Goal: Task Accomplishment & Management: Manage account settings

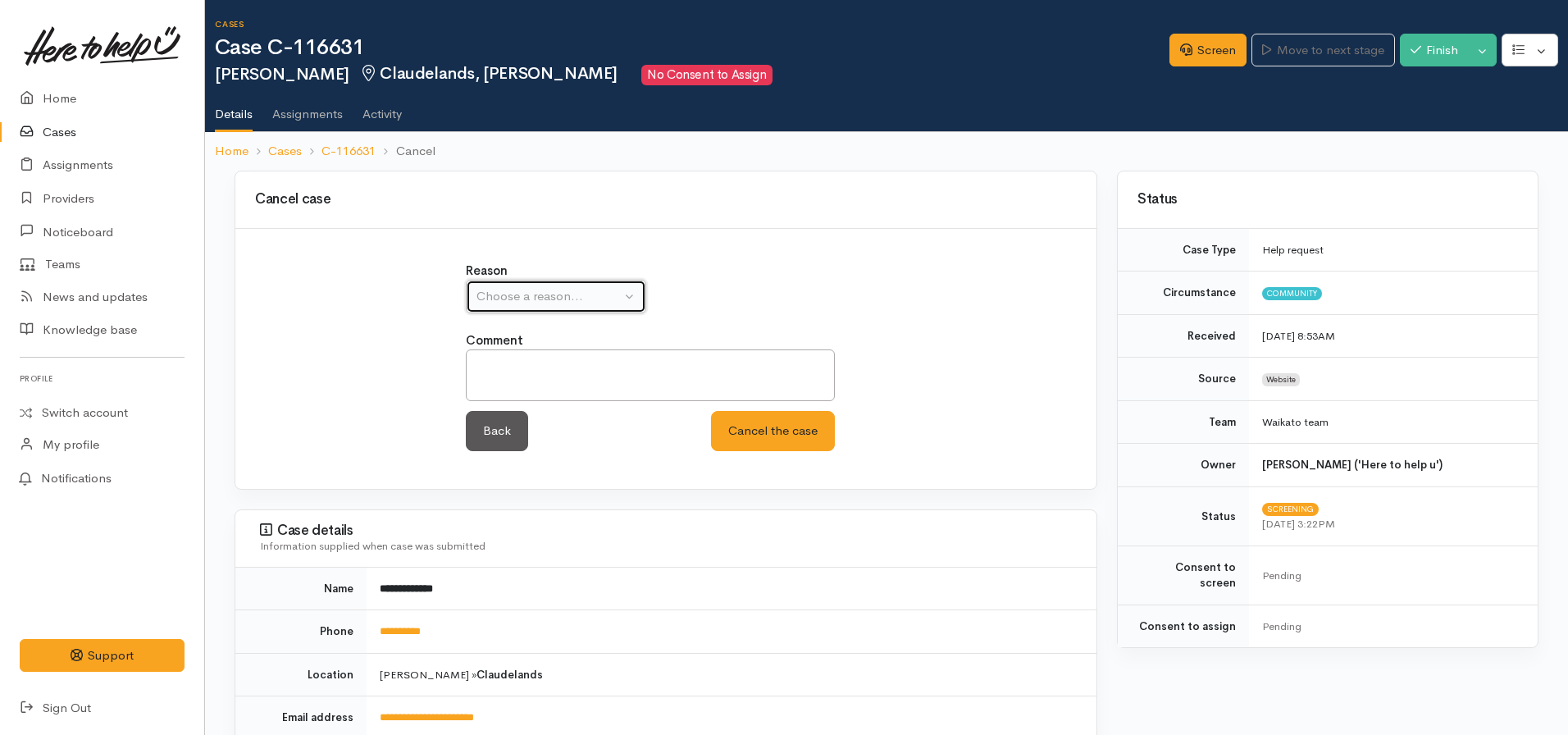
click at [534, 281] on button "Choose a reason..." at bounding box center [556, 296] width 181 height 34
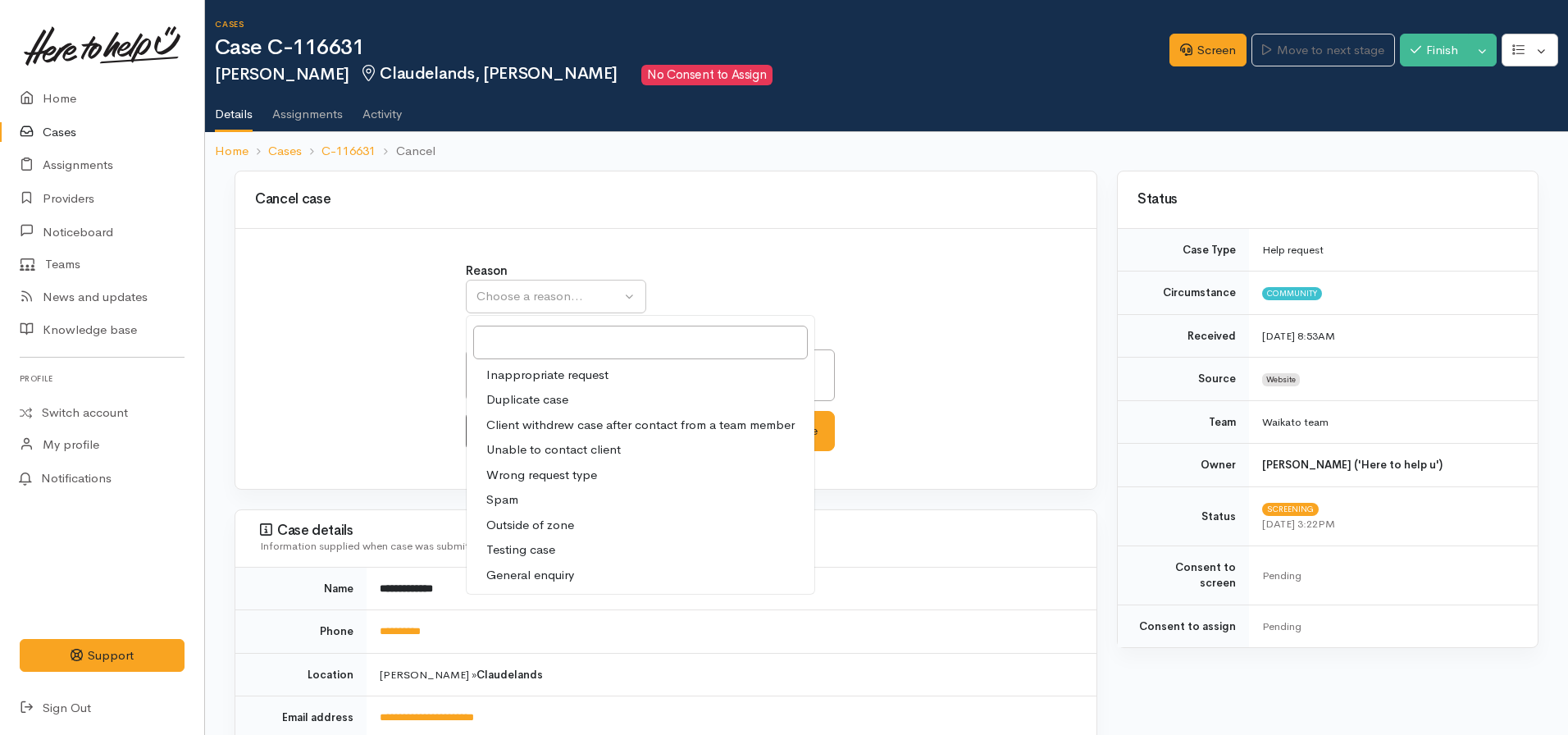
click at [566, 448] on span "Unable to contact client" at bounding box center [553, 450] width 134 height 19
select select "4"
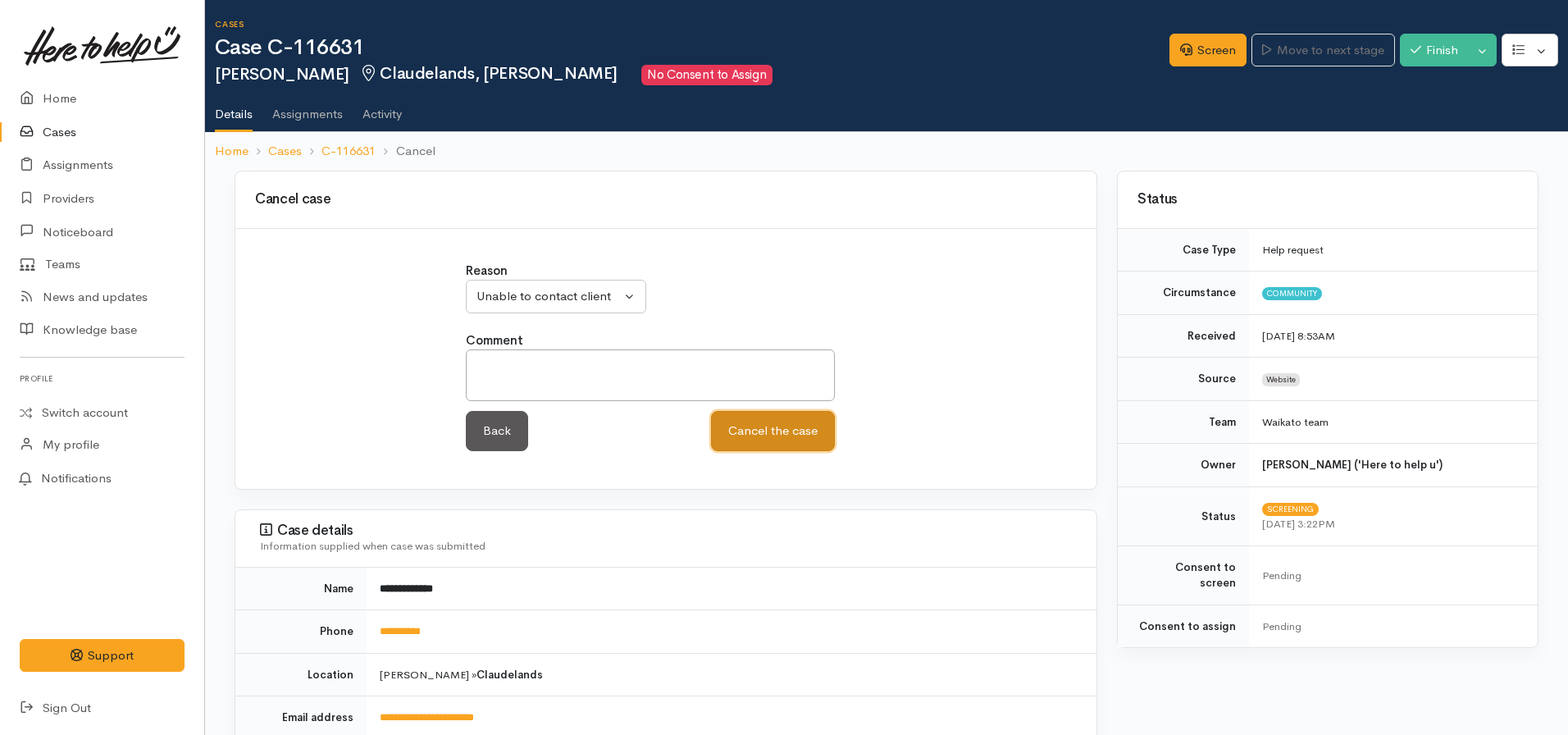
click at [781, 429] on button "Cancel the case" at bounding box center [773, 430] width 124 height 40
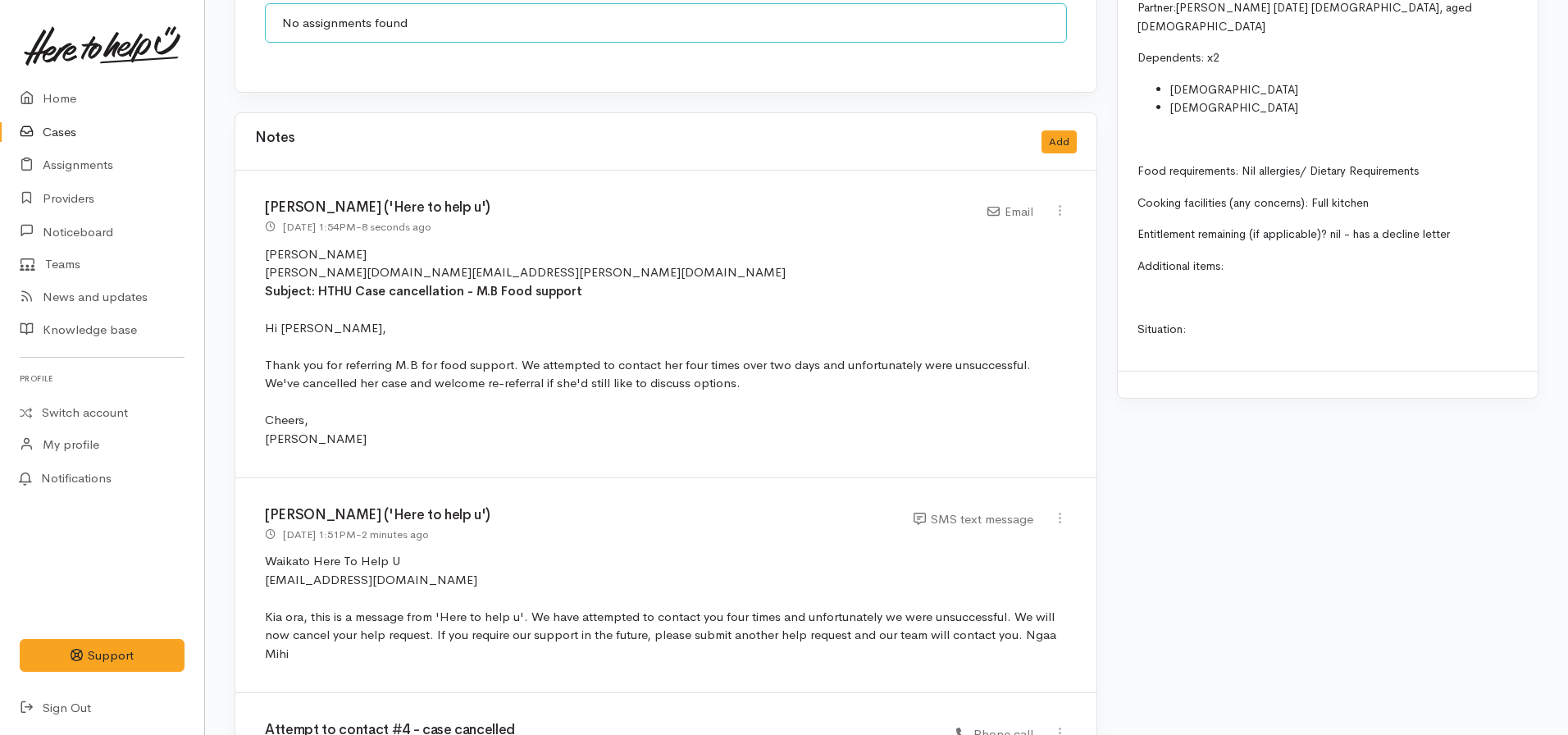
scroll to position [1804, 0]
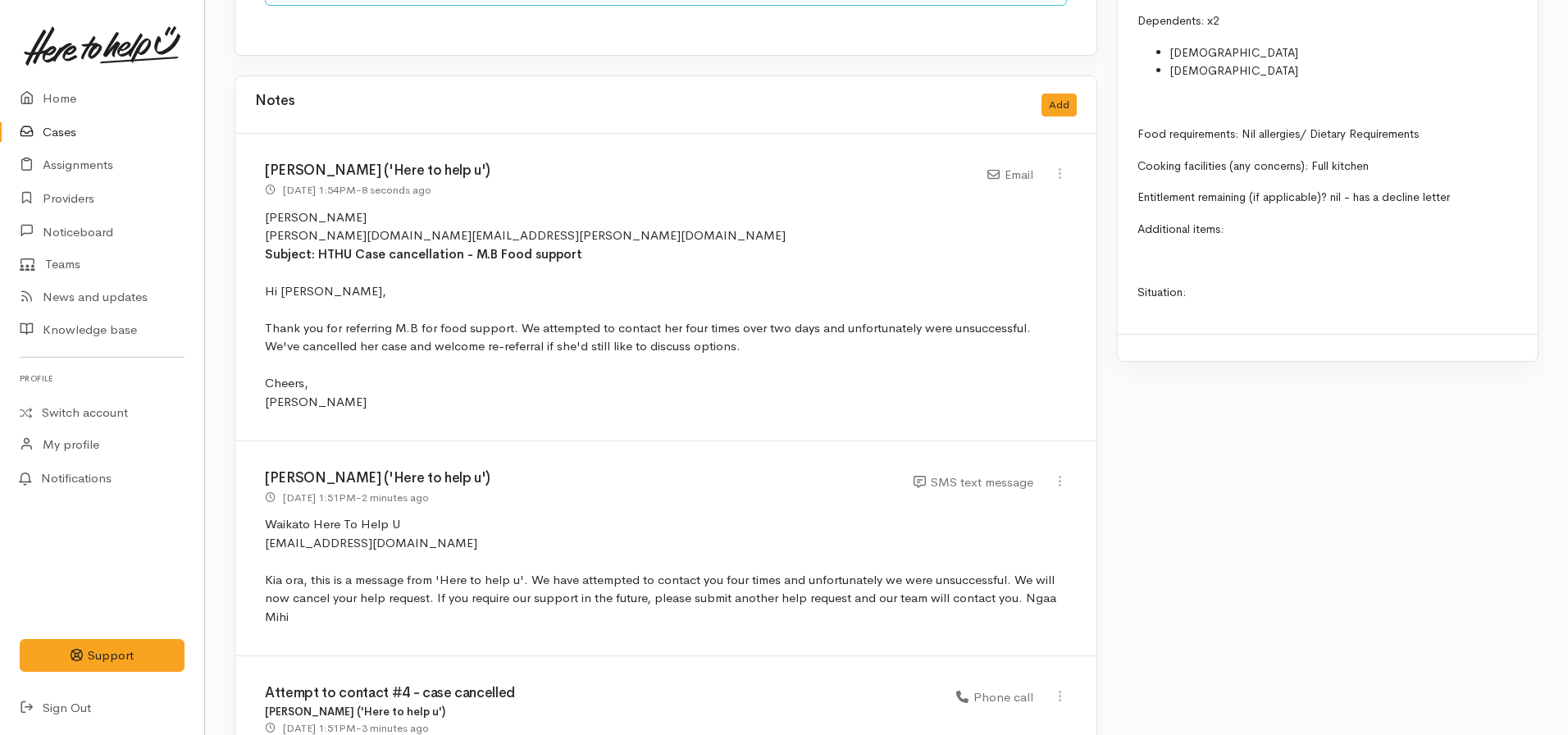
click at [1061, 133] on div "Nicole Rusk ('Here to help u') 19 Aug 2025 1:54PM - 8 seconds ago Email" at bounding box center [665, 287] width 861 height 307
click at [1064, 166] on icon at bounding box center [1059, 173] width 14 height 14
click at [998, 193] on link "Edit" at bounding box center [1001, 206] width 130 height 26
select select "2"
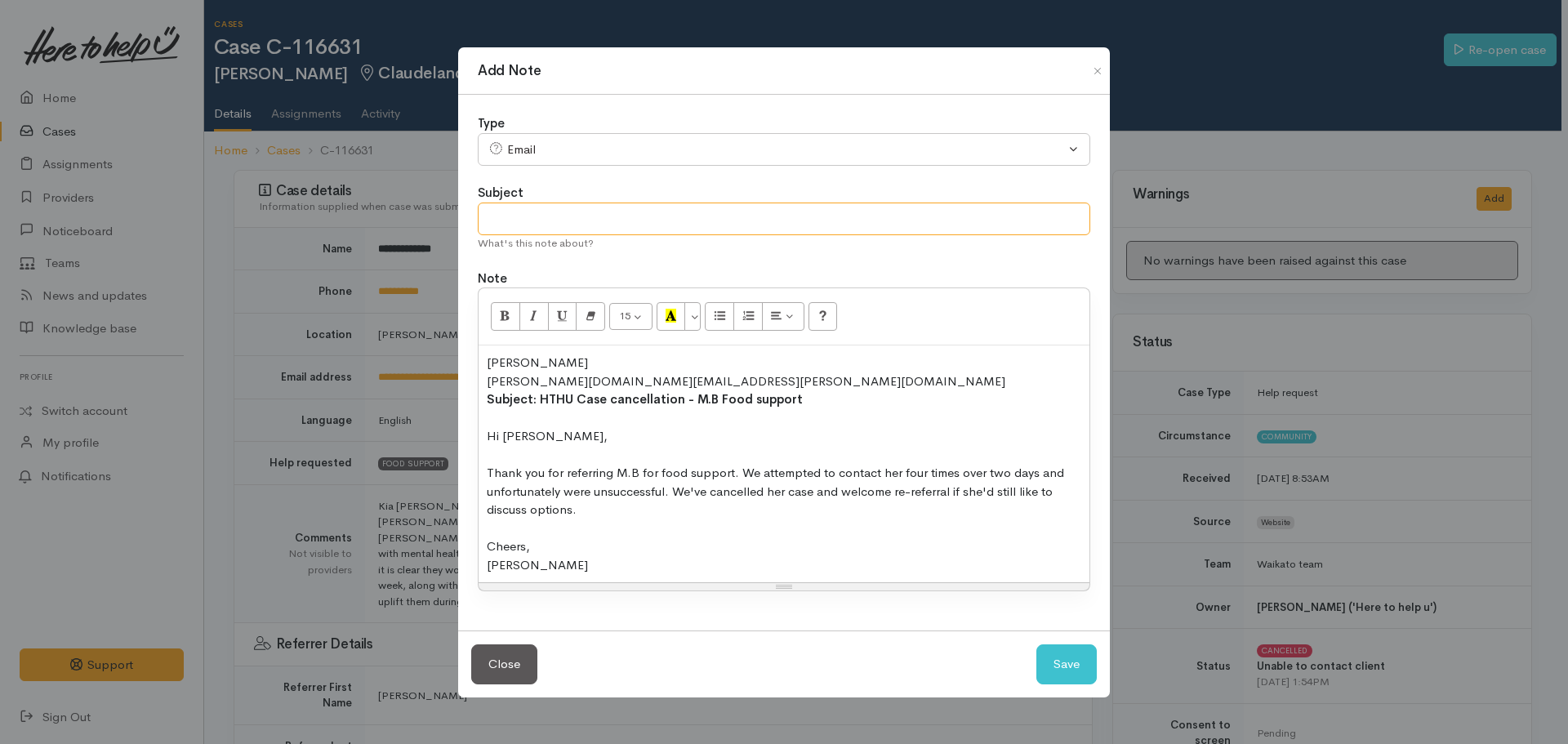
click at [541, 220] on input "text" at bounding box center [784, 219] width 613 height 33
type input "Advise referrer of cancellation"
click at [1036, 645] on button "Save" at bounding box center [1066, 664] width 61 height 40
select select "1"
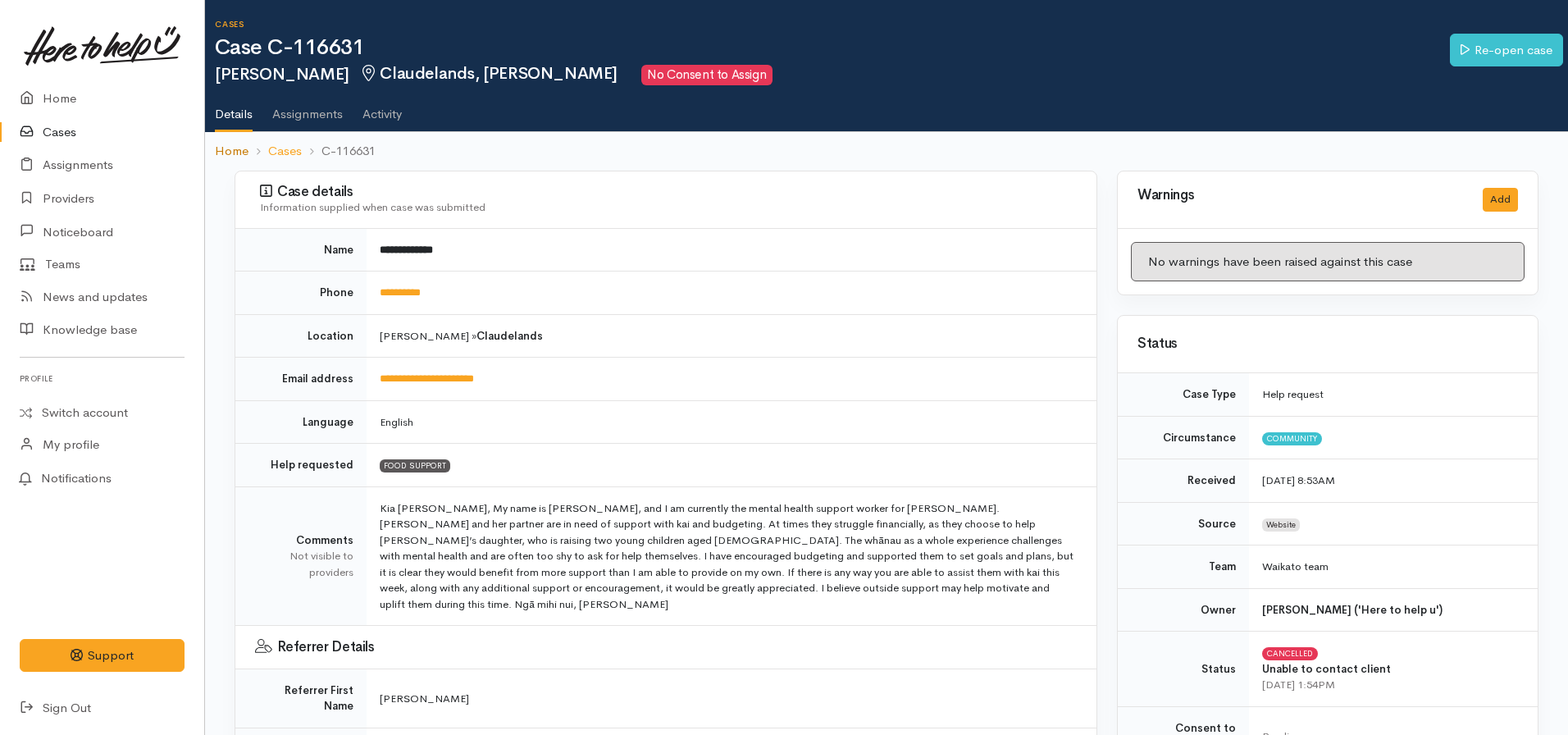
click at [237, 156] on link "Home" at bounding box center [231, 151] width 34 height 19
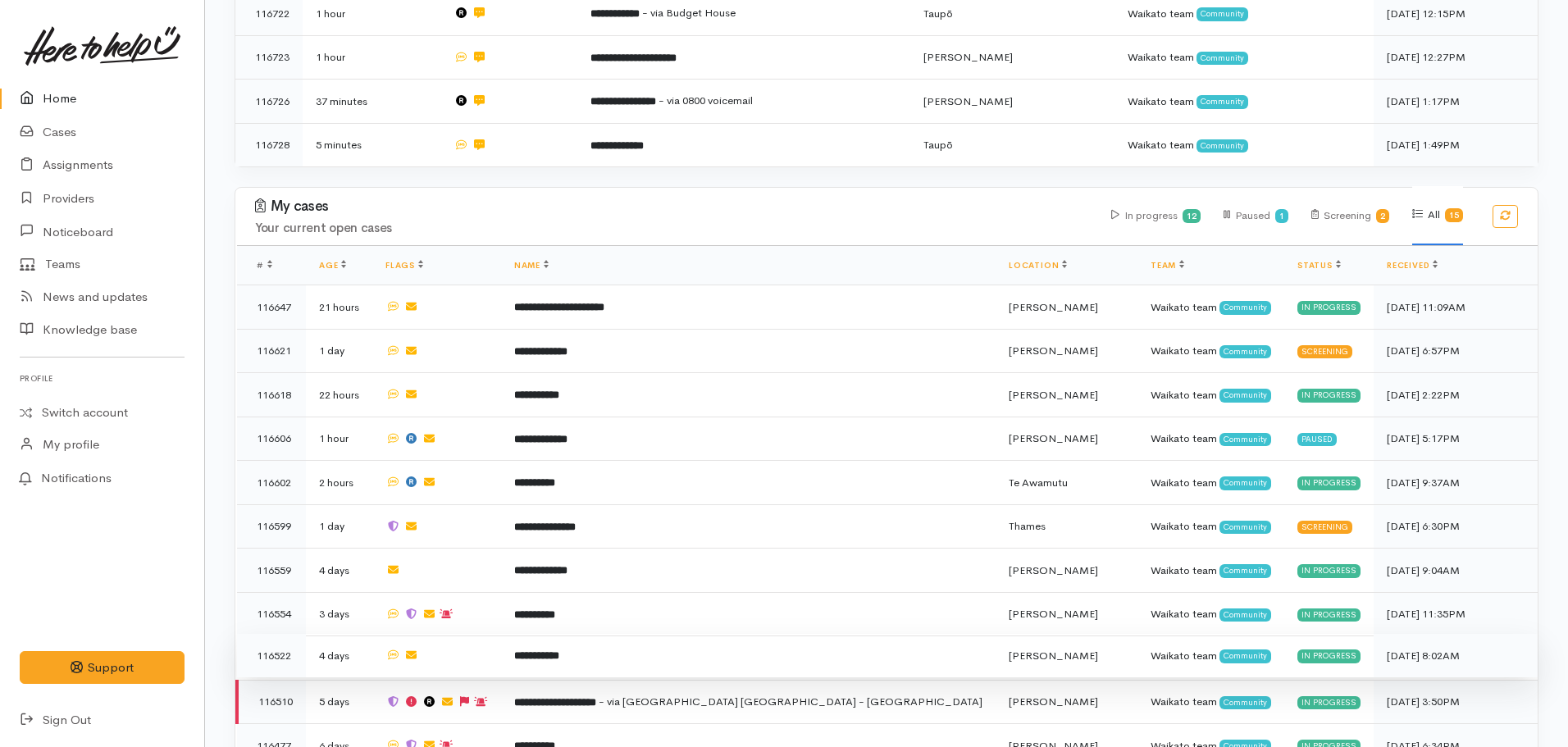
scroll to position [902, 0]
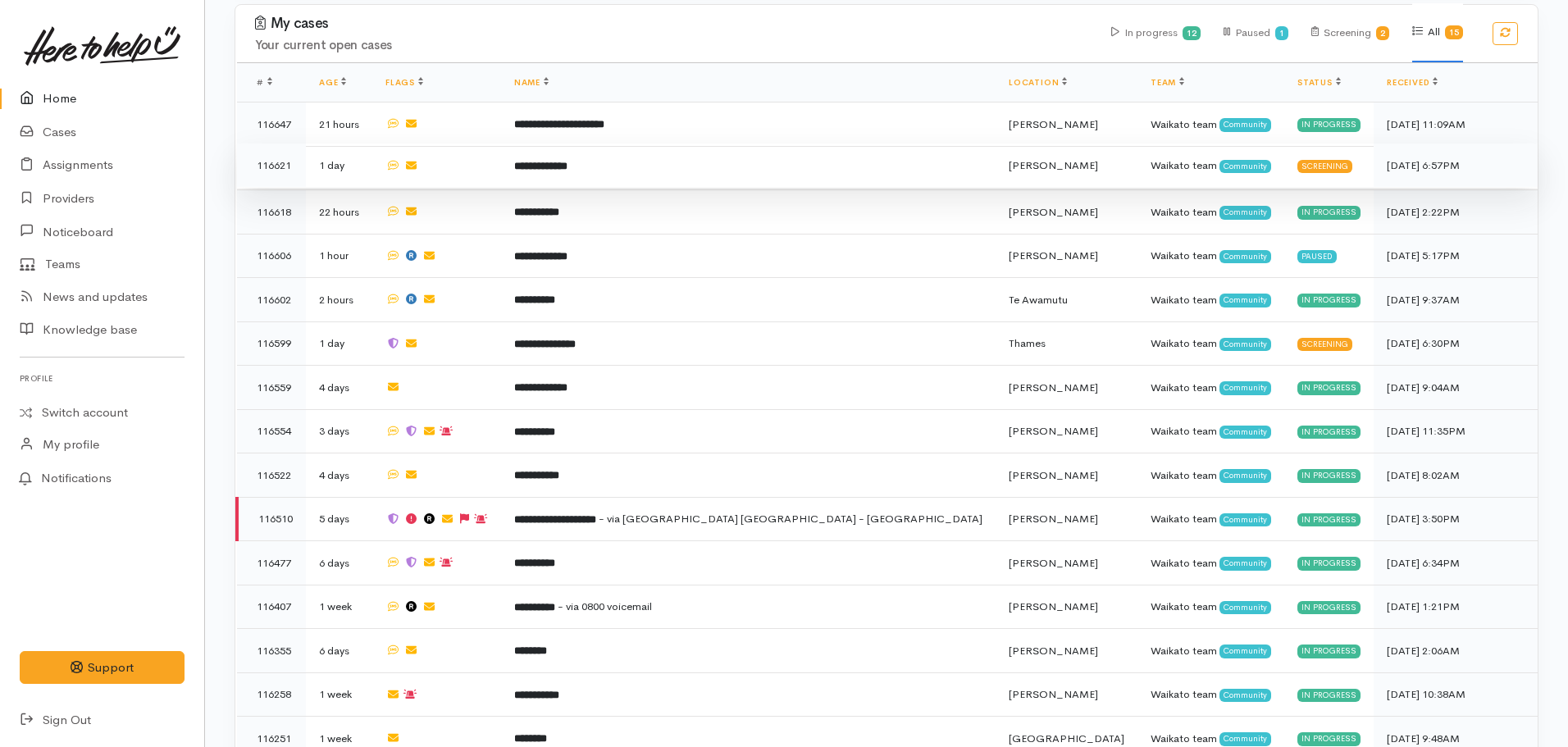
click at [657, 145] on td "**********" at bounding box center [748, 165] width 495 height 44
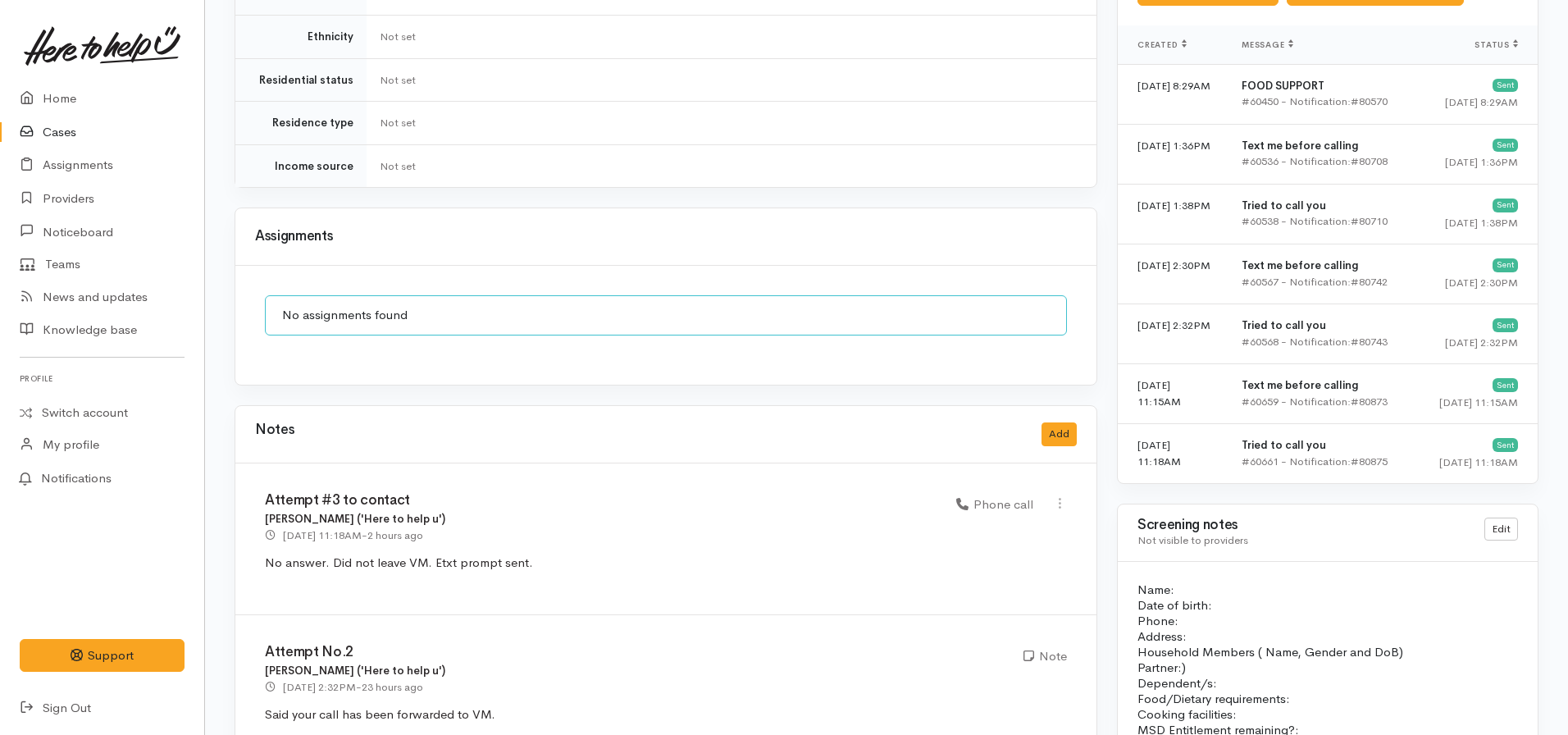
scroll to position [902, 0]
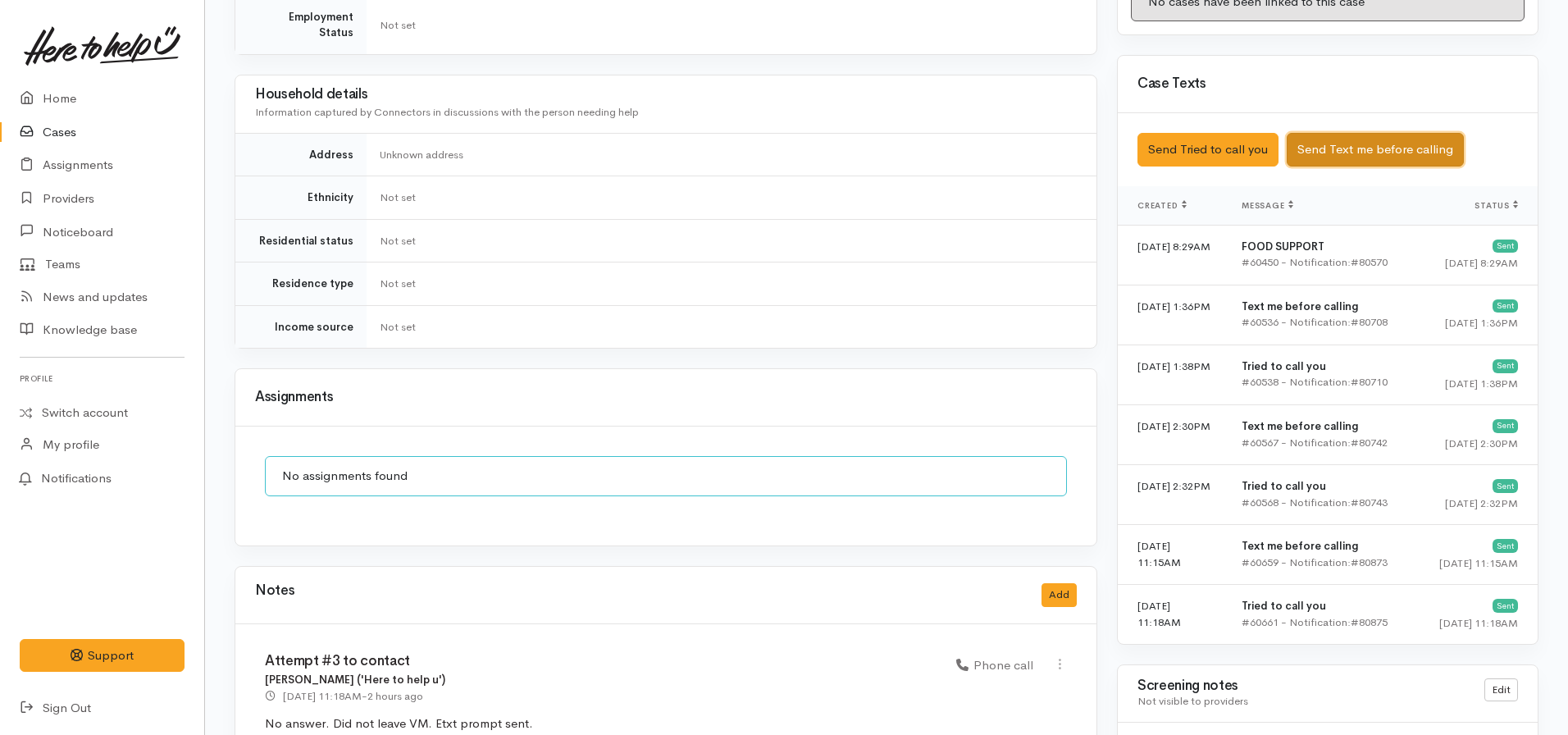
click at [1341, 133] on button "Send Text me before calling" at bounding box center [1375, 149] width 177 height 34
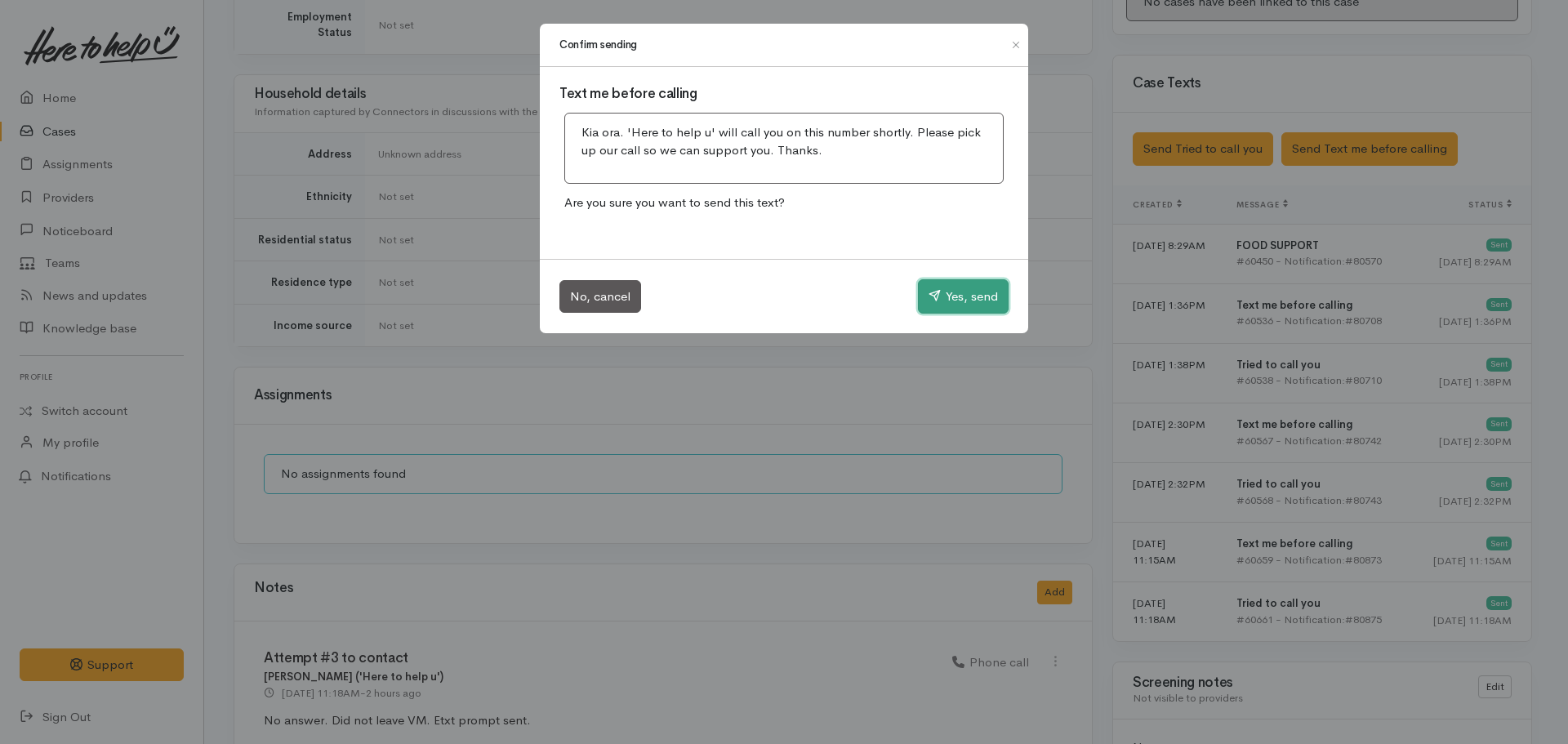
click at [960, 293] on button "Yes, send" at bounding box center [964, 297] width 91 height 34
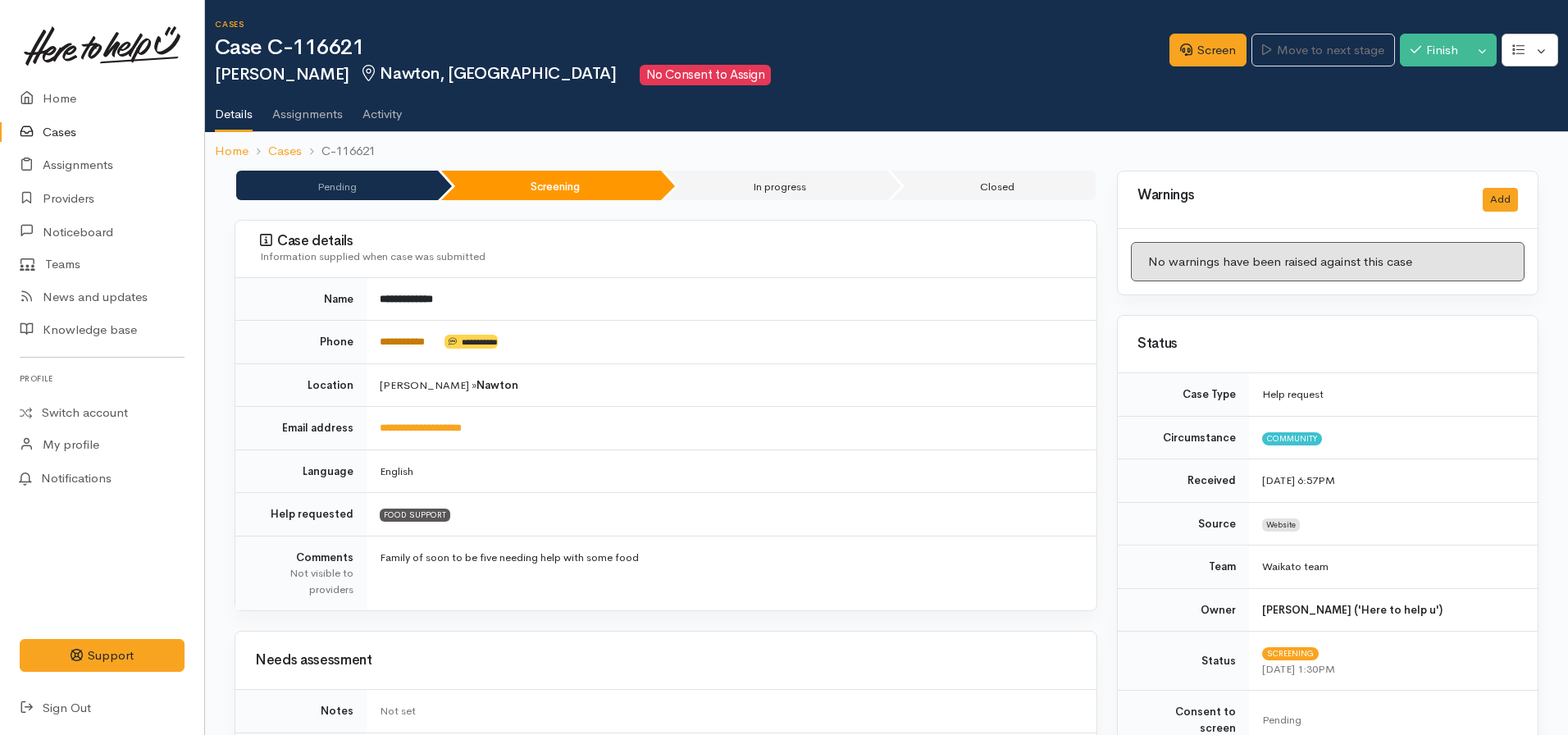
click at [408, 342] on link "**********" at bounding box center [402, 342] width 45 height 10
click at [1190, 41] on link "Screen" at bounding box center [1208, 50] width 77 height 34
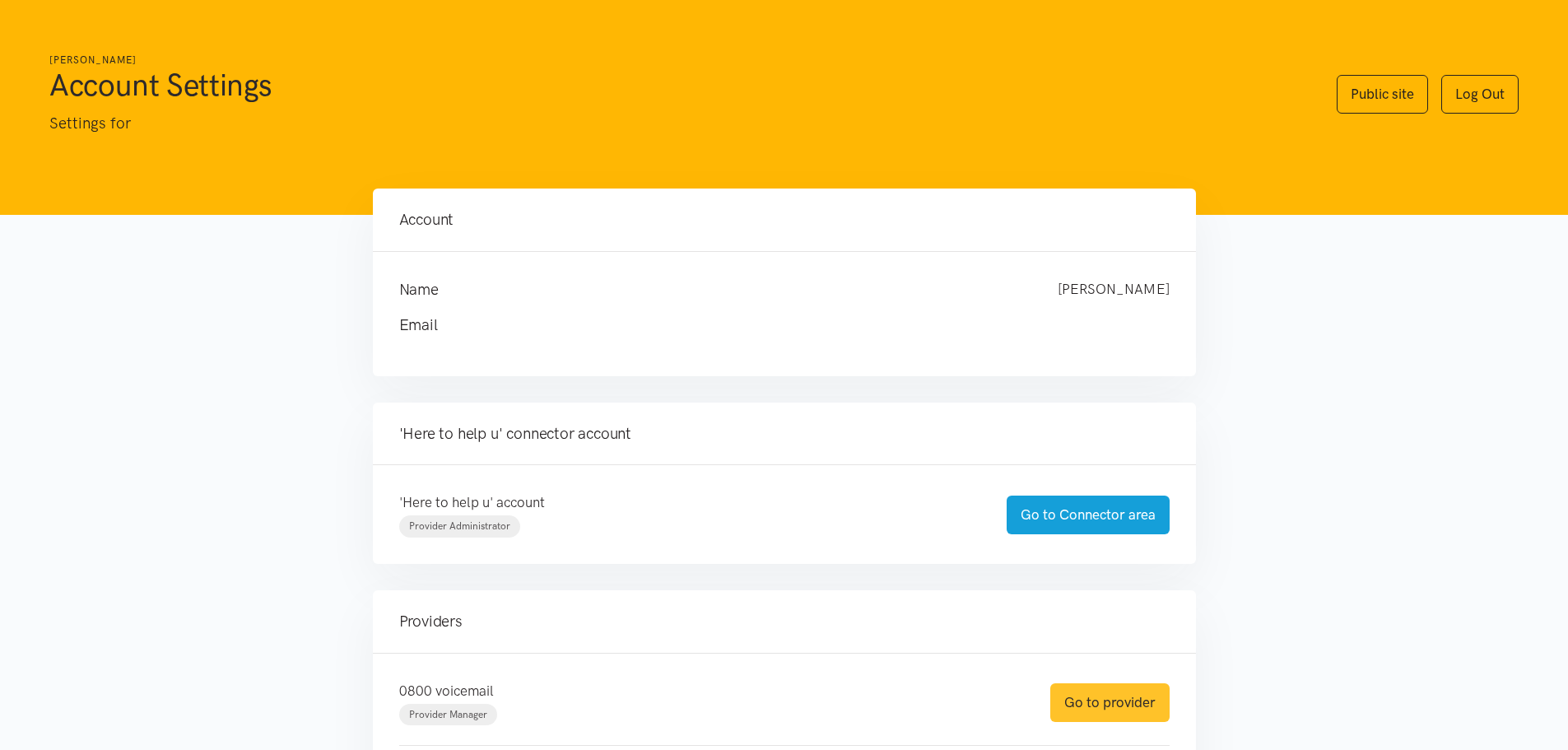
click at [1074, 690] on link "Go to provider" at bounding box center [1110, 702] width 119 height 39
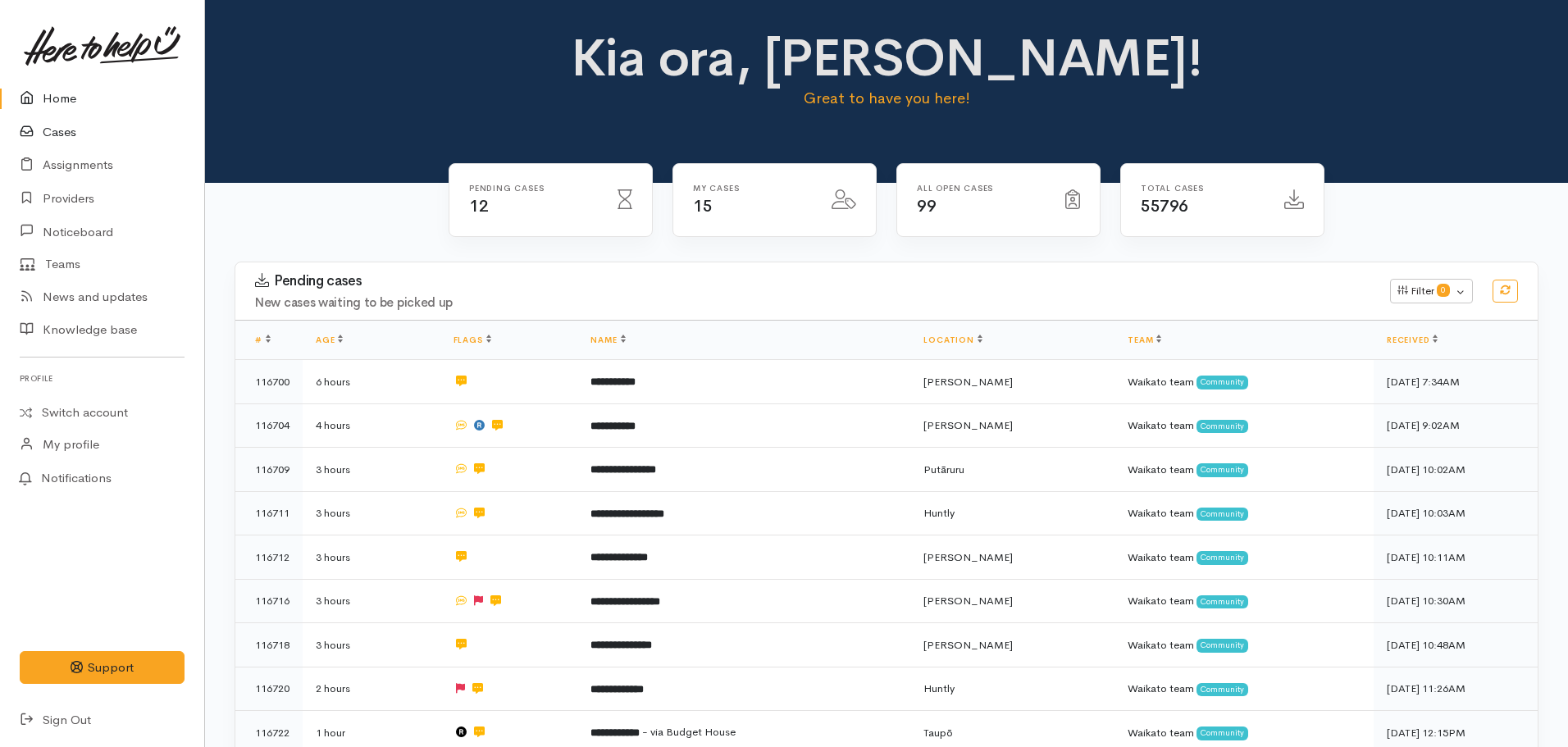
click at [65, 137] on link "Cases" at bounding box center [102, 132] width 204 height 34
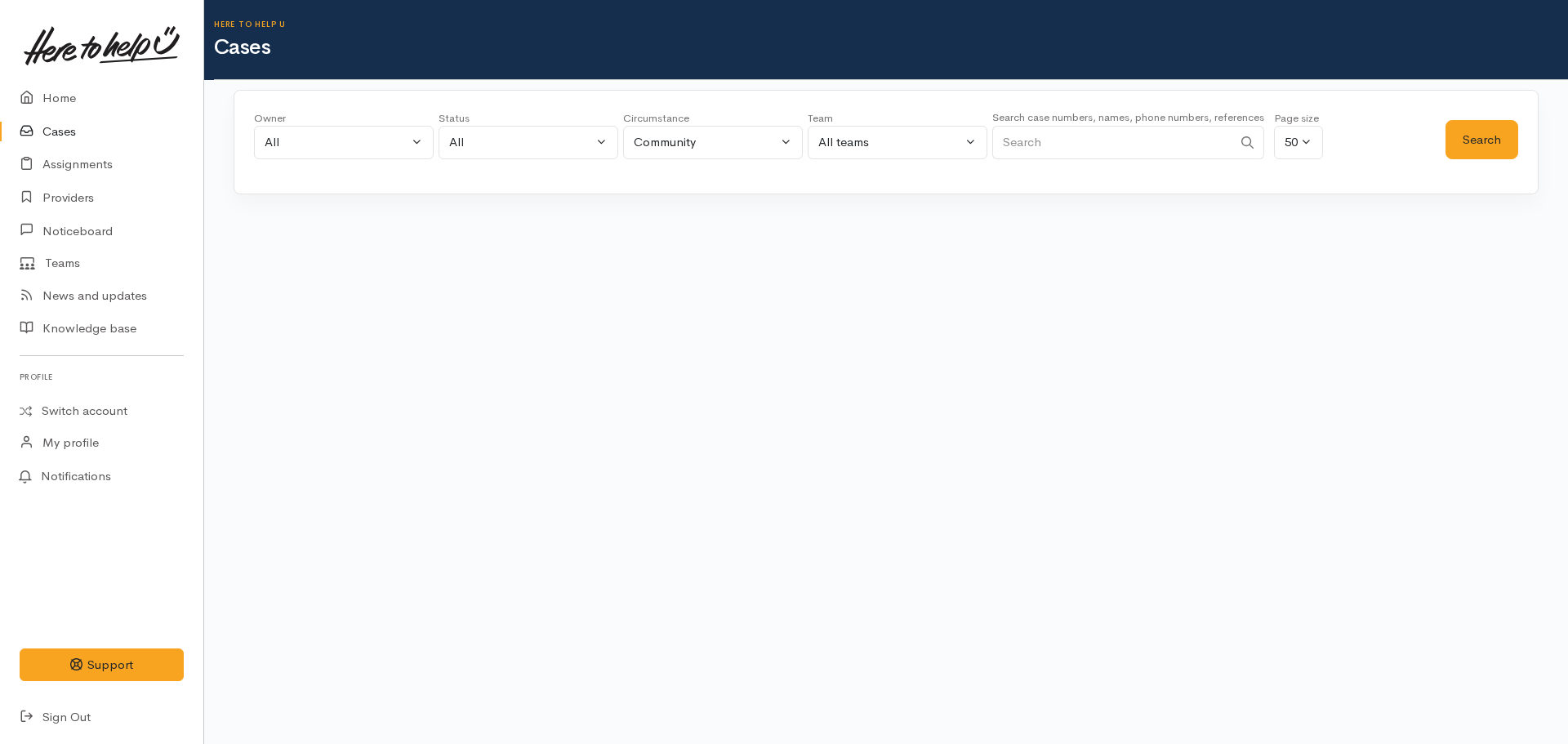
click at [1052, 148] on input "Search" at bounding box center [1113, 142] width 240 height 33
drag, startPoint x: 1066, startPoint y: 127, endPoint x: 1065, endPoint y: 141, distance: 14.0
click at [1066, 130] on input "Search" at bounding box center [1113, 142] width 240 height 33
click at [1065, 141] on input "Search" at bounding box center [1113, 142] width 240 height 33
paste input "64225942129."
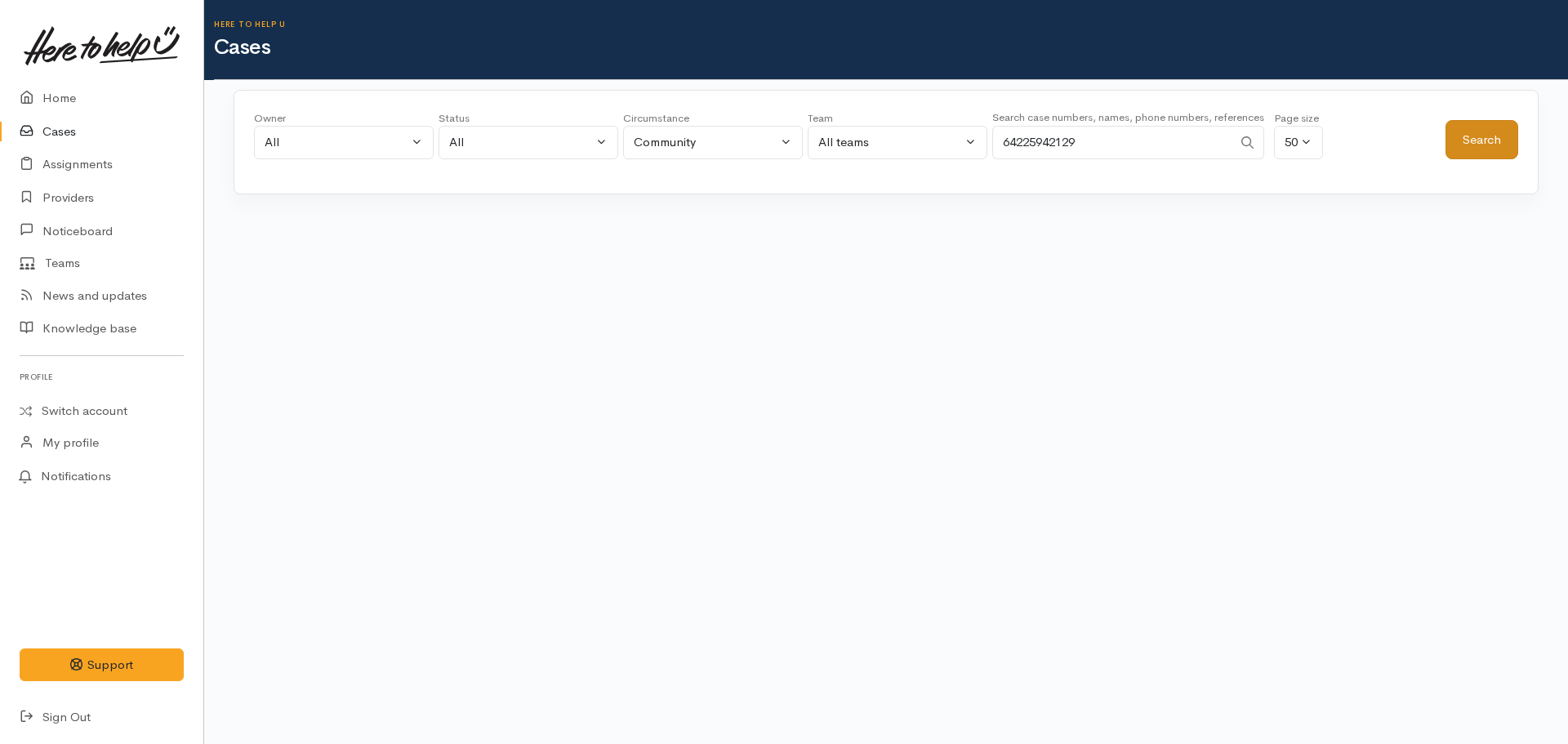
type input "64225942129"
click at [1460, 141] on button "Search" at bounding box center [1481, 140] width 73 height 40
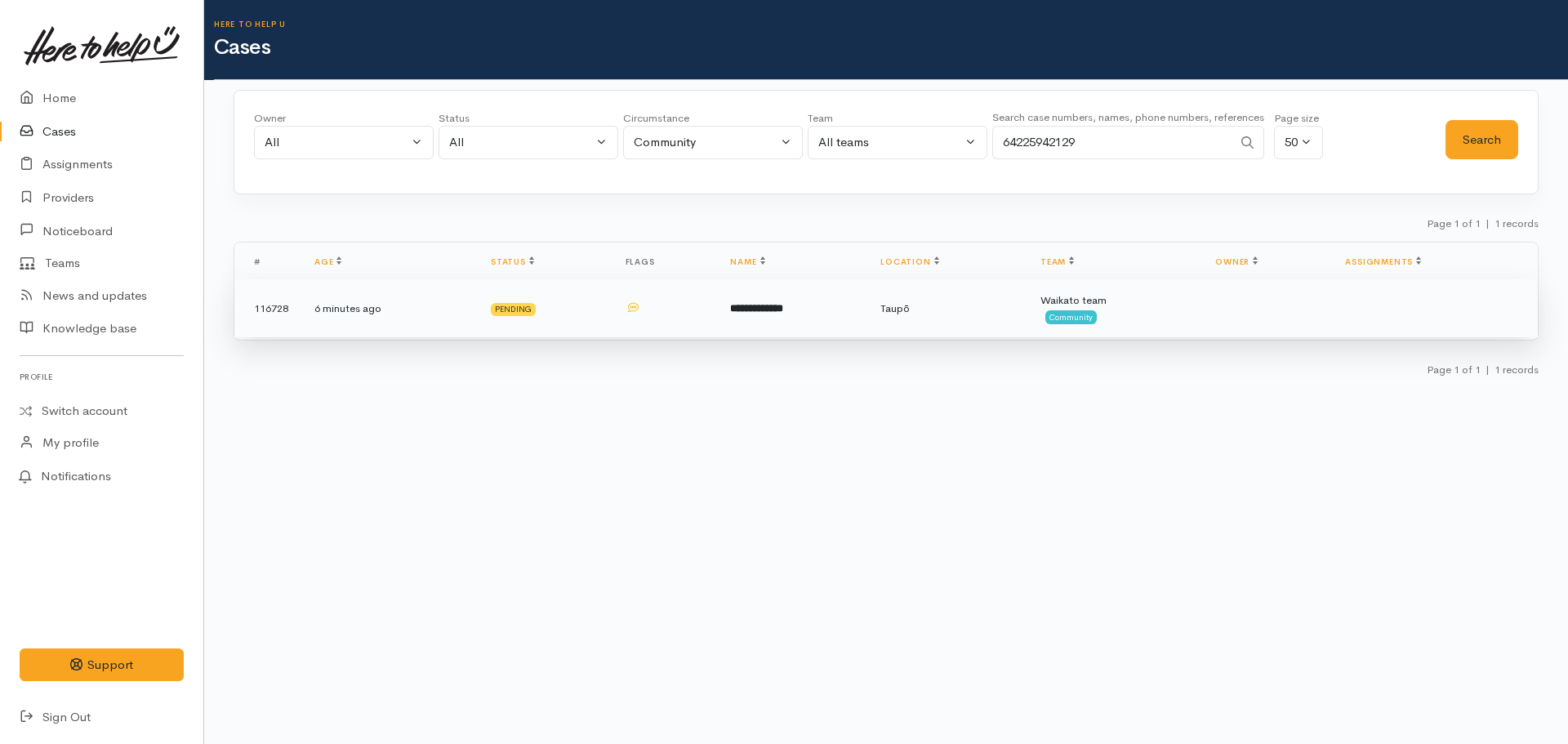
click at [730, 311] on b "**********" at bounding box center [757, 308] width 53 height 10
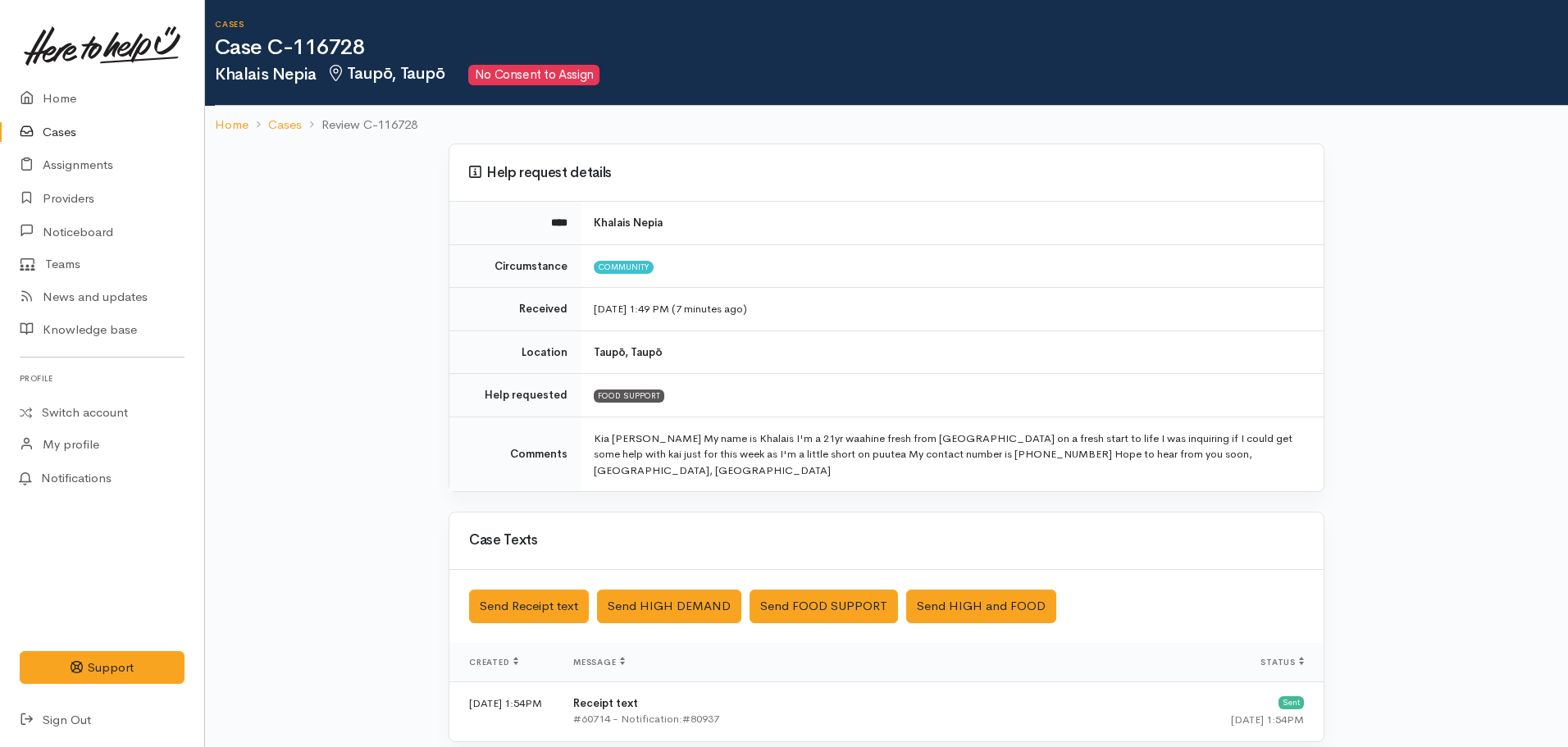
click at [224, 114] on ol "Home Cases Review C-116728" at bounding box center [886, 125] width 1343 height 39
click at [235, 135] on ol "Home Cases Review C-116728" at bounding box center [886, 125] width 1343 height 39
click at [234, 133] on link "Home" at bounding box center [231, 125] width 34 height 19
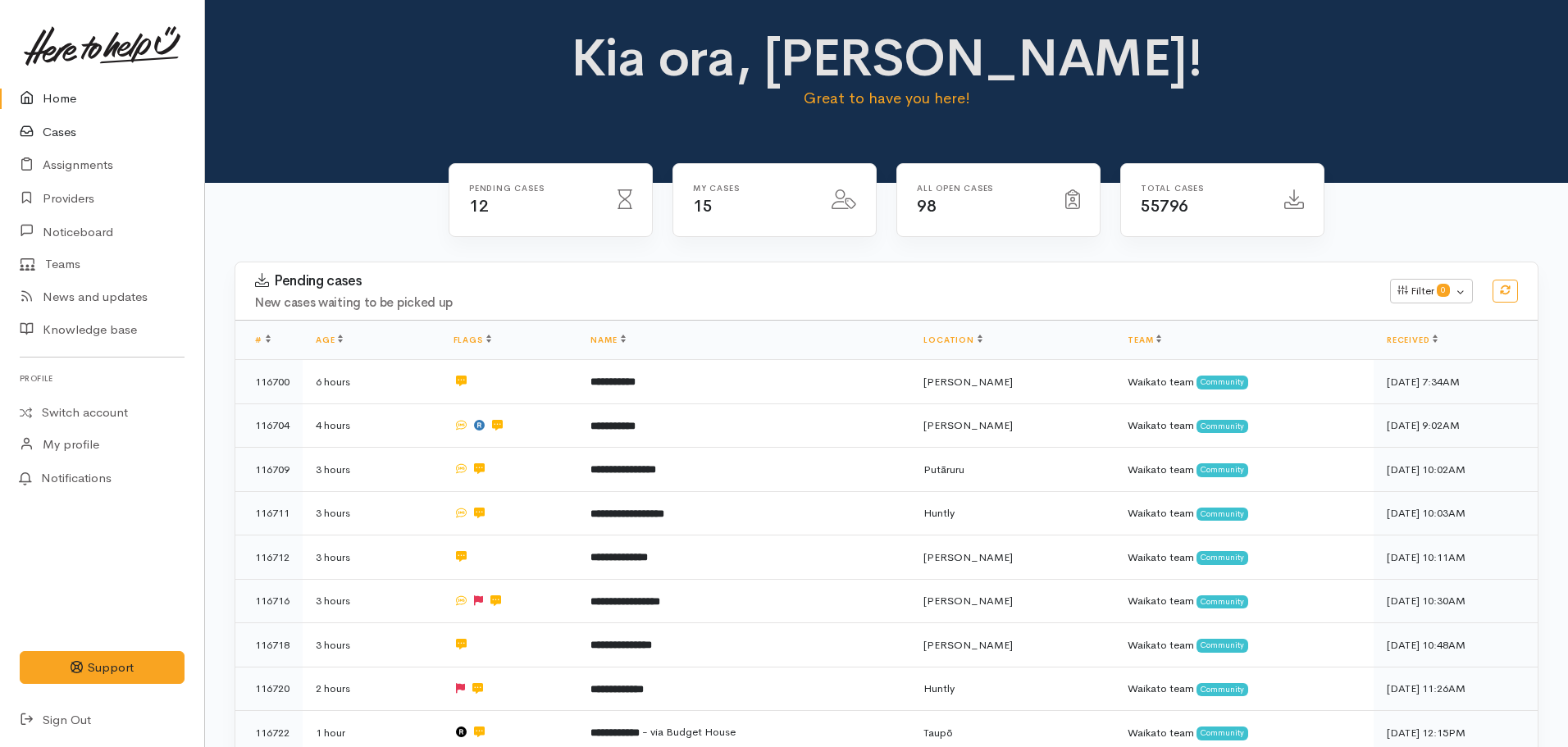
click at [71, 137] on link "Cases" at bounding box center [102, 132] width 204 height 34
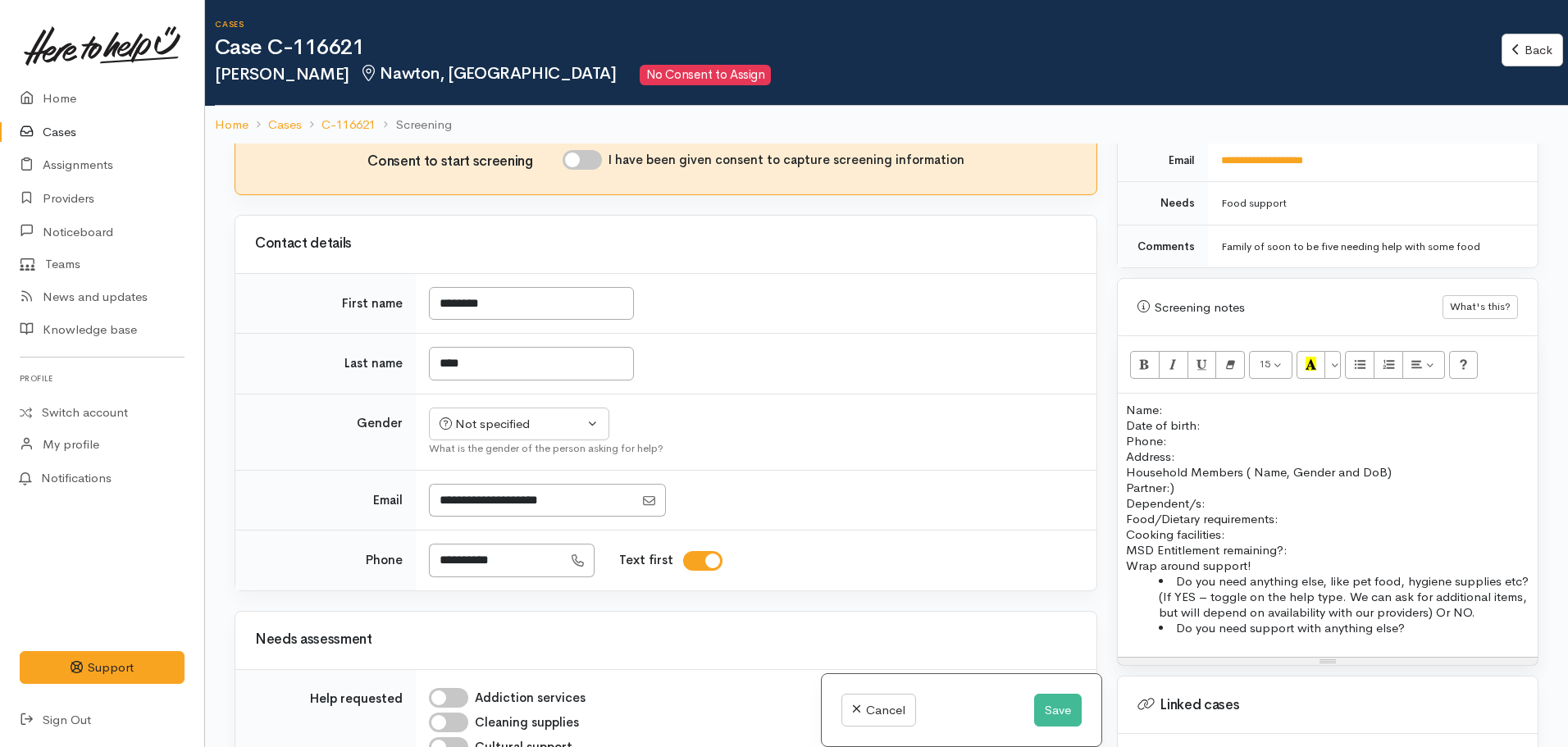
scroll to position [820, 0]
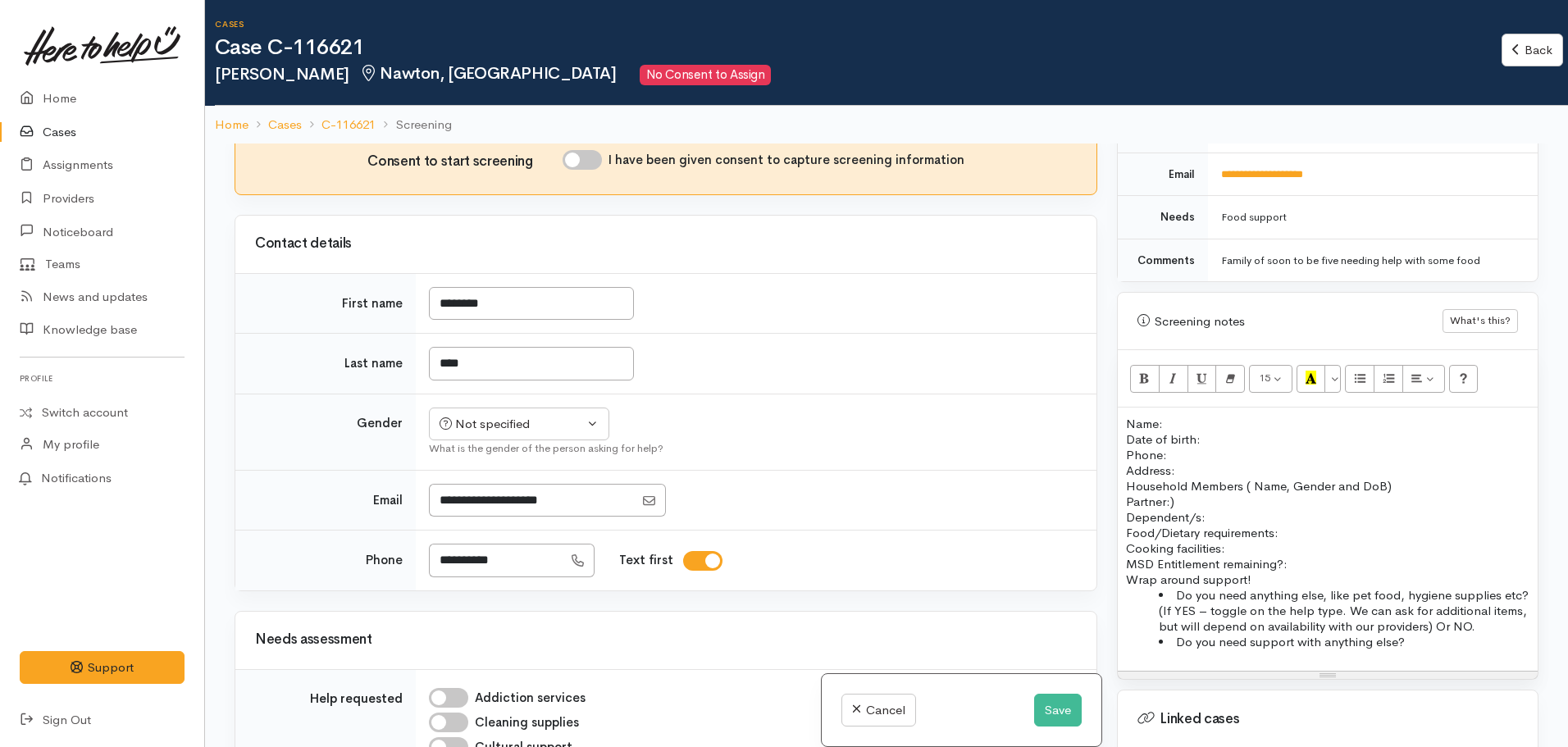
click at [1358, 543] on p "Food/Dietary requirements: Cooking facilities: MSD Entitlement remaining?:" at bounding box center [1327, 548] width 404 height 46
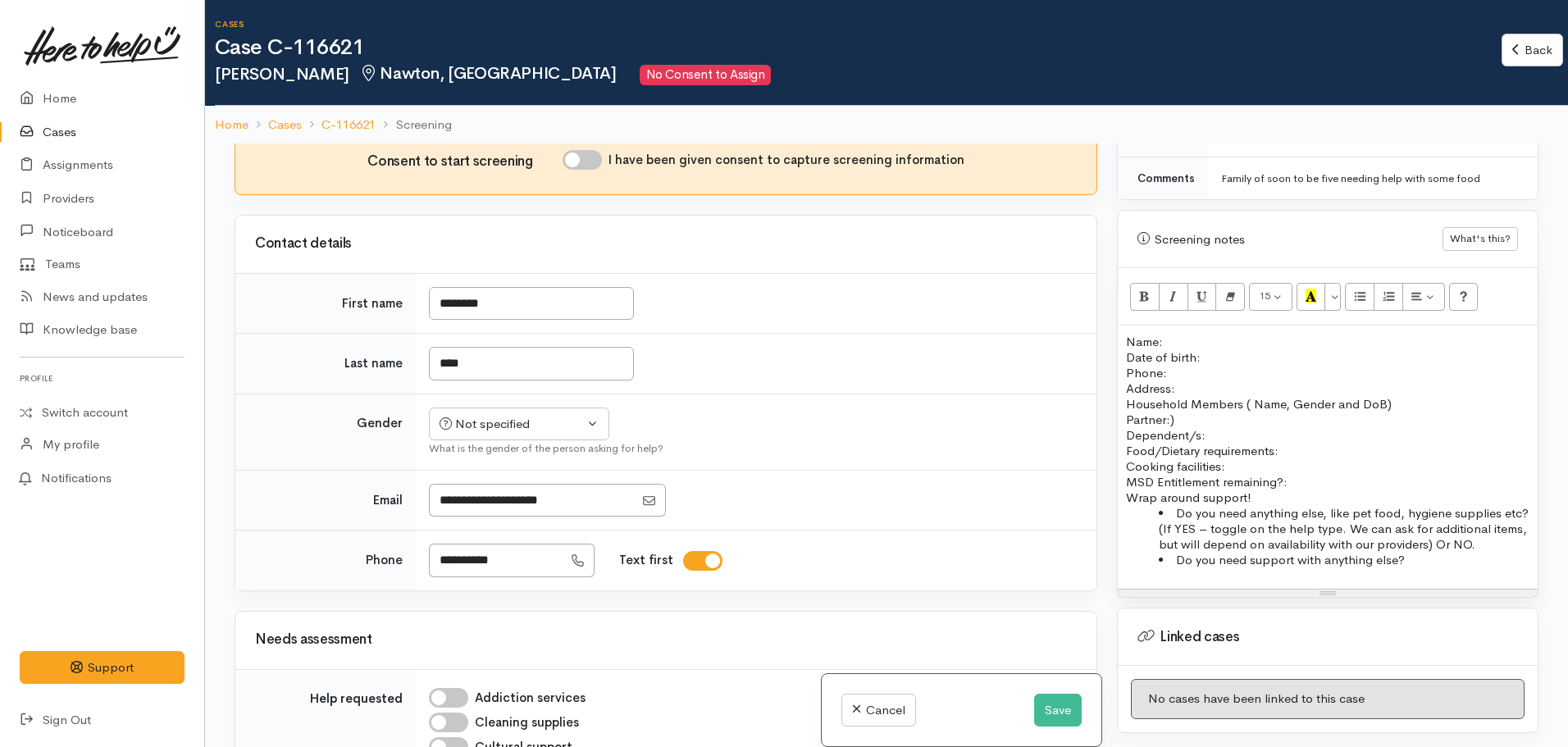
click at [1301, 465] on p "Food/Dietary requirements: Cooking facilities: MSD Entitlement remaining?:" at bounding box center [1327, 466] width 404 height 46
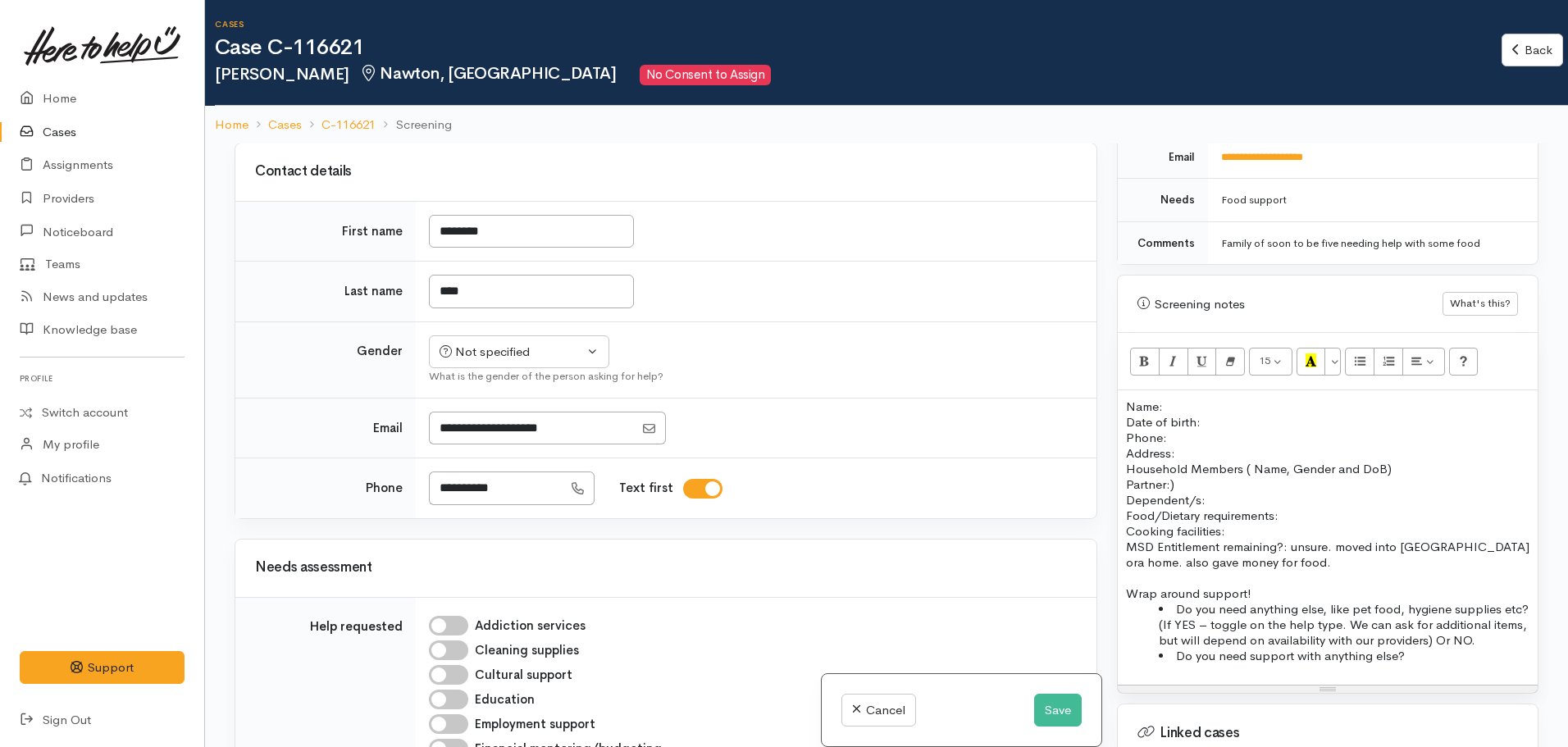
scroll to position [328, 0]
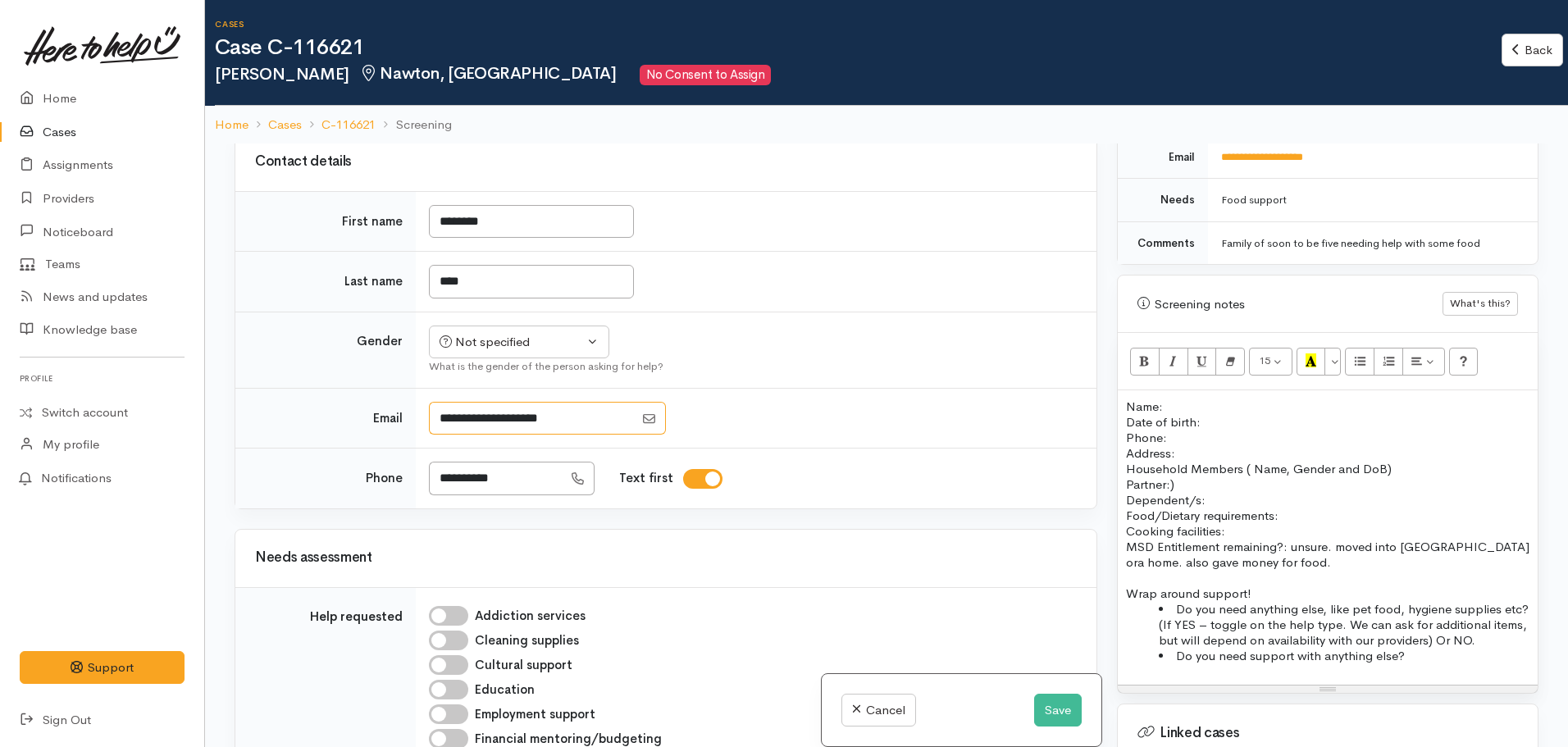
drag, startPoint x: 551, startPoint y: 421, endPoint x: 411, endPoint y: 421, distance: 140.0
click at [411, 421] on tr "Email" at bounding box center [665, 418] width 861 height 61
click at [828, 488] on div "**********" at bounding box center [752, 478] width 648 height 34
click at [519, 341] on div "Not specified" at bounding box center [512, 343] width 145 height 19
click at [487, 427] on span "Female" at bounding box center [531, 431] width 140 height 19
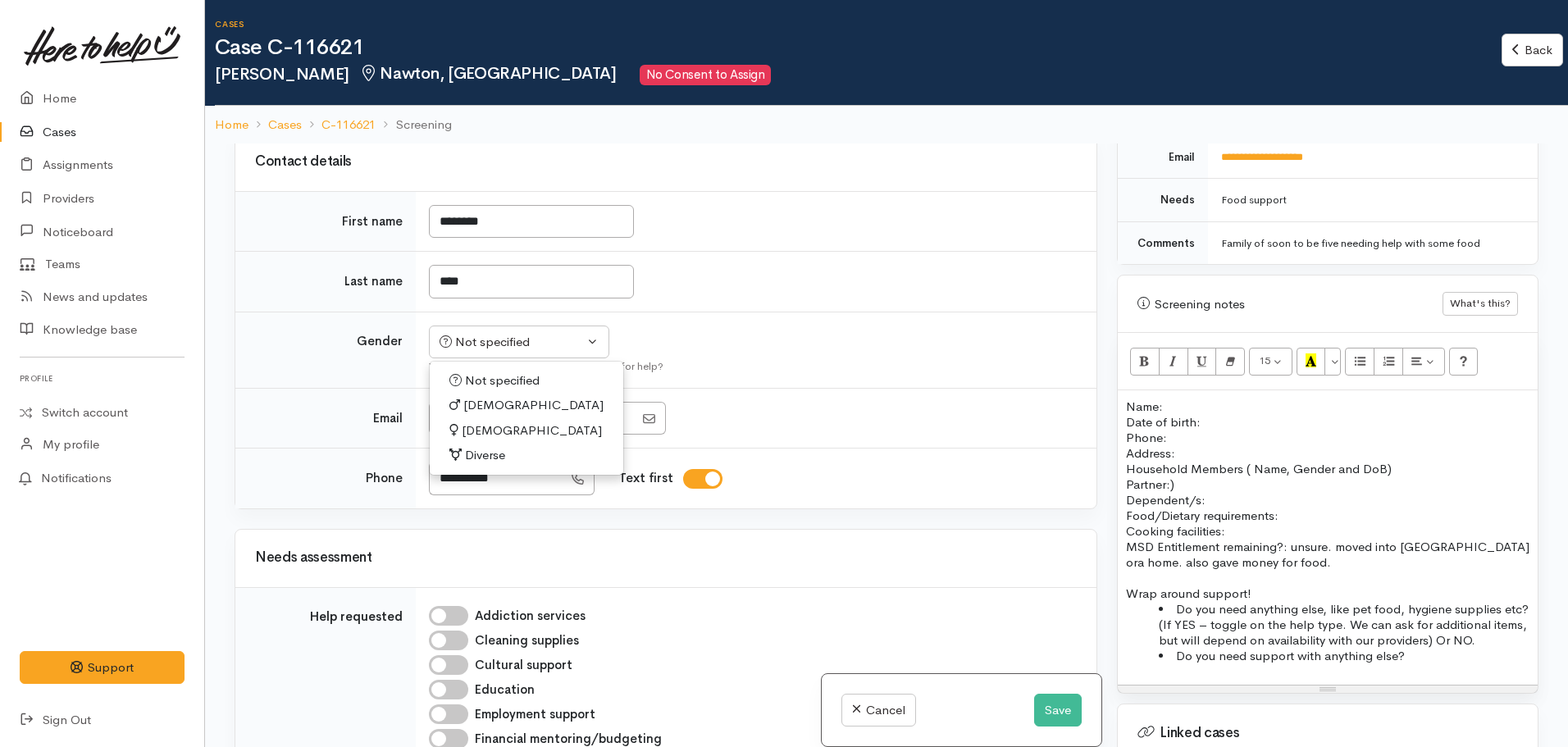
select select "Female"
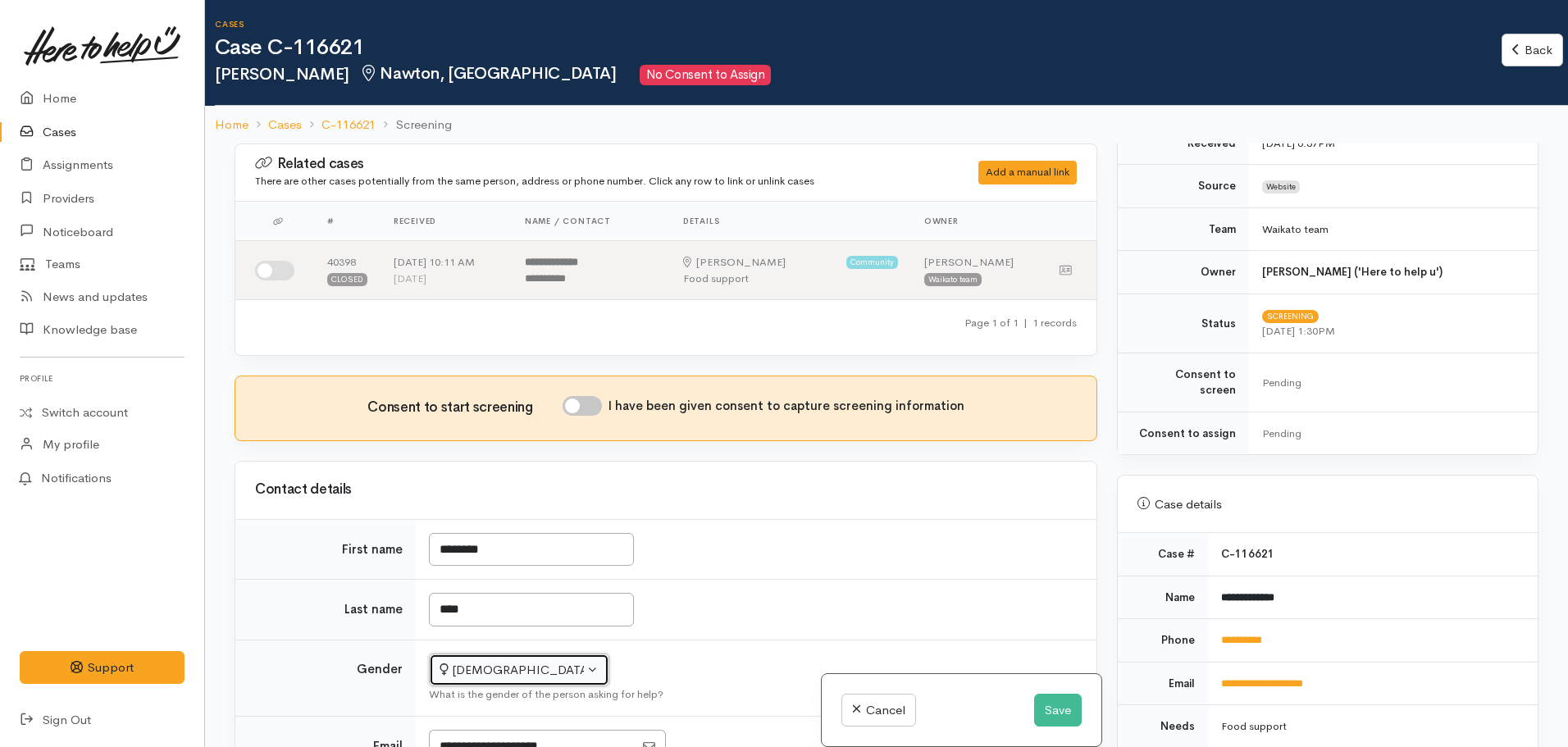
scroll to position [99, 0]
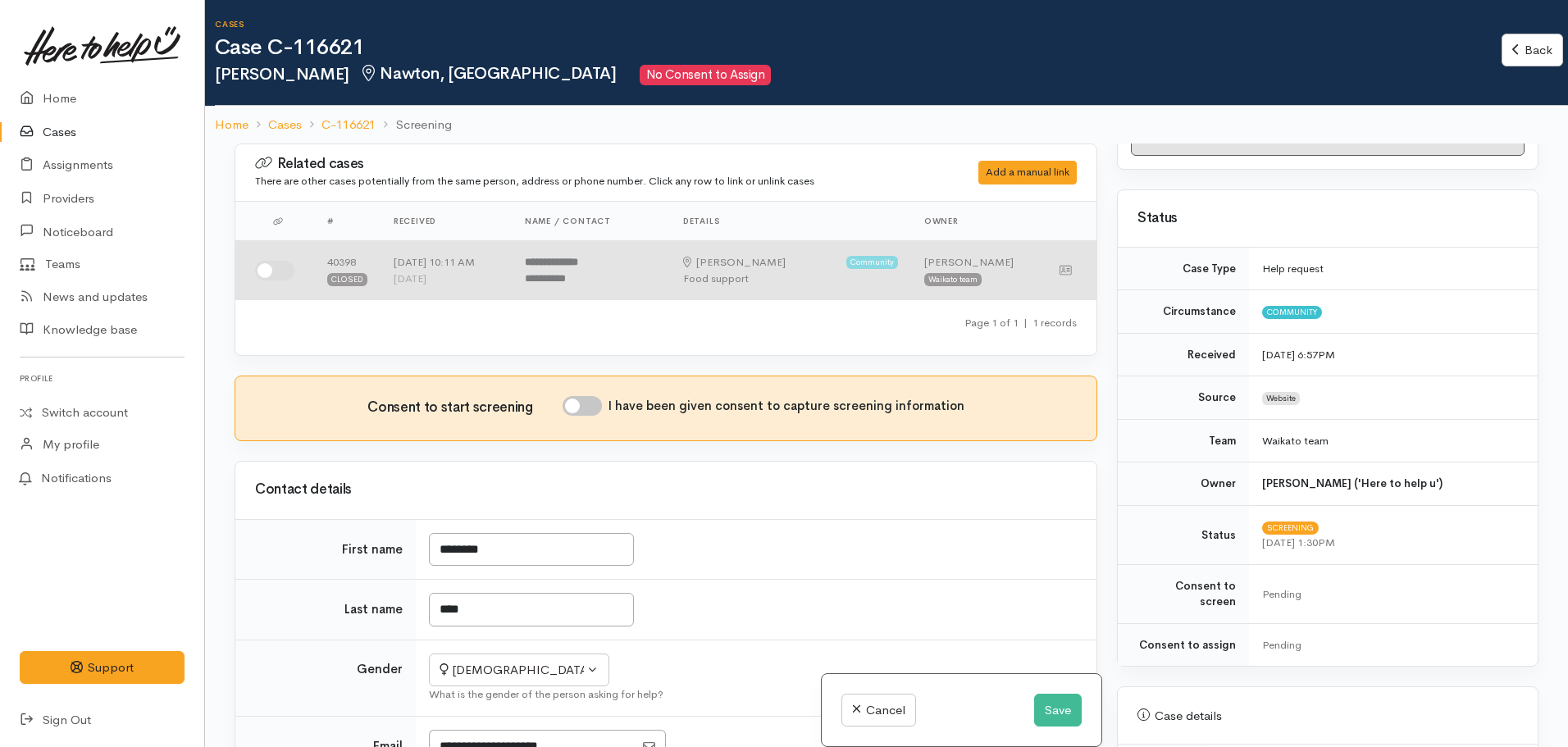
click at [287, 271] on input "checkbox" at bounding box center [275, 270] width 40 height 20
checkbox input "true"
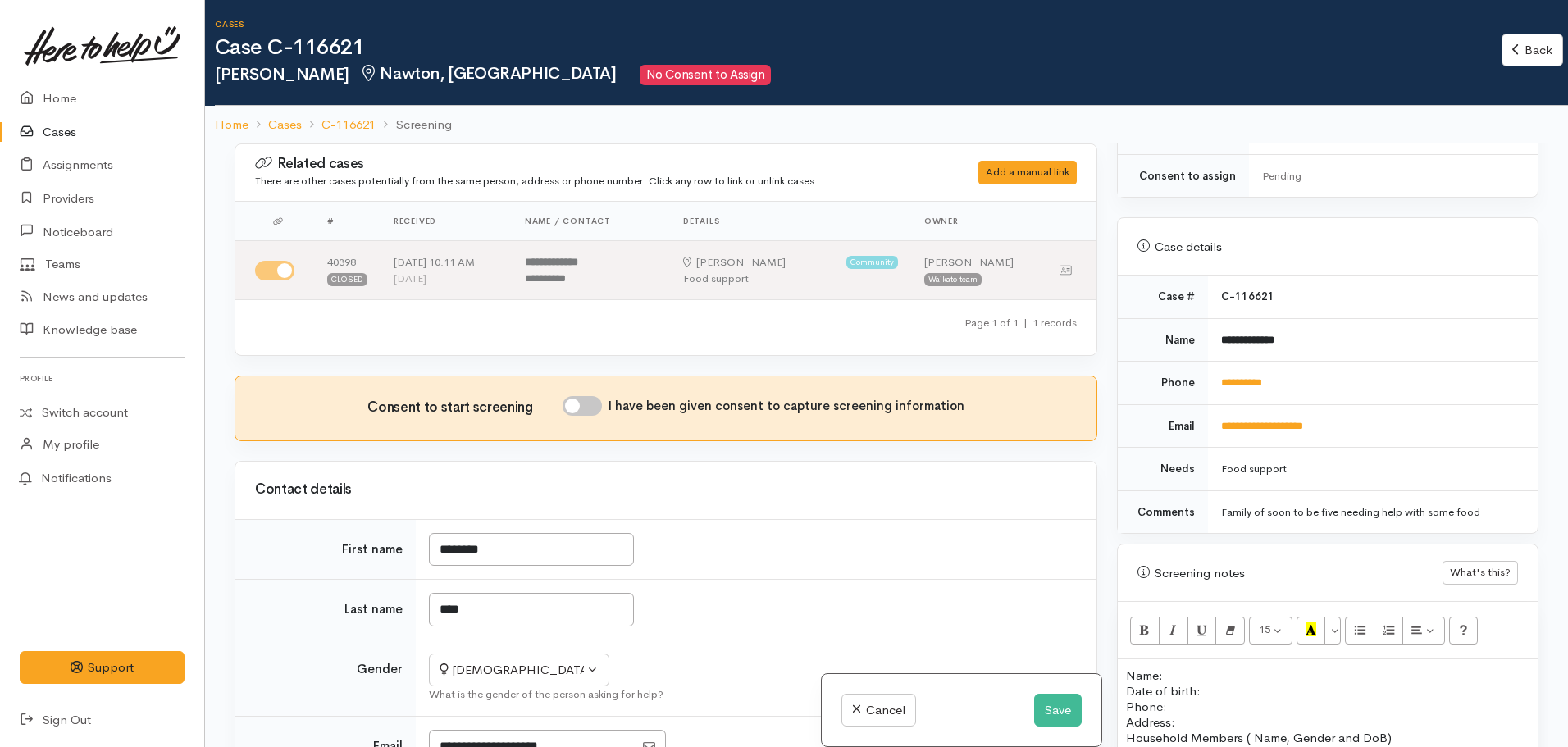
scroll to position [1001, 0]
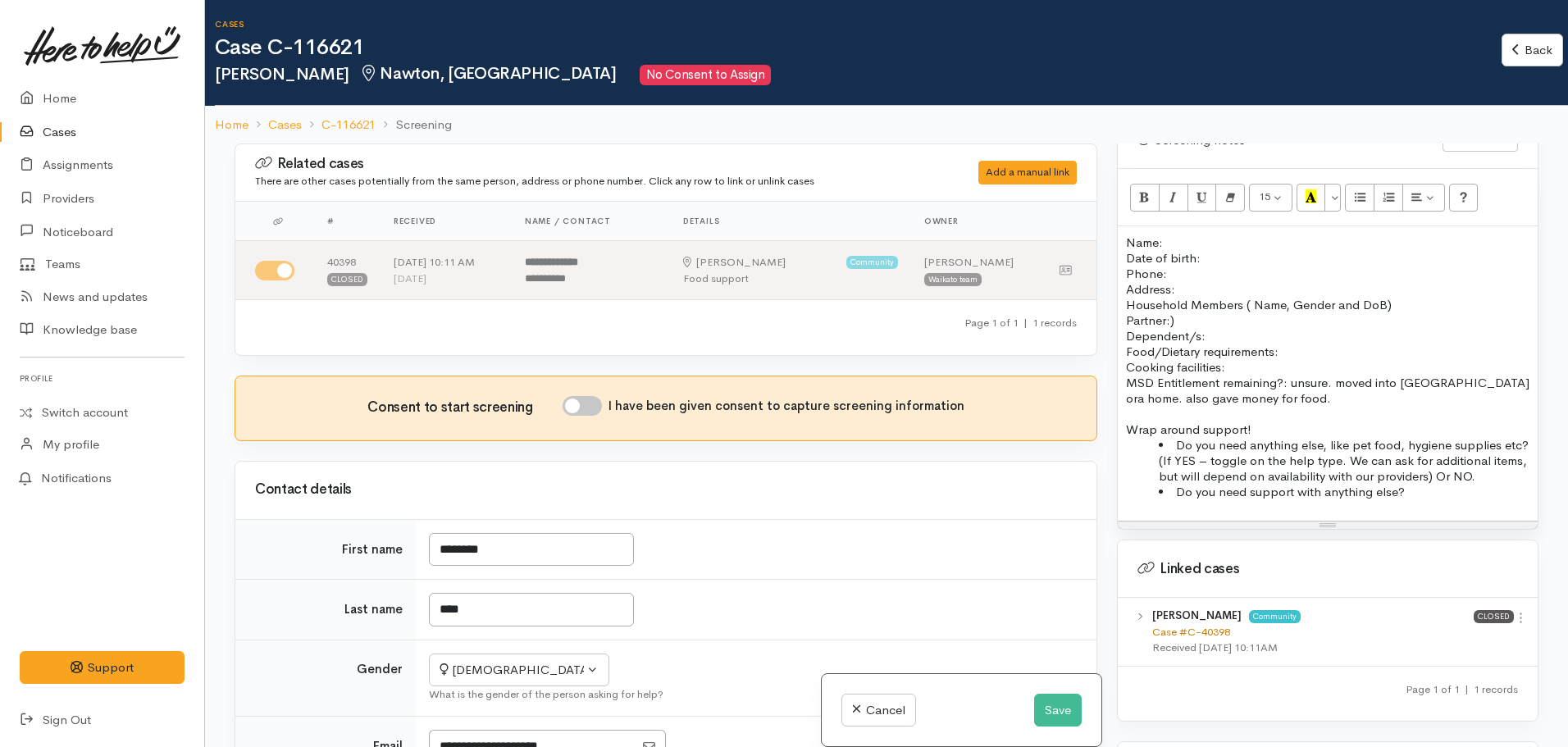
click at [1188, 625] on link "Case #C-40398" at bounding box center [1191, 632] width 78 height 14
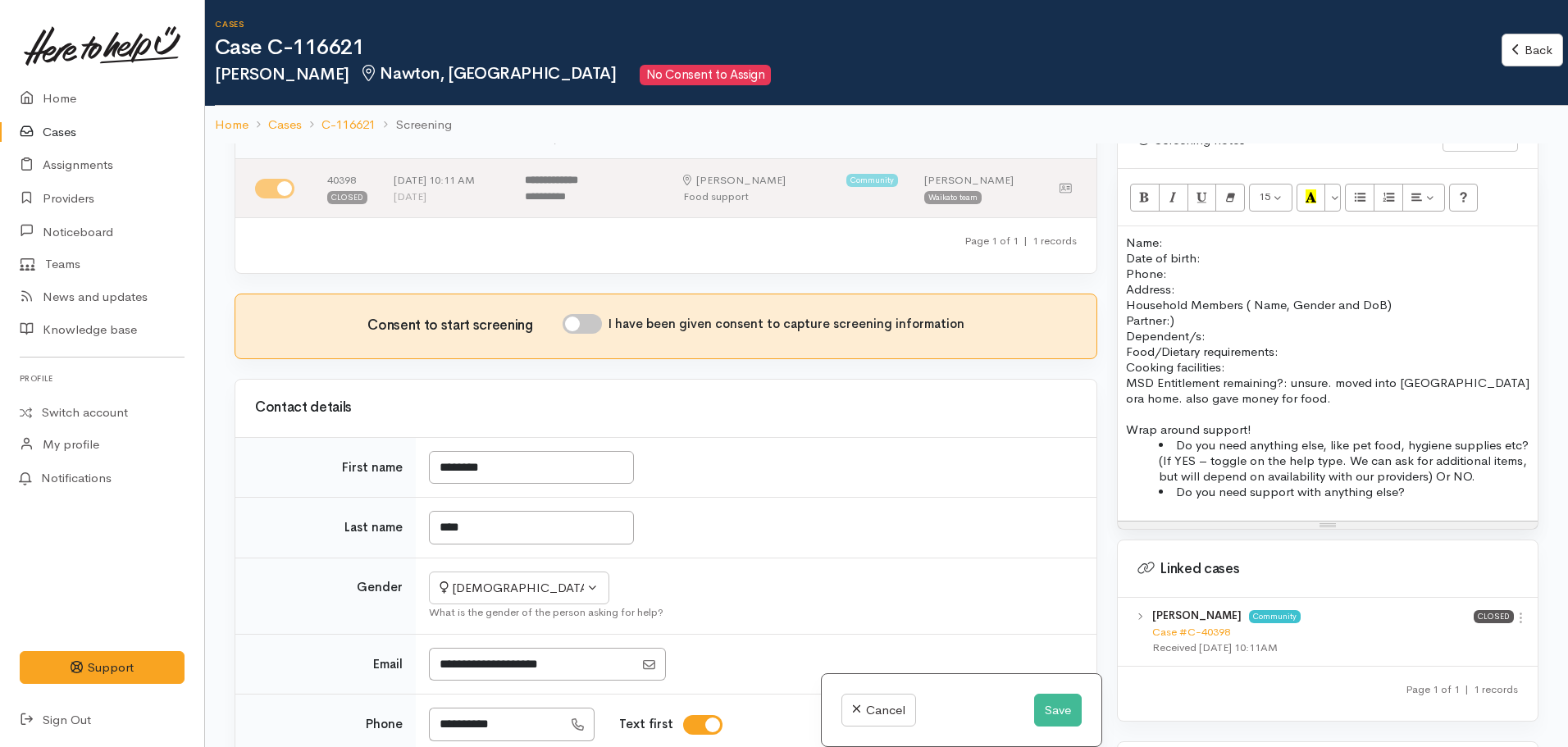
click at [579, 322] on input "I have been given consent to capture screening information" at bounding box center [583, 324] width 40 height 20
checkbox input "true"
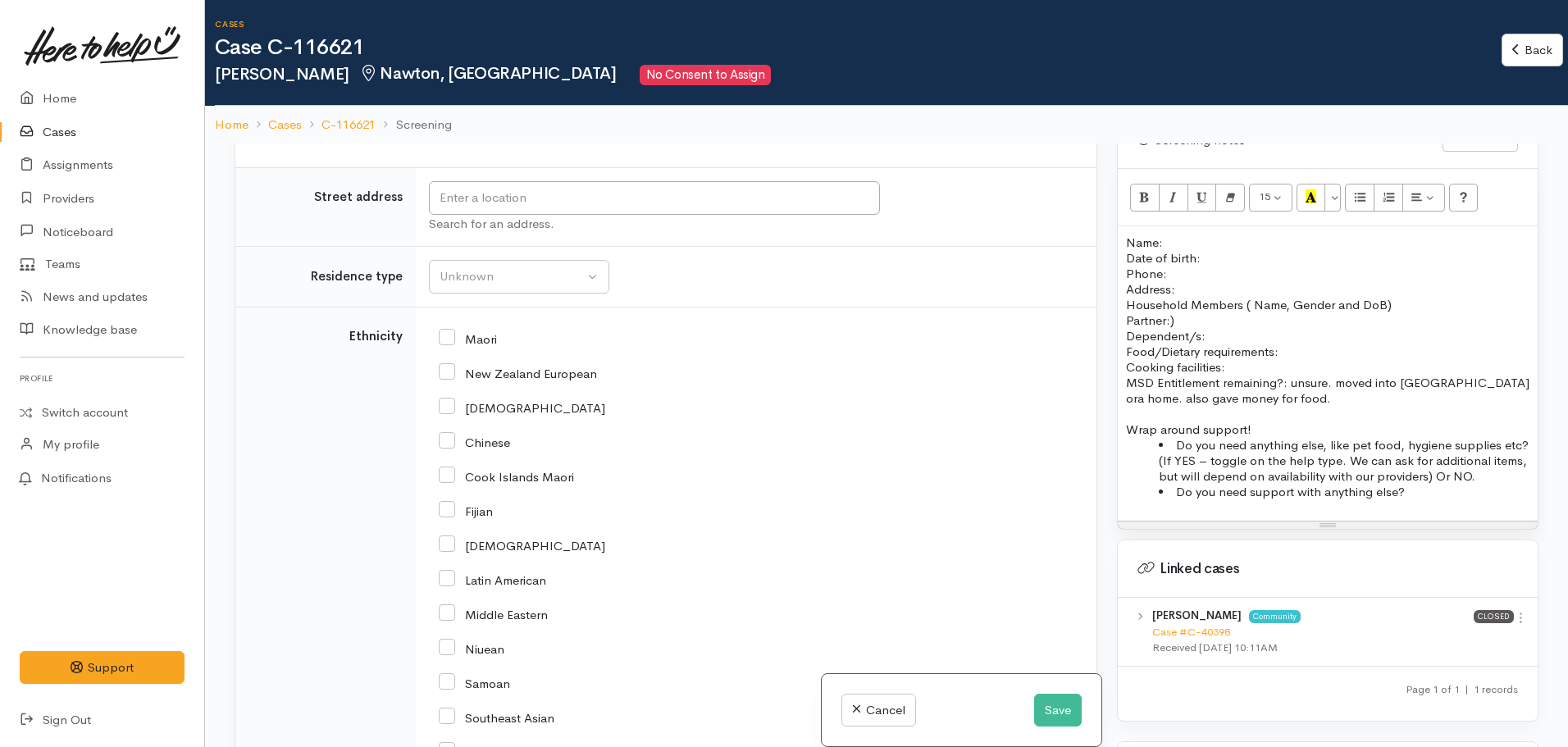
scroll to position [2050, 0]
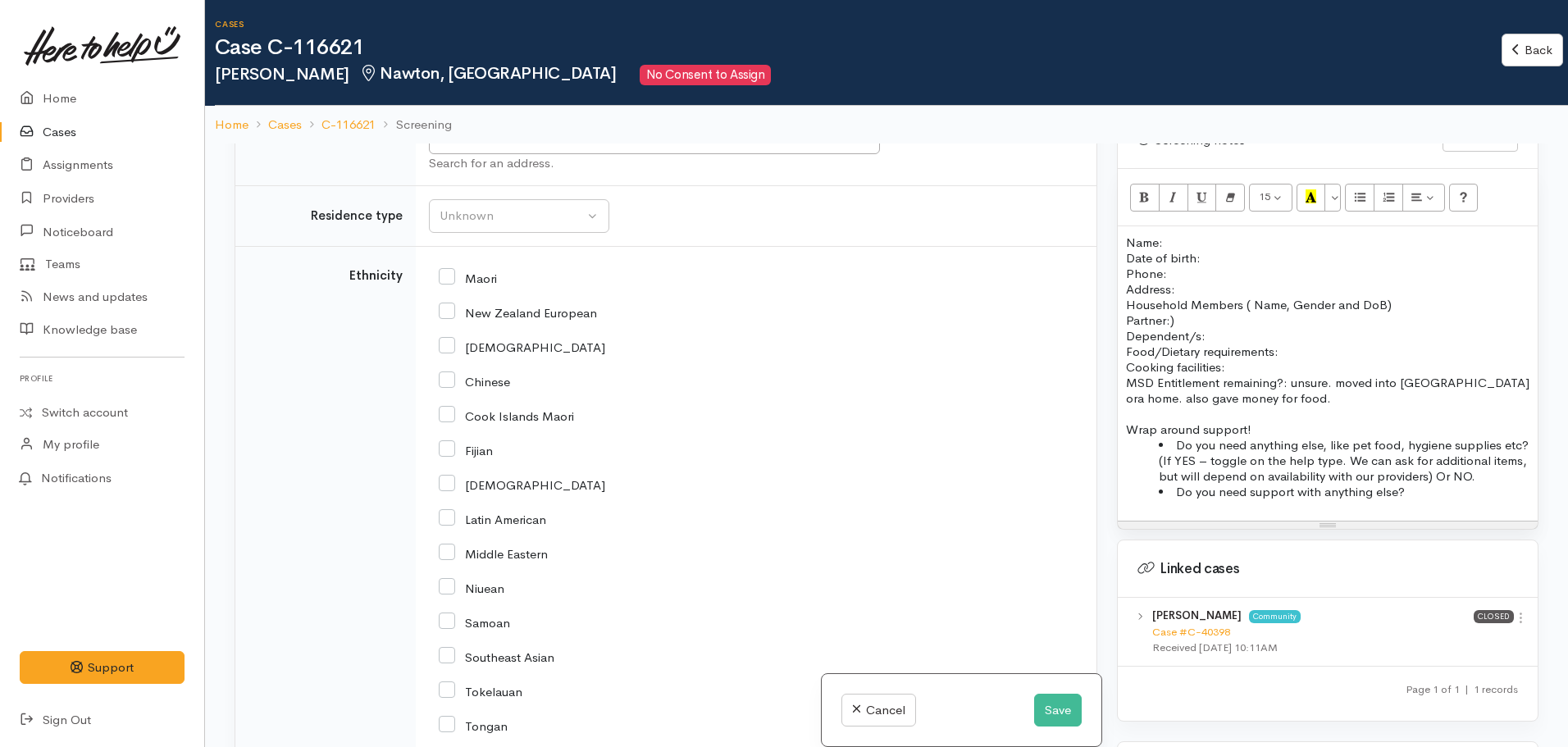
click at [448, 271] on input "Maori" at bounding box center [468, 276] width 59 height 15
checkbox input "true"
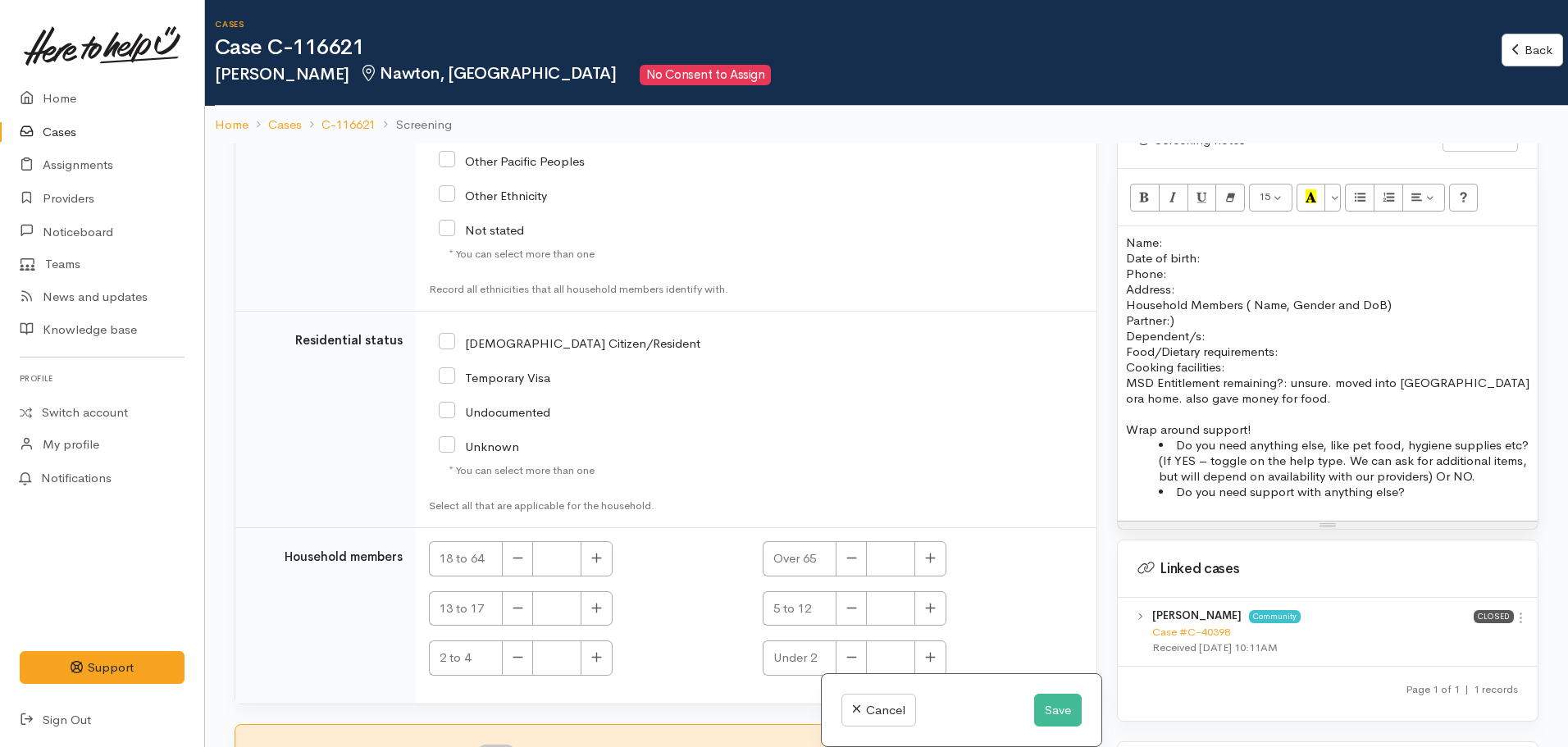
scroll to position [2719, 0]
click at [449, 342] on input "[DEMOGRAPHIC_DATA] Citizen/Resident" at bounding box center [570, 341] width 262 height 15
checkbox input "true"
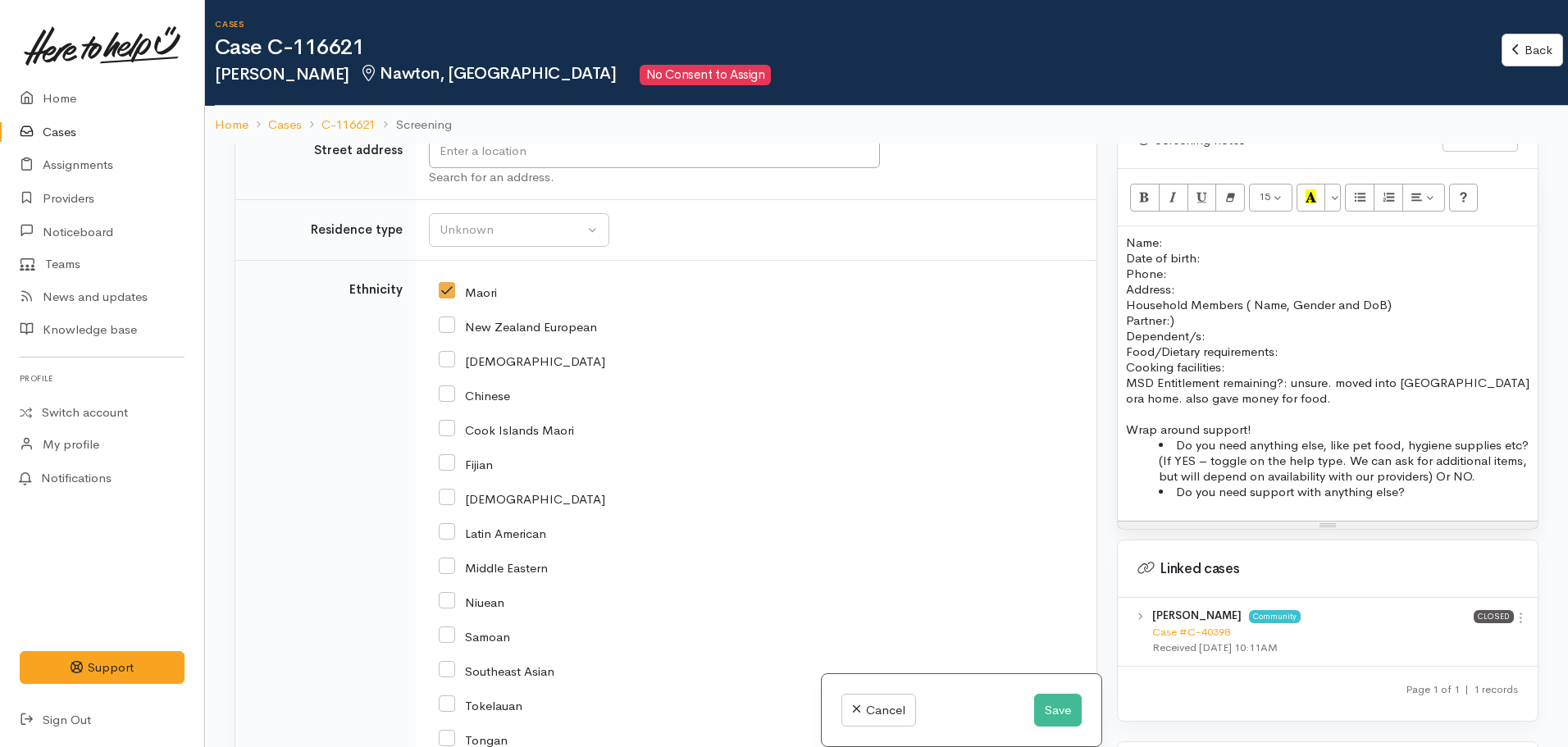
scroll to position [1817, 0]
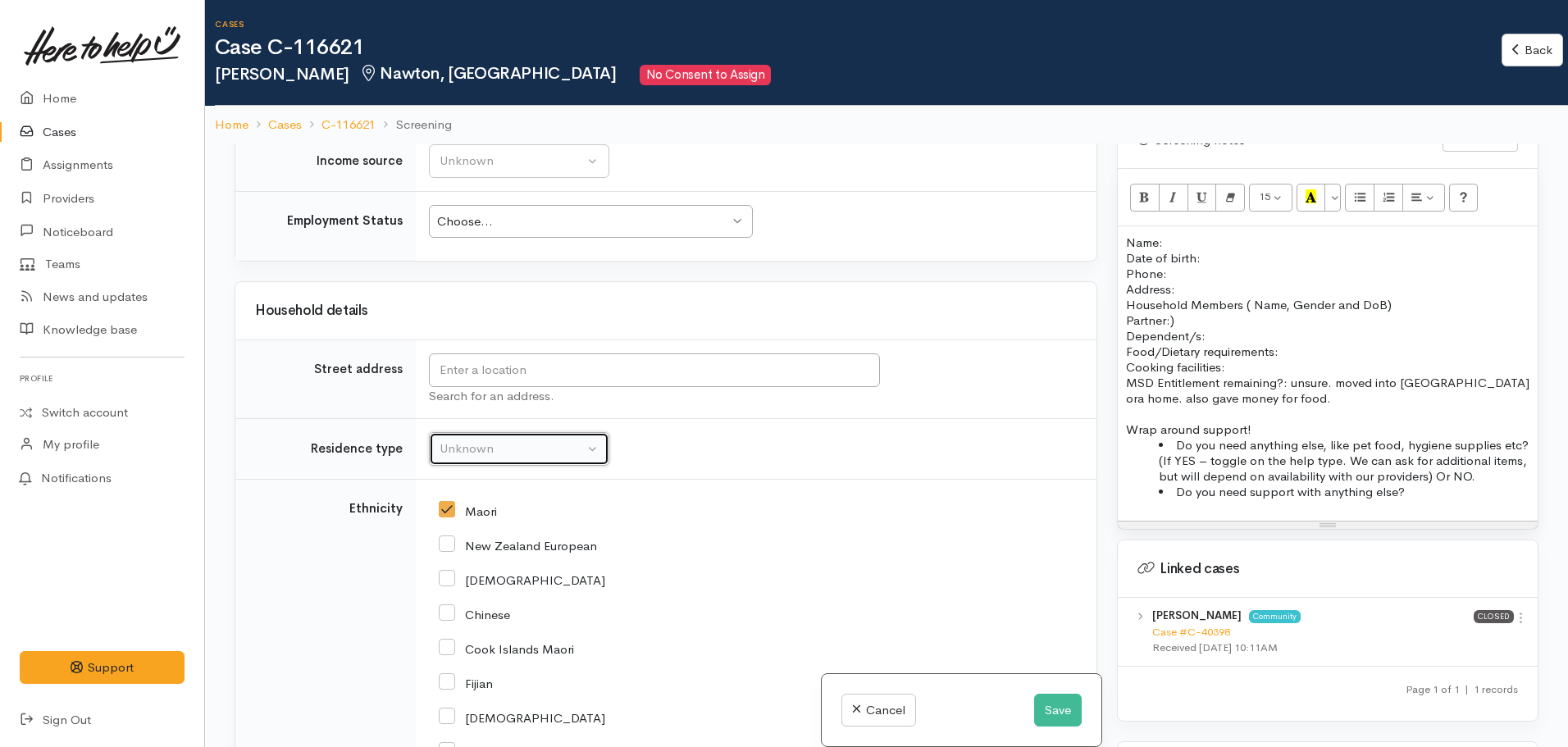
click at [526, 449] on div "Unknown" at bounding box center [512, 449] width 145 height 19
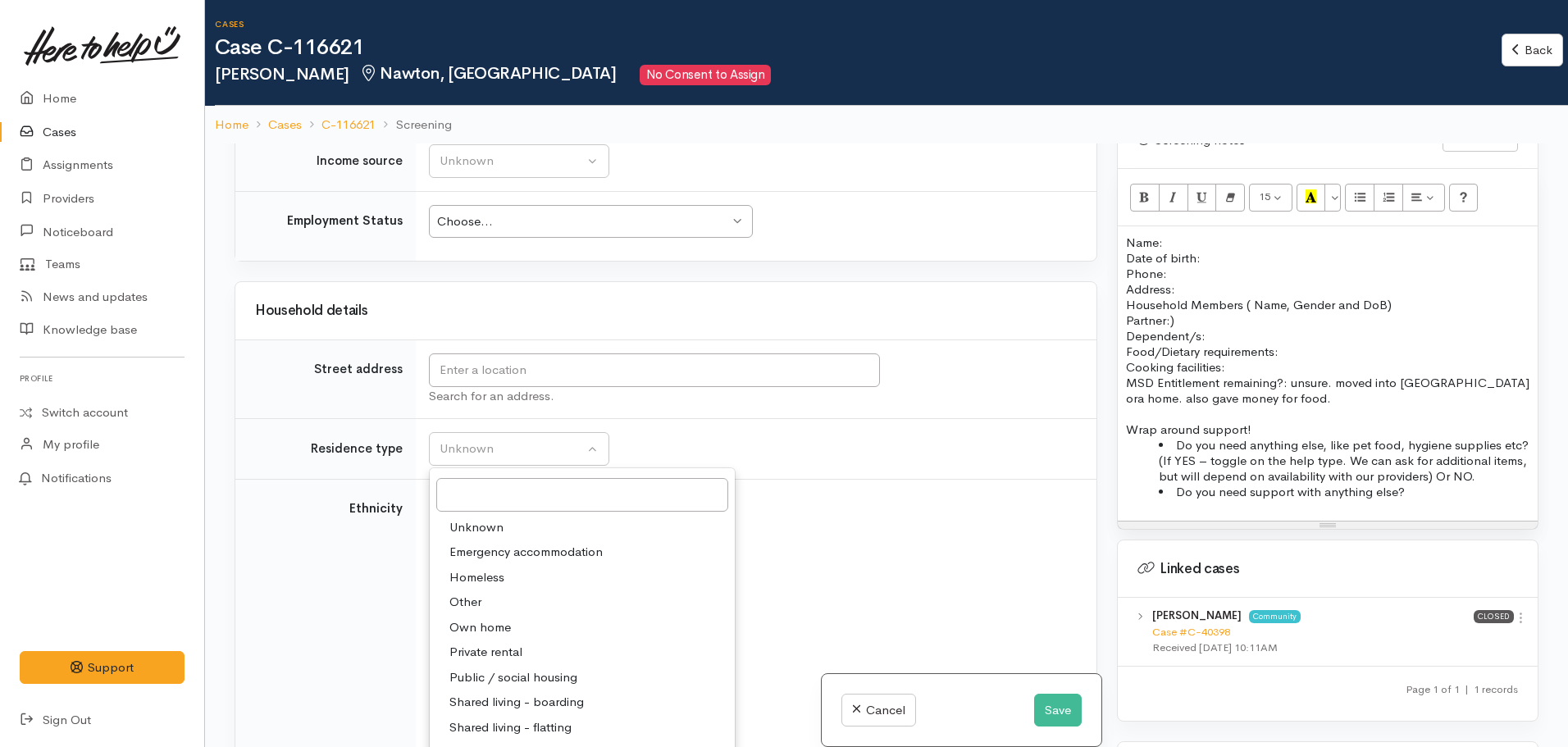
click at [546, 679] on span "Public / social housing" at bounding box center [513, 678] width 128 height 19
select select "3"
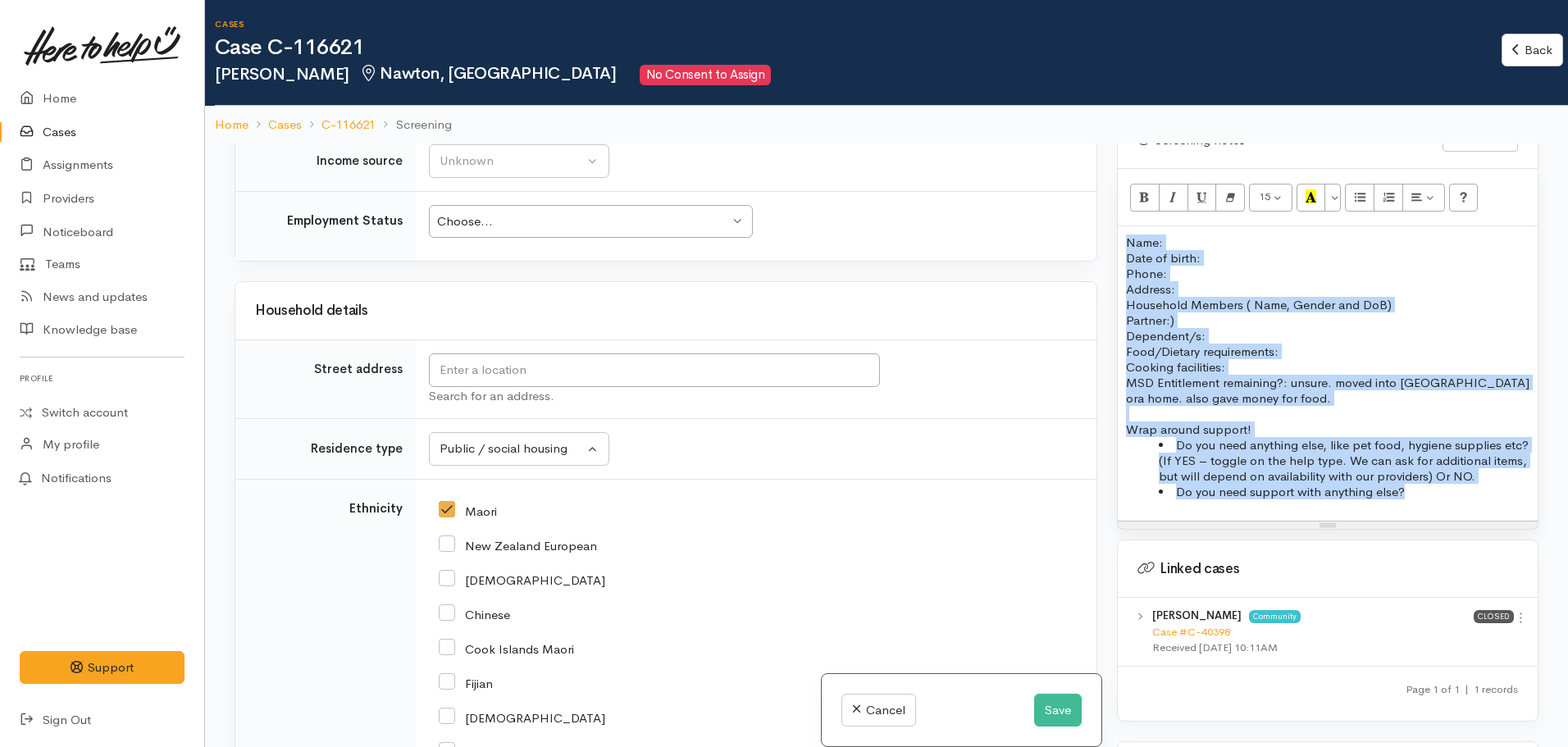
drag, startPoint x: 1440, startPoint y: 479, endPoint x: 1112, endPoint y: 199, distance: 431.3
click at [1112, 199] on div "Warnings Add No warnings have been raised against this case Add Warning Title ●…" at bounding box center [1327, 517] width 441 height 747
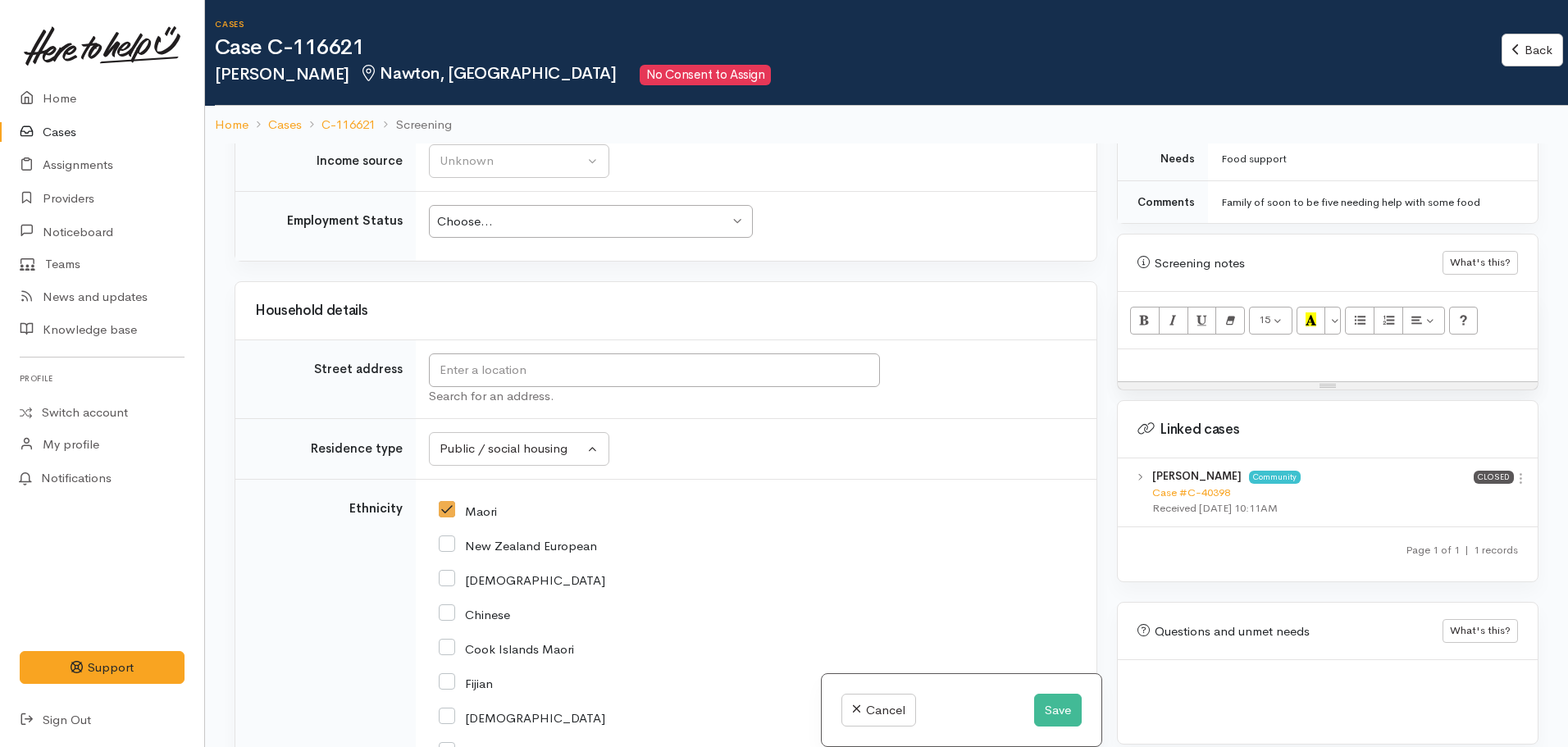
scroll to position [880, 0]
click at [1066, 719] on button "Save" at bounding box center [1058, 710] width 47 height 34
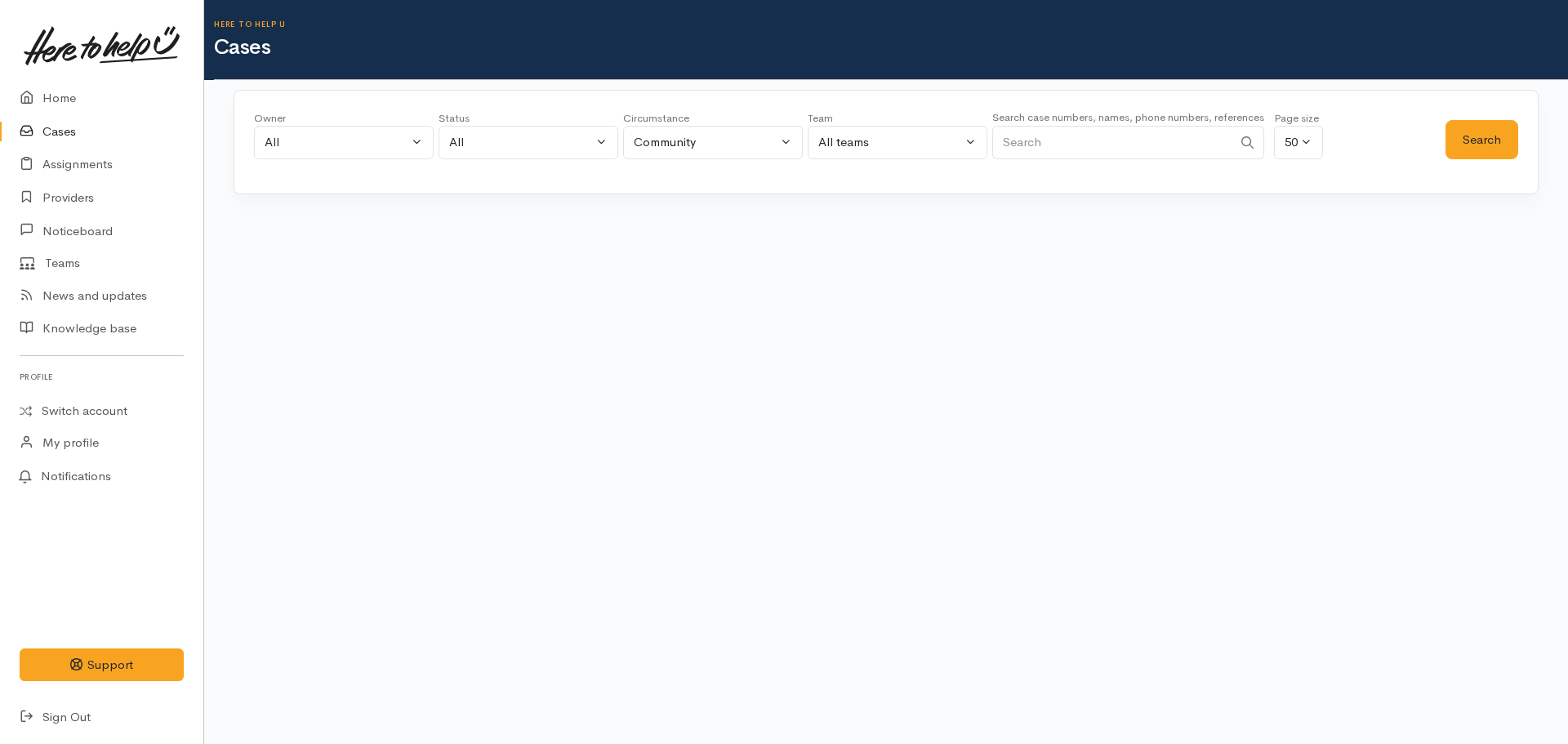
click at [1073, 140] on input "Search" at bounding box center [1113, 142] width 240 height 33
paste input "[PHONE_NUMBER]"
type input "[PHONE_NUMBER]"
click at [1475, 140] on button "Search" at bounding box center [1481, 140] width 73 height 40
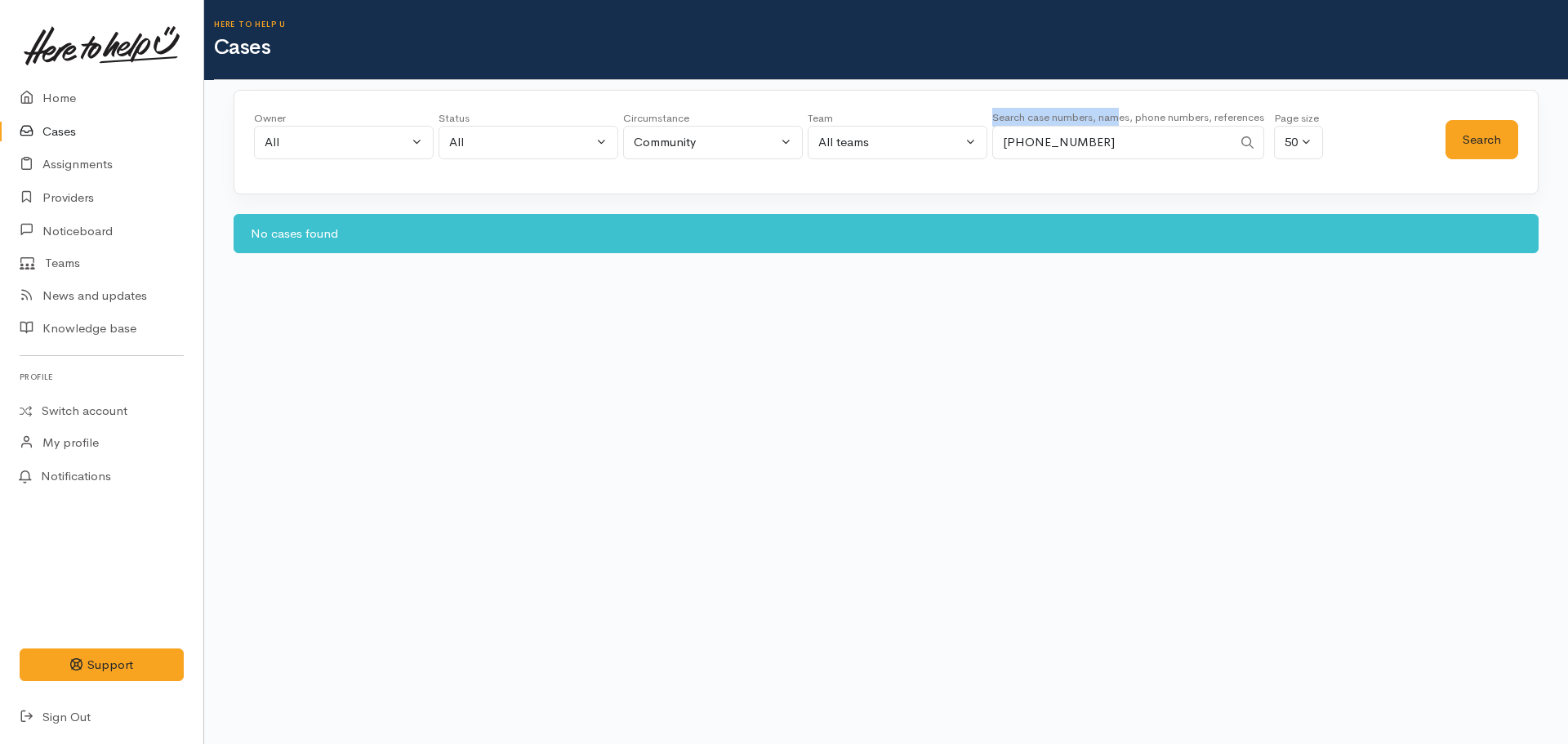
drag, startPoint x: 1052, startPoint y: 126, endPoint x: 970, endPoint y: 125, distance: 82.0
click at [968, 127] on div "Owner All My cases Aandrea Murray ('Here to help u') Akash Prakash ('Here to he…" at bounding box center [850, 140] width 1192 height 59
drag, startPoint x: 1078, startPoint y: 141, endPoint x: 1026, endPoint y: 158, distance: 54.7
click at [1026, 158] on input "+64204896709" at bounding box center [1113, 142] width 240 height 33
drag, startPoint x: 1126, startPoint y: 158, endPoint x: 943, endPoint y: 119, distance: 187.1
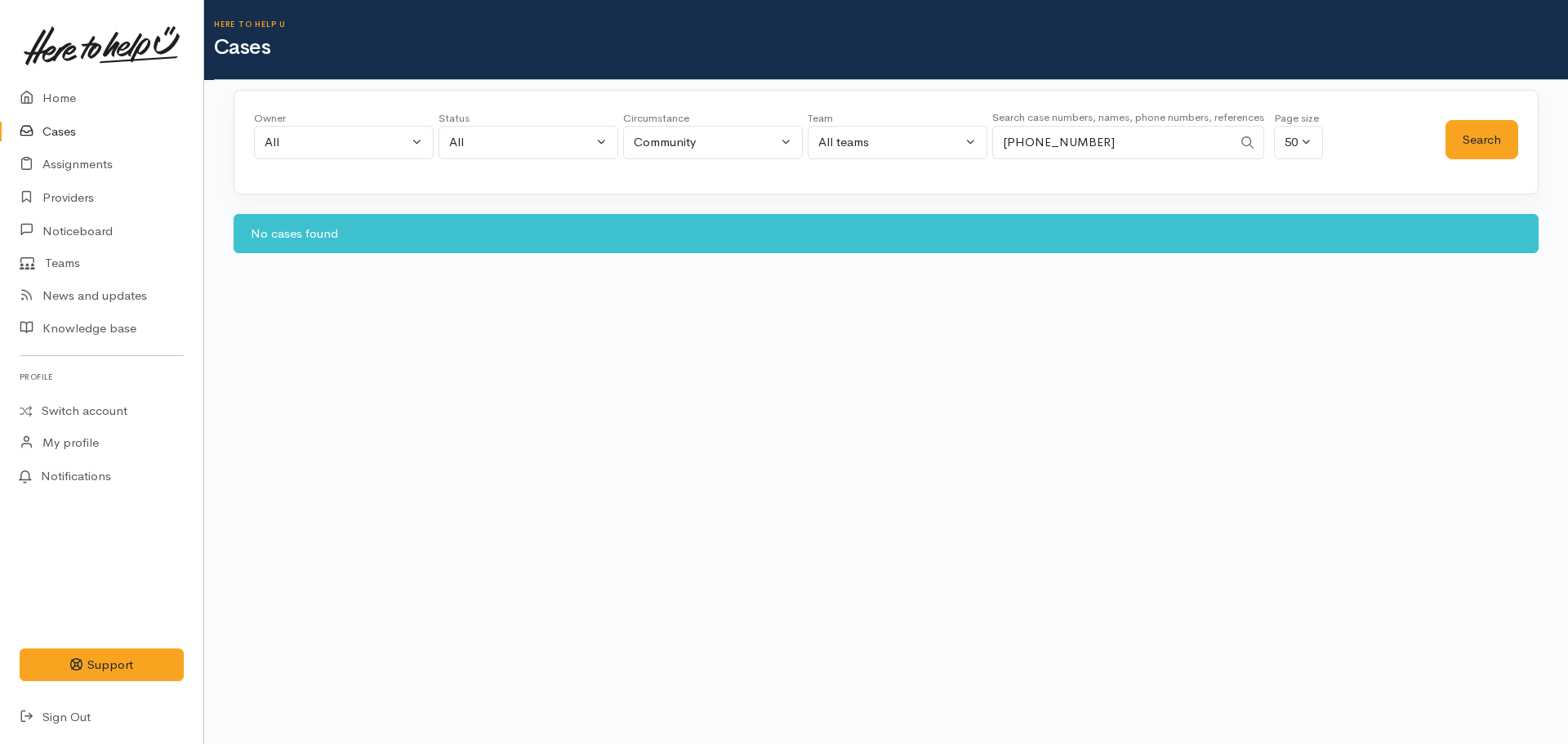
click at [932, 127] on div "Owner All My cases Aandrea Murray ('Here to help u') Akash Prakash ('Here to he…" at bounding box center [850, 140] width 1192 height 59
paste input "+64223809011"
type input "+64223809011"
click at [1450, 128] on button "Search" at bounding box center [1481, 140] width 73 height 40
click at [1469, 147] on button "Search" at bounding box center [1481, 140] width 73 height 40
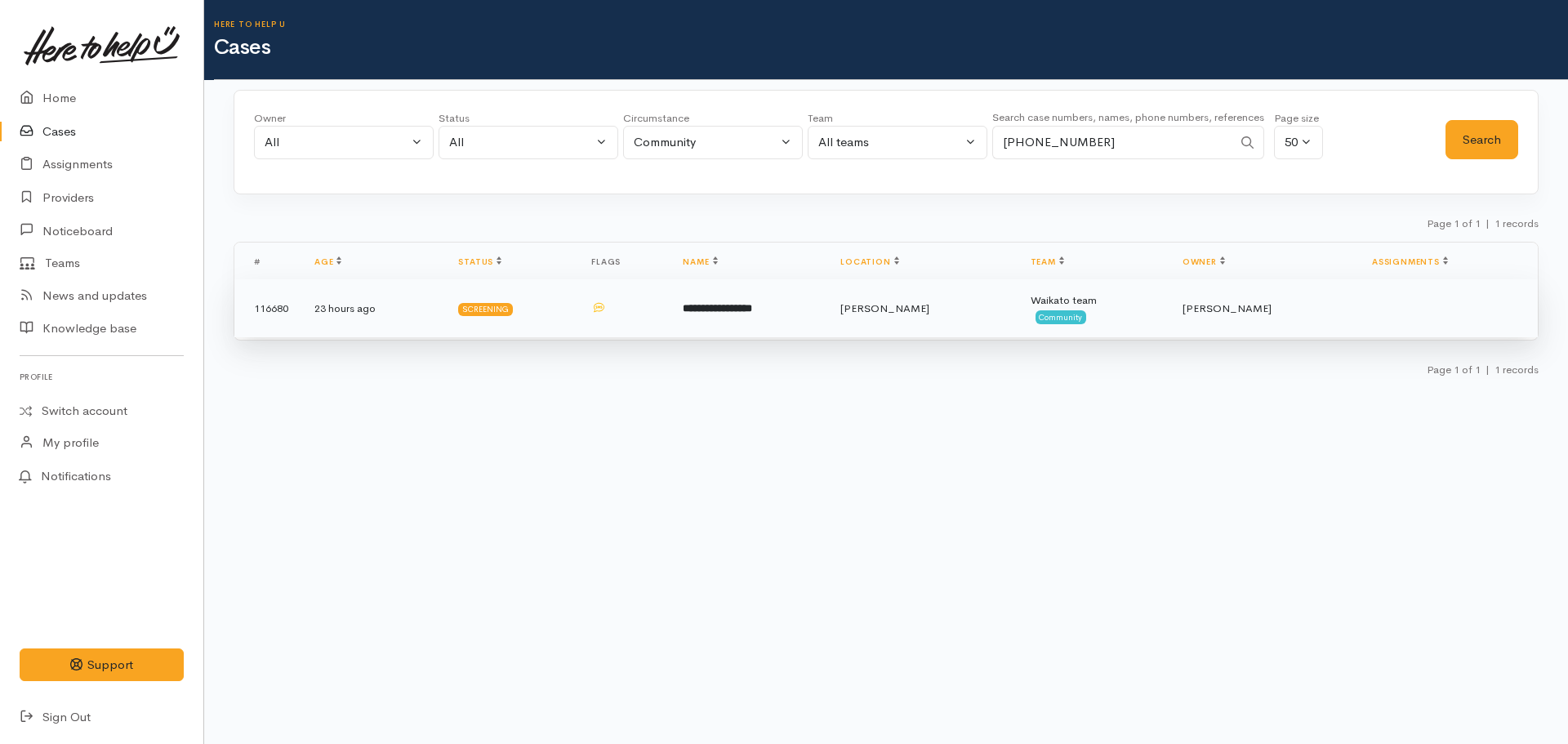
click at [701, 304] on b "**********" at bounding box center [718, 308] width 69 height 10
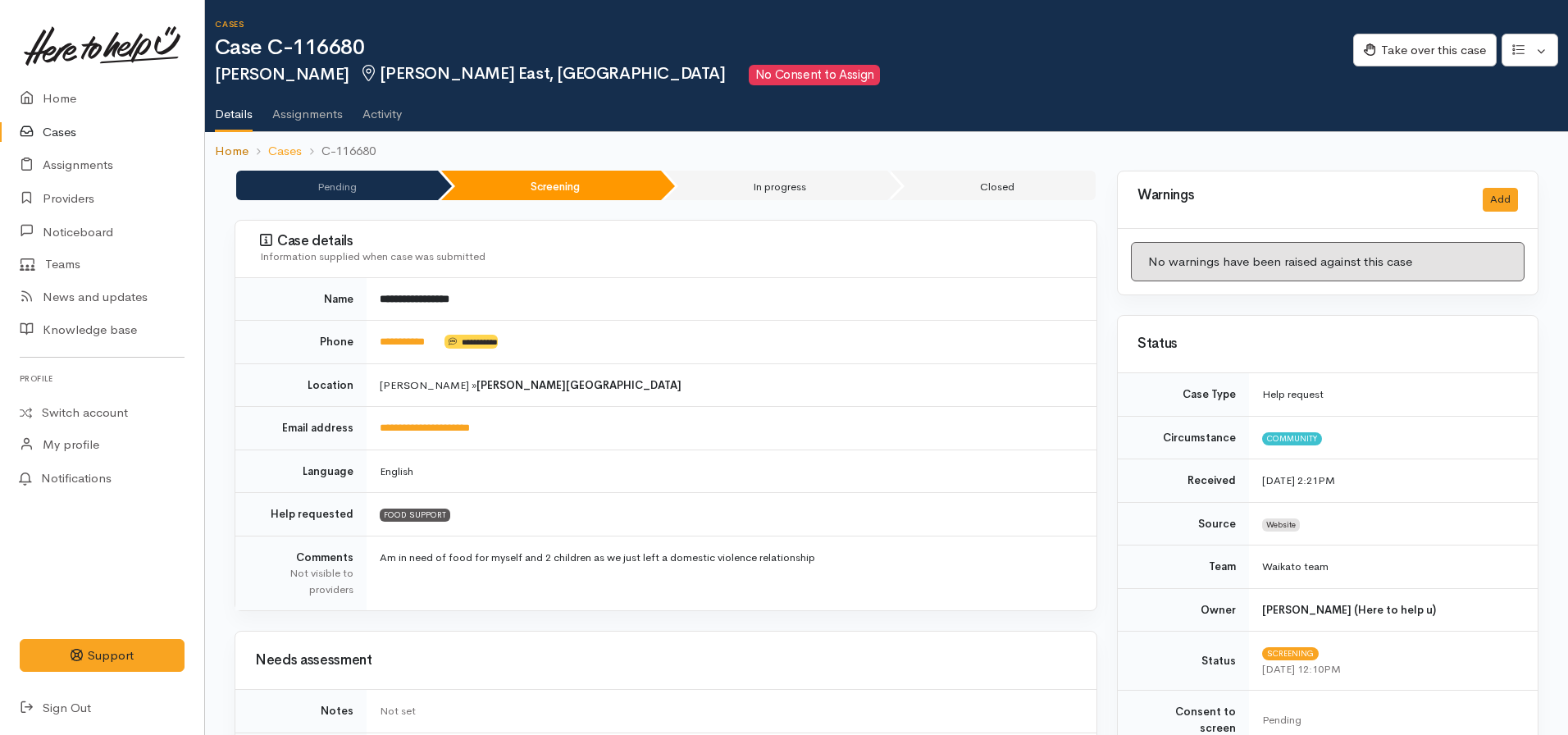
click at [219, 151] on link "Home" at bounding box center [231, 151] width 34 height 19
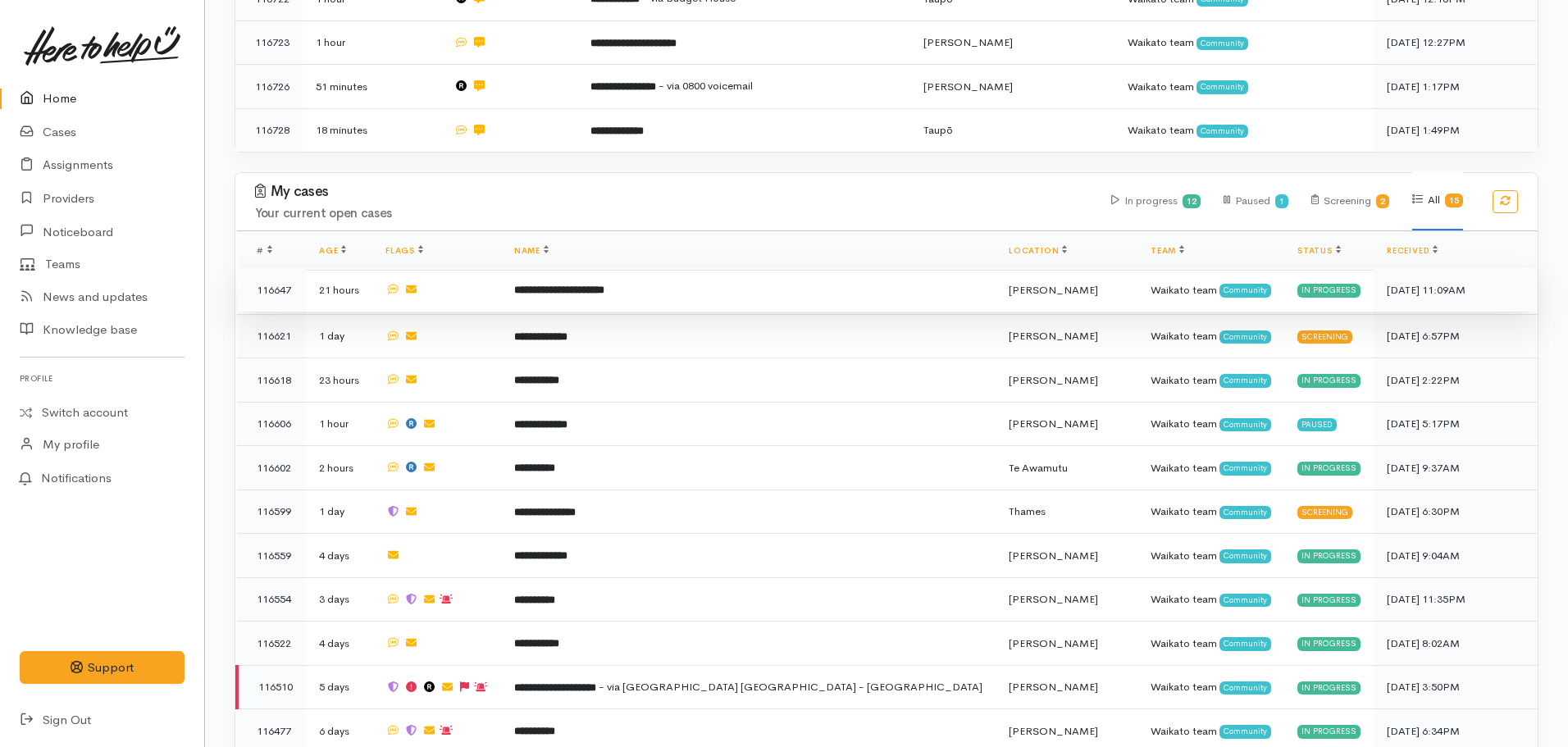
scroll to position [738, 0]
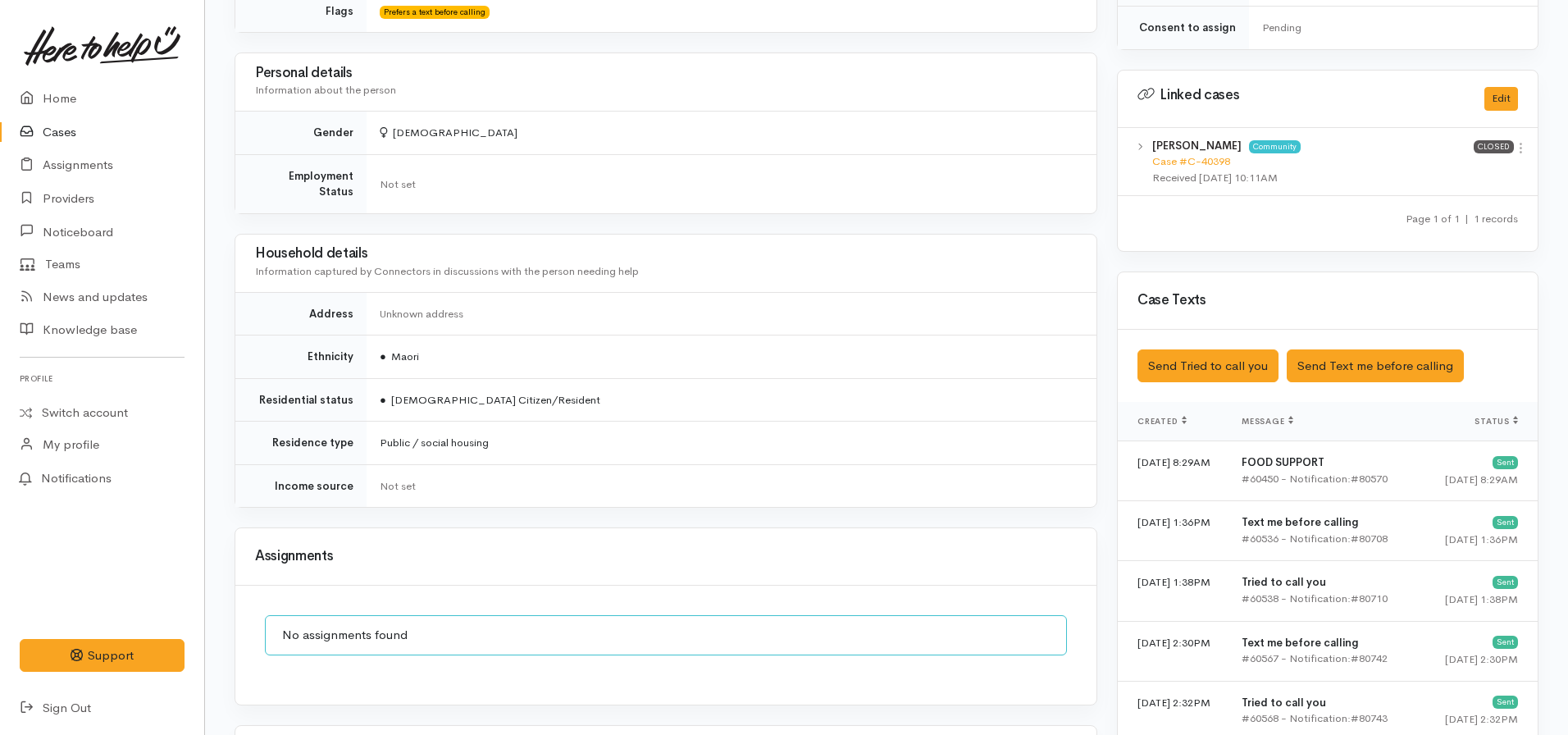
scroll to position [1066, 0]
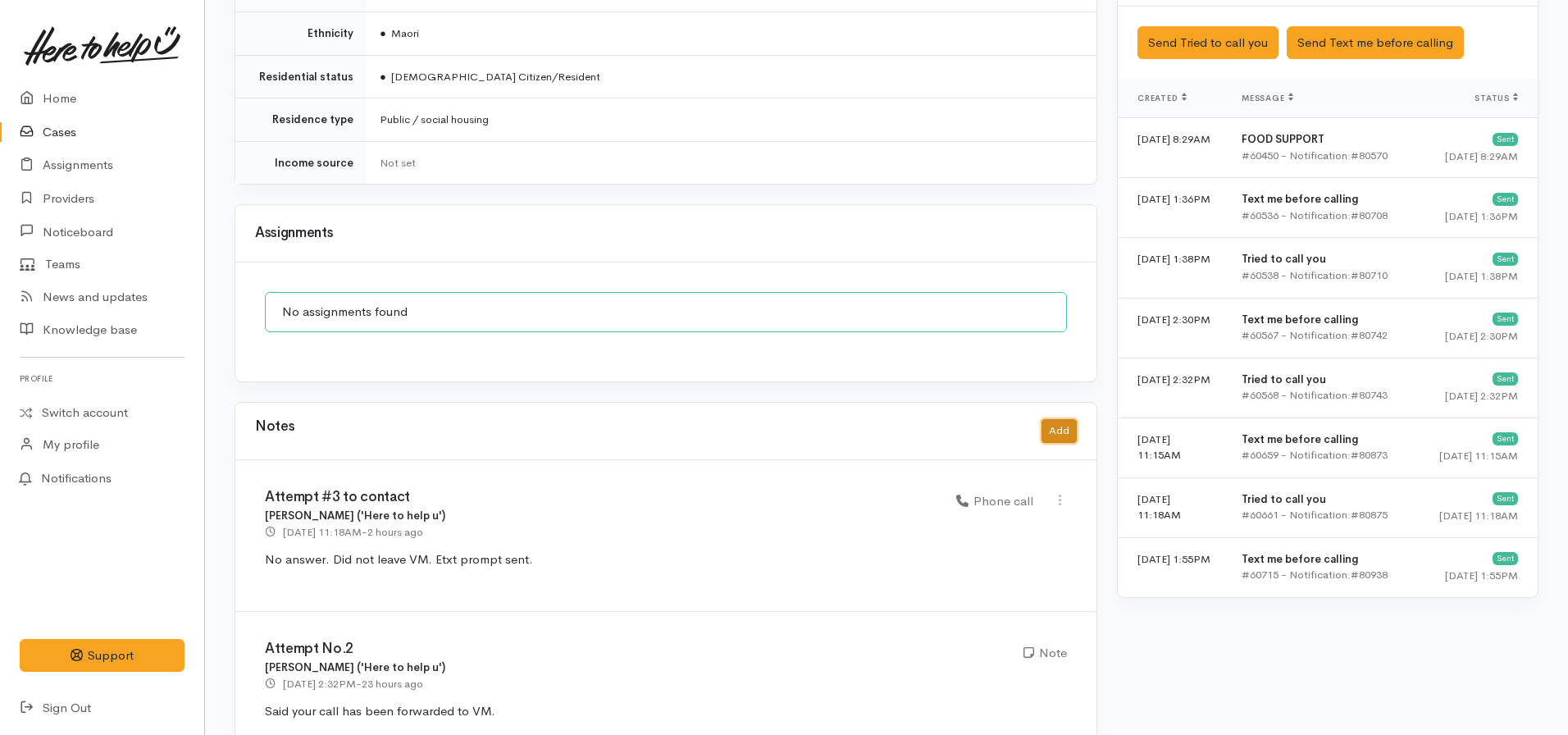
click at [1065, 419] on button "Add" at bounding box center [1059, 431] width 35 height 24
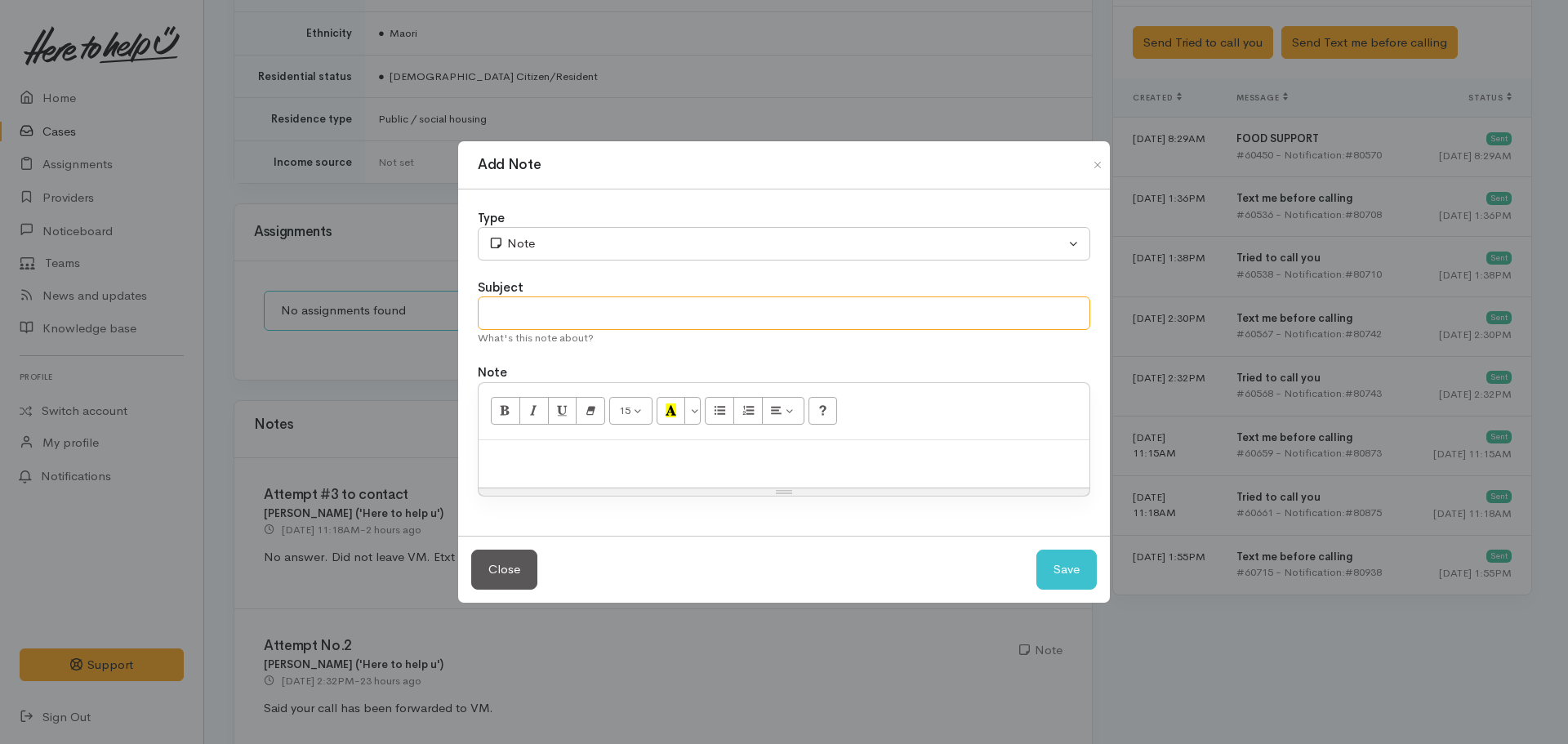
click at [562, 319] on input "text" at bounding box center [784, 313] width 613 height 33
type input "Contact made - advice given"
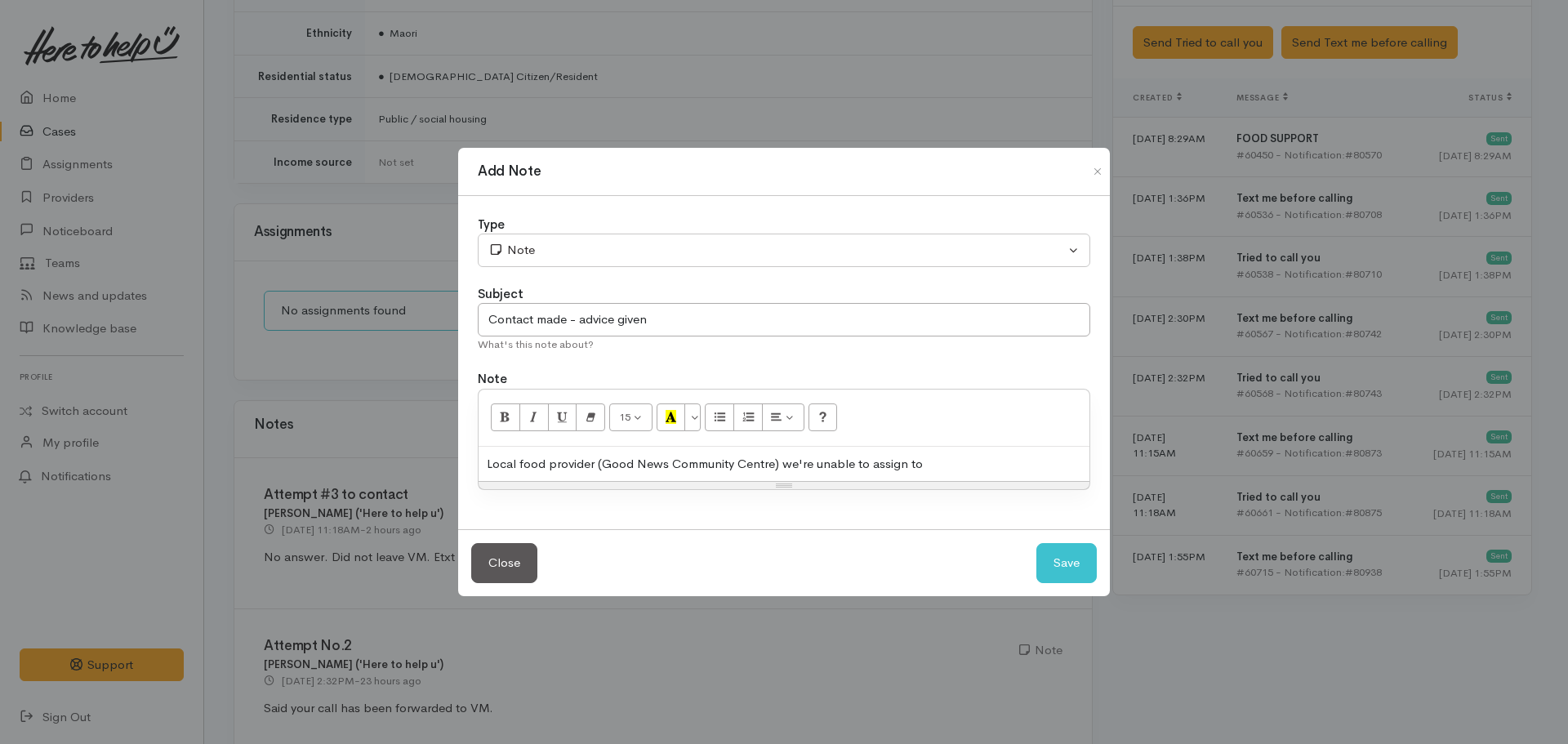
click at [988, 467] on div "Local food provider (Good News Community Centre) we're unable to assign to" at bounding box center [784, 464] width 611 height 35
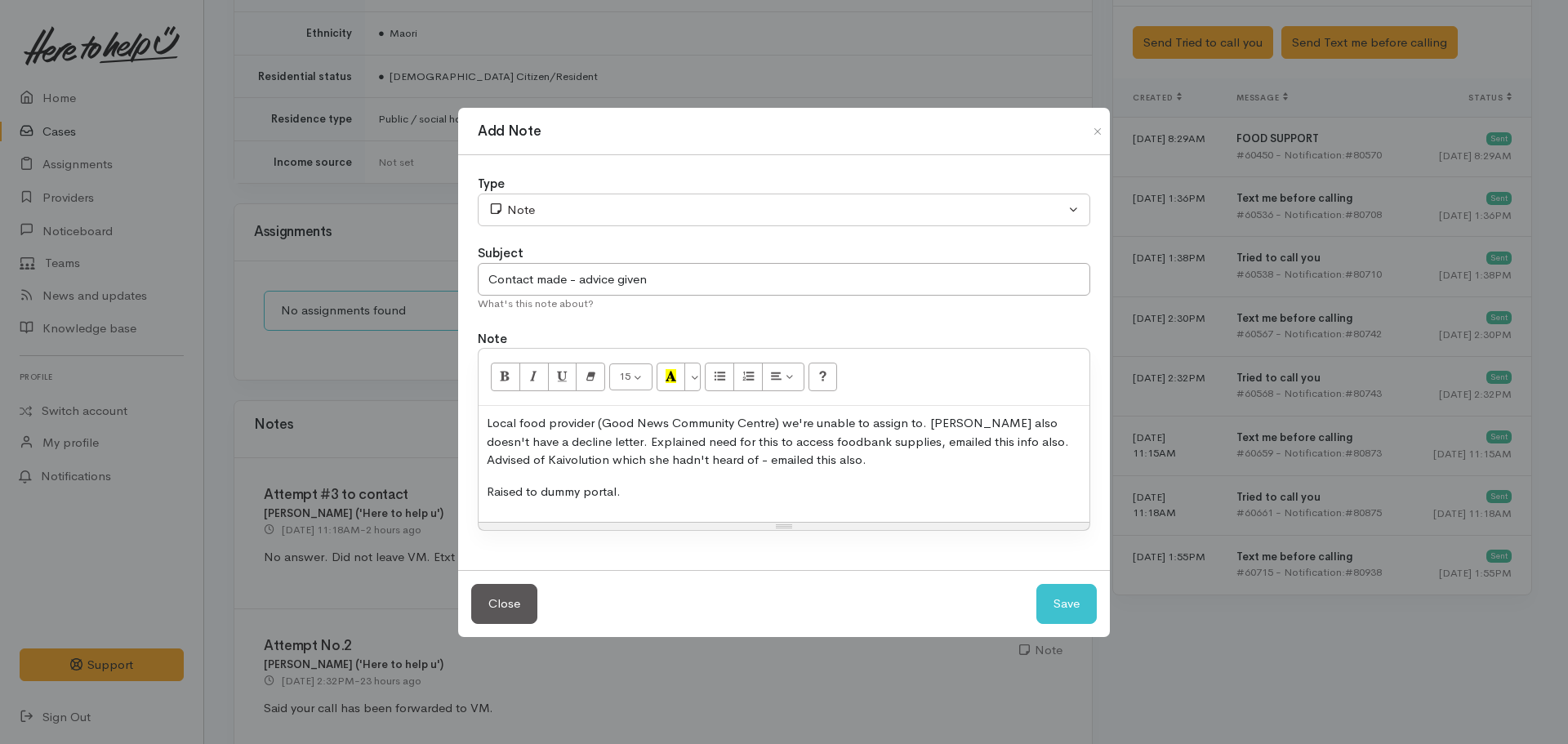
click at [507, 190] on div "Type" at bounding box center [784, 184] width 613 height 19
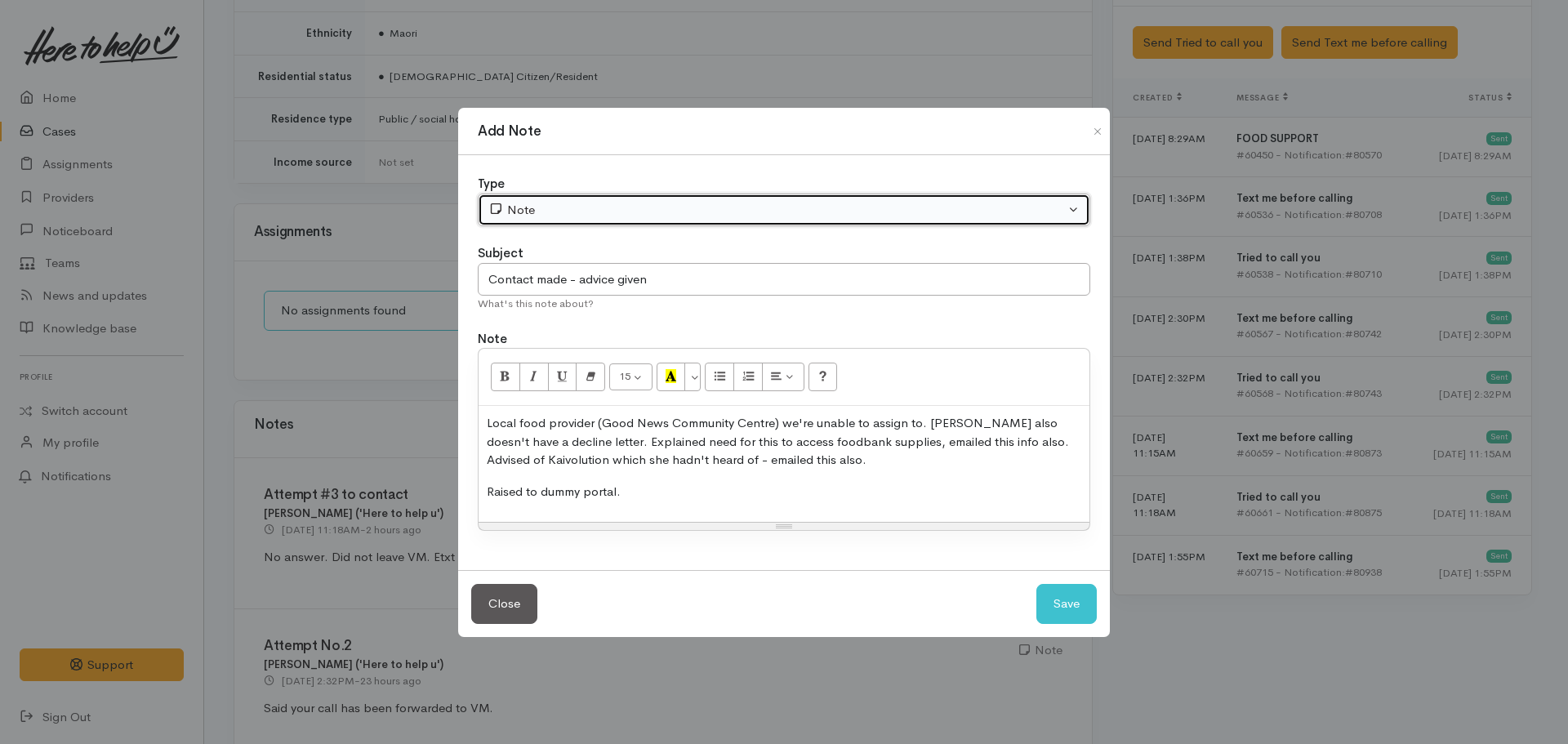
click at [526, 225] on button "Note" at bounding box center [784, 210] width 613 height 33
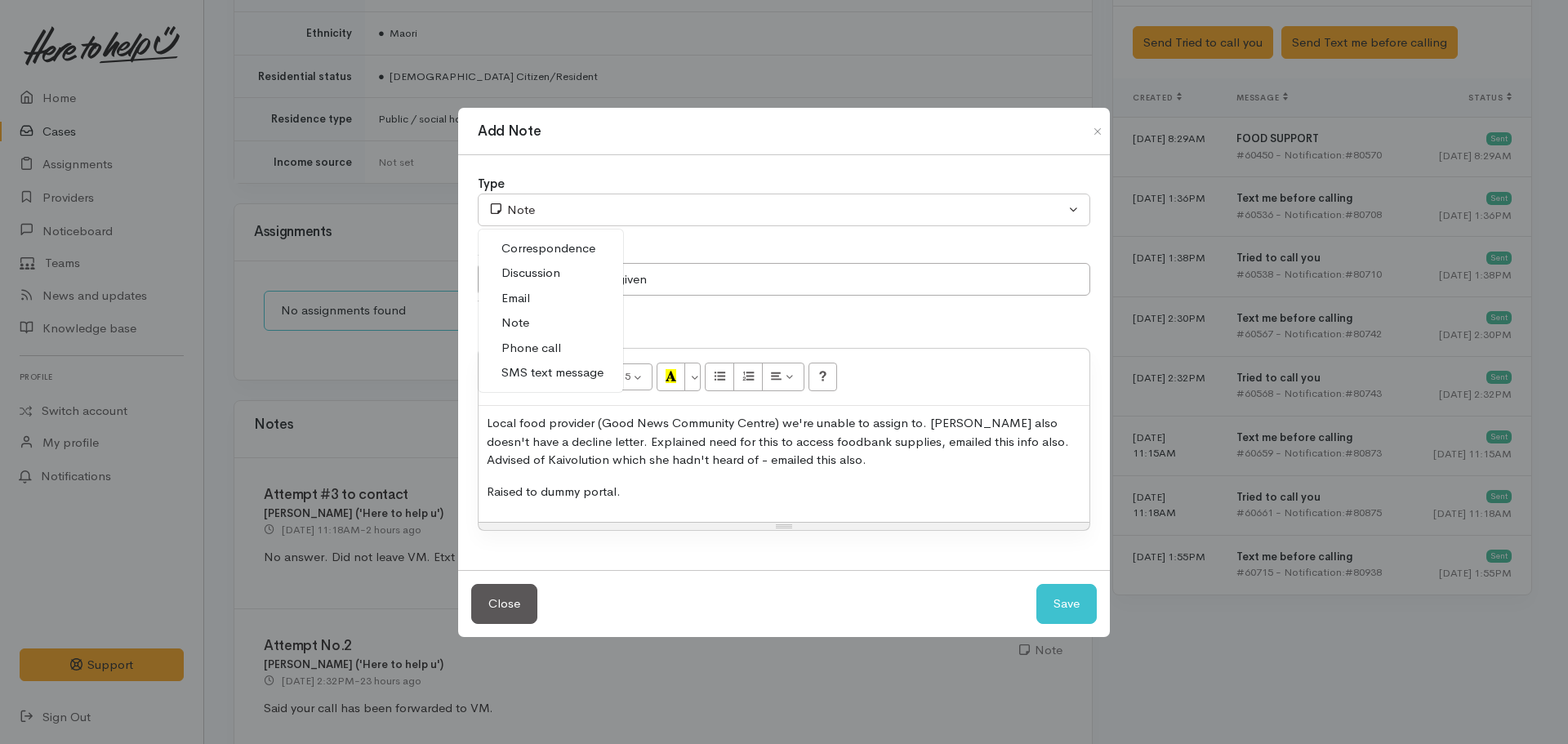
click at [541, 345] on span "Phone call" at bounding box center [532, 348] width 60 height 19
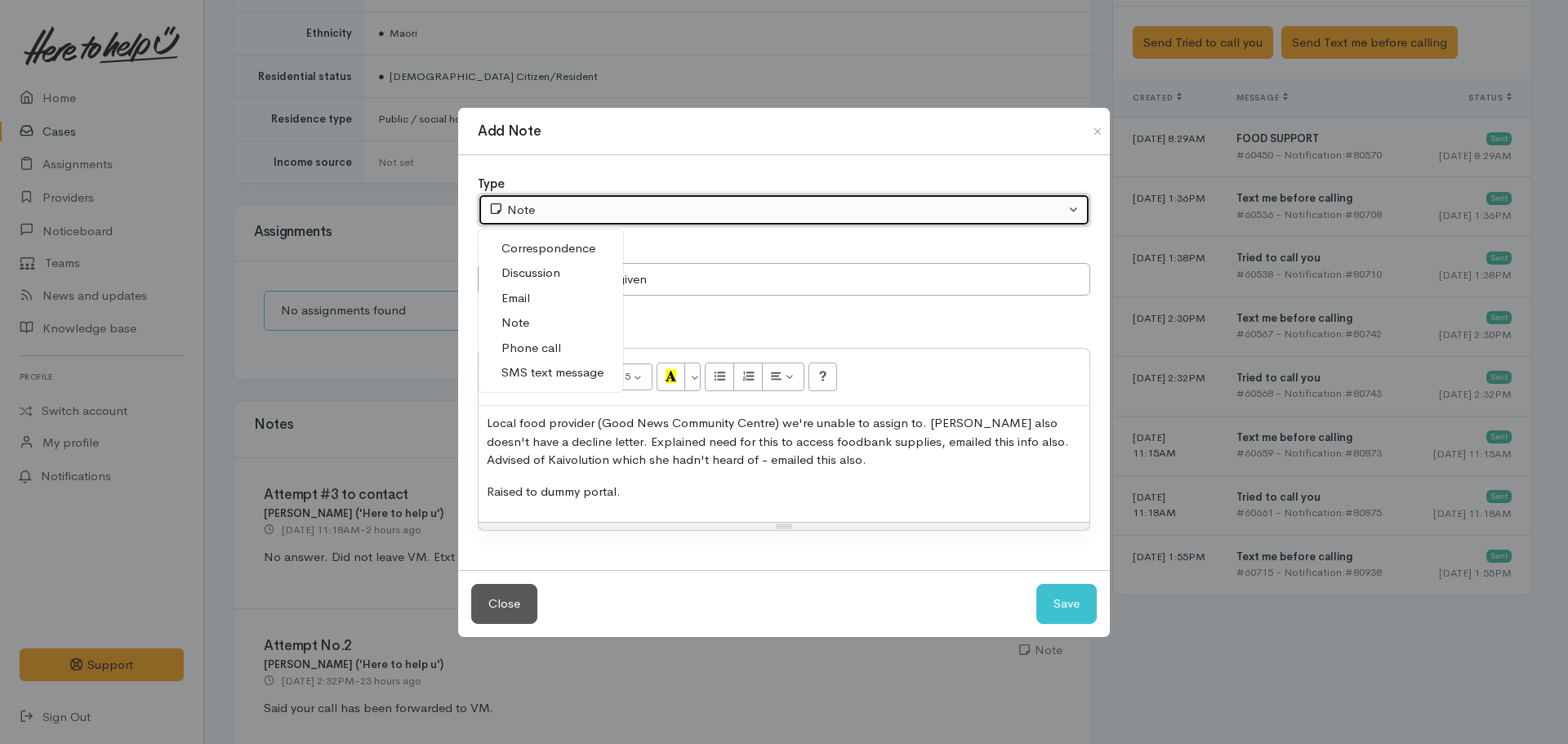
select select "3"
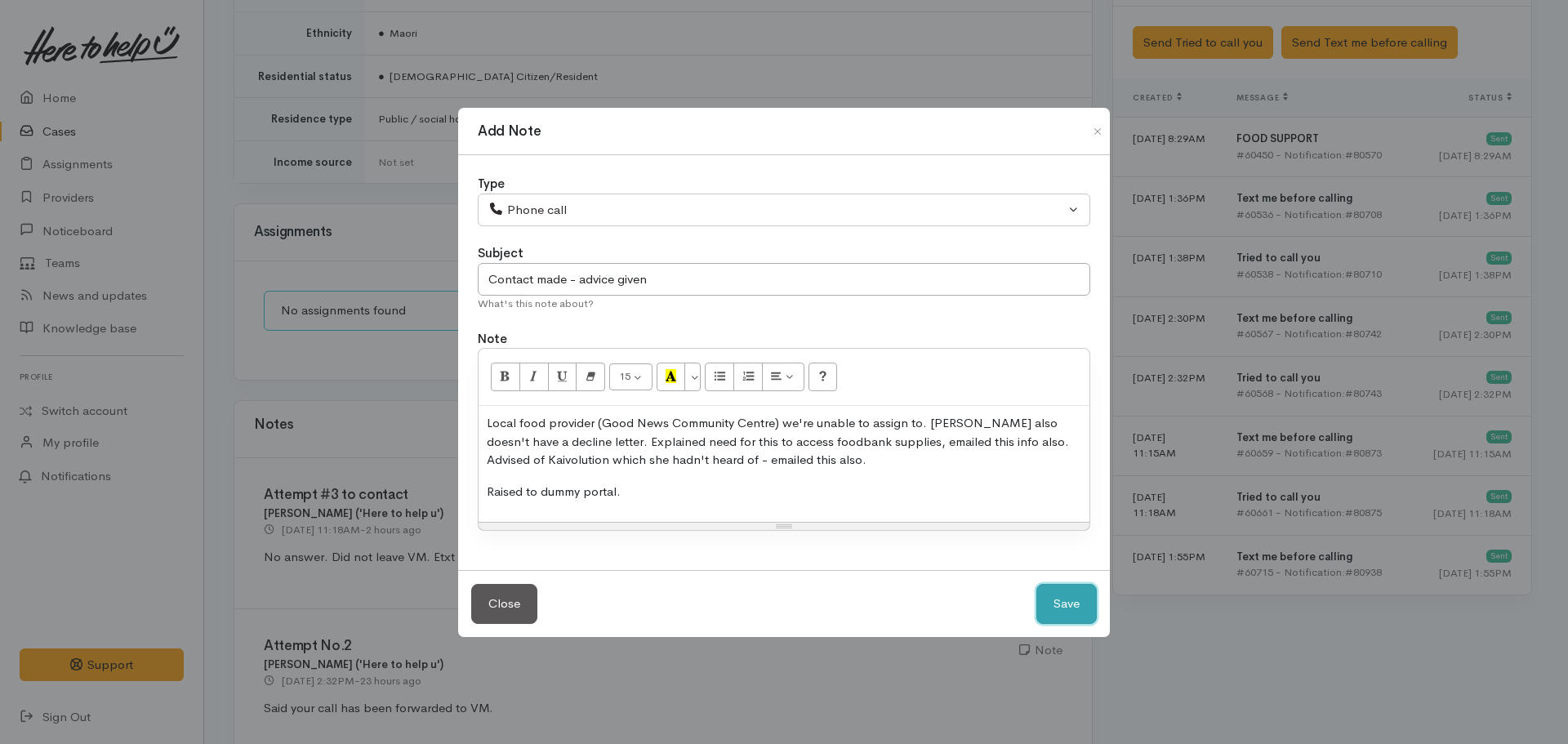
click at [1072, 615] on button "Save" at bounding box center [1066, 603] width 61 height 40
select select "1"
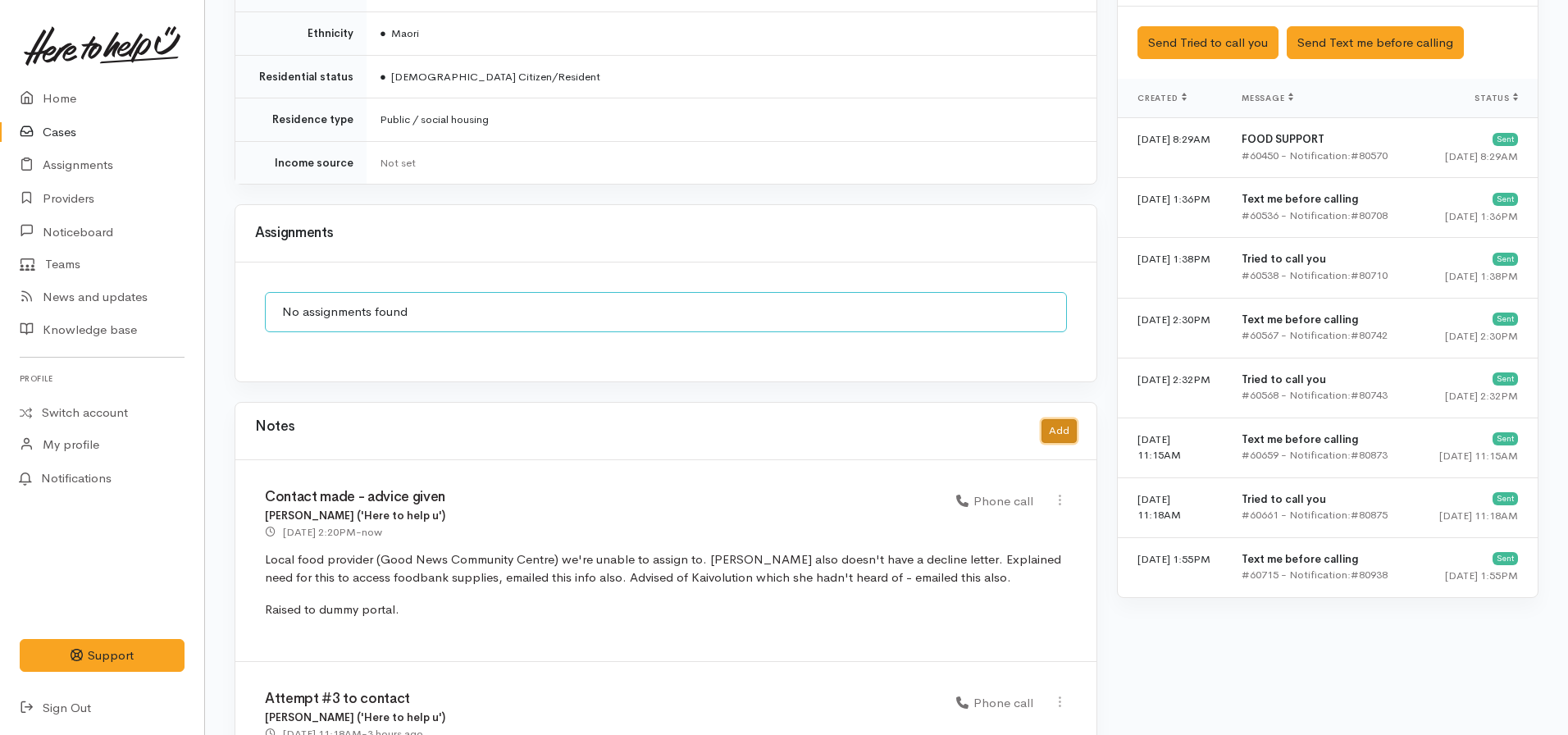
click at [1043, 423] on button "Add" at bounding box center [1059, 431] width 35 height 24
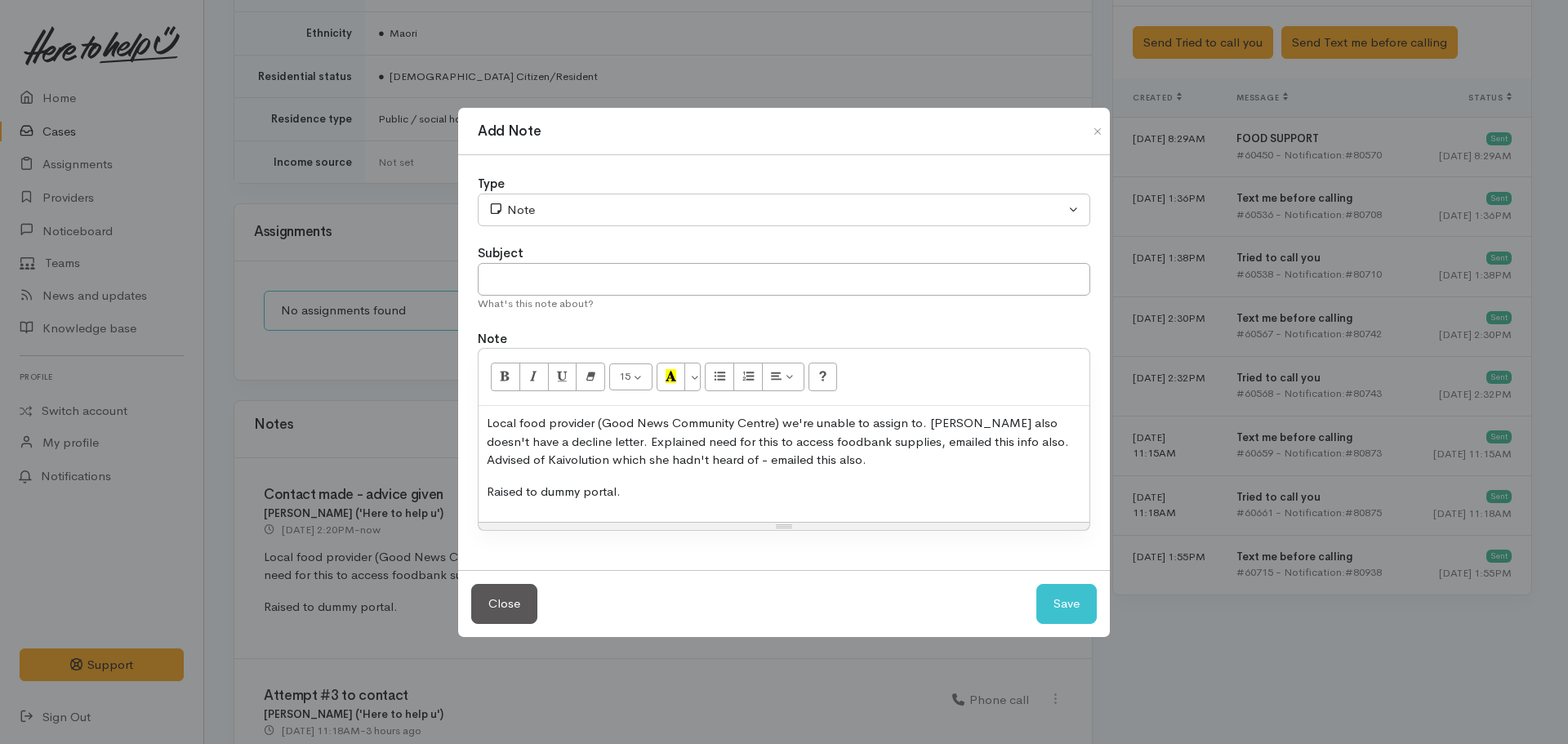
click at [714, 489] on p "Raised to dummy portal." at bounding box center [784, 492] width 595 height 19
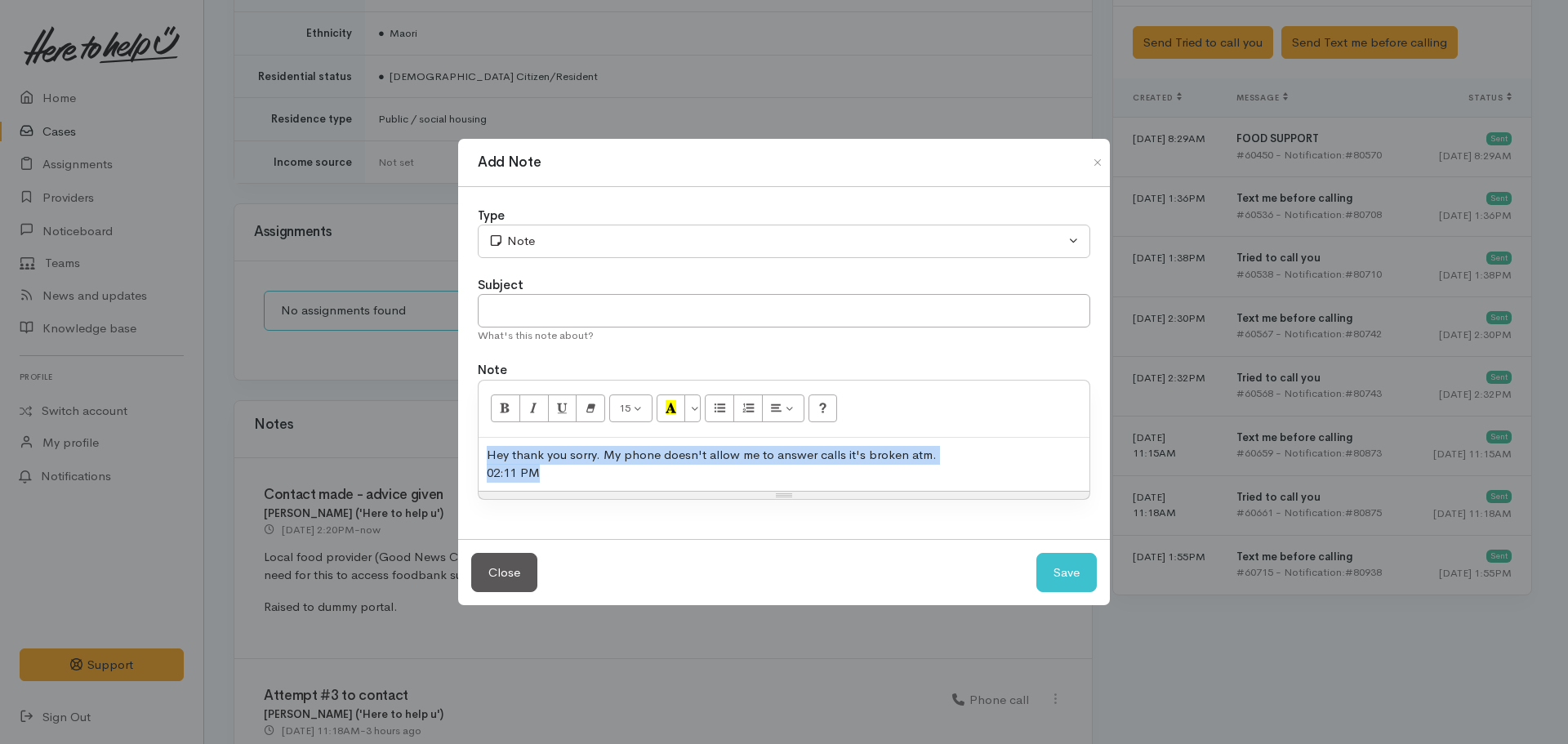
drag, startPoint x: 597, startPoint y: 477, endPoint x: 394, endPoint y: 417, distance: 211.7
click at [394, 417] on div "Add Note Type Correspondence Discussion Email Note Phone call SMS text message …" at bounding box center [784, 372] width 1568 height 744
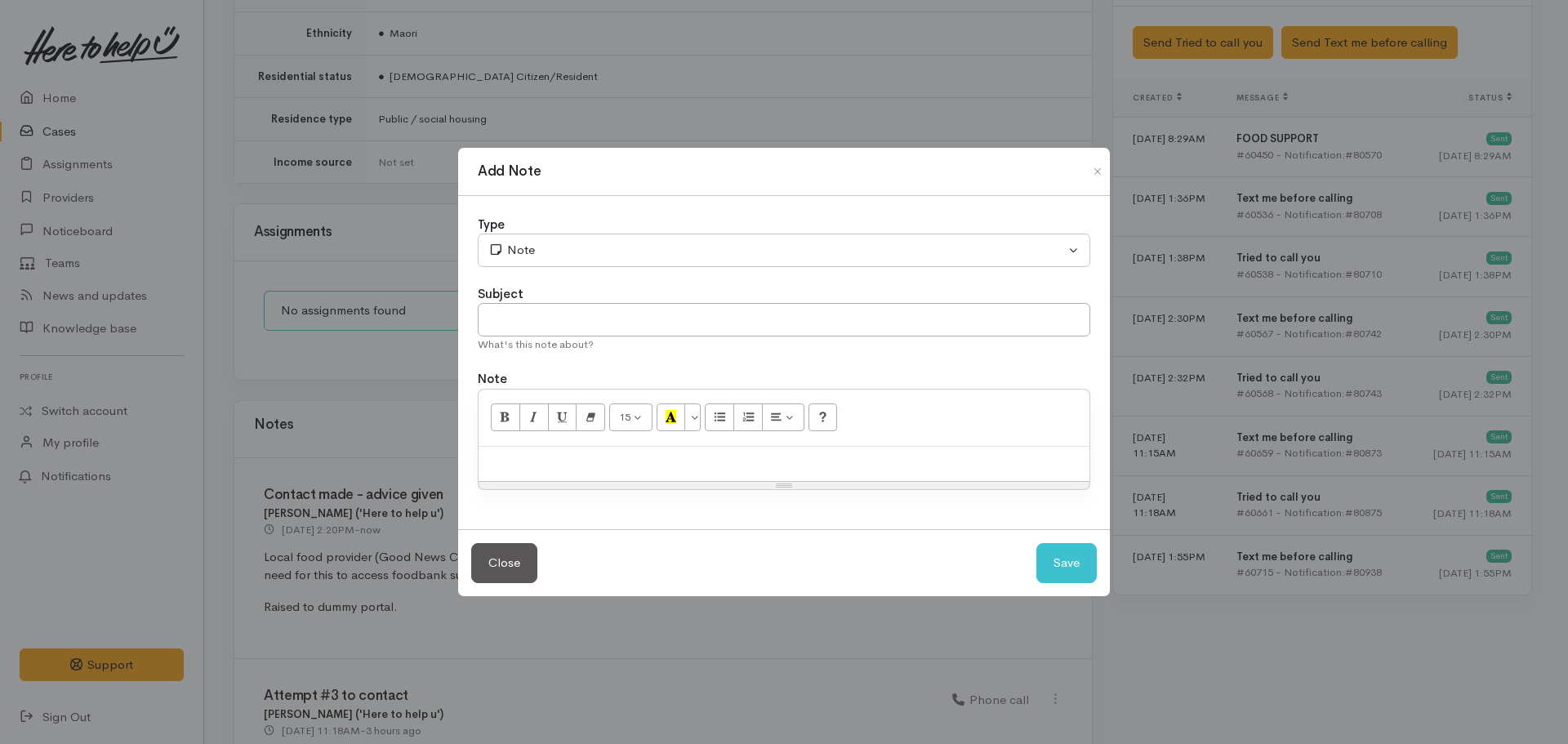
click at [644, 476] on div at bounding box center [784, 464] width 611 height 35
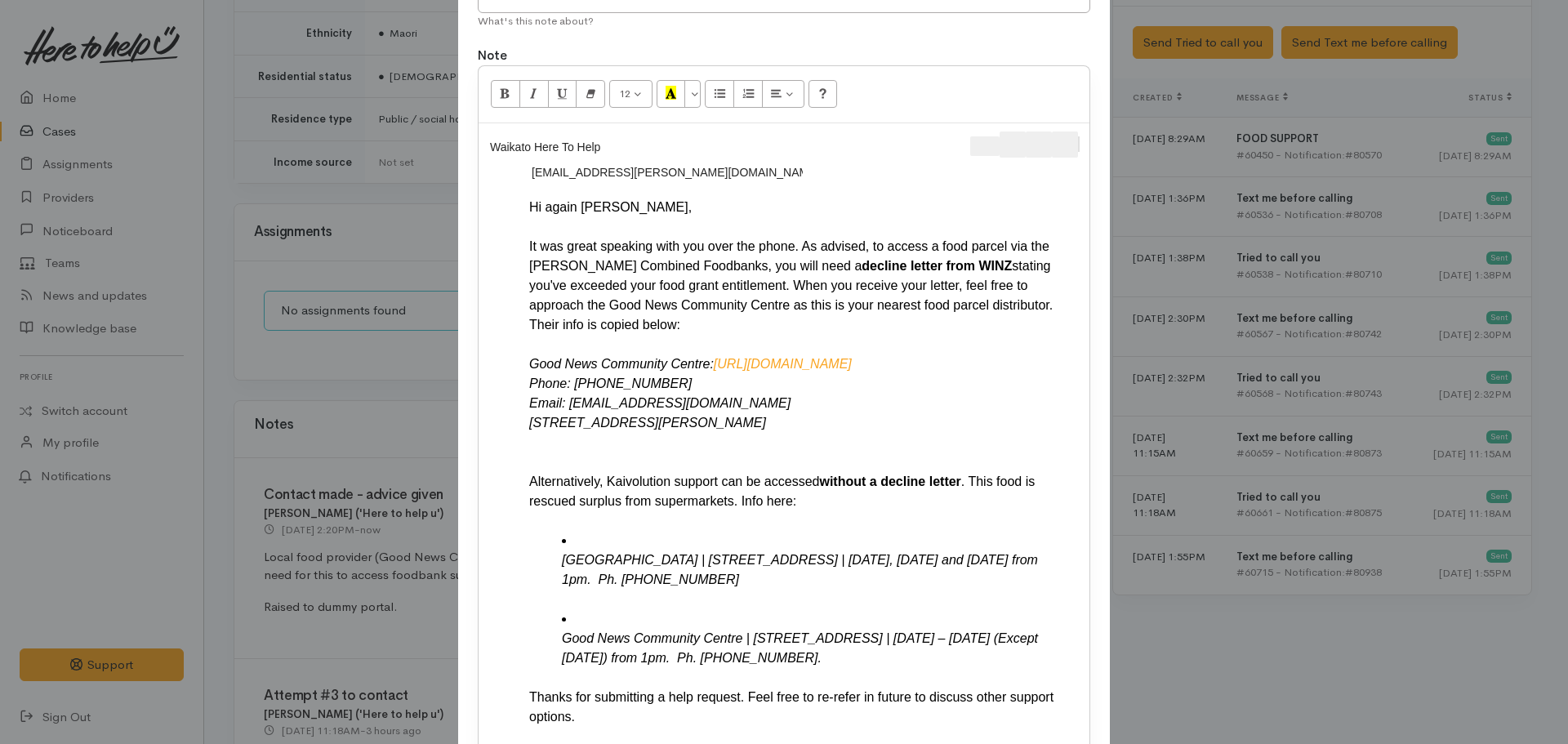
click at [1080, 149] on div "Waikato Here To Help U ​ M-z-hale@hotmail.com ​ Hi again Merehira, It was great…" at bounding box center [784, 459] width 611 height 672
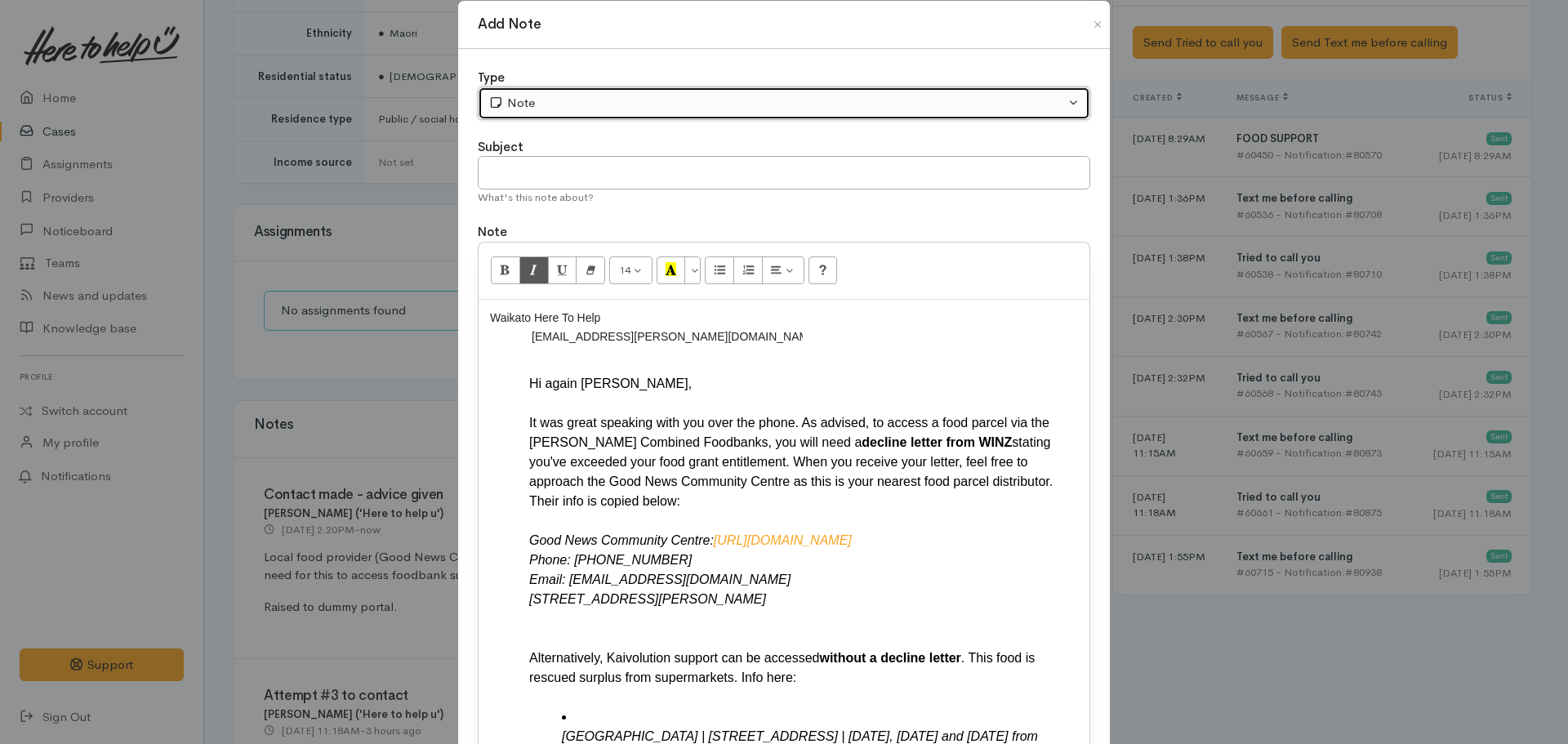
click at [518, 97] on div "Note" at bounding box center [777, 104] width 577 height 19
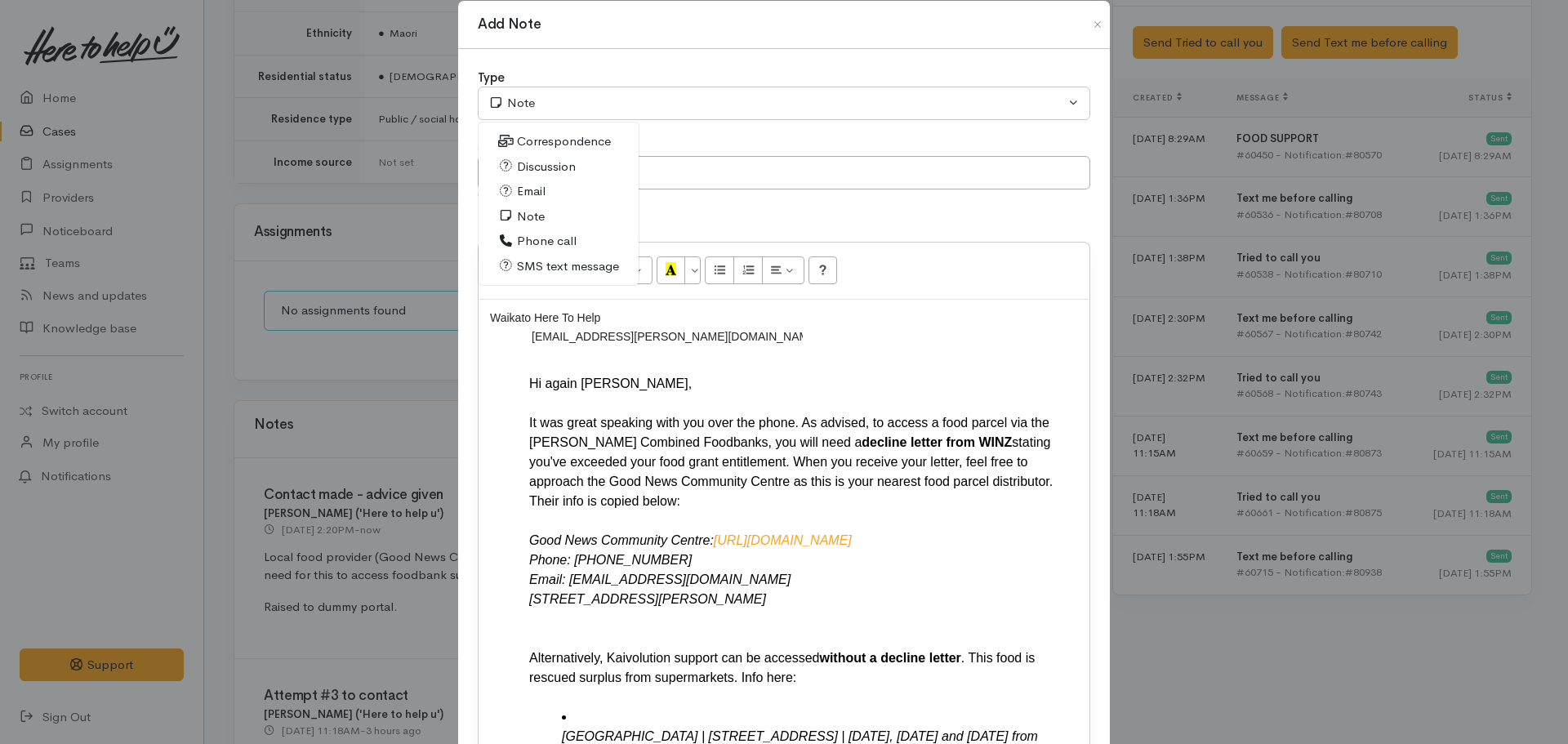
click at [535, 189] on span "Email" at bounding box center [531, 191] width 28 height 19
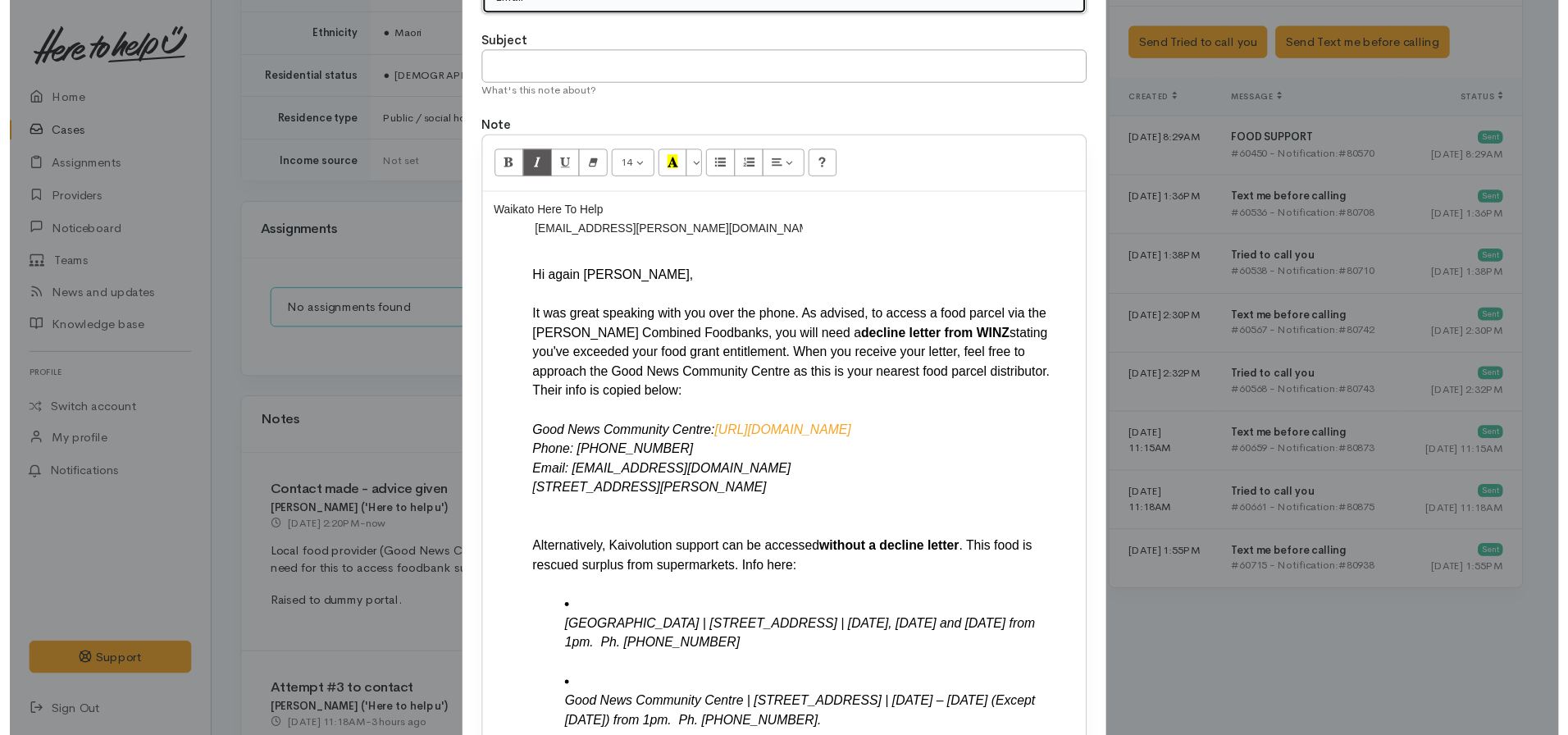
scroll to position [351, 0]
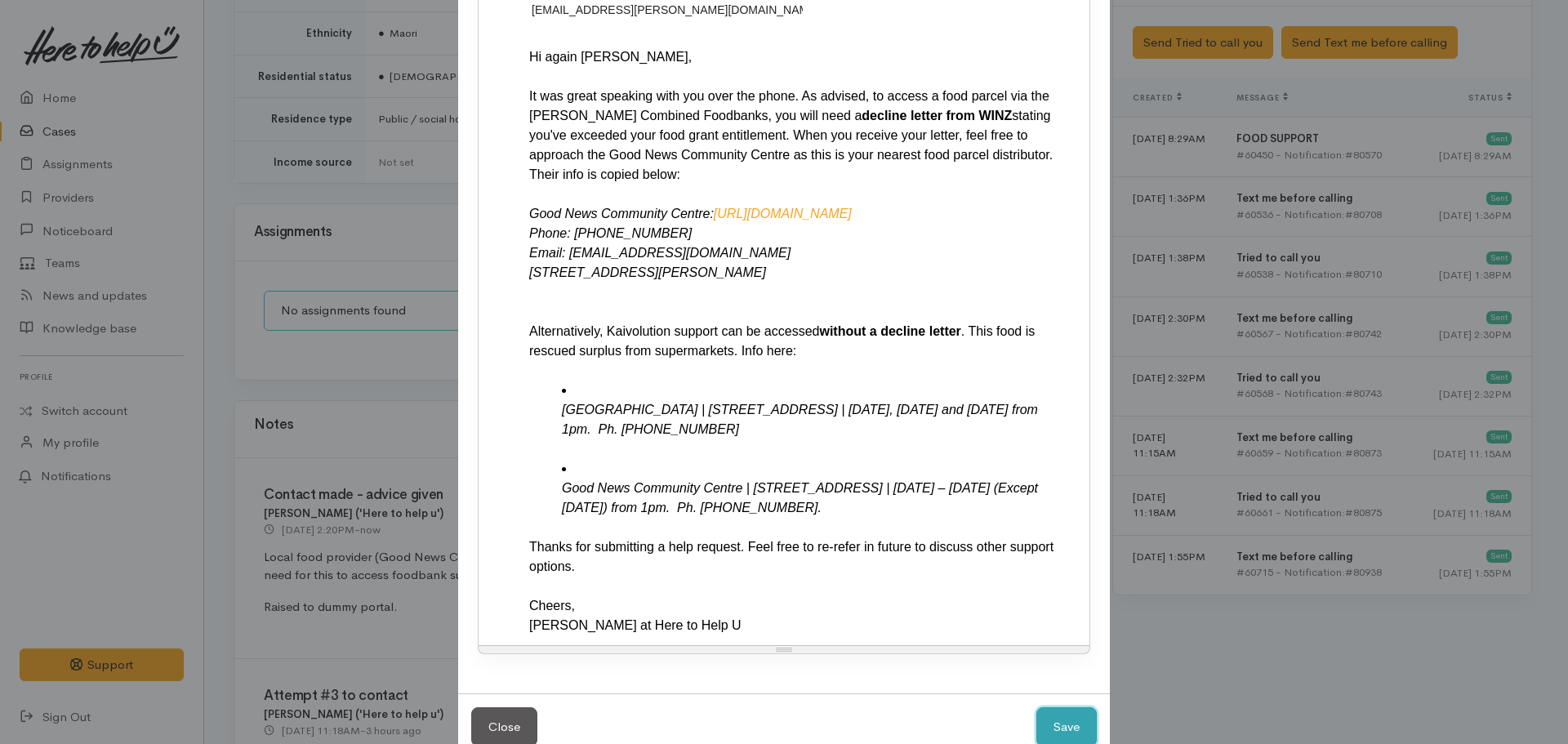
click at [1056, 707] on button "Save" at bounding box center [1066, 727] width 61 height 40
select select "1"
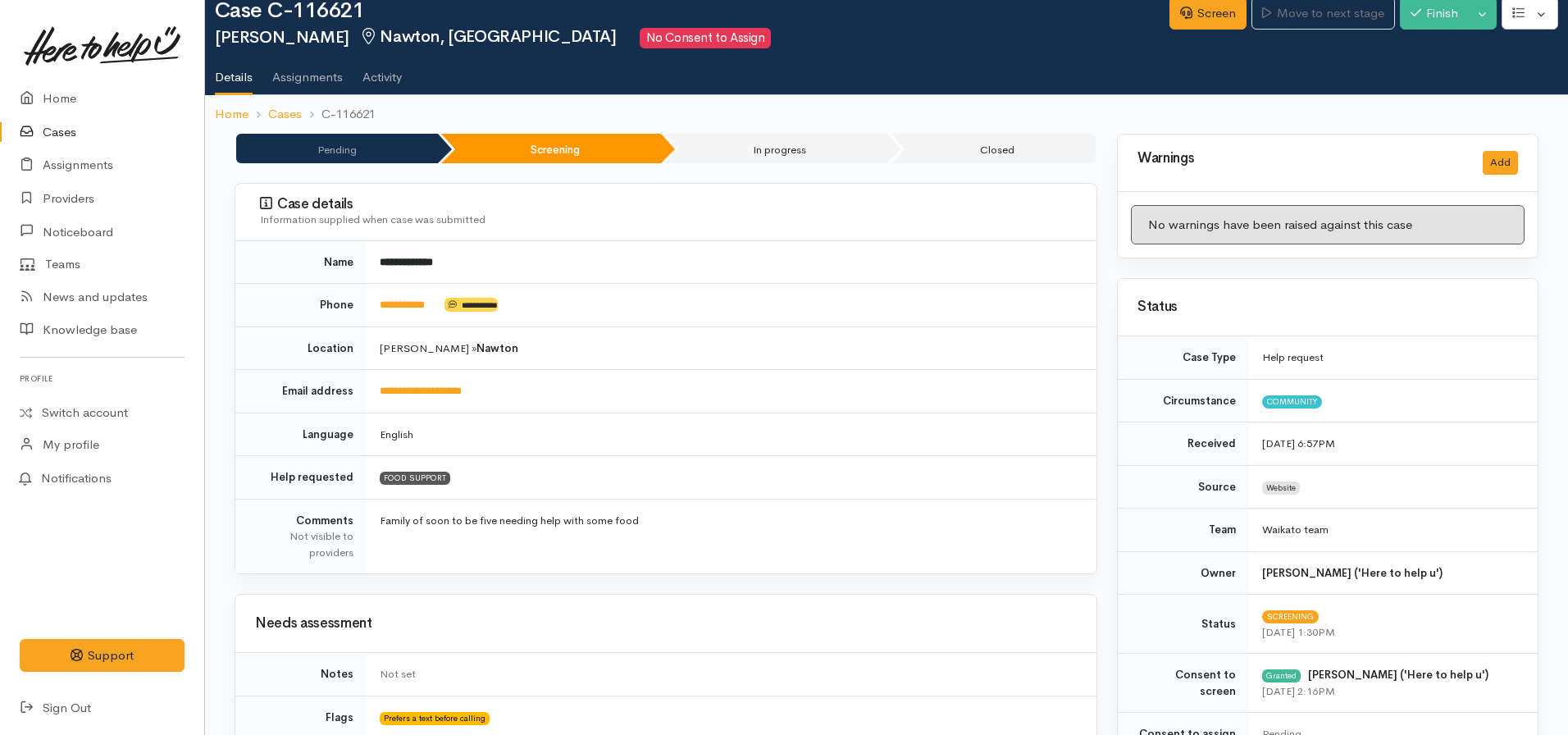
scroll to position [0, 0]
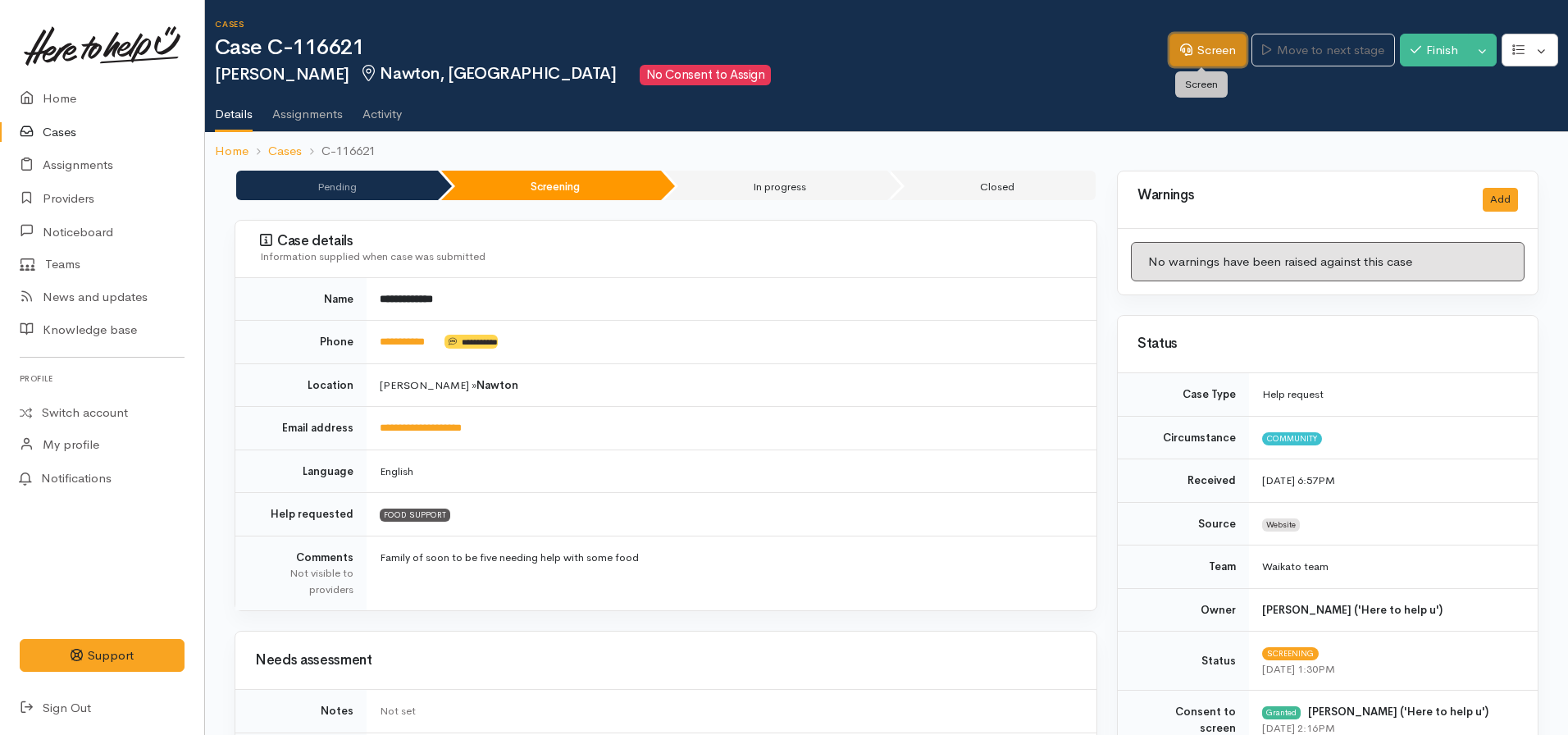
click at [1184, 42] on link "Screen" at bounding box center [1208, 50] width 77 height 34
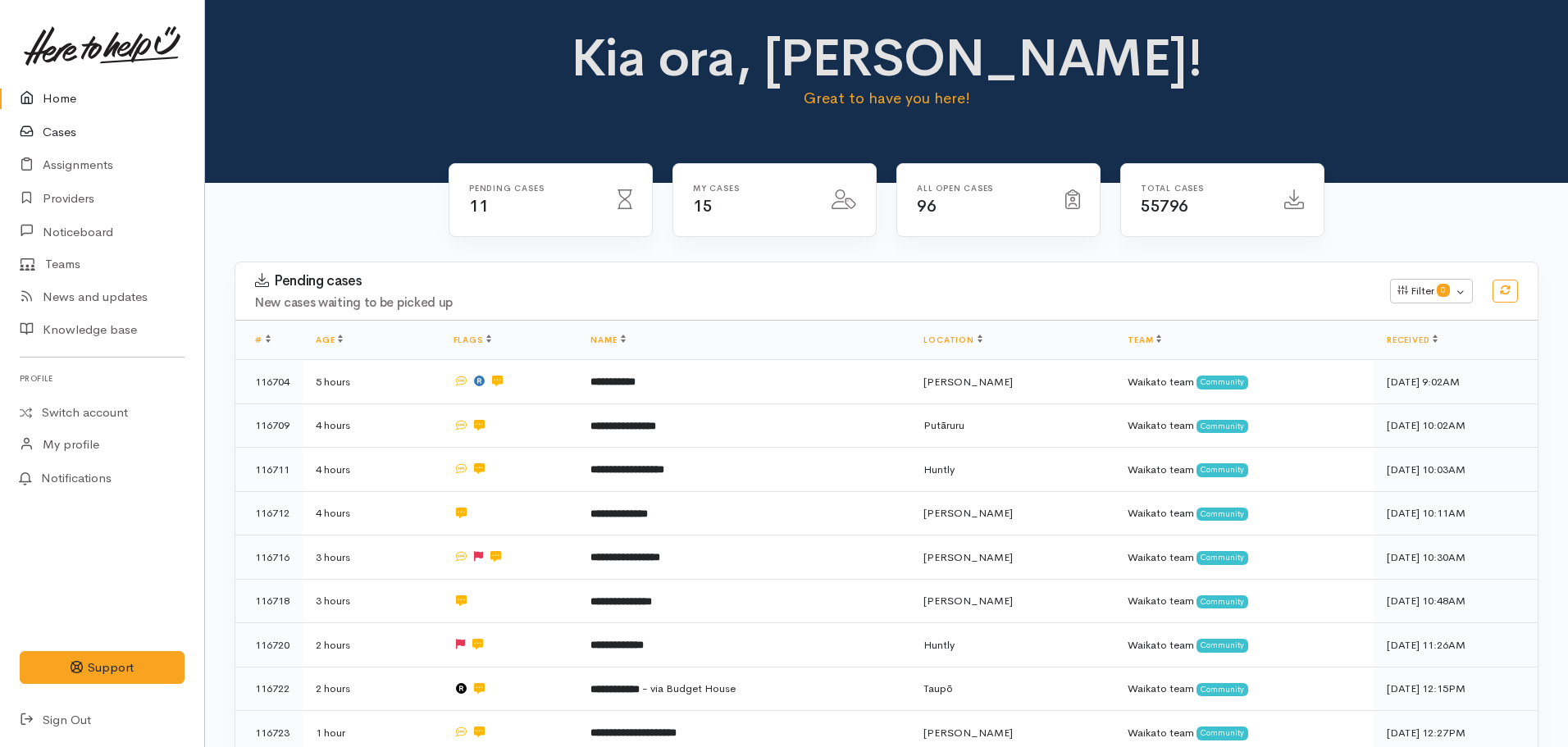
click at [60, 130] on link "Cases" at bounding box center [102, 132] width 204 height 34
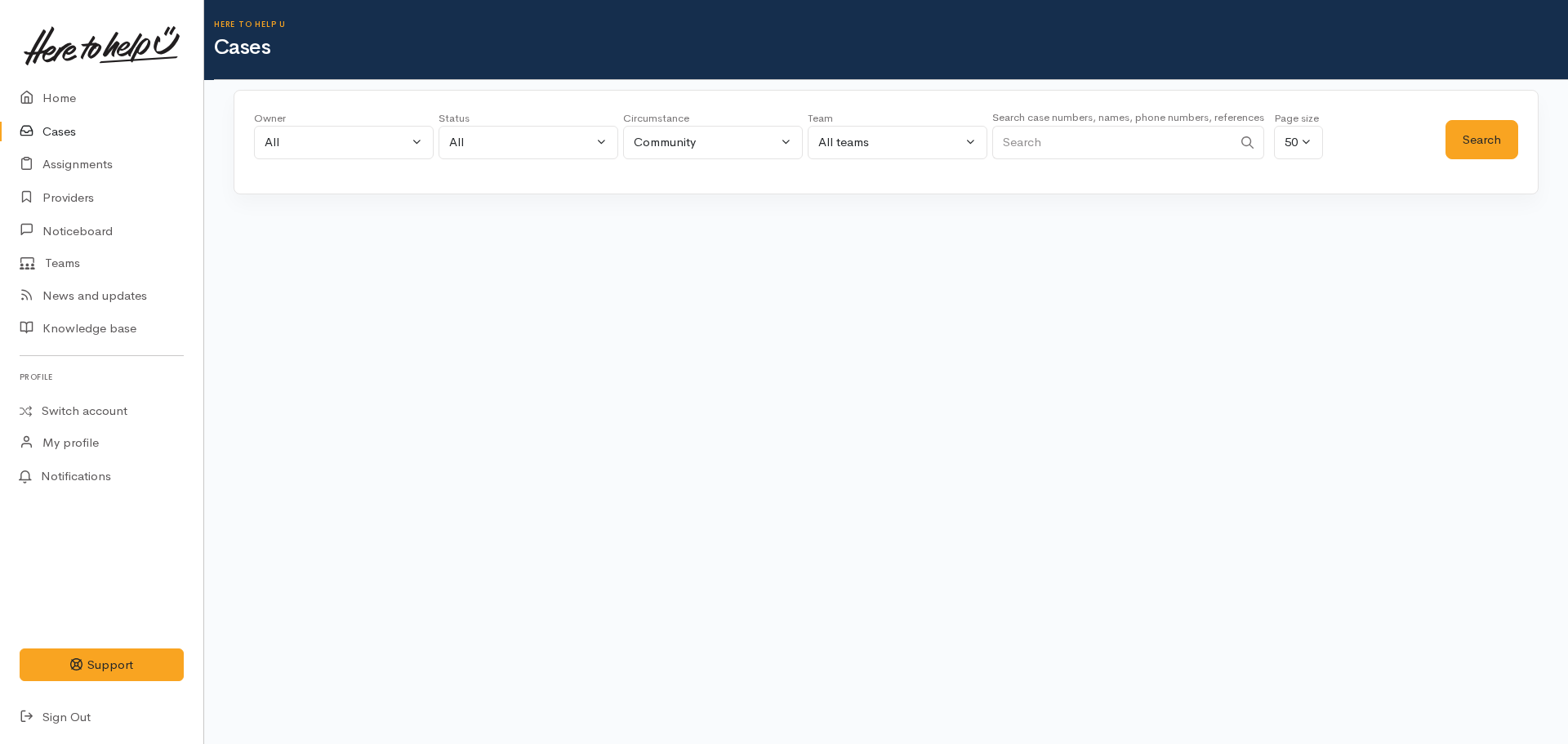
click at [1042, 148] on input "Search" at bounding box center [1113, 142] width 240 height 33
paste input "[PHONE_NUMBER]"
type input "[PHONE_NUMBER]"
click at [1487, 135] on button "Search" at bounding box center [1481, 140] width 73 height 40
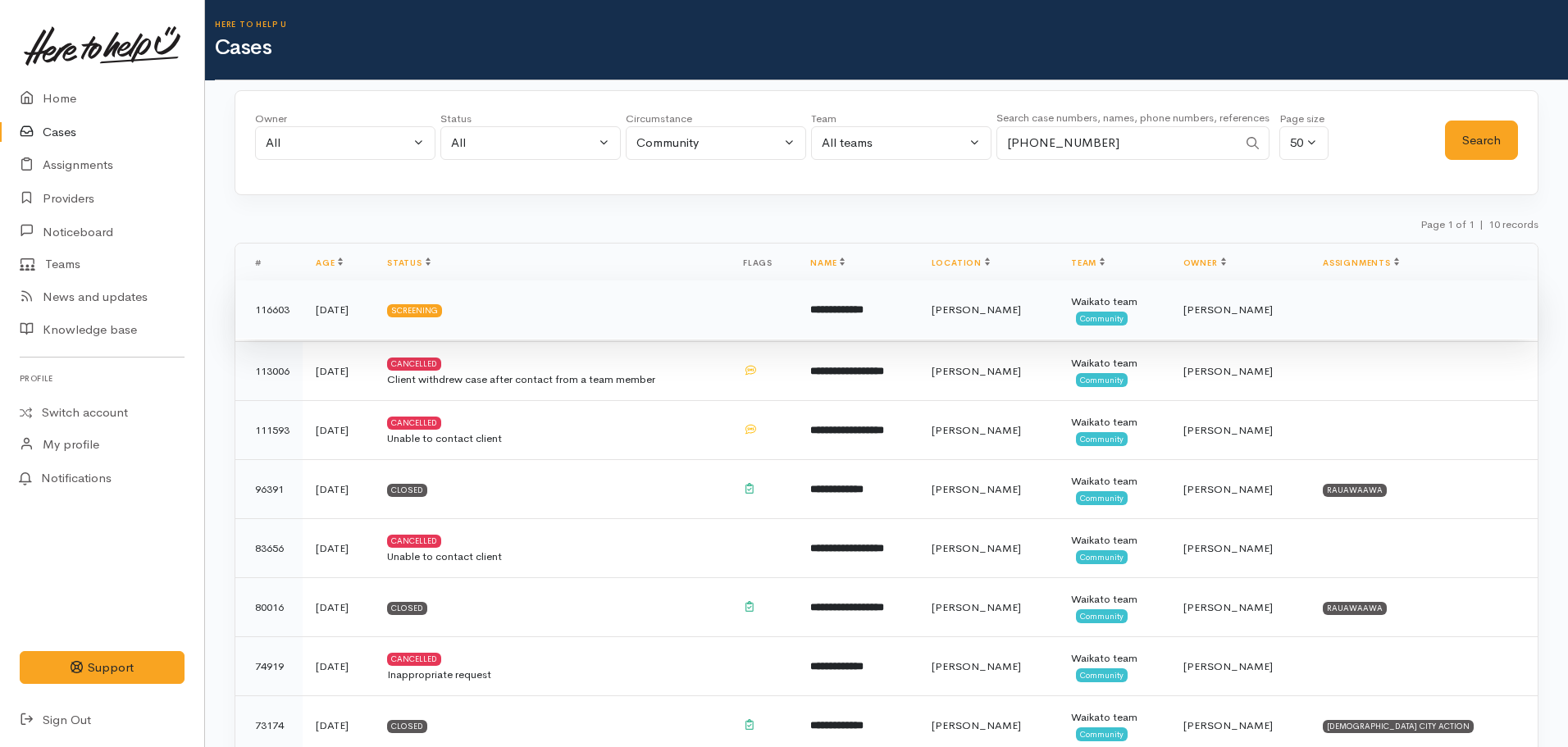
click at [917, 319] on td "**********" at bounding box center [857, 310] width 120 height 59
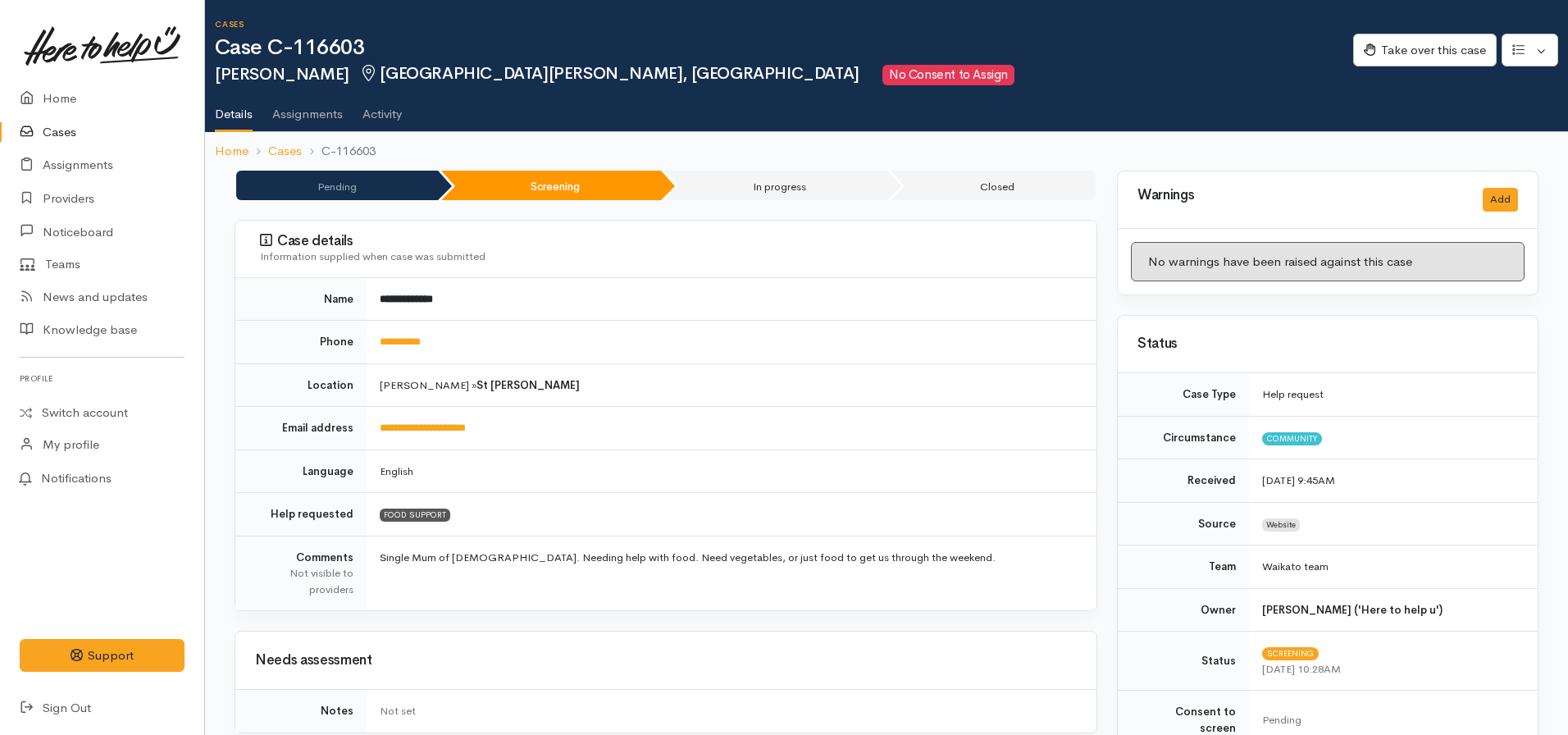
click at [60, 141] on link "Cases" at bounding box center [102, 132] width 204 height 34
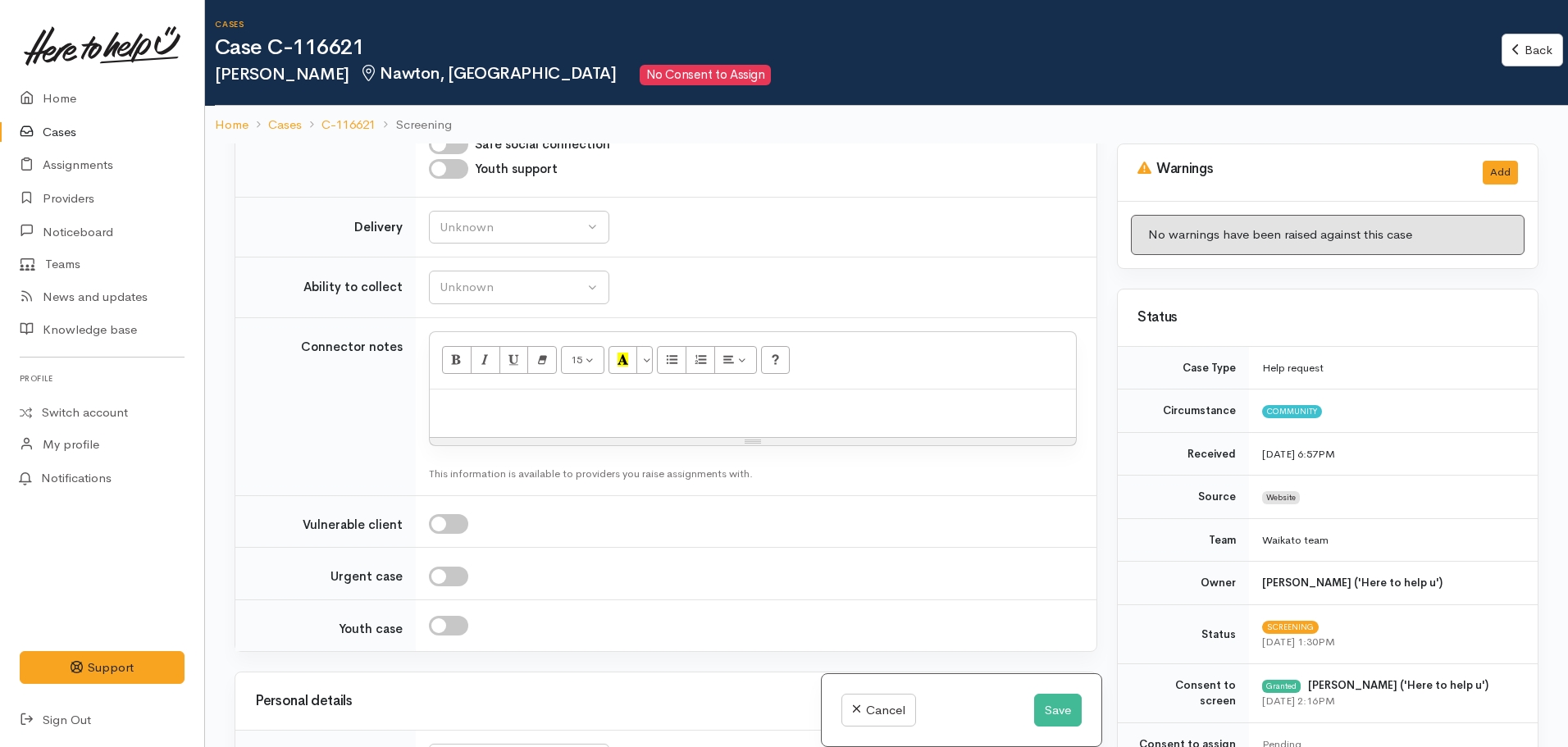
scroll to position [1722, 0]
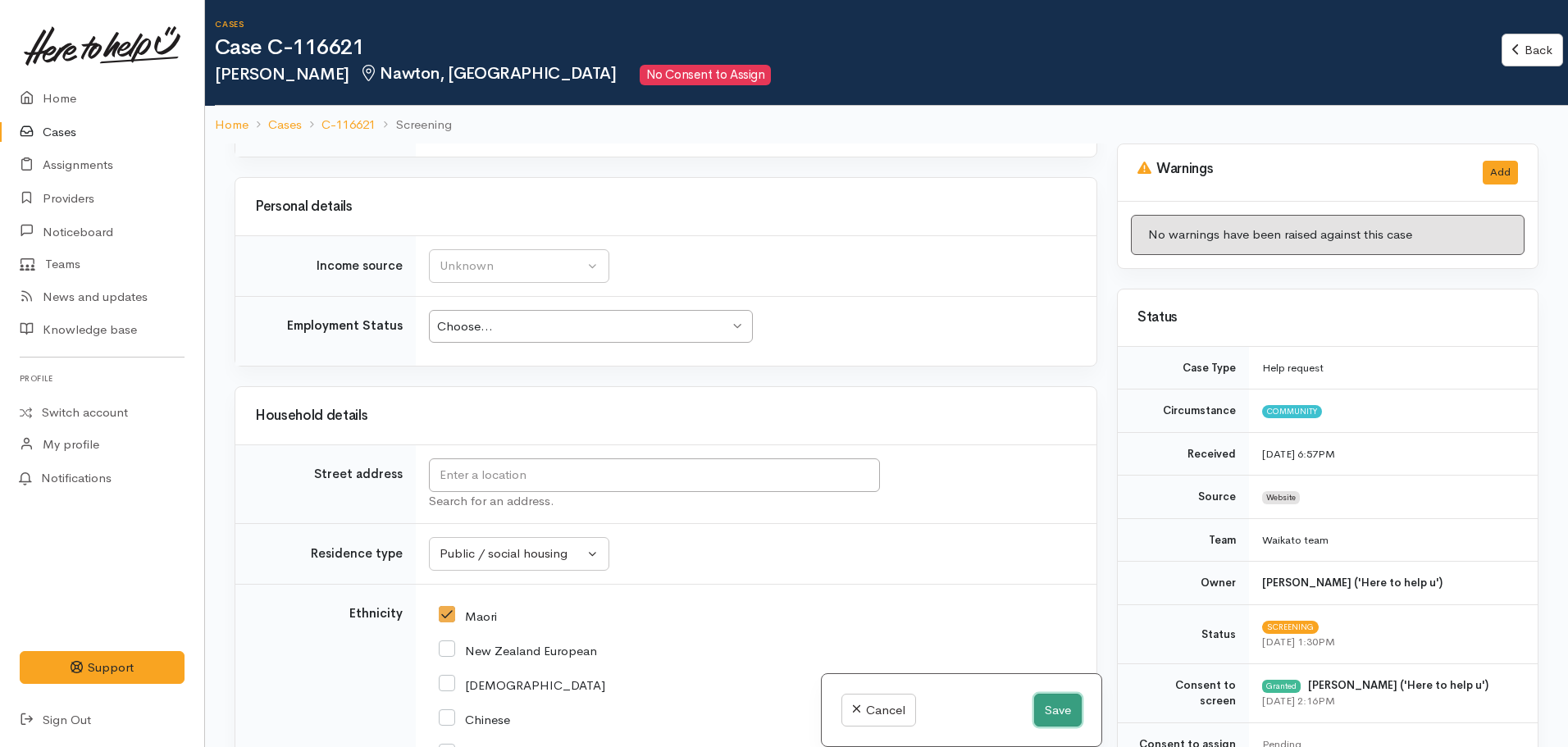
click at [1034, 701] on button "Save" at bounding box center [1058, 710] width 47 height 34
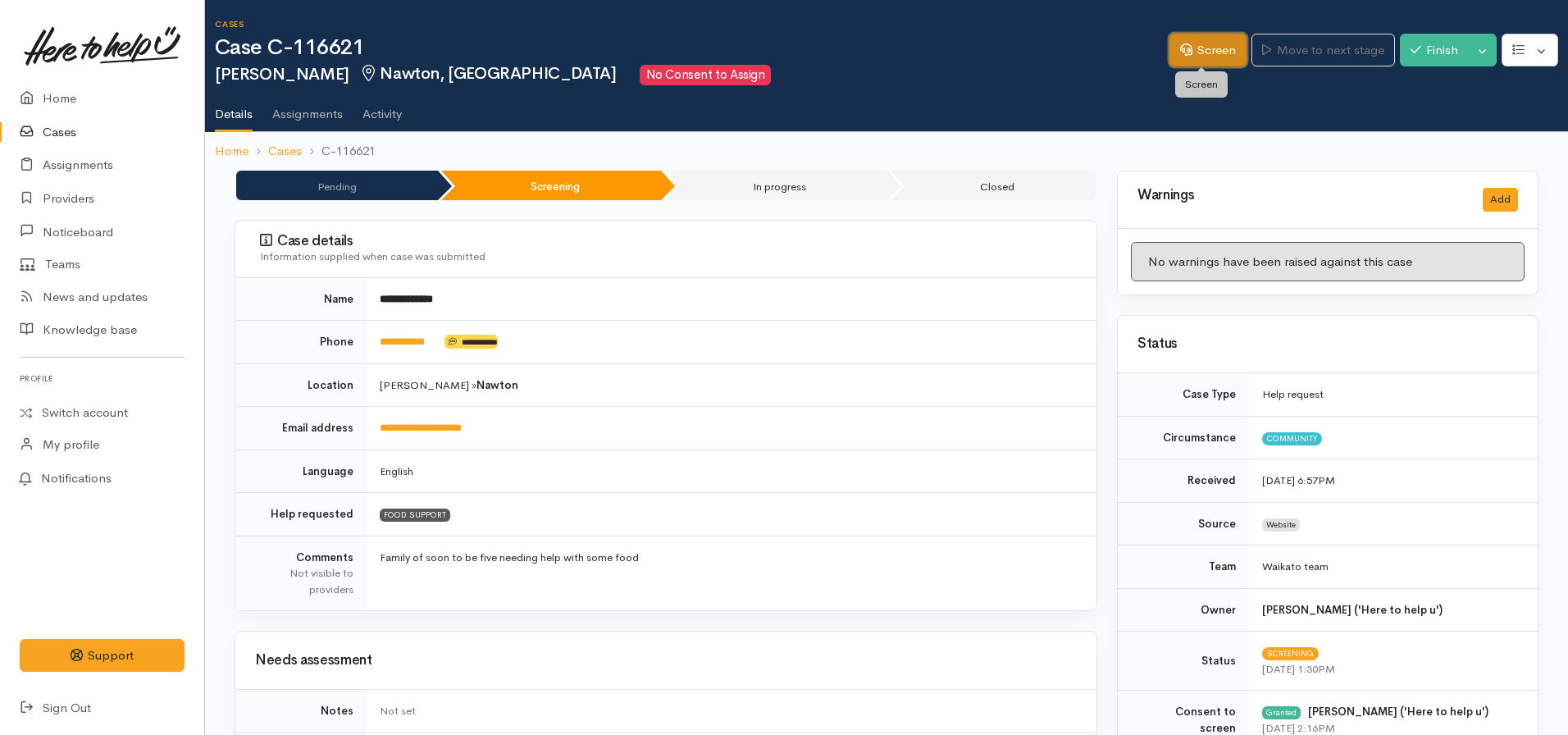
click at [1194, 55] on link "Screen" at bounding box center [1208, 50] width 77 height 34
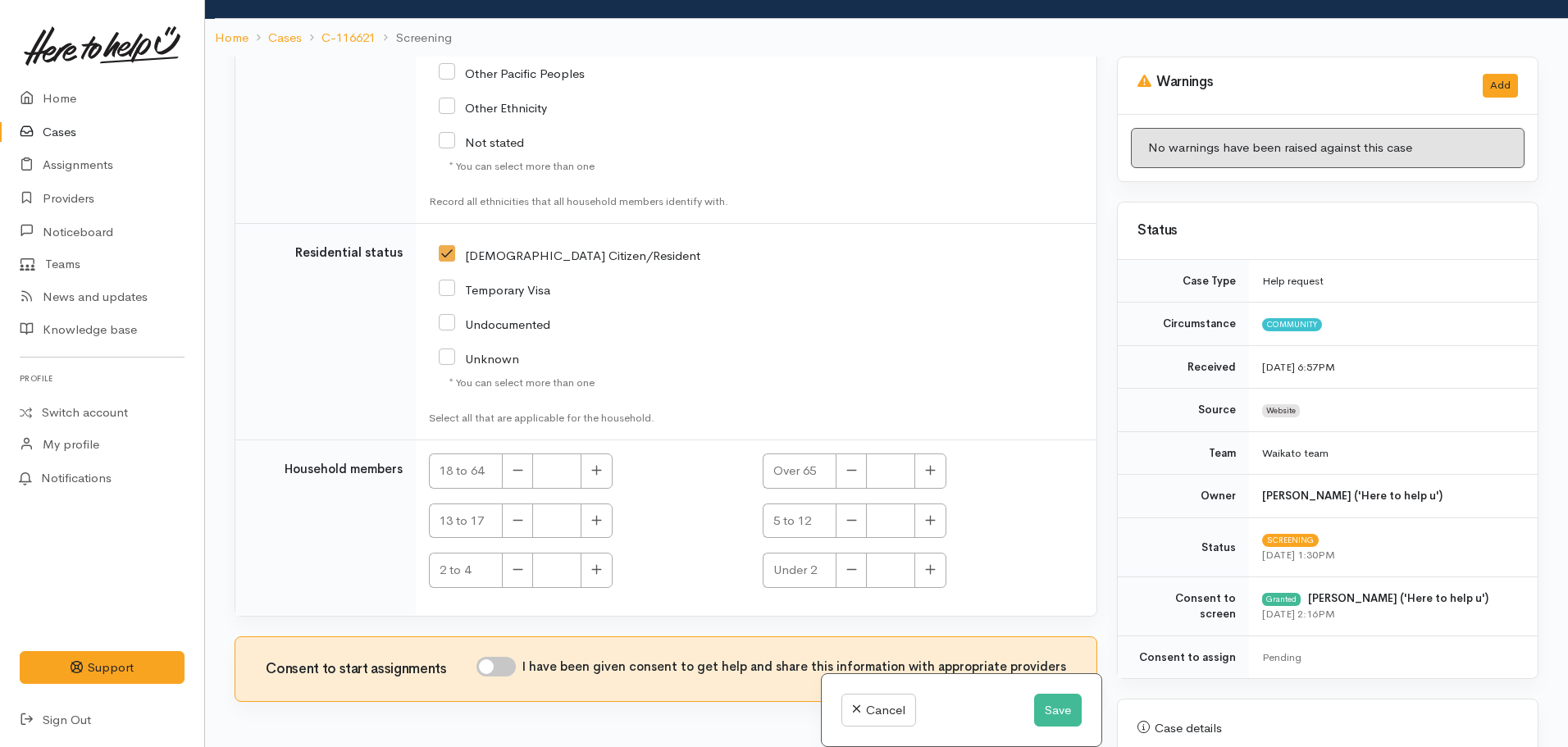
scroll to position [144, 0]
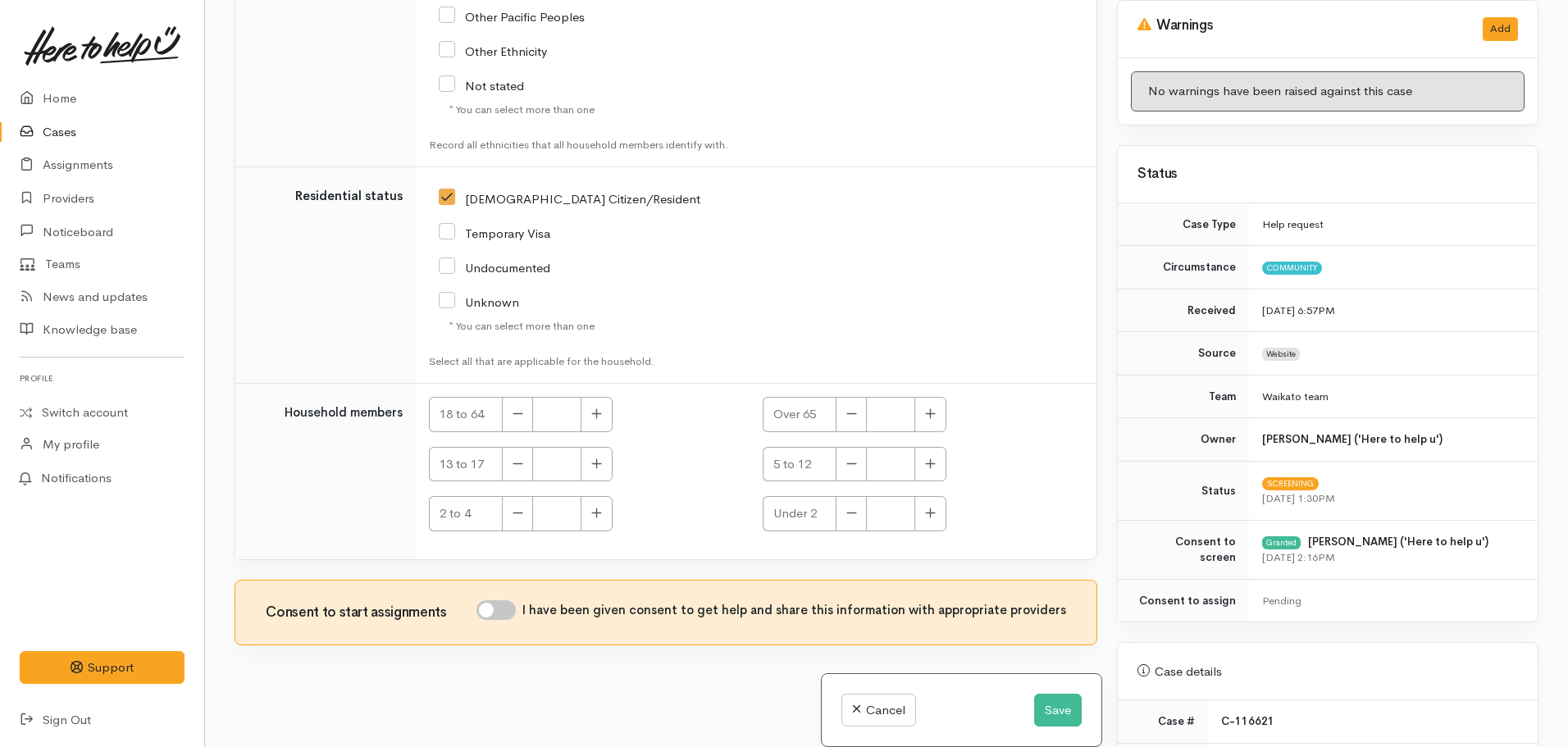
click at [485, 614] on input "I have been given consent to get help and share this information with appropria…" at bounding box center [497, 609] width 40 height 20
checkbox input "true"
click at [1051, 719] on button "Save" at bounding box center [1058, 710] width 47 height 34
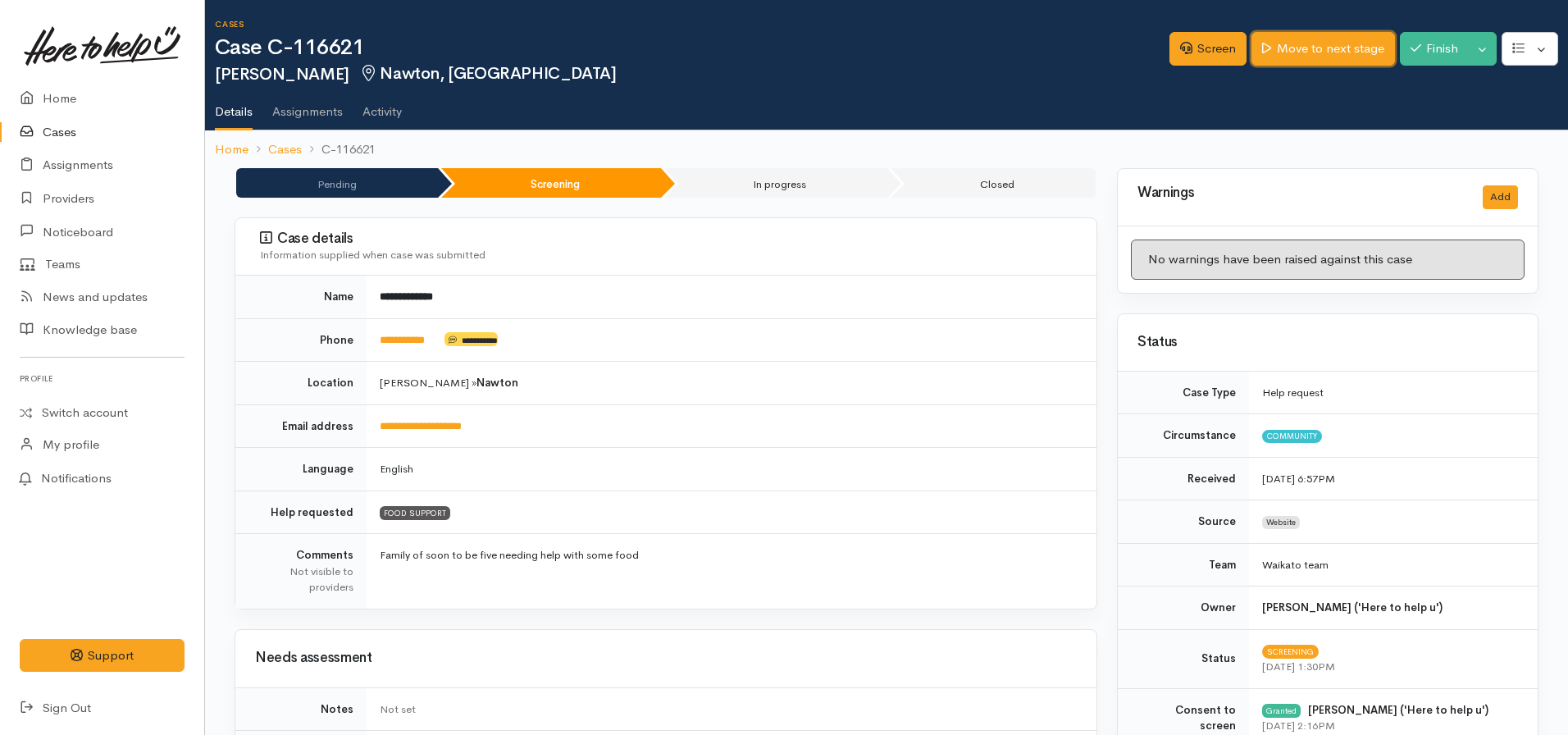
click at [1308, 61] on link "Move to next stage" at bounding box center [1323, 48] width 143 height 34
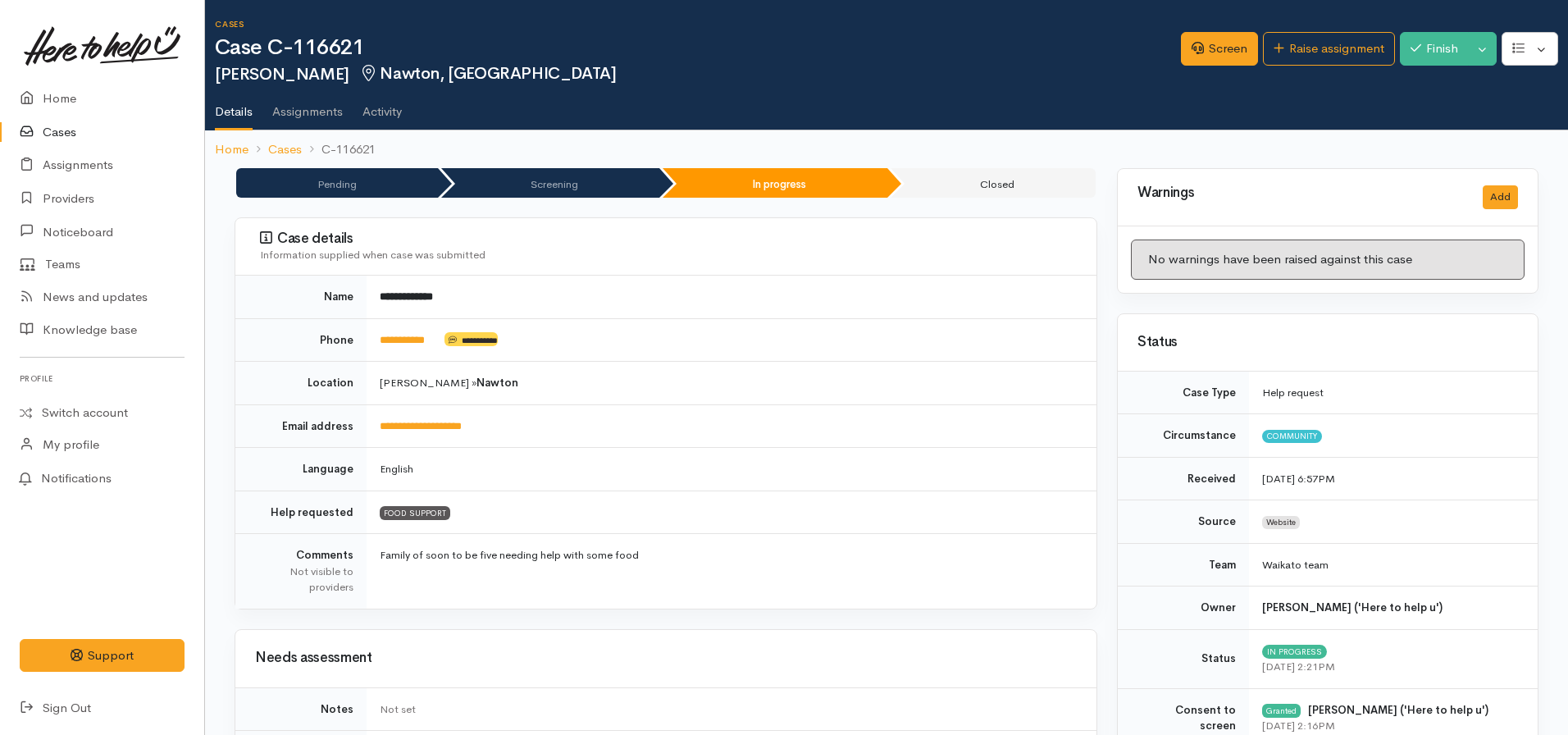
click at [1331, 16] on div "Cases Case C-116621 [PERSON_NAME] [PERSON_NAME][GEOGRAPHIC_DATA] Options Screen" at bounding box center [892, 65] width 1353 height 130
click at [1318, 39] on link "Raise assignment" at bounding box center [1328, 48] width 132 height 34
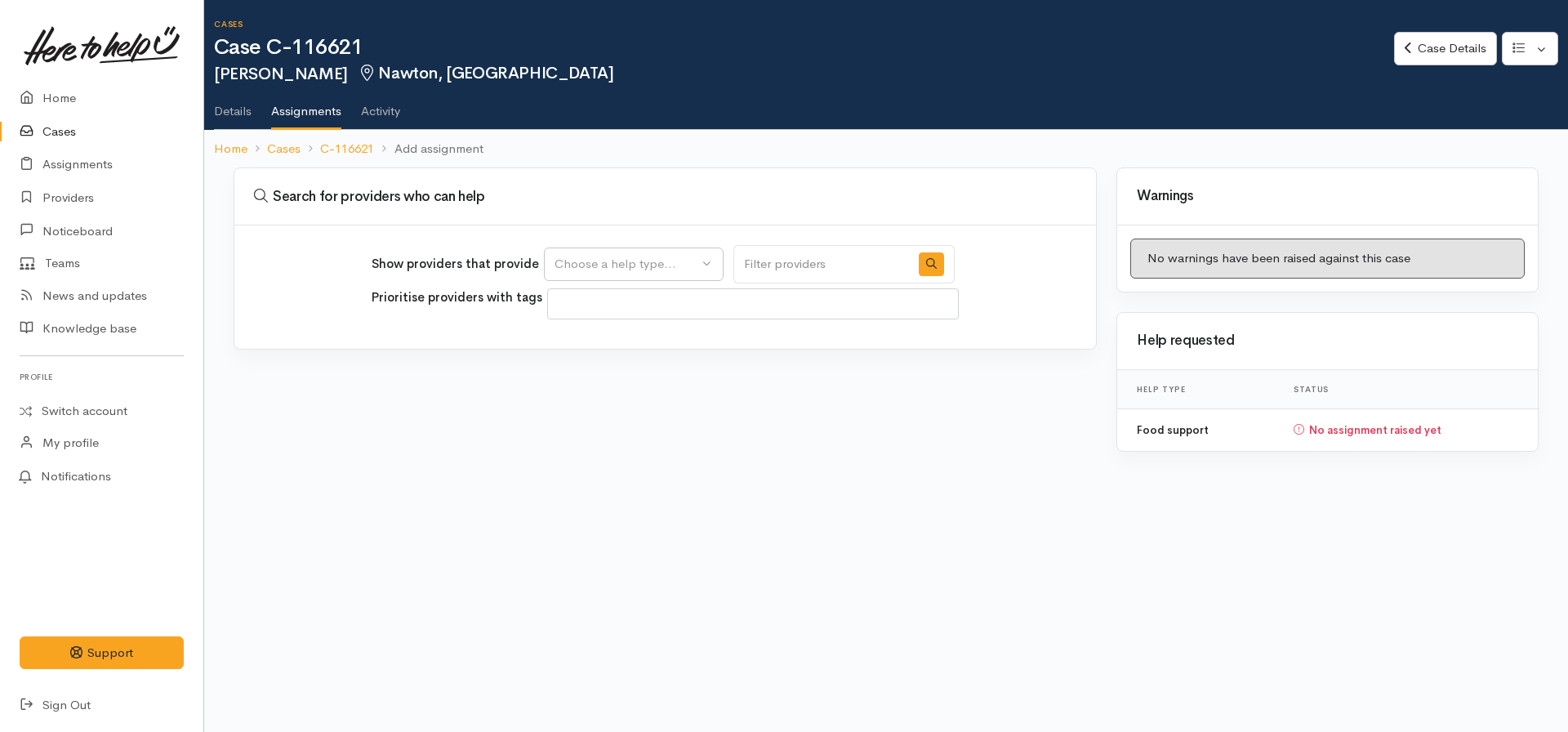
select select
drag, startPoint x: 629, startPoint y: 291, endPoint x: 633, endPoint y: 274, distance: 17.5
click at [629, 284] on div "Show providers that provide Food support Choose a help type... Prioritise provi…" at bounding box center [664, 287] width 862 height 123
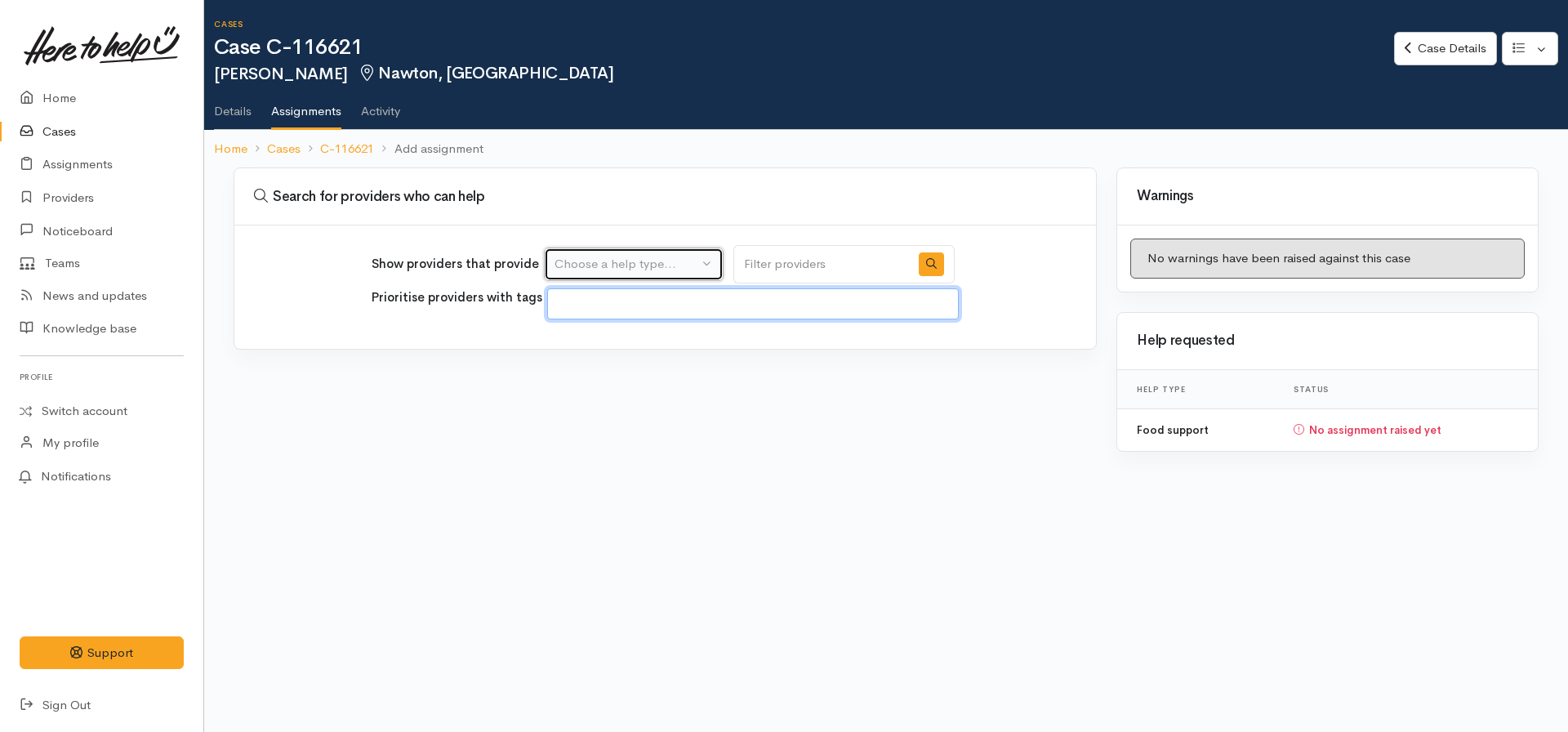
click at [633, 268] on div "Choose a help type..." at bounding box center [627, 264] width 144 height 19
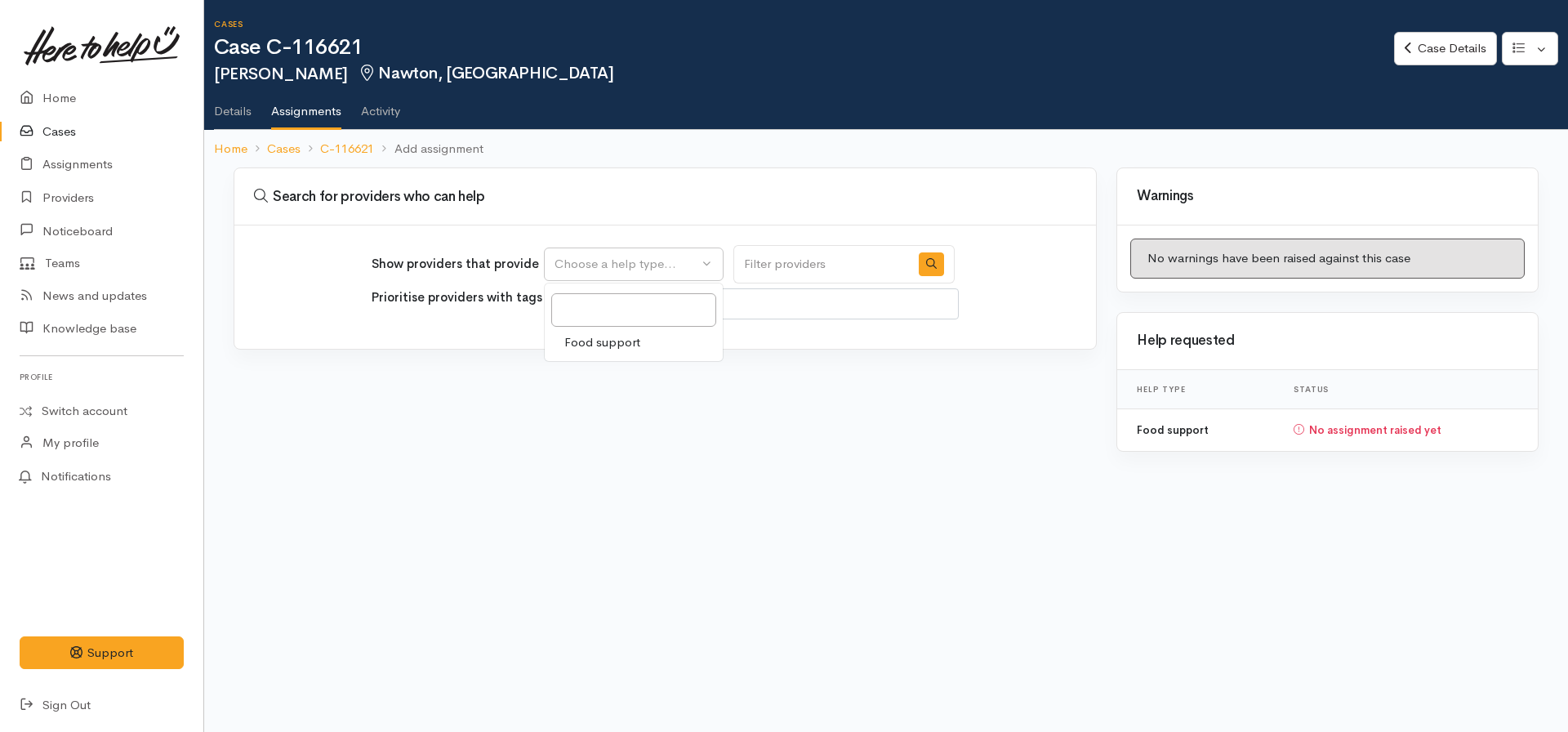
click at [614, 341] on span "Food support" at bounding box center [602, 343] width 76 height 19
select select "3"
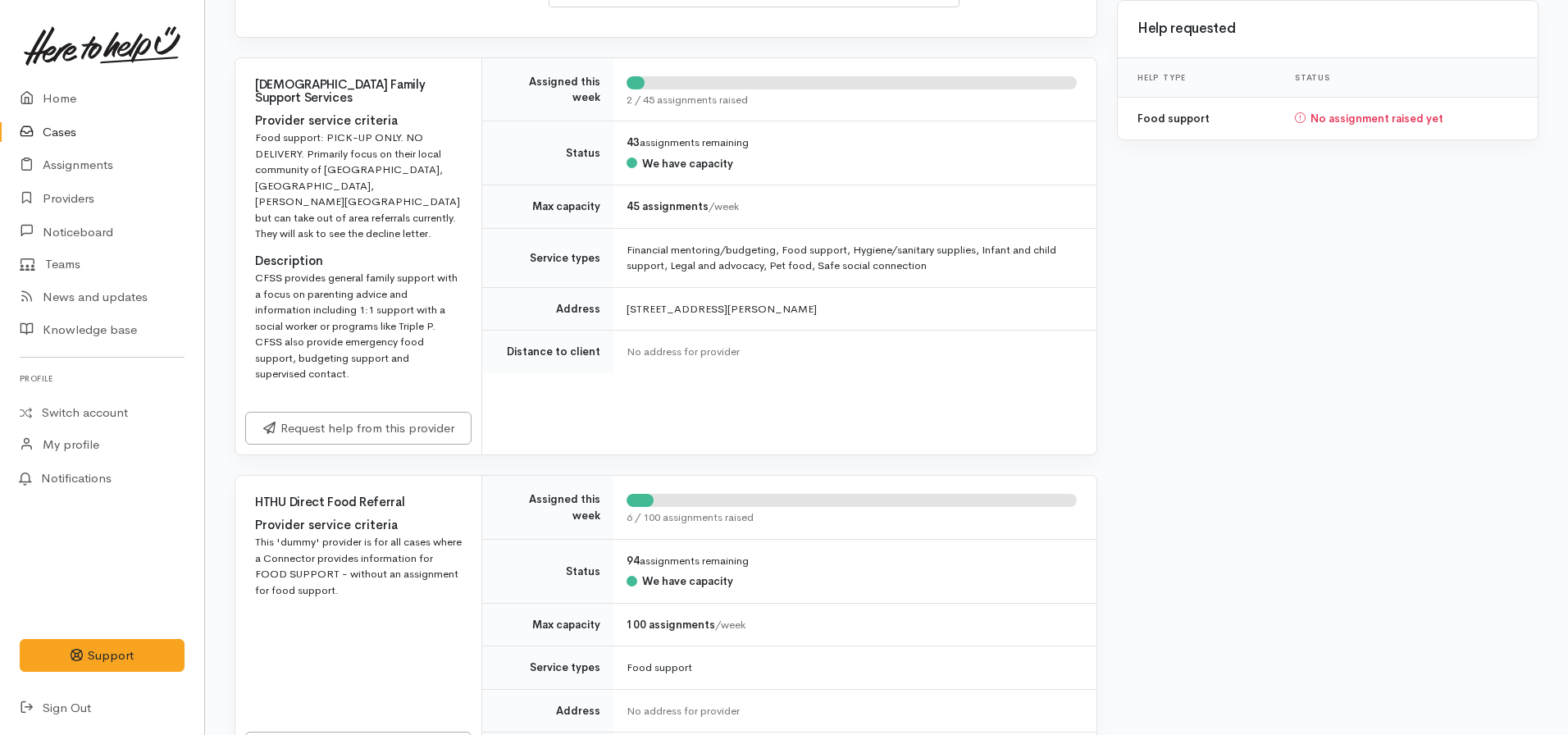
scroll to position [656, 0]
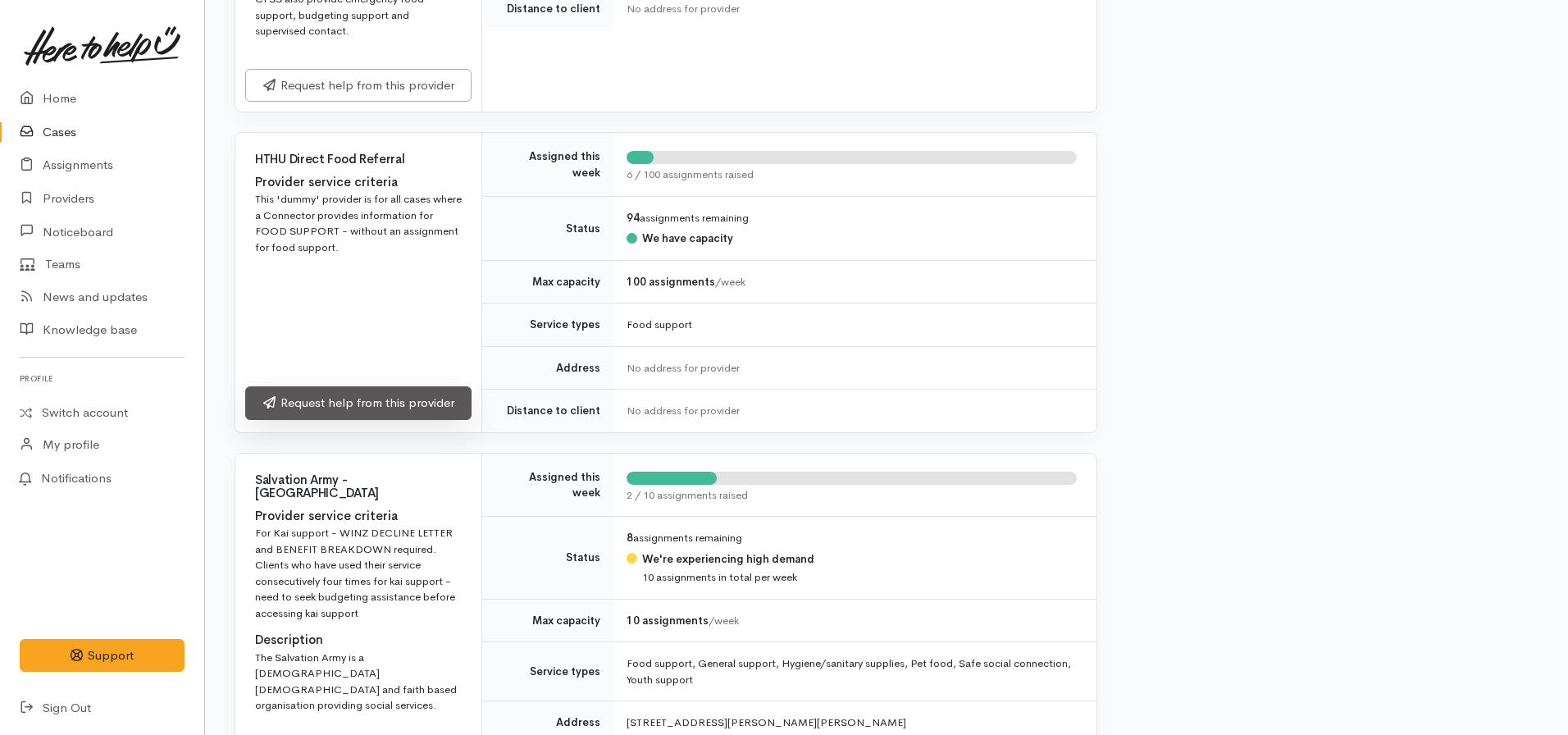
click at [336, 386] on link "Request help from this provider" at bounding box center [358, 403] width 226 height 34
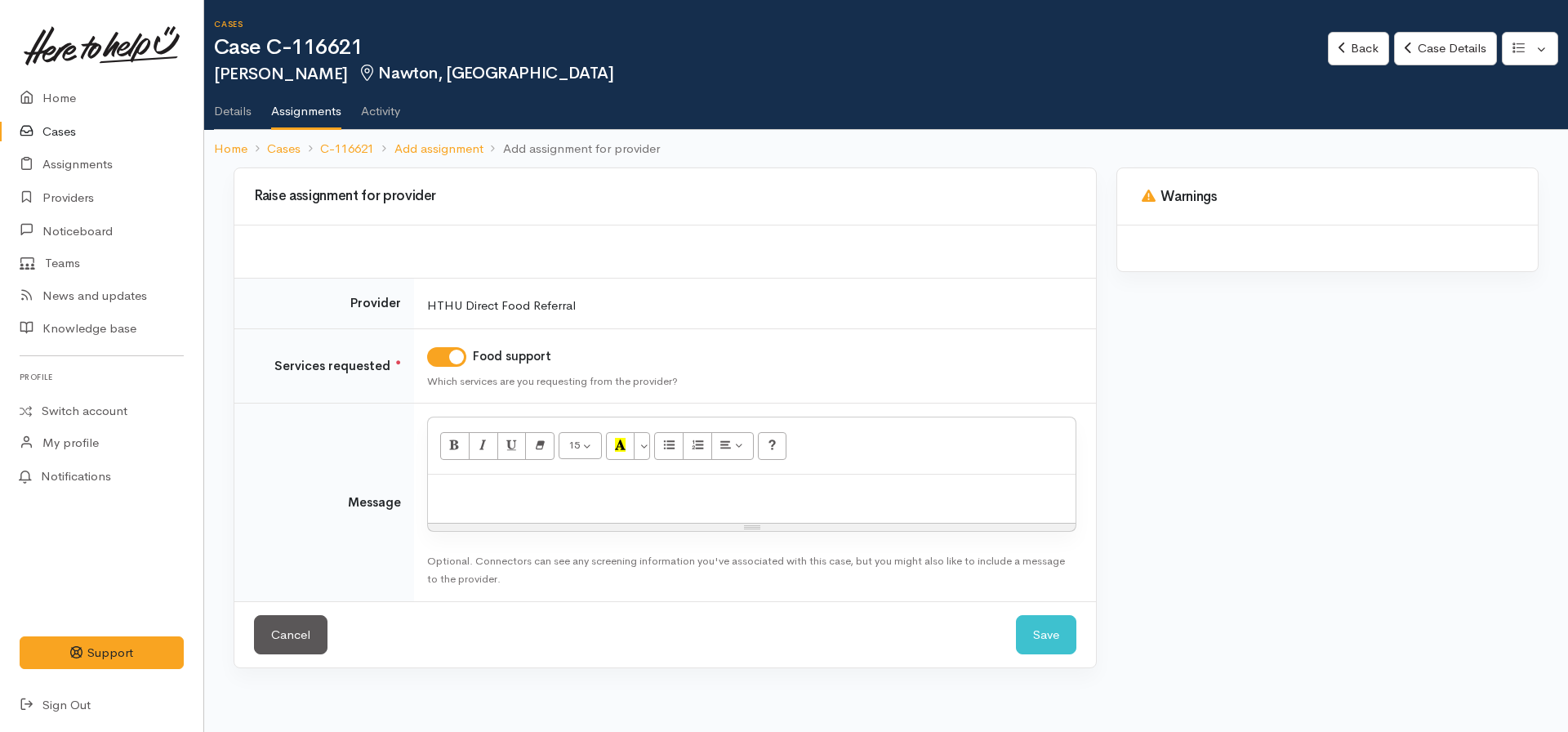
click at [465, 479] on div at bounding box center [752, 499] width 648 height 48
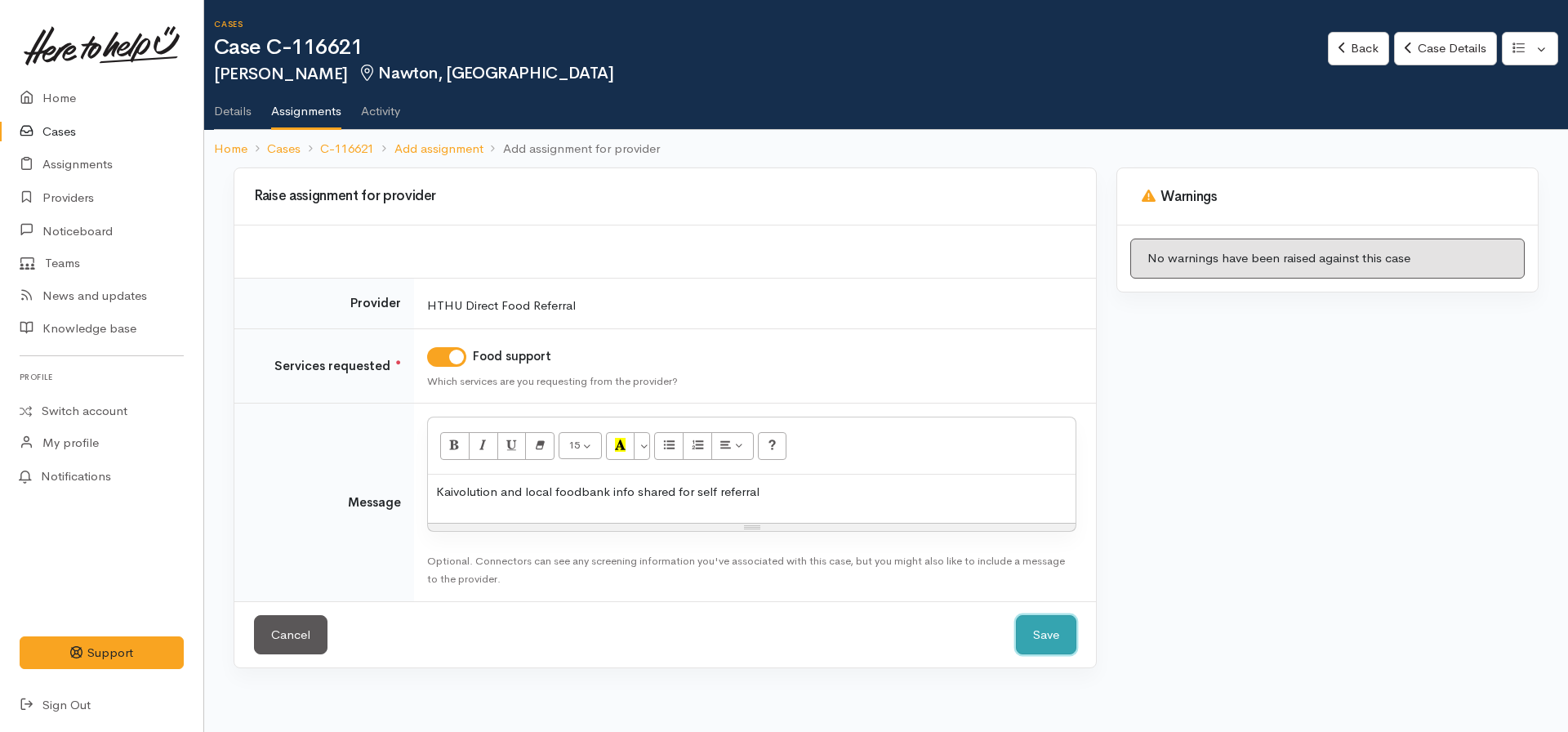
click button "Save" at bounding box center [1046, 634] width 61 height 40
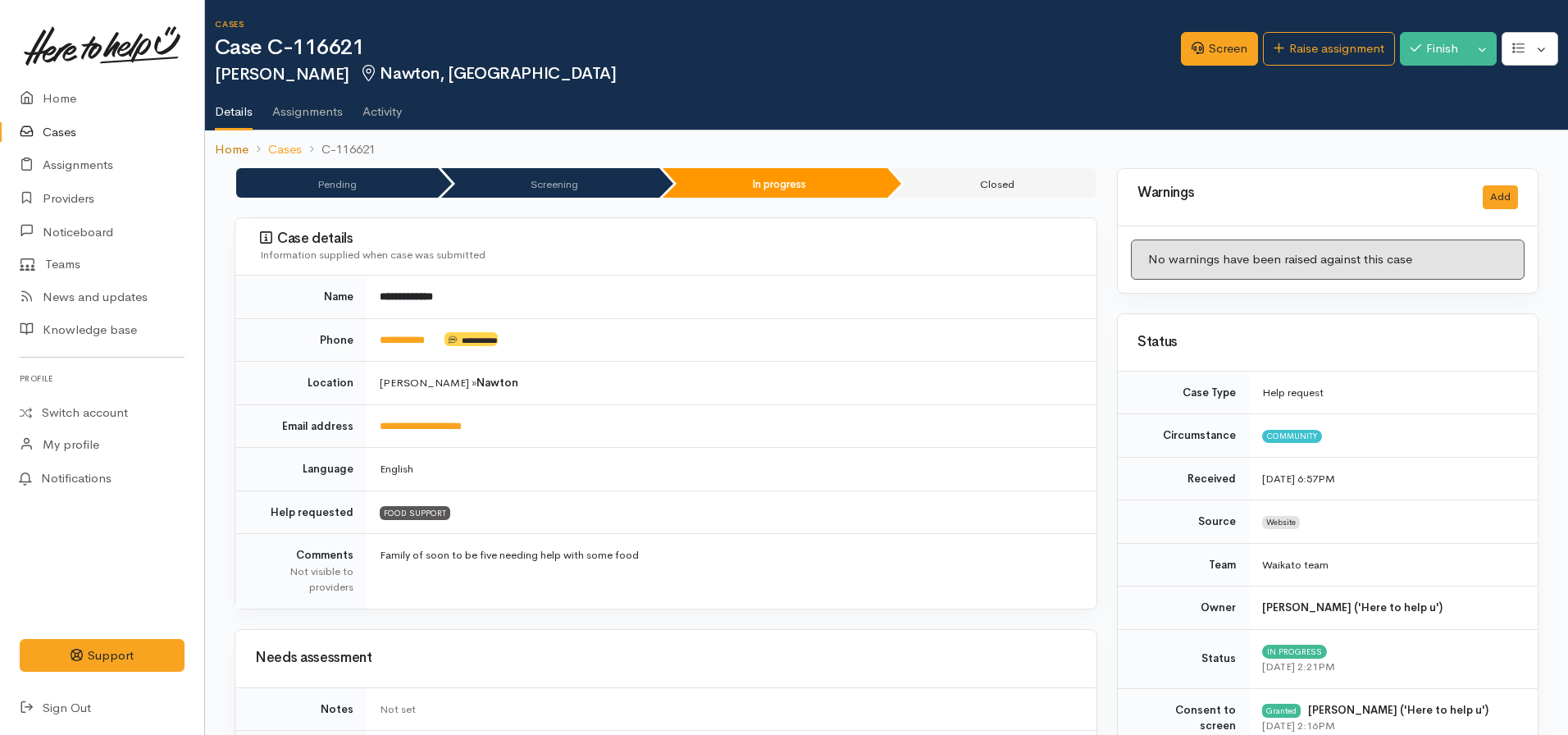
click at [244, 151] on link "Home" at bounding box center [231, 150] width 34 height 19
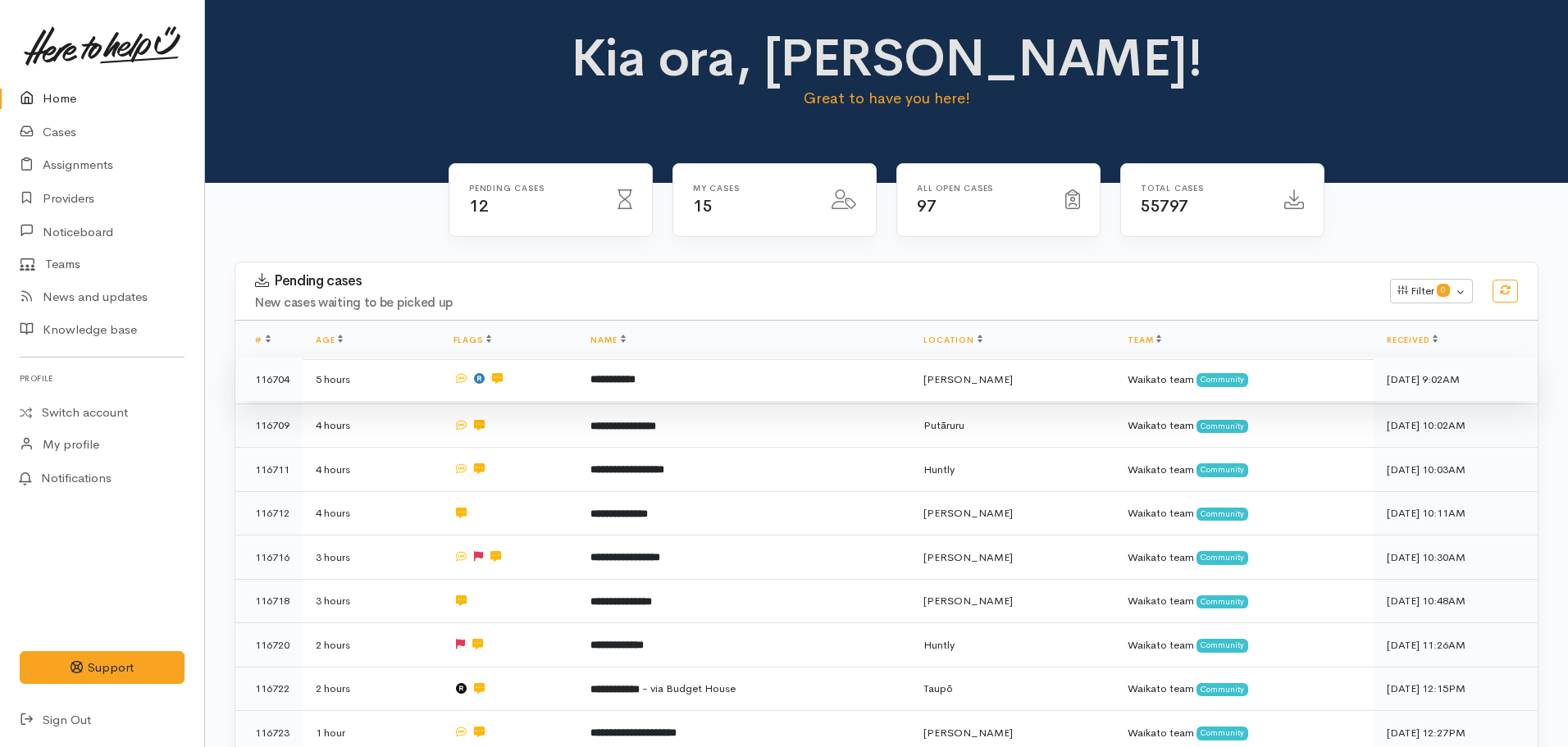
click at [631, 390] on td "**********" at bounding box center [744, 379] width 333 height 44
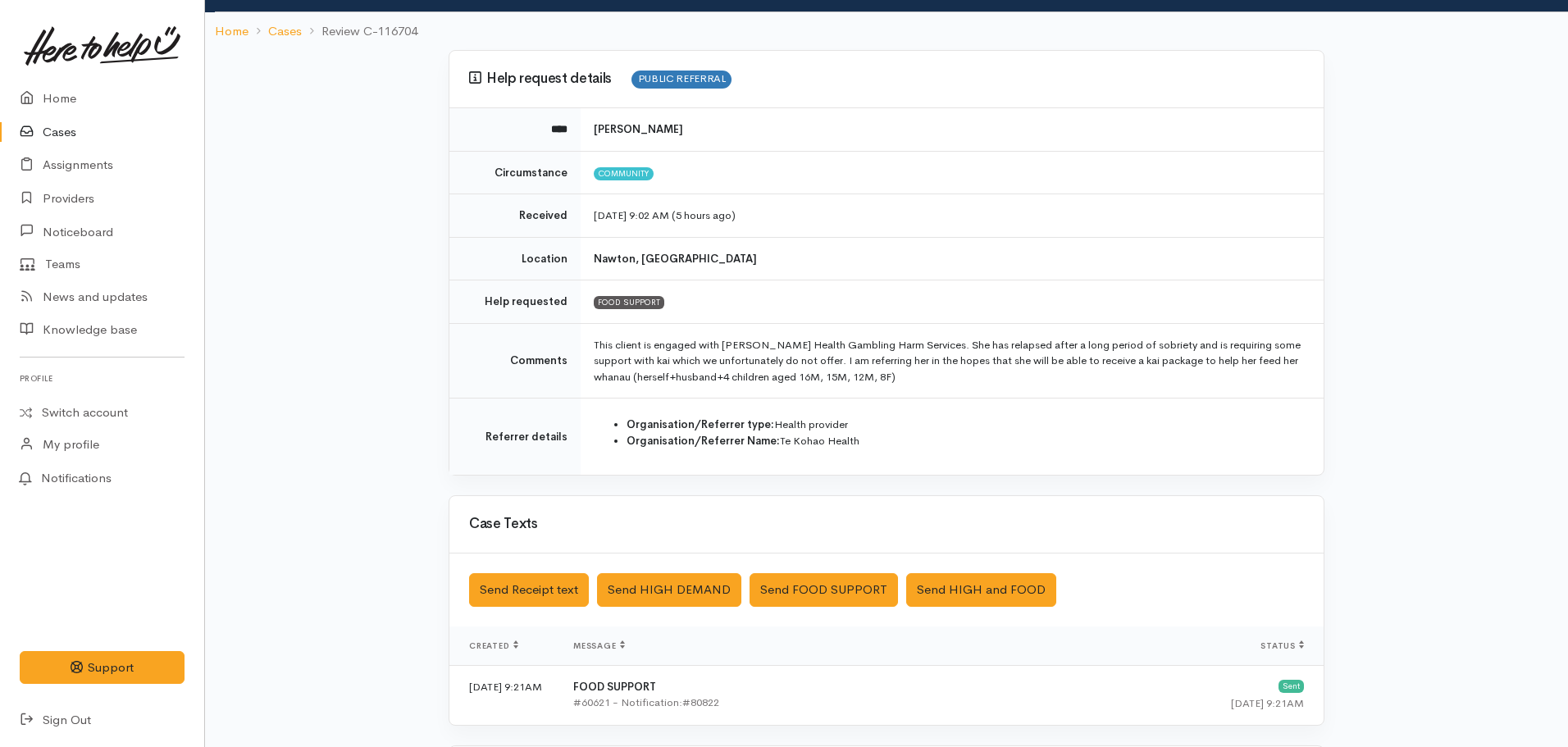
scroll to position [392, 0]
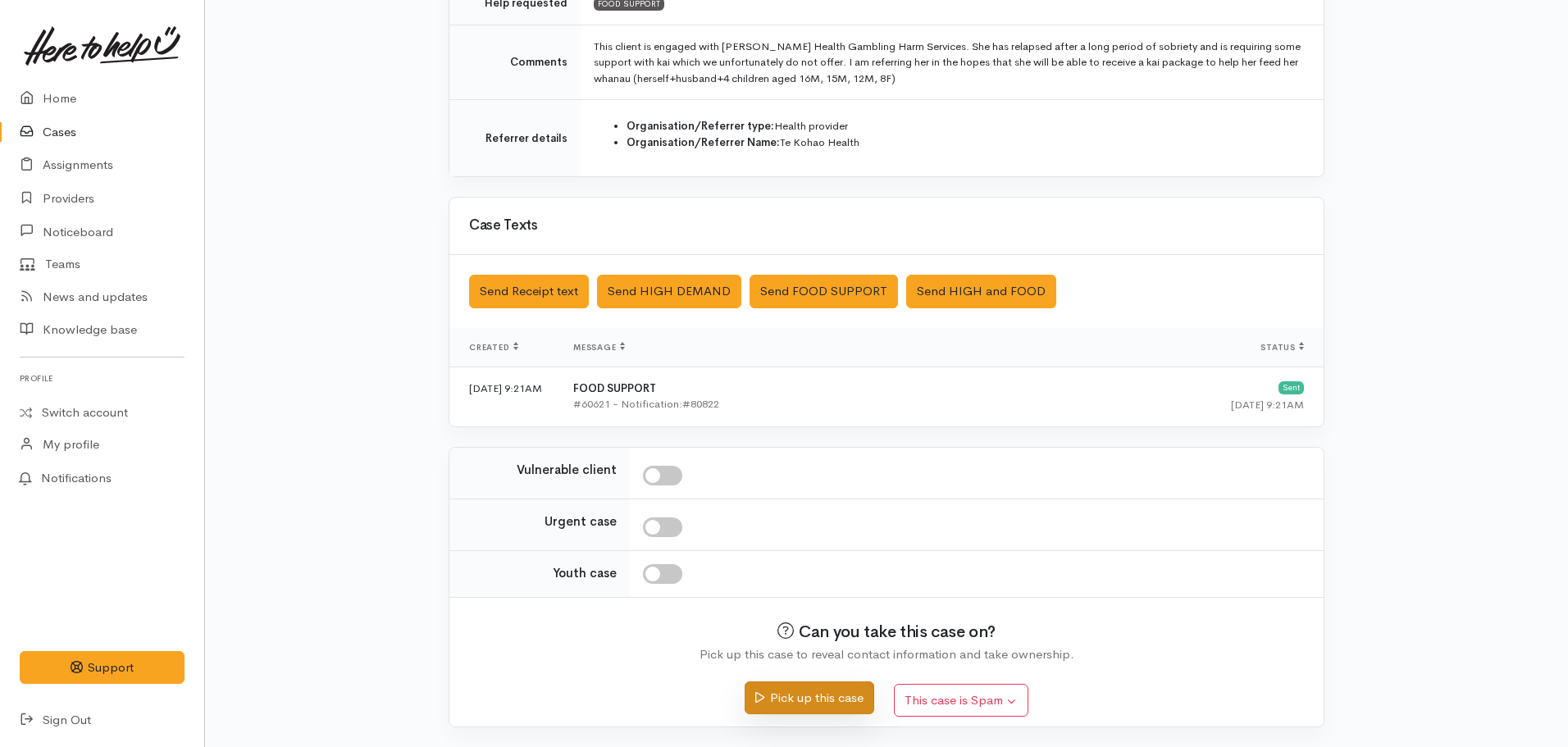
click at [821, 687] on button "Pick up this case" at bounding box center [809, 698] width 129 height 34
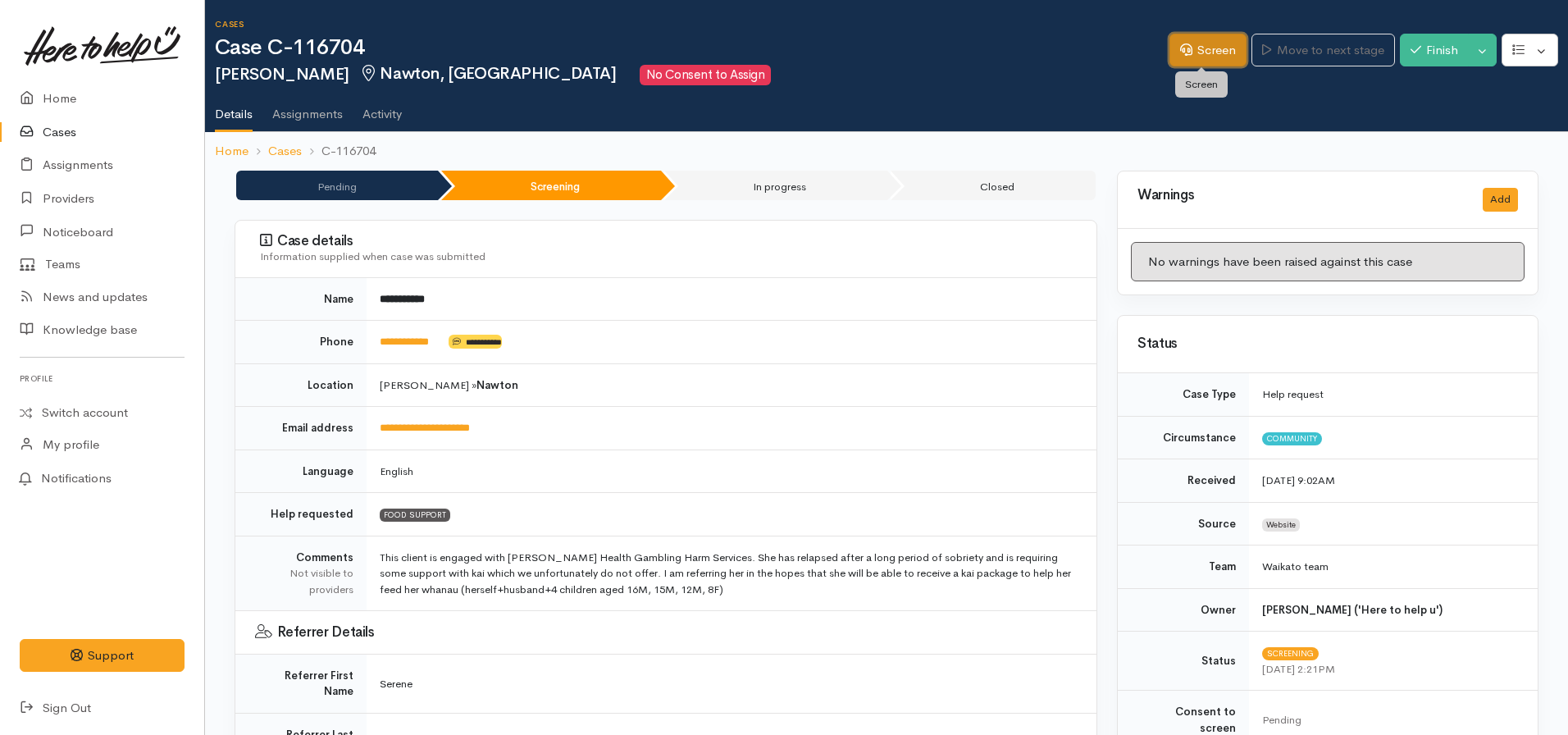
click at [1170, 62] on link "Screen" at bounding box center [1208, 50] width 77 height 34
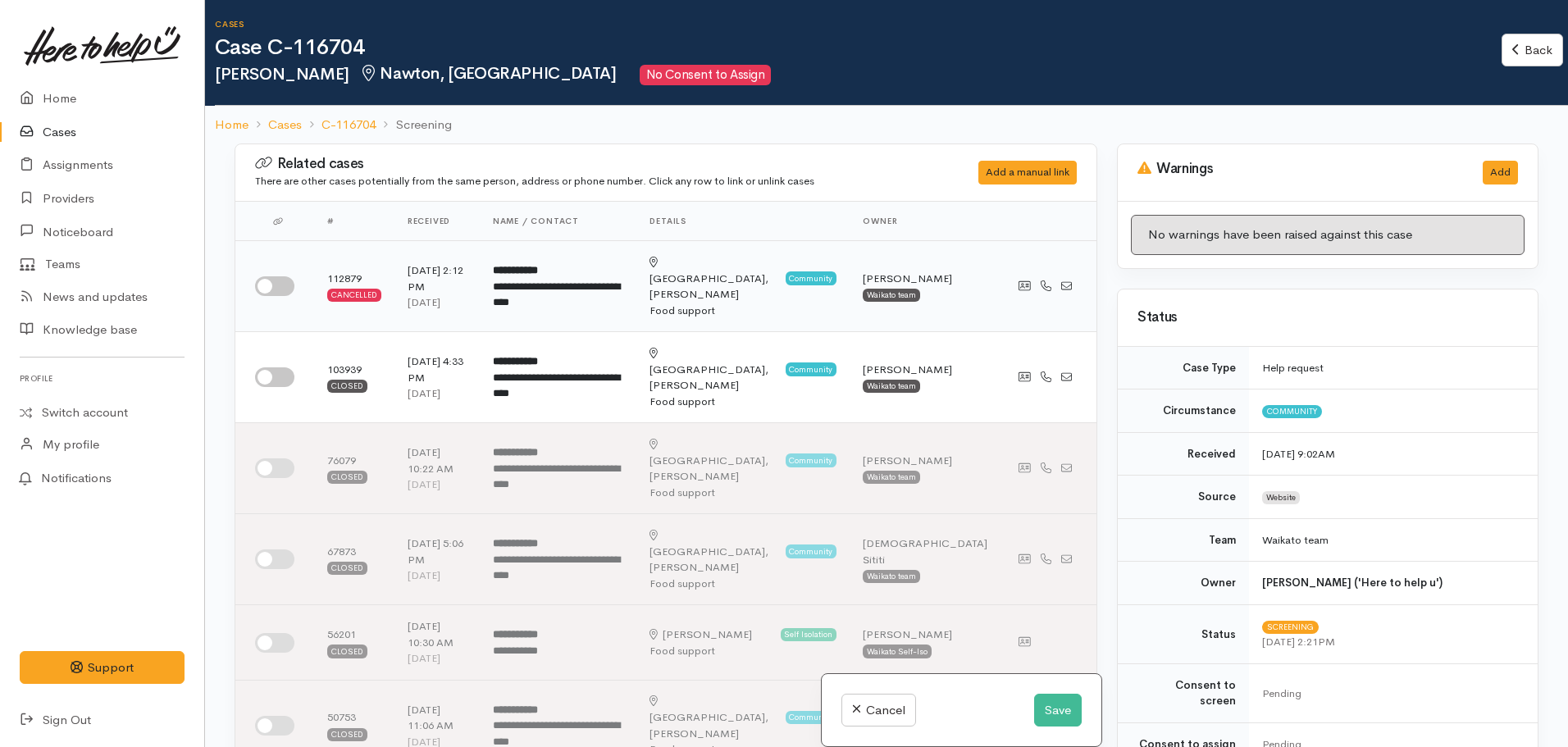
click at [287, 296] on td at bounding box center [274, 287] width 78 height 91
click at [276, 286] on input "checkbox" at bounding box center [275, 286] width 40 height 20
checkbox input "true"
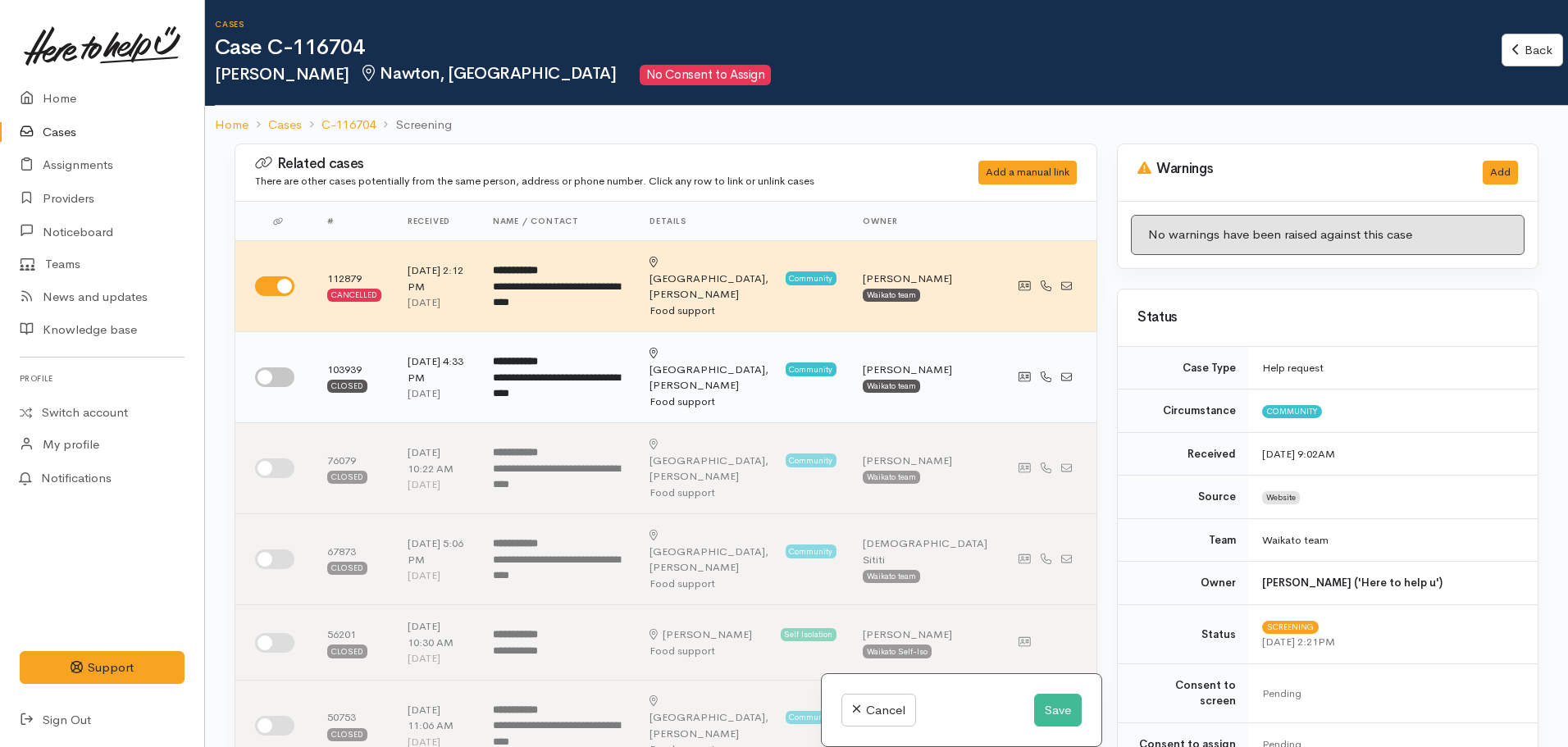
click at [269, 332] on td at bounding box center [274, 378] width 78 height 91
click at [271, 367] on input "checkbox" at bounding box center [275, 377] width 40 height 20
checkbox input "true"
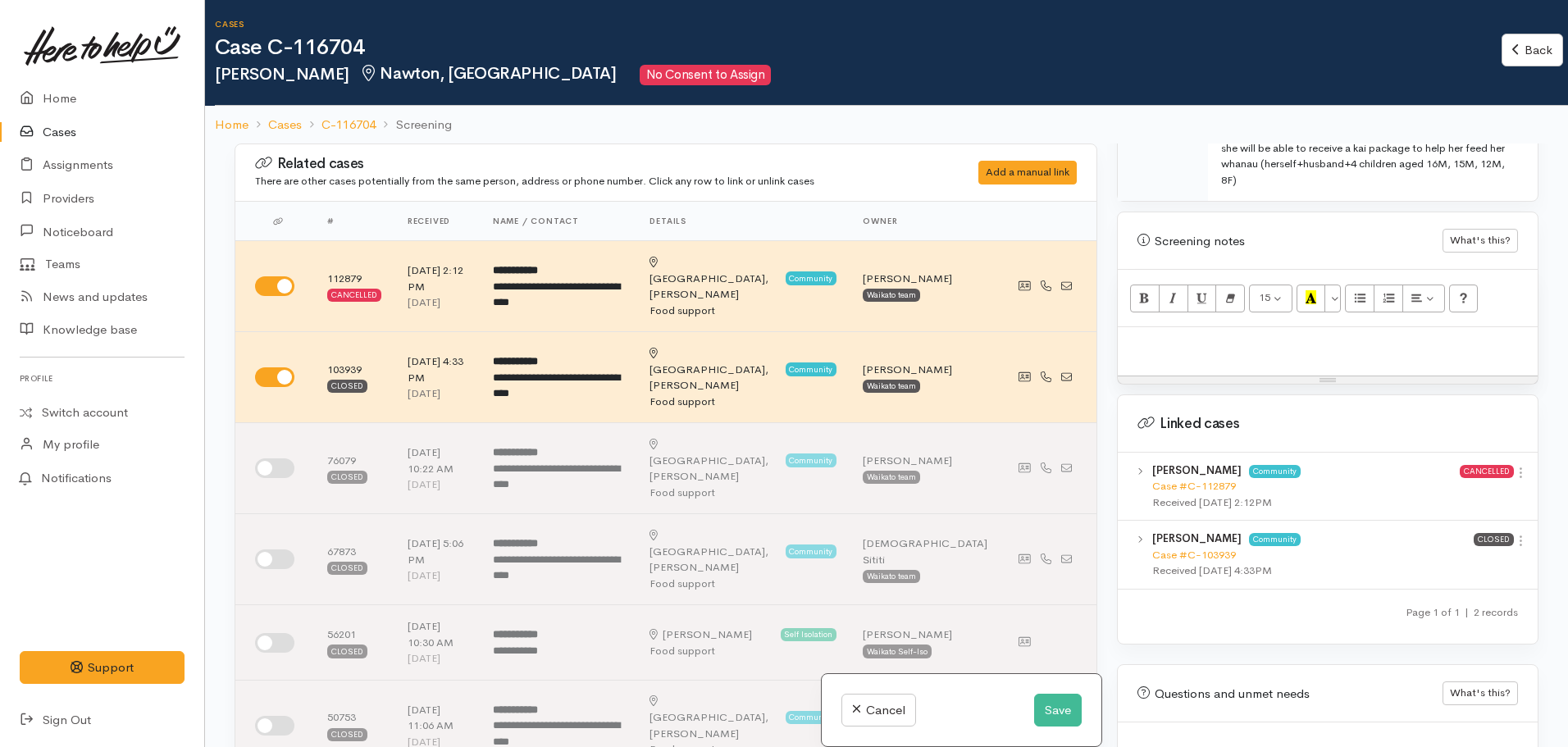
scroll to position [1059, 0]
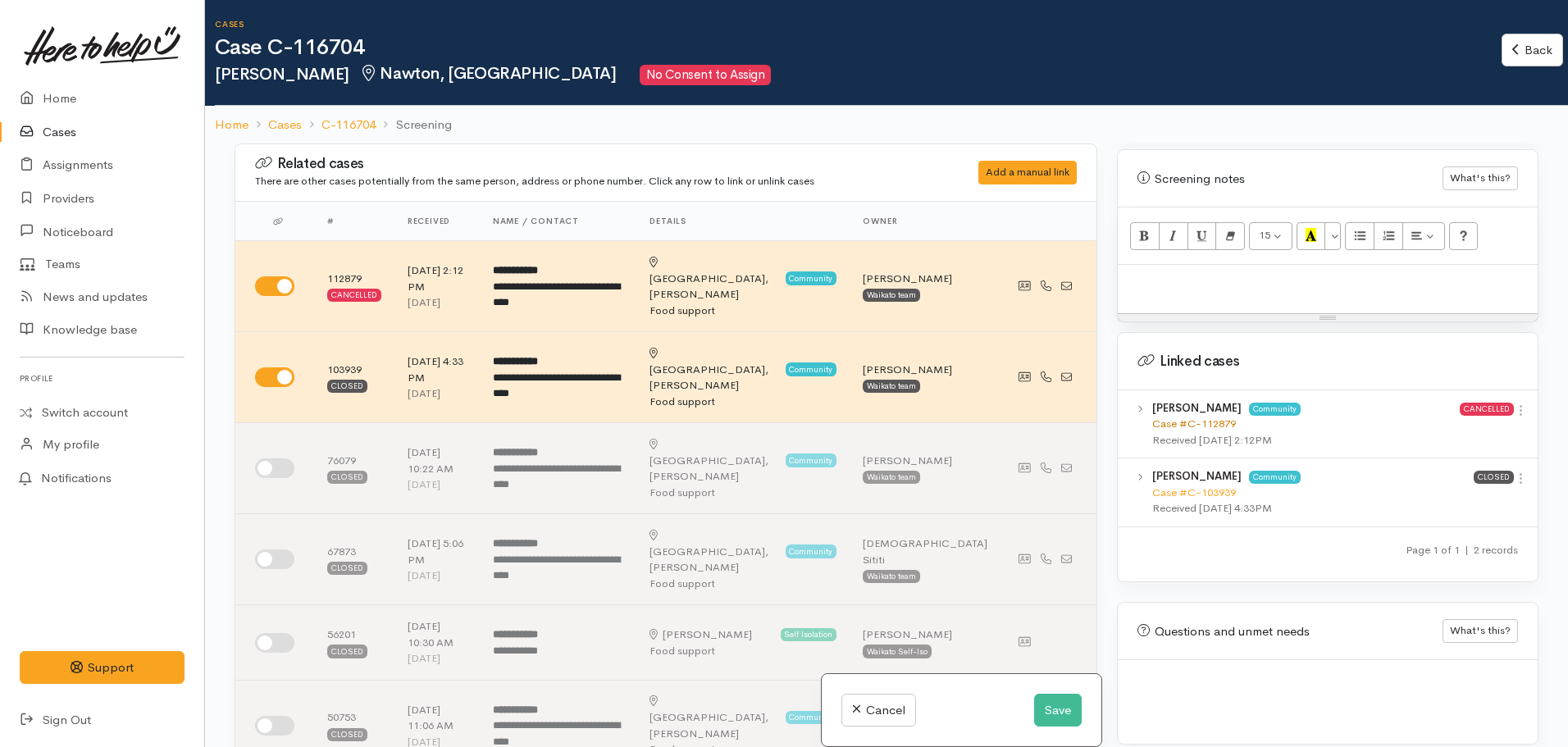
click at [1195, 417] on link "Case #C-112879" at bounding box center [1194, 423] width 83 height 14
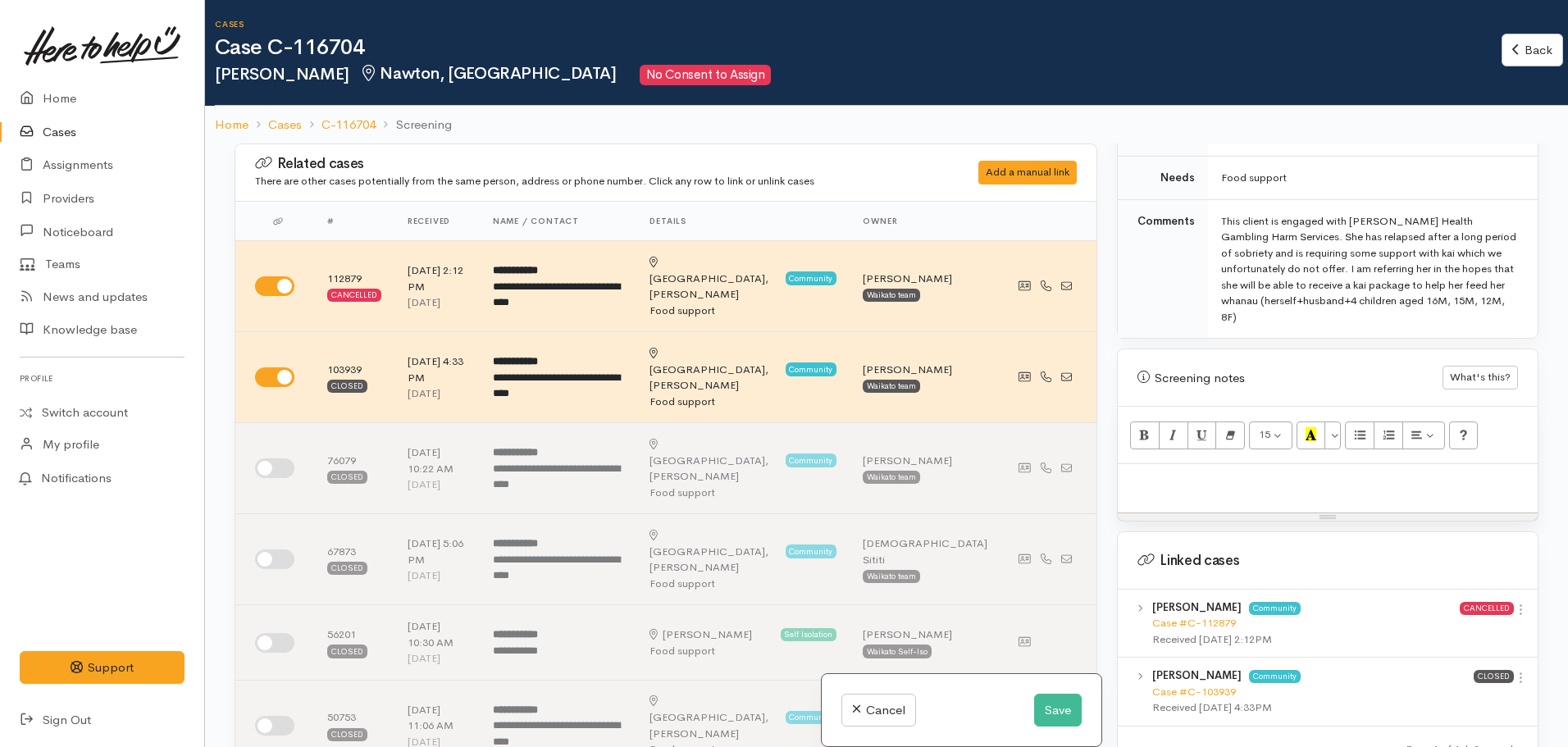
scroll to position [977, 0]
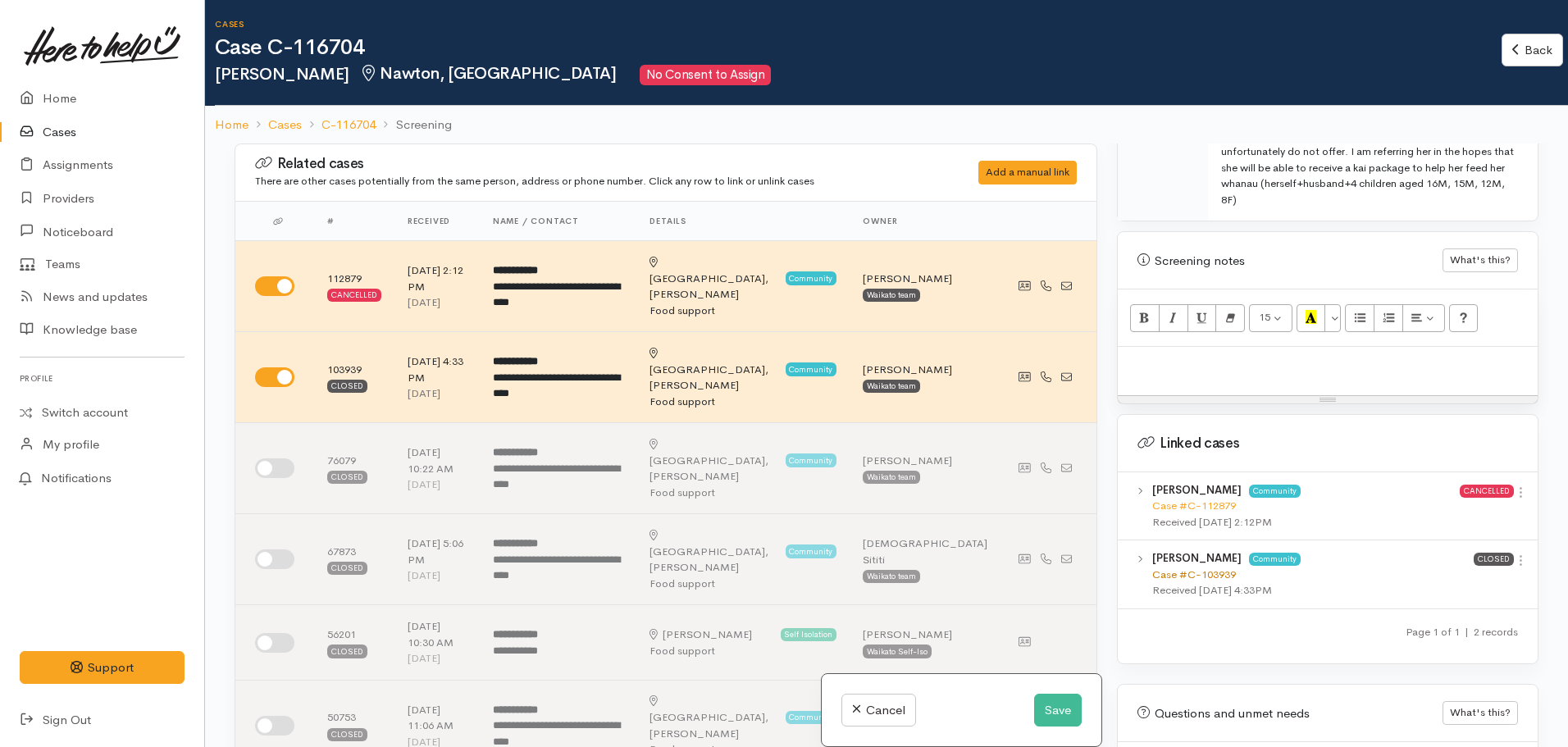
click at [1190, 567] on link "Case #C-103939" at bounding box center [1194, 574] width 83 height 14
click at [1203, 567] on link "Case #C-103939" at bounding box center [1194, 574] width 83 height 14
click at [1277, 361] on div at bounding box center [1328, 371] width 420 height 48
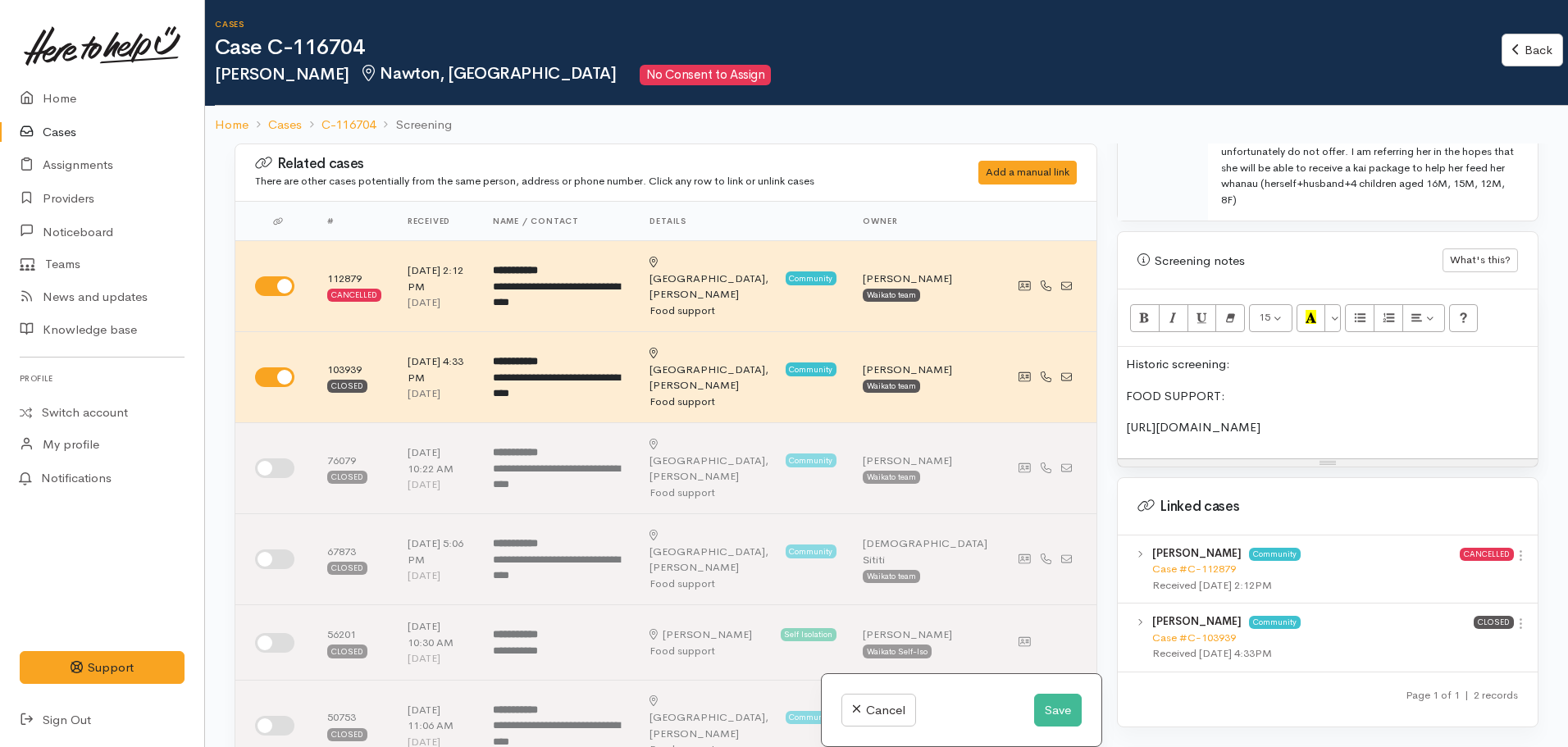
drag, startPoint x: 1143, startPoint y: 409, endPoint x: 1101, endPoint y: 410, distance: 42.0
click at [1101, 410] on div "Related cases There are other cases potentially from the same person, address o…" at bounding box center [886, 517] width 1324 height 747
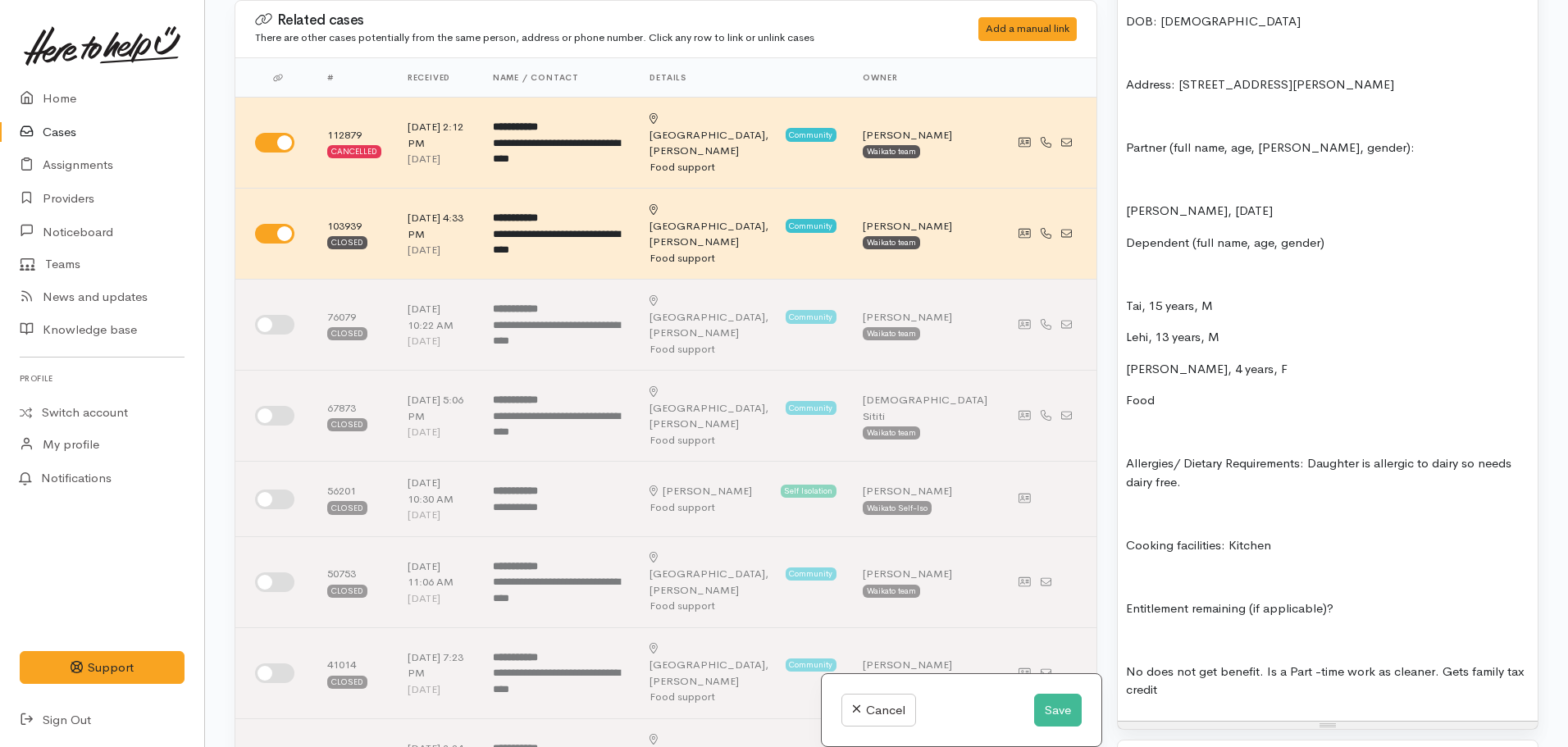
scroll to position [1627, 0]
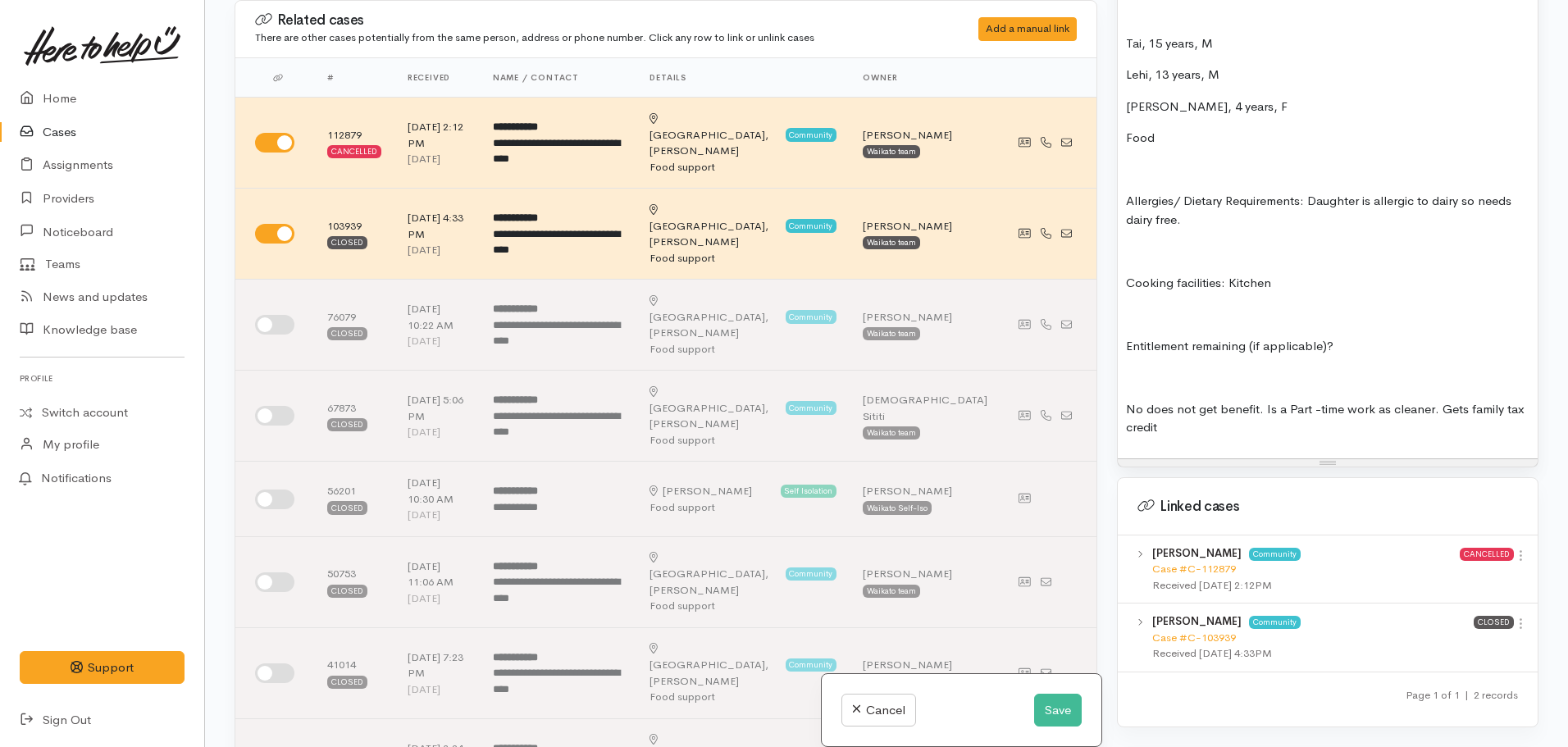
click at [1134, 368] on p at bounding box center [1327, 378] width 404 height 19
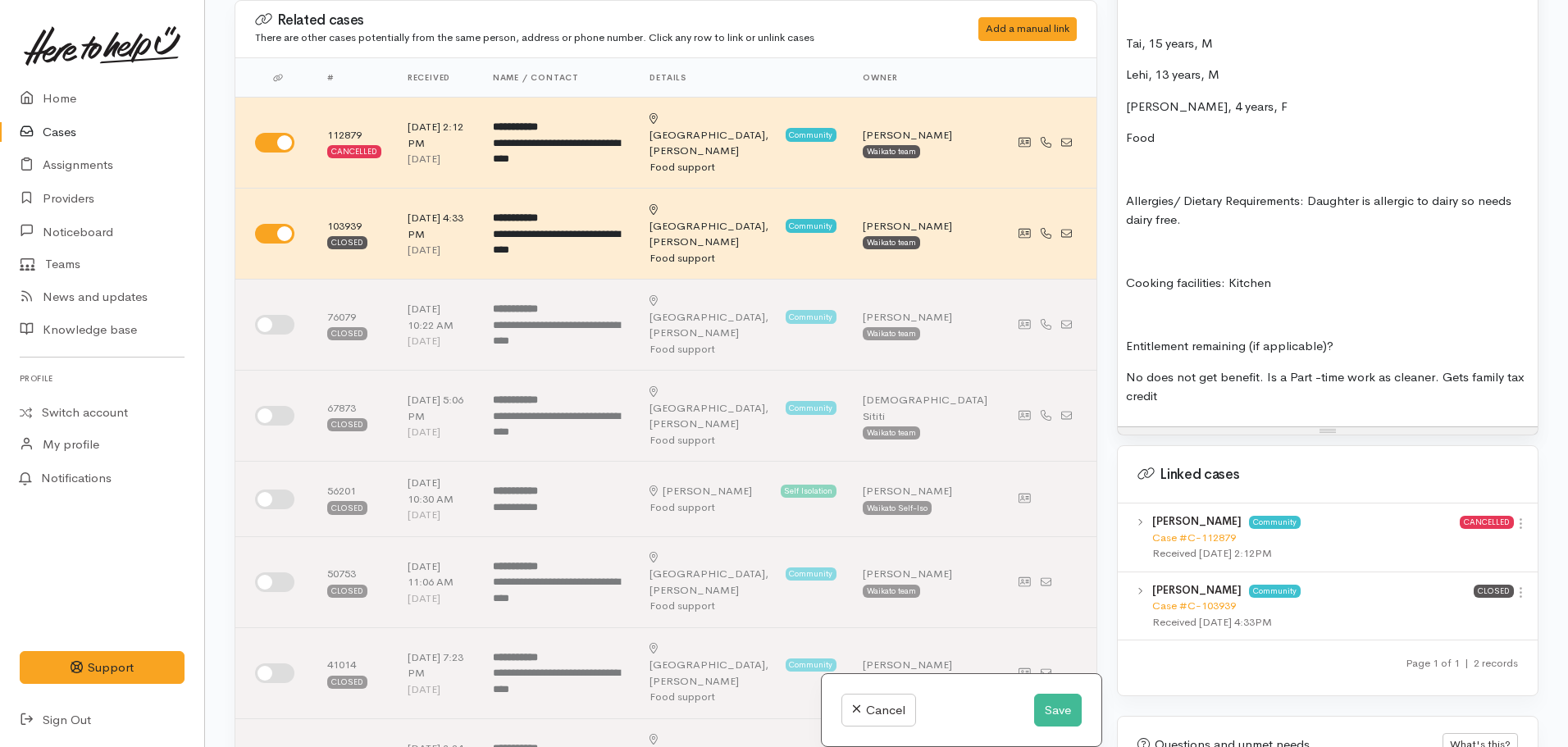
click at [1155, 305] on p at bounding box center [1327, 314] width 404 height 19
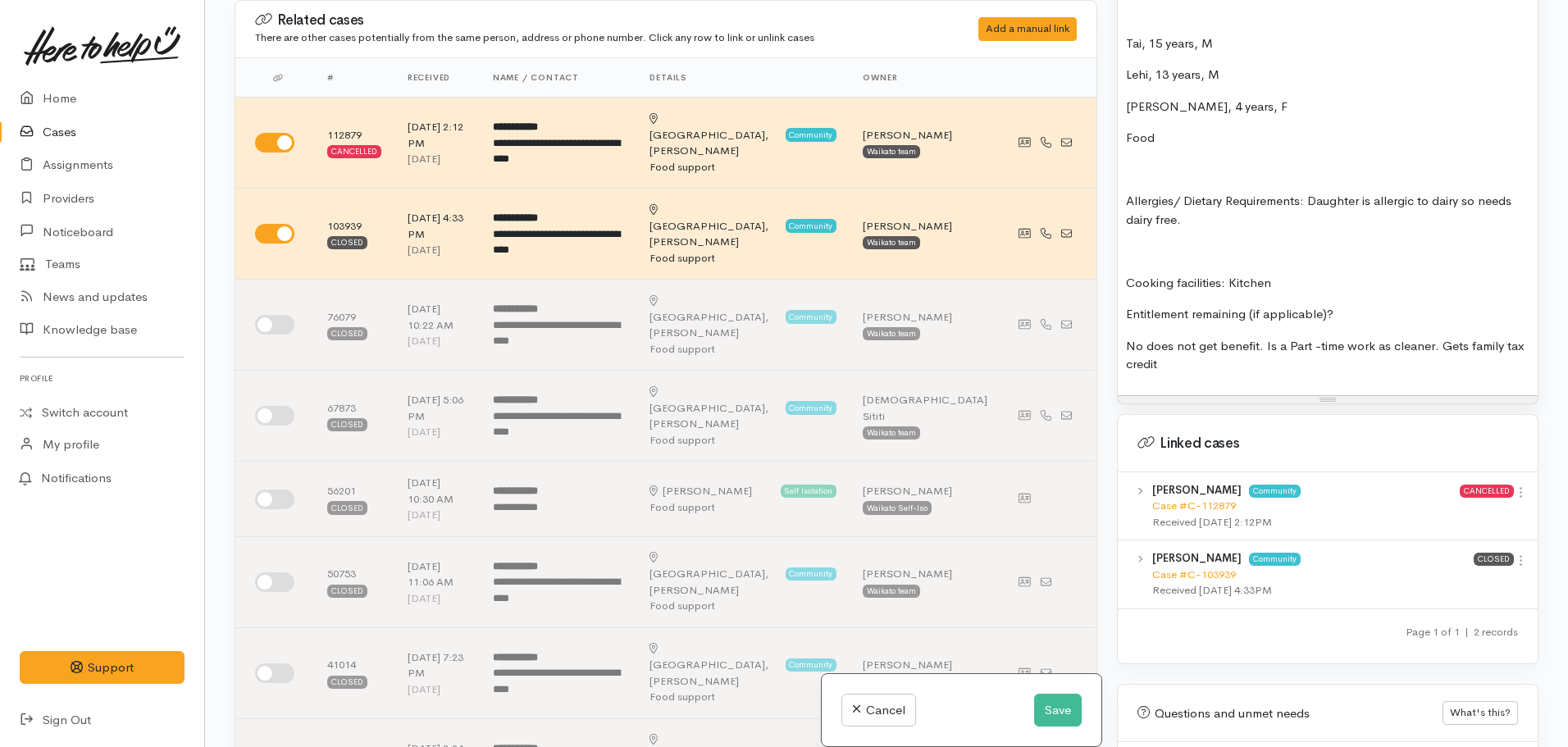
click at [1127, 242] on p at bounding box center [1327, 251] width 404 height 19
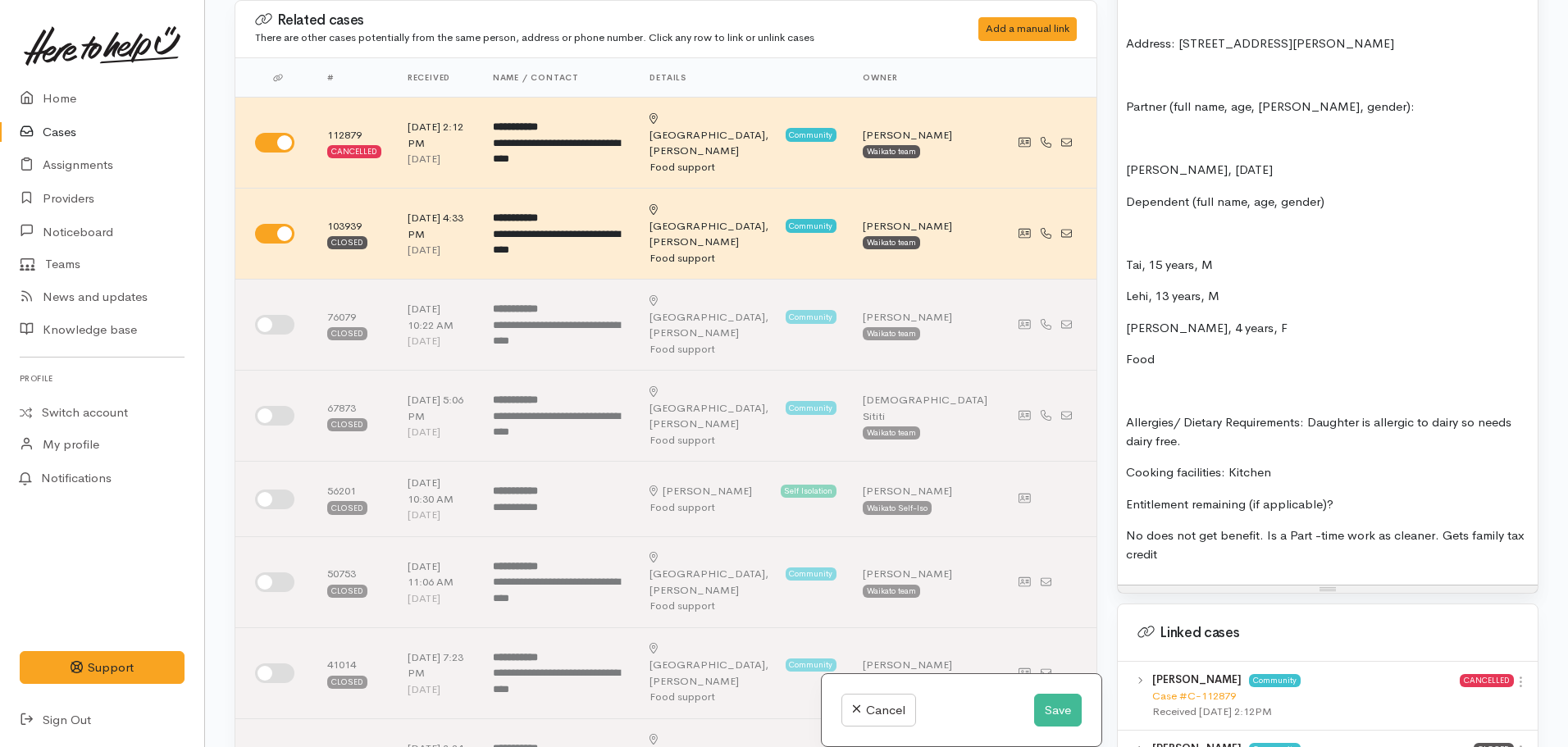
scroll to position [1381, 0]
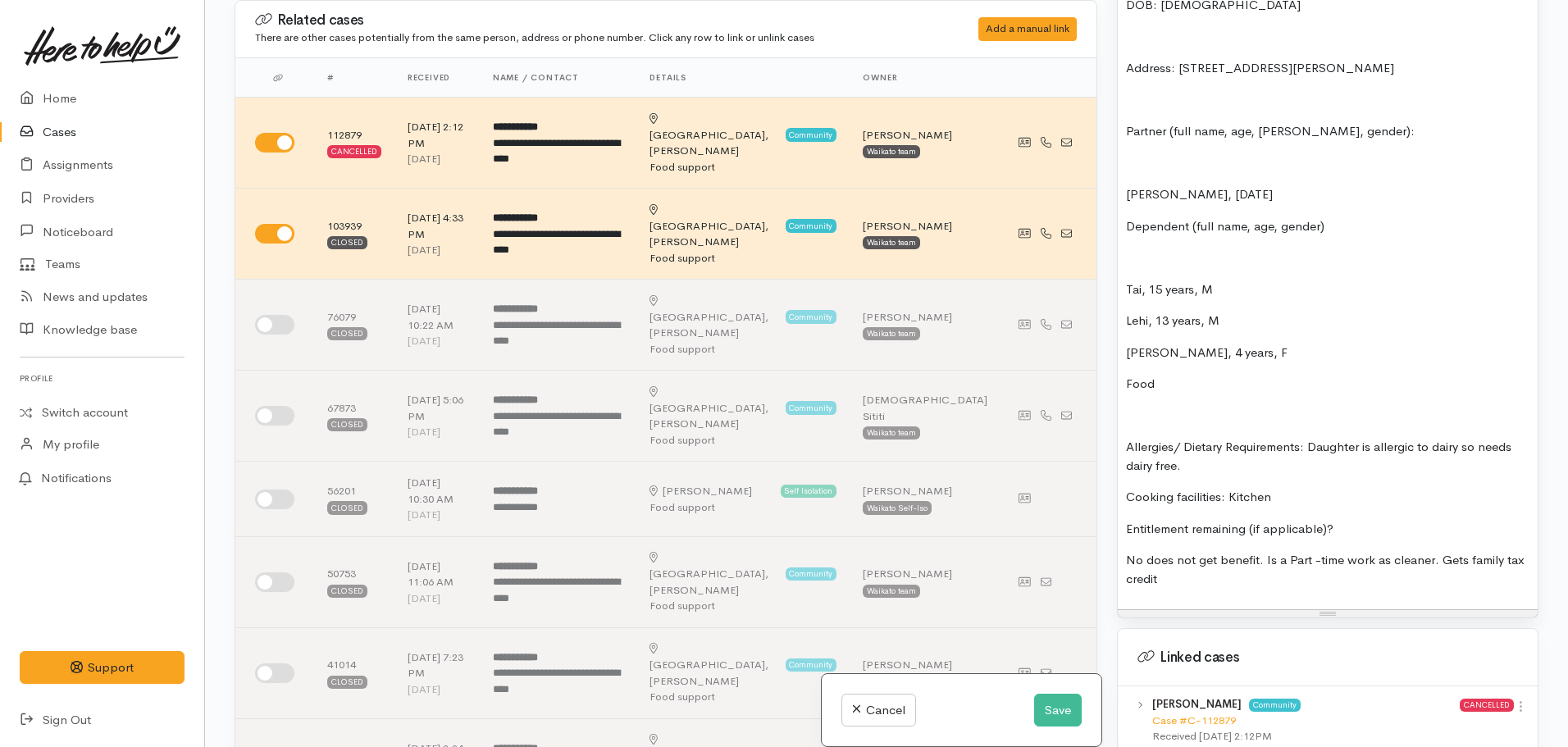
click at [1128, 438] on p "Allergies/ Dietary Requirements: Daughter is allergic to dairy so needs dairy f…" at bounding box center [1327, 456] width 404 height 37
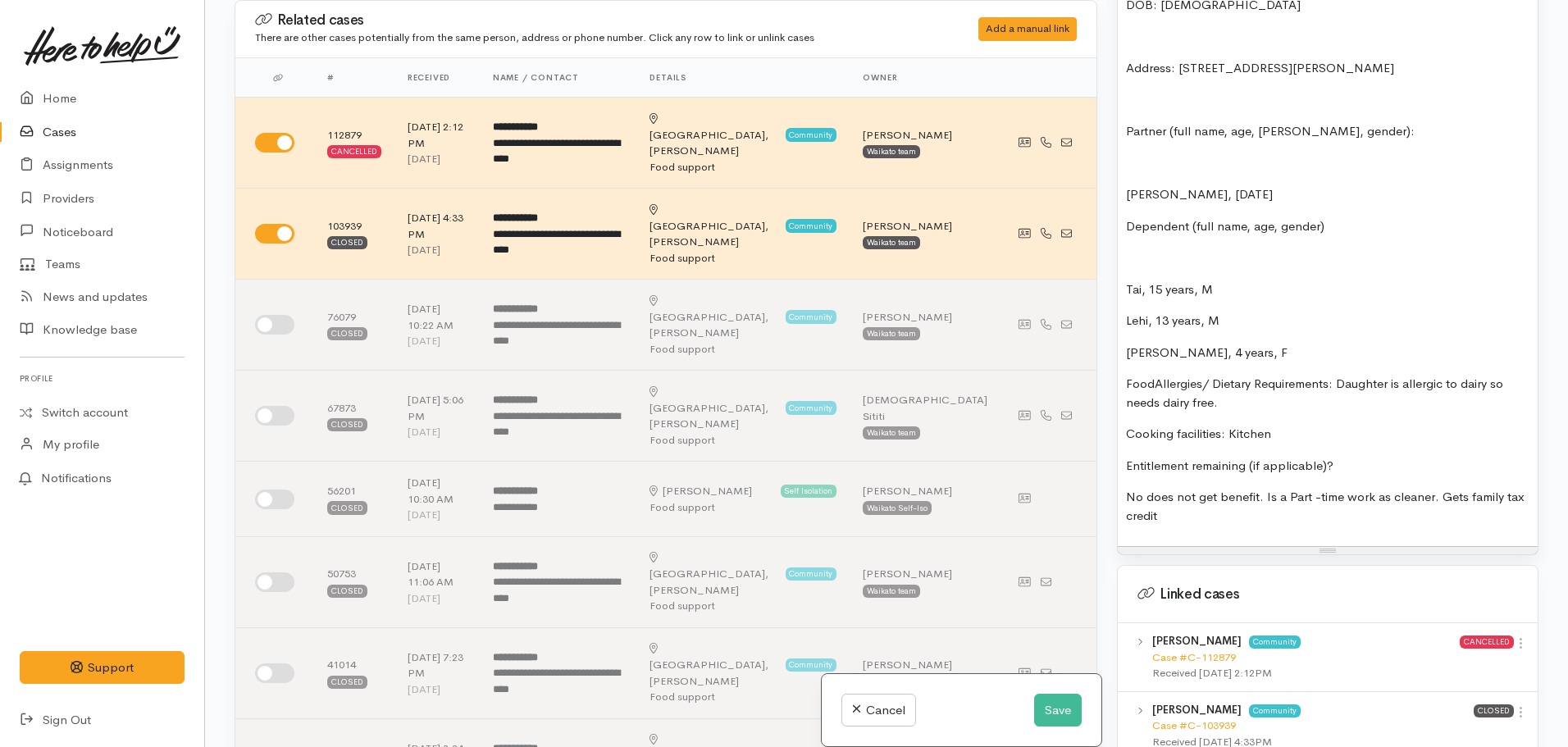
click at [1130, 374] on p "FoodAllergies/ Dietary Requirements: Daughter is allergic to dairy so needs dai…" at bounding box center [1327, 392] width 404 height 37
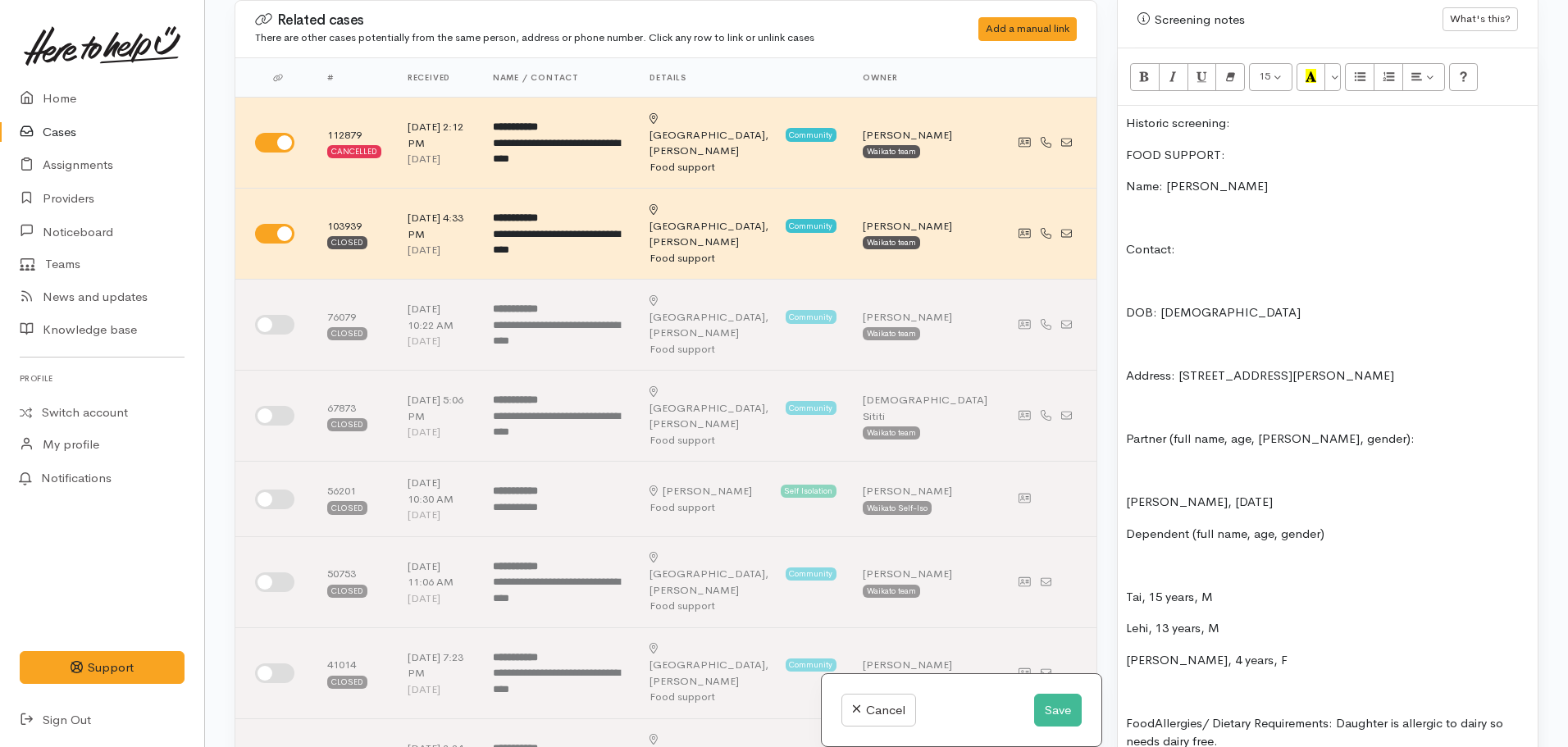
scroll to position [1053, 0]
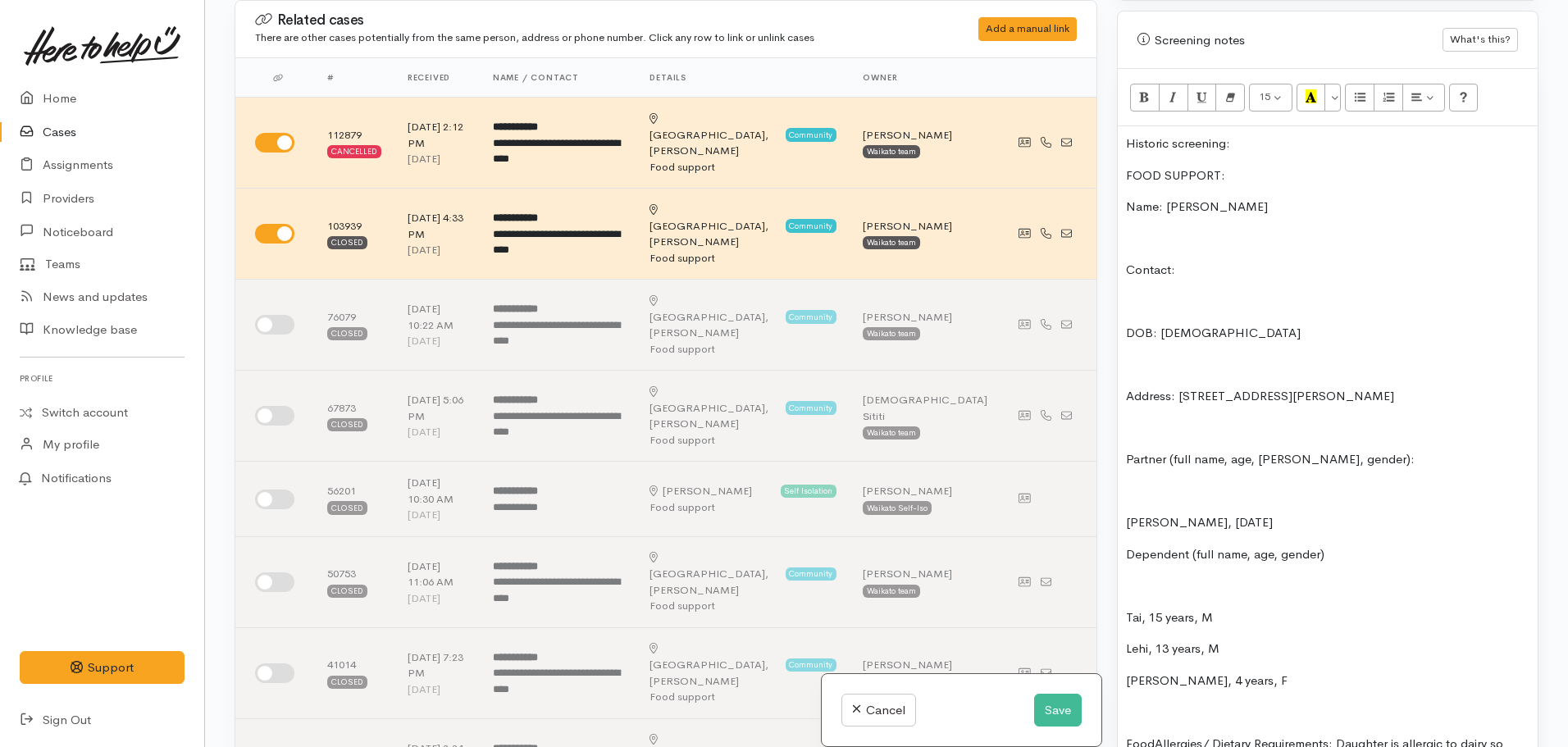
click at [1127, 261] on p "Contact:" at bounding box center [1327, 270] width 404 height 19
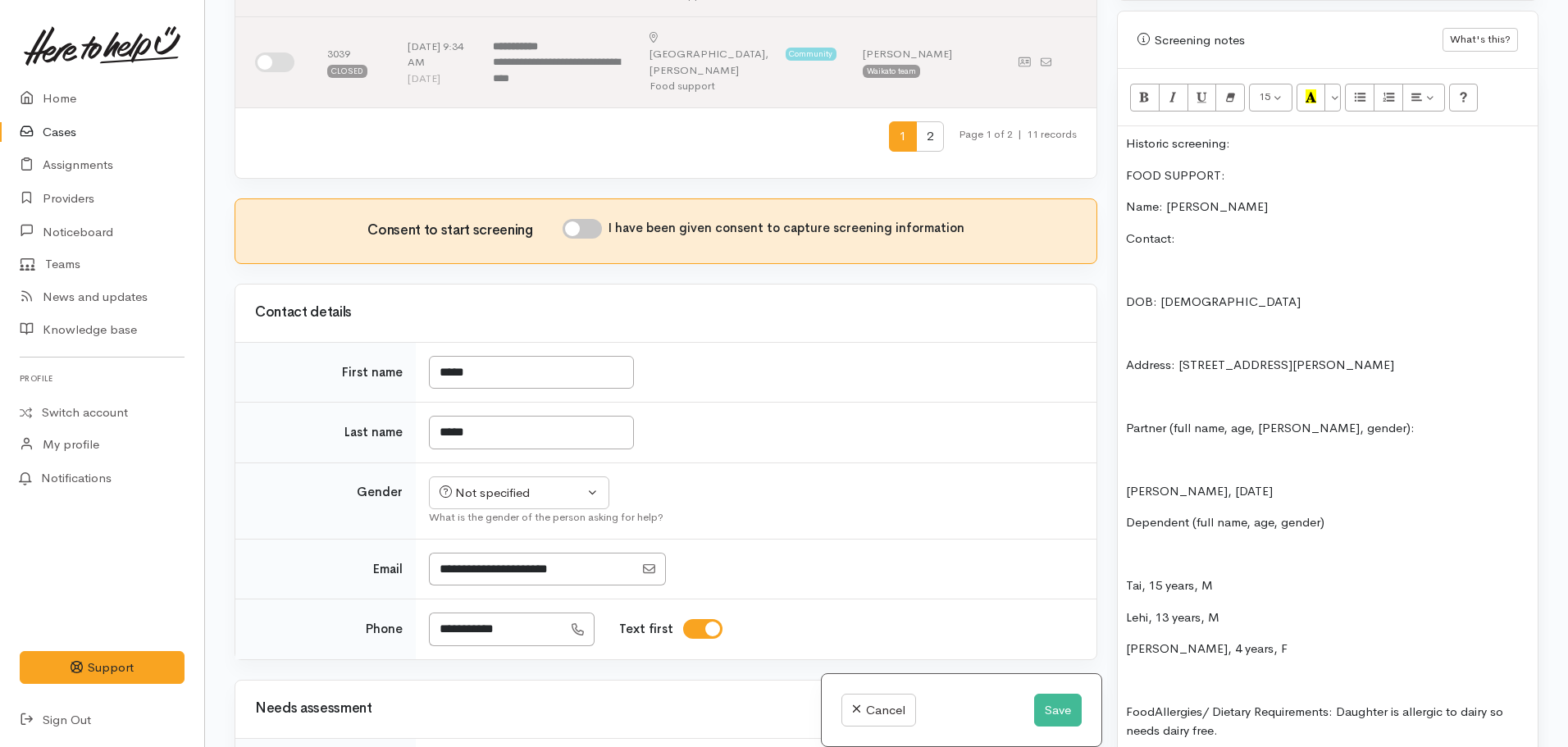
scroll to position [1066, 0]
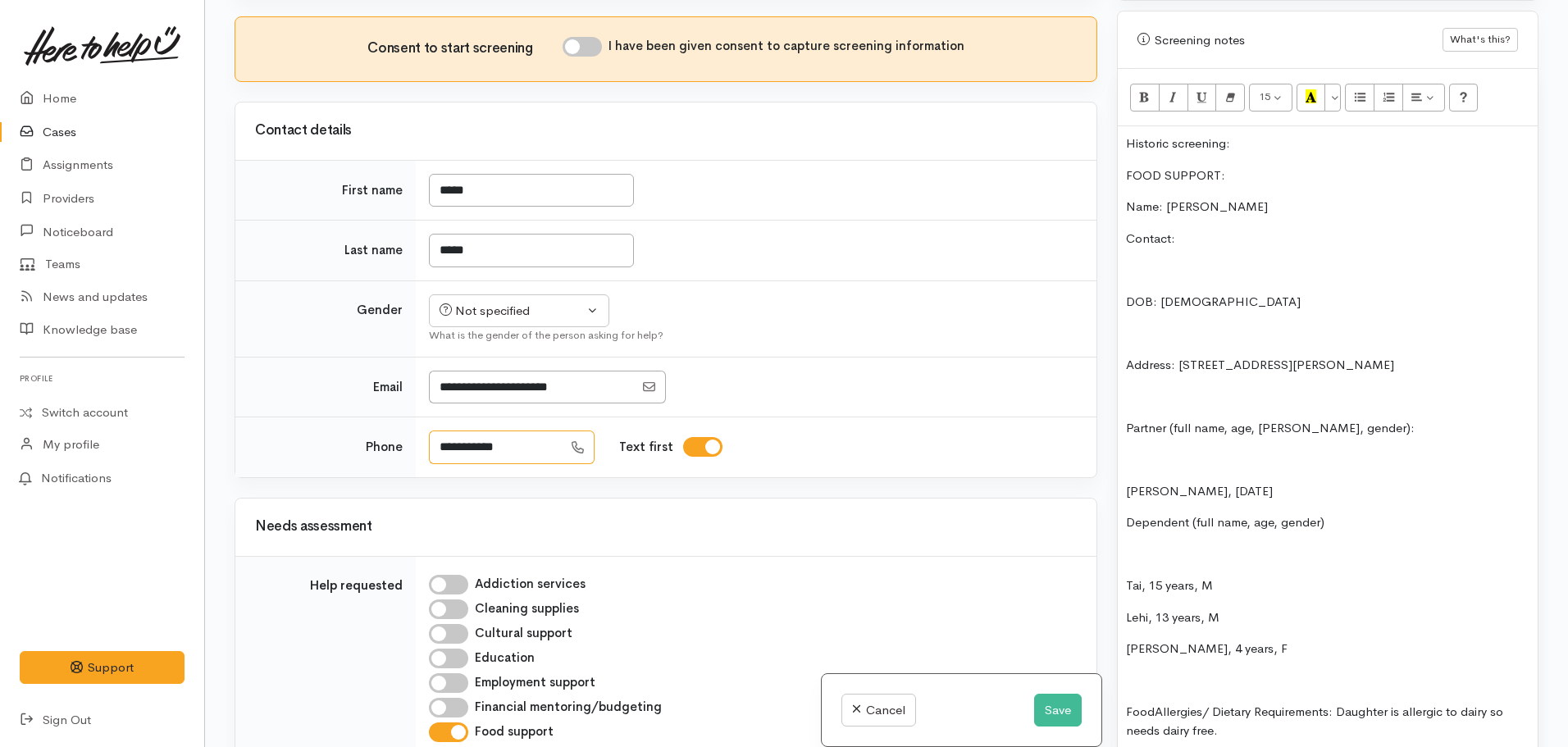
drag, startPoint x: 516, startPoint y: 284, endPoint x: 434, endPoint y: 285, distance: 82.0
click at [434, 430] on input "**********" at bounding box center [495, 447] width 133 height 34
click at [1200, 230] on p "Contact:" at bounding box center [1327, 239] width 404 height 19
click at [1129, 294] on p "DOB: 16/11/1987" at bounding box center [1327, 302] width 404 height 19
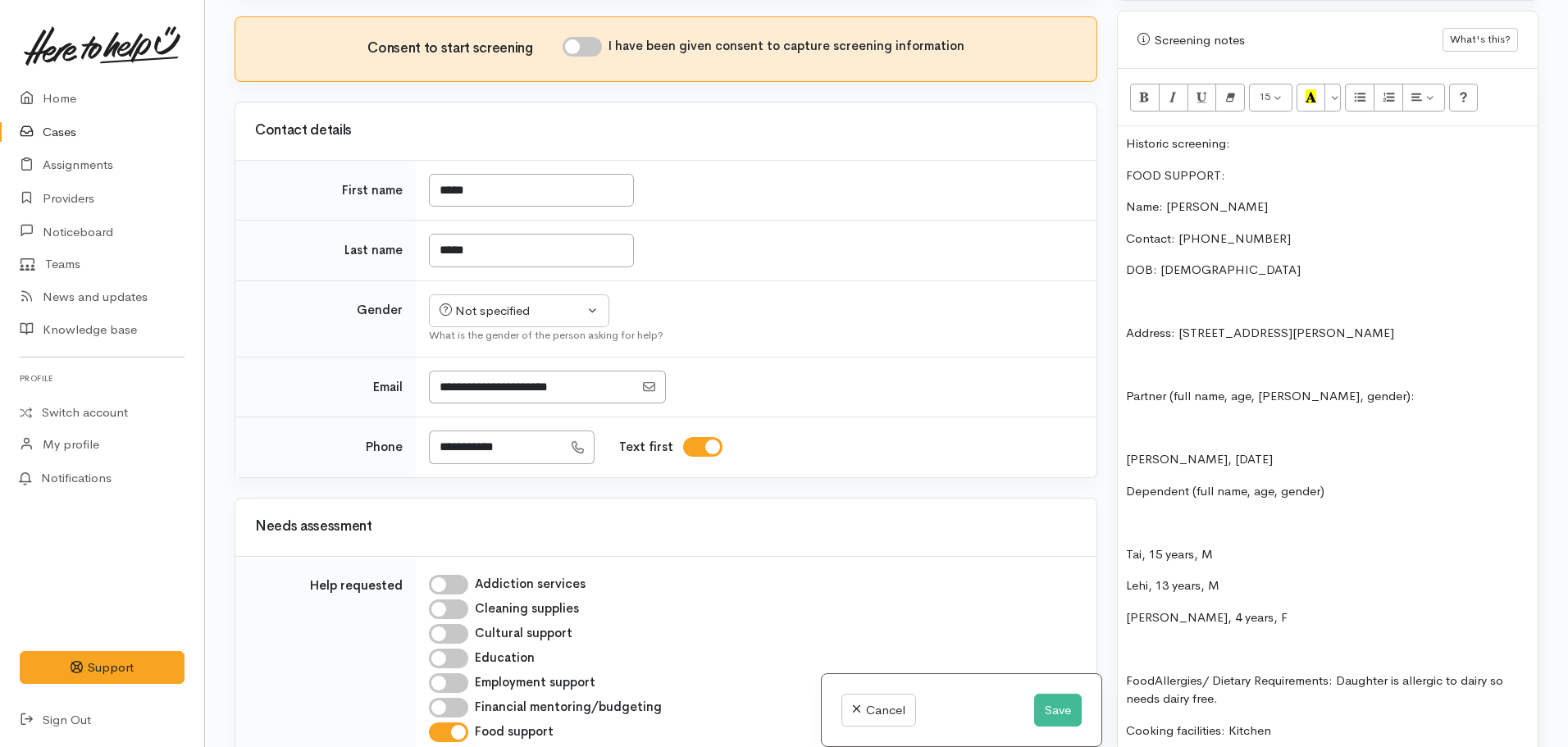
click at [1127, 324] on p "Address: 26 Rosehill Place, Nawton, Hamilton, New Zealand" at bounding box center [1327, 333] width 404 height 19
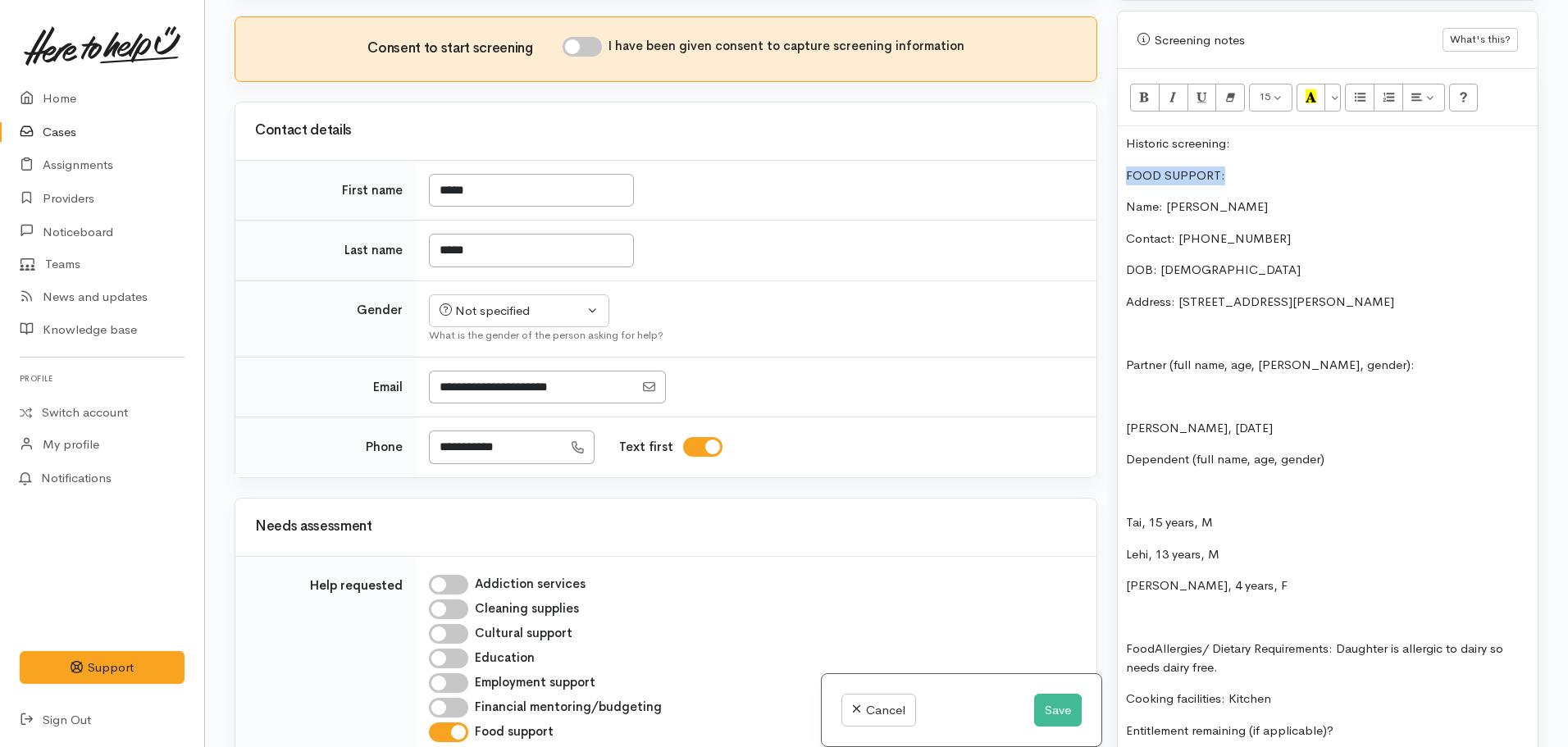
drag, startPoint x: 1249, startPoint y: 155, endPoint x: 1098, endPoint y: 136, distance: 152.2
click at [1098, 139] on div "Related cases There are other cases potentially from the same person, address o…" at bounding box center [886, 374] width 1324 height 747
click at [1148, 90] on icon "Bold (CTRL+B)" at bounding box center [1144, 96] width 10 height 14
click at [1309, 90] on icon "Recent Color" at bounding box center [1311, 96] width 10 height 14
click at [1237, 261] on p "DOB: 16/11/1987" at bounding box center [1327, 270] width 404 height 19
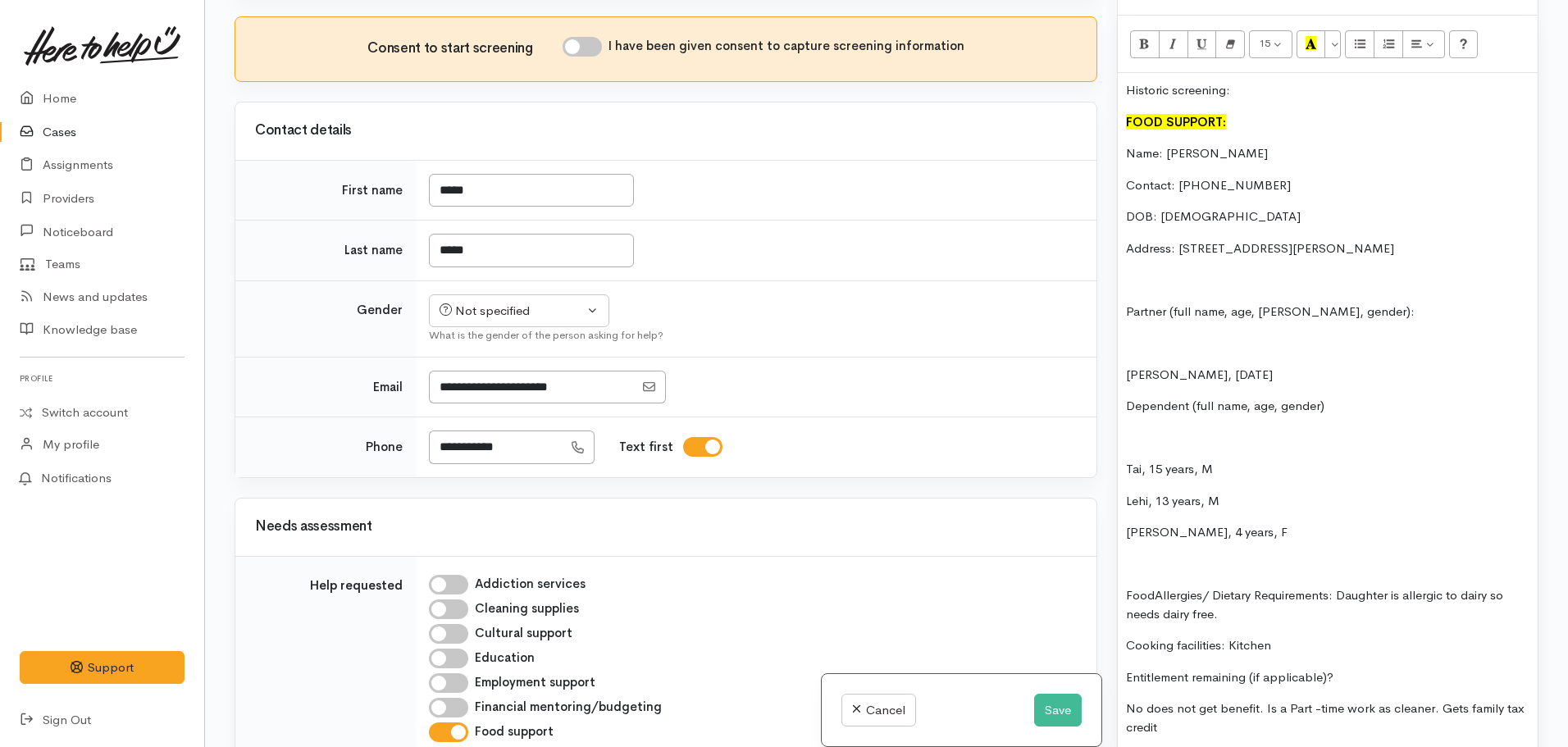
scroll to position [1136, 0]
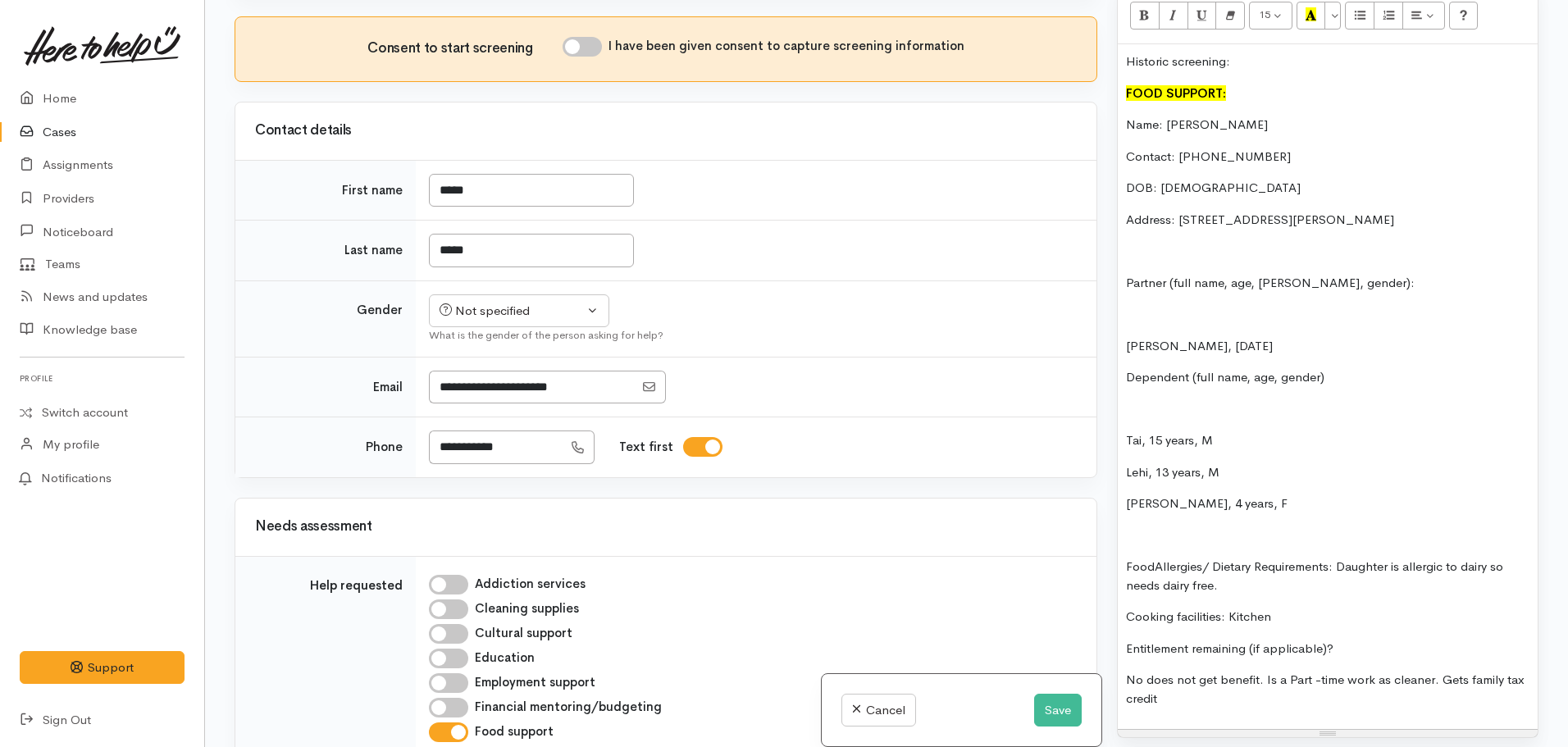
click at [1124, 329] on div "Historic screening: FOOD SUPPORT: Name: Neeki Smith Contact: 02108287888 DOB: 1…" at bounding box center [1328, 386] width 420 height 685
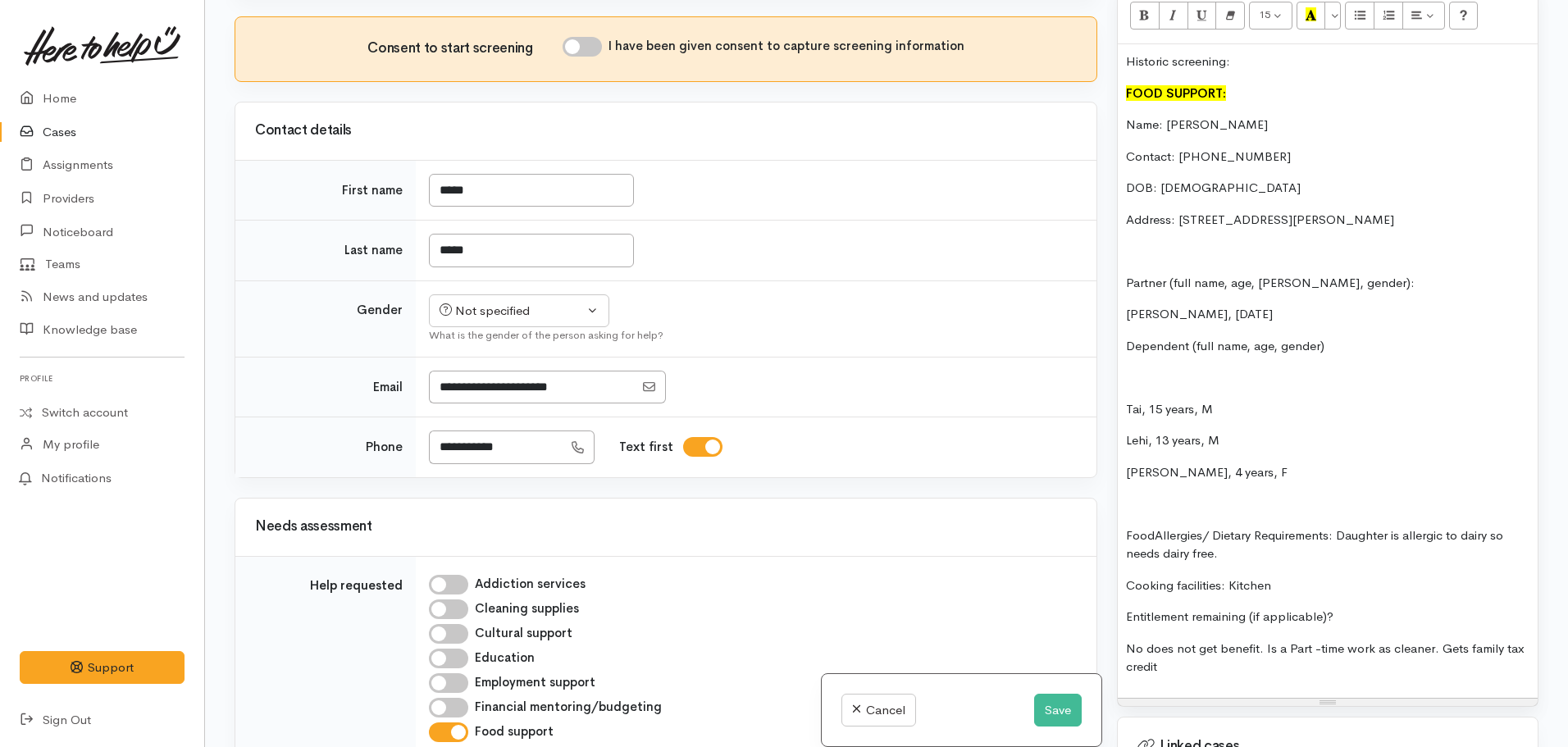
click at [1155, 527] on p "FoodAllergies/ Dietary Requirements: Daughter is allergic to dairy so needs dai…" at bounding box center [1327, 545] width 404 height 37
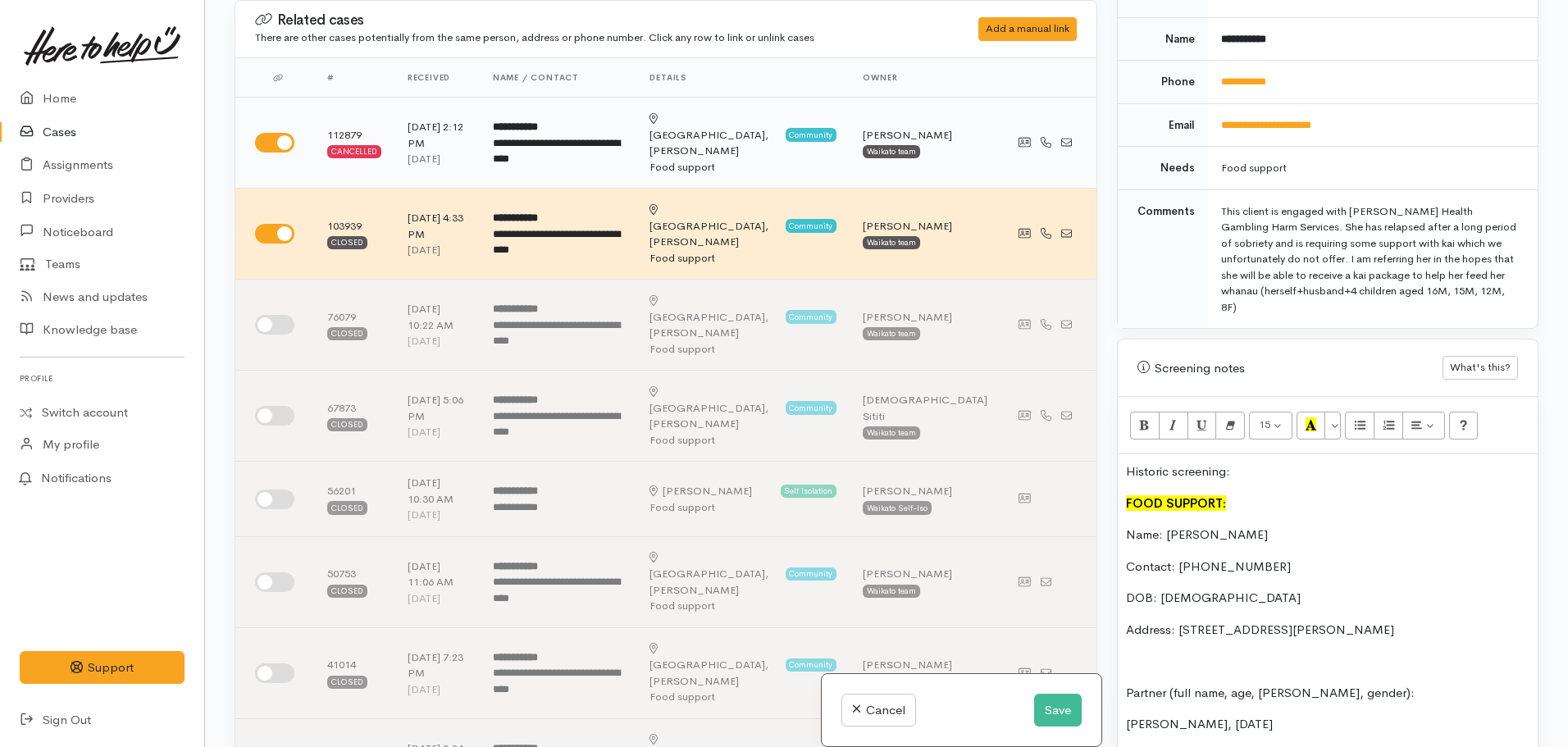
scroll to position [0, 0]
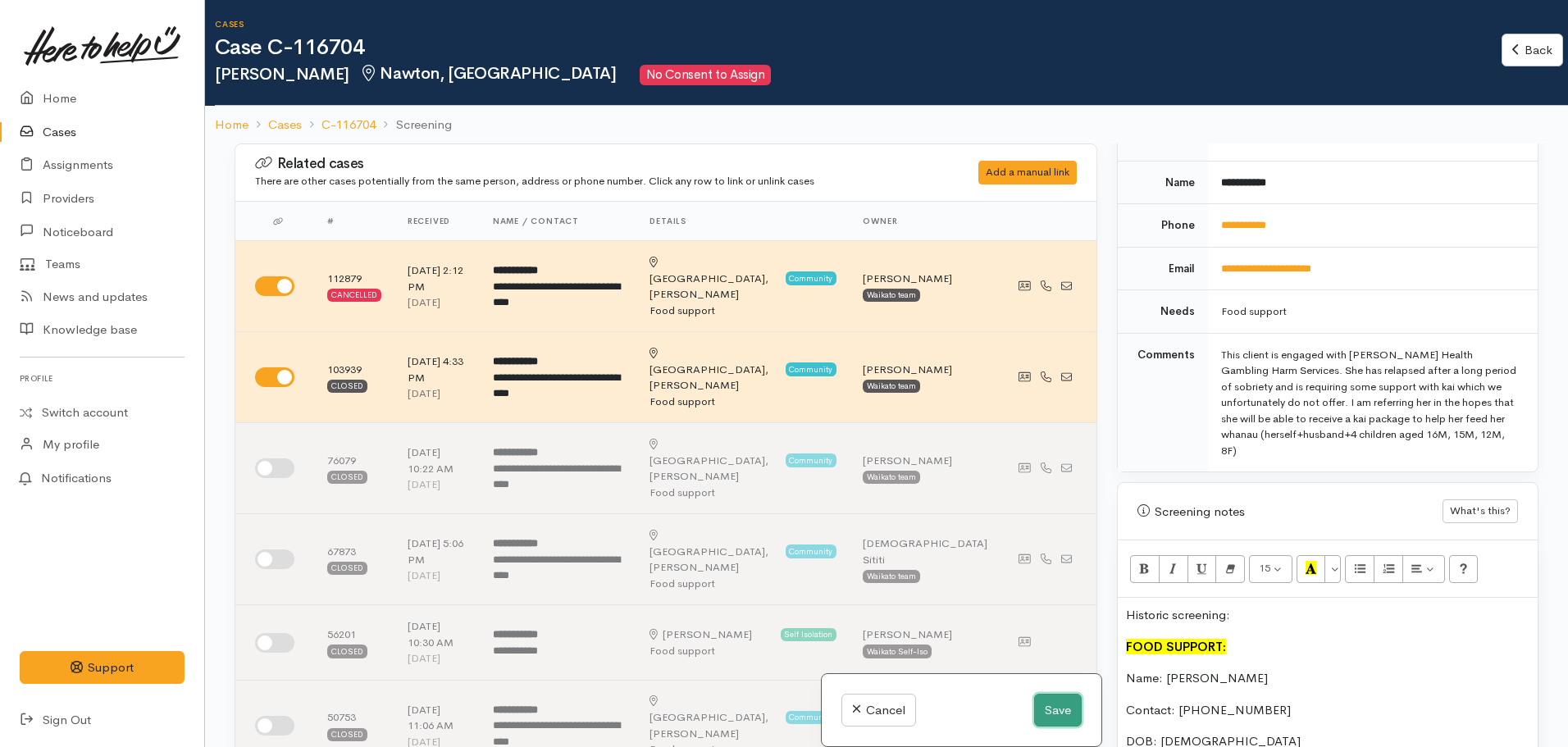
click at [1048, 715] on button "Save" at bounding box center [1058, 710] width 47 height 34
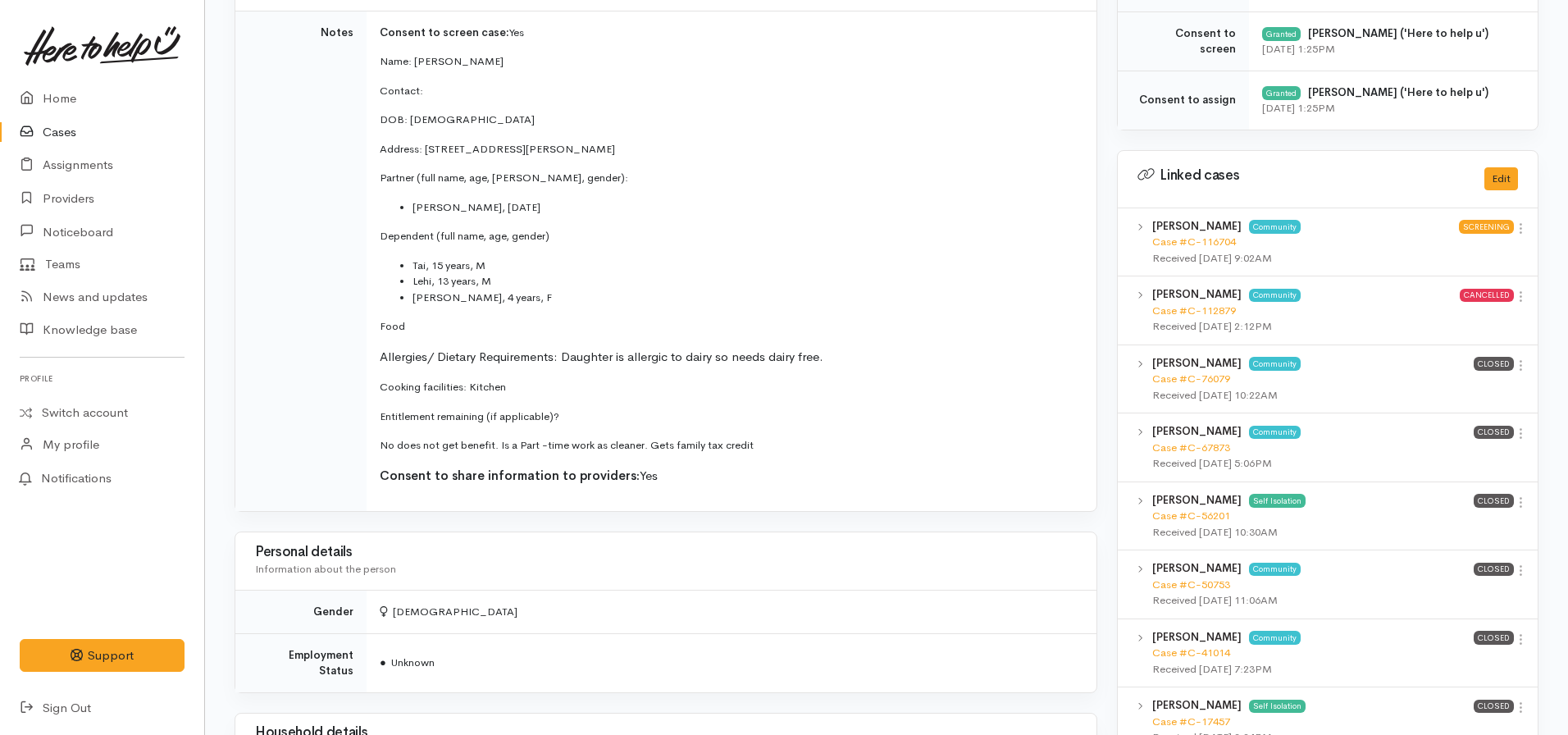
scroll to position [656, 0]
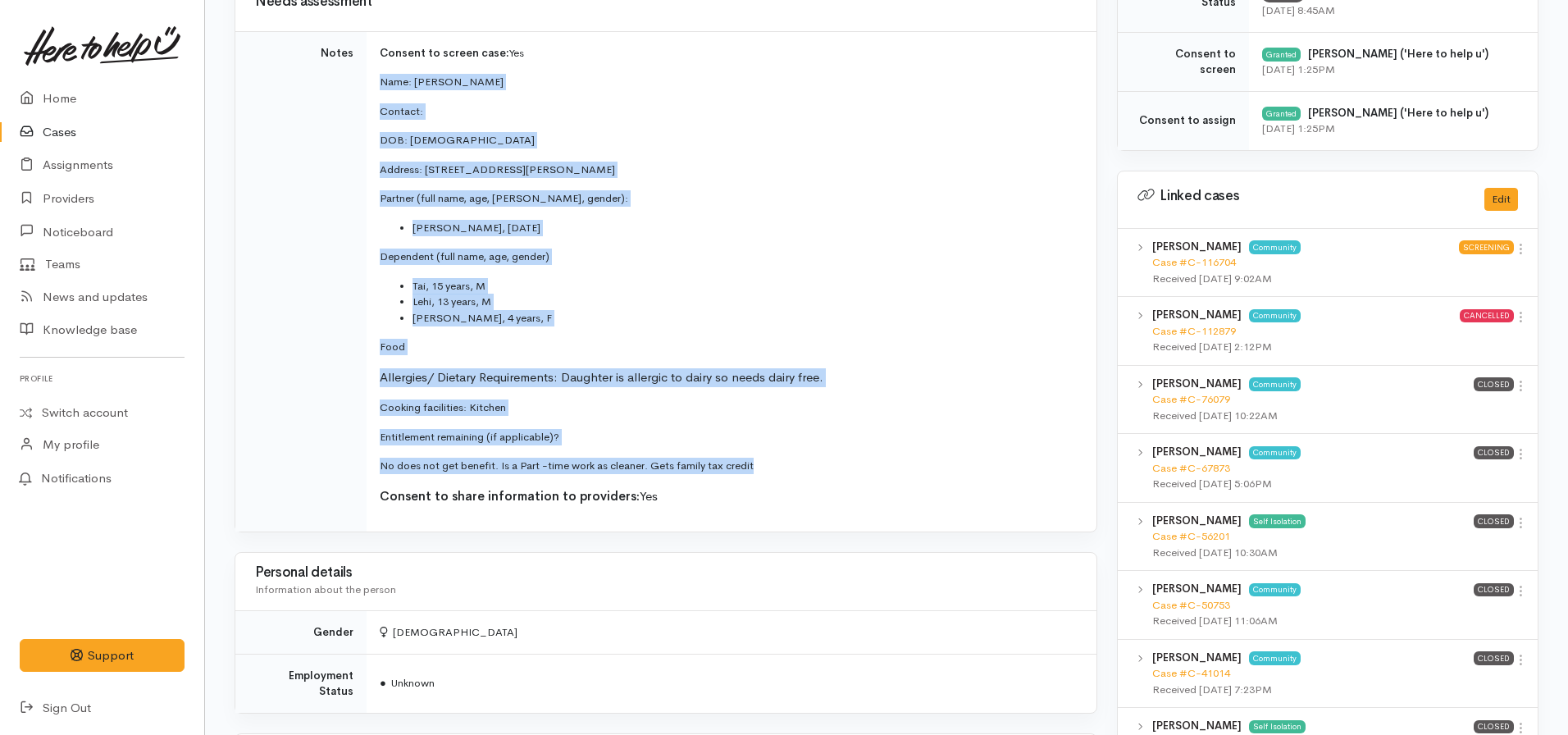
drag, startPoint x: 794, startPoint y: 471, endPoint x: 379, endPoint y: 89, distance: 564.0
click at [377, 87] on td "Consent to screen case: Yes Name: [PERSON_NAME] Contact: DOB: [DEMOGRAPHIC_DATA…" at bounding box center [732, 281] width 730 height 500
copy td "Name: [PERSON_NAME] Contact: DOB: [DEMOGRAPHIC_DATA] Address: [STREET_ADDRESS][…"
click at [659, 381] on span "Allergies/ Dietary Requirements: Daughter is allergic to dairy so needs dairy f…" at bounding box center [601, 377] width 443 height 15
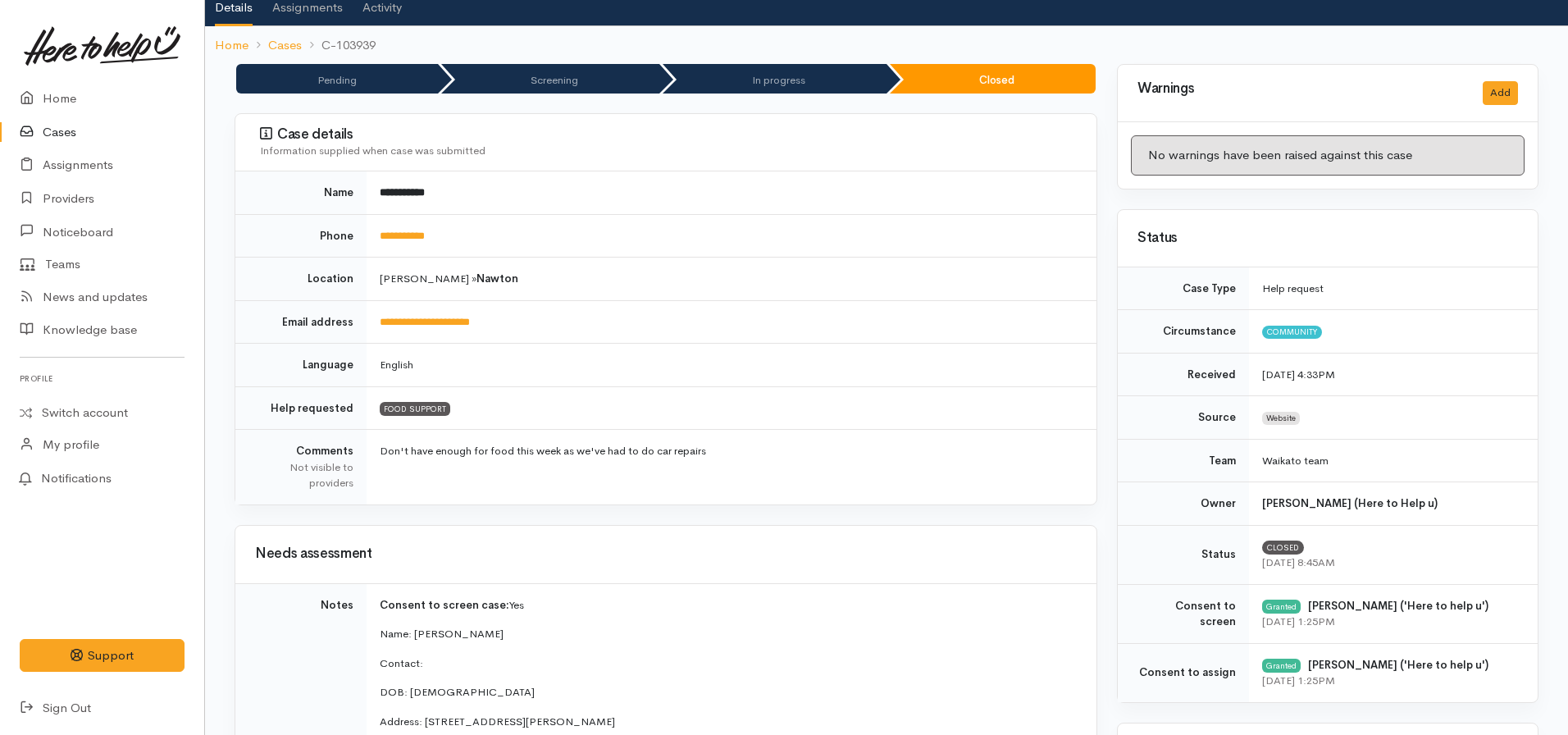
scroll to position [0, 0]
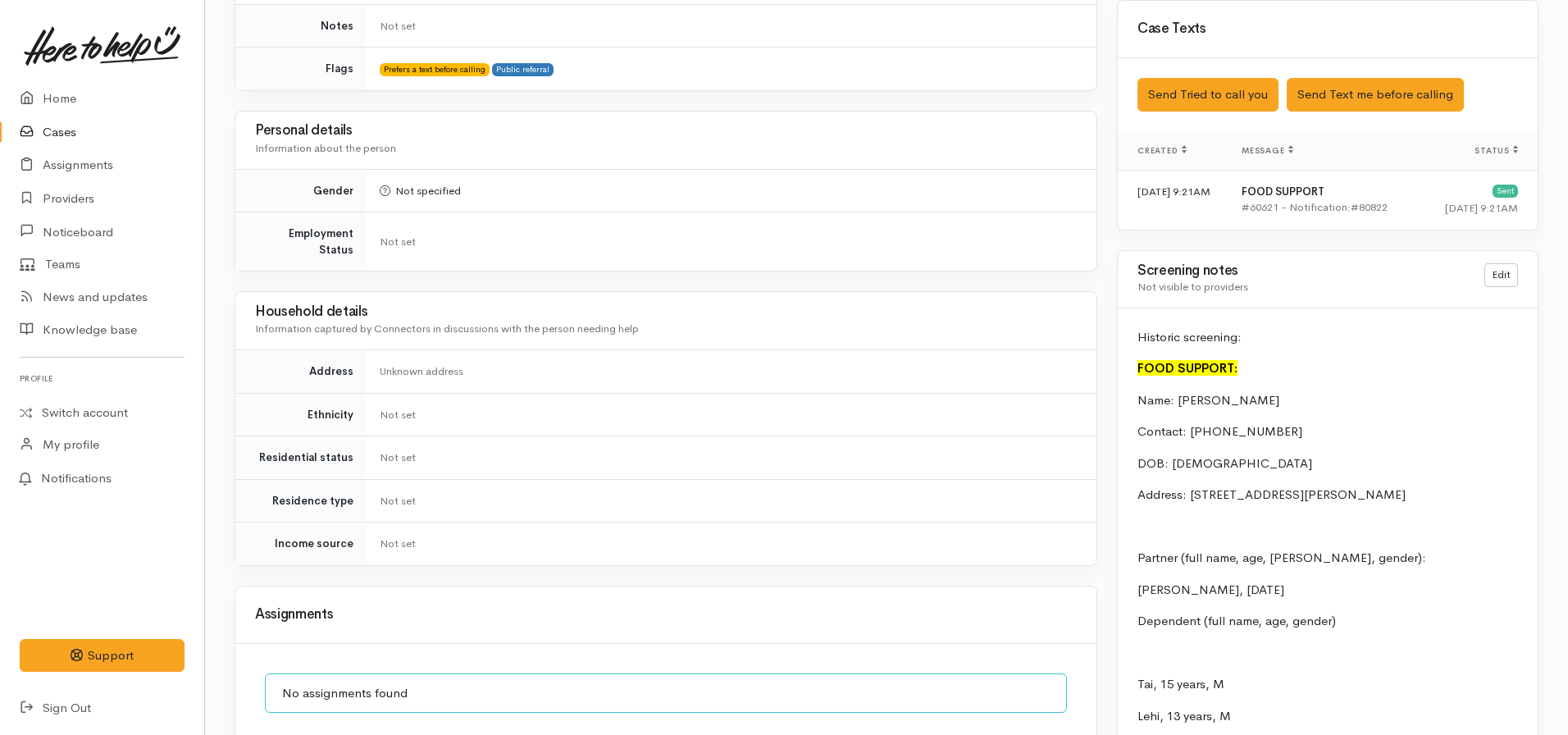
scroll to position [1230, 0]
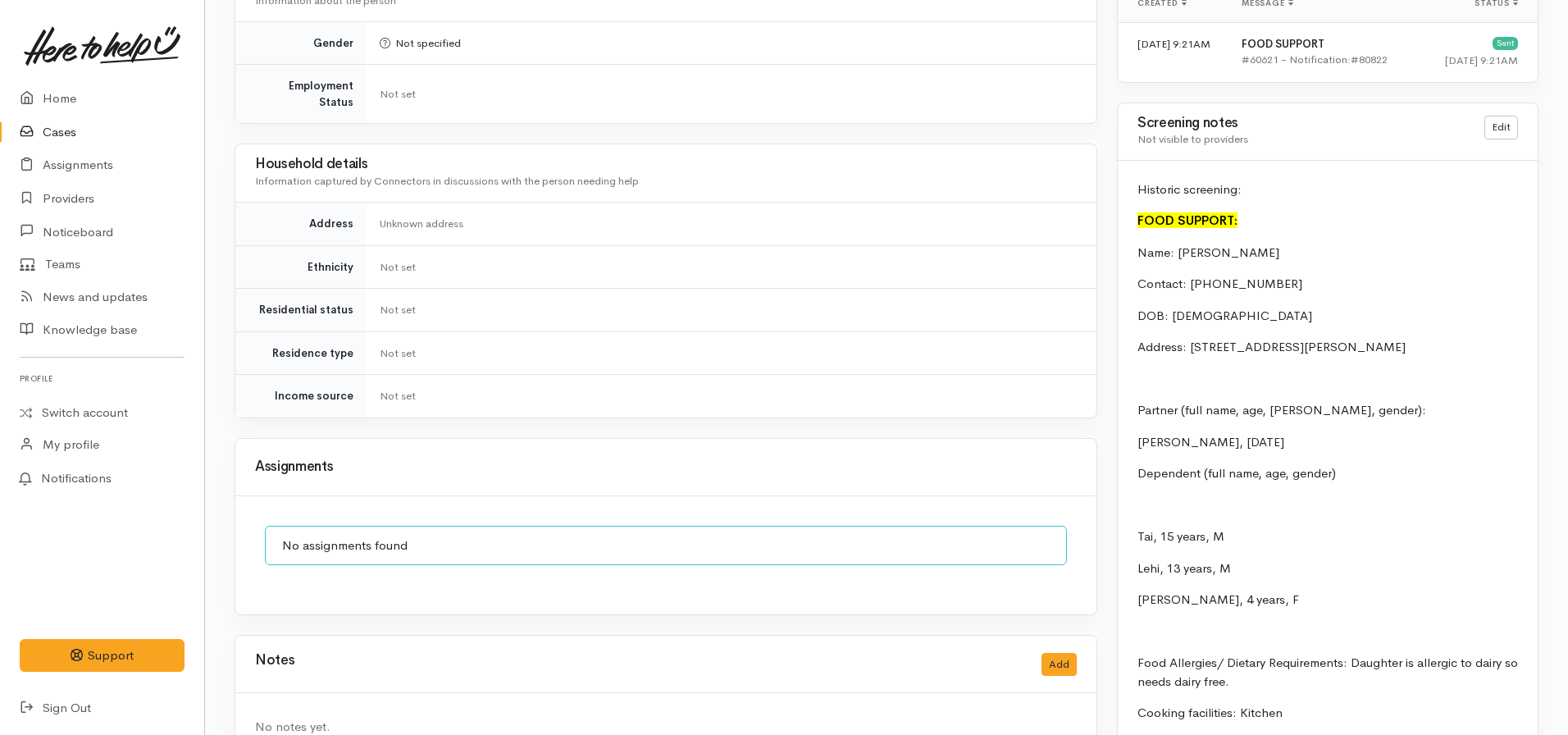
drag, startPoint x: 1480, startPoint y: 329, endPoint x: 1221, endPoint y: 325, distance: 259.0
click at [1191, 338] on p "Address: [STREET_ADDRESS][PERSON_NAME]" at bounding box center [1328, 348] width 380 height 19
copy p "26 Rosehill Place, Nawton, Hamilton, New Zealand"
click at [1205, 338] on p "Address: 26 Rosehill Place, Nawton, Hamilton, New Zealand" at bounding box center [1328, 348] width 380 height 19
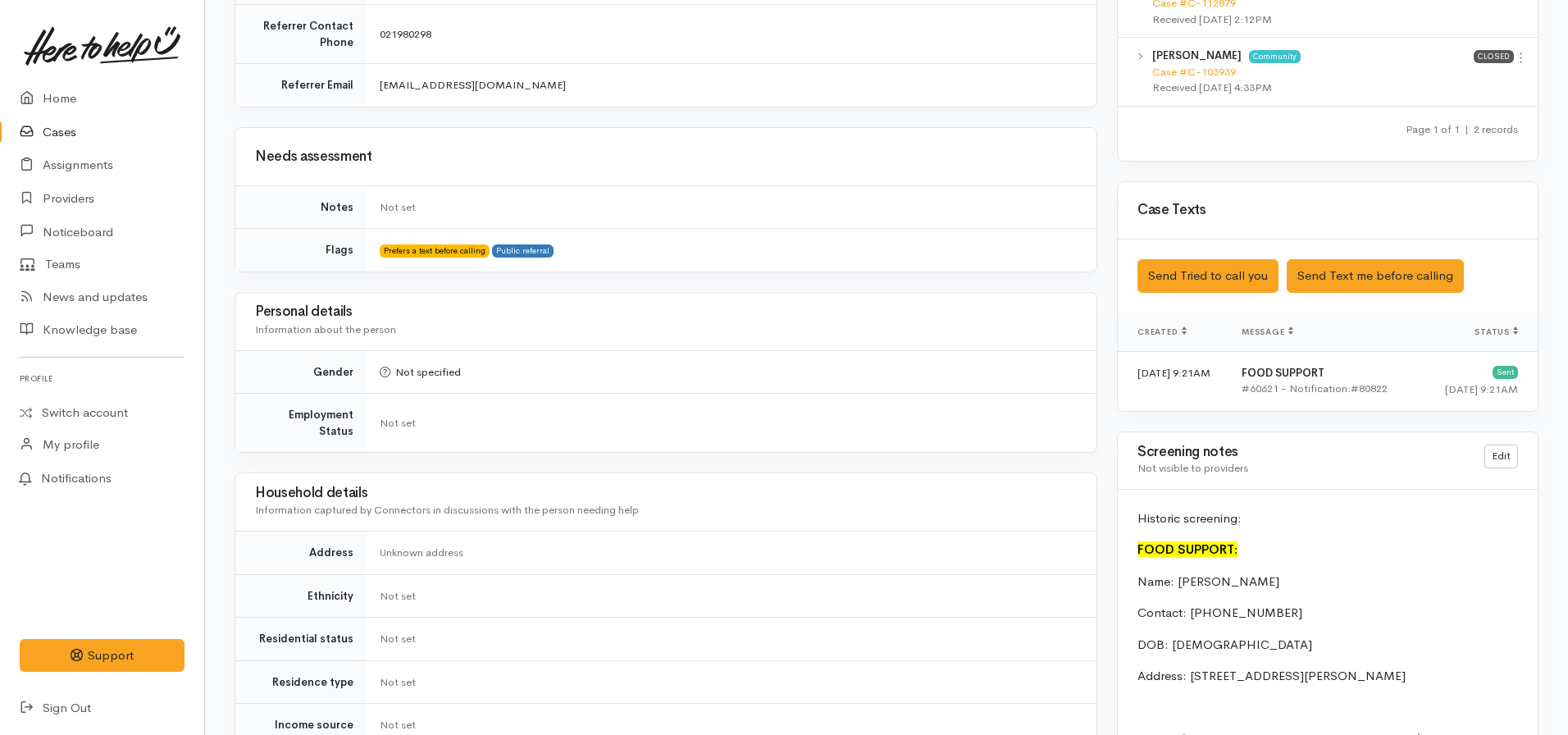
scroll to position [902, 0]
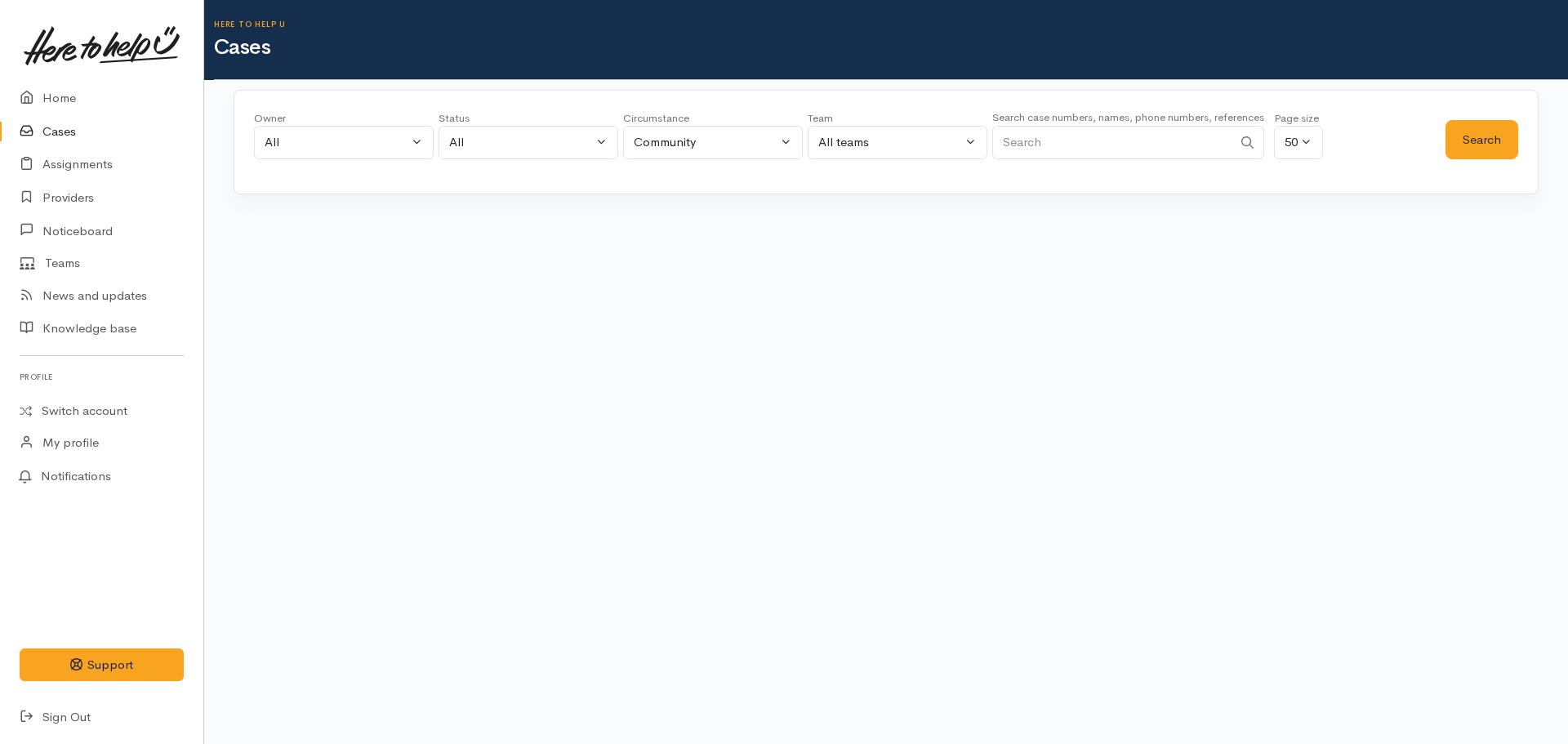
click at [1172, 141] on input "Search" at bounding box center [1113, 142] width 240 height 33
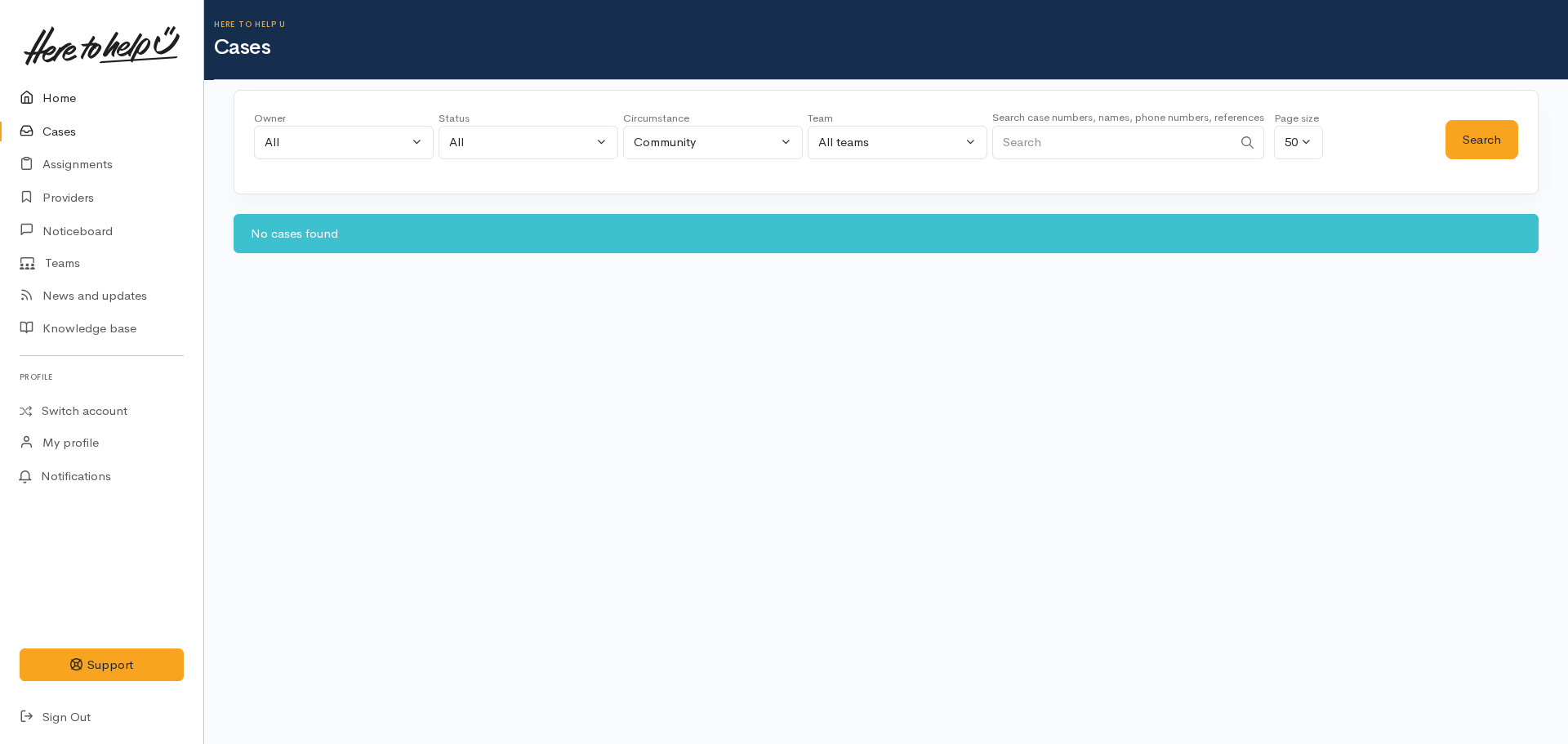
click at [67, 102] on link "Home" at bounding box center [101, 98] width 203 height 33
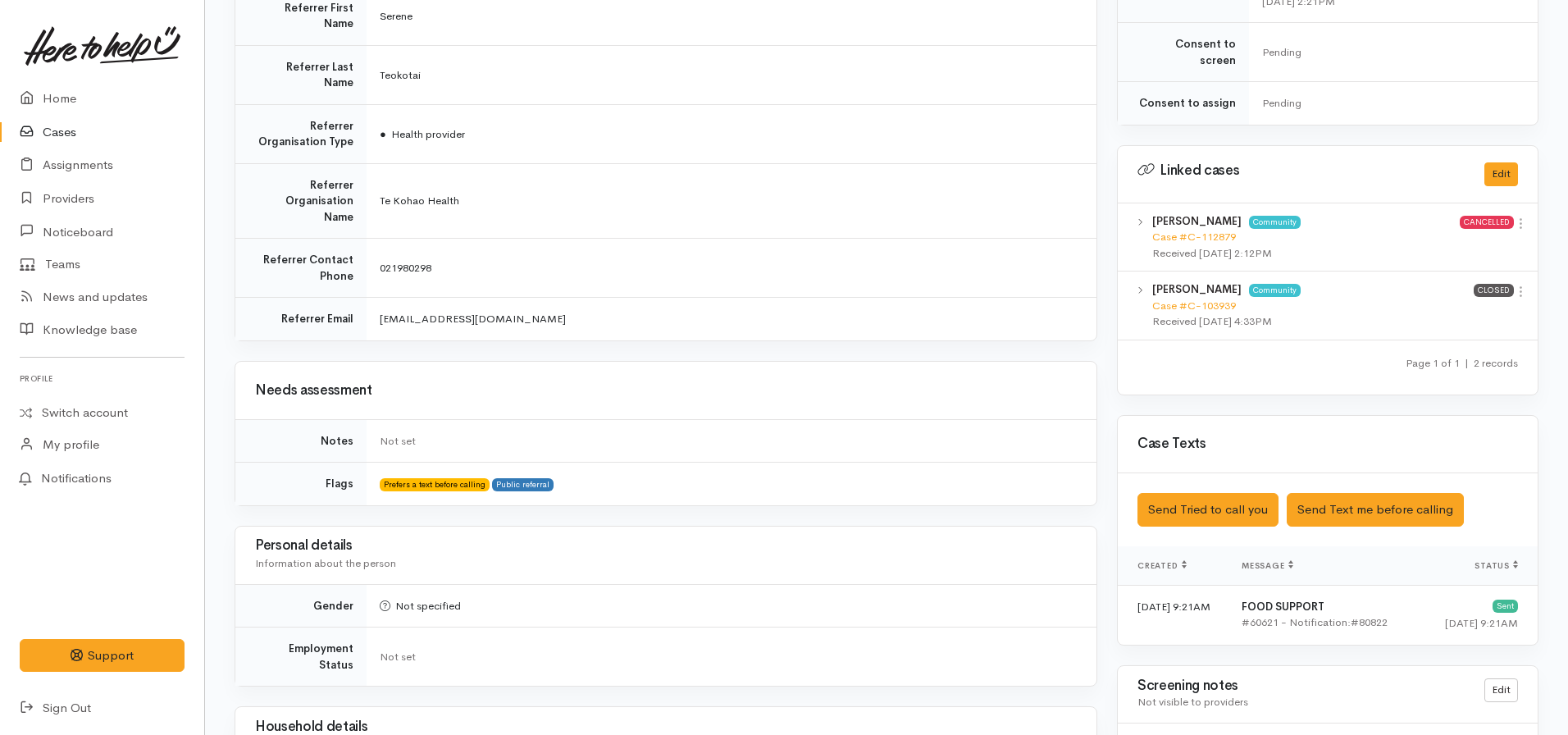
scroll to position [902, 0]
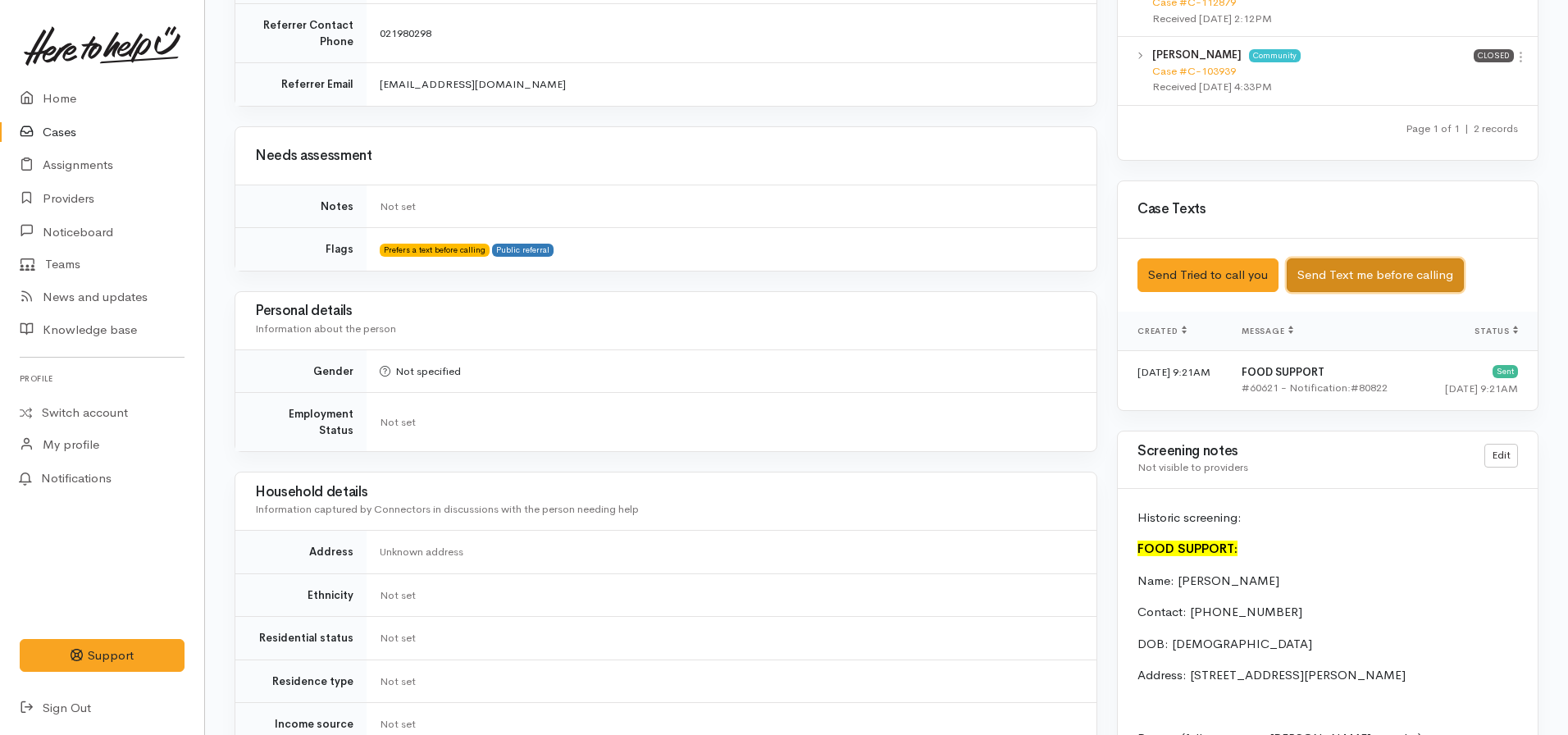
click at [1339, 258] on button "Send Text me before calling" at bounding box center [1375, 275] width 177 height 34
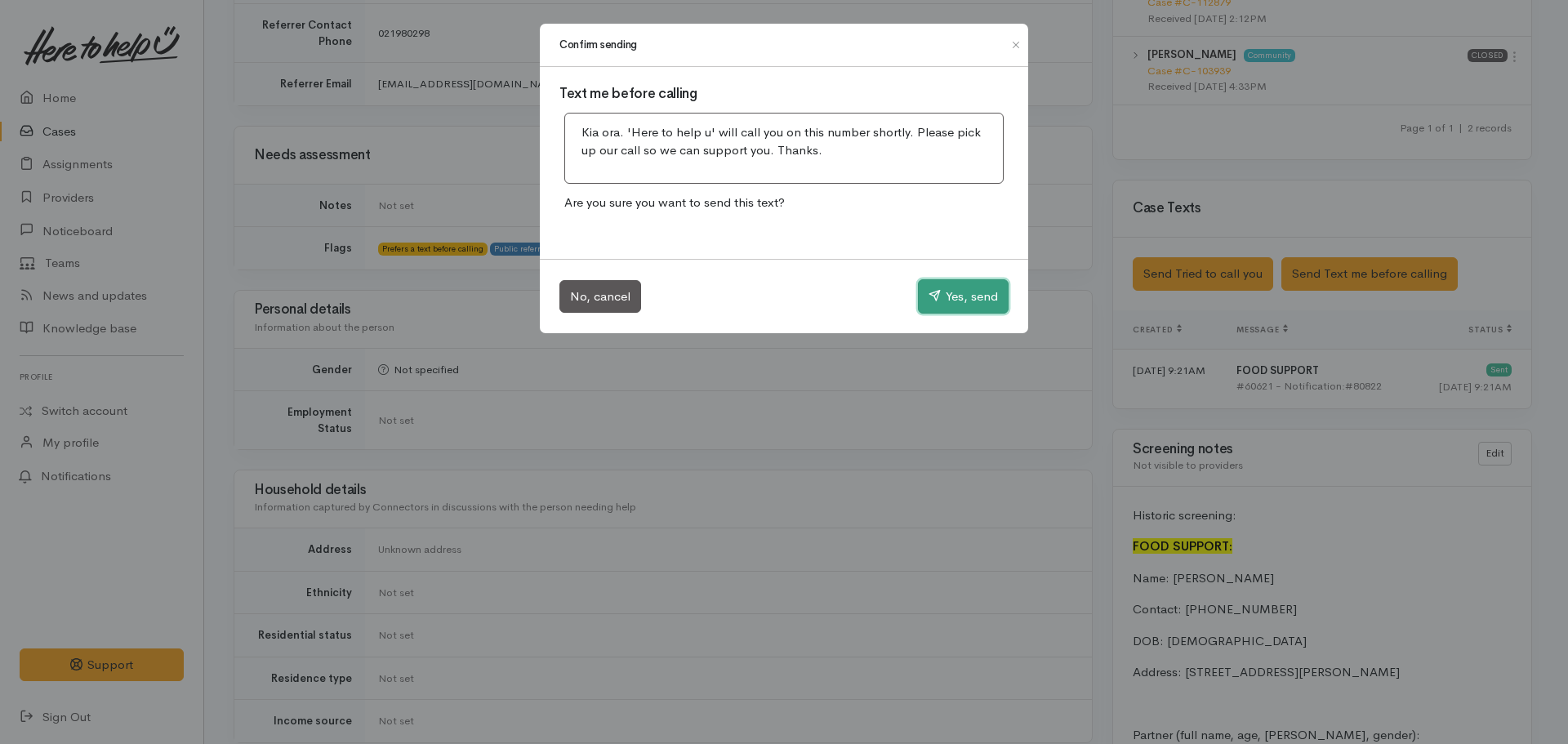
click at [970, 297] on button "Yes, send" at bounding box center [964, 297] width 91 height 34
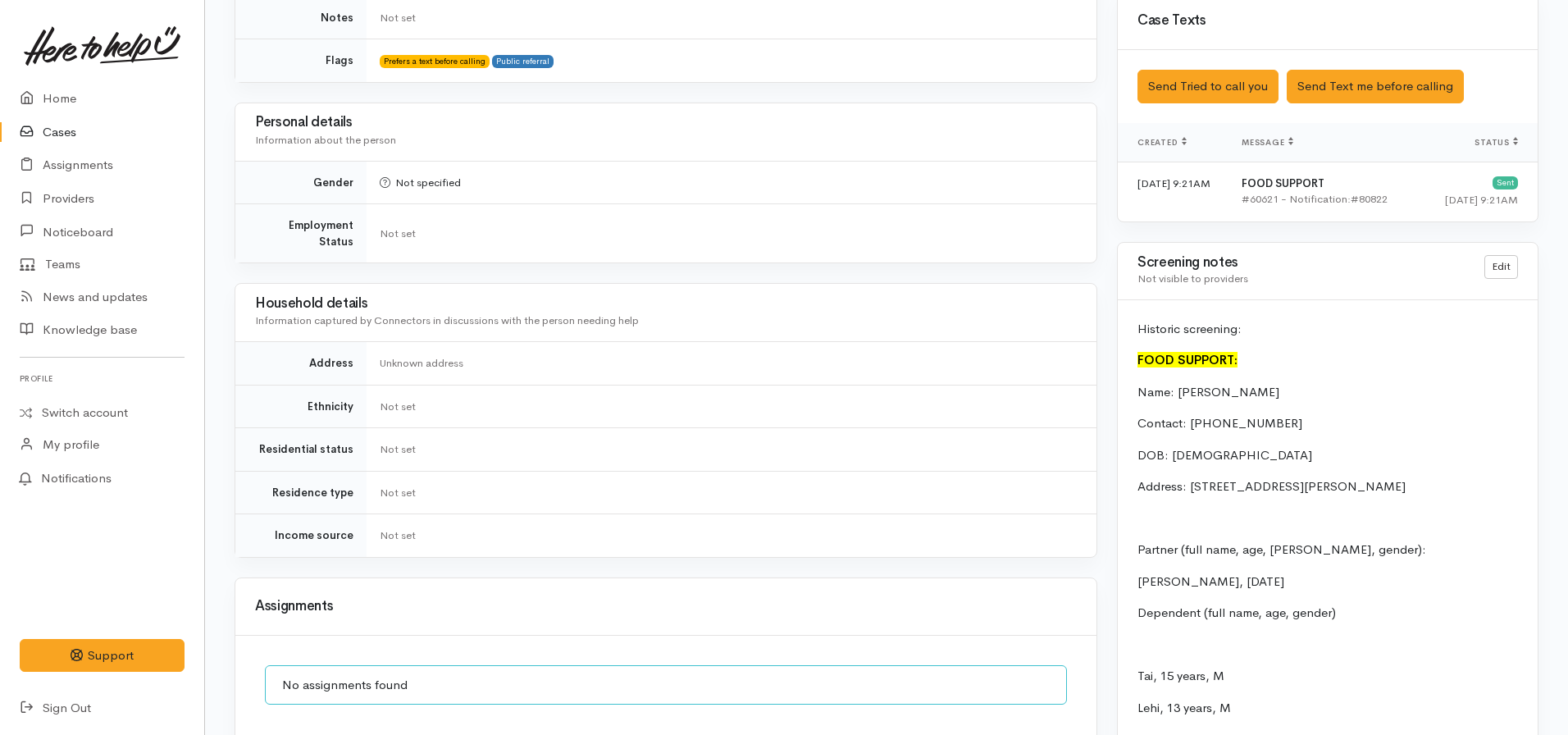
scroll to position [984, 0]
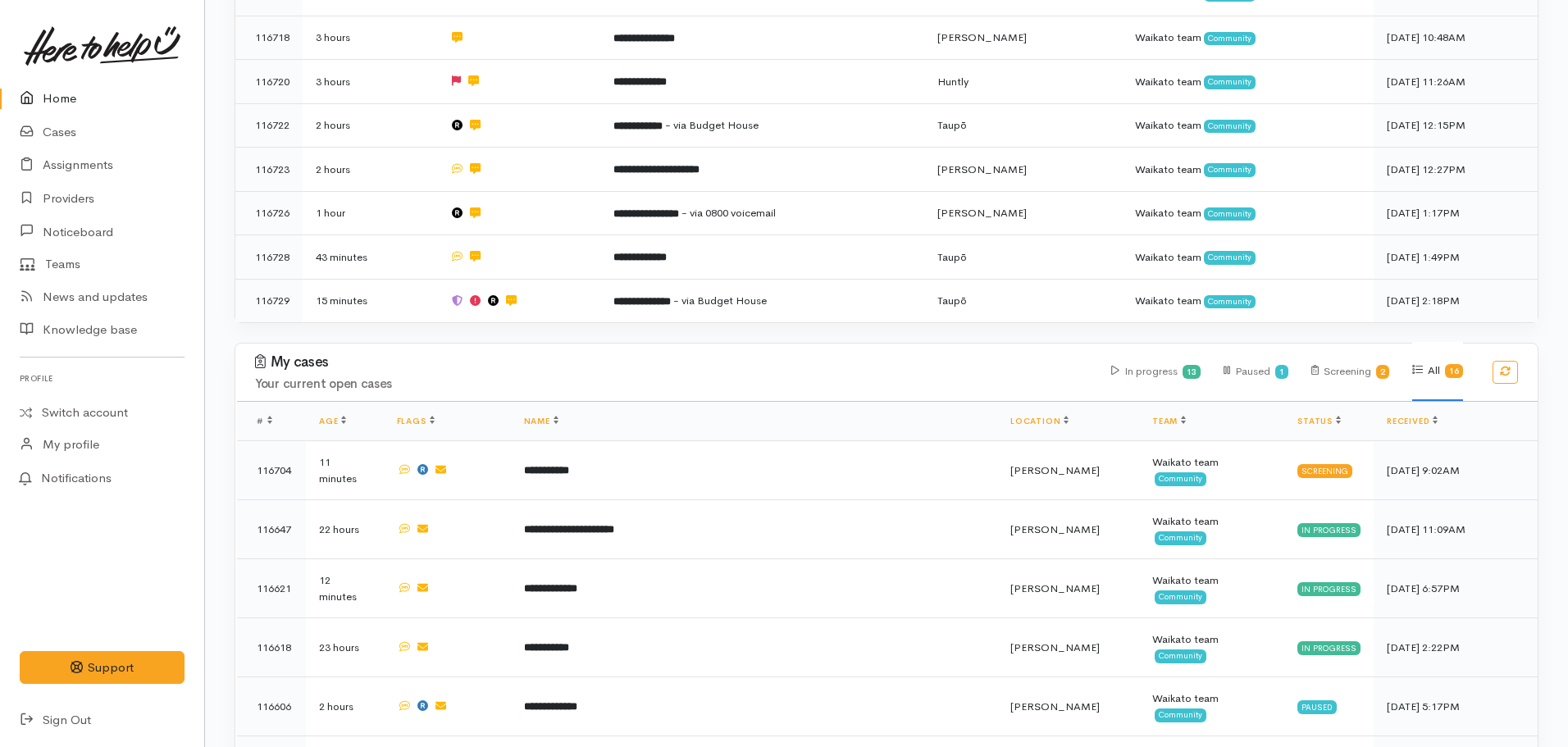
scroll to position [492, 0]
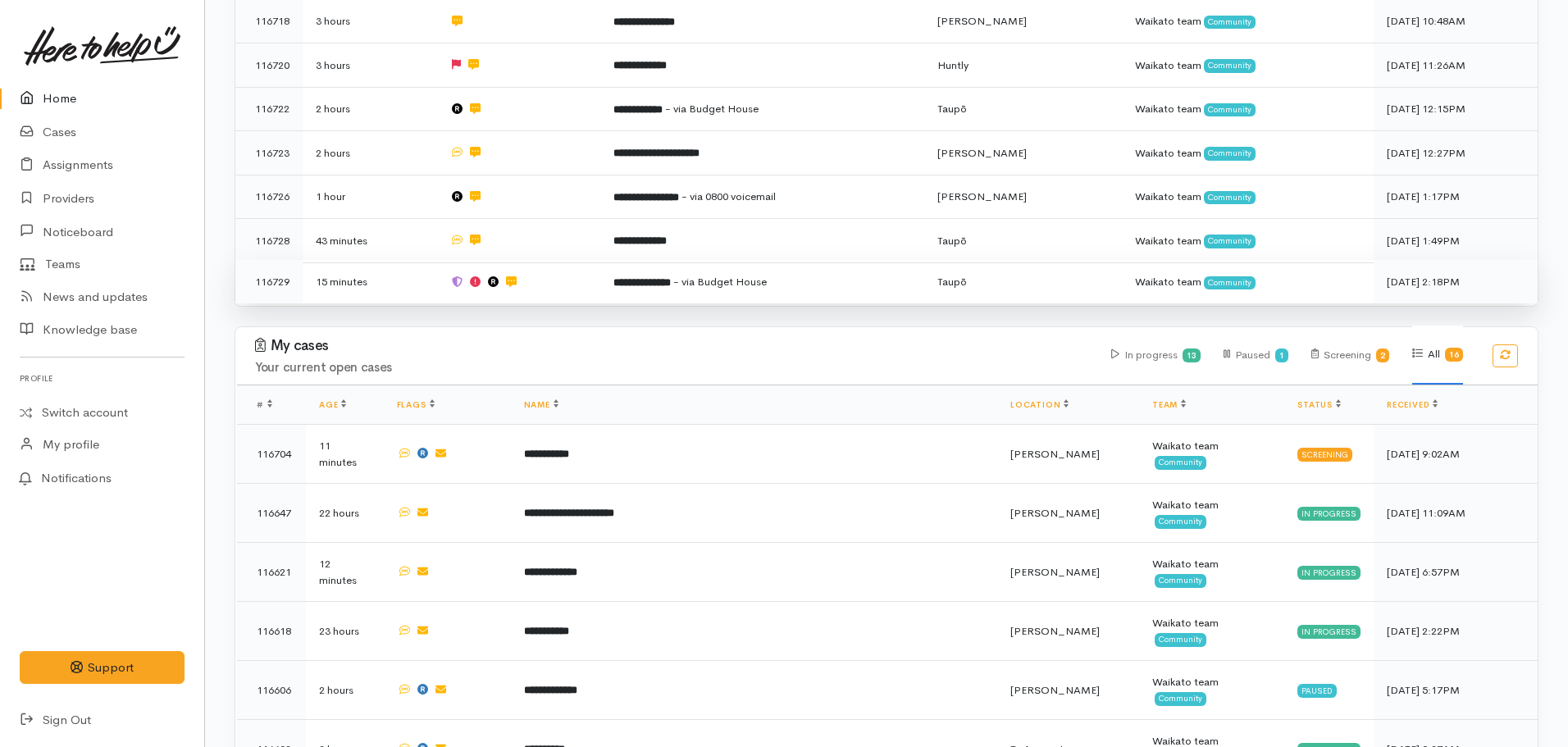
click at [645, 278] on b "**********" at bounding box center [642, 282] width 58 height 10
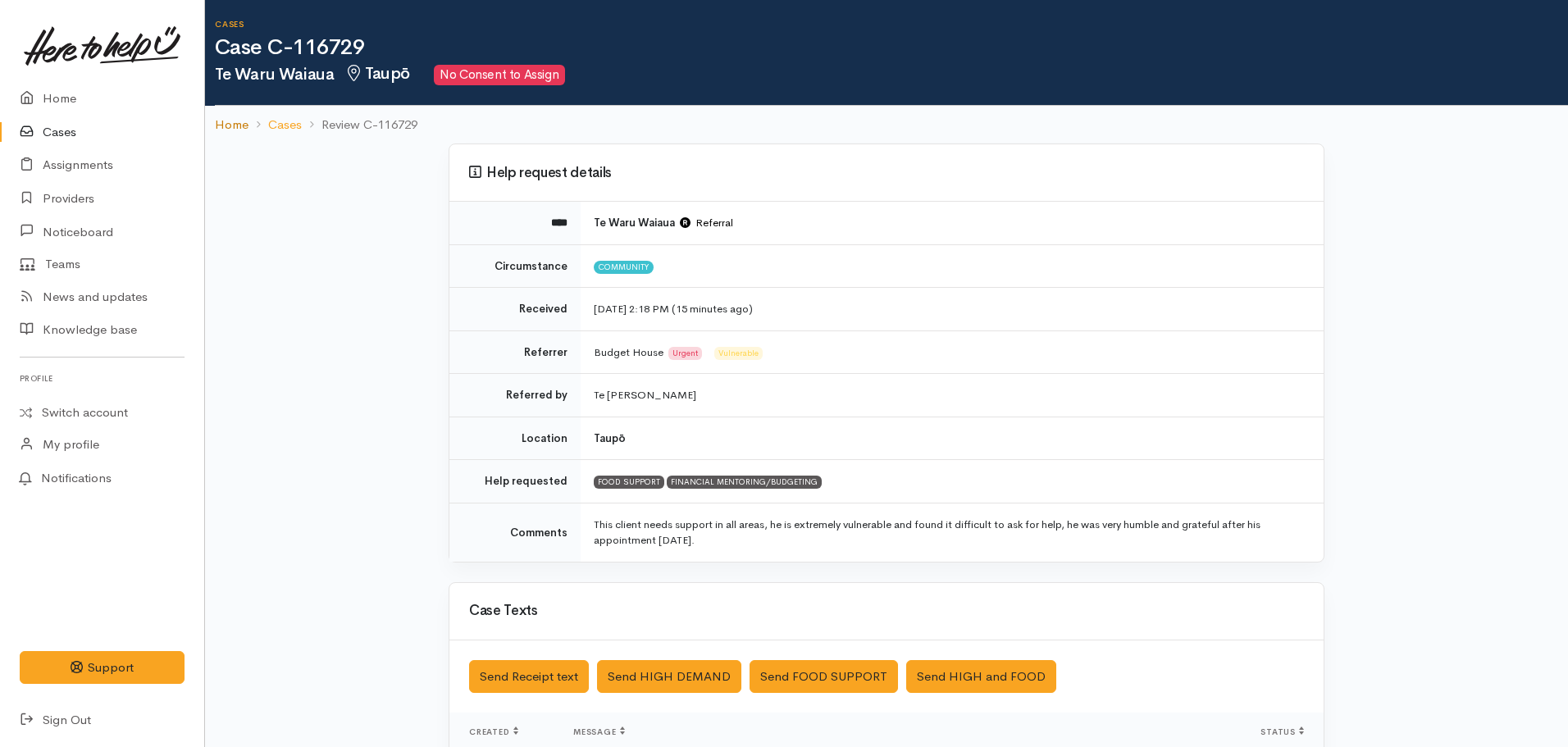
click at [237, 117] on link "Home" at bounding box center [231, 125] width 34 height 19
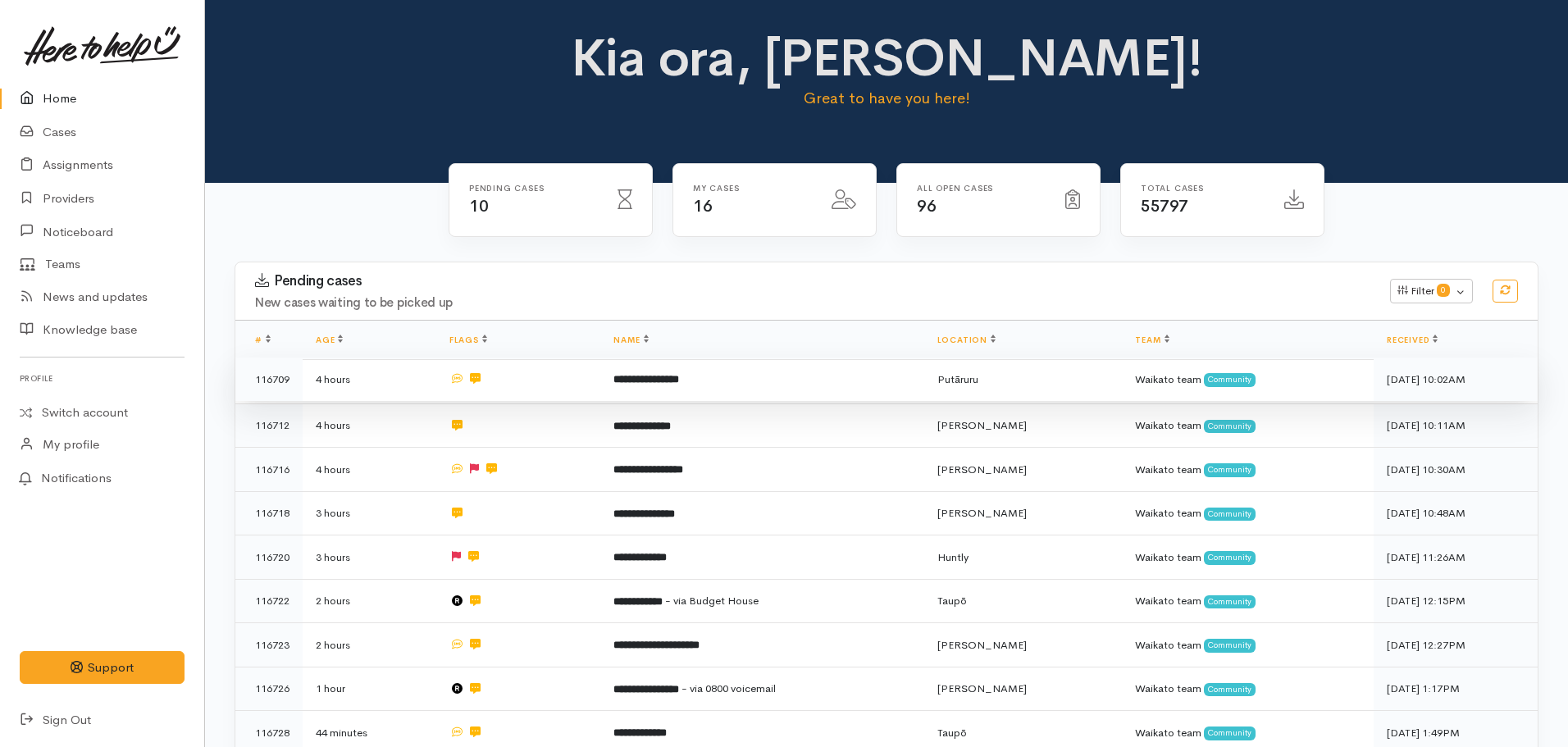
click at [679, 374] on b "**********" at bounding box center [646, 379] width 65 height 10
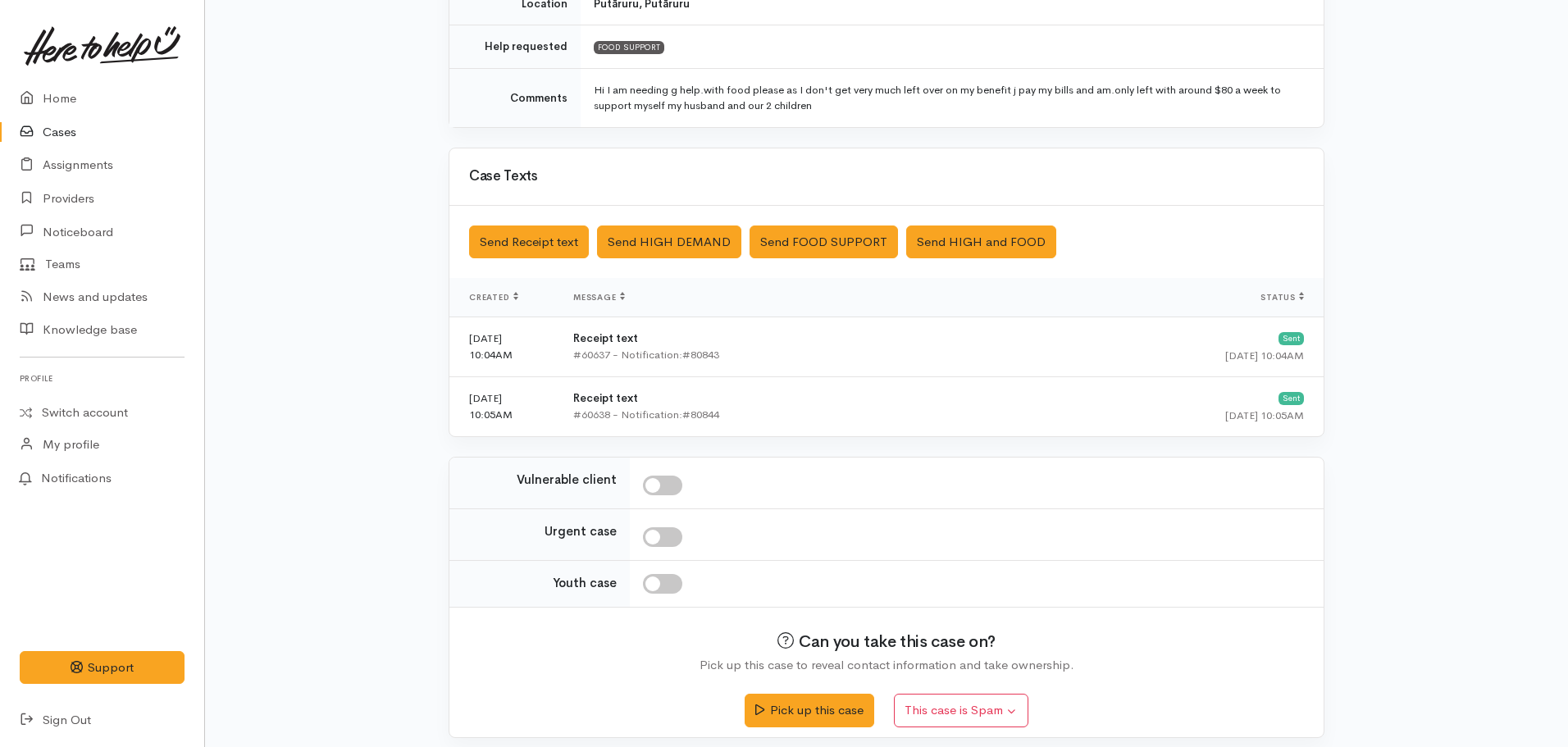
scroll to position [359, 0]
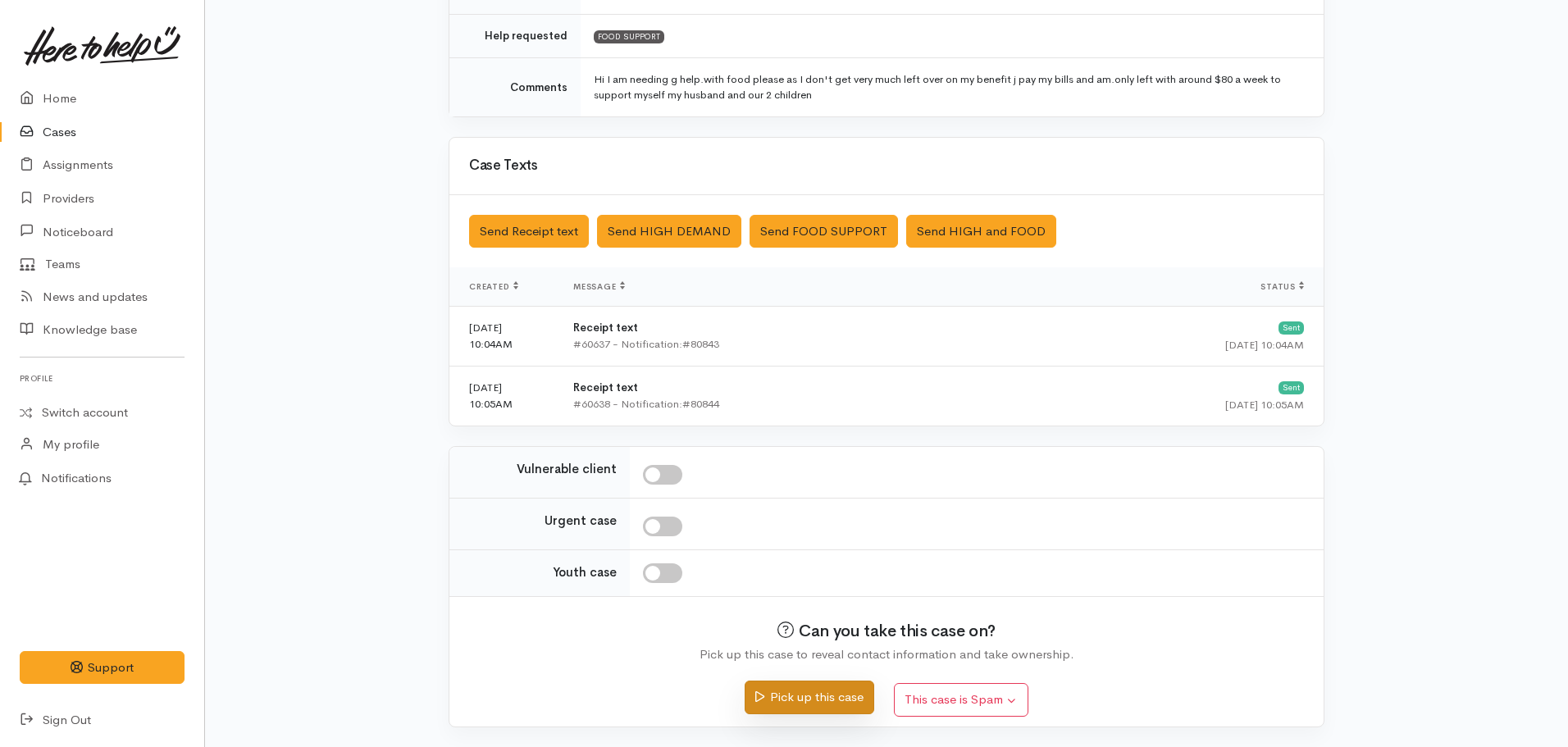
click at [827, 695] on button "Pick up this case" at bounding box center [809, 697] width 129 height 34
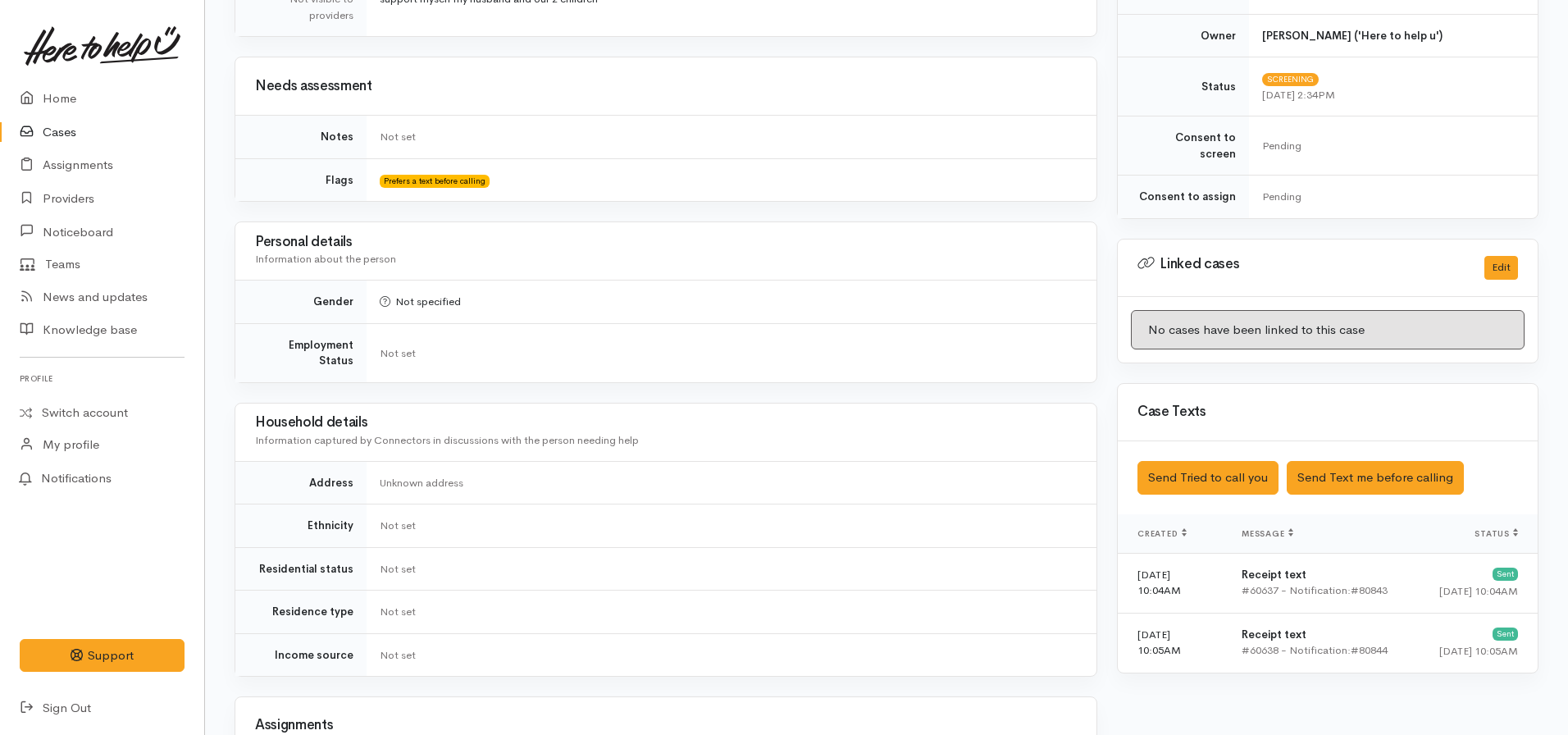
scroll to position [738, 0]
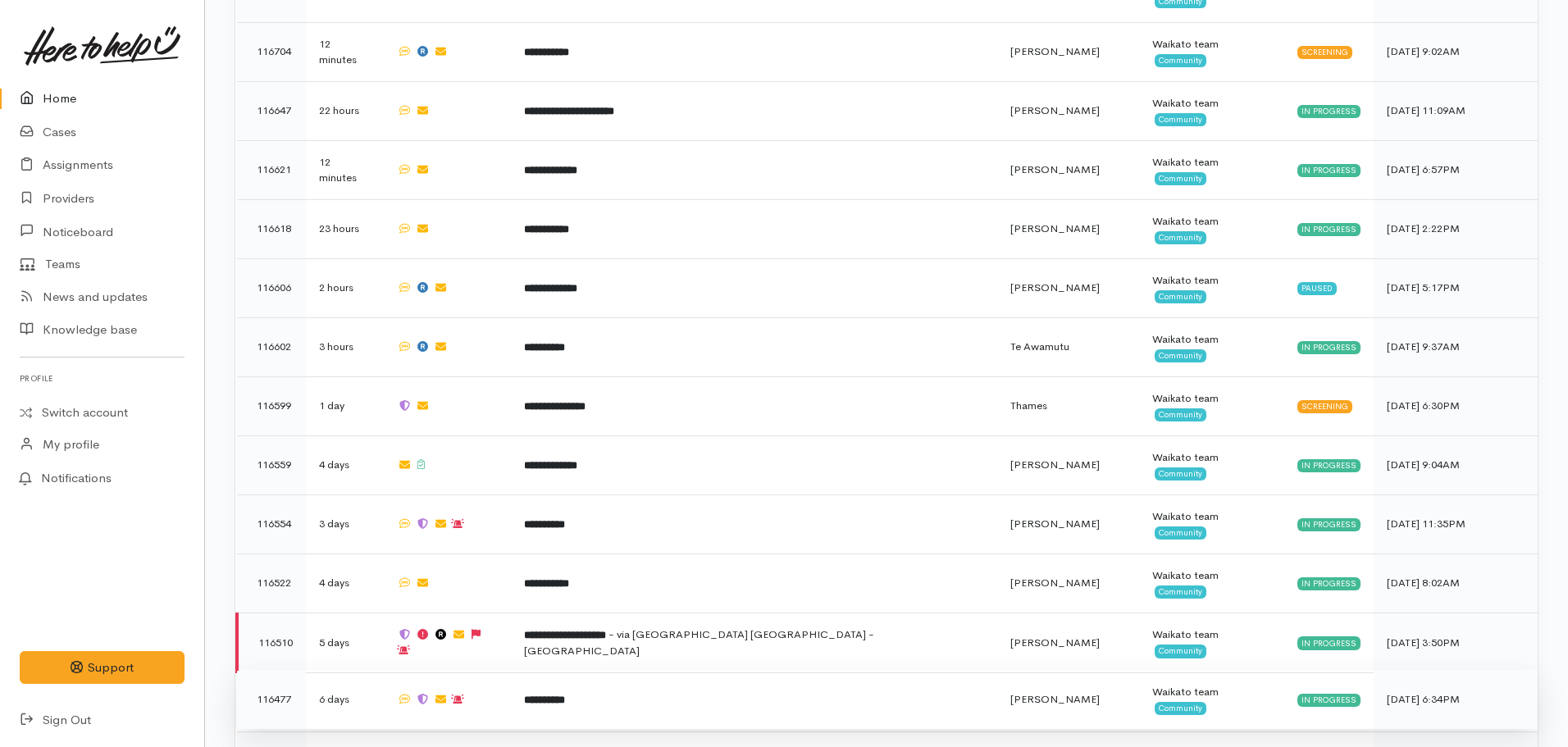
scroll to position [912, 0]
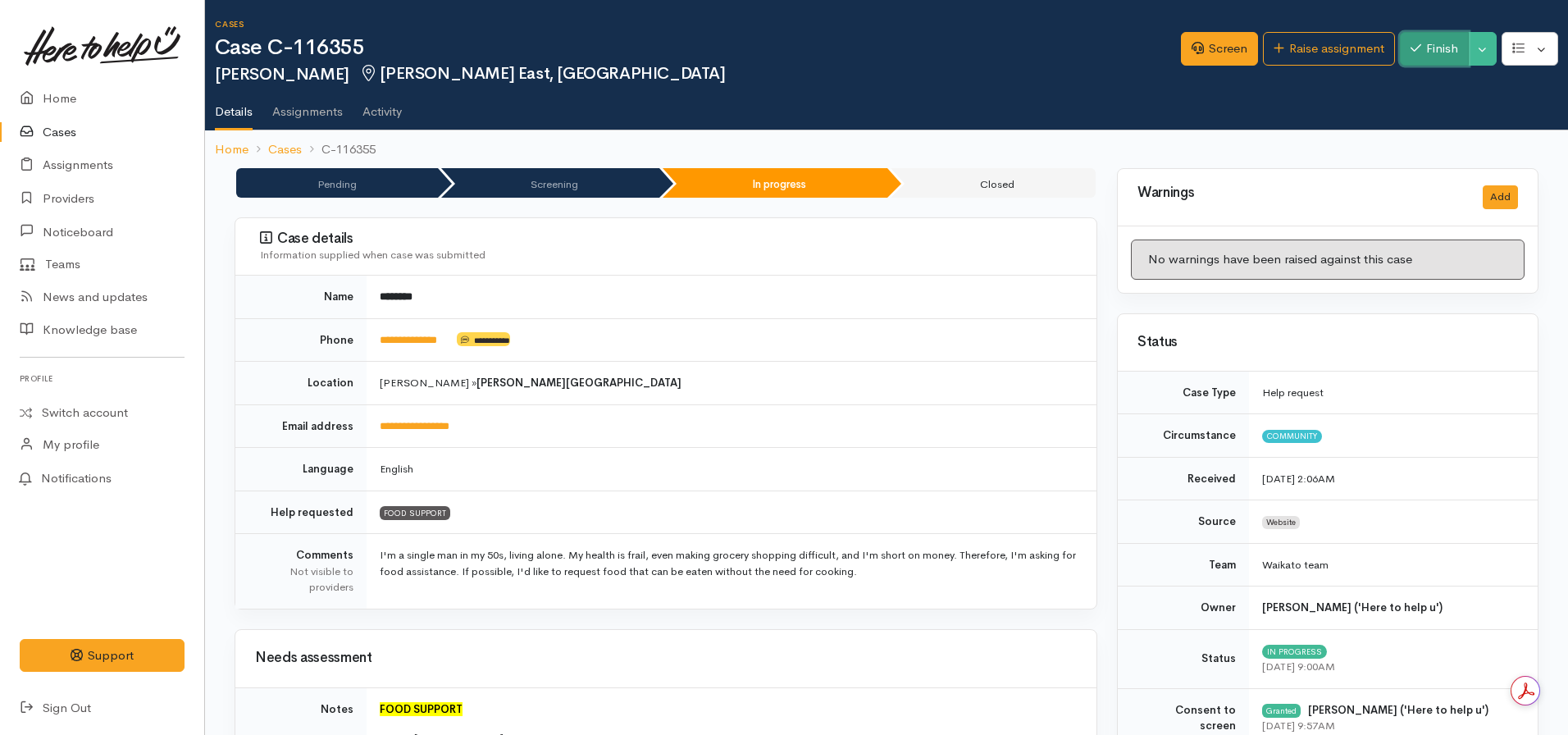
click at [1411, 47] on icon "button" at bounding box center [1416, 47] width 10 height 8
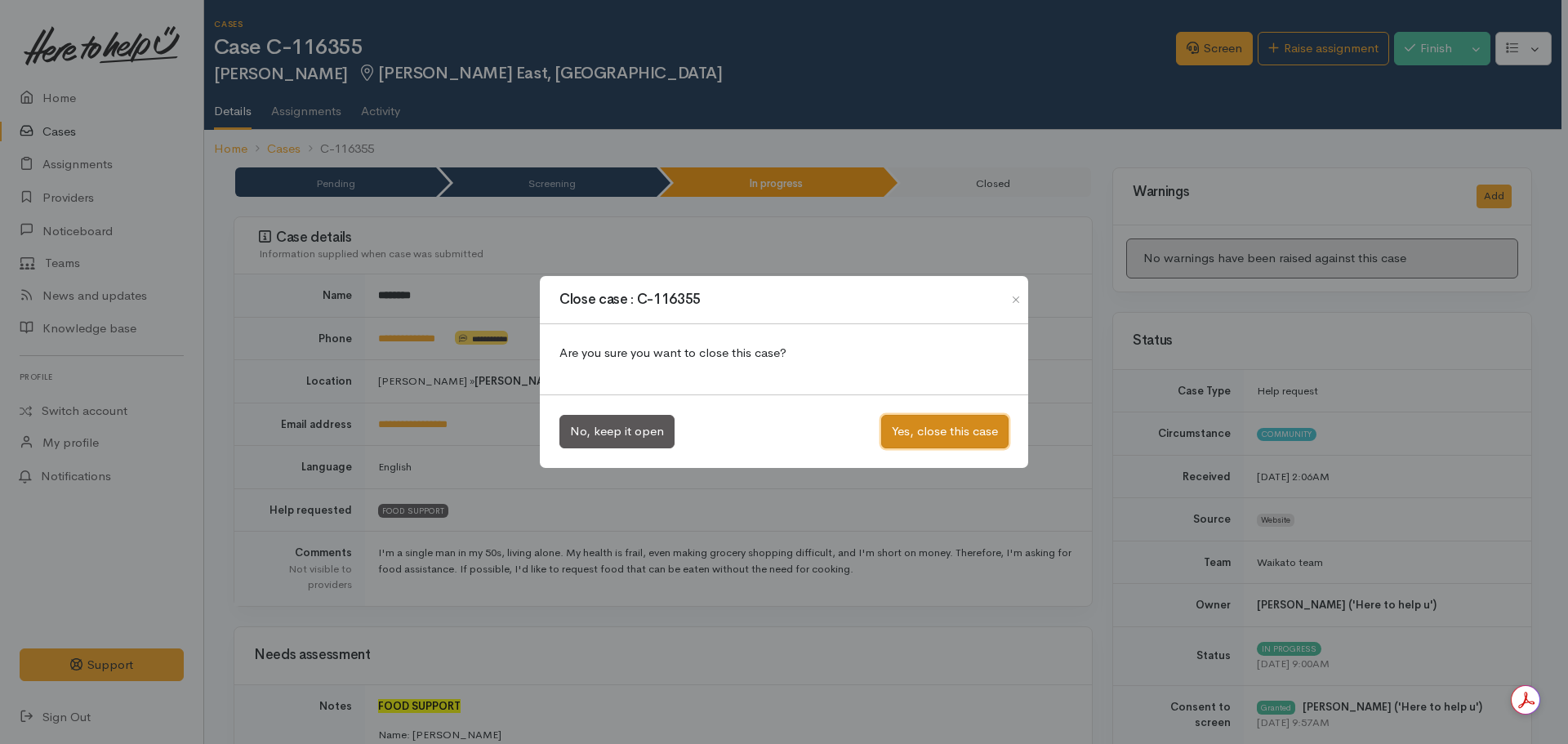
click at [946, 426] on button "Yes, close this case" at bounding box center [945, 431] width 128 height 33
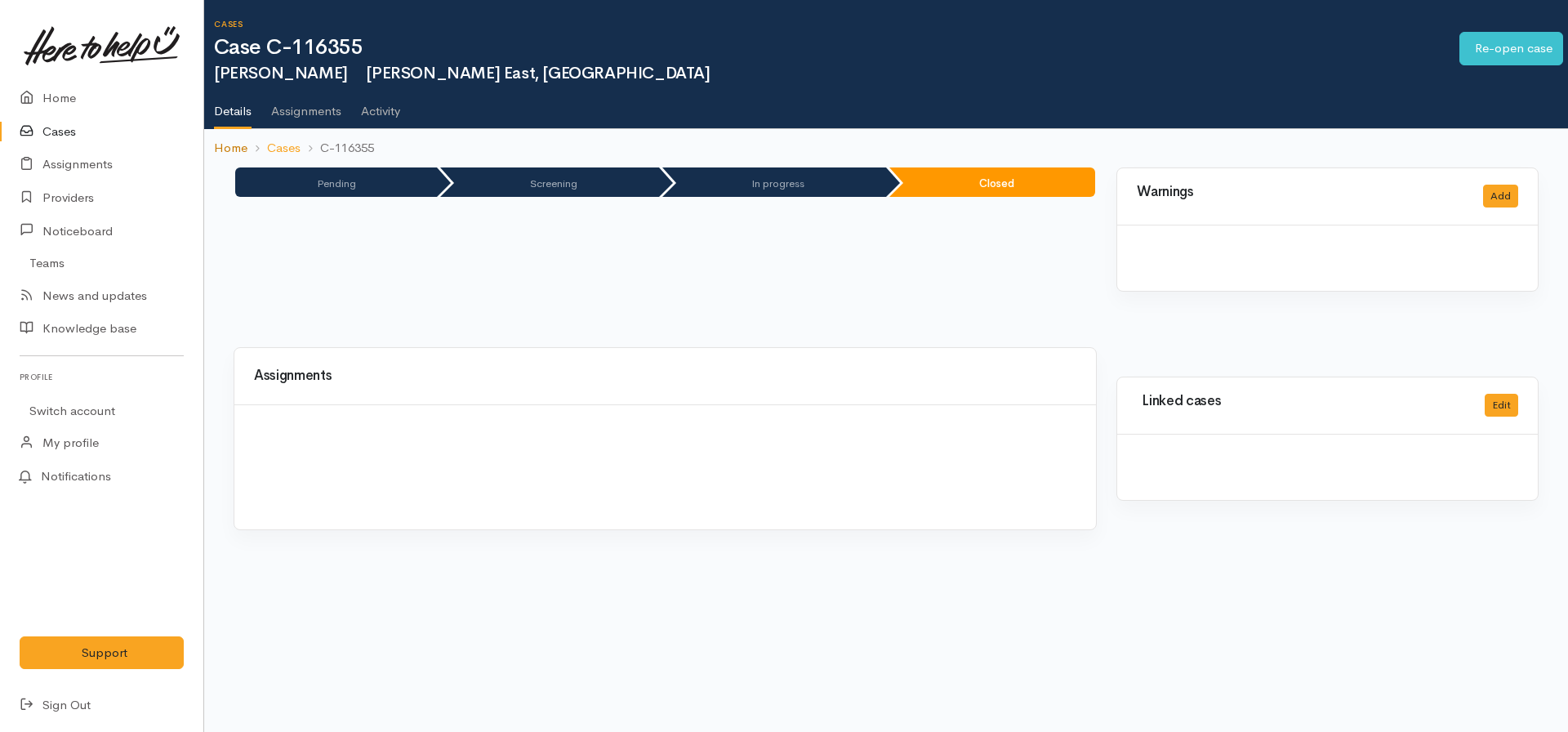
click at [227, 143] on link "Home" at bounding box center [231, 148] width 33 height 19
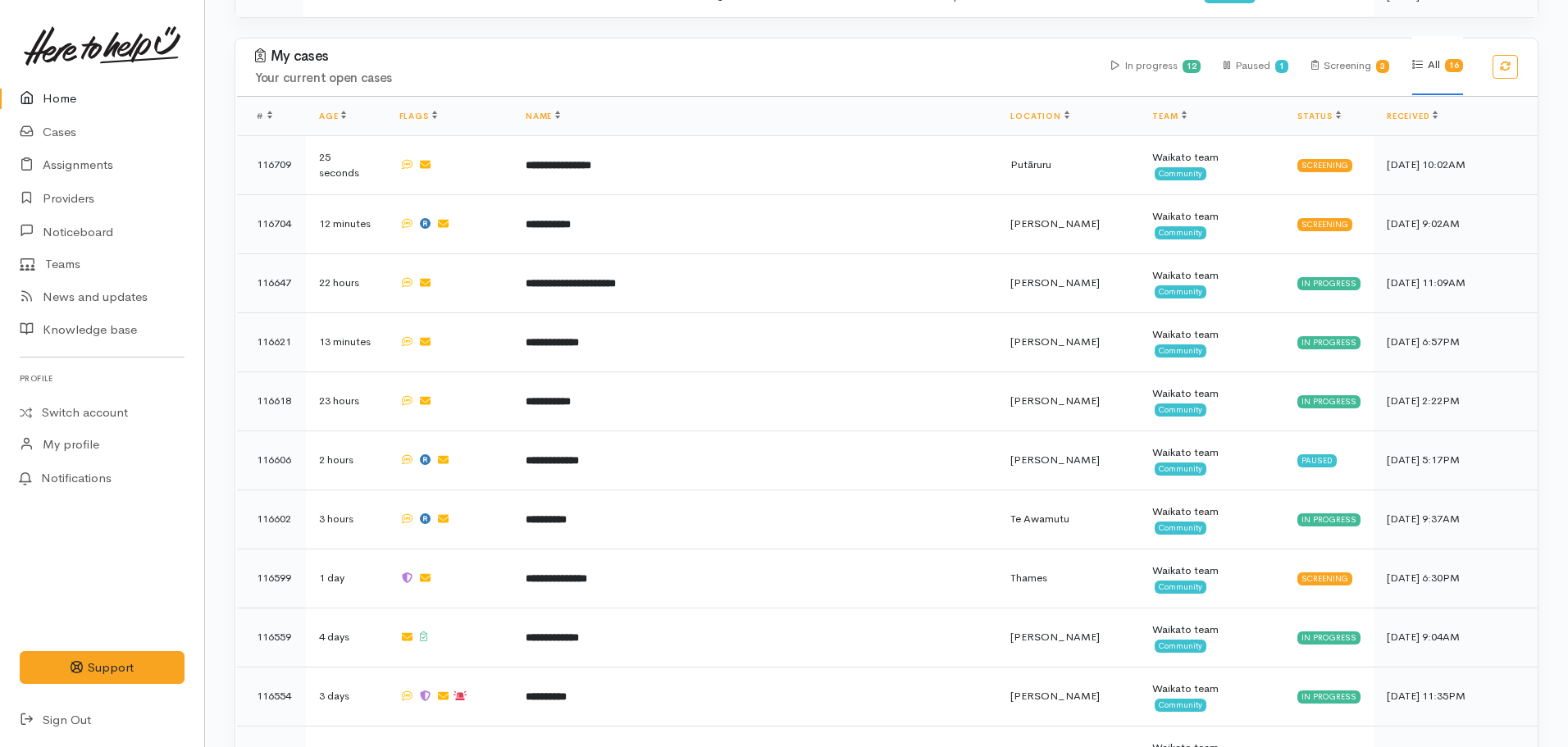
scroll to position [869, 0]
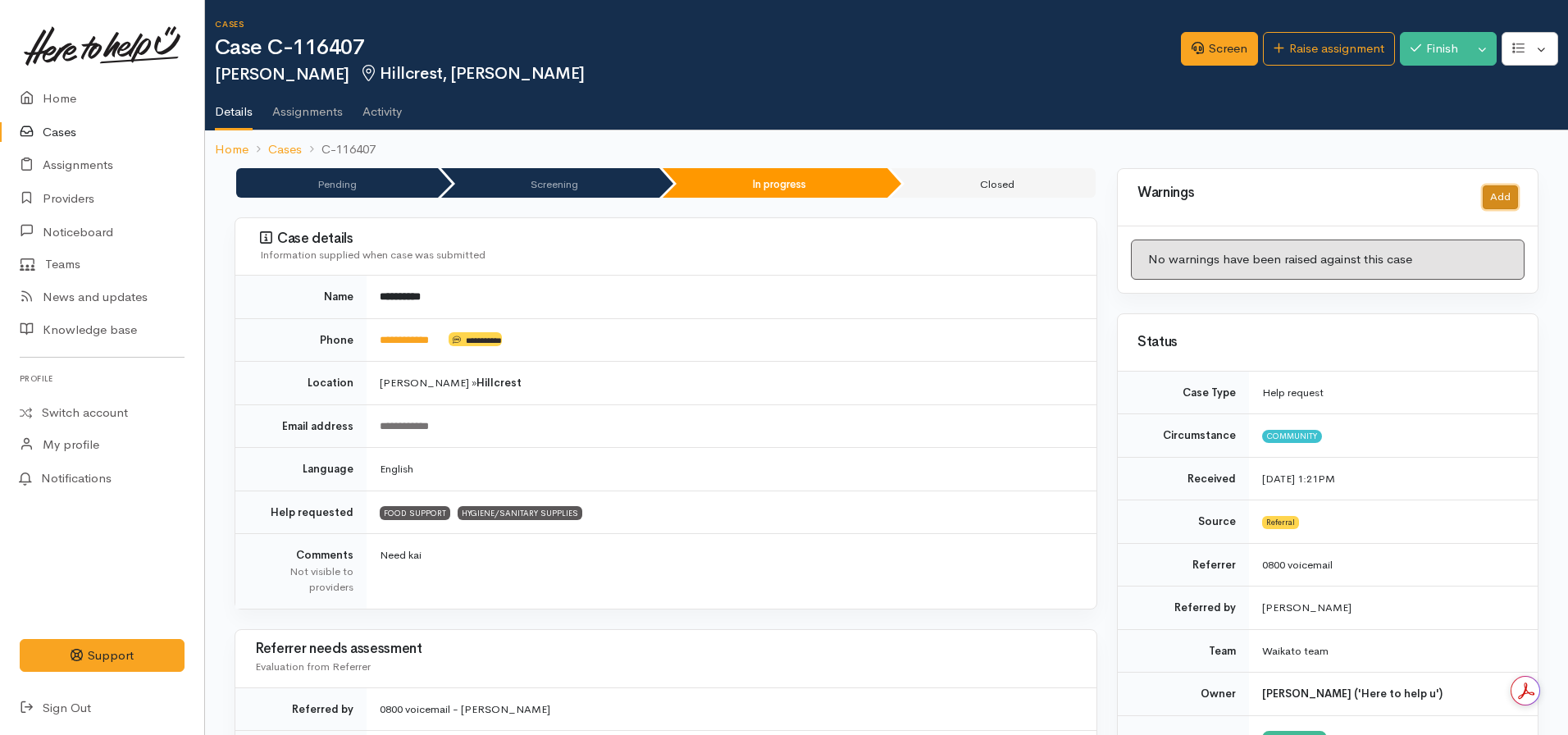
click at [1494, 195] on button "Add" at bounding box center [1500, 197] width 35 height 24
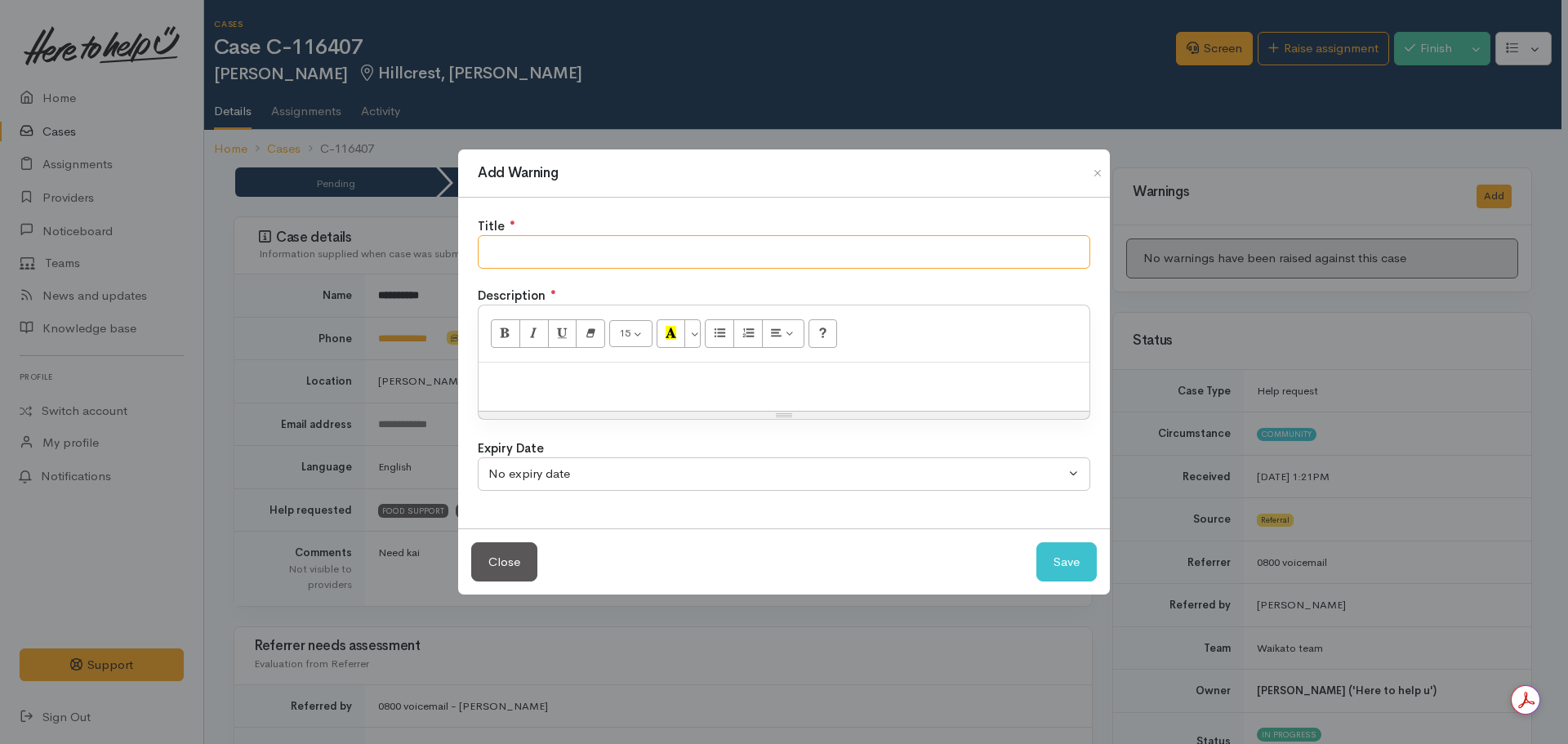
click at [553, 249] on input "text" at bounding box center [784, 251] width 613 height 33
type input "Did not pickup"
click at [1036, 543] on button "Save" at bounding box center [1066, 562] width 61 height 40
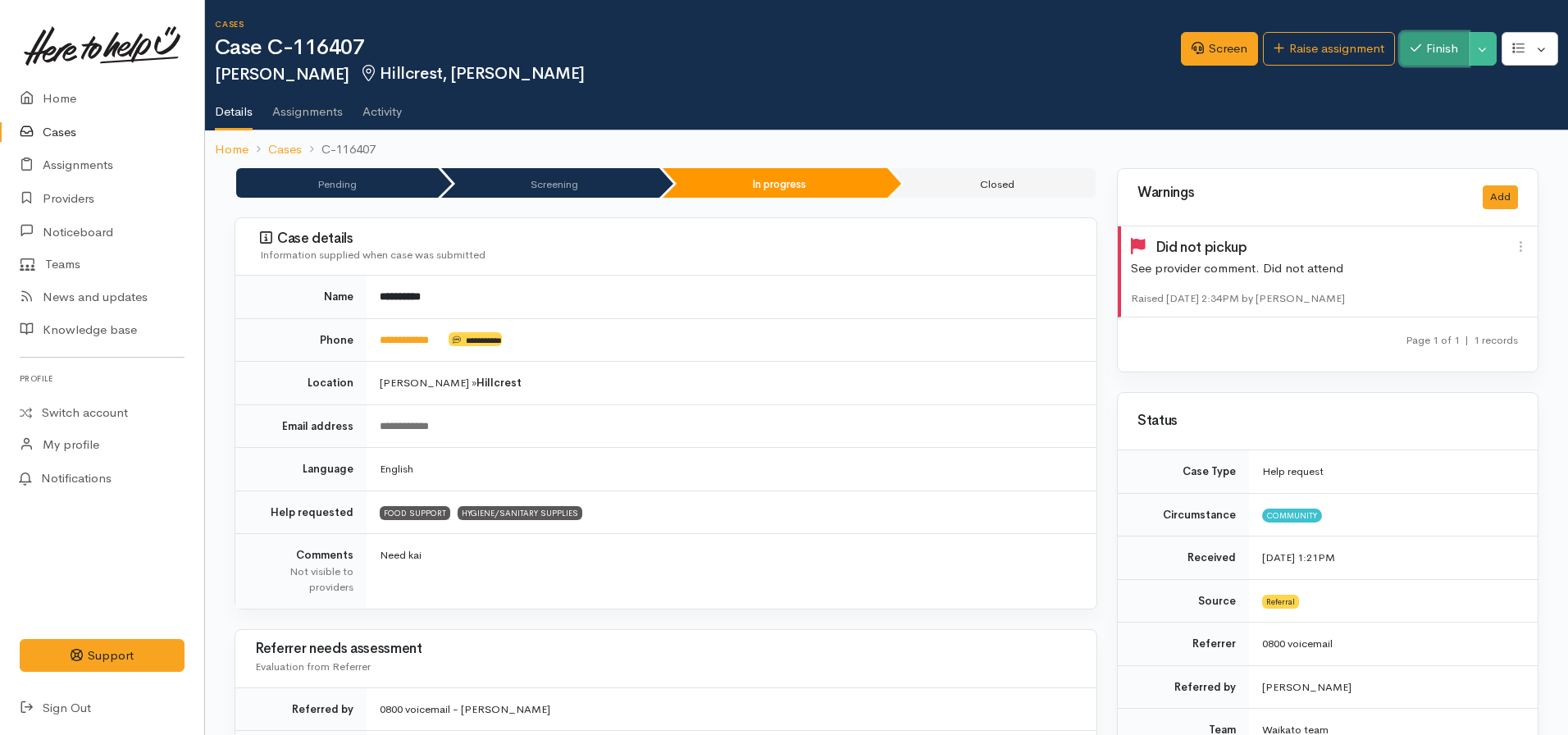
click at [1430, 56] on button "Finish" at bounding box center [1434, 48] width 69 height 34
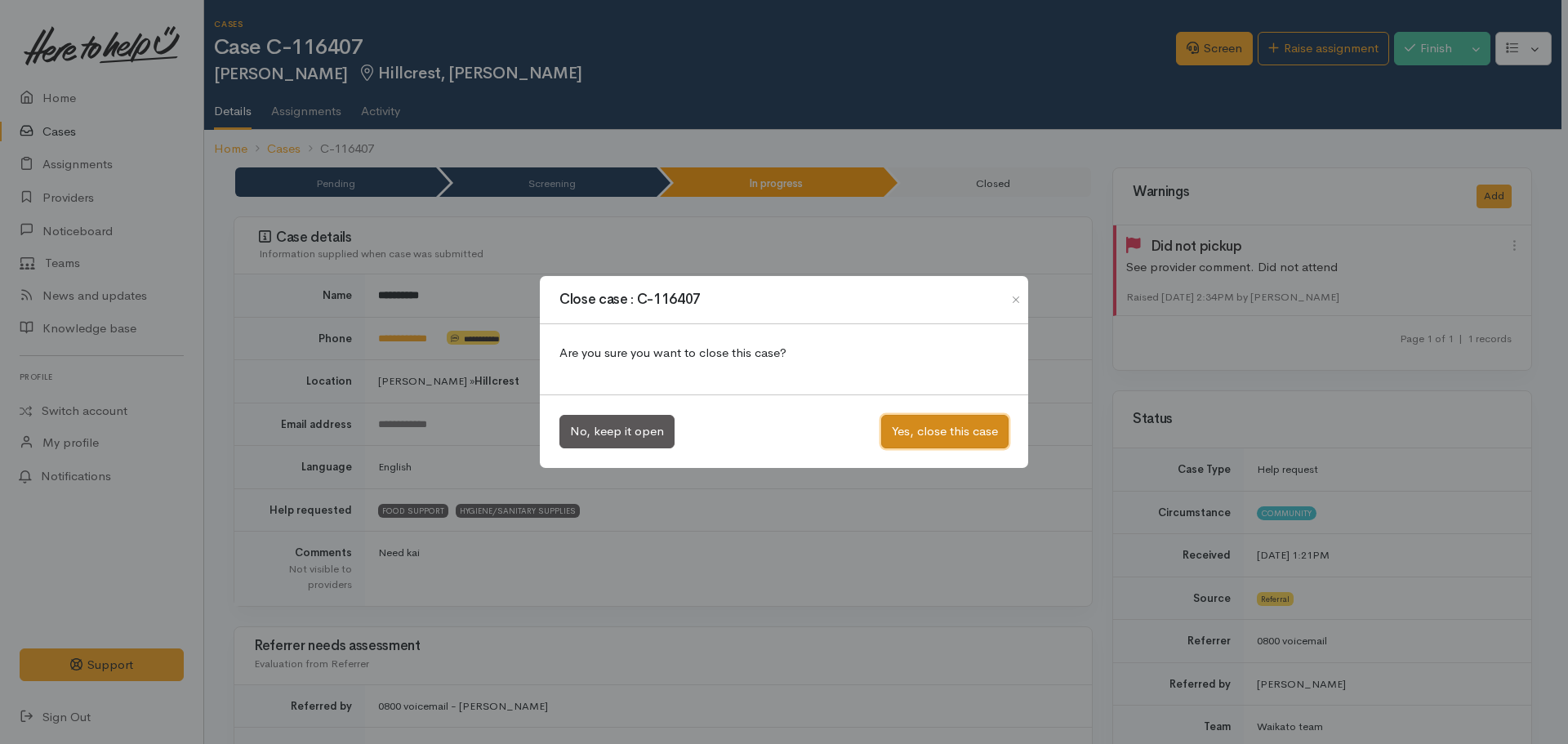
click at [952, 435] on button "Yes, close this case" at bounding box center [945, 431] width 128 height 33
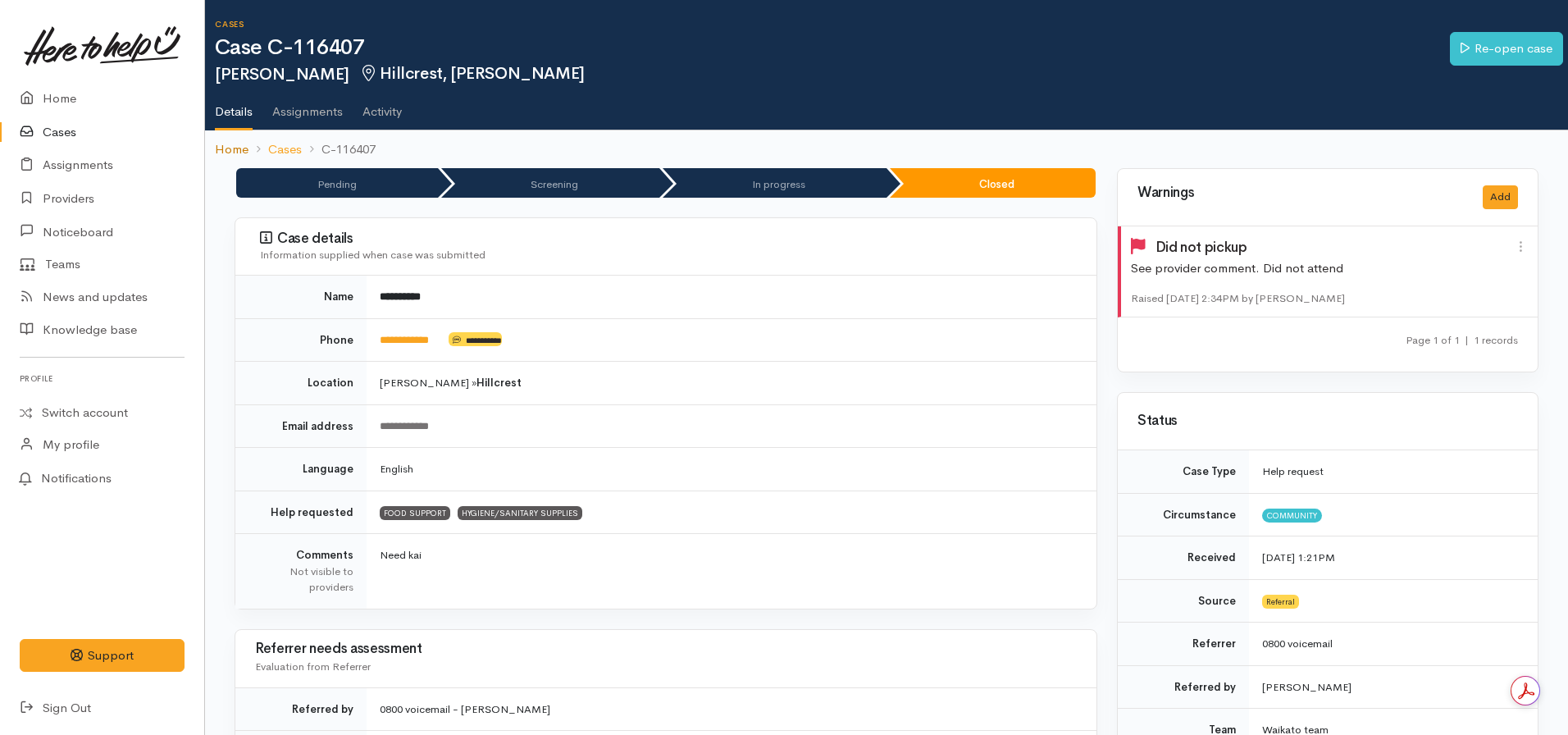
click at [223, 147] on link "Home" at bounding box center [231, 150] width 34 height 19
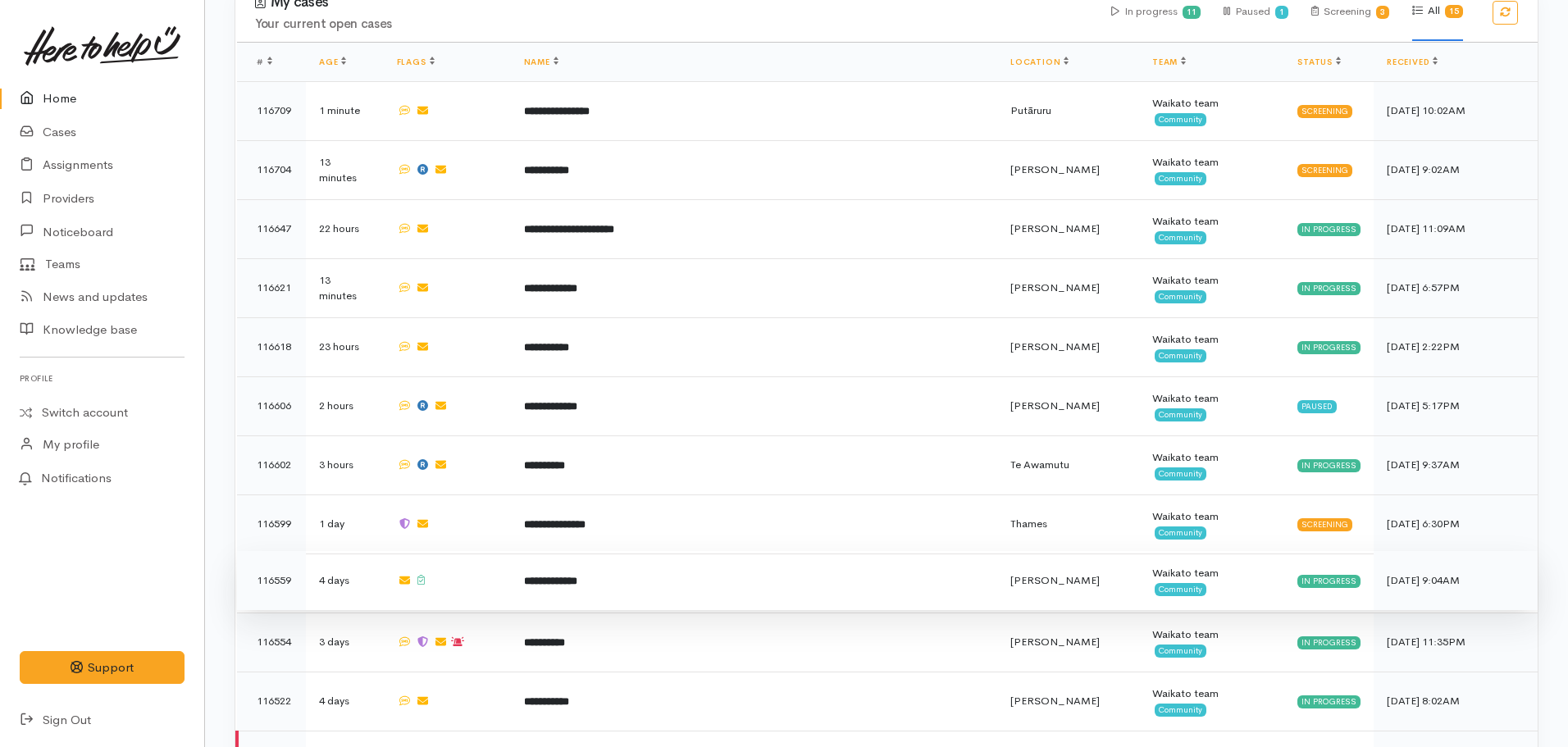
scroll to position [820, 0]
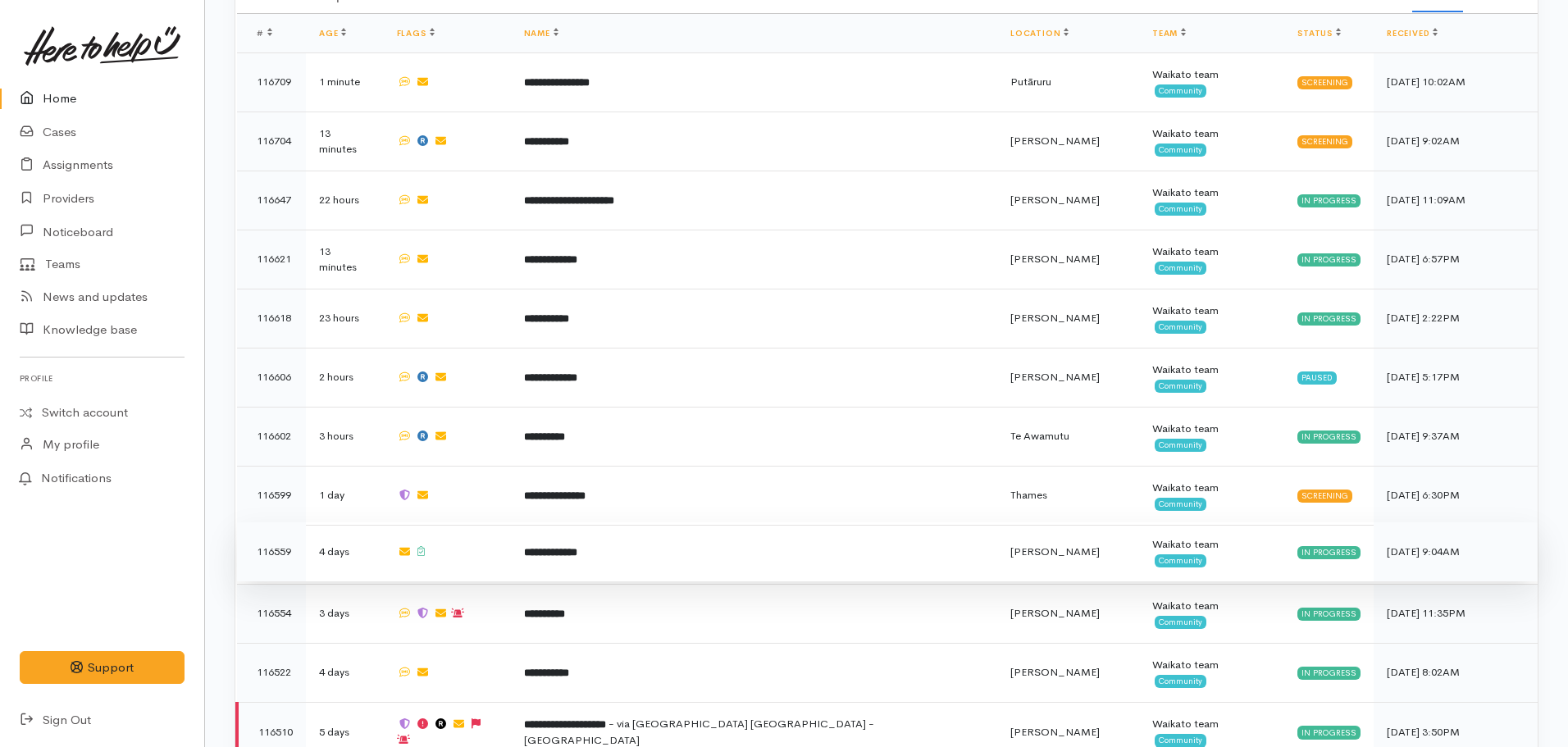
click at [577, 547] on b "**********" at bounding box center [551, 553] width 53 height 10
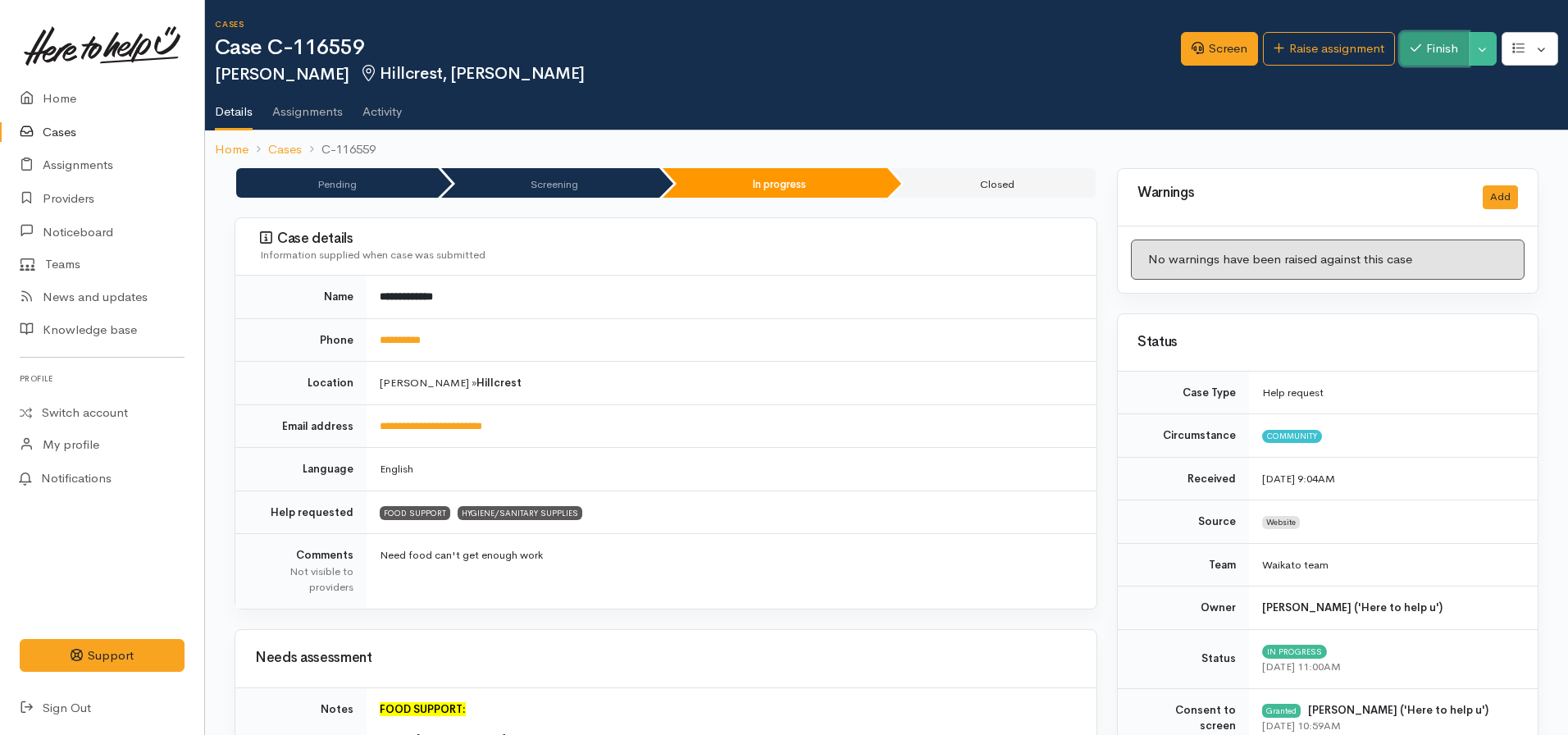
click at [1416, 55] on button "Finish" at bounding box center [1434, 48] width 69 height 34
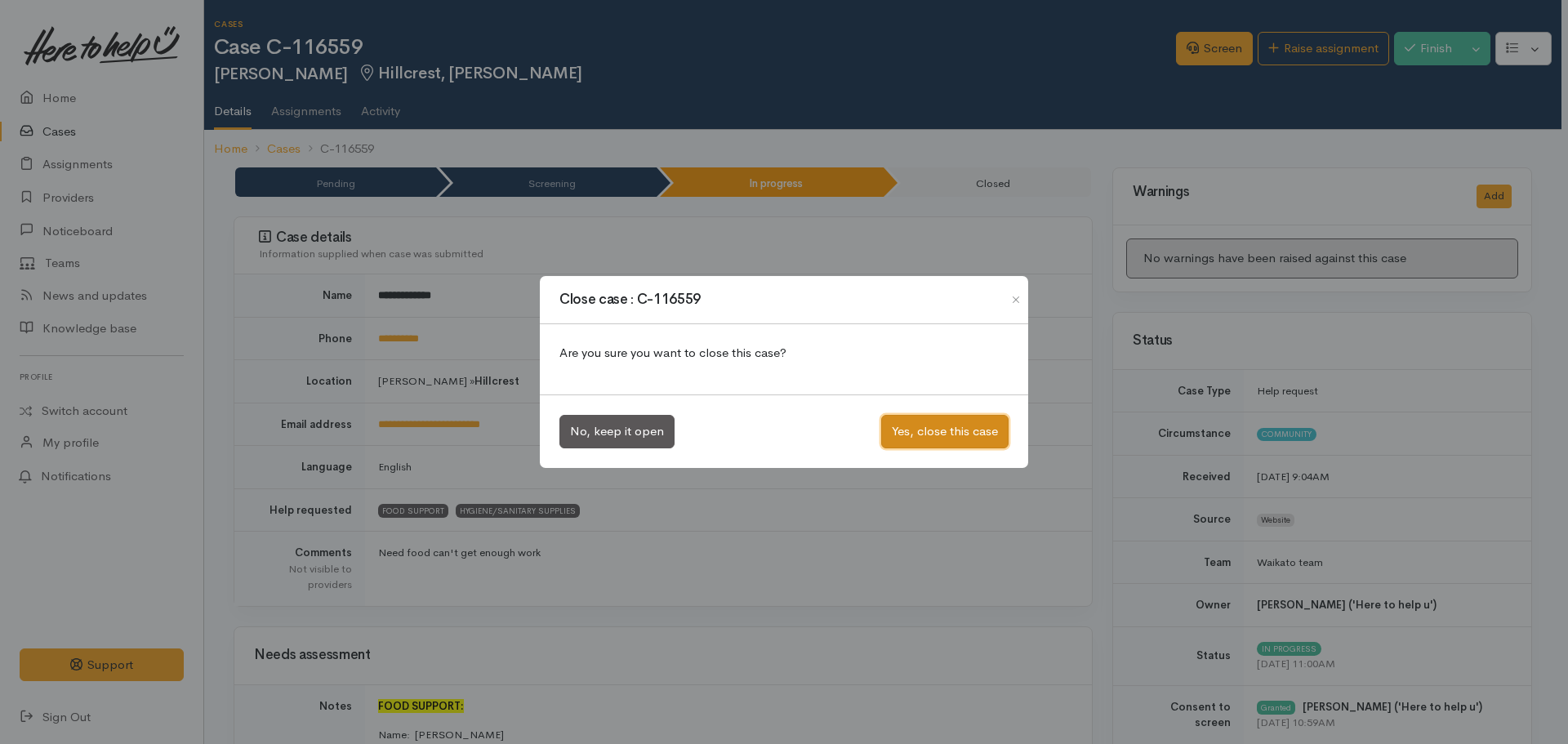
click at [935, 431] on button "Yes, close this case" at bounding box center [945, 431] width 128 height 33
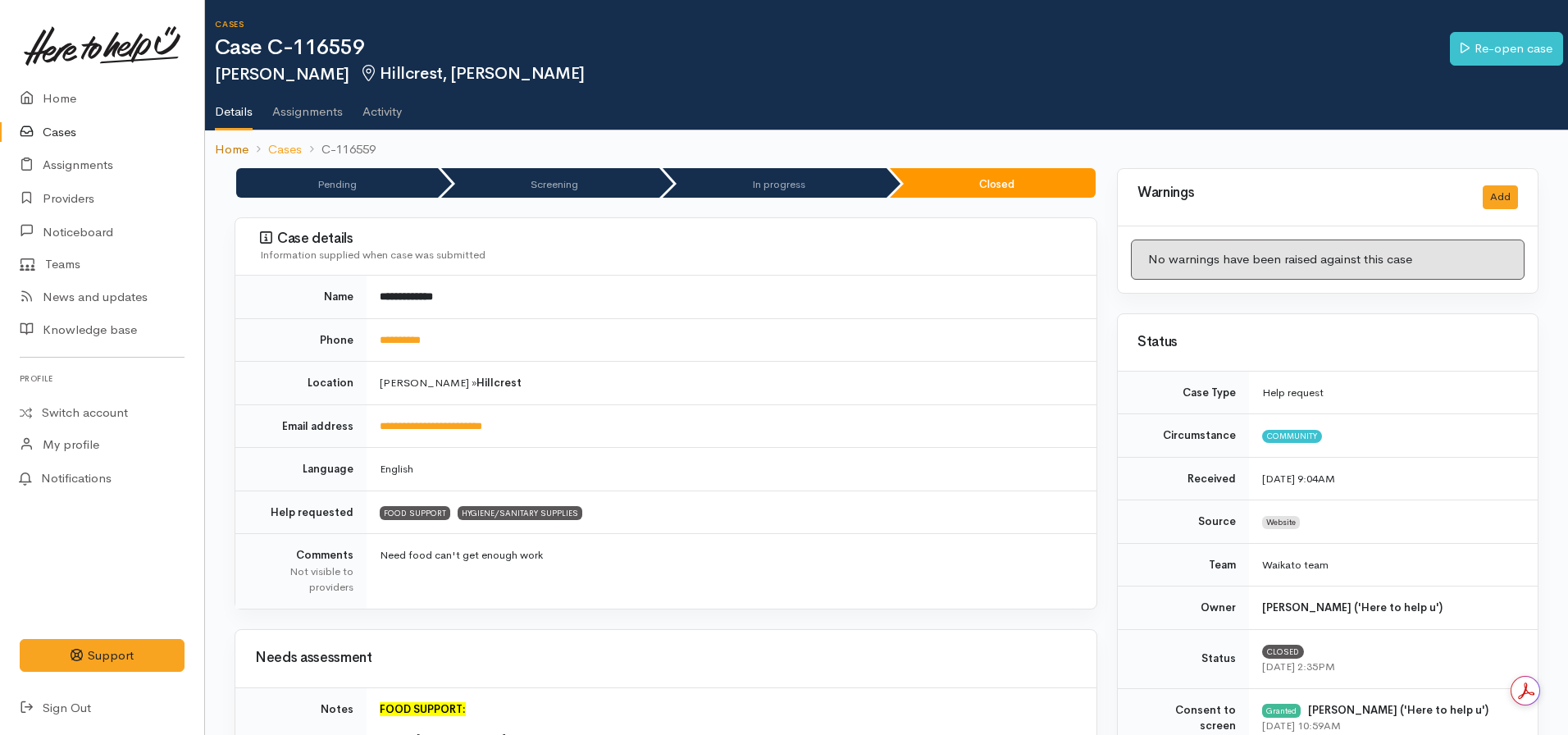
click at [225, 148] on link "Home" at bounding box center [231, 150] width 34 height 19
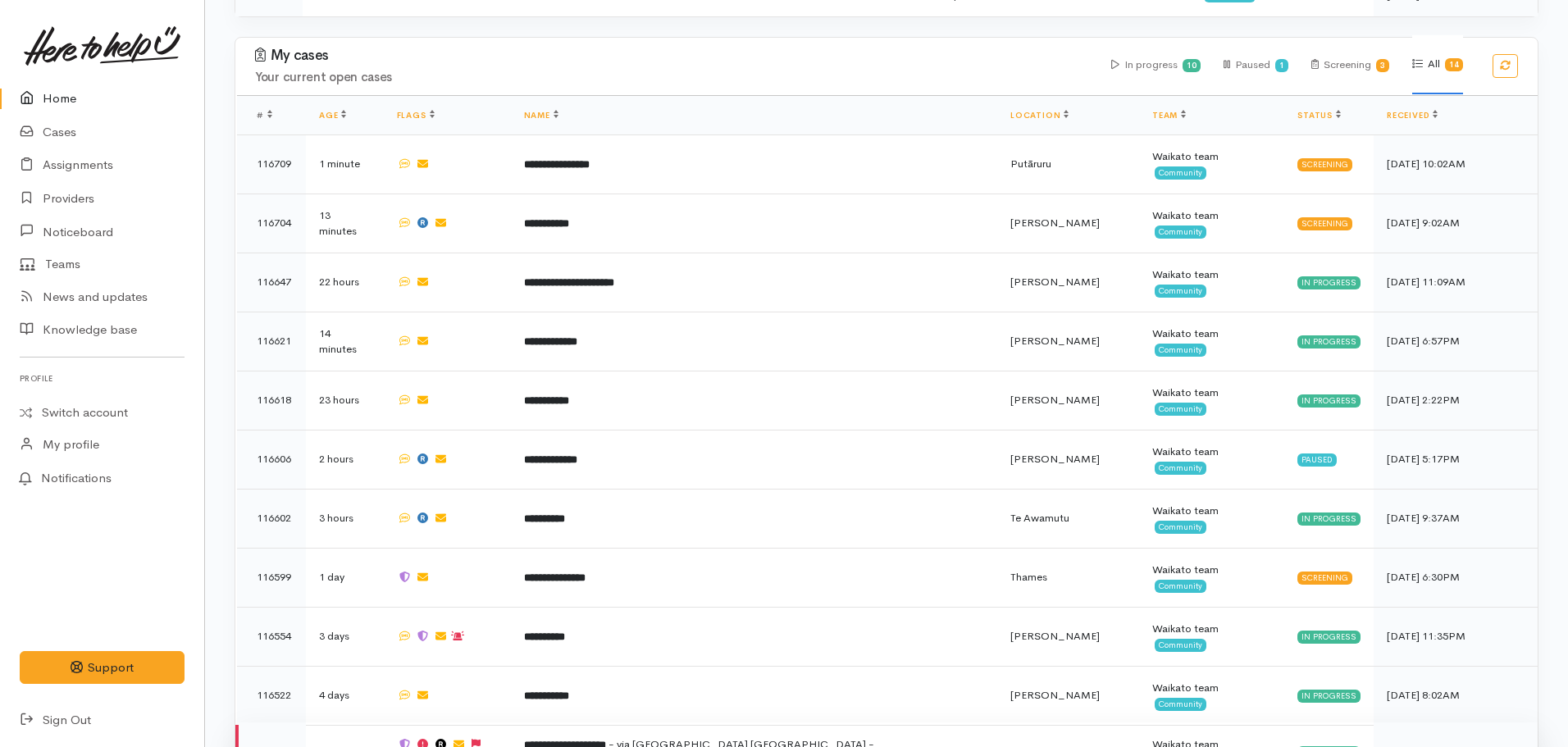
scroll to position [783, 0]
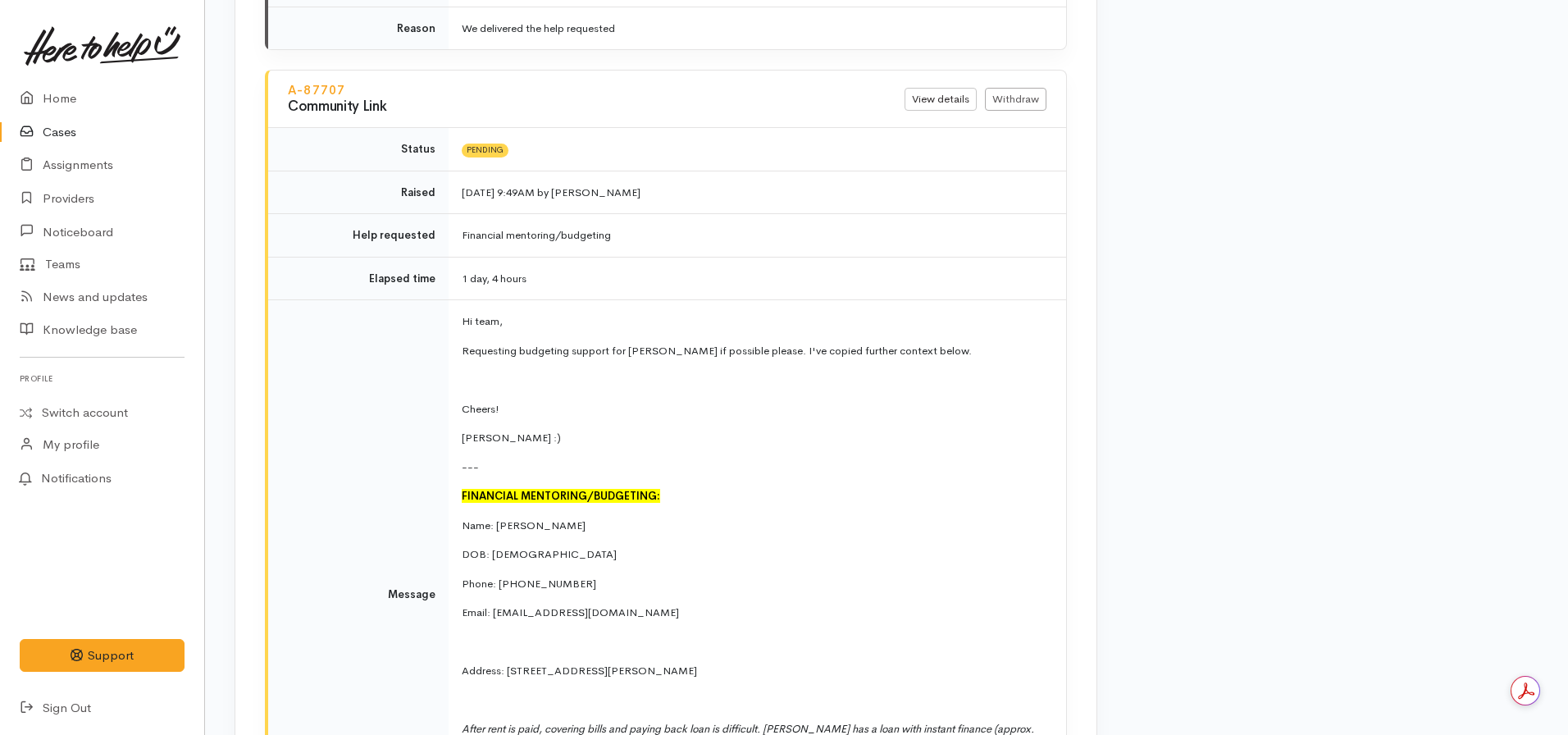
scroll to position [4592, 0]
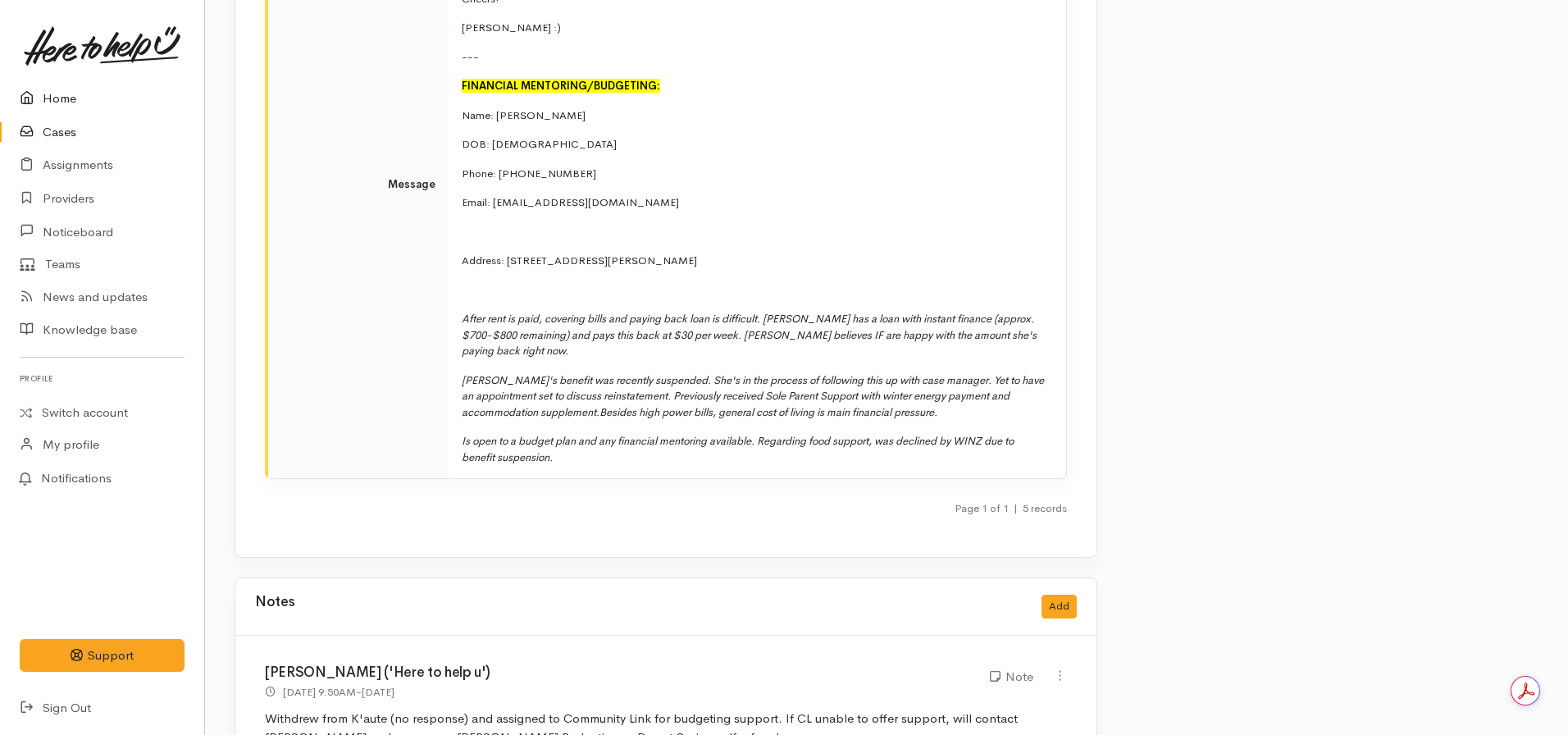
click at [70, 102] on link "Home" at bounding box center [102, 98] width 204 height 34
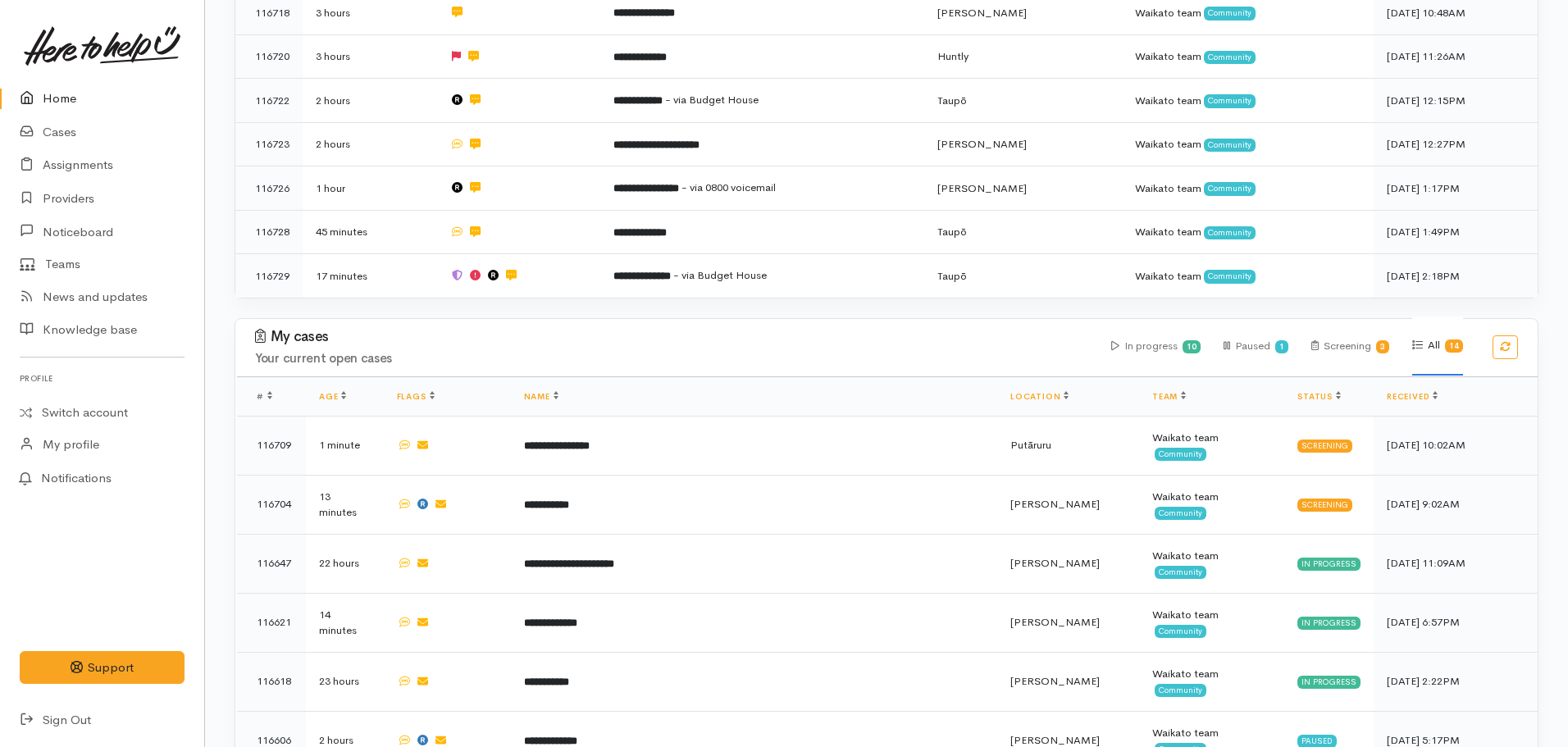
scroll to position [738, 0]
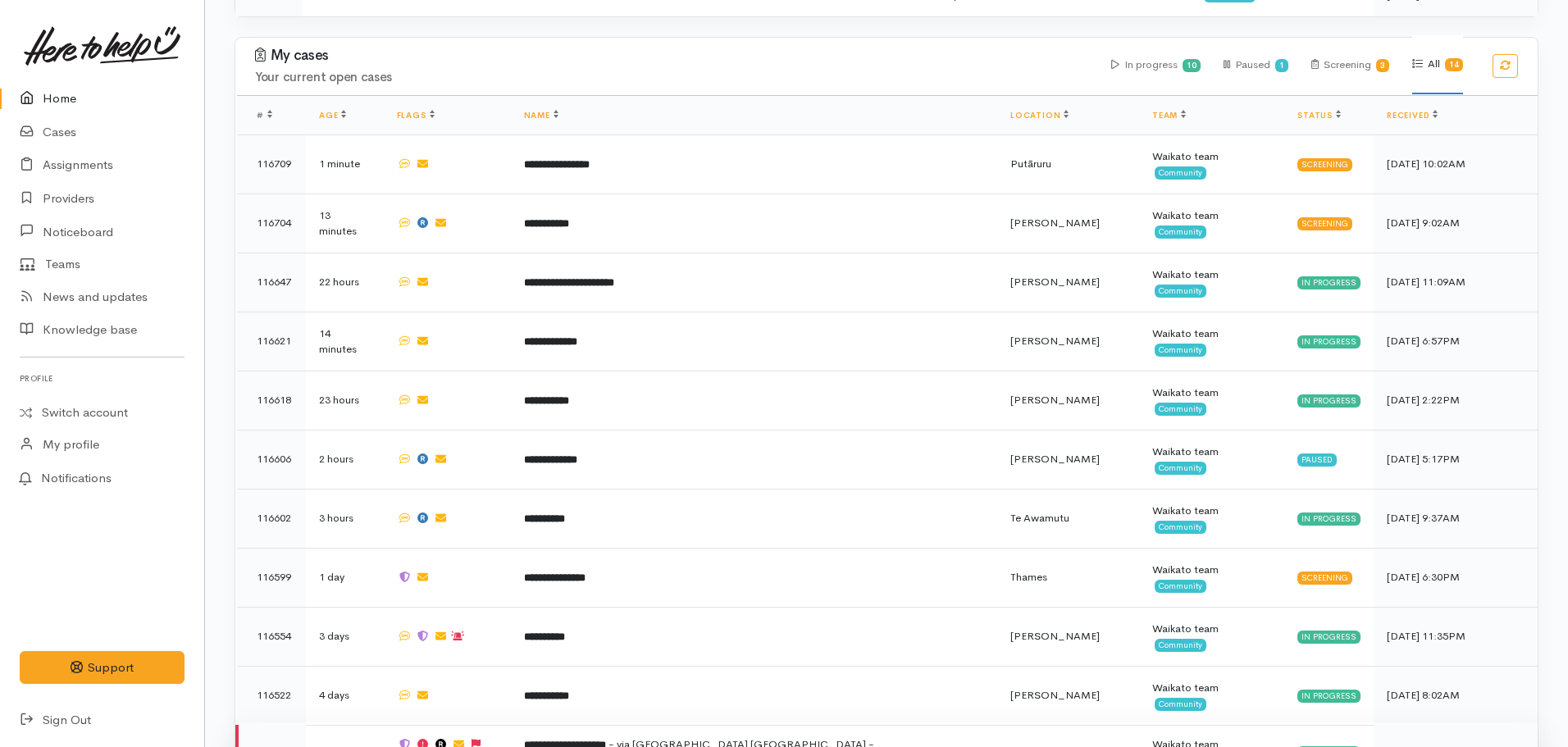
click at [605, 739] on b "**********" at bounding box center [565, 744] width 82 height 10
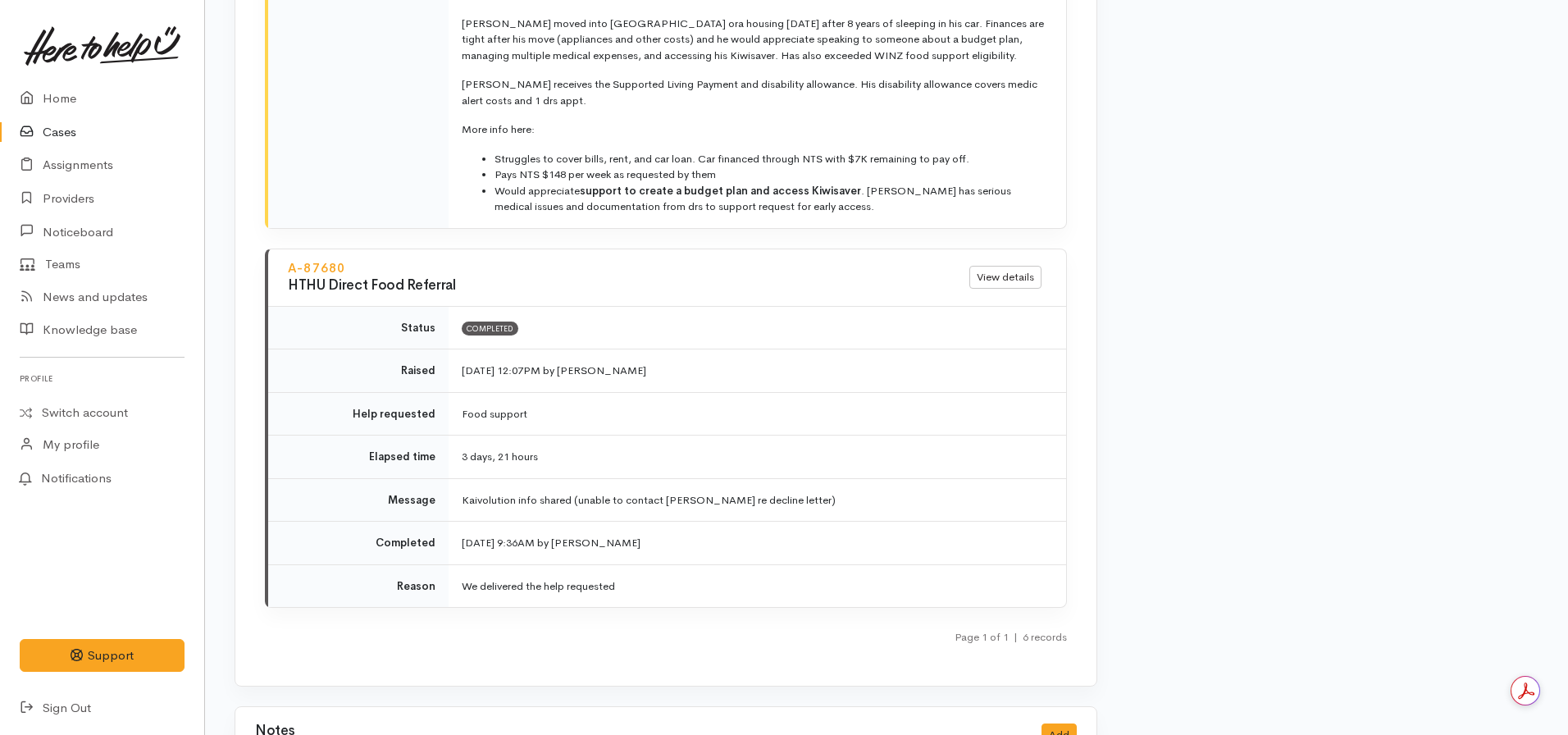
scroll to position [6232, 0]
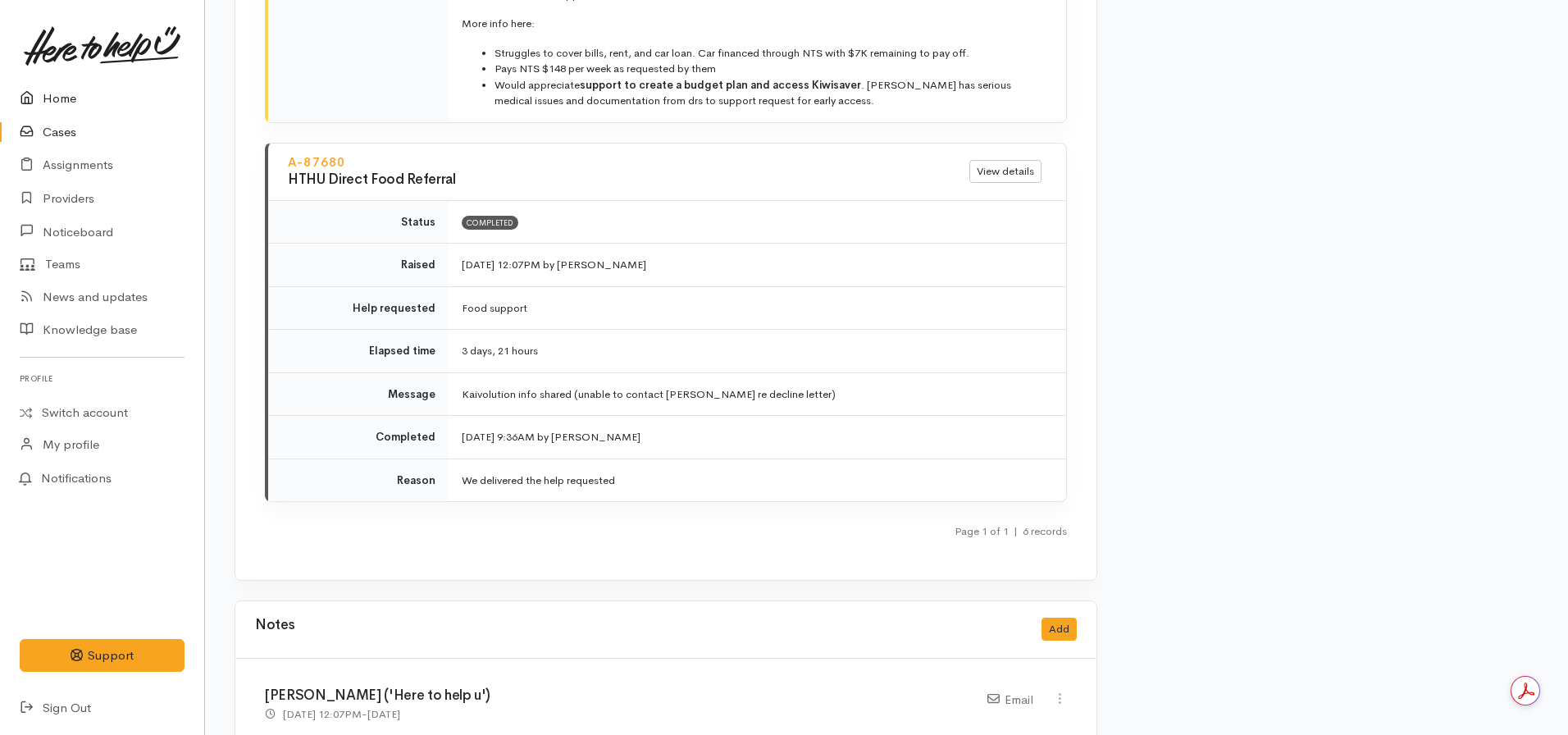
click at [52, 100] on link "Home" at bounding box center [102, 98] width 204 height 34
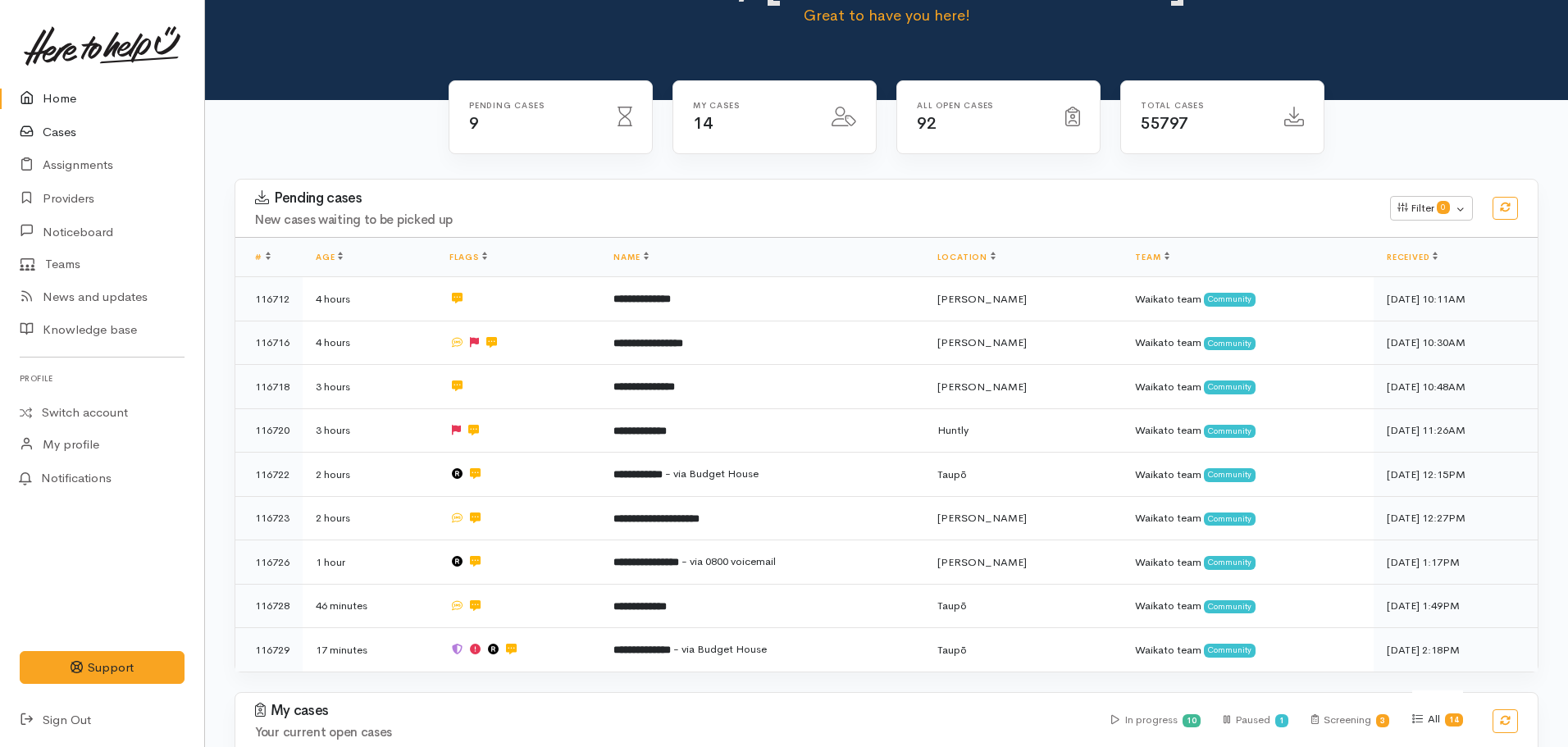
scroll to position [82, 0]
click at [58, 90] on link "Home" at bounding box center [102, 98] width 204 height 34
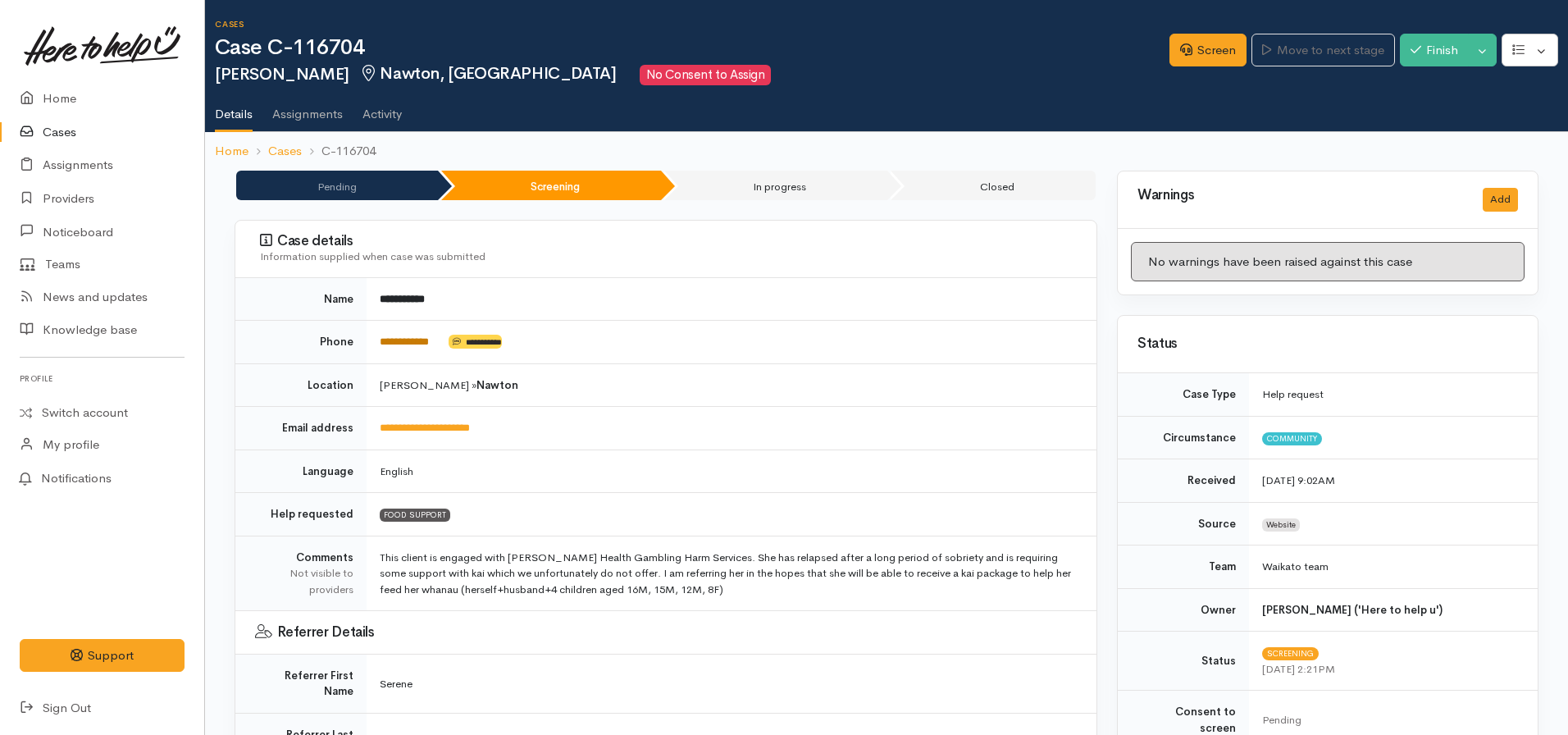
click at [414, 342] on link "**********" at bounding box center [404, 342] width 49 height 10
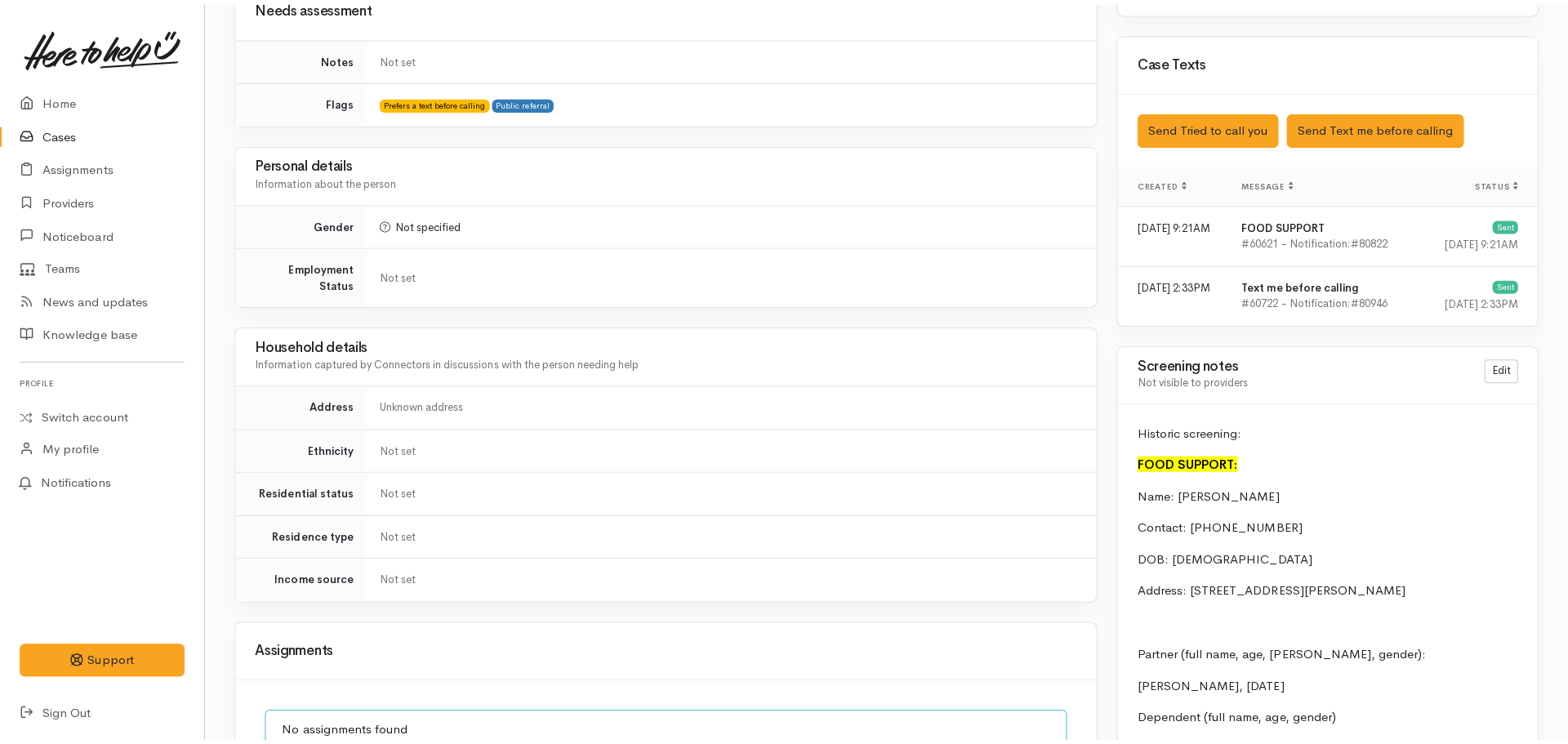
scroll to position [898, 0]
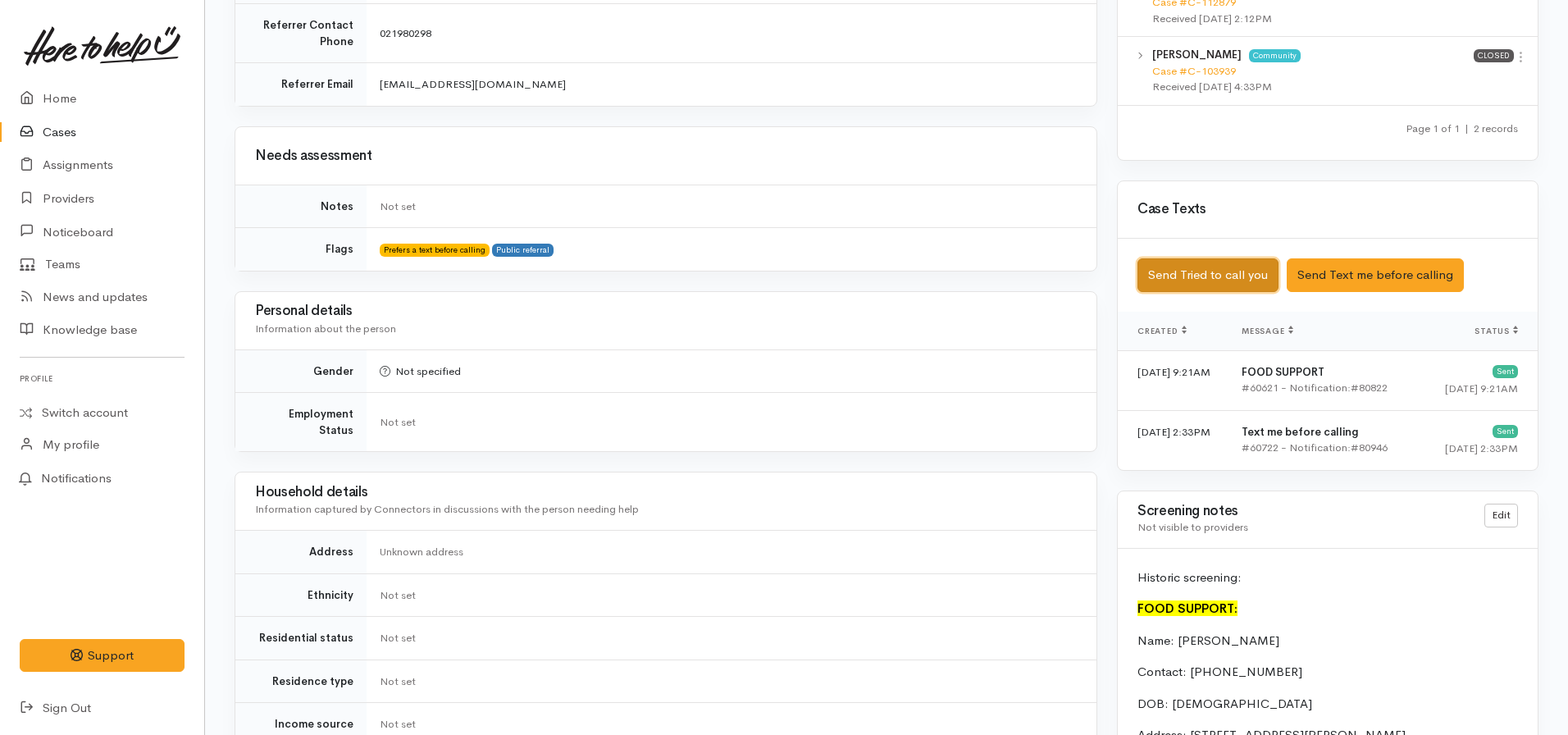
click at [1215, 262] on button "Send Tried to call you" at bounding box center [1208, 275] width 141 height 34
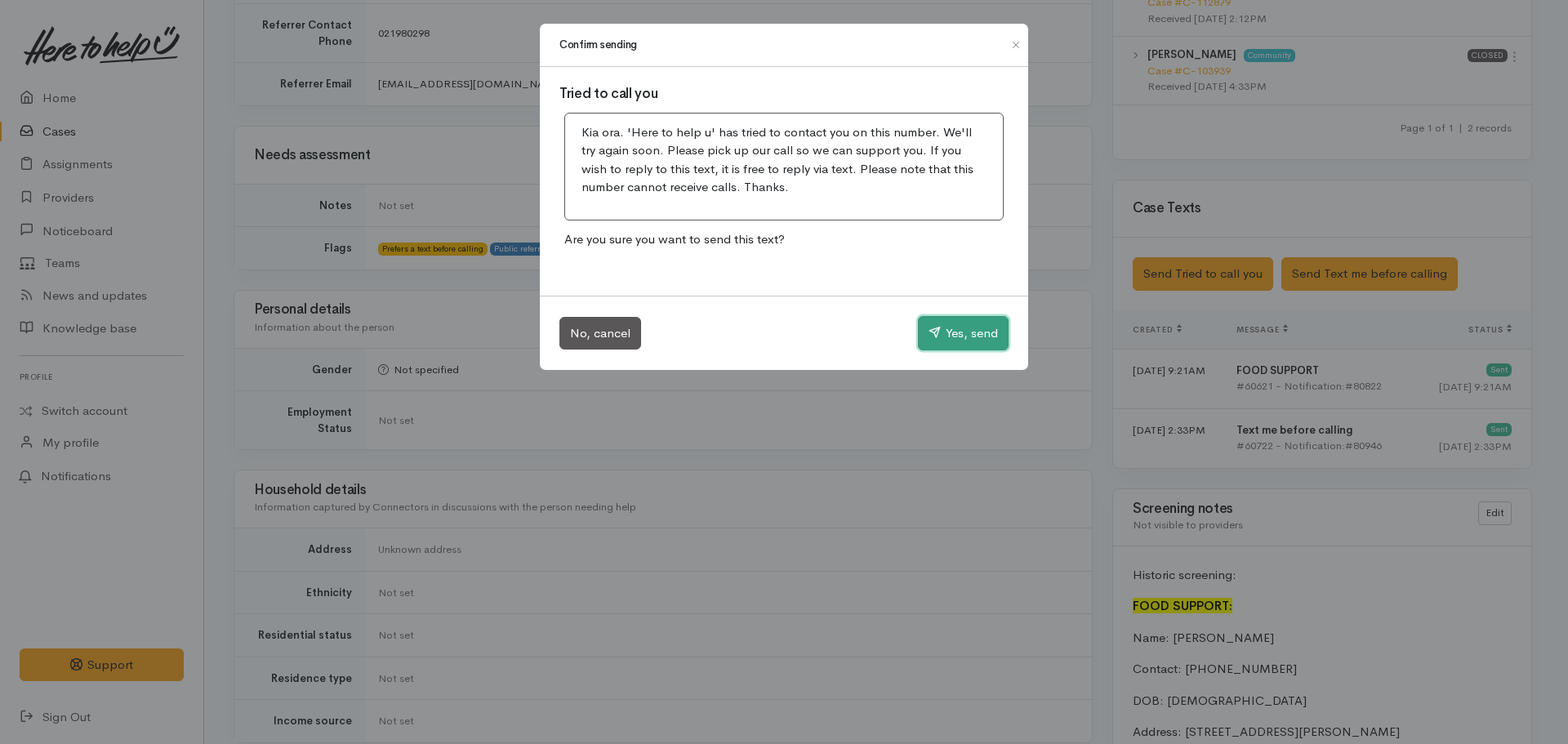
click at [928, 338] on icon "button" at bounding box center [934, 332] width 12 height 12
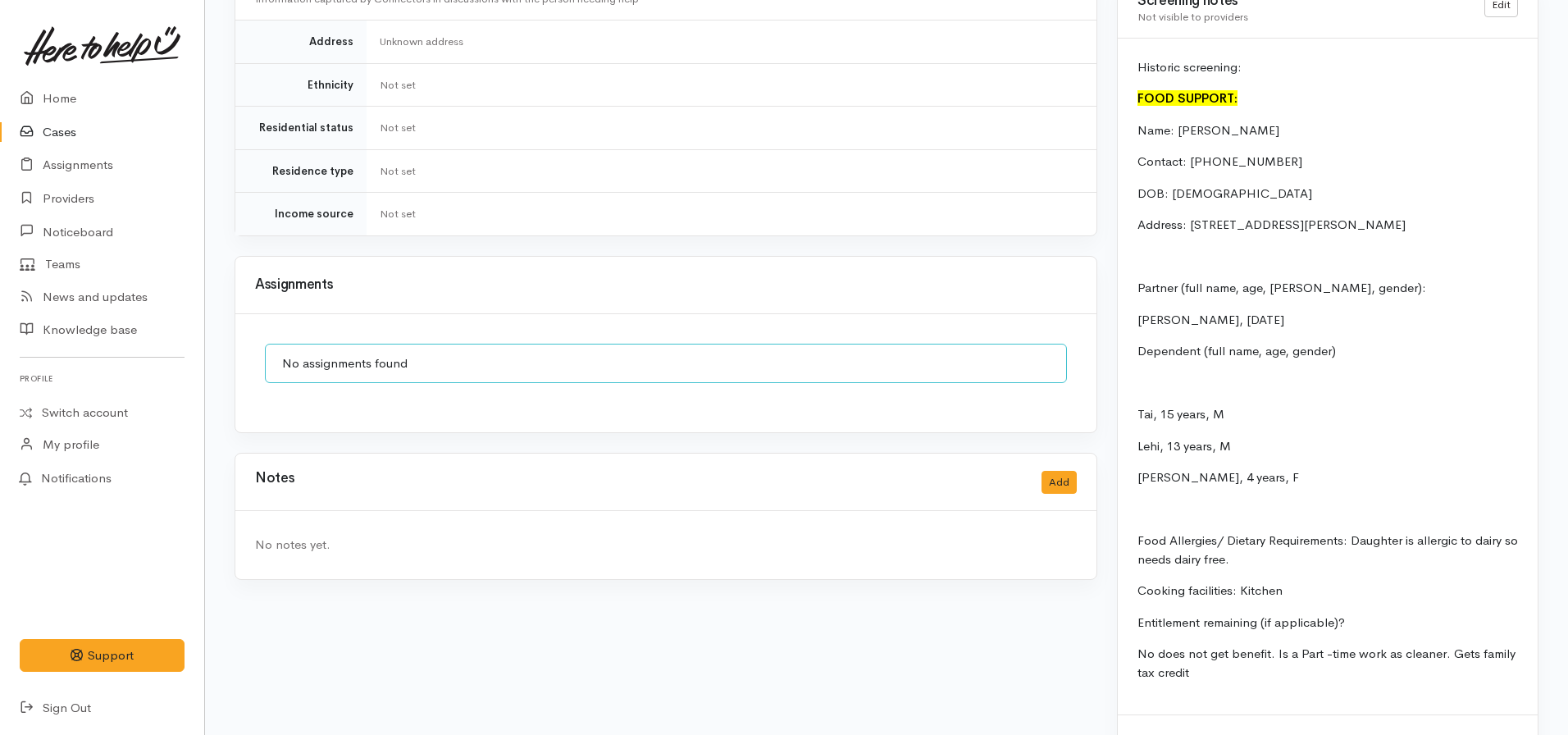
scroll to position [1424, 0]
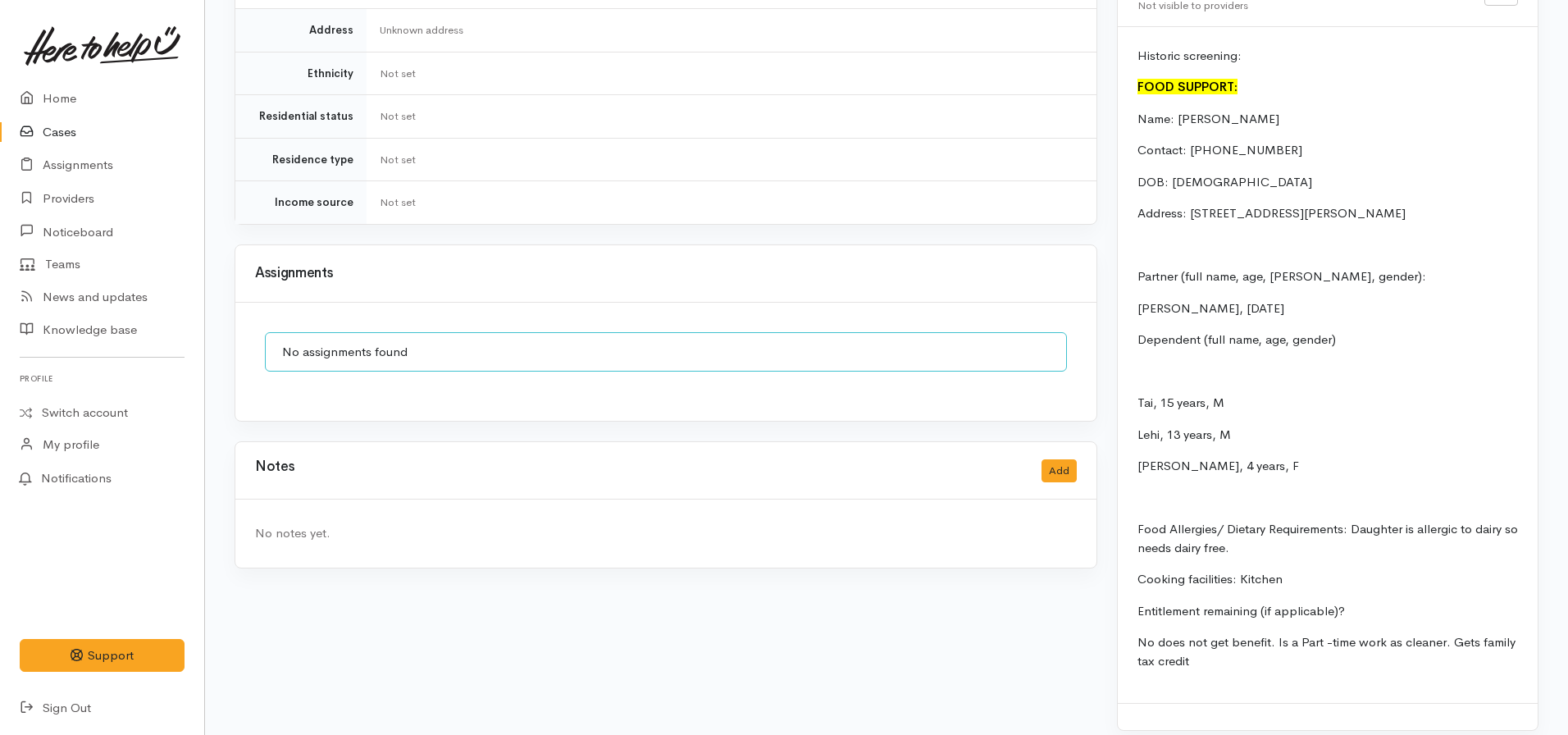
click at [1077, 442] on div "Notes Add" at bounding box center [665, 471] width 861 height 58
click at [1068, 460] on button "Add" at bounding box center [1059, 472] width 35 height 24
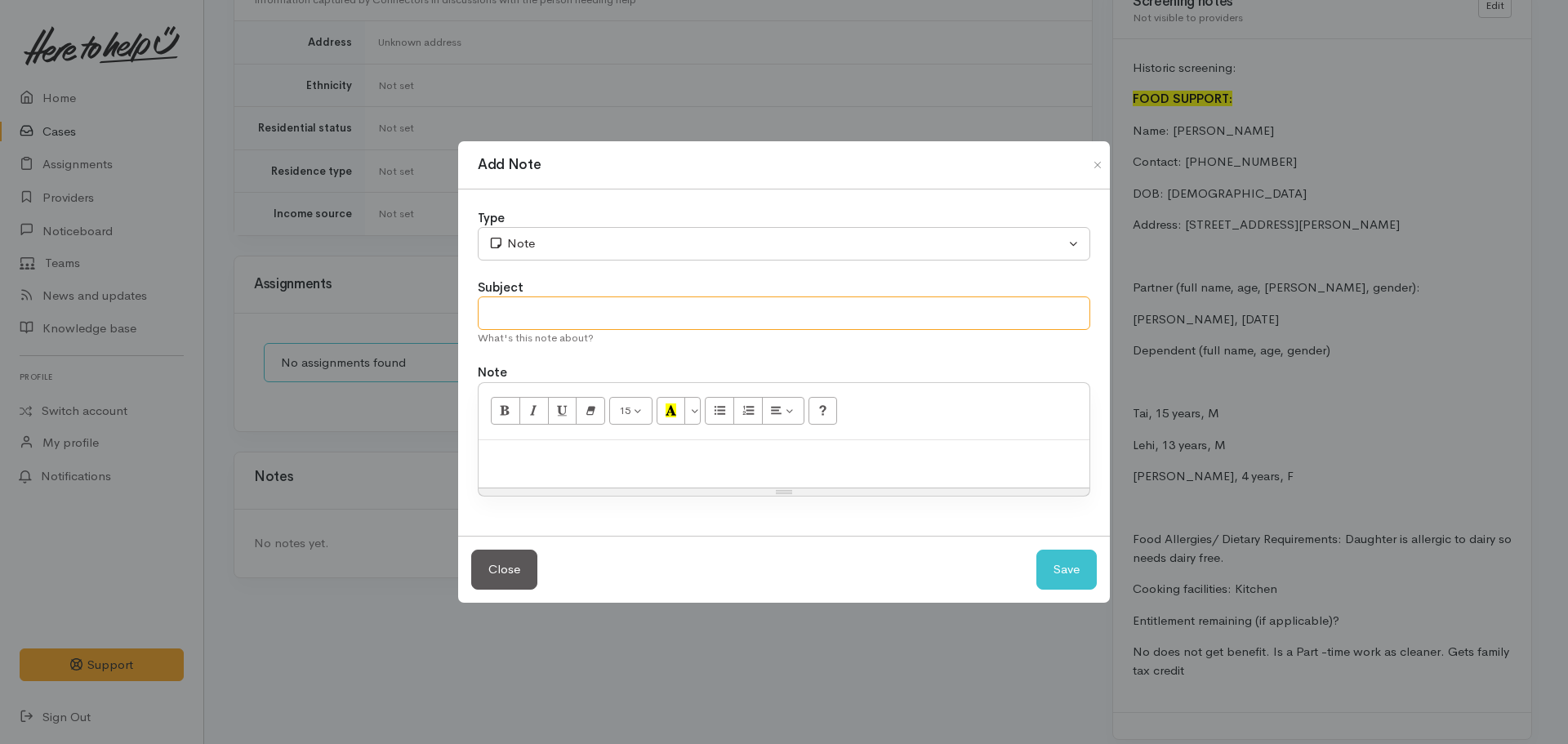
click at [650, 316] on input "text" at bounding box center [784, 313] width 613 height 33
type input "Attempt to contact #1"
click at [922, 463] on p "No answer. Left VM stating we'll try calling back later toda" at bounding box center [784, 458] width 595 height 19
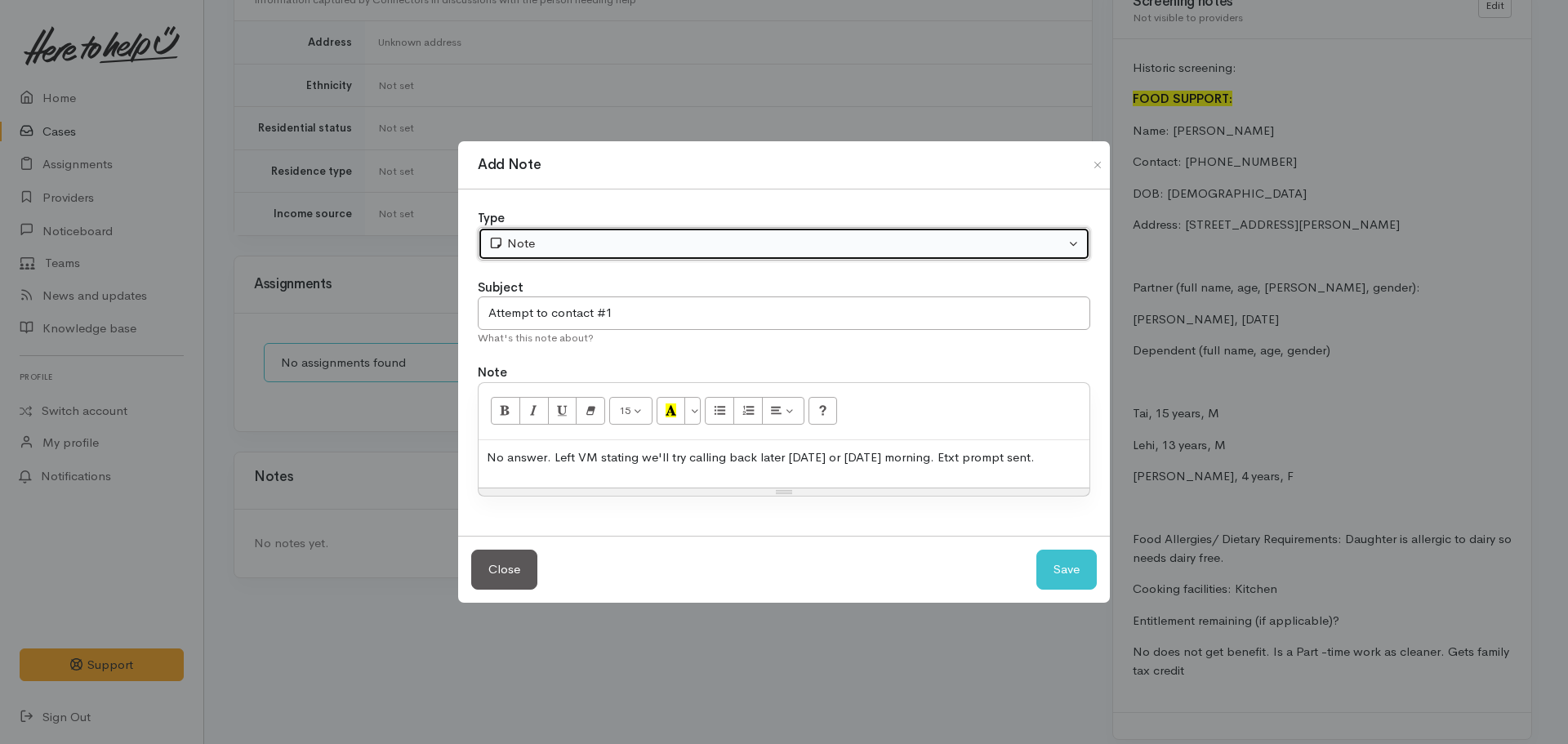
click at [618, 239] on div "Note" at bounding box center [777, 243] width 577 height 19
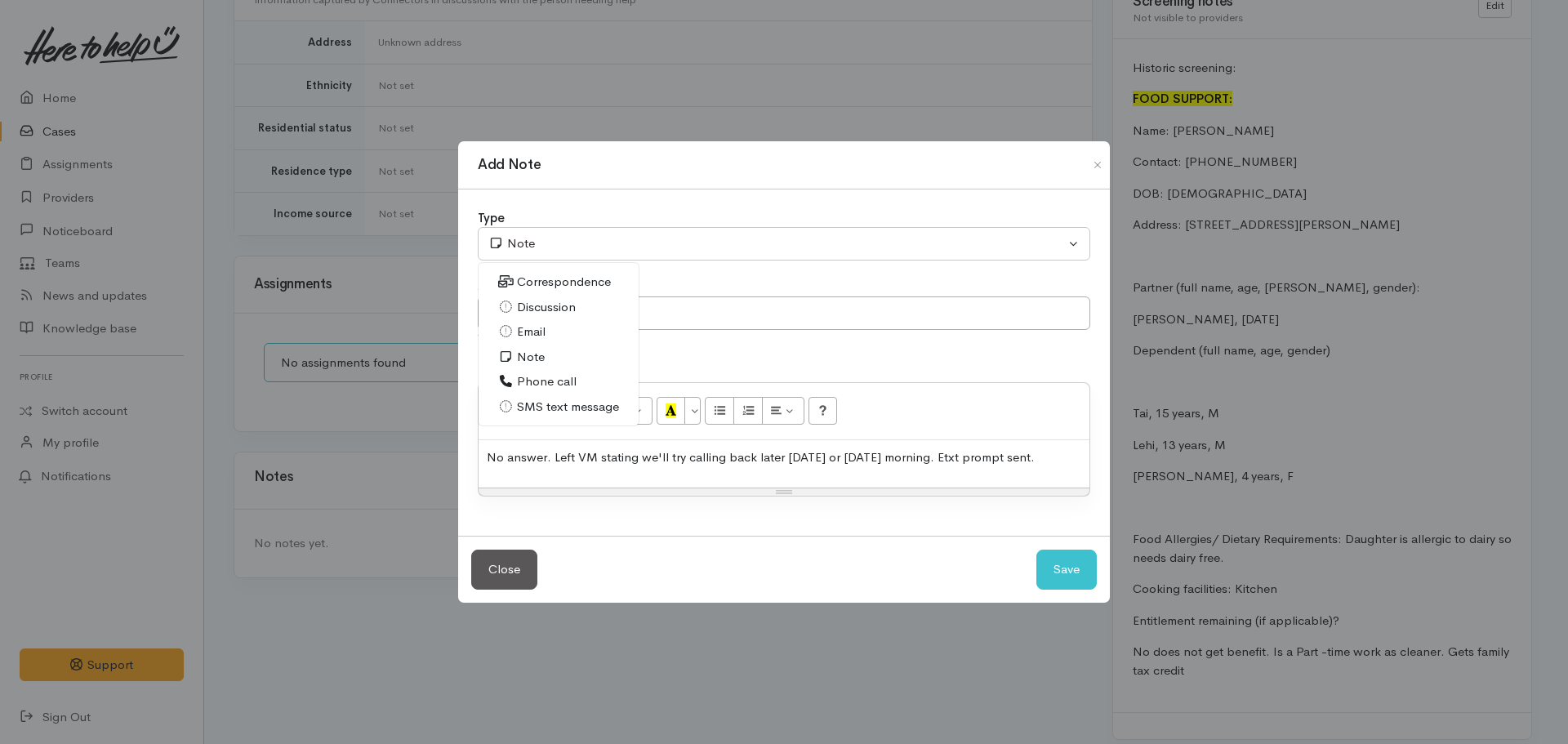
click at [556, 383] on span "Phone call" at bounding box center [547, 381] width 60 height 19
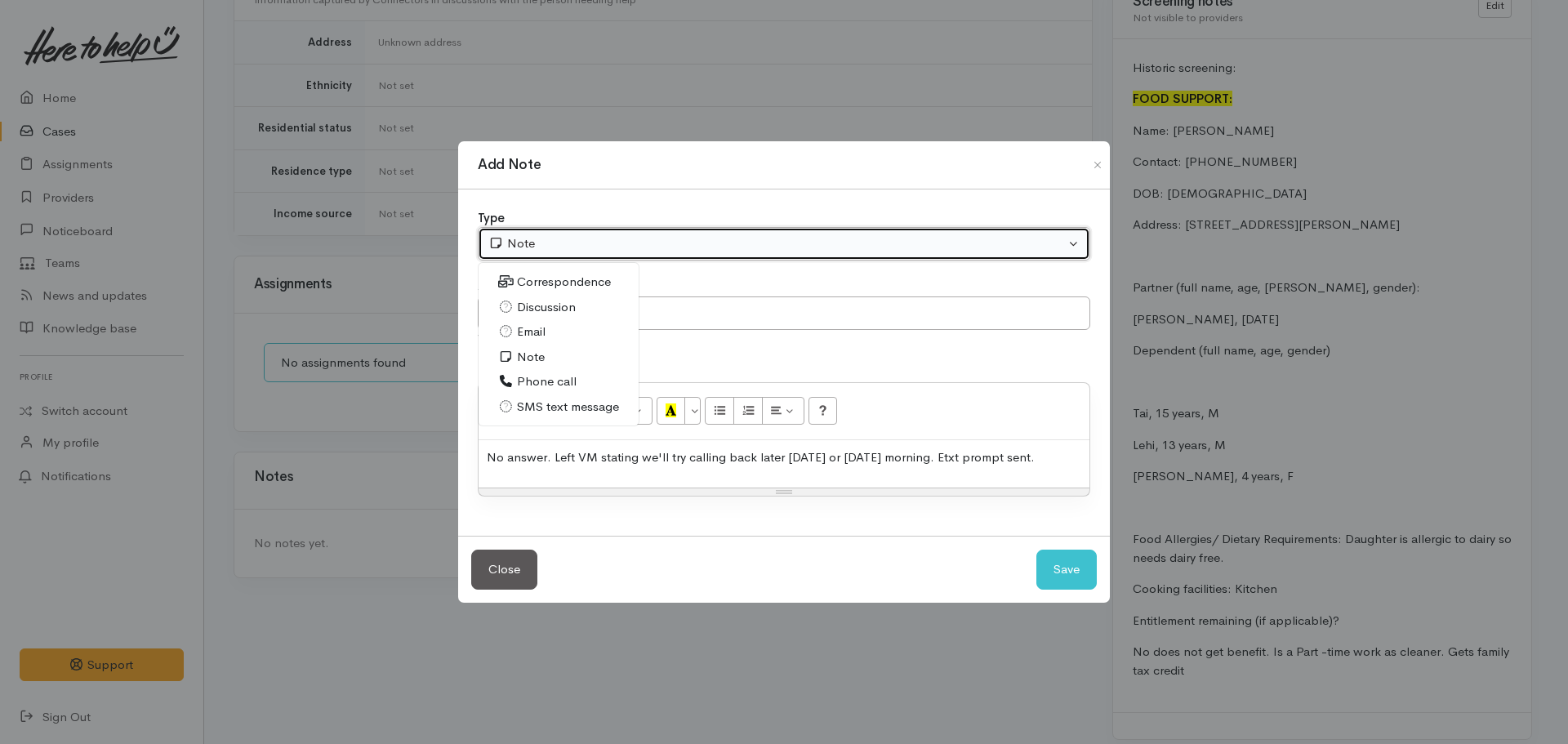
select select "3"
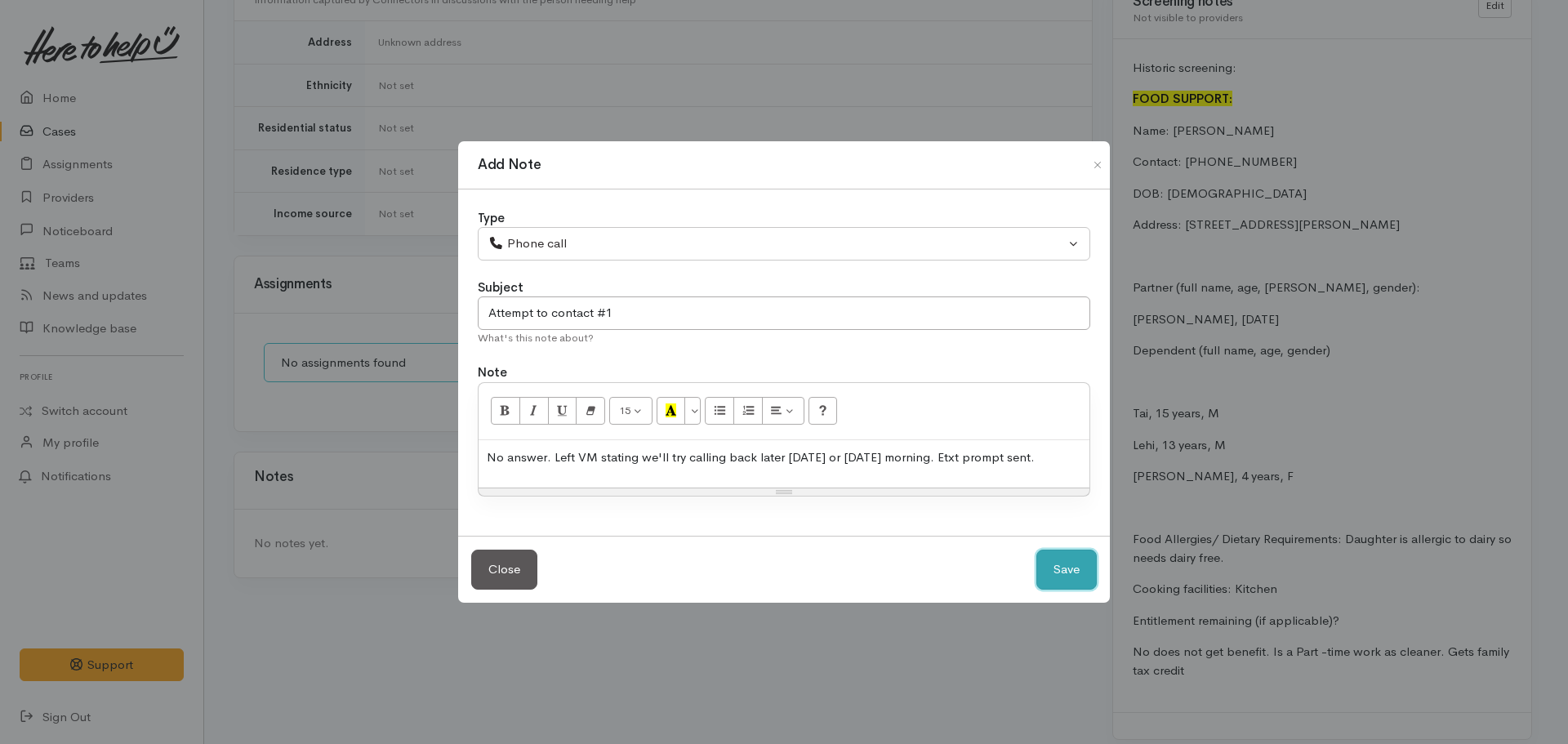
click at [1053, 561] on button "Save" at bounding box center [1066, 569] width 61 height 40
select select "1"
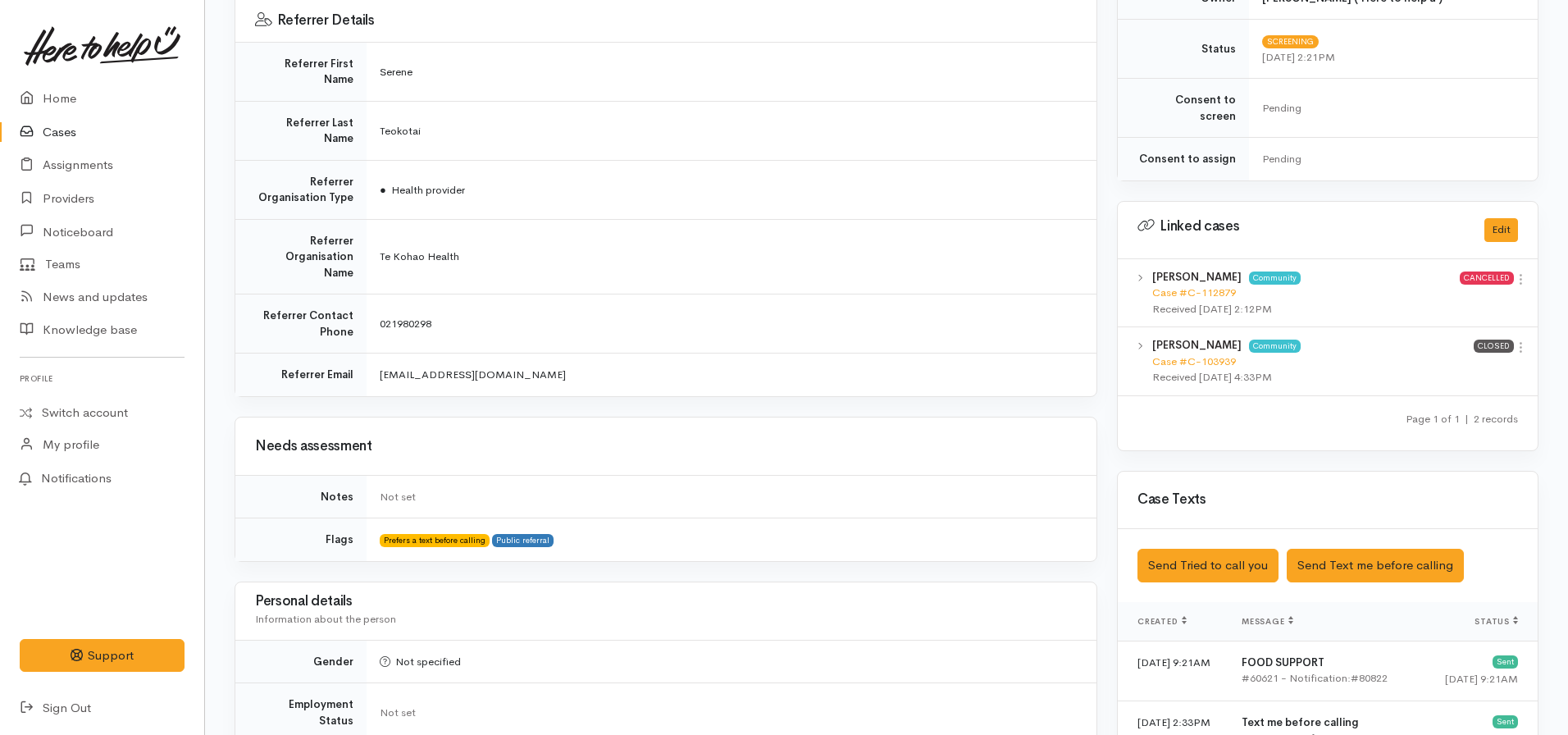
scroll to position [837, 0]
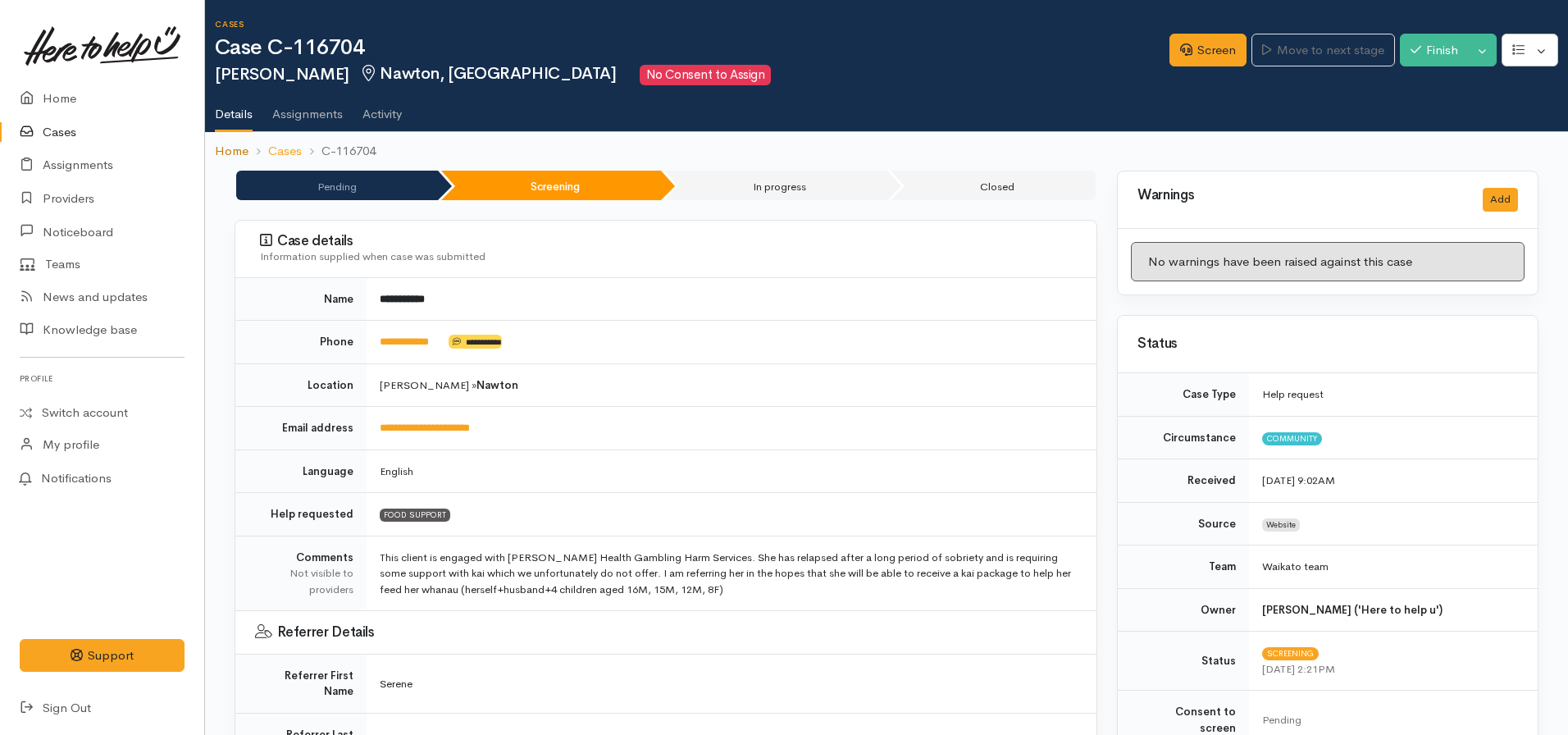
click at [215, 145] on link "Home" at bounding box center [231, 151] width 34 height 19
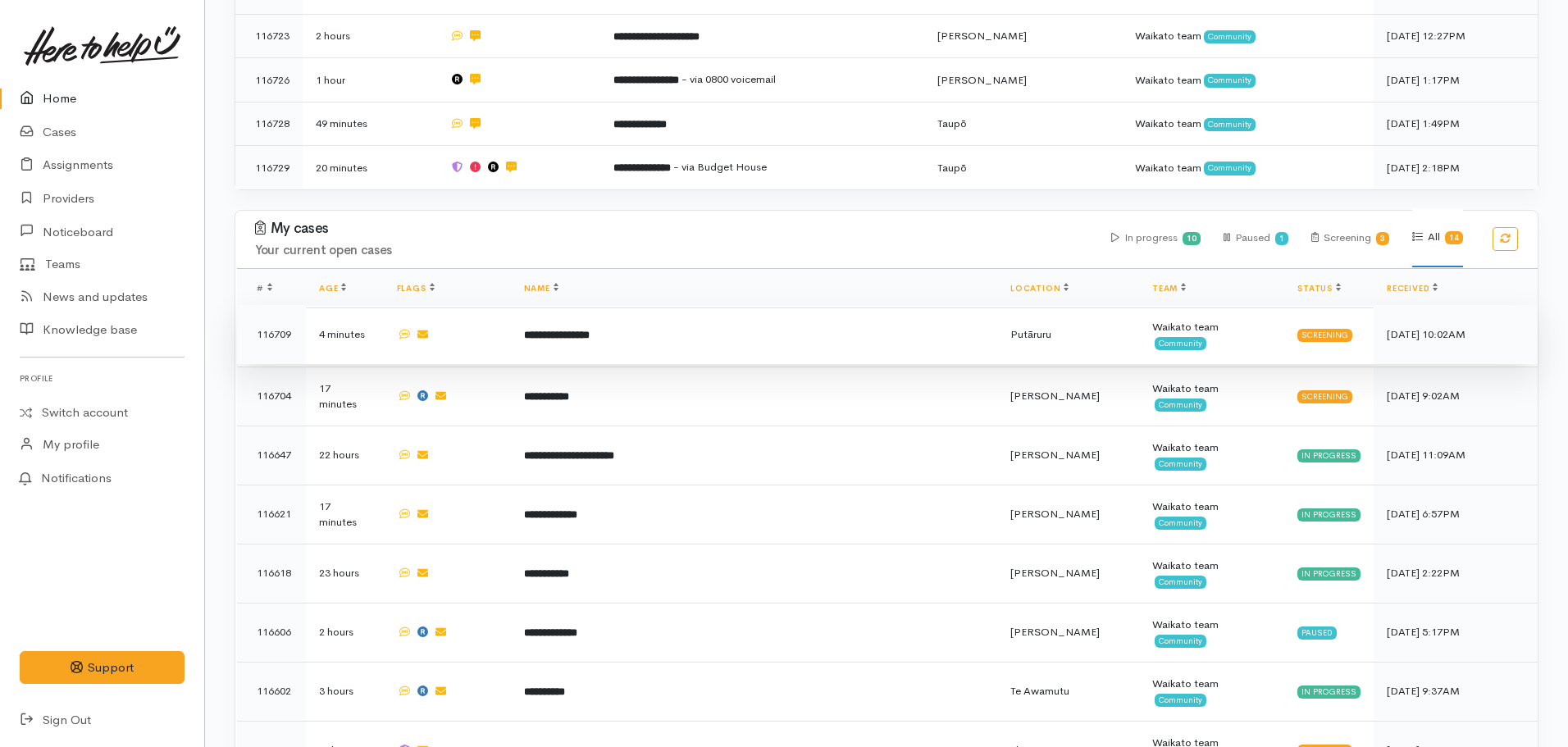
scroll to position [656, 0]
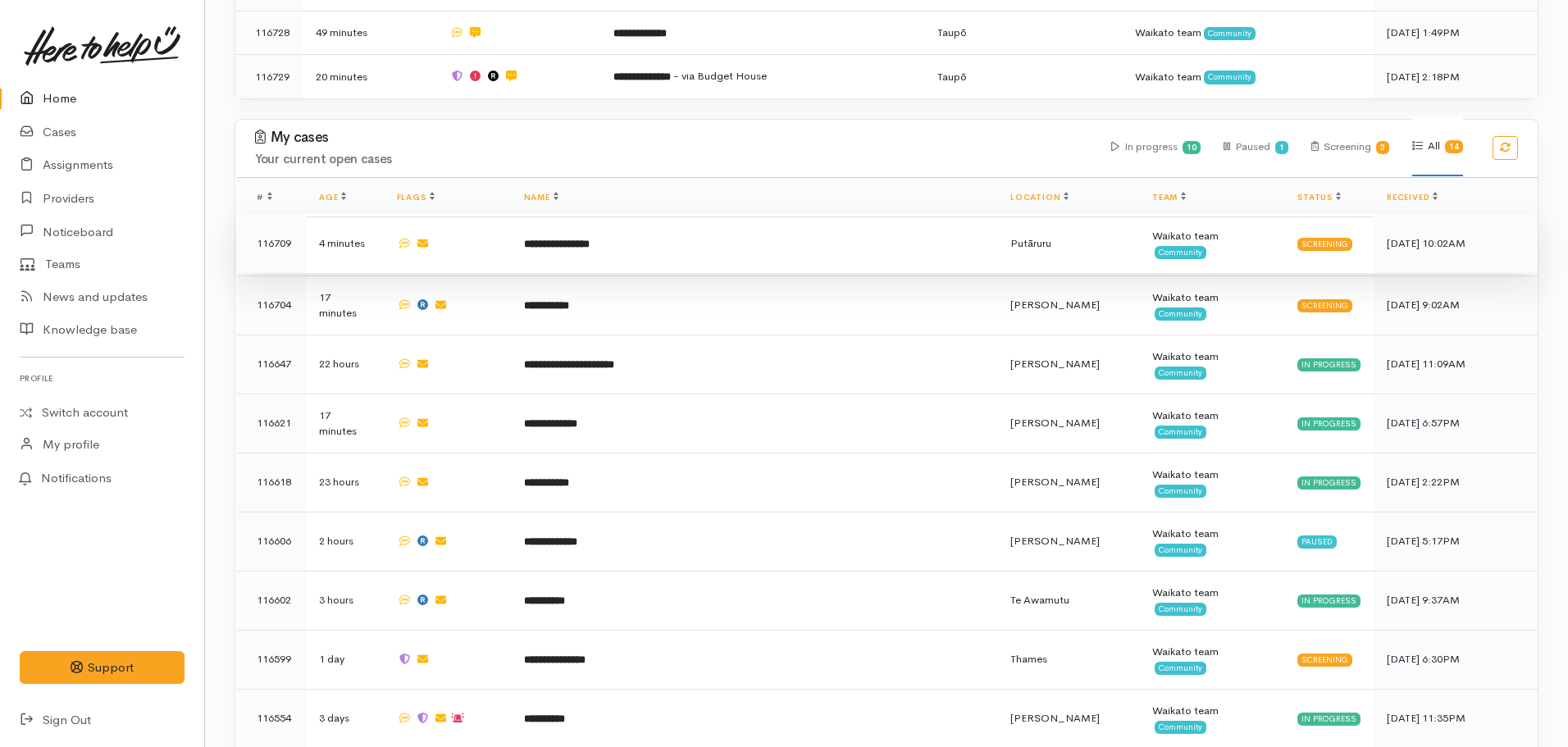
click at [647, 219] on td "**********" at bounding box center [755, 244] width 487 height 59
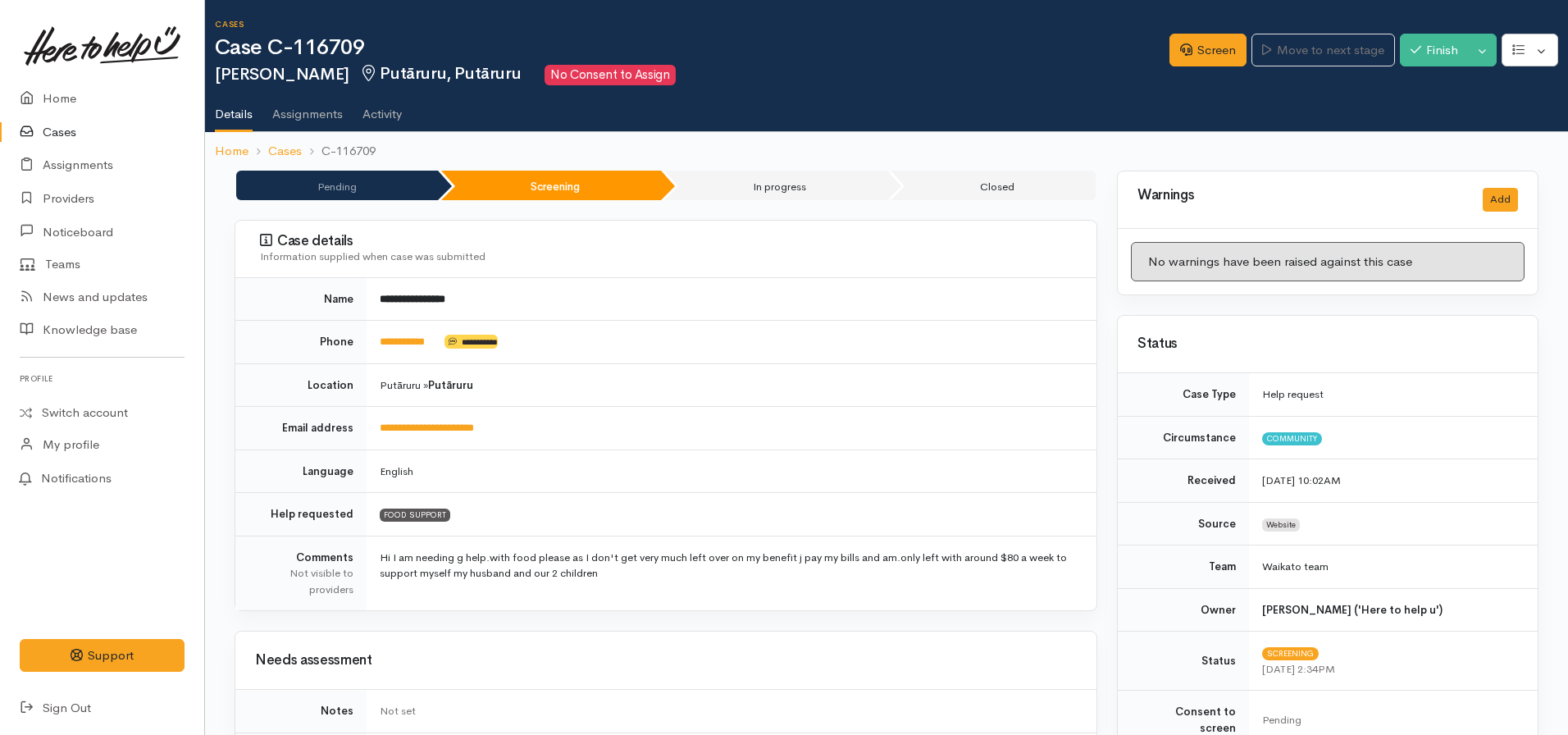
click at [1196, 25] on div "Screen Move to next stage Finish Toggle Dropdown Pause" at bounding box center [1368, 52] width 398 height 56
click at [1196, 53] on link "Screen" at bounding box center [1208, 50] width 77 height 34
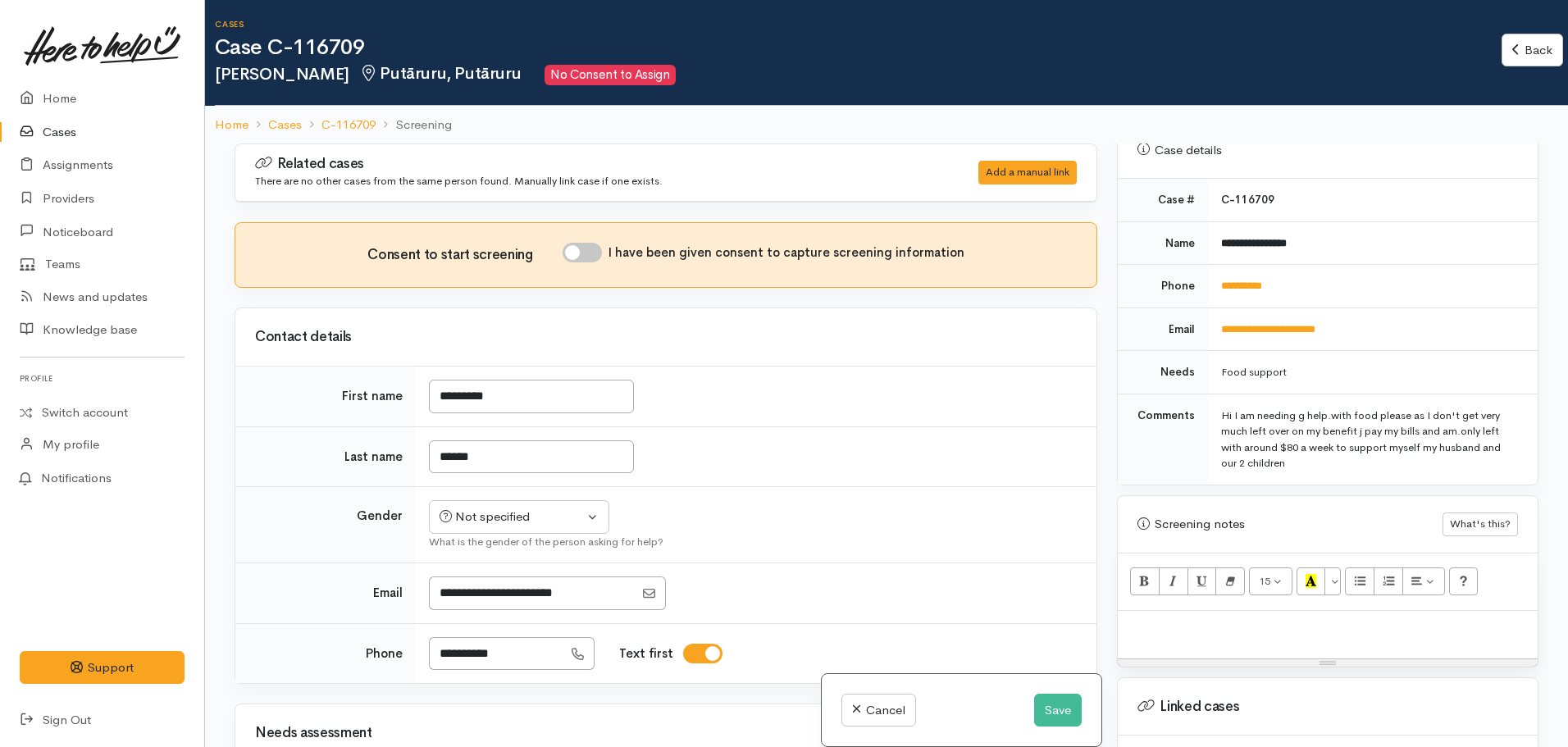
scroll to position [885, 0]
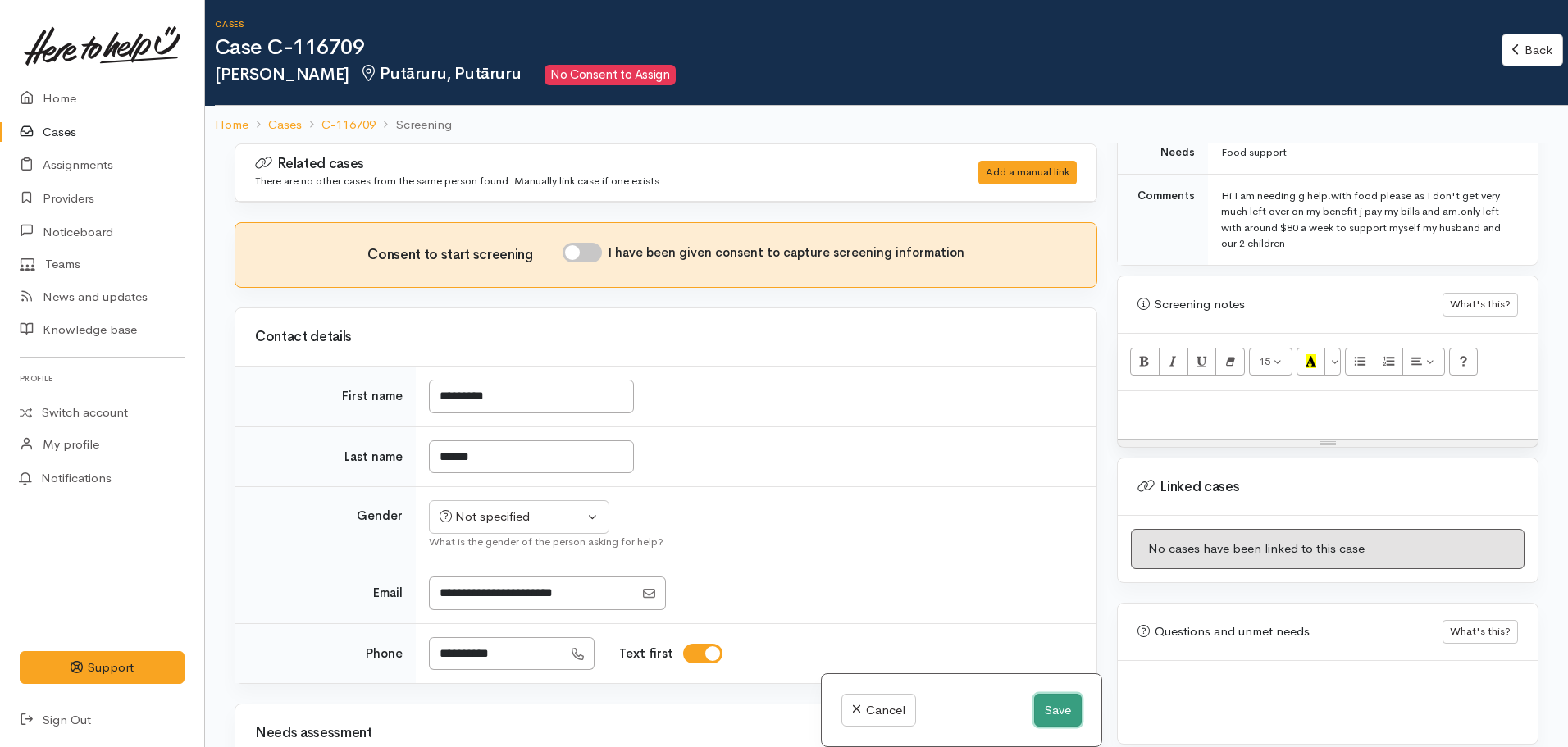
click at [1055, 710] on button "Save" at bounding box center [1058, 710] width 47 height 34
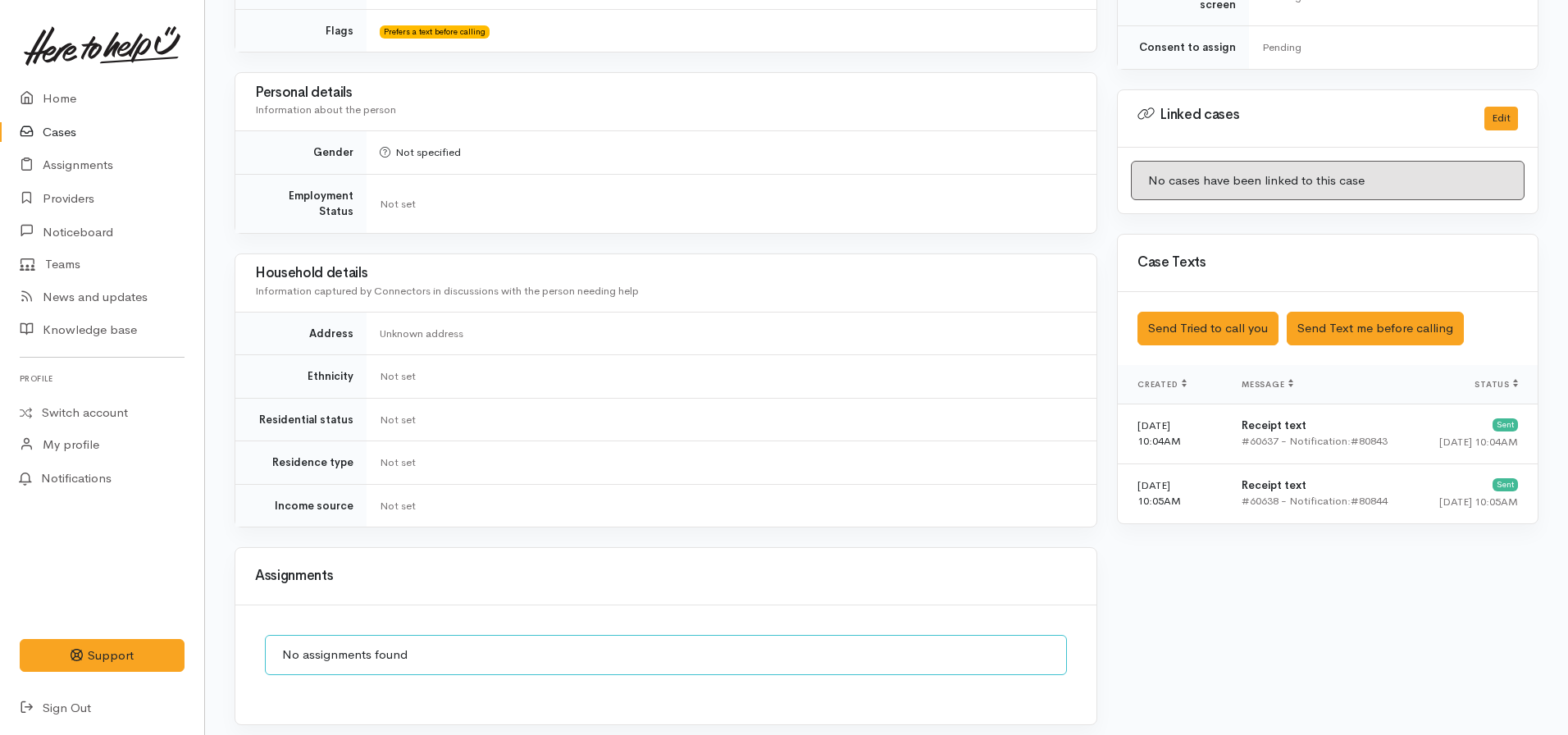
scroll to position [863, 0]
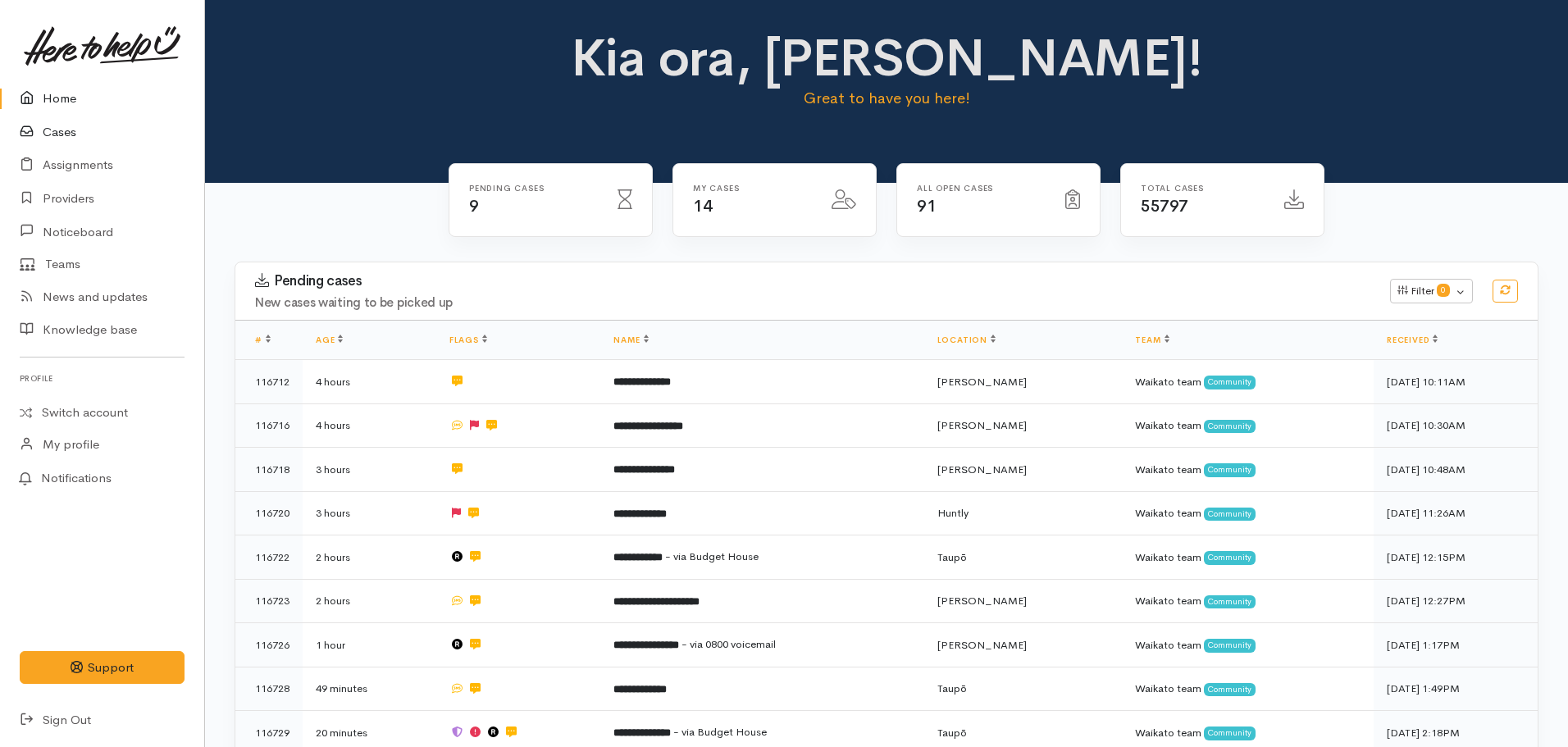
click at [65, 129] on link "Cases" at bounding box center [102, 132] width 204 height 34
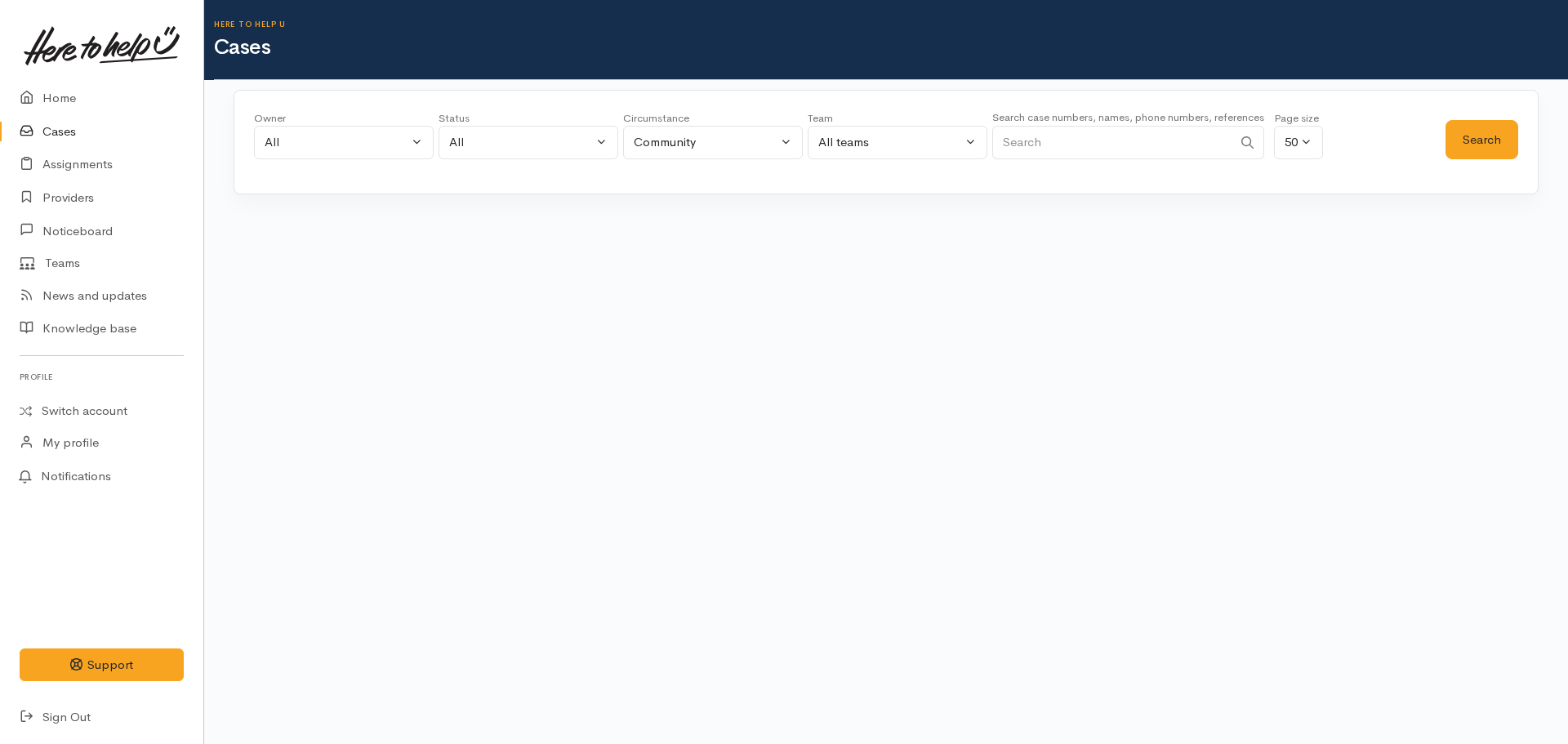
click at [1066, 147] on input "Search" at bounding box center [1113, 142] width 240 height 33
paste input "+64212155078"
type input "+64212155078"
click at [1470, 141] on button "Search" at bounding box center [1481, 140] width 73 height 40
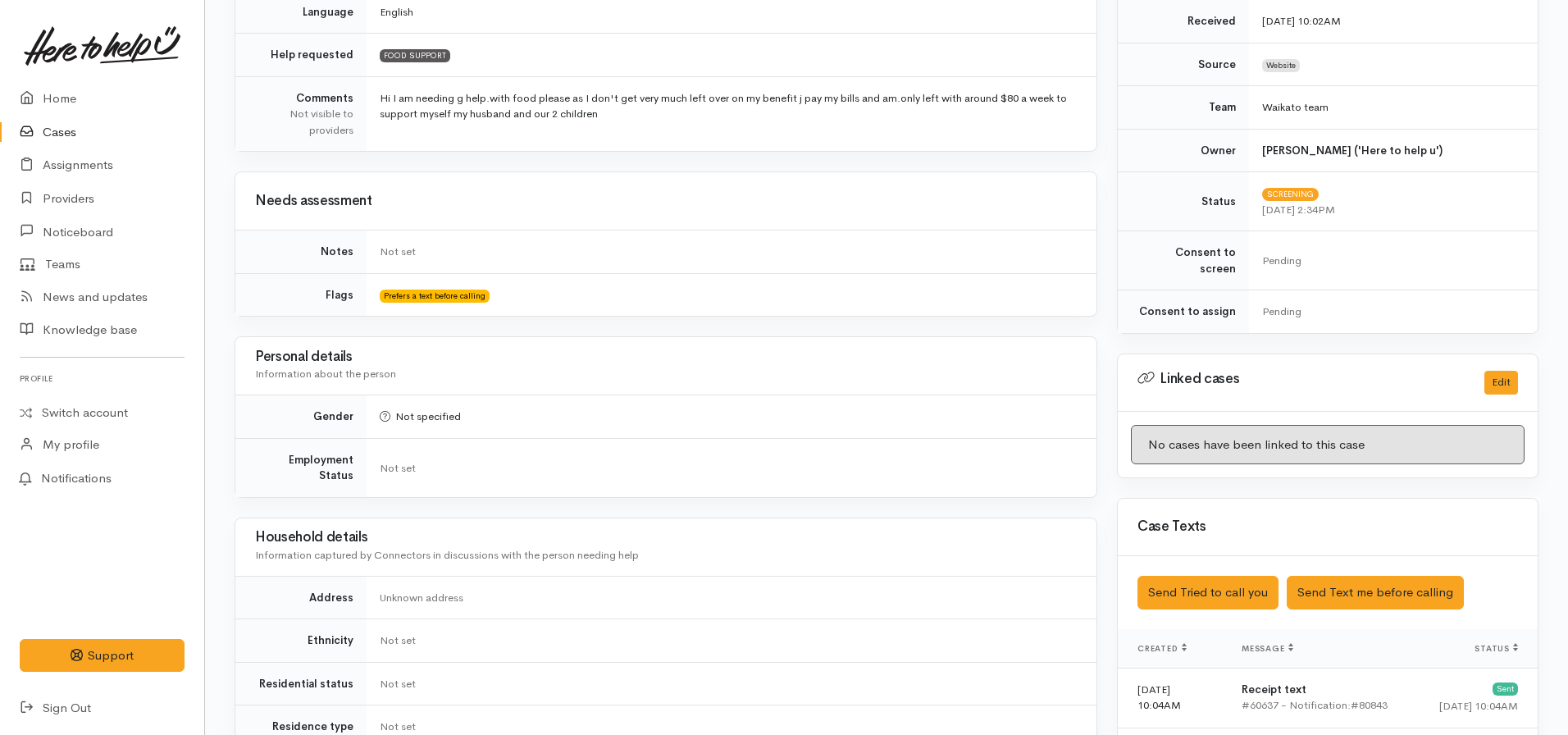
scroll to position [700, 0]
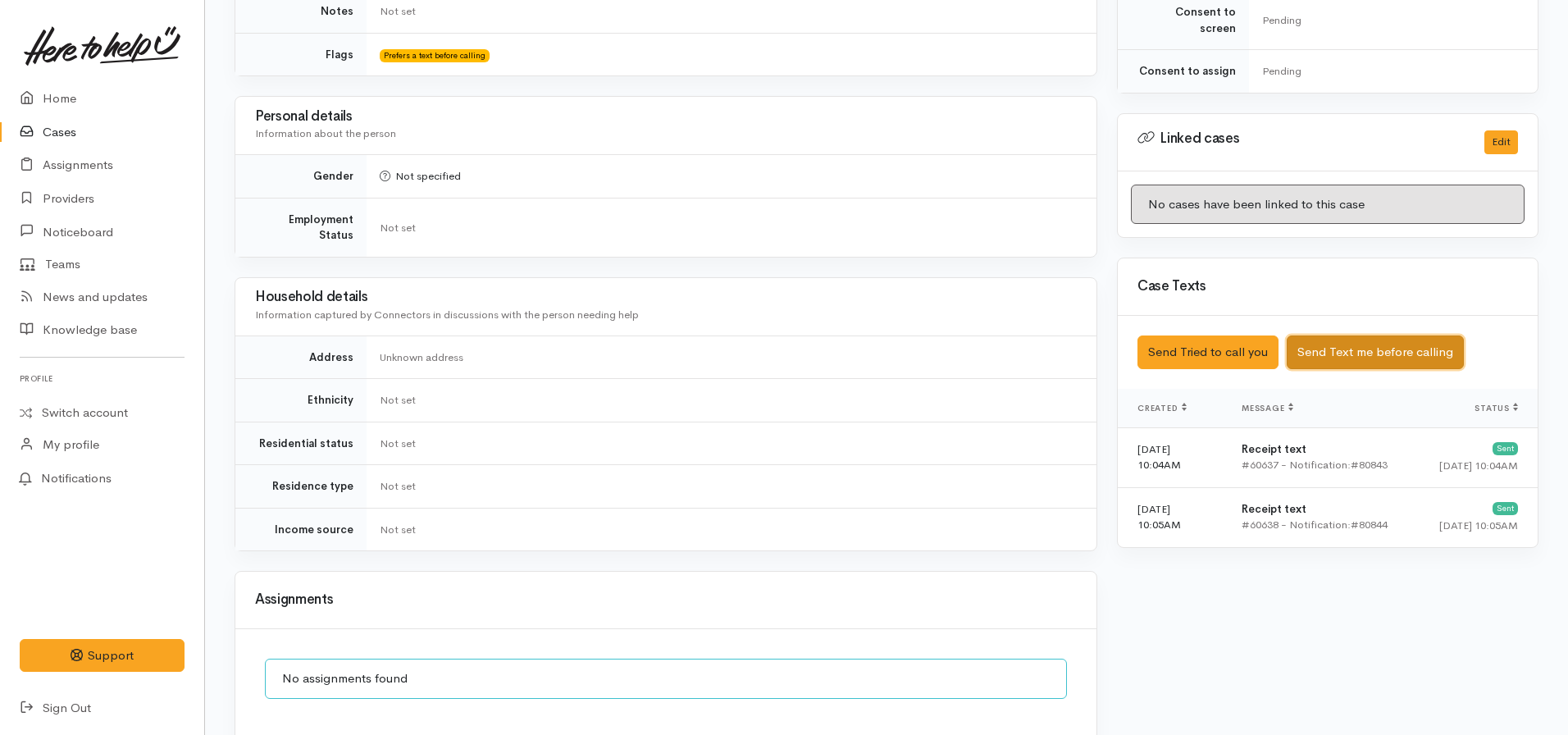
click at [1363, 339] on button "Send Text me before calling" at bounding box center [1375, 352] width 177 height 34
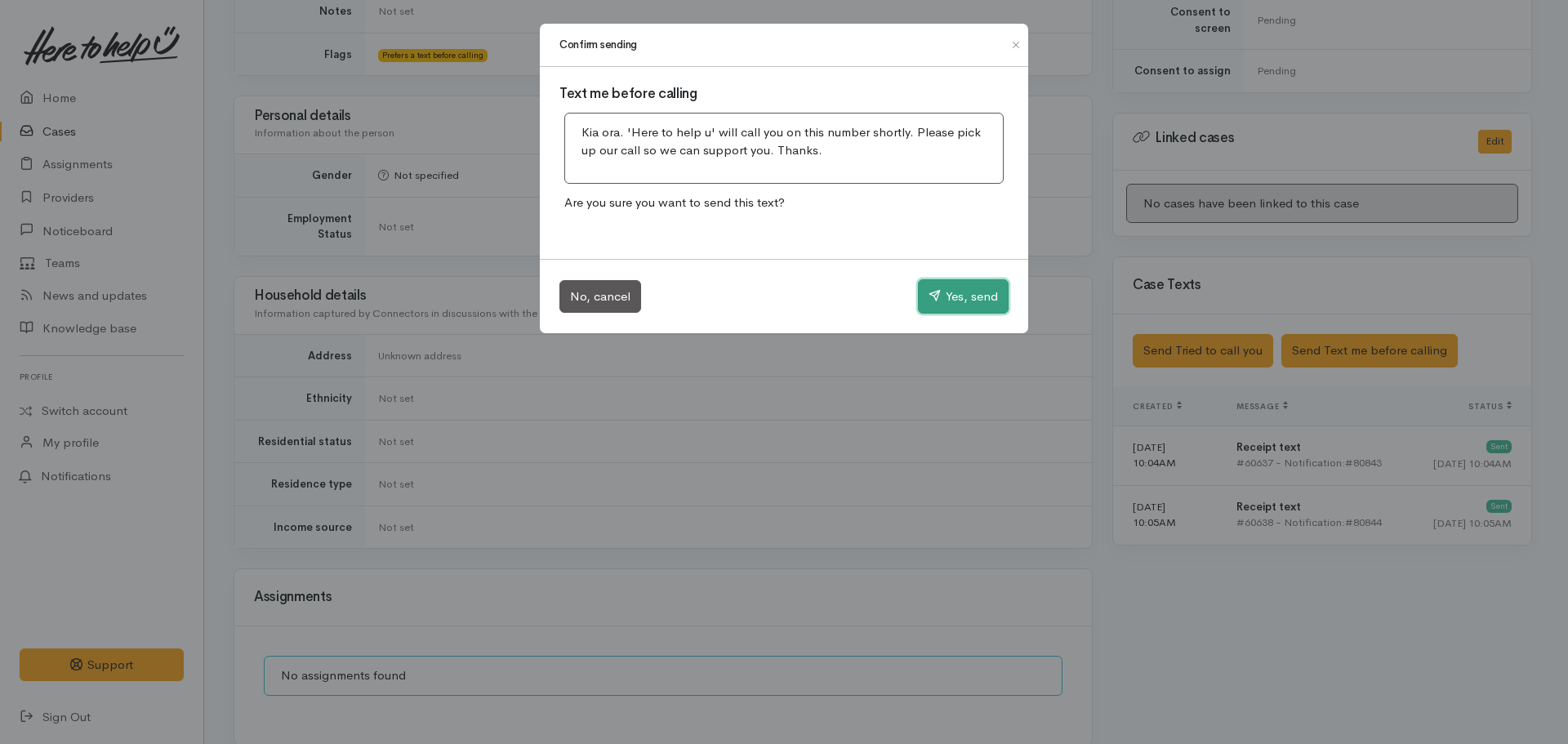
click at [923, 288] on button "Yes, send" at bounding box center [964, 297] width 91 height 34
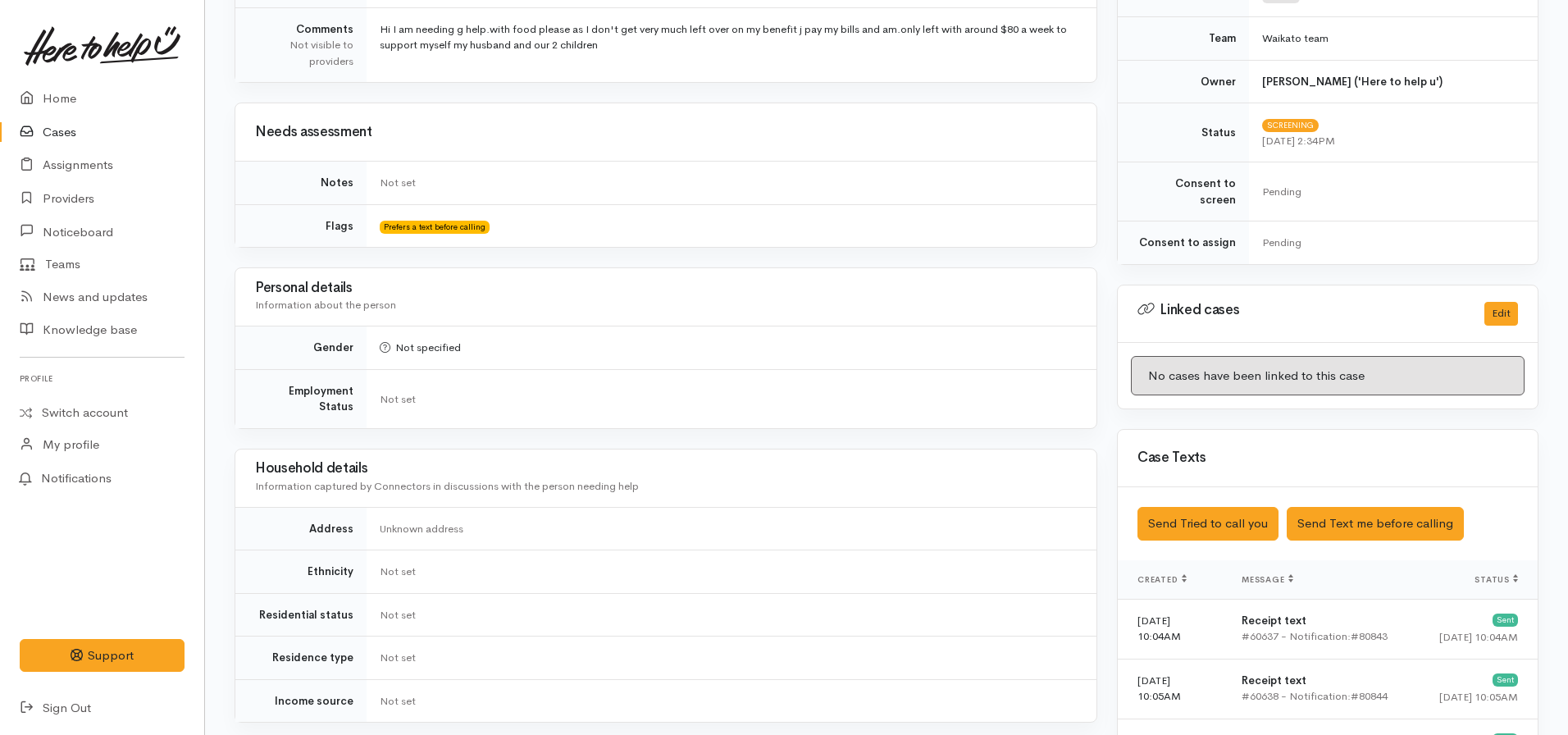
scroll to position [738, 0]
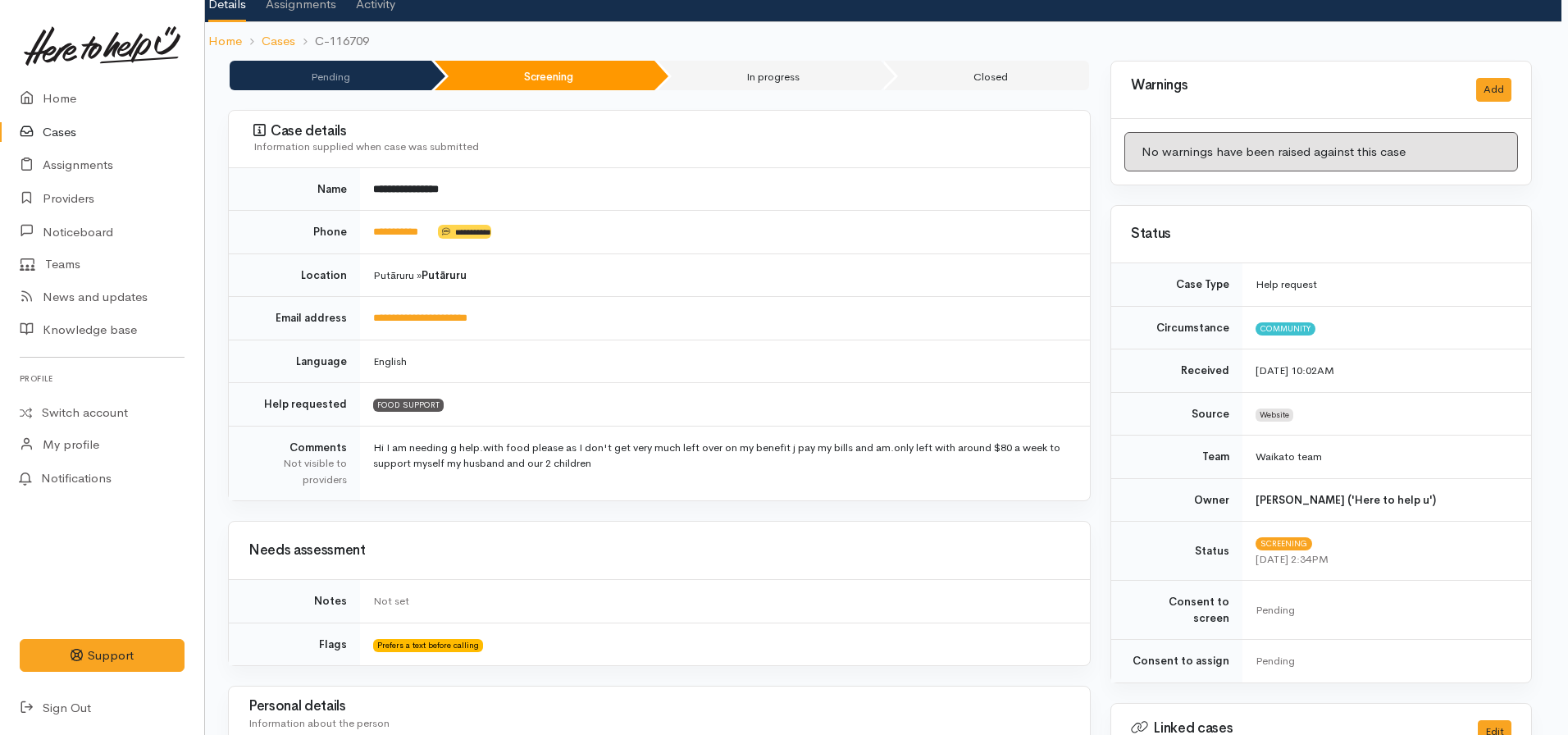
scroll to position [0, 7]
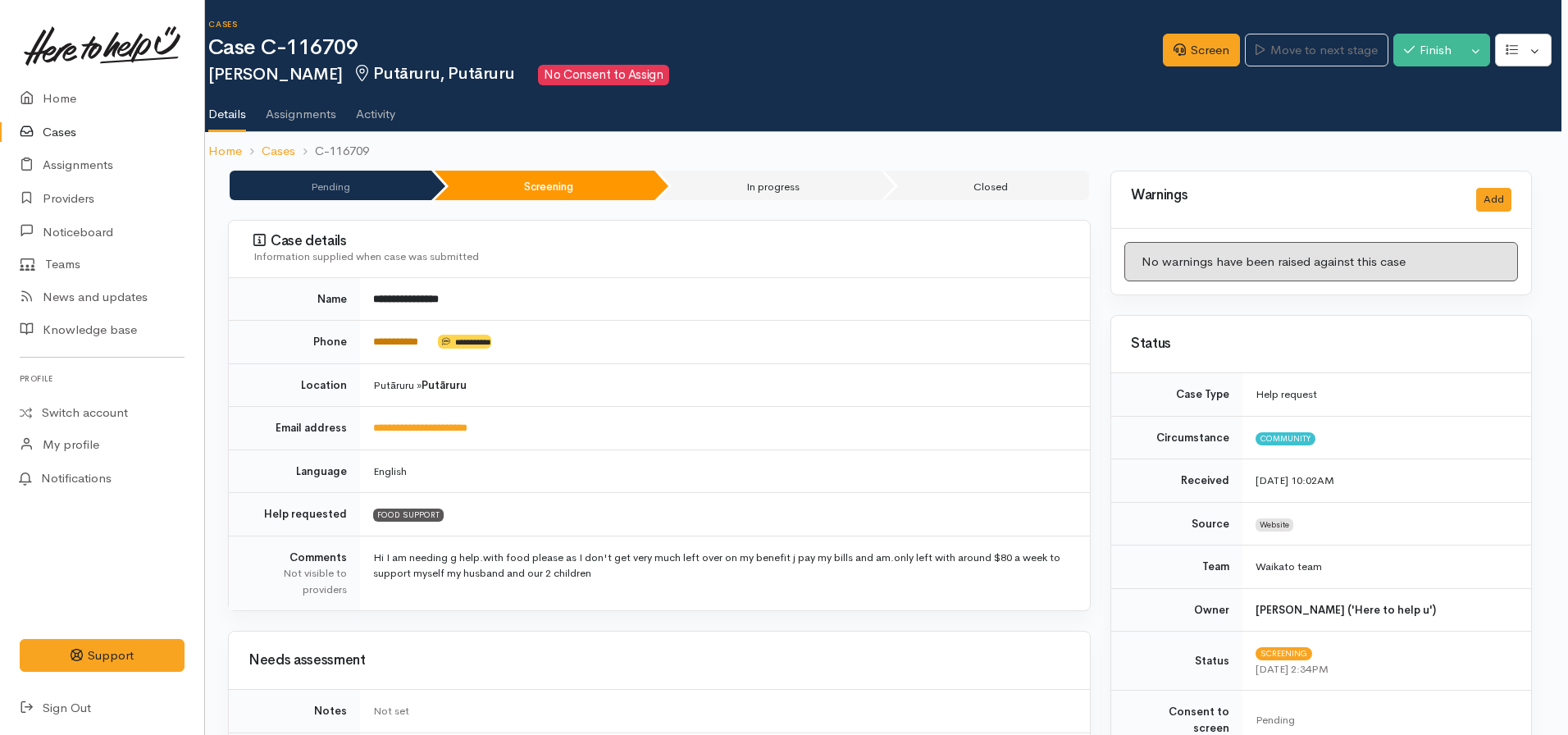
click at [400, 339] on link "**********" at bounding box center [396, 342] width 45 height 10
drag, startPoint x: 445, startPoint y: 337, endPoint x: 373, endPoint y: 345, distance: 72.4
click at [373, 347] on td "**********" at bounding box center [725, 343] width 730 height 43
copy td "**********"
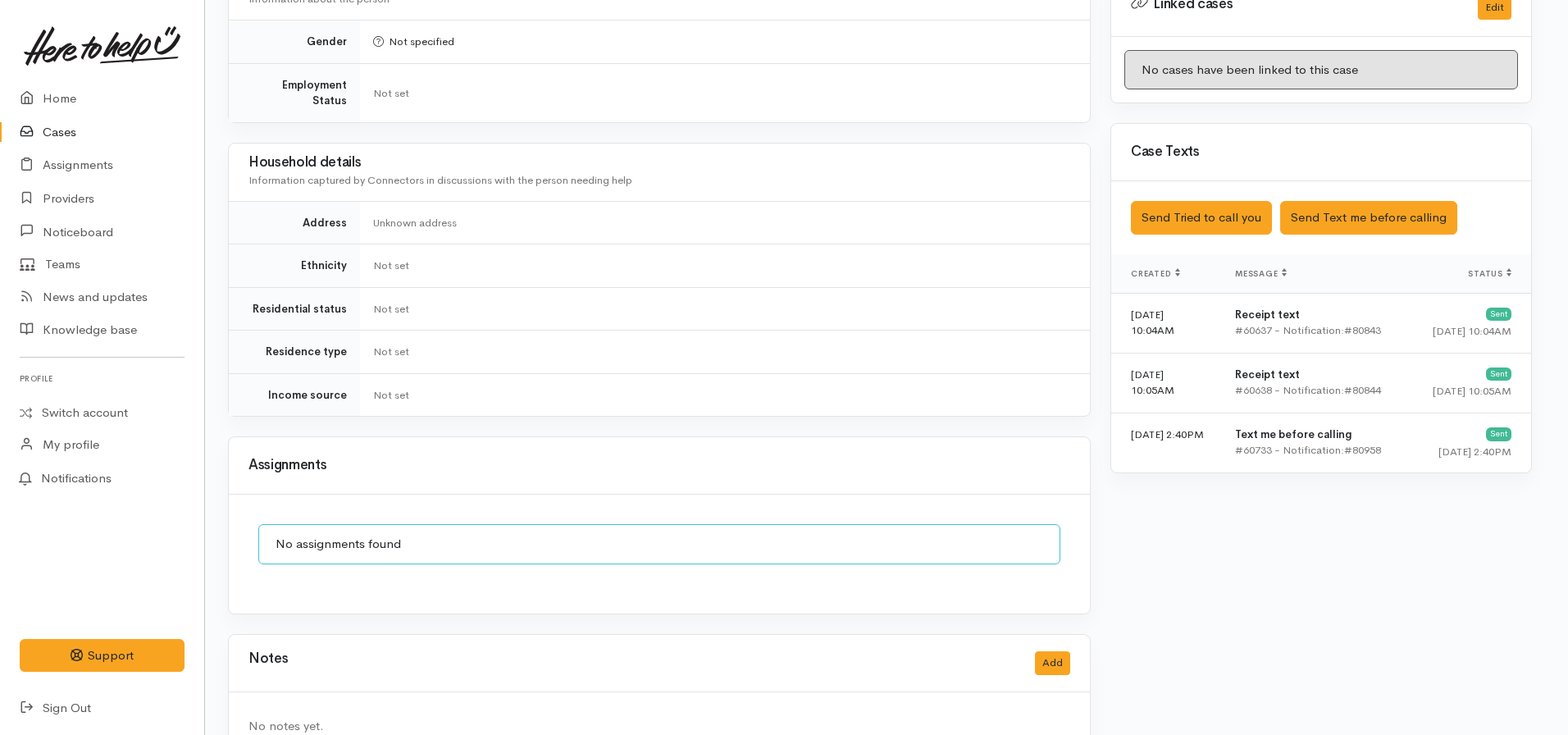
scroll to position [863, 7]
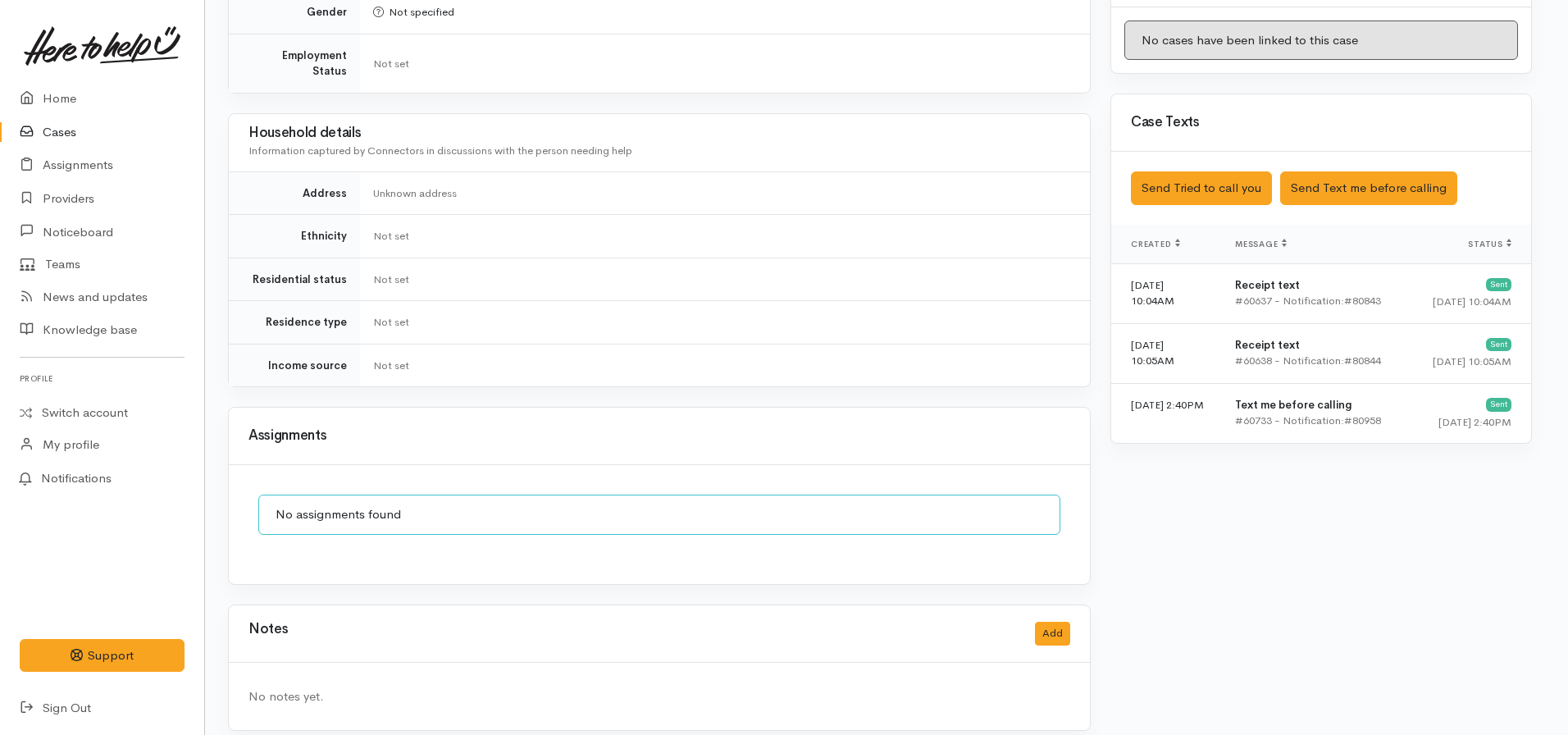
click at [918, 428] on h3 "Assignments" at bounding box center [659, 435] width 822 height 15
click at [1064, 621] on button "Add" at bounding box center [1052, 633] width 35 height 24
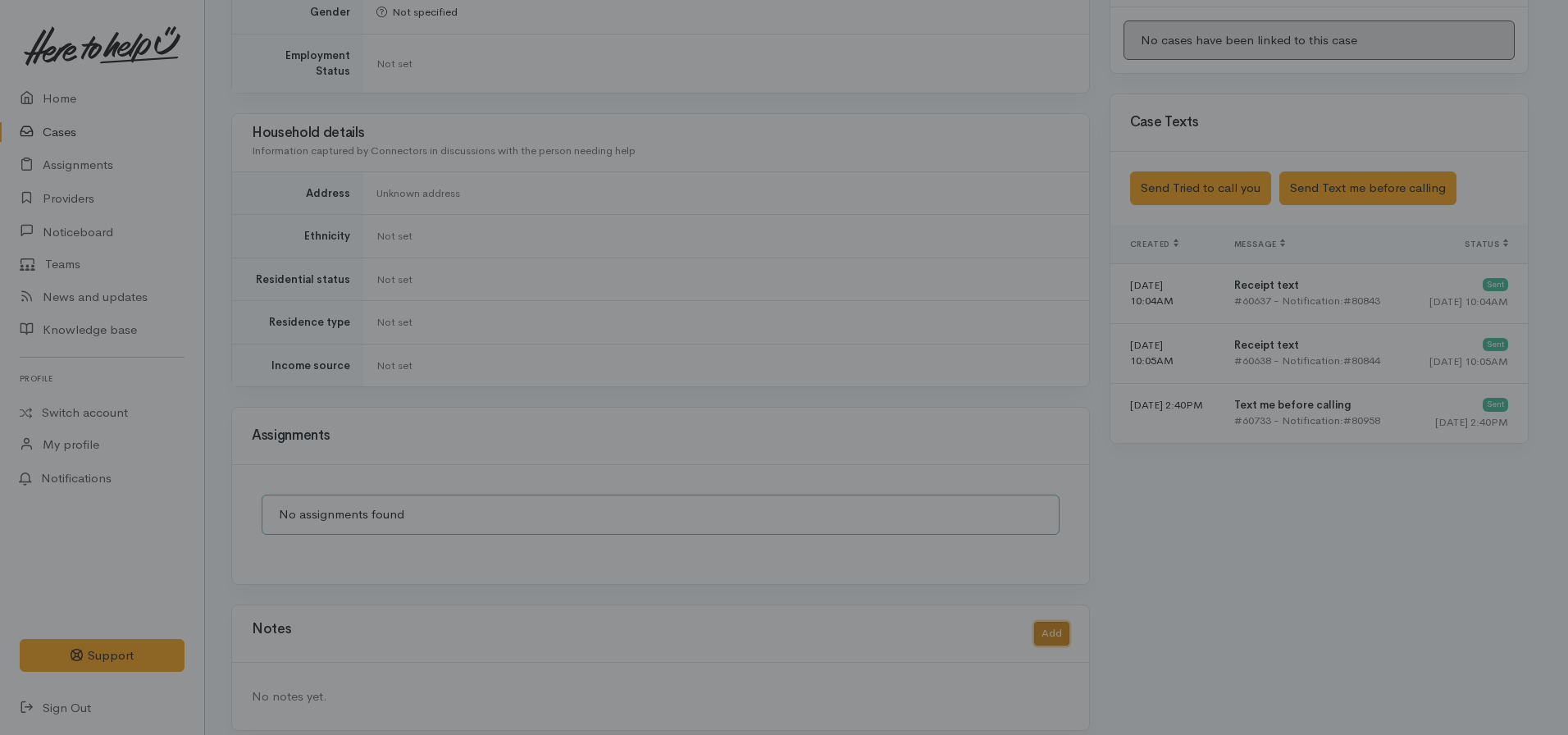
scroll to position [851, 3]
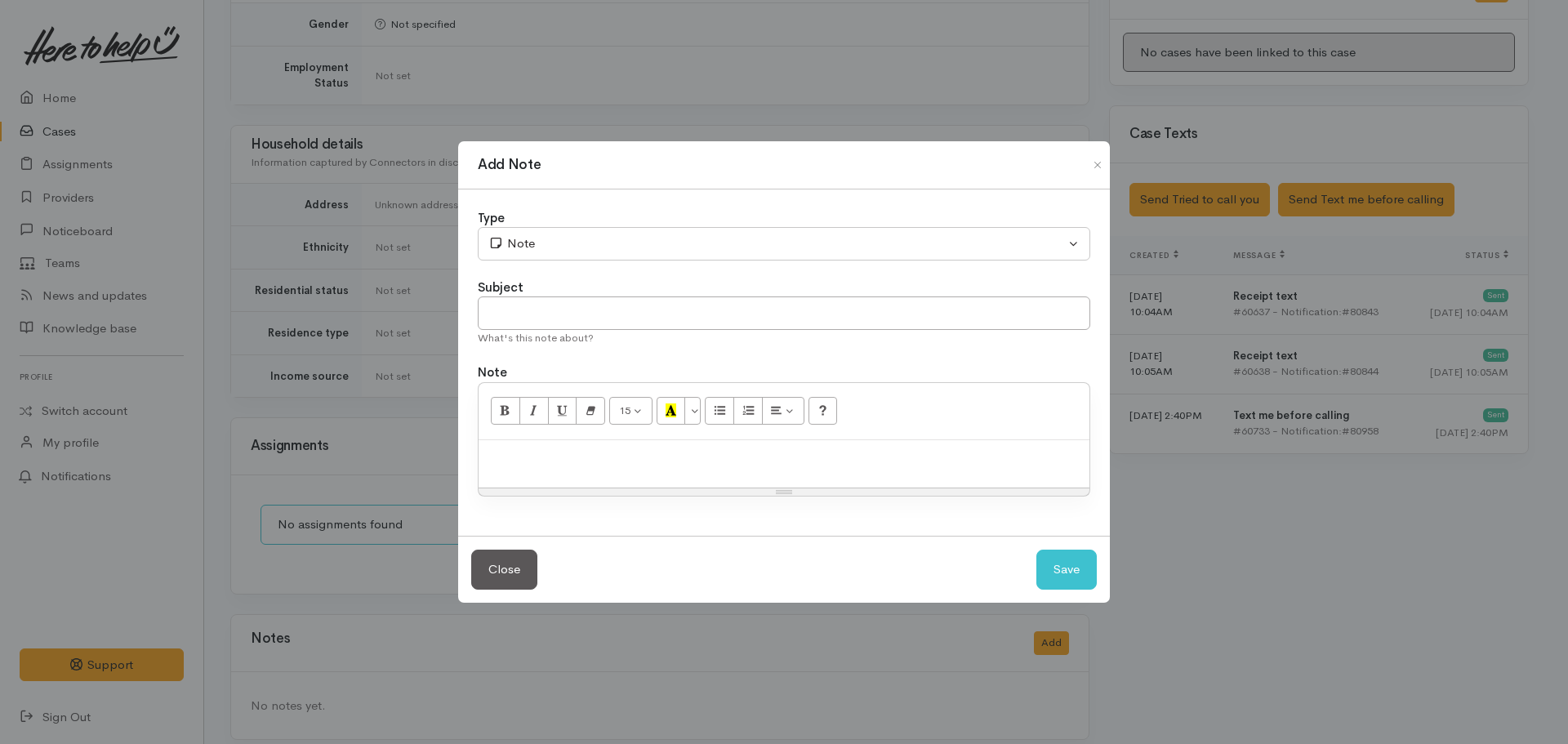
click at [607, 471] on div at bounding box center [784, 465] width 611 height 48
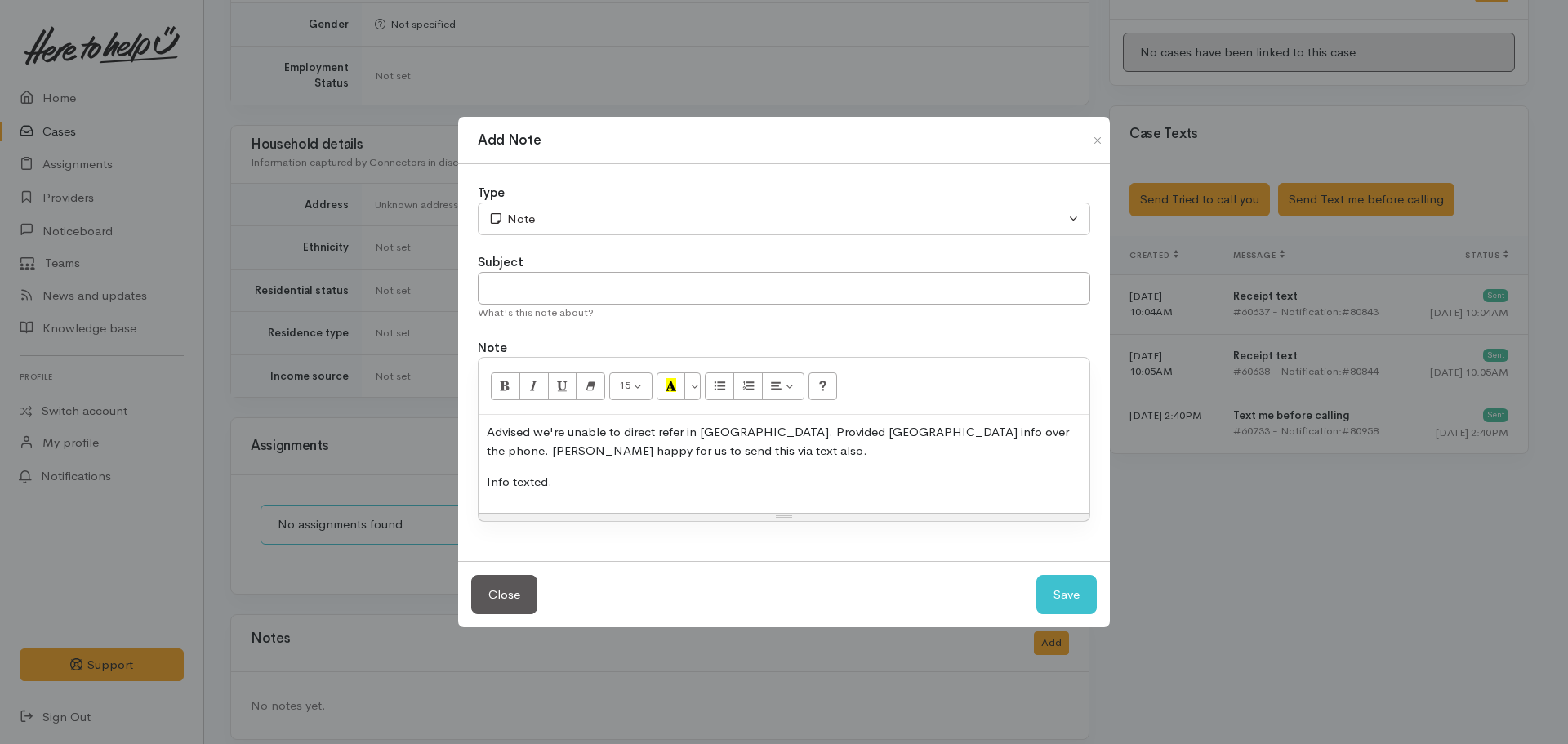
click at [626, 466] on div "Advised we're unable to direct refer in Putaruru. Provided Overdale Community C…" at bounding box center [784, 464] width 611 height 98
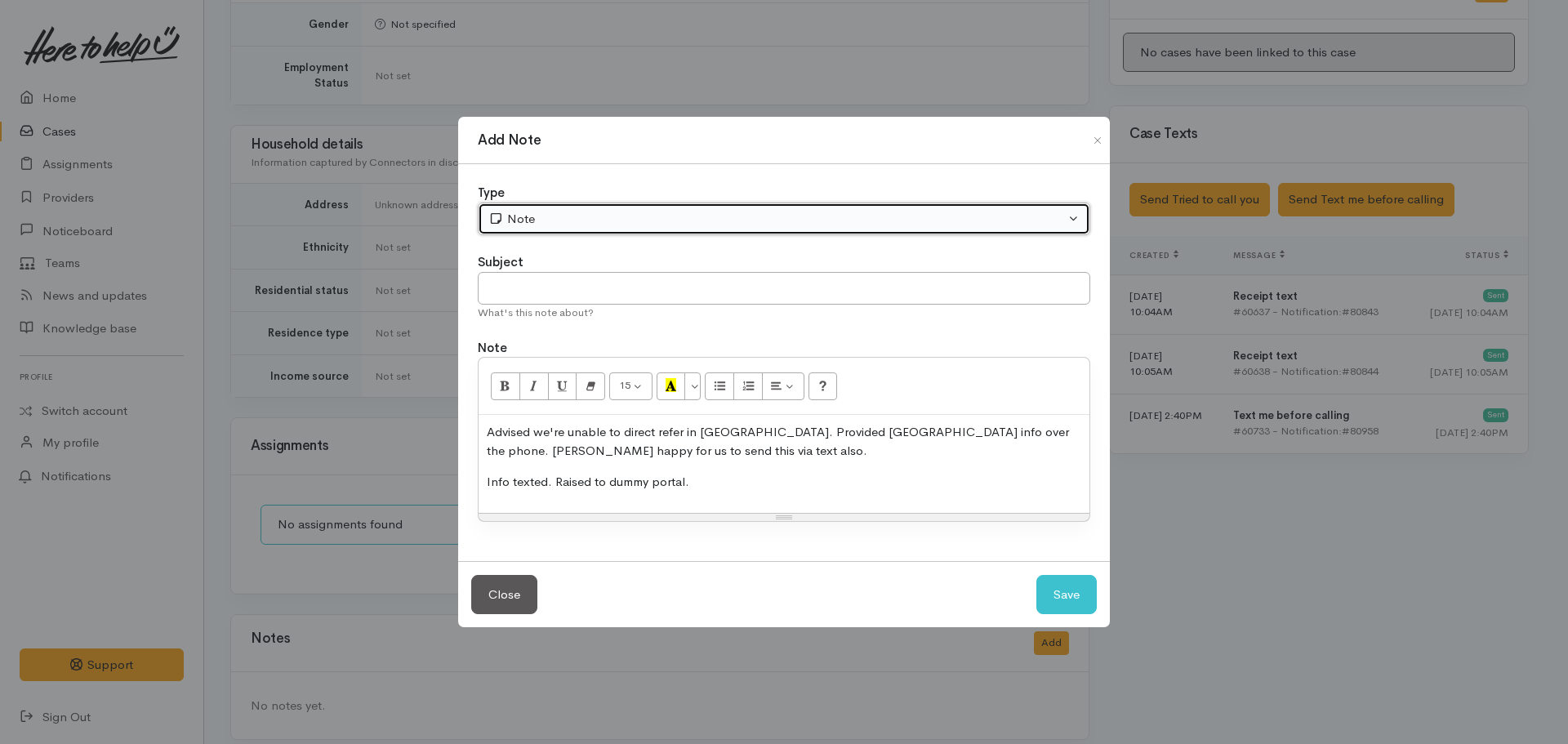
click at [682, 208] on button "Note" at bounding box center [784, 219] width 613 height 33
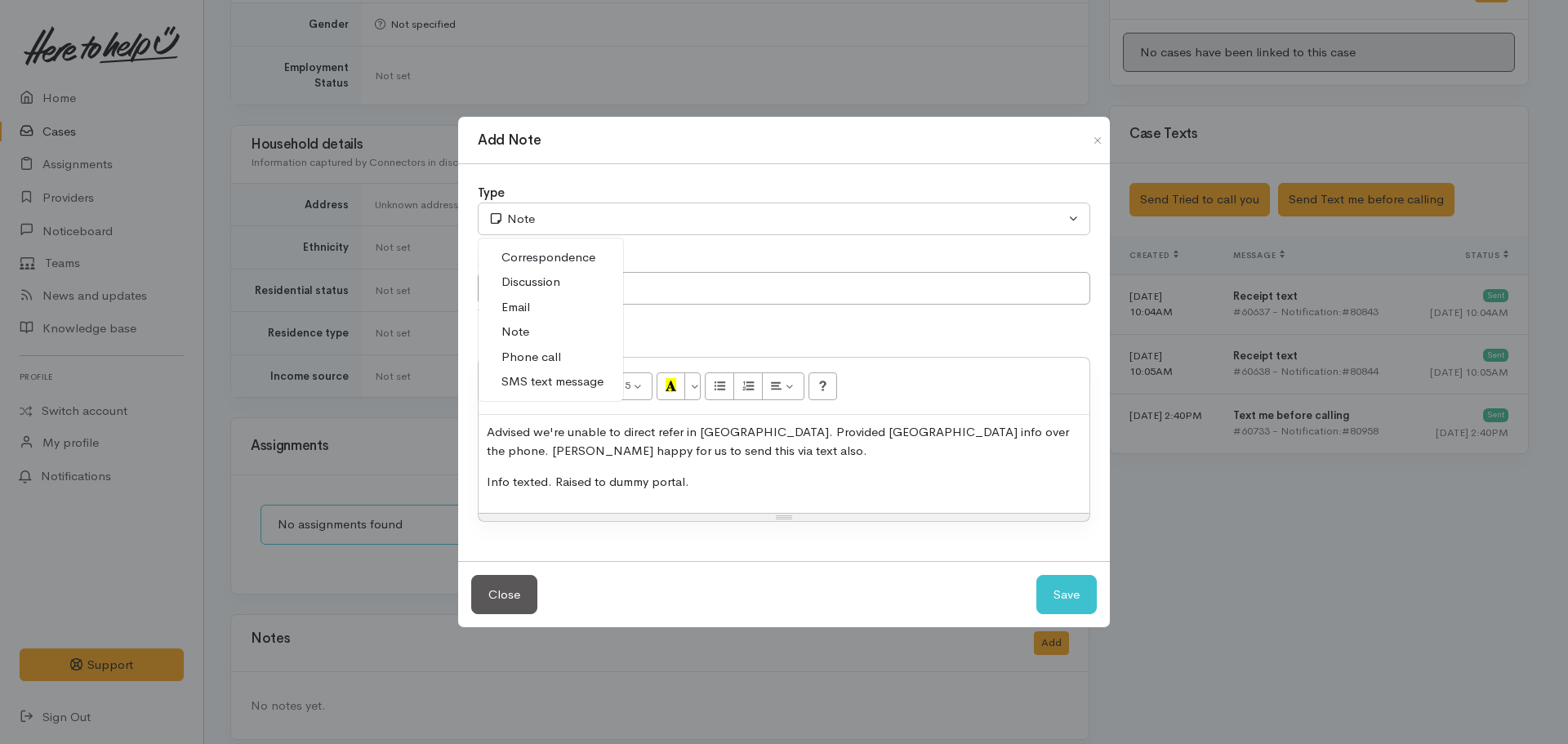
click at [544, 376] on span "SMS text message" at bounding box center [552, 381] width 102 height 19
select select "5"
click at [555, 295] on input "text" at bounding box center [784, 288] width 613 height 33
type input "Information shared"
click at [1036, 575] on button "Save" at bounding box center [1066, 595] width 61 height 40
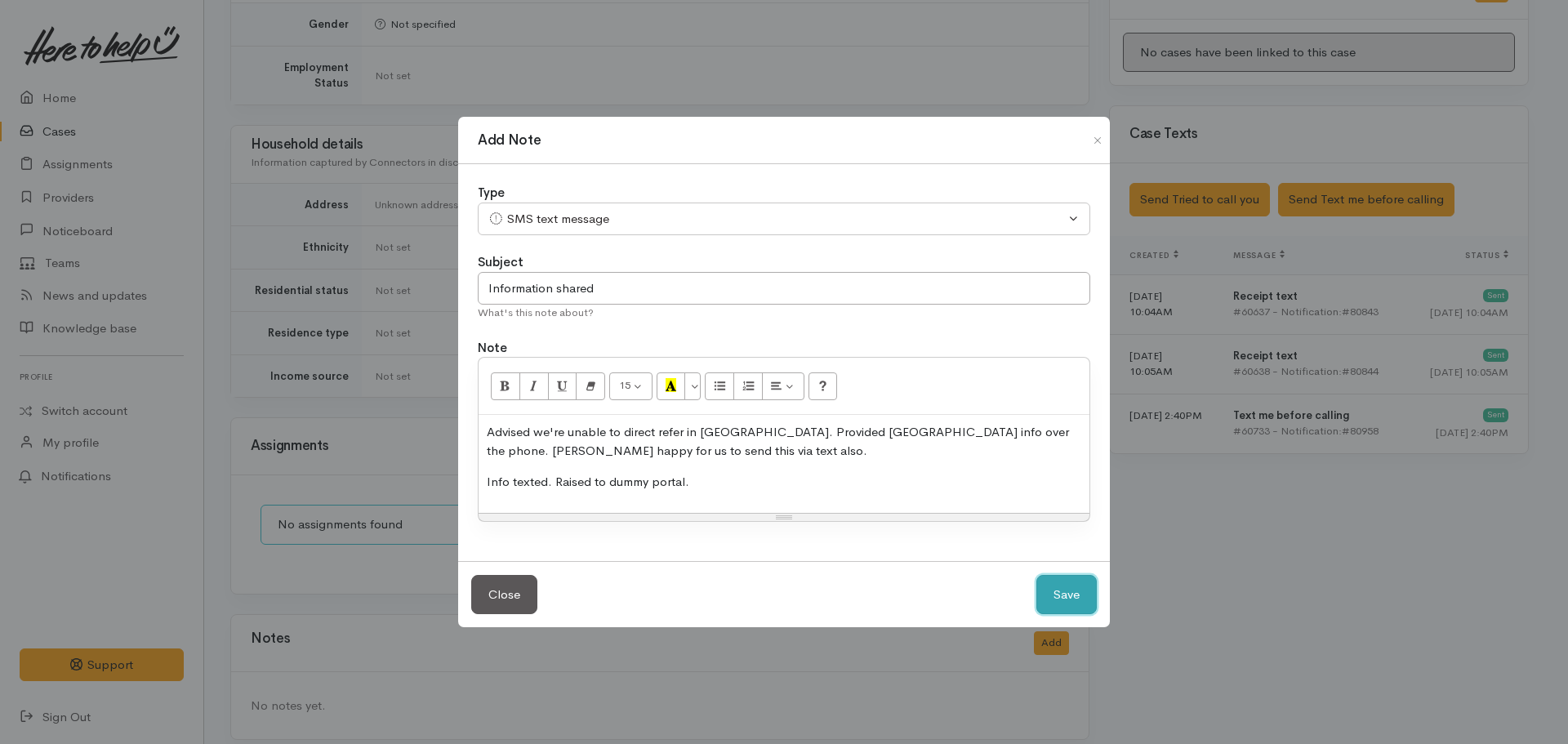
select select "1"
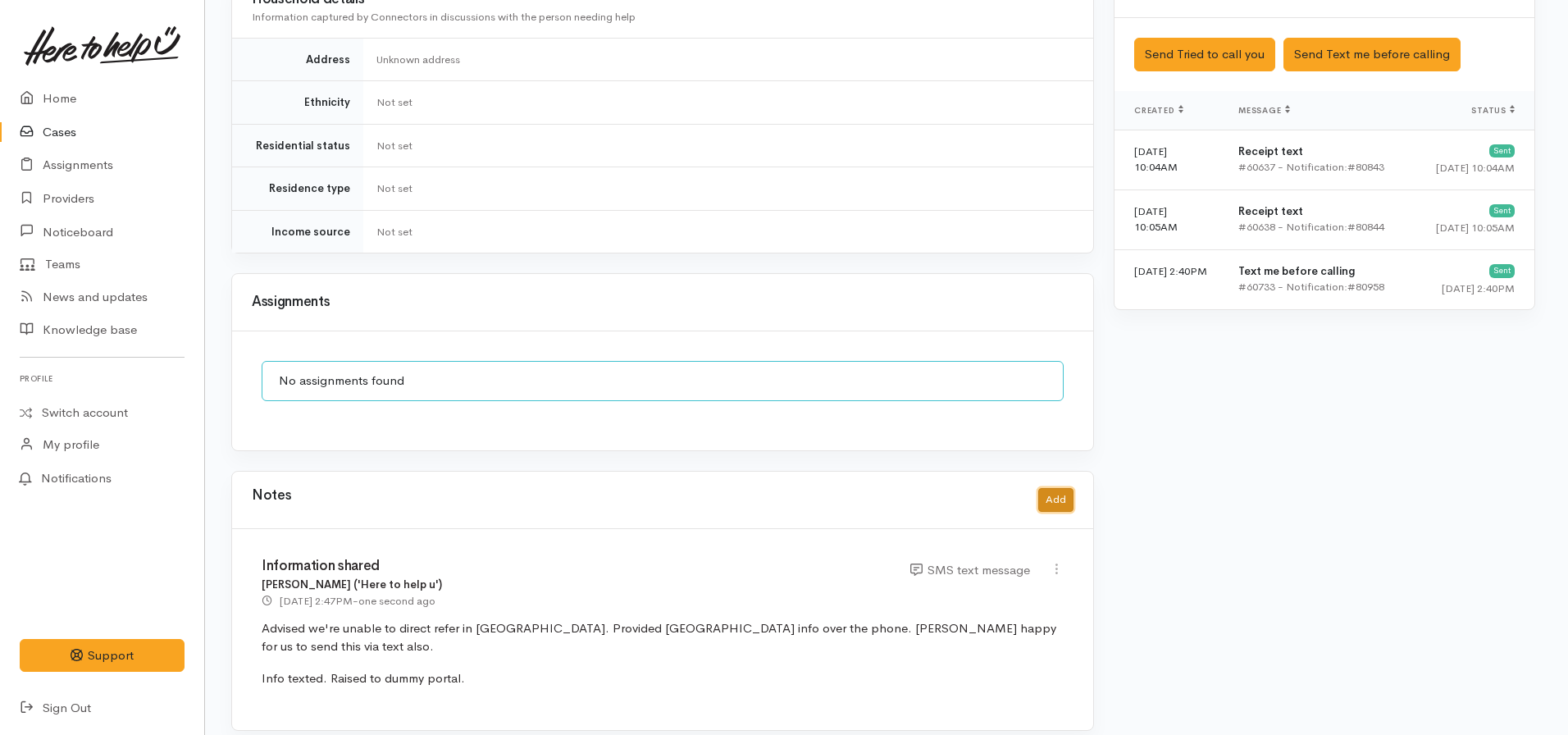
click at [1049, 489] on button "Add" at bounding box center [1055, 500] width 35 height 24
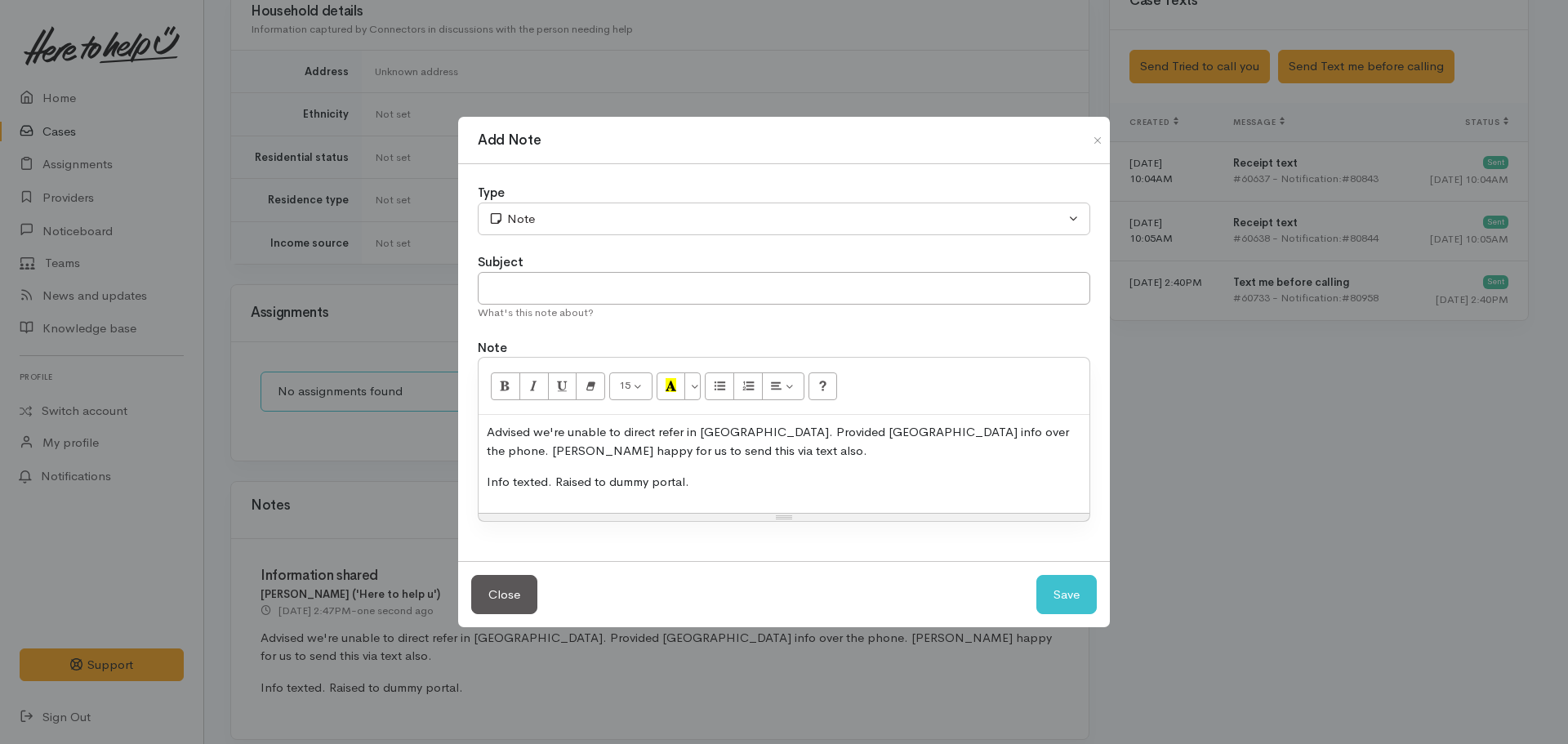
click at [644, 470] on div "Advised we're unable to direct refer in Putaruru. Provided Overdale Community C…" at bounding box center [784, 464] width 611 height 98
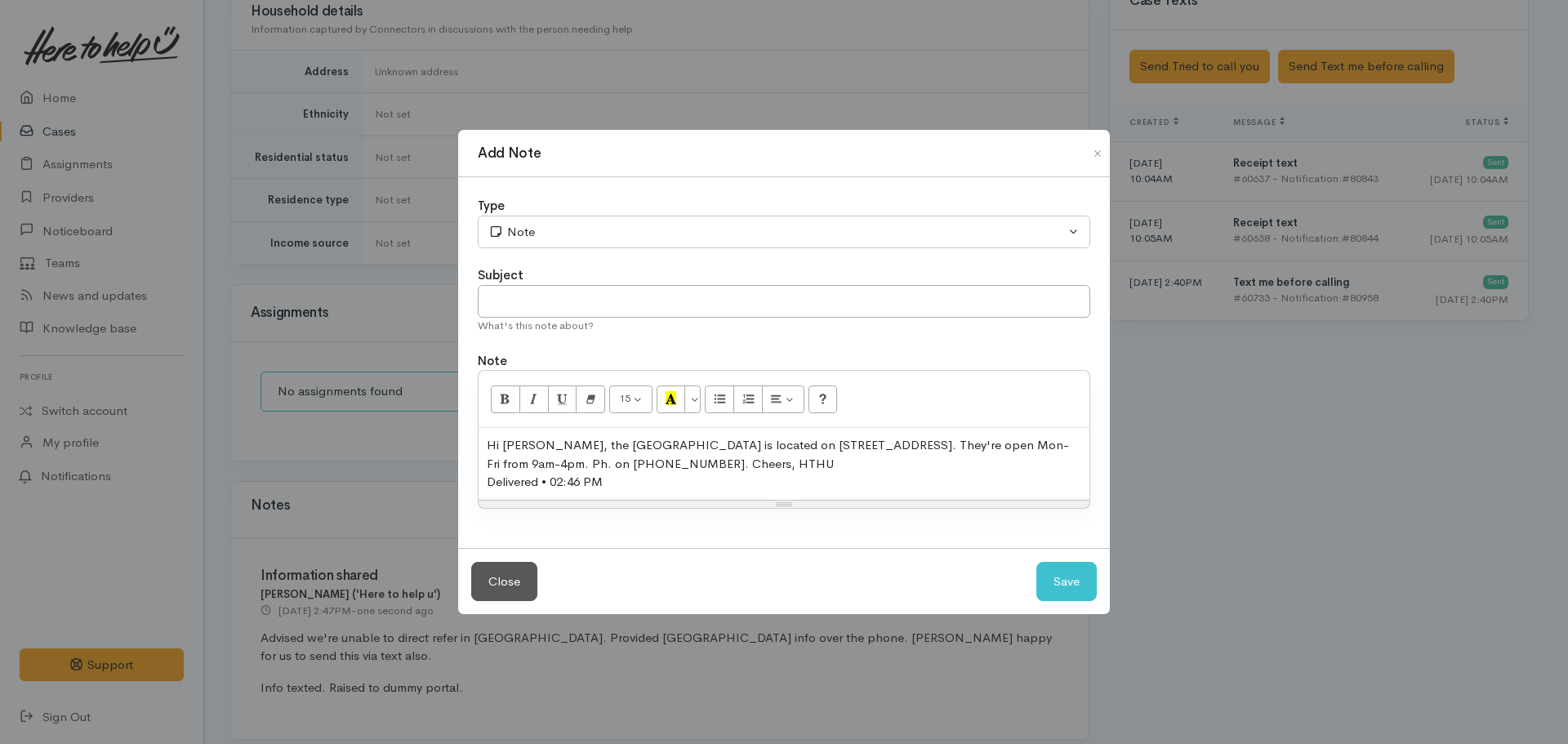
click at [828, 463] on div "Hi Elizabeth, the Overdale Community Centre is located on 12 Overdale Street, P…" at bounding box center [784, 454] width 595 height 37
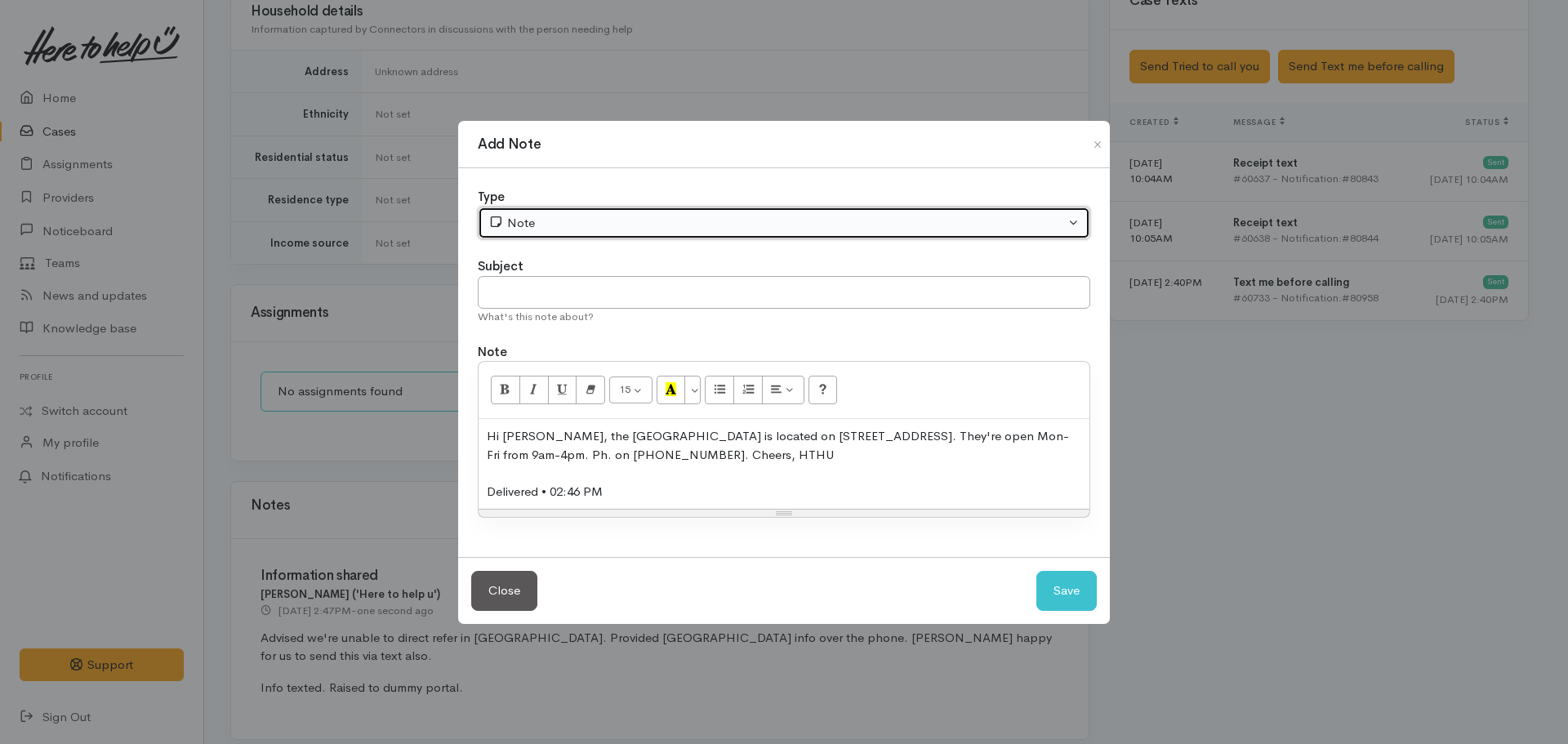
click at [614, 223] on div "Note" at bounding box center [777, 224] width 577 height 19
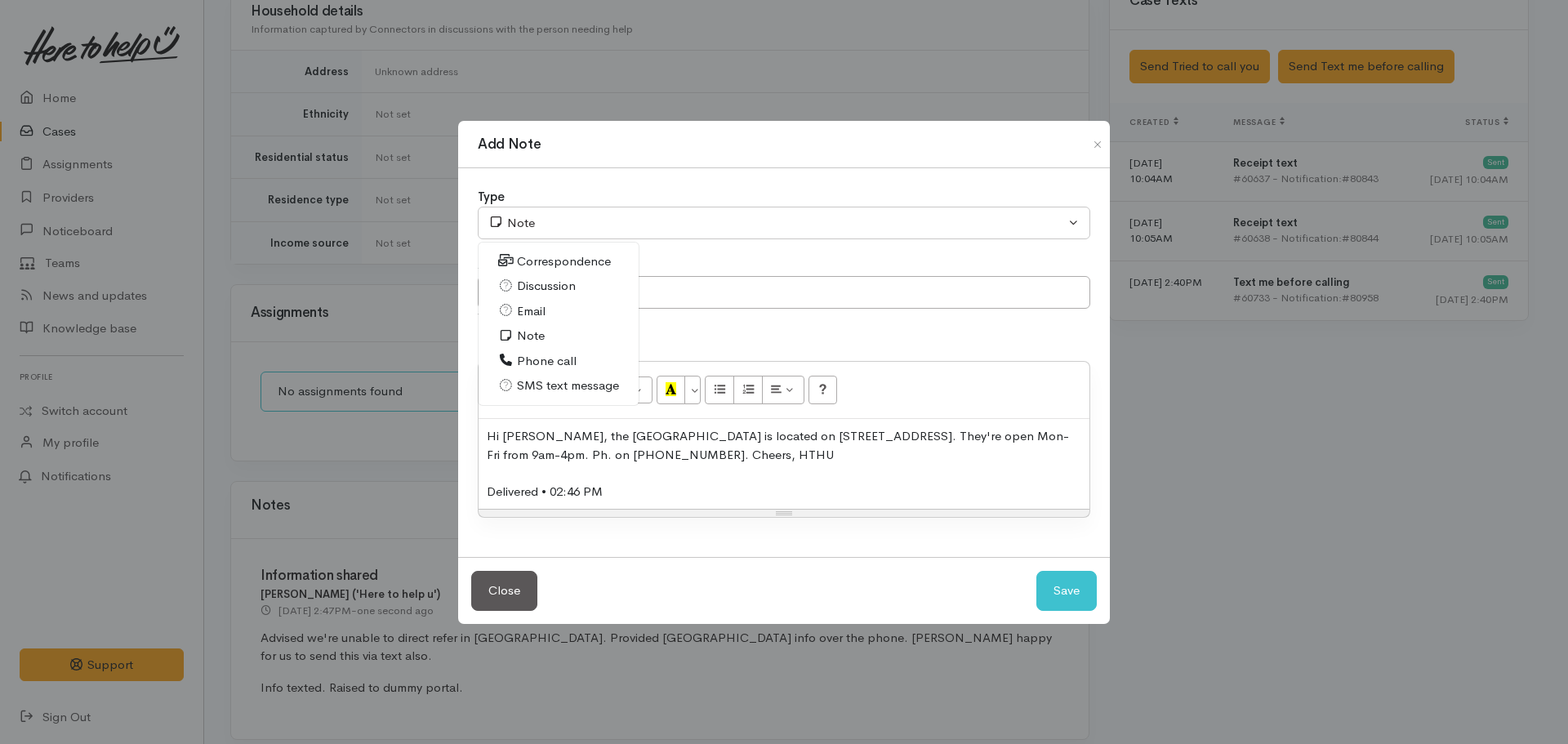
click at [556, 381] on span "SMS text message" at bounding box center [568, 386] width 102 height 19
click at [1054, 579] on button "Save" at bounding box center [1066, 591] width 61 height 40
select select "1"
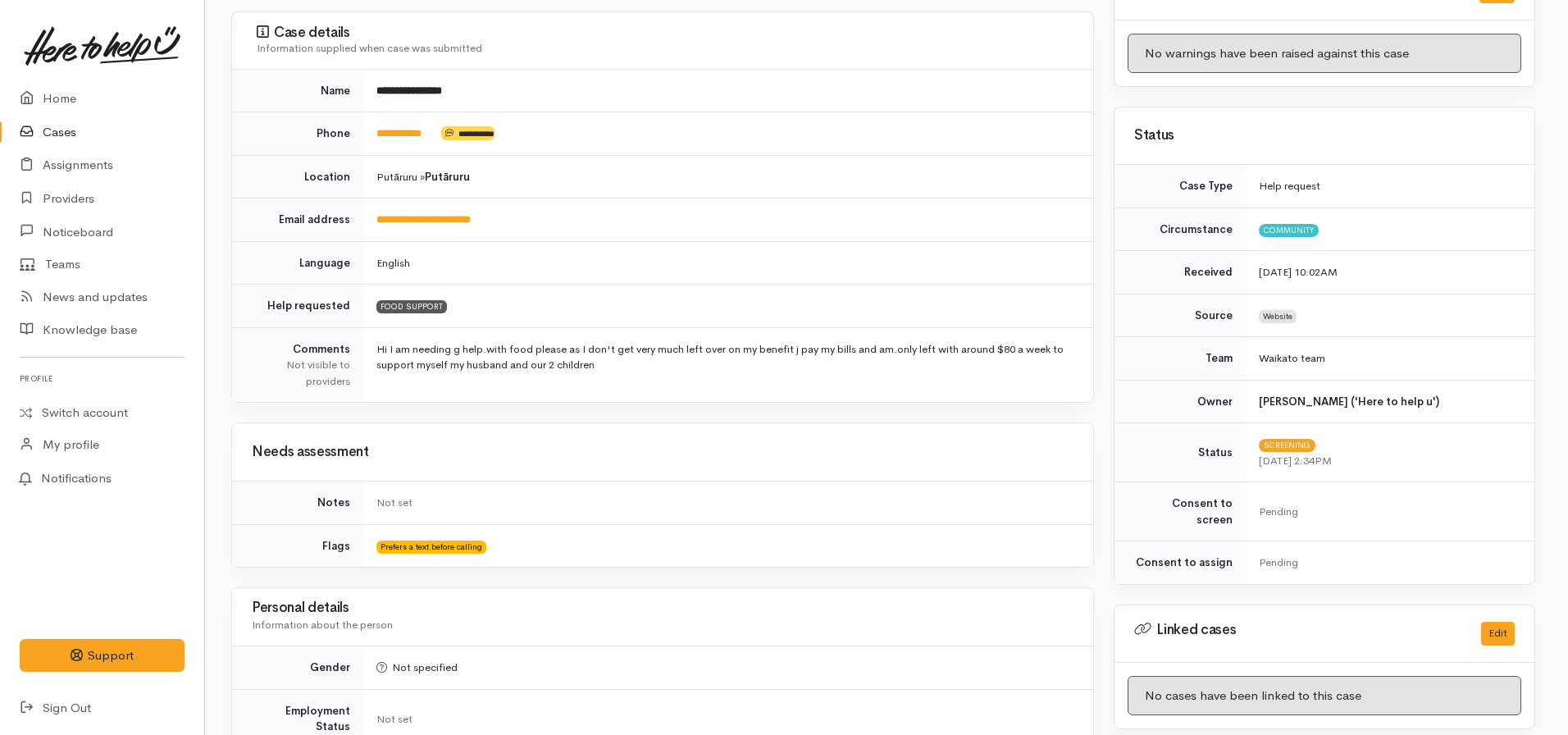
scroll to position [0, 3]
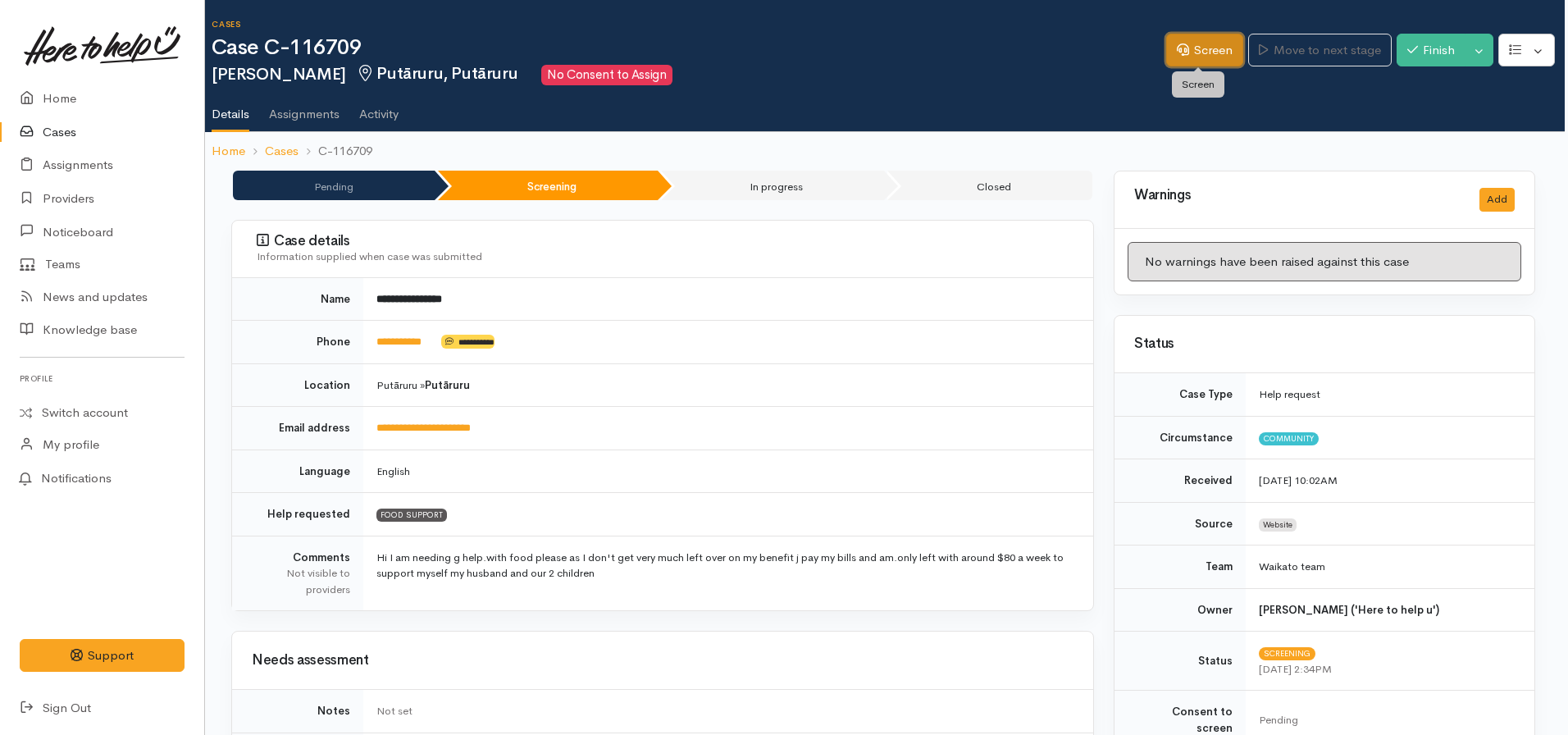
click at [1176, 52] on icon at bounding box center [1182, 49] width 12 height 12
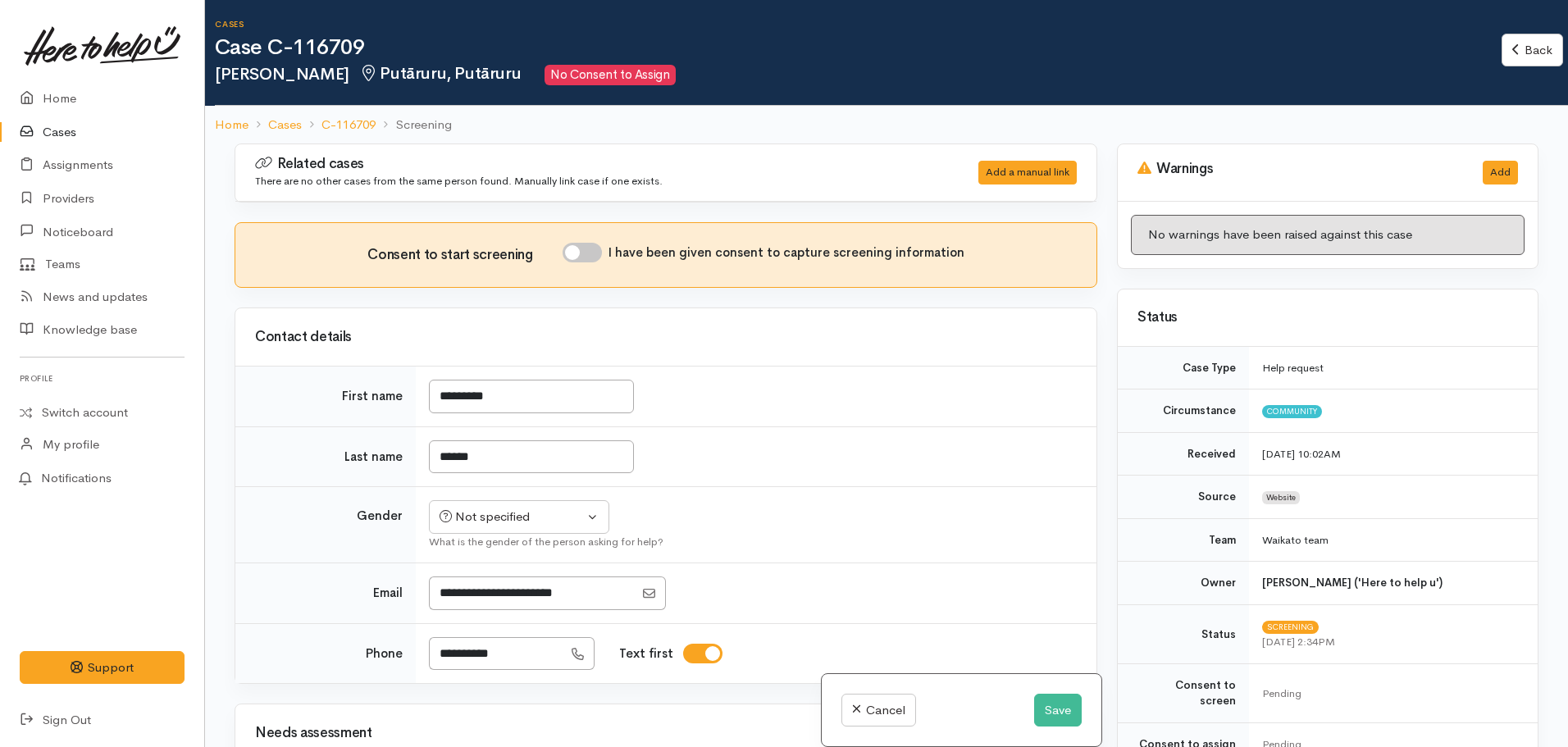
click at [592, 256] on input "I have been given consent to capture screening information" at bounding box center [583, 252] width 40 height 20
checkbox input "true"
click at [517, 542] on div "What is the gender of the person asking for help?" at bounding box center [752, 541] width 648 height 16
click at [513, 528] on button "Not specified" at bounding box center [519, 516] width 181 height 34
drag, startPoint x: 492, startPoint y: 599, endPoint x: 510, endPoint y: 590, distance: 20.1
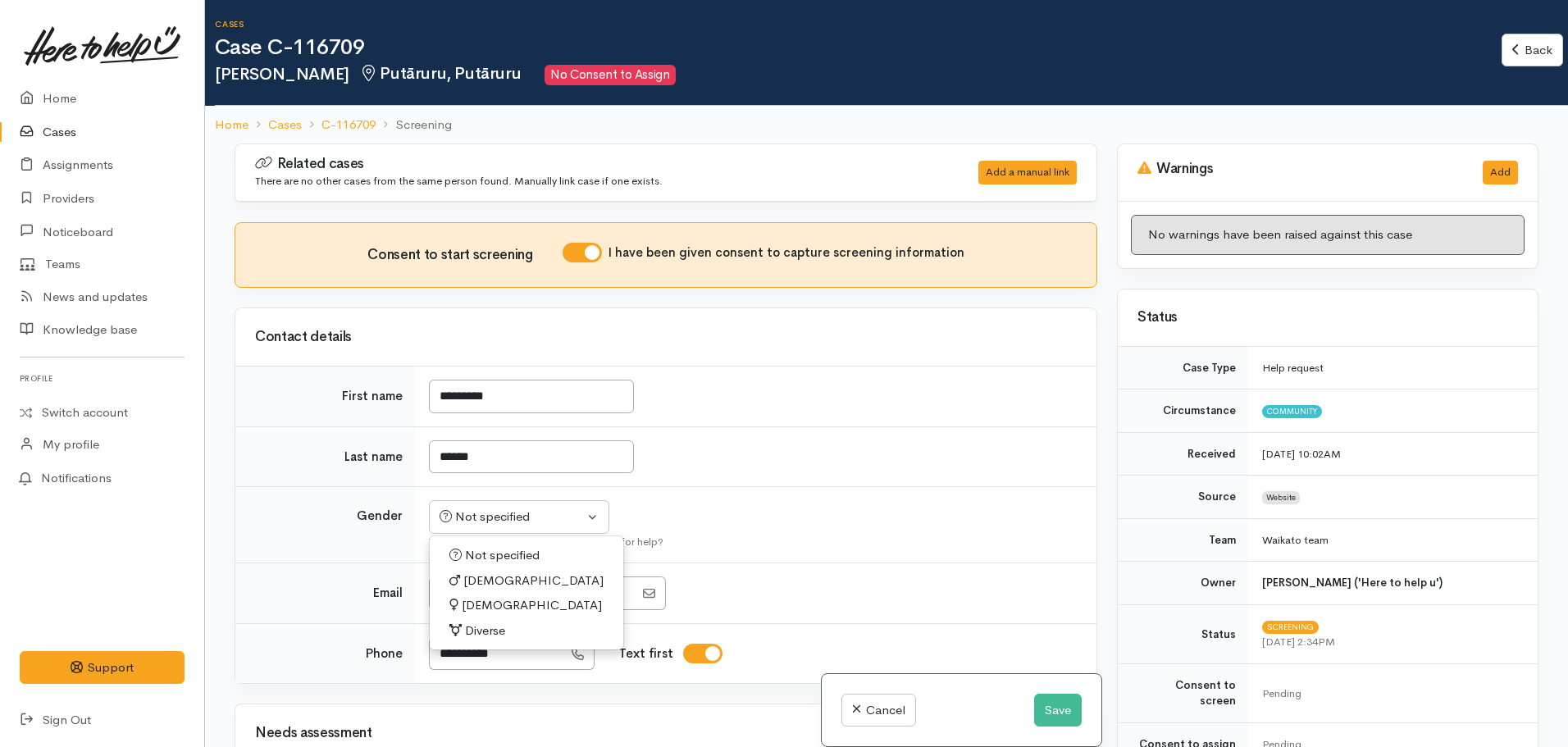
click at [492, 600] on span "[DEMOGRAPHIC_DATA]" at bounding box center [531, 606] width 140 height 19
select select "Female"
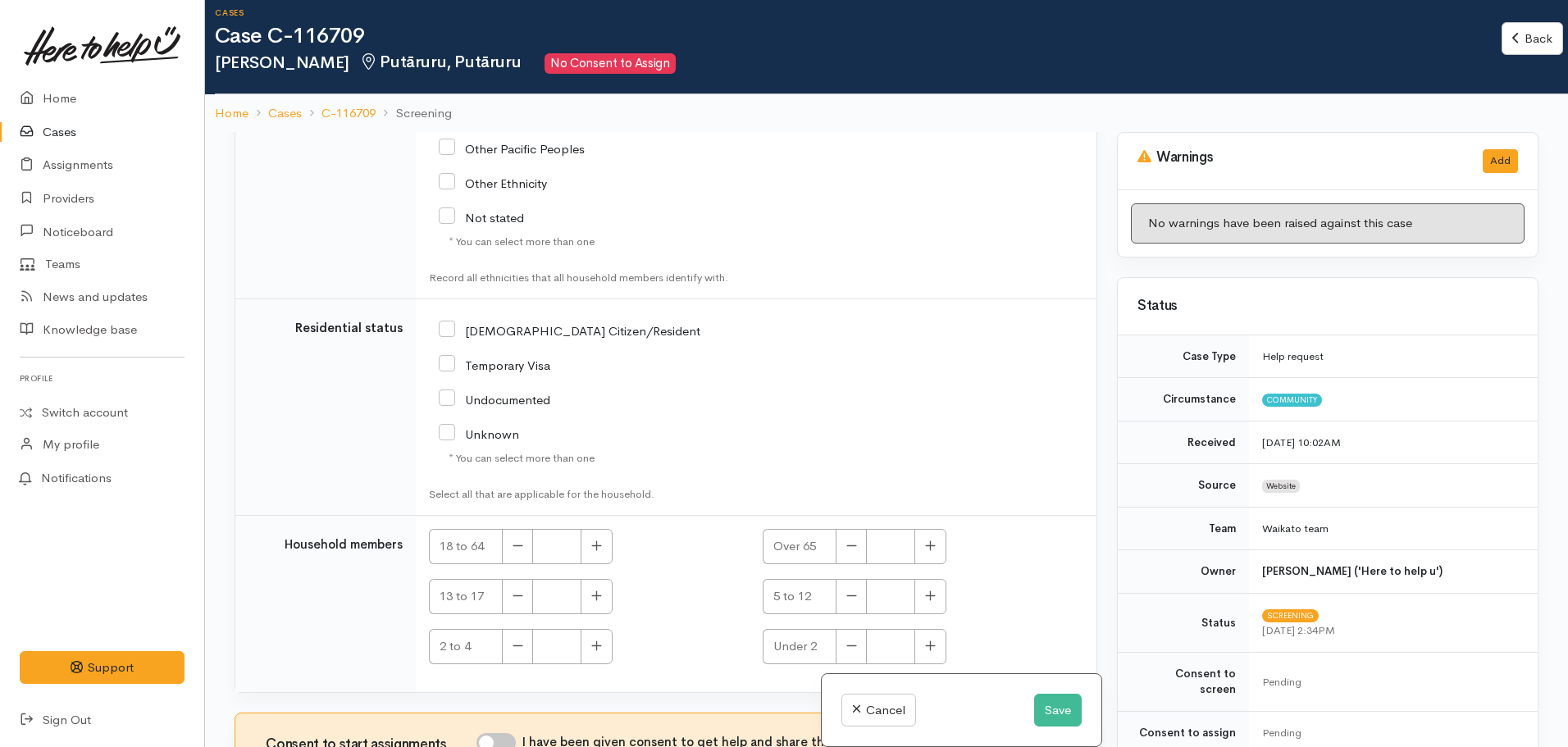
scroll to position [144, 0]
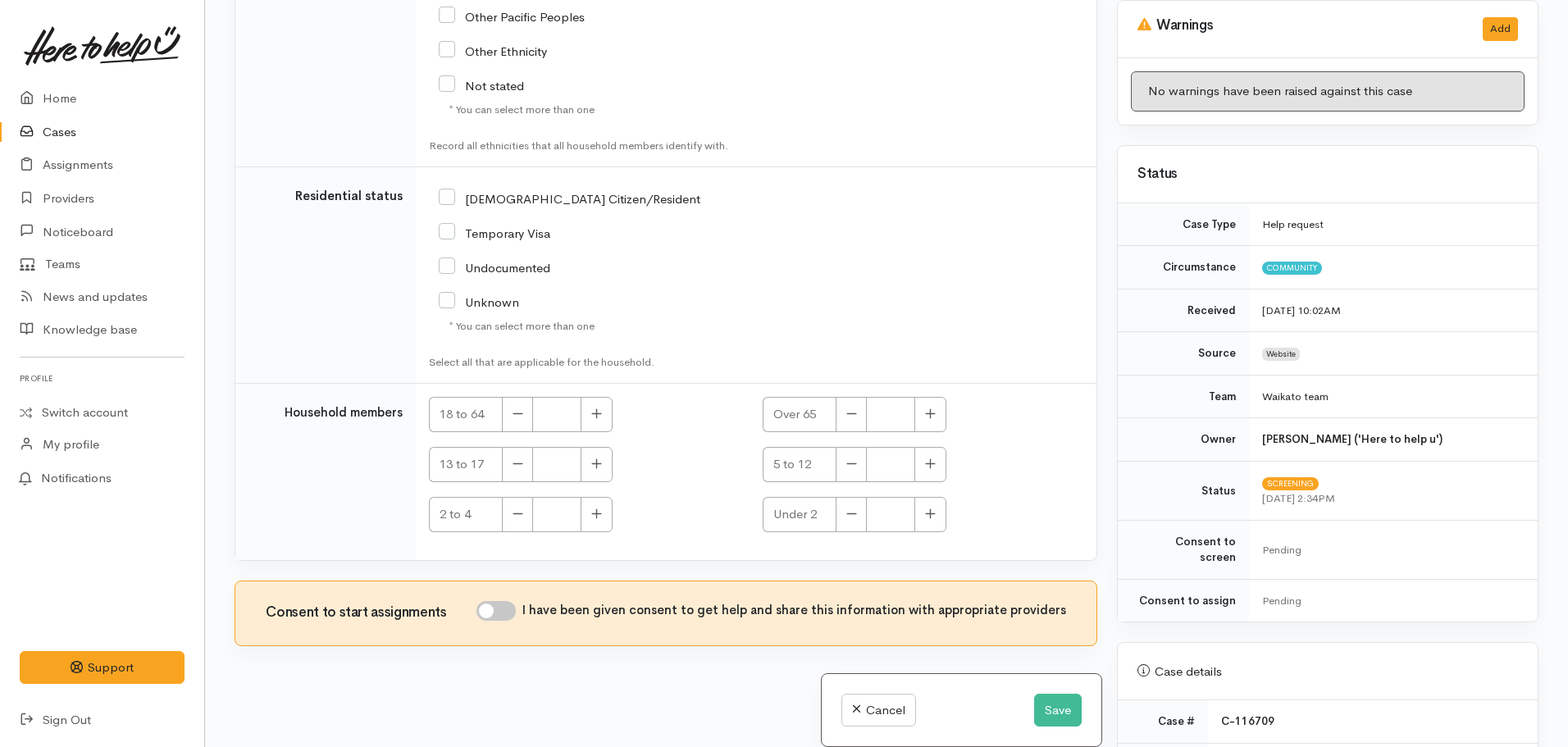
click at [502, 612] on input "I have been given consent to get help and share this information with appropria…" at bounding box center [497, 610] width 40 height 20
checkbox input "true"
click at [1049, 705] on button "Save" at bounding box center [1058, 710] width 47 height 34
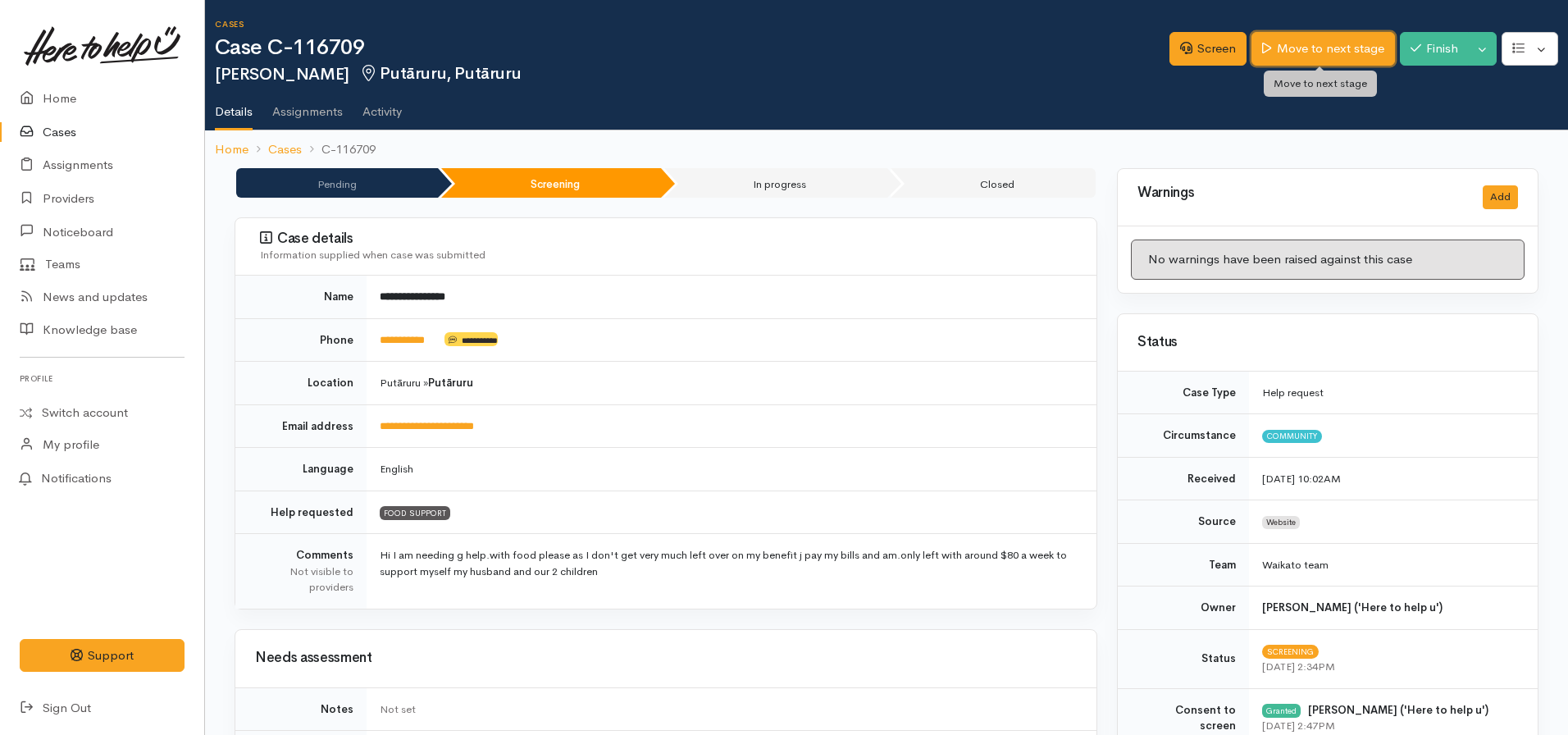
click at [1269, 50] on link "Move to next stage" at bounding box center [1323, 48] width 143 height 34
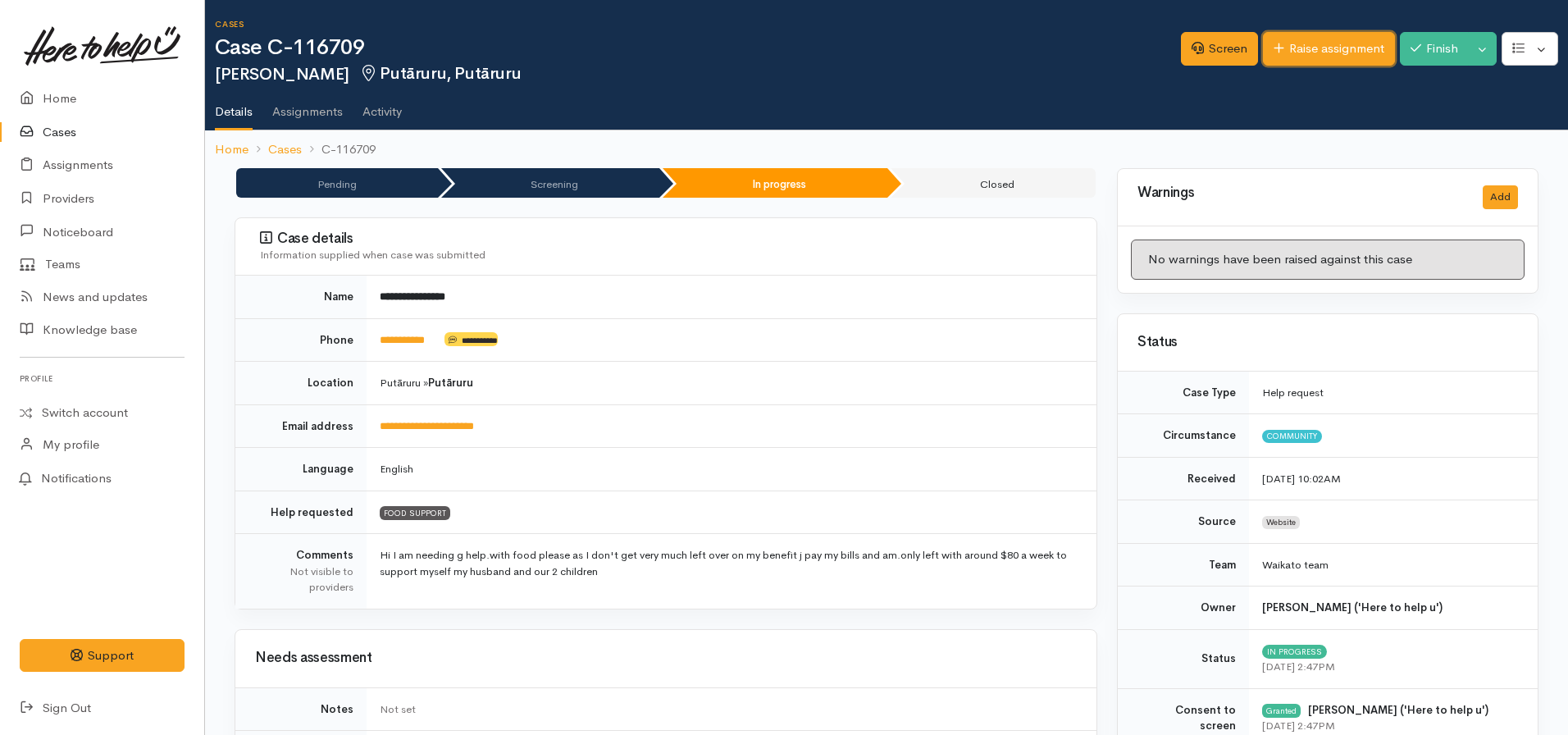
click at [1299, 47] on link "Raise assignment" at bounding box center [1328, 48] width 132 height 34
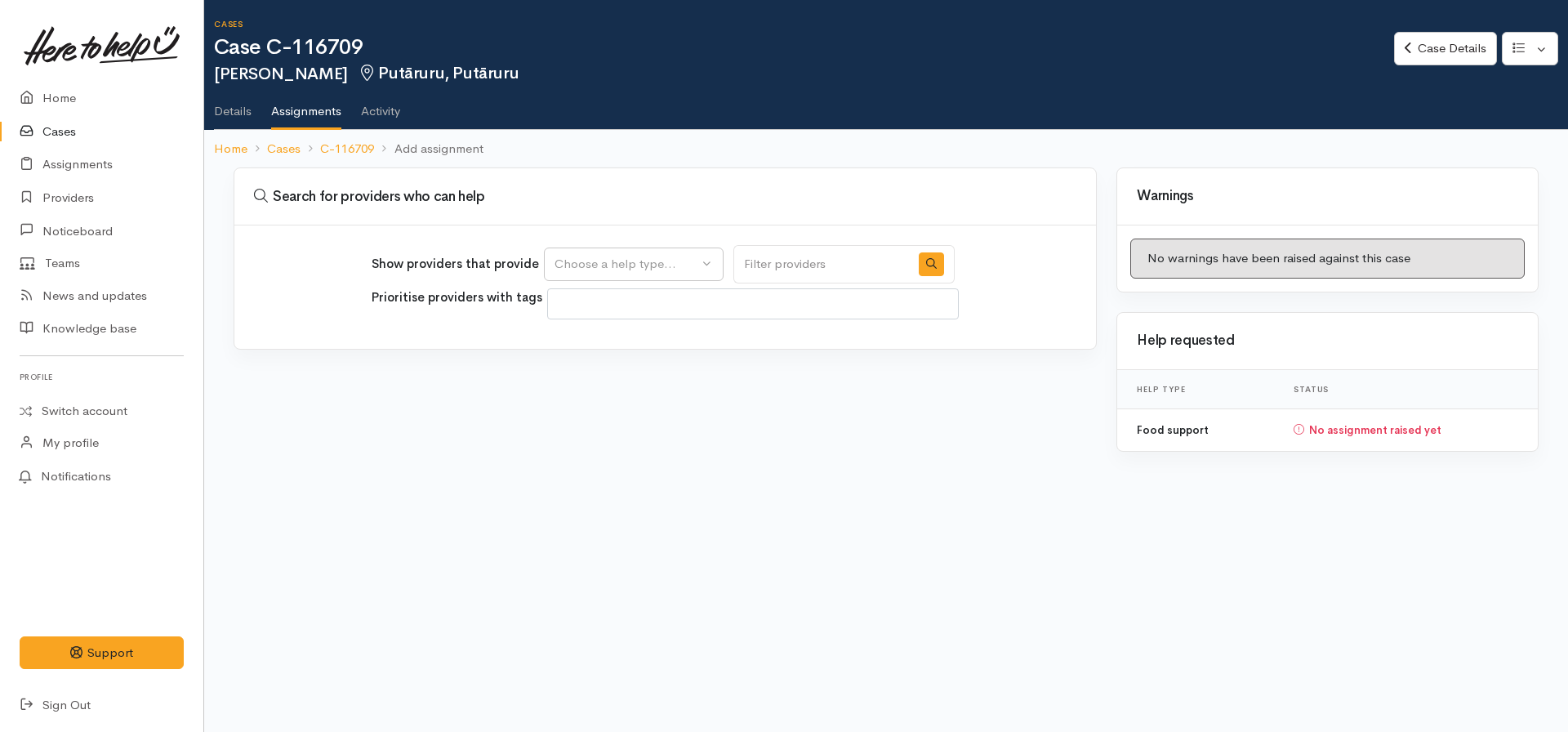
select select
click at [654, 269] on div "Choose a help type..." at bounding box center [627, 264] width 144 height 19
click at [594, 345] on span "Food support" at bounding box center [602, 343] width 76 height 19
select select "3"
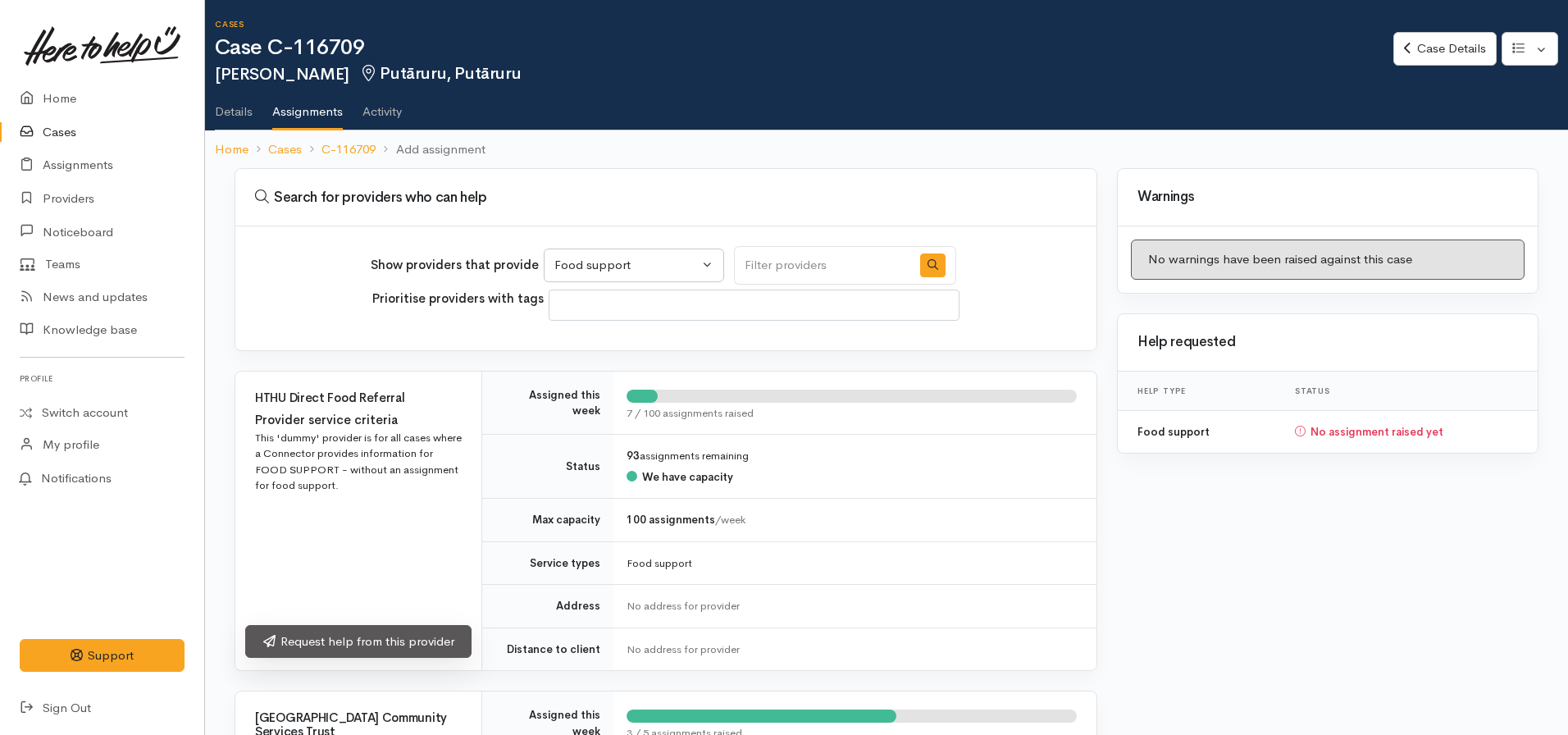
click at [356, 648] on link "Request help from this provider" at bounding box center [358, 641] width 226 height 34
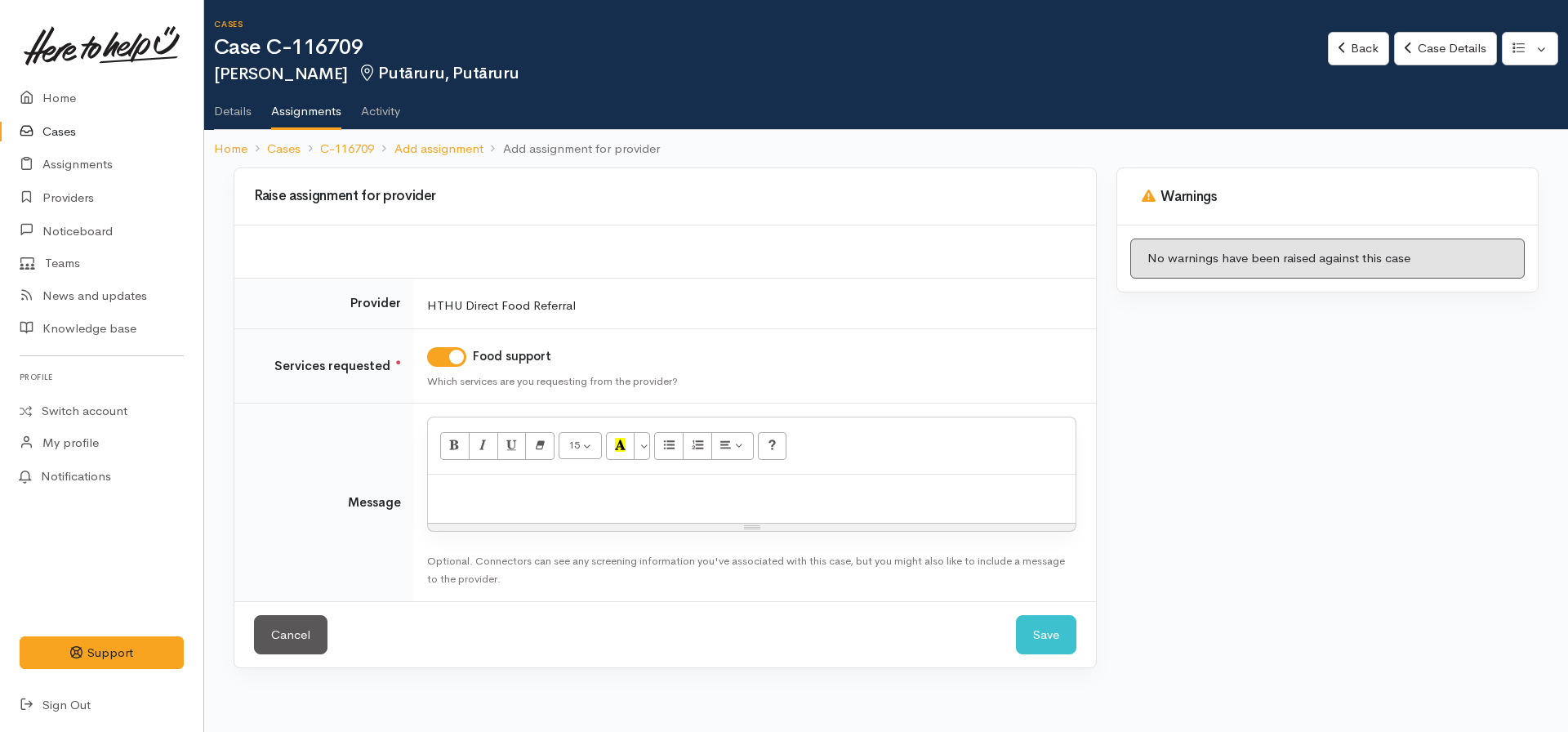
click at [660, 519] on div at bounding box center [752, 499] width 648 height 48
click button "Save" at bounding box center [1046, 634] width 61 height 40
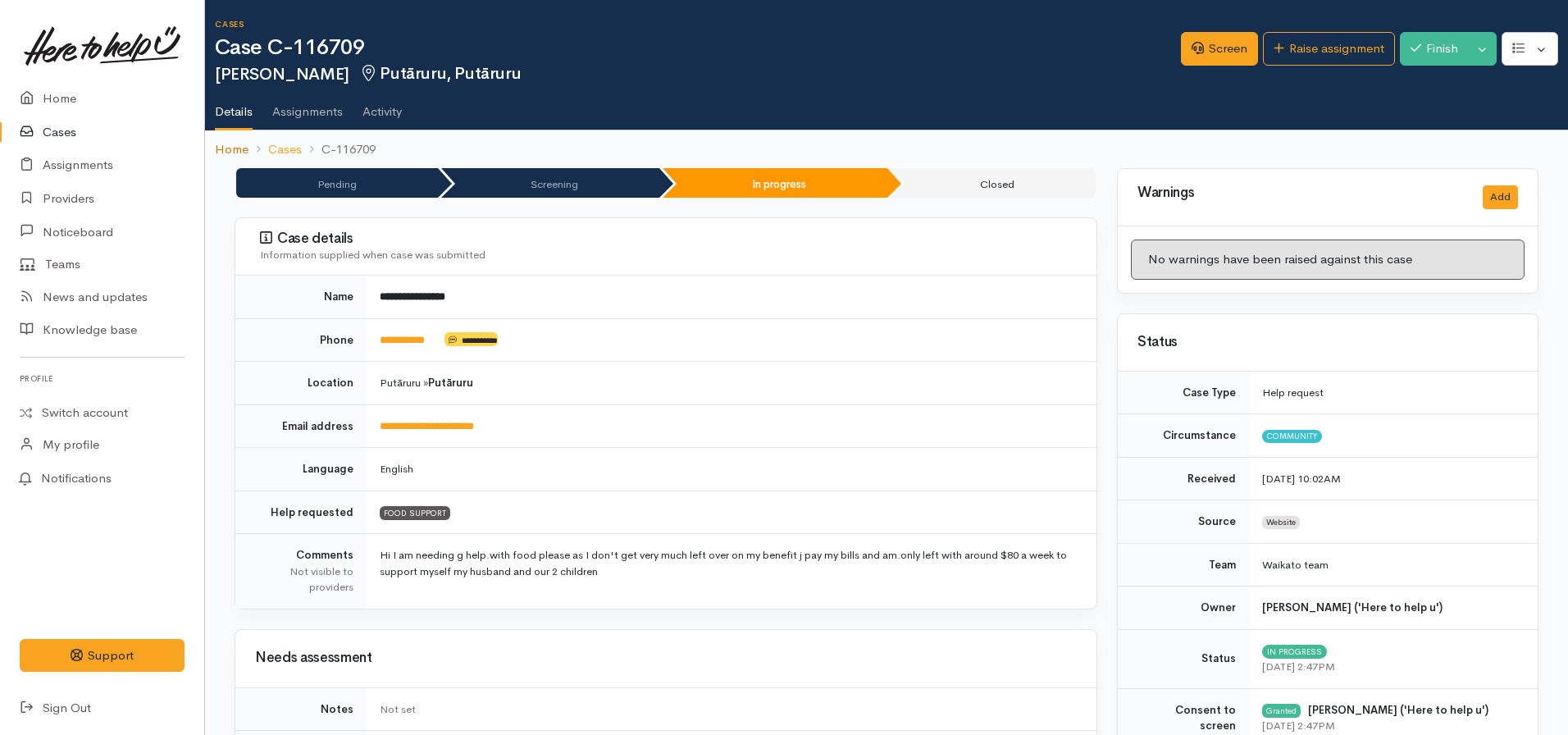
click at [239, 152] on link "Home" at bounding box center [231, 150] width 34 height 19
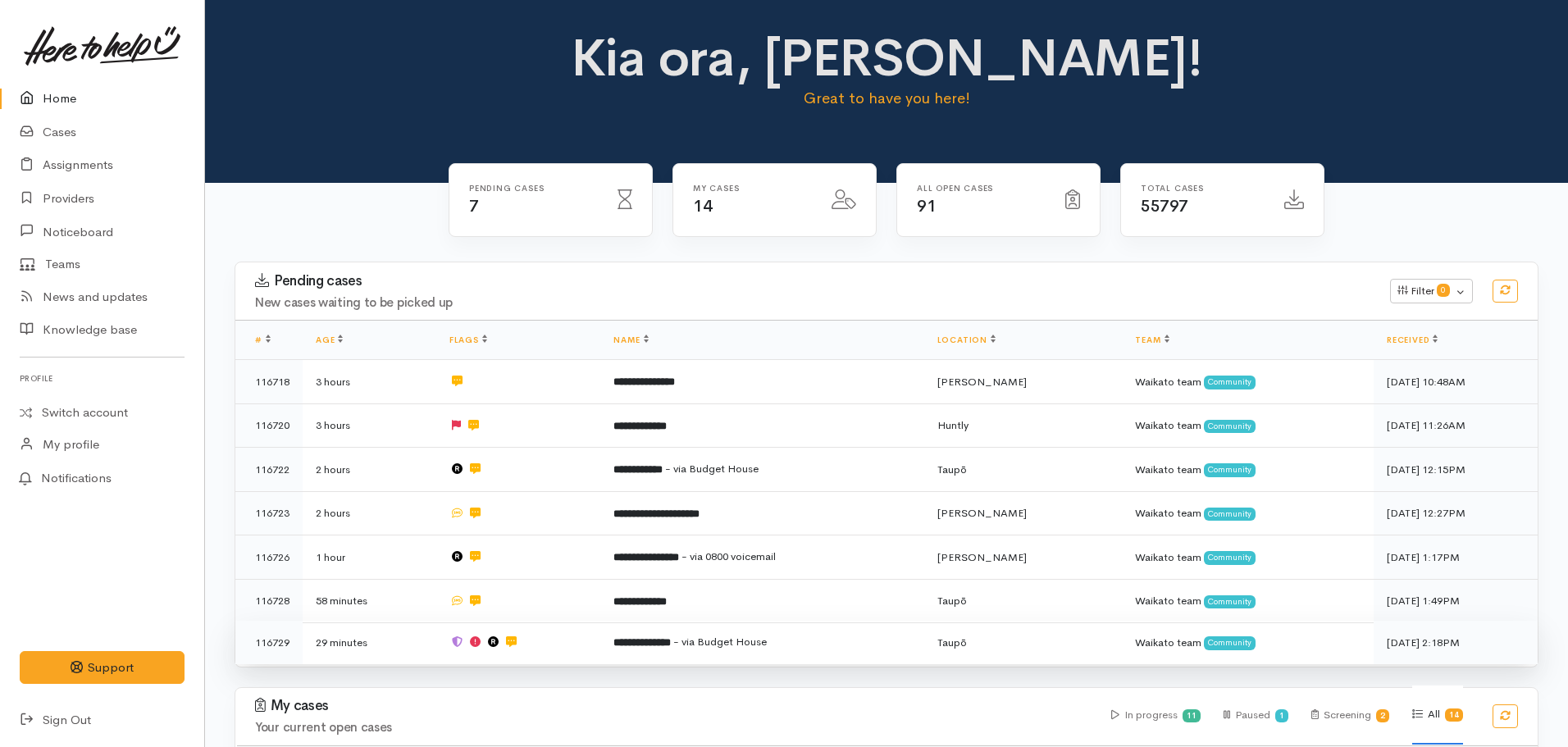
click at [670, 641] on b "**********" at bounding box center [642, 642] width 58 height 10
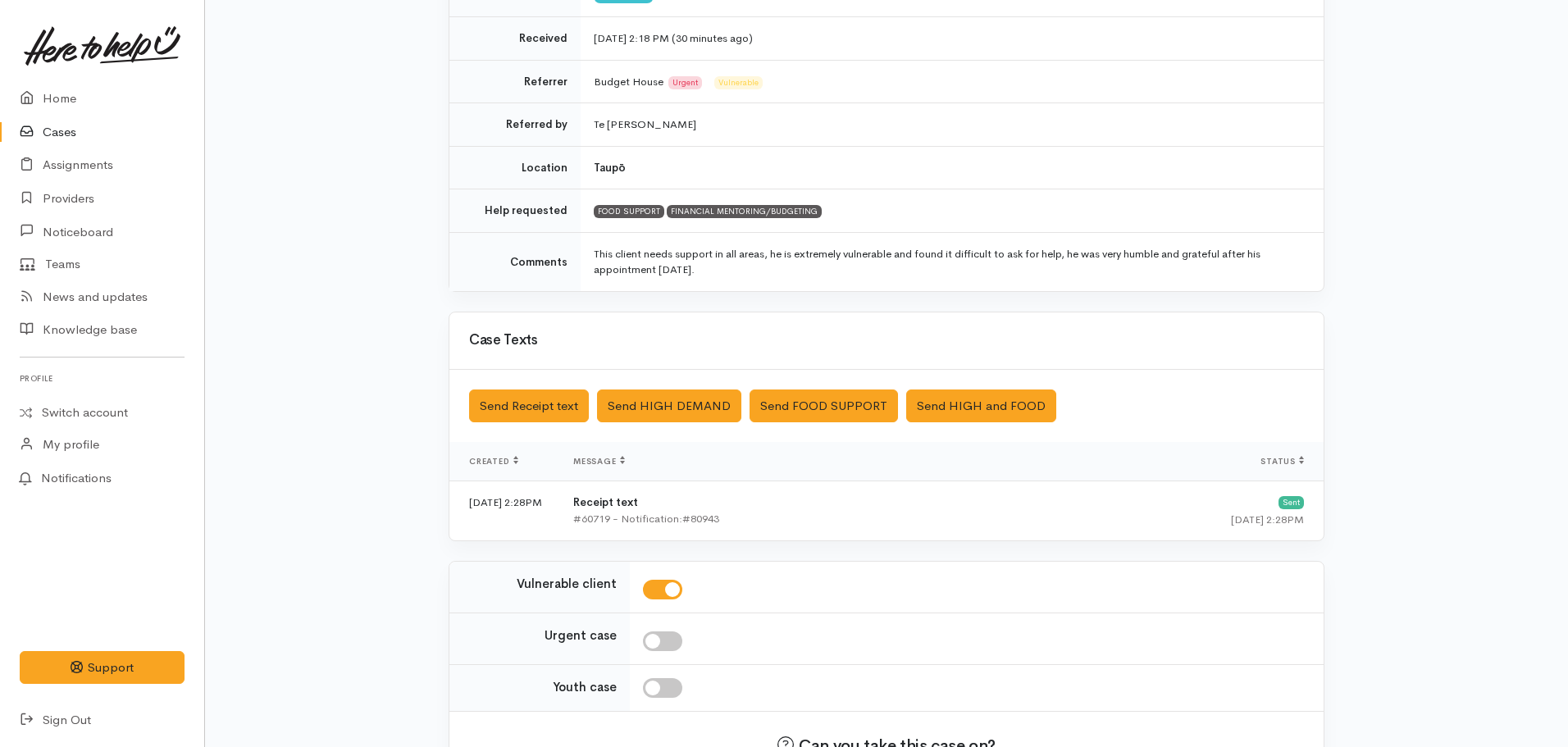
scroll to position [386, 0]
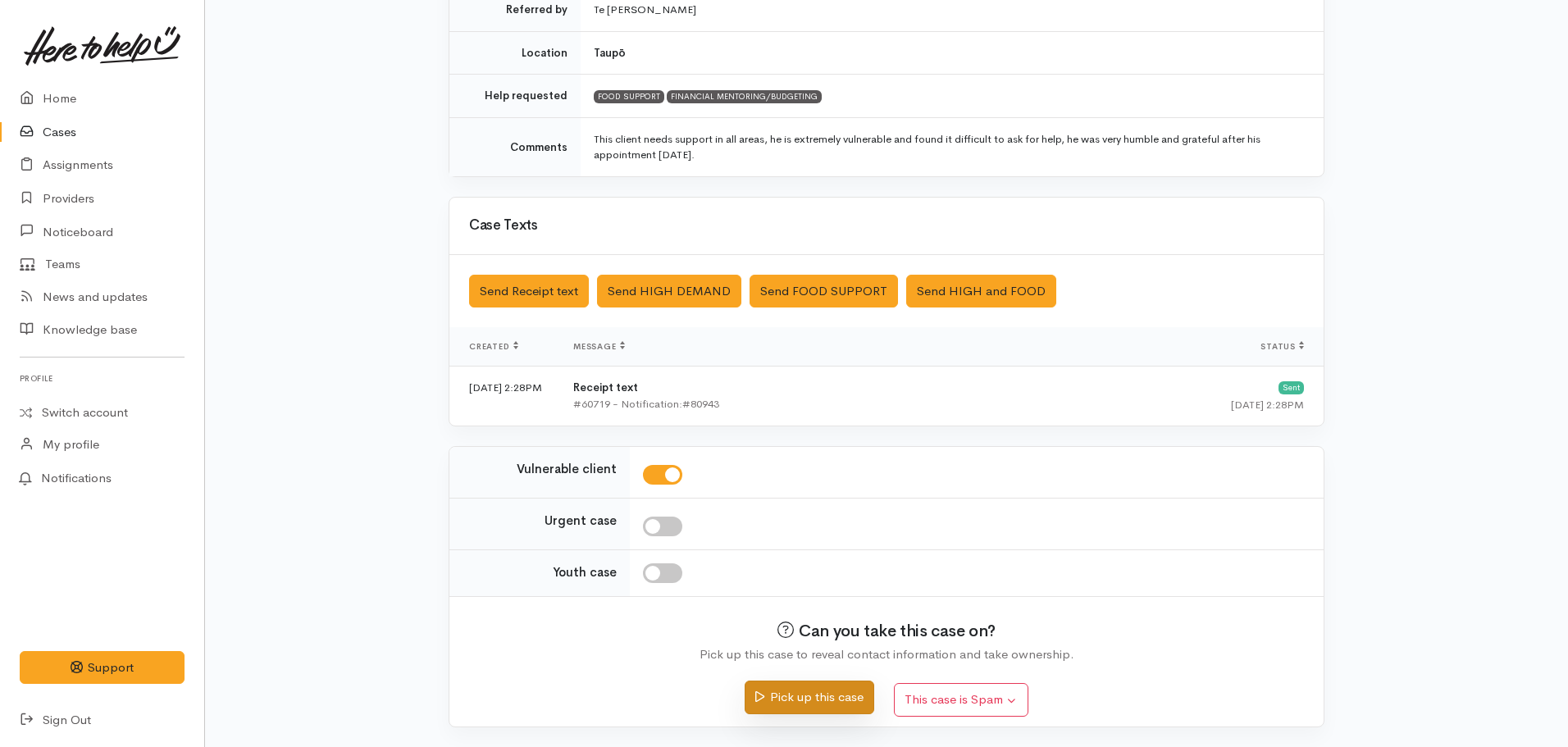
click at [820, 711] on button "Pick up this case" at bounding box center [809, 697] width 129 height 34
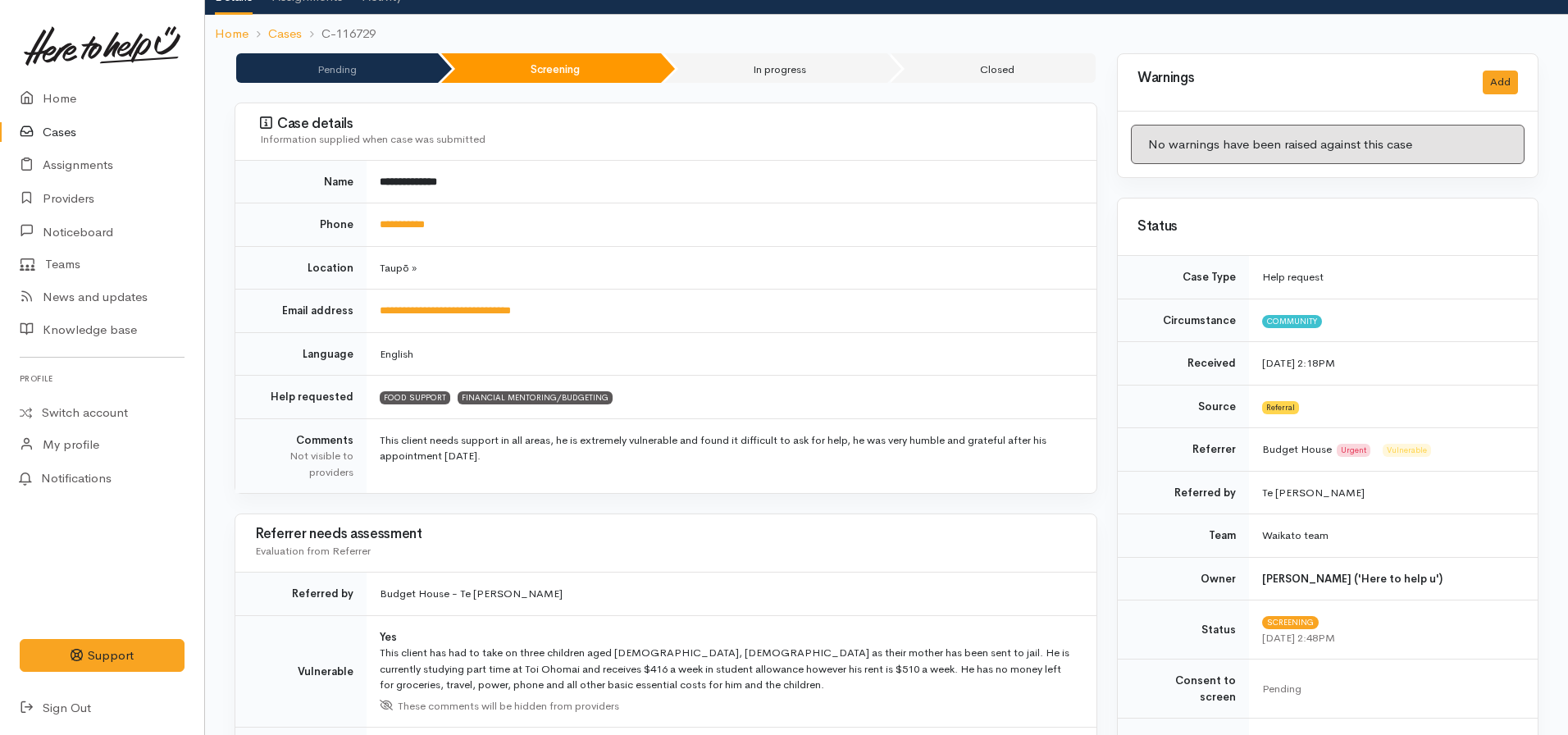
scroll to position [410, 0]
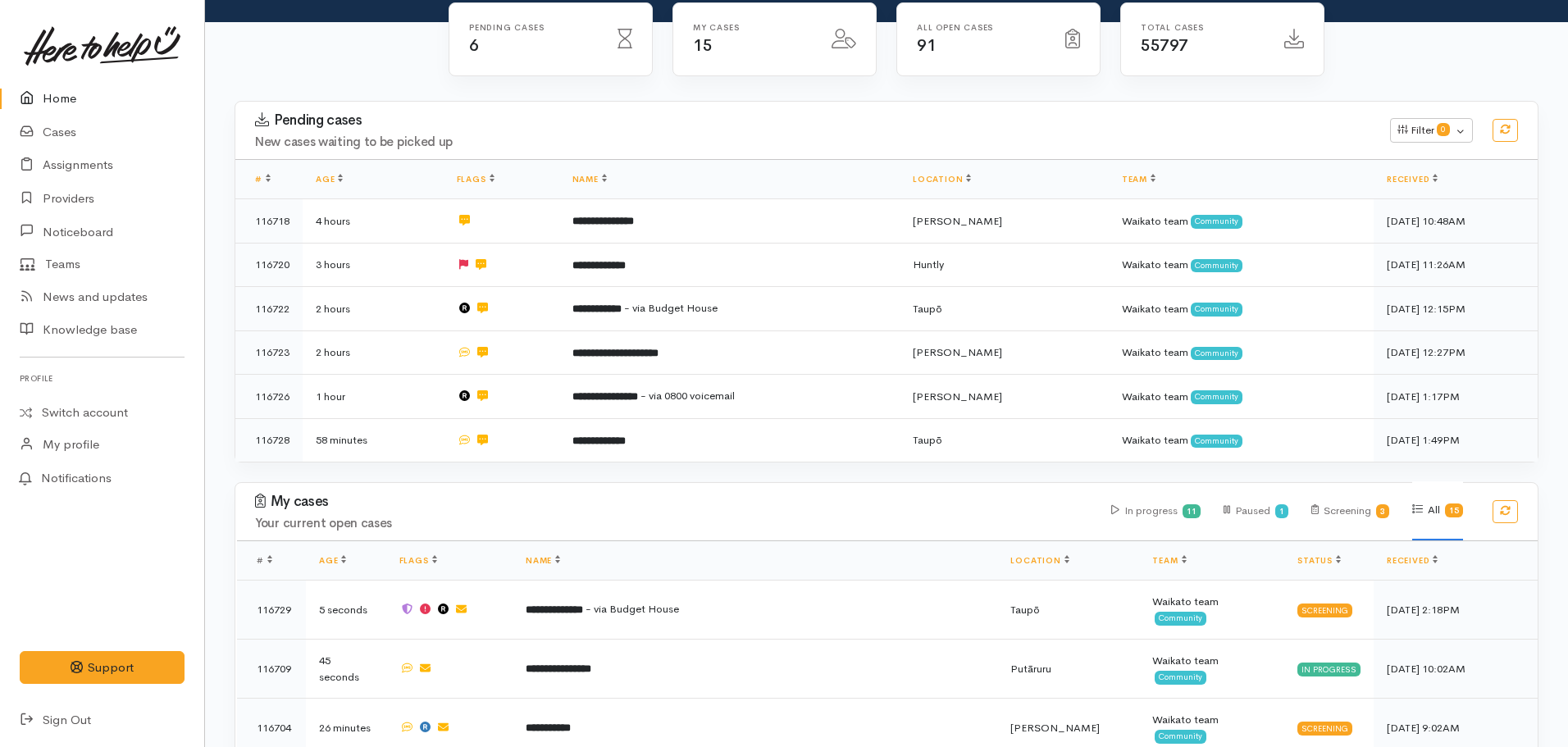
scroll to position [124, 0]
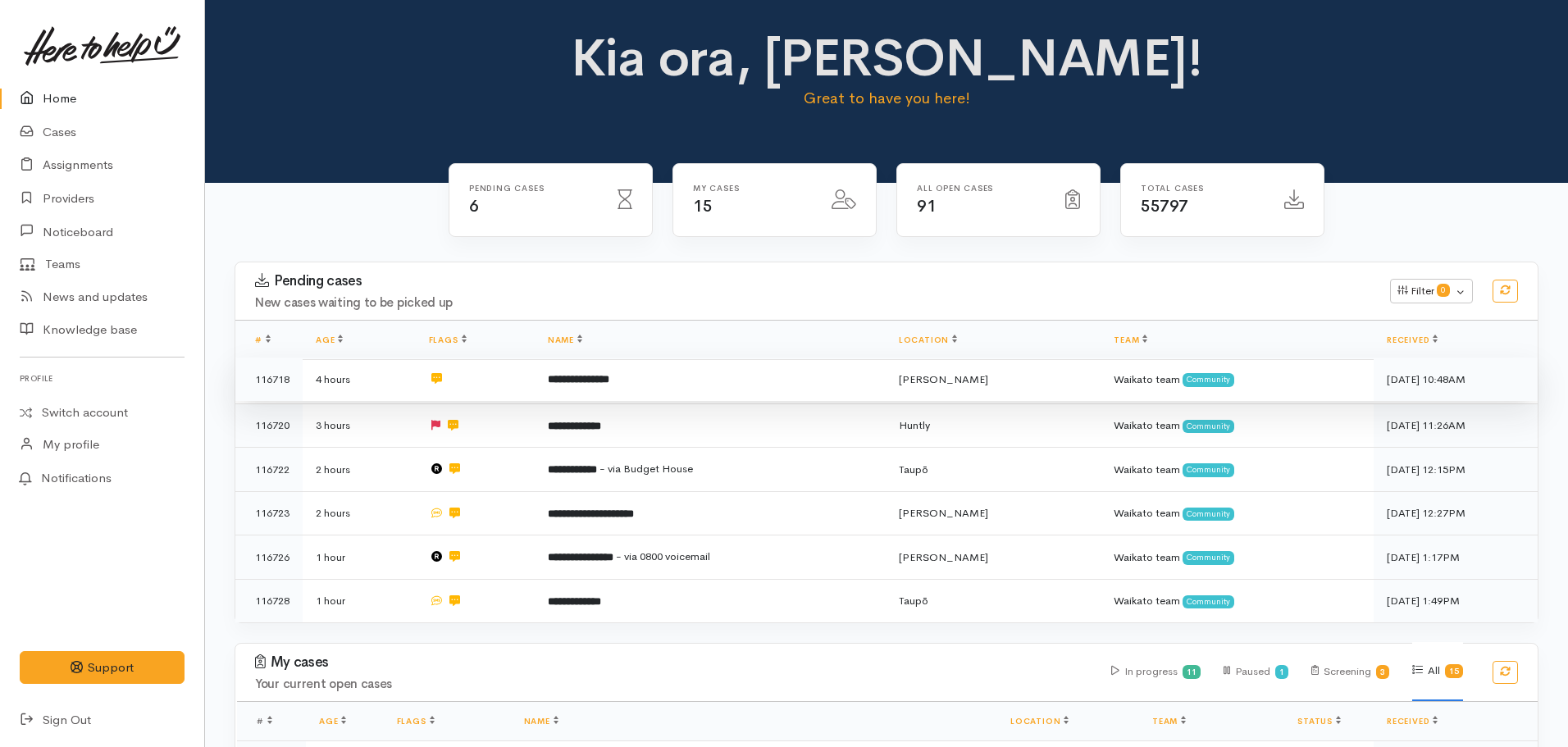
click at [609, 385] on b "**********" at bounding box center [577, 379] width 61 height 10
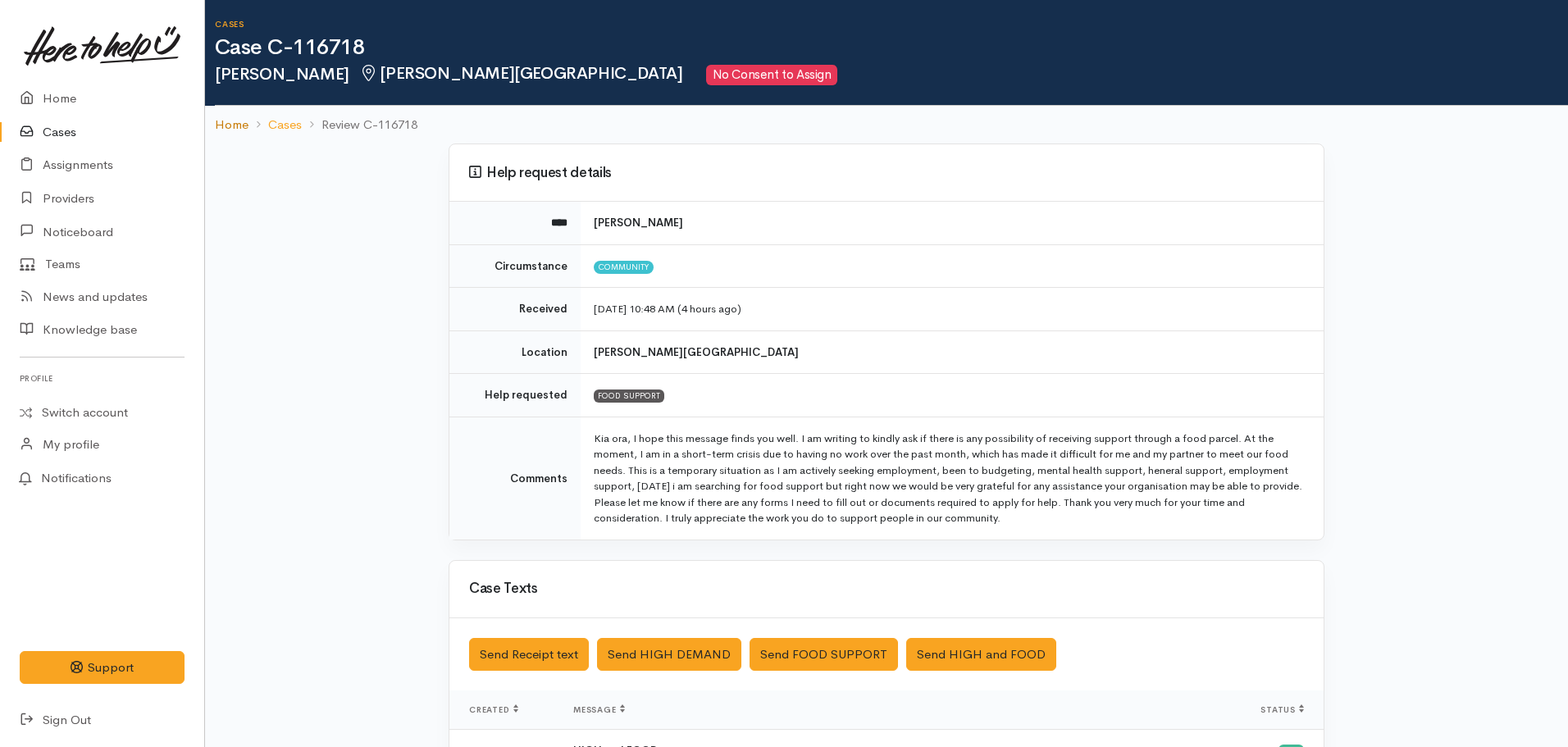
click at [235, 121] on link "Home" at bounding box center [231, 125] width 34 height 19
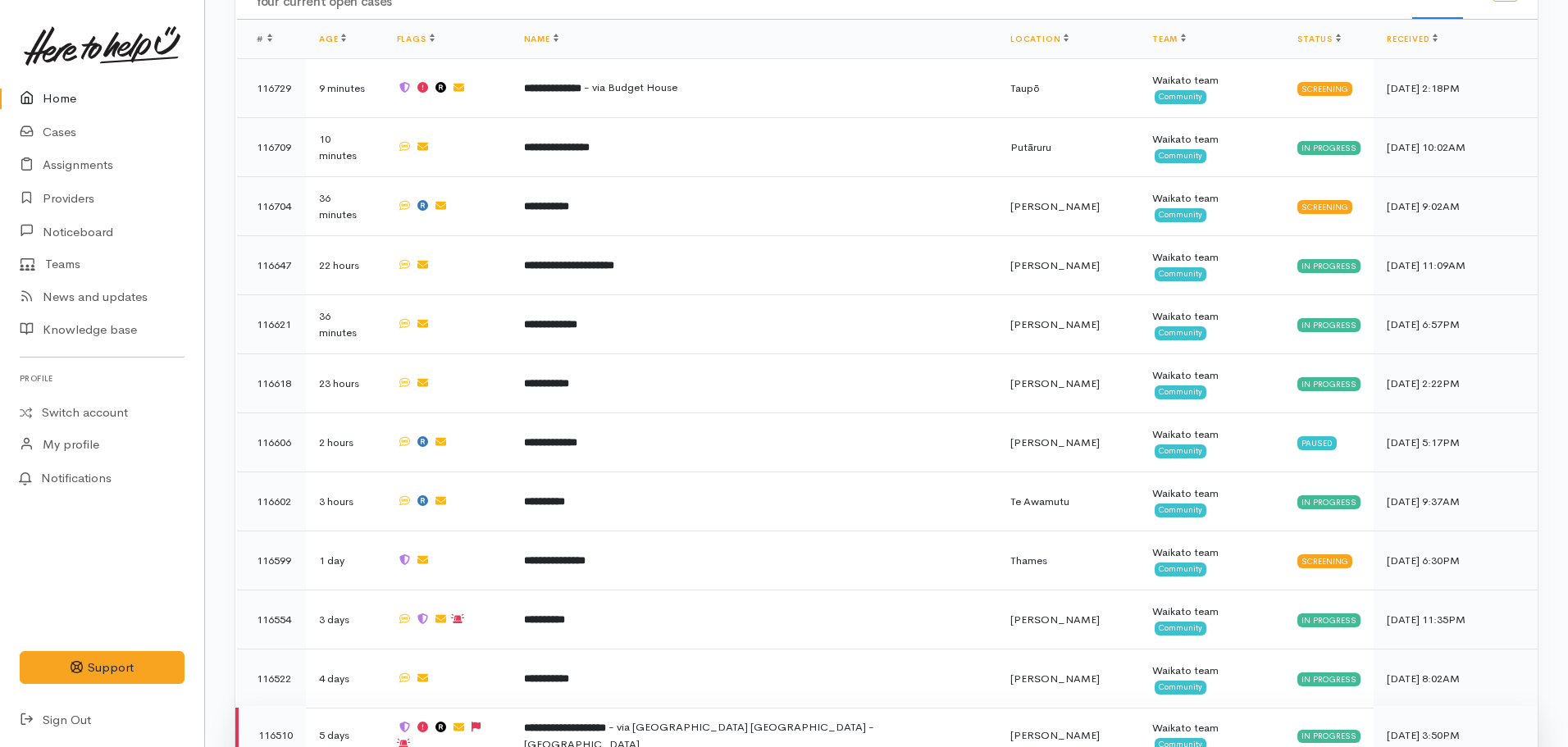
scroll to position [697, 0]
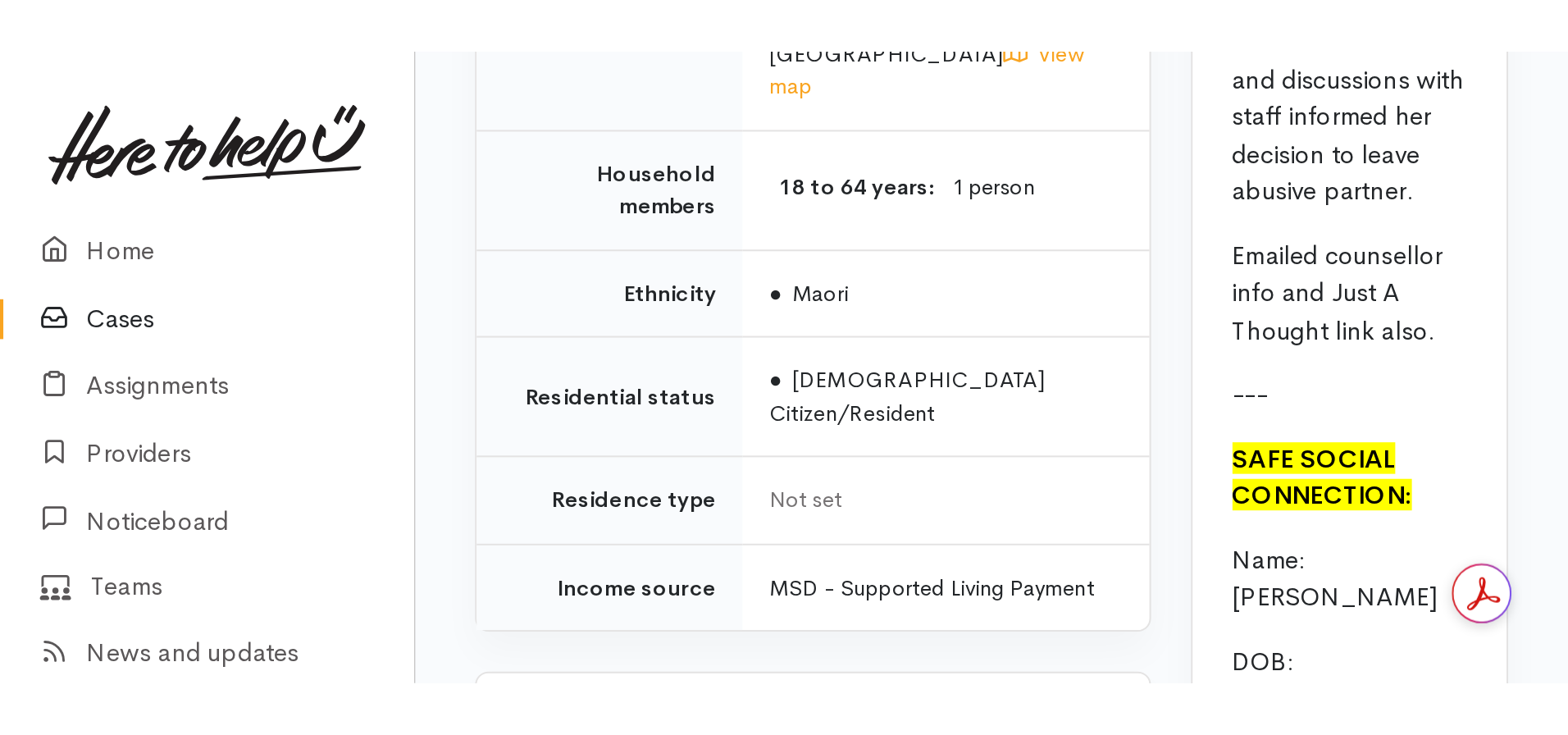
scroll to position [1804, 0]
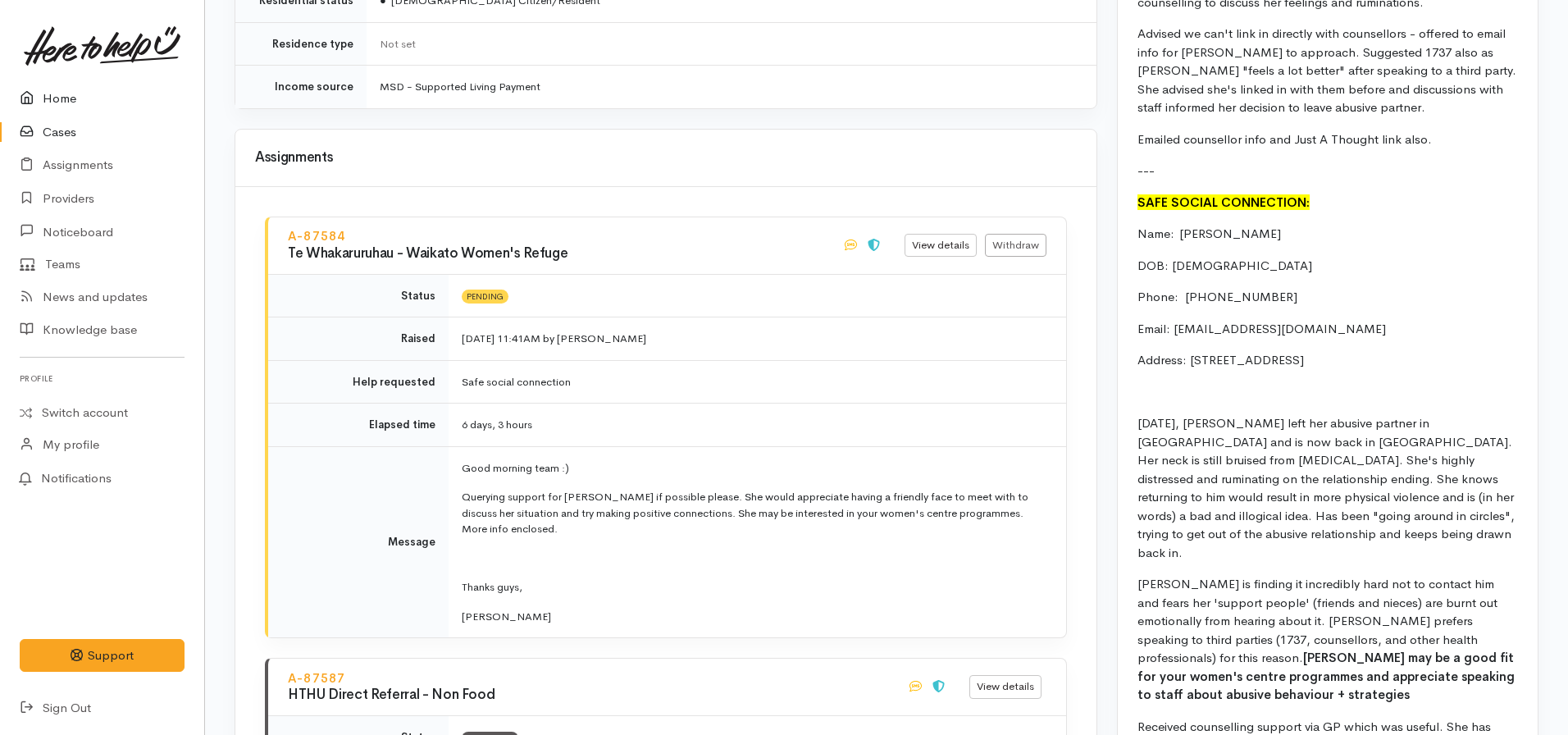
click at [53, 102] on link "Home" at bounding box center [102, 98] width 204 height 34
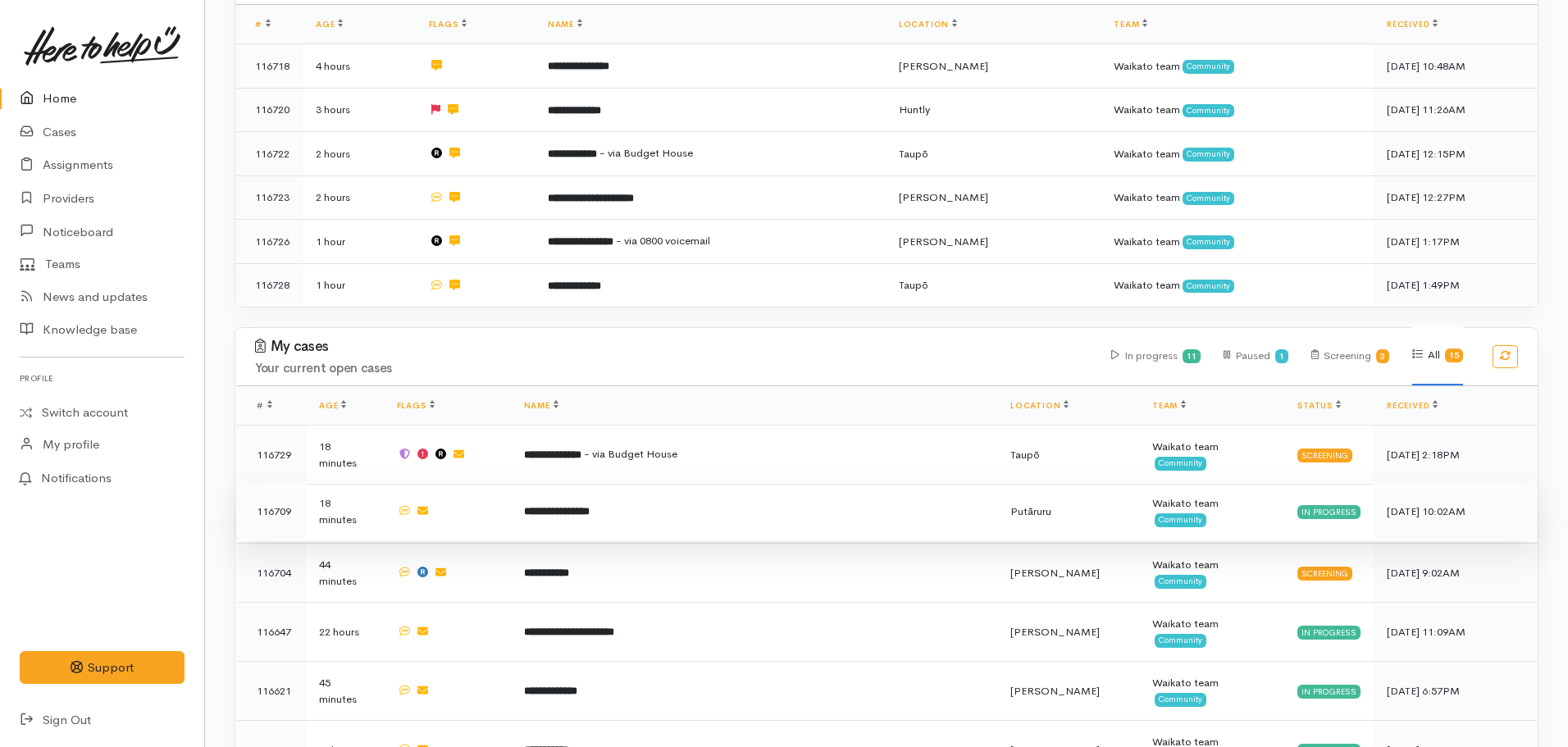
scroll to position [328, 0]
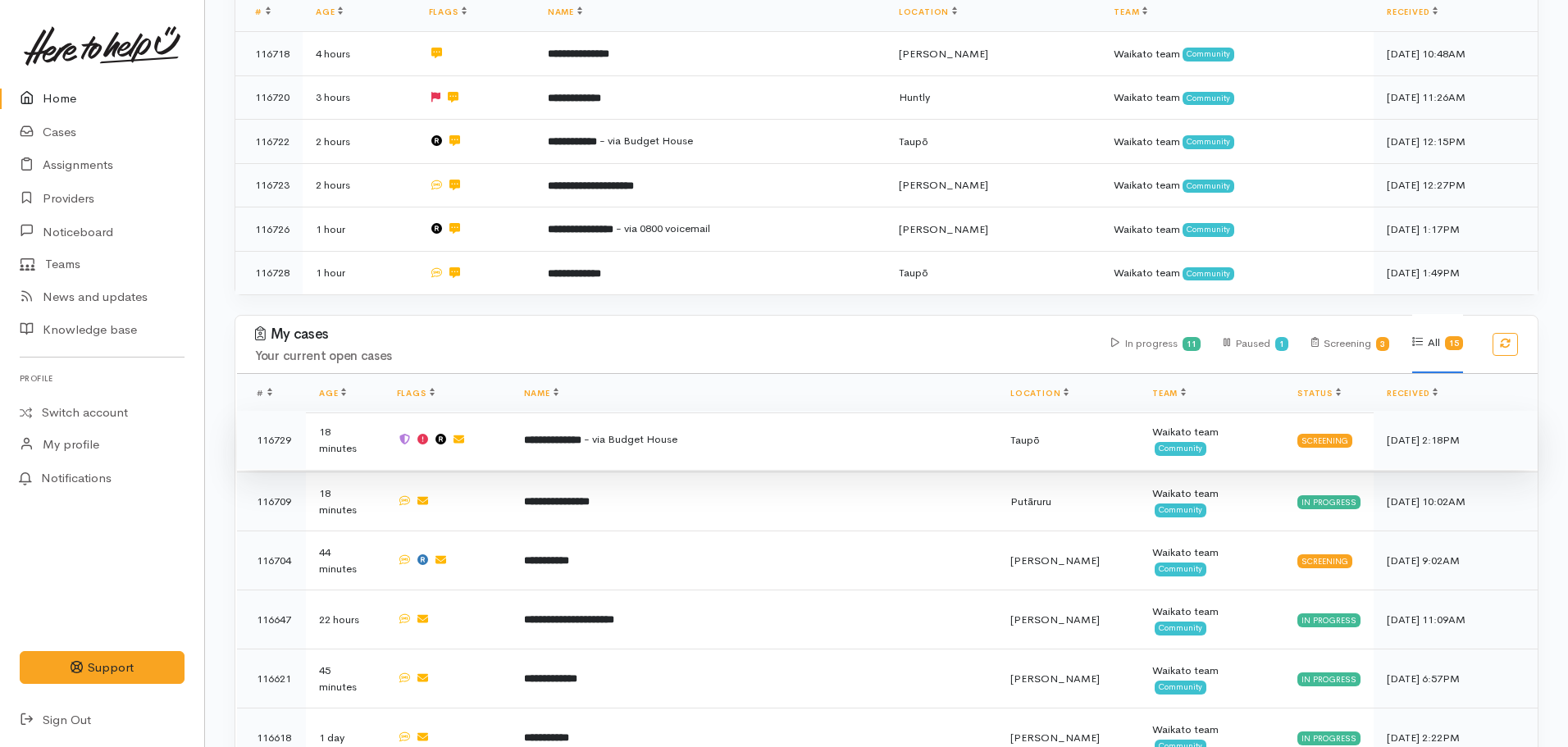
click at [682, 443] on td "**********" at bounding box center [755, 440] width 487 height 59
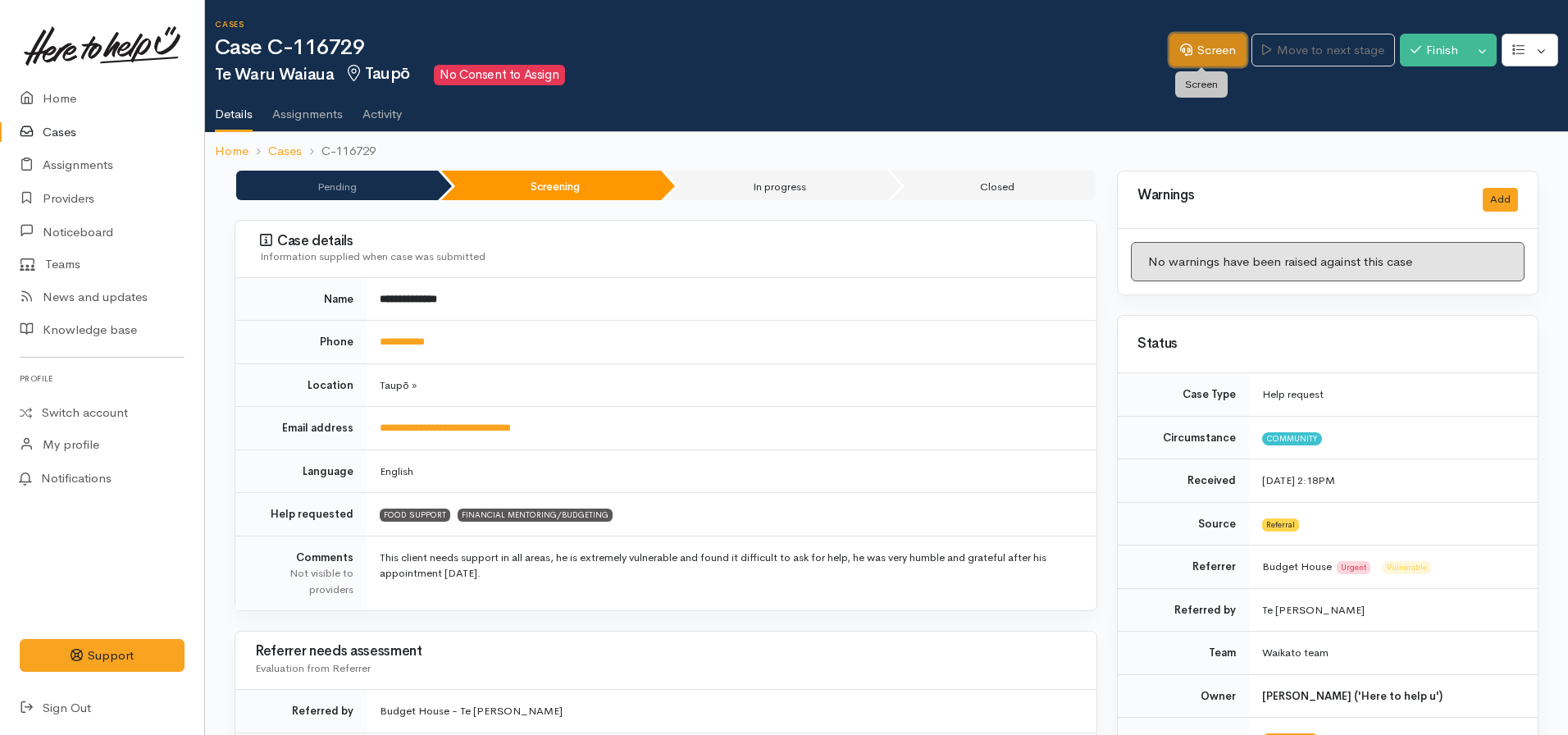
click at [1191, 49] on link "Screen" at bounding box center [1208, 50] width 77 height 34
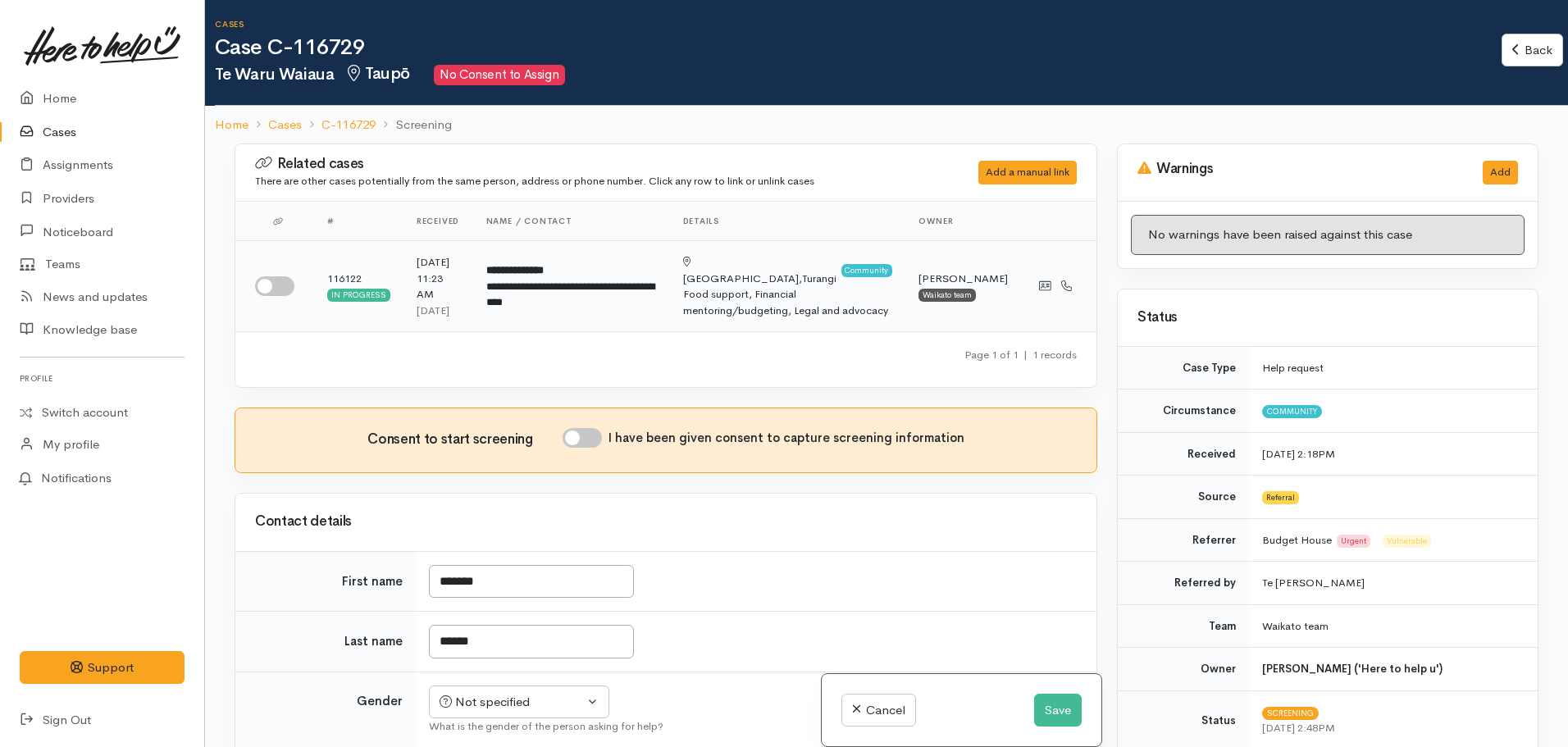
click at [318, 281] on td "116122 In progress" at bounding box center [359, 287] width 90 height 91
click at [299, 281] on div at bounding box center [277, 286] width 46 height 20
click at [297, 287] on div at bounding box center [277, 286] width 46 height 20
click at [260, 279] on input "checkbox" at bounding box center [275, 286] width 40 height 20
checkbox input "true"
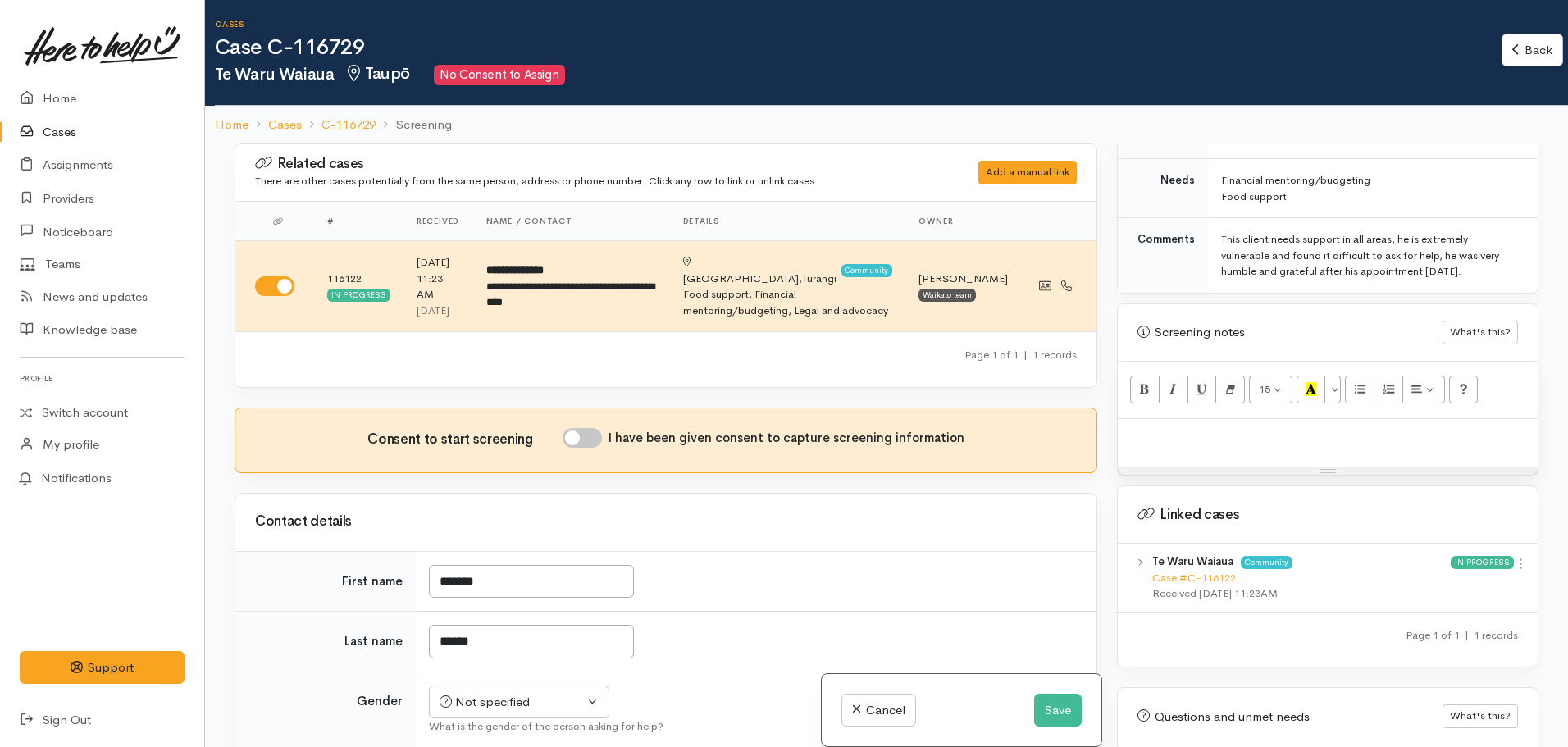
scroll to position [984, 0]
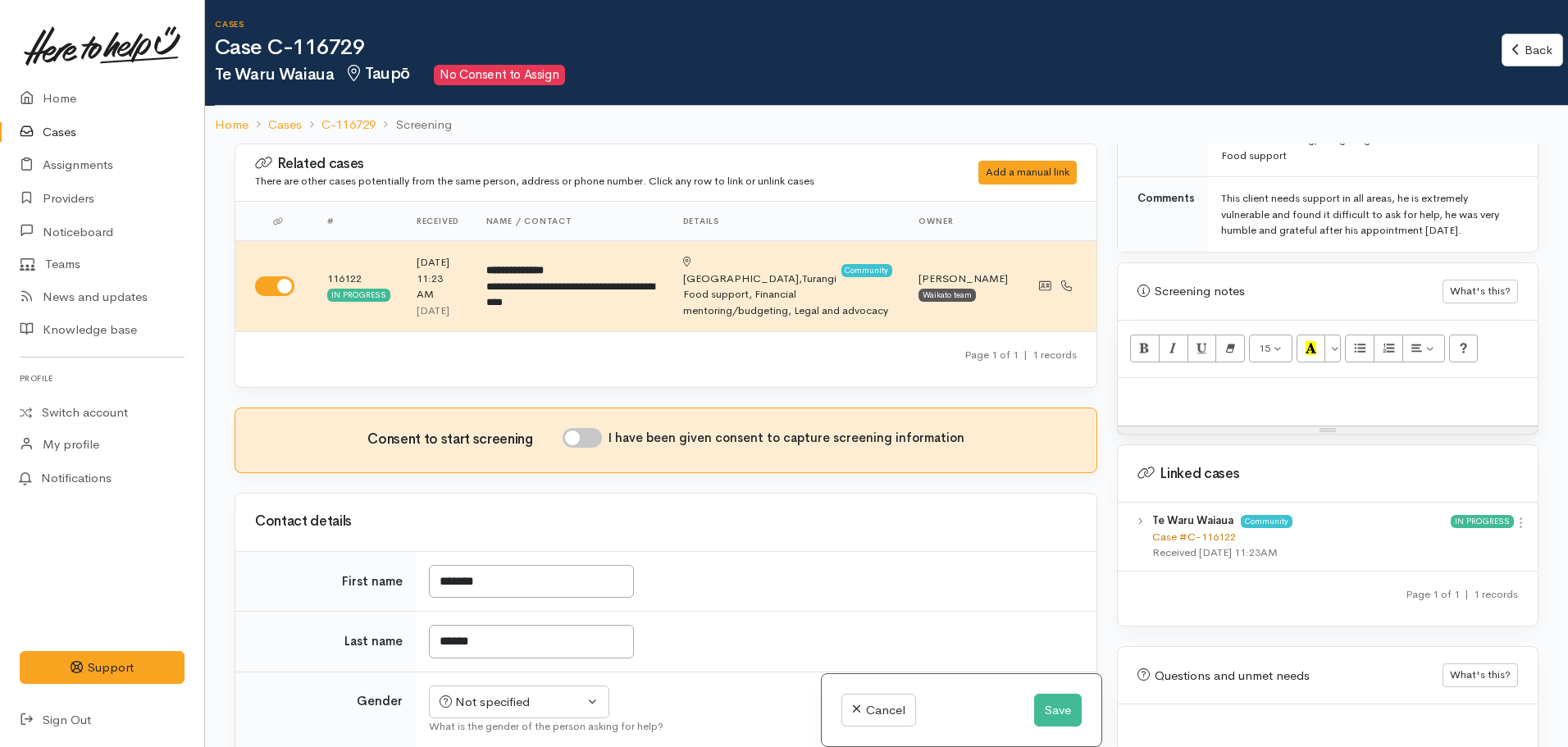
click at [1174, 530] on link "Case #C-116122" at bounding box center [1194, 537] width 83 height 14
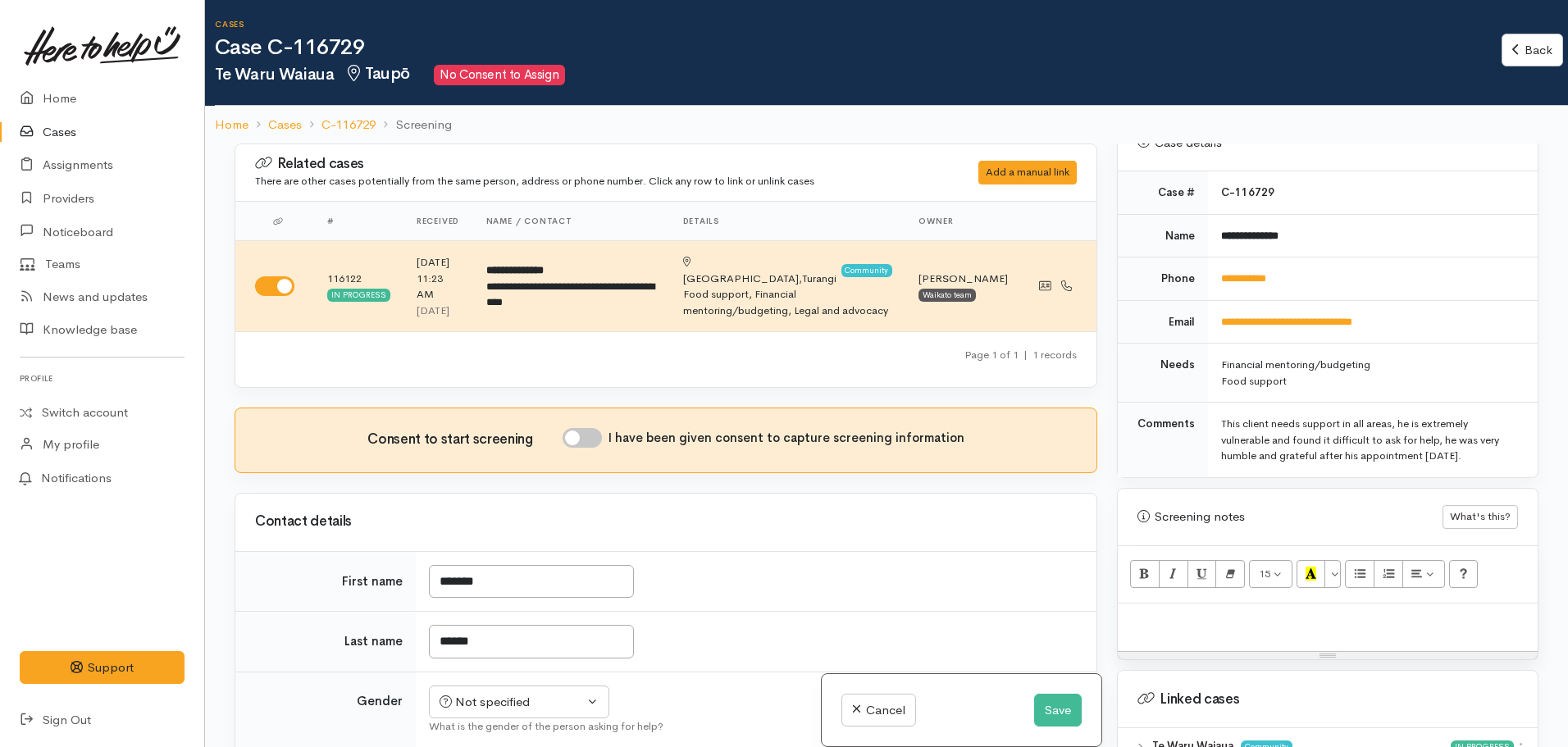
scroll to position [738, 0]
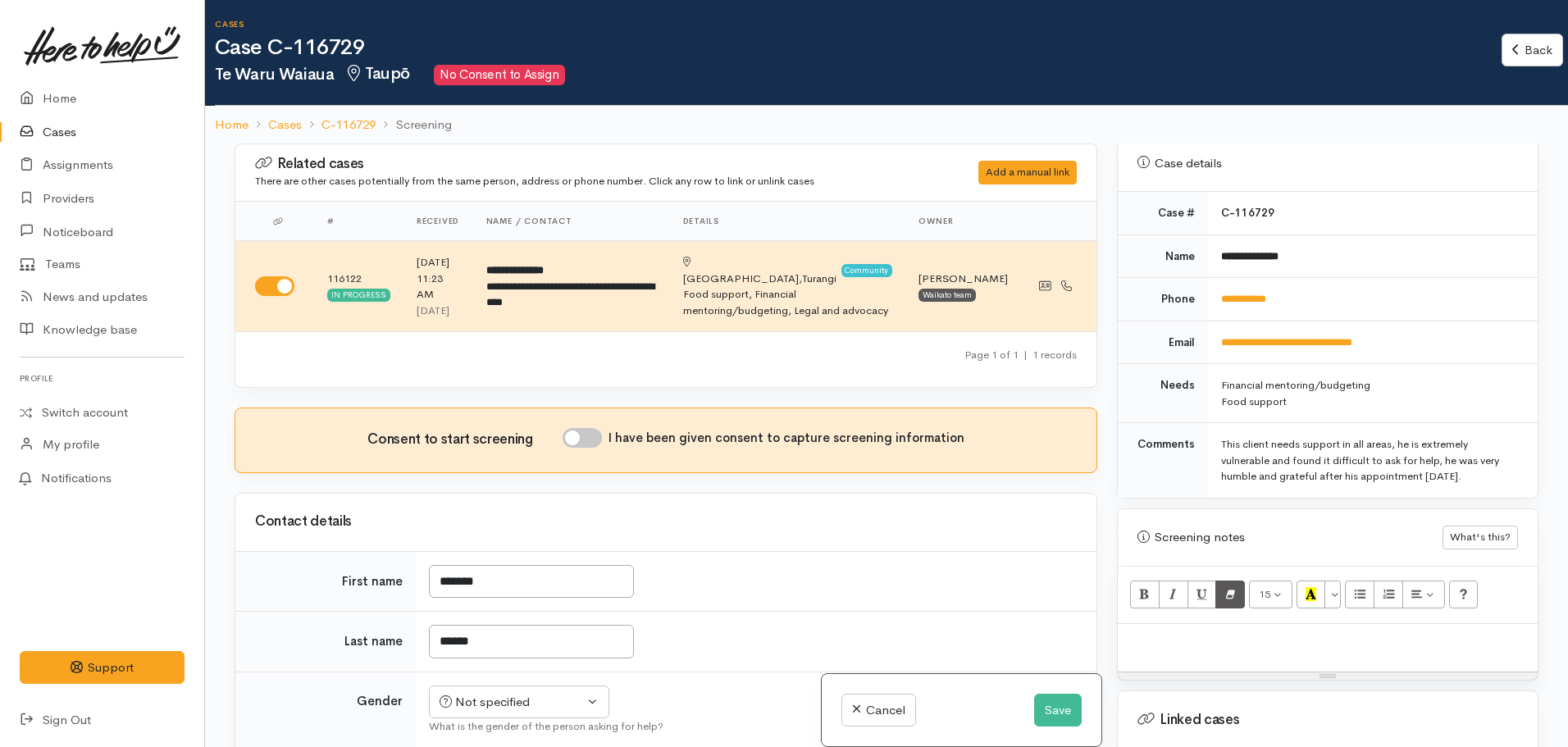
drag, startPoint x: 1225, startPoint y: 620, endPoint x: 1218, endPoint y: 583, distance: 37.7
click at [1225, 633] on p at bounding box center [1327, 642] width 404 height 19
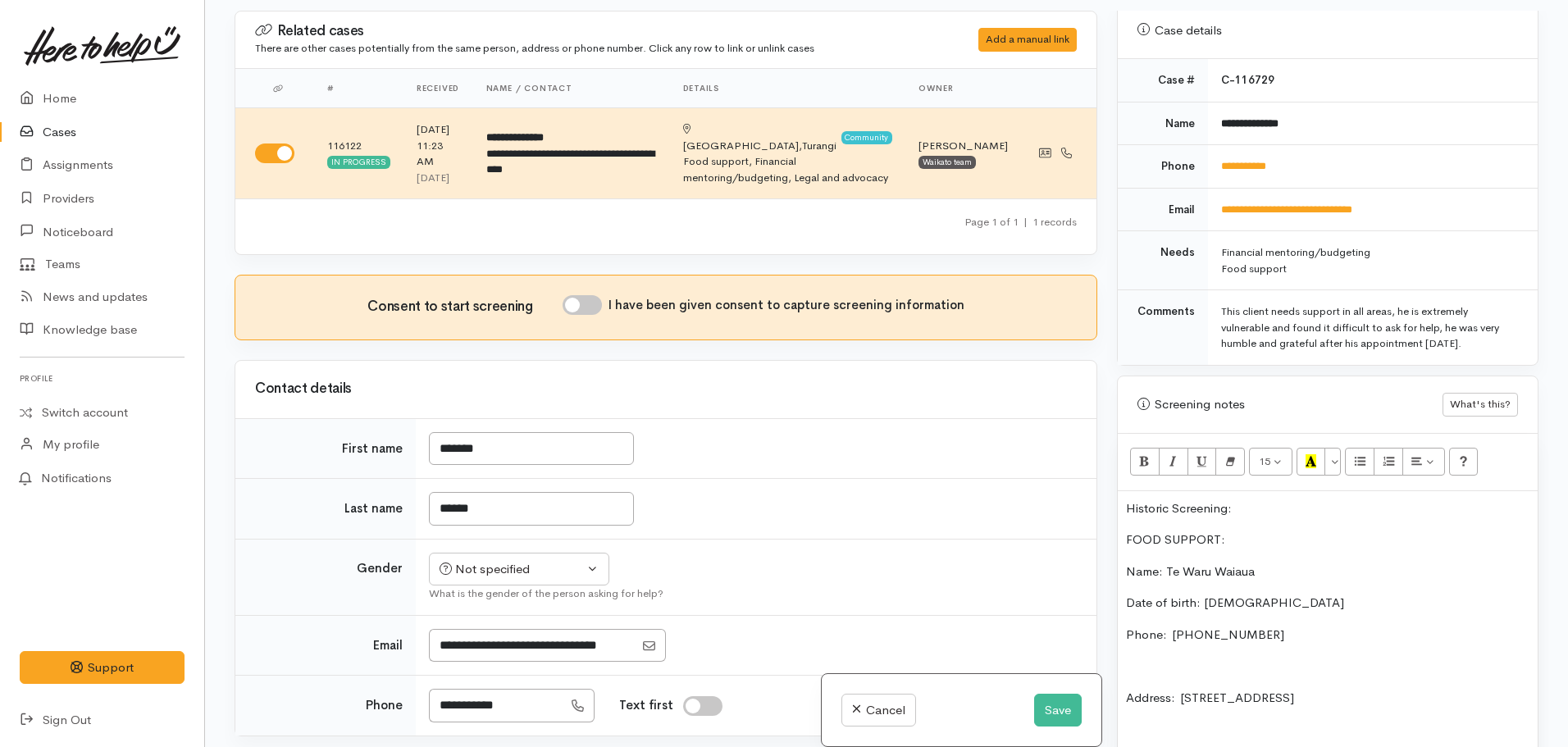
scroll to position [144, 0]
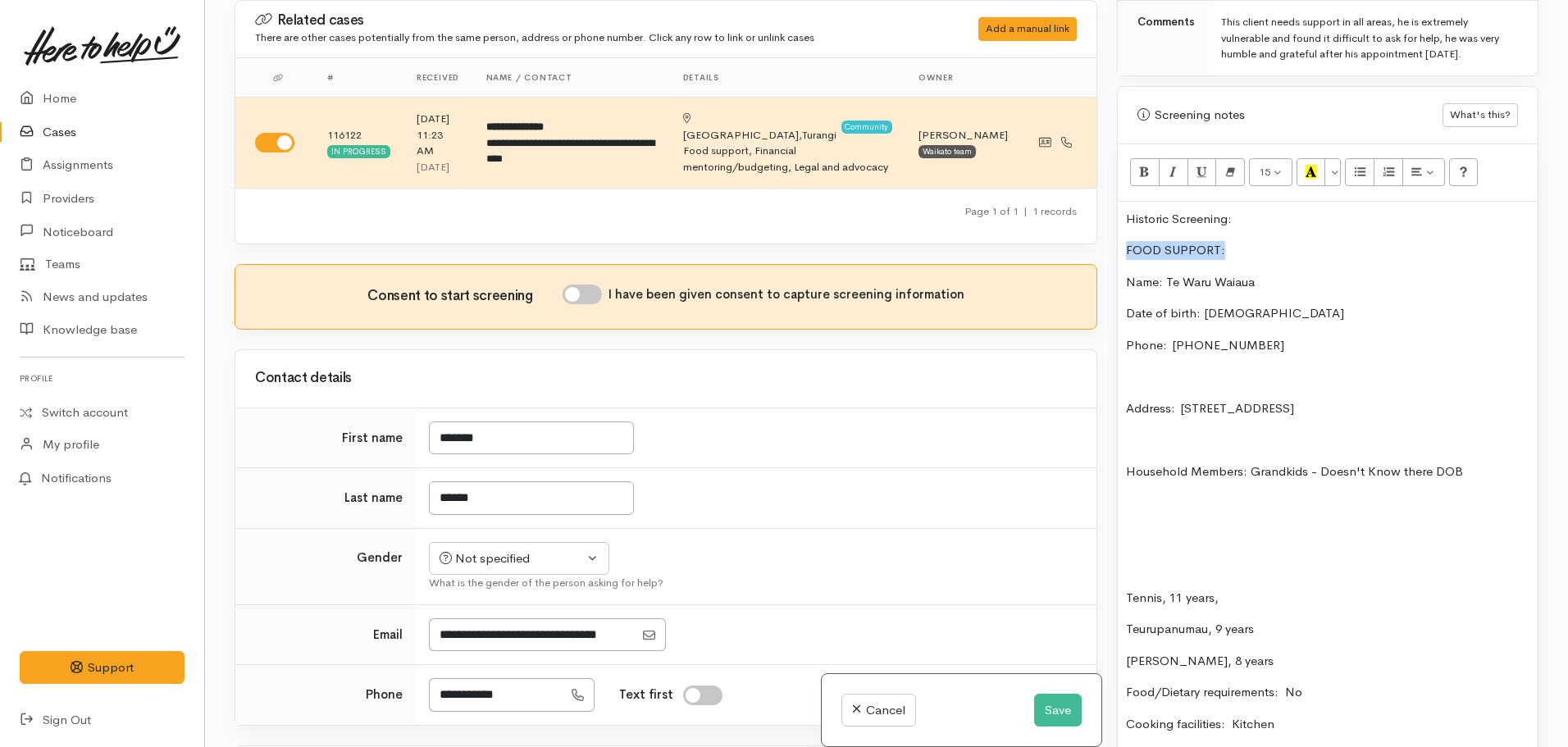
drag, startPoint x: 1236, startPoint y: 228, endPoint x: 1121, endPoint y: 225, distance: 115.0
click at [1121, 225] on div "Historic Screening: FOOD SUPPORT: Name: Te Waru Waiaua Date of birth: 08/11/198…" at bounding box center [1328, 493] width 420 height 584
click at [1142, 165] on icon "Bold (CTRL+B)" at bounding box center [1144, 172] width 10 height 14
click at [1312, 165] on icon "Recent Color" at bounding box center [1311, 172] width 10 height 14
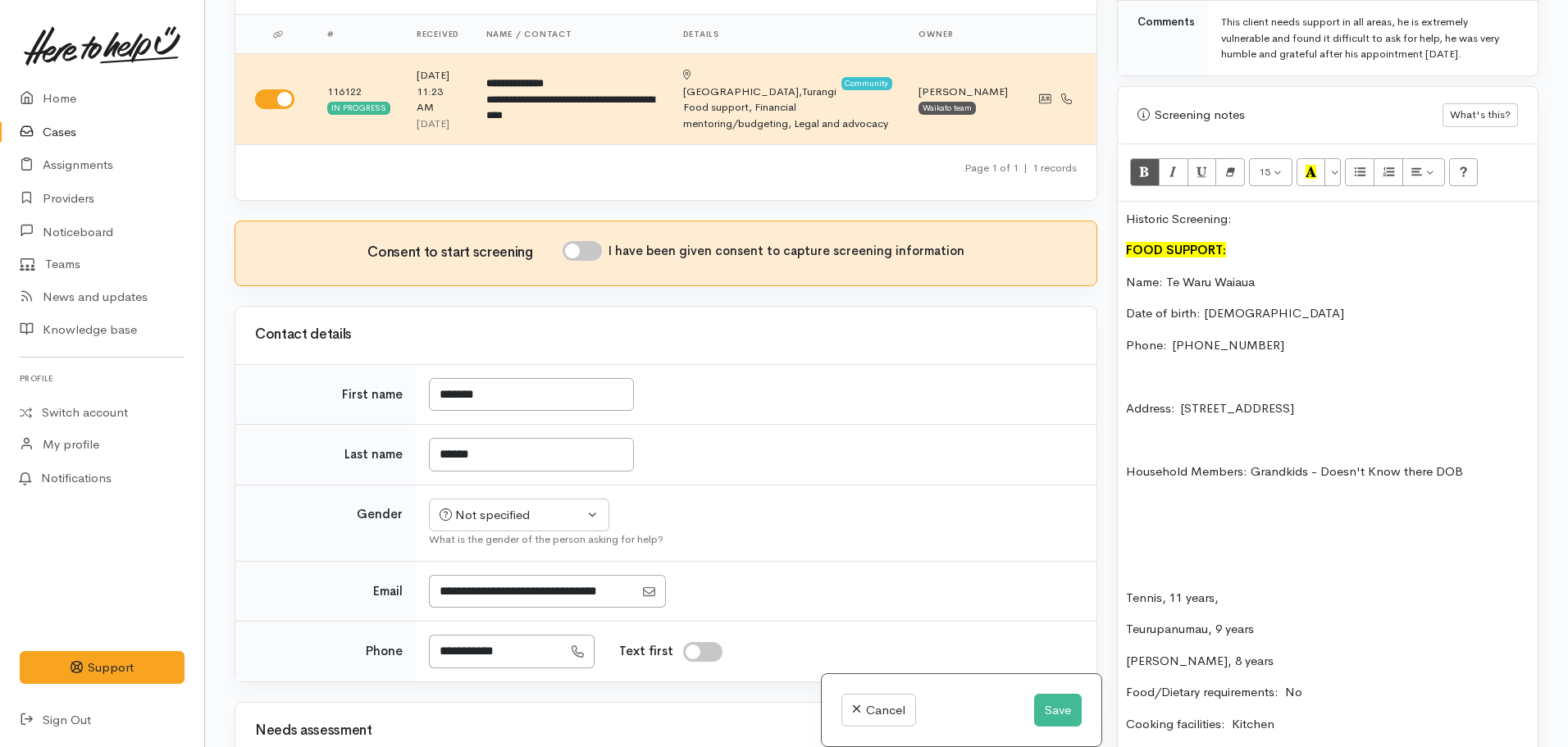
scroll to position [82, 0]
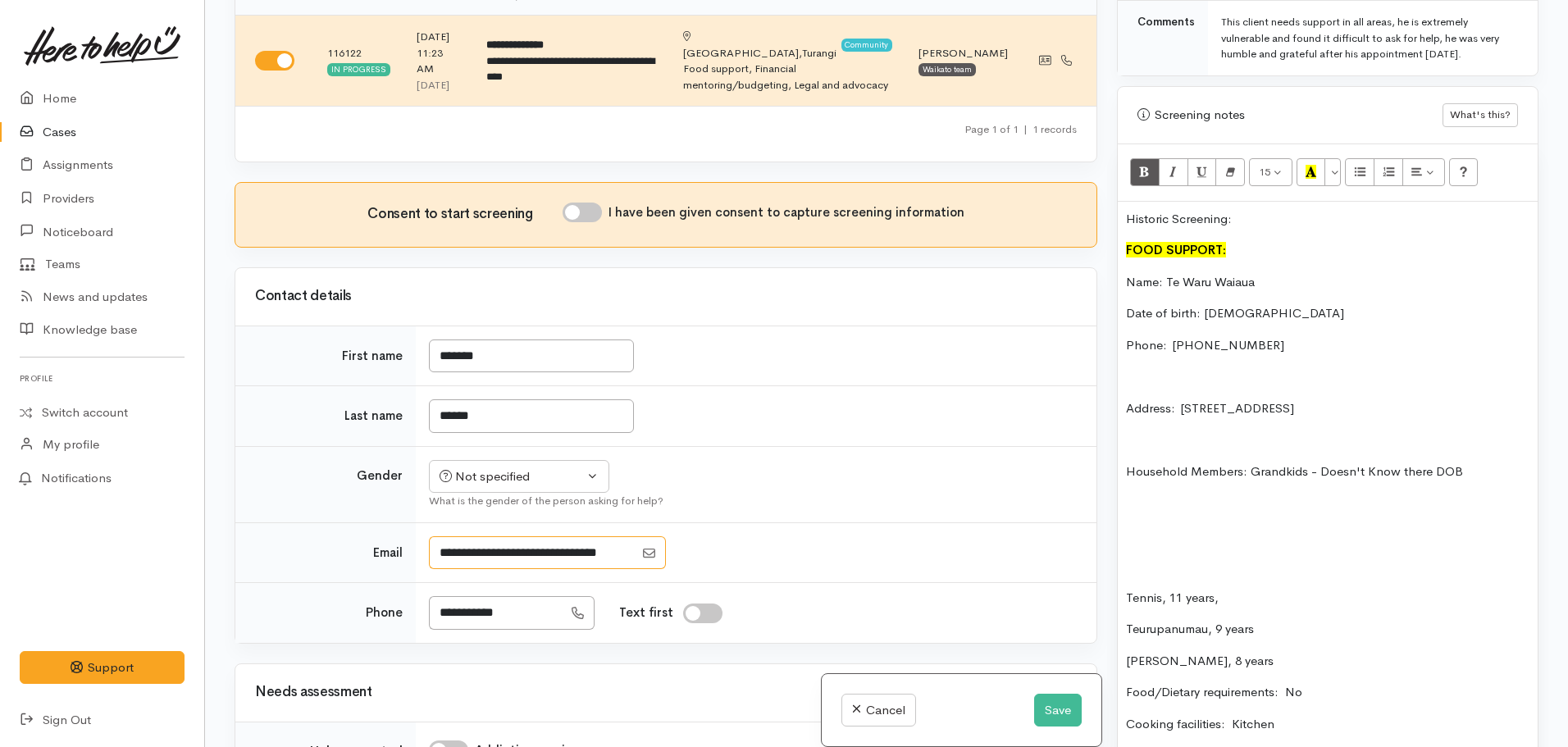
click at [456, 550] on input "Email" at bounding box center [531, 553] width 205 height 34
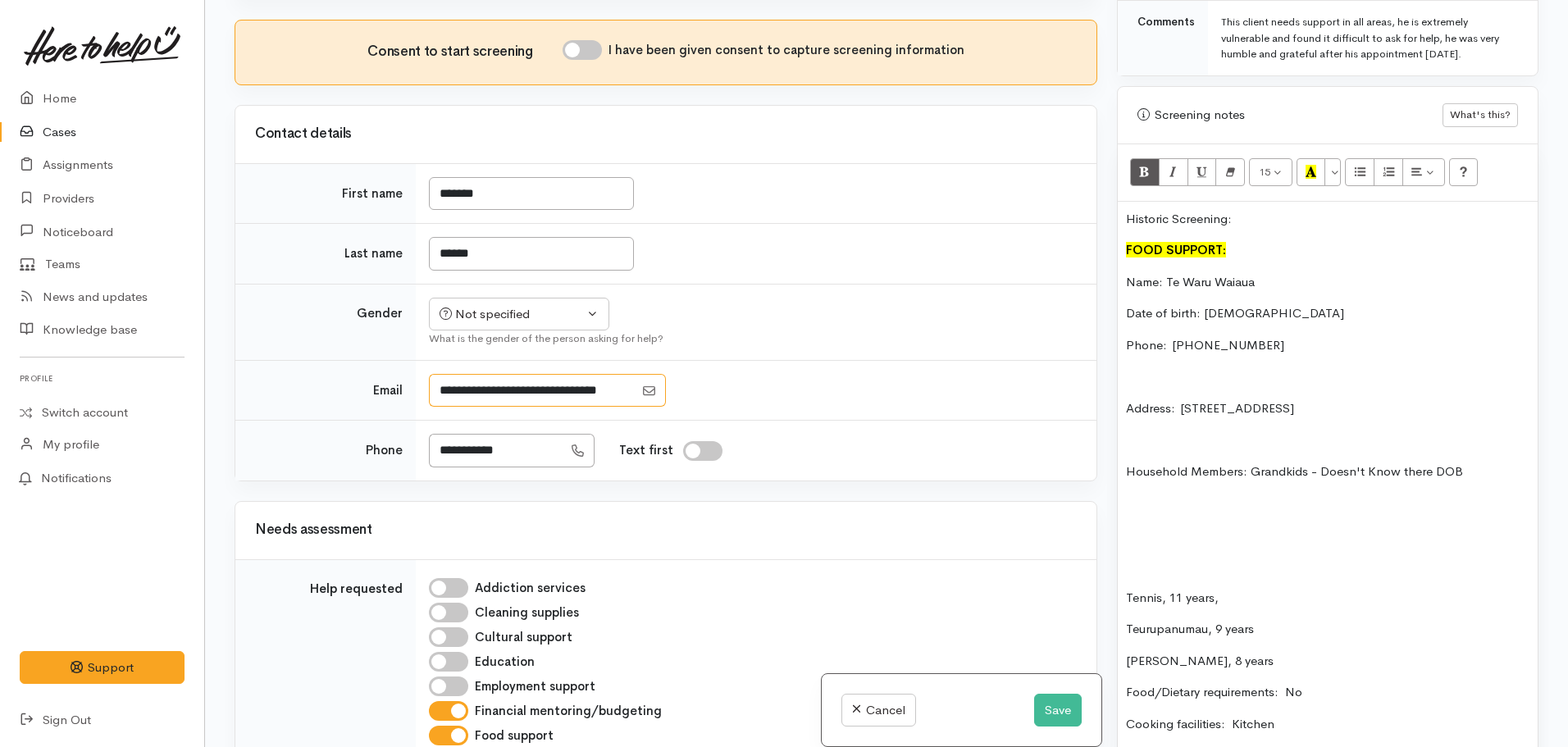
scroll to position [246, 0]
type input "**********"
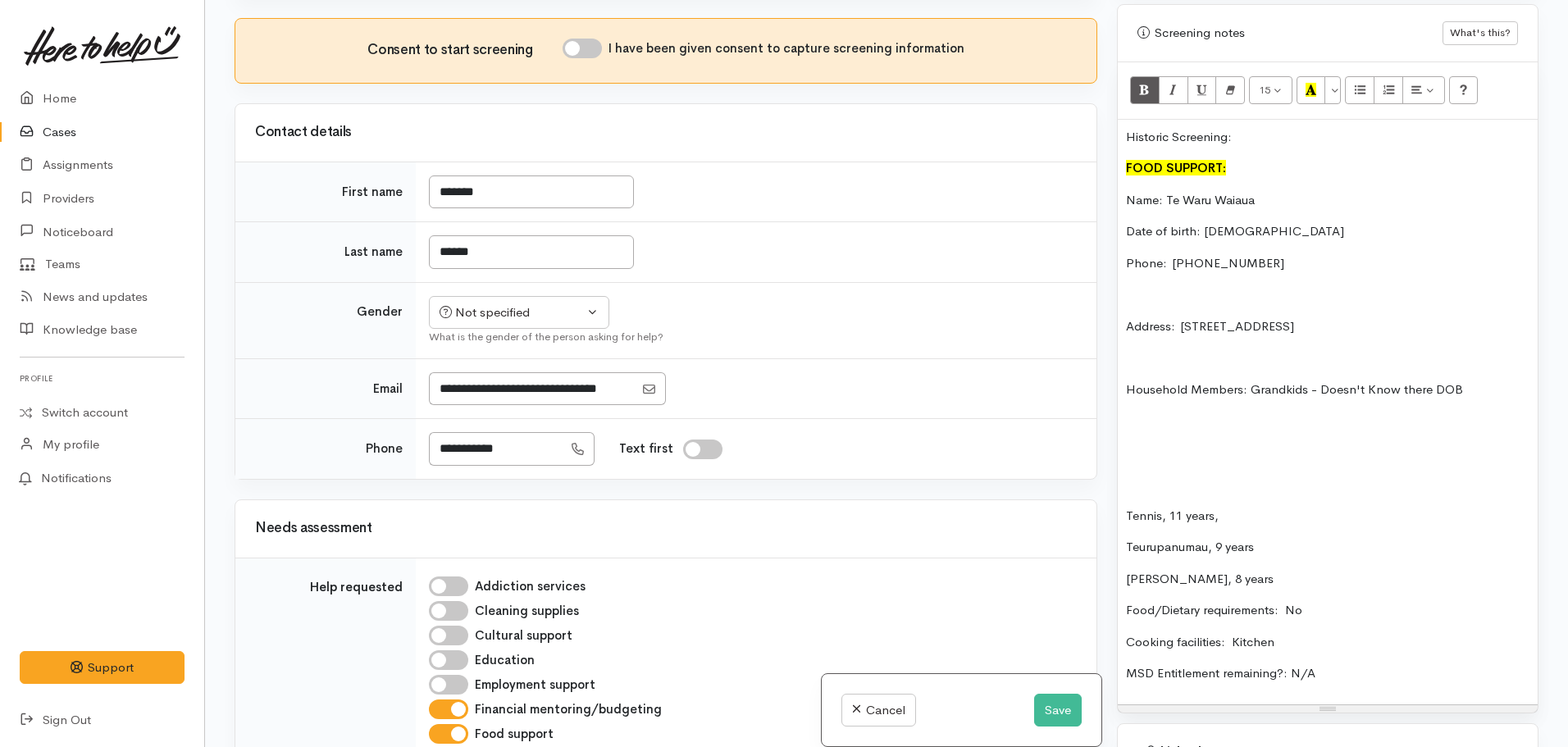
click at [1126, 507] on p "Tennis, 11 years," at bounding box center [1327, 516] width 404 height 19
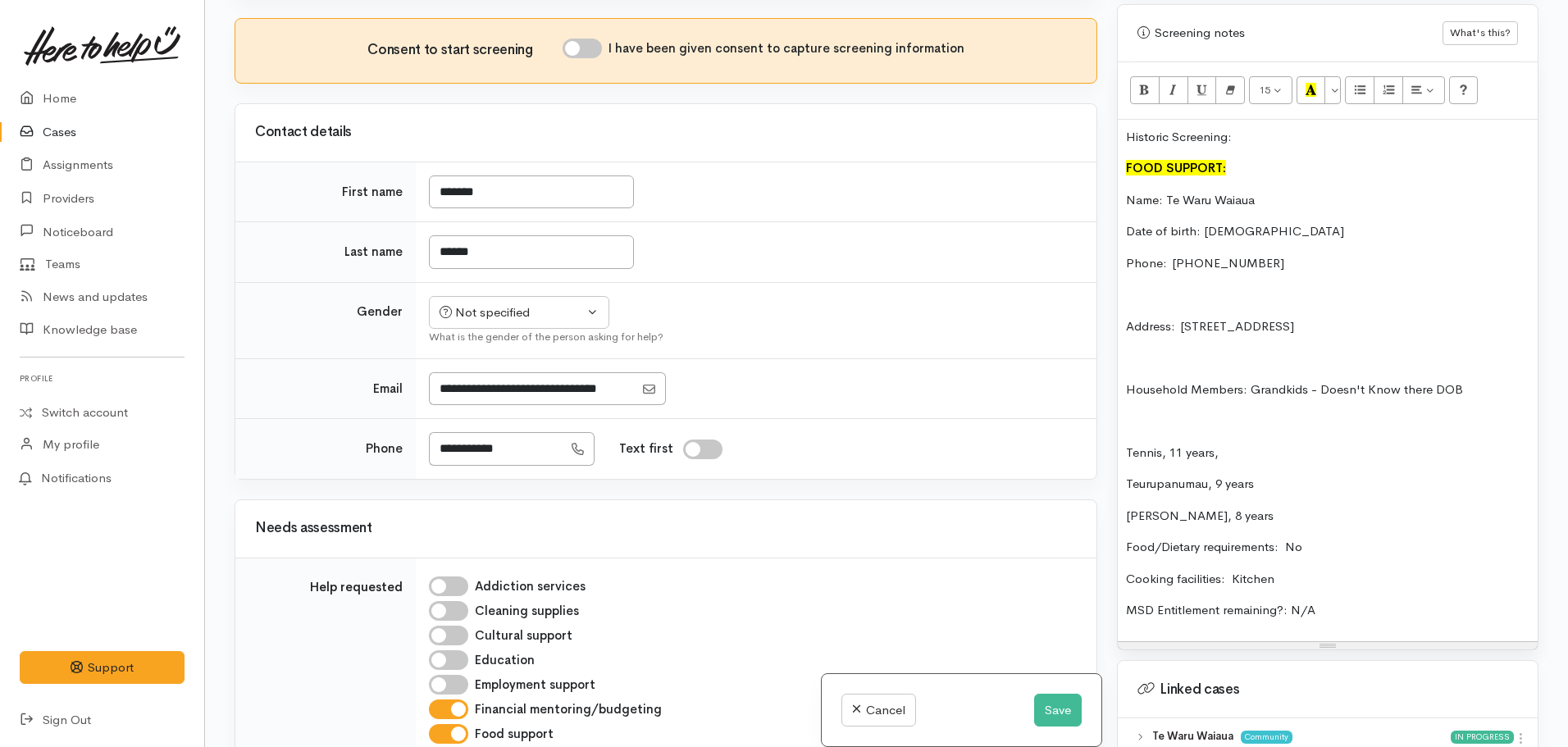
drag, startPoint x: 1235, startPoint y: 490, endPoint x: 1235, endPoint y: 503, distance: 13.0
click at [1235, 495] on div "Historic Screening: FOOD SUPPORT: Name: Te Waru Waiaua Date of birth: 08/11/198…" at bounding box center [1328, 380] width 420 height 522
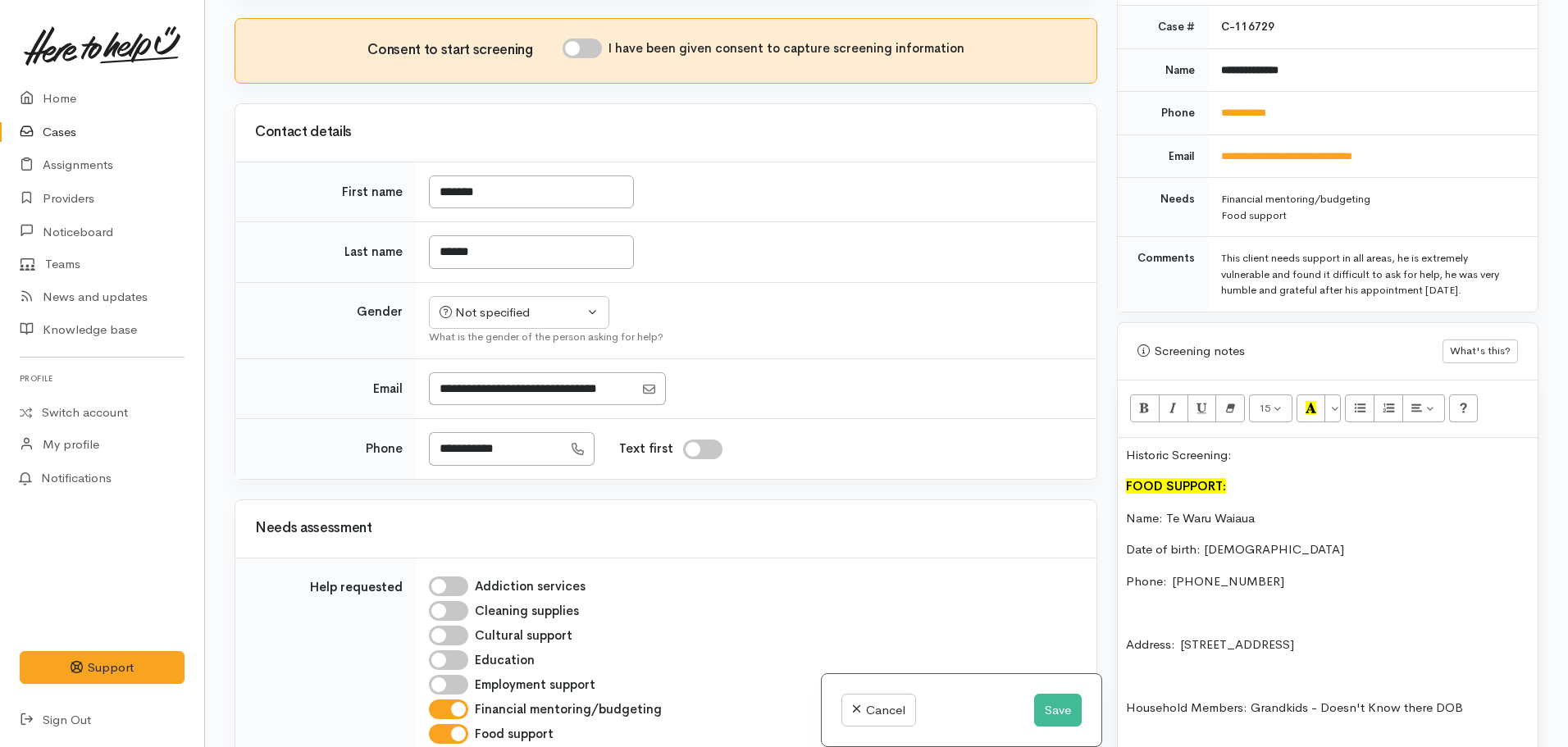
scroll to position [771, 0]
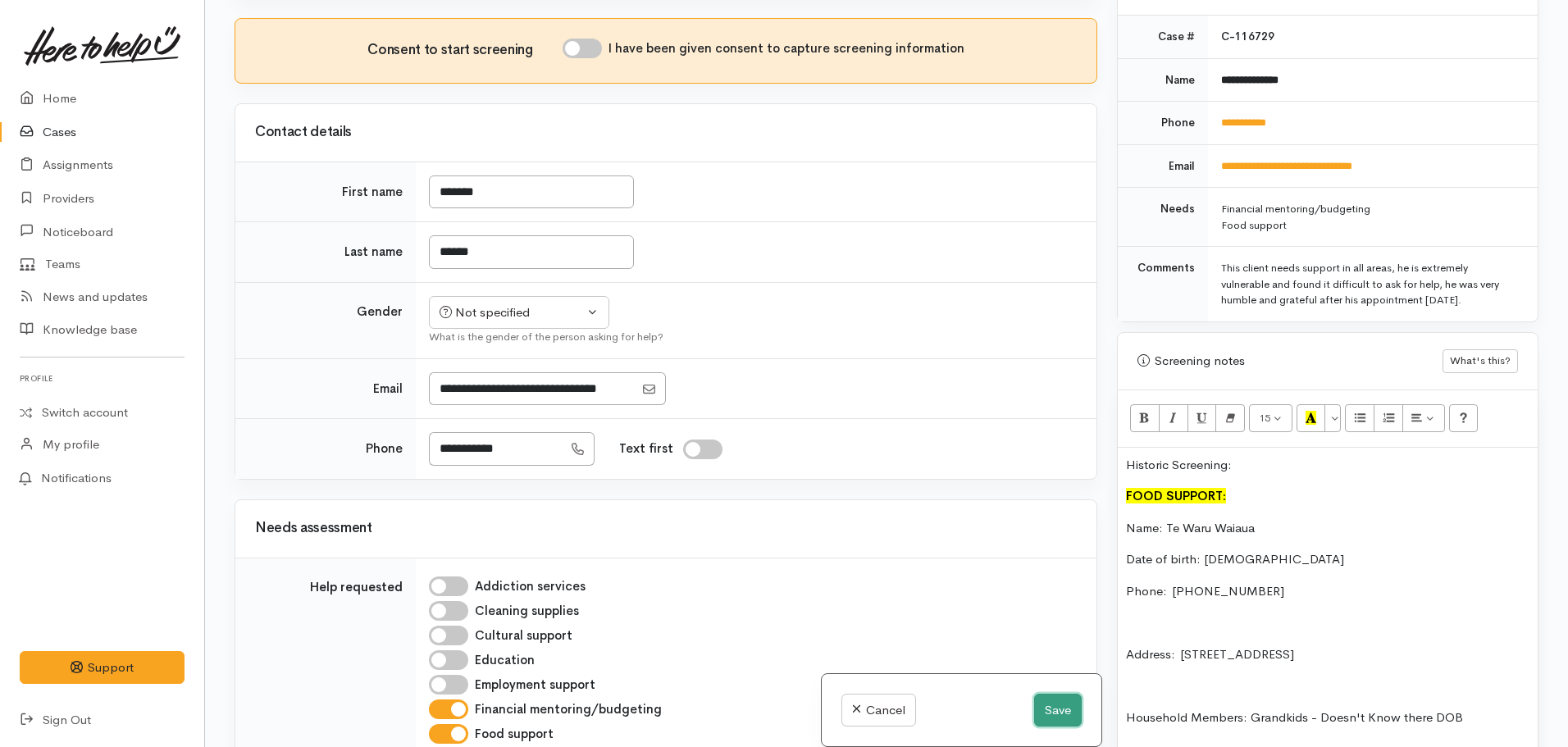
click at [1053, 697] on button "Save" at bounding box center [1058, 710] width 47 height 34
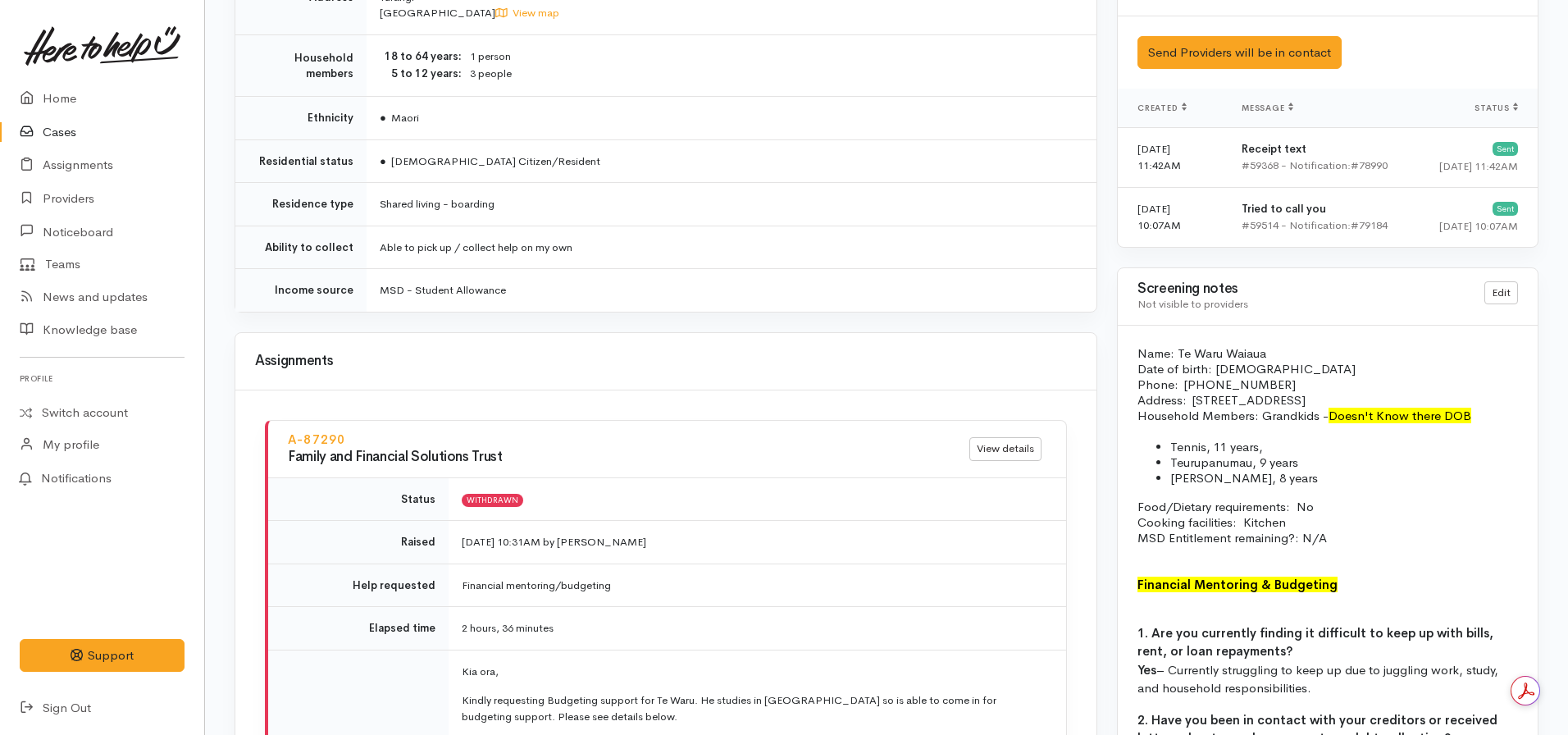
scroll to position [1066, 0]
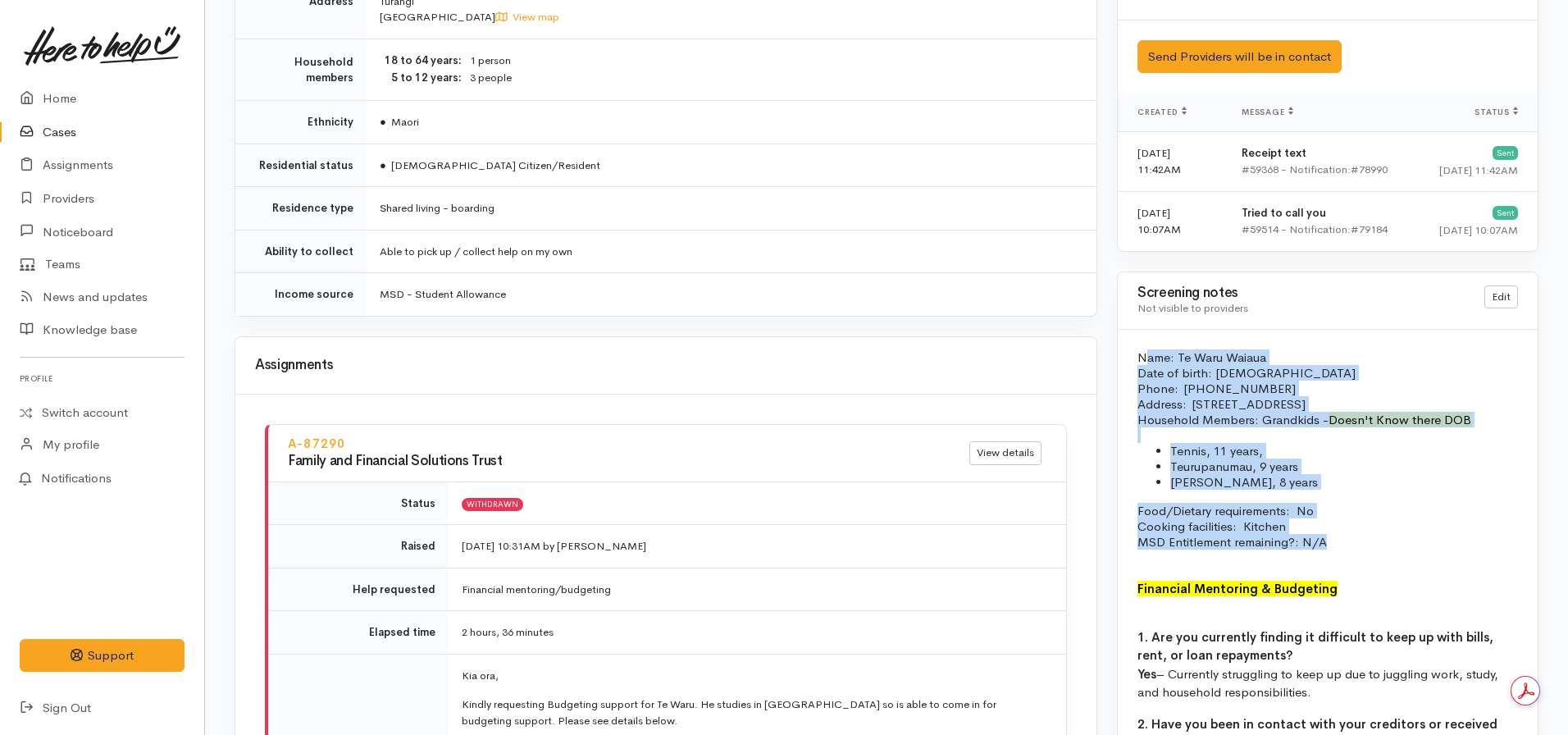
drag, startPoint x: 1342, startPoint y: 544, endPoint x: 1143, endPoint y: 356, distance: 273.8
click at [1341, 547] on p "Food/Dietary requirements: No Cooking facilities: Kitchen MSD Entitlement remai…" at bounding box center [1328, 526] width 380 height 46
drag, startPoint x: 1338, startPoint y: 544, endPoint x: 1120, endPoint y: 335, distance: 302.0
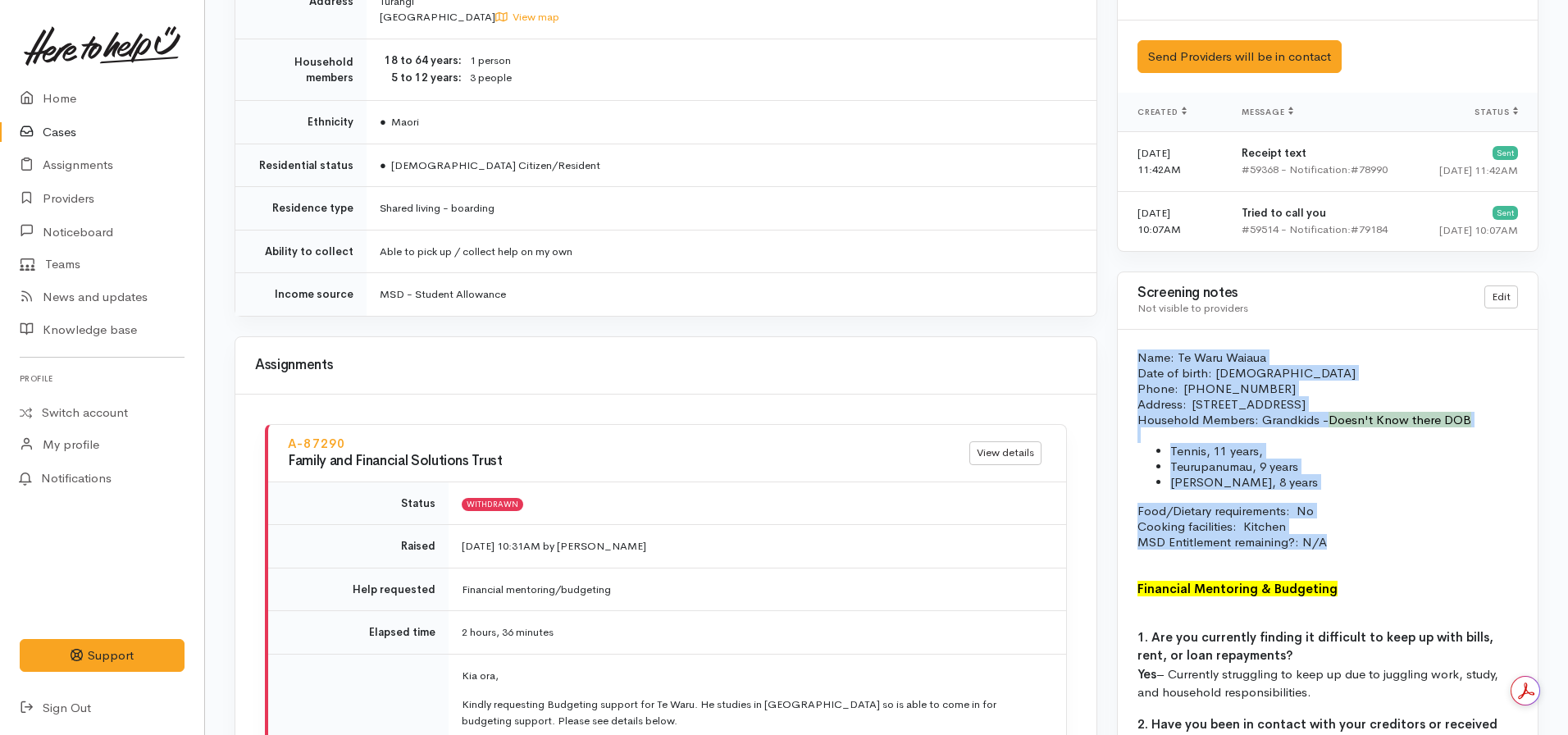
copy div "Name: Te Waru Waiaua Date of birth: [DEMOGRAPHIC_DATA] Phone:  [PHONE_NUMBER] A…"
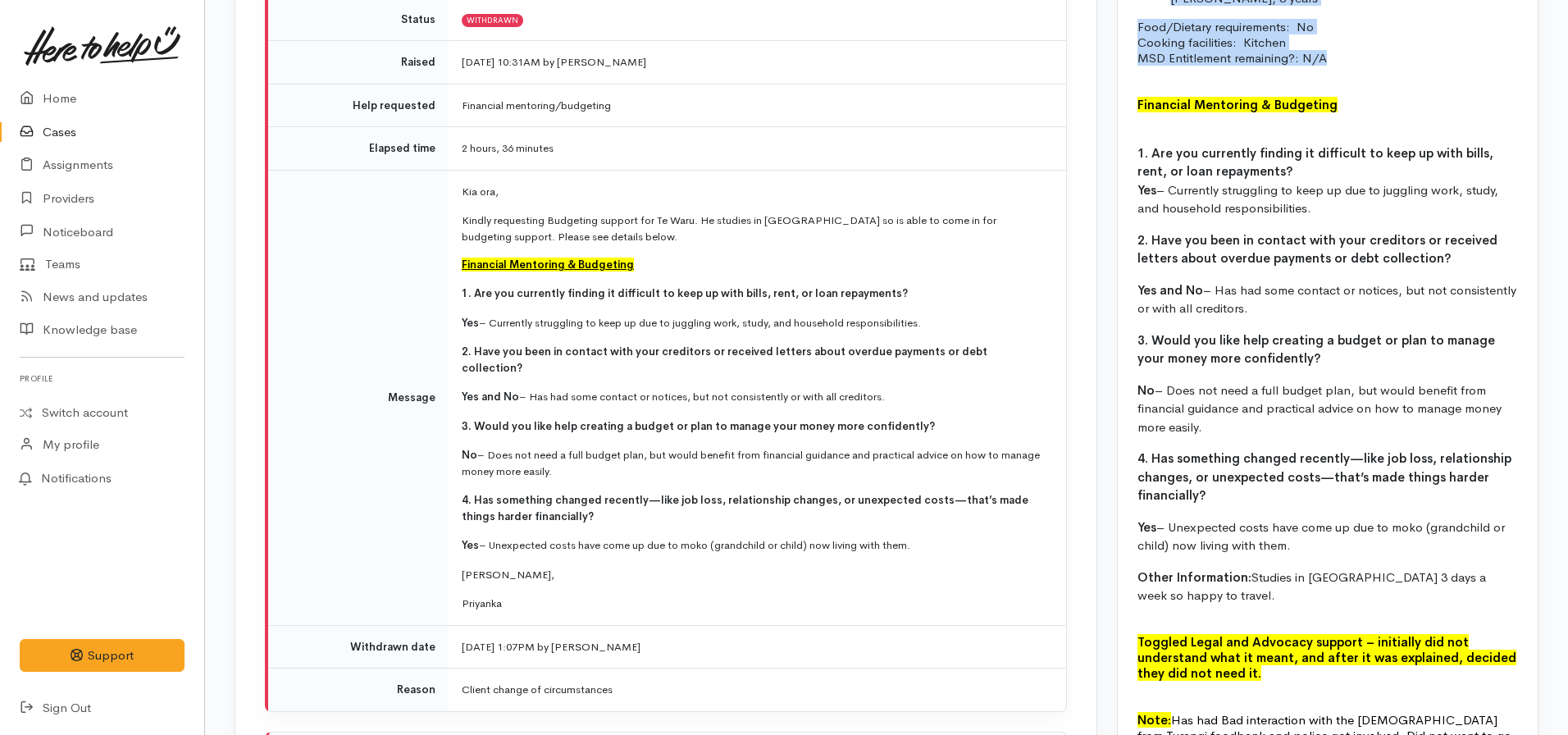
scroll to position [1968, 0]
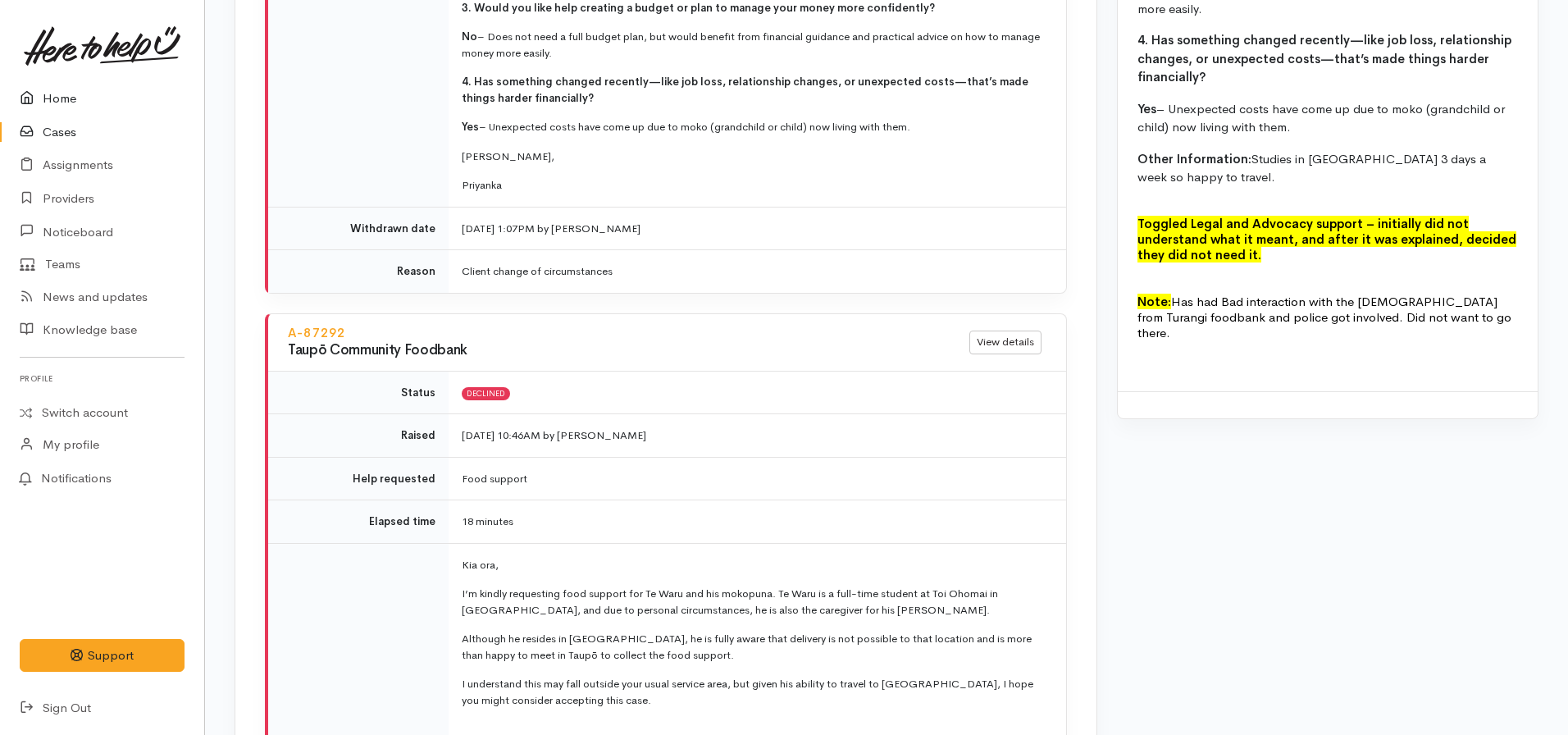
click at [91, 103] on link "Home" at bounding box center [102, 98] width 204 height 34
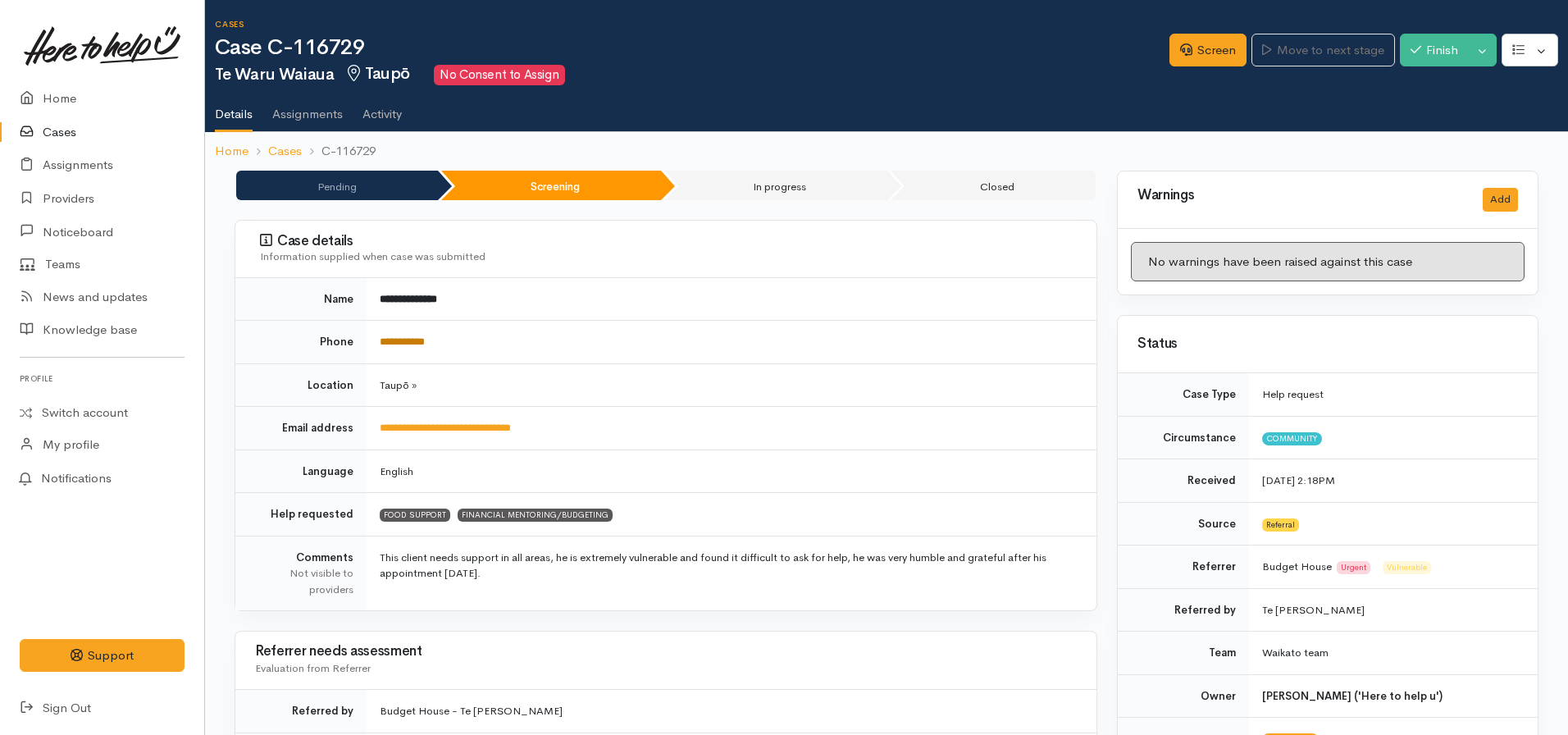
click at [404, 343] on link "**********" at bounding box center [402, 342] width 45 height 10
click at [1187, 44] on link "Screen" at bounding box center [1208, 50] width 77 height 34
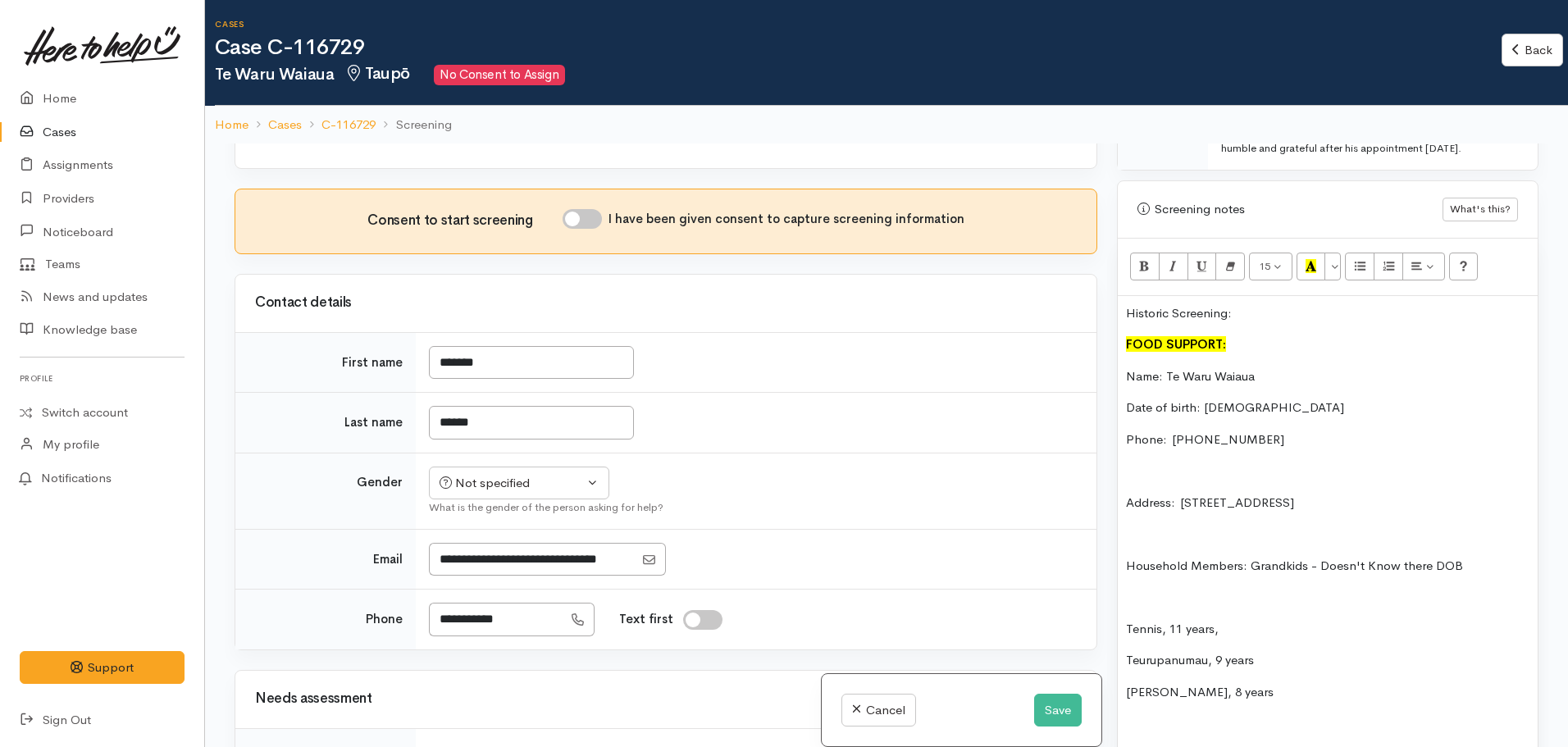
scroll to position [246, 0]
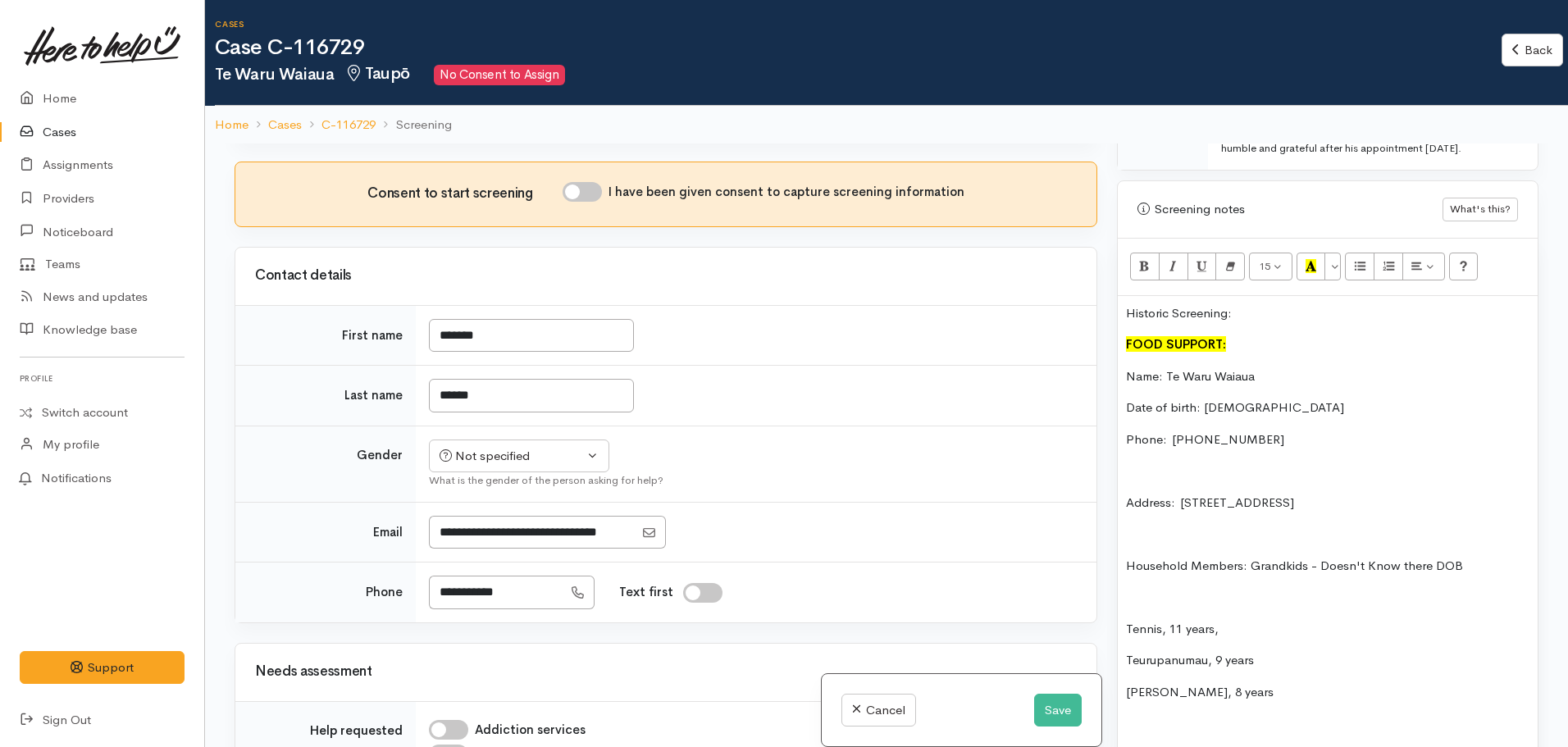
click at [591, 179] on div "Consent to start screening I have been given consent to capture screening infor…" at bounding box center [665, 194] width 861 height 64
click at [592, 187] on input "I have been given consent to capture screening information" at bounding box center [583, 192] width 40 height 20
checkbox input "true"
click at [1301, 412] on div "Historic Screening: FOOD SUPPORT: Name: Te Waru Waiaua Date of birth: 08/11/198…" at bounding box center [1328, 572] width 420 height 553
click at [1194, 430] on p "Phone:  021 08922733" at bounding box center [1327, 440] width 404 height 19
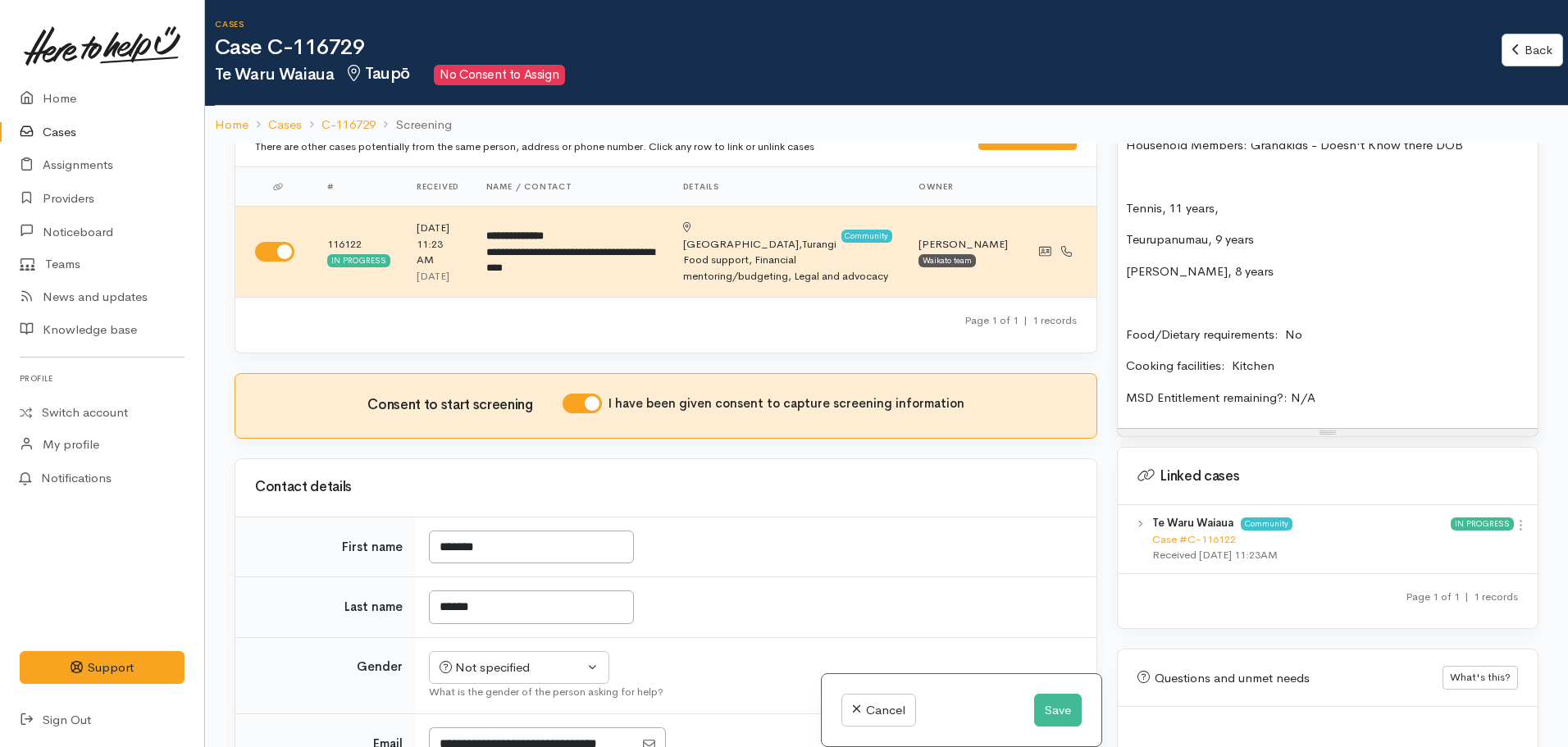
scroll to position [1534, 0]
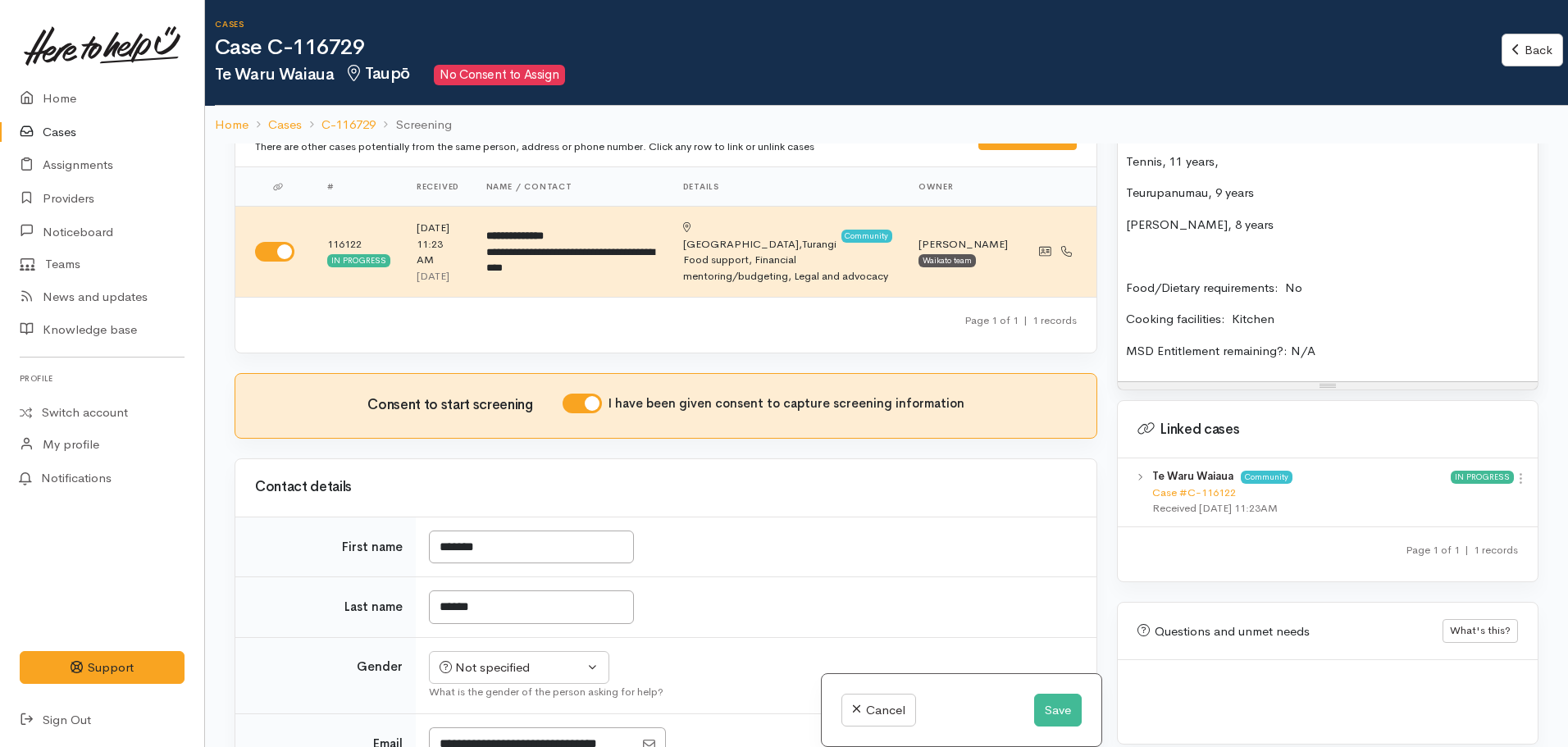
click at [1338, 342] on p "MSD Entitlement remaining?: N/A" at bounding box center [1327, 351] width 404 height 19
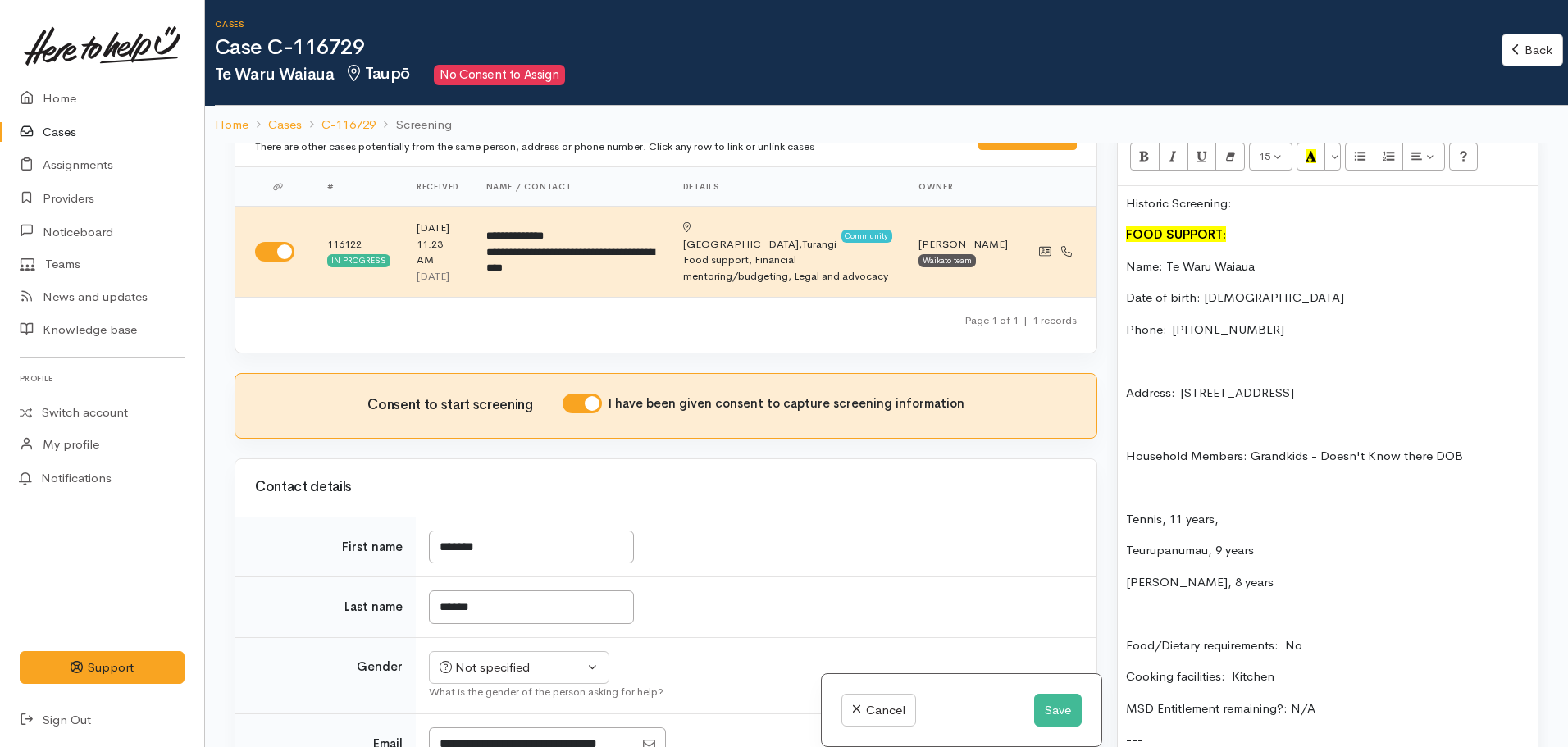
scroll to position [1206, 0]
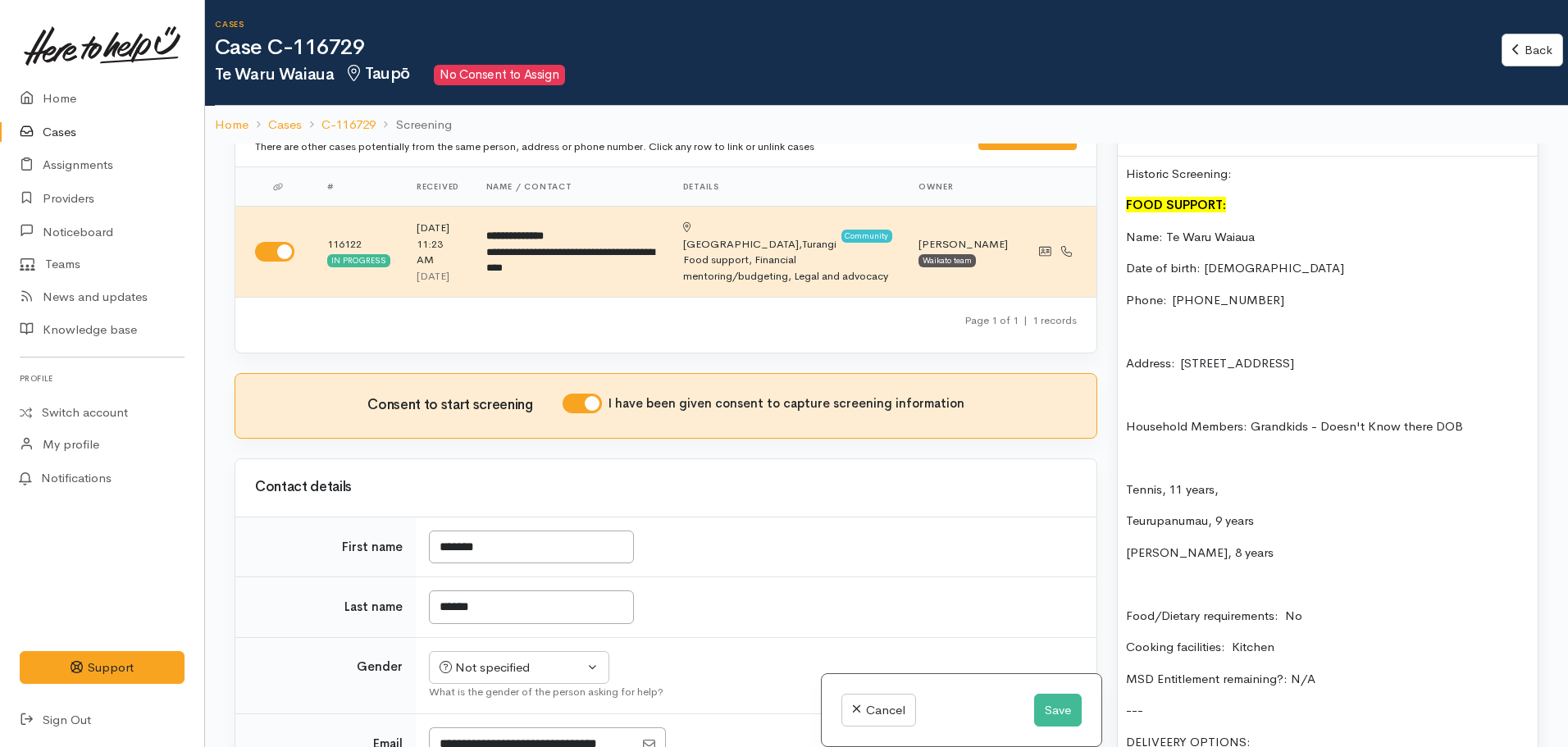
click at [1150, 480] on p "Tennis, 11 years," at bounding box center [1327, 490] width 404 height 19
click at [1127, 480] on p "Tennis, 11 years," at bounding box center [1327, 490] width 404 height 19
click at [1121, 450] on div "Historic Screening: FOOD SUPPORT: Name: Te Waru Waiaua Date of birth: 08/11/198…" at bounding box center [1328, 465] width 420 height 617
click at [1121, 445] on div "Historic Screening: FOOD SUPPORT: Name: Te Waru Waiaua Date of birth: 08/11/198…" at bounding box center [1328, 465] width 420 height 617
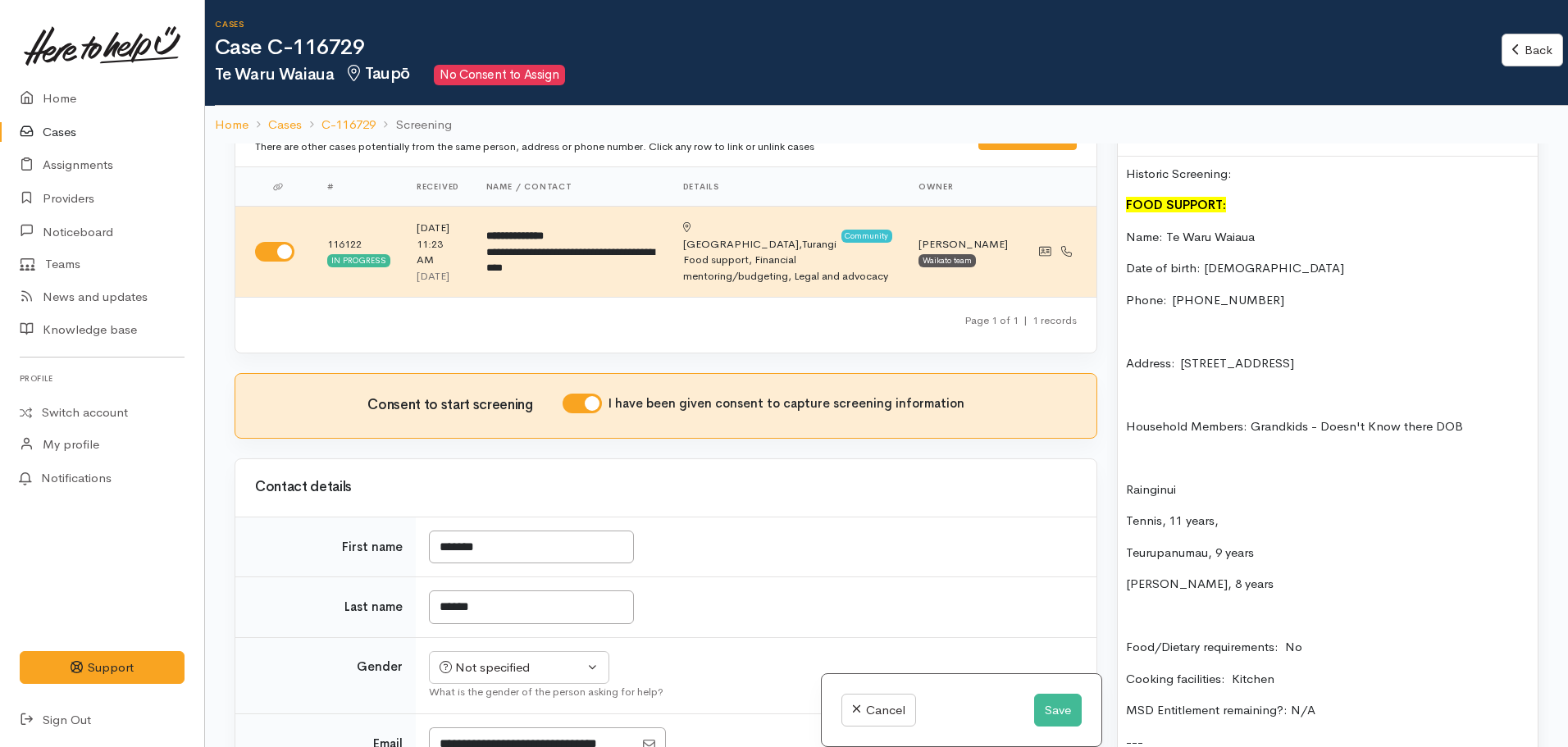
click at [1235, 512] on p "Tennis, 11 years," at bounding box center [1327, 522] width 404 height 19
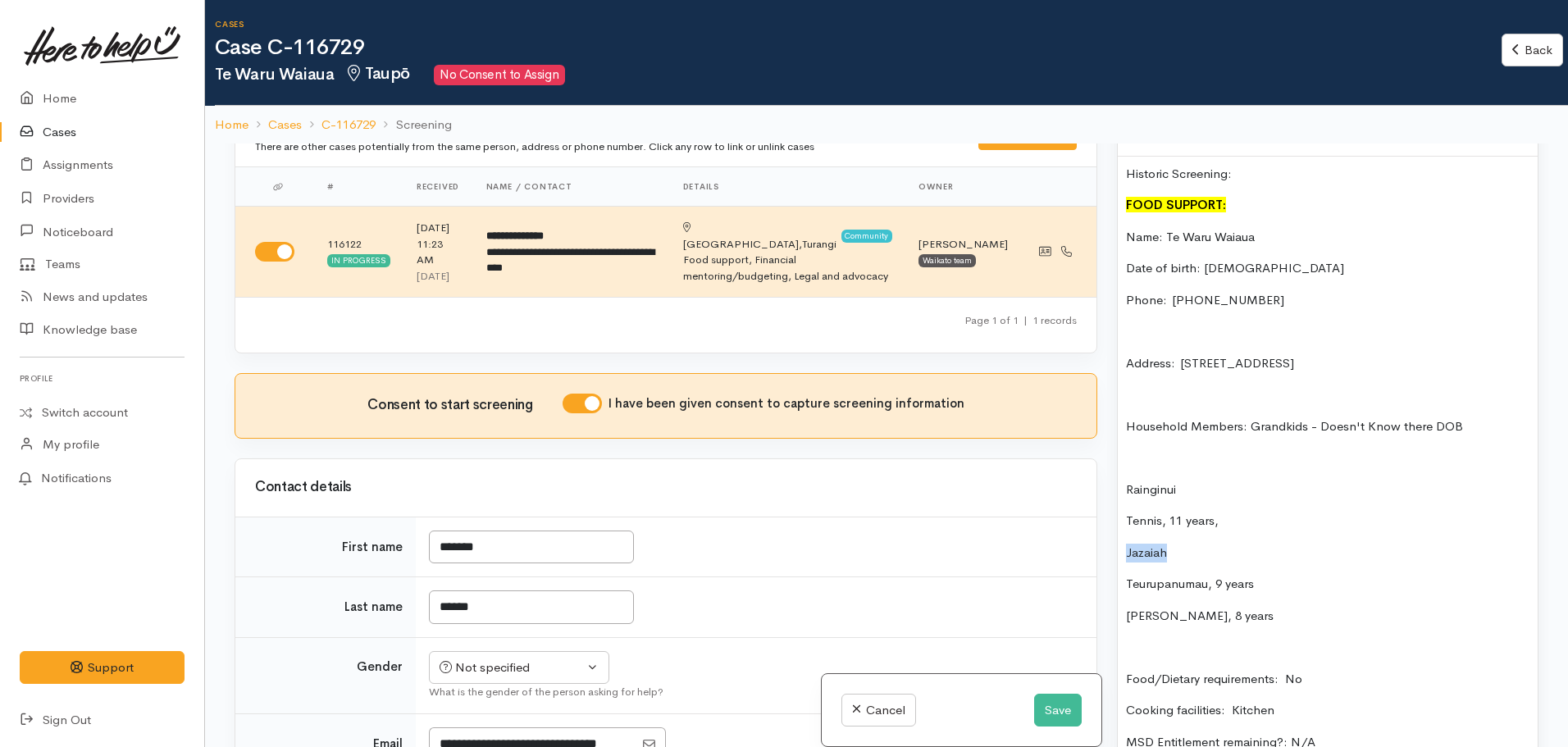
drag, startPoint x: 1164, startPoint y: 540, endPoint x: 1105, endPoint y: 544, distance: 59.1
click at [1105, 544] on div "Related cases There are other cases potentially from the same person, address o…" at bounding box center [886, 517] width 1324 height 747
click at [1195, 480] on p "Rainginui" at bounding box center [1327, 490] width 404 height 19
click at [1181, 544] on p "Dezyre" at bounding box center [1327, 553] width 404 height 19
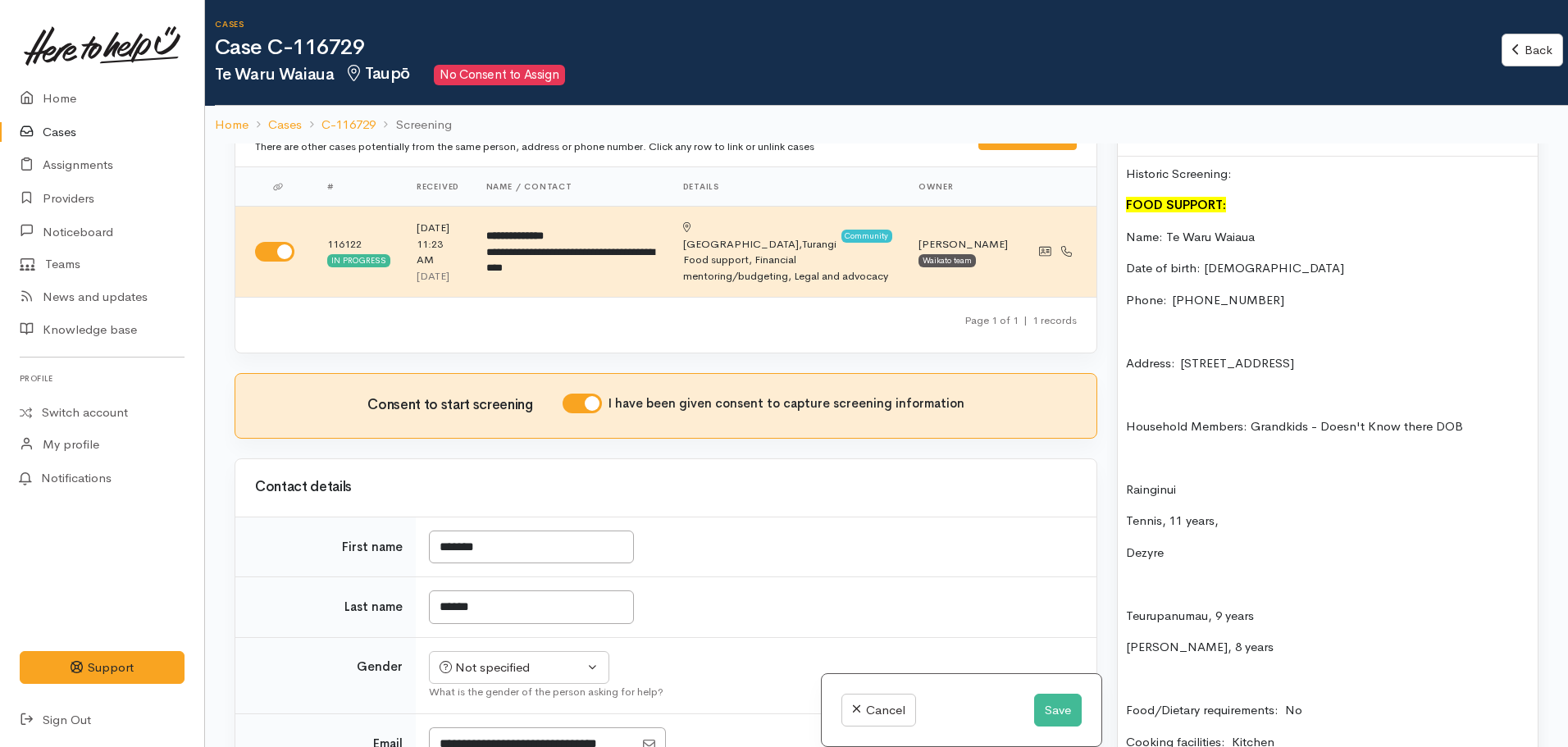
click at [1230, 480] on p "Rainginui" at bounding box center [1327, 490] width 404 height 19
click at [1190, 544] on p "Dezyre" at bounding box center [1327, 553] width 404 height 19
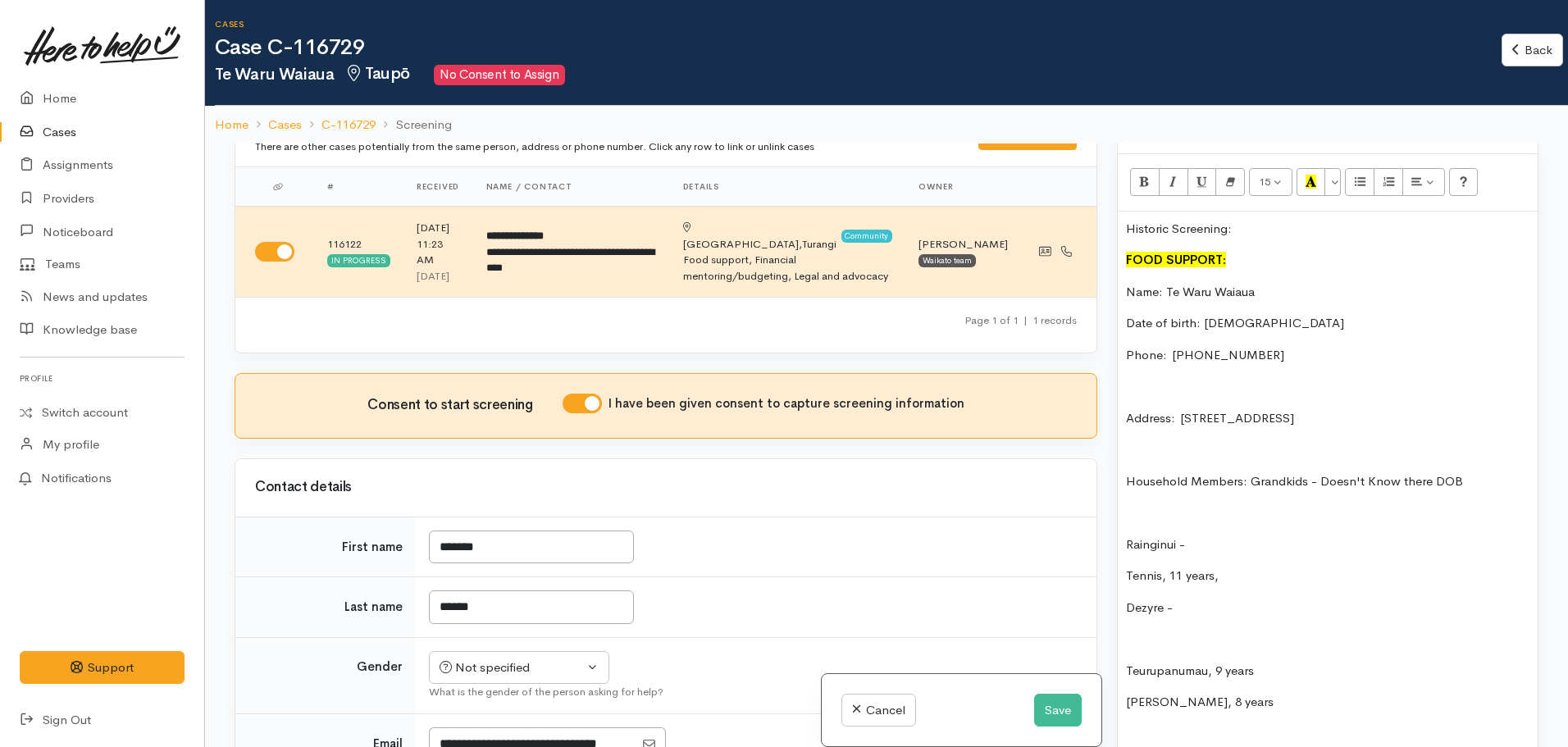
scroll to position [1123, 0]
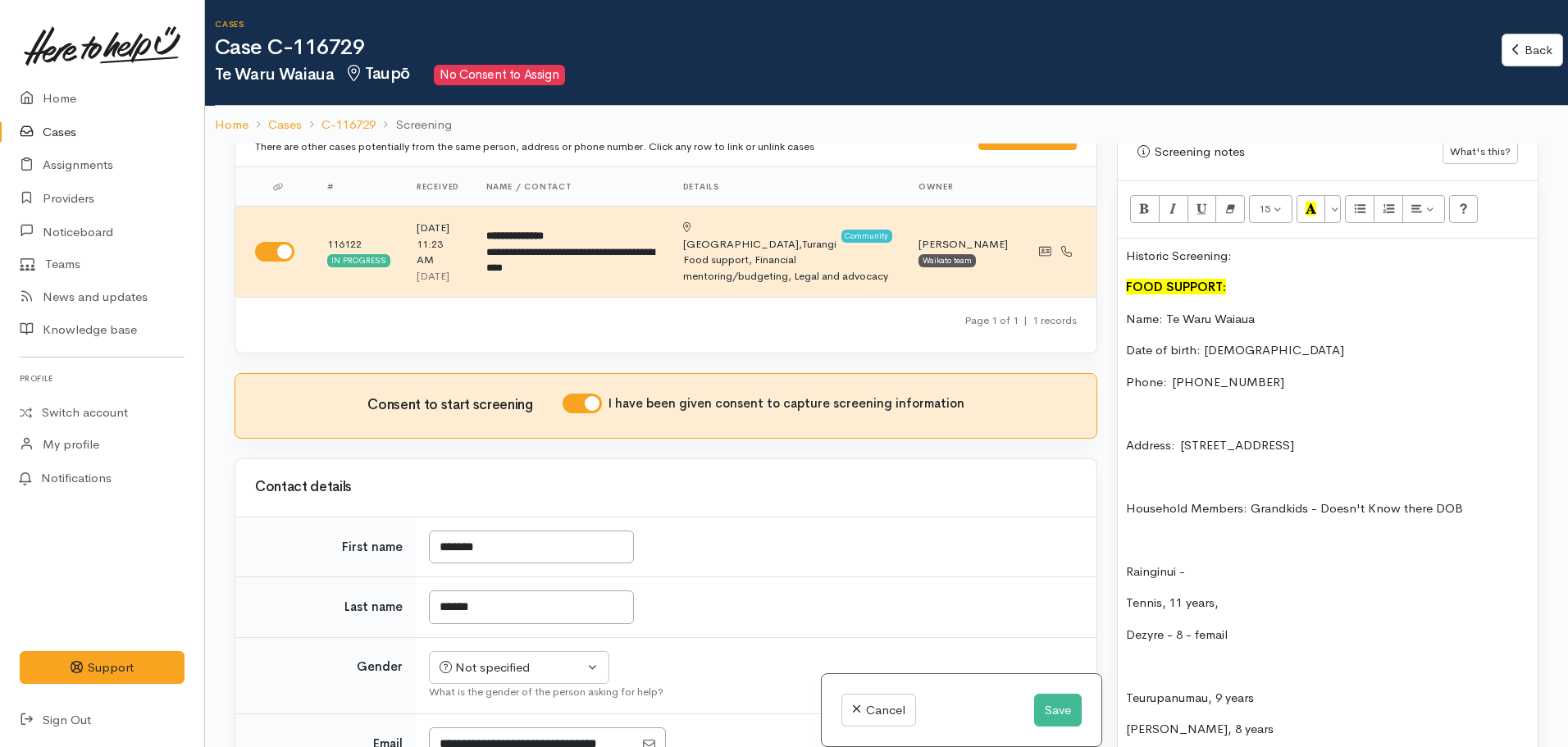
click at [1216, 543] on div "Historic Screening: FOOD SUPPORT: Name: Te Waru Waiaua Date of birth: 08/11/198…" at bounding box center [1328, 594] width 420 height 711
click at [1230, 594] on p "Tennis, 11 years," at bounding box center [1327, 603] width 404 height 19
click at [1178, 594] on p "Tennis, 11 years," at bounding box center [1327, 603] width 404 height 19
click at [1220, 541] on div "Historic Screening: FOOD SUPPORT: Name: Te Waru Waiaua Date of birth: 08/11/198…" at bounding box center [1328, 594] width 420 height 711
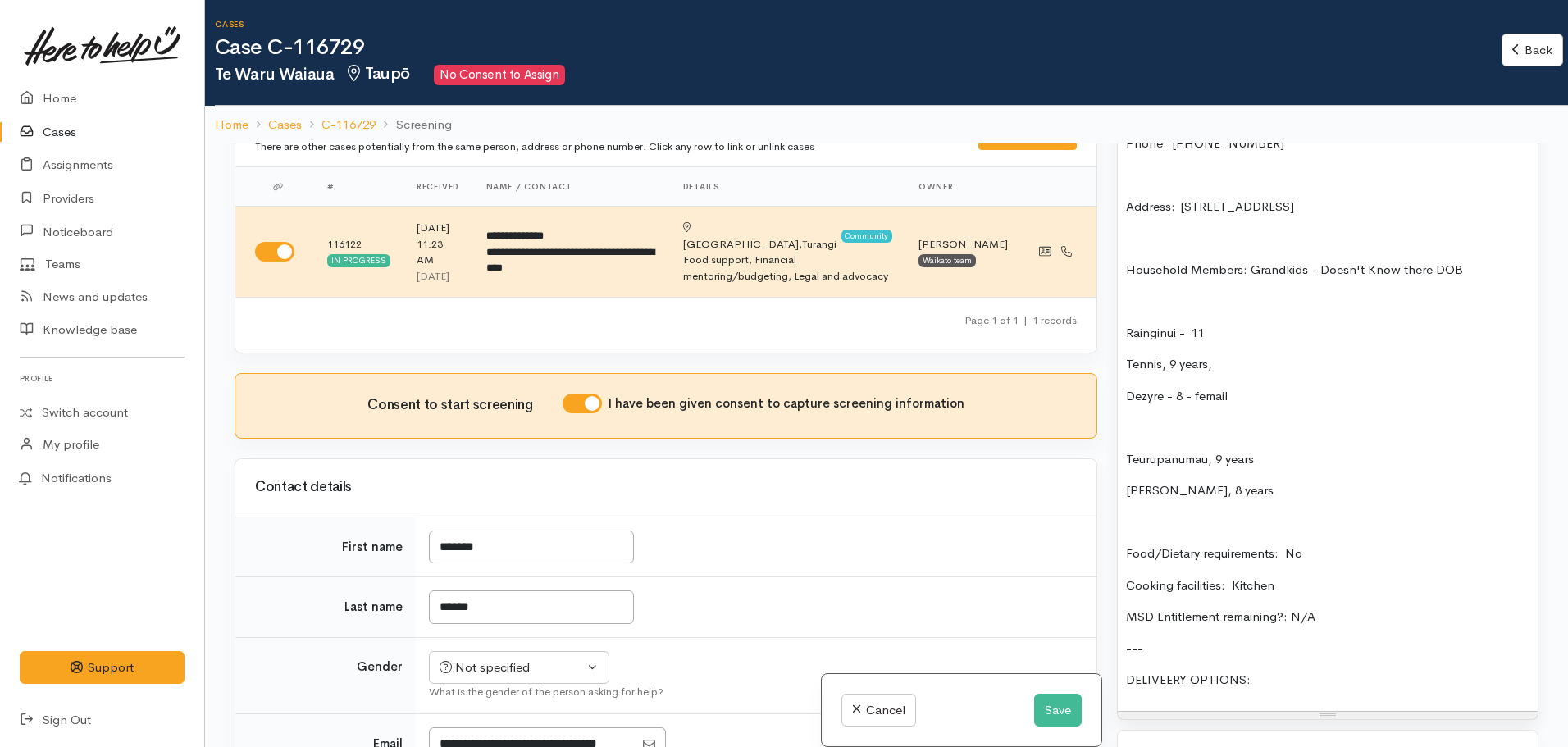
scroll to position [1451, 0]
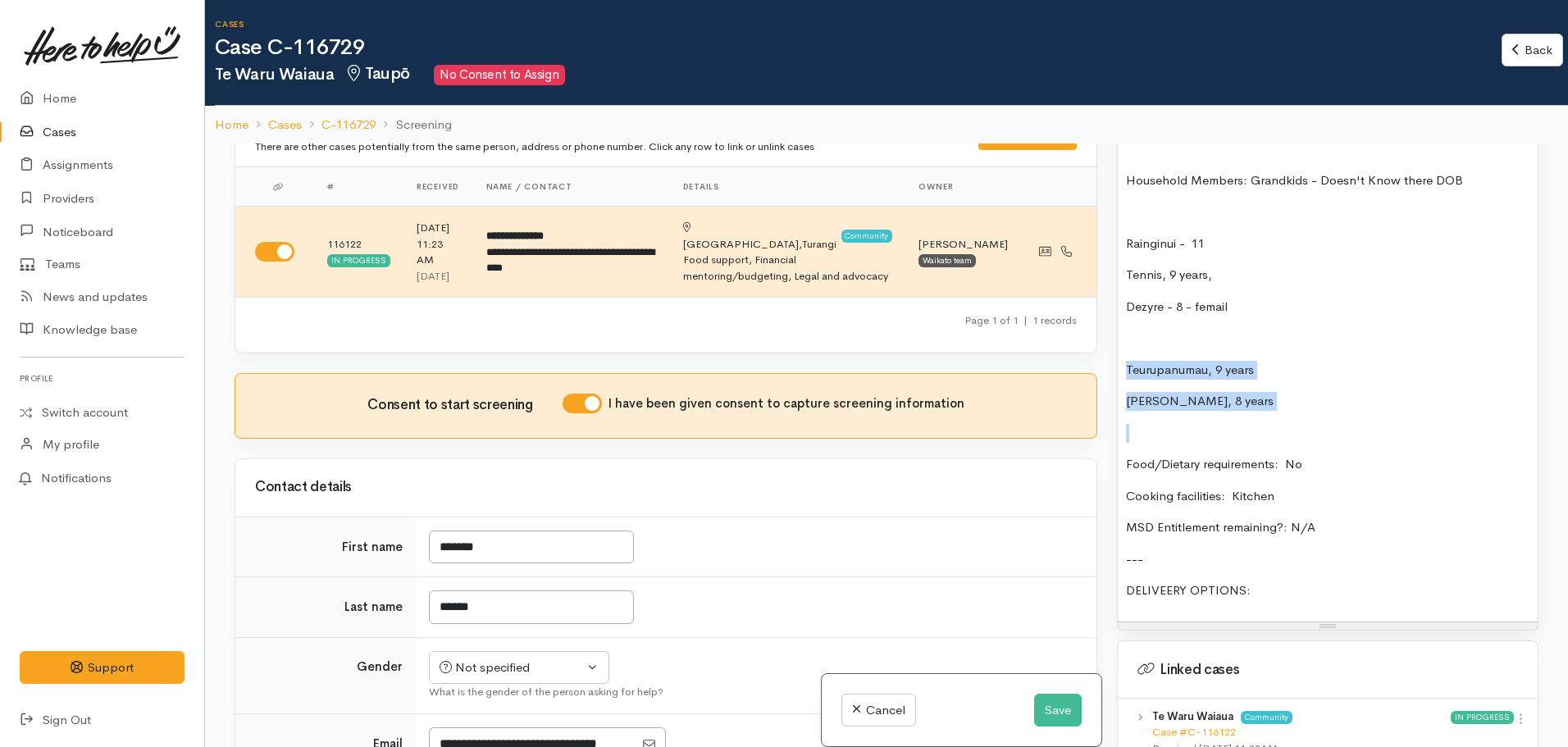
drag, startPoint x: 1238, startPoint y: 402, endPoint x: 1103, endPoint y: 345, distance: 146.5
click at [1103, 345] on div "Related cases There are other cases potentially from the same person, address o…" at bounding box center [886, 517] width 1324 height 747
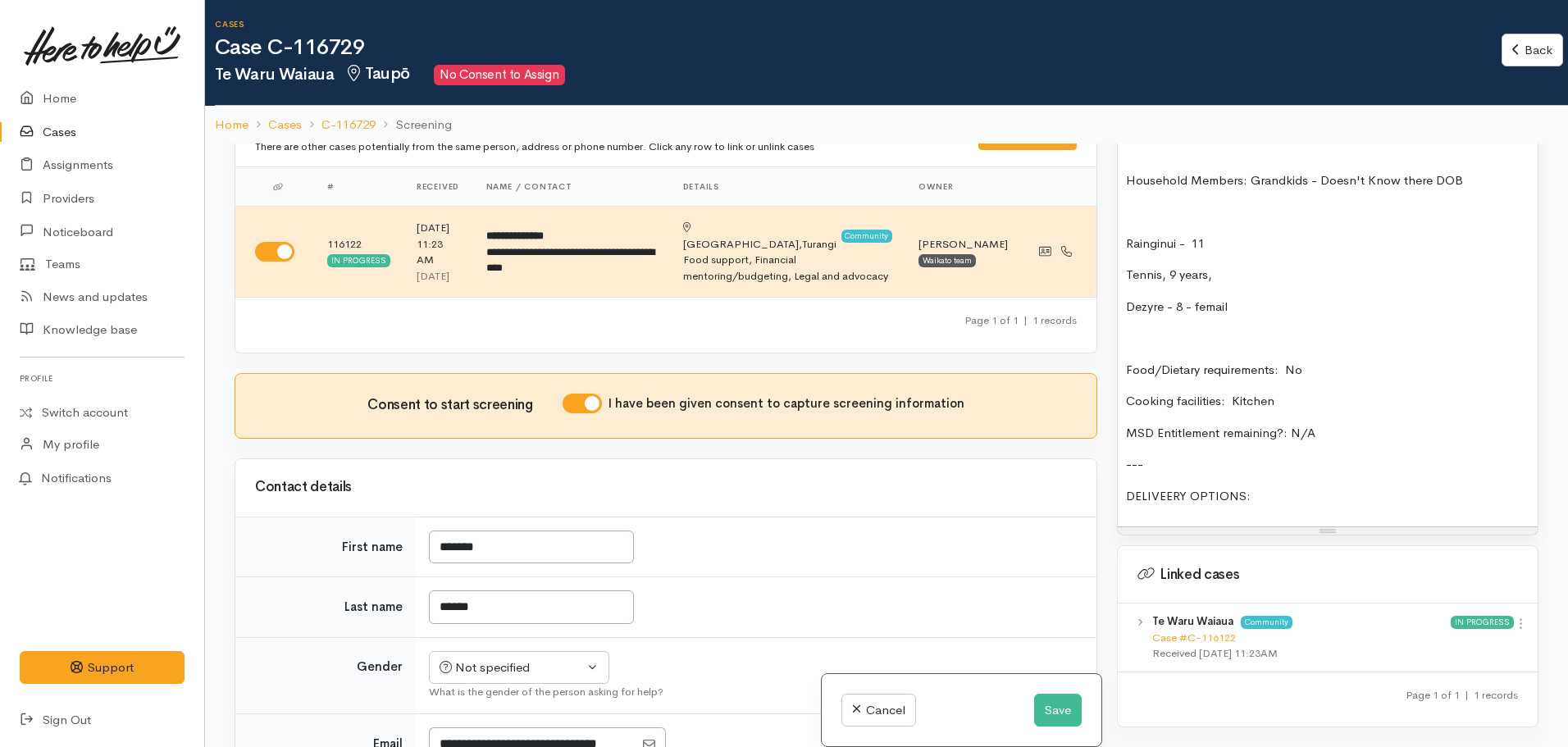
click at [1313, 361] on p "Food/Dietary requirements: No" at bounding box center [1327, 370] width 404 height 19
click at [1399, 361] on p "Food/Dietary requirements: None idenfitied" at bounding box center [1327, 370] width 404 height 19
click at [1262, 487] on p "DELIVEERY OPTIONS:" at bounding box center [1327, 497] width 404 height 19
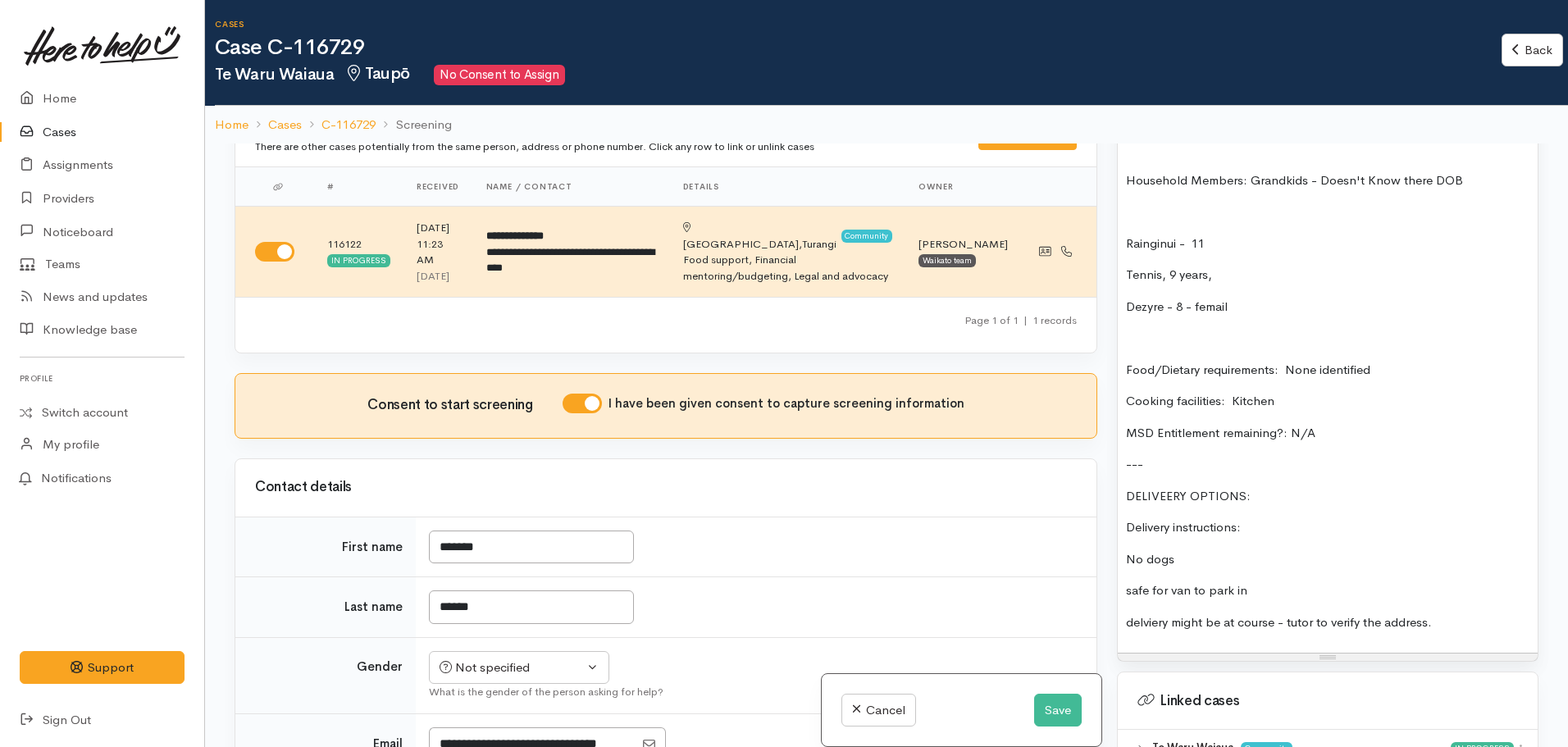
click at [1460, 614] on p "delviery might be at course - tutor to verify the address." at bounding box center [1327, 623] width 404 height 19
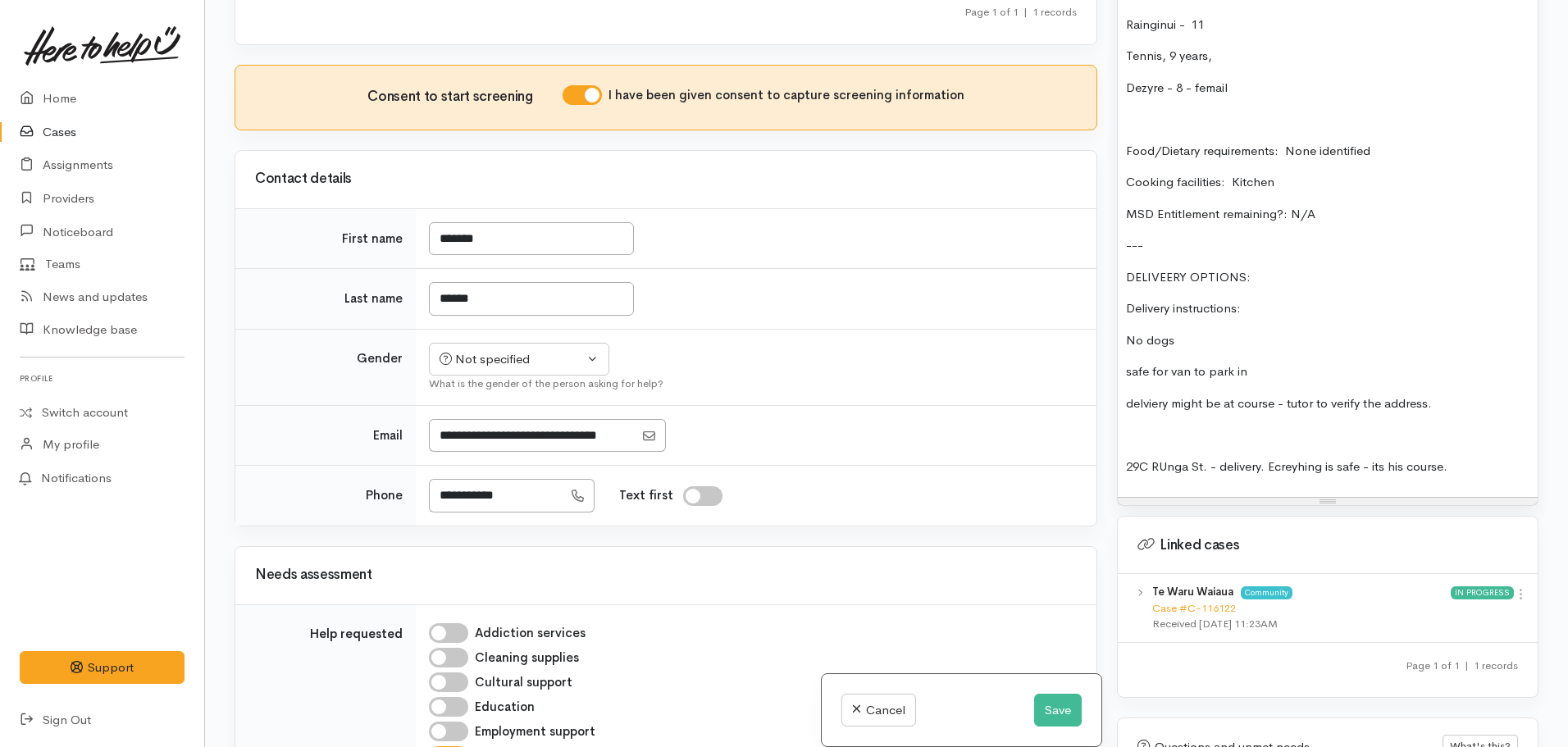
scroll to position [1534, 0]
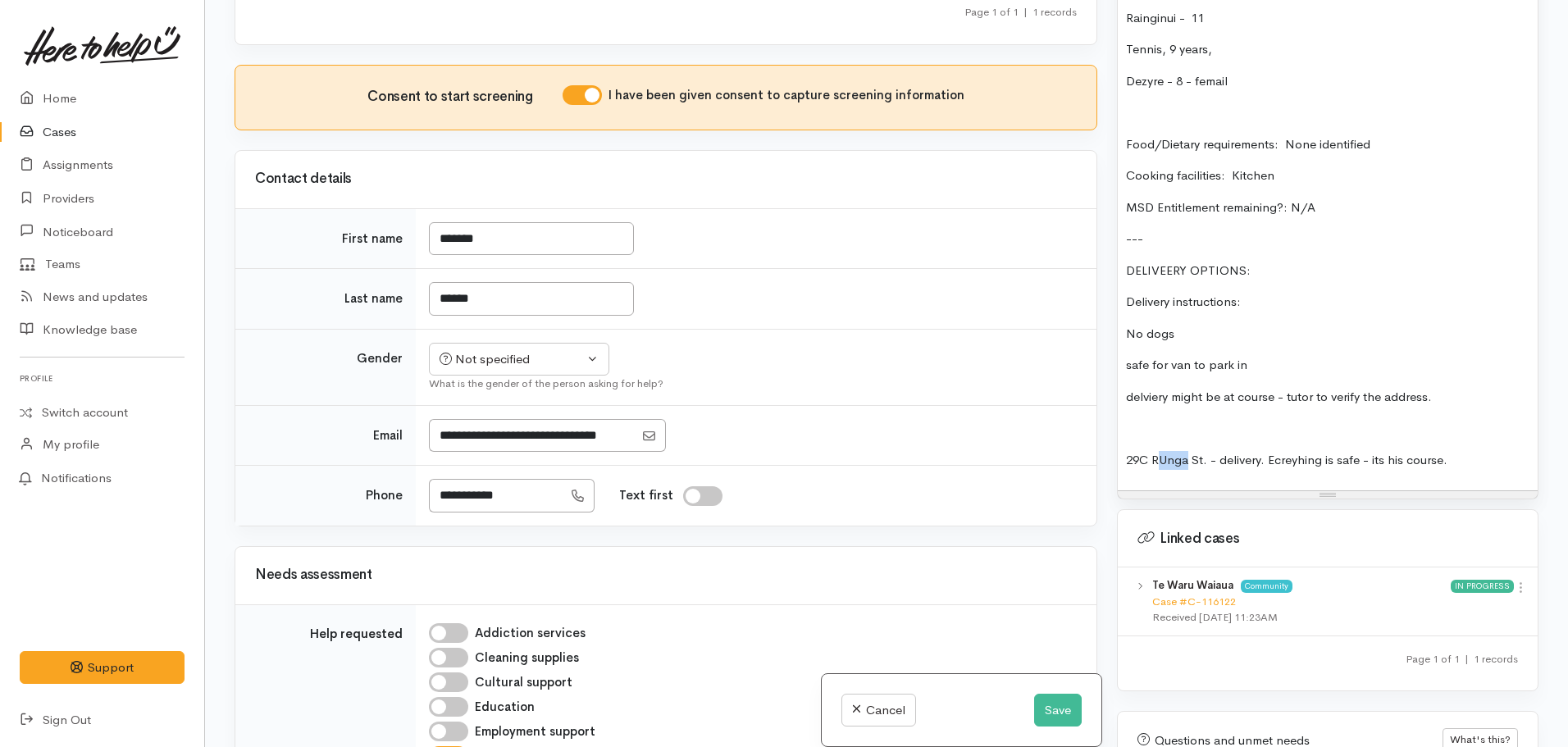
drag, startPoint x: 1187, startPoint y: 443, endPoint x: 1163, endPoint y: 446, distance: 24.2
click at [1158, 451] on p "29C RUnga St. - delivery. Ecreyhing is safe - its his course." at bounding box center [1327, 460] width 404 height 19
drag, startPoint x: 1306, startPoint y: 443, endPoint x: 1245, endPoint y: 331, distance: 127.5
click at [1245, 331] on div "Historic Screening: FOOD SUPPORT: Name: Te Waru Waiaua Date of birth: [DEMOGRAP…" at bounding box center [1328, 88] width 420 height 806
click at [1262, 393] on div "Historic Screening: FOOD SUPPORT: Name: Te Waru Waiaua Date of birth: [DEMOGRAP…" at bounding box center [1328, 88] width 420 height 806
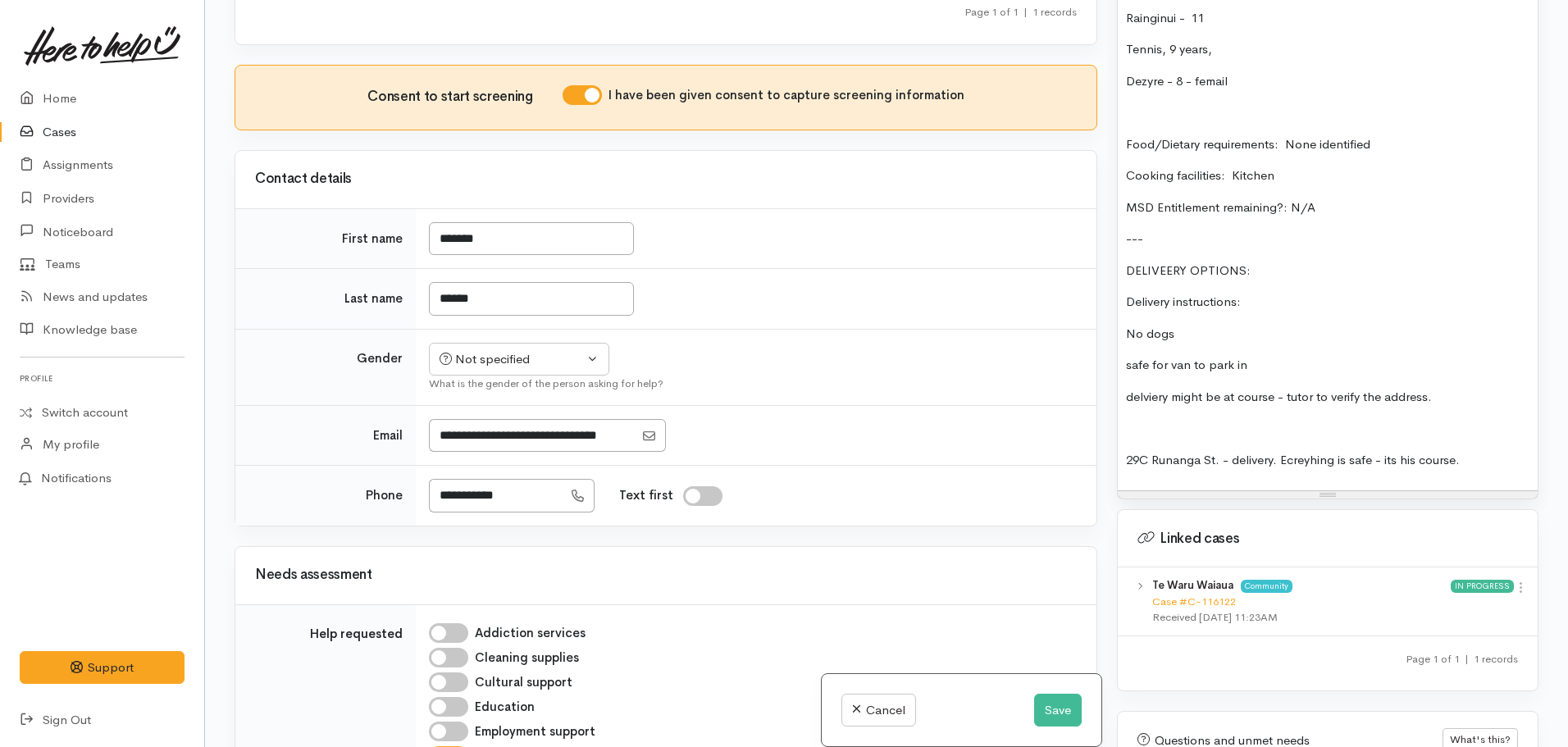
click at [1422, 424] on div "Historic Screening: FOOD SUPPORT: Name: Te Waru Waiaua Date of birth: [DEMOGRAP…" at bounding box center [1328, 88] width 420 height 806
copy div "Historic Screening: FOOD SUPPORT: Name: Te Waru Waiaua Date of birth: 08/11/198…"
click at [1049, 725] on button "Save" at bounding box center [1058, 710] width 47 height 34
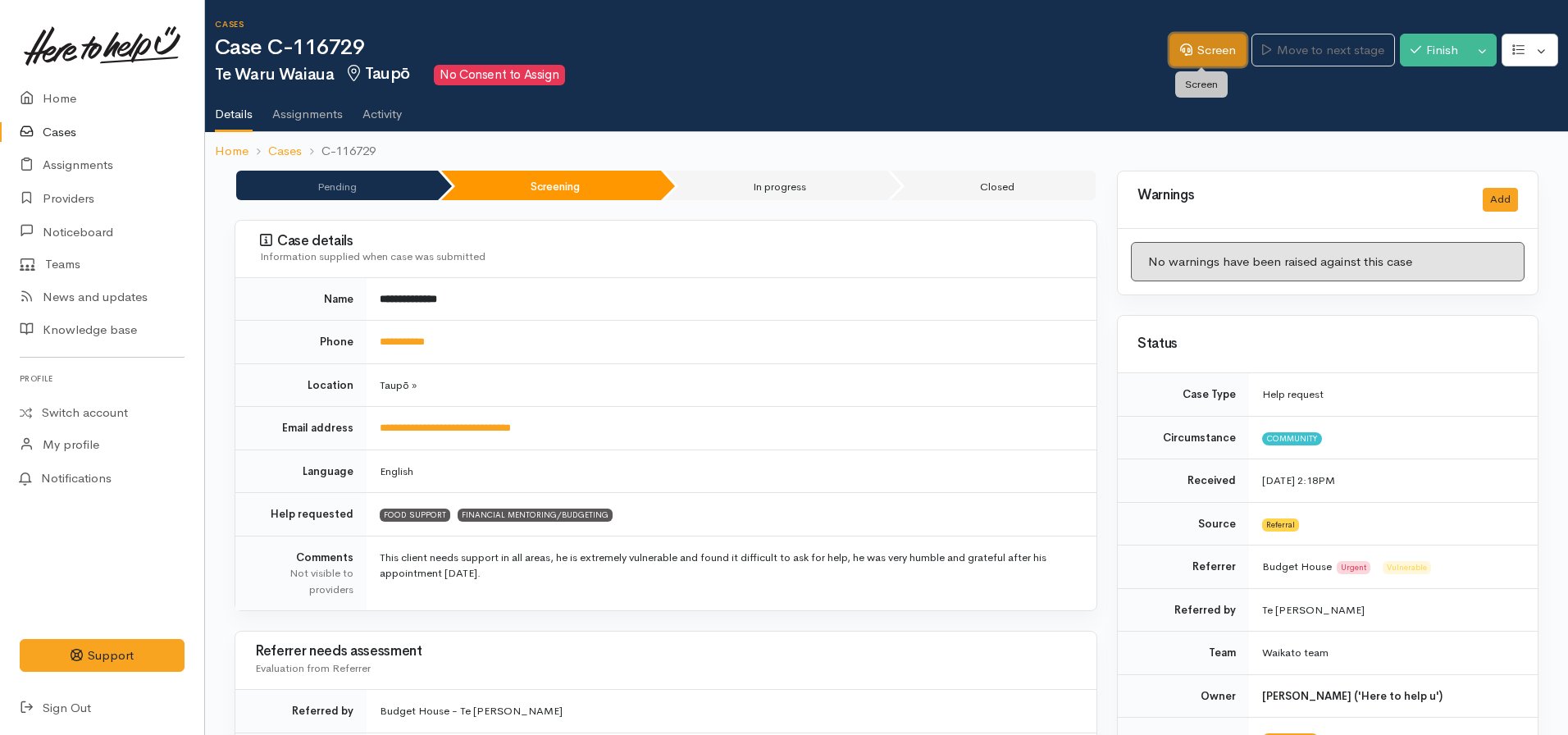
click at [1175, 36] on link "Screen" at bounding box center [1208, 50] width 77 height 34
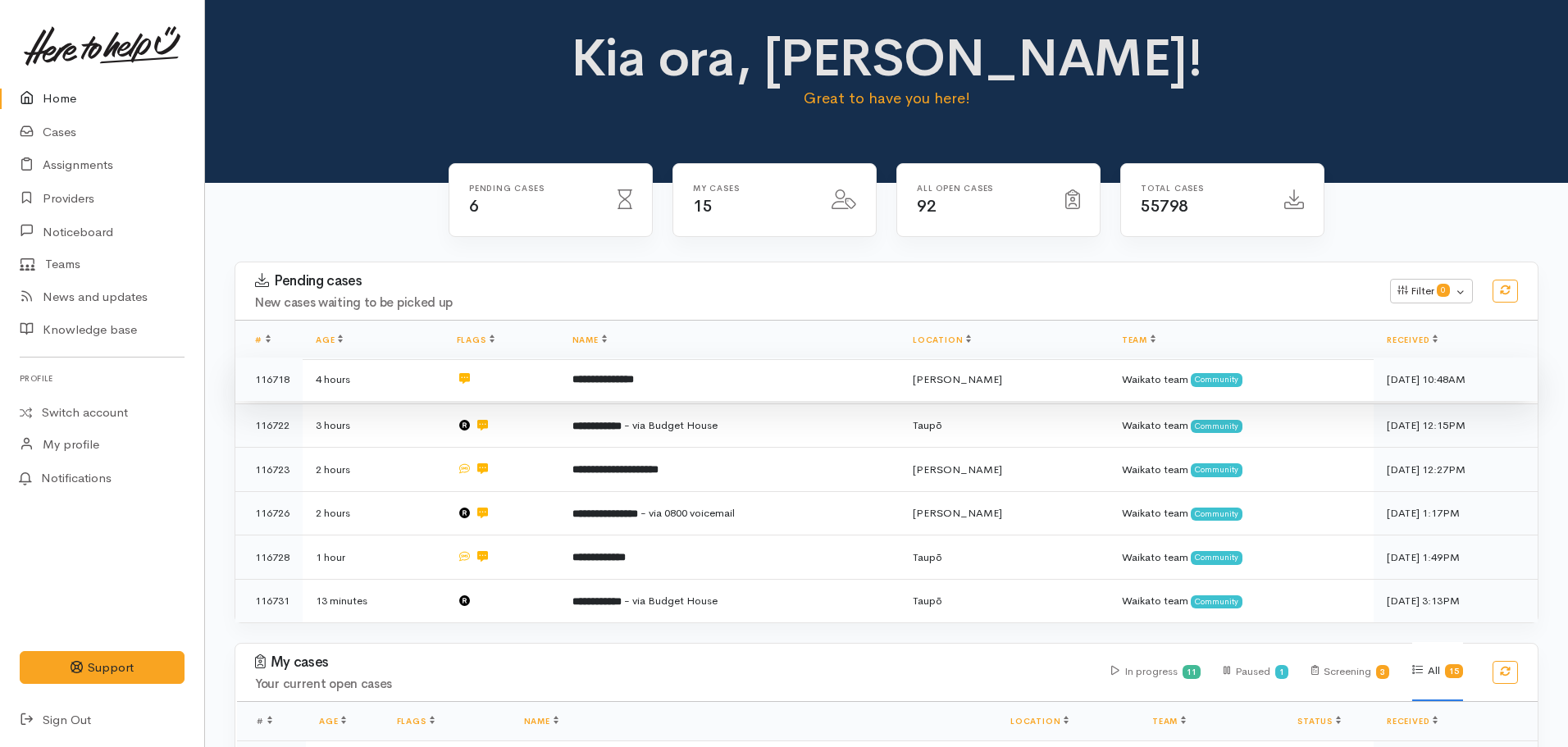
click at [676, 390] on td "**********" at bounding box center [730, 379] width 341 height 44
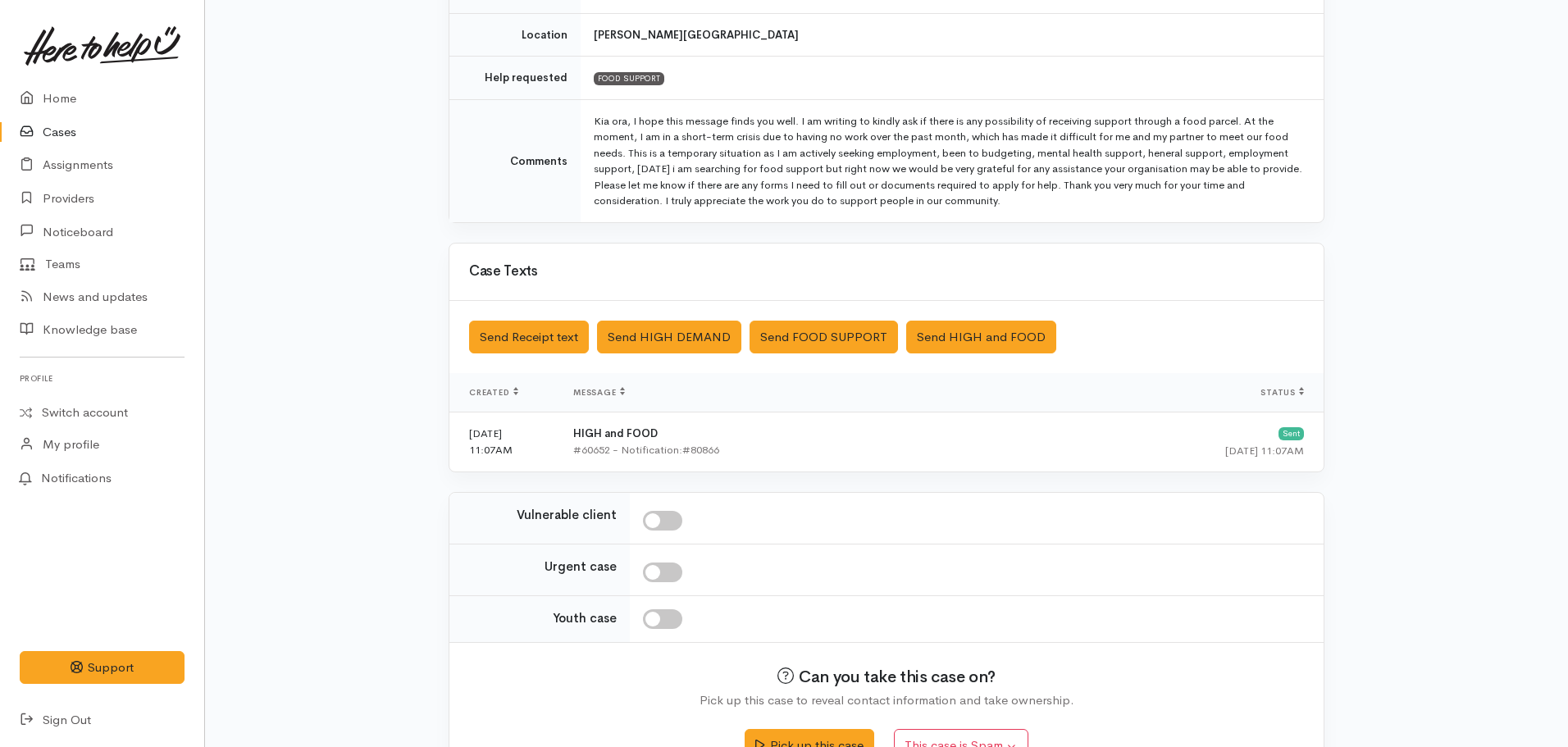
scroll to position [328, 0]
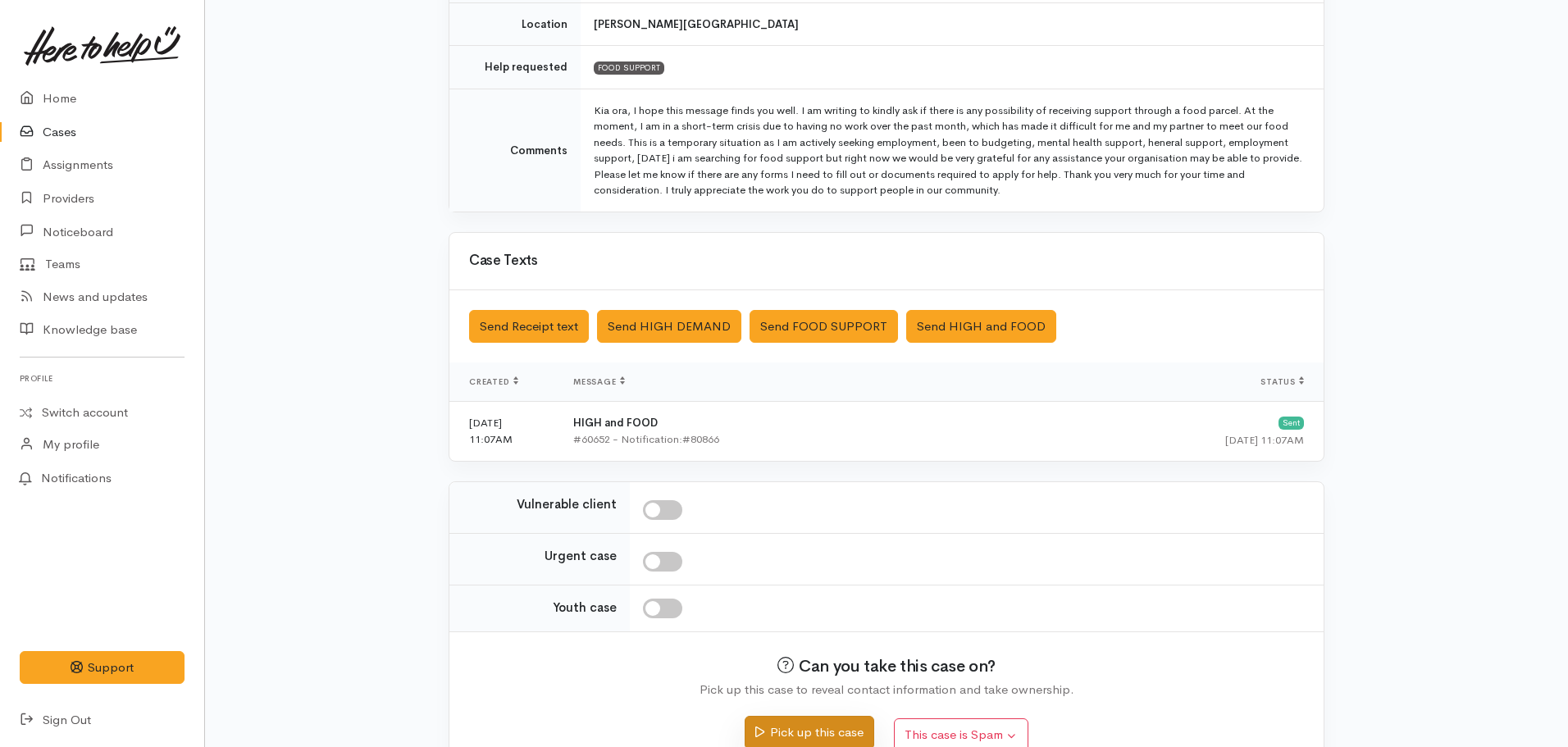
click at [821, 732] on button "Pick up this case" at bounding box center [809, 732] width 129 height 34
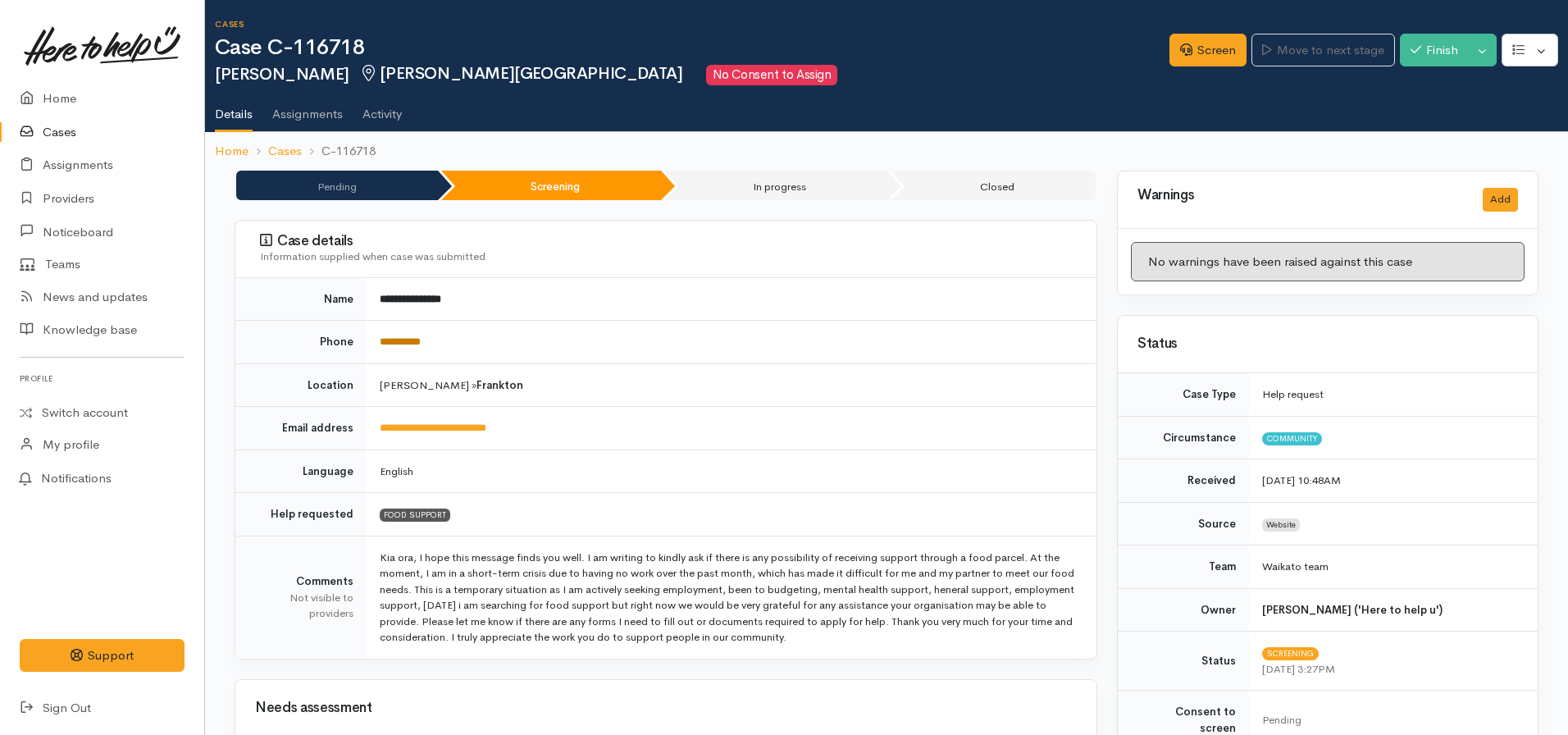
click at [400, 337] on link "**********" at bounding box center [400, 342] width 41 height 10
click at [1206, 55] on link "Screen" at bounding box center [1208, 50] width 77 height 34
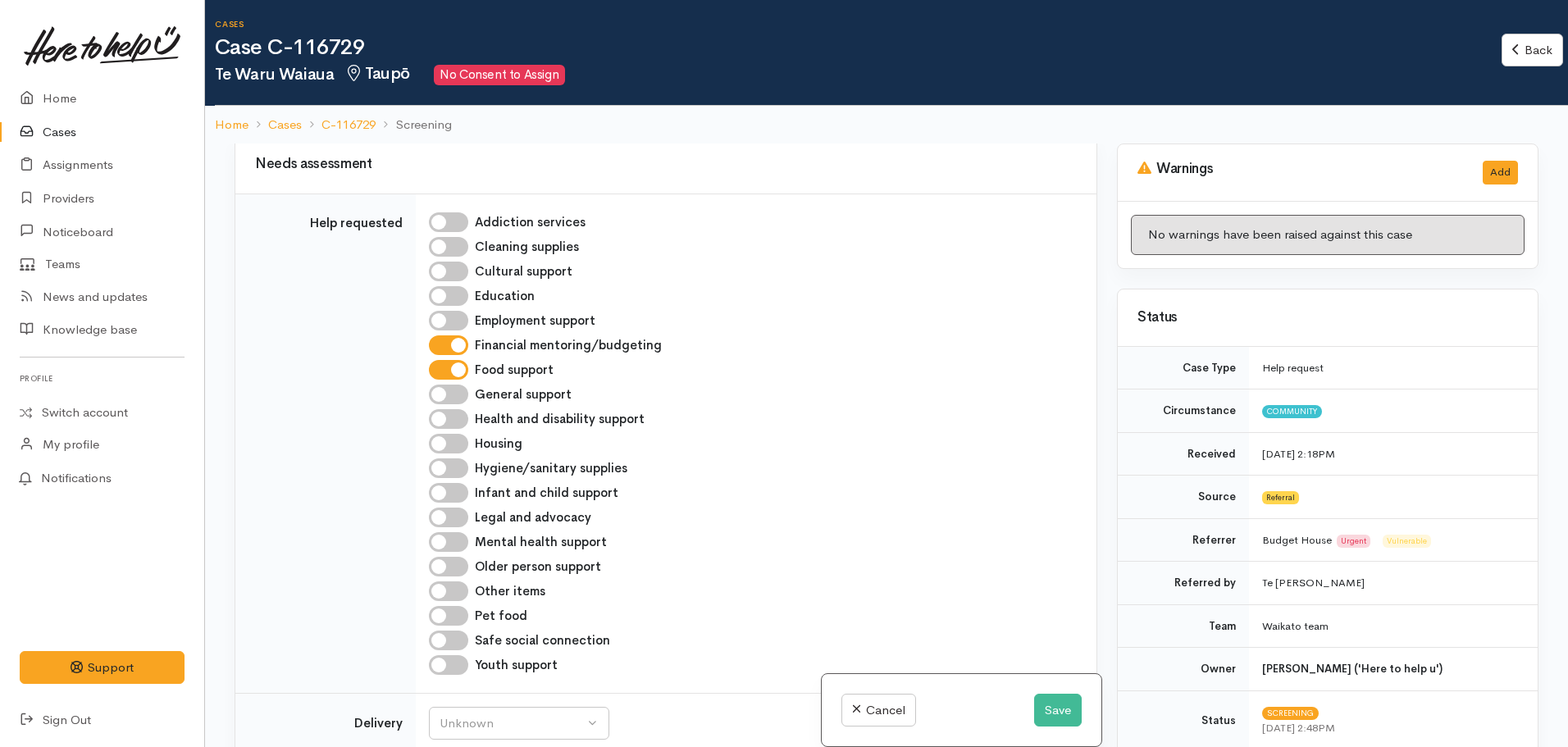
scroll to position [328, 0]
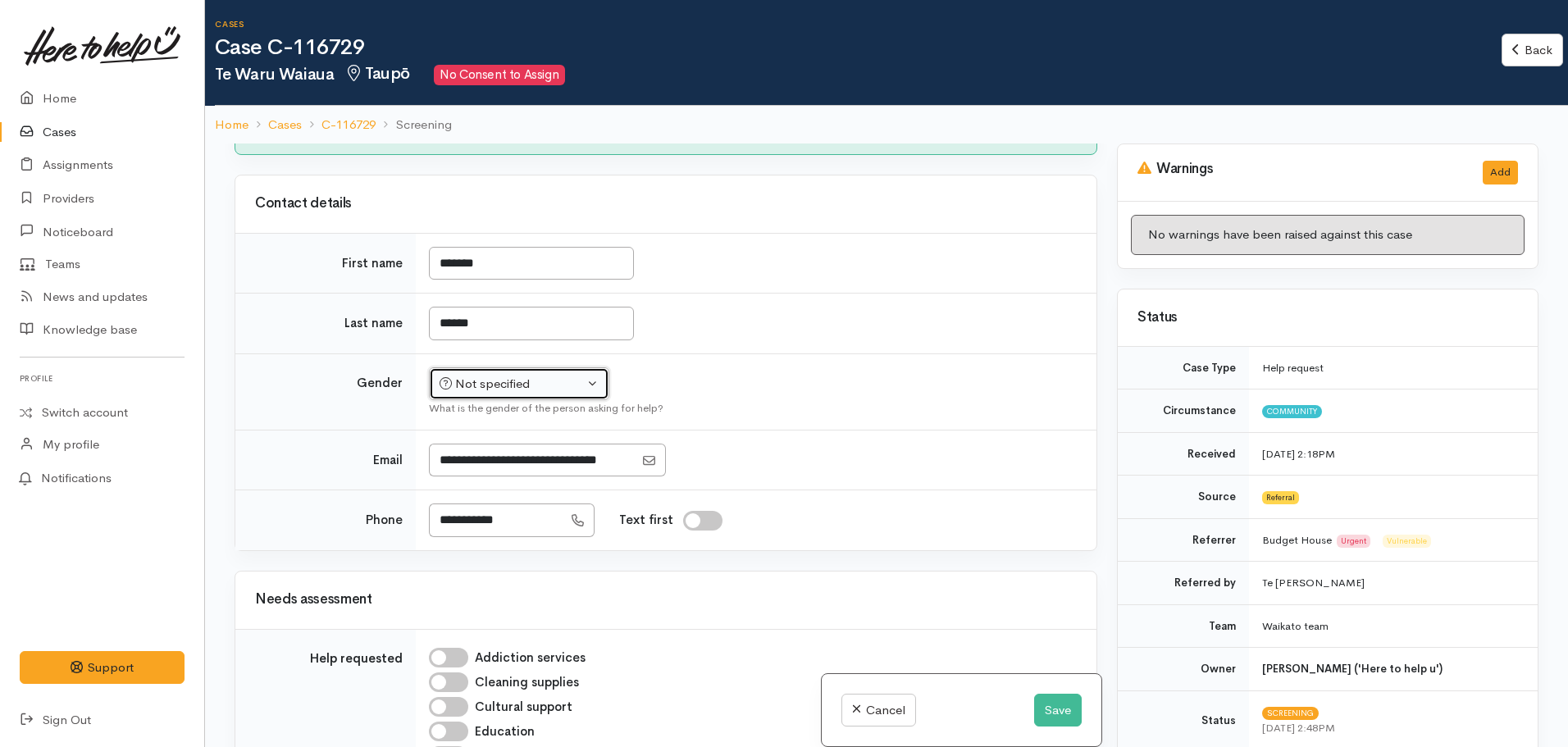
click at [466, 383] on div "Not specified" at bounding box center [512, 384] width 145 height 19
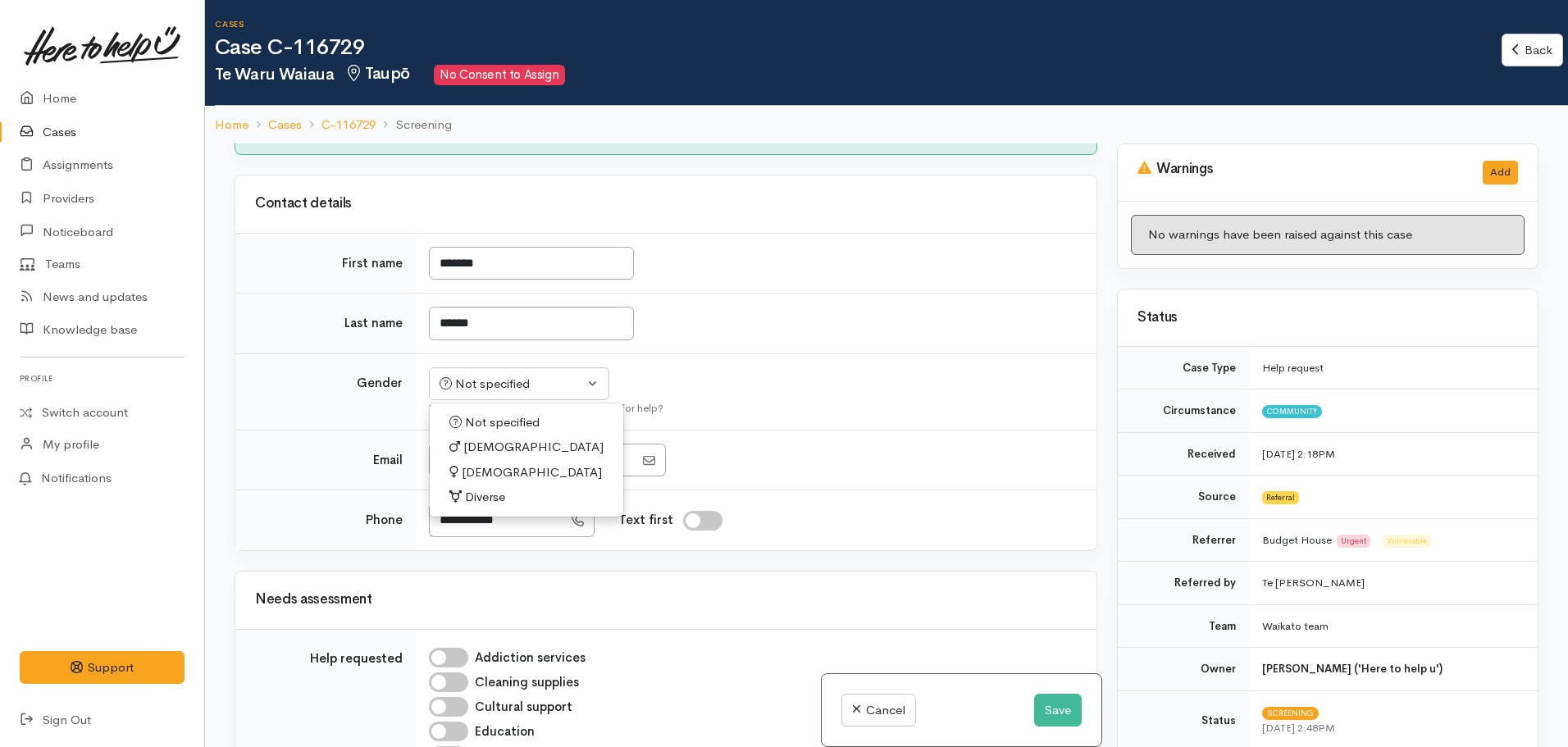
click at [497, 449] on link "Male" at bounding box center [526, 448] width 194 height 26
select select "[DEMOGRAPHIC_DATA]"
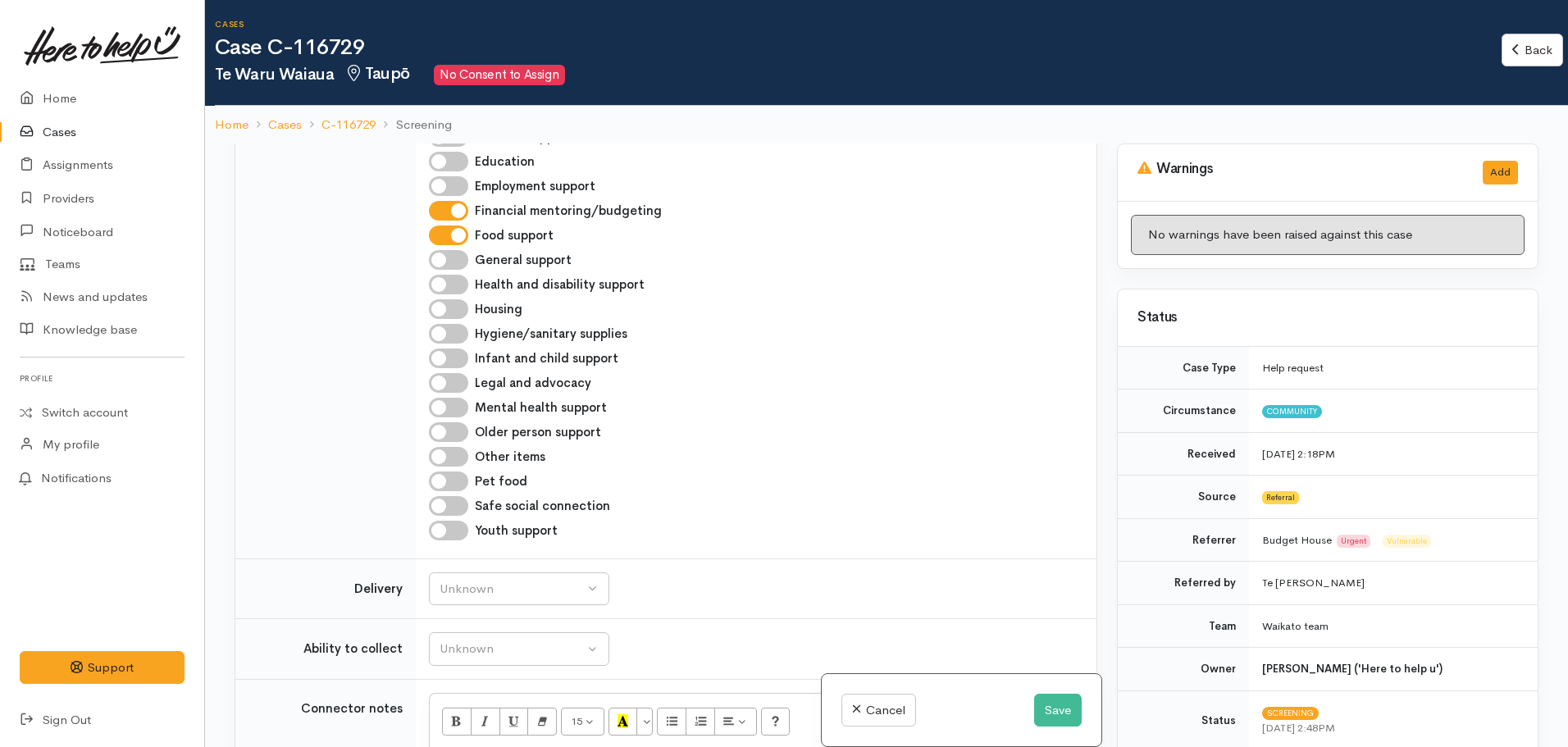
scroll to position [902, 0]
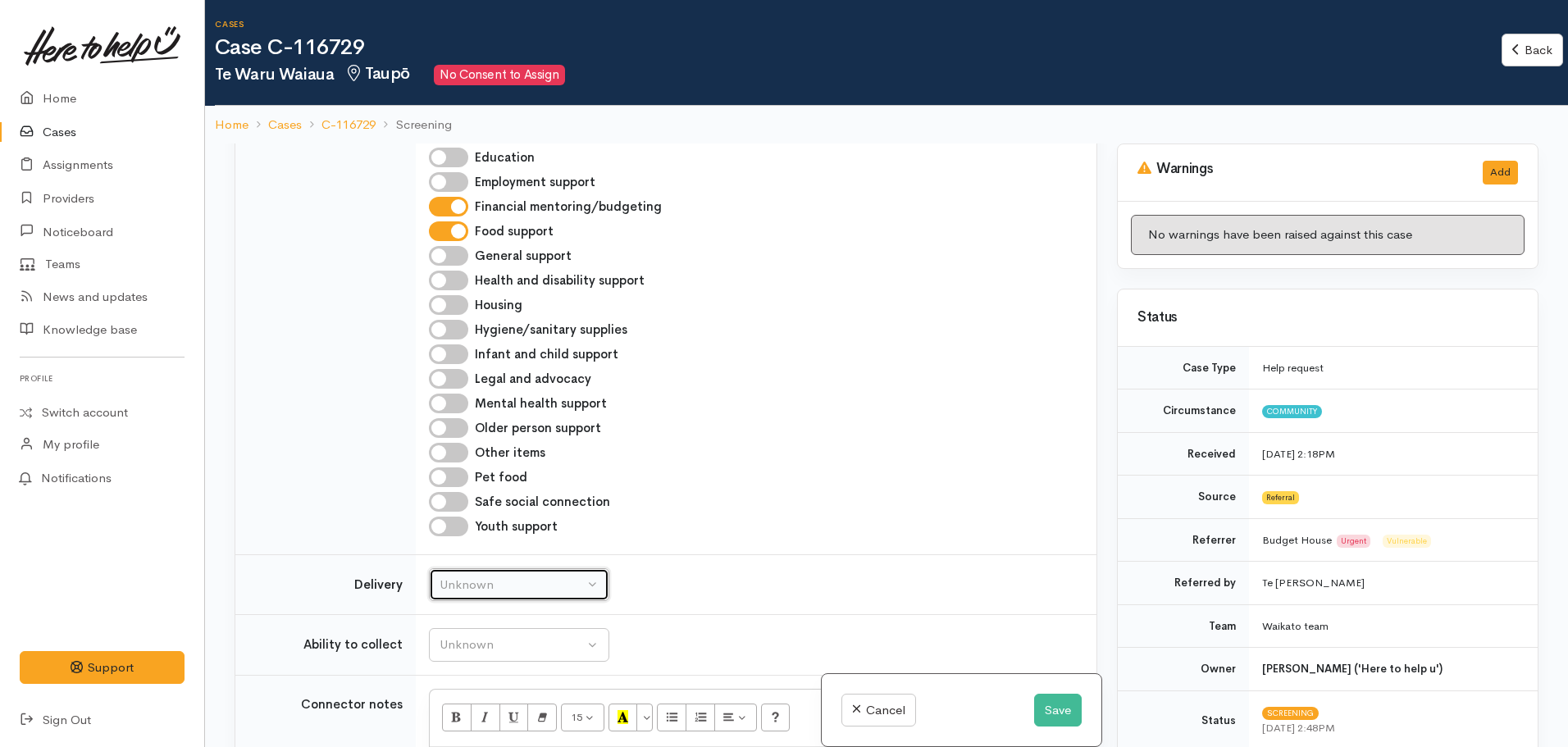
click at [503, 587] on div "Unknown" at bounding box center [512, 585] width 145 height 19
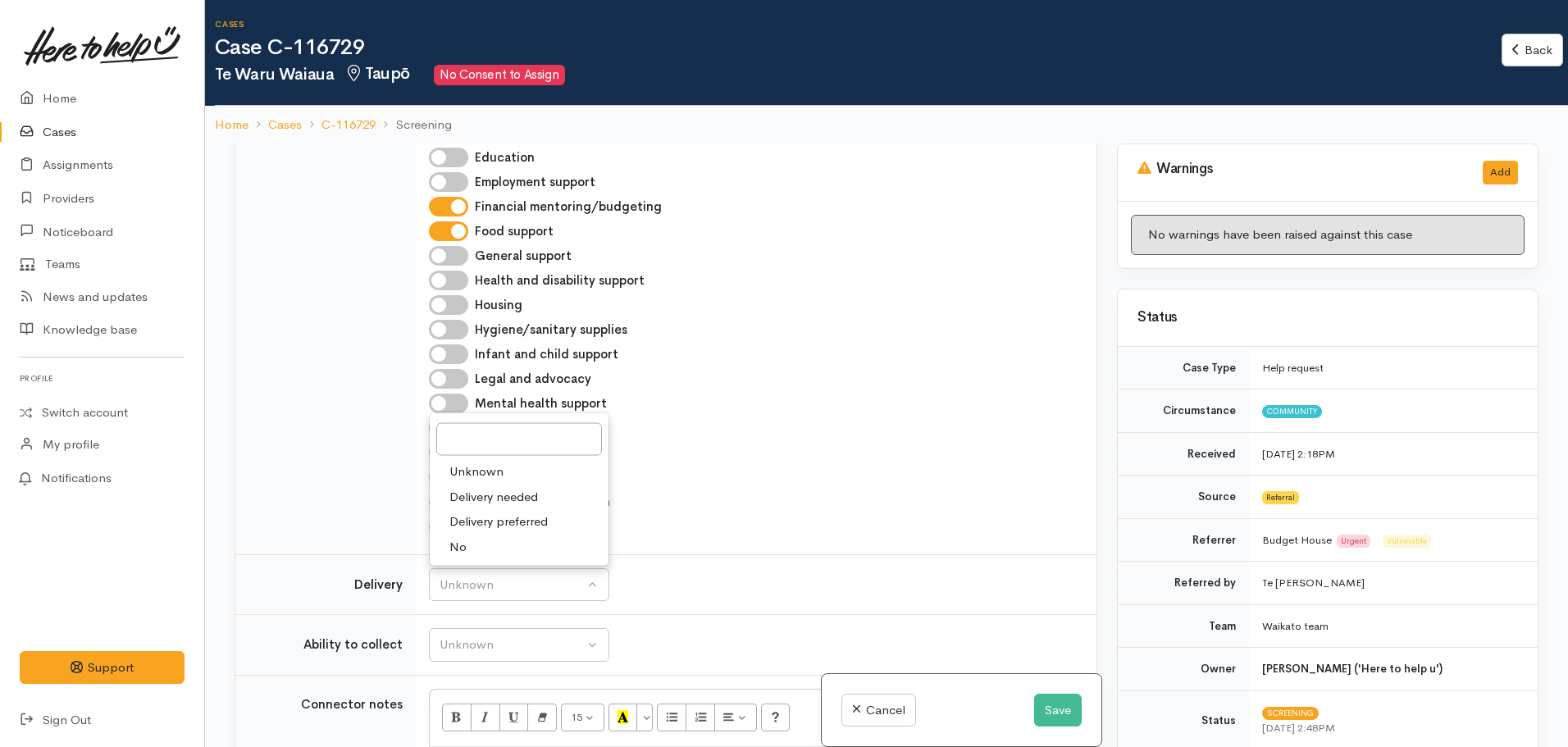
drag, startPoint x: 498, startPoint y: 496, endPoint x: 503, endPoint y: 508, distance: 13.0
click at [500, 496] on span "Delivery needed" at bounding box center [493, 497] width 89 height 19
select select "3"
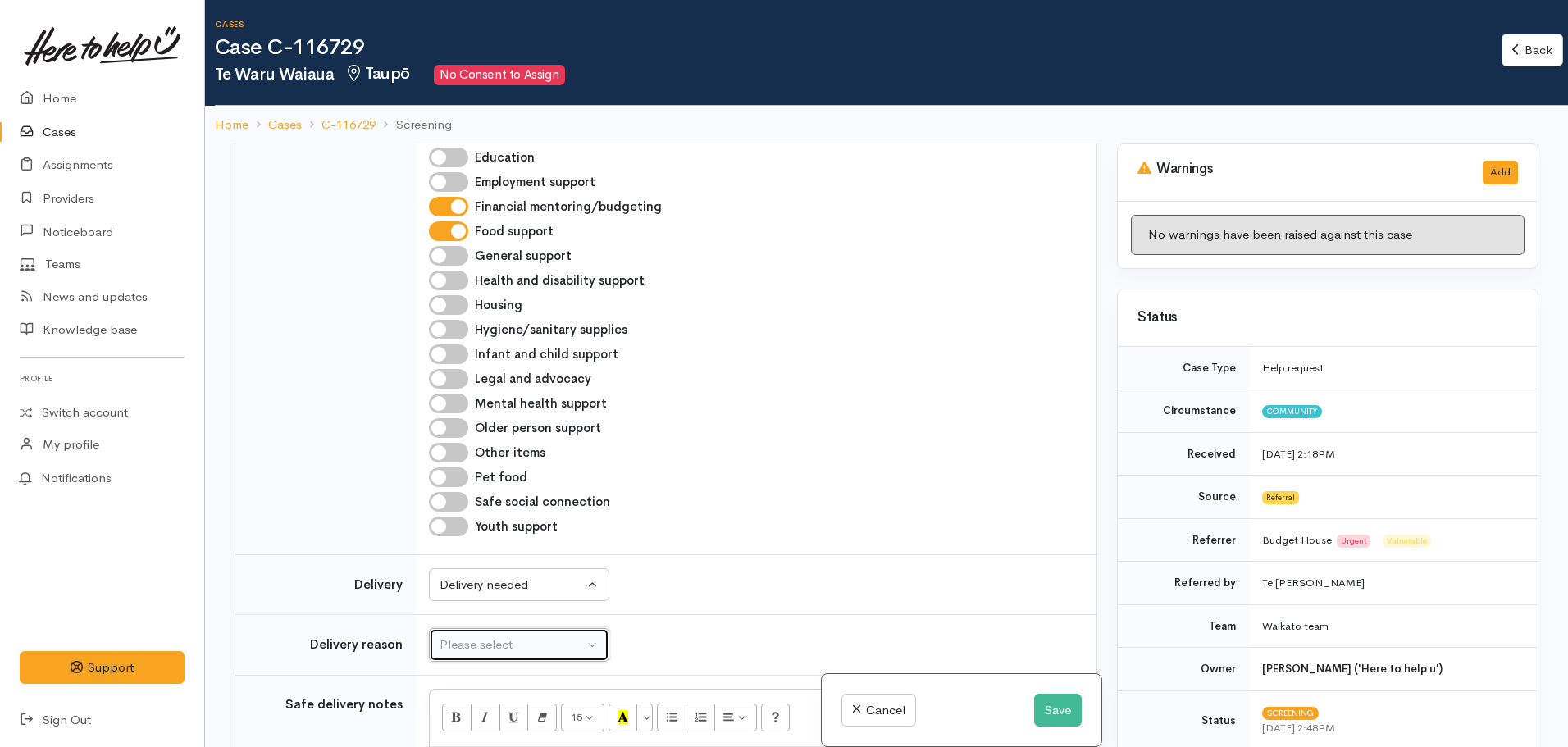
click at [516, 657] on button "Please select" at bounding box center [519, 645] width 181 height 34
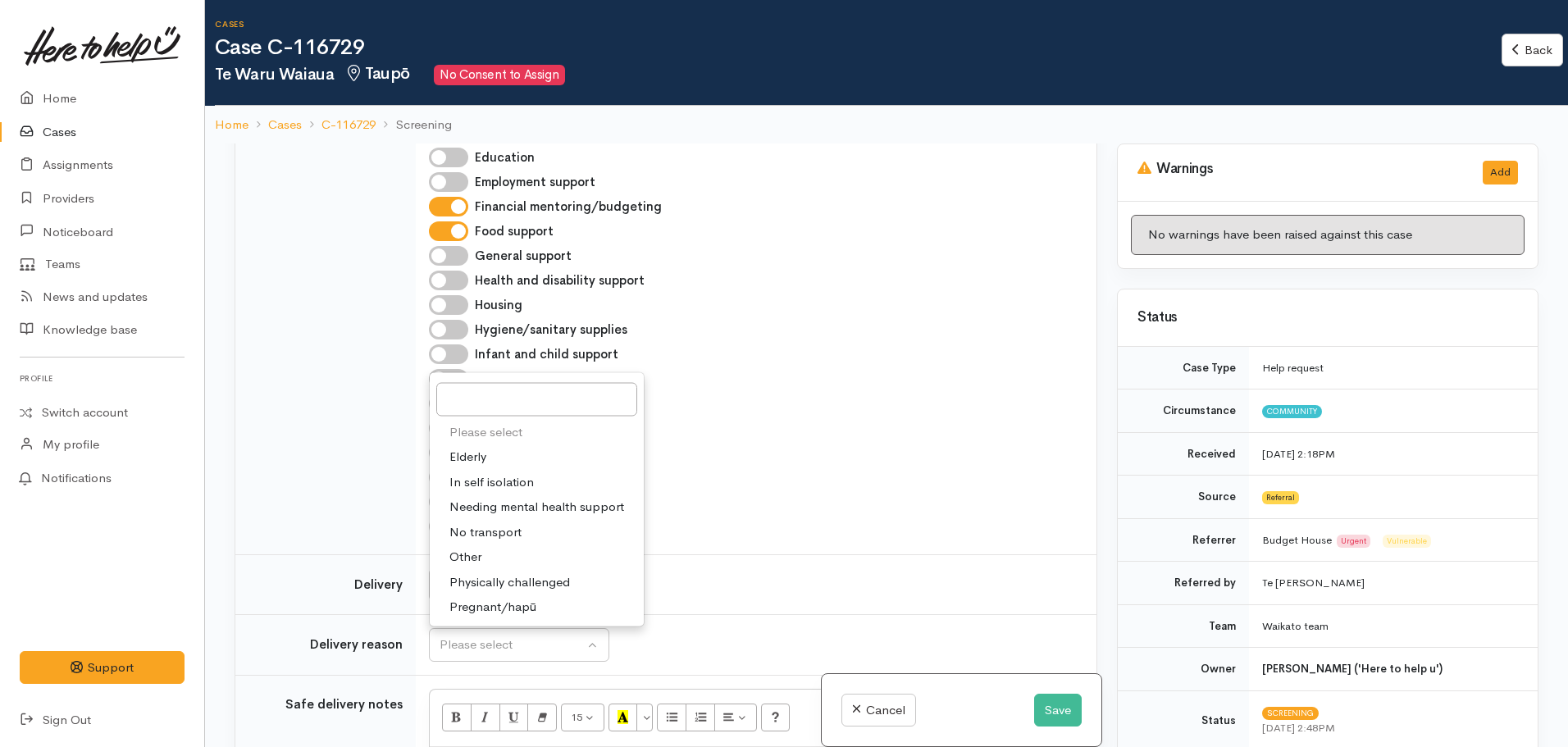
drag, startPoint x: 483, startPoint y: 555, endPoint x: 532, endPoint y: 556, distance: 49.0
click at [483, 554] on link "Other" at bounding box center [536, 558] width 214 height 26
select select "7"
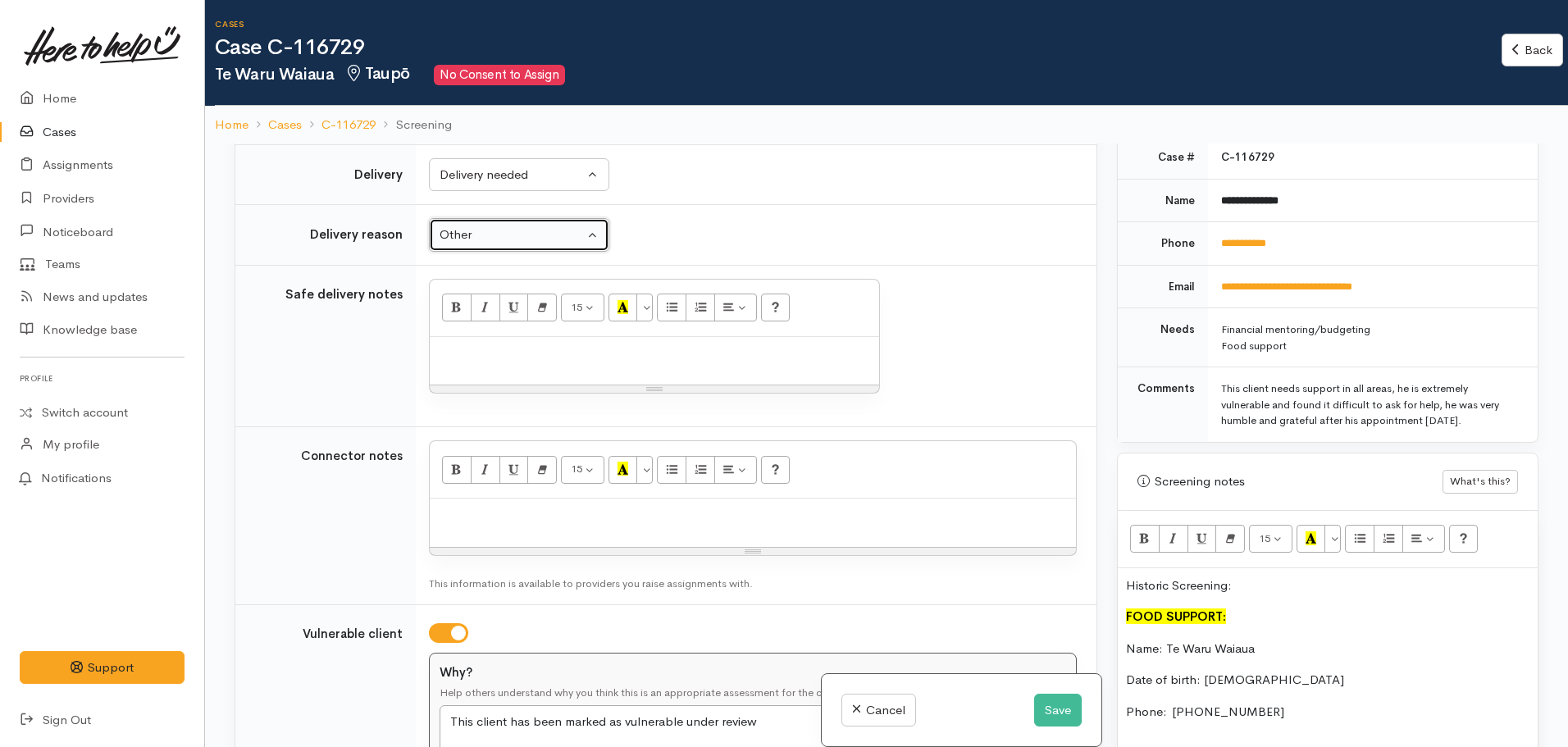
scroll to position [984, 0]
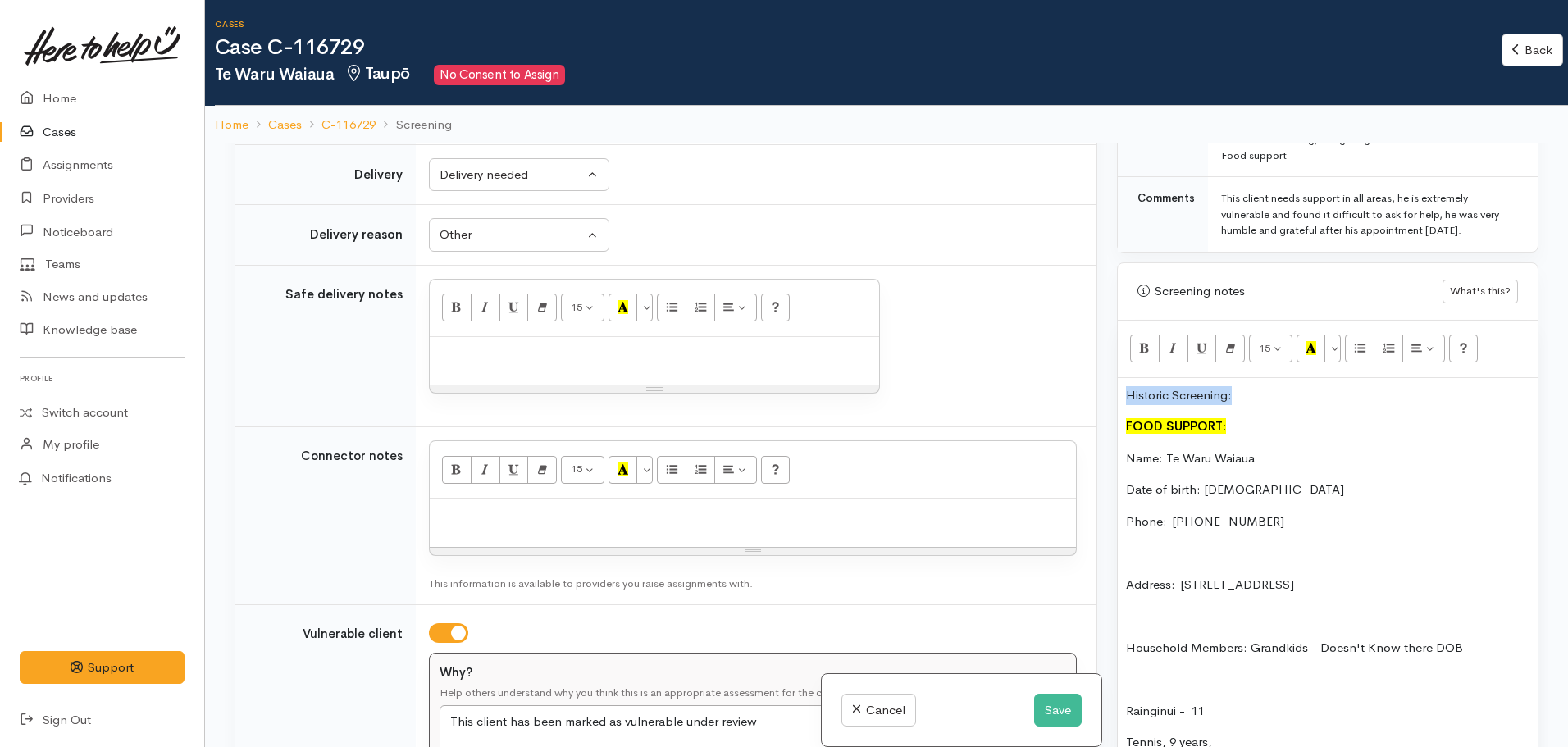
drag, startPoint x: 1249, startPoint y: 401, endPoint x: 1036, endPoint y: 399, distance: 213.0
click at [1036, 399] on div "Related cases There are other cases potentially from the same person, address o…" at bounding box center [886, 517] width 1324 height 747
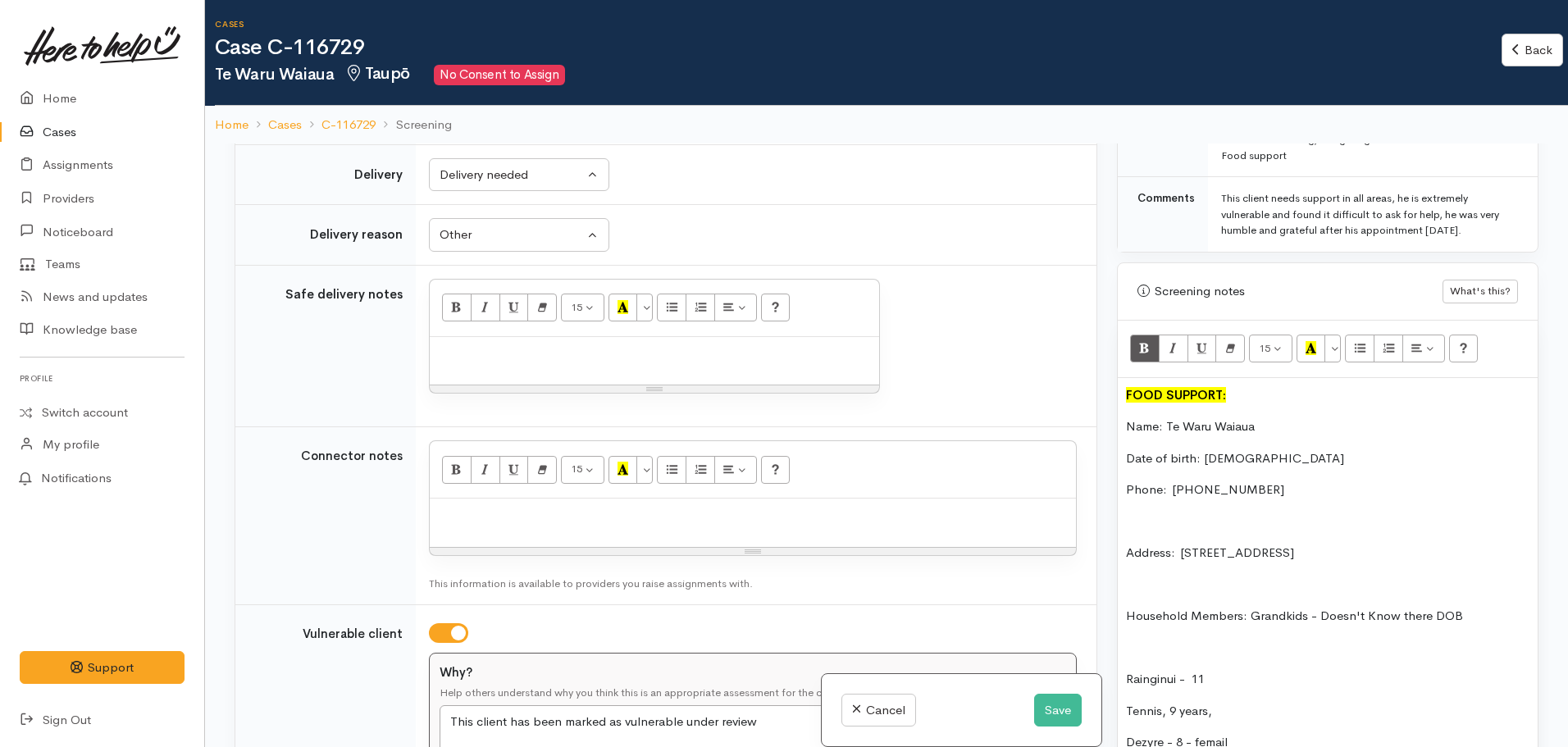
click at [1431, 547] on p "Address:  3 Te Takinga Street, Tūrangi, New Zealand" at bounding box center [1327, 553] width 404 height 19
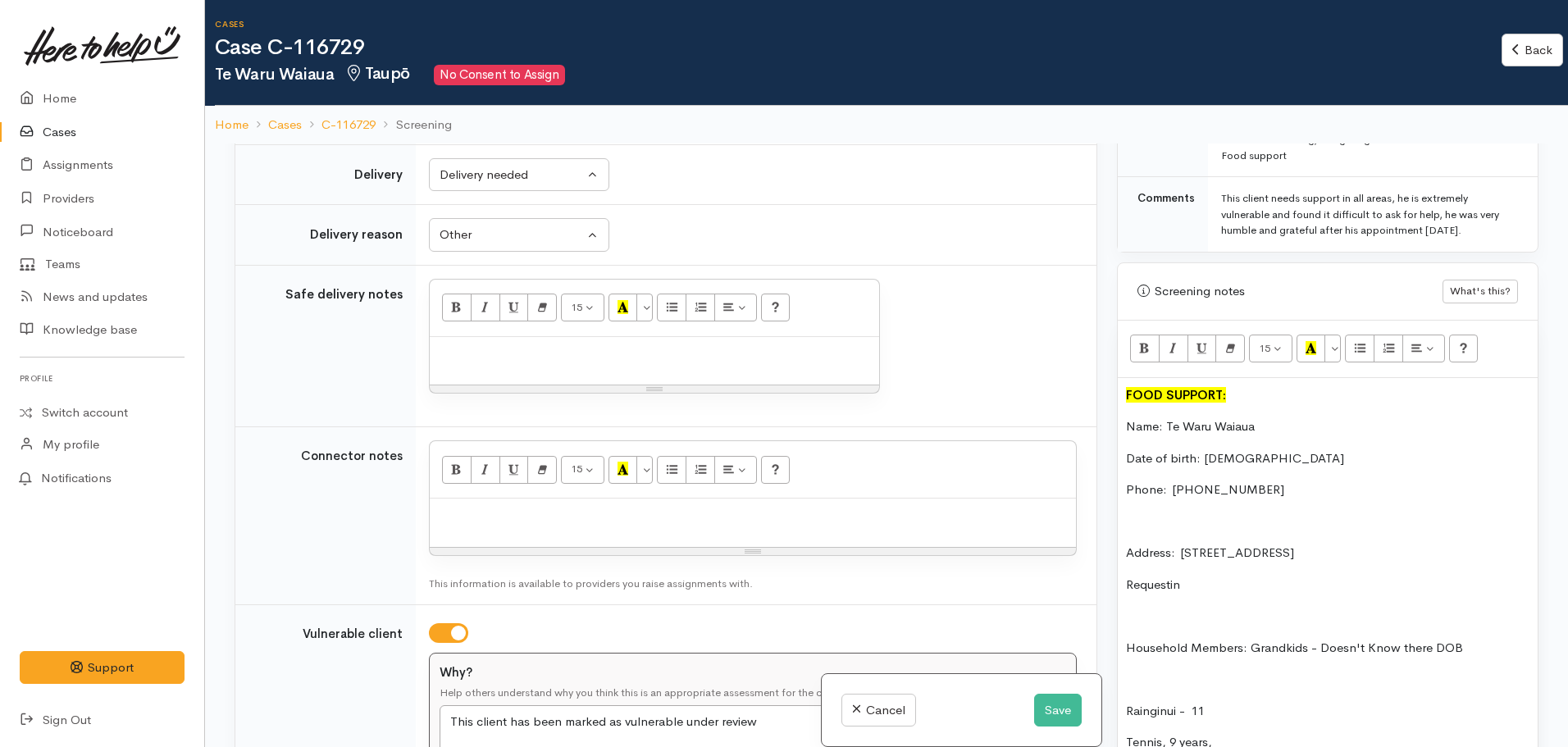
click at [1216, 592] on p "Requestin" at bounding box center [1327, 585] width 404 height 19
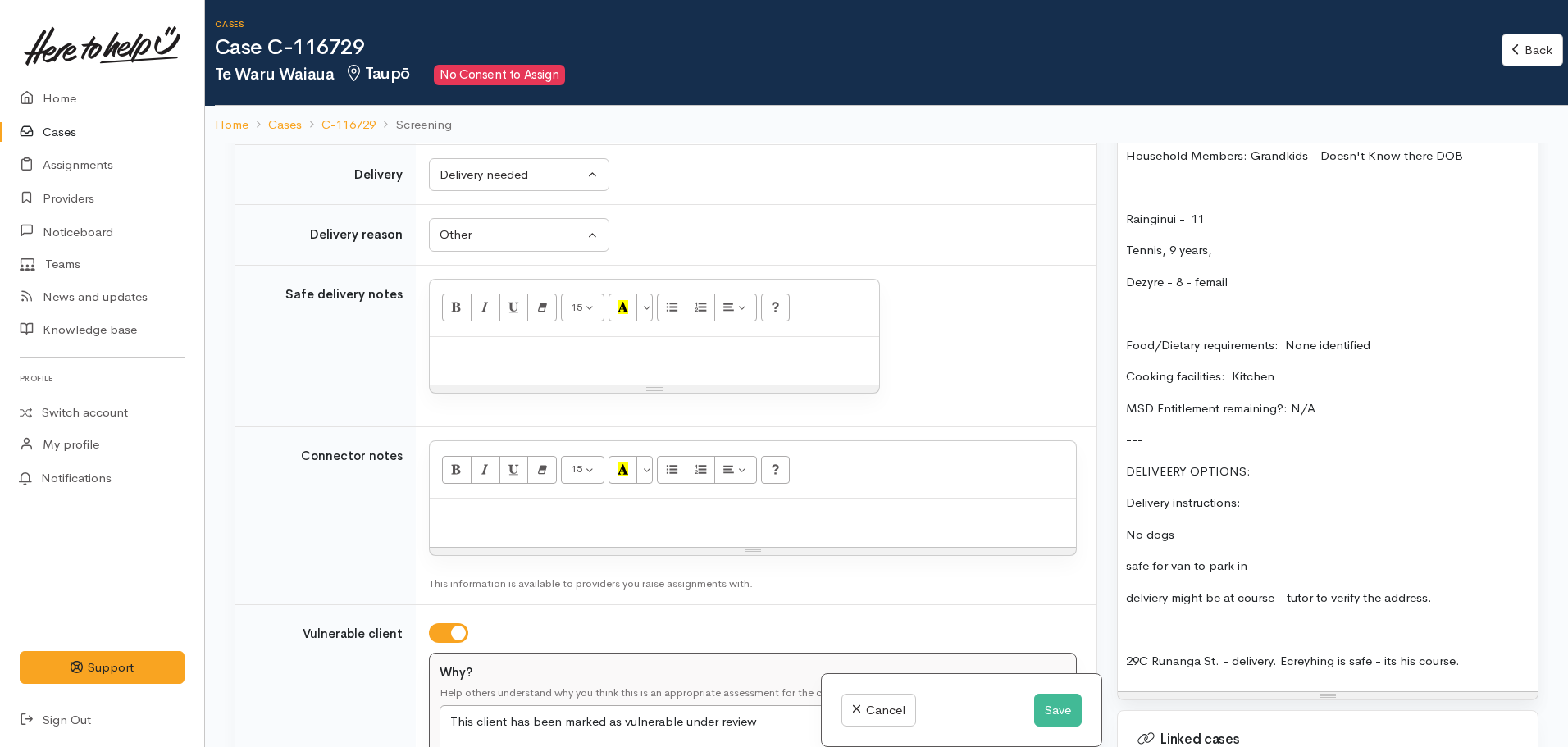
scroll to position [1230, 0]
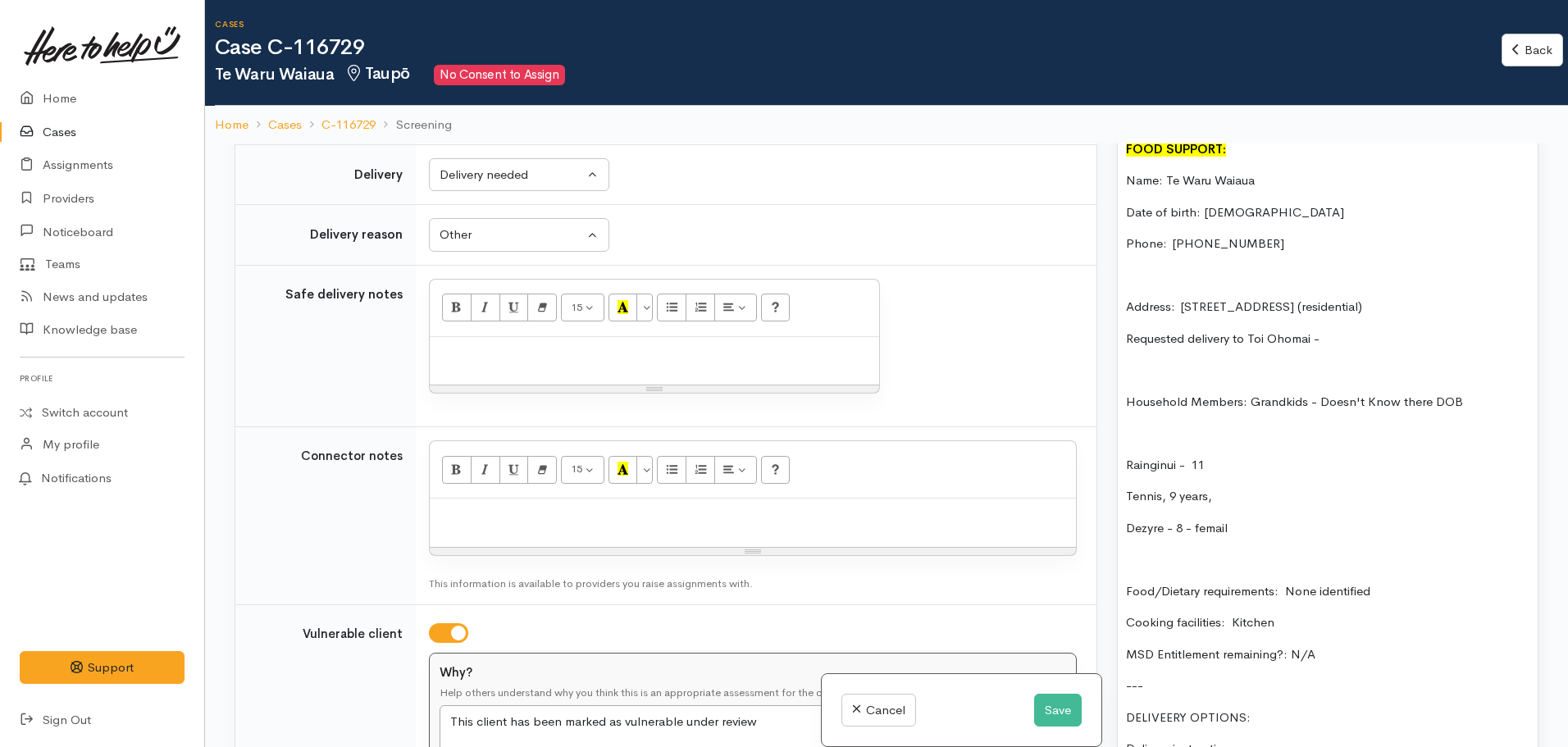
drag, startPoint x: 1370, startPoint y: 345, endPoint x: 1248, endPoint y: 339, distance: 122.1
click at [1248, 339] on p "Requested delivery to Toi Ohomai -" at bounding box center [1327, 339] width 404 height 19
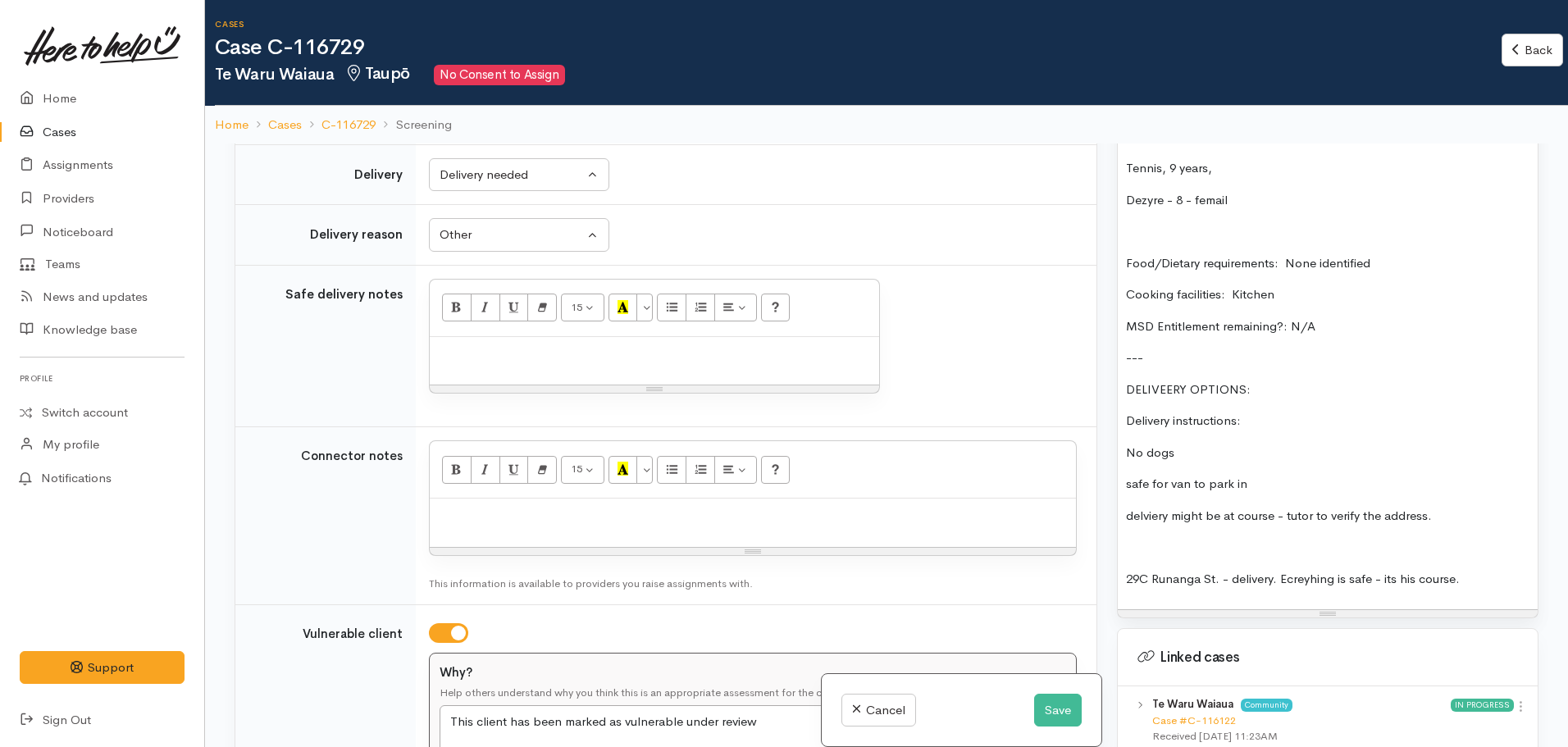
scroll to position [1417, 0]
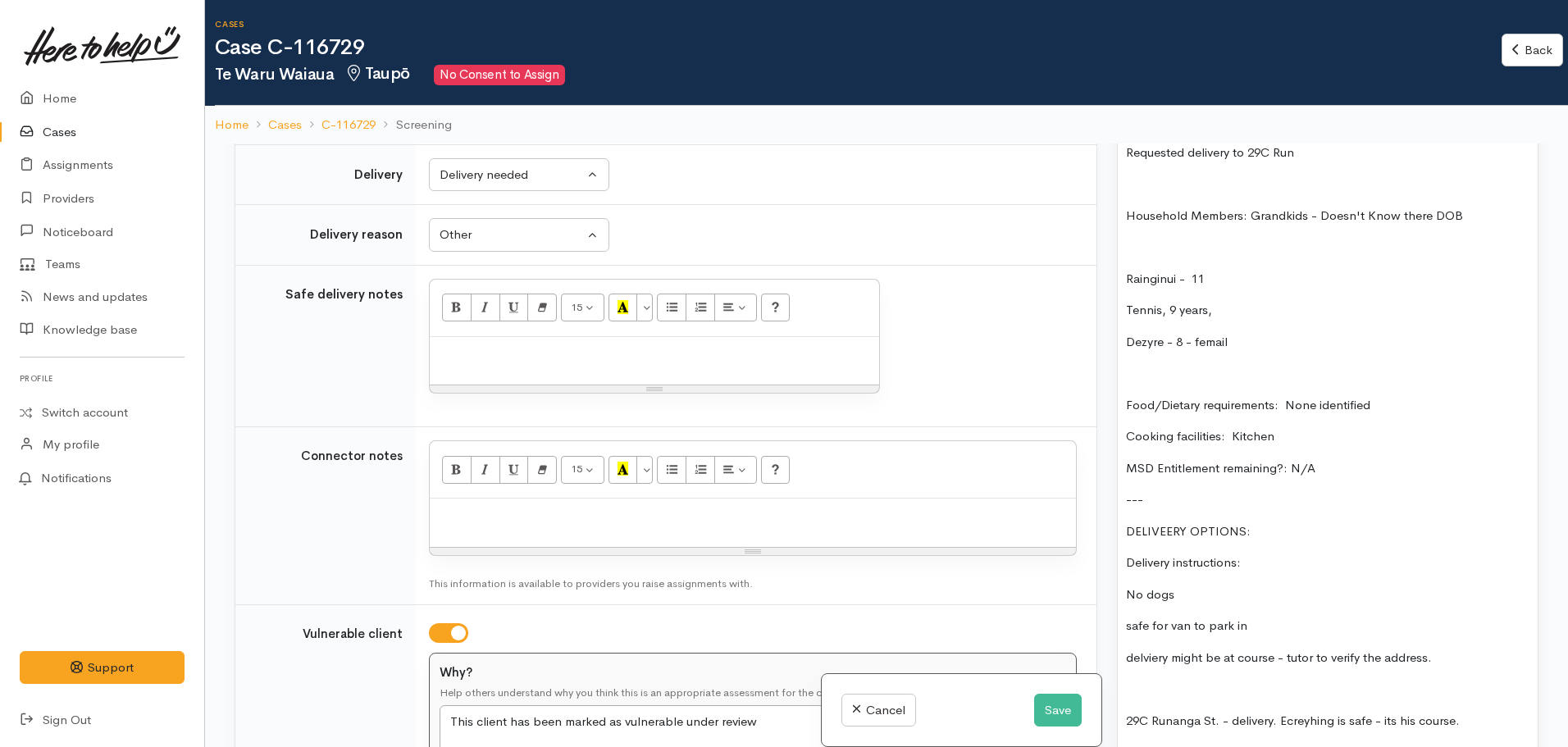
click at [1335, 154] on p "Requested delivery to 29C Run" at bounding box center [1327, 153] width 404 height 19
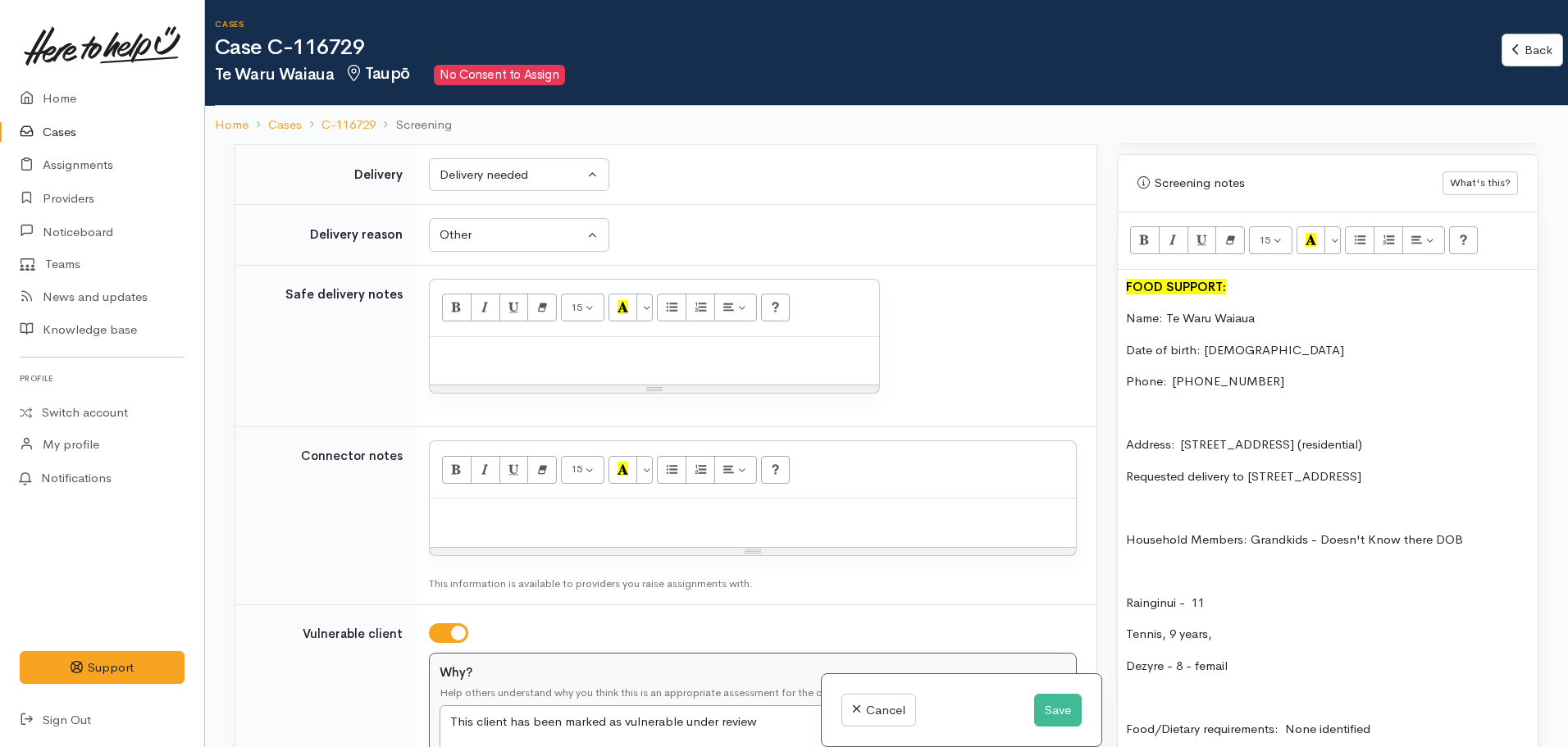
scroll to position [1088, 0]
drag, startPoint x: 1423, startPoint y: 472, endPoint x: 1113, endPoint y: 454, distance: 310.5
click at [1113, 466] on div "Warnings Add No warnings have been raised against this case Add Warning Title ●…" at bounding box center [1327, 517] width 441 height 747
click at [1312, 239] on icon "Recent Color" at bounding box center [1311, 244] width 10 height 14
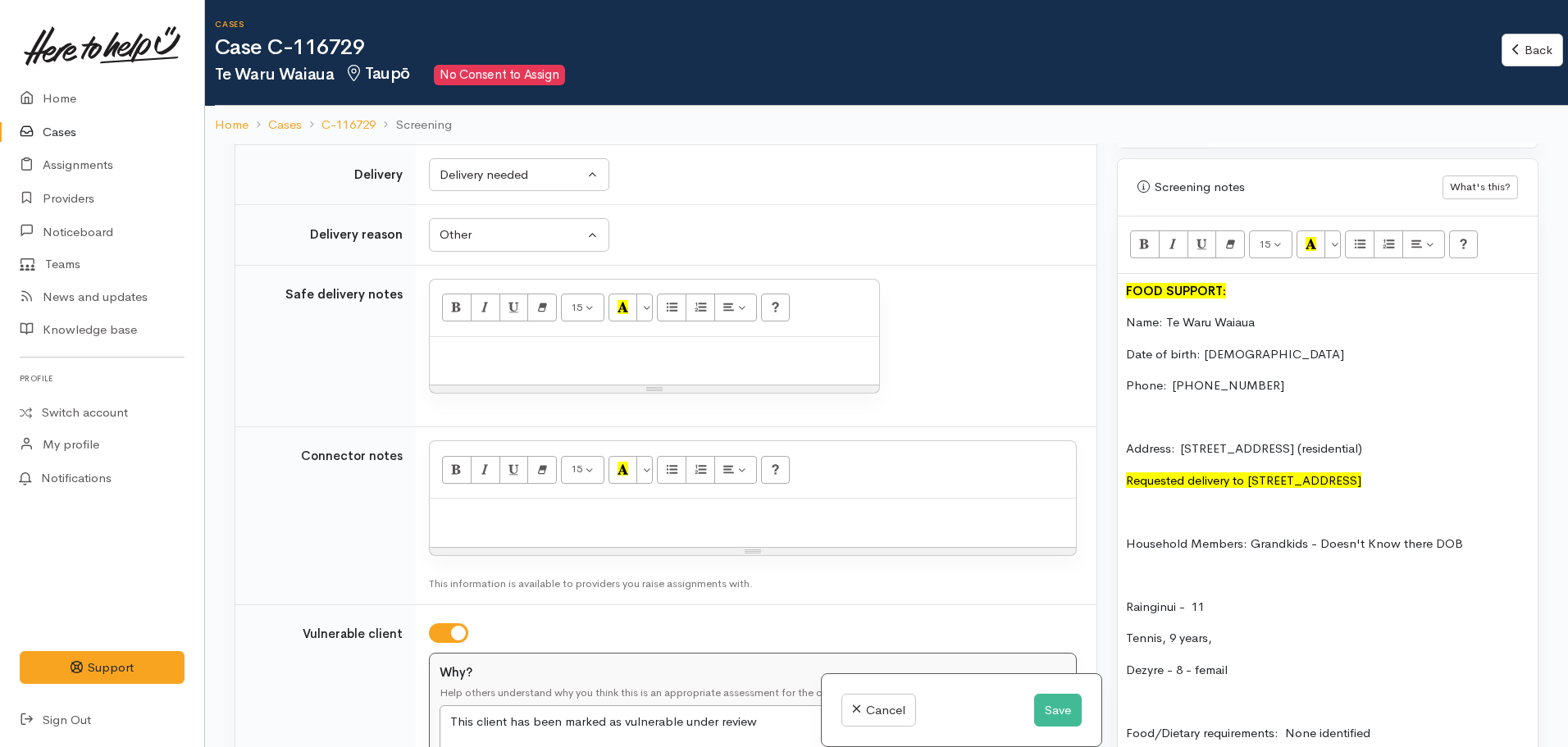
click at [1434, 482] on p "Requested delivery to 29C Runanga Street, Taupo" at bounding box center [1327, 481] width 404 height 19
drag, startPoint x: 1258, startPoint y: 478, endPoint x: 1326, endPoint y: 402, distance: 102.0
click at [1422, 468] on div "FOOD SUPPORT: Name: Te Waru Waiaua Date of birth: 08/11/1982 Phone:  0210892273…" at bounding box center [1328, 676] width 420 height 806
click at [1147, 240] on icon "Bold (CTRL+B)" at bounding box center [1144, 244] width 10 height 14
click at [1444, 508] on p at bounding box center [1327, 512] width 404 height 19
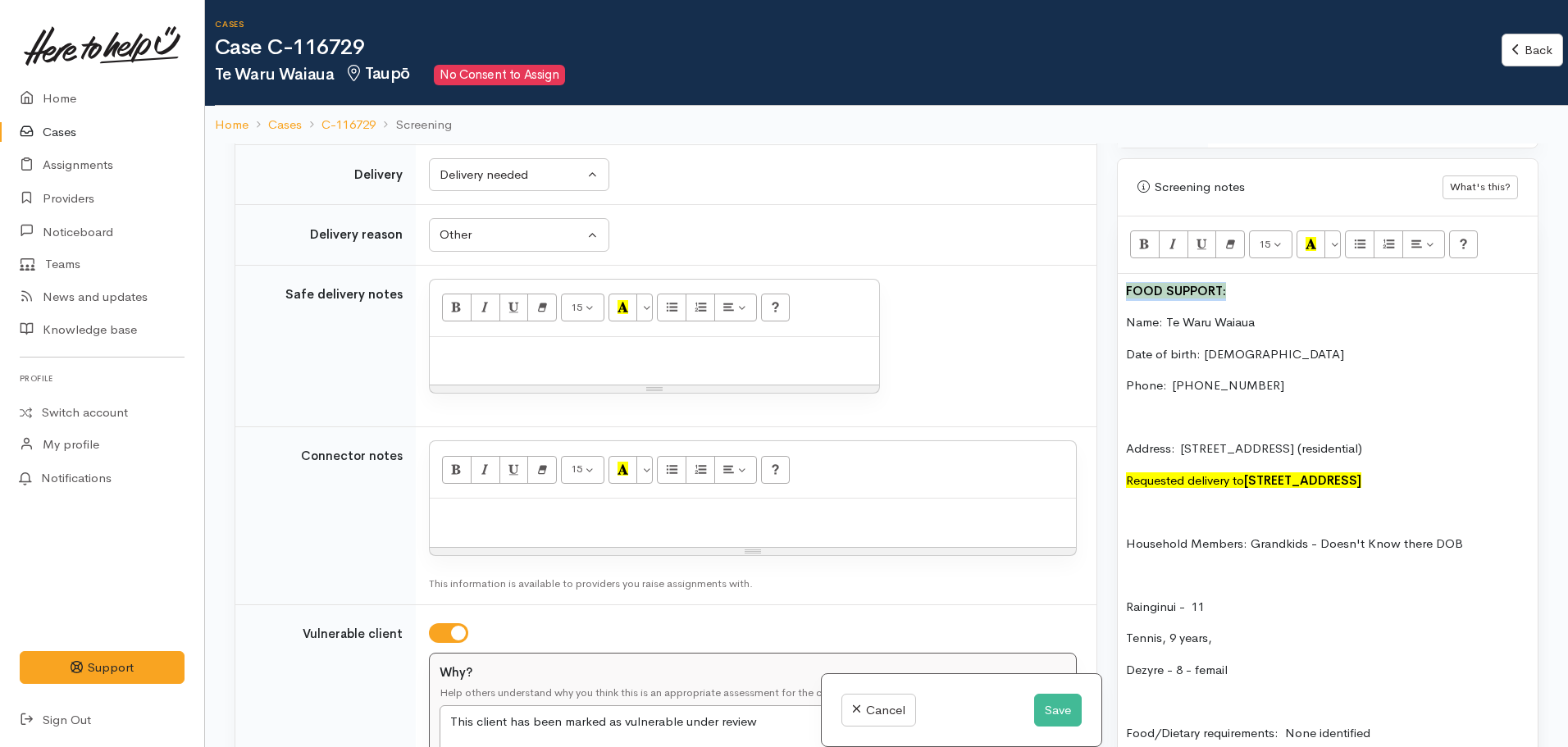
drag, startPoint x: 1270, startPoint y: 288, endPoint x: 1141, endPoint y: 262, distance: 131.6
click at [1117, 270] on div "Screening notes What's this? 15 8 9 10 11 12 14 18 24 36 Background Color Trans…" at bounding box center [1328, 623] width 422 height 930
click at [1332, 237] on button "More Color" at bounding box center [1332, 244] width 16 height 28
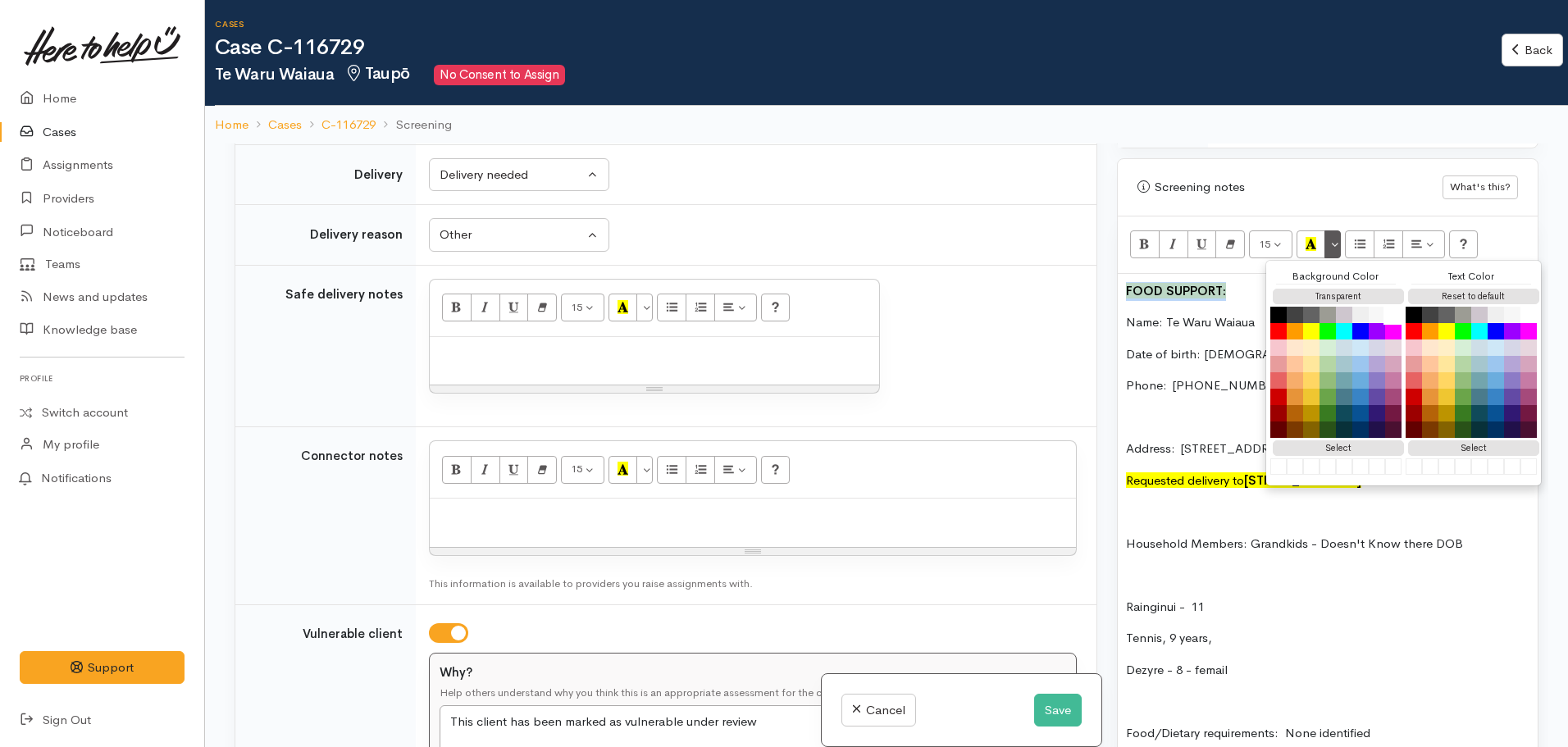
click at [1401, 312] on button "White" at bounding box center [1392, 314] width 20 height 20
click at [1202, 239] on icon "Underline (CTRL+U)" at bounding box center [1201, 244] width 10 height 14
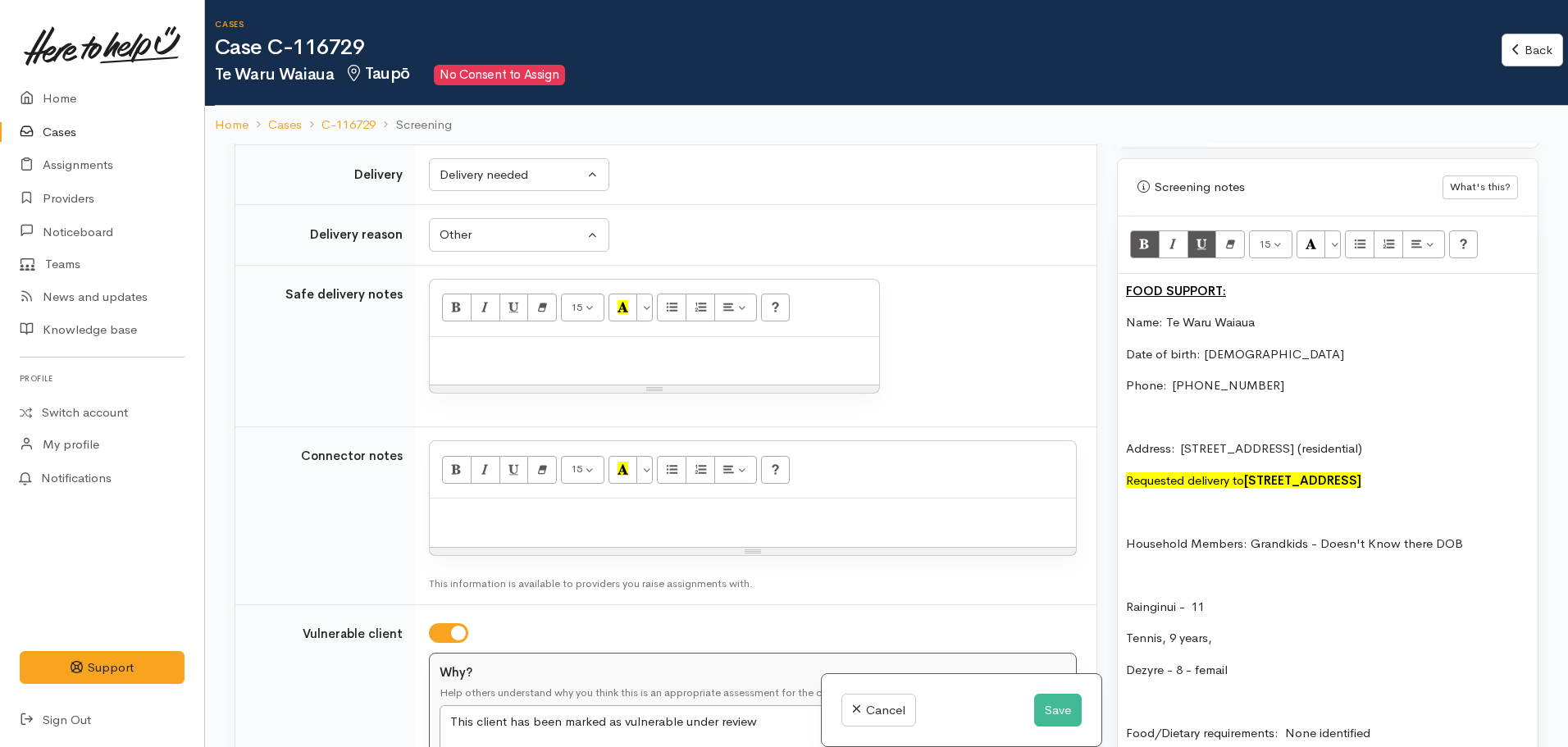
drag, startPoint x: 1201, startPoint y: 324, endPoint x: 1293, endPoint y: 358, distance: 98.1
click at [1201, 324] on p "Name: Te Waru Waiaua" at bounding box center [1327, 323] width 404 height 19
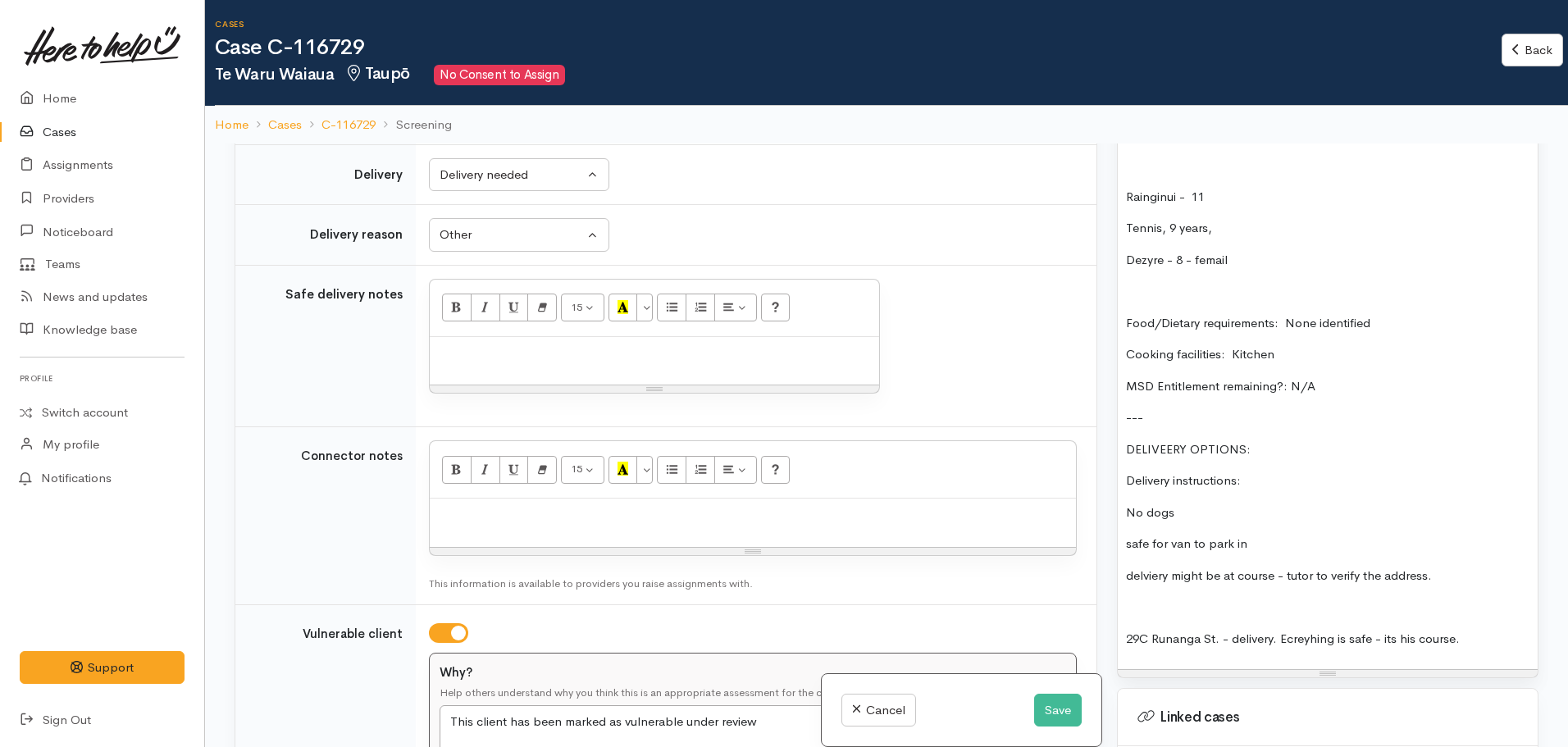
scroll to position [1580, 0]
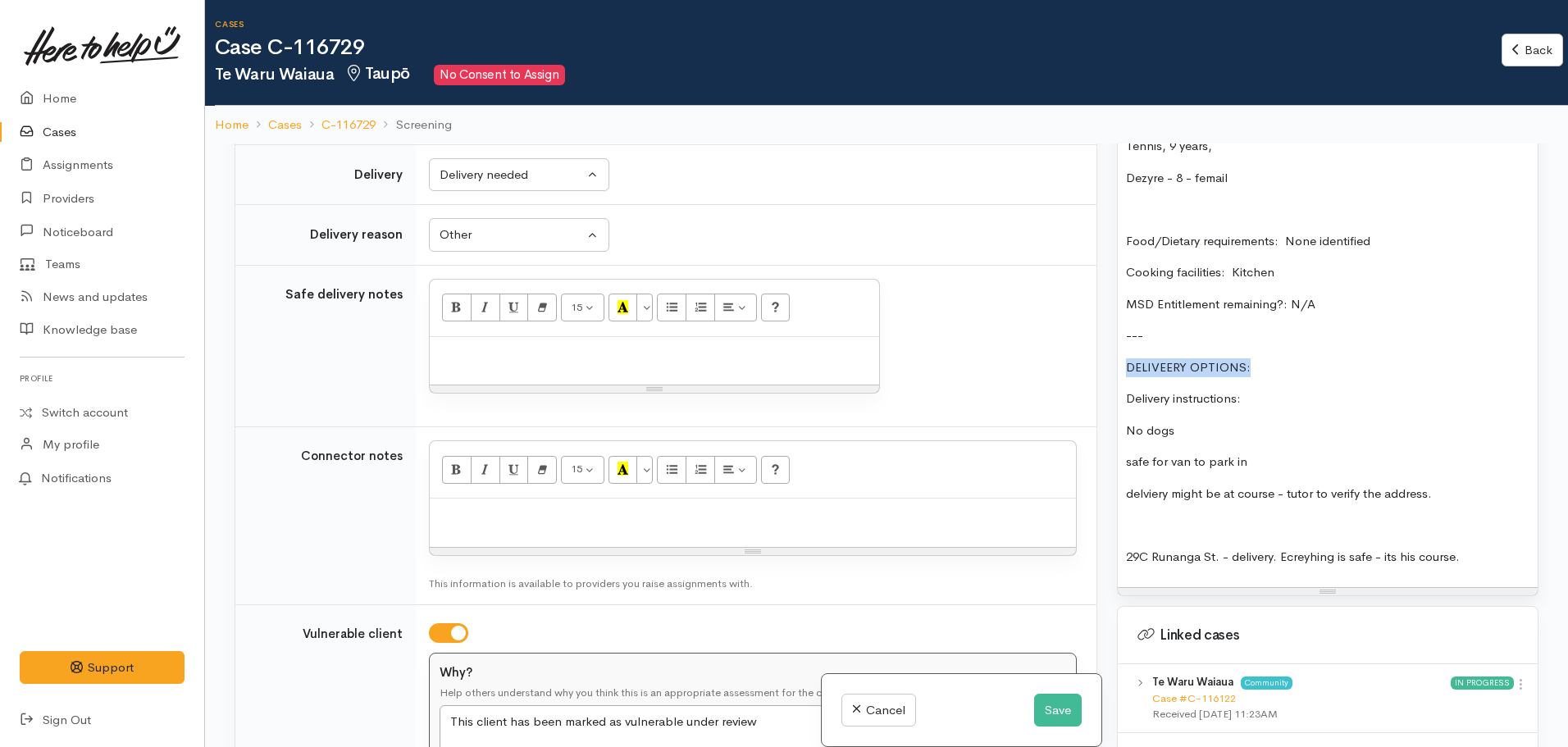
drag, startPoint x: 1270, startPoint y: 364, endPoint x: 1082, endPoint y: 369, distance: 188.1
click at [1082, 369] on div "Related cases There are other cases potentially from the same person, address o…" at bounding box center [886, 517] width 1324 height 747
click at [1166, 364] on p "DELIVEERY OPTIONS:" at bounding box center [1327, 367] width 404 height 19
click at [1121, 402] on div "FOOD SUPPORT: Name: Te Waru Waiaua Date of birth: 08/11/1982 Phone:  0210892273…" at bounding box center [1328, 185] width 420 height 806
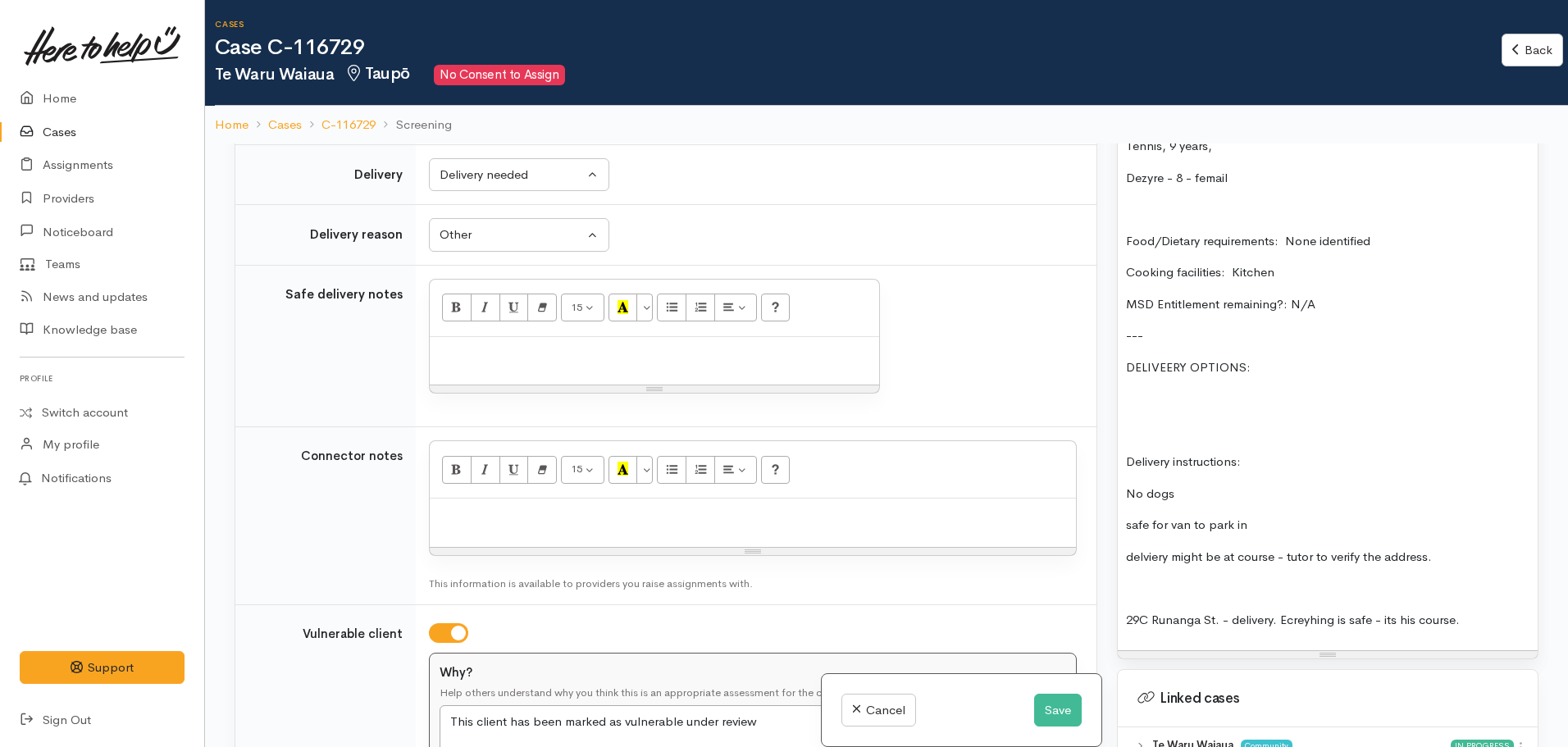
click at [1127, 388] on div "FOOD SUPPORT: Name: Te Waru Waiaua Date of birth: 08/11/1982 Phone:  0210892273…" at bounding box center [1328, 217] width 420 height 869
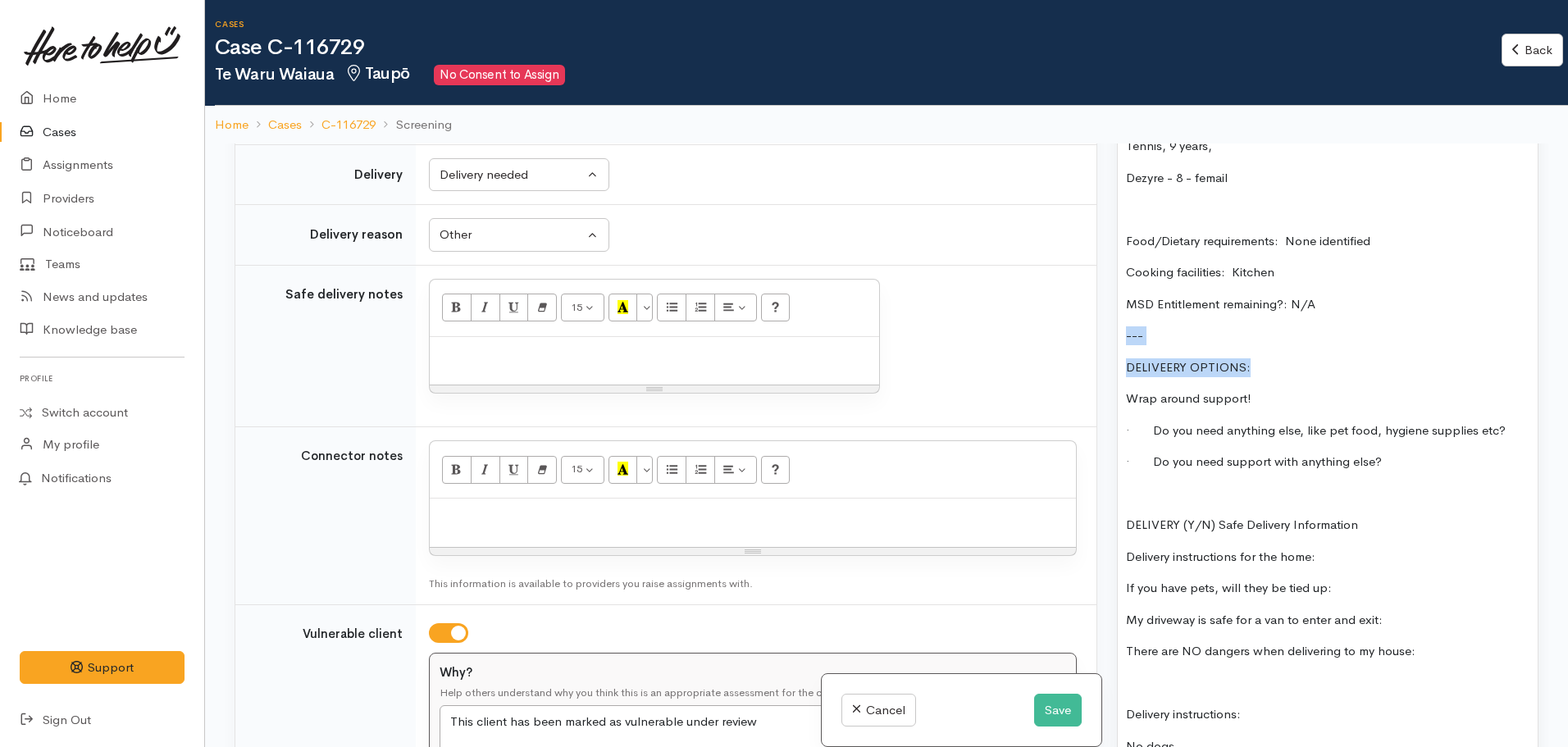
drag, startPoint x: 1287, startPoint y: 355, endPoint x: 1120, endPoint y: 336, distance: 168.1
click at [1120, 336] on div "FOOD SUPPORT: Name: Te Waru Waiaua Date of birth: 08/11/1982 Phone:  0210892273…" at bounding box center [1328, 343] width 420 height 1121
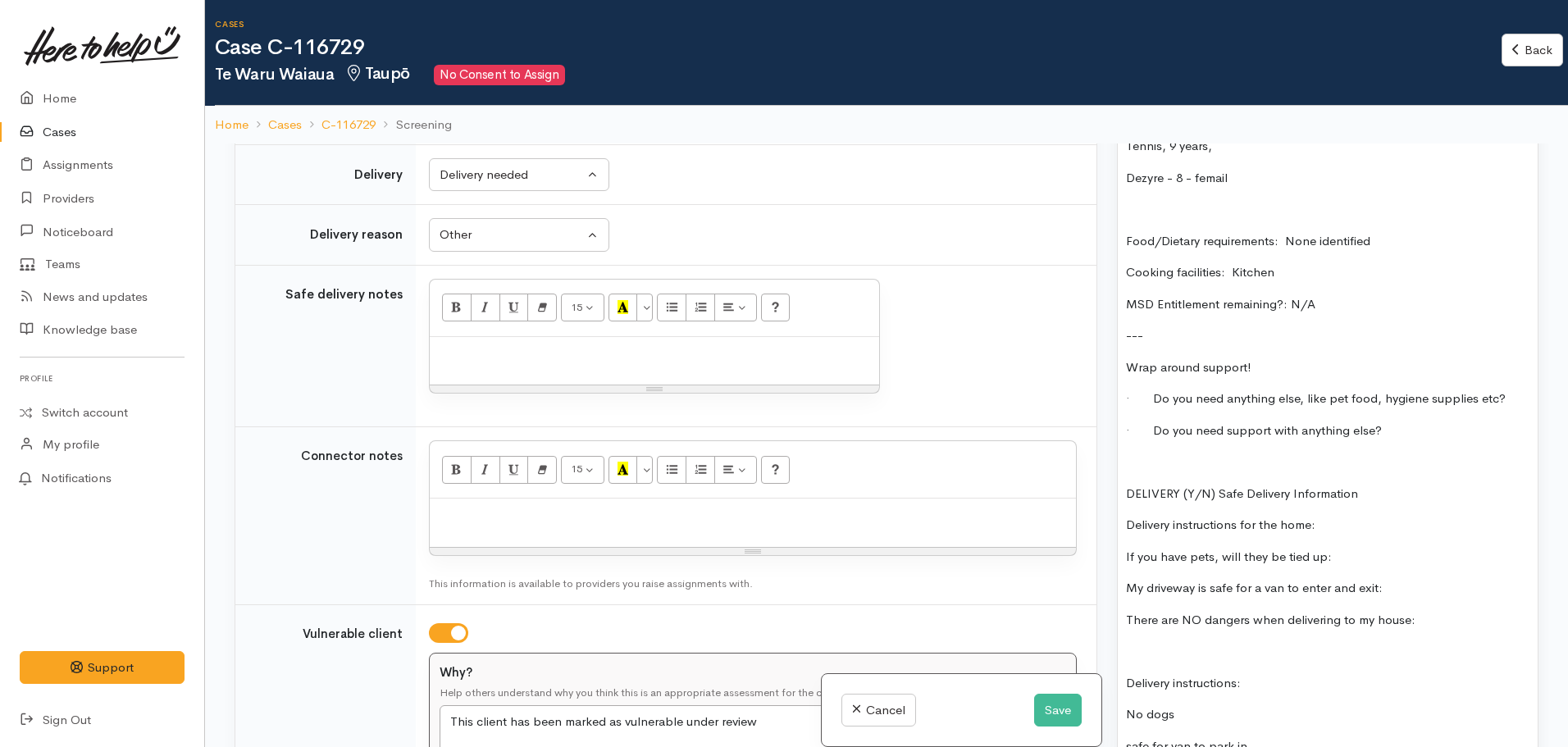
click at [1377, 296] on p "MSD Entitlement remaining?: N/A" at bounding box center [1327, 305] width 404 height 19
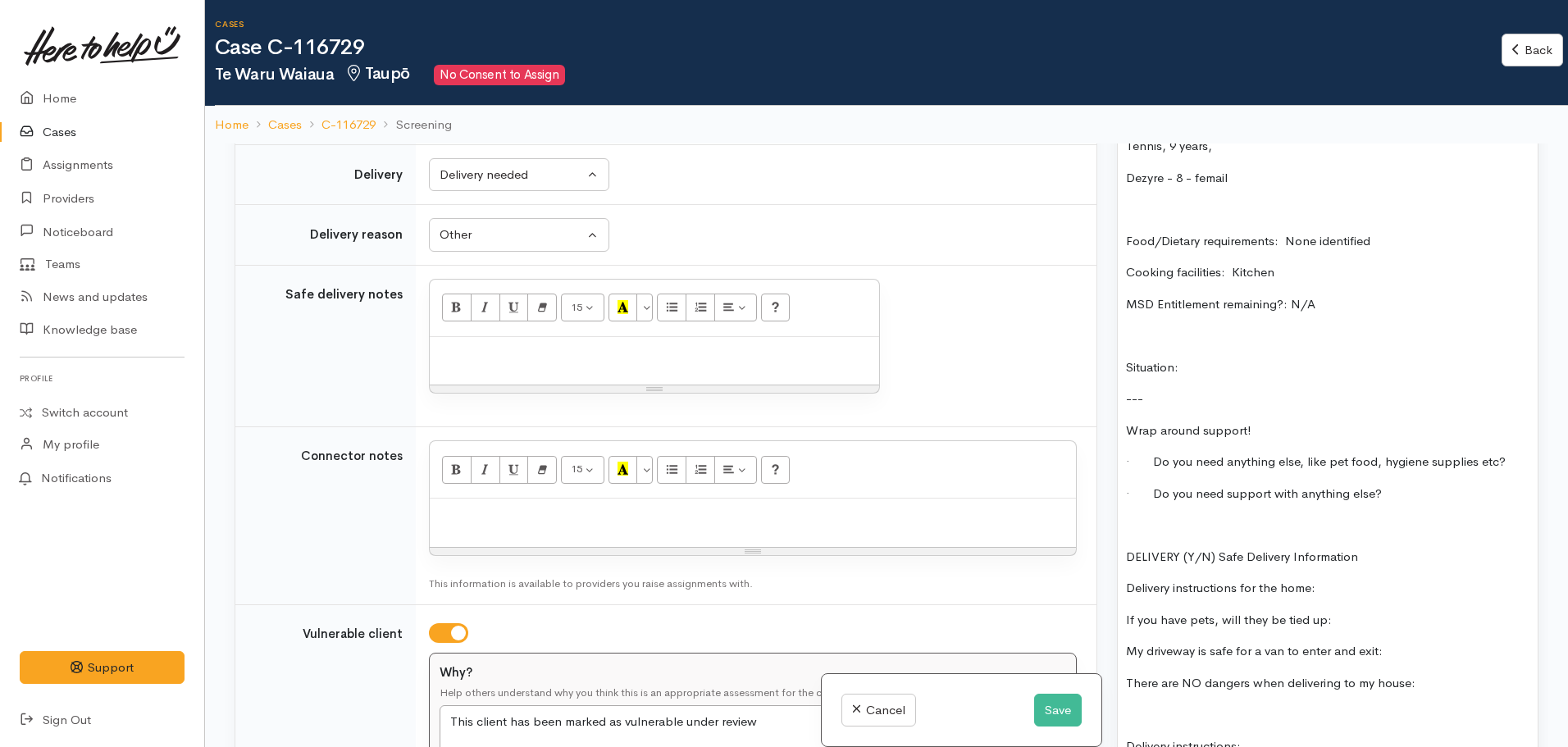
click at [1153, 524] on p at bounding box center [1327, 525] width 404 height 19
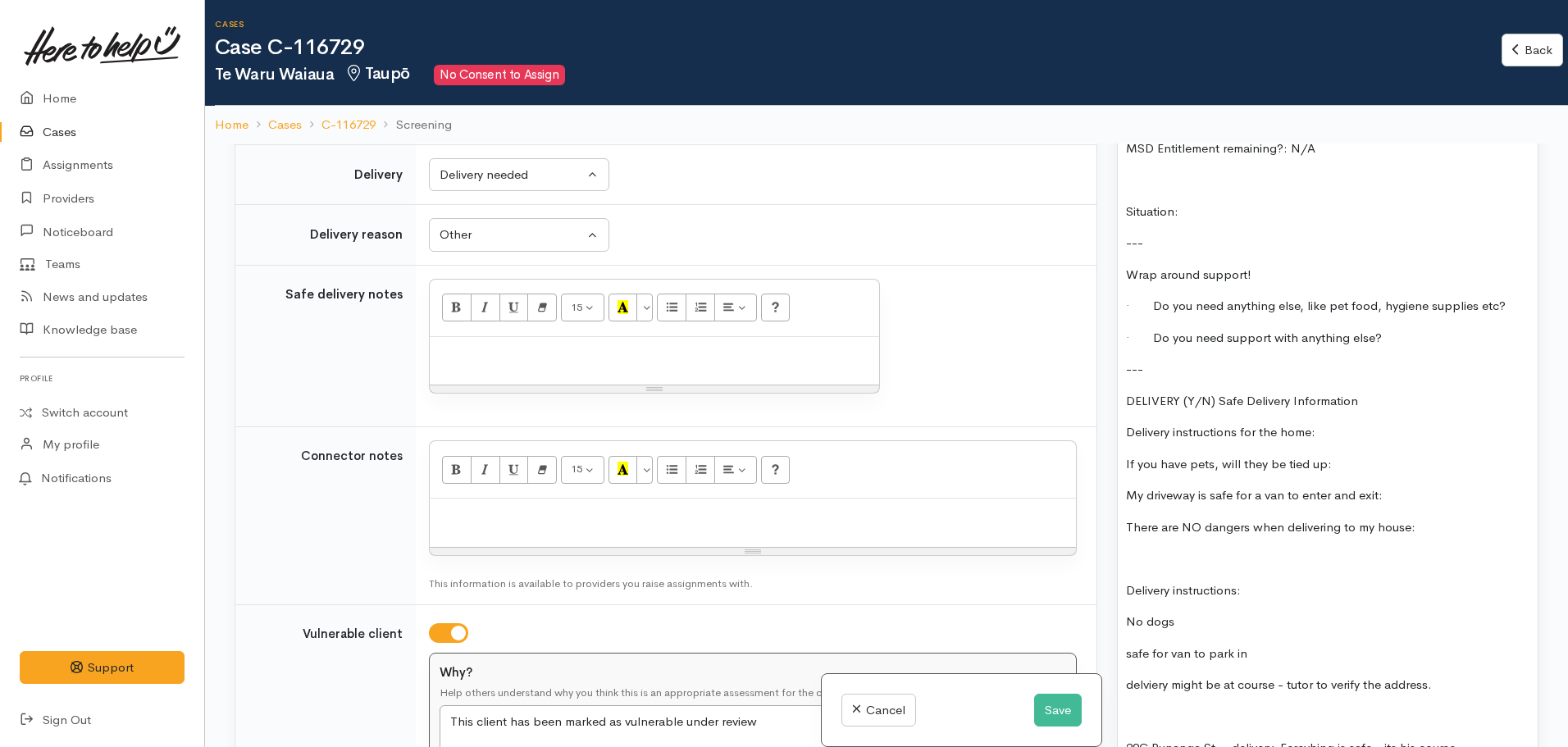
scroll to position [1826, 0]
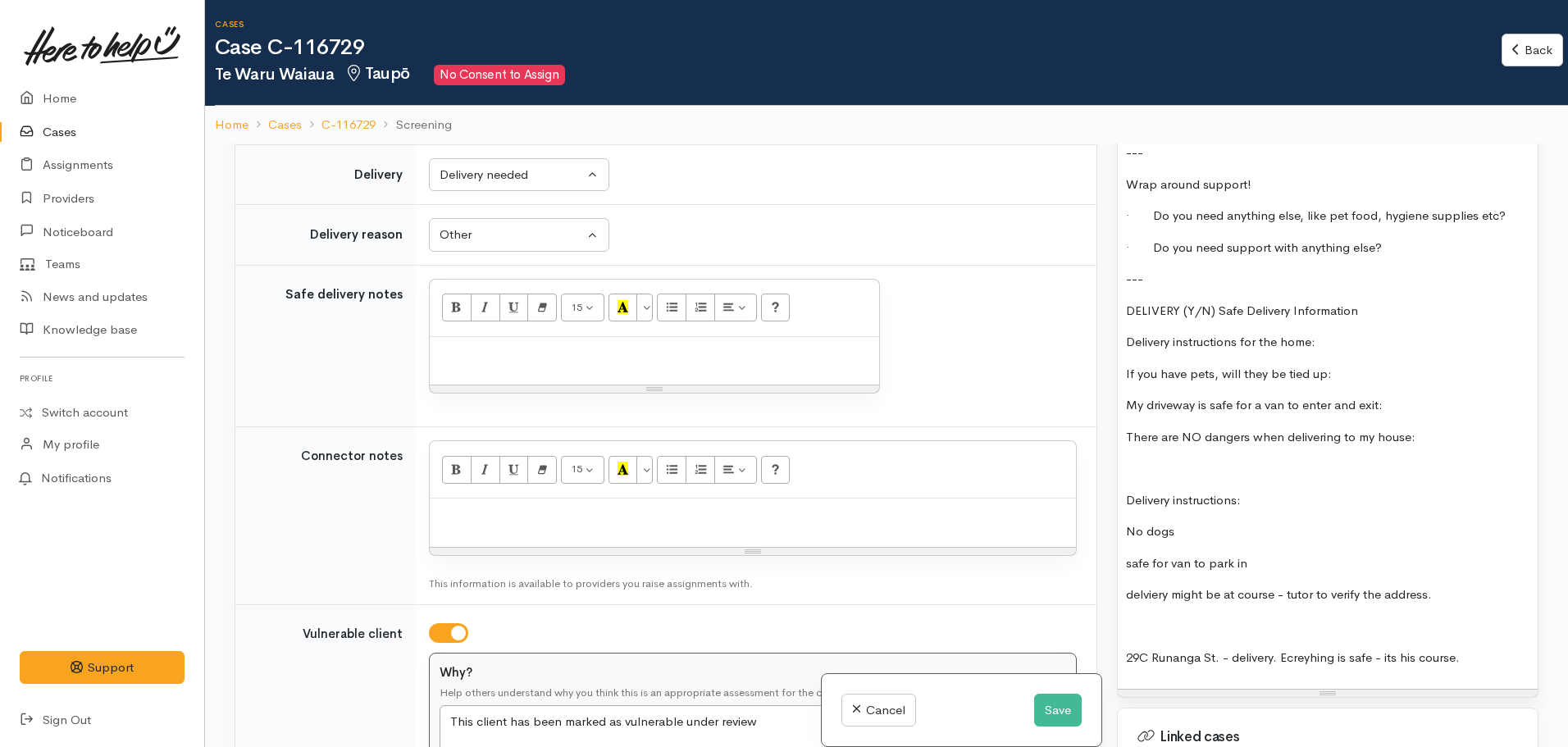
click at [1376, 378] on p "If you have pets, will they be tied up:" at bounding box center [1327, 374] width 404 height 19
click at [1378, 328] on div "FOOD SUPPORT: Name: Te Waru Waiaua Date of birth: 08/11/1982 Phone:  0210892273…" at bounding box center [1328, 113] width 420 height 1153
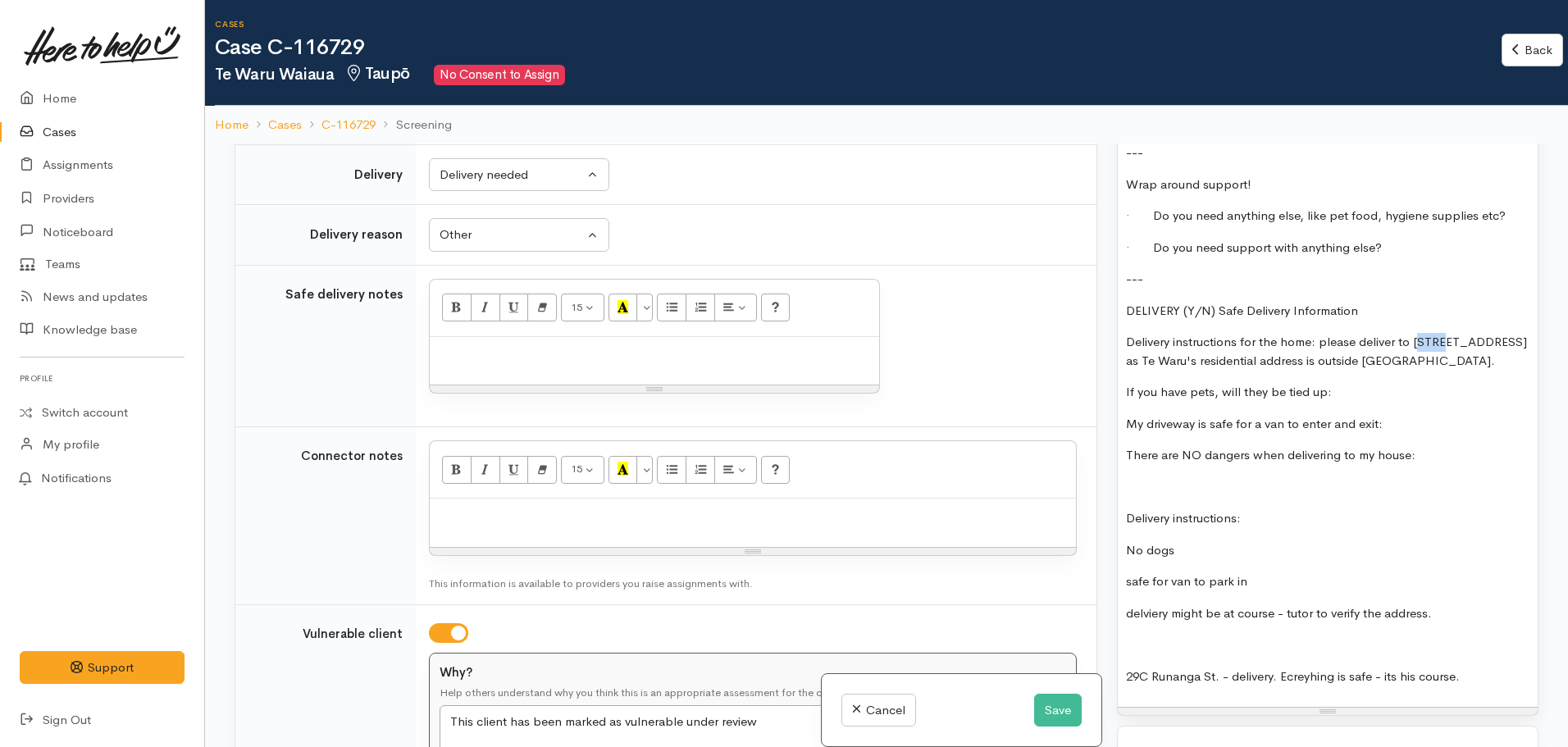
drag, startPoint x: 1419, startPoint y: 336, endPoint x: 1452, endPoint y: 343, distance: 33.7
click at [1448, 344] on p "Delivery instructions for the home: please deliver to 29C Runganga St, Taupo as…" at bounding box center [1327, 351] width 404 height 37
drag, startPoint x: 1318, startPoint y: 339, endPoint x: 1157, endPoint y: 365, distance: 163.1
click at [1157, 365] on p "Delivery instructions for the home: please deliver to 29C Rūnanga St, Taupo as …" at bounding box center [1327, 351] width 404 height 37
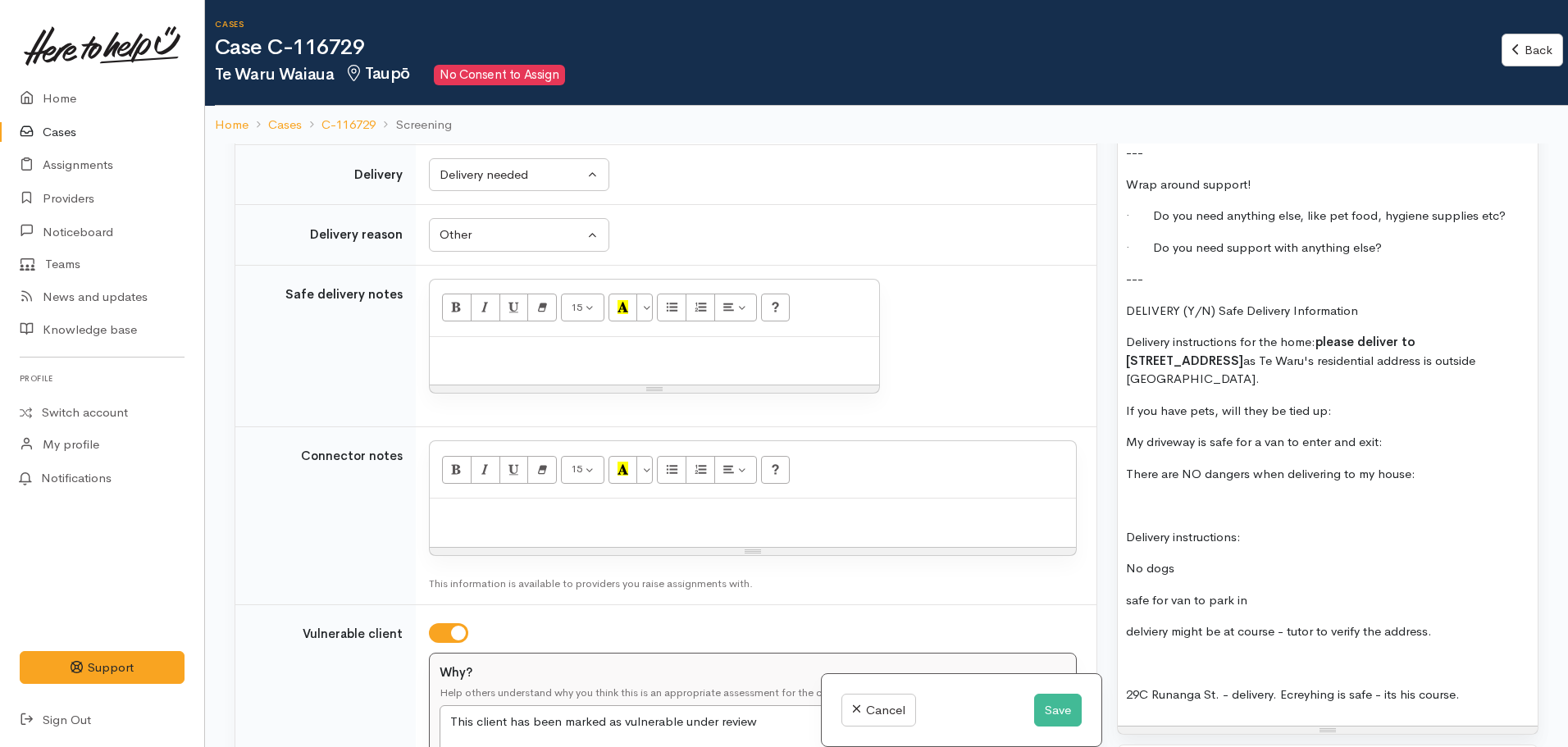
click at [1463, 355] on p "Delivery instructions for the home: please deliver to 29C Rūnanga St, Taupo as …" at bounding box center [1327, 361] width 404 height 56
drag, startPoint x: 1318, startPoint y: 342, endPoint x: 1162, endPoint y: 360, distance: 157.0
click at [1162, 360] on p "Delivery instructions for the home: please deliver to 29C Rūnanga St, Taupo as …" at bounding box center [1327, 361] width 404 height 56
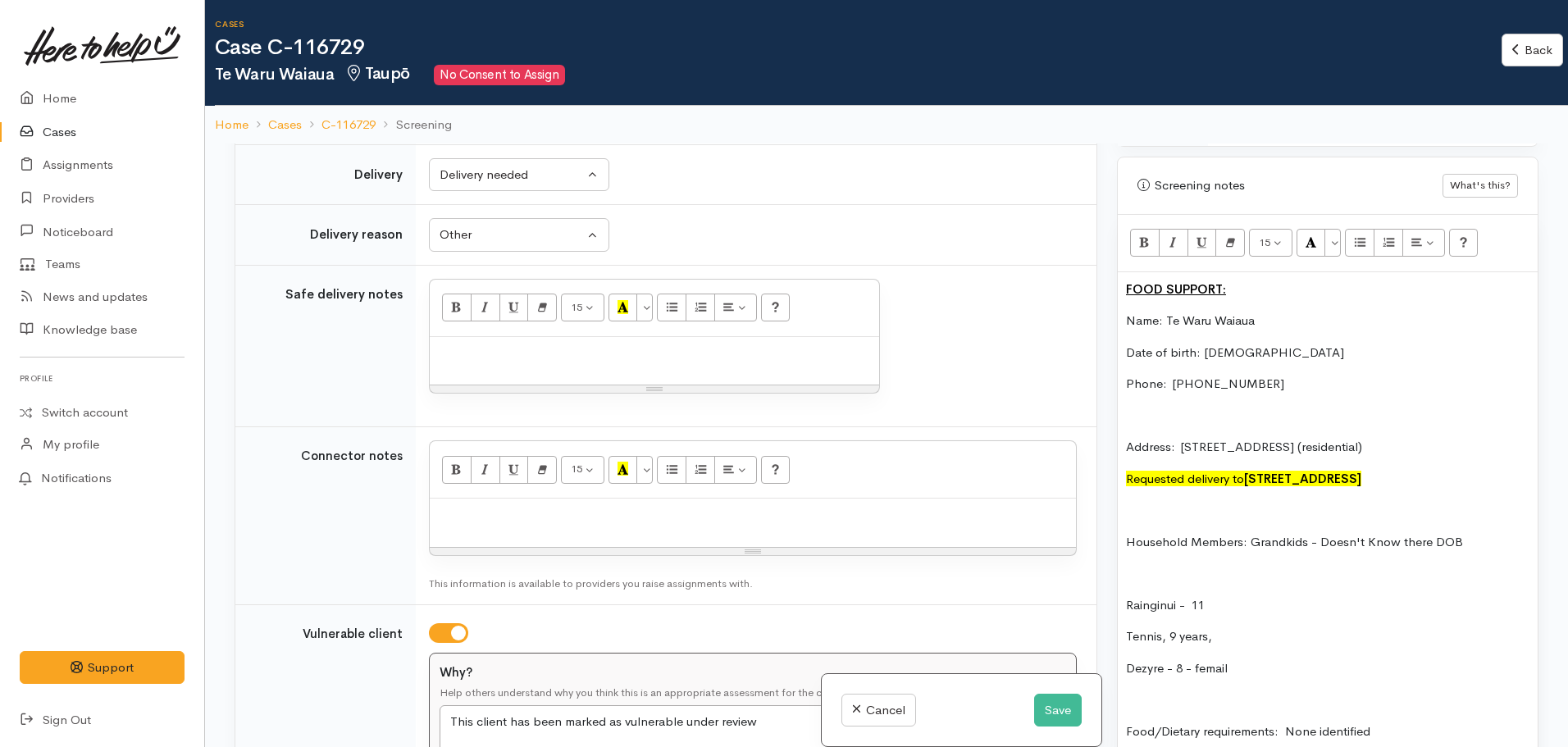
scroll to position [1088, 0]
click at [1337, 245] on button "More Color" at bounding box center [1332, 244] width 16 height 28
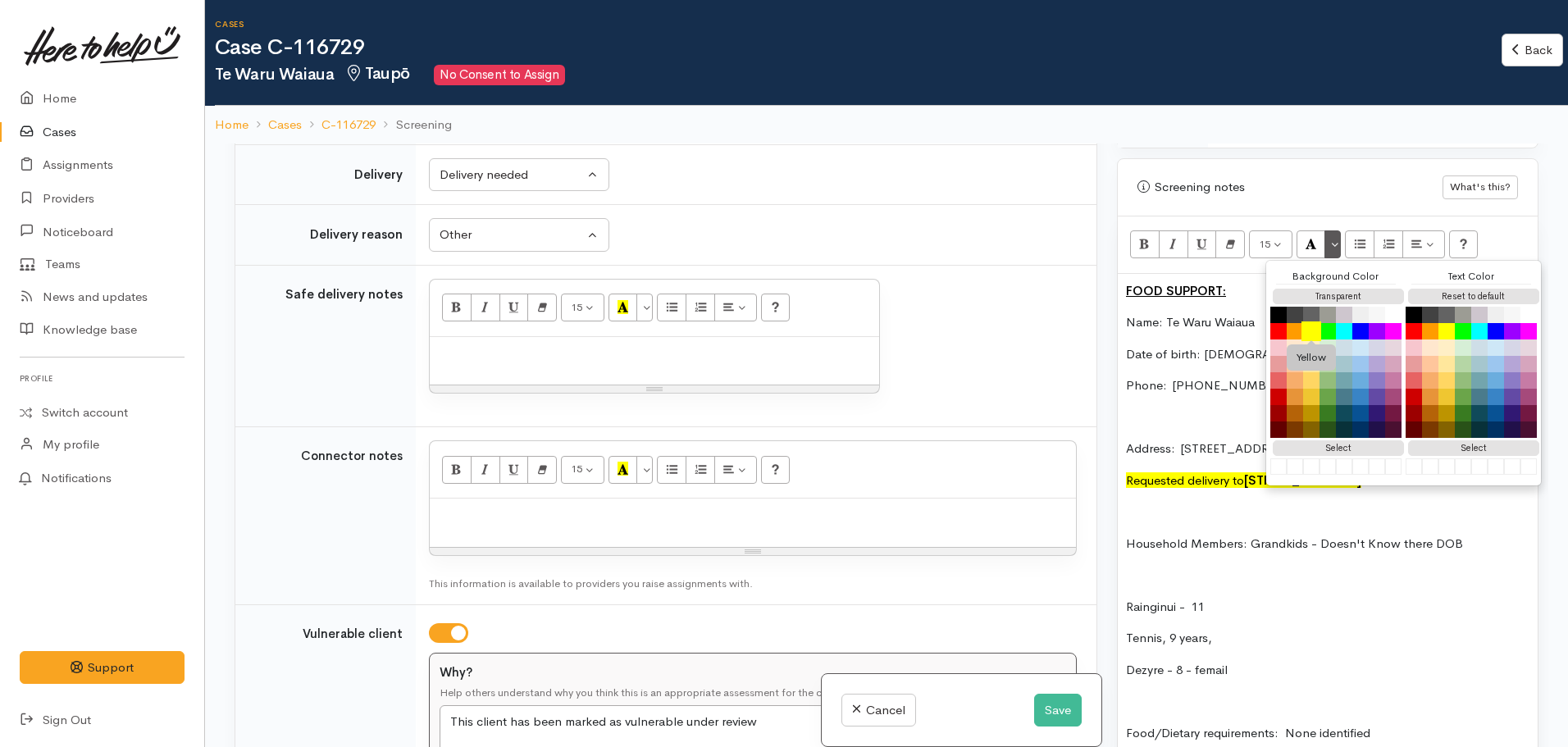
click at [1309, 326] on button "Yellow" at bounding box center [1311, 331] width 20 height 20
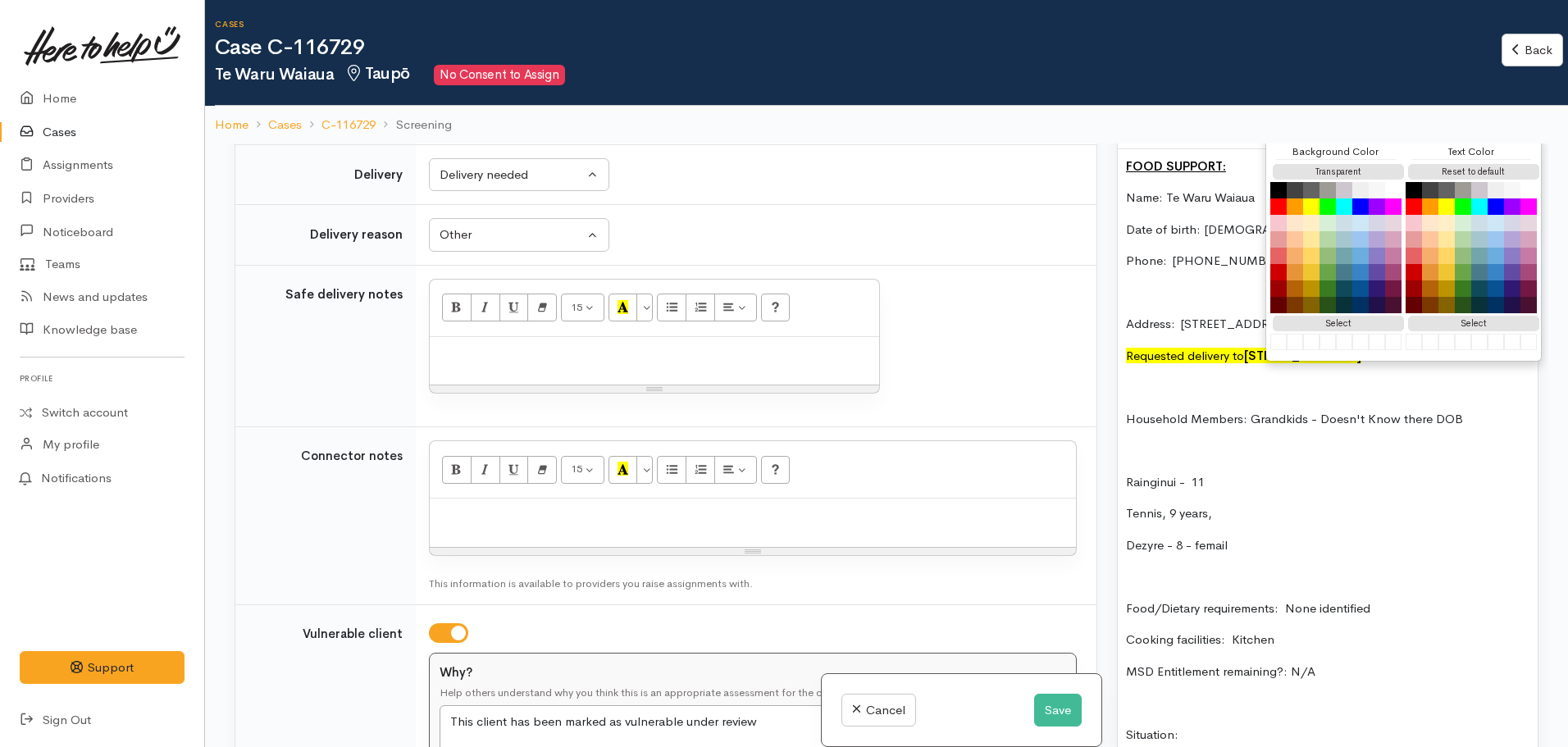
scroll to position [1417, 0]
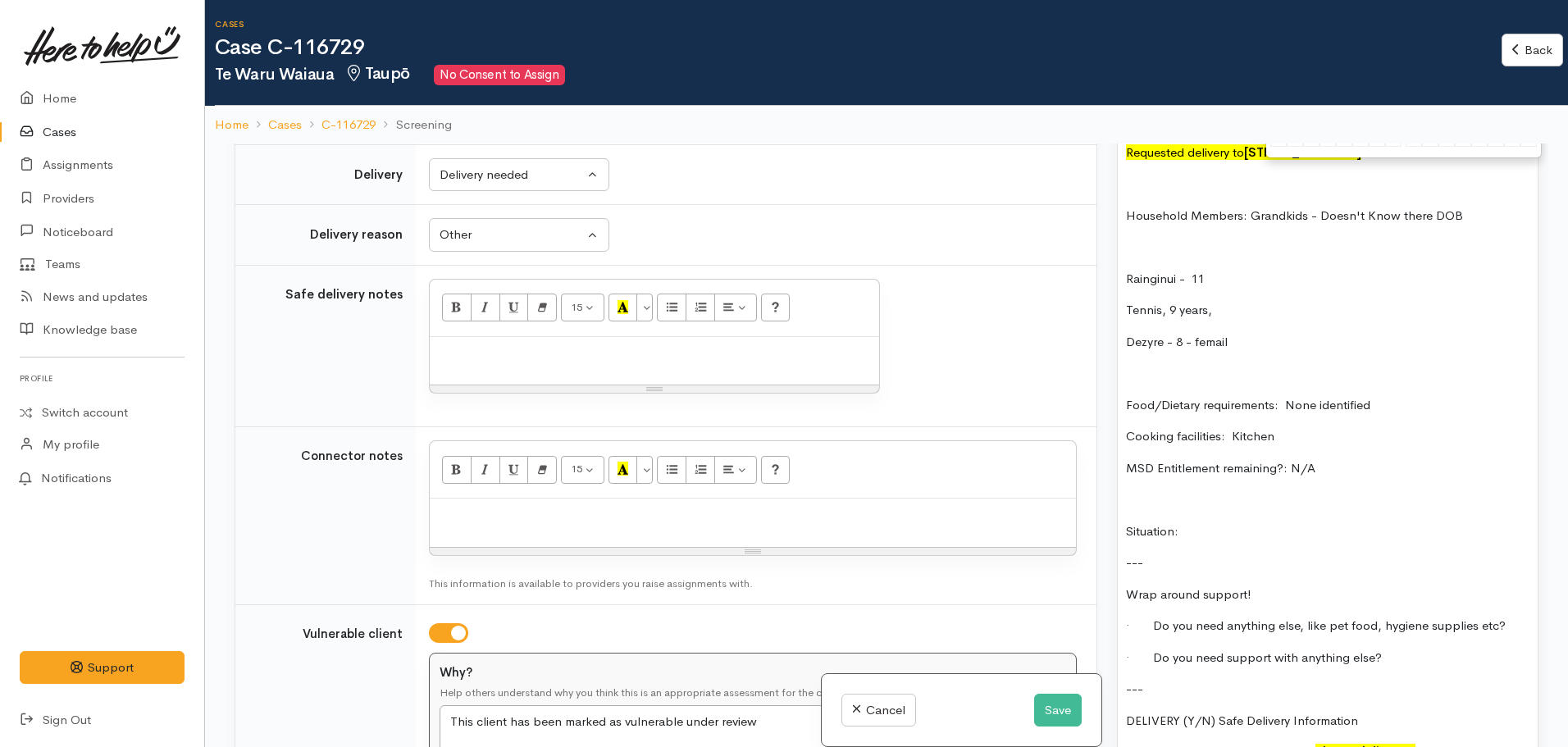
click at [1312, 390] on div "FOOD SUPPORT: Name: Te Waru Waiaua Date of birth: 08/11/1982 Phone:  0210892273…" at bounding box center [1328, 540] width 420 height 1190
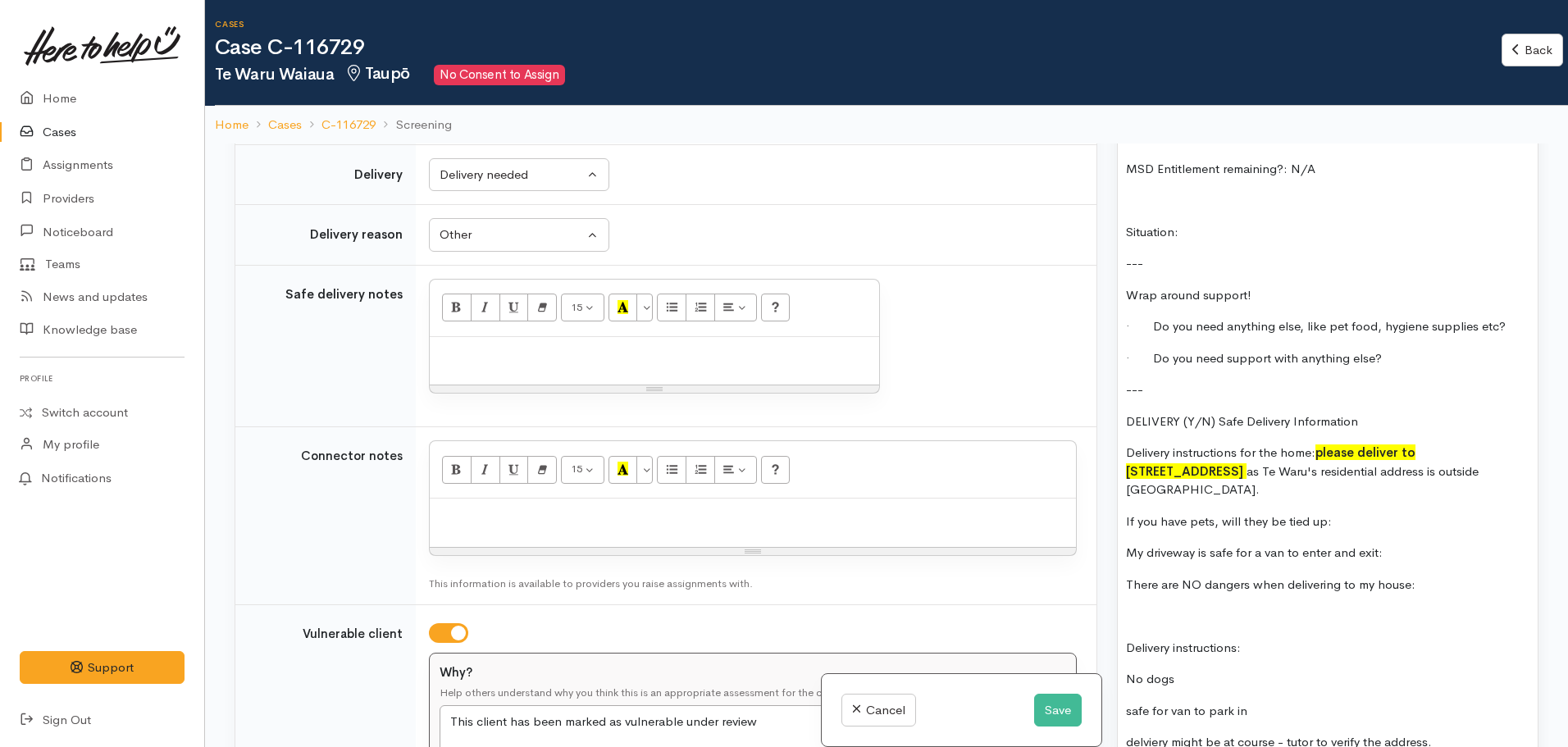
scroll to position [1744, 0]
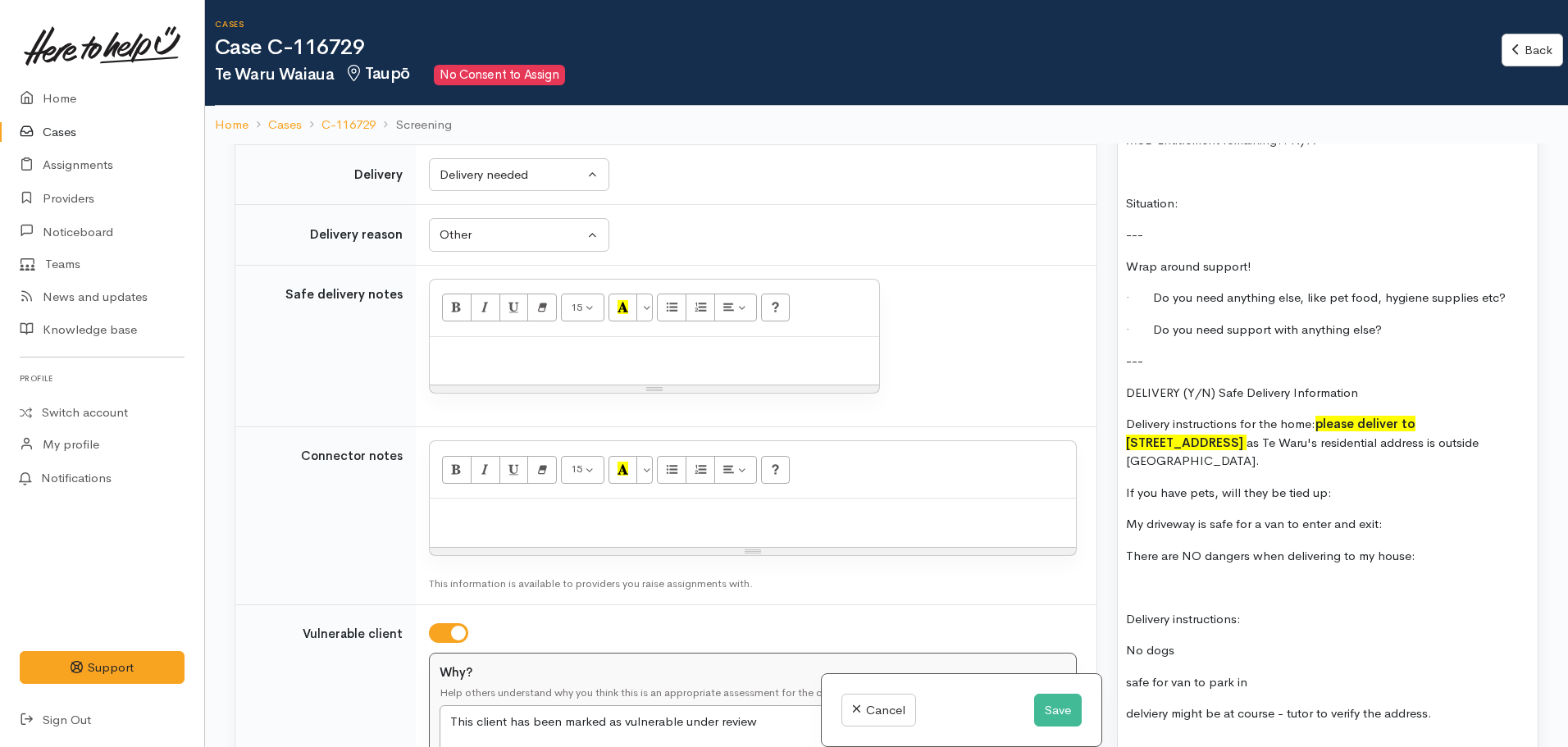
click at [1378, 484] on p "If you have pets, will they be tied up:" at bounding box center [1327, 493] width 404 height 19
click at [1413, 515] on p "My driveway is safe for a van to enter and exit:" at bounding box center [1327, 524] width 404 height 19
click at [1451, 547] on p "There are NO dangers when delivering to my house:" at bounding box center [1327, 557] width 404 height 19
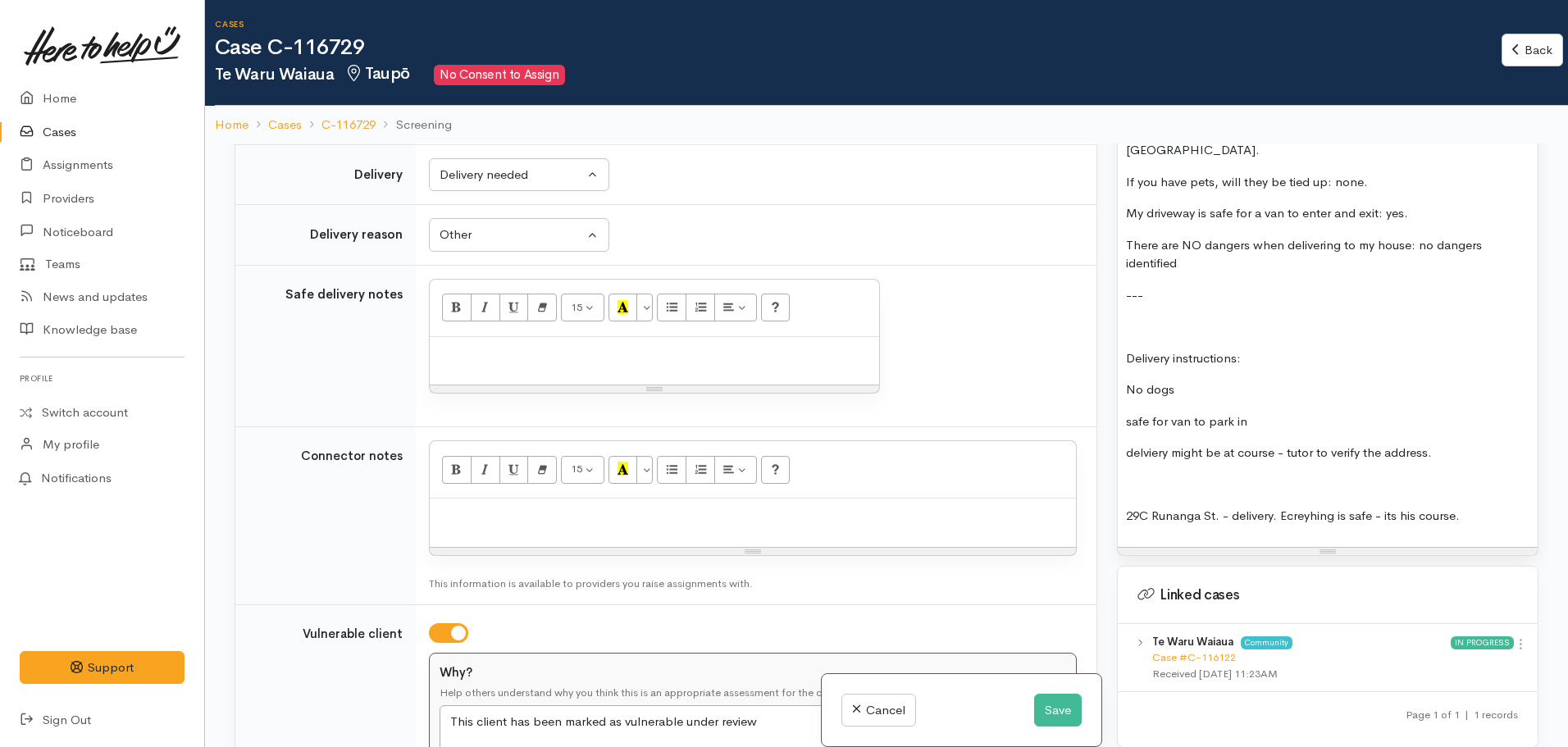
scroll to position [2072, 0]
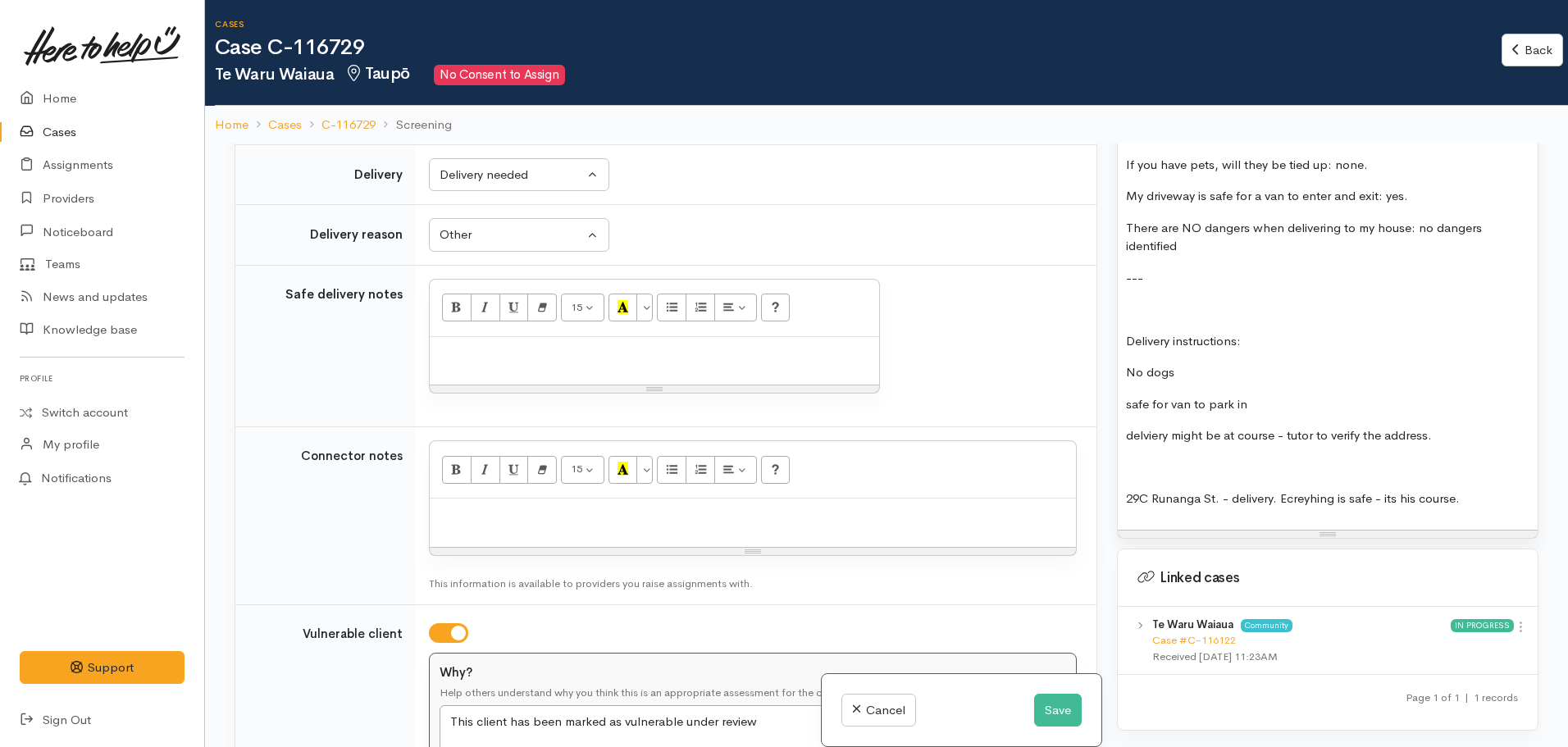
drag, startPoint x: 1512, startPoint y: 480, endPoint x: 1116, endPoint y: 293, distance: 437.9
click at [1116, 293] on div "Warnings Add No warnings have been raised against this case Add Warning Title ●…" at bounding box center [1327, 517] width 441 height 747
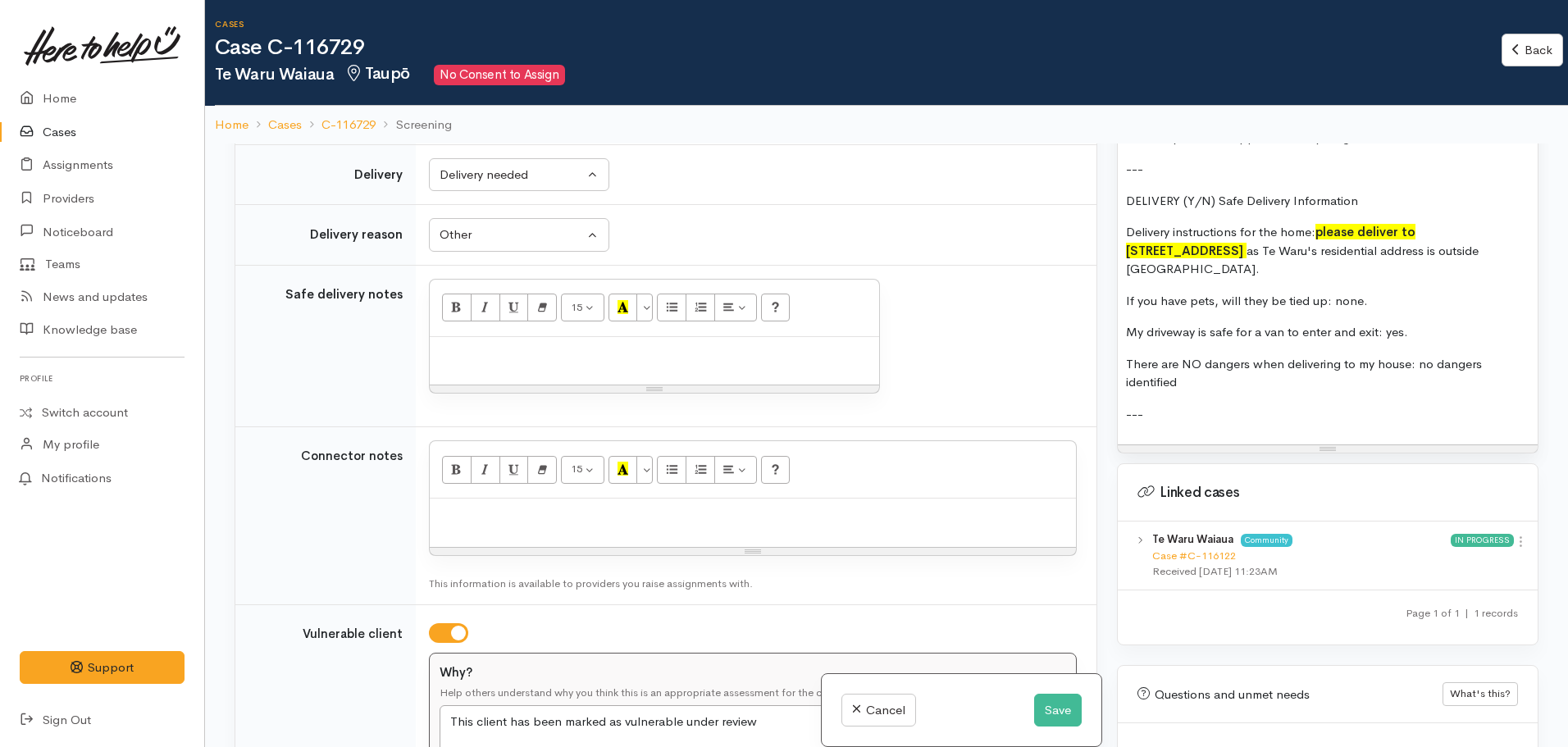
scroll to position [1833, 0]
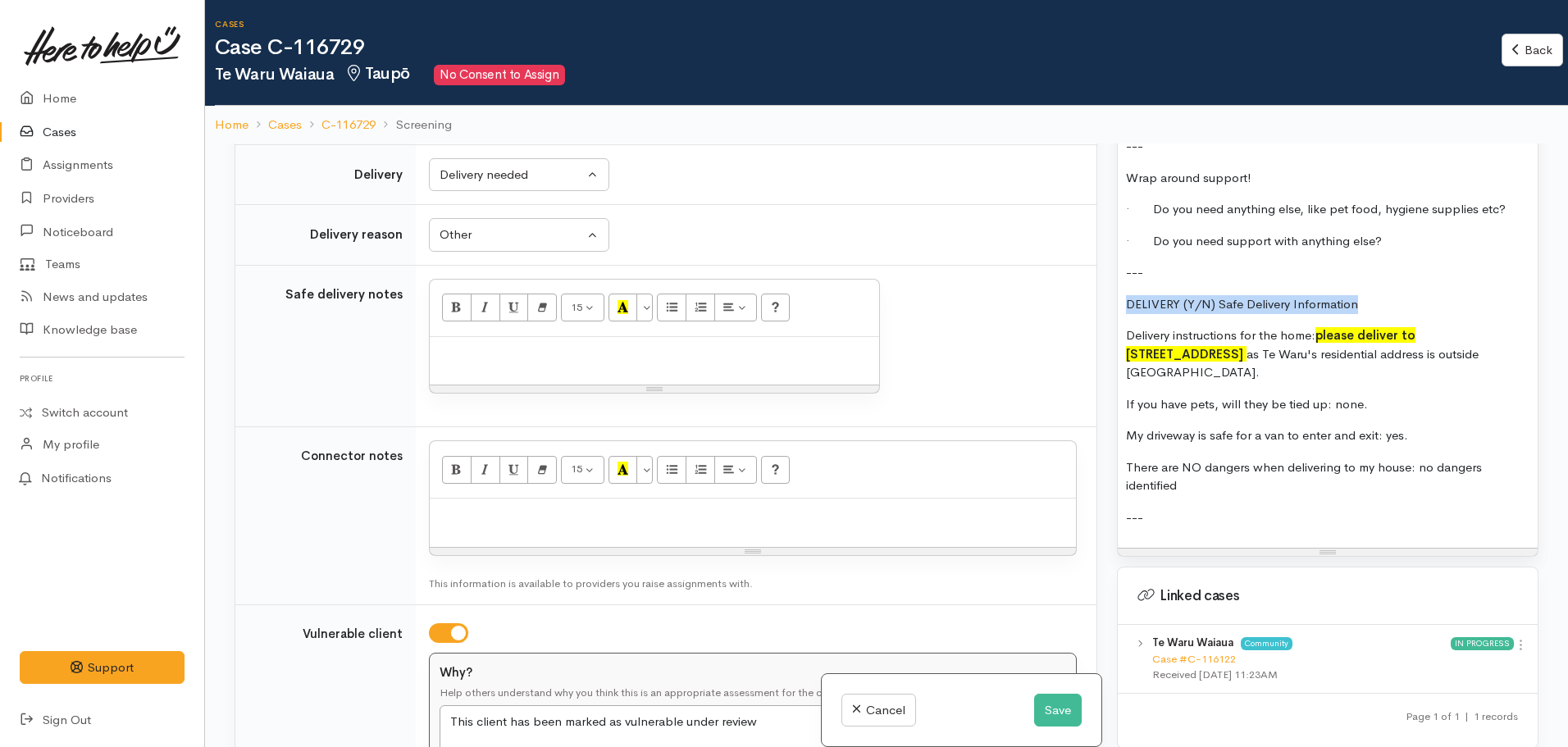
drag, startPoint x: 1269, startPoint y: 275, endPoint x: 1093, endPoint y: 290, distance: 176.6
click at [1093, 290] on div "Related cases There are other cases potentially from the same person, address o…" at bounding box center [886, 517] width 1324 height 747
click at [1195, 461] on p "There are NO dangers when delivering to my house: no dangers identified" at bounding box center [1327, 477] width 404 height 37
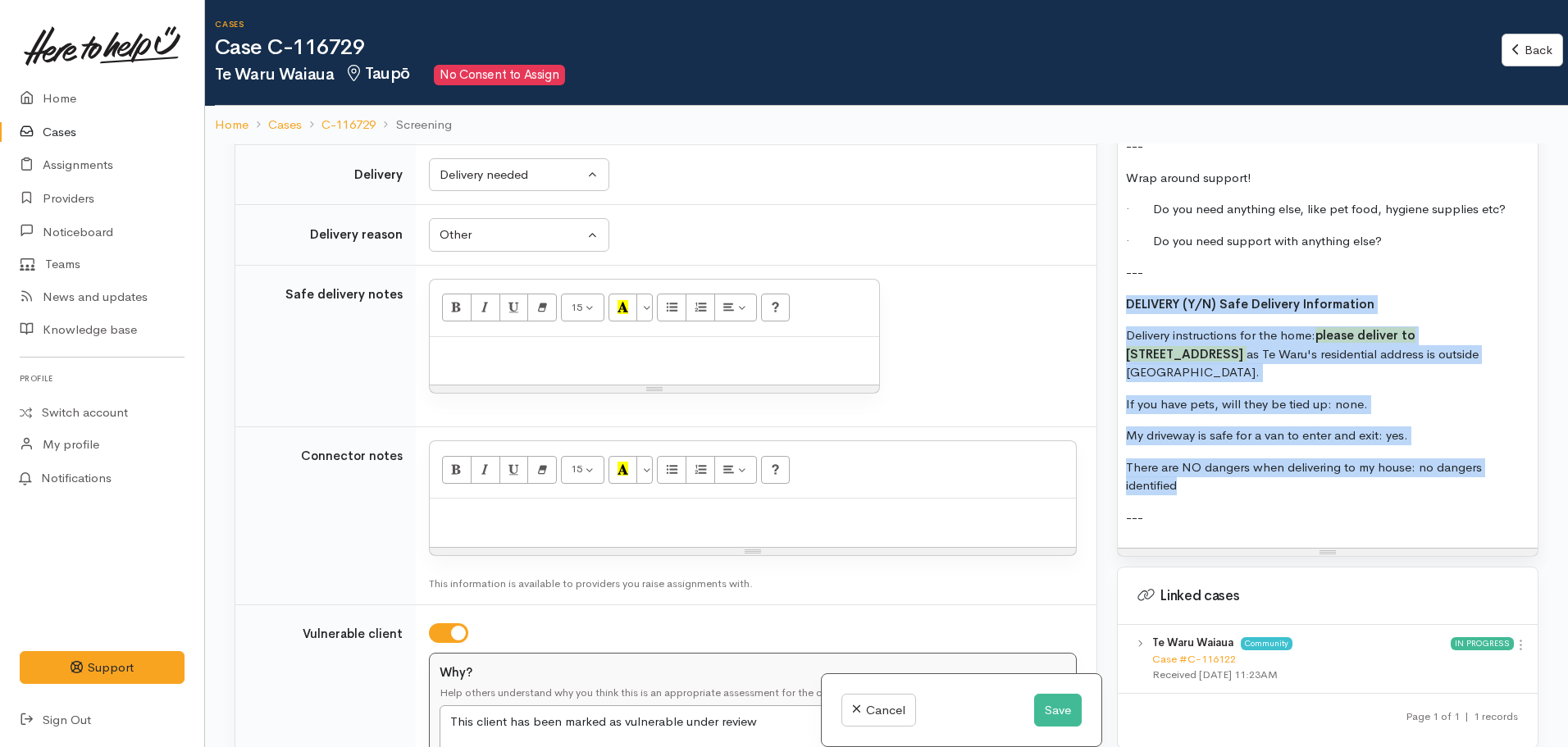
drag, startPoint x: 1201, startPoint y: 471, endPoint x: 1120, endPoint y: 300, distance: 189.2
click at [1120, 300] on div "FOOD SUPPORT: Name: Te Waru Waiaua Date of birth: 08/11/1982 Phone:  0210892273…" at bounding box center [1328, 39] width 420 height 1019
copy div "DELIVERY (Y/N) Safe Delivery Information Delivery instructions for the home: pl…"
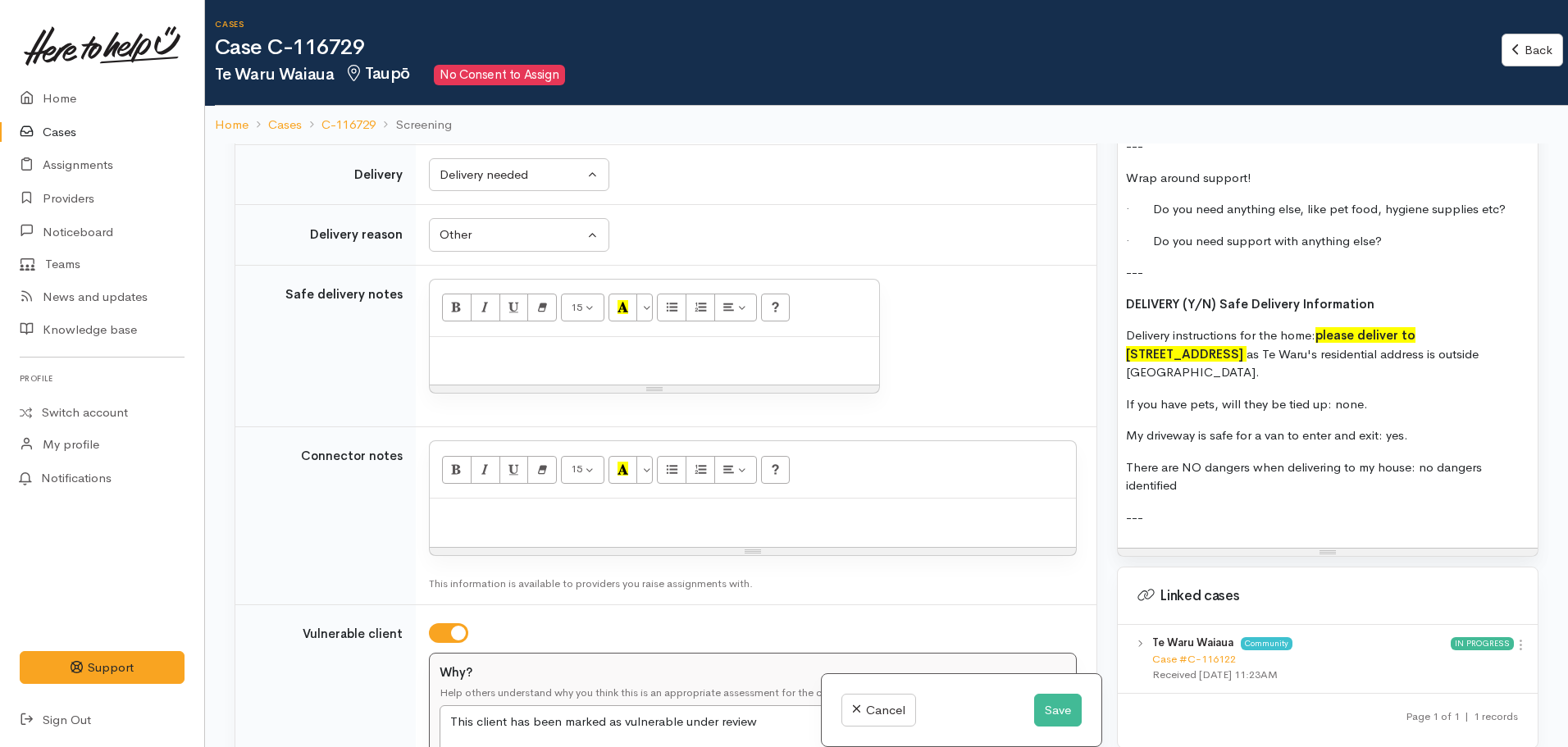
click at [456, 369] on div at bounding box center [654, 361] width 449 height 48
paste div
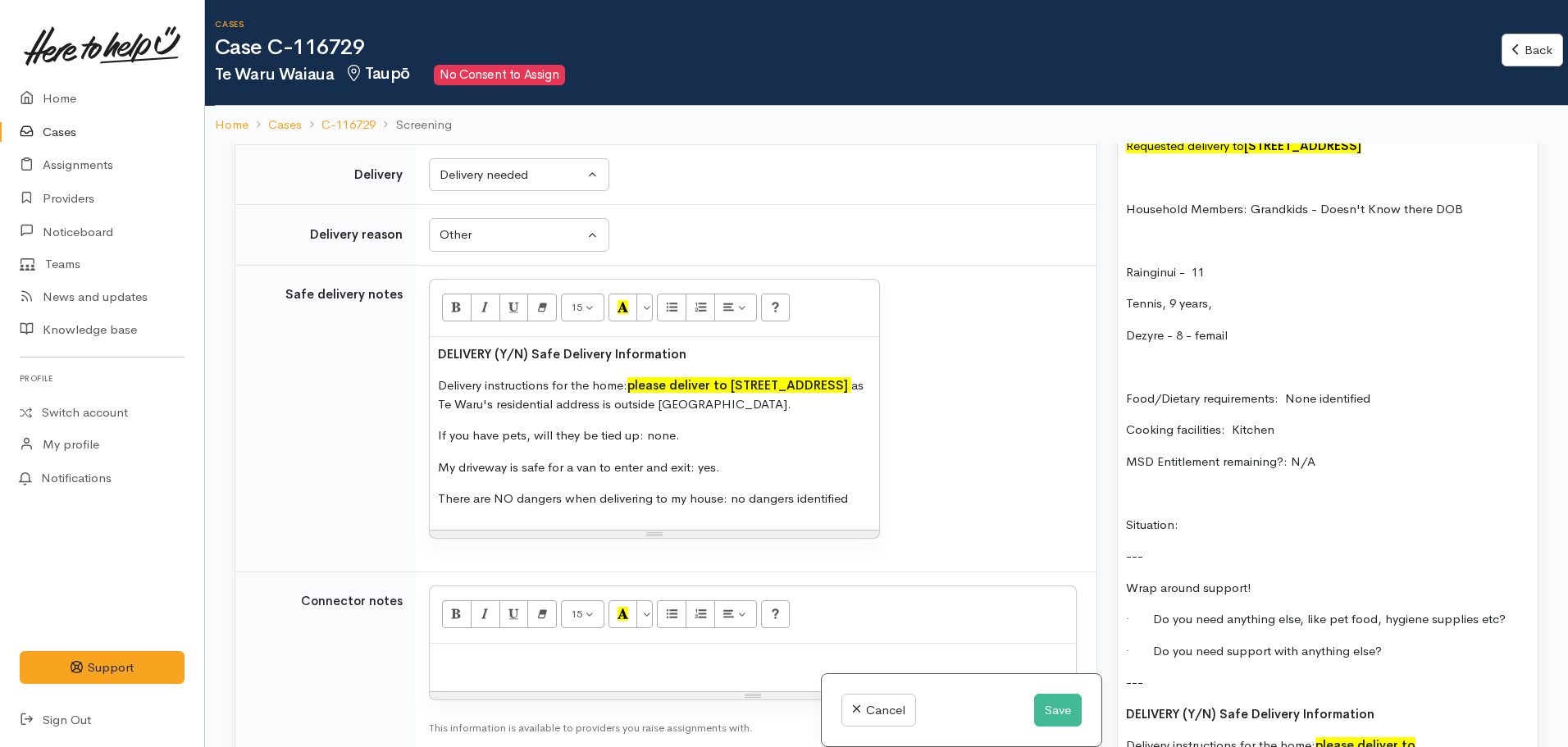
scroll to position [1341, 0]
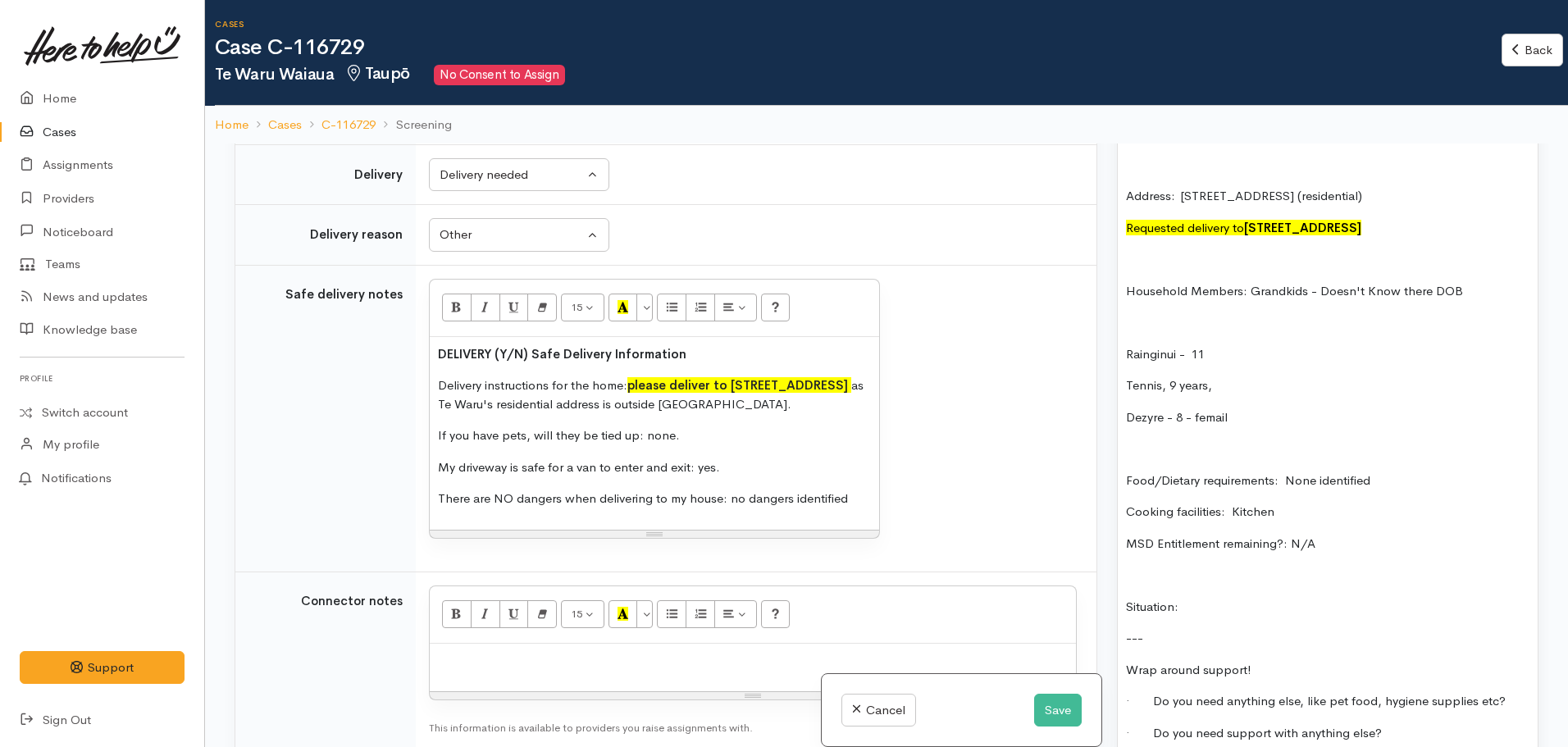
click at [1250, 294] on p "Household Members: Grandkids - Doesn't Know there DOB" at bounding box center [1327, 292] width 404 height 19
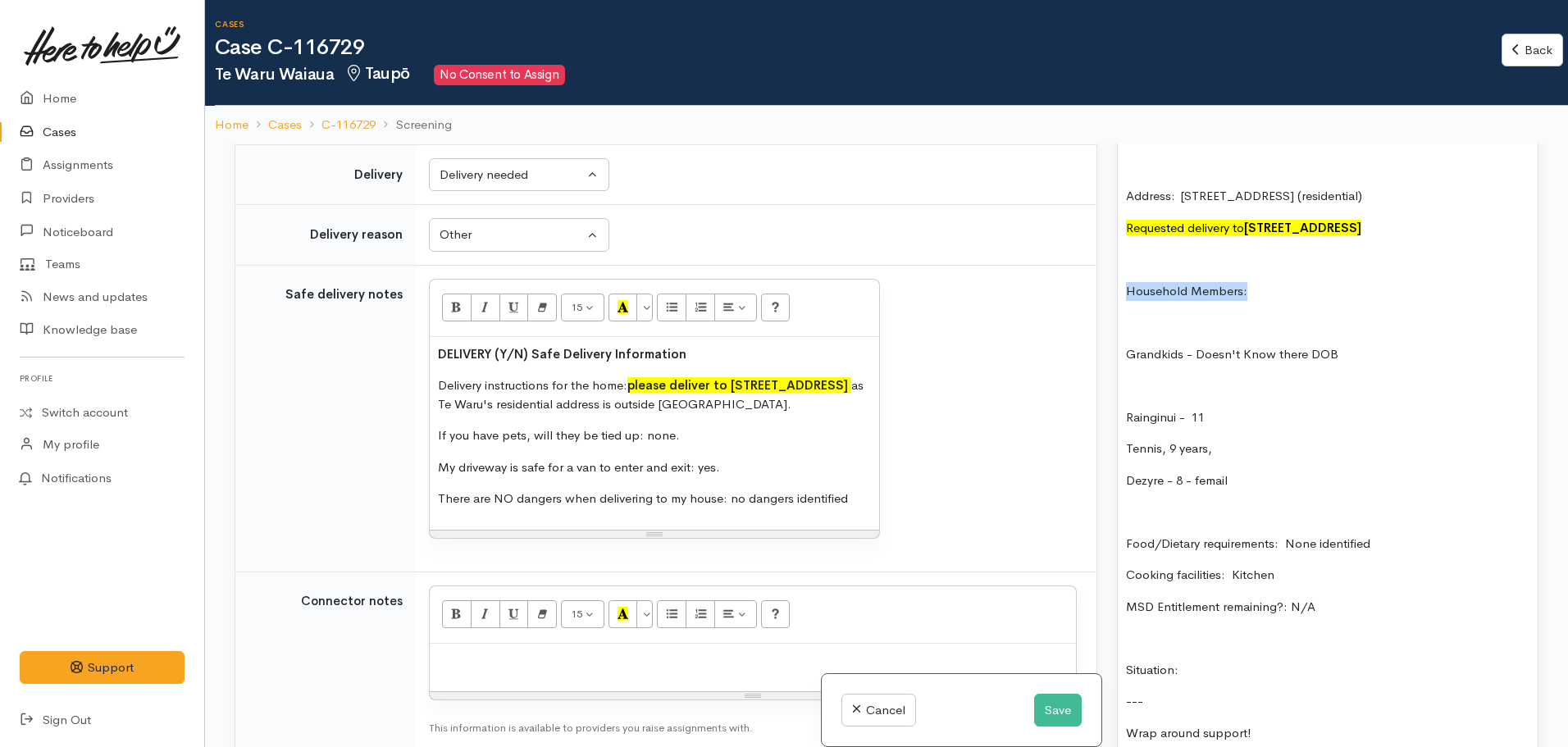
drag, startPoint x: 1260, startPoint y: 293, endPoint x: 1101, endPoint y: 293, distance: 159.0
click at [1101, 293] on div "Related cases There are other cases potentially from the same person, address o…" at bounding box center [886, 517] width 1324 height 747
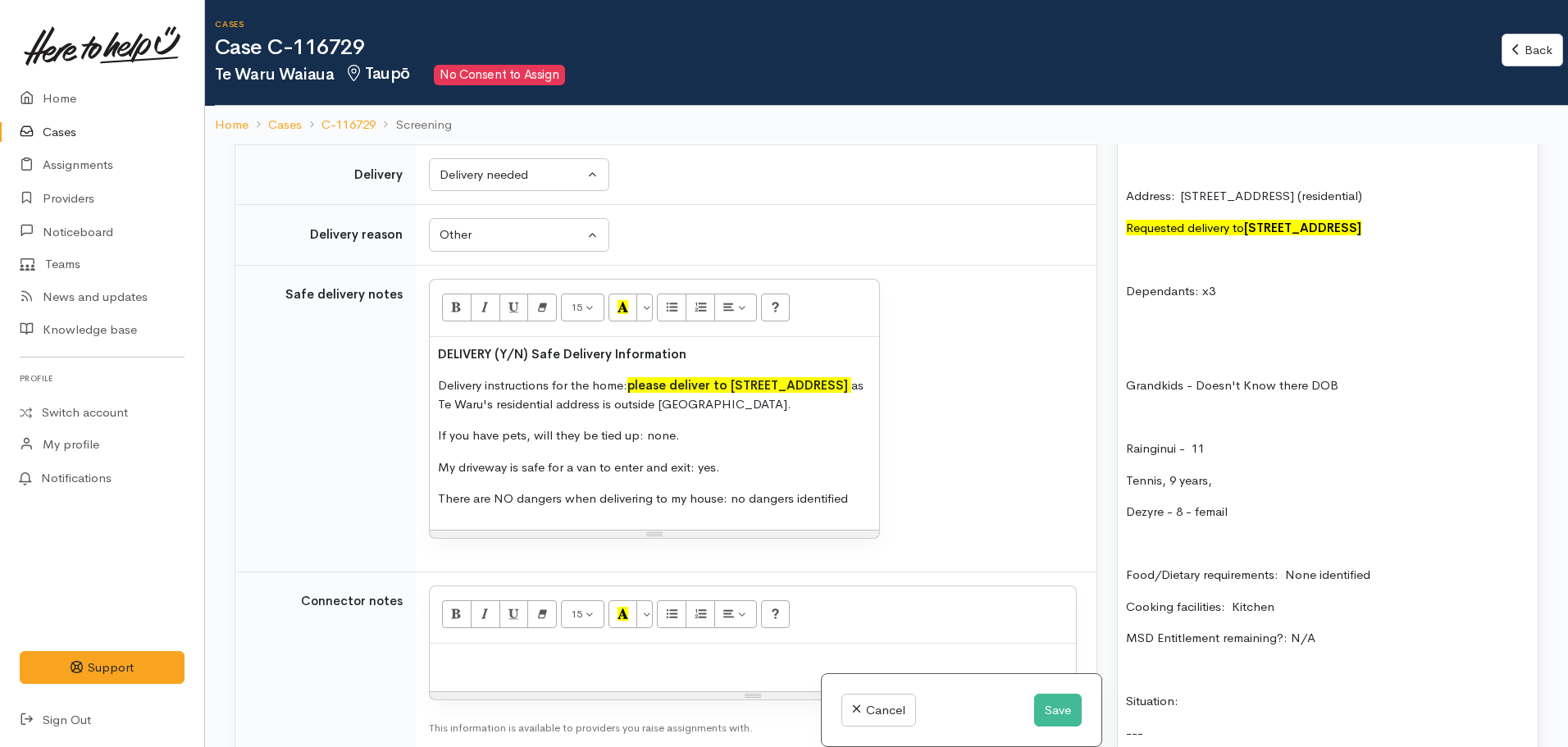
drag, startPoint x: 1259, startPoint y: 290, endPoint x: 1255, endPoint y: 298, distance: 8.9
click at [1258, 292] on p "Dependants: x3" at bounding box center [1327, 292] width 404 height 19
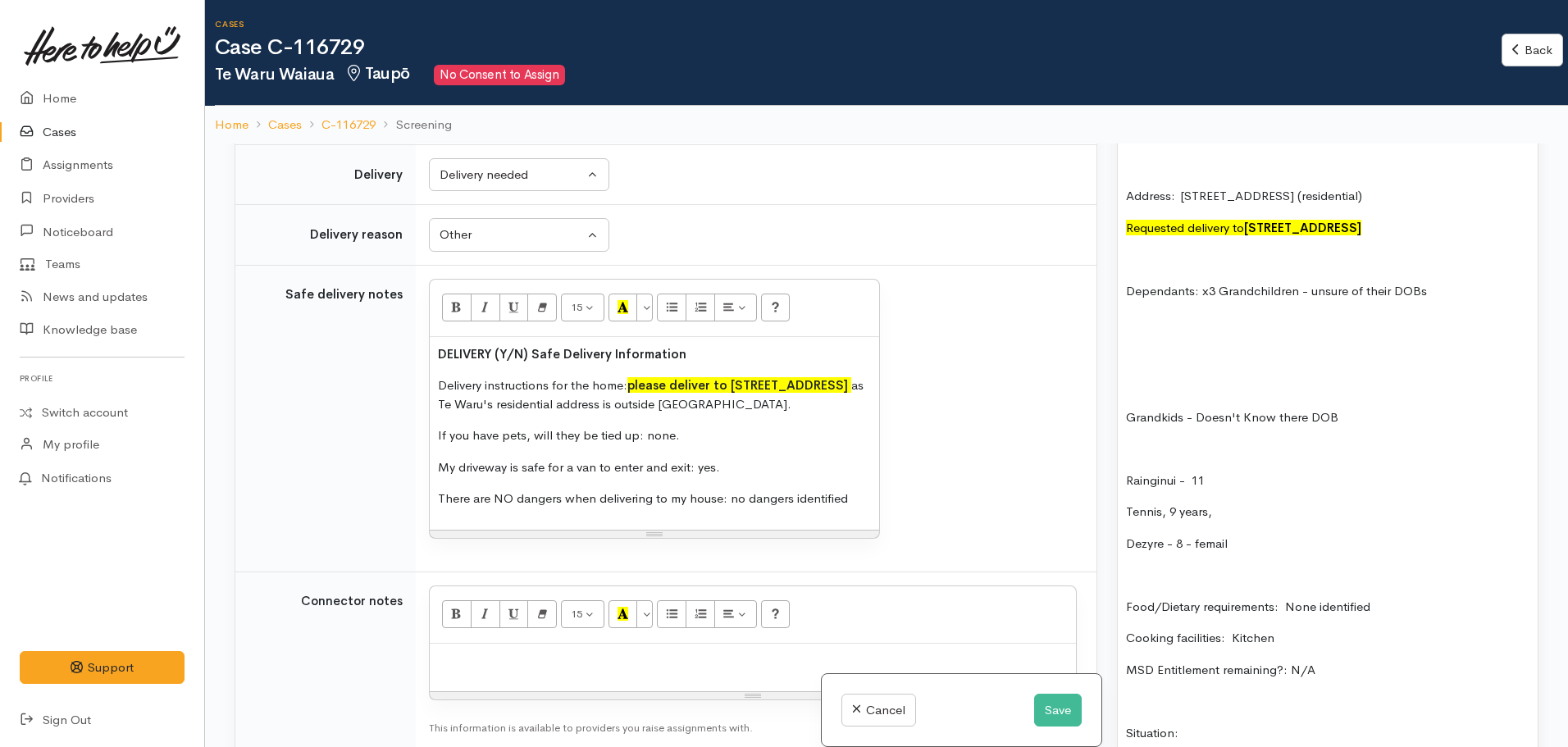
drag, startPoint x: 1153, startPoint y: 305, endPoint x: 1139, endPoint y: 289, distance: 21.3
click at [1181, 307] on div "FOOD SUPPORT: Name: Te Waru Waiaua Date of birth: 08/11/1982 Phone:  0210892273…" at bounding box center [1328, 594] width 420 height 1145
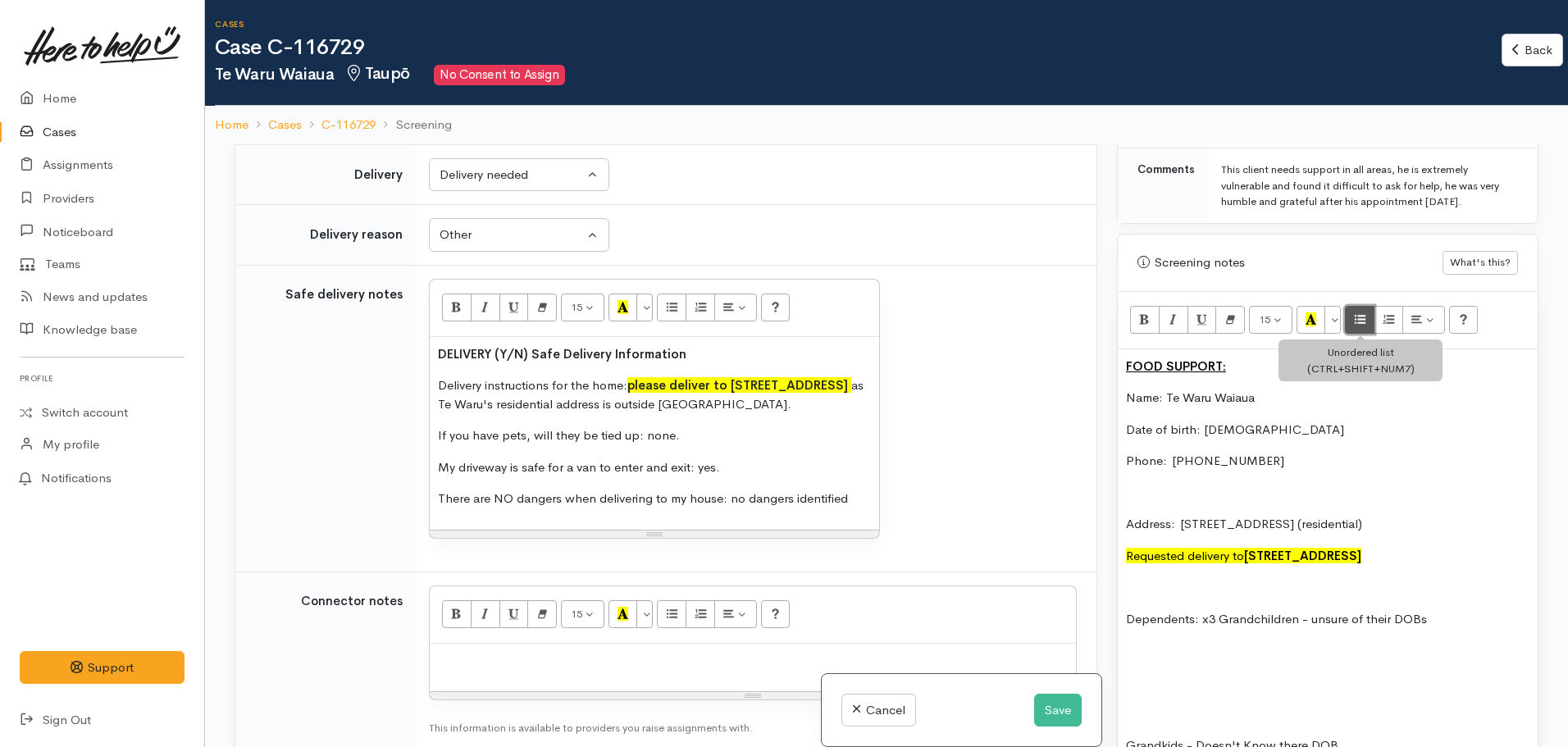
click at [1362, 322] on icon "Unordered list (CTRL+SHIFT+NUM7)" at bounding box center [1360, 319] width 10 height 14
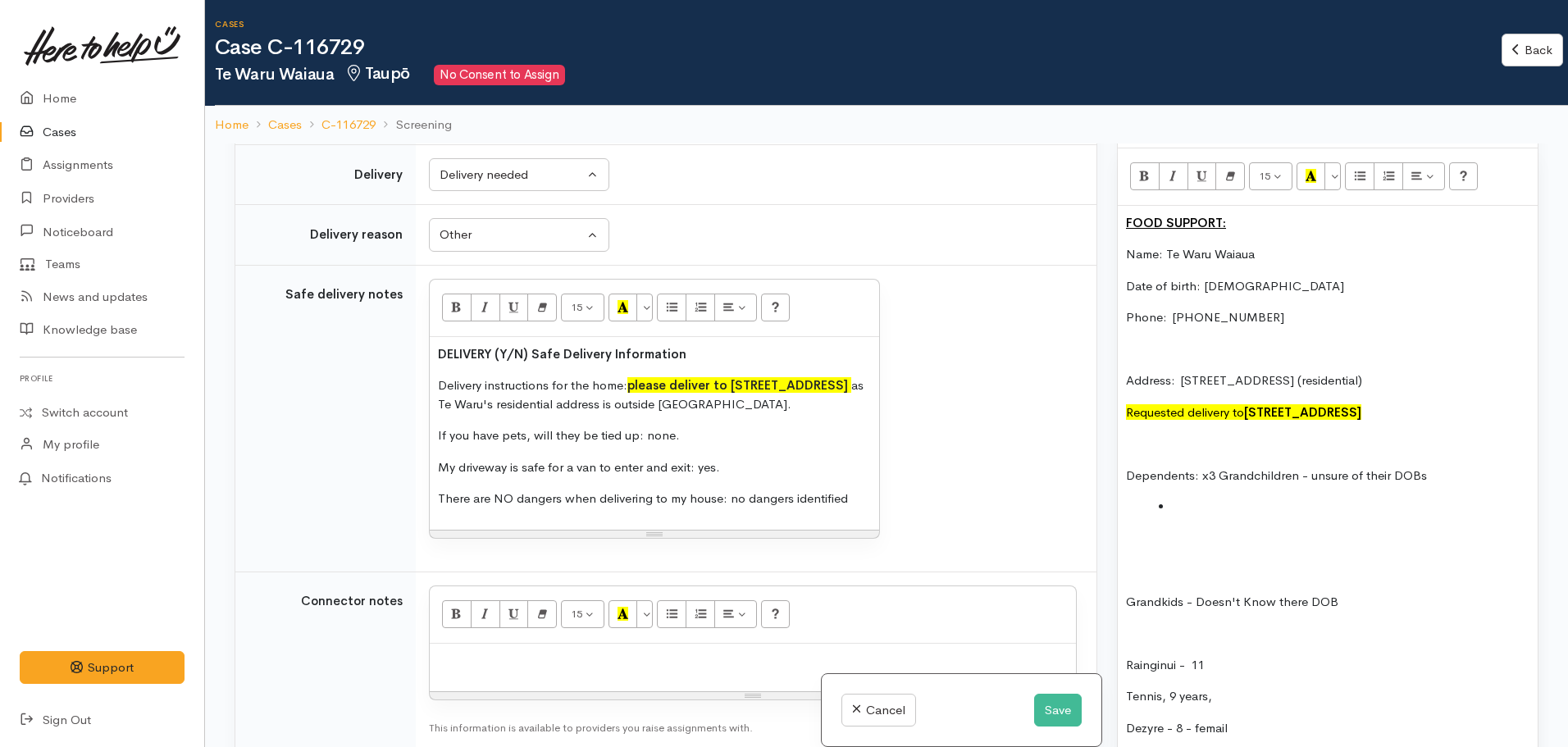
scroll to position [1259, 0]
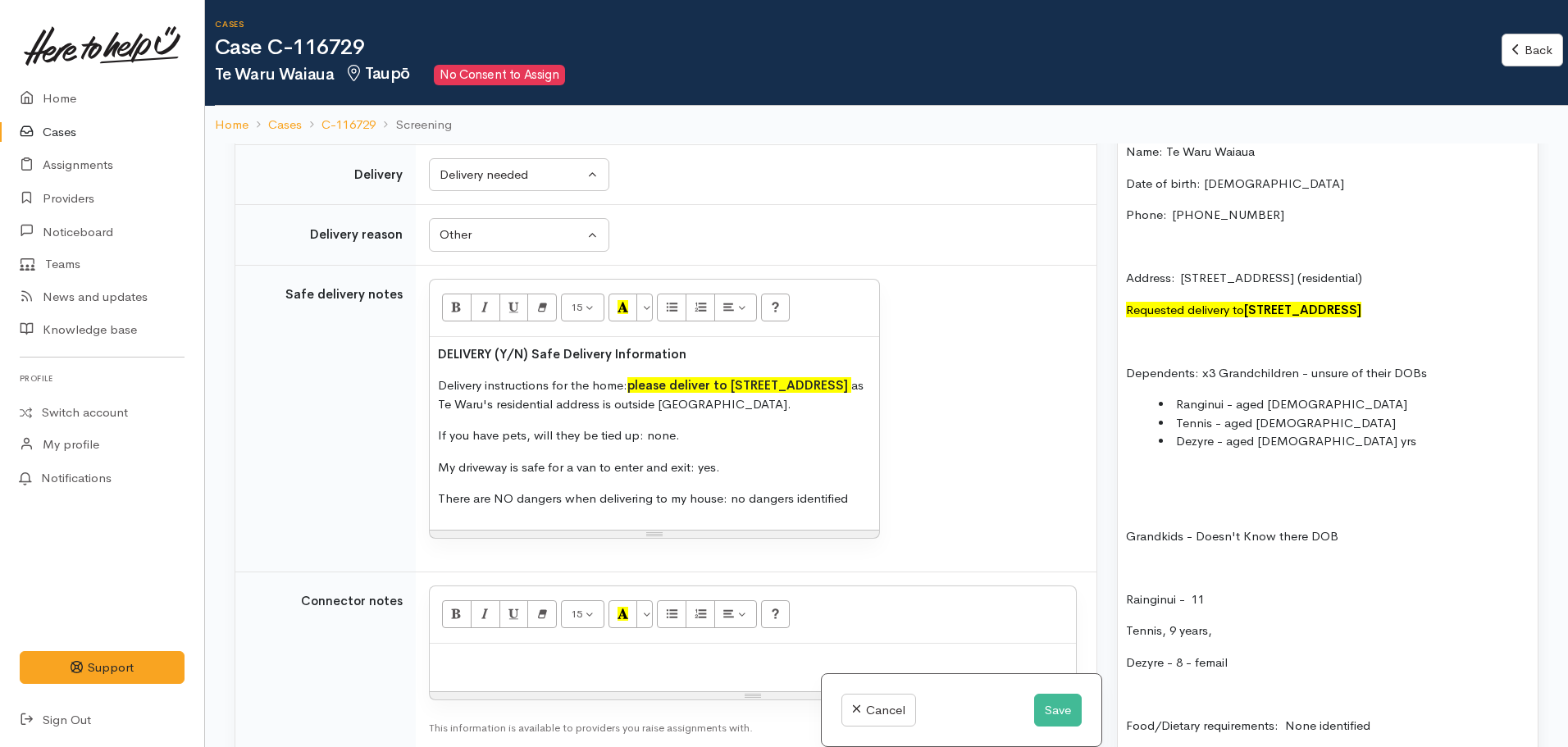
click at [1280, 415] on li "Tennis - aged 9" at bounding box center [1343, 423] width 371 height 19
click at [1306, 407] on li "Ranginui - aged 11" at bounding box center [1343, 404] width 371 height 19
click at [1316, 456] on div "FOOD SUPPORT: Name: Te Waru Waiaua Date of birth: 08/11/1982 Phone:  0210892273…" at bounding box center [1328, 695] width 420 height 1182
click at [1312, 443] on li "Dezyre - aged 8 yrs" at bounding box center [1343, 441] width 371 height 19
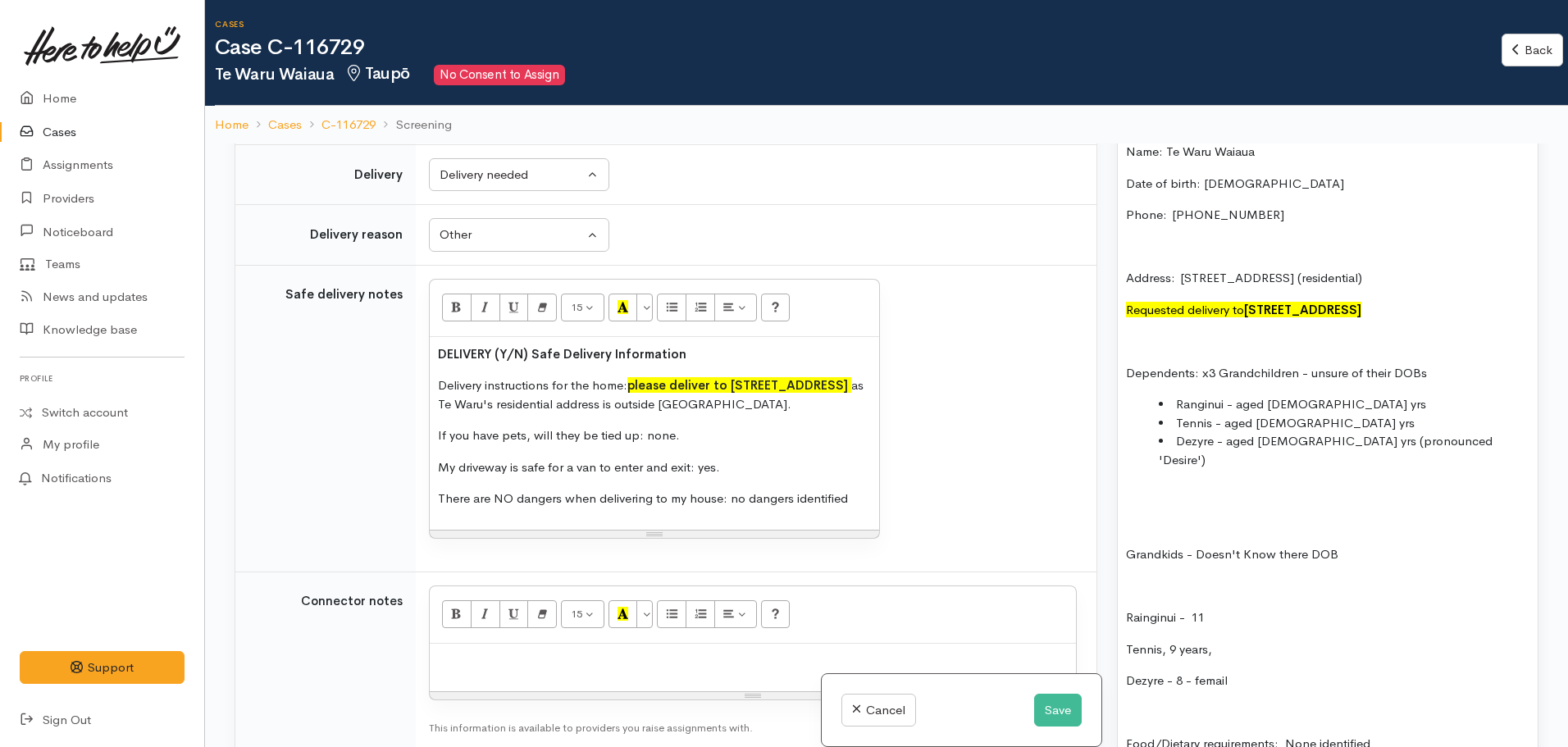
click at [1151, 514] on p at bounding box center [1327, 523] width 404 height 19
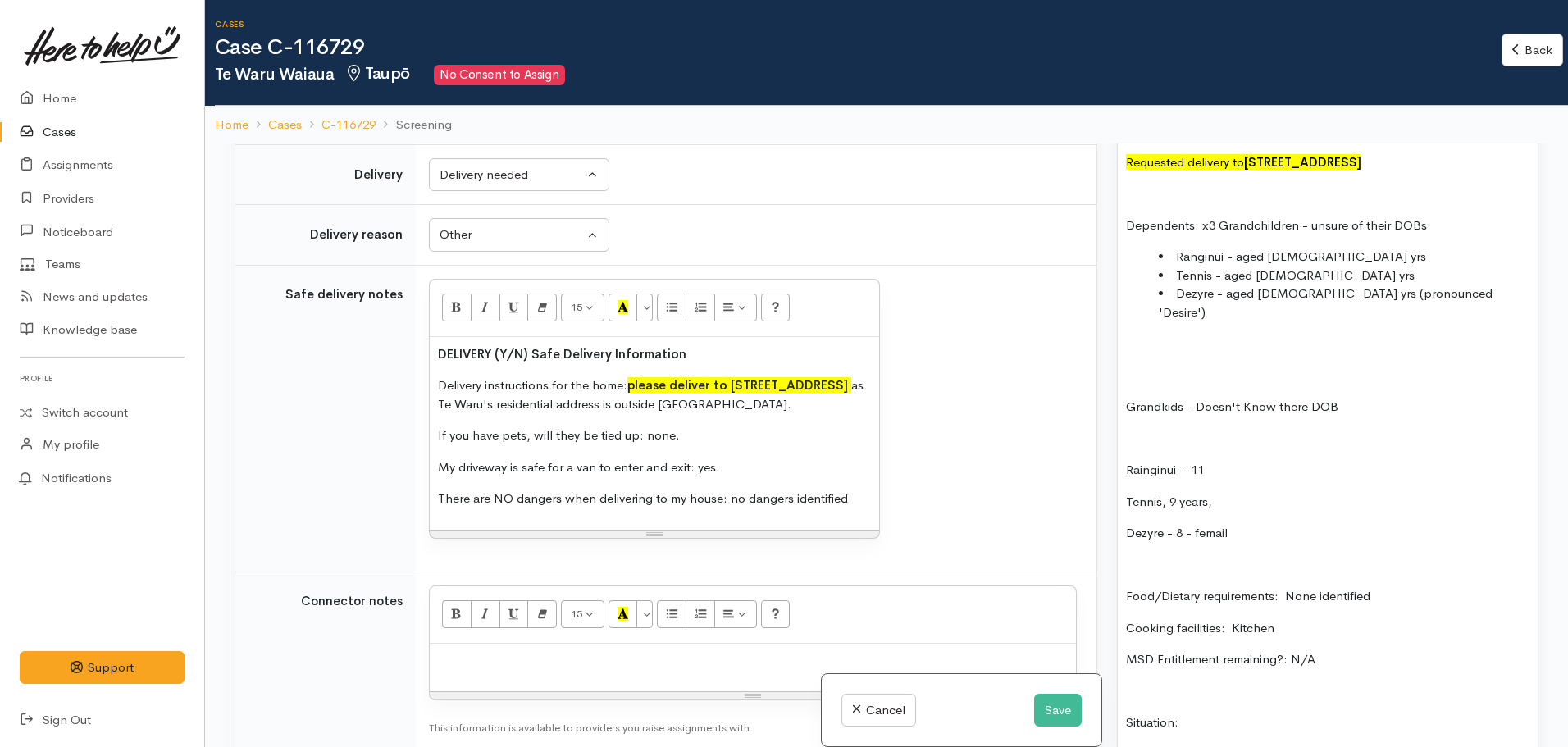
scroll to position [1423, 0]
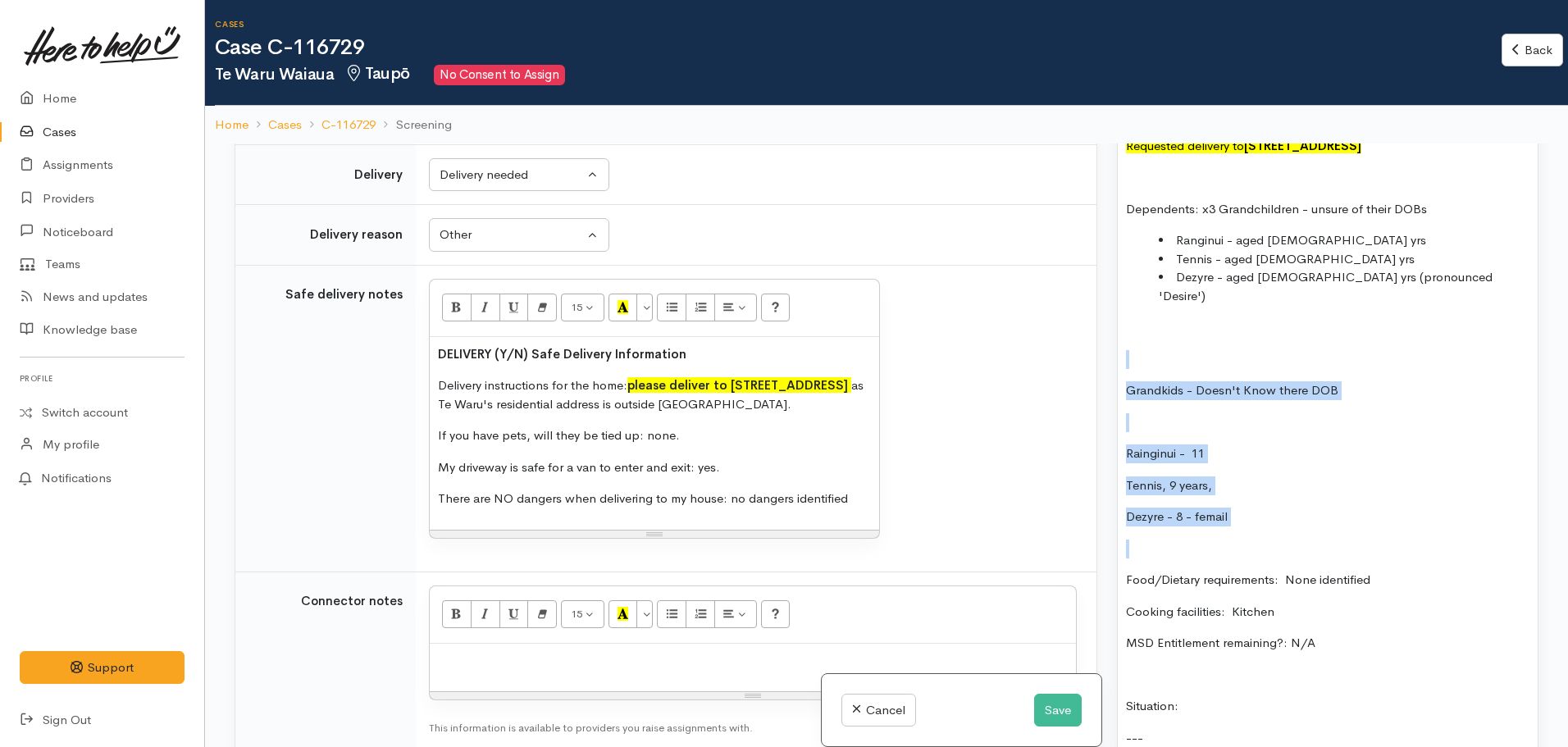
drag, startPoint x: 1281, startPoint y: 520, endPoint x: 1119, endPoint y: 327, distance: 252.0
click at [1119, 327] on div "FOOD SUPPORT: Name: Te Waru Waiaua Date of birth: 08/11/1982 Phone:  0210892273…" at bounding box center [1328, 539] width 420 height 1201
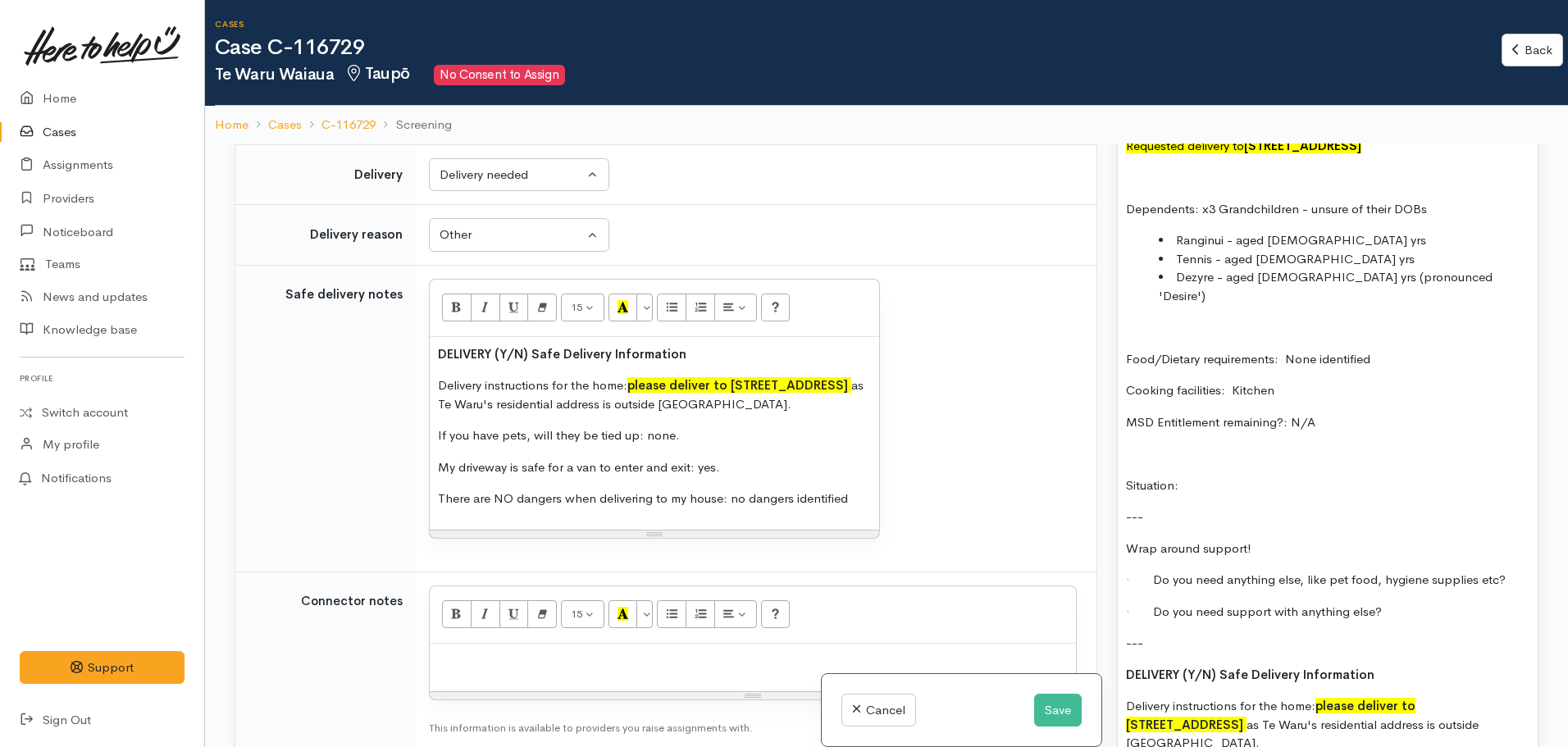
click at [1297, 455] on div "FOOD SUPPORT: Name: Te Waru Waiaua Date of birth: 08/11/1982 Phone:  0210892273…" at bounding box center [1328, 429] width 420 height 980
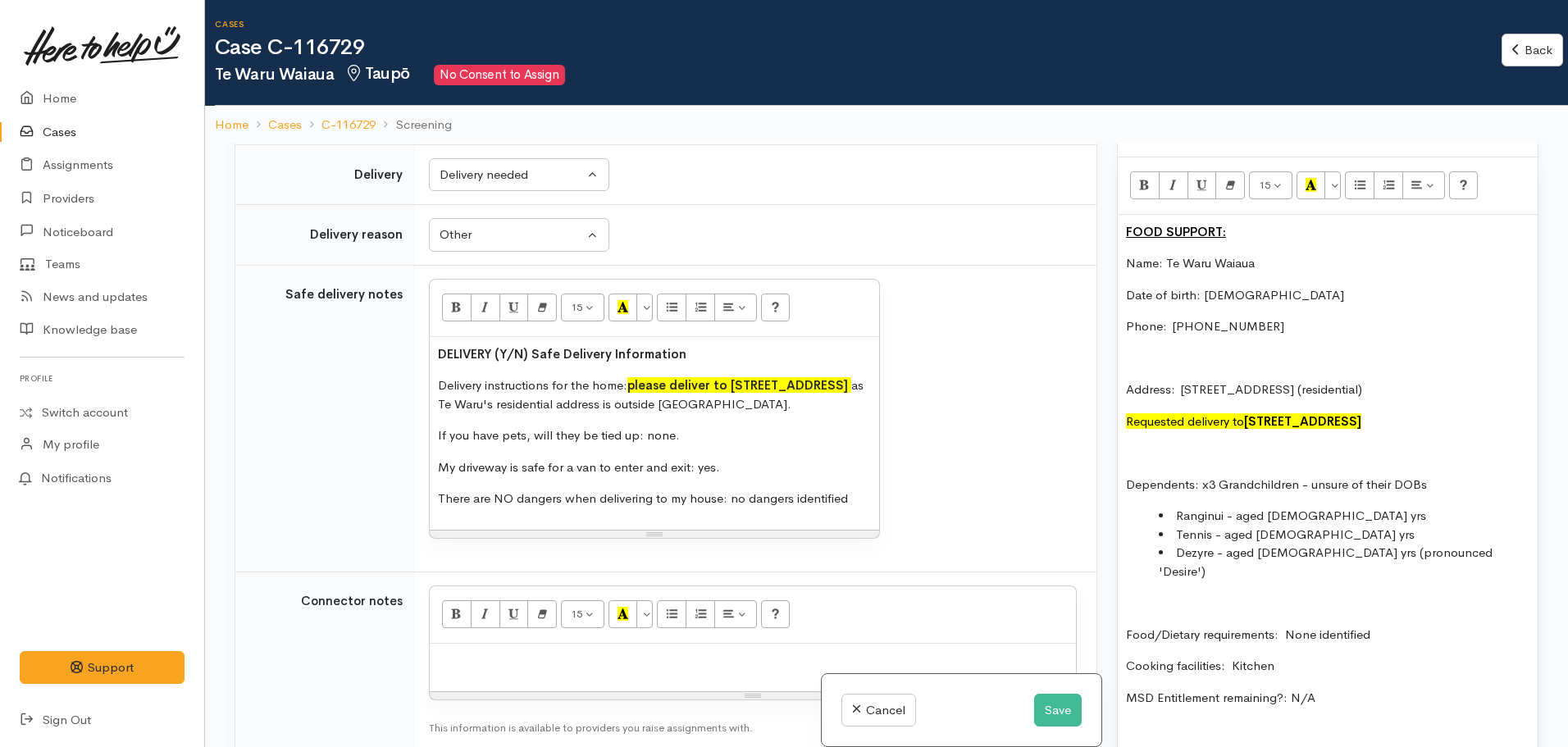
scroll to position [930, 0]
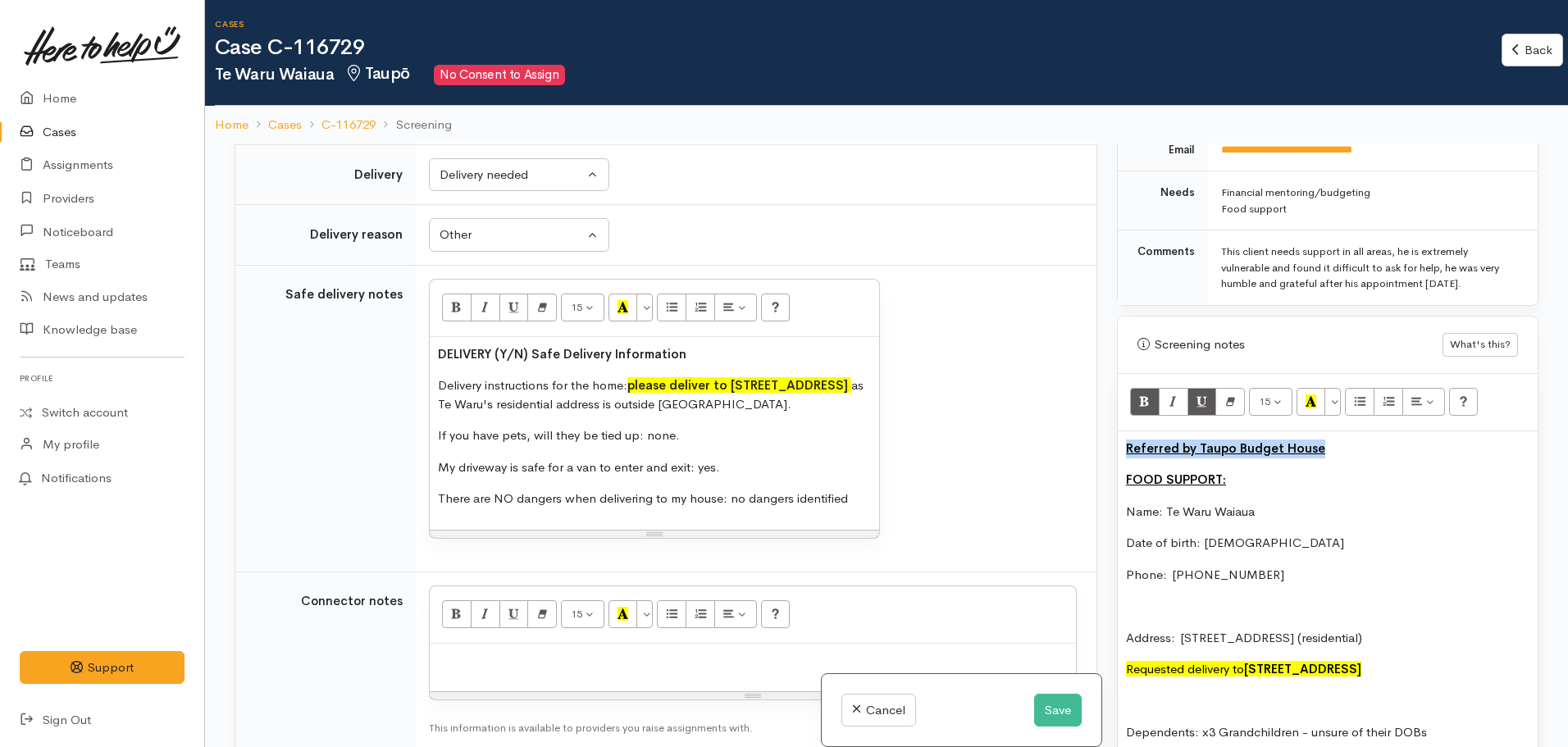
drag, startPoint x: 1331, startPoint y: 450, endPoint x: 1071, endPoint y: 436, distance: 260.4
click at [1071, 436] on div "Related cases There are other cases potentially from the same person, address o…" at bounding box center [886, 517] width 1324 height 747
click at [1203, 402] on icon "Underline (CTRL+U)" at bounding box center [1201, 401] width 10 height 14
click at [1308, 404] on icon "Recent Color" at bounding box center [1311, 401] width 10 height 14
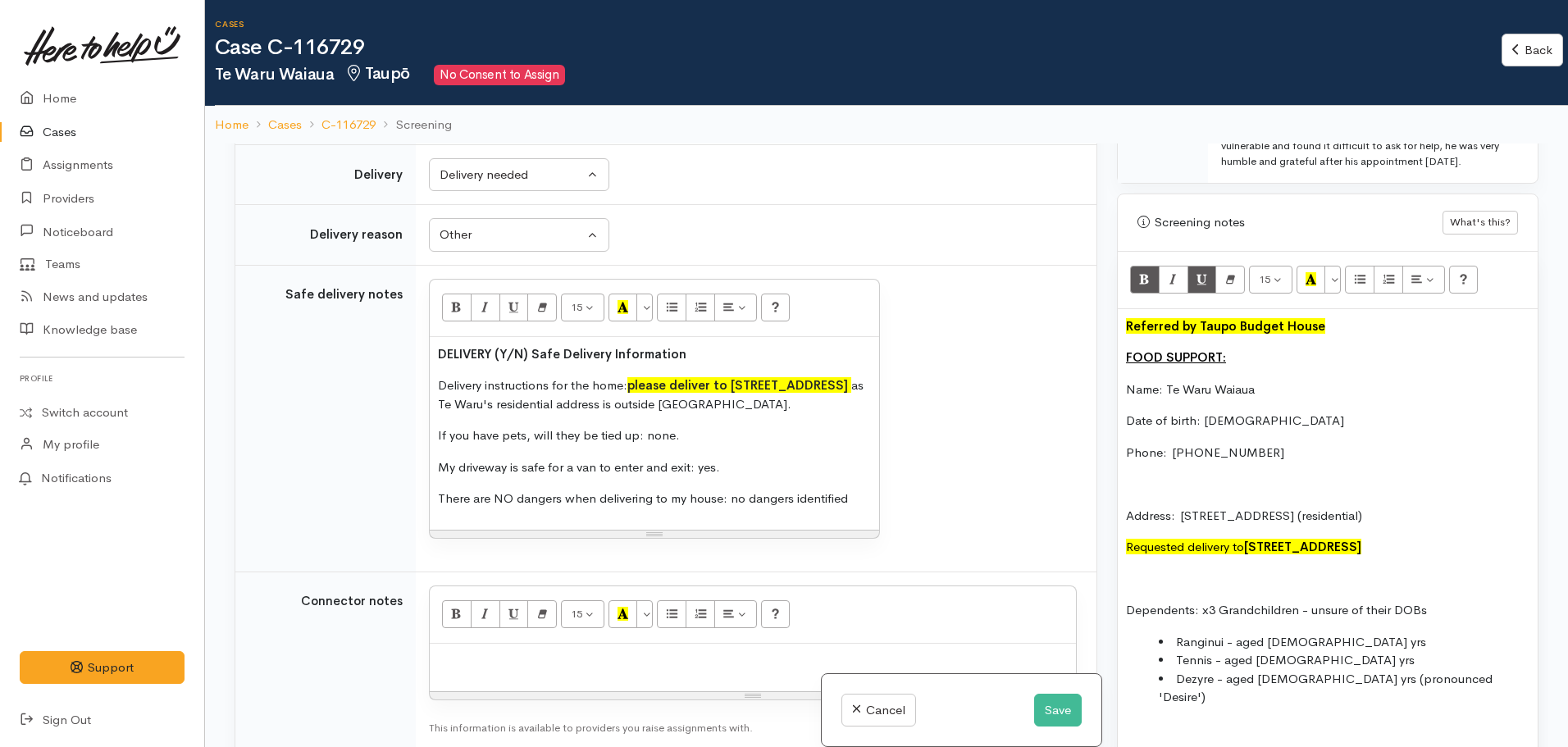
scroll to position [1148, 0]
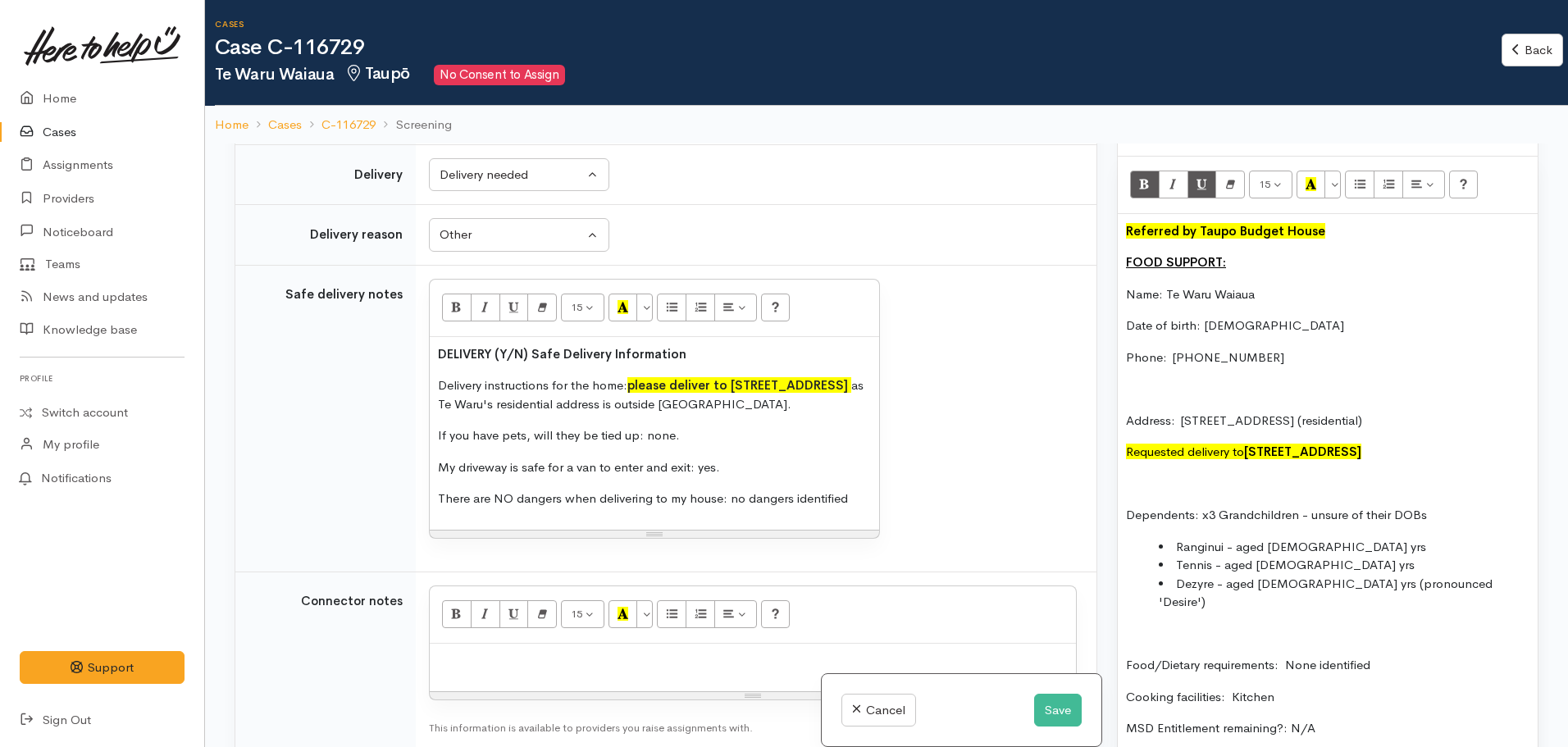
click at [1124, 229] on div "Referred by Taupo Budget House FOOD SUPPORT: Name: Te Waru Waiaua Date of birth…" at bounding box center [1328, 719] width 420 height 1011
click at [1354, 233] on p "***Referred by Taupo Budget House" at bounding box center [1327, 232] width 404 height 19
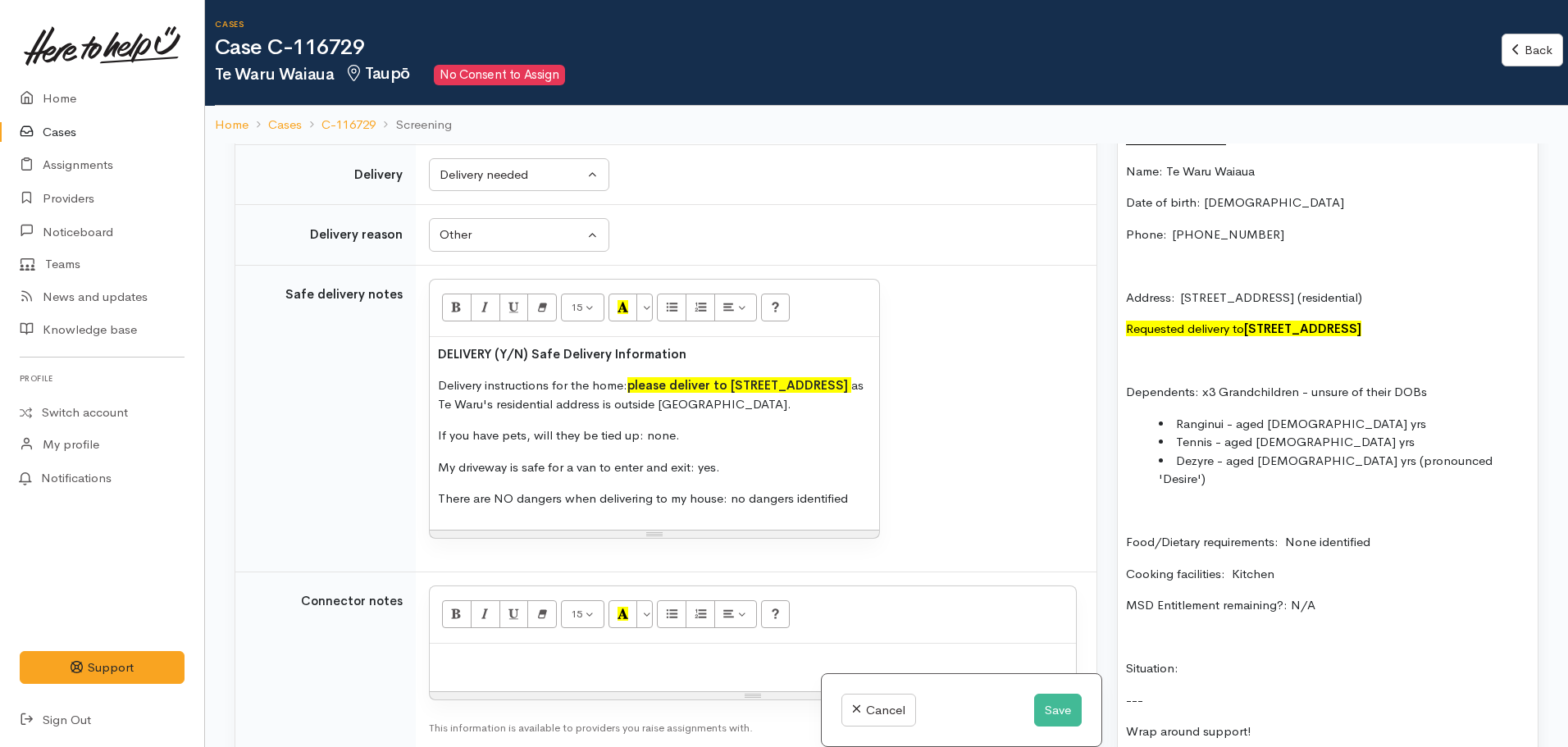
scroll to position [1476, 0]
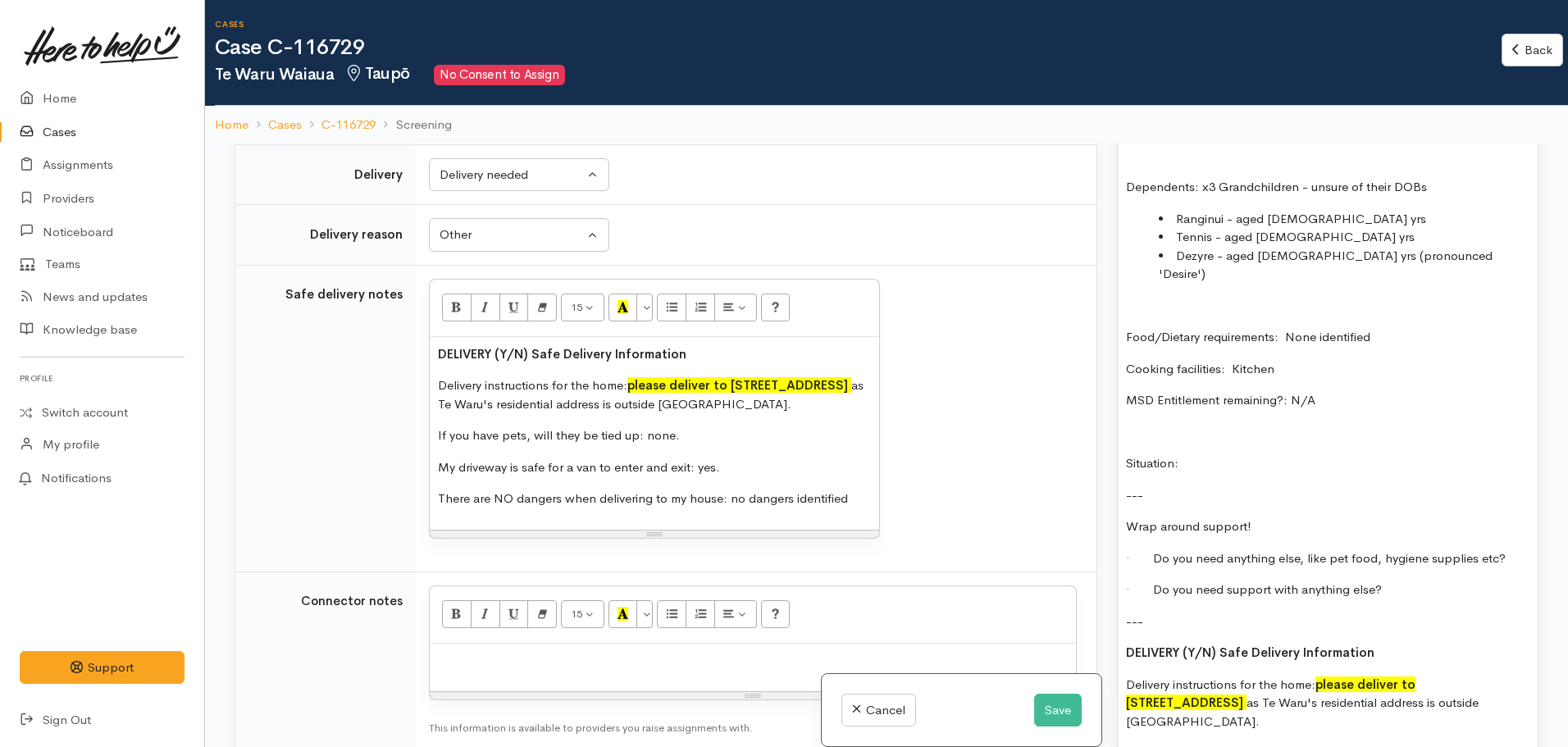
click at [1200, 435] on div "***Referred by Taupo Budget House*** FOOD SUPPORT: Name: Te Waru Waiaua Date of…" at bounding box center [1328, 392] width 420 height 1011
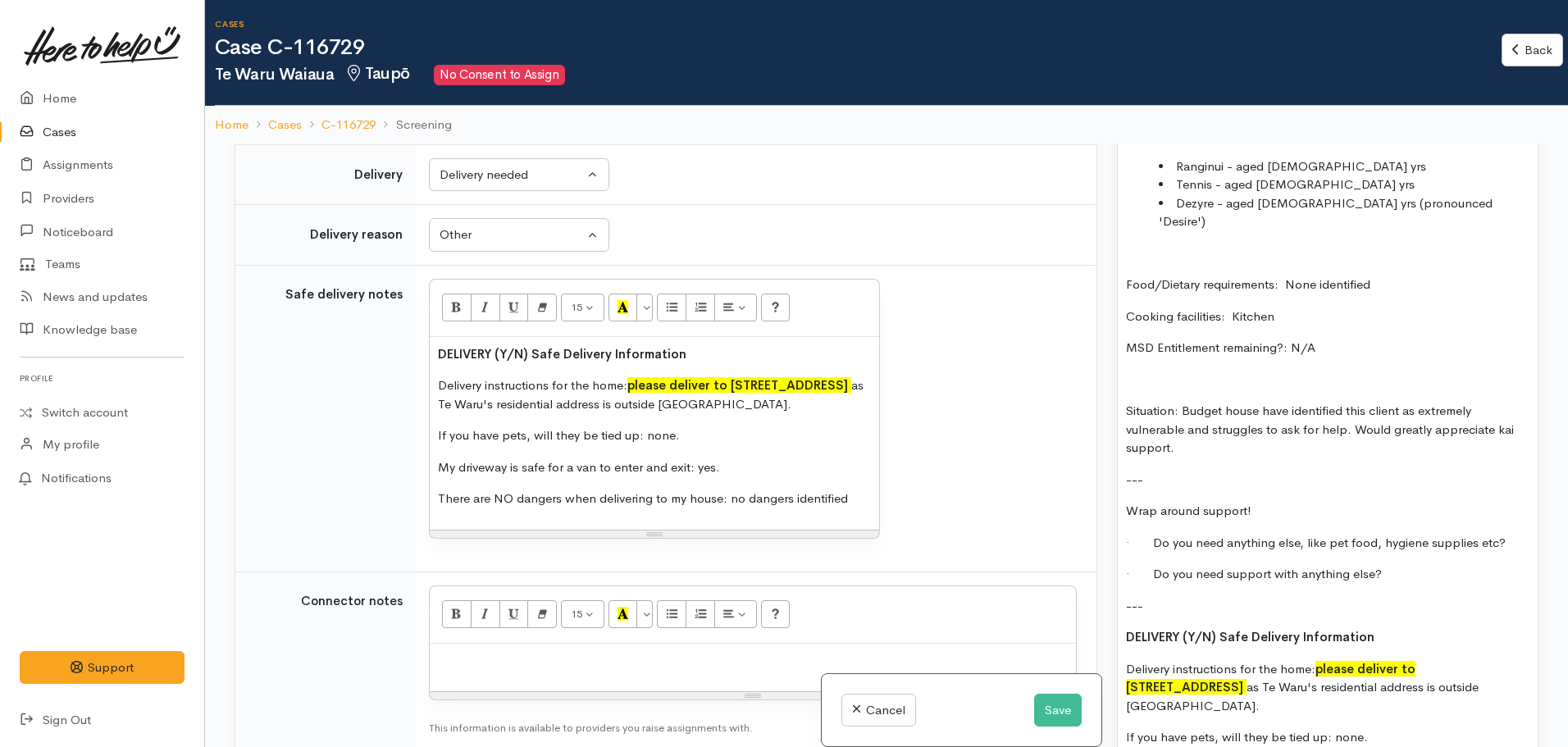
scroll to position [1640, 0]
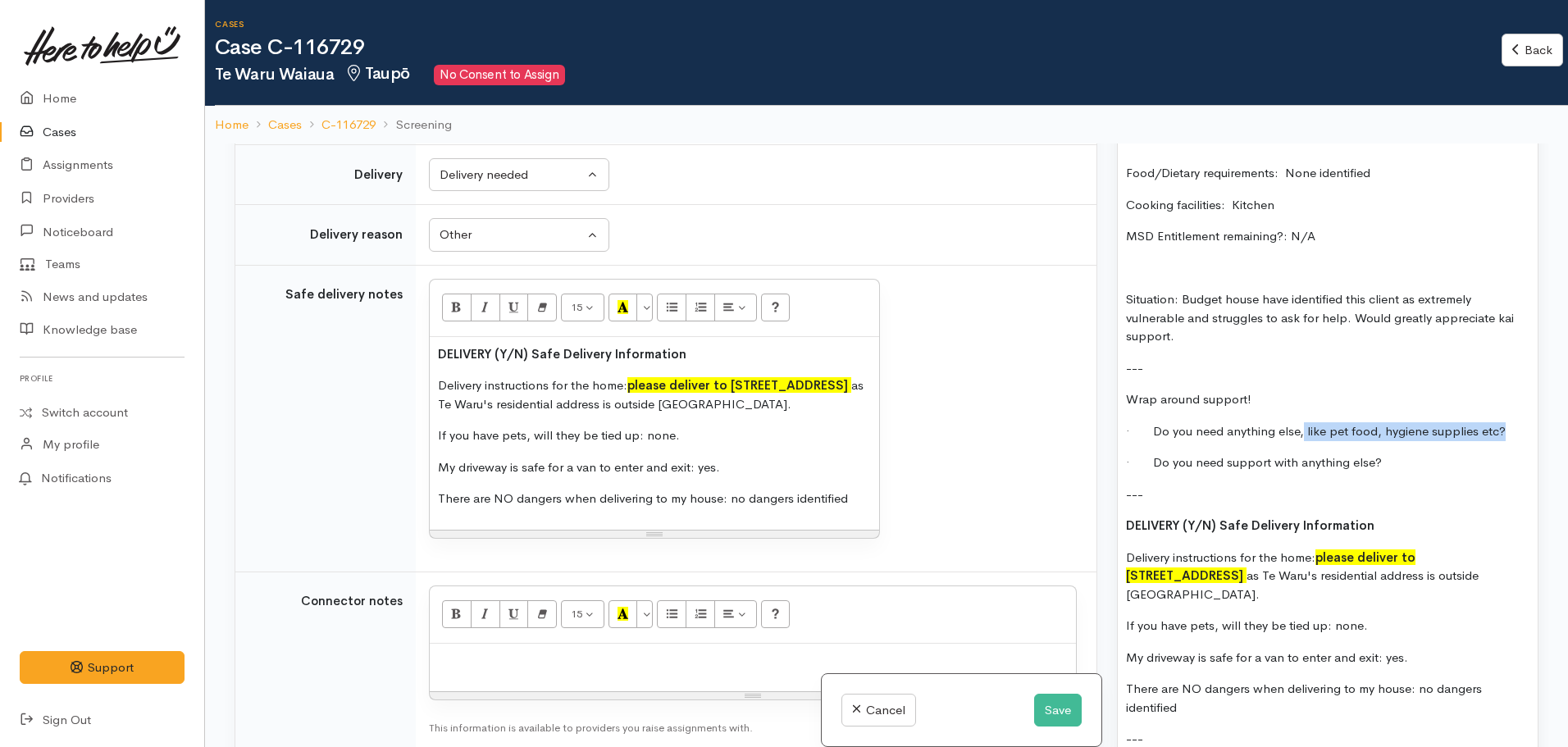
drag, startPoint x: 1299, startPoint y: 413, endPoint x: 1537, endPoint y: 412, distance: 238.0
click at [1537, 412] on div "Warnings Add No warnings have been raised against this case Add Warning Title ●…" at bounding box center [1327, 517] width 441 height 747
click at [1463, 454] on p "· Do you need support with anything else?" at bounding box center [1327, 463] width 404 height 19
drag, startPoint x: 1115, startPoint y: 695, endPoint x: 1098, endPoint y: 690, distance: 17.7
click at [1098, 690] on div "Related cases There are other cases potentially from the same person, address o…" at bounding box center [886, 517] width 1324 height 747
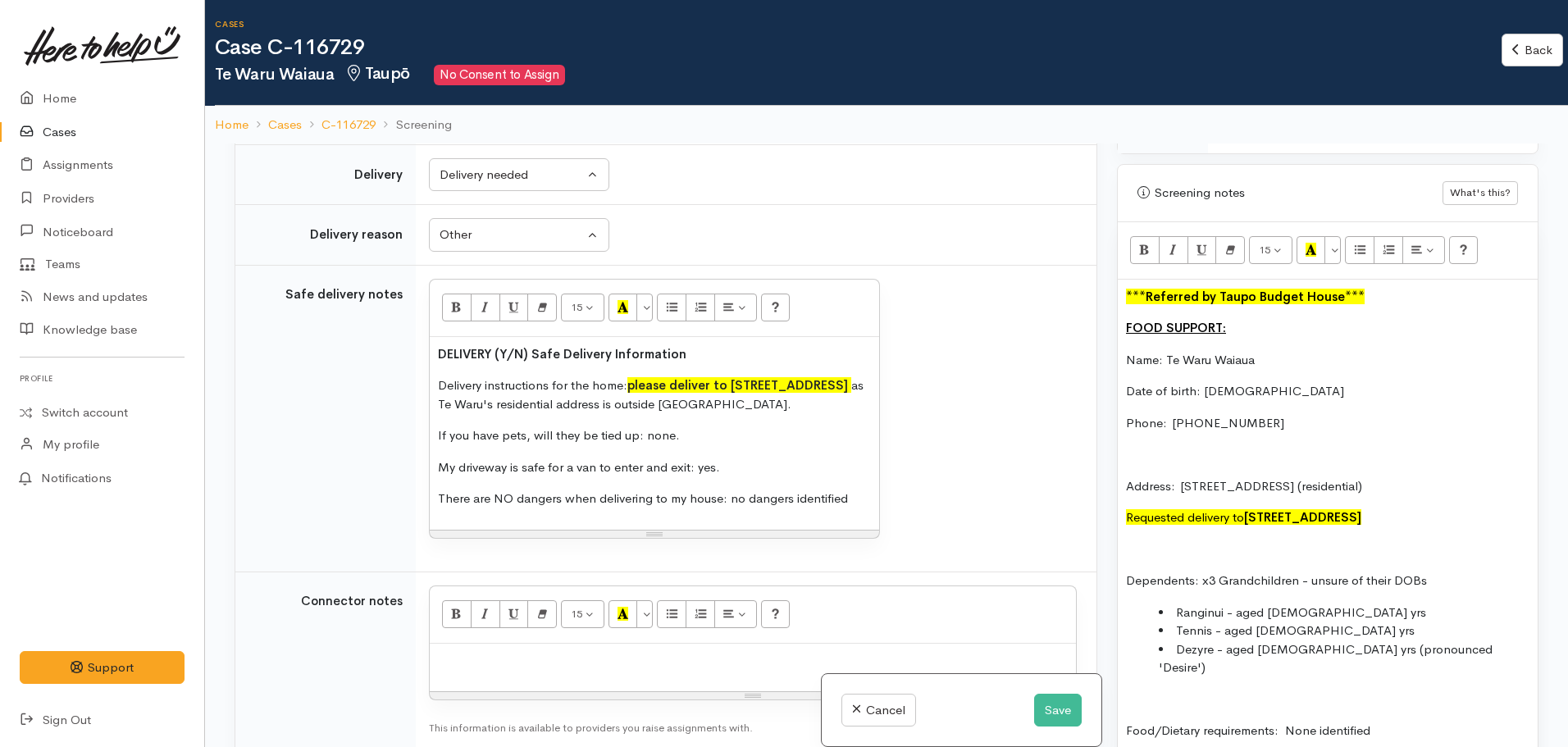
scroll to position [1066, 0]
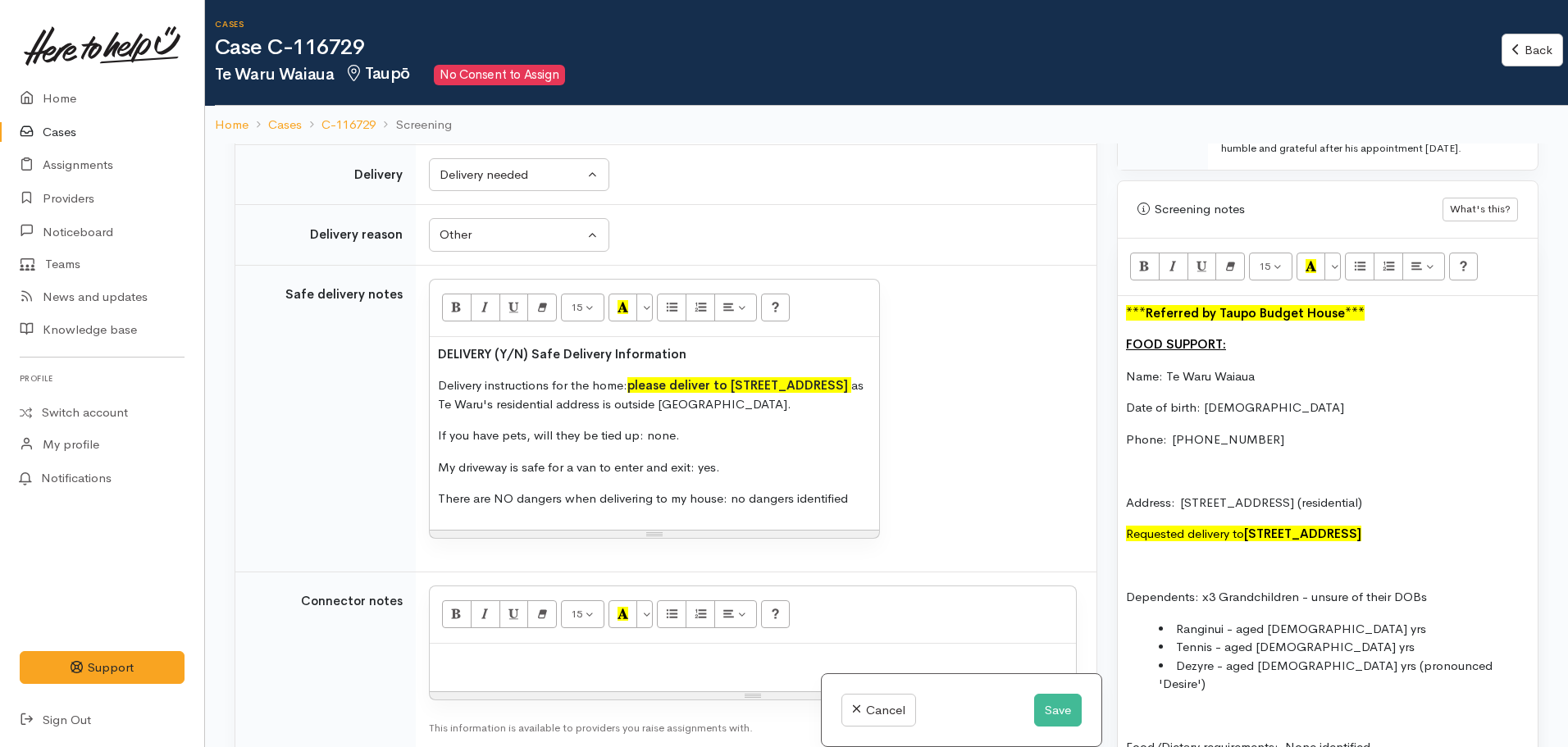
drag, startPoint x: 1195, startPoint y: 568, endPoint x: 1099, endPoint y: 281, distance: 302.6
click at [1099, 281] on div "Related cases There are other cases potentially from the same person, address o…" at bounding box center [886, 517] width 1324 height 747
copy div "***Referred by Taupo Budget House*** FOOD SUPPORT: Name: Te Waru Waiaua Date of…"
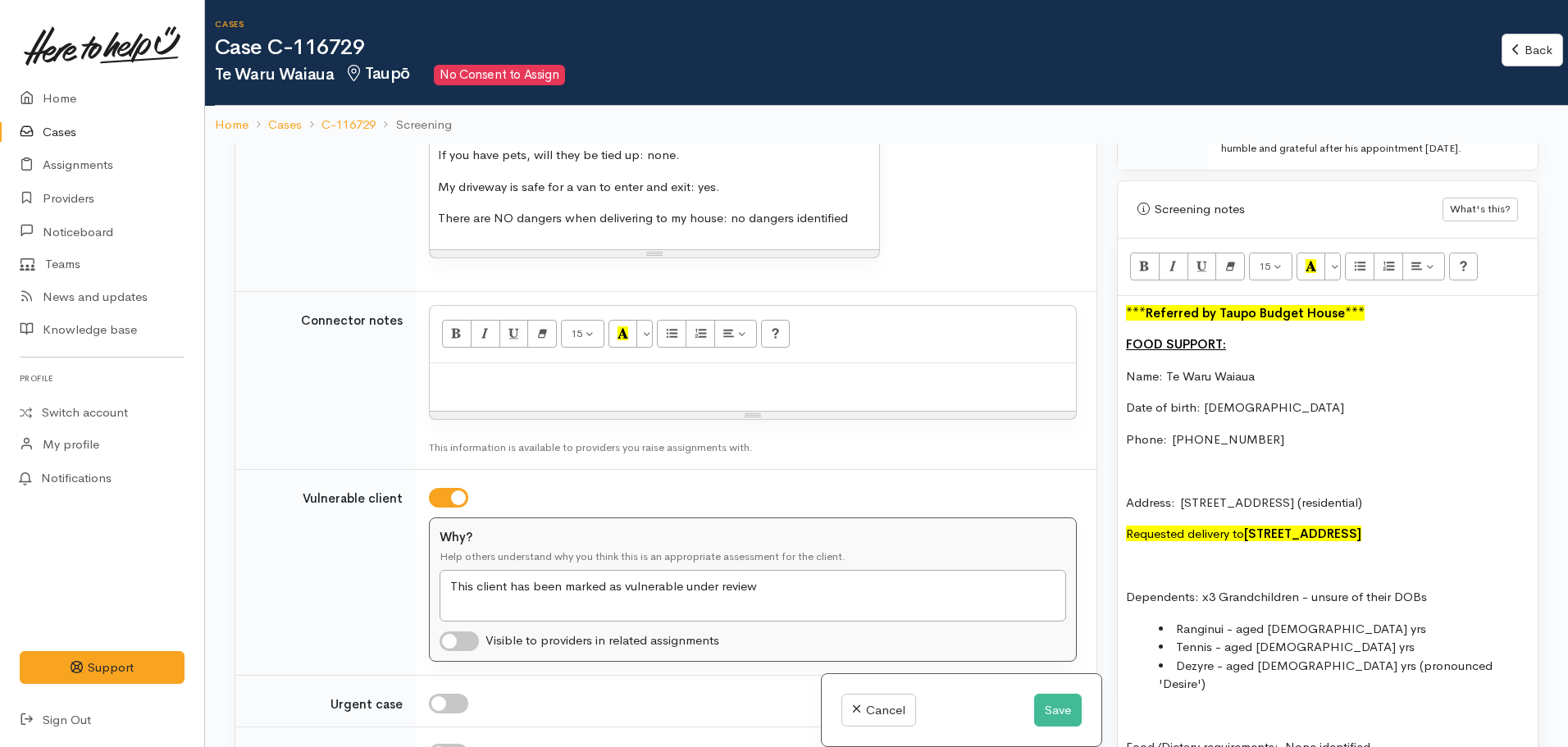
scroll to position [1640, 0]
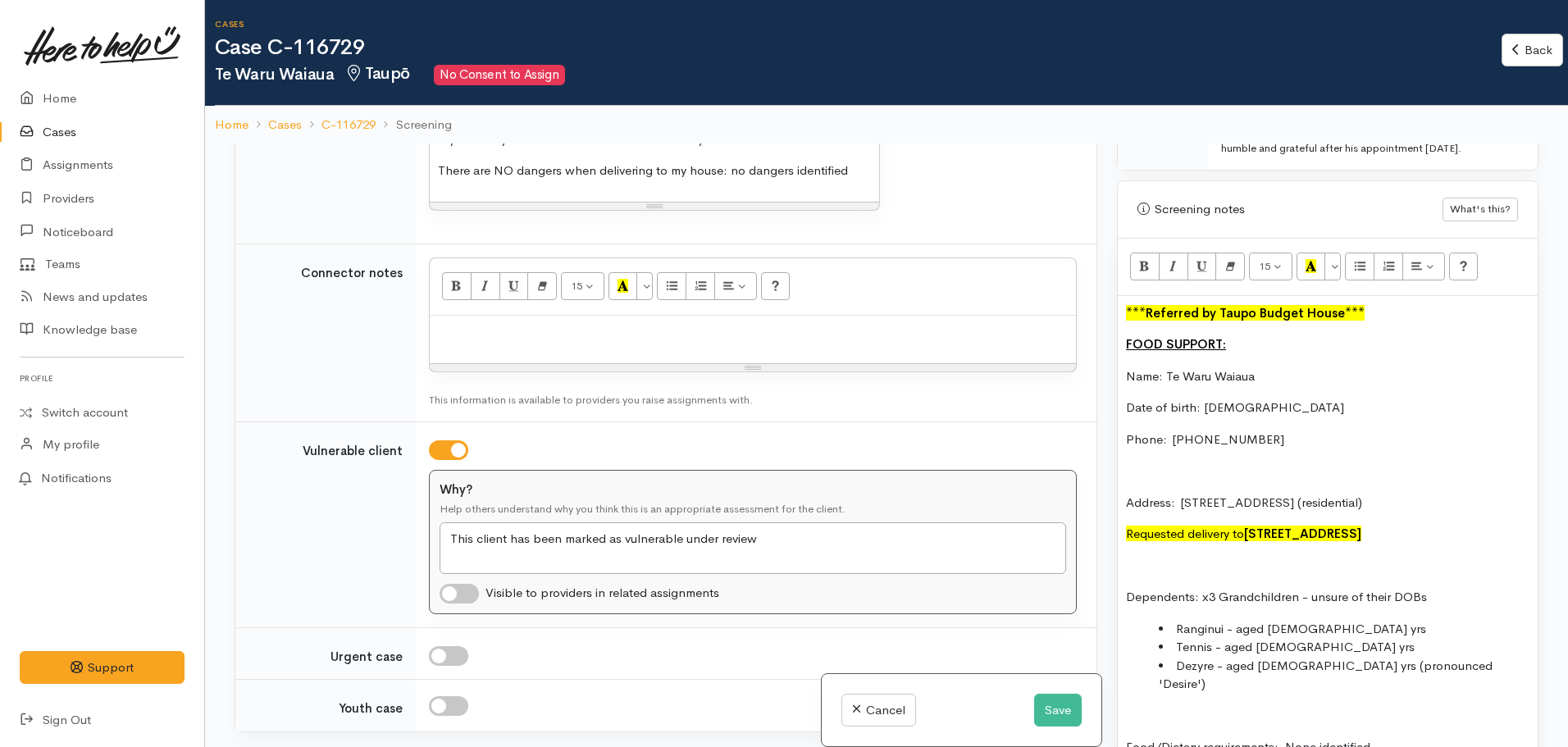
click at [538, 344] on div at bounding box center [752, 340] width 646 height 48
paste div
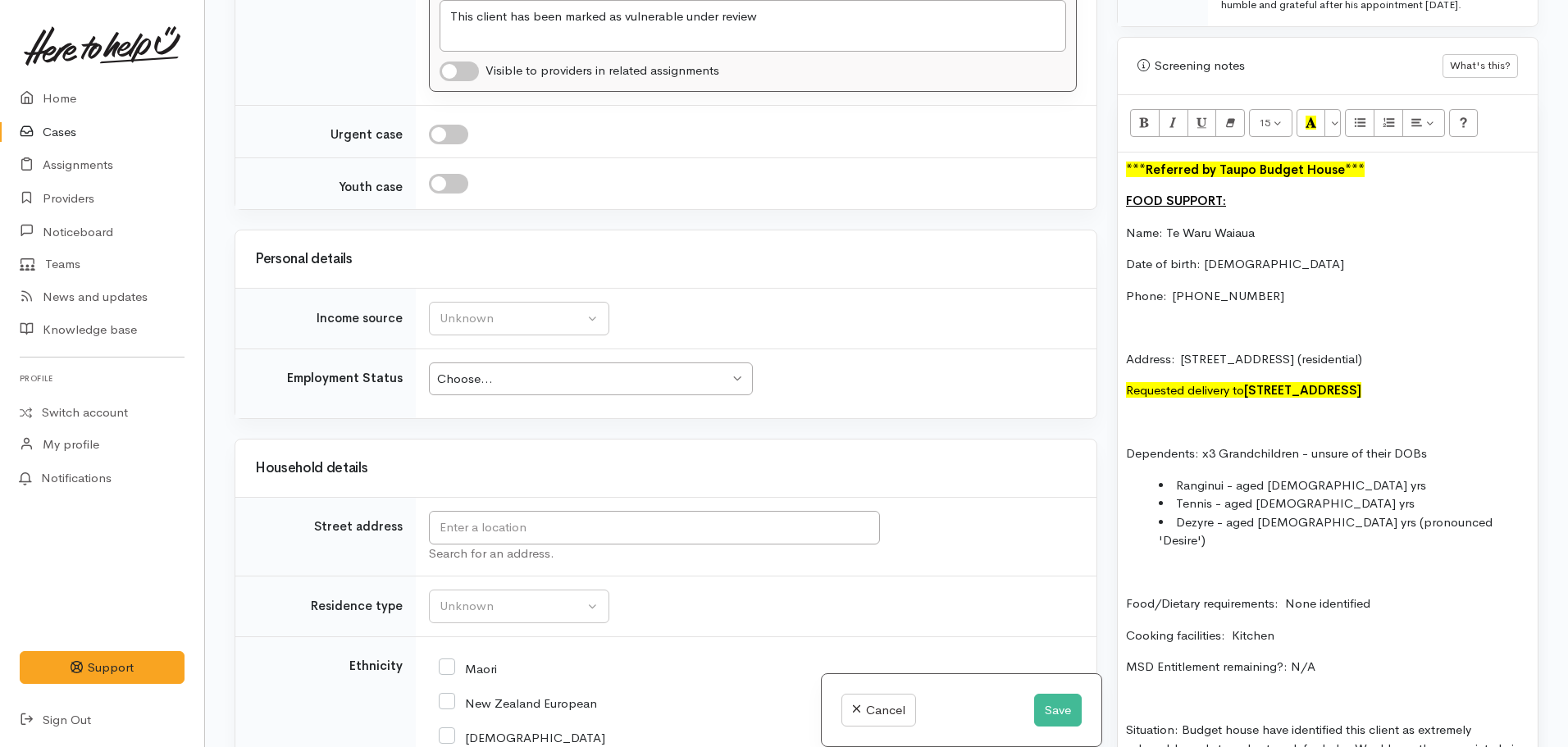
scroll to position [2634, 0]
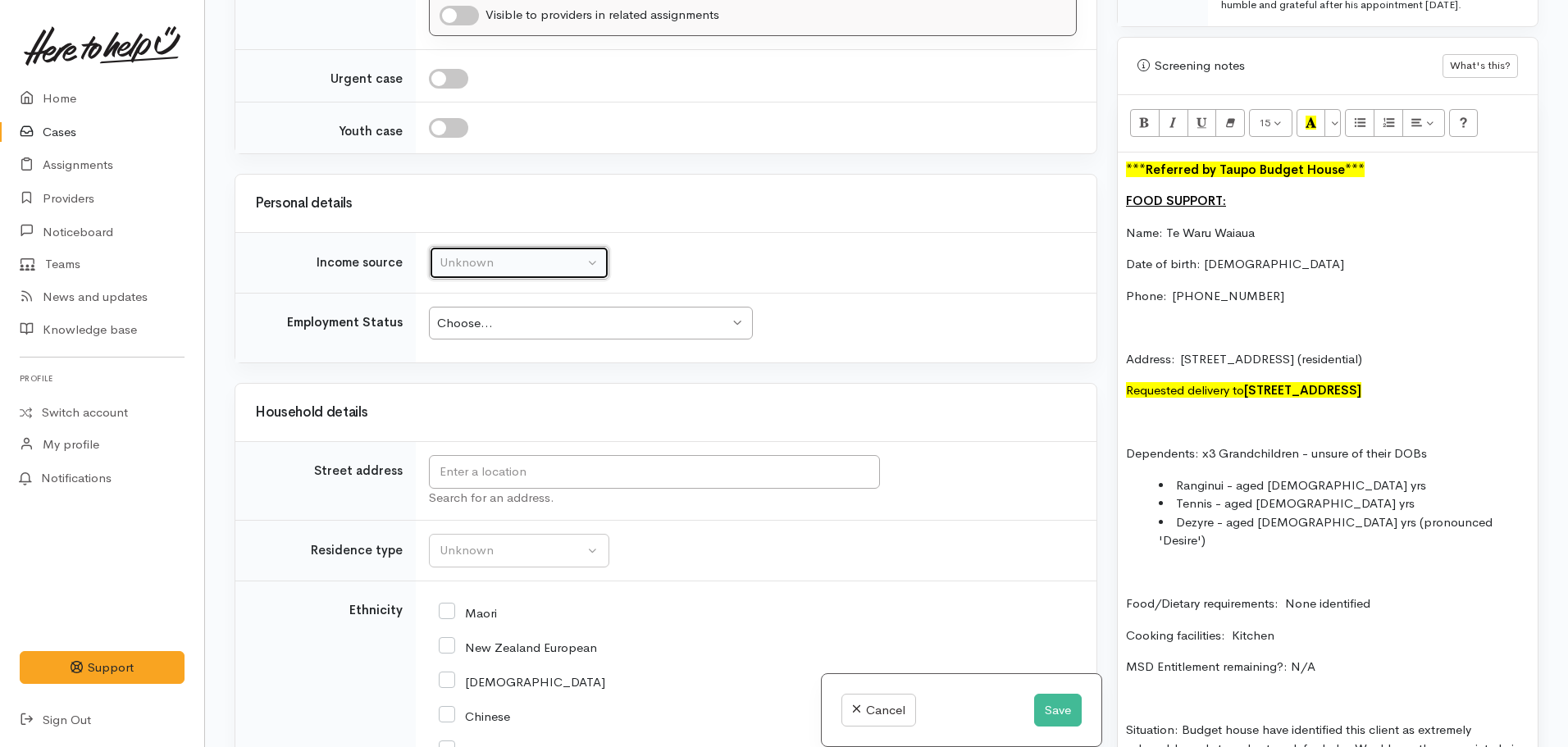
click at [493, 268] on div "Unknown" at bounding box center [512, 262] width 145 height 19
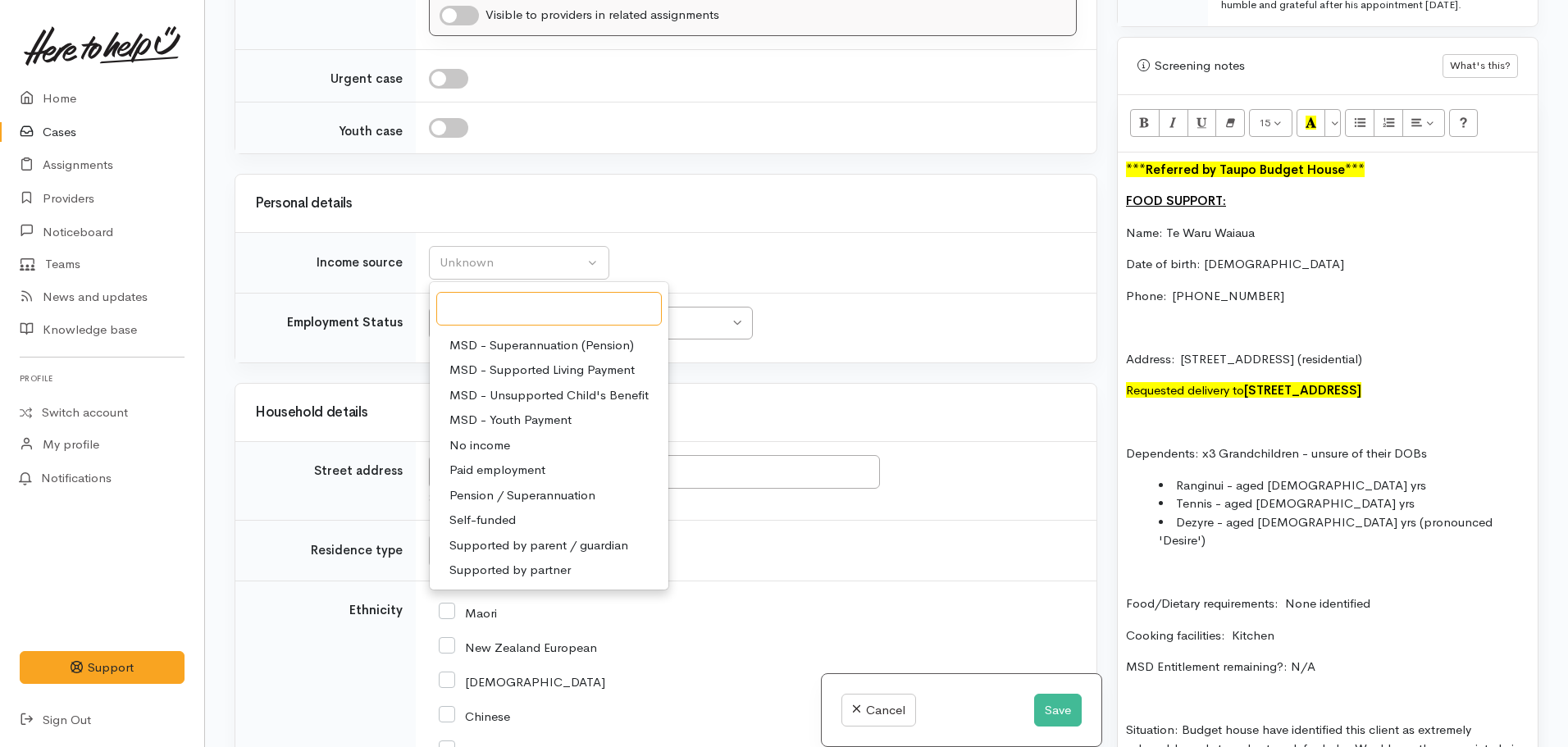
scroll to position [164, 0]
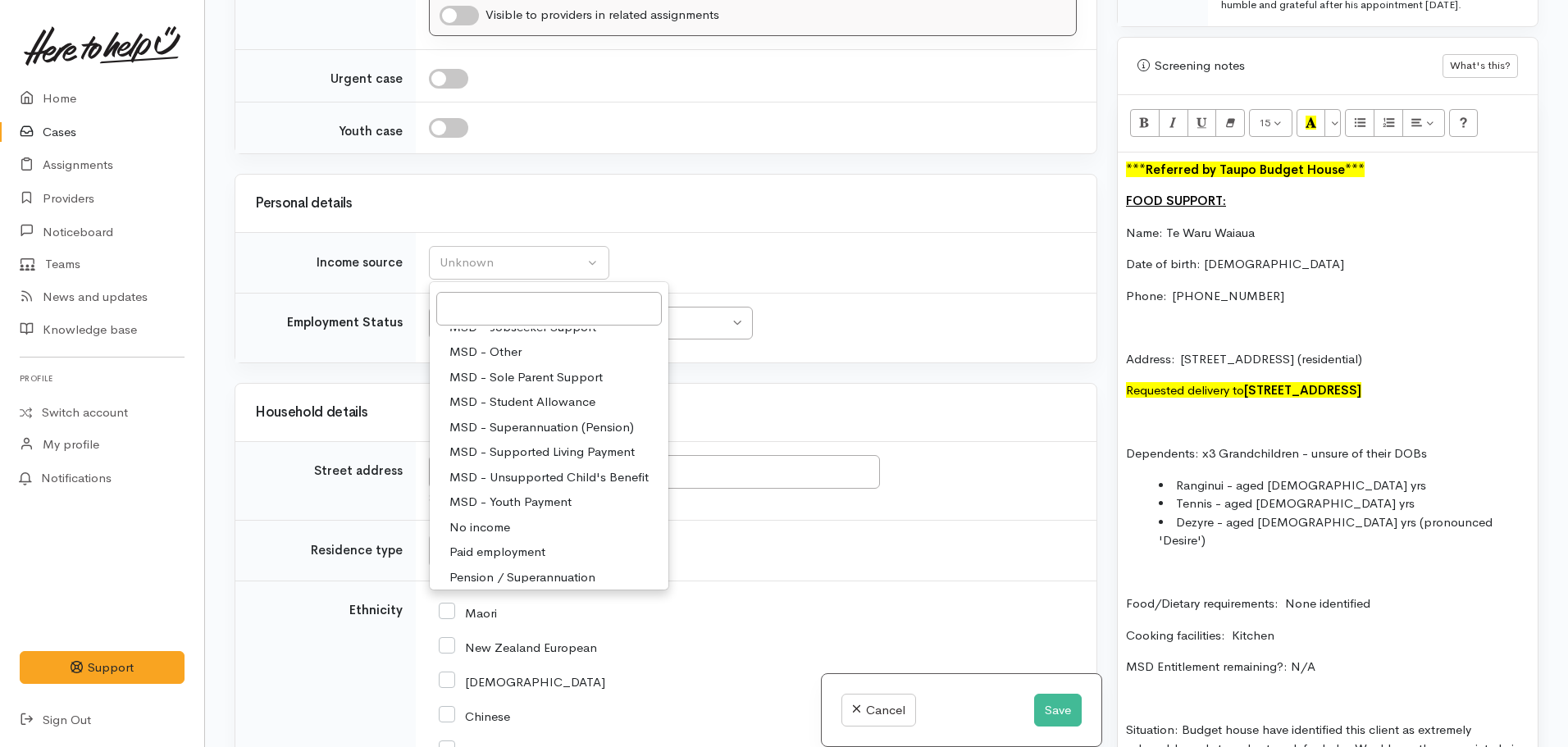
click at [559, 404] on span "MSD - Student Allowance" at bounding box center [522, 402] width 146 height 19
select select "9"
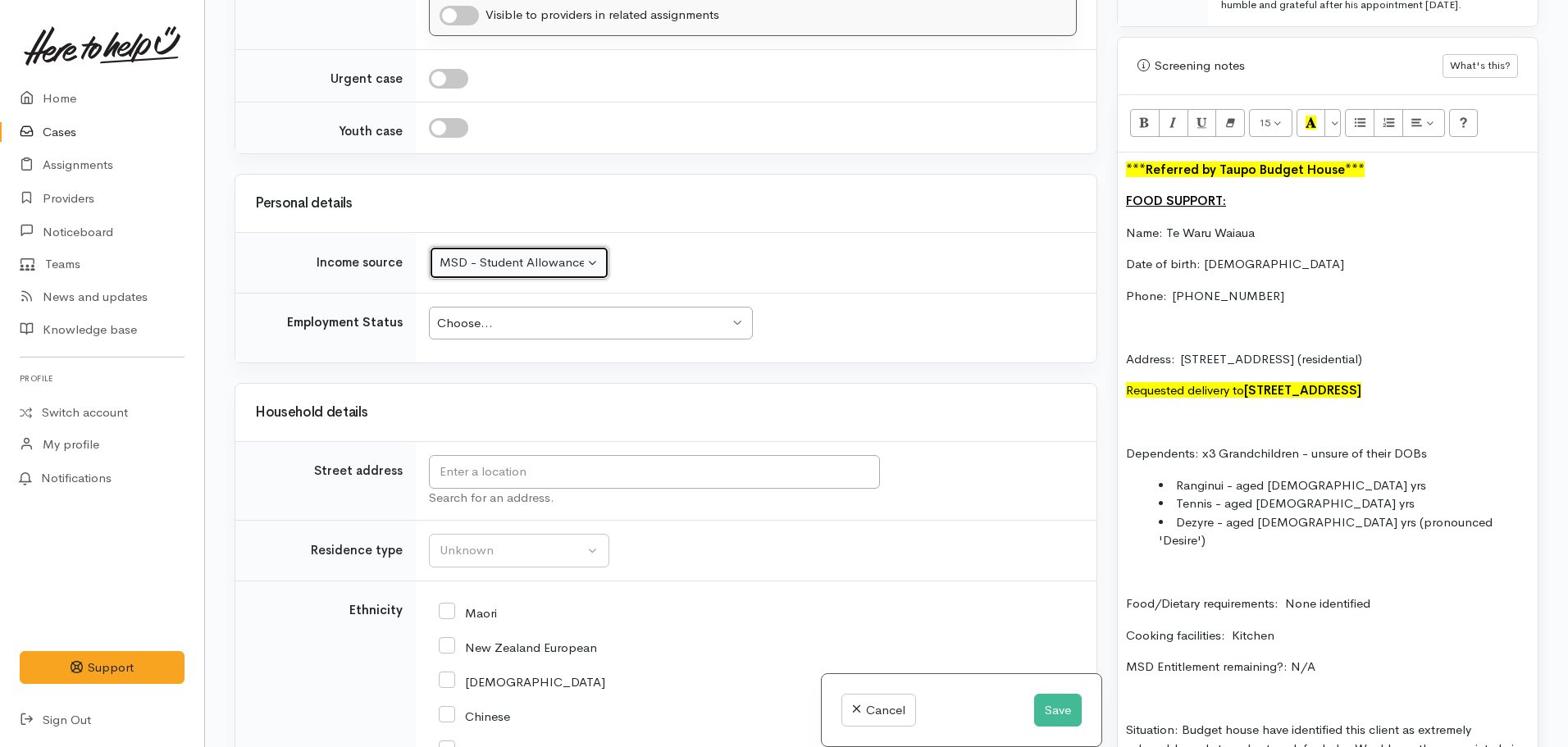
click at [511, 325] on div "Choose..." at bounding box center [583, 324] width 292 height 19
click at [577, 472] on input "text" at bounding box center [654, 472] width 451 height 34
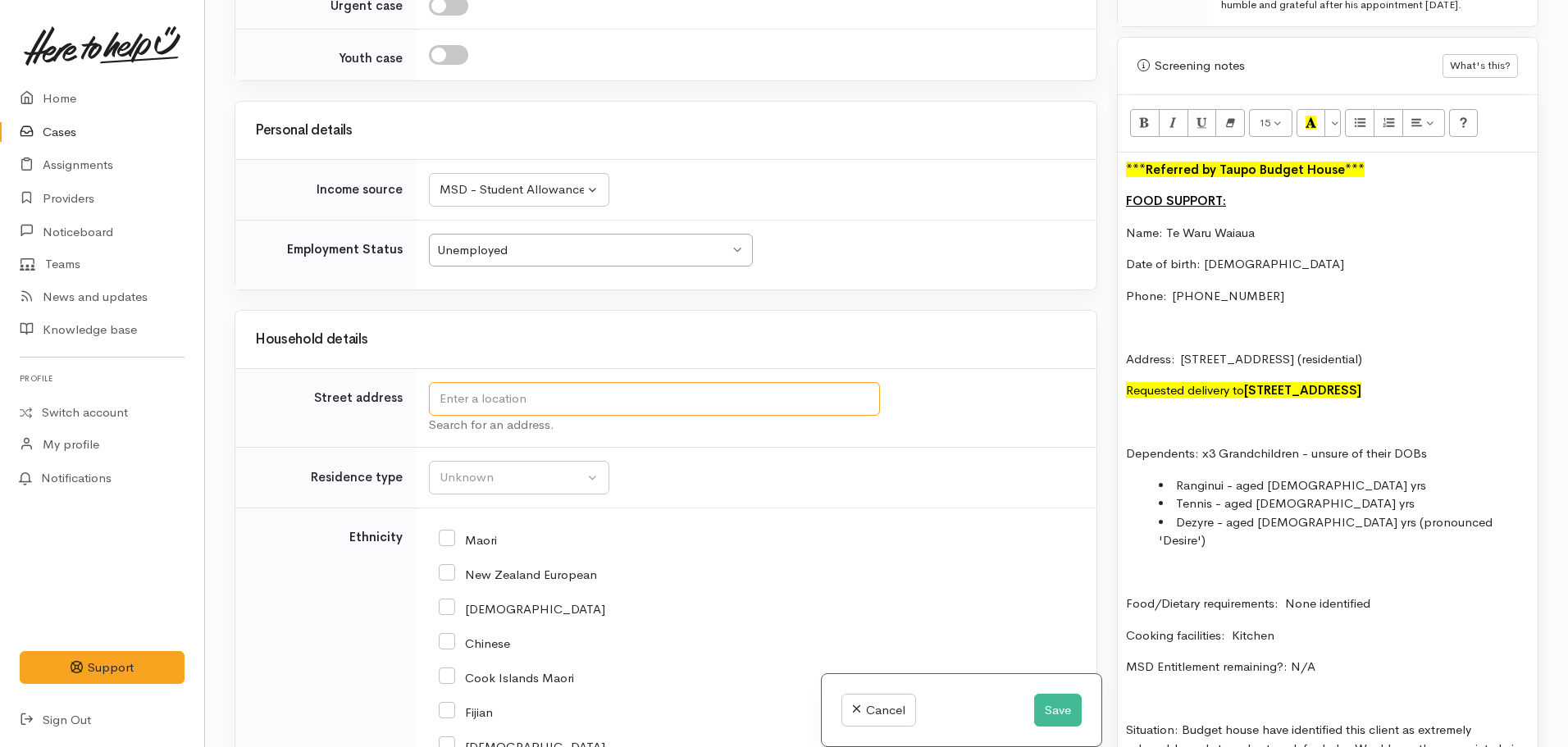
scroll to position [2717, 0]
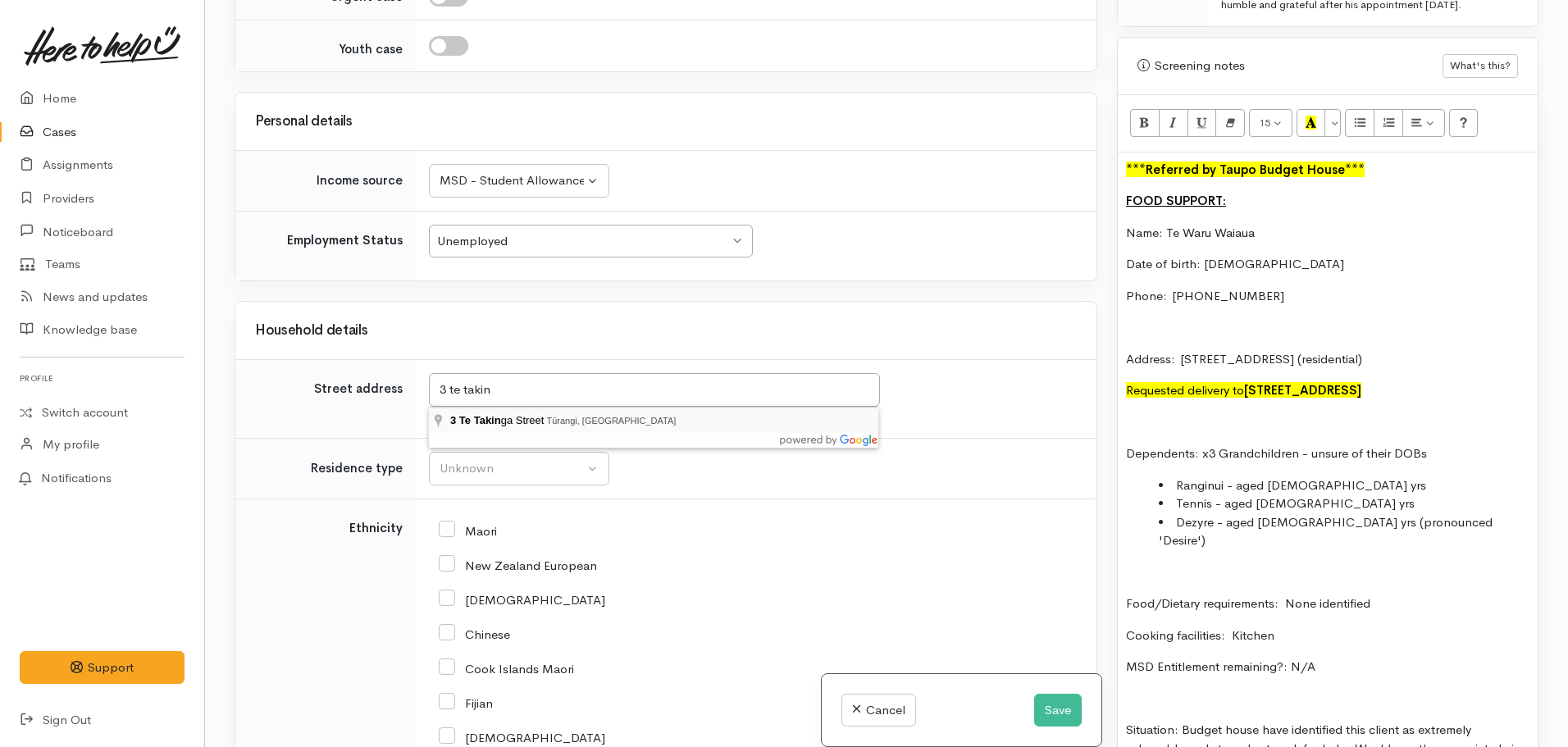
type input "3 Te Takinga Street, Tūrangi, New Zealand"
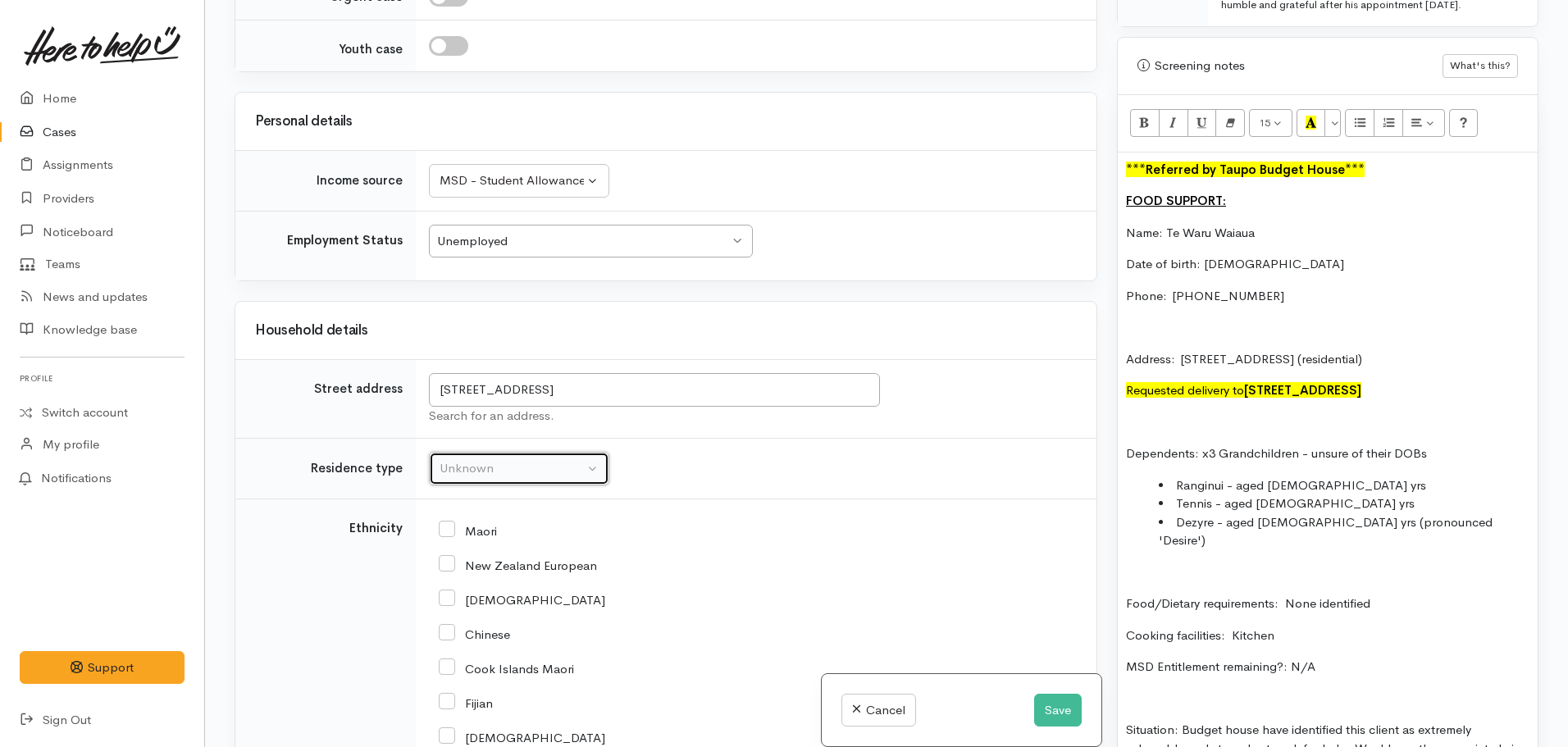
click at [553, 467] on div "Unknown" at bounding box center [512, 469] width 145 height 19
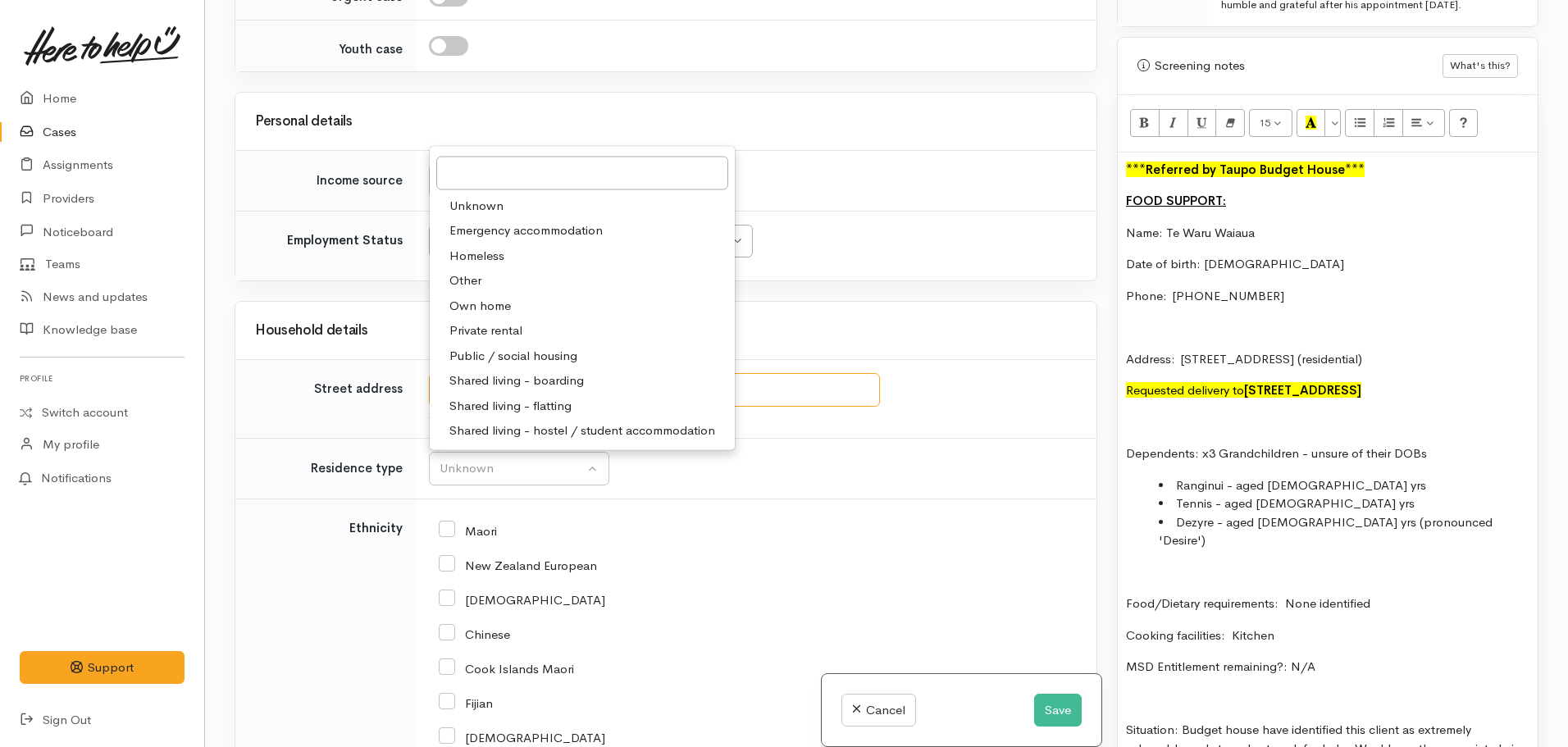
click at [810, 400] on input "3 Te Takinga Street, Tūrangi, New Zealand" at bounding box center [654, 390] width 451 height 34
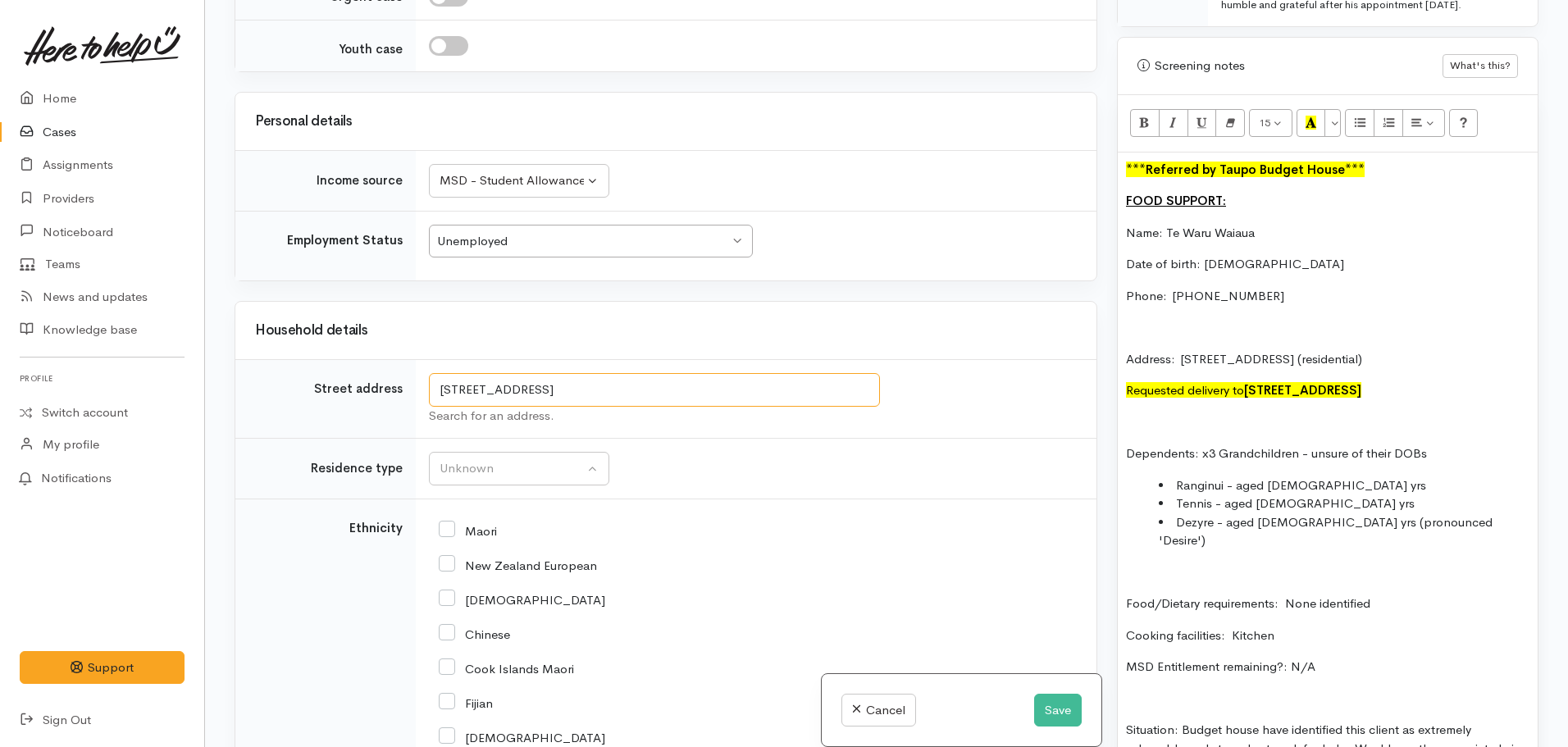
drag, startPoint x: 791, startPoint y: 402, endPoint x: 468, endPoint y: 369, distance: 324.7
click at [468, 369] on td "3 Te Takinga Street, Tūrangi, New Zealand Search for an address." at bounding box center [756, 398] width 681 height 78
click at [525, 466] on div "Unknown" at bounding box center [512, 469] width 145 height 19
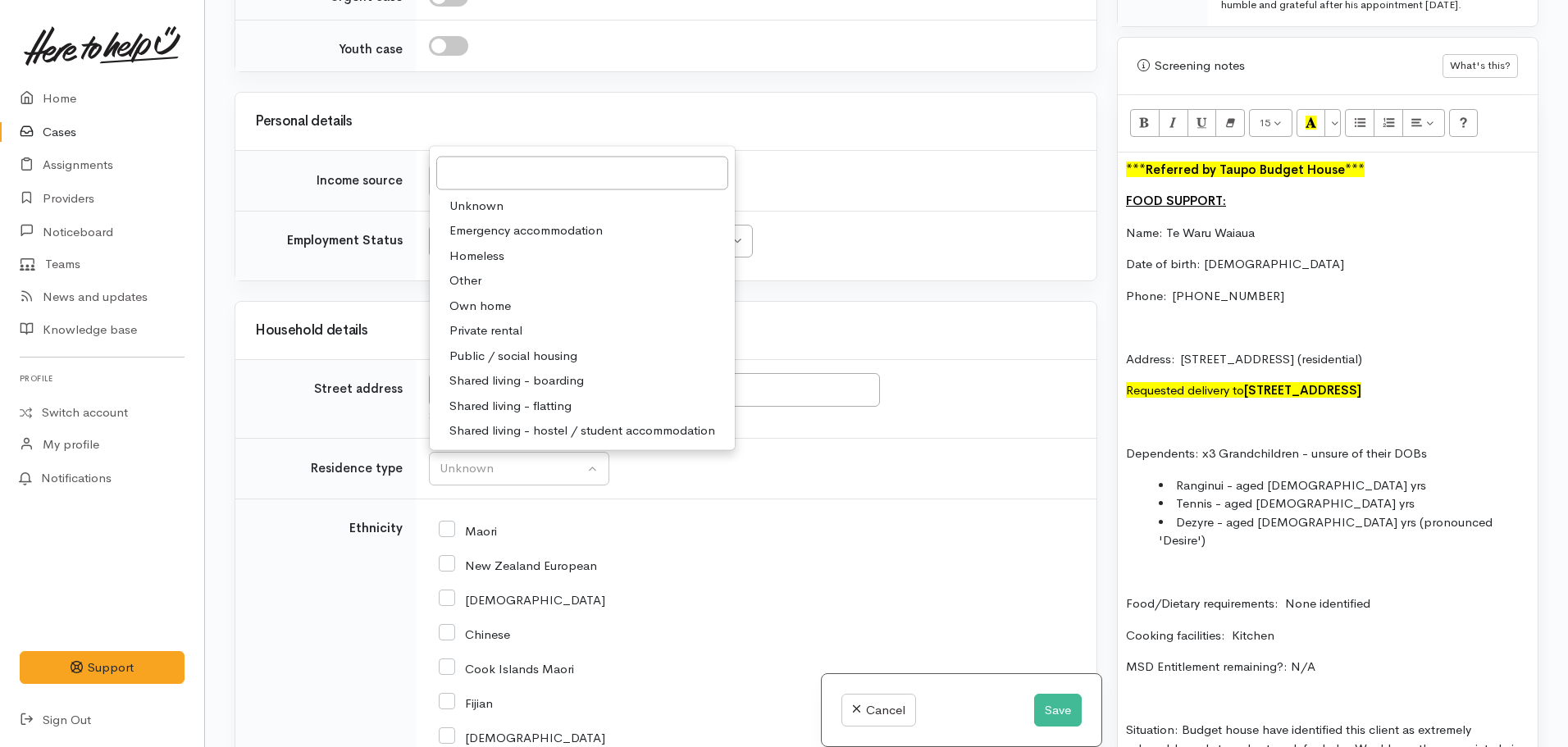
drag, startPoint x: 538, startPoint y: 385, endPoint x: 509, endPoint y: 339, distance: 54.4
click at [538, 384] on span "Shared living - boarding" at bounding box center [516, 381] width 134 height 19
select select "4"
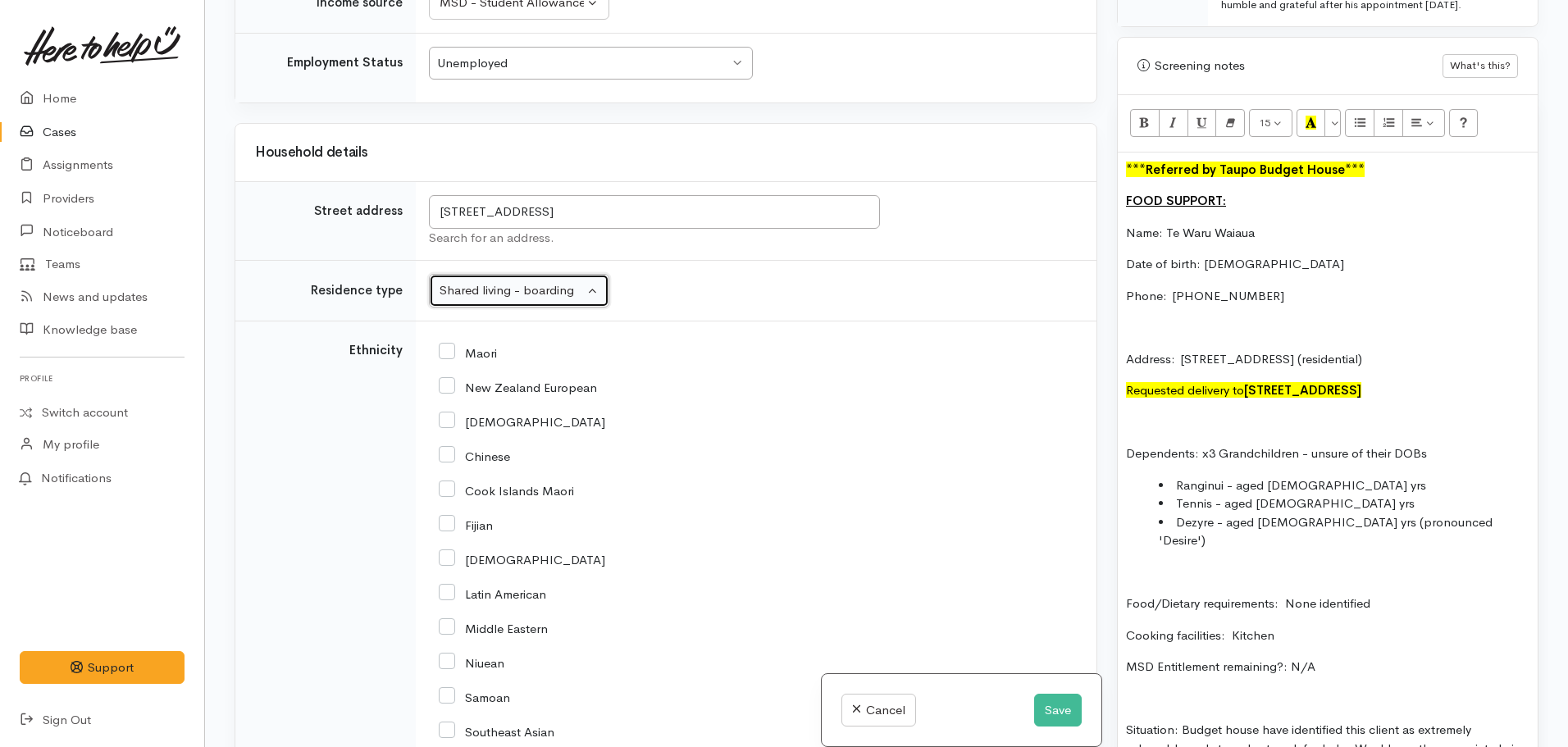
scroll to position [2963, 0]
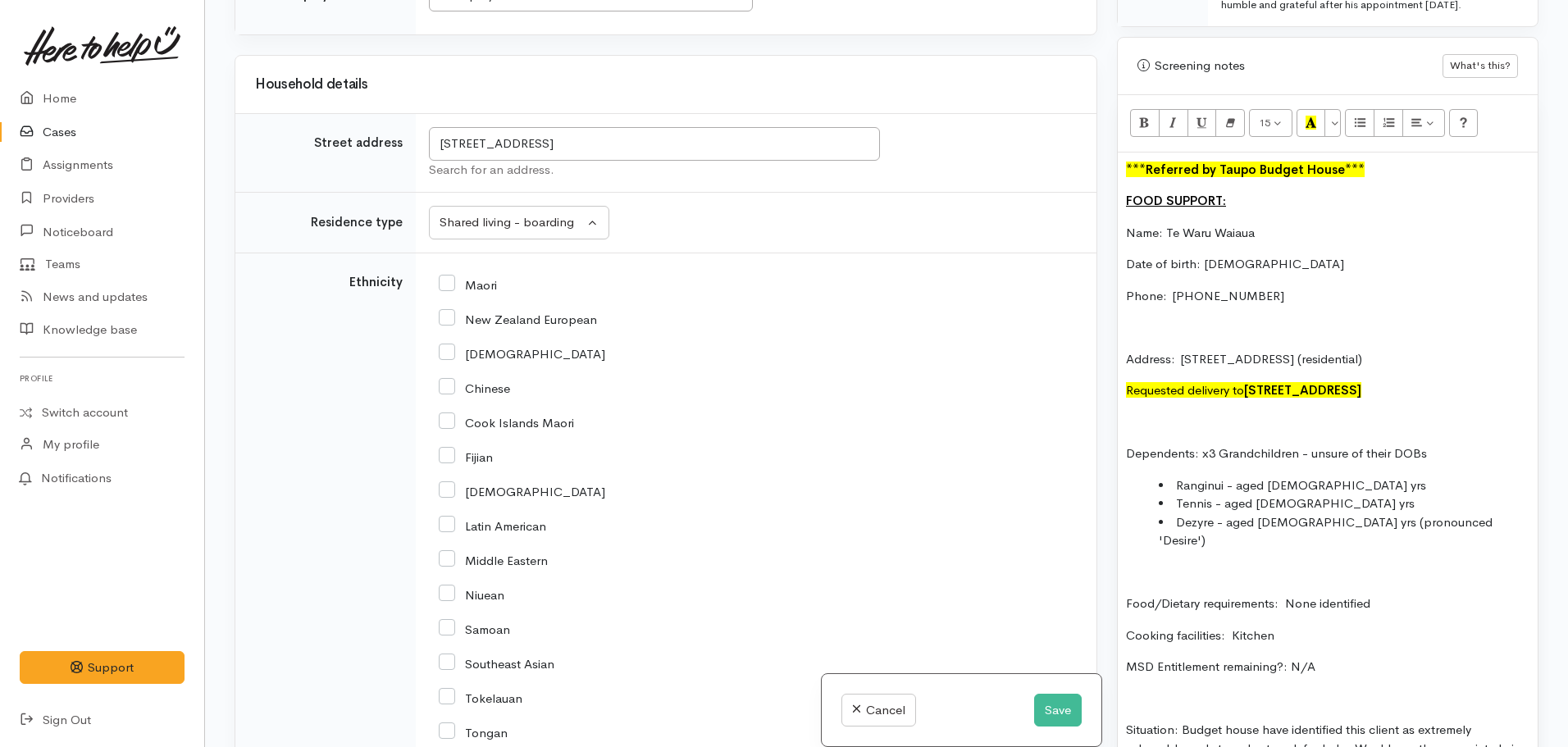
click at [459, 285] on input "Maori" at bounding box center [468, 283] width 59 height 15
checkbox input "true"
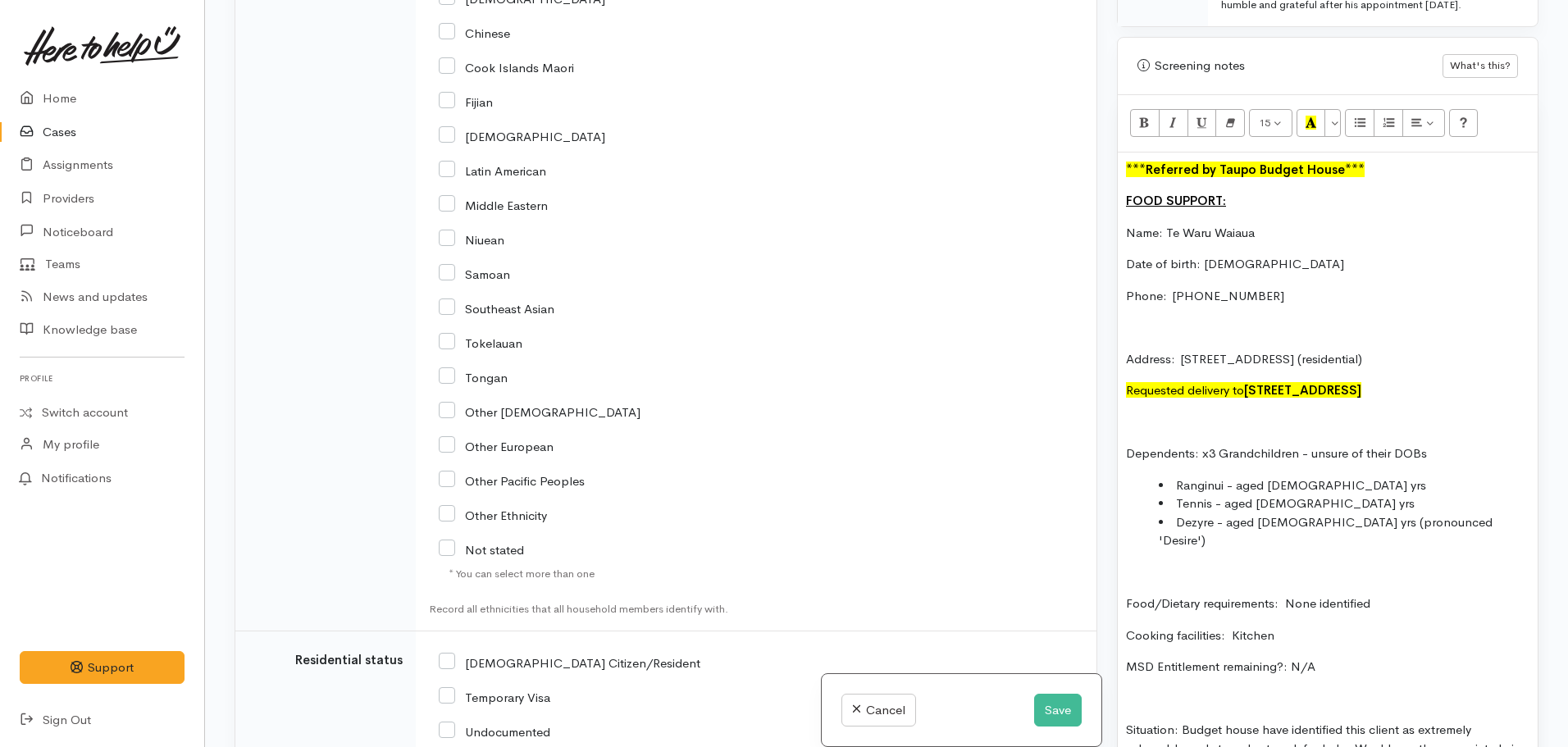
scroll to position [3454, 0]
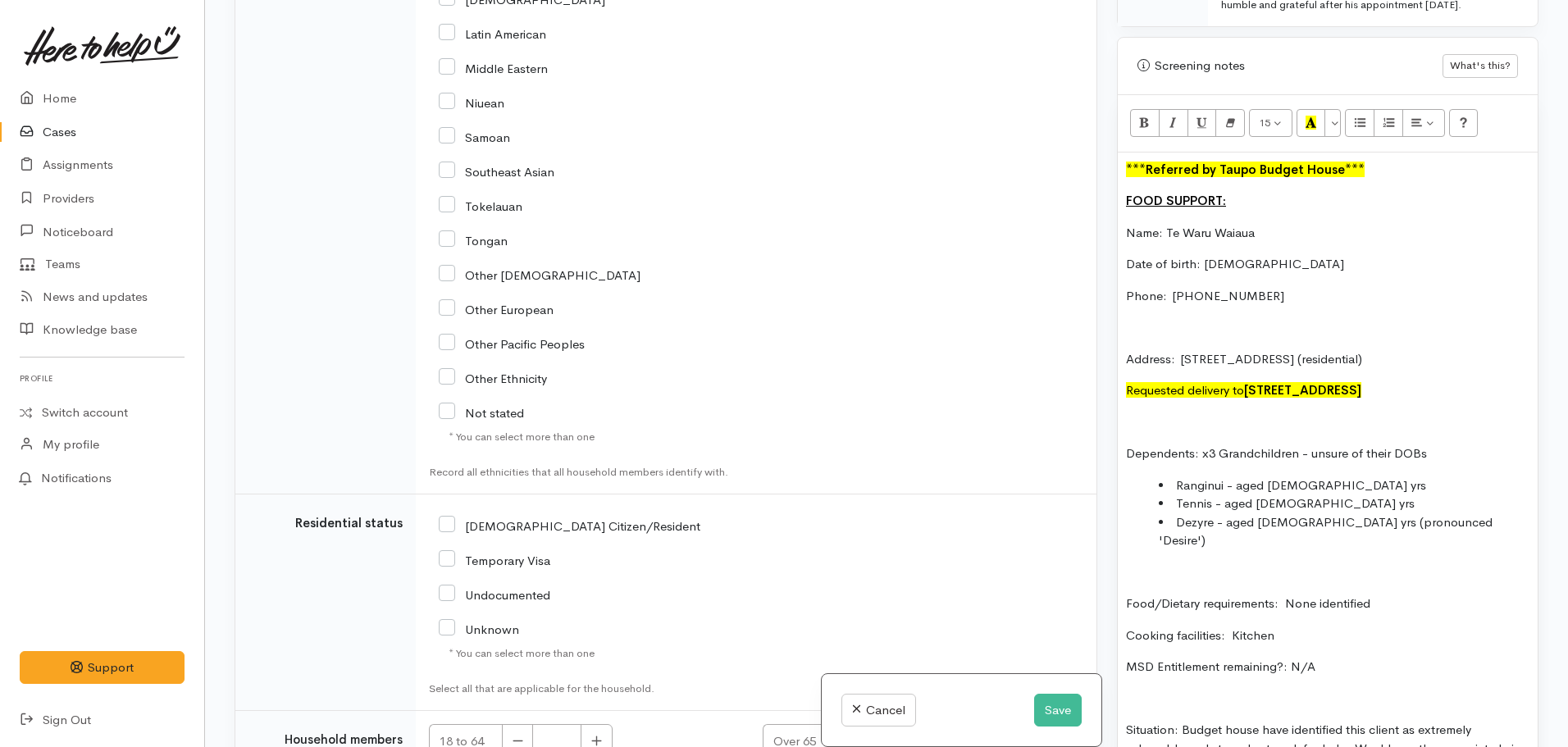
click at [448, 531] on input "NZ Citizen/Resident" at bounding box center [570, 524] width 262 height 15
checkbox input "true"
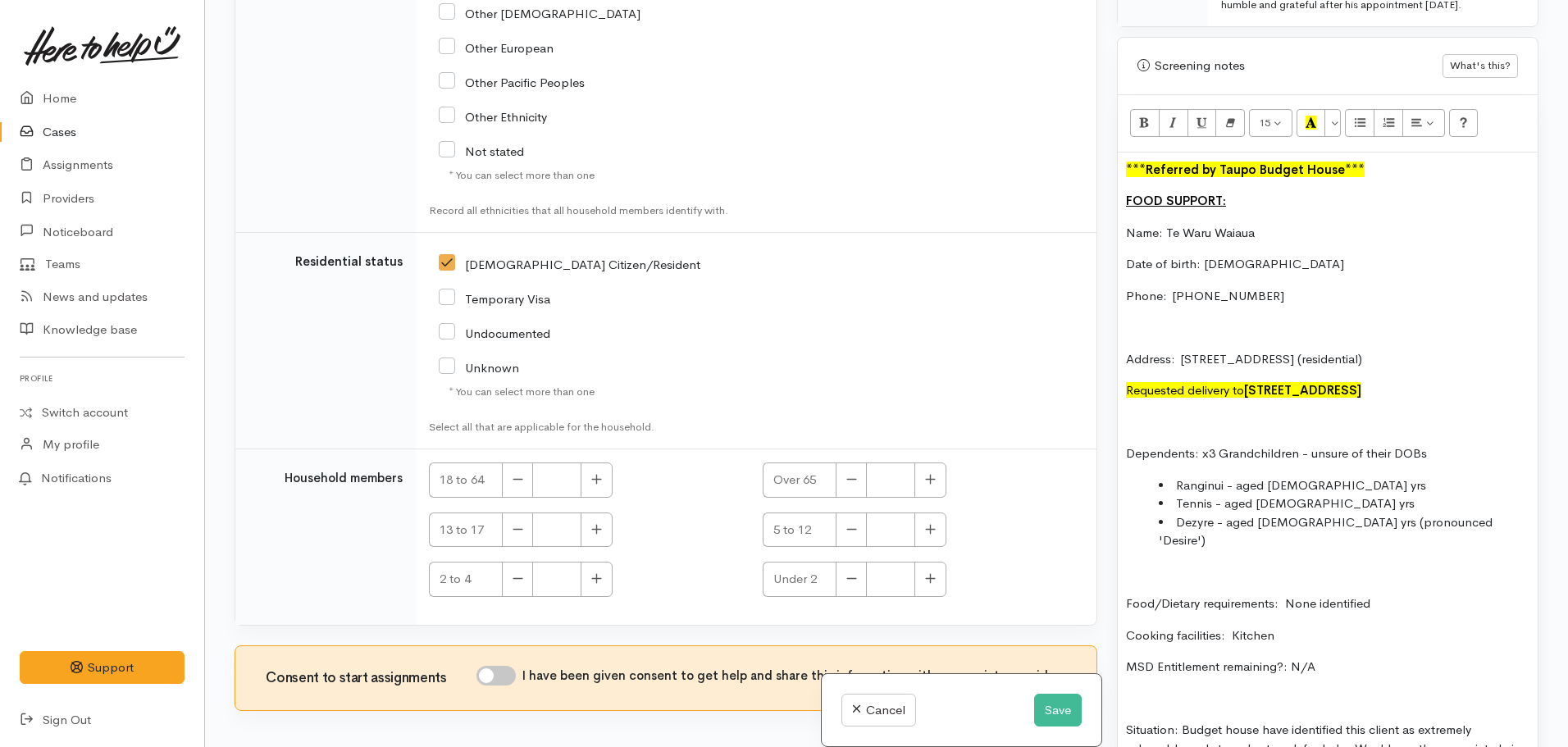
scroll to position [3781, 0]
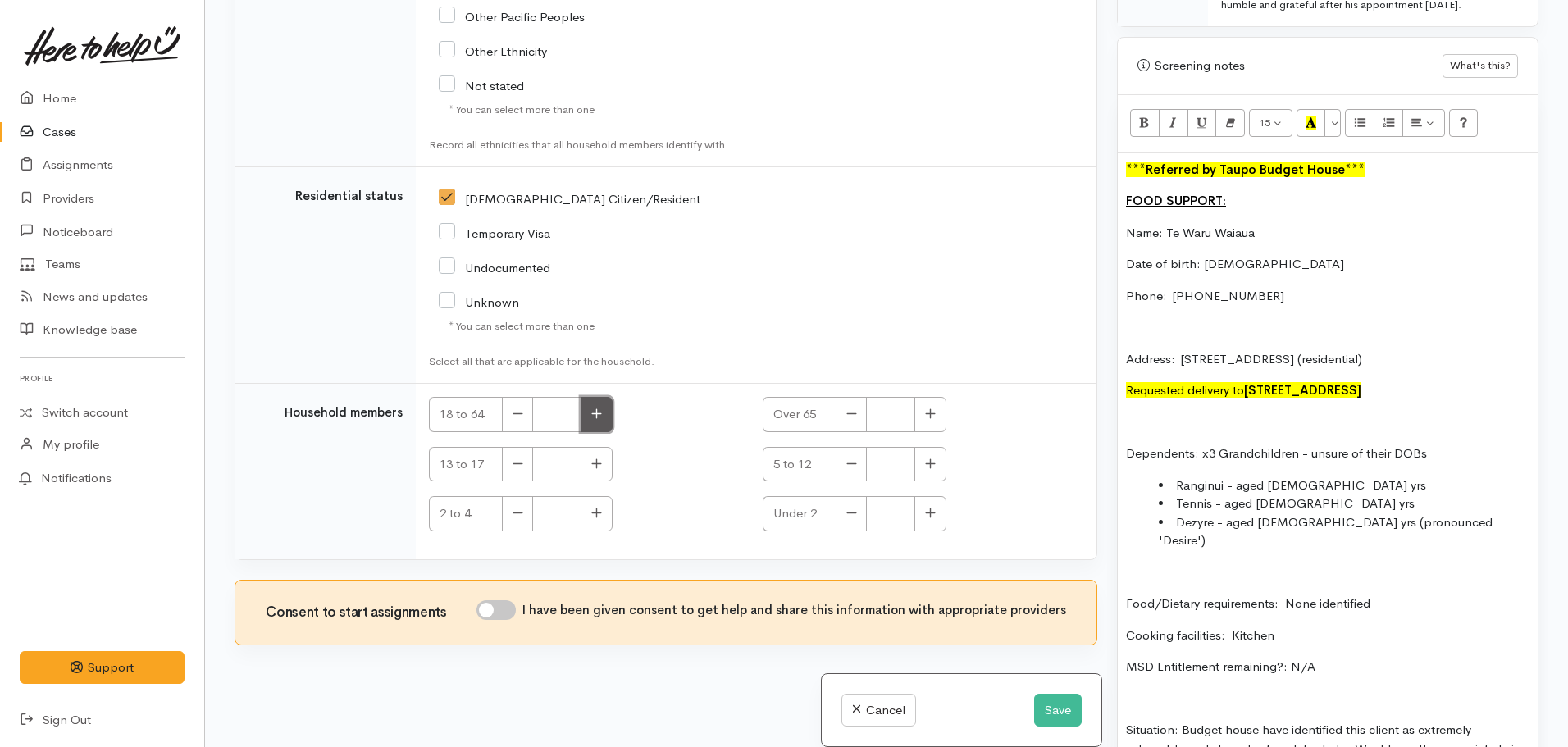
click at [605, 413] on button "button" at bounding box center [596, 414] width 32 height 35
type input "1"
click at [504, 603] on input "I have been given consent to get help and share this information with appropria…" at bounding box center [497, 609] width 40 height 20
checkbox input "true"
click at [929, 462] on icon "button" at bounding box center [930, 464] width 10 height 12
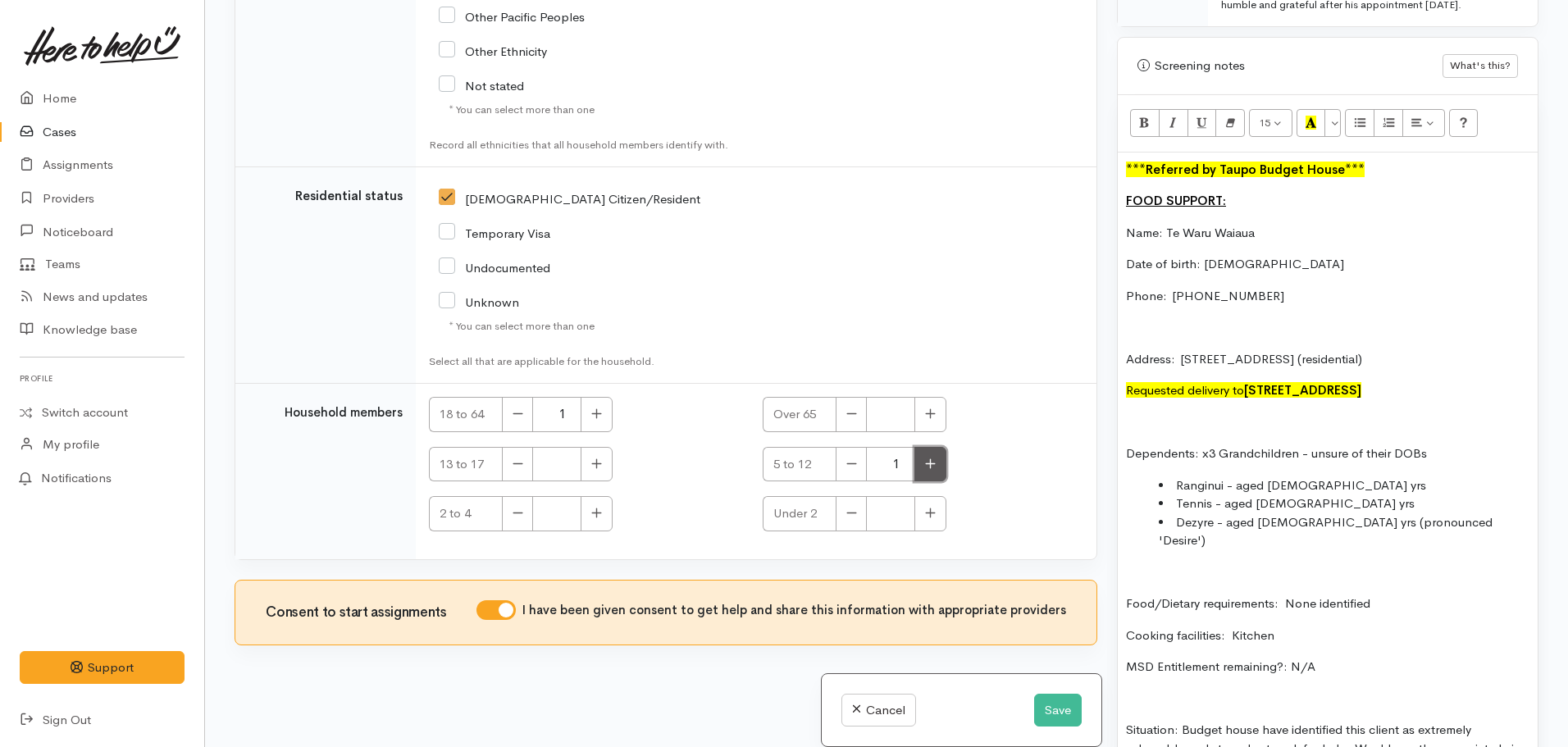
click at [929, 462] on icon "button" at bounding box center [930, 464] width 10 height 12
type input "3"
drag, startPoint x: 1281, startPoint y: 620, endPoint x: 1284, endPoint y: 613, distance: 7.6
click at [1284, 627] on p "Cooking facilities: Kitchen" at bounding box center [1327, 636] width 404 height 19
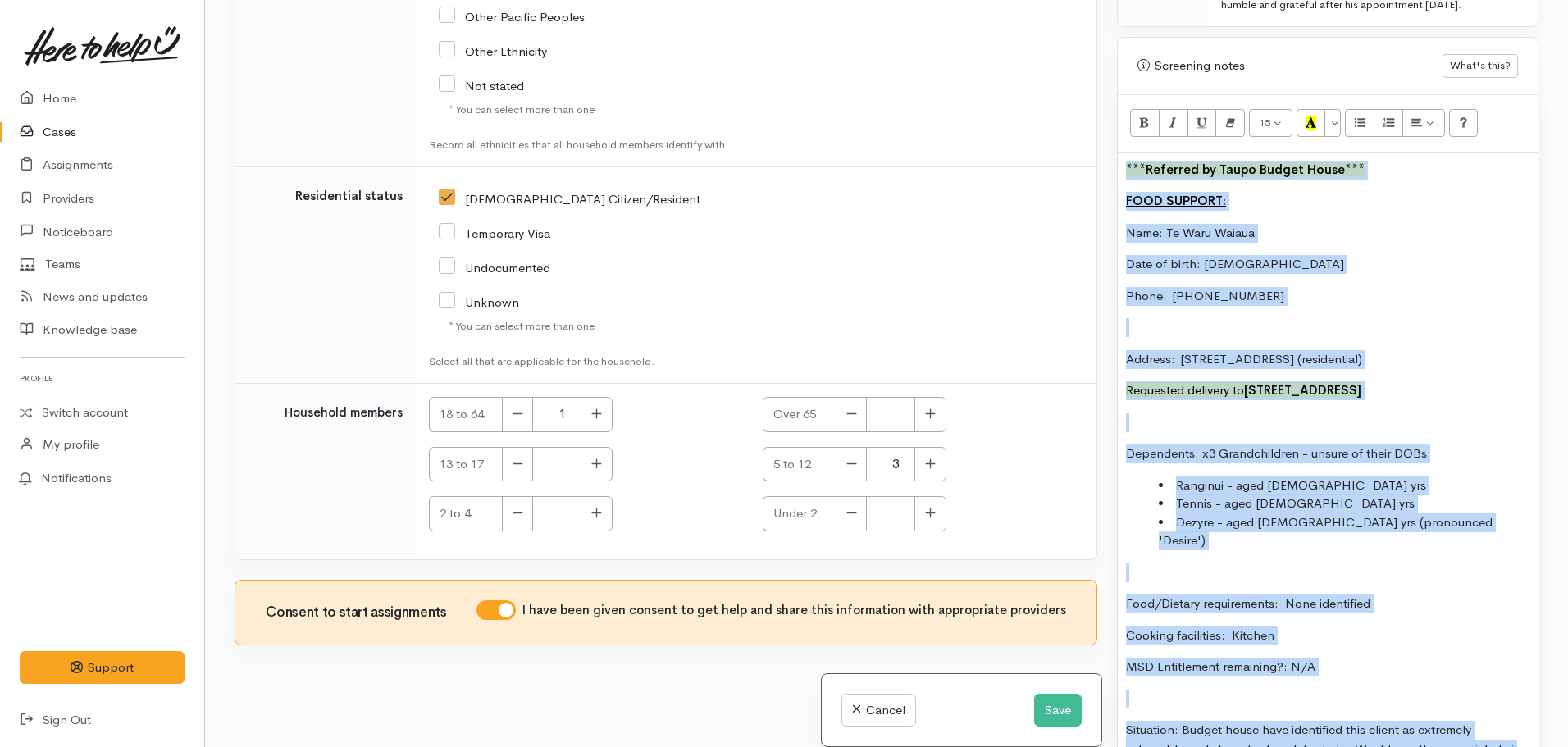
copy div "***Referred by Taupo Budget House*** FOOD SUPPORT: Name: Te Waru Waiaua Date of…"
click at [1063, 704] on button "Save" at bounding box center [1058, 710] width 47 height 34
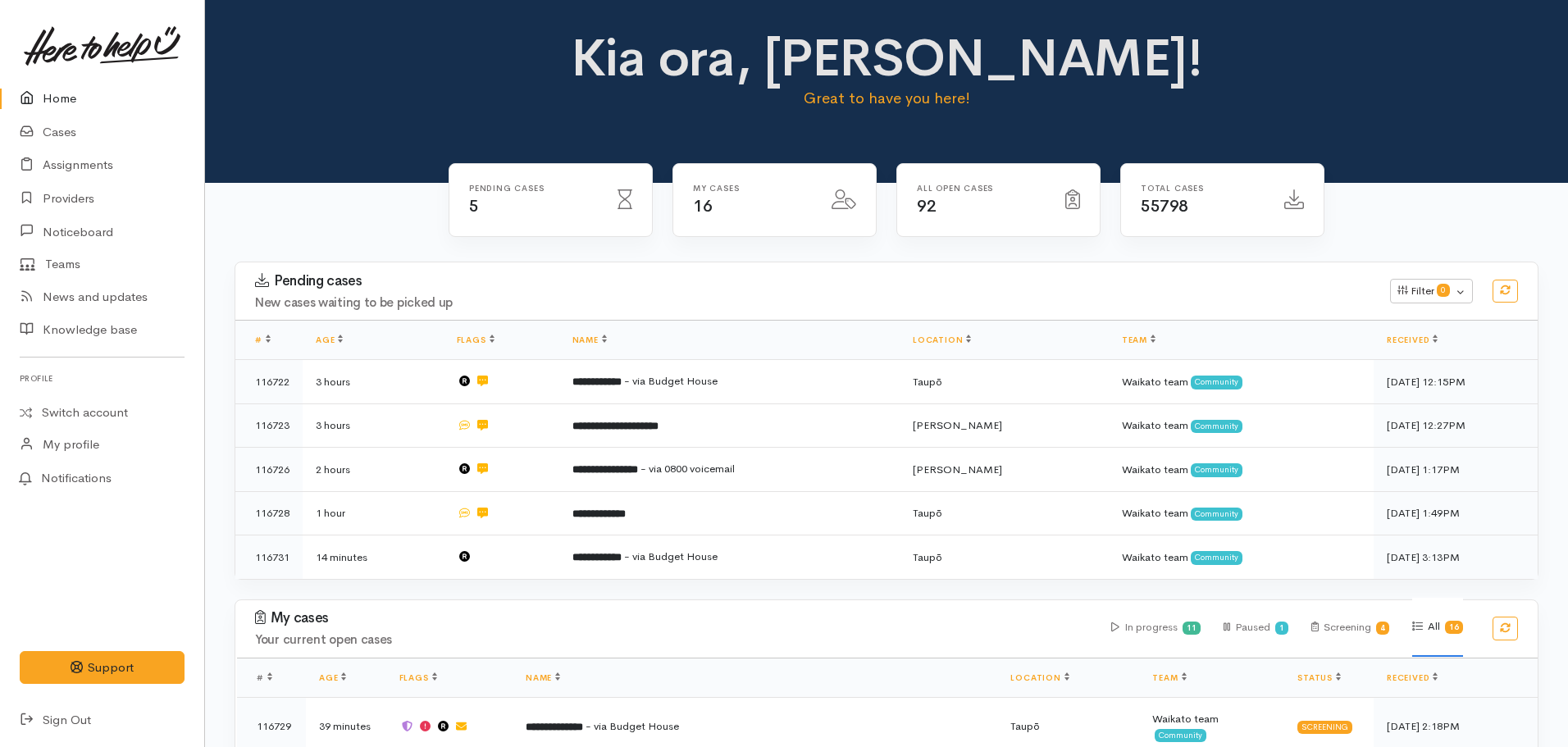
scroll to position [82, 0]
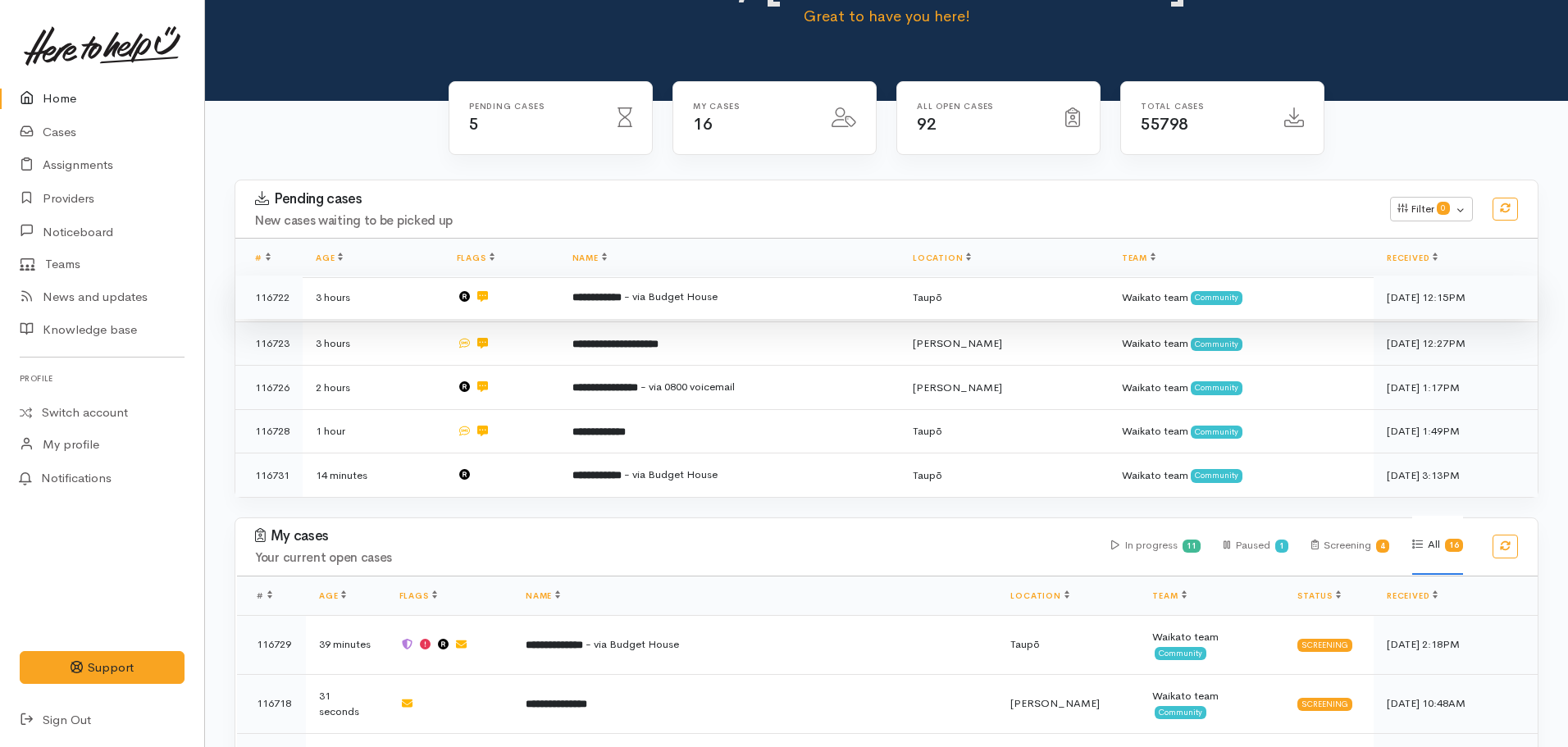
click at [698, 283] on td "**********" at bounding box center [730, 297] width 341 height 44
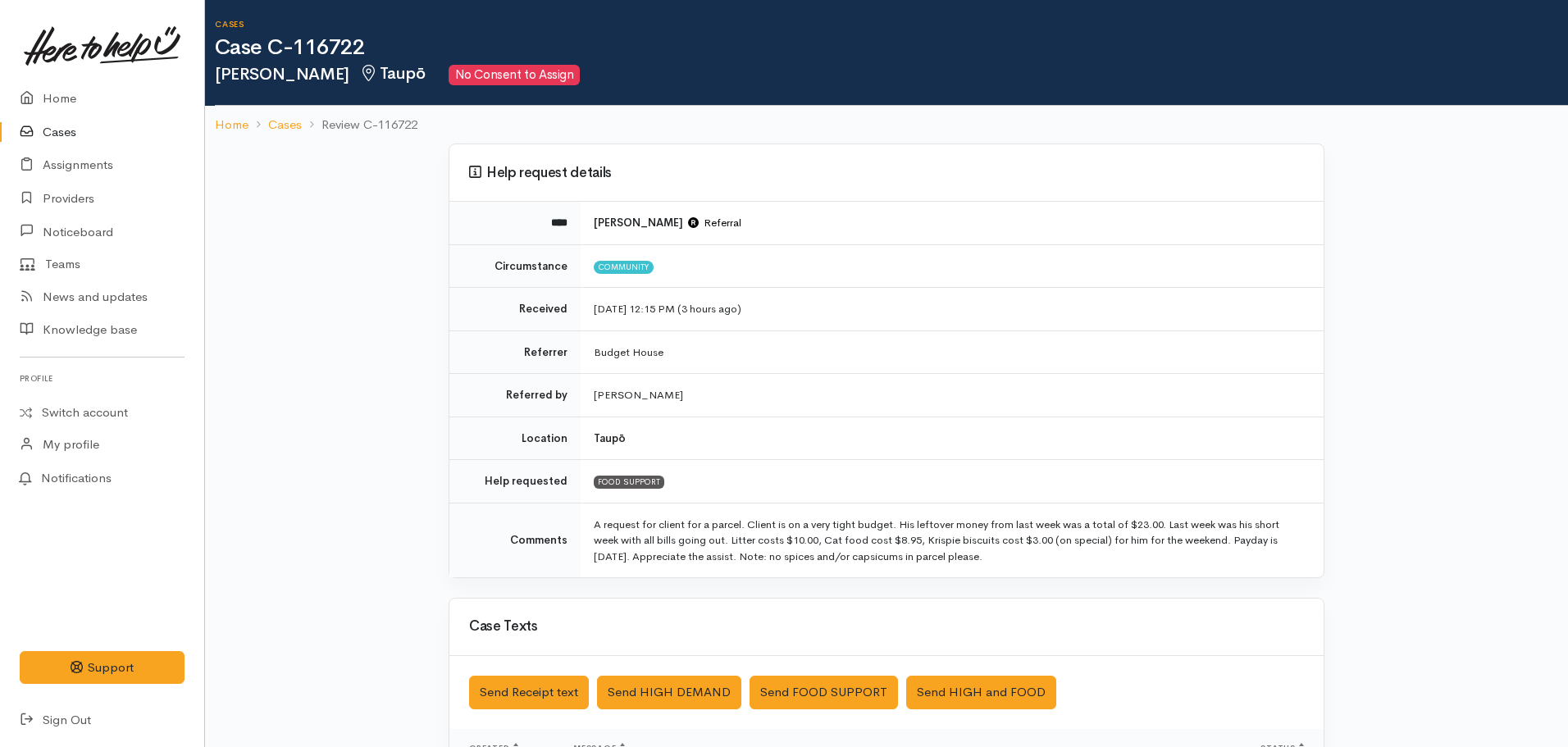
click at [258, 127] on li "Cases" at bounding box center [275, 125] width 53 height 19
click at [247, 128] on link "Home" at bounding box center [231, 125] width 34 height 19
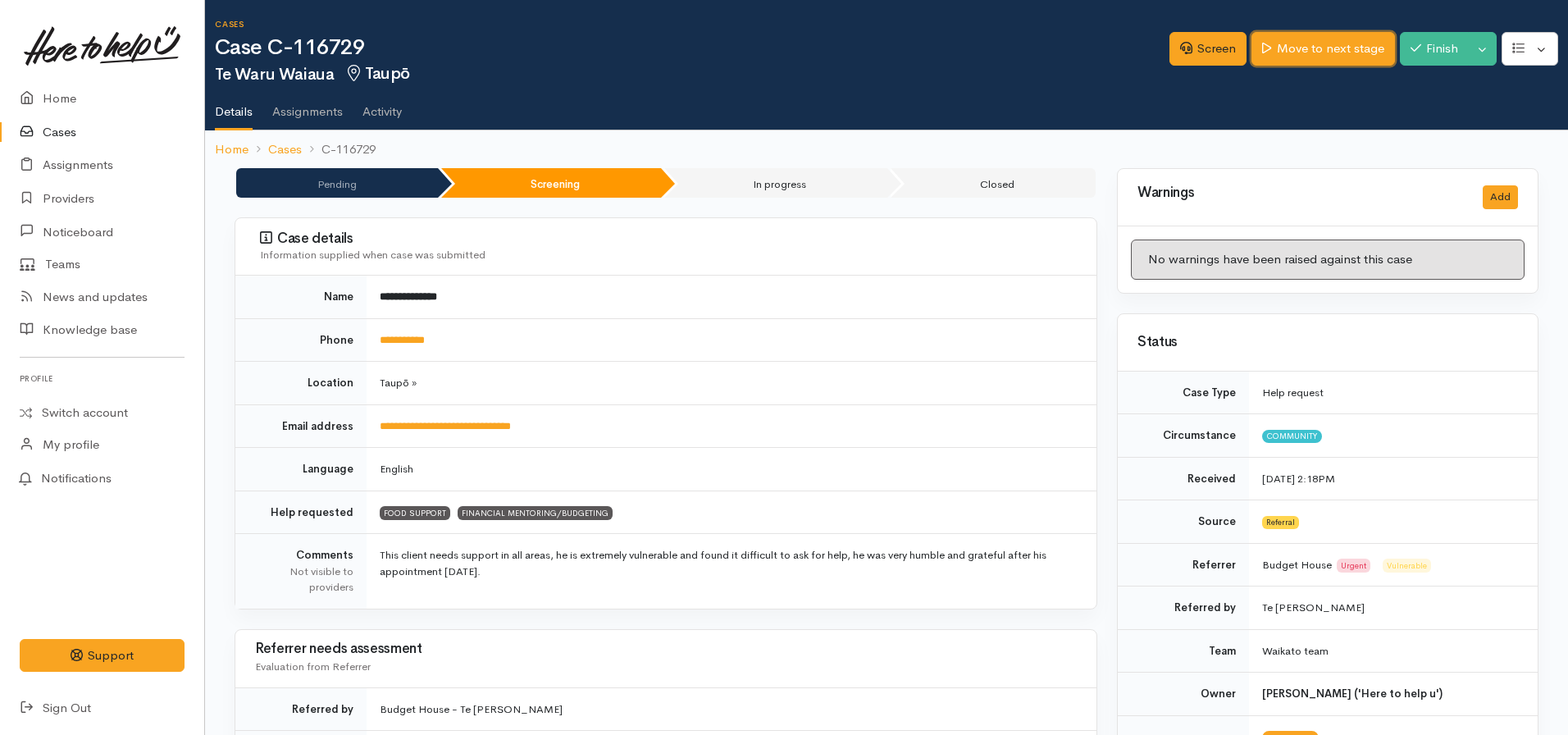
click at [1297, 45] on link "Move to next stage" at bounding box center [1323, 48] width 143 height 34
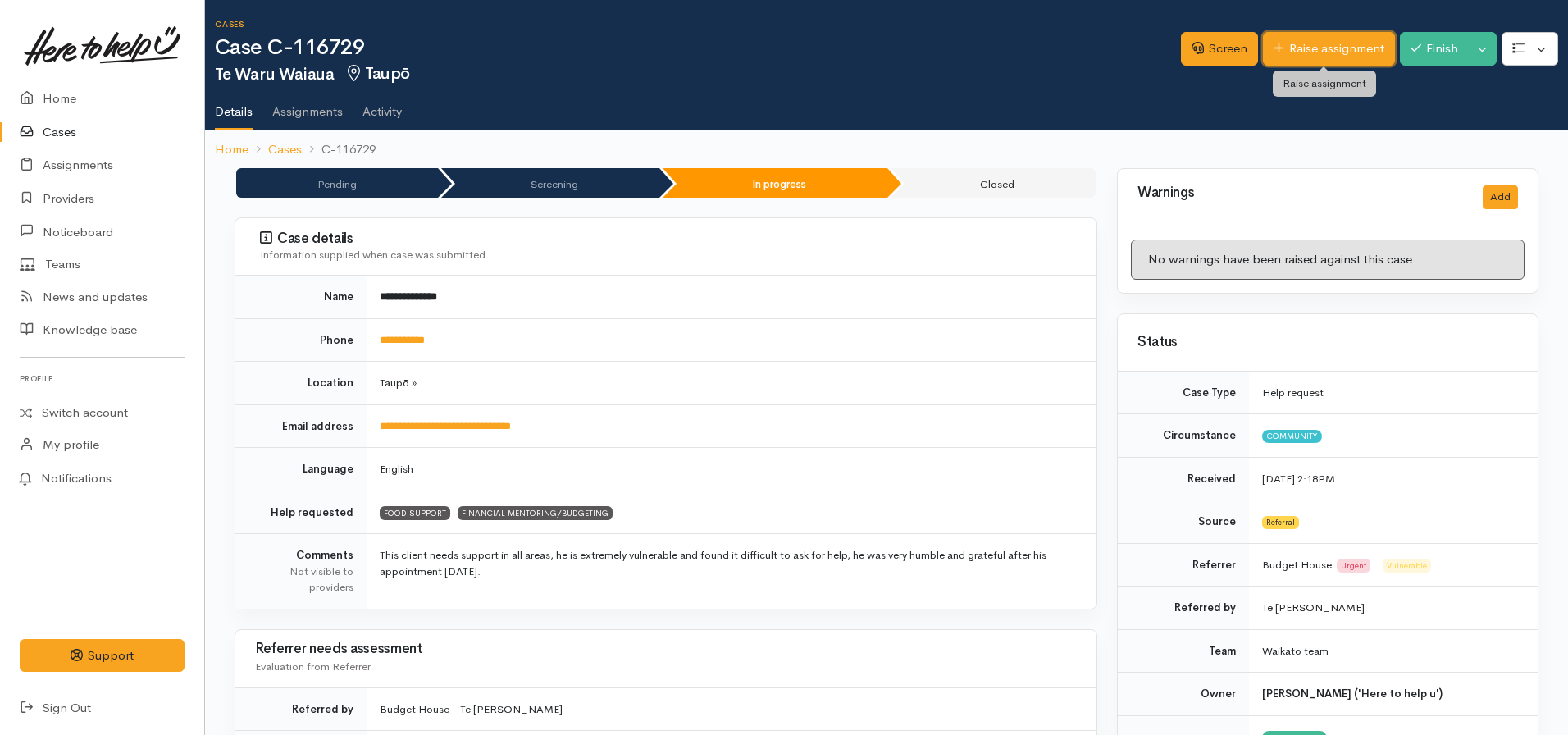
click at [1306, 51] on link "Raise assignment" at bounding box center [1328, 48] width 132 height 34
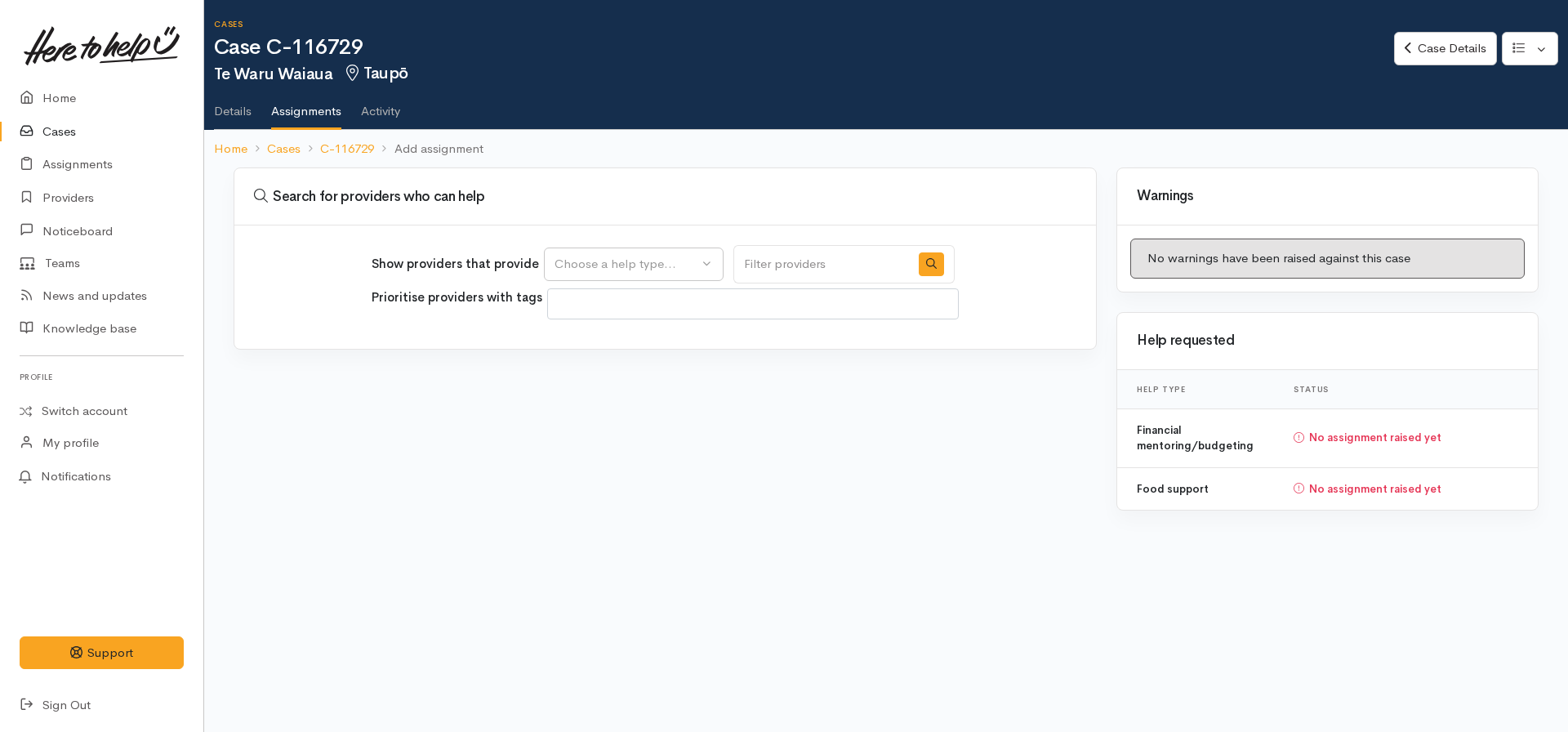
select select
click at [677, 247] on div "Show providers that provide Food support Financial mentoring/budgeting Choose a…" at bounding box center [664, 264] width 583 height 39
click at [667, 265] on div "Choose a help type..." at bounding box center [627, 264] width 144 height 19
click at [665, 343] on link "Food support" at bounding box center [651, 343] width 212 height 26
select select "3"
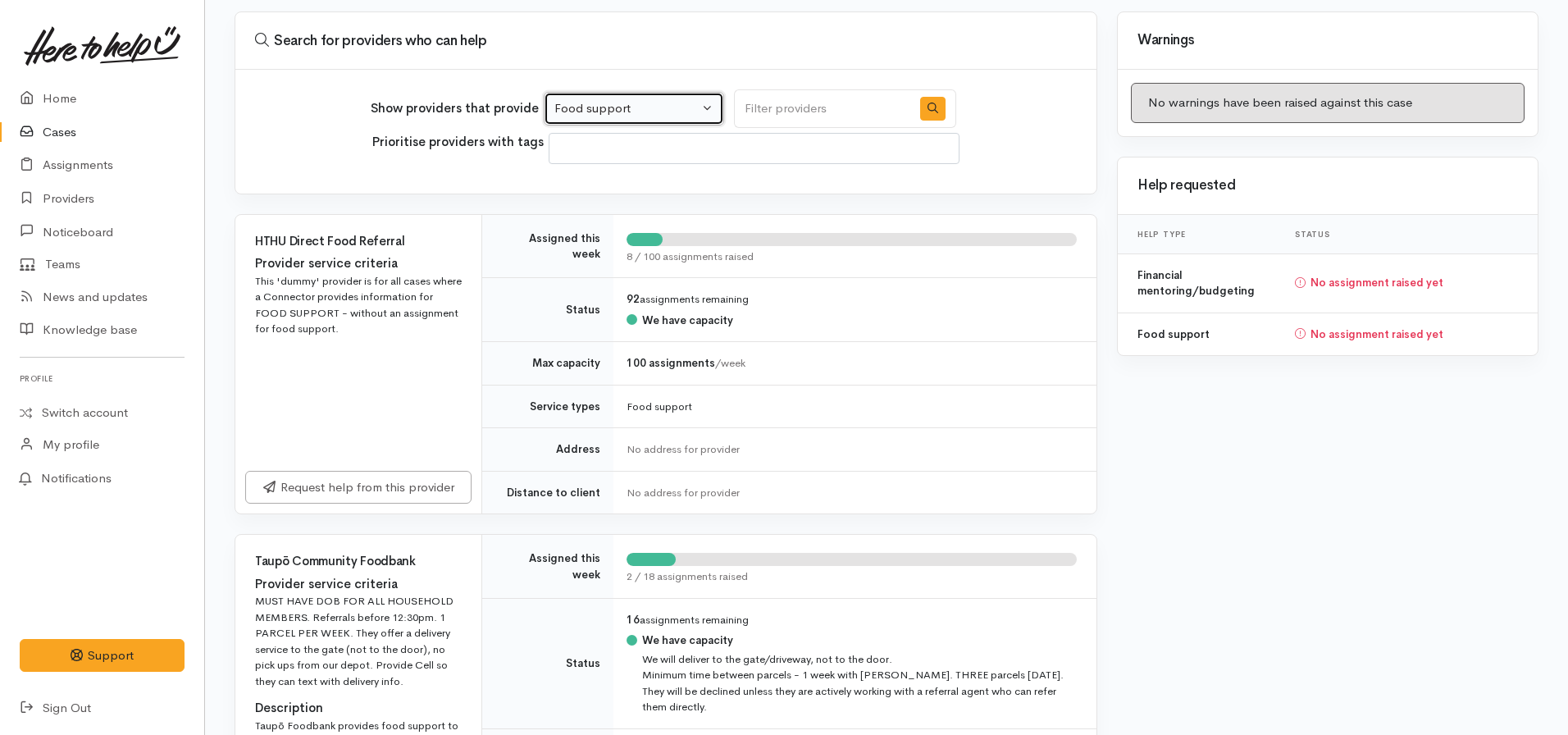
scroll to position [387, 0]
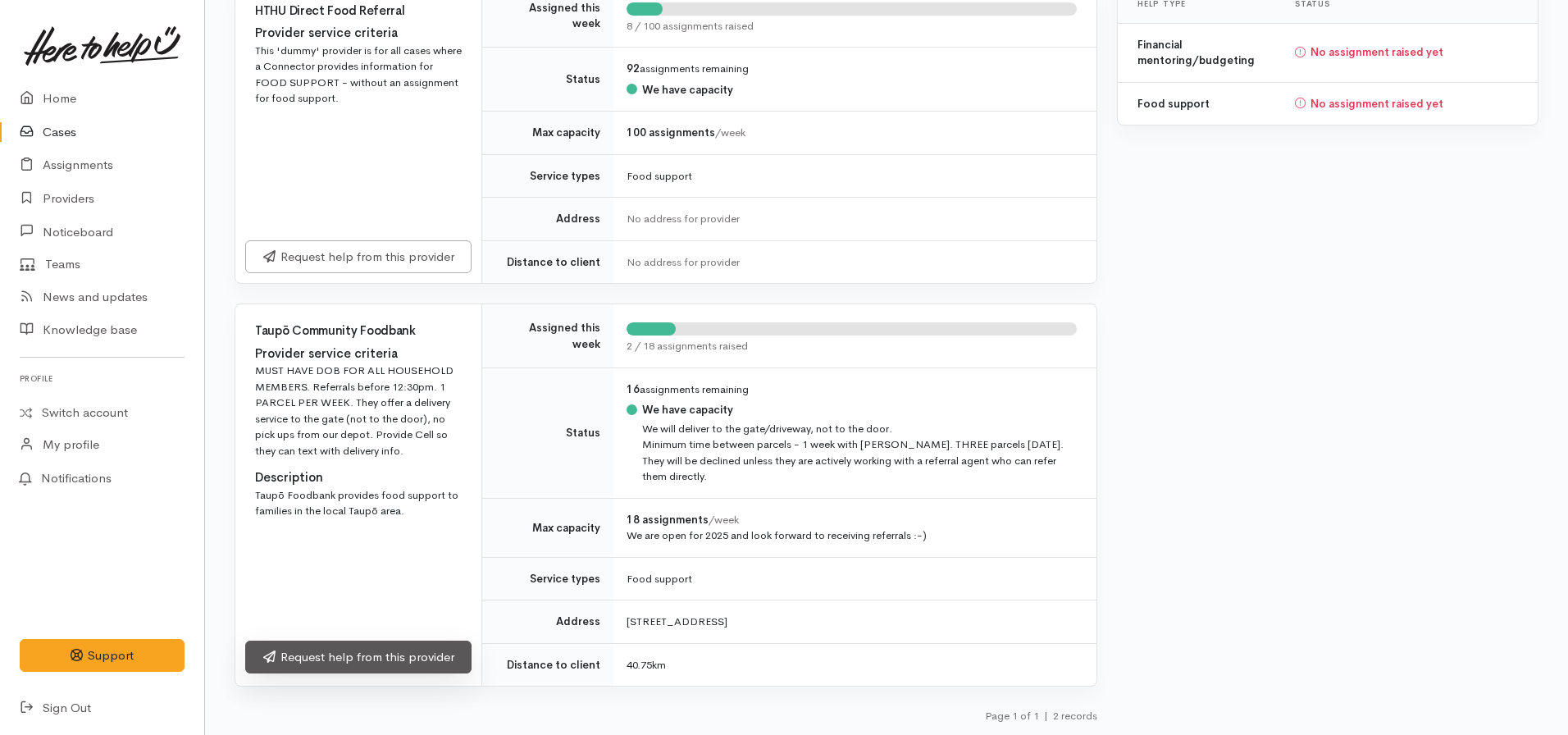
click at [398, 652] on link "Request help from this provider" at bounding box center [358, 657] width 226 height 34
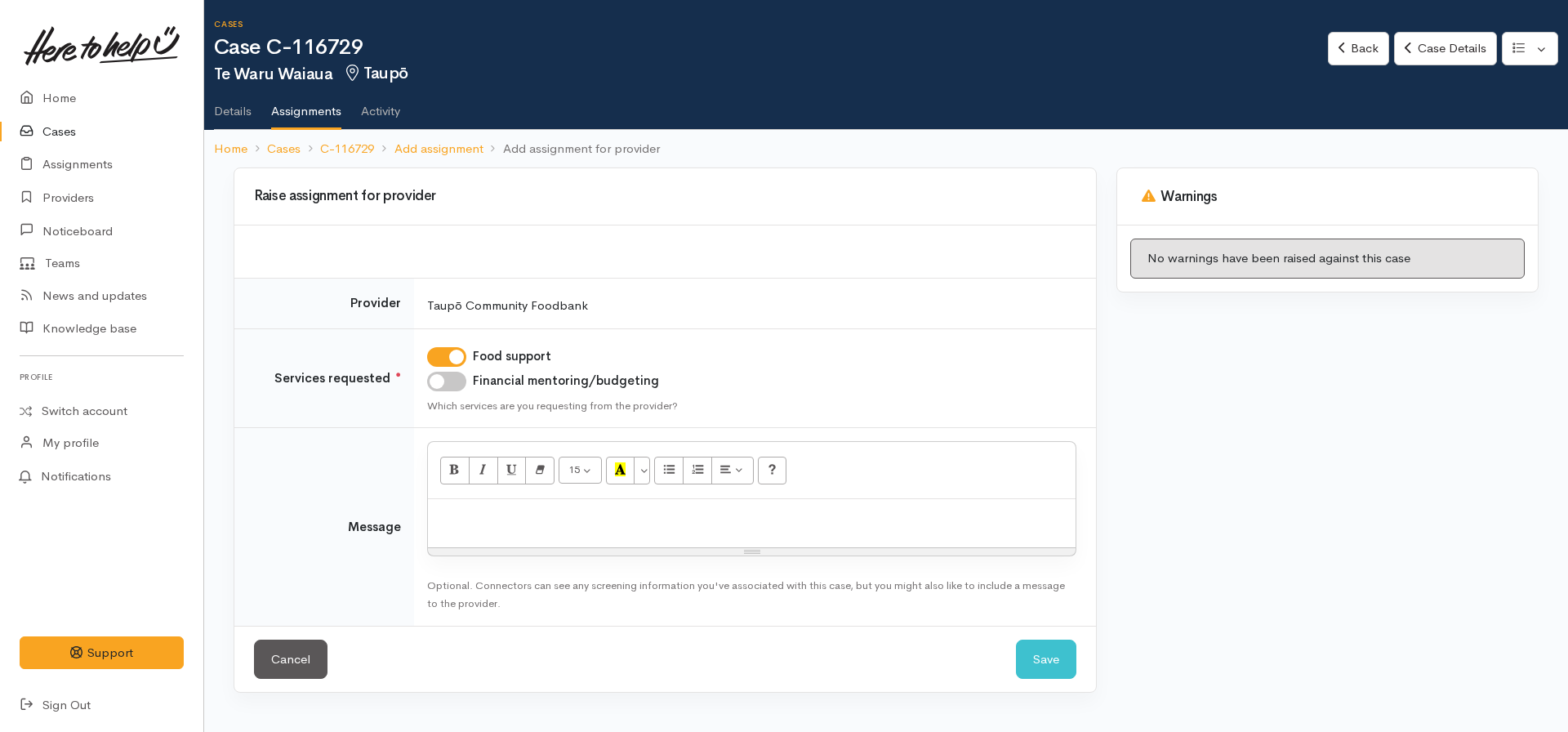
click at [481, 507] on div at bounding box center [752, 523] width 648 height 48
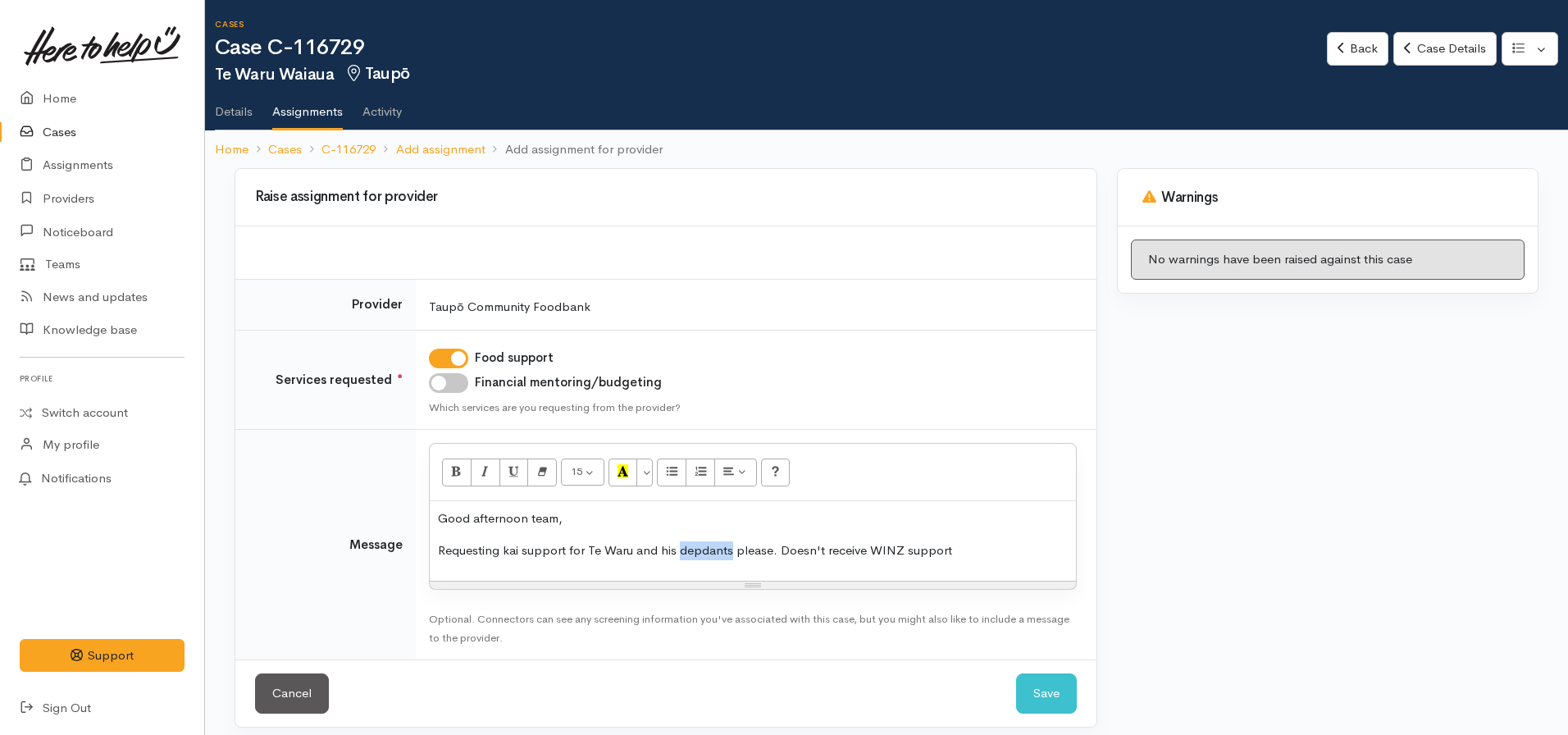
drag, startPoint x: 712, startPoint y: 553, endPoint x: 657, endPoint y: 528, distance: 60.4
click at [657, 528] on div "Good afternoon team, Requesting kai support for Te Waru and his depdants please…" at bounding box center [752, 540] width 646 height 79
drag, startPoint x: 695, startPoint y: 551, endPoint x: 704, endPoint y: 551, distance: 9.0
click at [697, 551] on p "Requesting kai support for Te Waru and his depdants please. Doesn't receive WIN…" at bounding box center [753, 551] width 630 height 19
click at [995, 552] on p "Requesting kai support for Te Waru and his dependants please. Doesn't receive W…" at bounding box center [753, 551] width 630 height 19
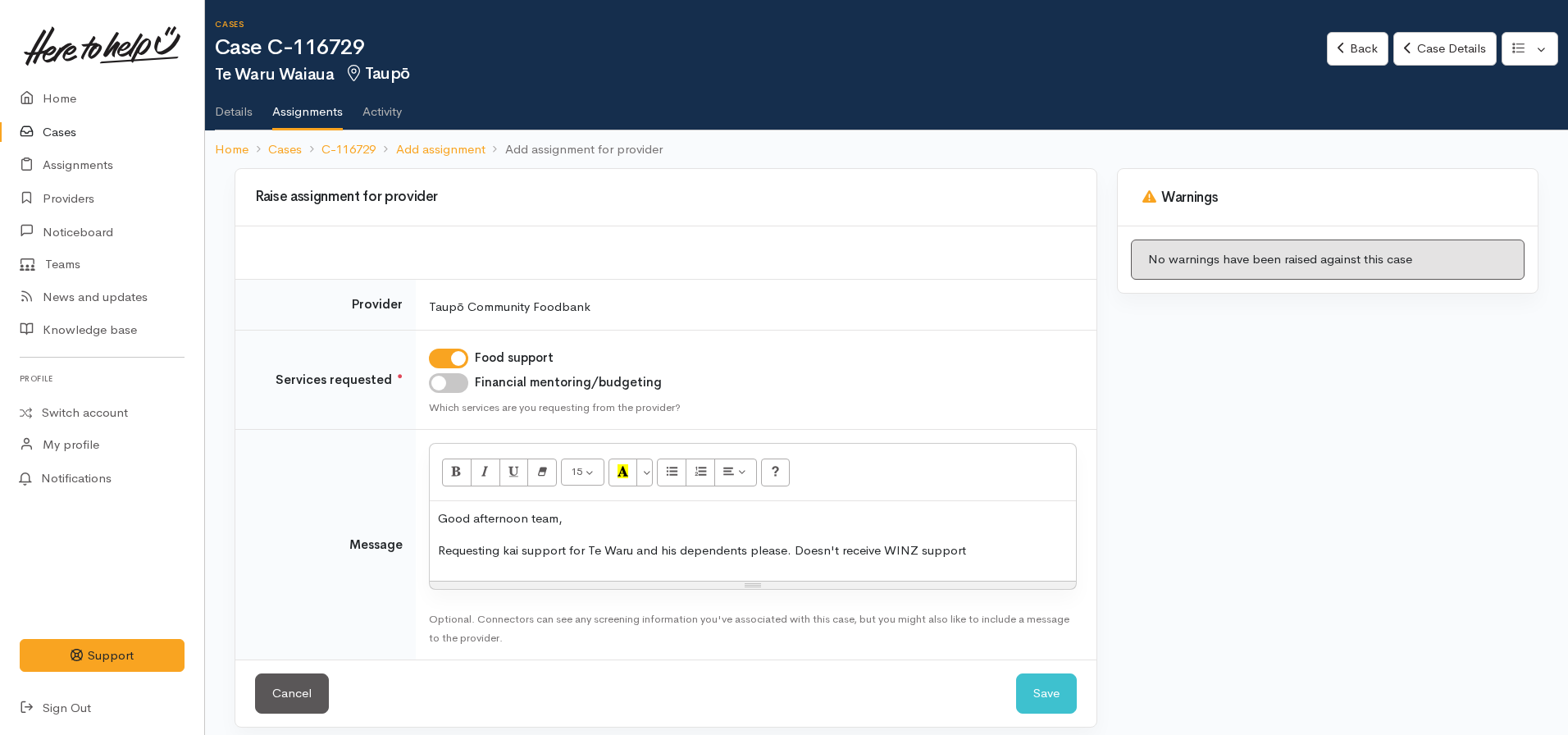
click at [1004, 554] on p "Requesting kai support for Te Waru and his dependents please. Doesn't receive W…" at bounding box center [753, 551] width 630 height 19
click at [990, 547] on p "Requesting kai support for Te Waru and his dependents please. Doesn't receive W…" at bounding box center [753, 551] width 630 height 19
drag, startPoint x: 432, startPoint y: 529, endPoint x: 433, endPoint y: 521, distance: 8.1
click at [432, 528] on div "Good afternoon team, Requesting kai support for Te Waru and his dependents plea…" at bounding box center [752, 540] width 646 height 79
click at [436, 515] on div "Good afternoon team, Requesting kai support for Te Waru and his dependents plea…" at bounding box center [752, 540] width 646 height 79
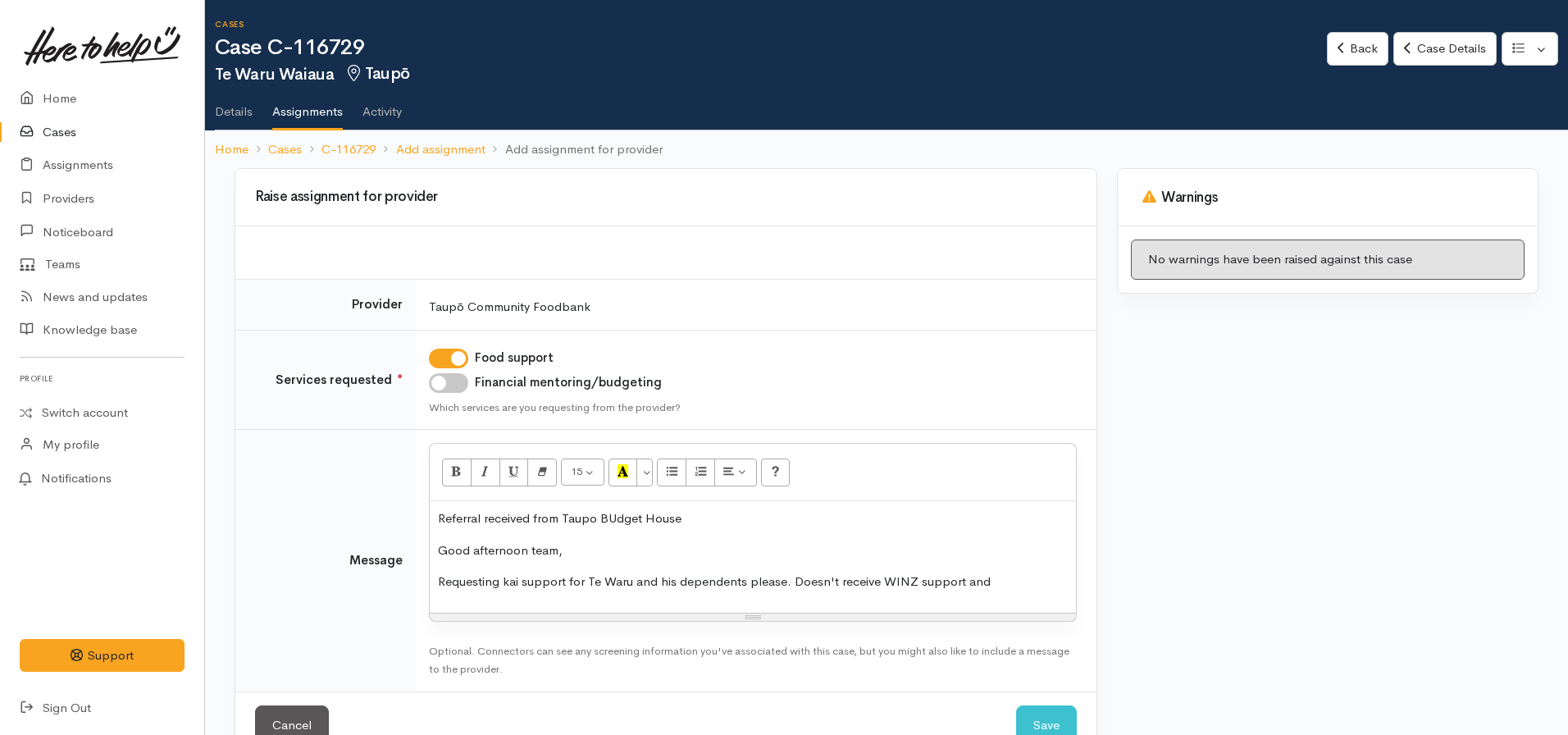
click at [614, 515] on p "Referral received from Taupo BUdget House" at bounding box center [753, 519] width 630 height 19
drag, startPoint x: 702, startPoint y: 518, endPoint x: 441, endPoint y: 514, distance: 261.0
click at [443, 522] on p "Referral received from Taupo Budget House" at bounding box center [753, 519] width 630 height 19
click at [775, 560] on div "Referral received from Taupo Budget House Good afternoon team, Requesting kai s…" at bounding box center [752, 557] width 646 height 112
drag, startPoint x: 733, startPoint y: 531, endPoint x: 576, endPoint y: 520, distance: 157.4
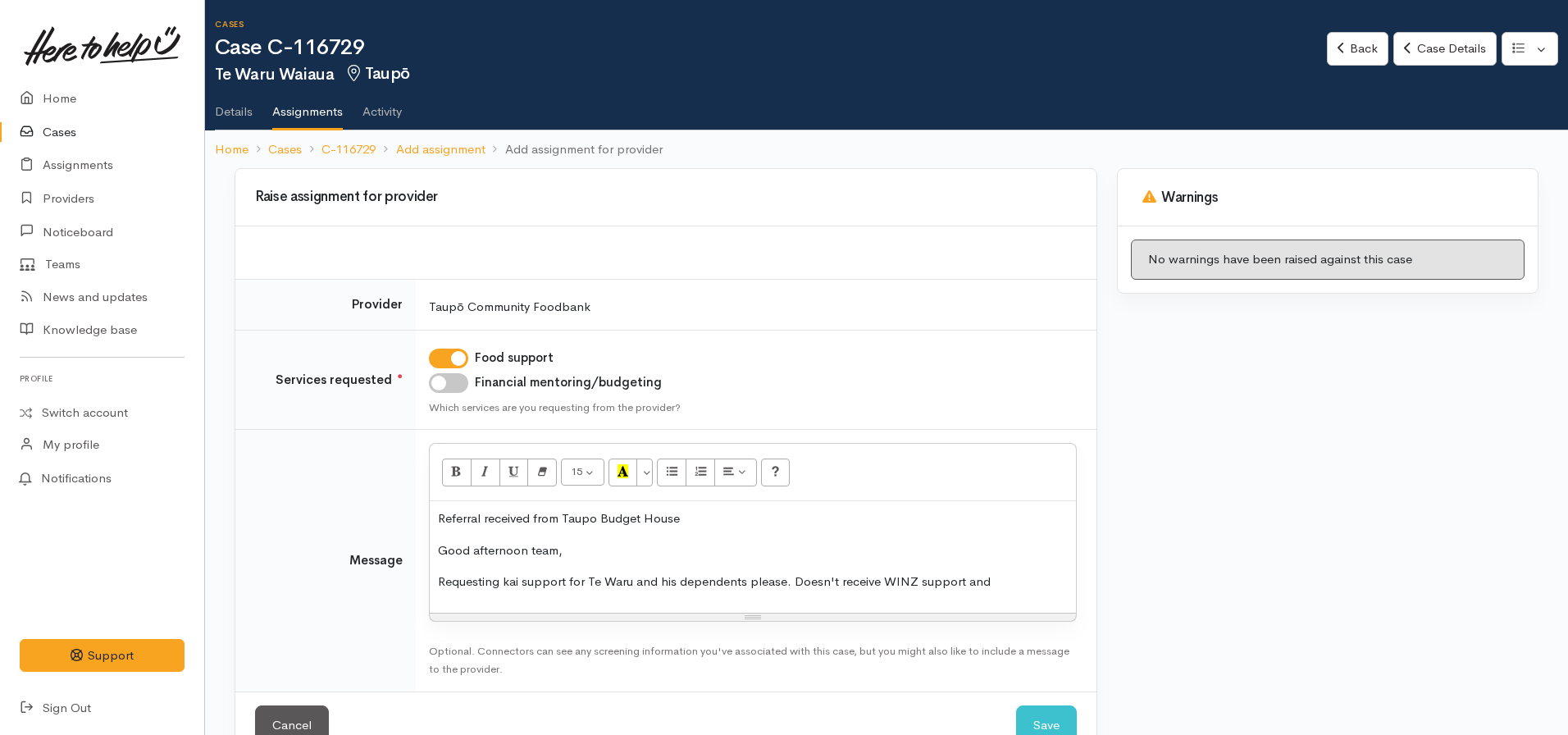
click at [411, 523] on tr "Message <p>Referral received from Taupo Budget House</p><p>Good afternoon team,…" at bounding box center [665, 560] width 861 height 262
click at [621, 519] on p "Referral received from Taupo Budget House" at bounding box center [753, 519] width 630 height 19
drag, startPoint x: 721, startPoint y: 508, endPoint x: 292, endPoint y: 525, distance: 429.3
click at [292, 525] on tr "Message <p>Referral received from Taupo Budget House</p><p>Good afternoon team,…" at bounding box center [665, 560] width 861 height 262
click at [614, 472] on button "Recent Color" at bounding box center [623, 472] width 29 height 28
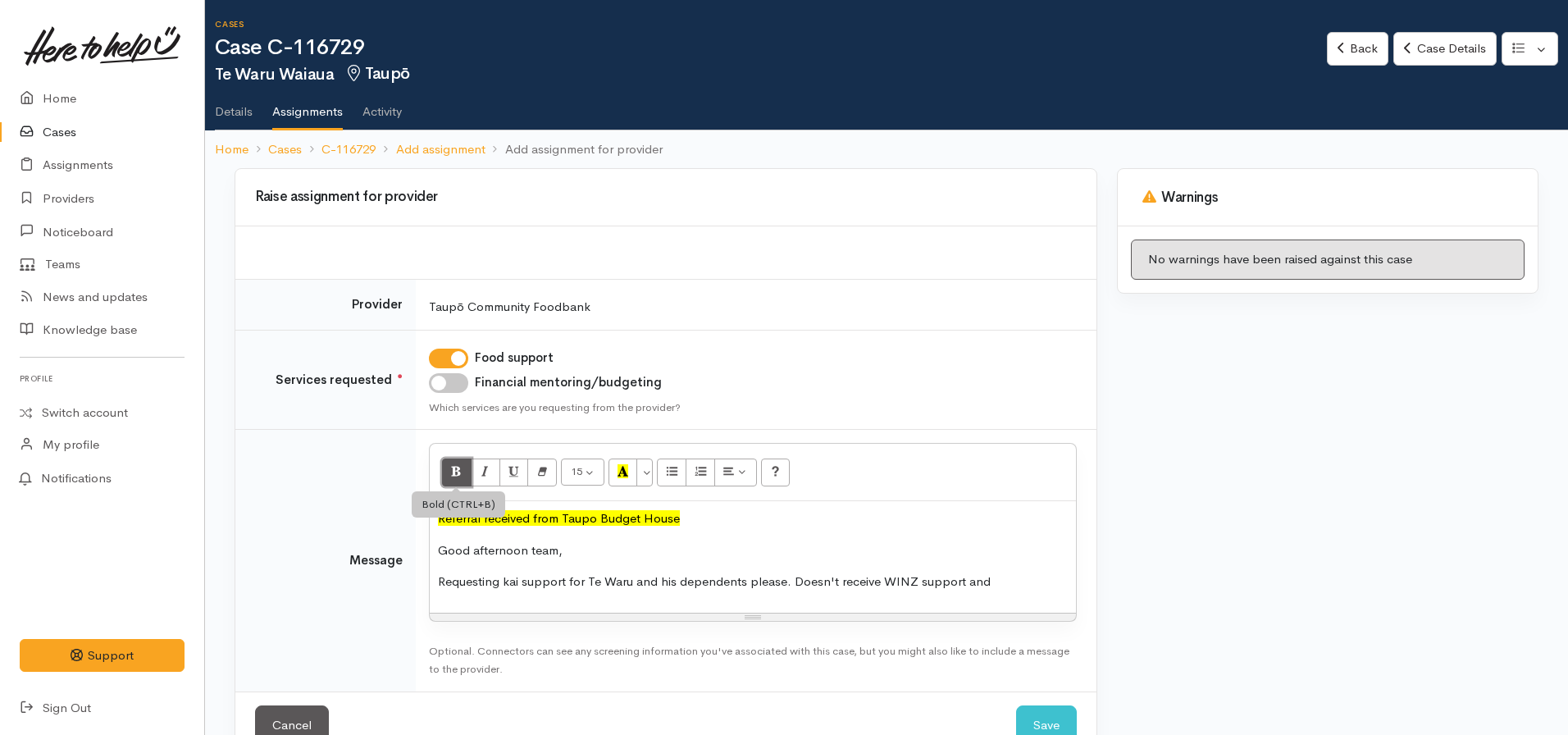
click at [464, 468] on button "Bold (CTRL+B)" at bounding box center [457, 472] width 29 height 28
click at [1007, 586] on p "Requesting kai support for Te Waru and his dependents please. Doesn't receive W…" at bounding box center [753, 582] width 630 height 19
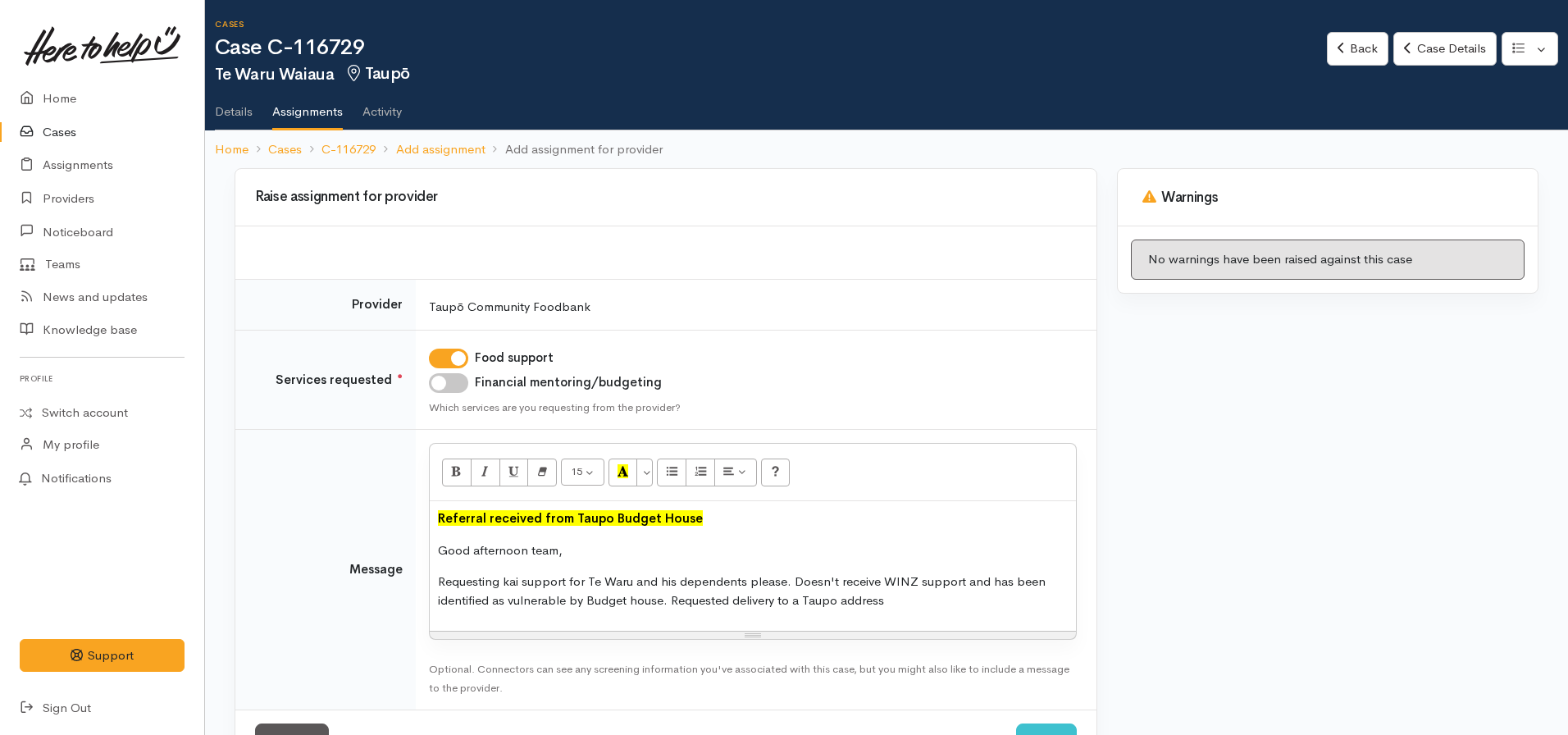
click at [904, 595] on p "Requesting kai support for Te Waru and his dependents please. Doesn't receive W…" at bounding box center [753, 590] width 630 height 37
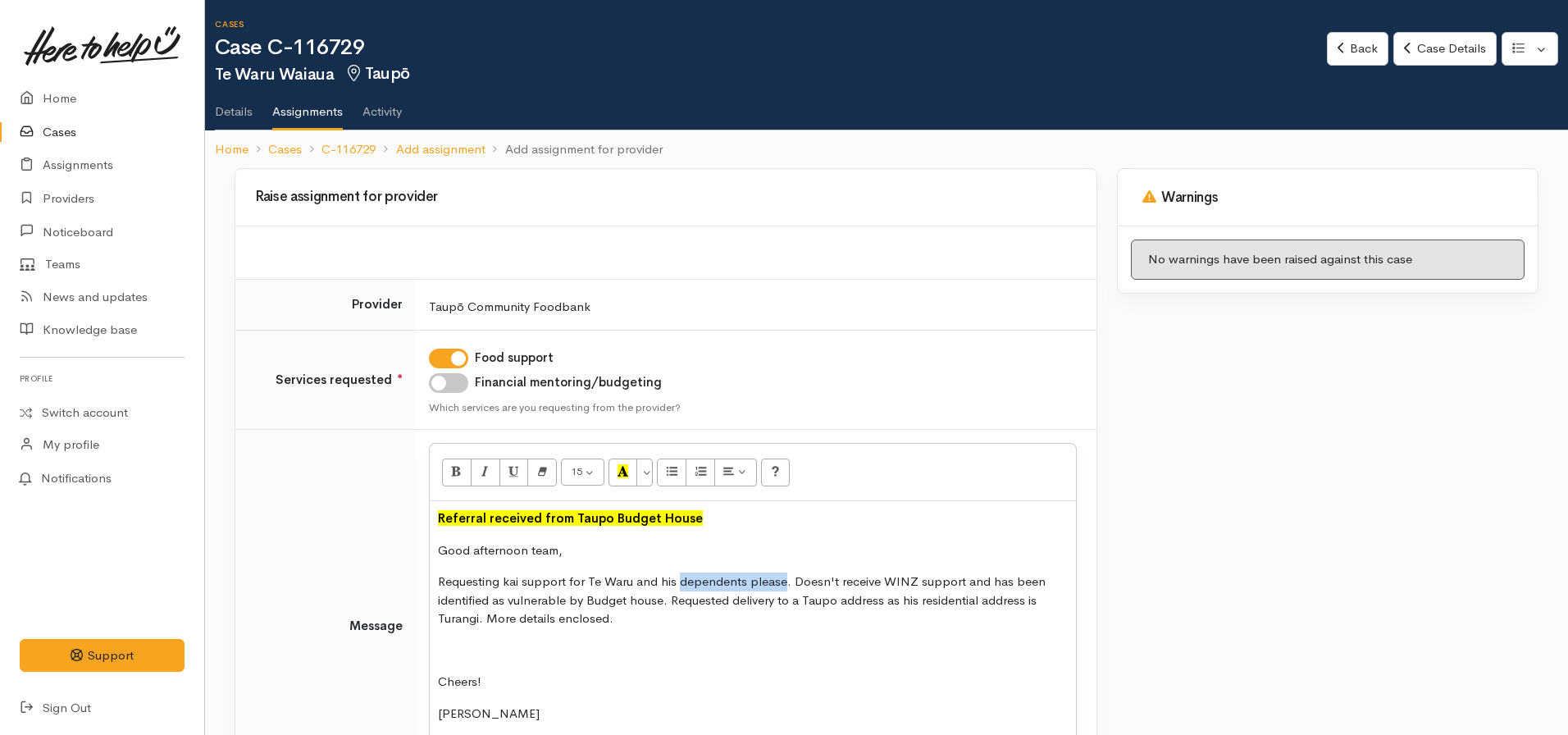
drag, startPoint x: 784, startPoint y: 577, endPoint x: 679, endPoint y: 581, distance: 105.1
click at [679, 581] on p "Requesting kai support for Te Waru and his dependents please. Doesn't receive W…" at bounding box center [753, 600] width 630 height 56
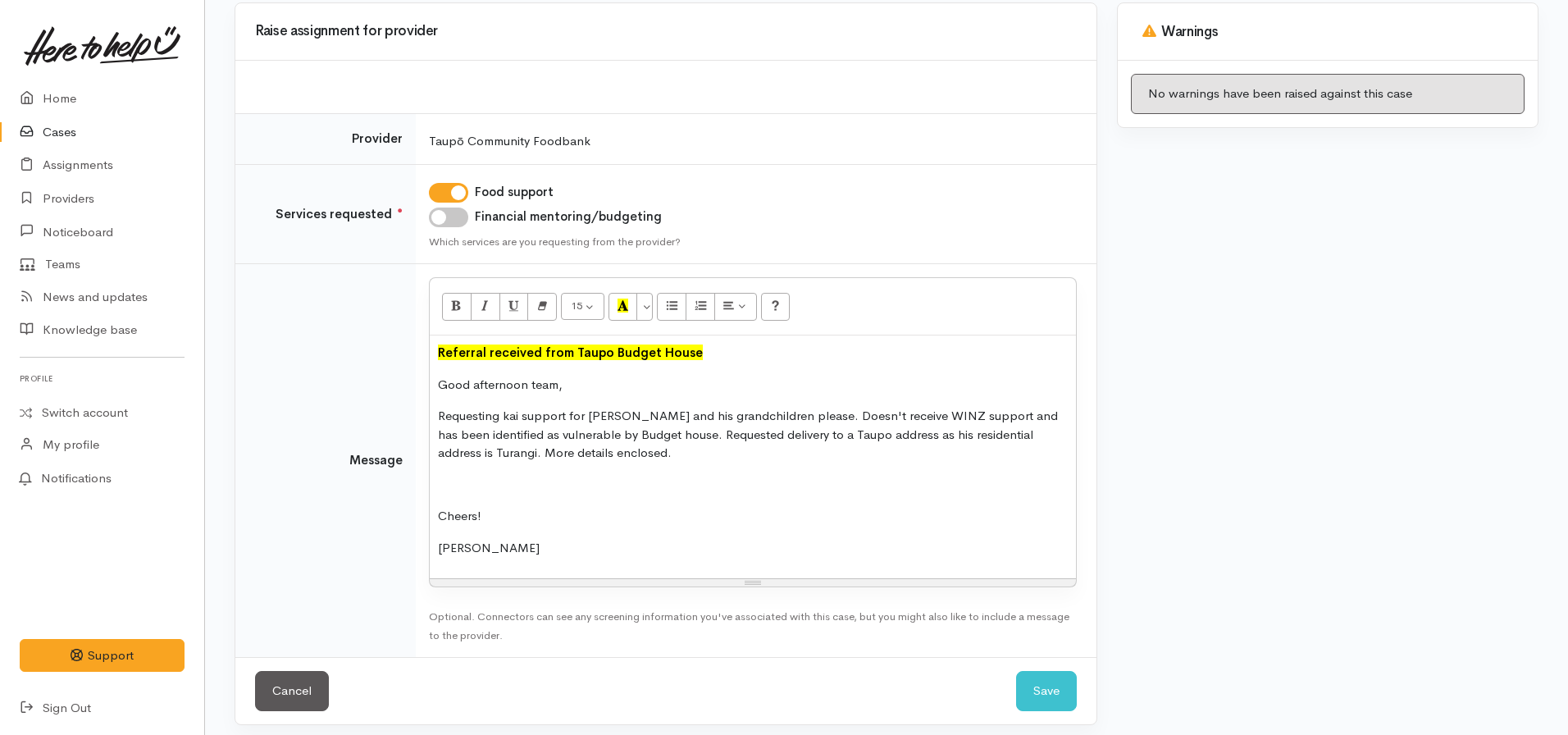
scroll to position [176, 0]
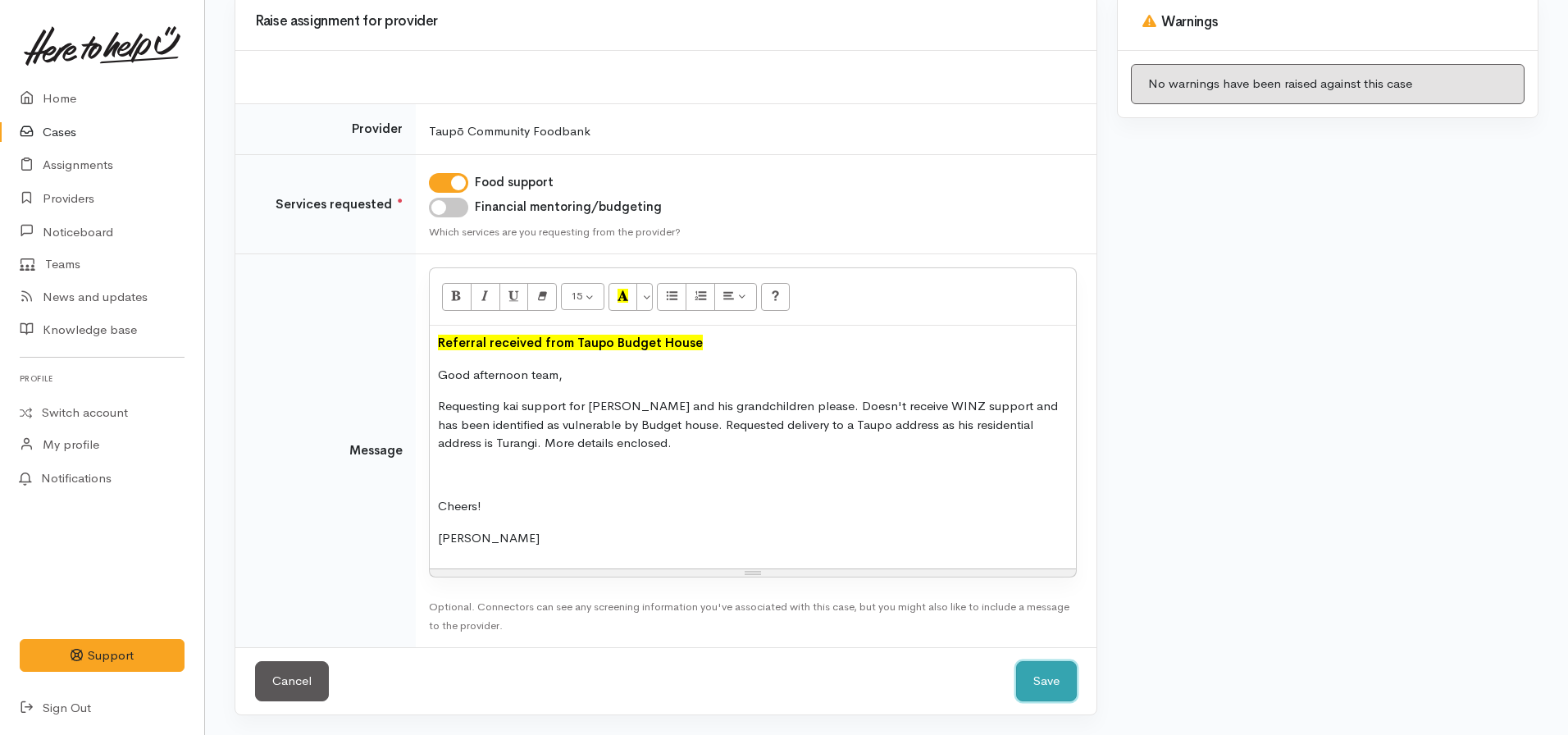
click at [1045, 676] on button "Save" at bounding box center [1046, 681] width 61 height 40
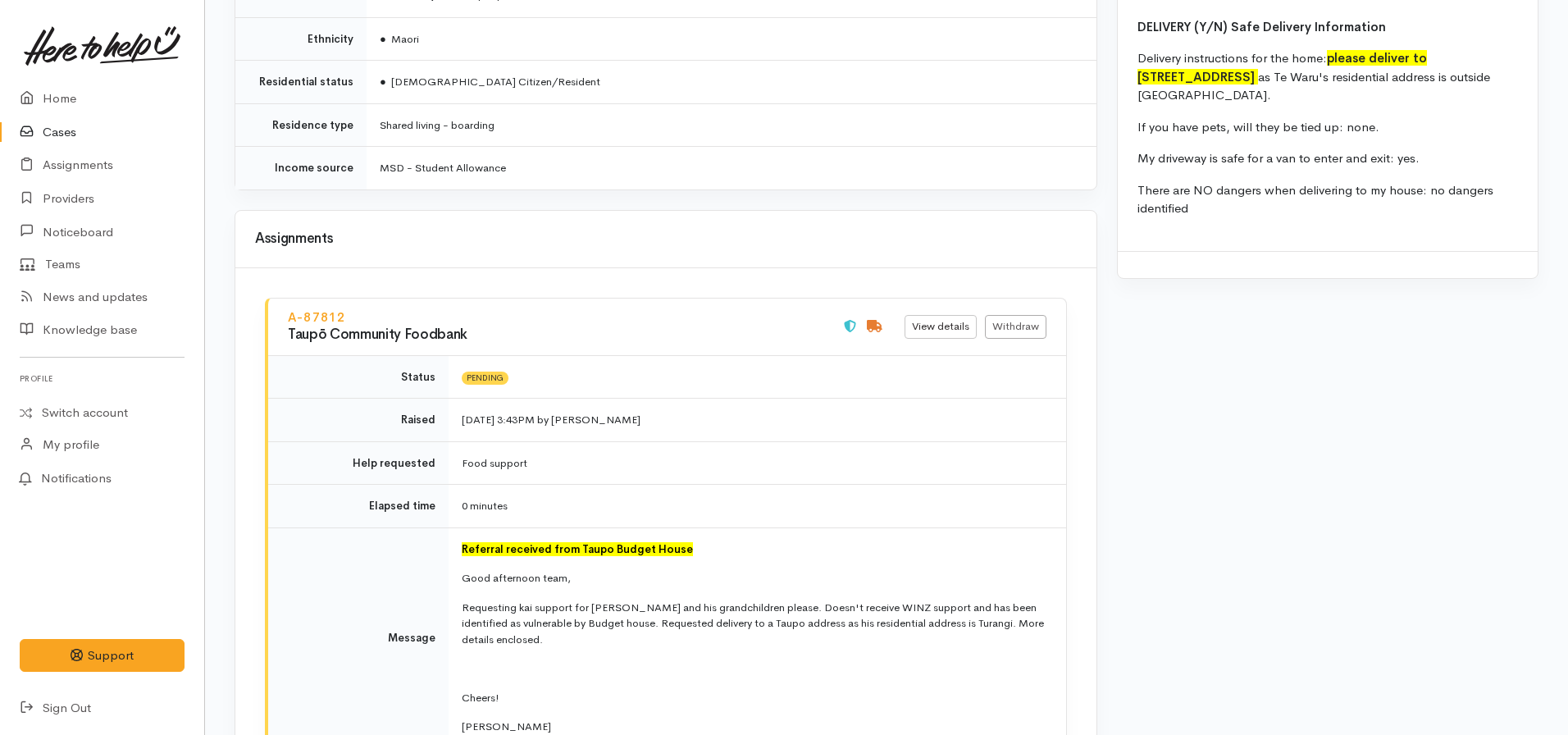
scroll to position [2378, 0]
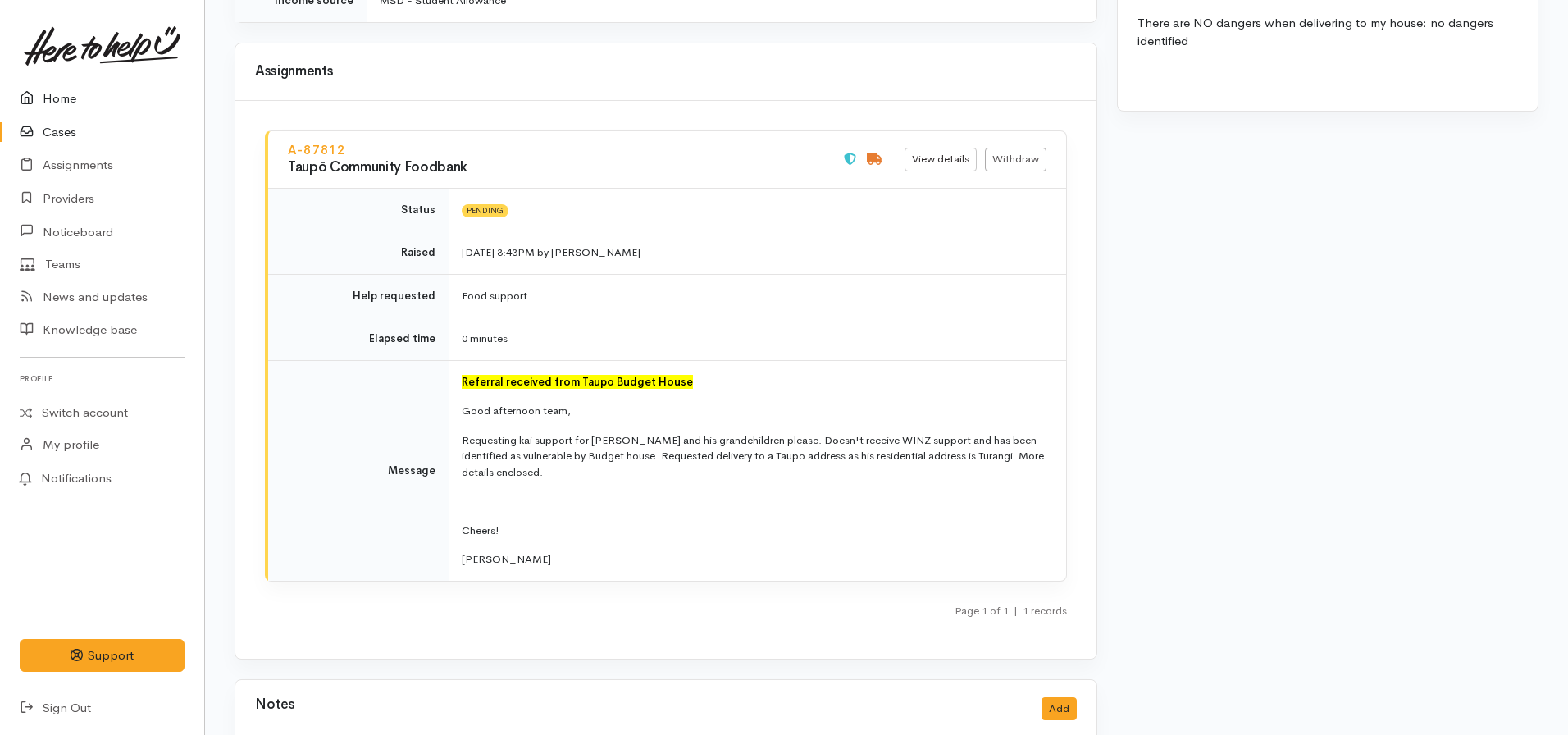
click at [70, 97] on link "Home" at bounding box center [102, 98] width 204 height 34
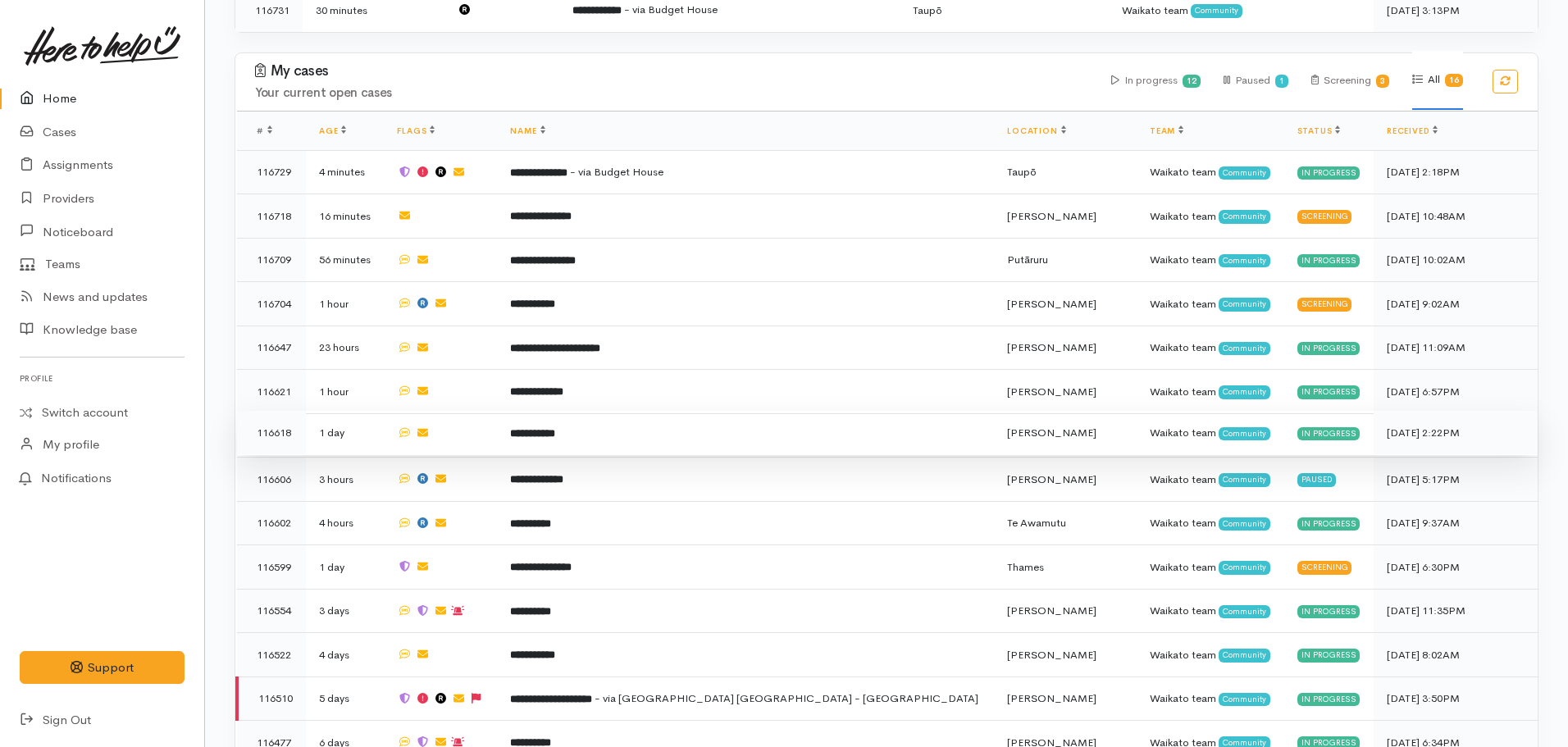
scroll to position [574, 0]
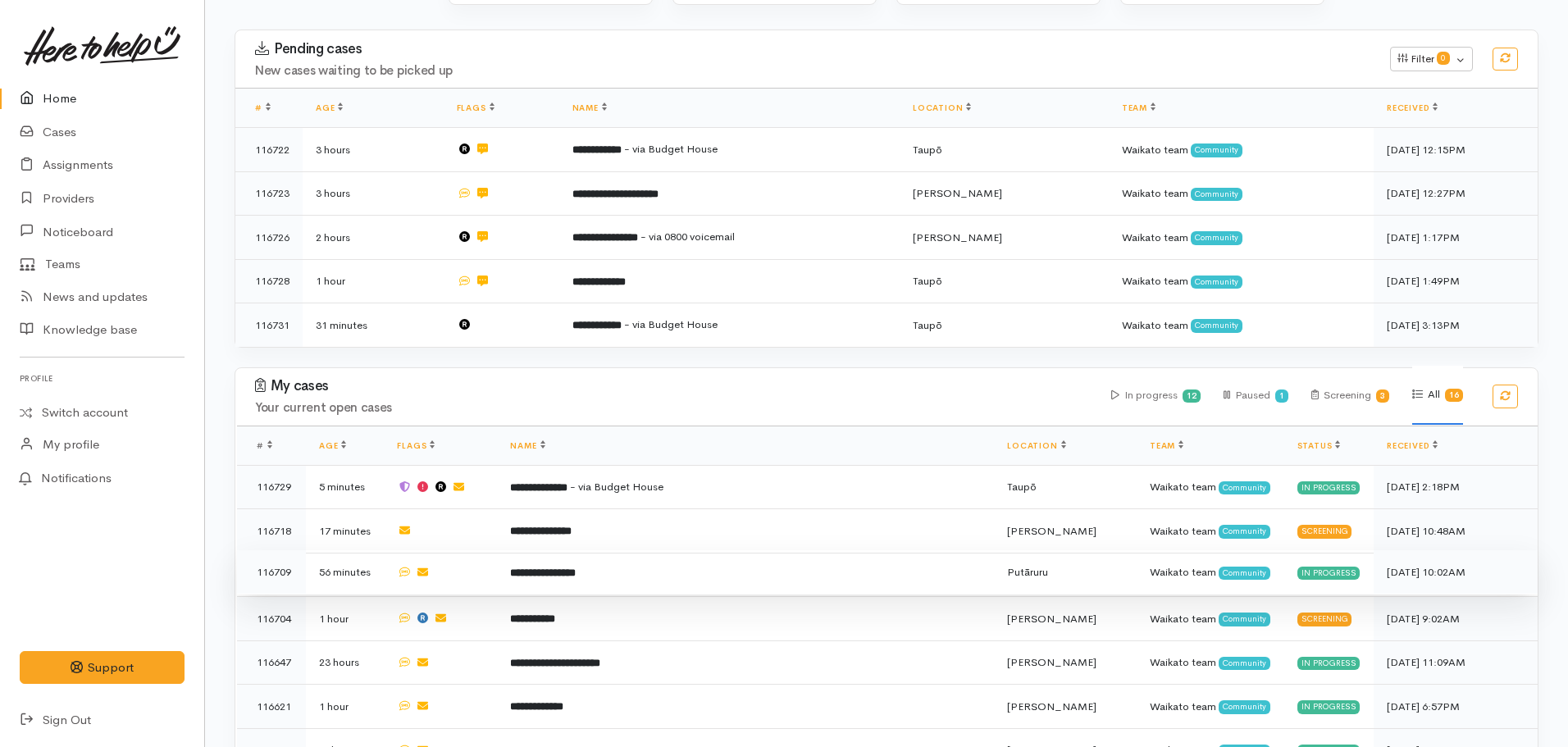
scroll to position [246, 0]
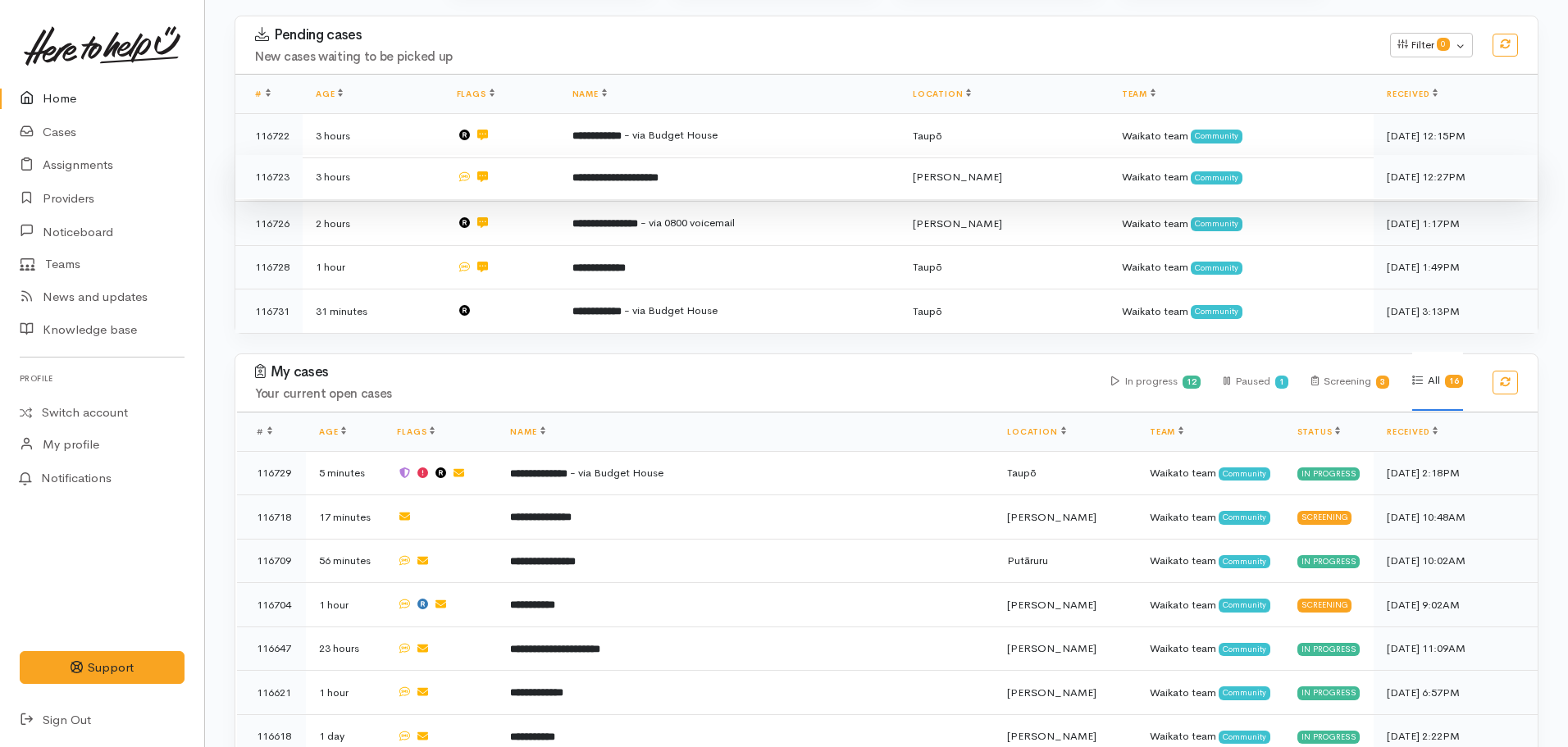
click at [702, 186] on td "**********" at bounding box center [730, 176] width 341 height 44
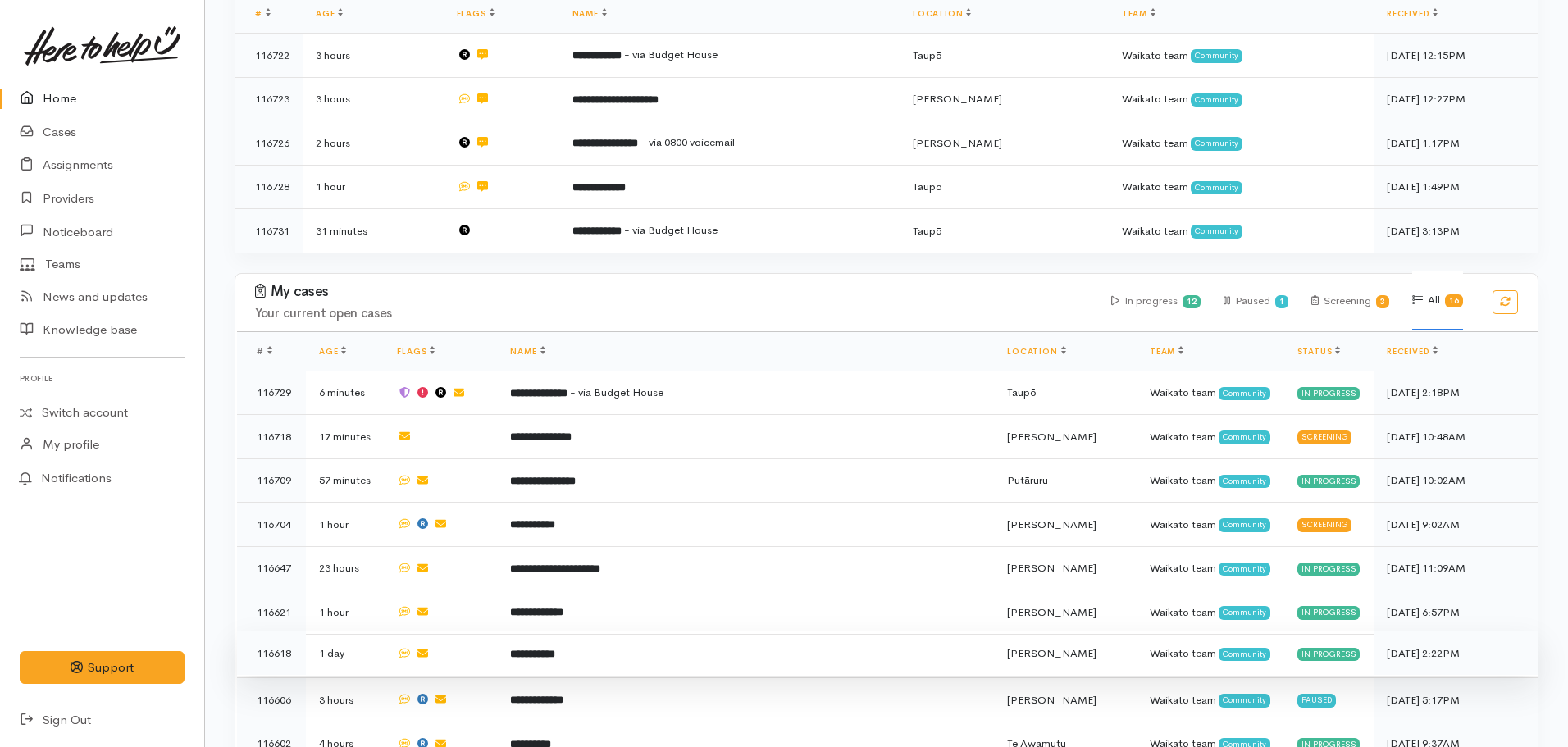
scroll to position [492, 0]
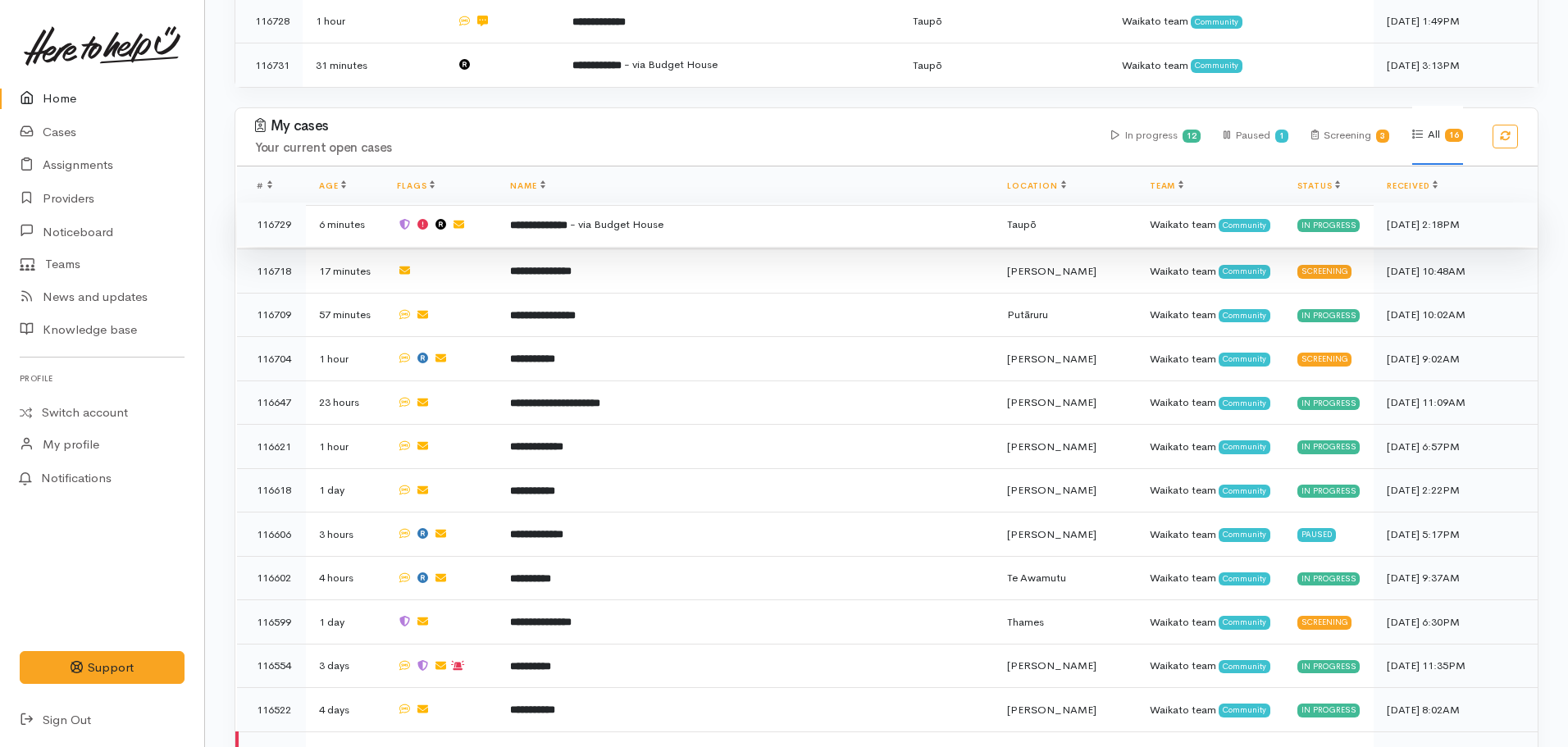
click at [620, 232] on td "**********" at bounding box center [744, 224] width 497 height 44
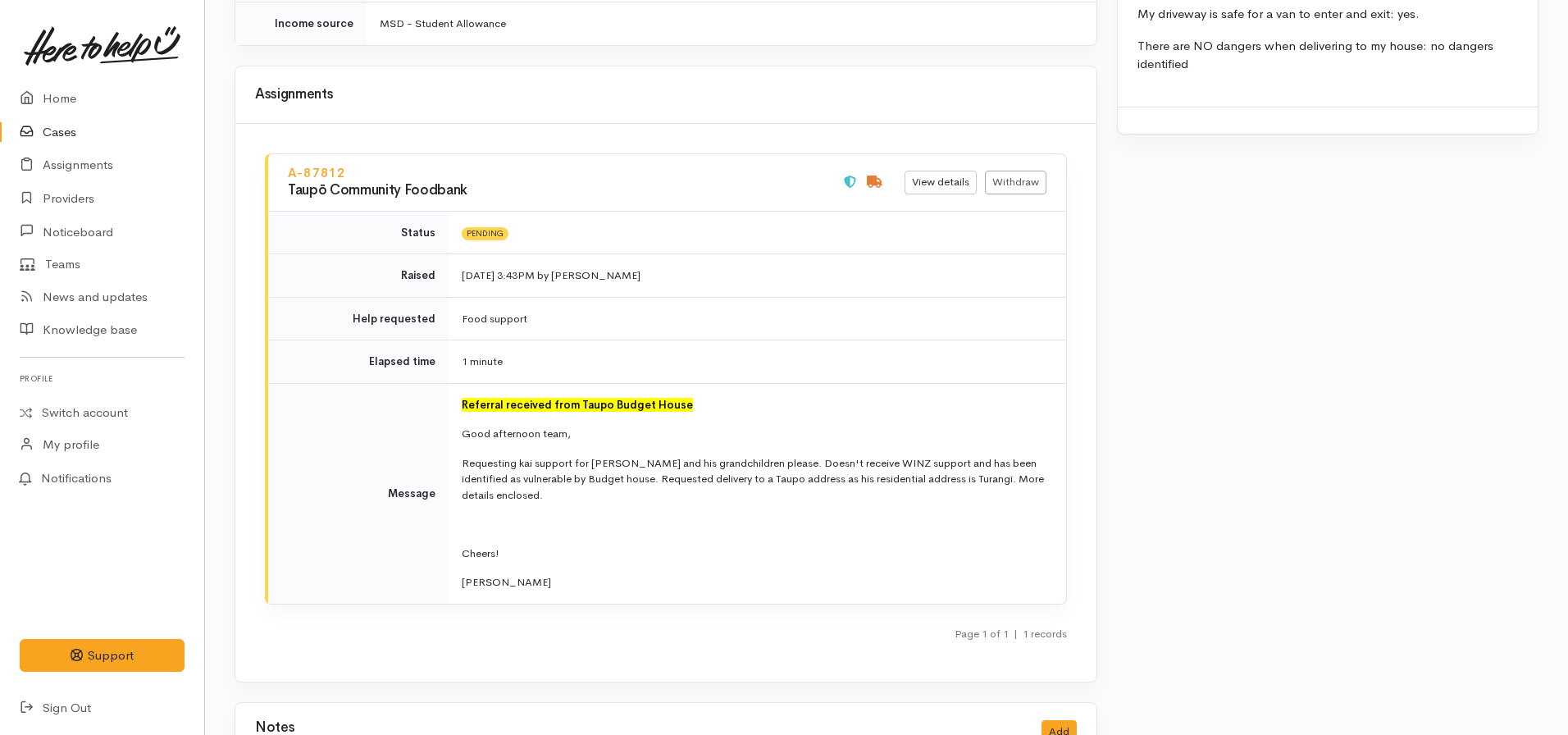
scroll to position [2453, 0]
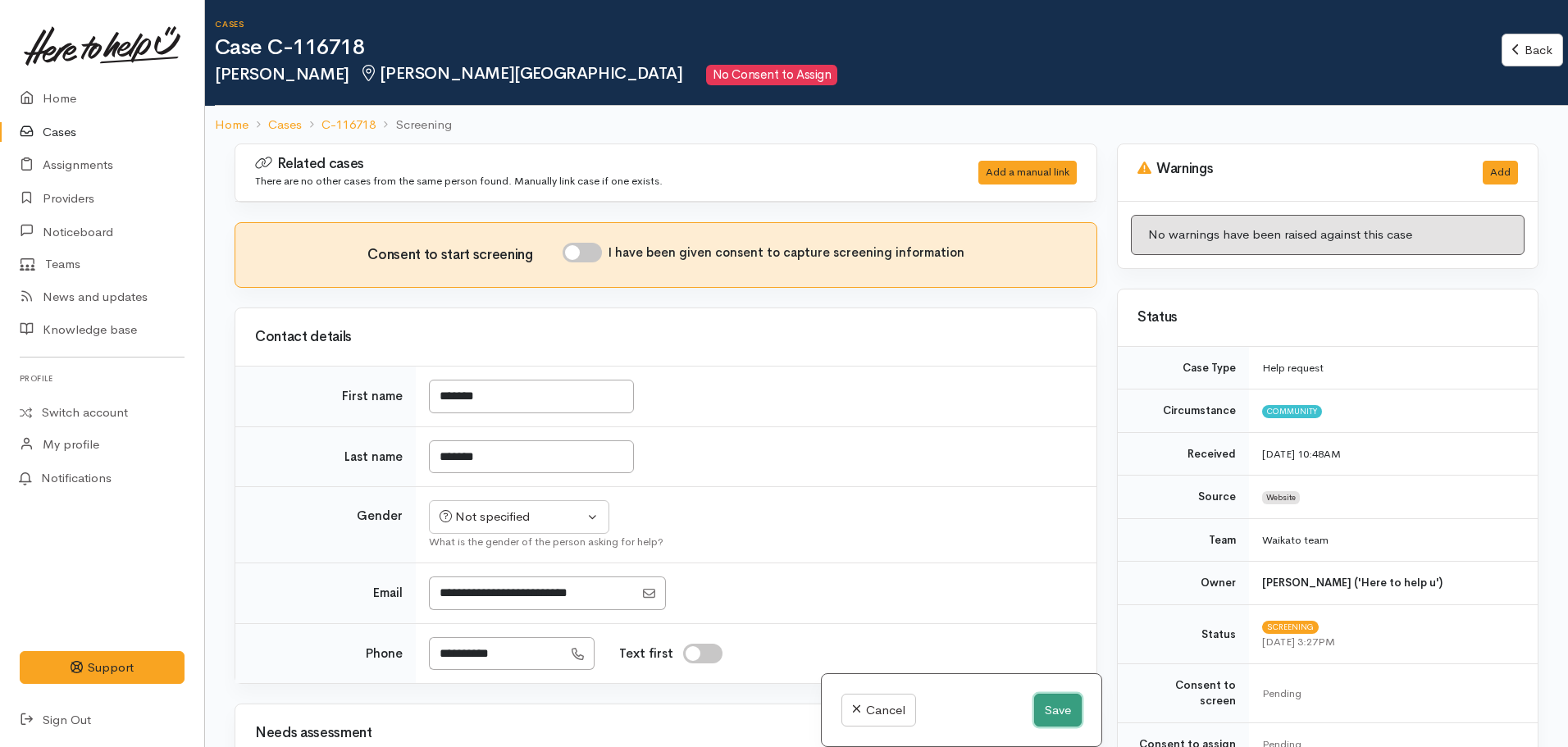
click at [1052, 718] on button "Save" at bounding box center [1058, 710] width 47 height 34
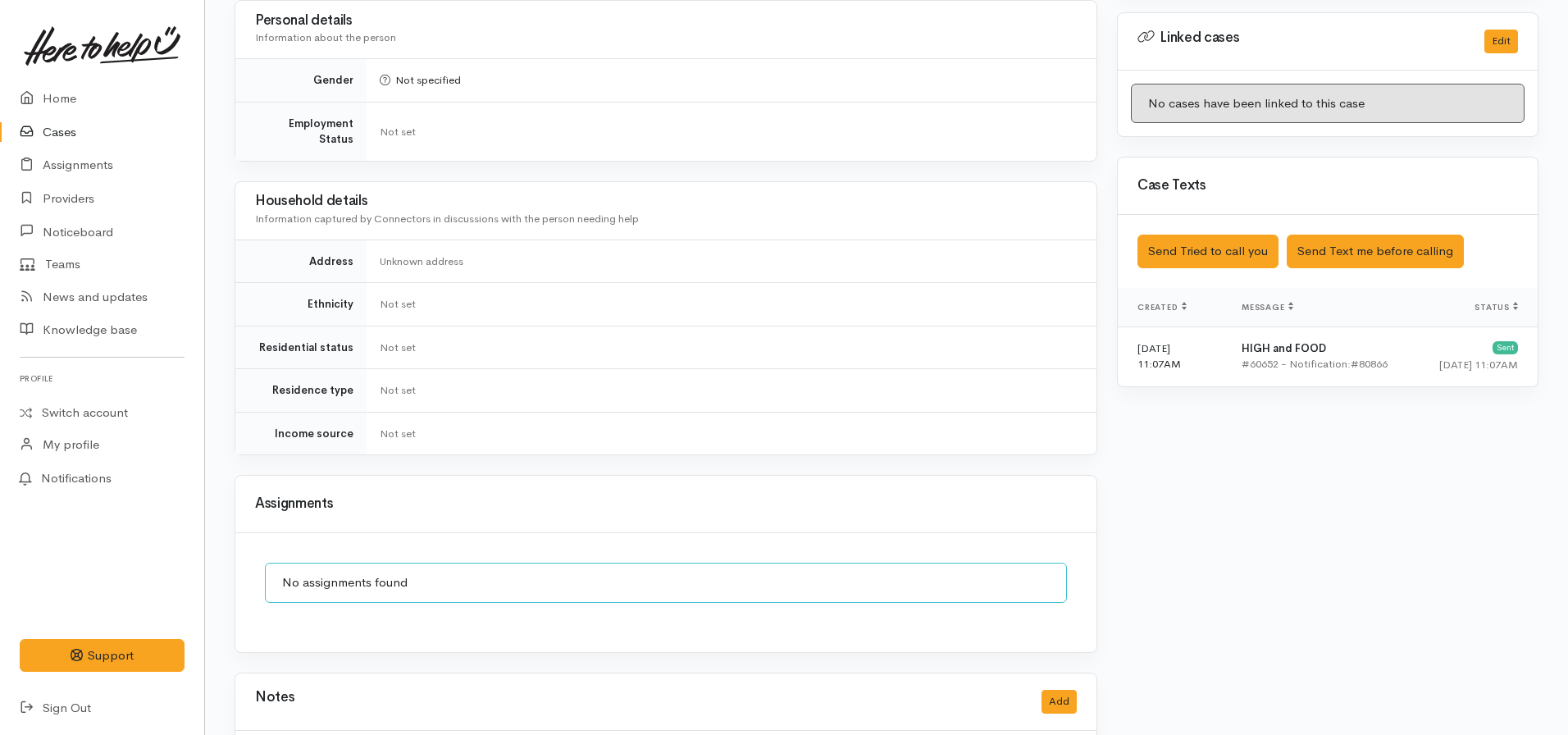
scroll to position [868, 0]
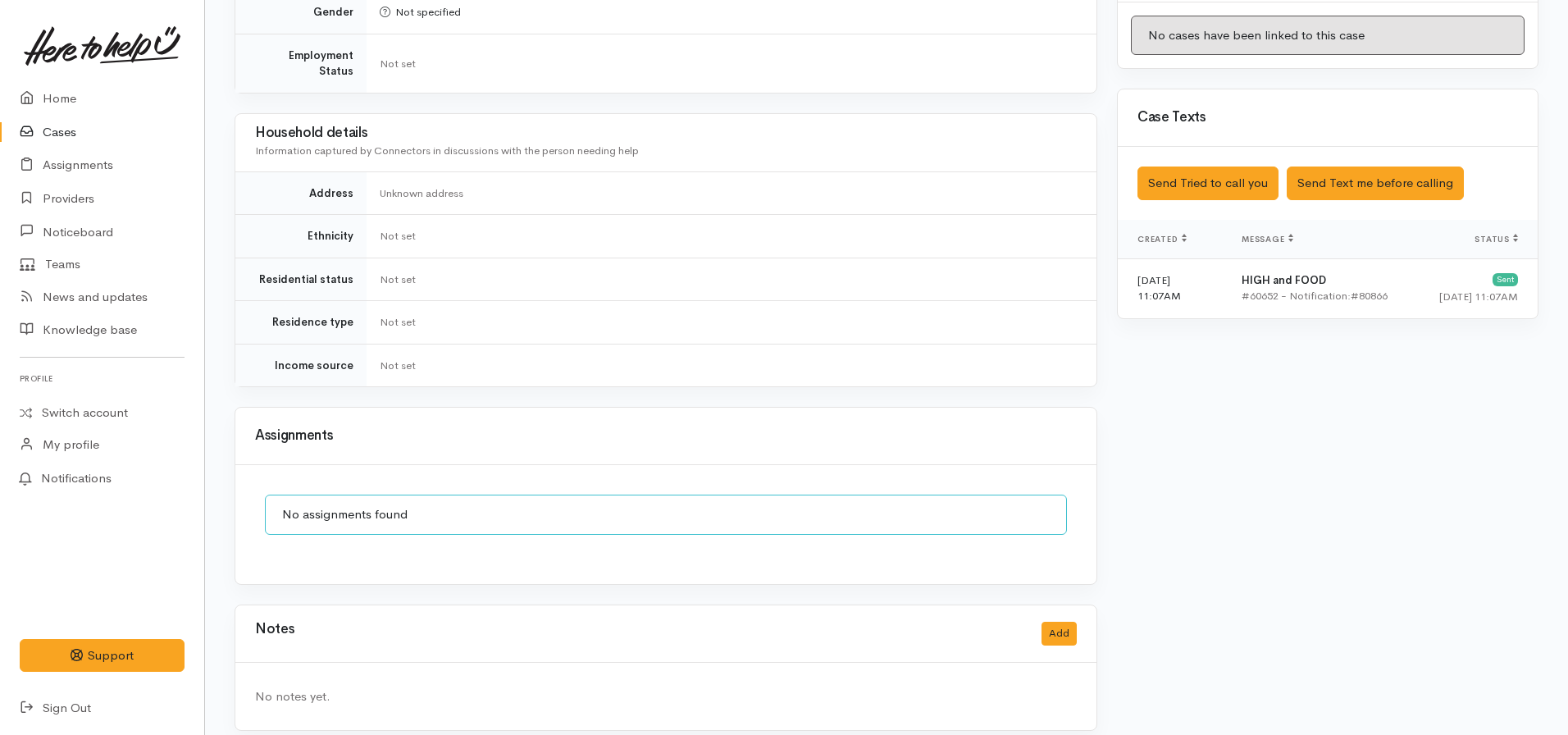
click at [1053, 605] on div "Notes Add" at bounding box center [665, 633] width 861 height 58
click at [1051, 621] on button "Add" at bounding box center [1059, 633] width 35 height 24
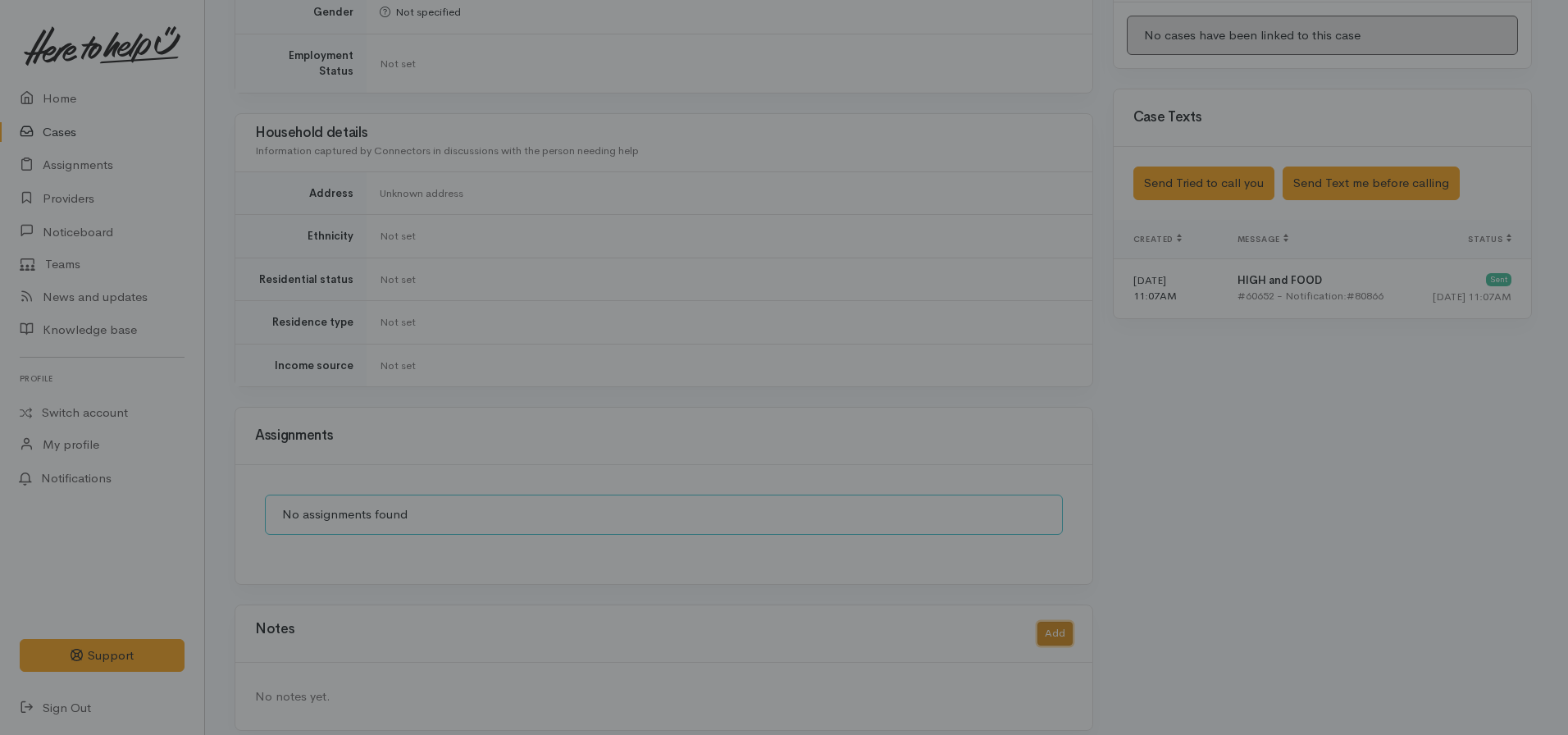
scroll to position [856, 0]
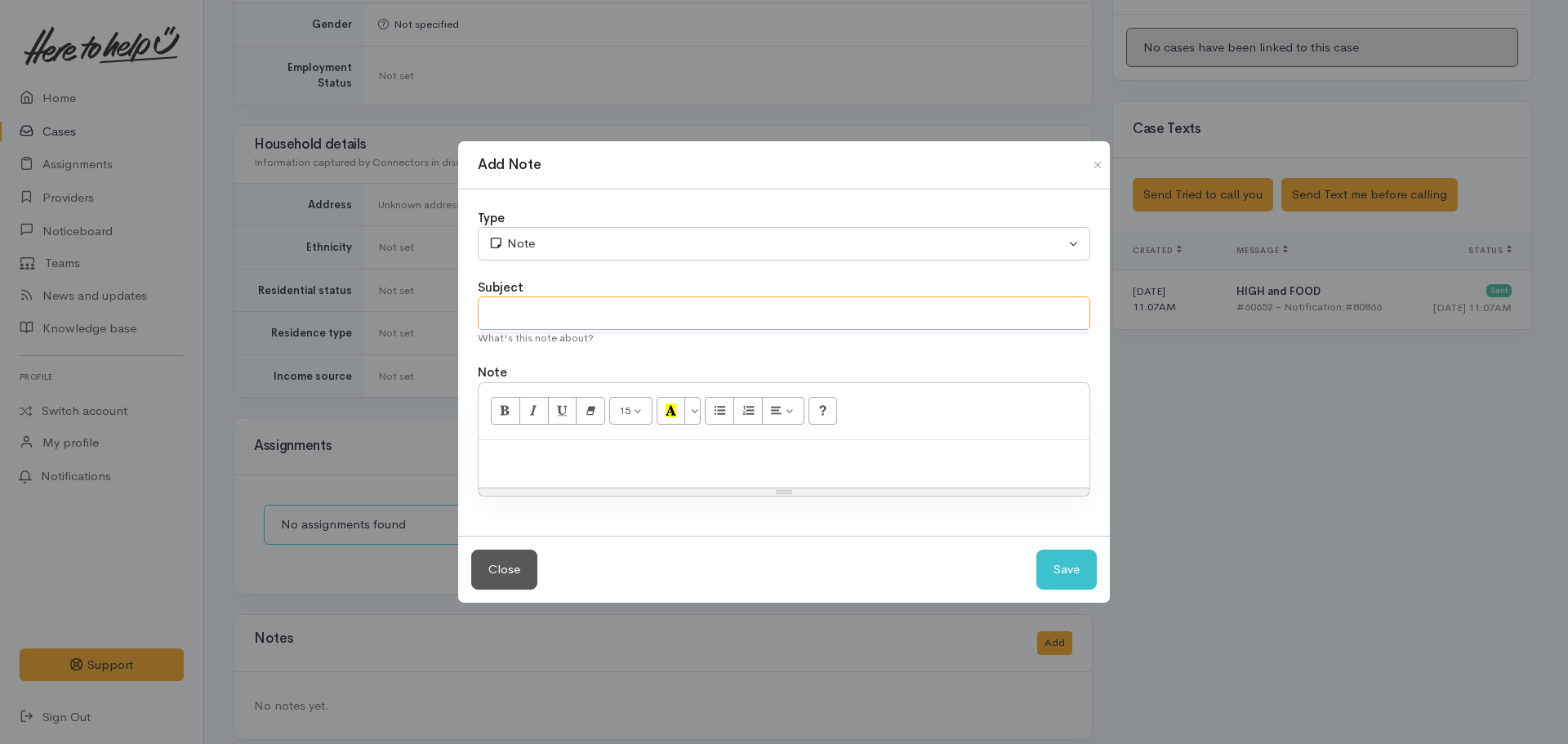
click at [537, 313] on input "text" at bounding box center [784, 313] width 613 height 33
type input "A"
type input "Number not recognised"
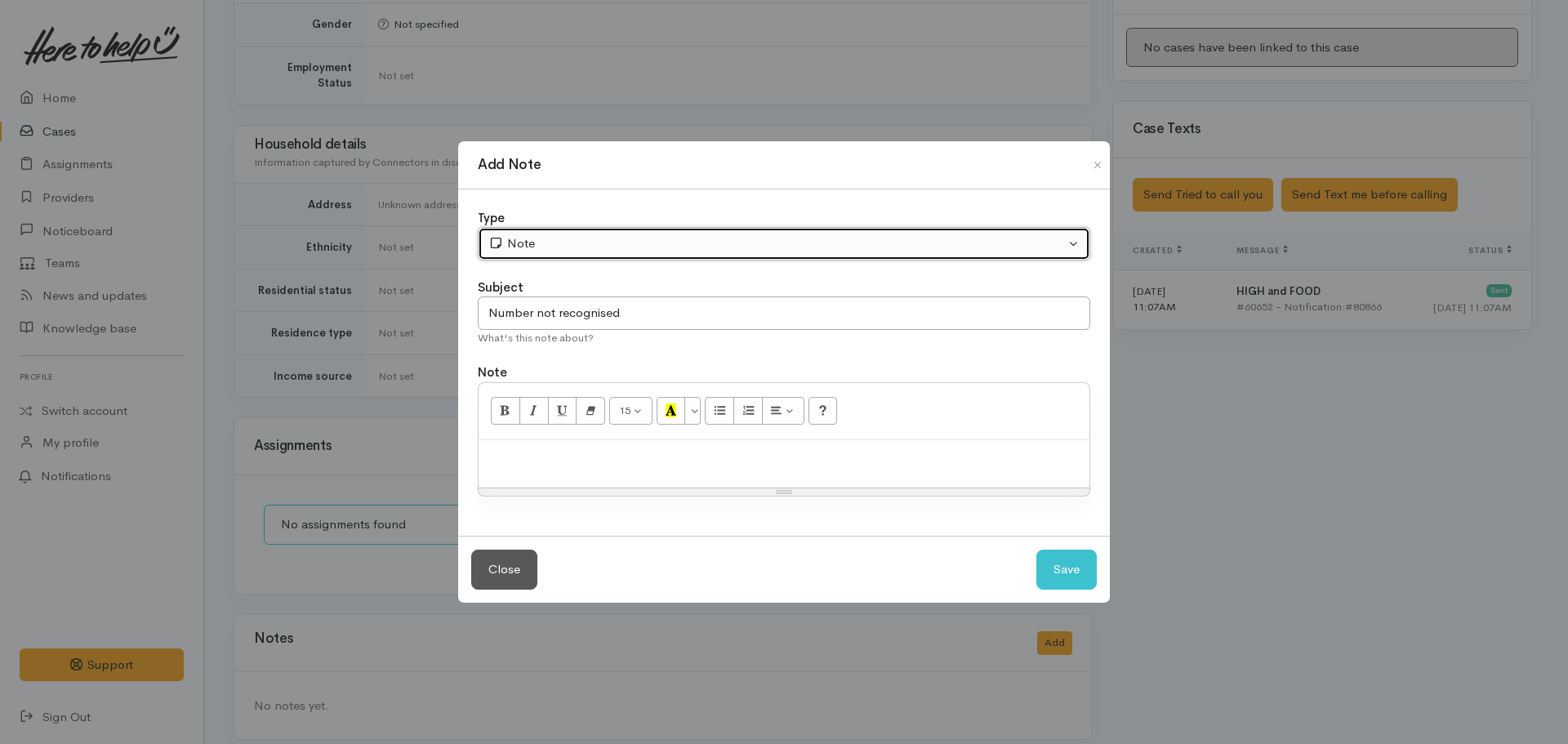
click at [601, 240] on div "Note" at bounding box center [777, 243] width 577 height 19
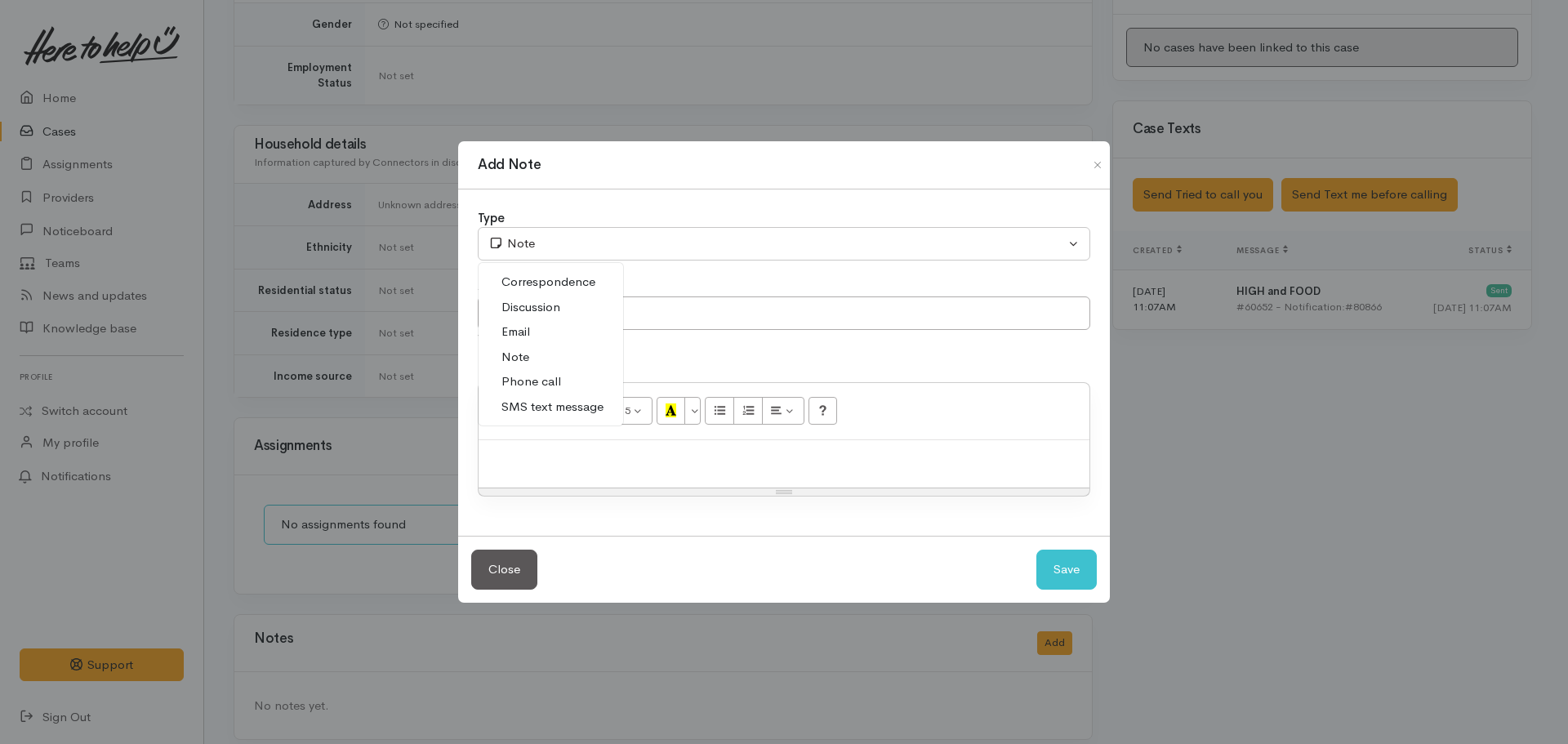
click at [587, 372] on link "Phone call" at bounding box center [550, 382] width 145 height 26
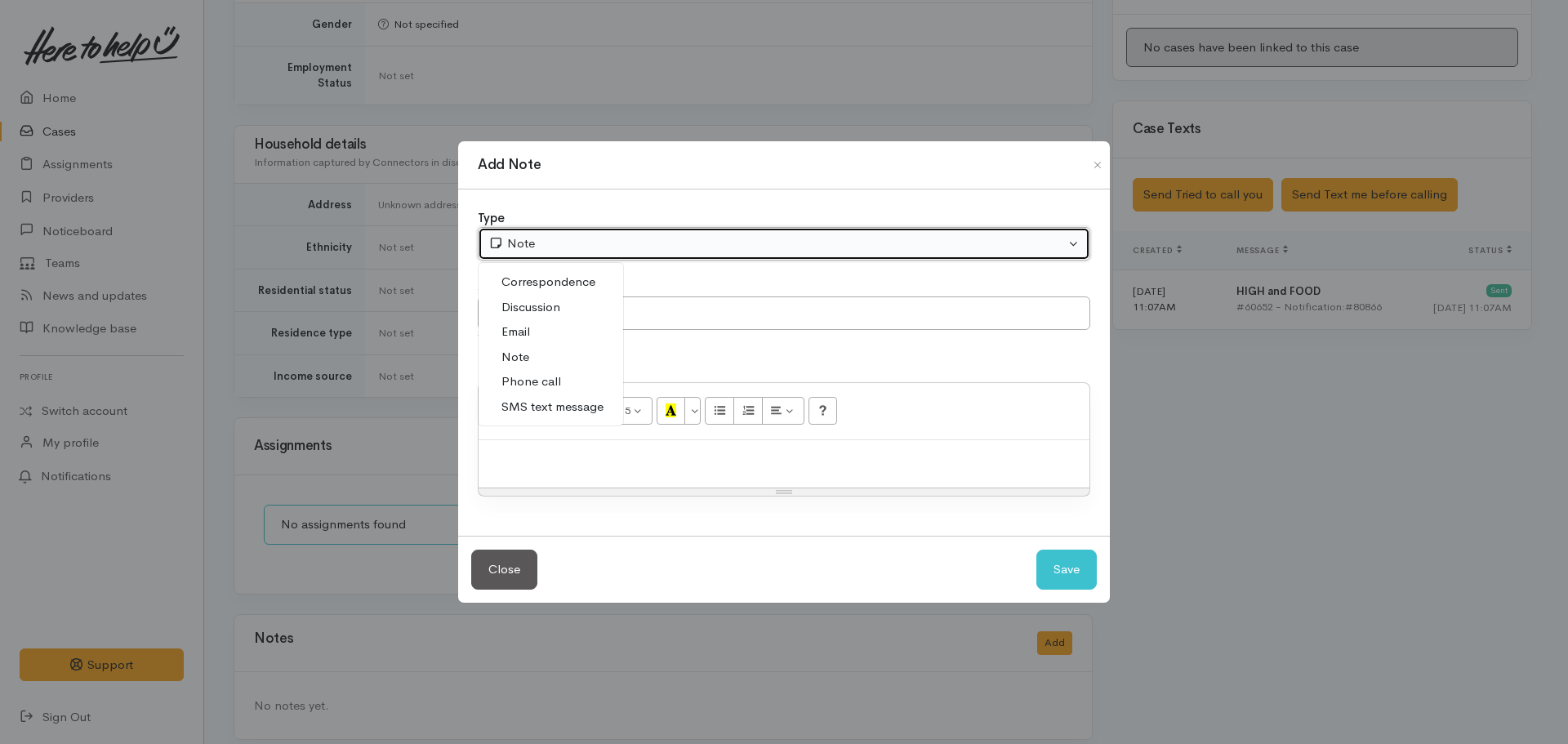
select select "3"
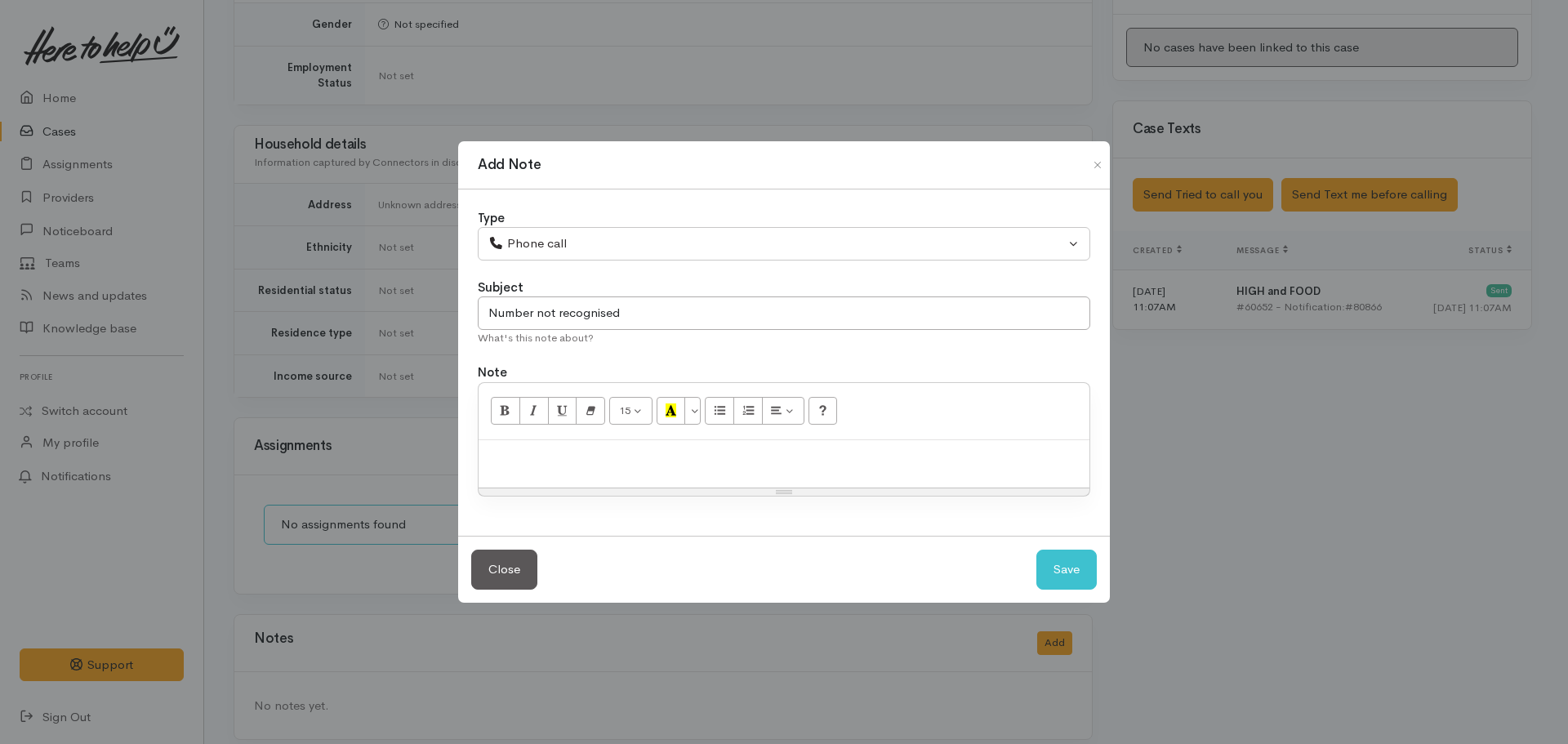
click at [580, 462] on p at bounding box center [784, 458] width 595 height 19
click at [1087, 580] on button "Save" at bounding box center [1066, 569] width 61 height 40
select select "1"
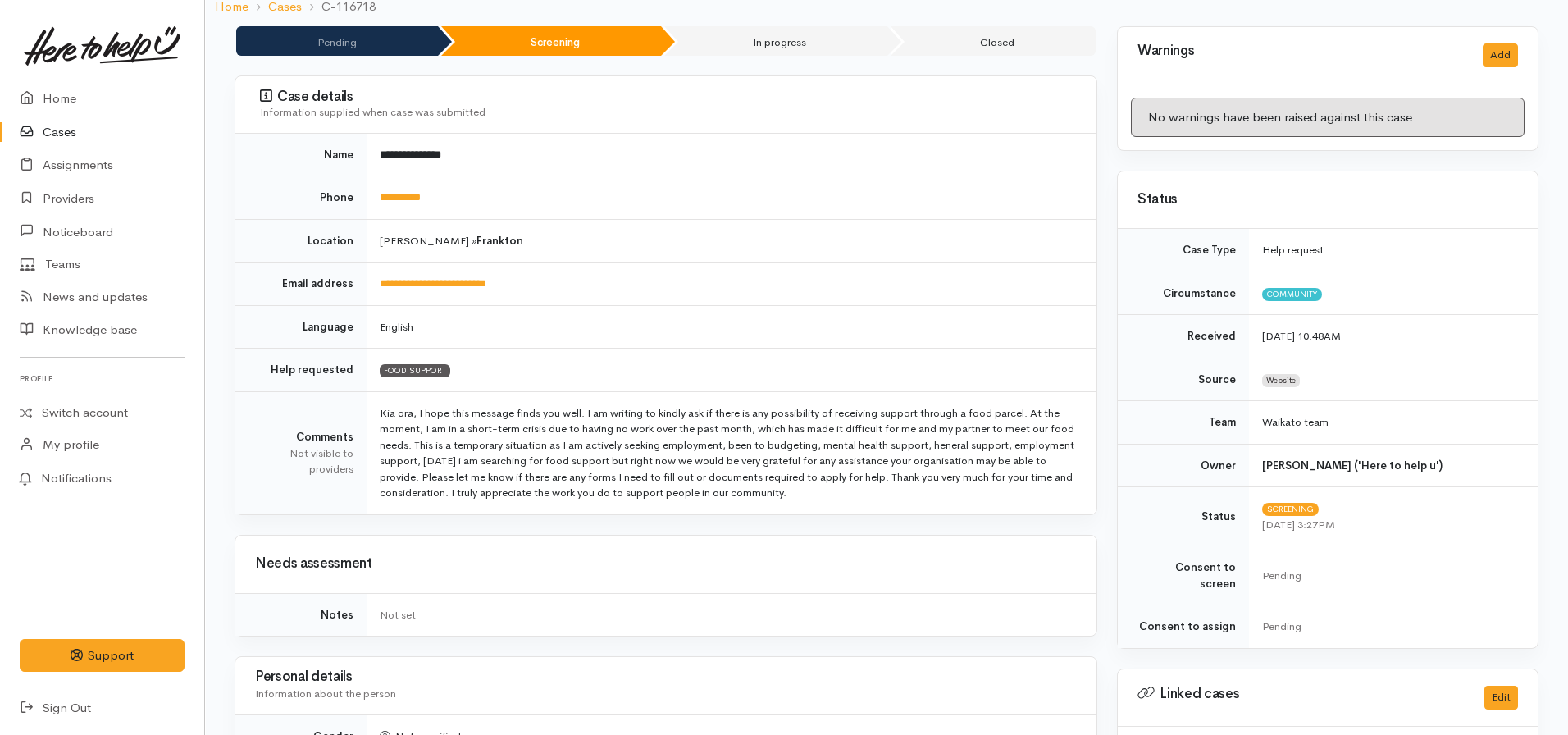
scroll to position [0, 0]
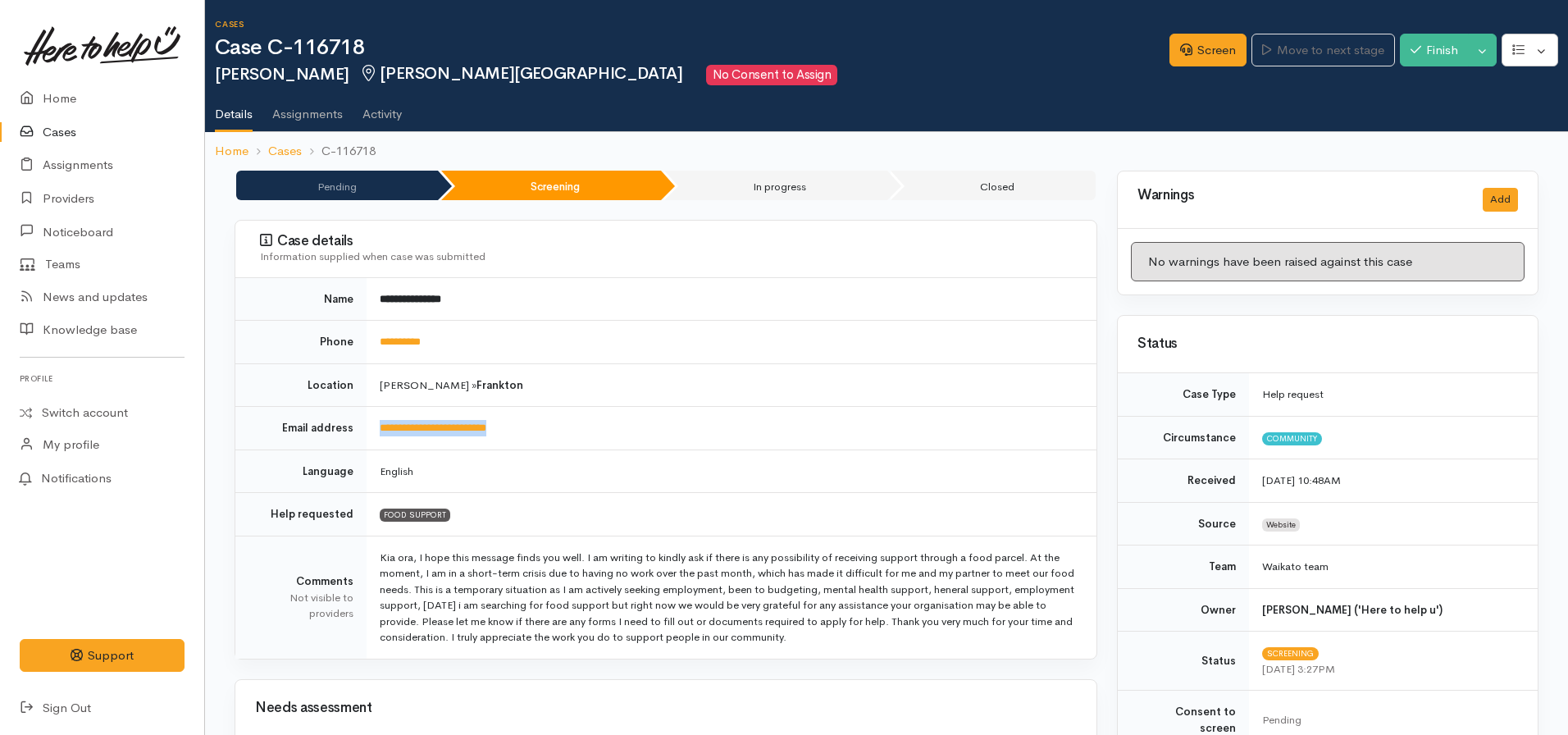
drag, startPoint x: 540, startPoint y: 426, endPoint x: 356, endPoint y: 438, distance: 184.4
click at [356, 438] on tr "**********" at bounding box center [665, 429] width 861 height 43
copy tr "**********"
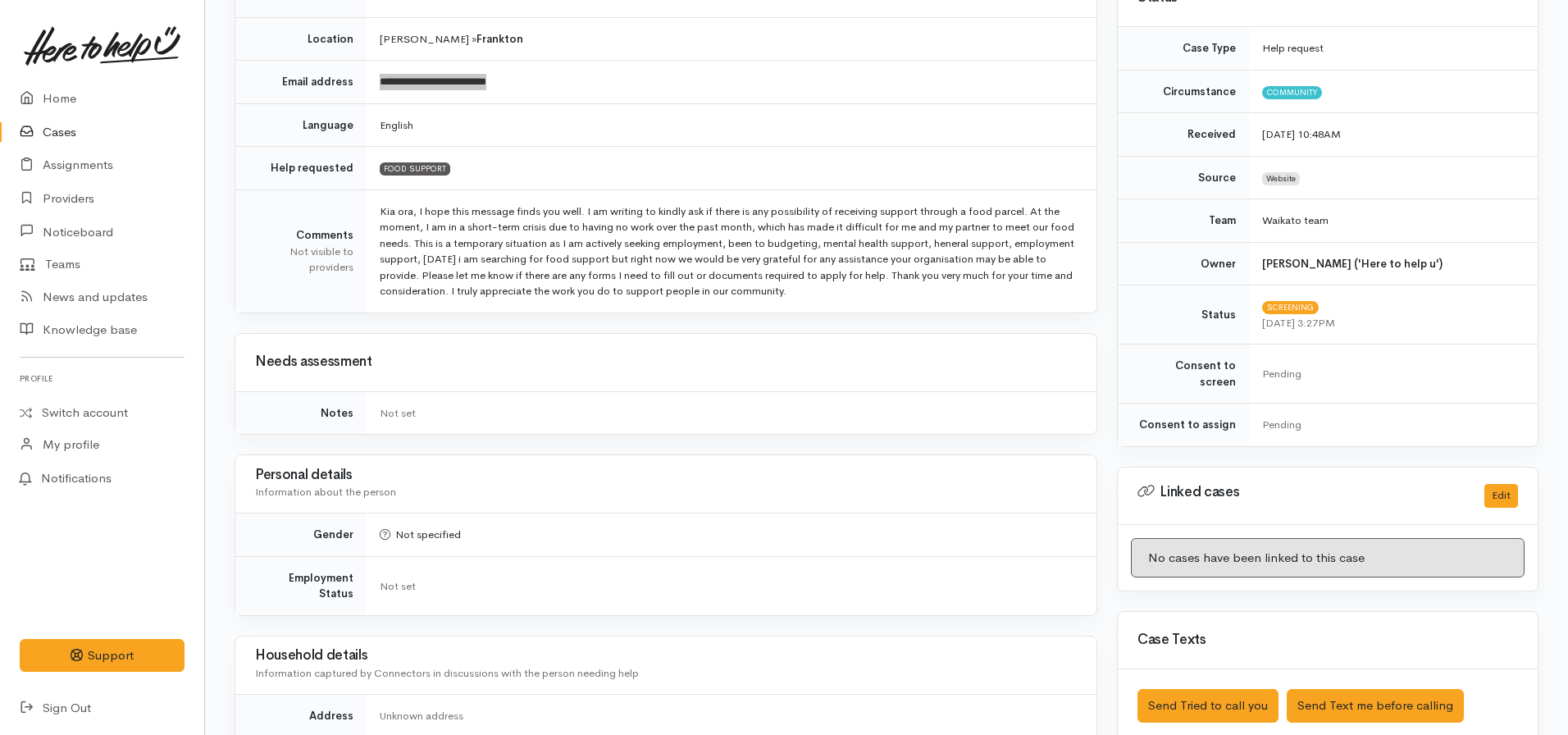
scroll to position [132, 0]
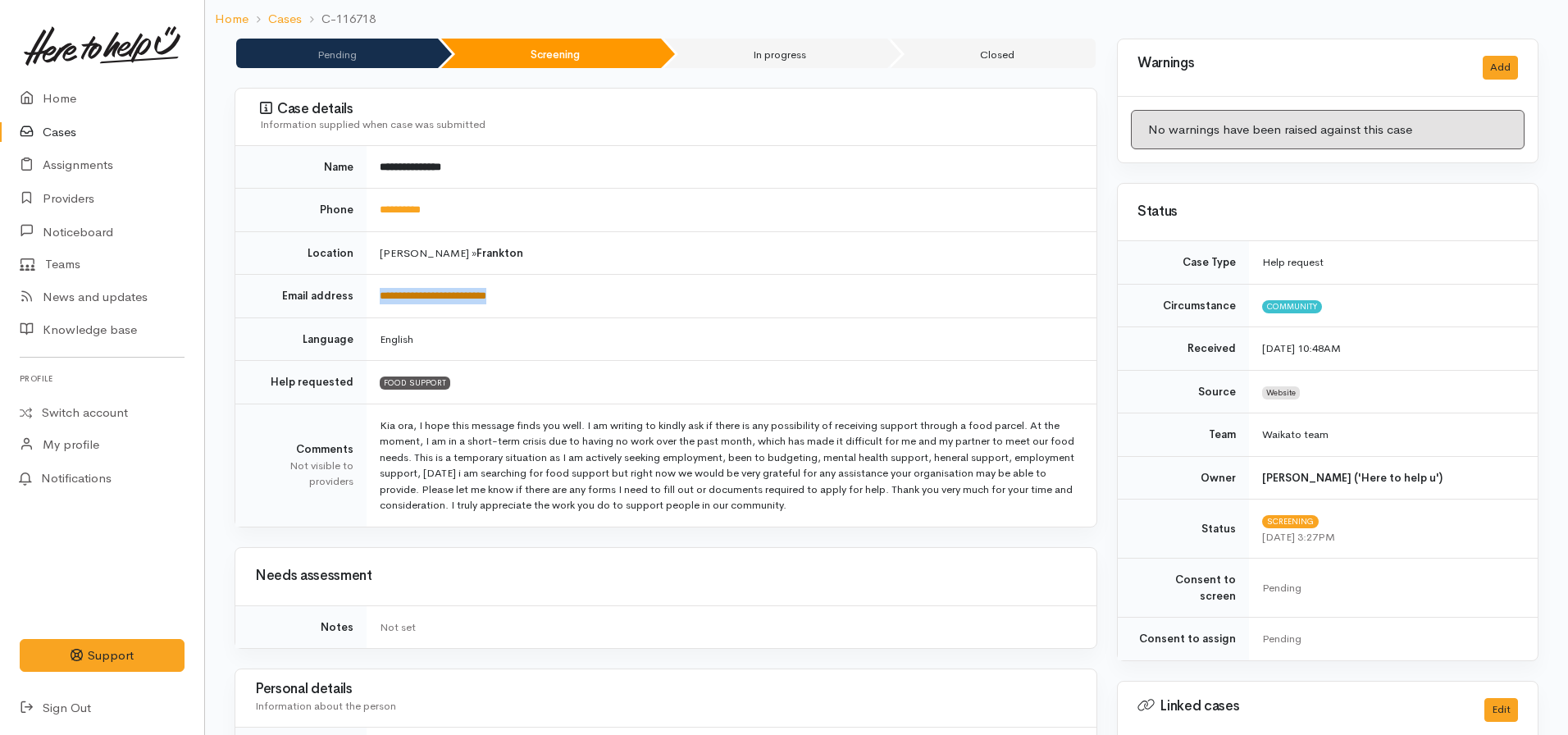
copy tr "**********"
click at [675, 272] on td "Hamilton » Frankton" at bounding box center [732, 253] width 730 height 43
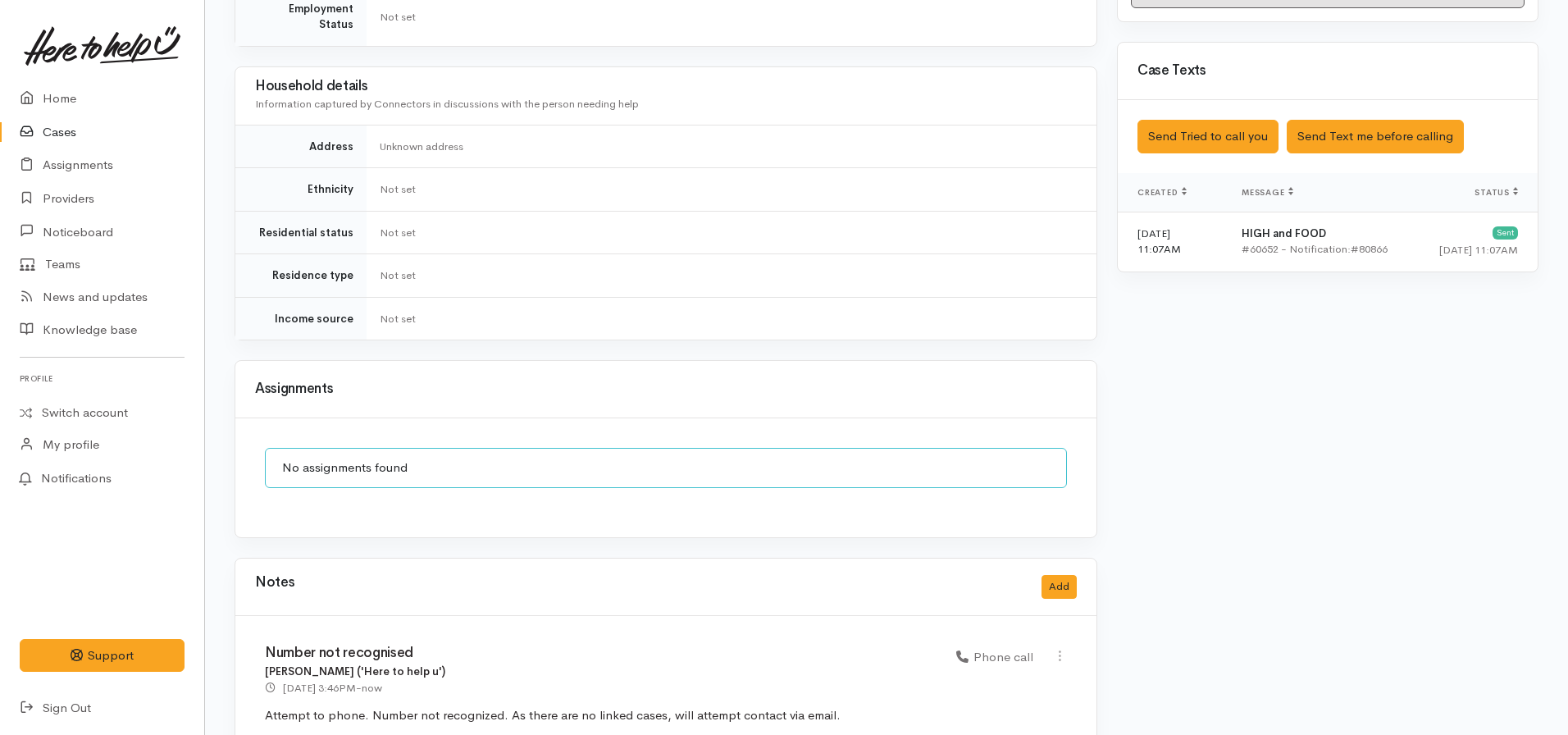
scroll to position [952, 0]
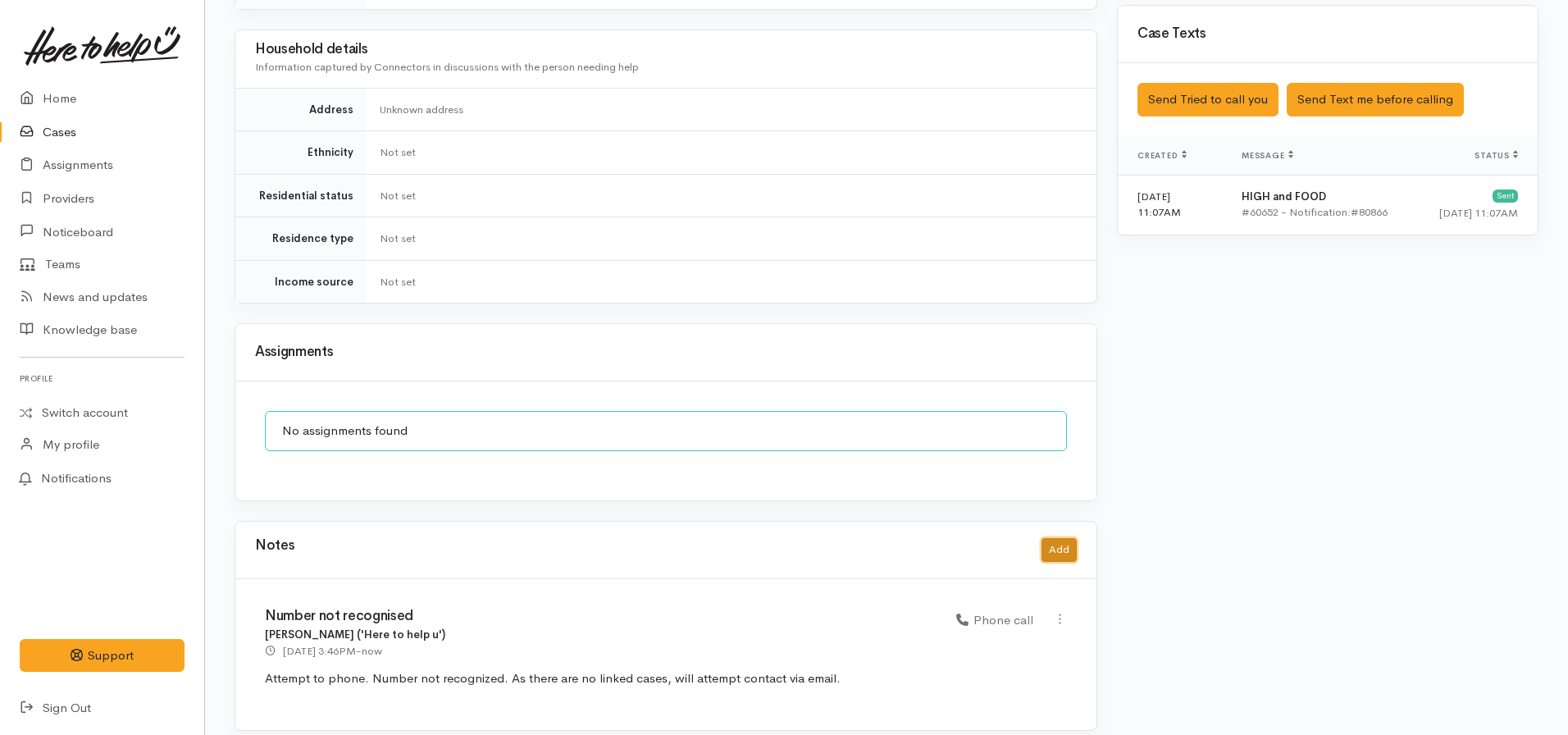
click at [1059, 538] on button "Add" at bounding box center [1059, 550] width 35 height 24
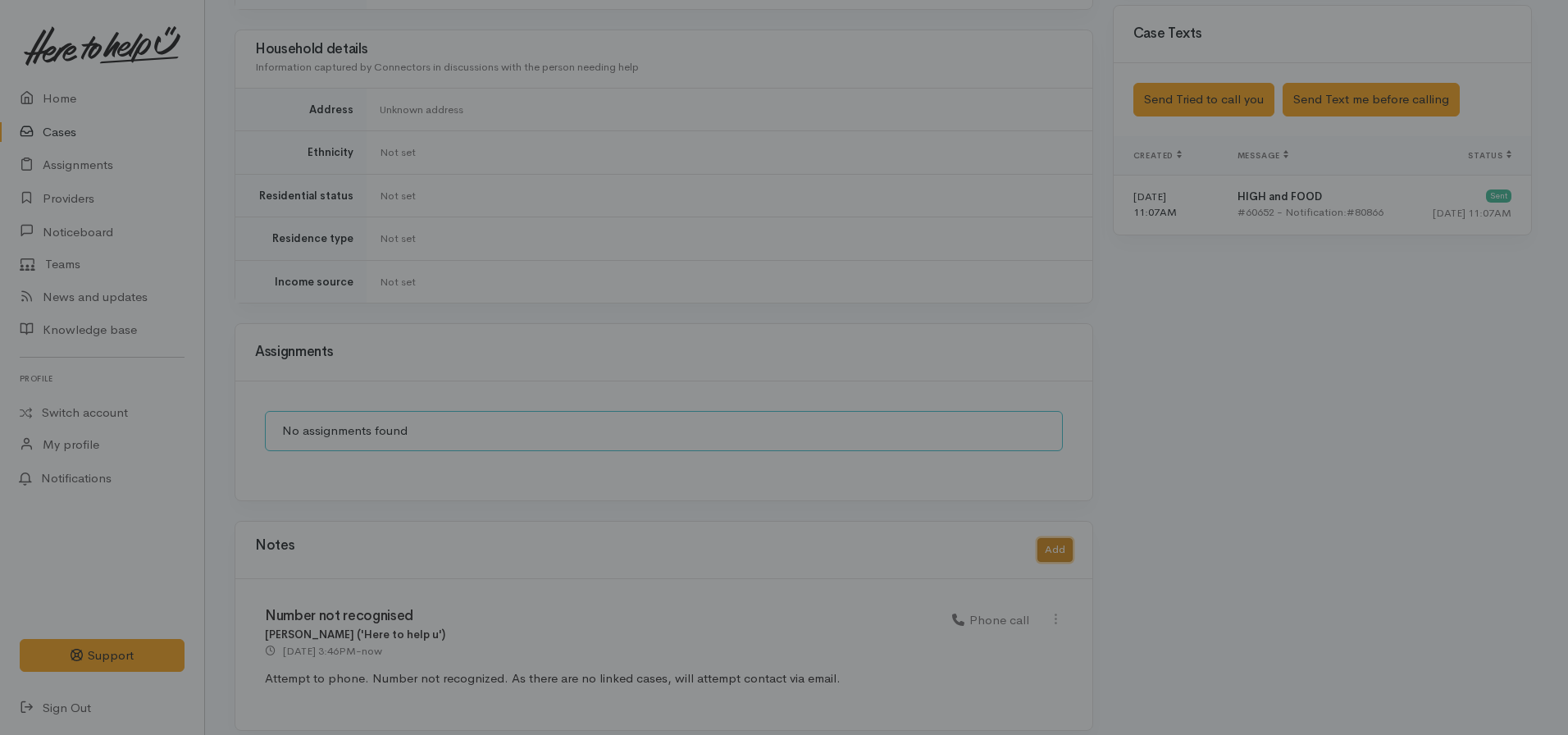
scroll to position [940, 0]
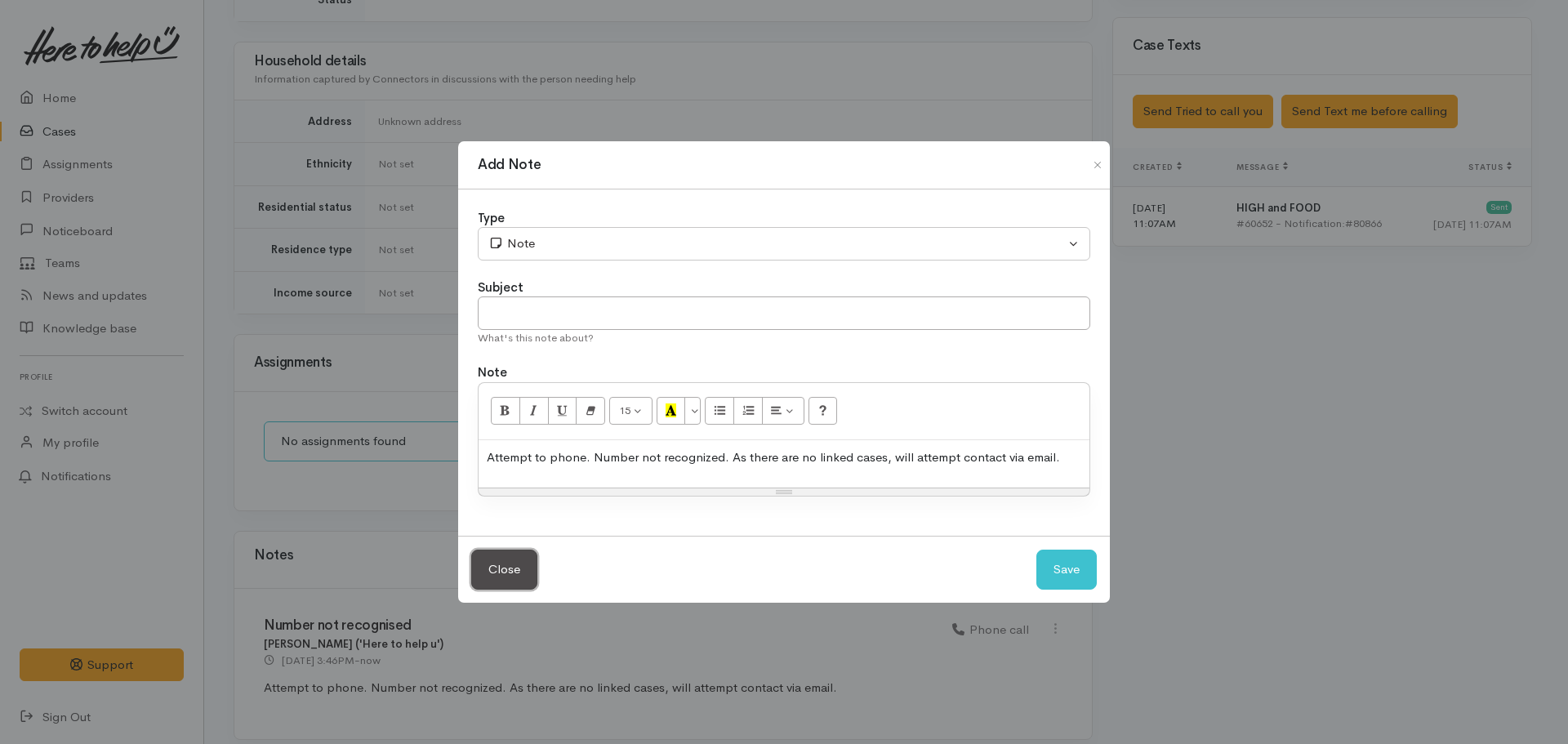
click at [473, 577] on button "Close" at bounding box center [504, 569] width 66 height 40
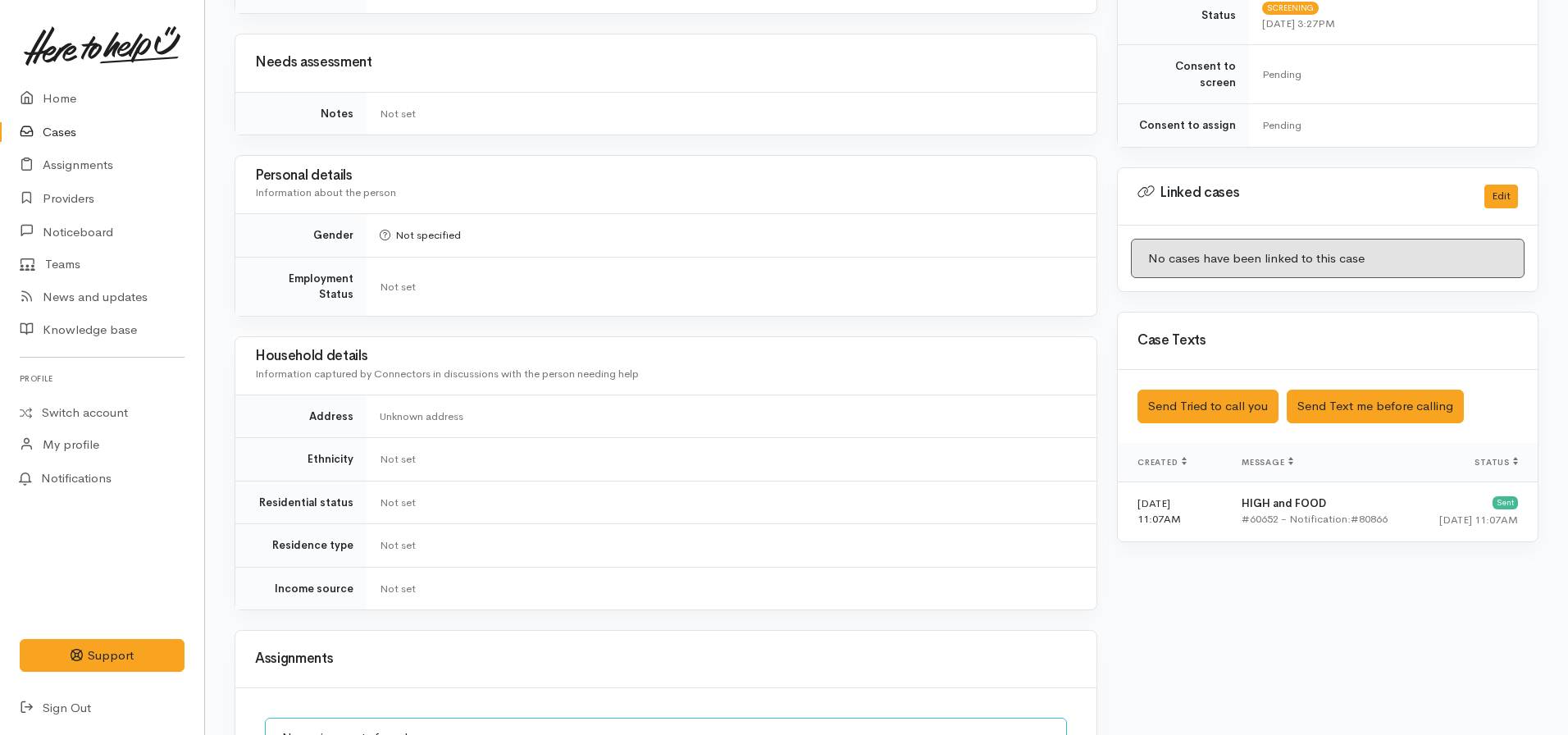
scroll to position [460, 0]
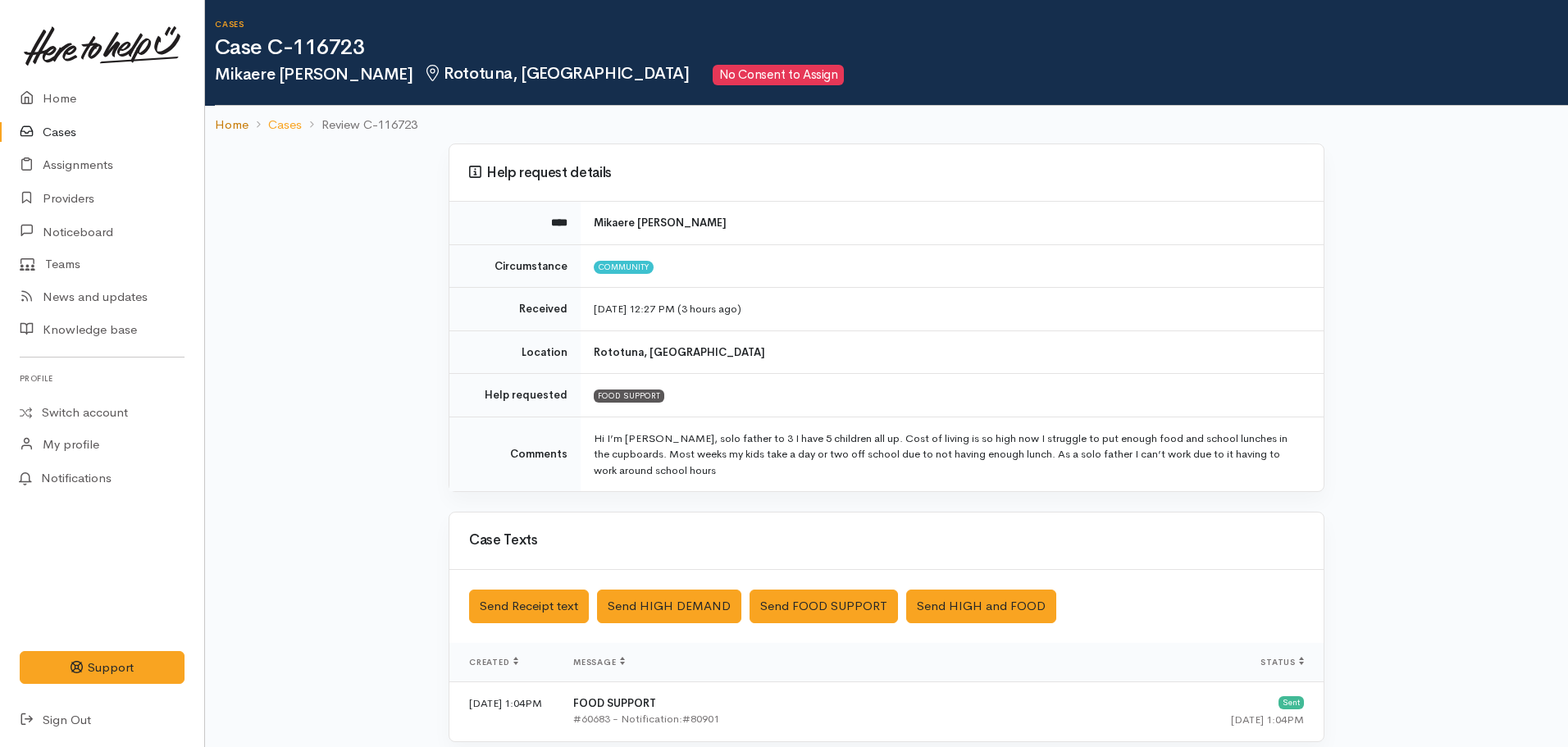
click at [233, 122] on link "Home" at bounding box center [231, 125] width 34 height 19
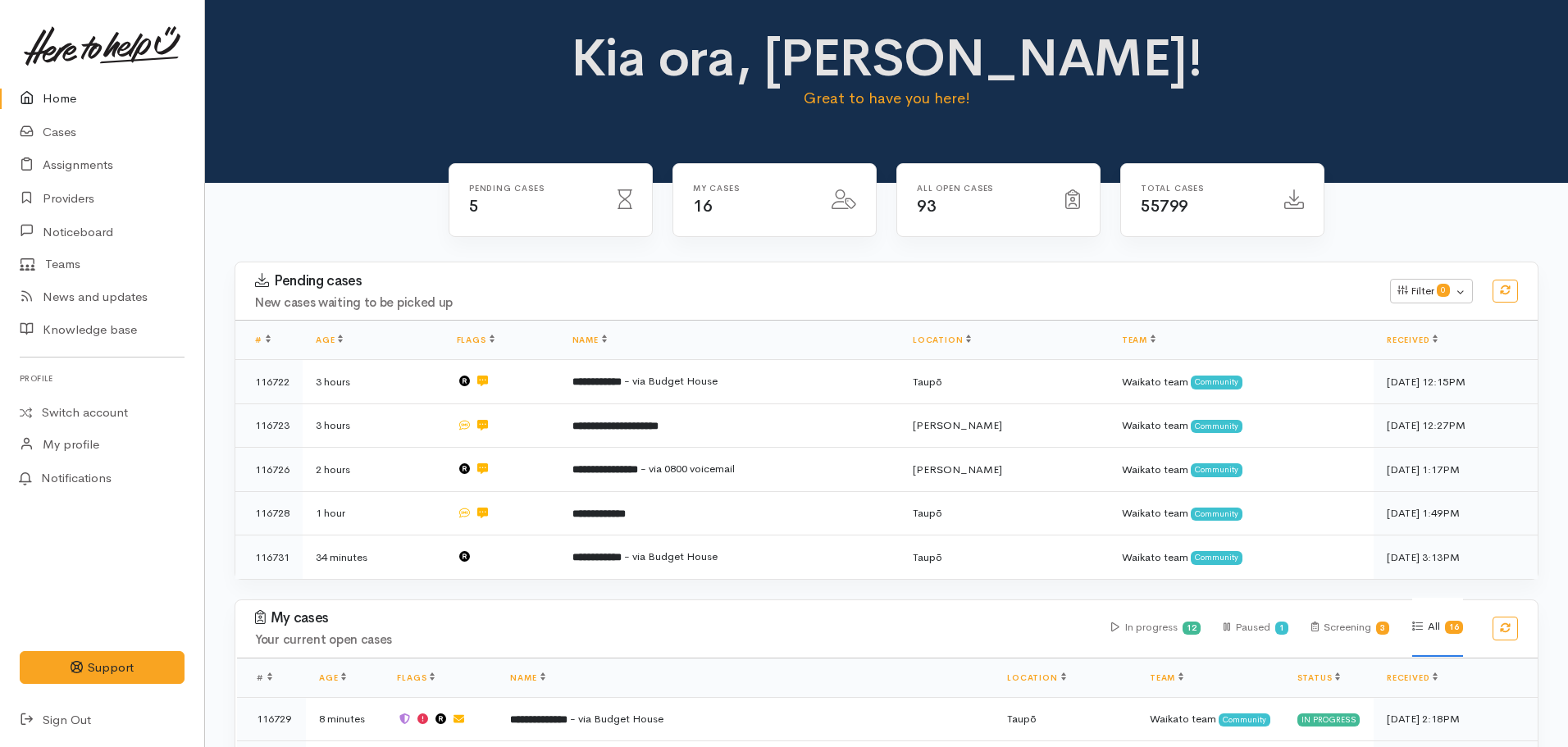
click at [69, 83] on link "Home" at bounding box center [102, 98] width 204 height 34
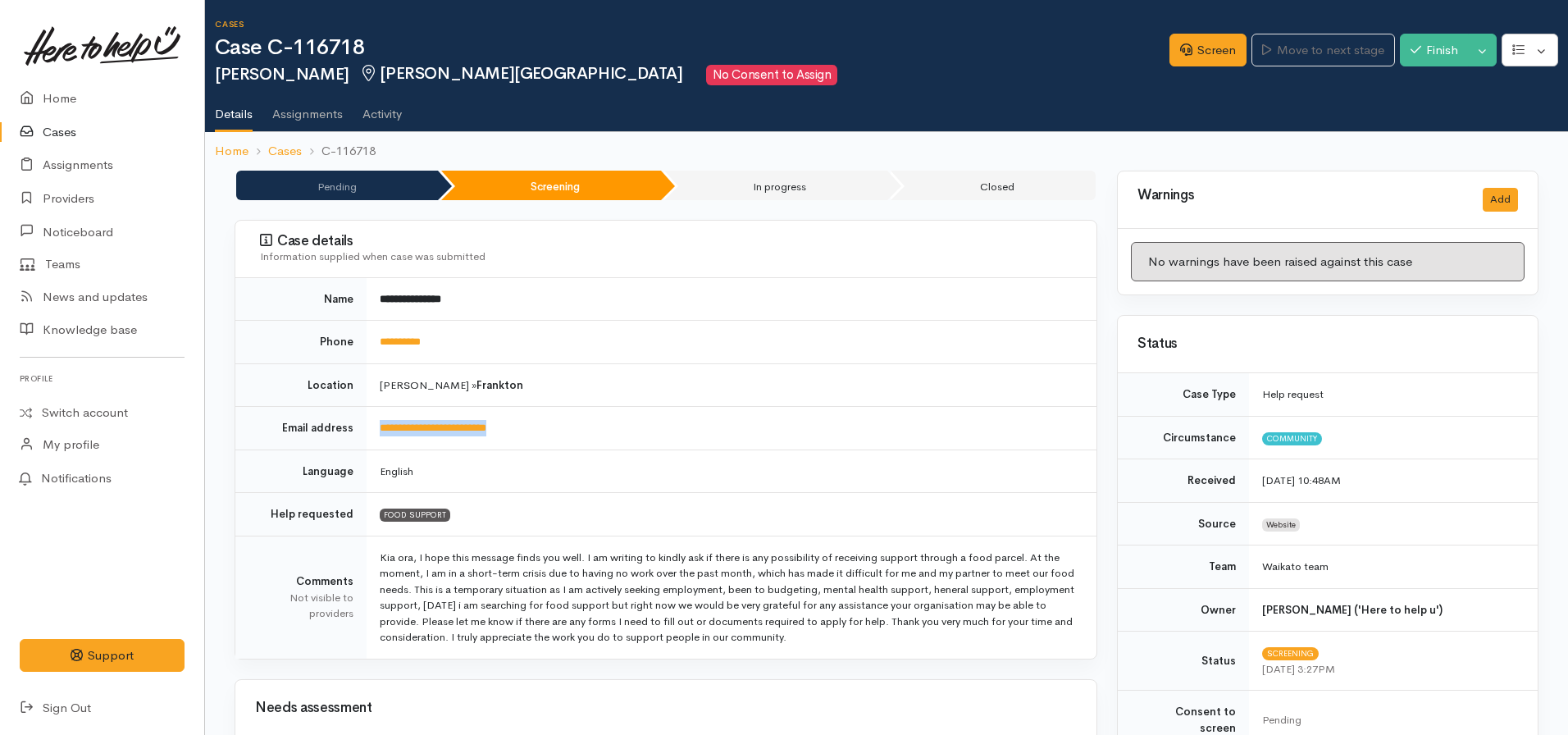
drag, startPoint x: 549, startPoint y: 419, endPoint x: 359, endPoint y: 426, distance: 190.1
click at [360, 426] on tr "**********" at bounding box center [665, 429] width 861 height 43
copy tr "**********"
drag, startPoint x: 475, startPoint y: 343, endPoint x: 354, endPoint y: 353, distance: 121.4
click at [354, 353] on tr "**********" at bounding box center [665, 343] width 861 height 43
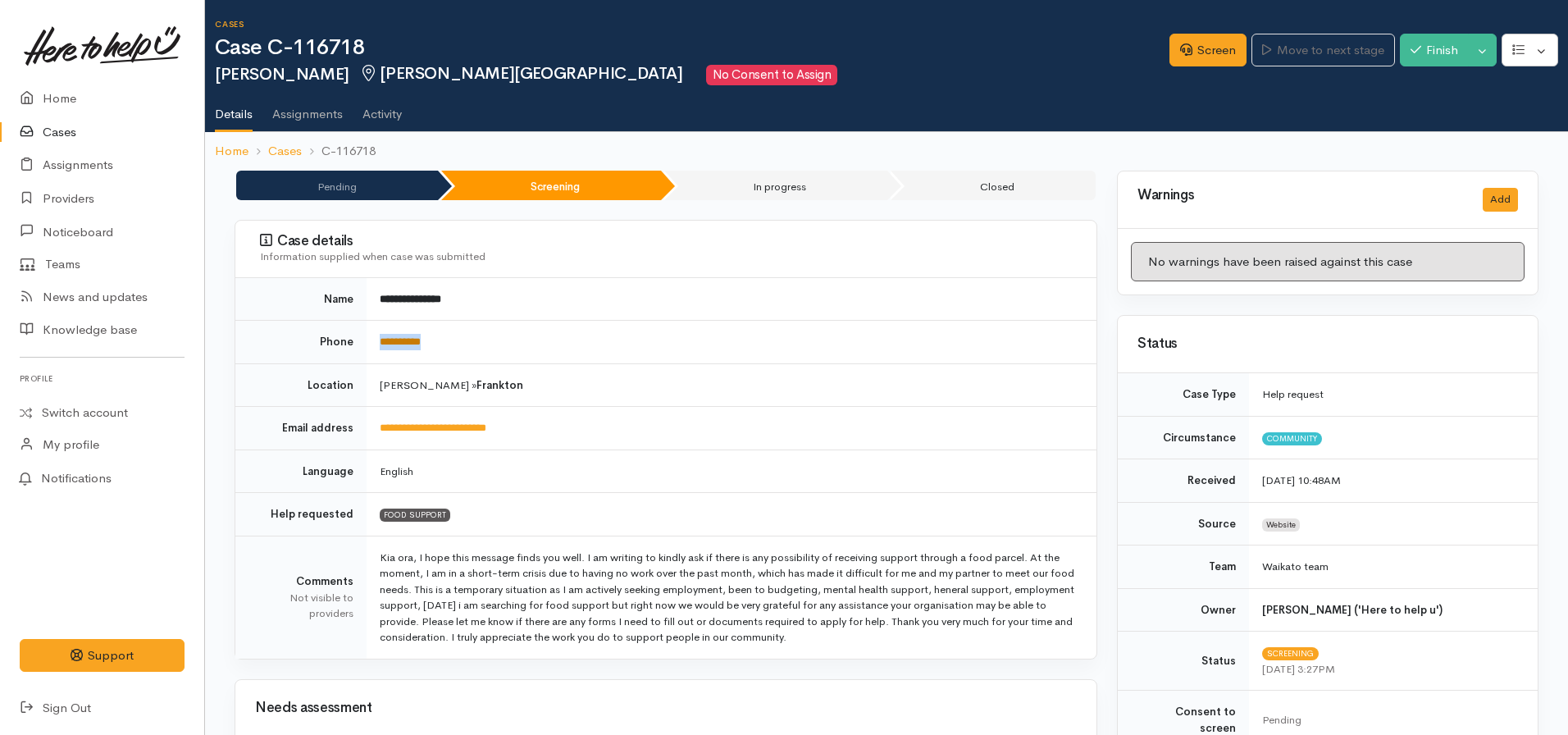
copy tr "**********"
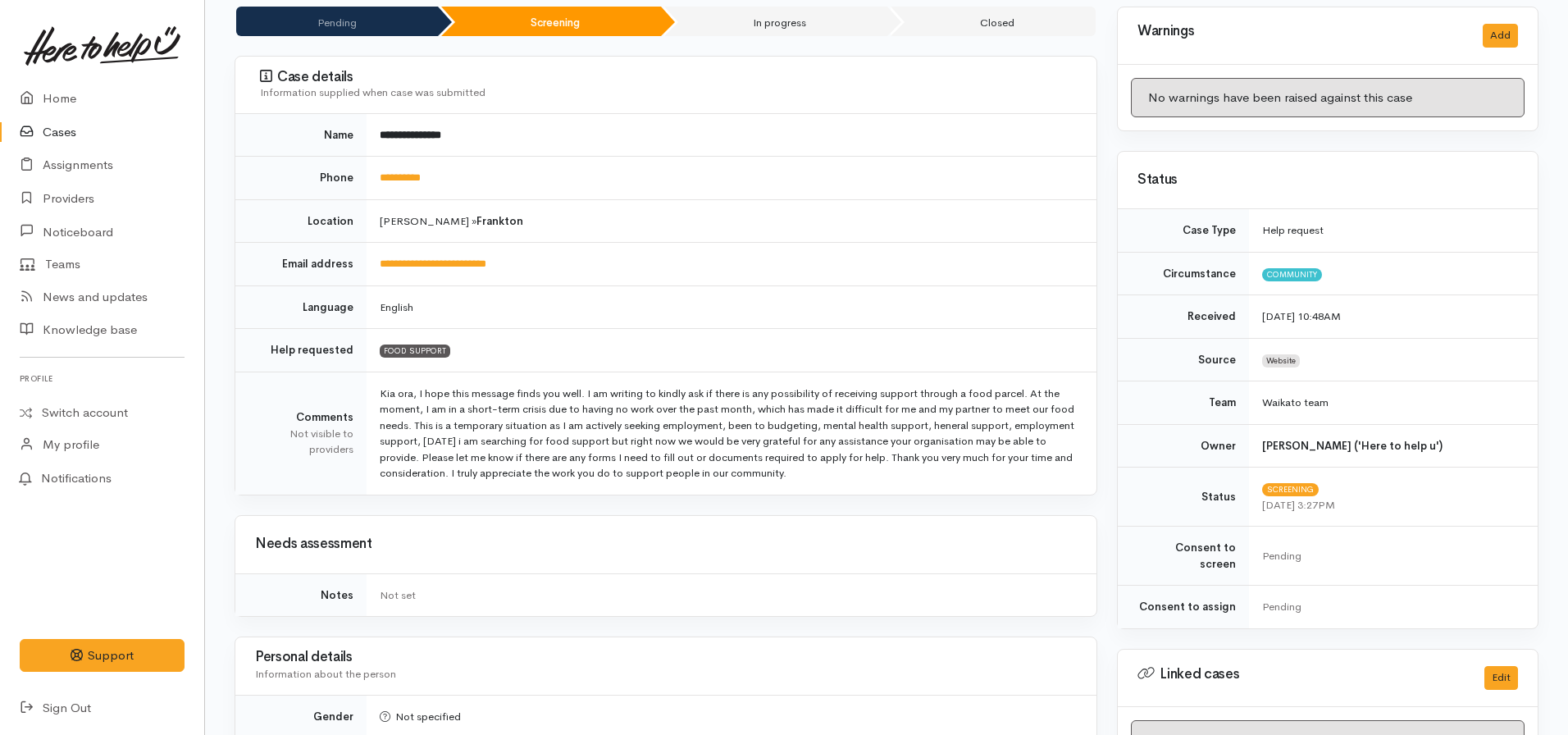
click at [742, 429] on td "Kia ora, I hope this message finds you well. I am writing to kindly ask if ther…" at bounding box center [732, 433] width 730 height 123
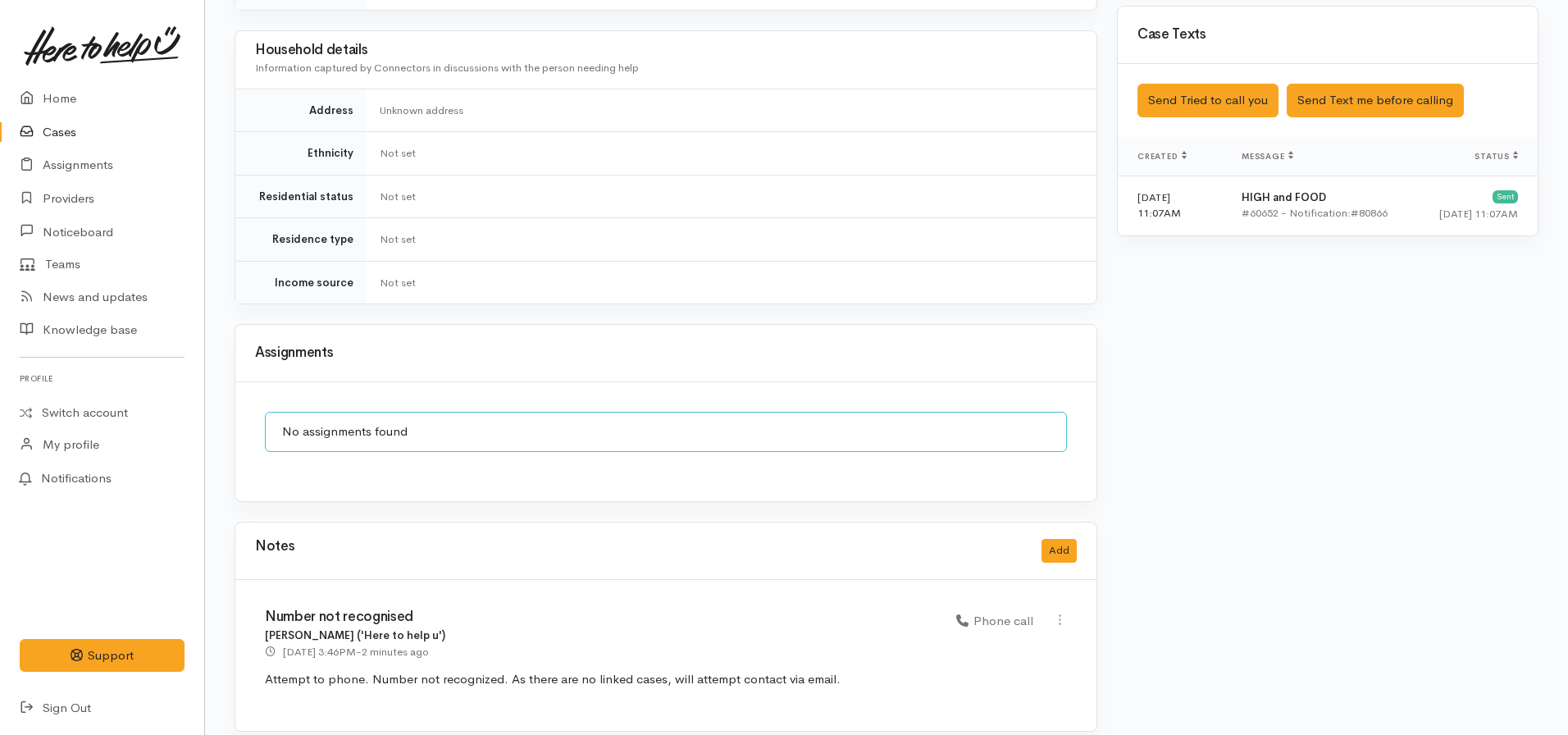
scroll to position [952, 0]
click at [1050, 538] on button "Add" at bounding box center [1059, 550] width 35 height 24
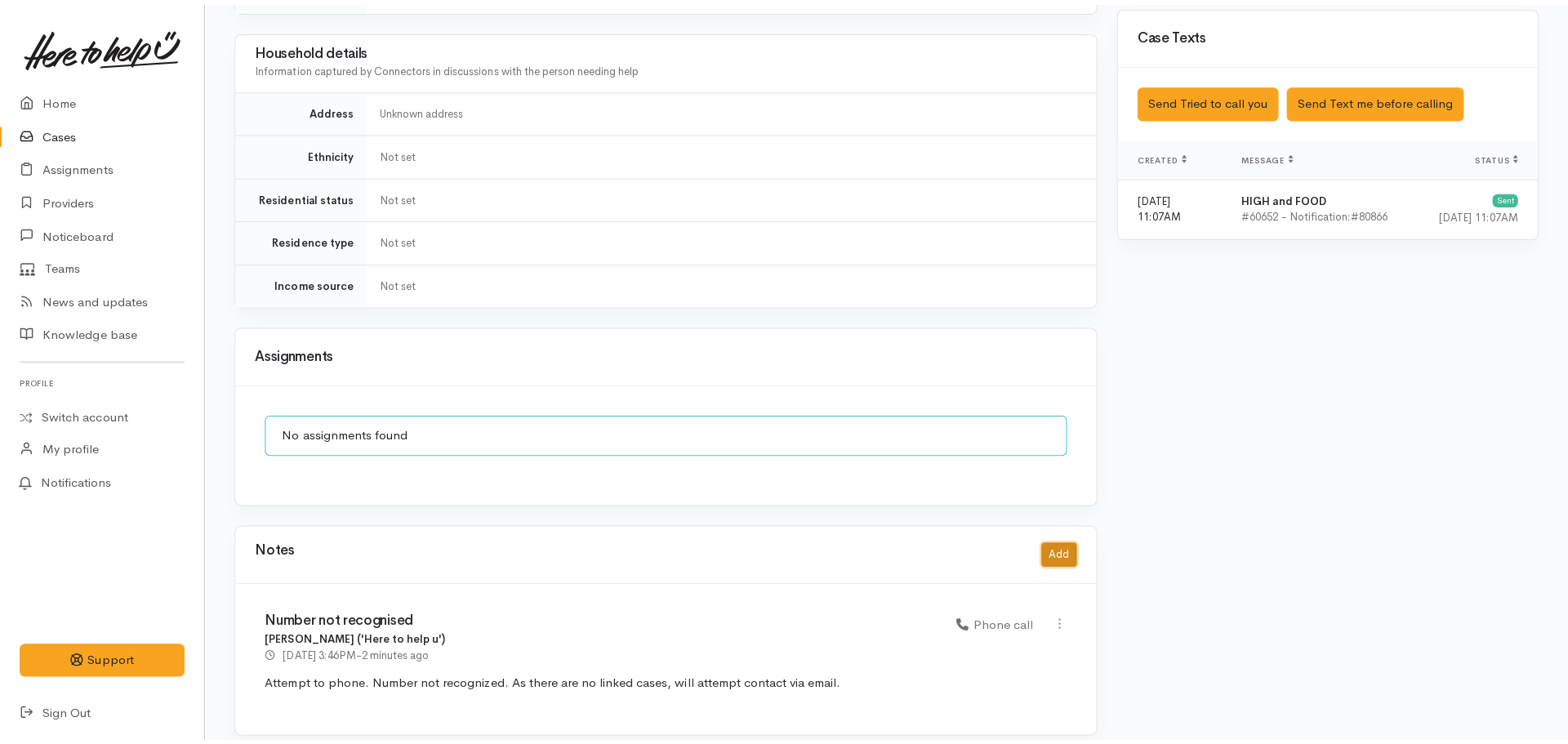
scroll to position [936, 0]
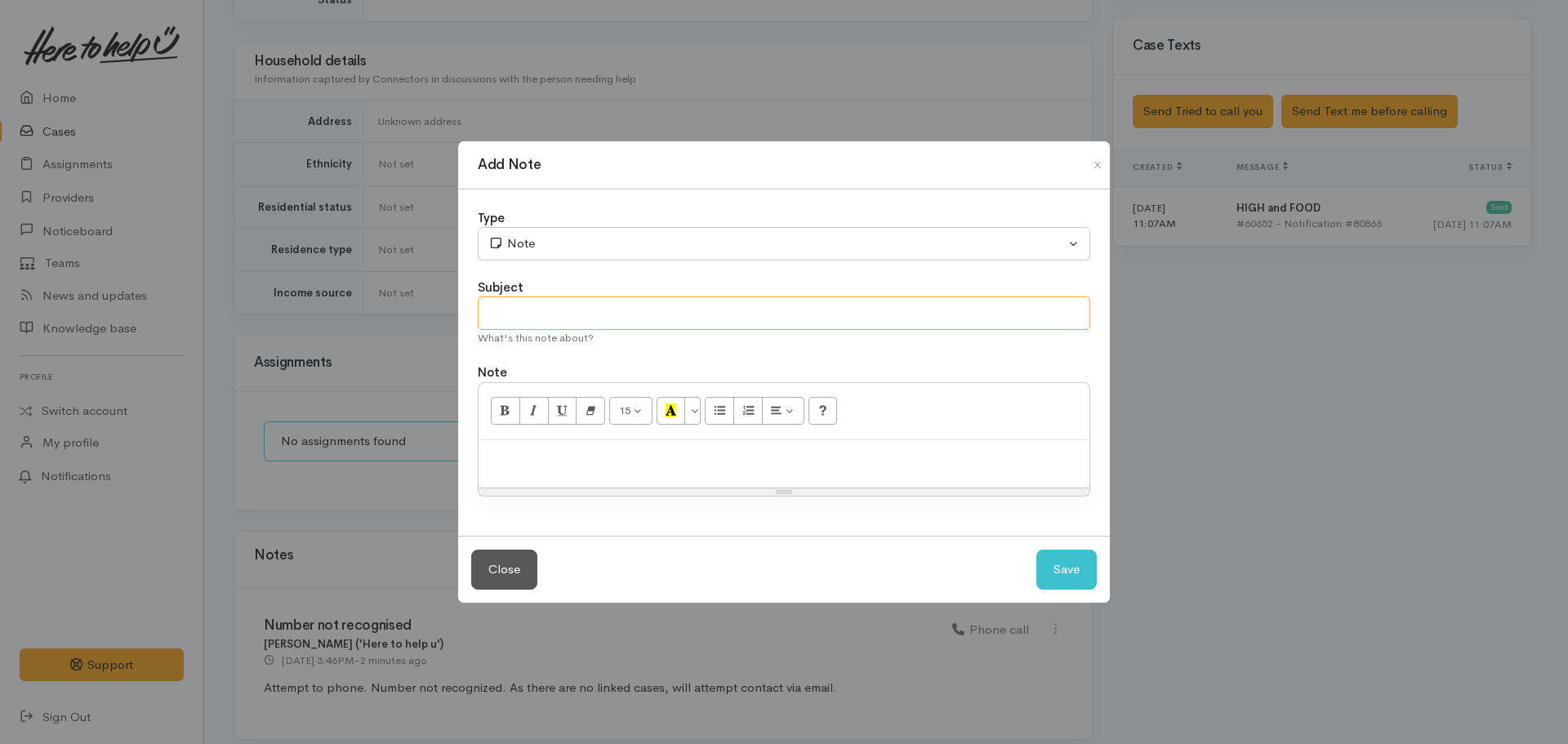
click at [585, 297] on input "text" at bounding box center [784, 313] width 613 height 33
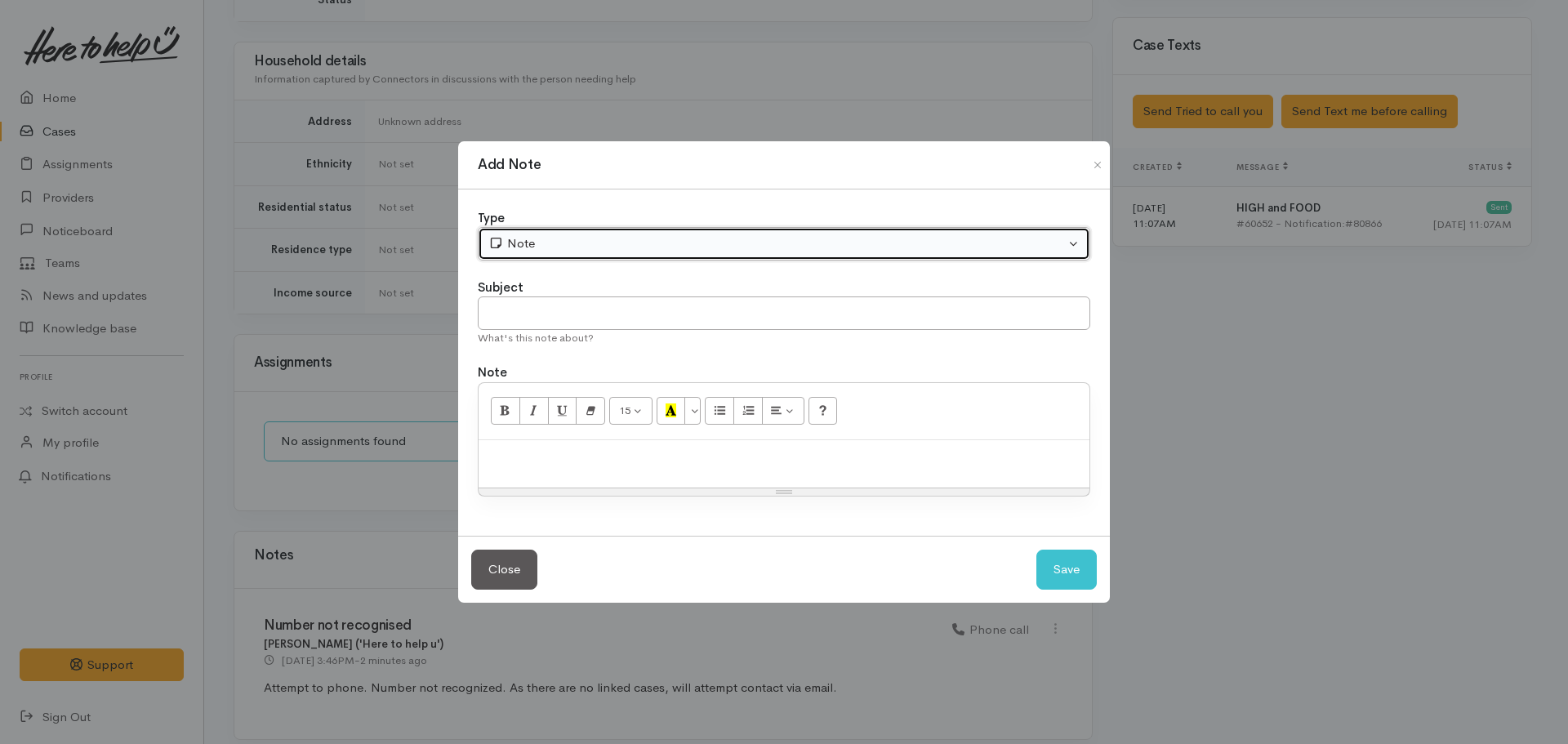
click at [616, 249] on div "Note" at bounding box center [777, 243] width 577 height 19
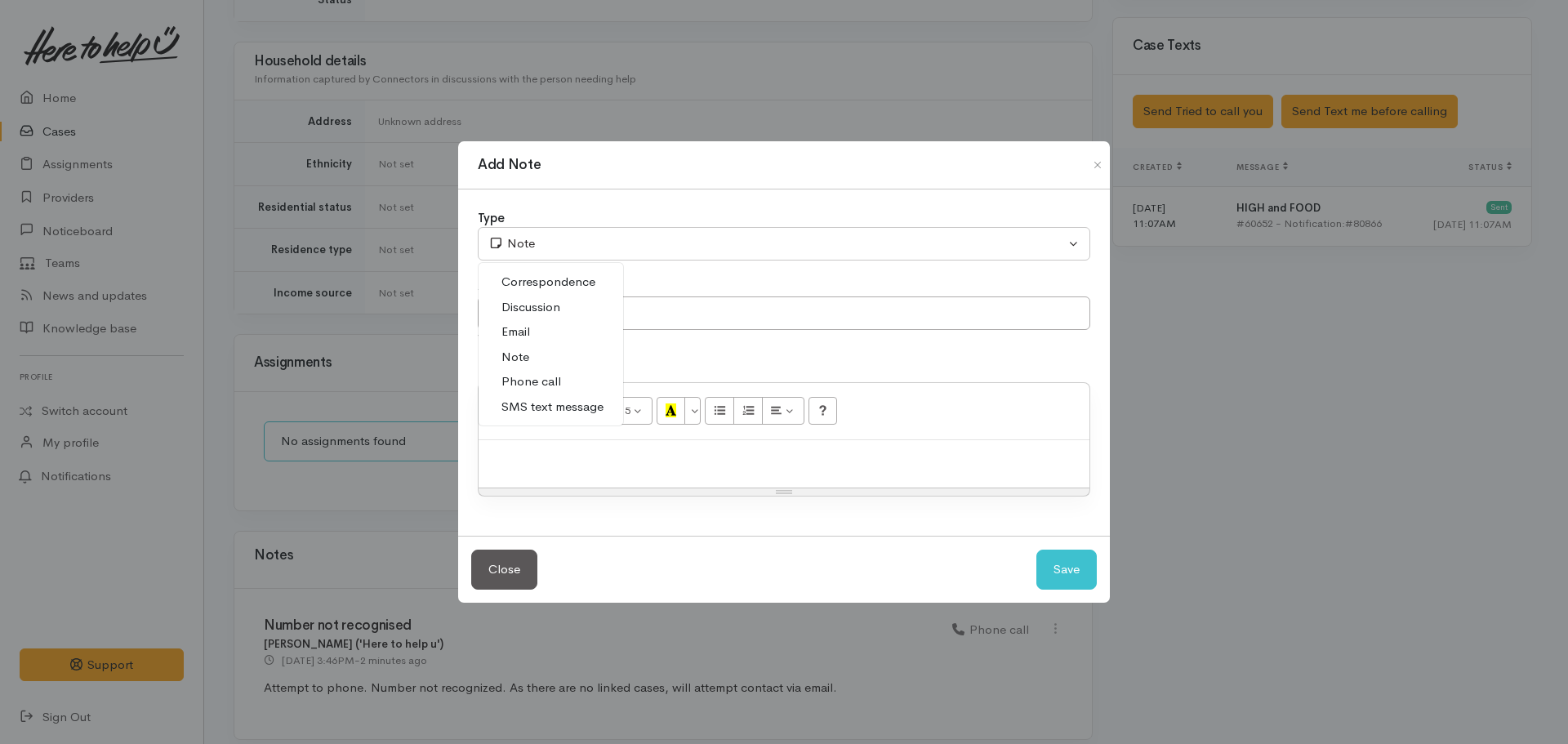
click at [530, 323] on span "Email" at bounding box center [515, 332] width 28 height 19
select select "2"
drag, startPoint x: 573, startPoint y: 474, endPoint x: 568, endPoint y: 463, distance: 12.1
click at [572, 470] on div at bounding box center [784, 465] width 611 height 48
drag, startPoint x: 557, startPoint y: 459, endPoint x: 517, endPoint y: 459, distance: 40.0
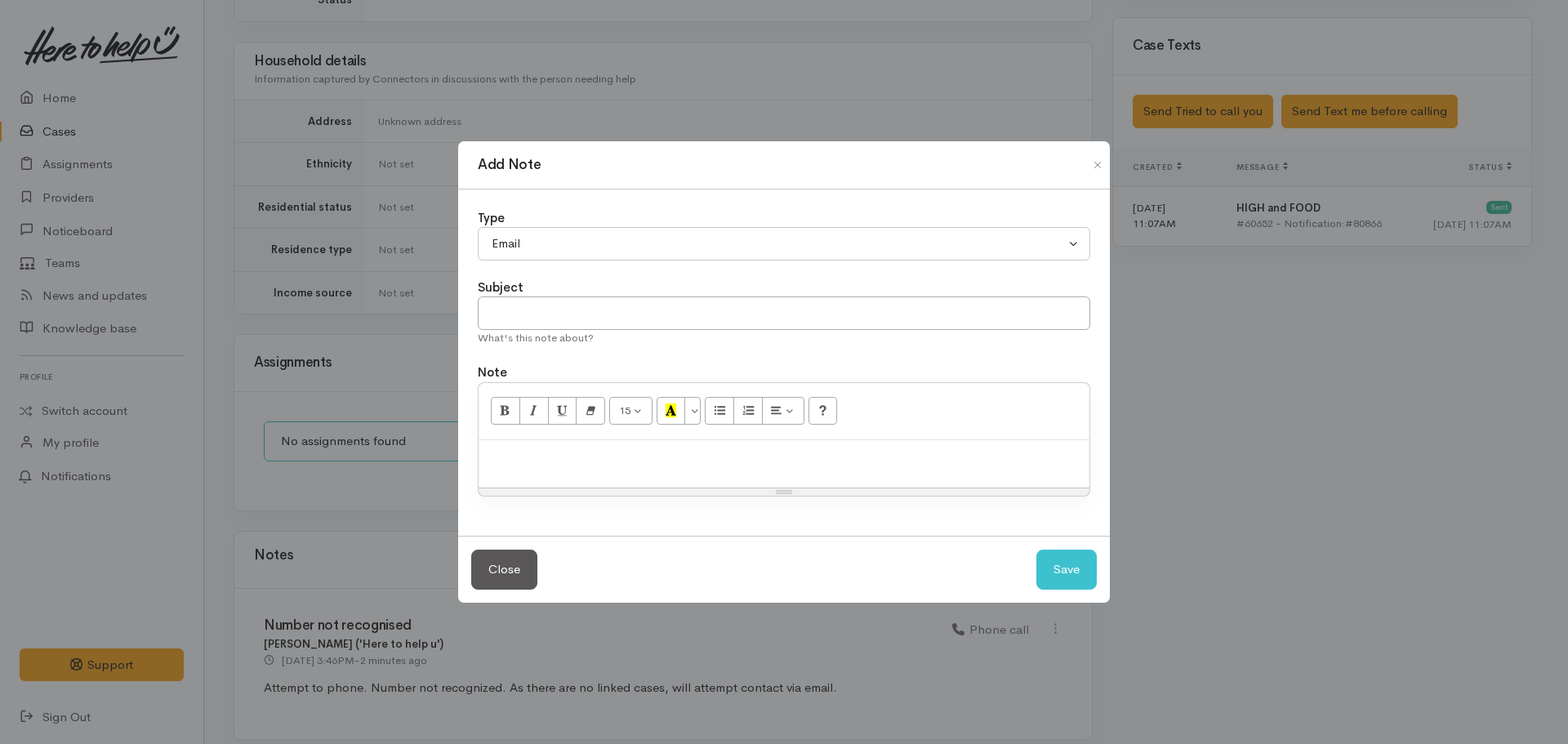
click at [517, 459] on p at bounding box center [784, 458] width 595 height 19
paste div
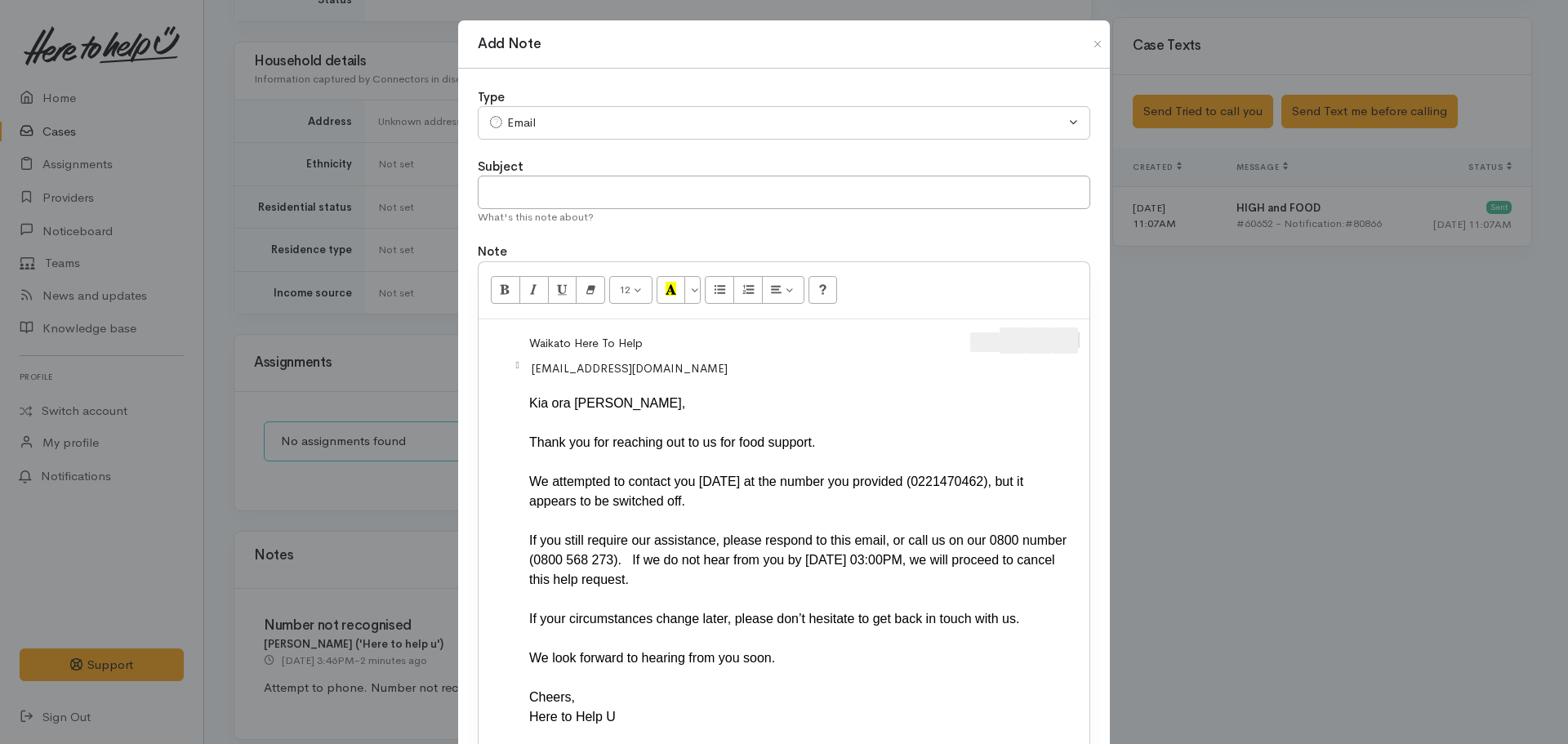
drag, startPoint x: 1078, startPoint y: 343, endPoint x: 953, endPoint y: 334, distance: 125.3
click at [953, 334] on div " Waikato Here To Help U ​ meleshabullock@hotmail.com ​ Kia ora Melesha, Thank …" at bounding box center [784, 538] width 611 height 437
click at [1117, 357] on div "Add Note Type Correspondence Discussion Email Note Phone call SMS text message …" at bounding box center [784, 372] width 1568 height 744
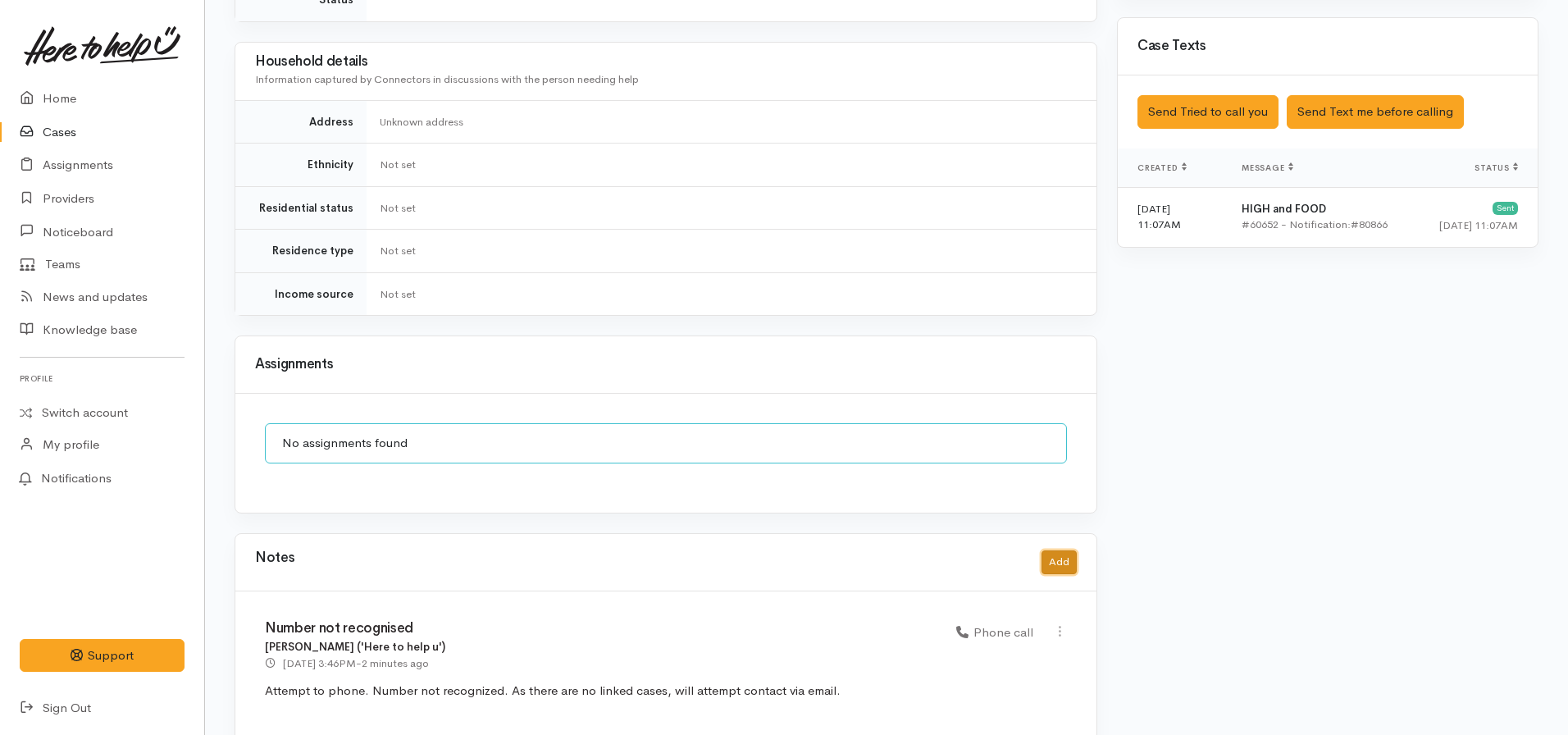
click at [1055, 554] on button "Add" at bounding box center [1059, 562] width 35 height 24
select select "1"
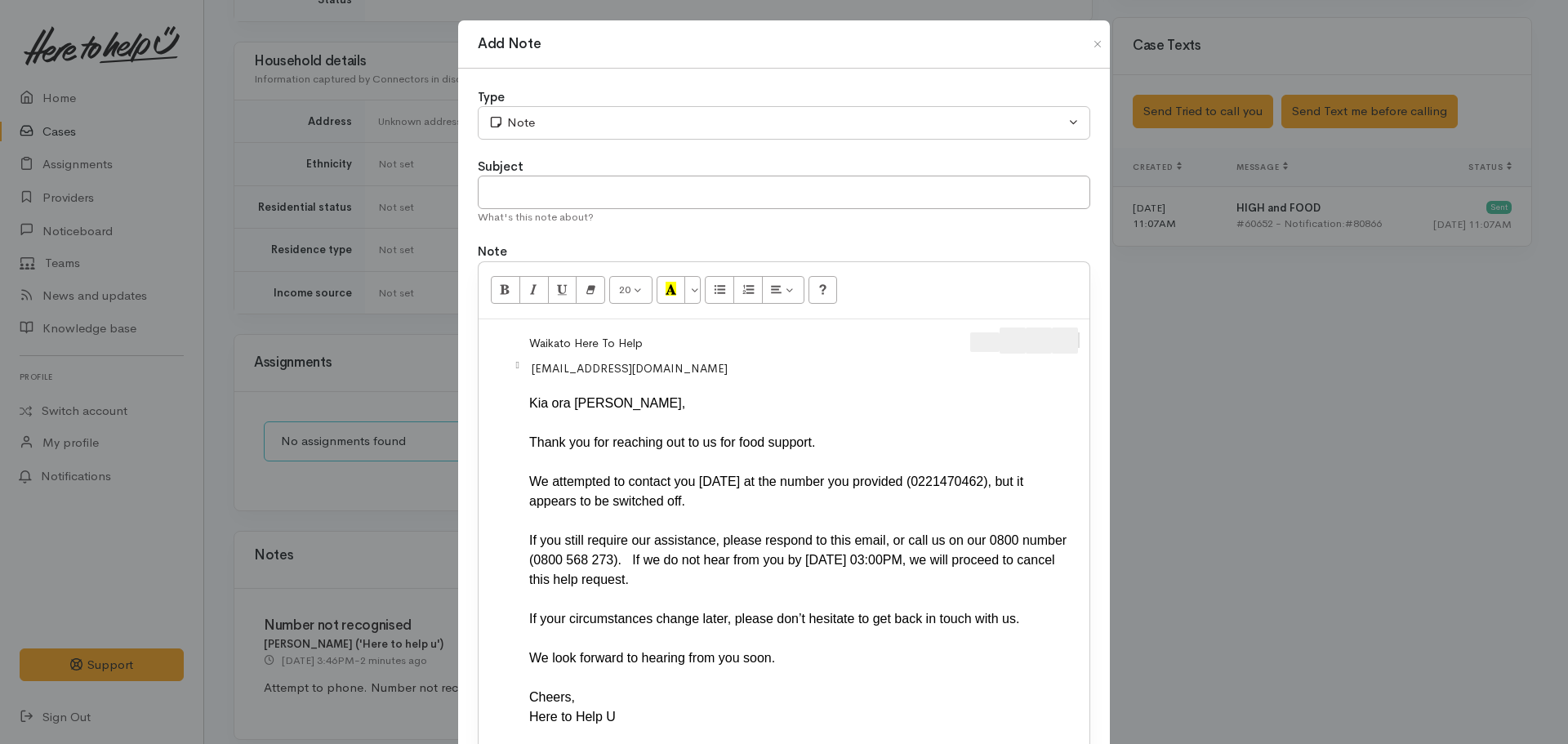
scroll to position [0, 0]
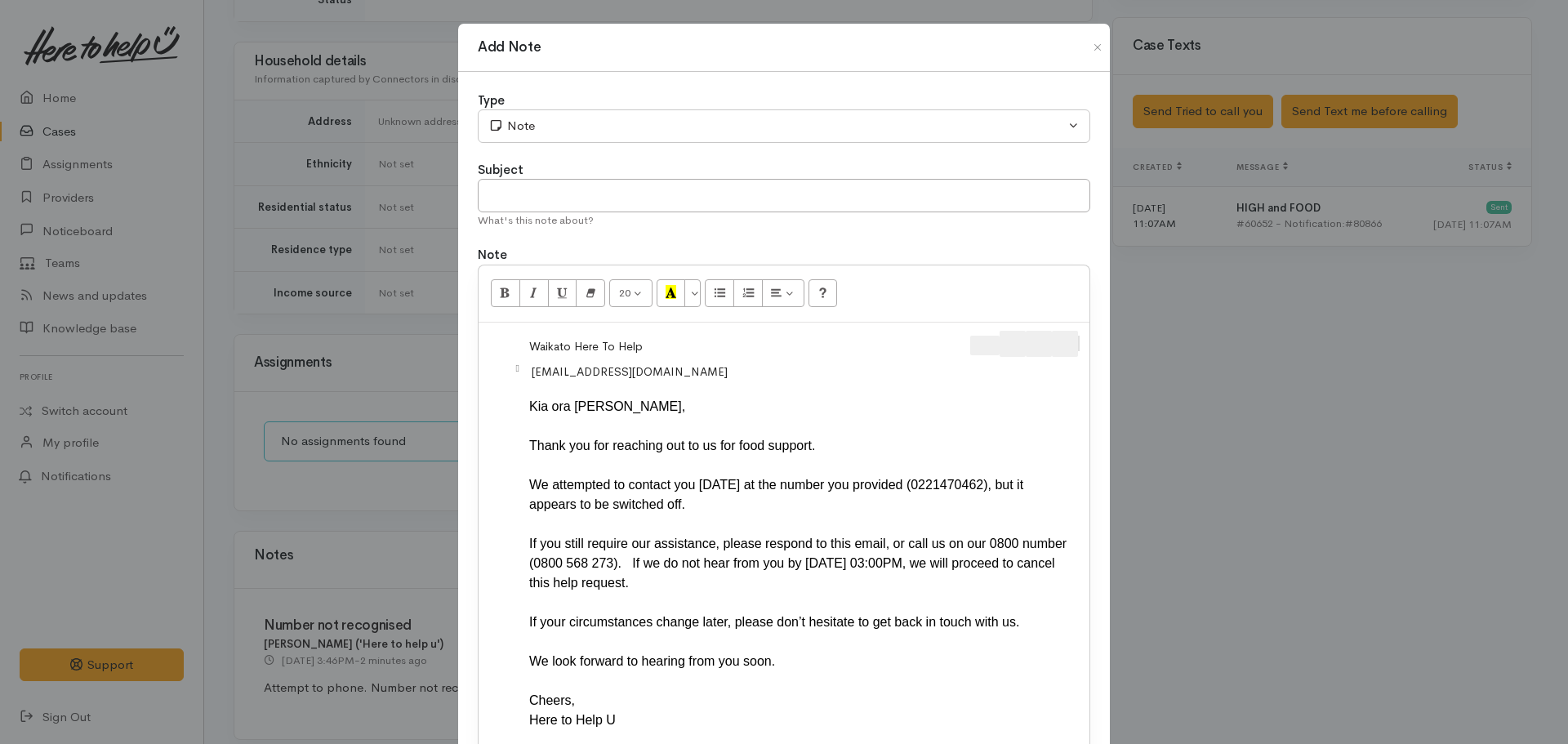
click at [522, 363] on div " Waikato Here To Help U ​ meleshabullock@hotmail.com ​" at bounding box center [784, 359] width 595 height 57
drag, startPoint x: 526, startPoint y: 357, endPoint x: 559, endPoint y: 367, distance: 34.5
click at [523, 357] on div " Waikato Here To Help U" at bounding box center [568, 346] width 164 height 27
click at [1082, 350] on div " Waikato Here To Help U ​ meleshabullock@hotmail.com ​ Kia ora Melesha, Thank …" at bounding box center [784, 541] width 611 height 437
click at [592, 213] on div "What's this note about?" at bounding box center [784, 220] width 613 height 16
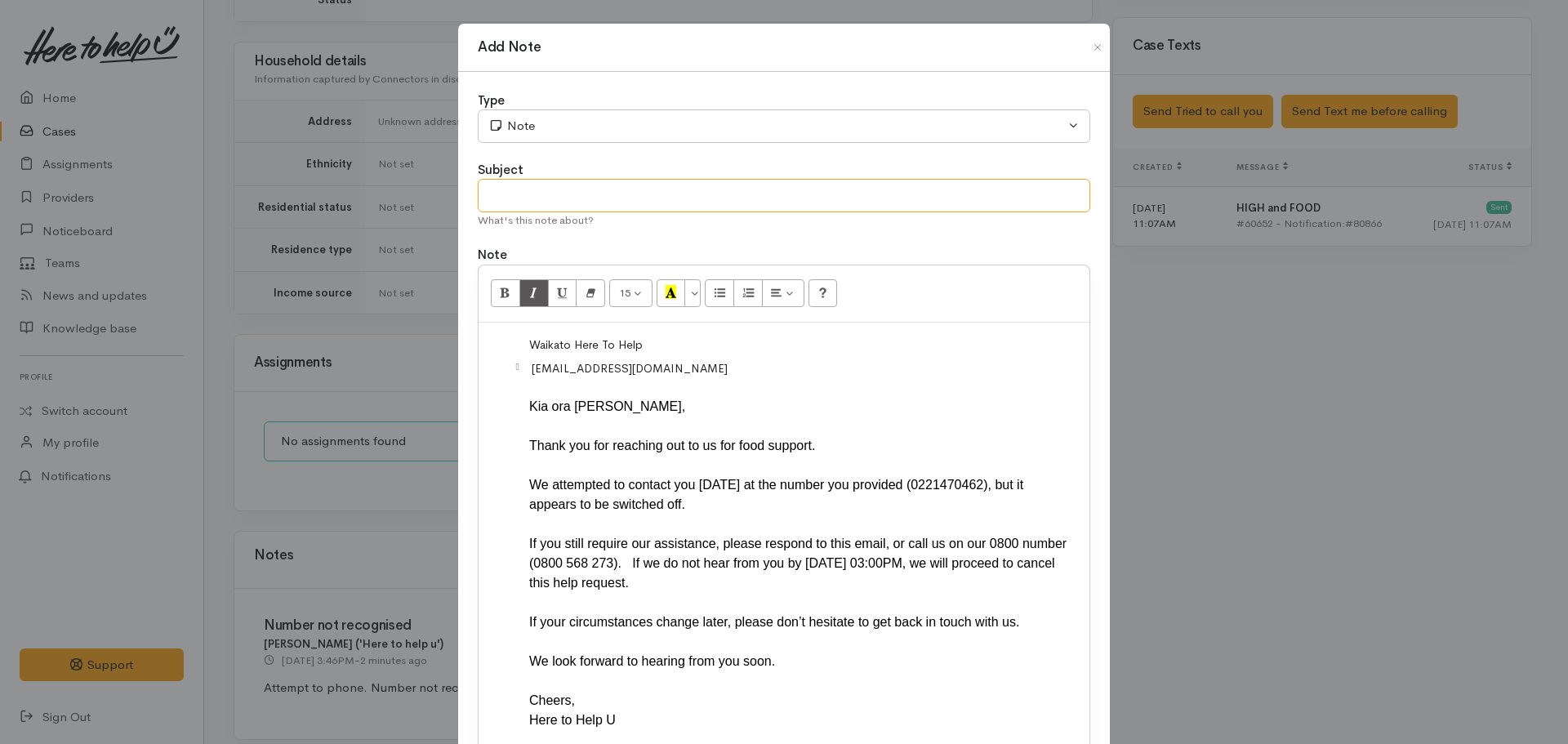
click at [581, 199] on input "text" at bounding box center [784, 195] width 613 height 33
type input "Deadline for contact shared"
click at [521, 336] on div "" at bounding box center [507, 345] width 39 height 27
click at [529, 345] on span "Waikato Here To Help U" at bounding box center [589, 345] width 121 height 16
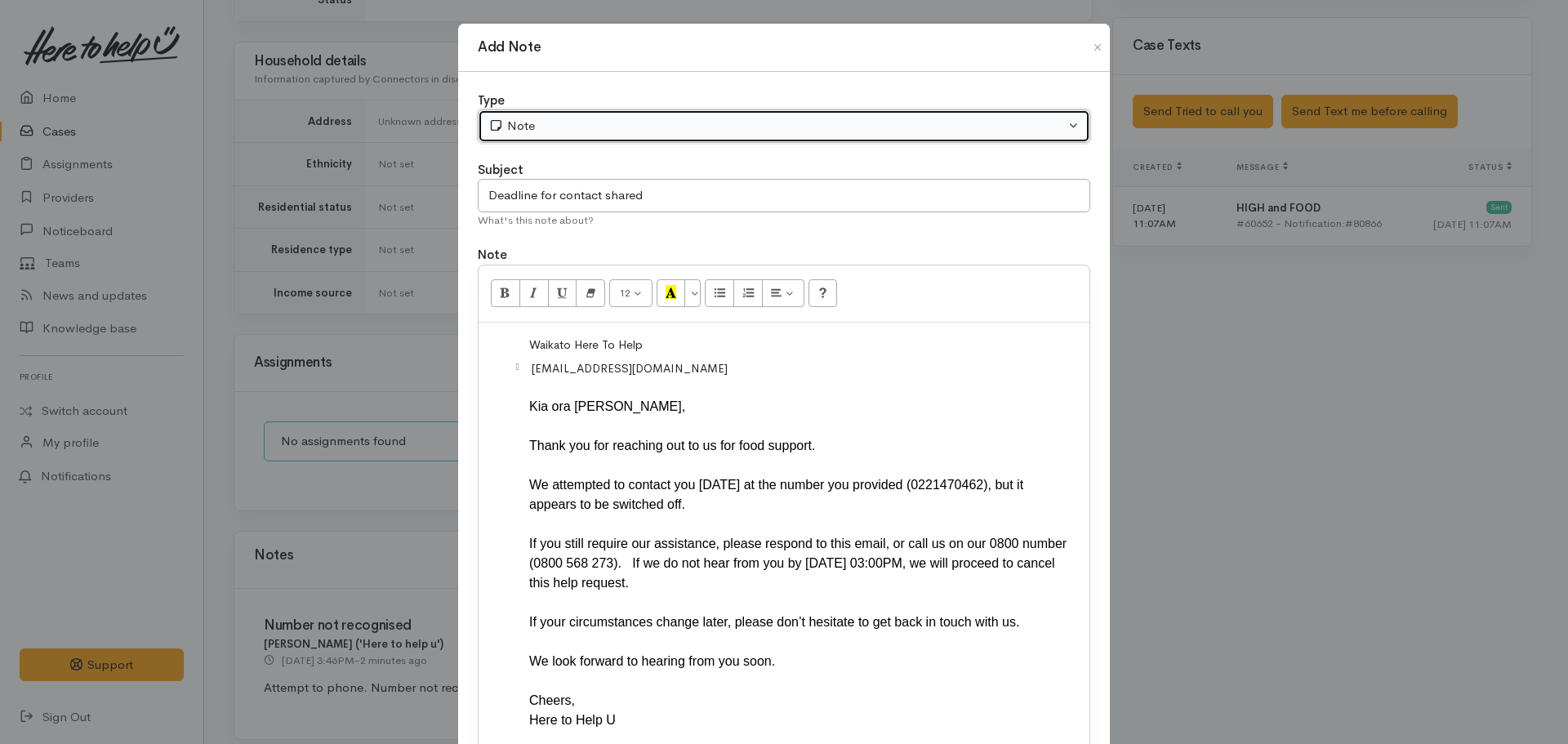
click at [628, 116] on button "Note" at bounding box center [784, 126] width 613 height 33
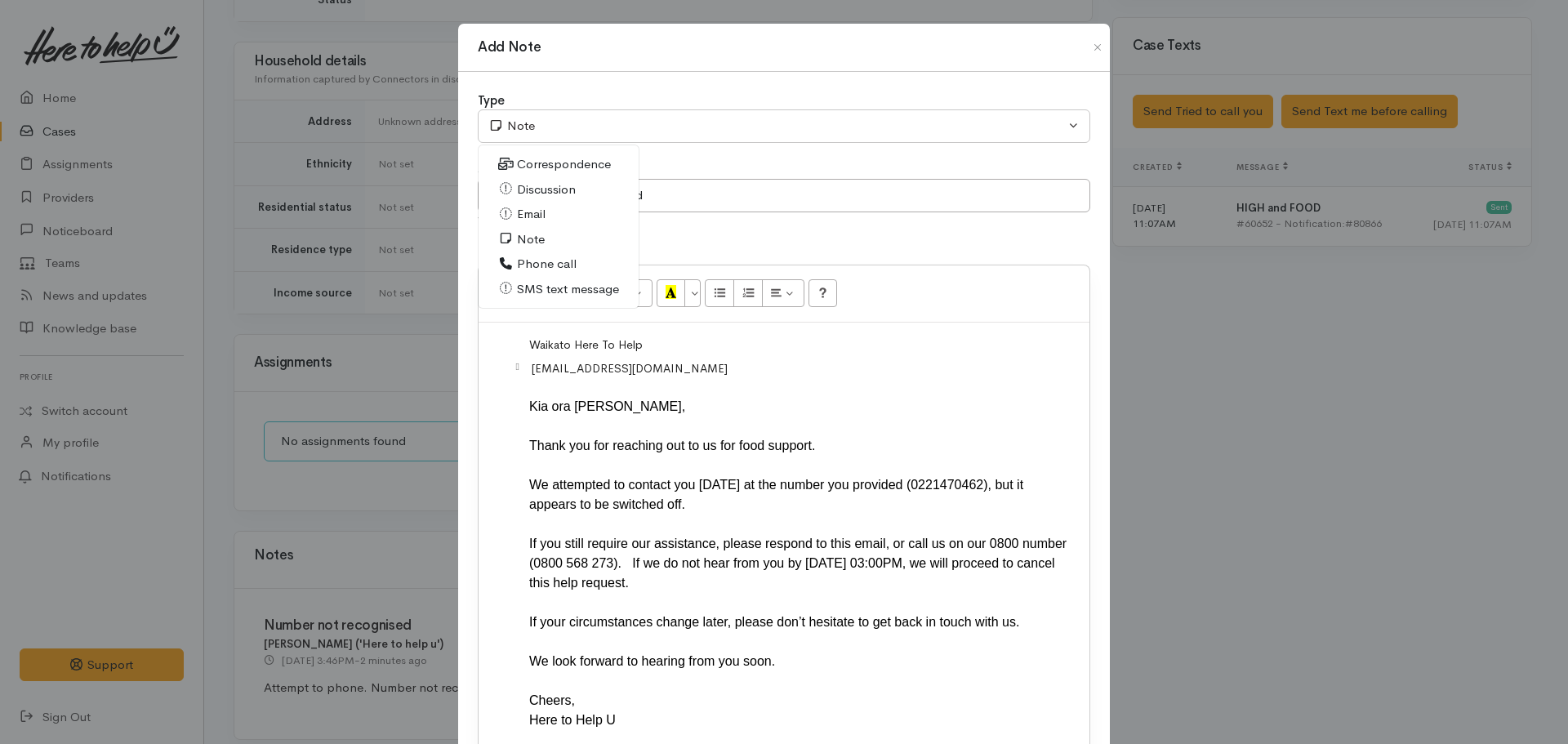
click at [544, 215] on link "Email" at bounding box center [558, 214] width 160 height 26
select select "2"
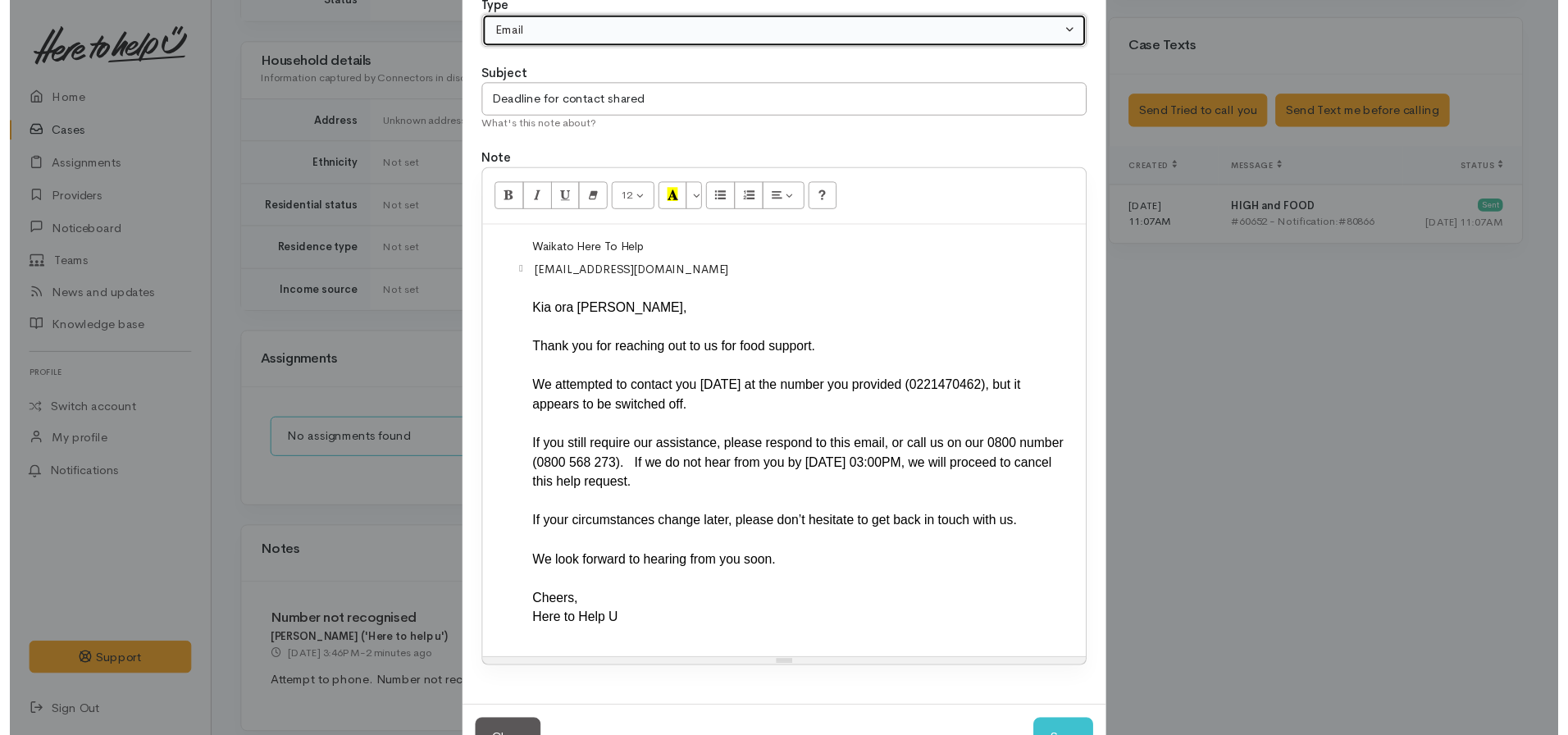
scroll to position [154, 0]
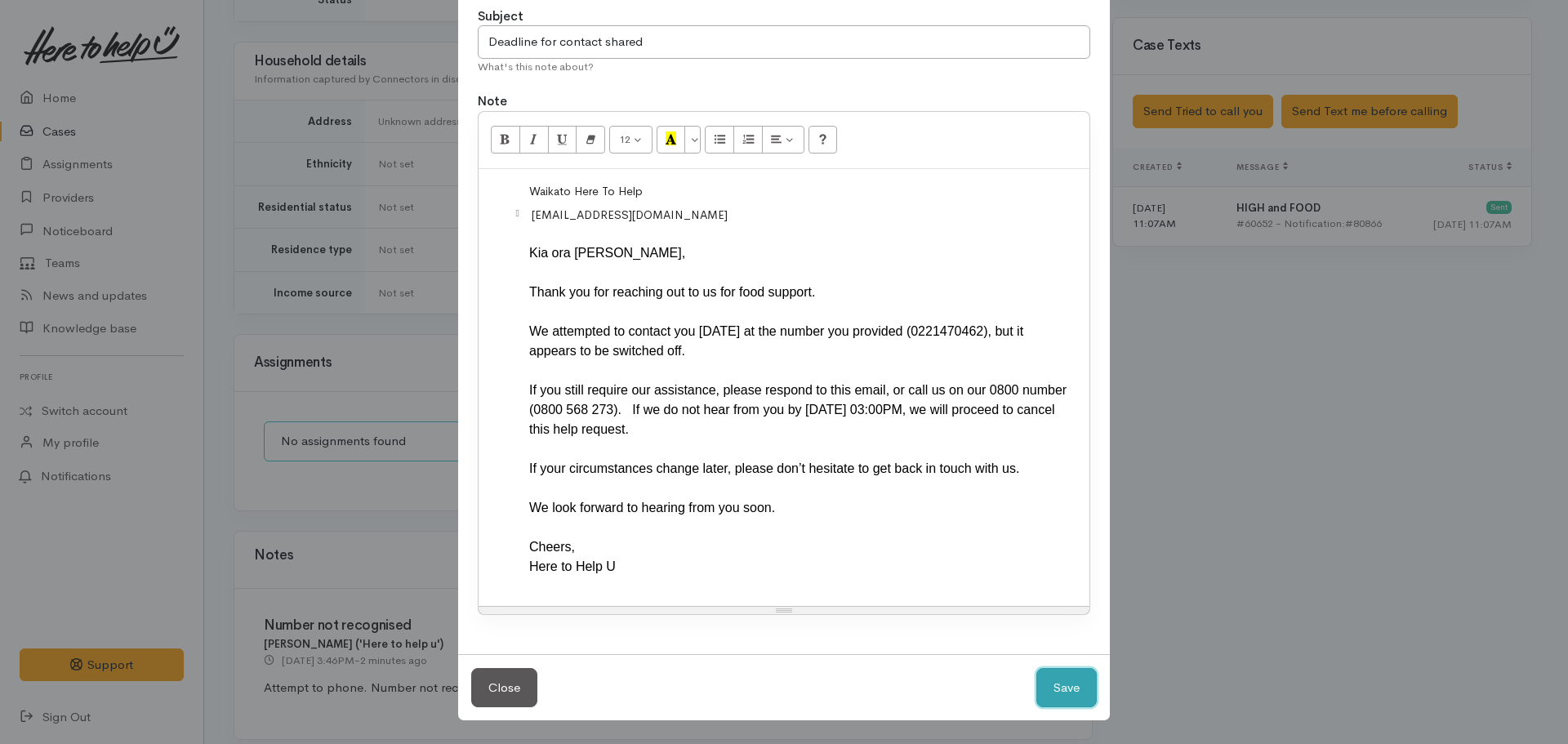
click at [1060, 684] on button "Save" at bounding box center [1066, 687] width 61 height 40
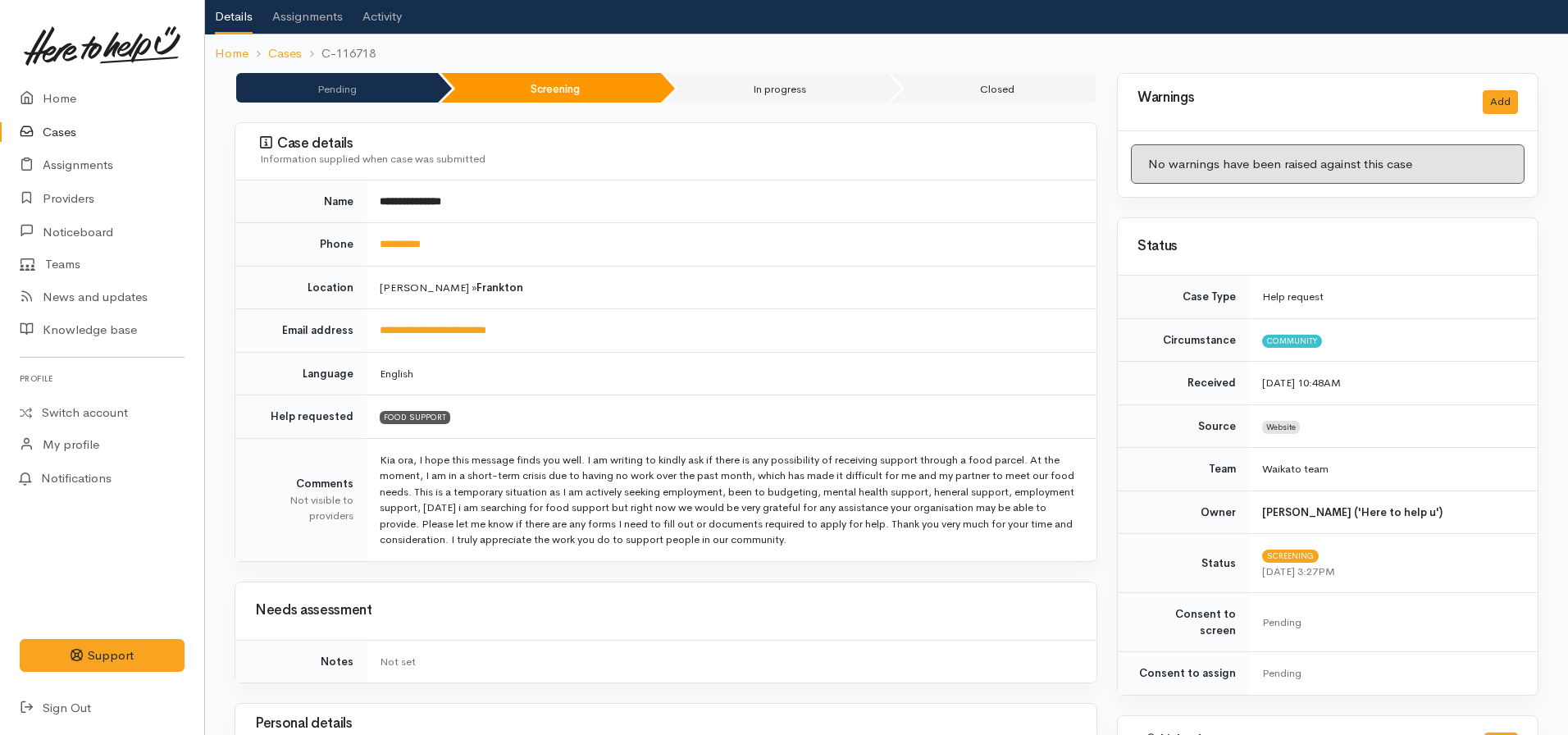
scroll to position [0, 0]
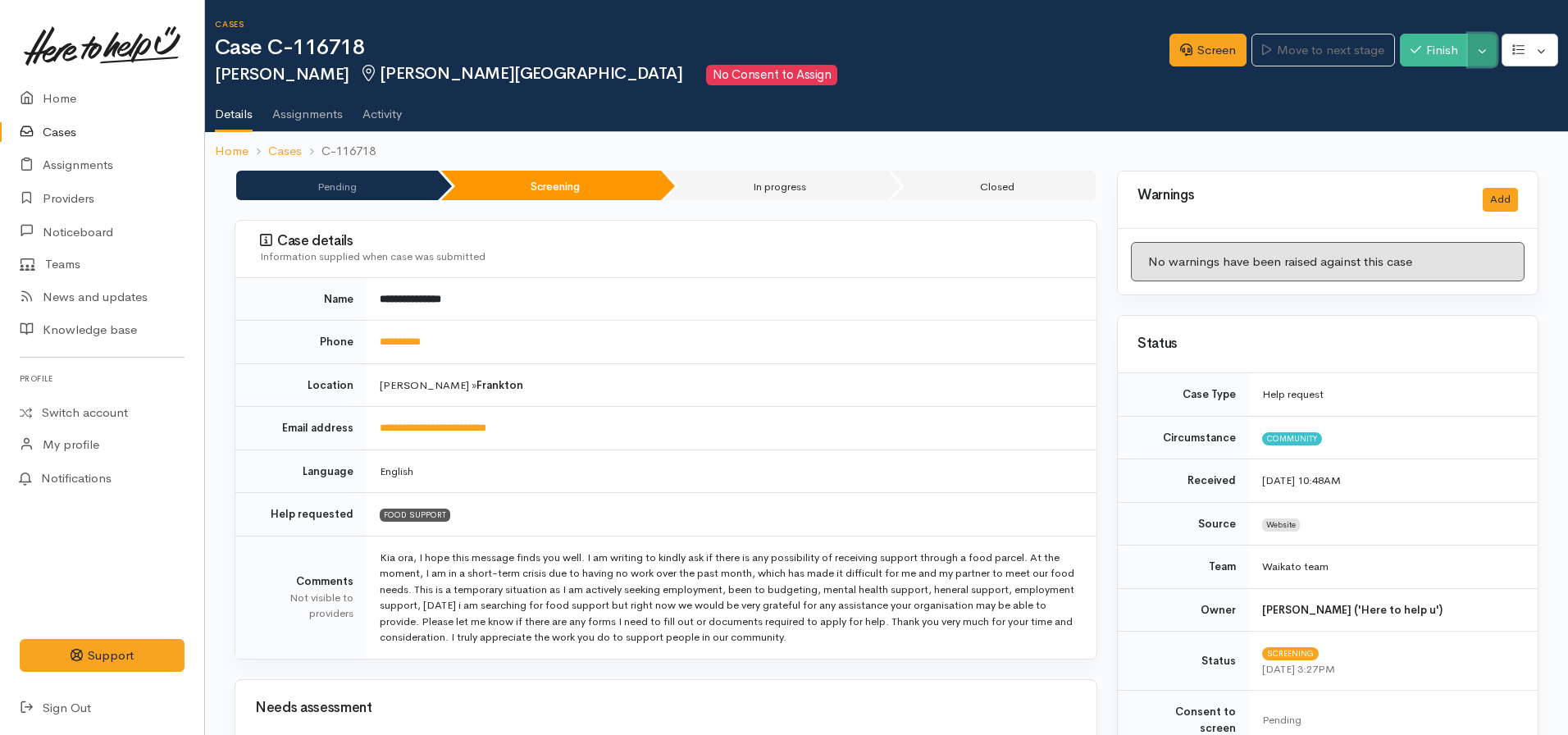
click at [1479, 49] on button "Toggle Dropdown" at bounding box center [1482, 50] width 28 height 34
click at [1424, 86] on link "Pause" at bounding box center [1430, 90] width 130 height 26
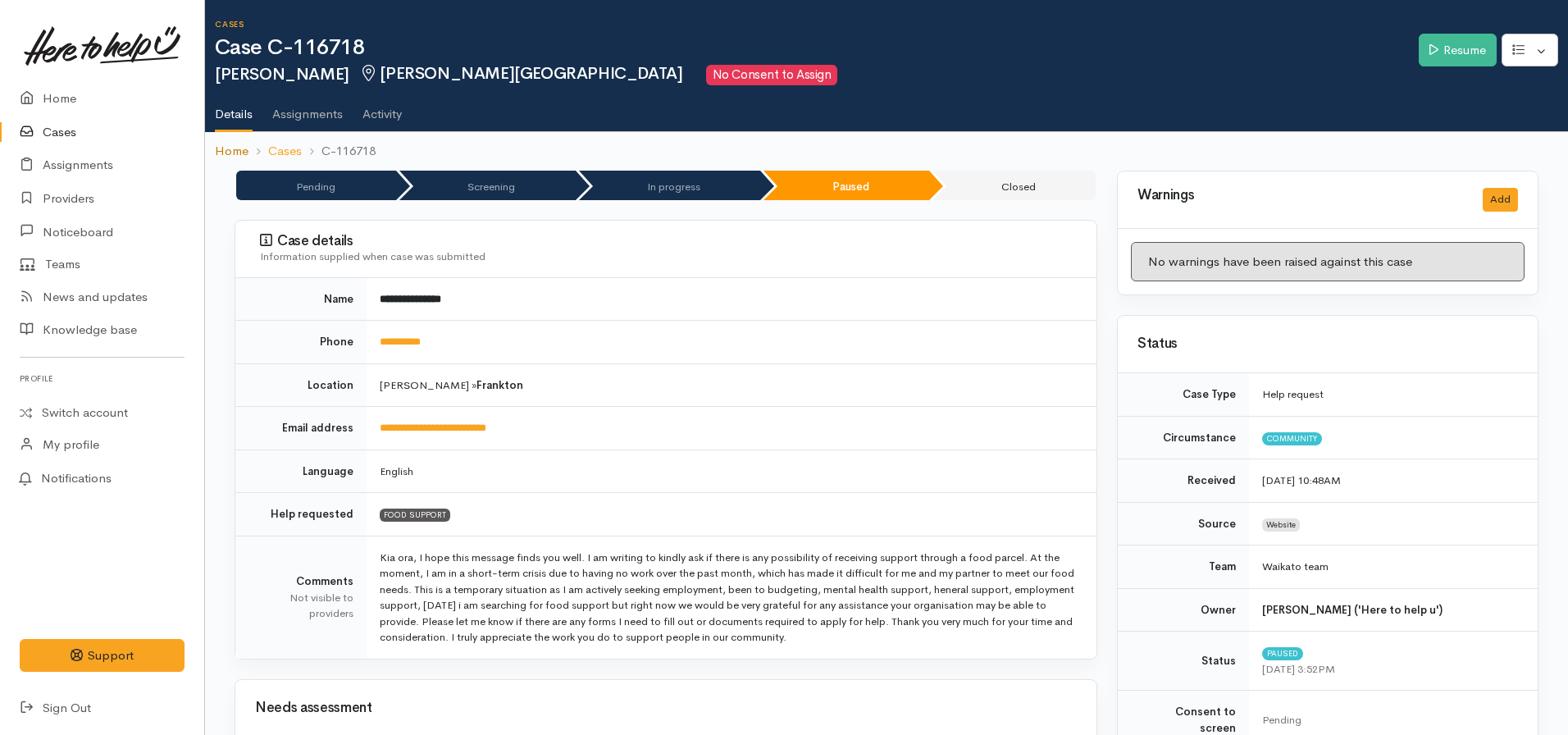
click at [235, 148] on link "Home" at bounding box center [231, 151] width 34 height 19
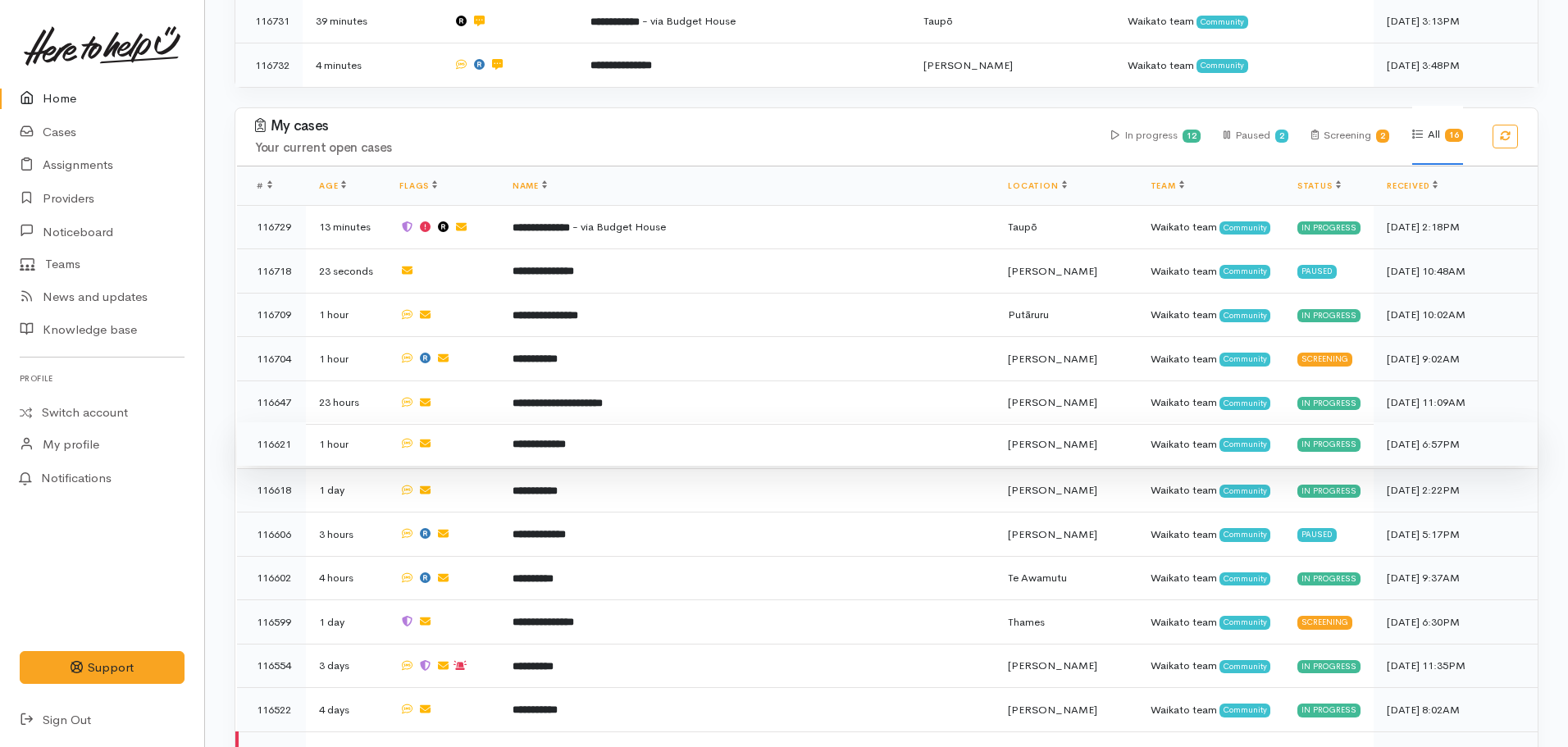
scroll to position [246, 0]
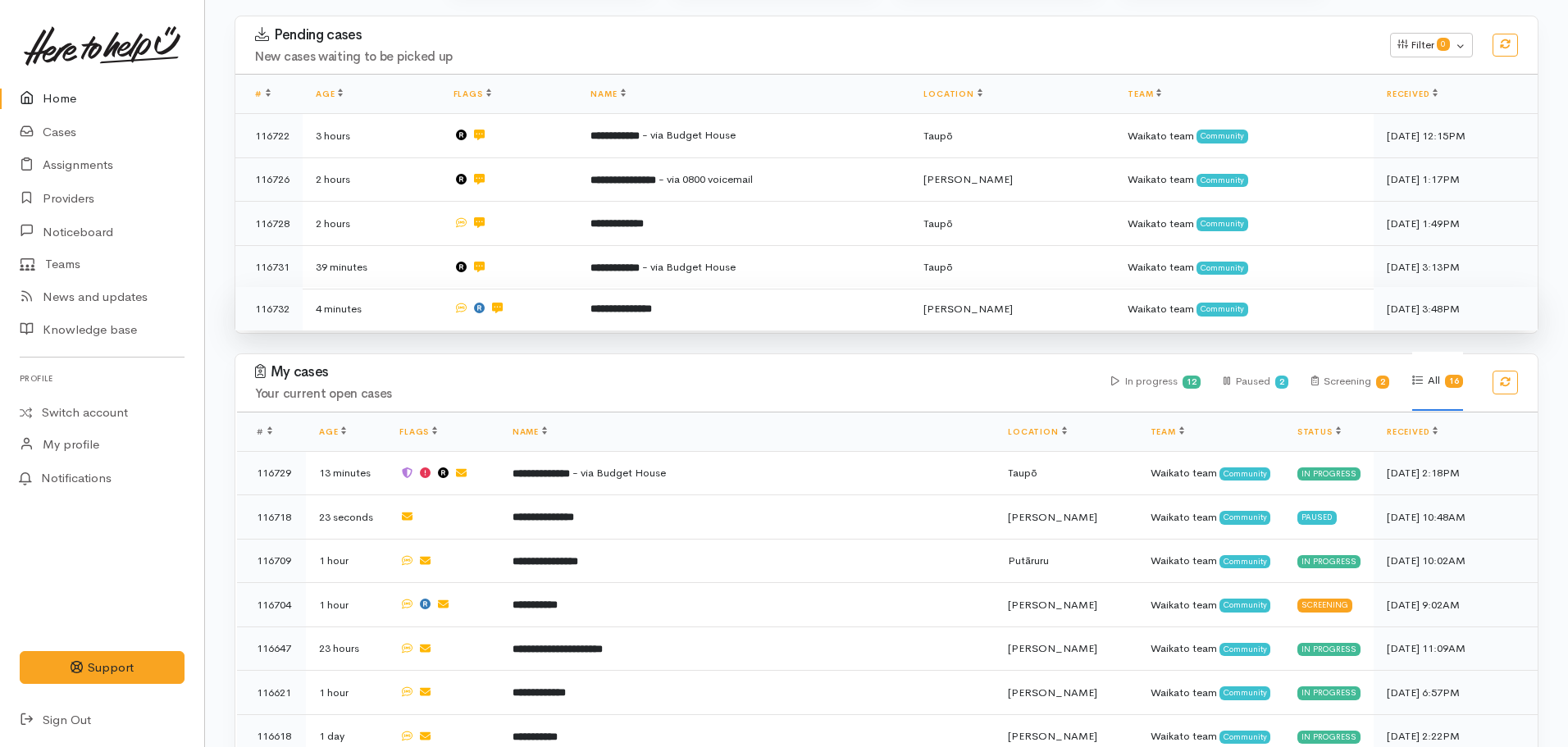
click at [707, 314] on td "**********" at bounding box center [744, 308] width 333 height 43
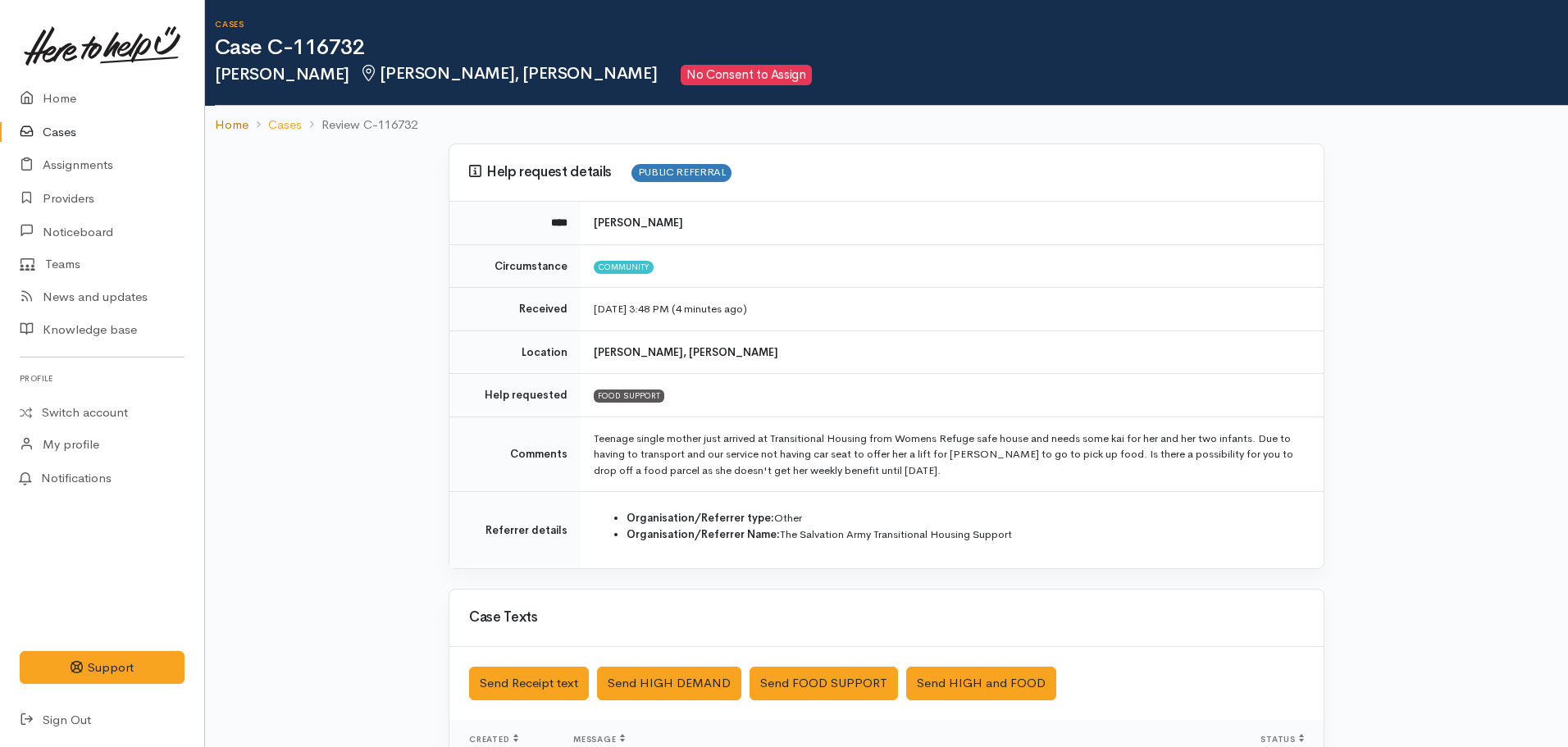
click at [235, 123] on link "Home" at bounding box center [231, 125] width 34 height 19
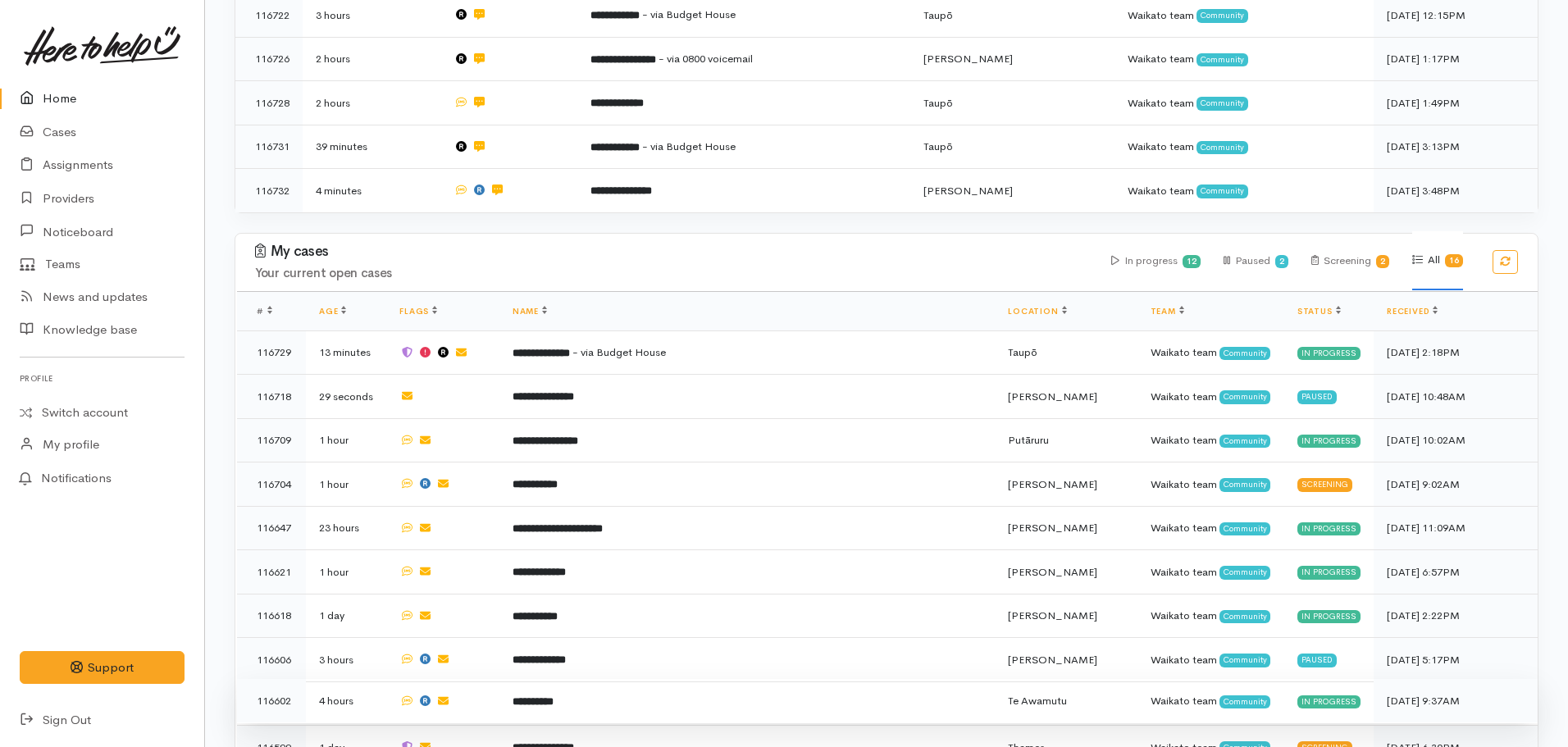
scroll to position [492, 0]
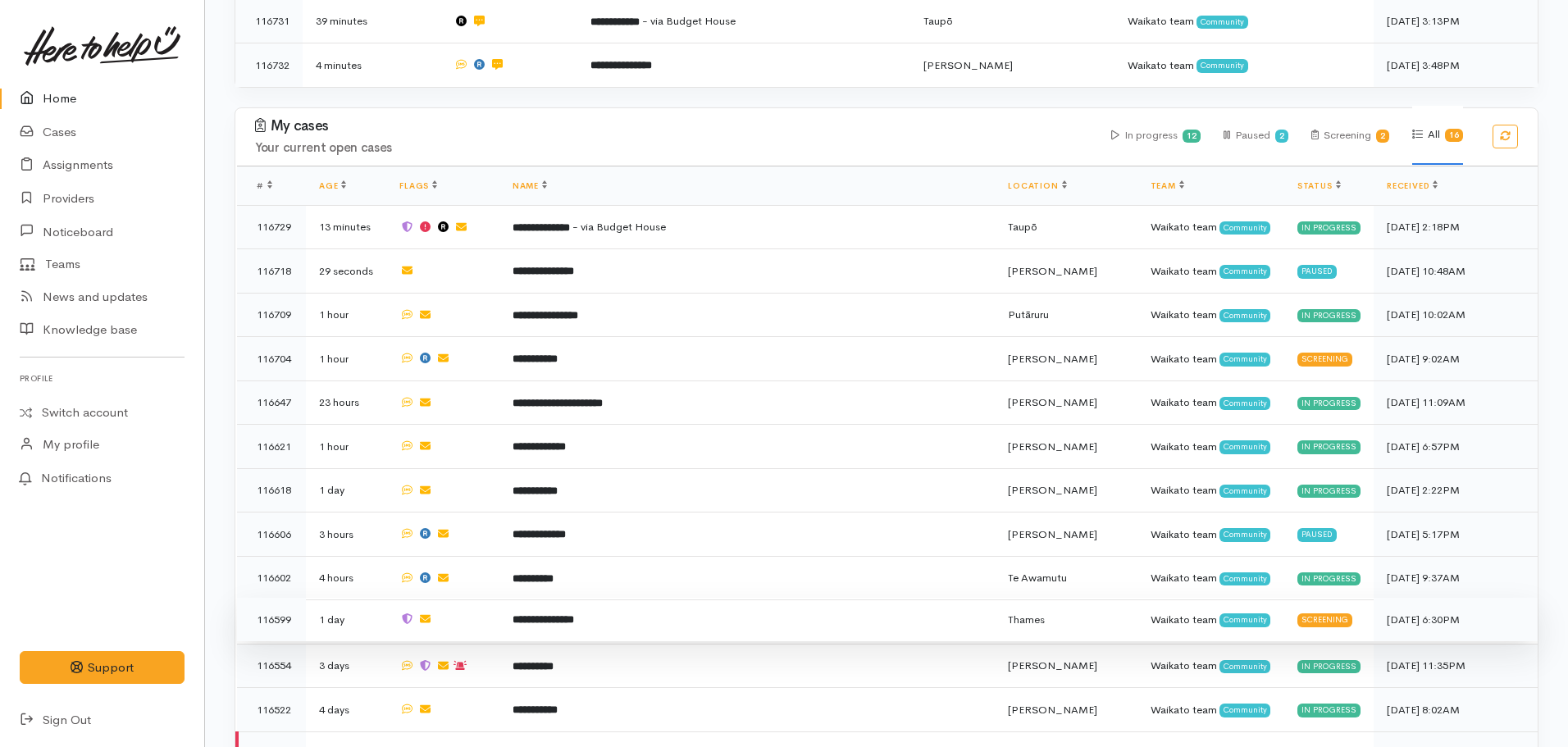
click at [574, 614] on b "**********" at bounding box center [543, 620] width 61 height 10
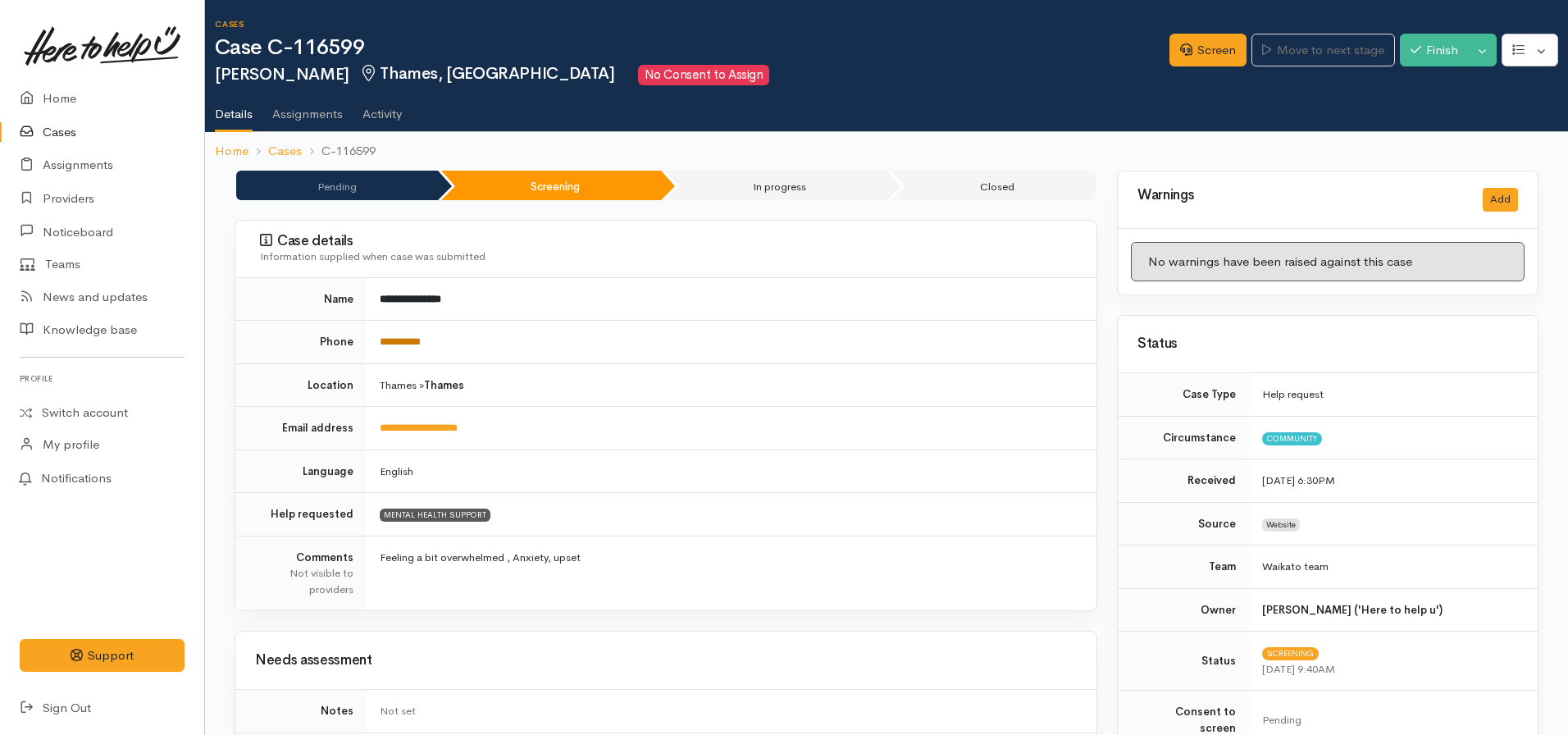
click at [410, 345] on link "**********" at bounding box center [400, 342] width 41 height 10
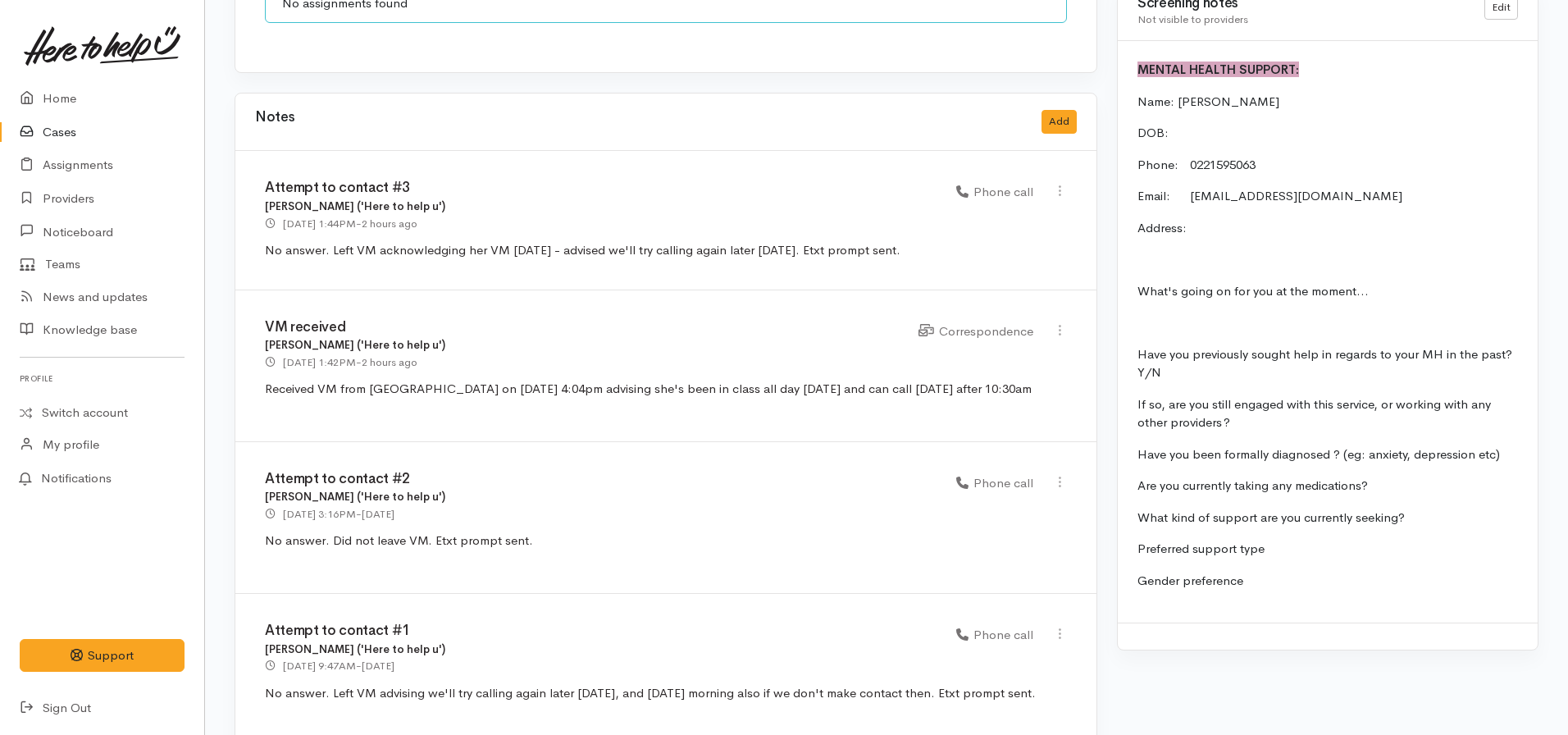
scroll to position [1418, 0]
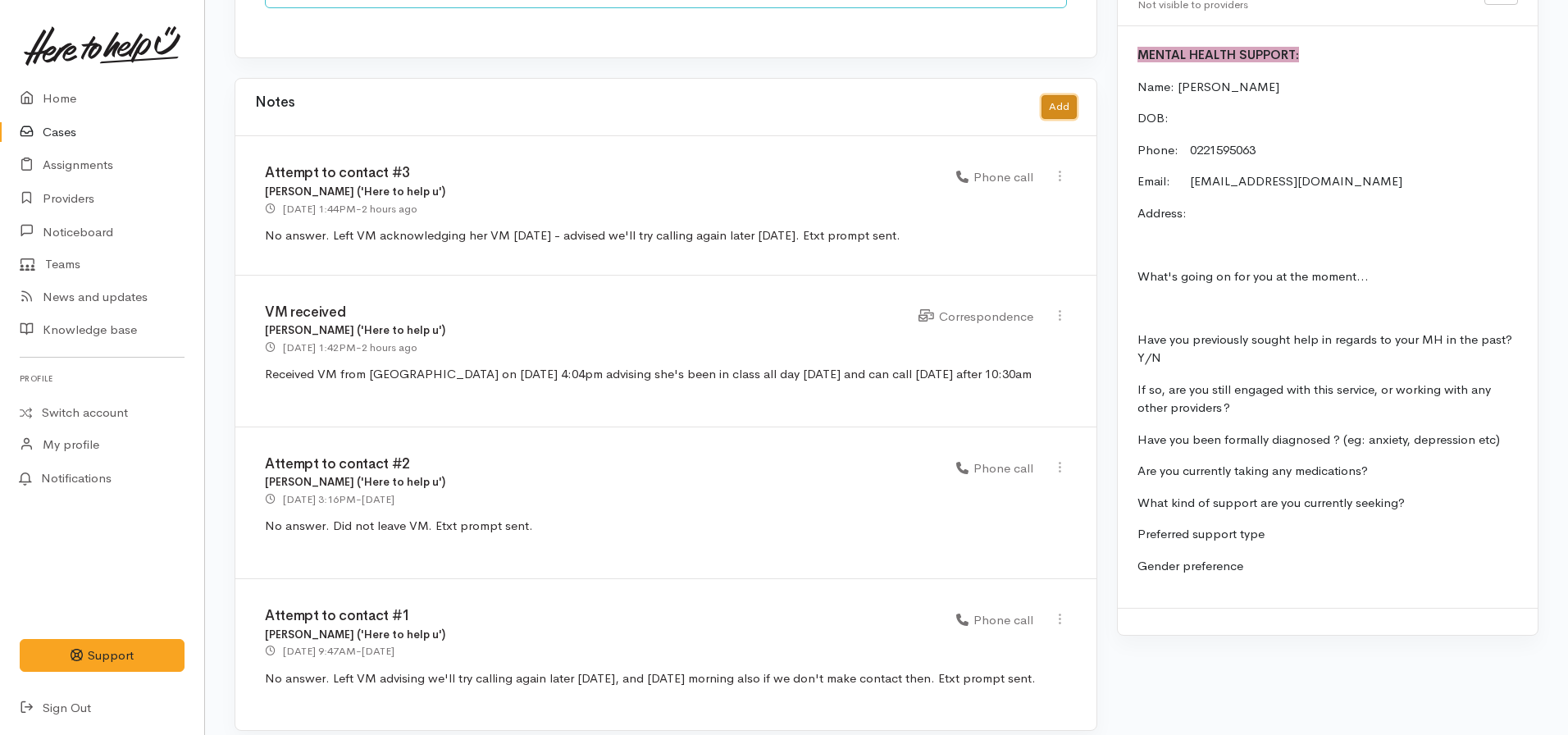
click at [1064, 96] on button "Add" at bounding box center [1059, 108] width 35 height 24
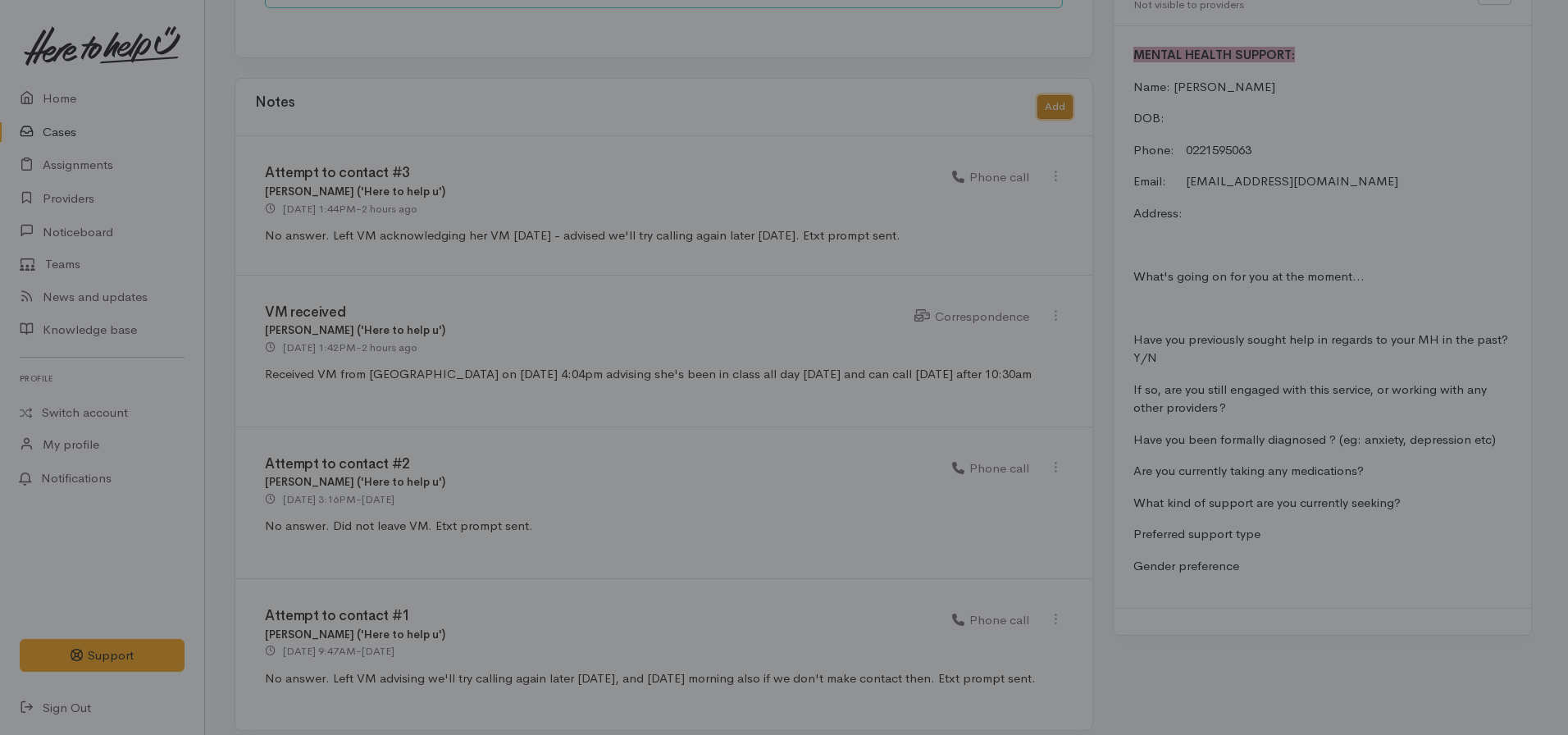
scroll to position [1406, 0]
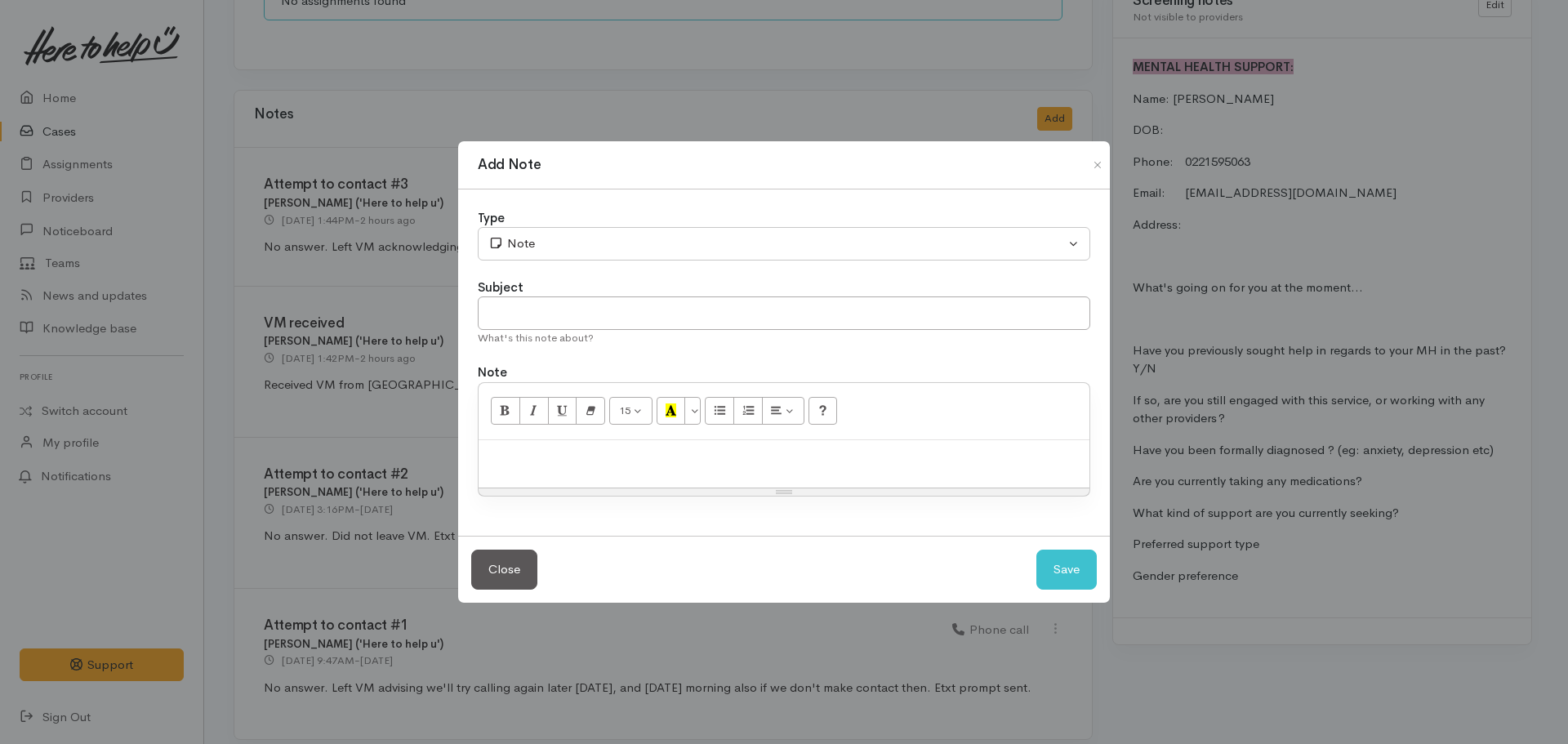
click at [608, 476] on div at bounding box center [784, 465] width 611 height 48
click at [559, 306] on input "text" at bounding box center [784, 313] width 613 height 33
type input "Callback arranged"
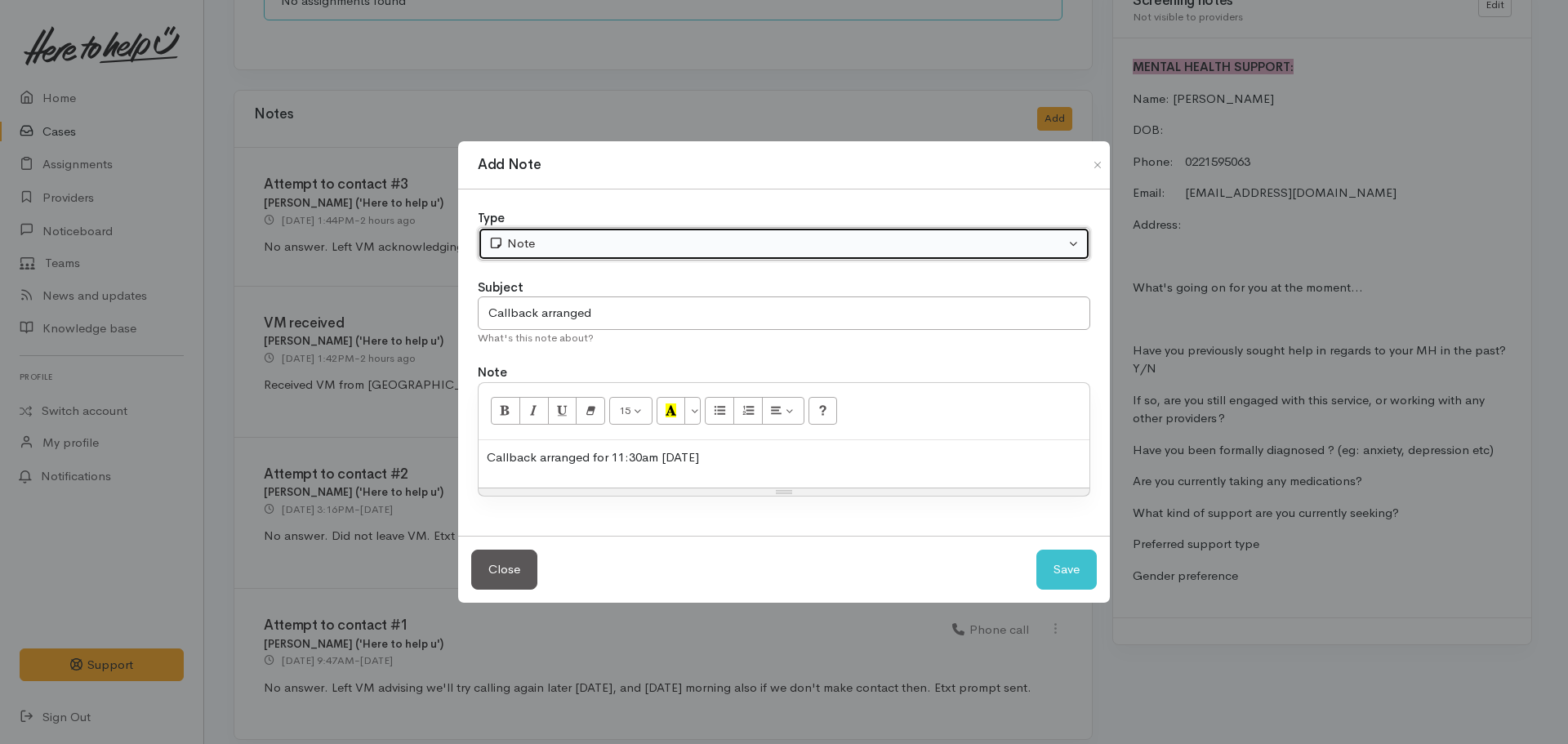
click at [550, 230] on button "Note" at bounding box center [784, 243] width 613 height 33
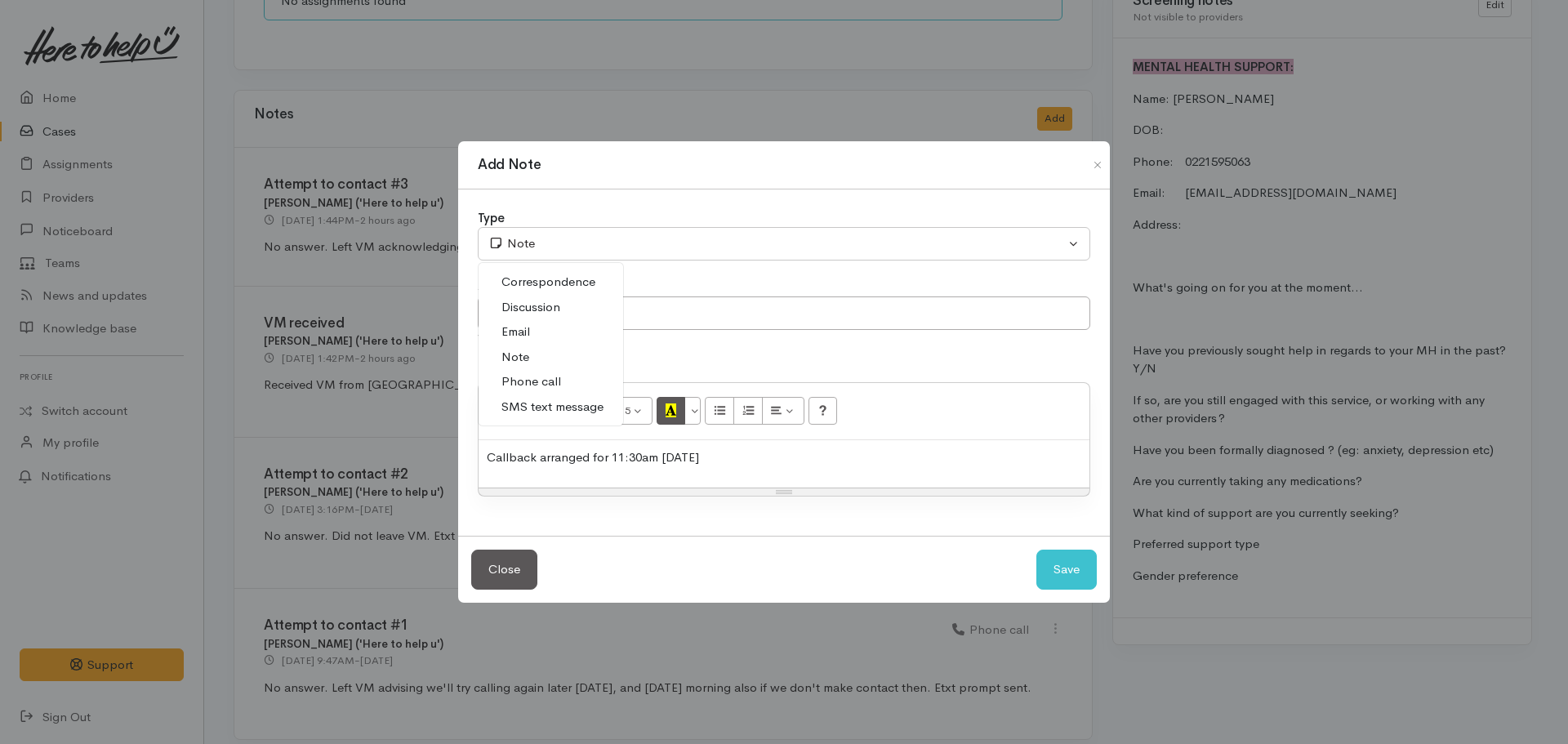
drag, startPoint x: 548, startPoint y: 382, endPoint x: 671, endPoint y: 407, distance: 125.5
click at [555, 381] on span "Phone call" at bounding box center [532, 381] width 60 height 19
select select "3"
click at [1058, 565] on button "Save" at bounding box center [1066, 569] width 61 height 40
select select "1"
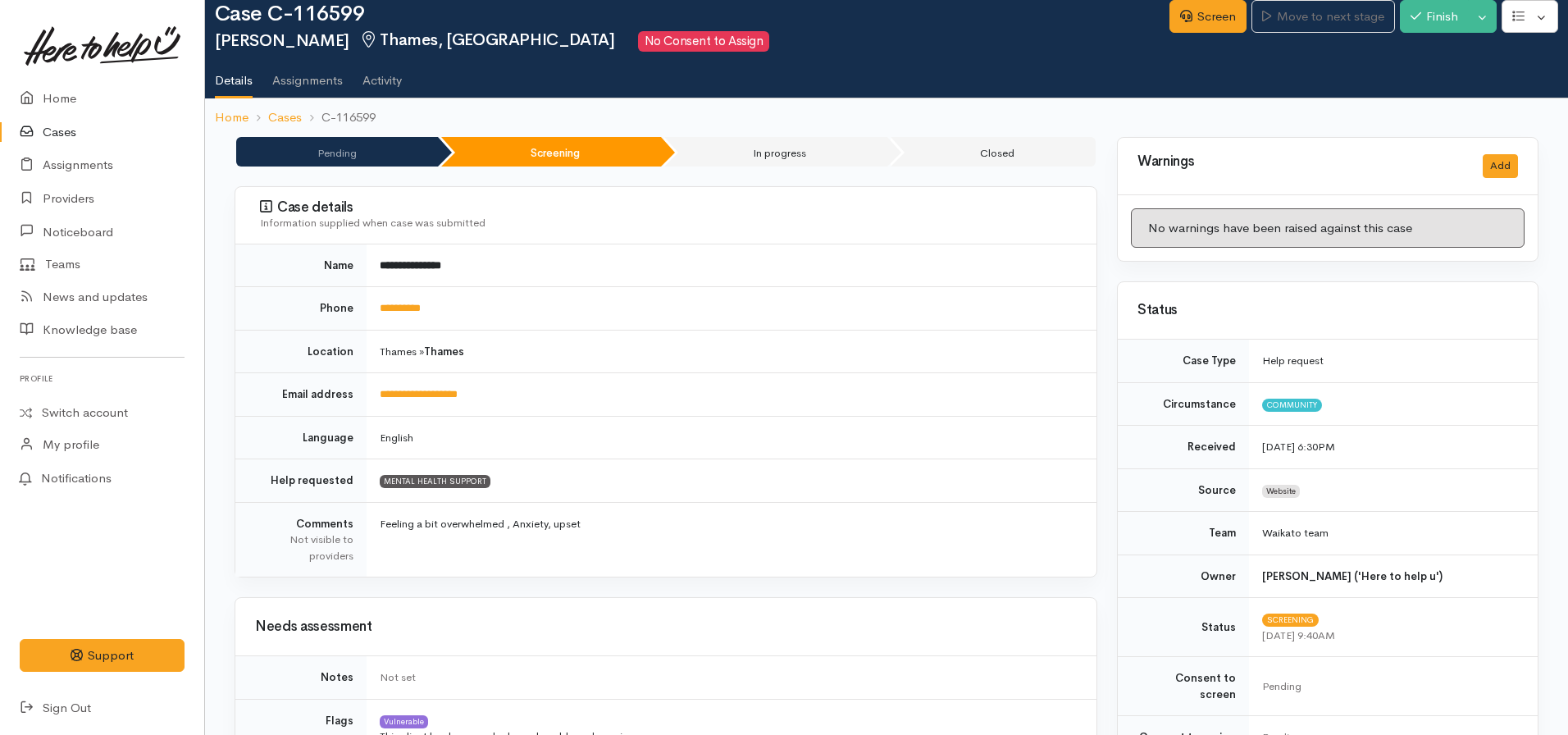
scroll to position [0, 0]
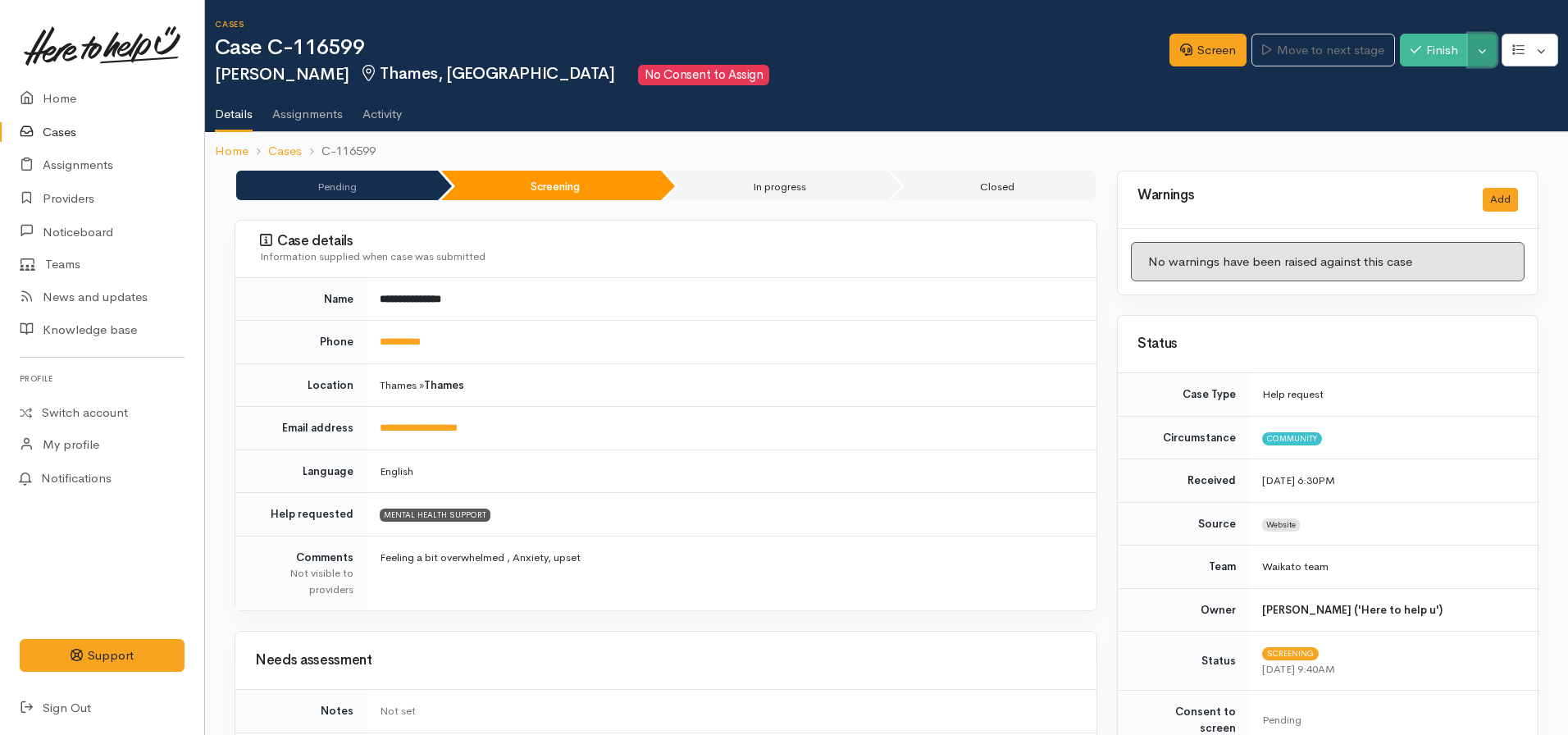
click at [1477, 41] on button "Toggle Dropdown" at bounding box center [1482, 50] width 28 height 34
click at [1420, 84] on link "Pause" at bounding box center [1430, 90] width 130 height 26
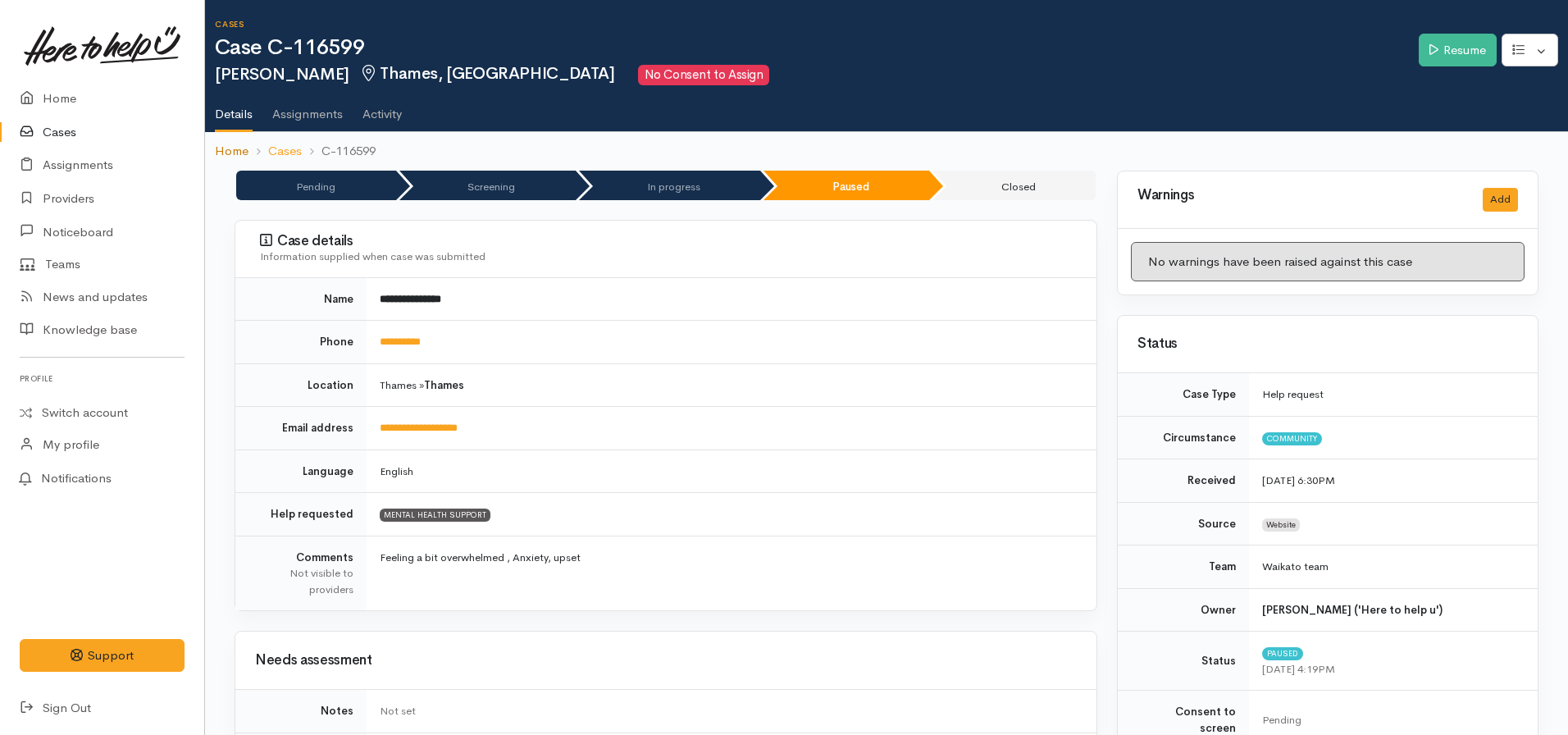
click at [242, 155] on link "Home" at bounding box center [231, 151] width 34 height 19
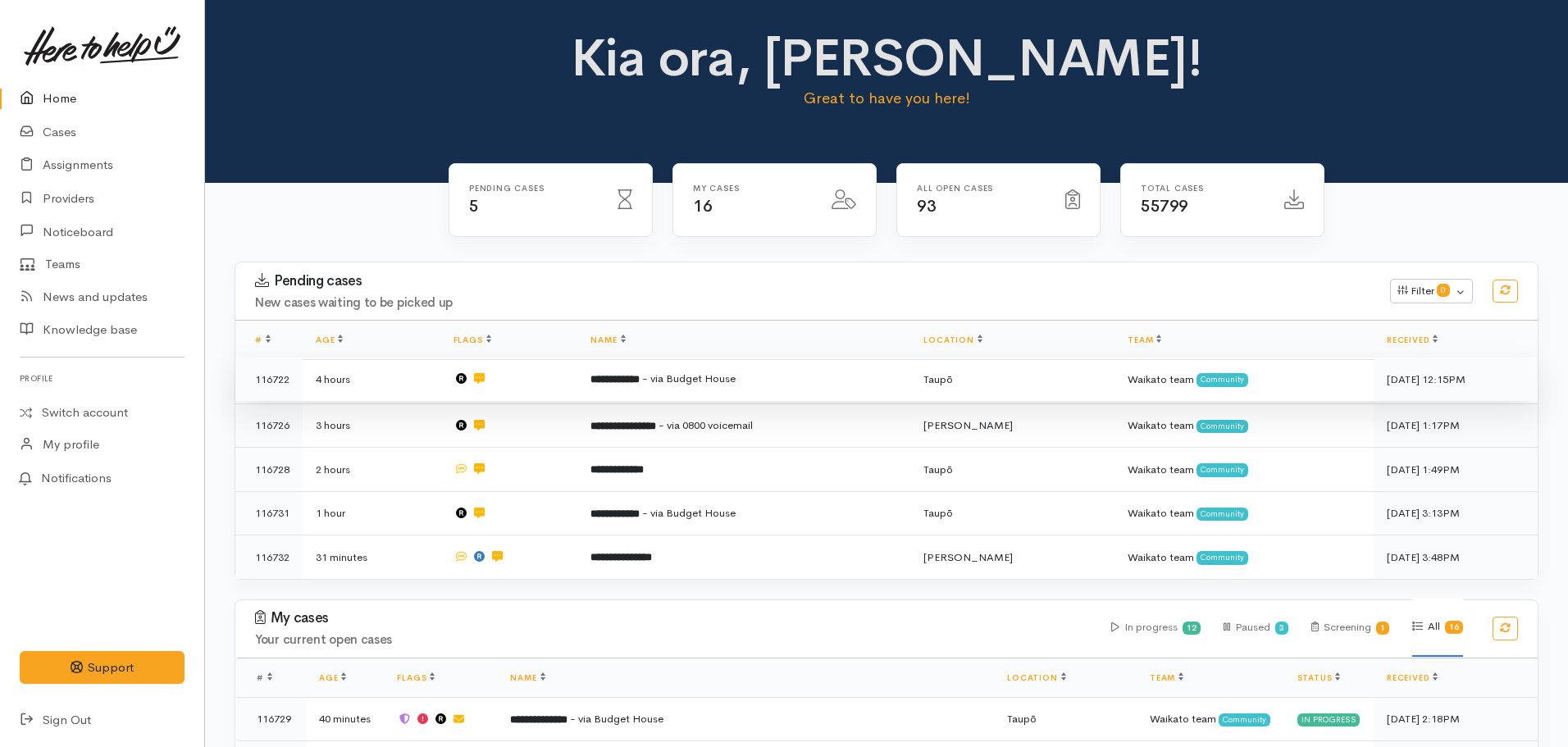
click at [639, 374] on b "**********" at bounding box center [614, 379] width 49 height 10
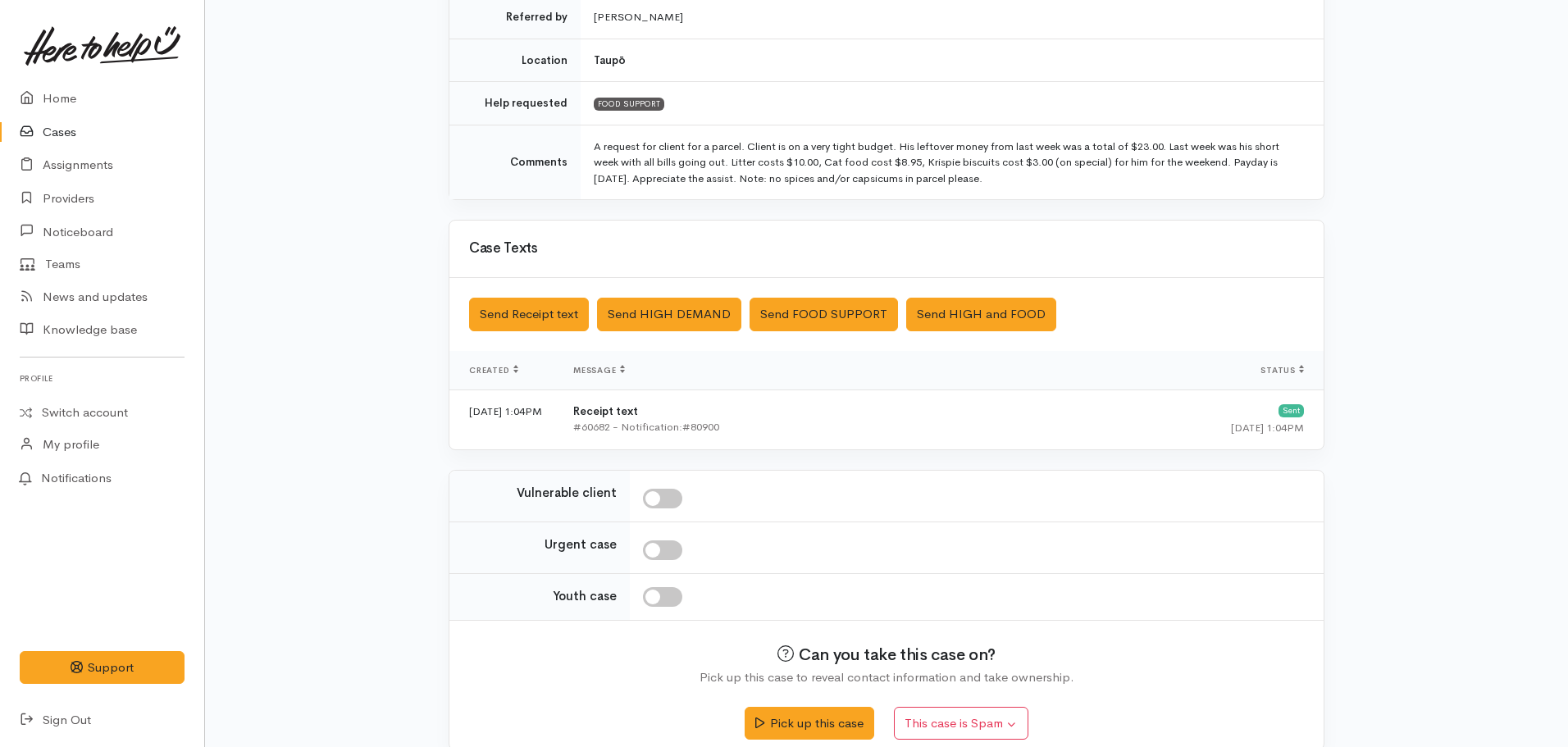
scroll to position [401, 0]
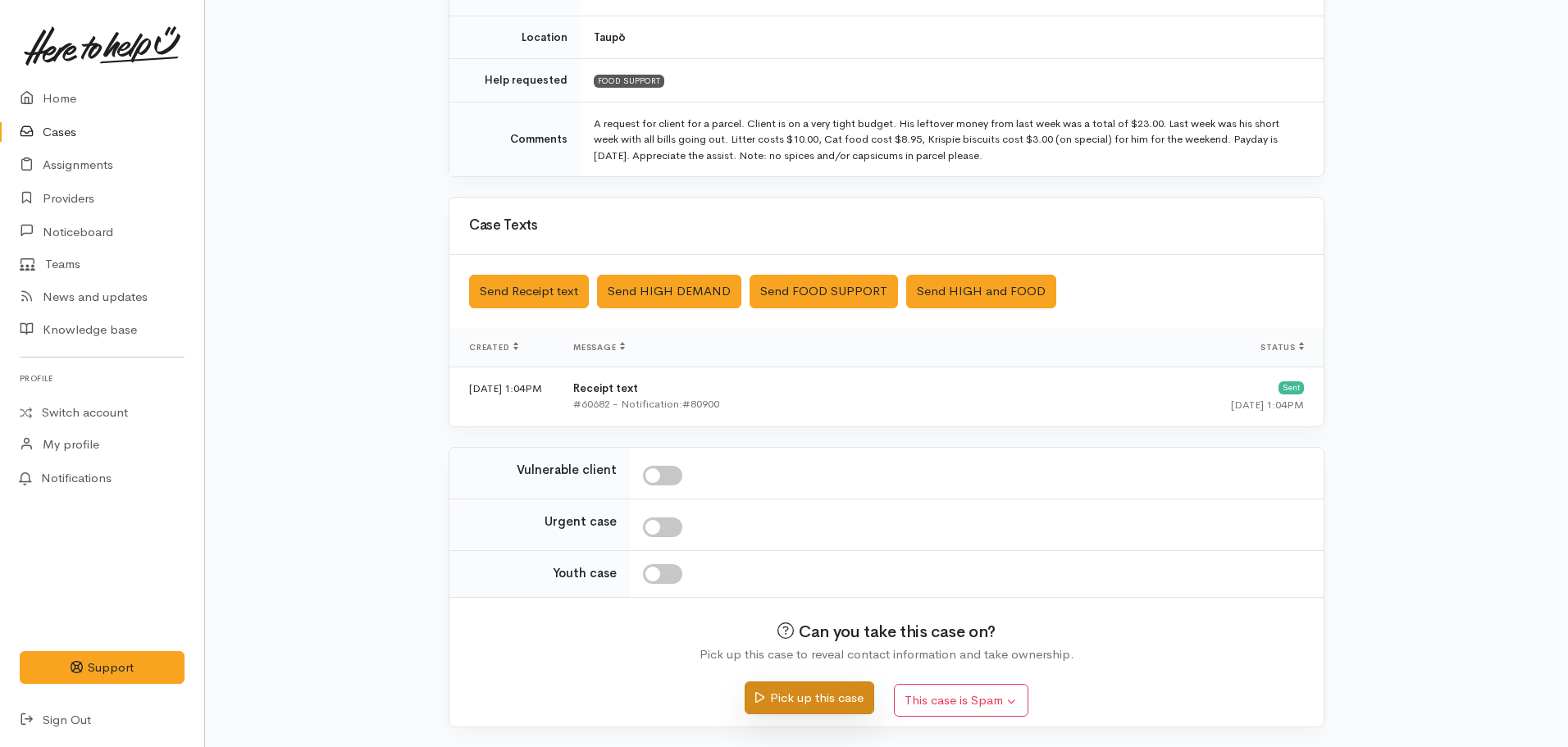
click at [799, 695] on button "Pick up this case" at bounding box center [809, 698] width 129 height 34
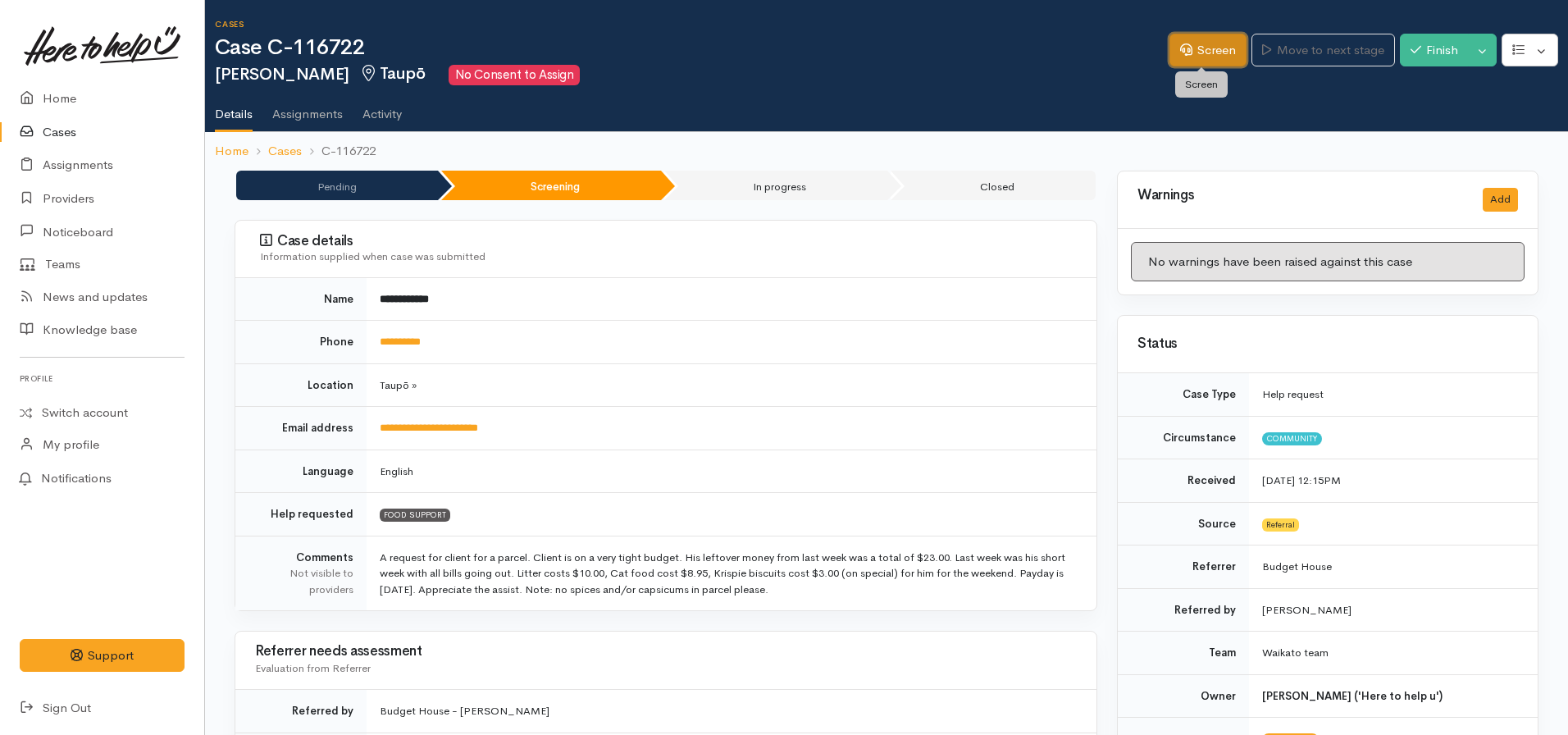
click at [1203, 58] on link "Screen" at bounding box center [1208, 50] width 77 height 34
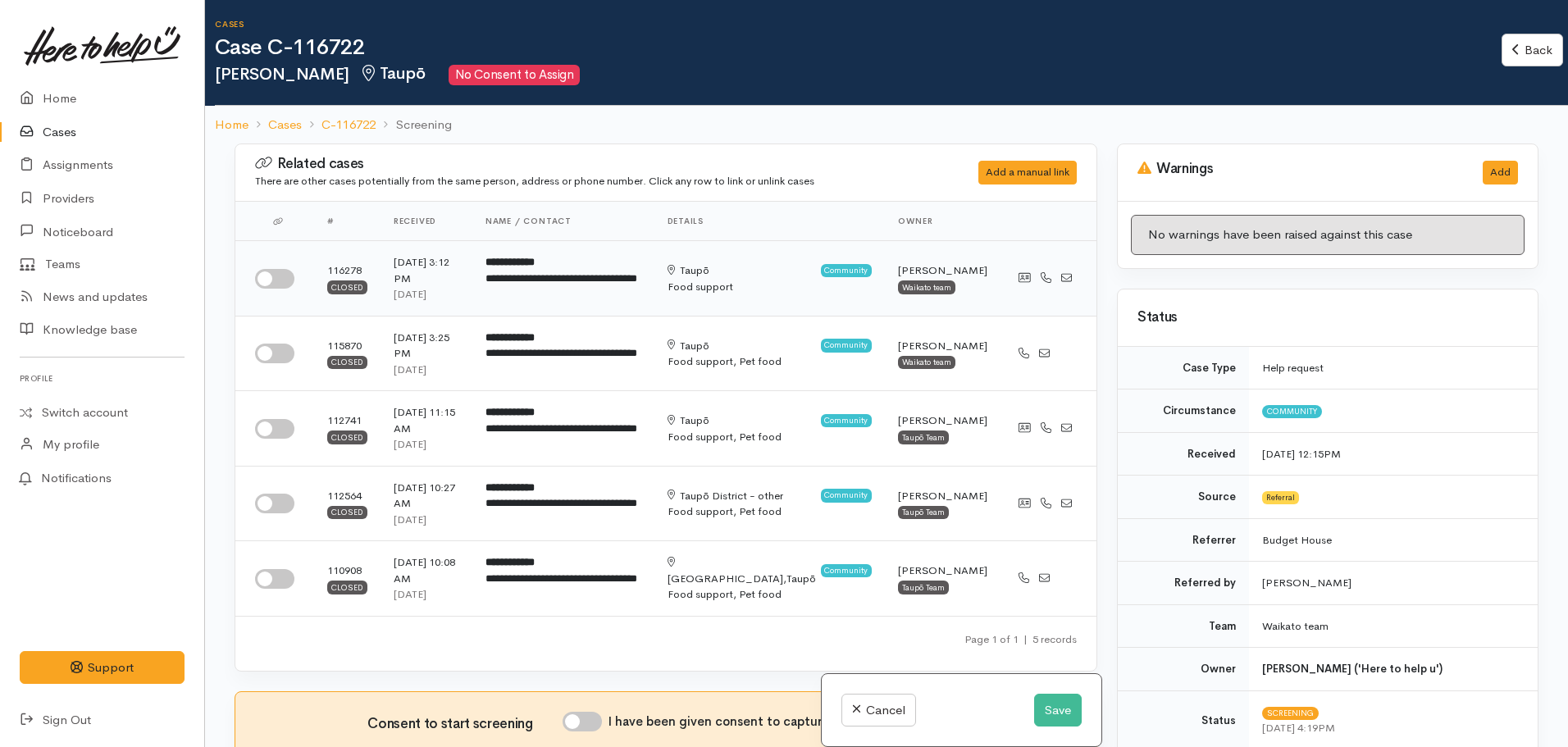
click at [287, 280] on input "checkbox" at bounding box center [275, 279] width 40 height 20
checkbox input "true"
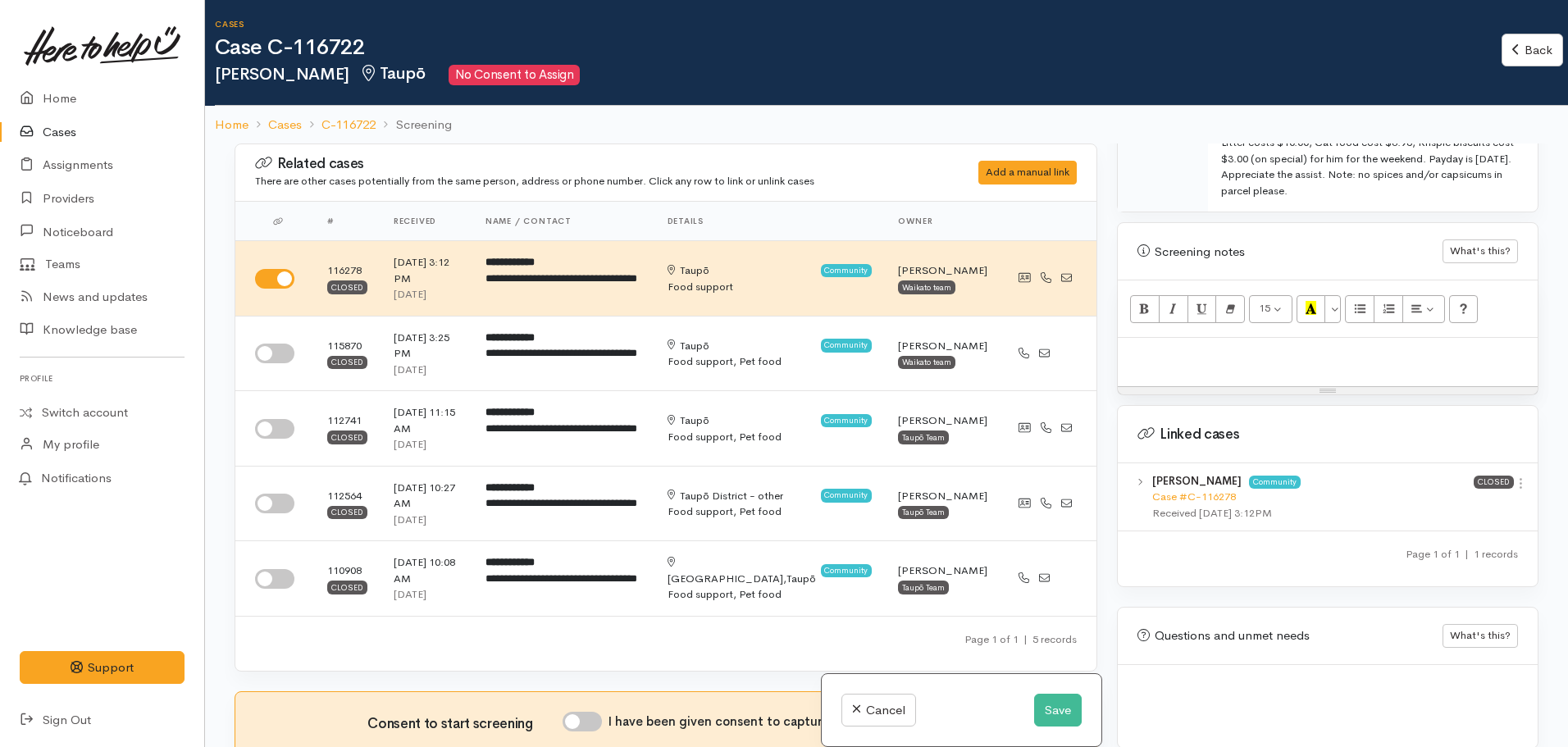
scroll to position [1076, 0]
click at [1225, 485] on link "Case #C-116278" at bounding box center [1194, 492] width 83 height 14
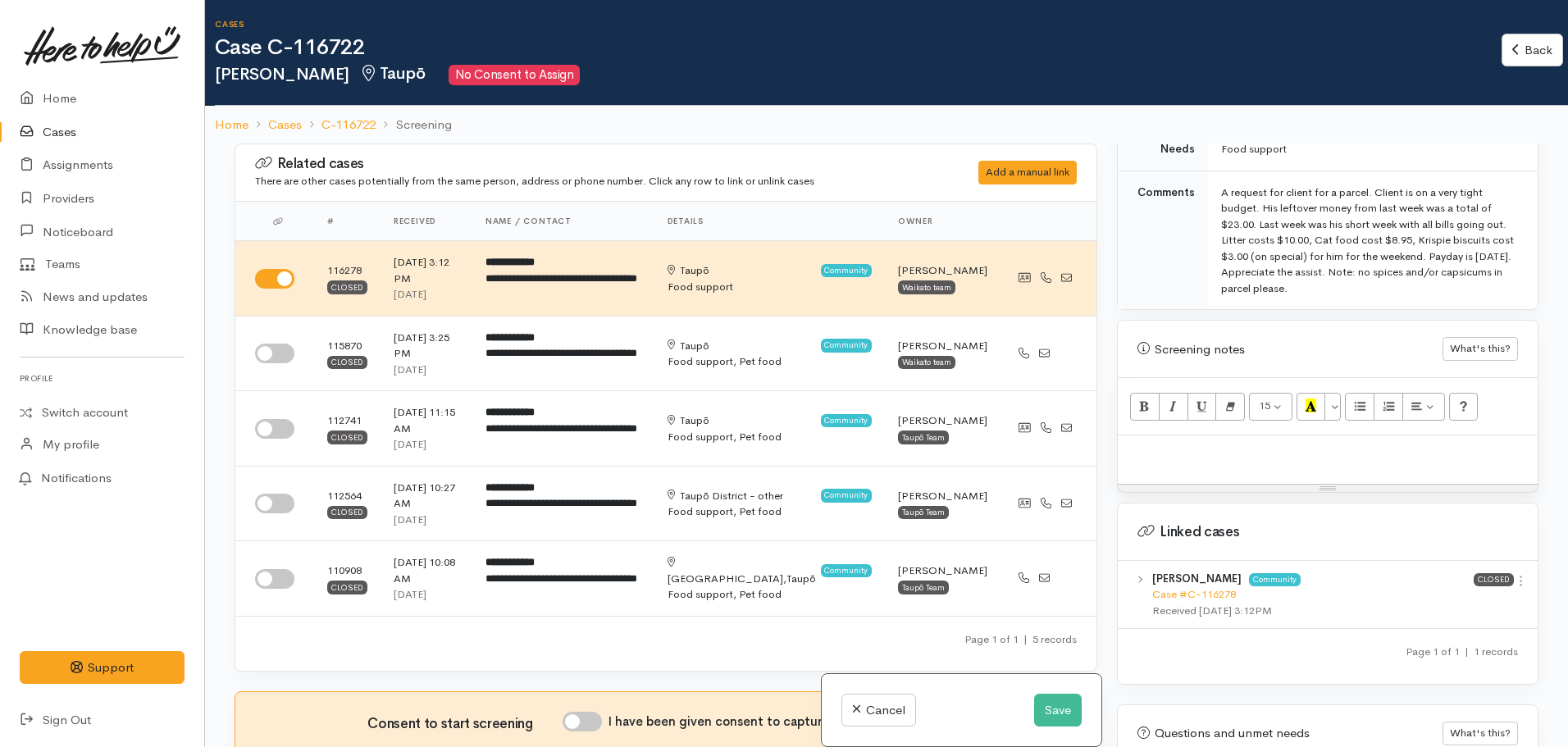
scroll to position [994, 0]
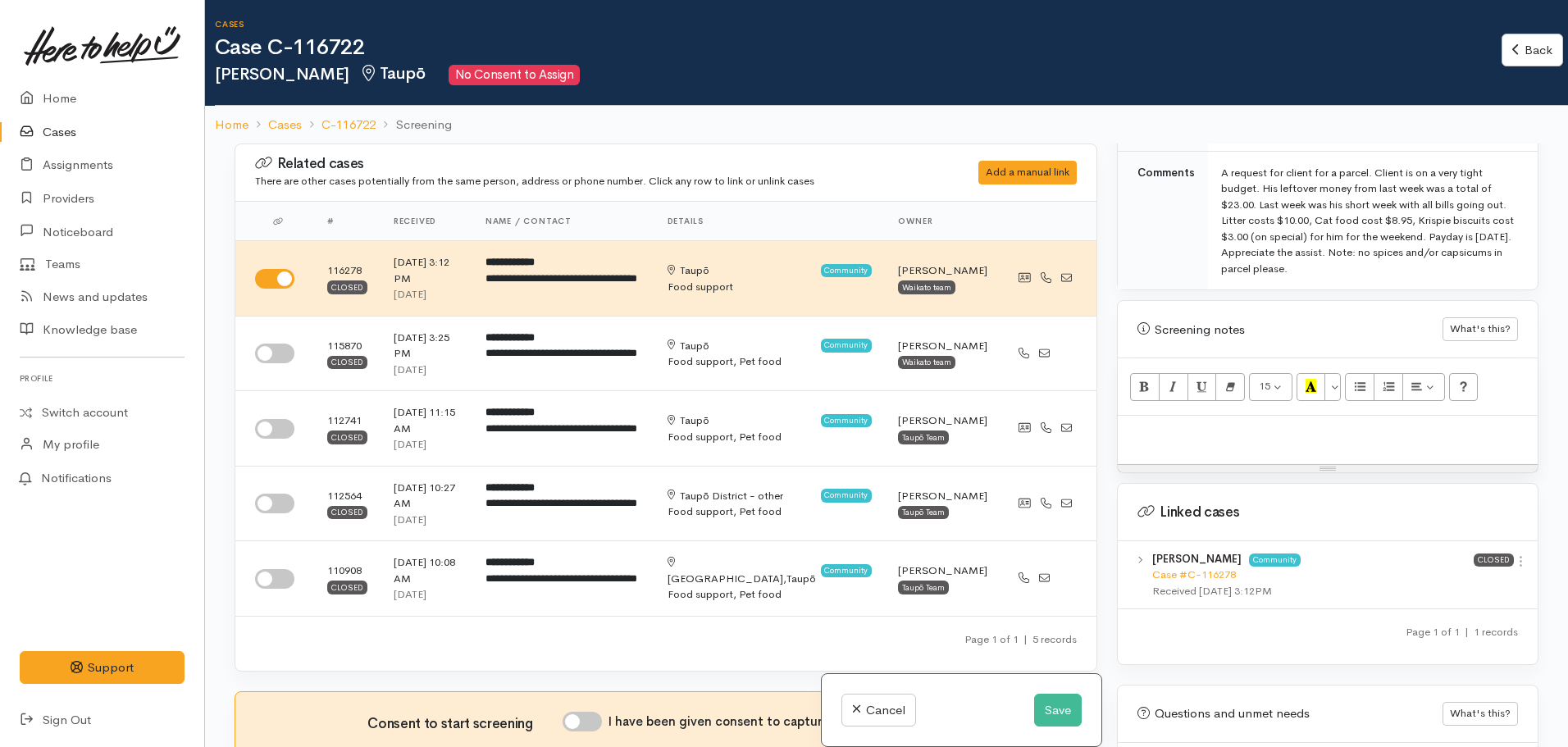
click at [1150, 396] on div "15 8 9 10 11 12 14 18 24 36 Background Color Transparent Select #ffff00 Text Co…" at bounding box center [1328, 386] width 420 height 58
click at [1150, 416] on div at bounding box center [1328, 440] width 420 height 48
paste div
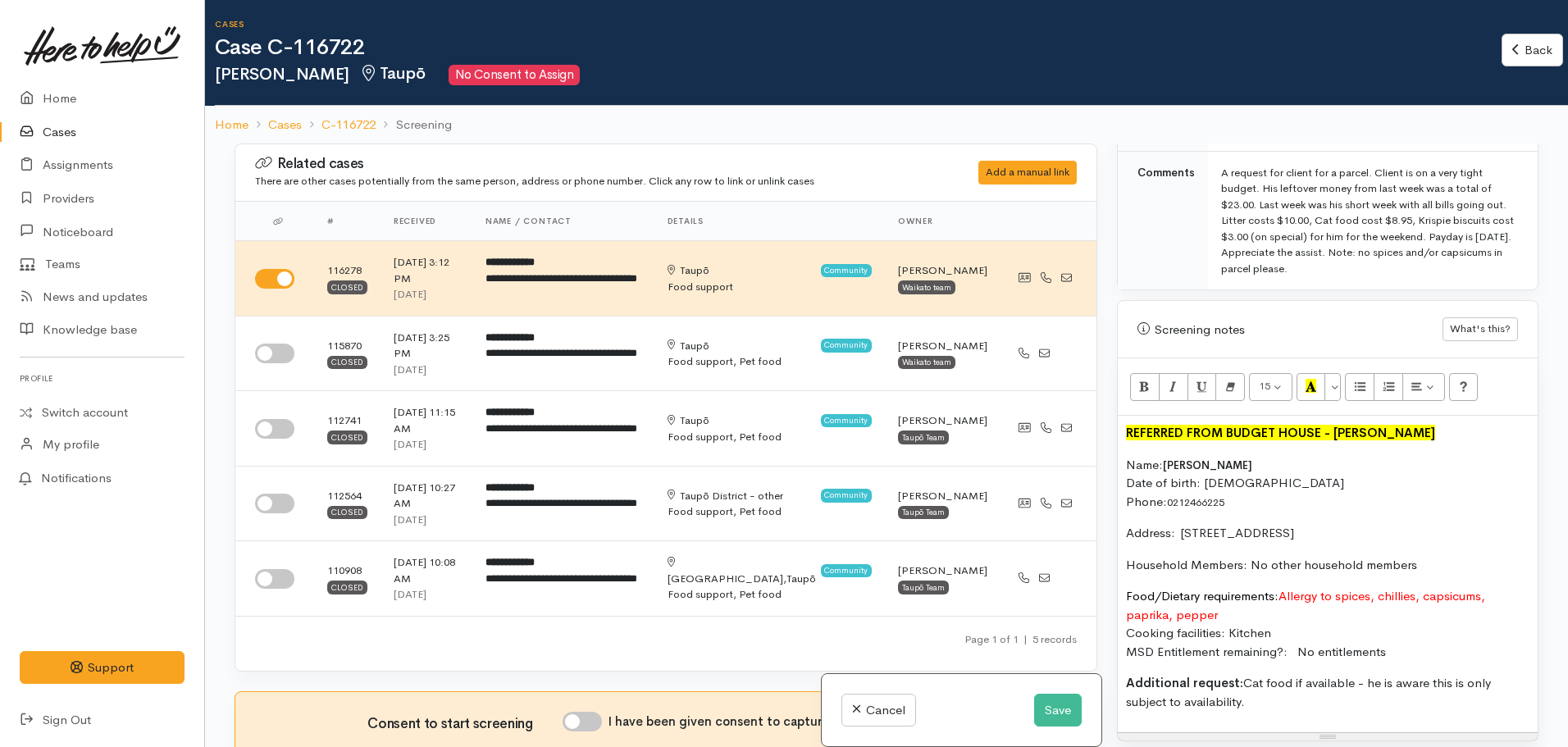
click at [1132, 456] on p "Name: [PERSON_NAME] Date of birth: [DEMOGRAPHIC_DATA] Phone:  [PHONE_NUMBER]" at bounding box center [1327, 484] width 404 height 56
click at [1127, 456] on p "Name: [PERSON_NAME] Date of birth: [DEMOGRAPHIC_DATA] Phone:  [PHONE_NUMBER]" at bounding box center [1327, 484] width 404 height 56
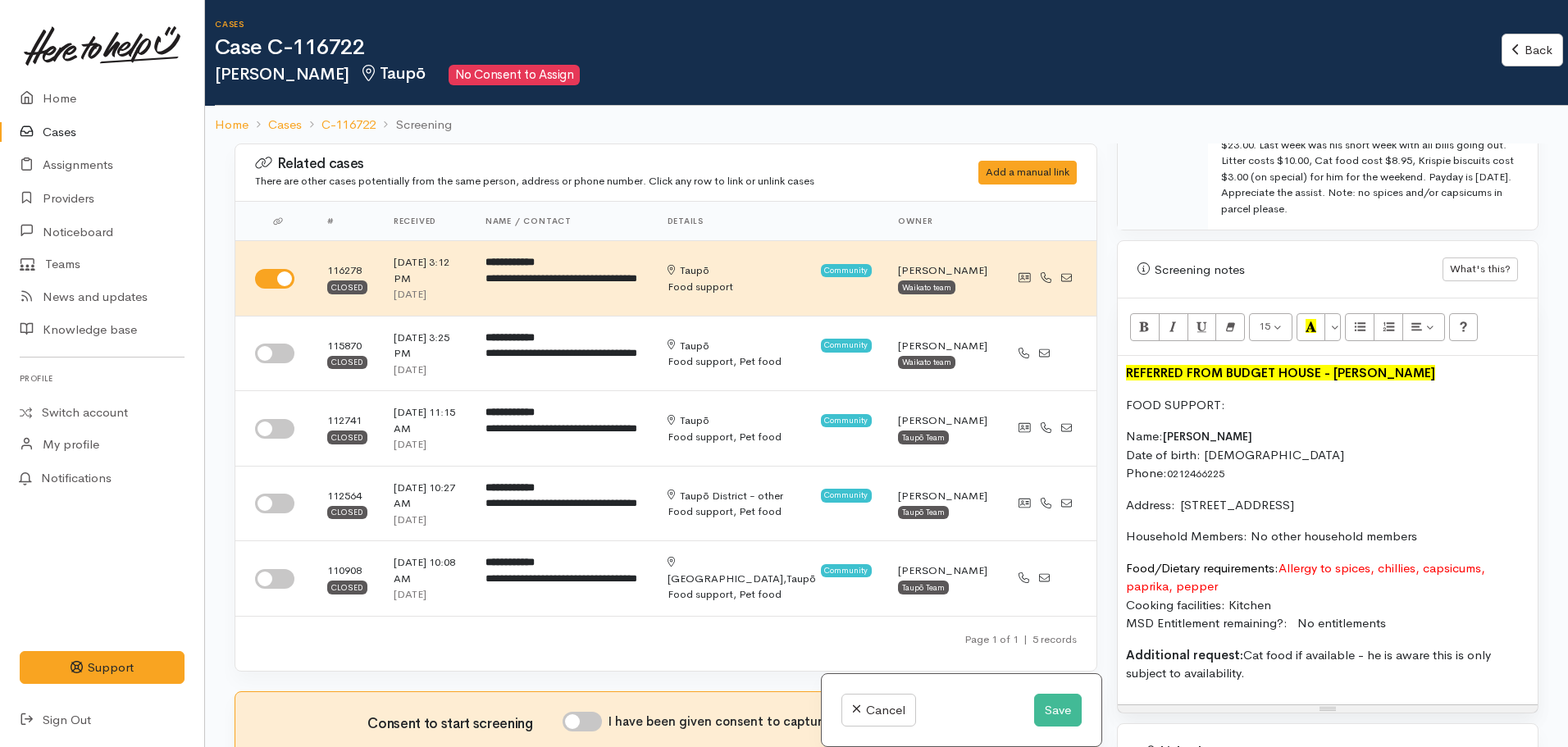
scroll to position [1158, 0]
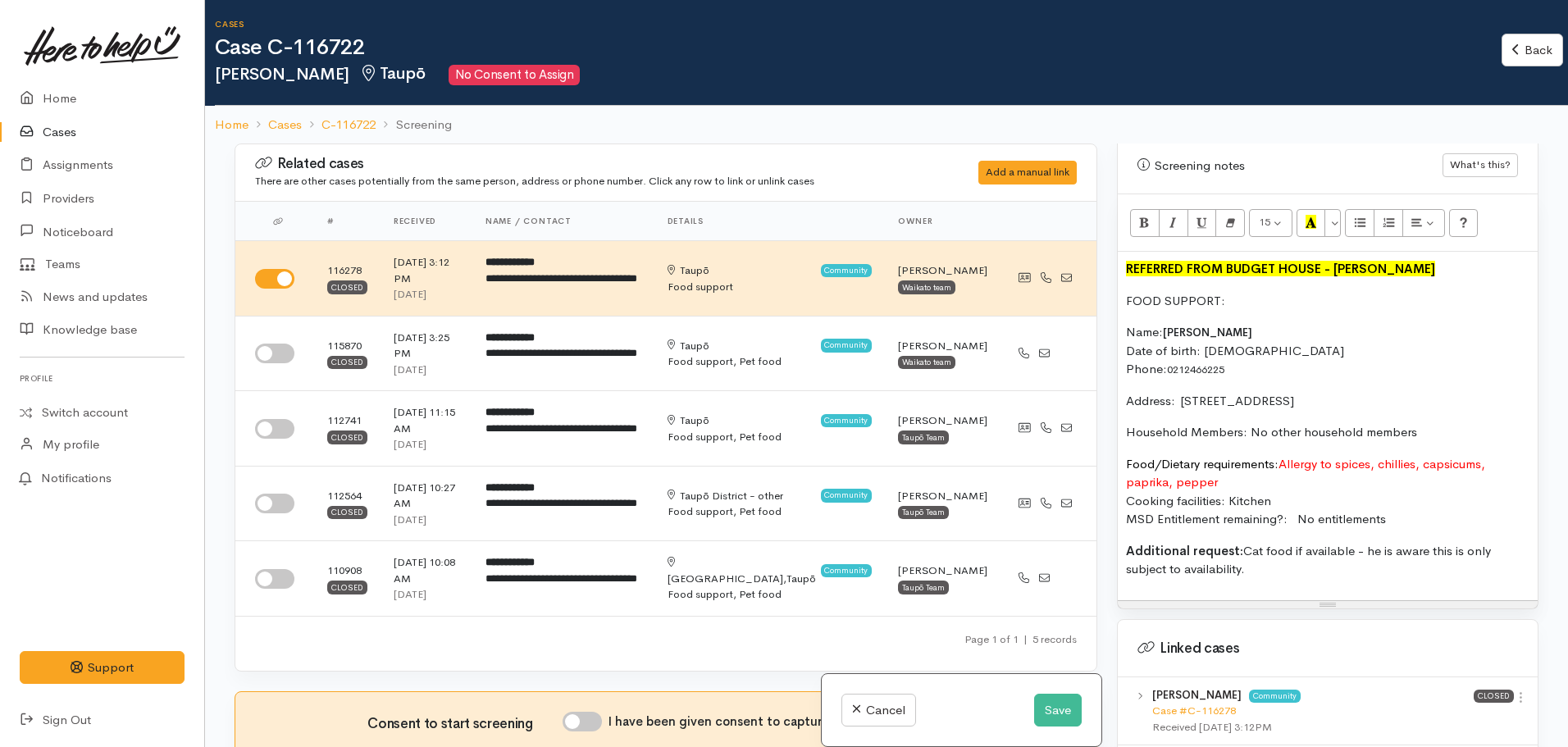
click at [1302, 553] on p "Additional request: Cat food if available - he is aware this is only subject to…" at bounding box center [1327, 560] width 404 height 37
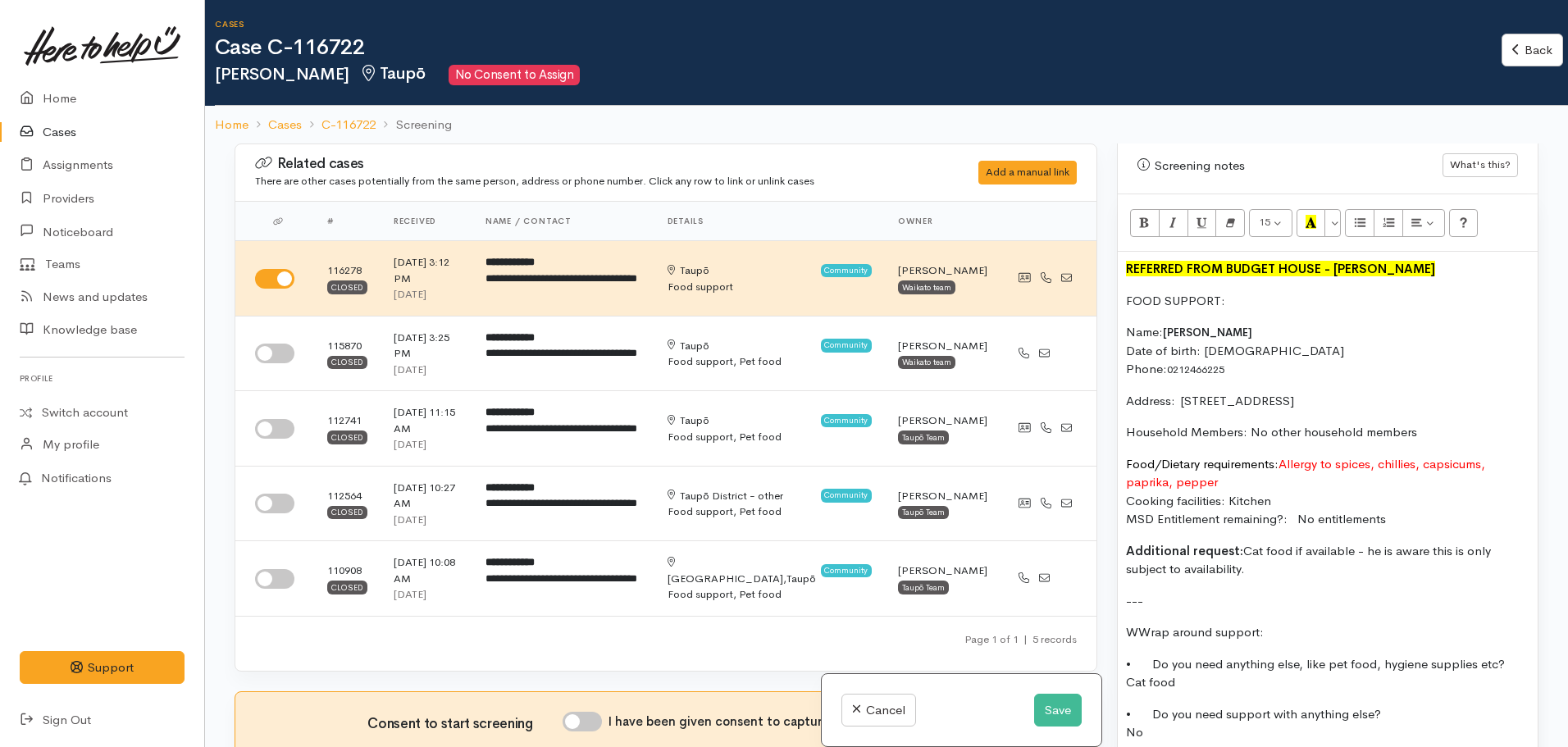
click at [1141, 623] on p "WWrap around support:" at bounding box center [1327, 633] width 404 height 19
click at [1168, 708] on p "• Do you need support with anything else? No" at bounding box center [1327, 723] width 404 height 37
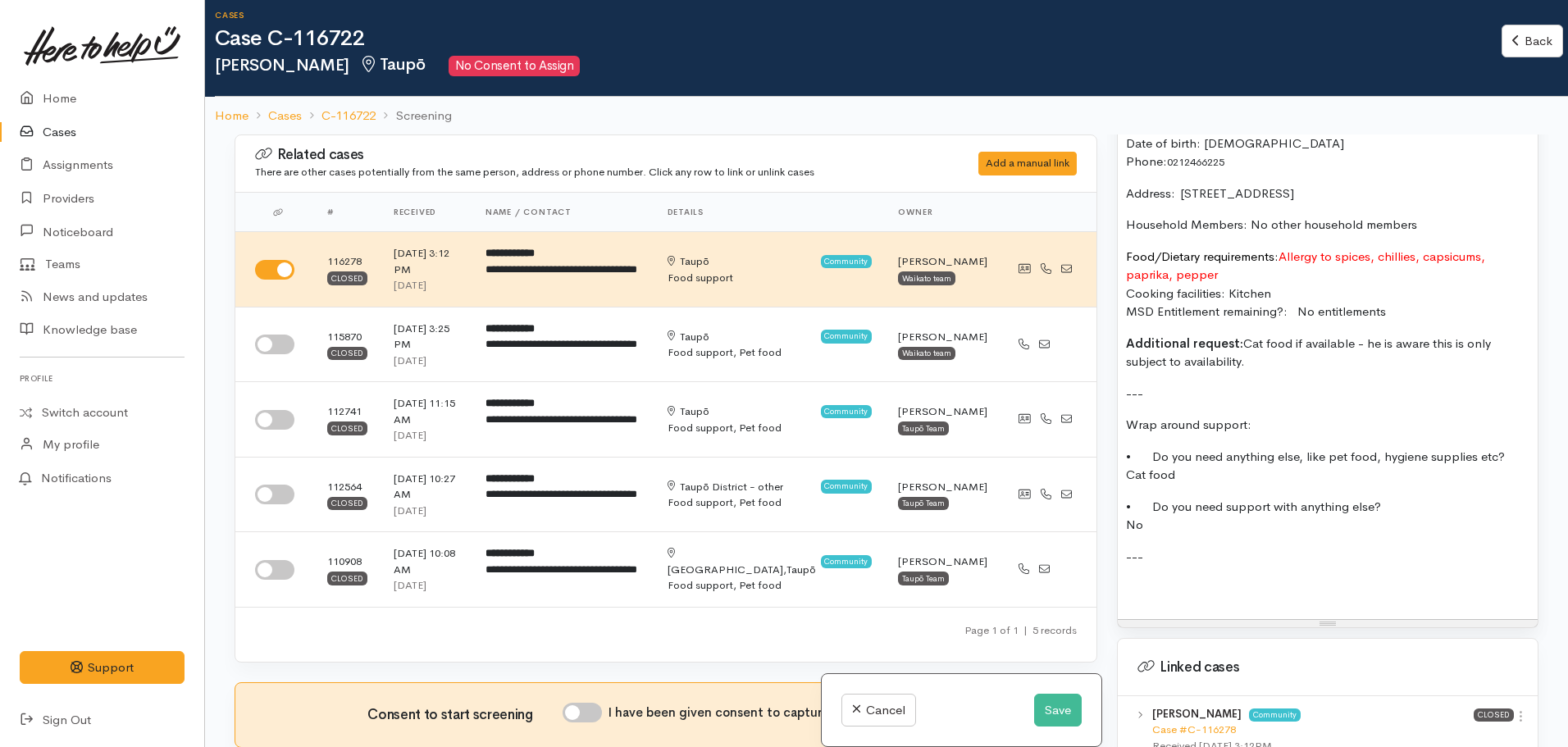
scroll to position [1404, 0]
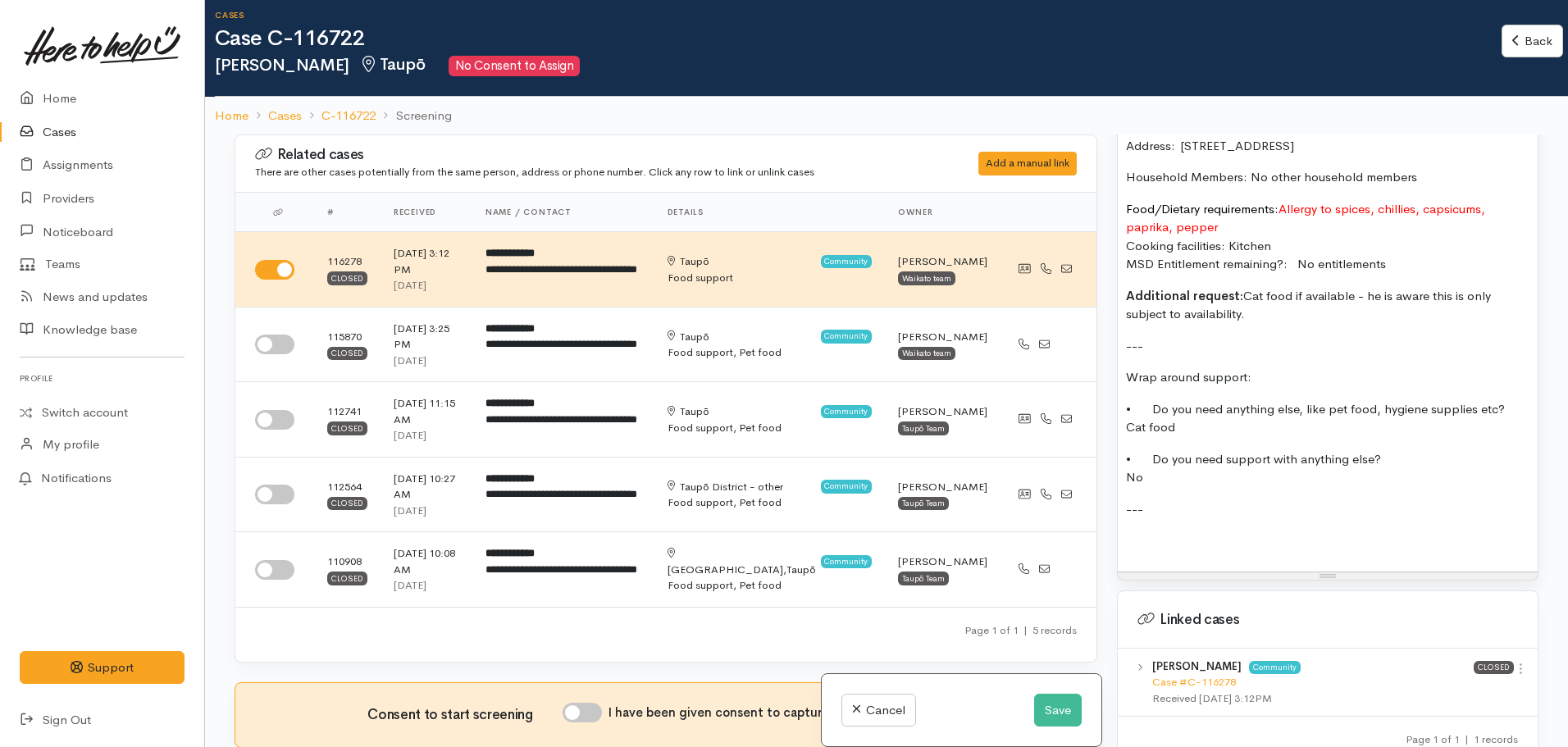
click at [1175, 500] on p "---" at bounding box center [1327, 509] width 404 height 19
click at [1156, 531] on p at bounding box center [1327, 540] width 404 height 19
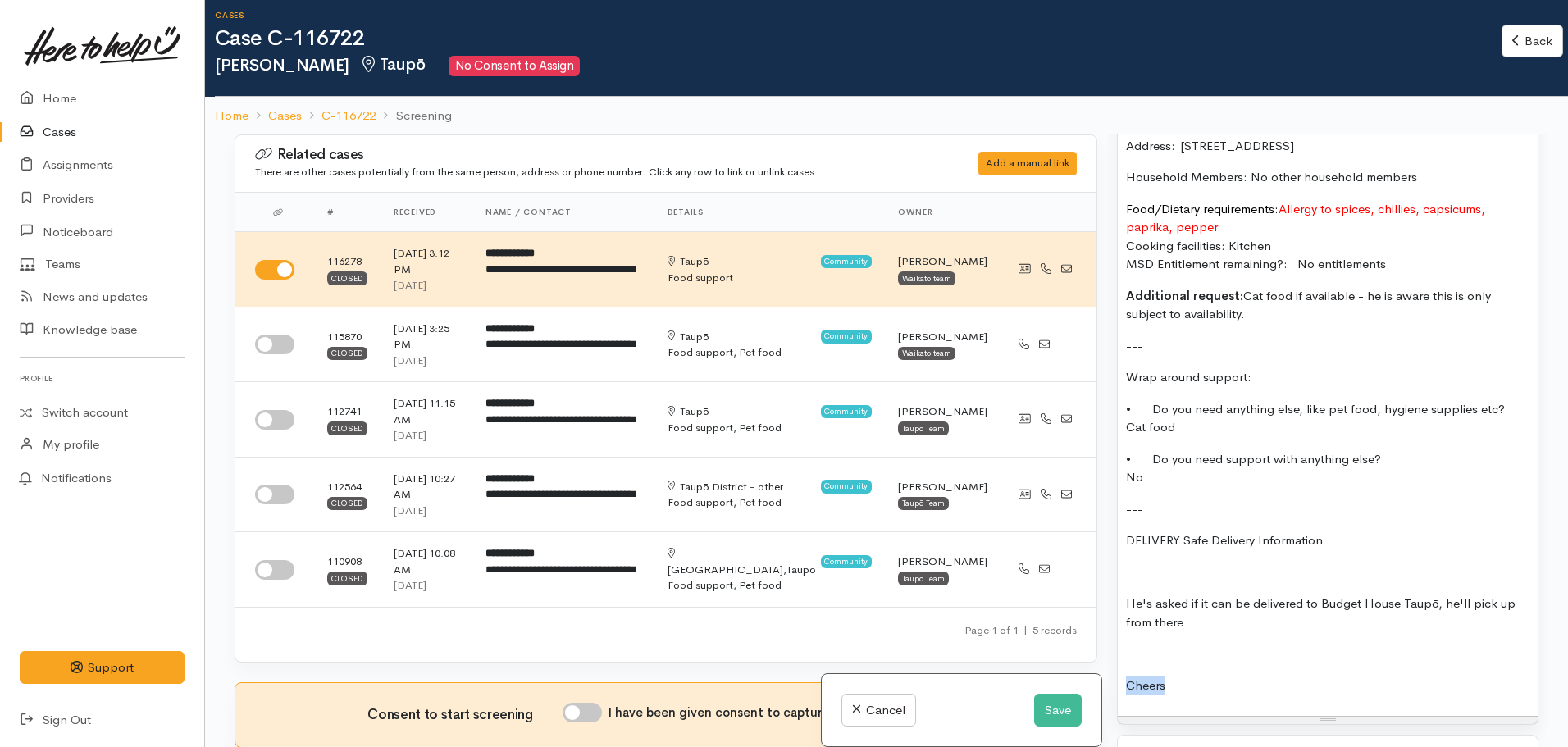
drag, startPoint x: 1210, startPoint y: 675, endPoint x: 1072, endPoint y: 649, distance: 140.4
click at [1072, 649] on div "Related cases There are other cases potentially from the same person, address o…" at bounding box center [886, 508] width 1324 height 747
click at [1127, 644] on div "REFERRED FROM BUDGET HOUSE - Tania Toma FOOD SUPPORT: Name: Quinn Bougan Date o…" at bounding box center [1328, 356] width 420 height 719
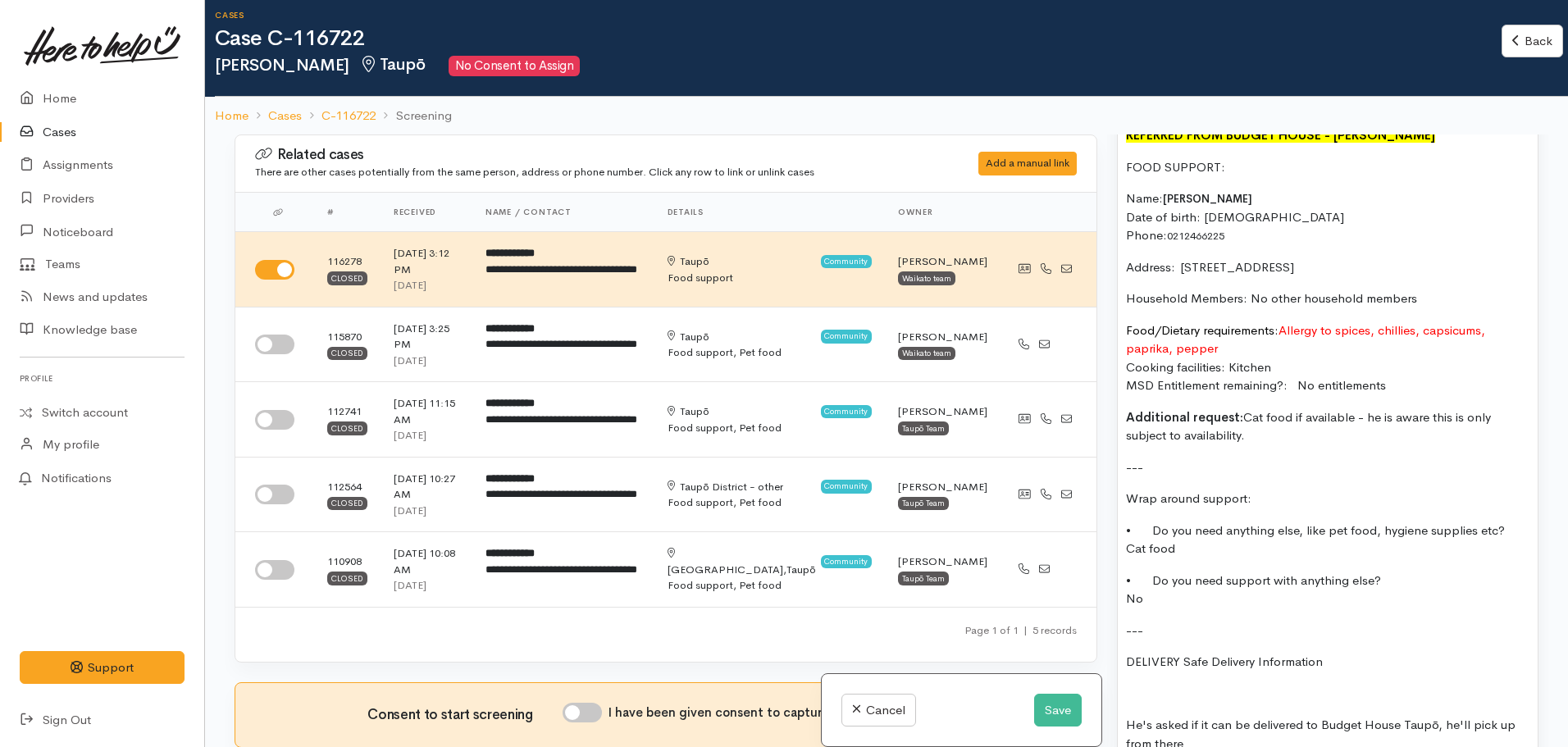
scroll to position [1076, 0]
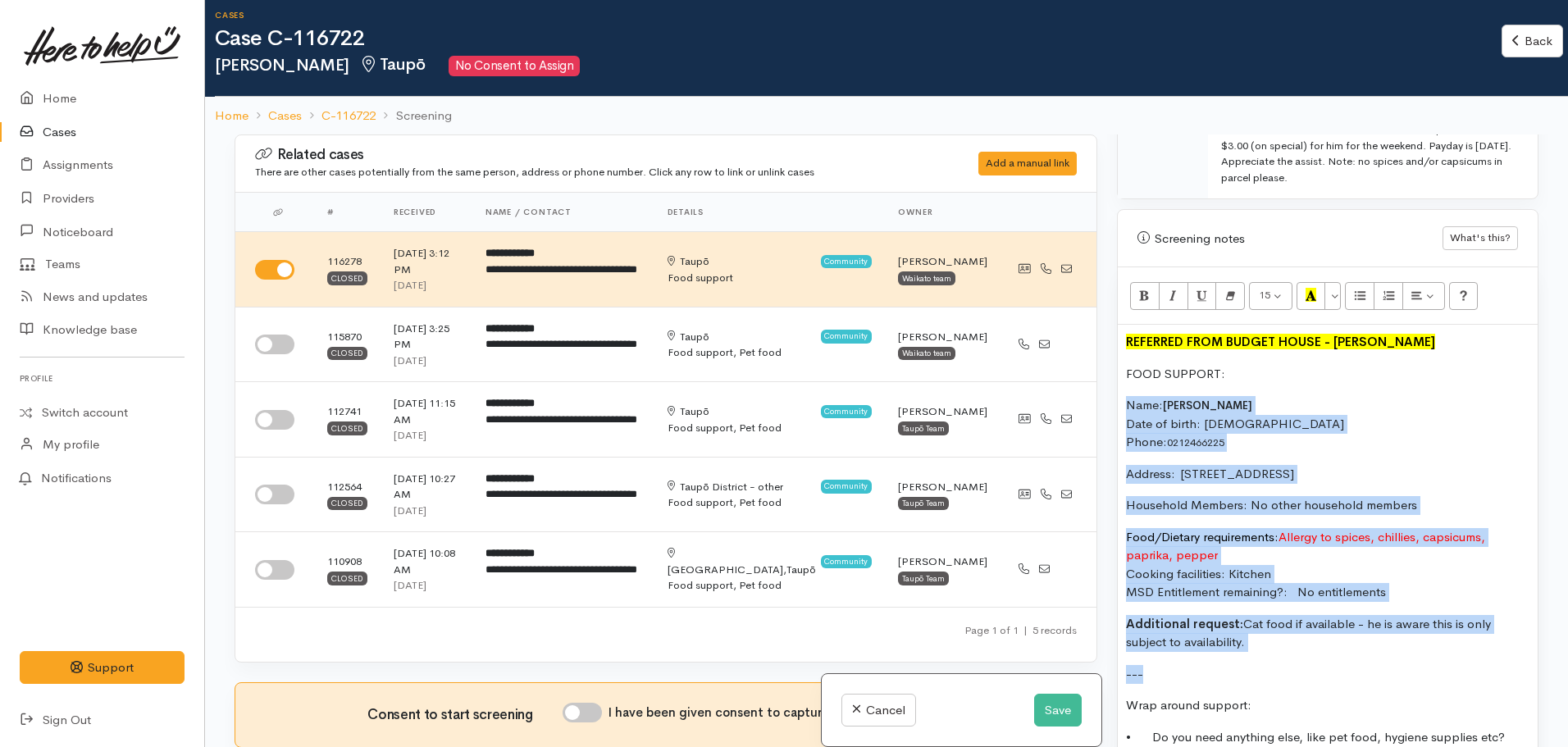
drag, startPoint x: 1260, startPoint y: 638, endPoint x: 1124, endPoint y: 389, distance: 283.7
click at [1124, 389] on div "REFERRED FROM BUDGET HOUSE - Tania Toma FOOD SUPPORT: Name: Quinn Bougan Date o…" at bounding box center [1328, 684] width 420 height 719
click at [1264, 287] on span "15" at bounding box center [1264, 294] width 11 height 14
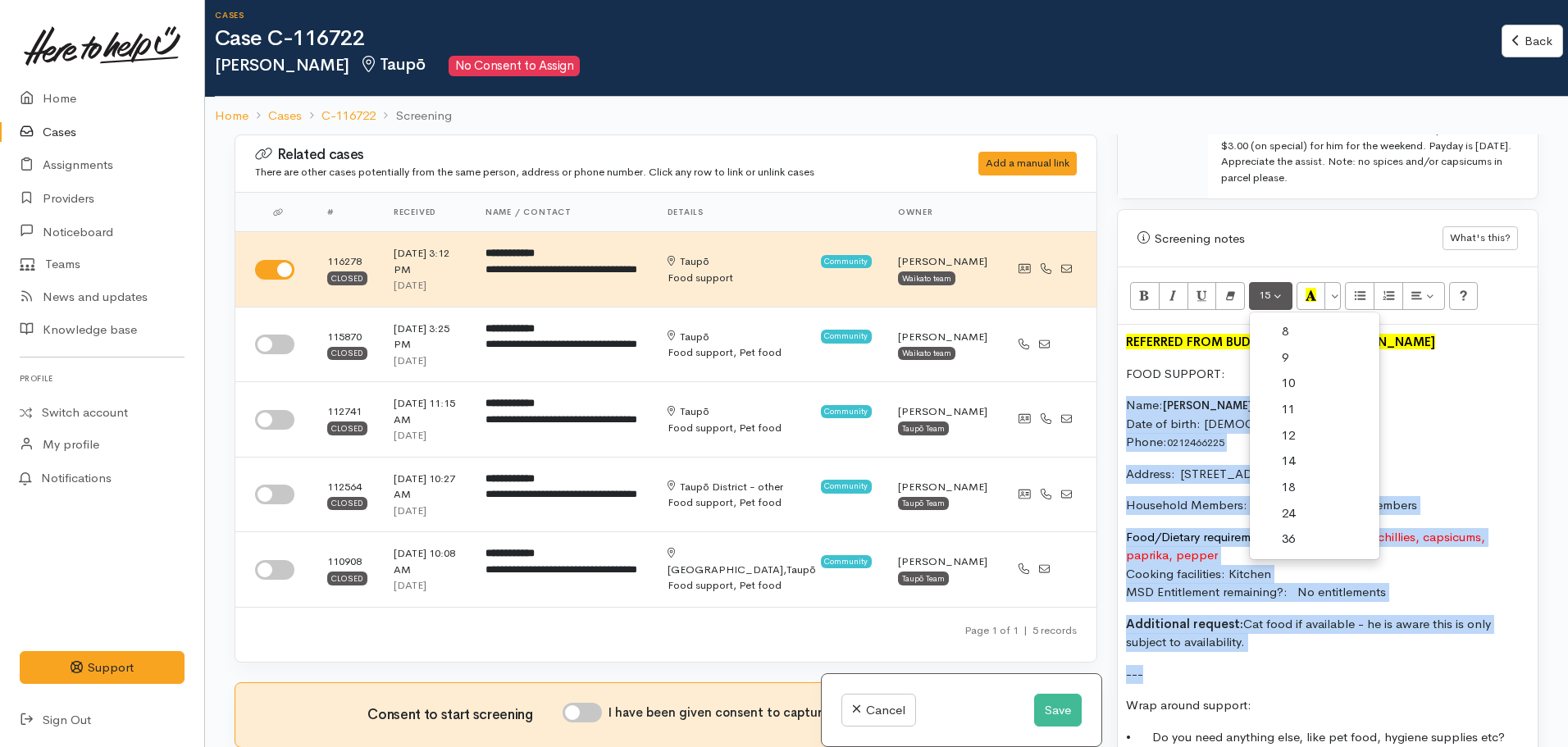
drag, startPoint x: 1214, startPoint y: 654, endPoint x: 1214, endPoint y: 667, distance: 13.0
click at [1214, 665] on p "---" at bounding box center [1327, 675] width 404 height 19
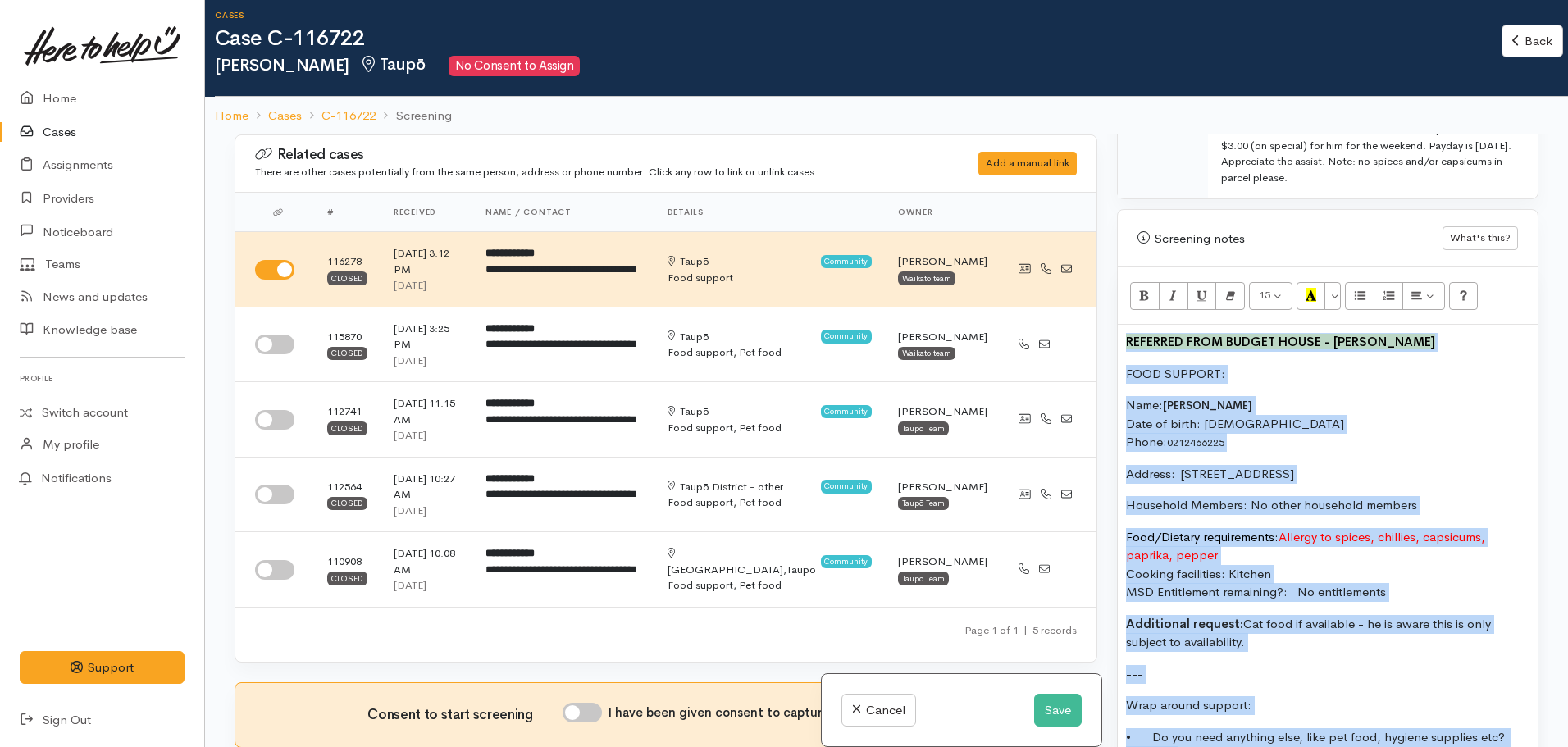
drag, startPoint x: 1219, startPoint y: 670, endPoint x: 1108, endPoint y: 281, distance: 404.5
click at [1108, 281] on div "Warnings Add No warnings have been raised against this case Add Warning Title ●…" at bounding box center [1327, 508] width 441 height 747
click at [1277, 289] on button "15" at bounding box center [1270, 296] width 43 height 28
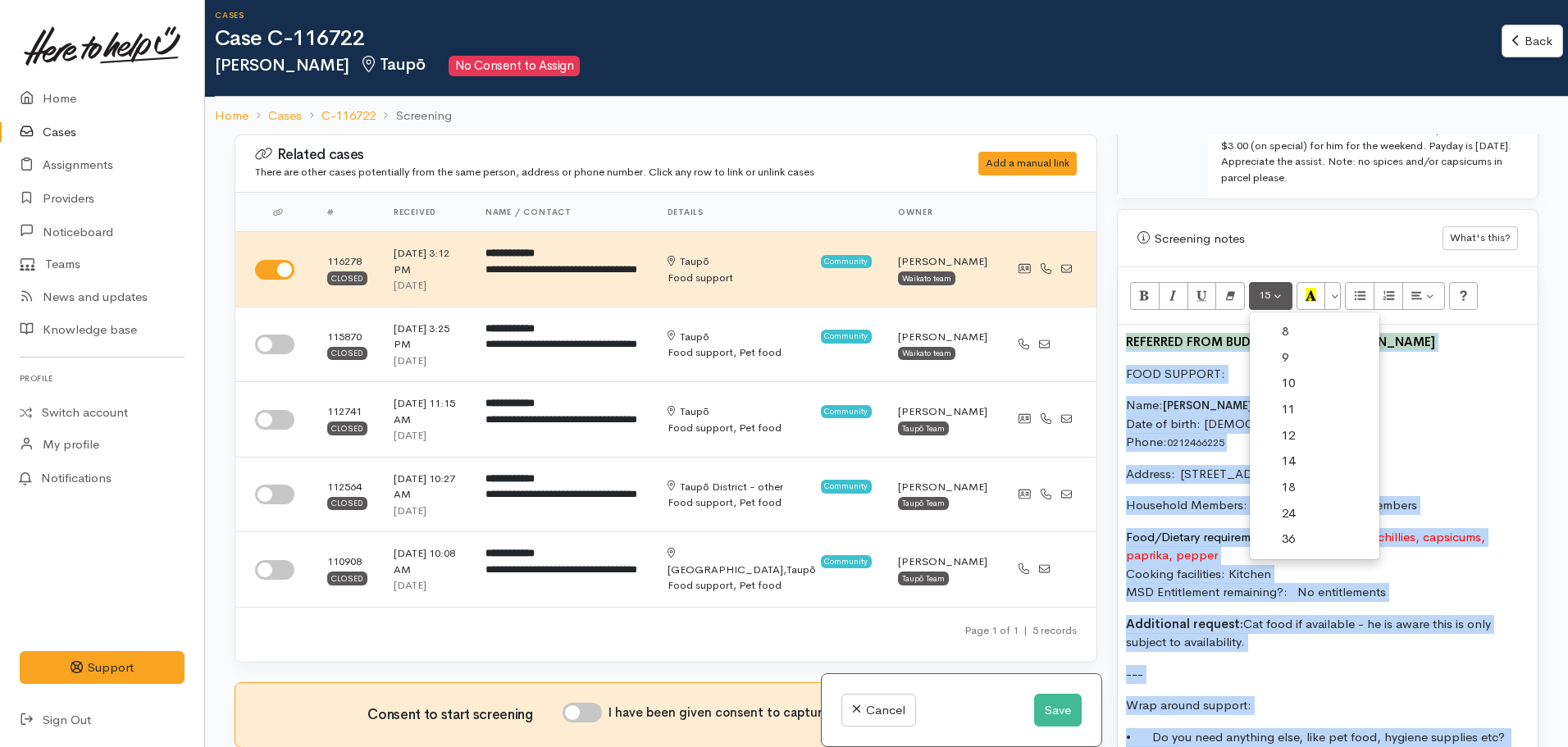
click at [1293, 448] on link "14" at bounding box center [1314, 461] width 130 height 26
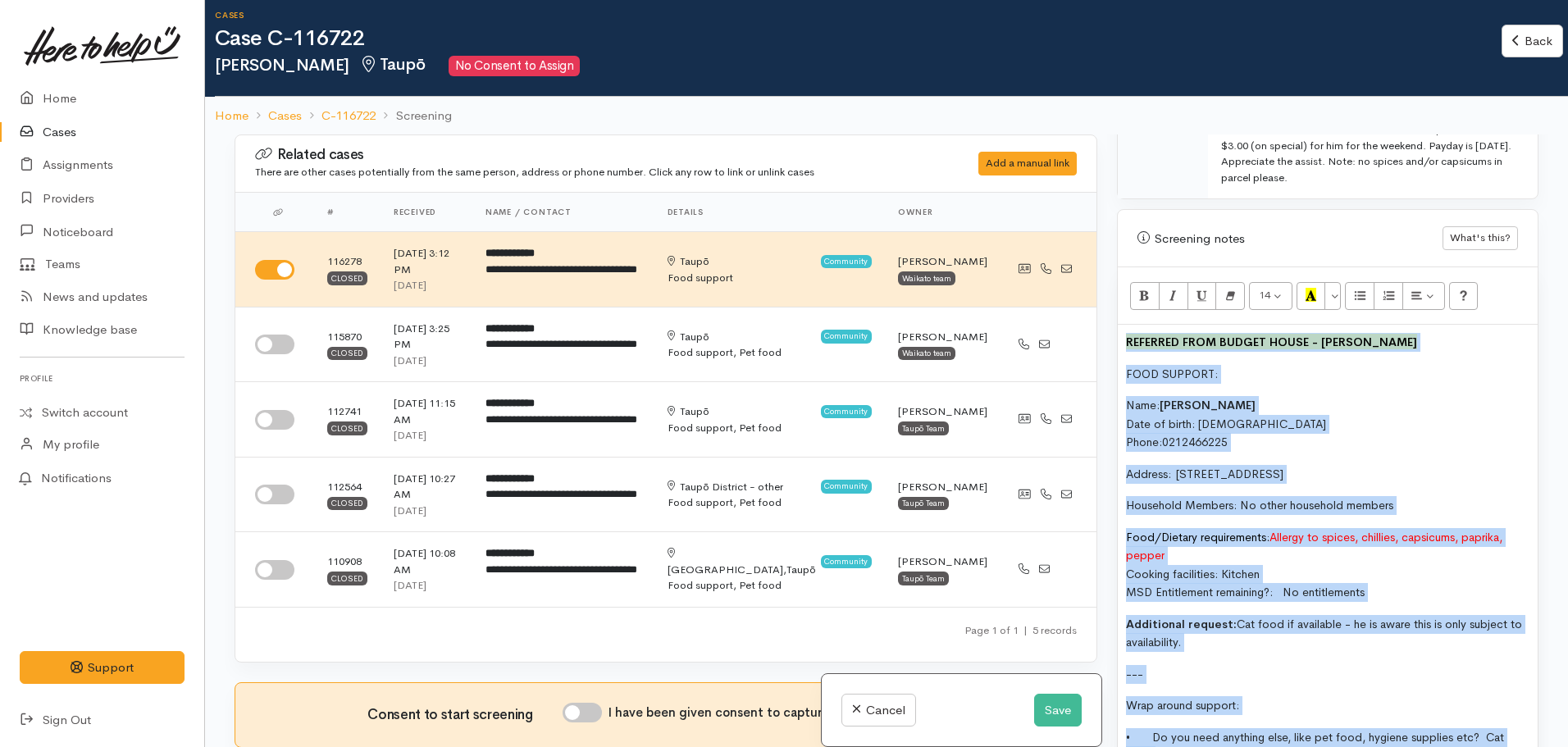
scroll to position [144, 0]
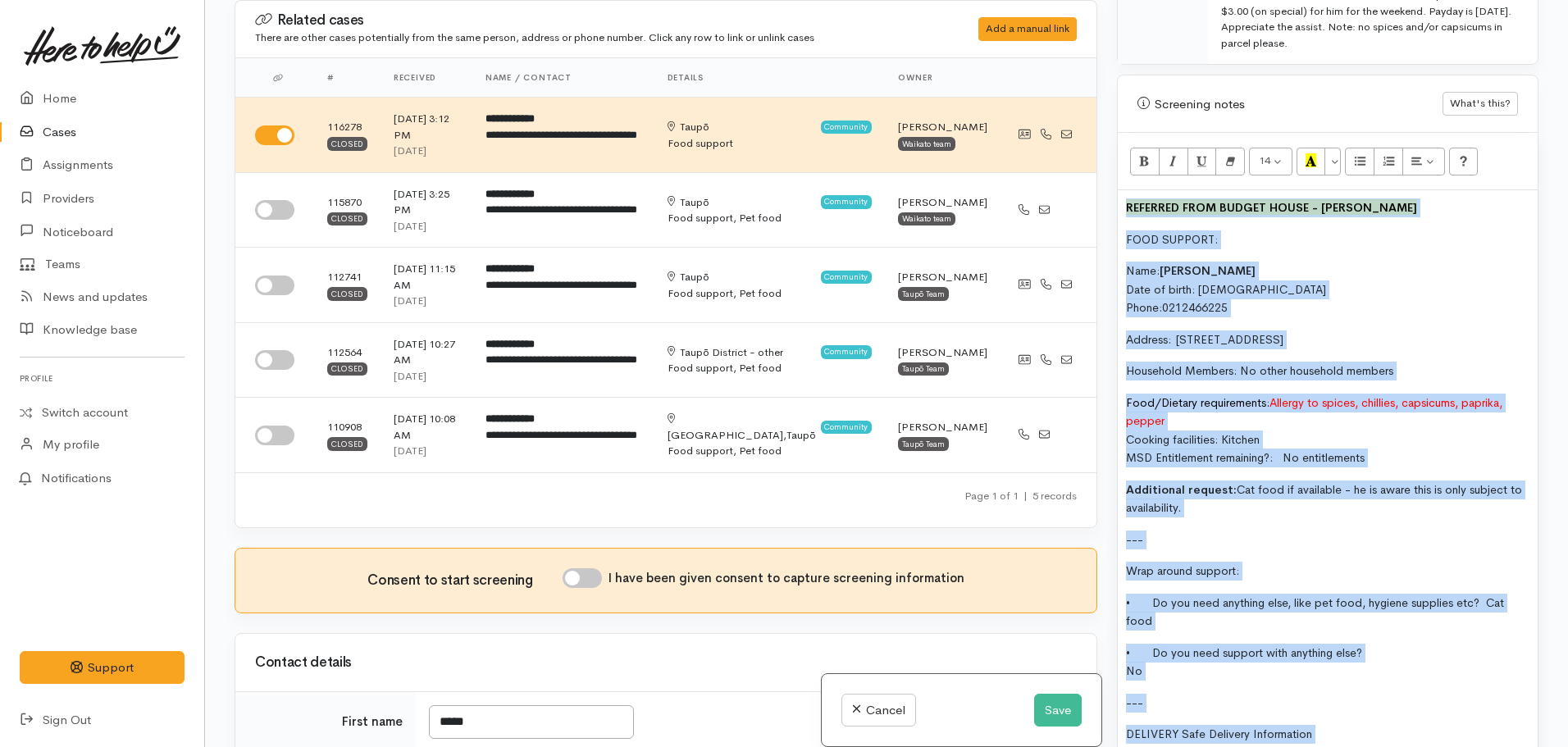
click at [1262, 530] on p "---" at bounding box center [1327, 540] width 404 height 19
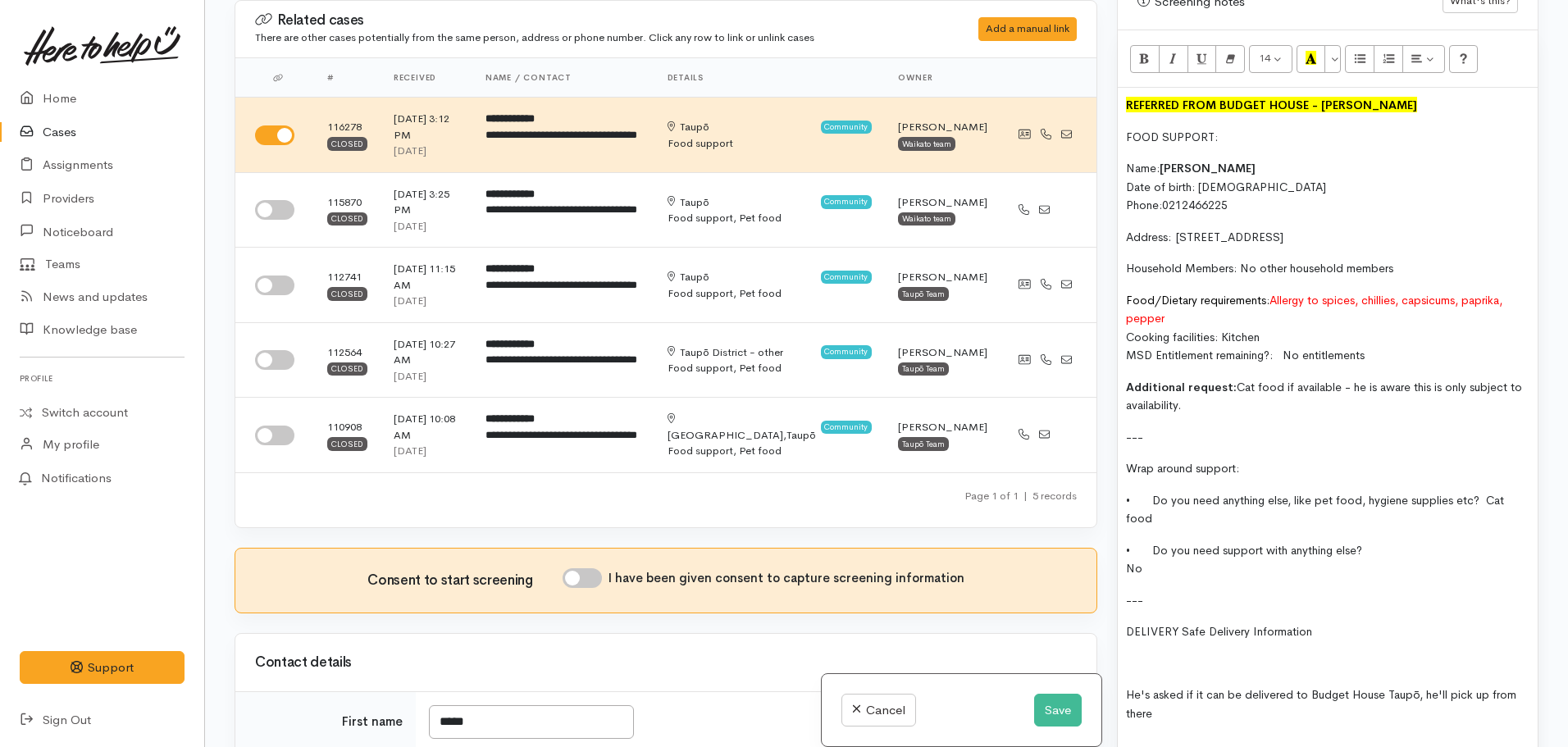
scroll to position [1322, 0]
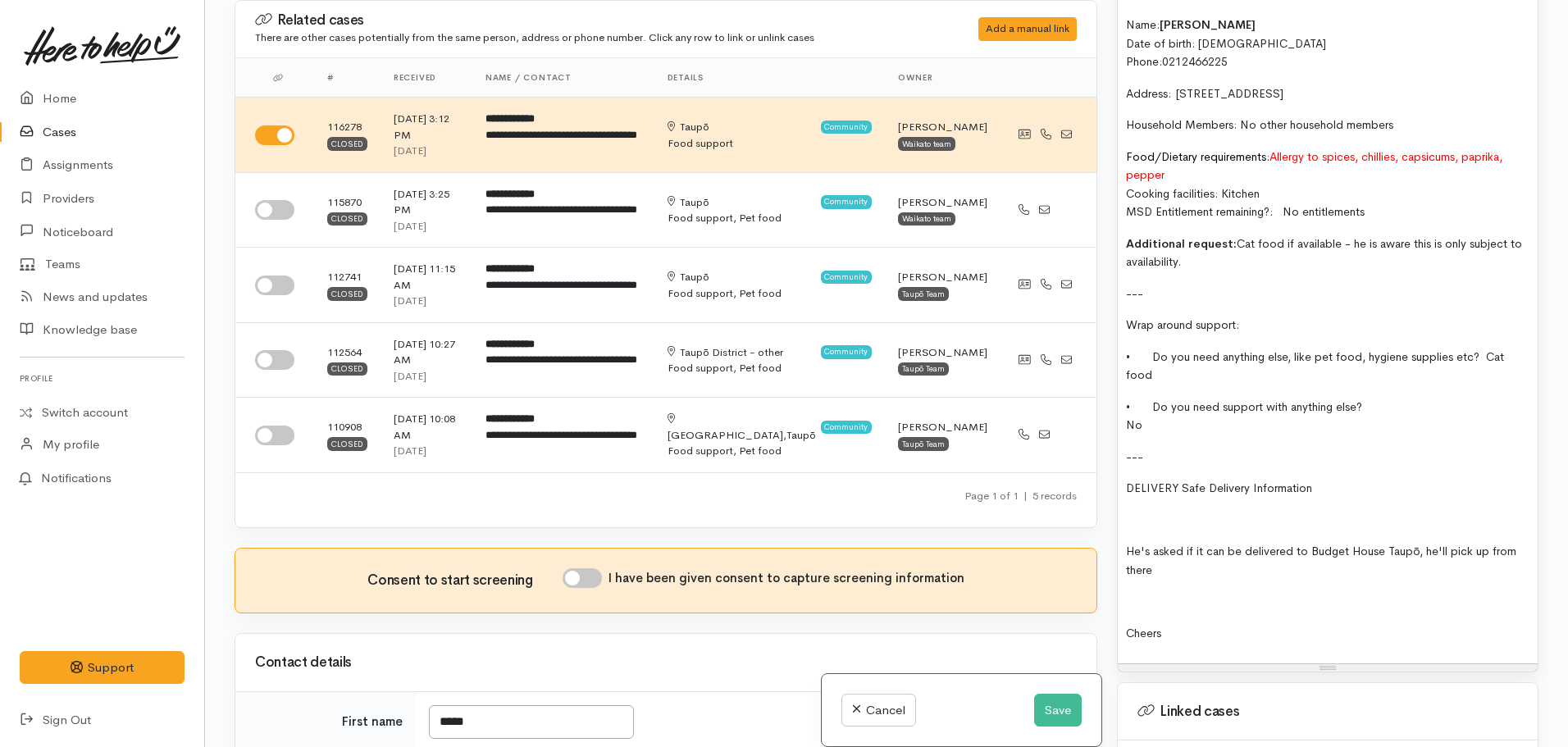
click at [1133, 592] on p at bounding box center [1327, 602] width 404 height 19
drag, startPoint x: 1205, startPoint y: 627, endPoint x: 1102, endPoint y: 613, distance: 103.9
click at [1102, 613] on div "Related cases There are other cases potentially from the same person, address o…" at bounding box center [886, 374] width 1324 height 747
click at [1262, 626] on p "Cheers" at bounding box center [1327, 633] width 404 height 19
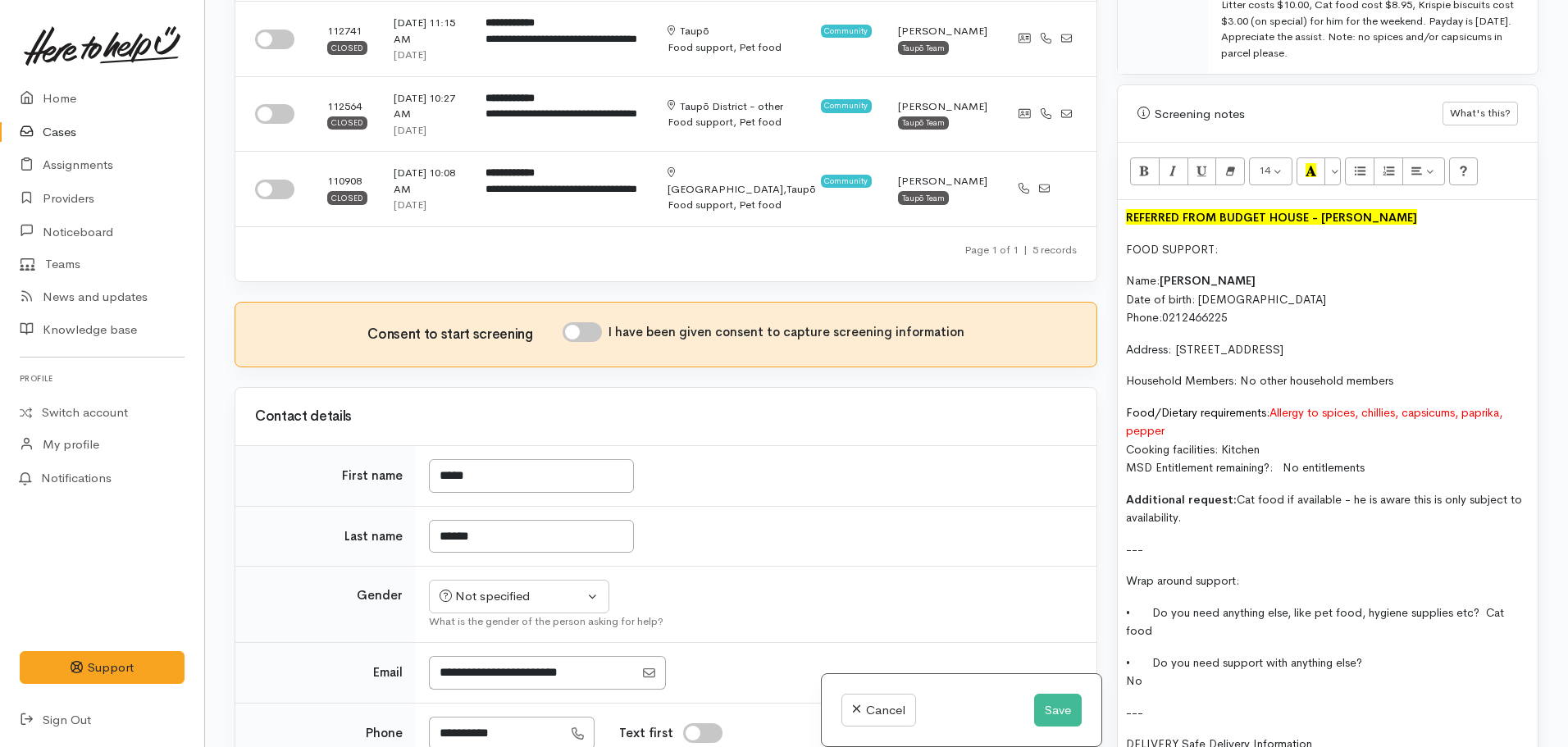
scroll to position [1404, 0]
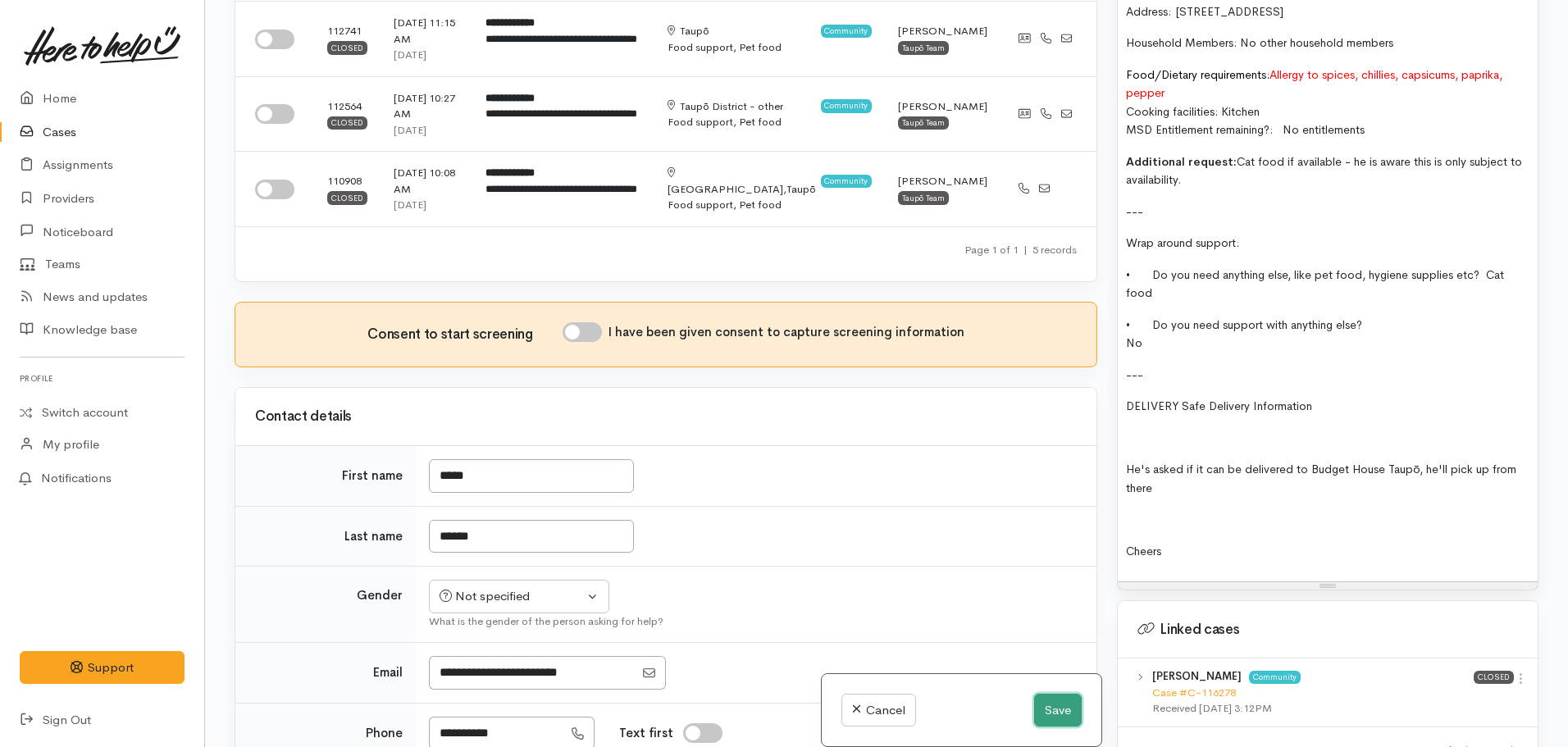
click at [1040, 701] on button "Save" at bounding box center [1058, 710] width 47 height 34
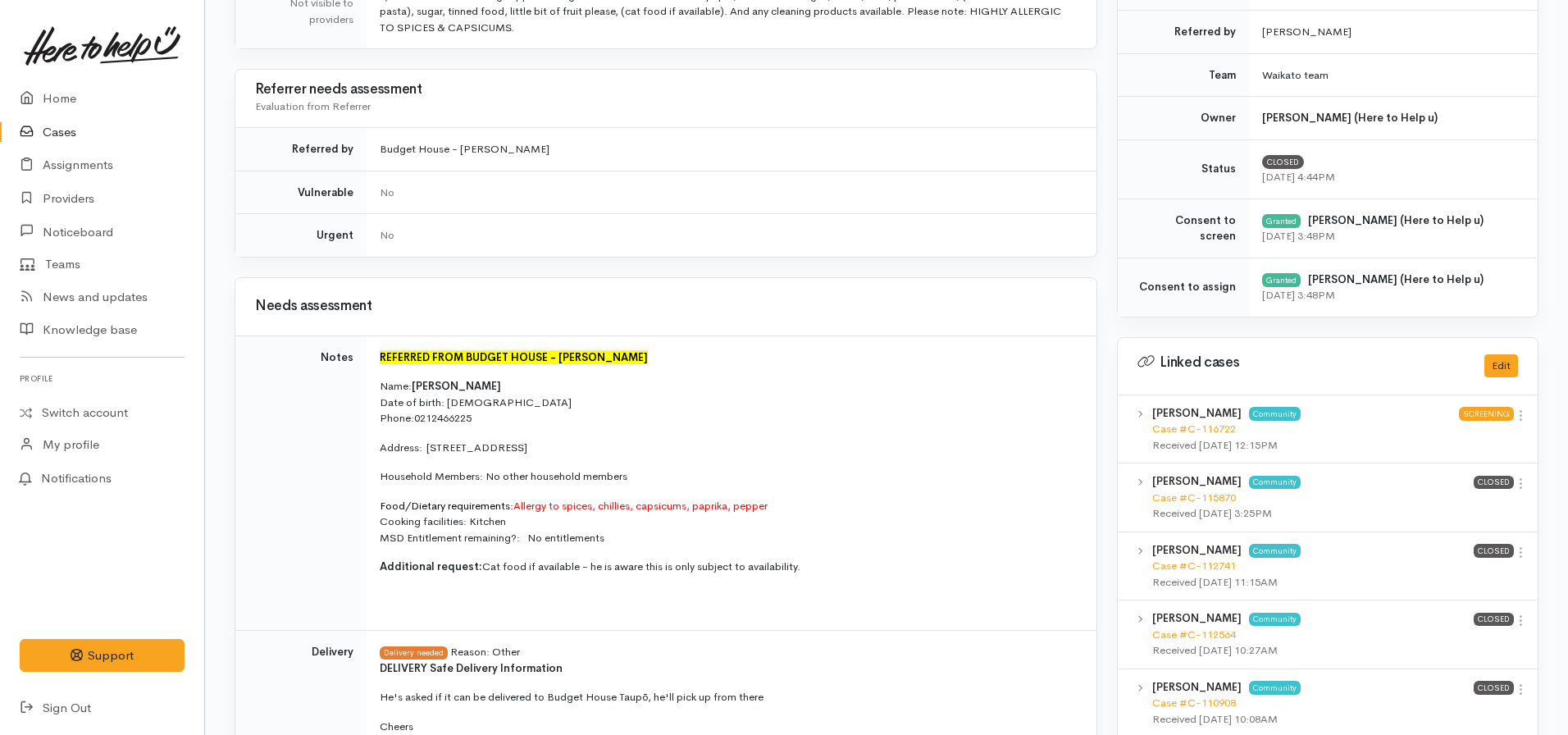
scroll to position [656, 0]
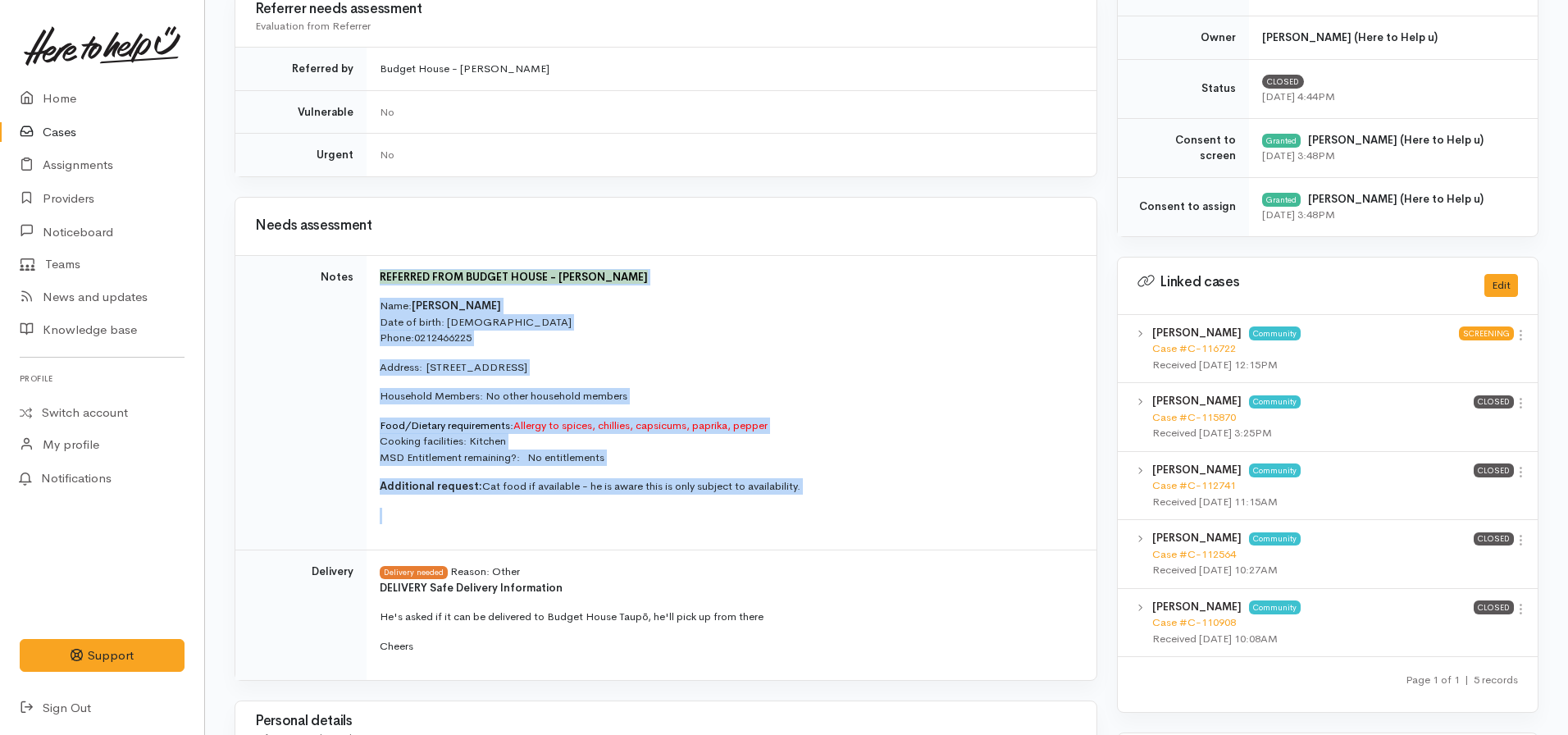
drag, startPoint x: 814, startPoint y: 496, endPoint x: 376, endPoint y: 272, distance: 492.0
click at [376, 272] on td "REFERRED FROM BUDGET HOUSE - Tania Toma Name: Quinn Bougan Date of birth: 13/12…" at bounding box center [732, 402] width 730 height 295
copy td "REFERRED FROM BUDGET HOUSE - Tania Toma Name: Quinn Bougan Date of birth: 13/12…"
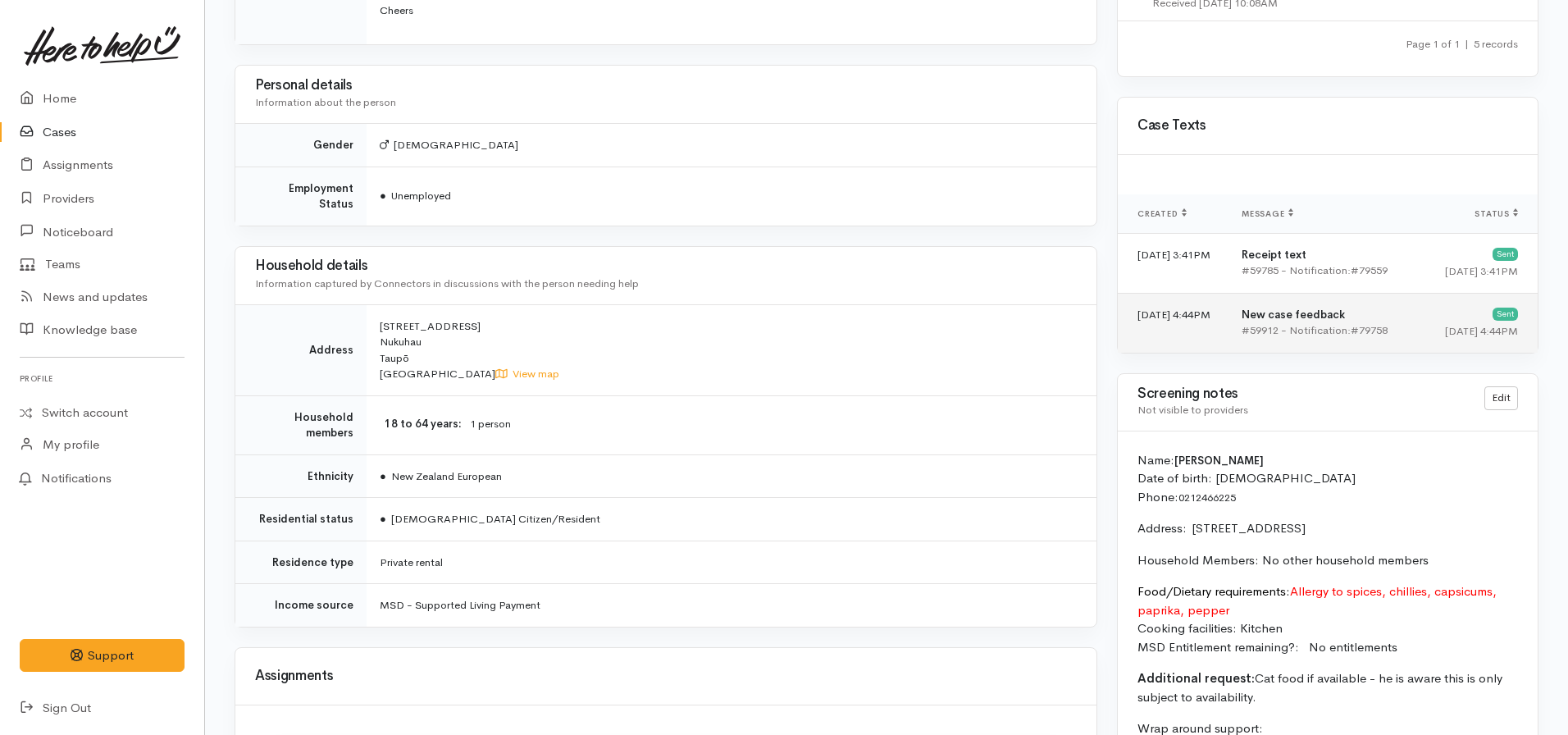
scroll to position [1640, 0]
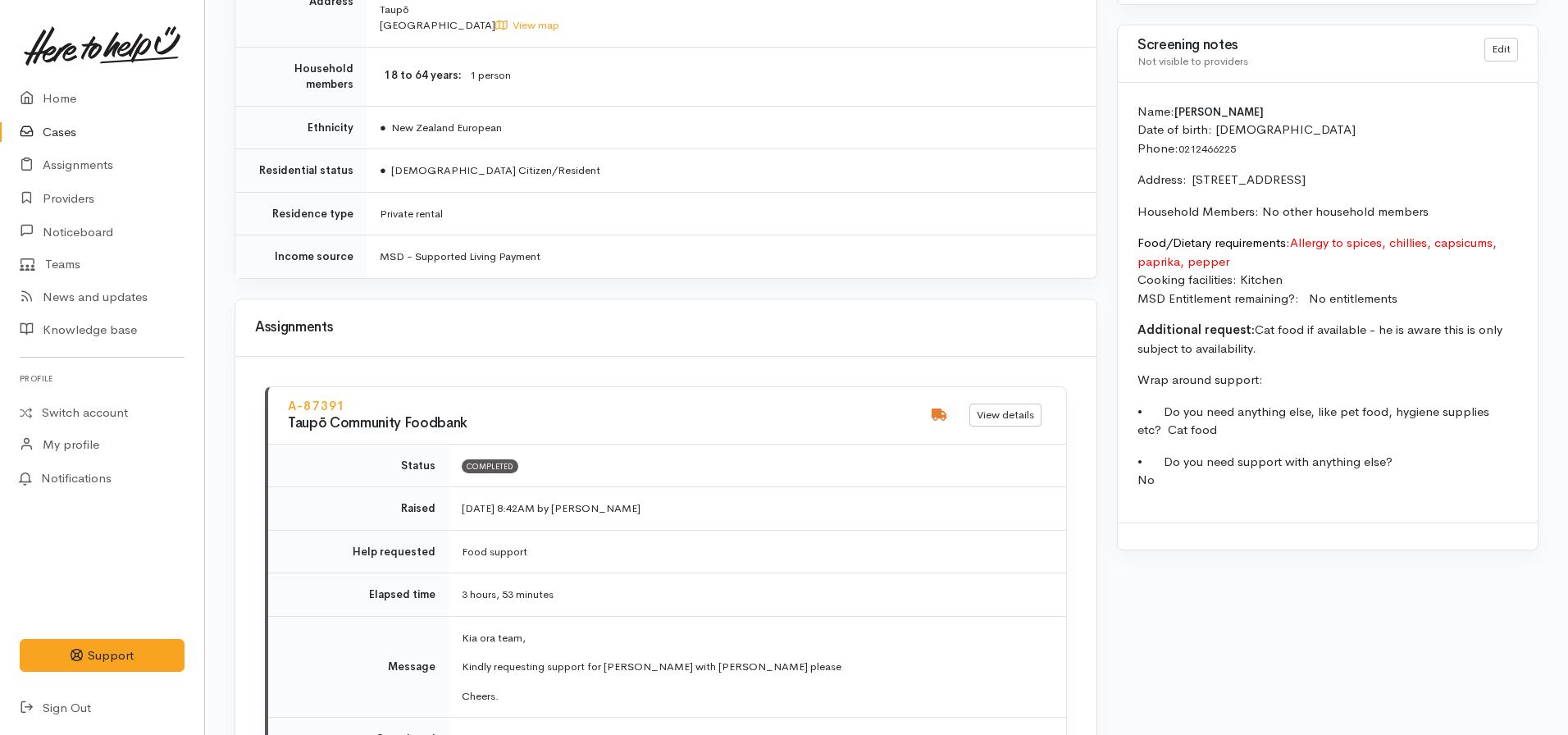
drag, startPoint x: 1219, startPoint y: 496, endPoint x: 1215, endPoint y: 489, distance: 8.1
click at [1219, 495] on div "Name: Quinn Bougan Date of birth: 13/12/1974 Phone:  0212466225 Address:  10A P…" at bounding box center [1328, 302] width 420 height 440
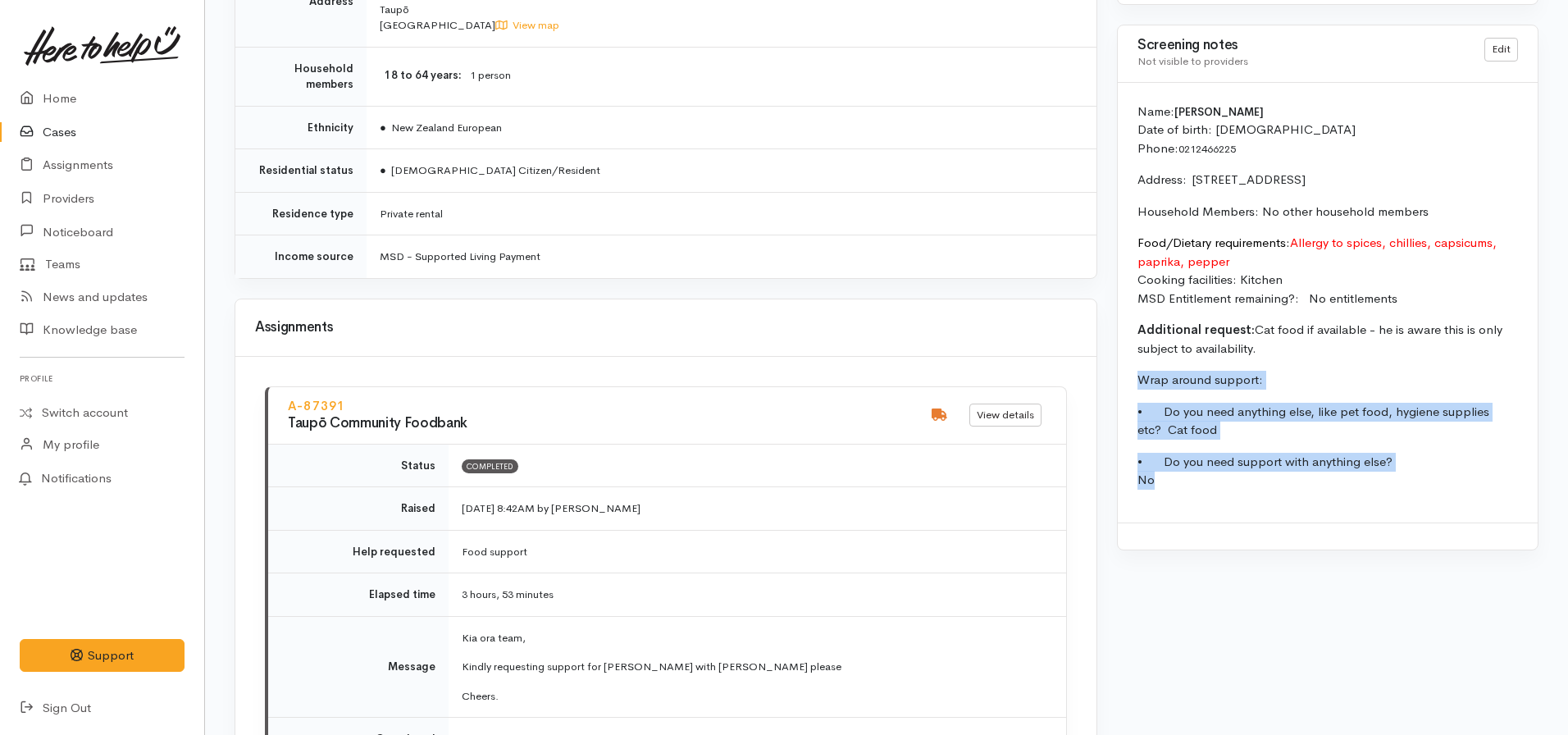
drag, startPoint x: 1202, startPoint y: 493, endPoint x: 1139, endPoint y: 383, distance: 126.8
click at [1139, 383] on div "Name: Quinn Bougan Date of birth: 13/12/1974 Phone:  0212466225 Address:  10A P…" at bounding box center [1328, 302] width 420 height 440
copy div "Wrap around support: • Do you need anything else, like pet food, hygiene suppli…"
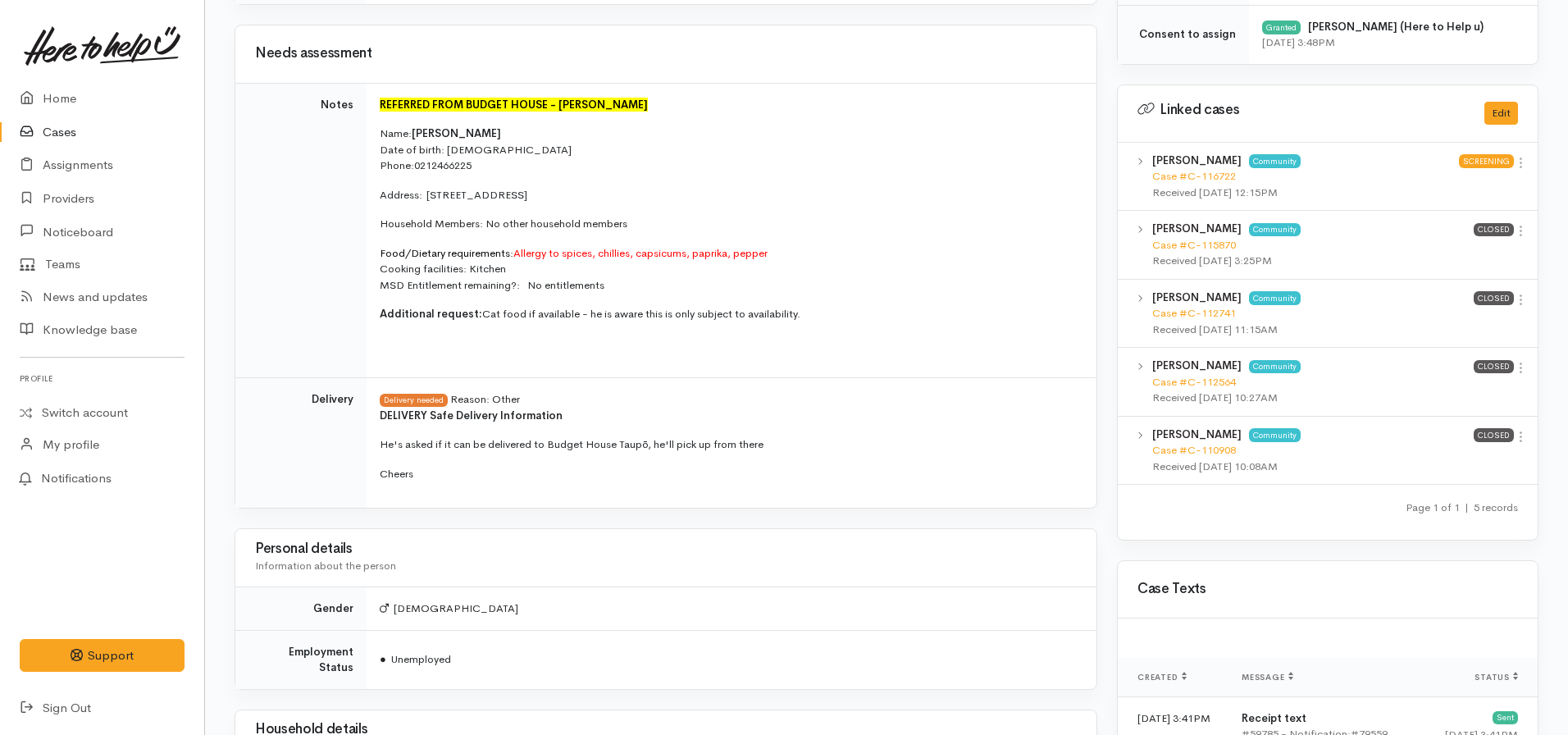
scroll to position [820, 0]
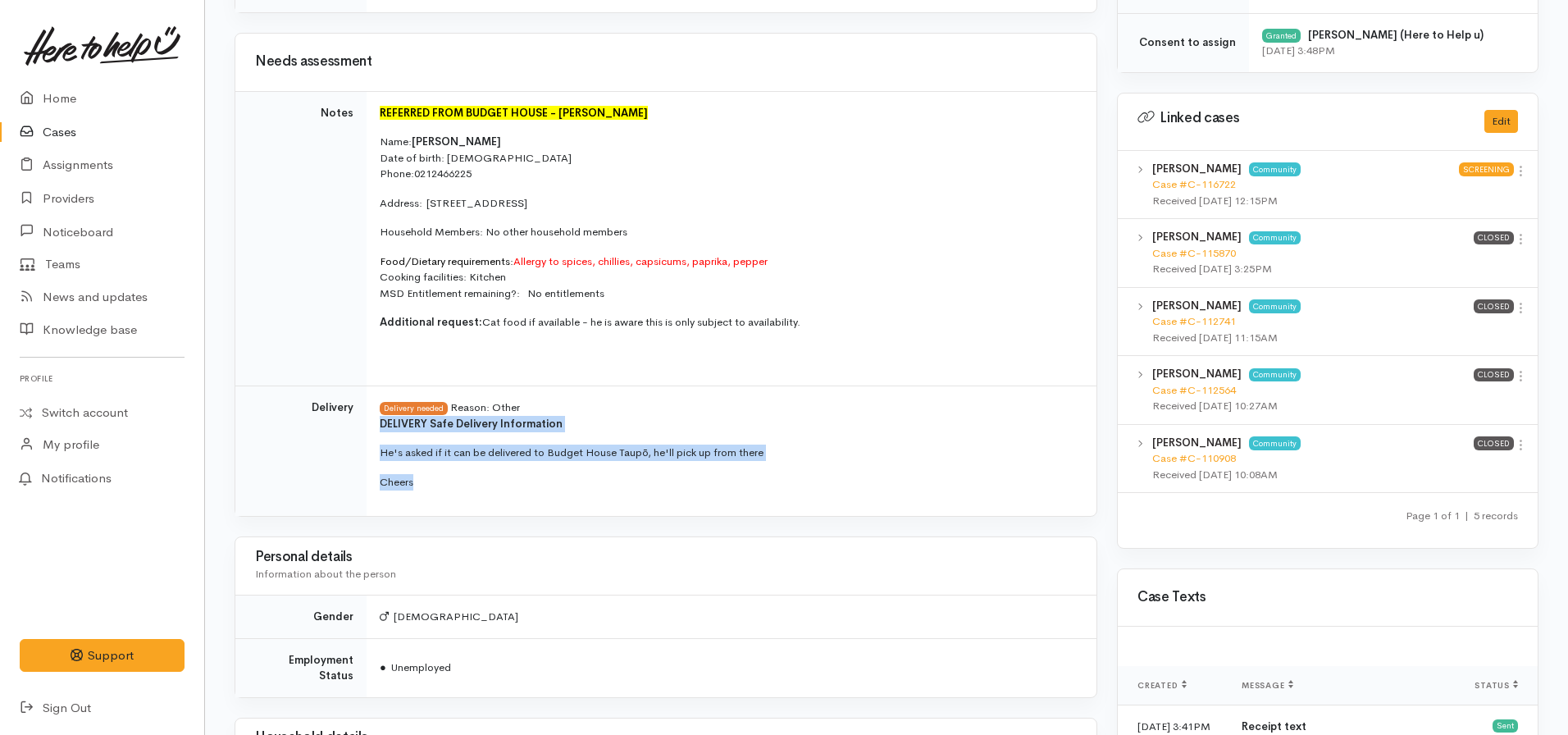
drag, startPoint x: 453, startPoint y: 477, endPoint x: 374, endPoint y: 424, distance: 95.1
click at [374, 424] on td "Delivery needed Reason: Other DELIVERY Safe Delivery Information   He's asked i…" at bounding box center [732, 451] width 730 height 130
copy span "DELIVERY Safe Delivery Information   He's asked if it can be delivered to Budge…"
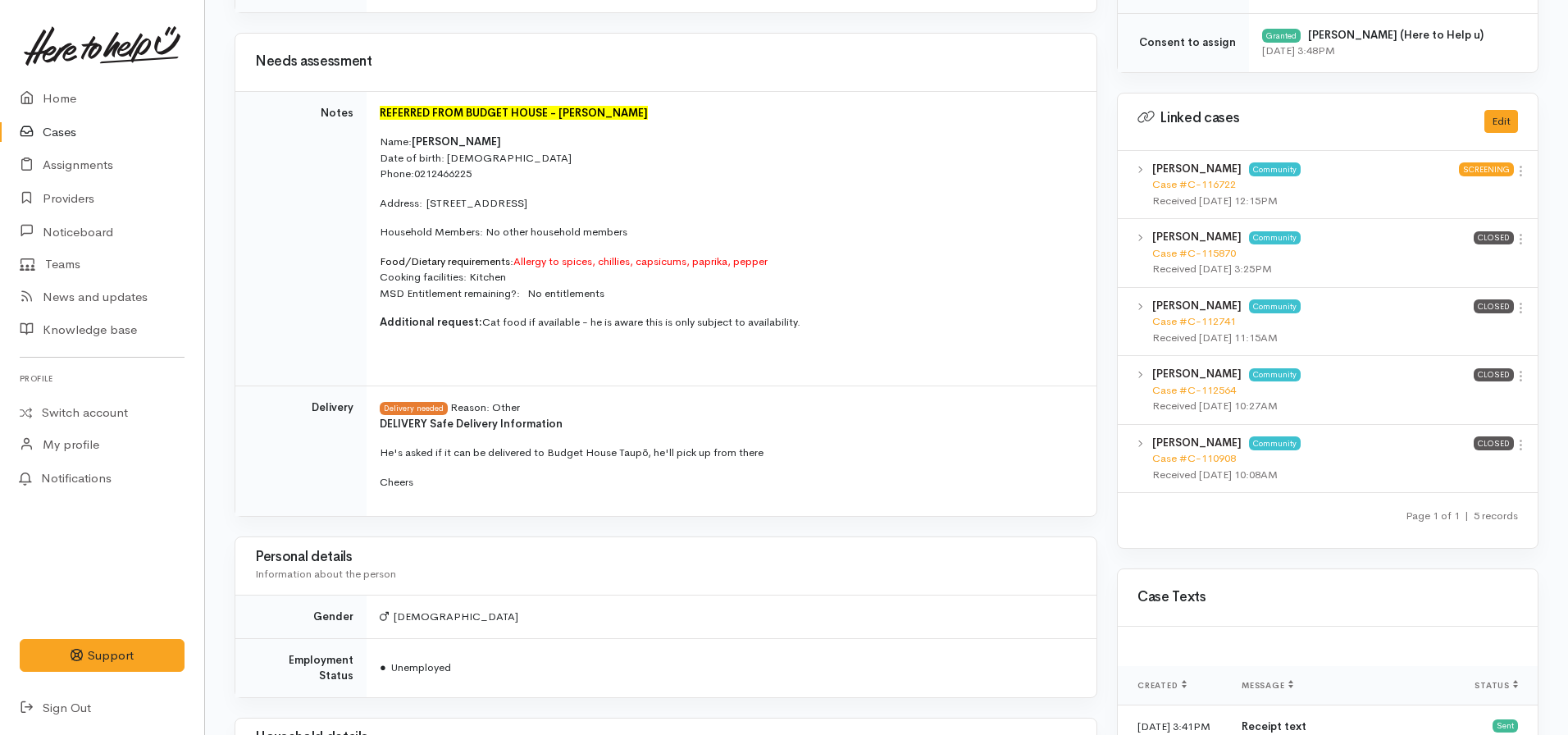
click at [489, 291] on p "Food/Dietary requirements: Allergy to spices, chillies, capsicums, paprika, pep…" at bounding box center [728, 277] width 697 height 48
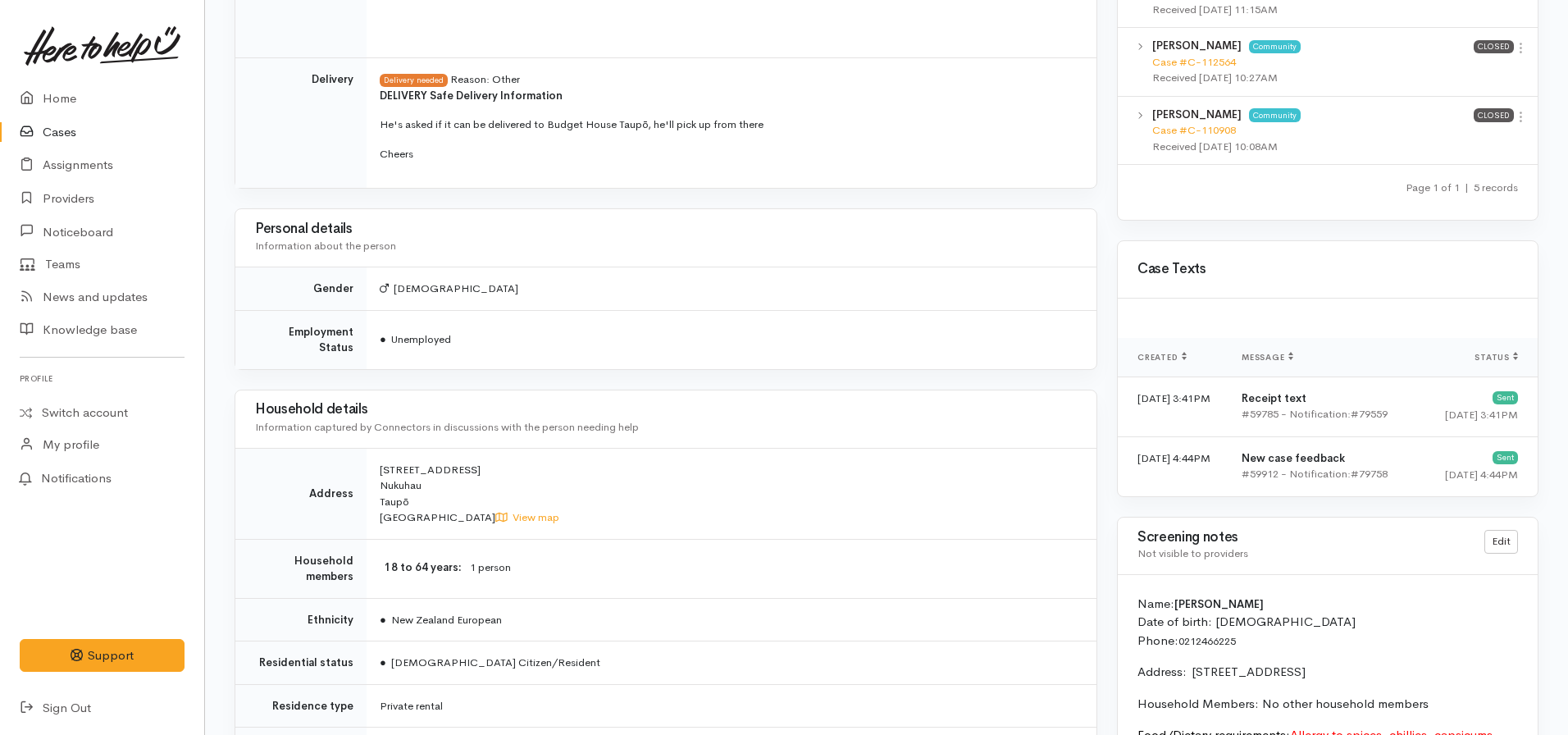
scroll to position [902, 0]
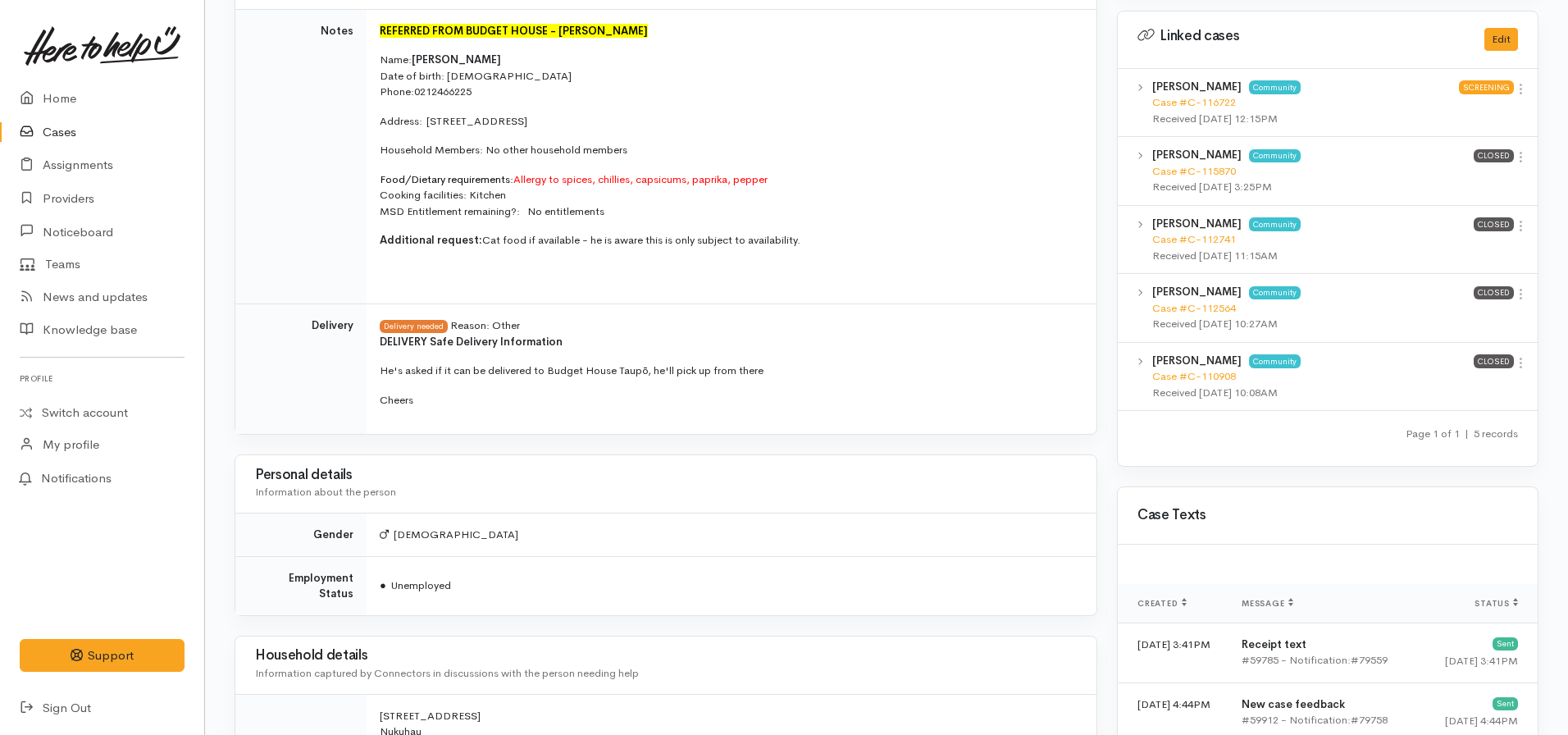
drag, startPoint x: 478, startPoint y: 238, endPoint x: 835, endPoint y: 232, distance: 357.1
click at [835, 232] on td "REFERRED FROM BUDGET HOUSE - Tania Toma Name: Quinn Bougan Date of birth: 13/12…" at bounding box center [732, 156] width 730 height 295
drag, startPoint x: 956, startPoint y: 184, endPoint x: 663, endPoint y: 176, distance: 293.1
click at [955, 183] on p "Food/Dietary requirements: Allergy to spices, chillies, capsicums, paprika, pep…" at bounding box center [728, 195] width 697 height 48
drag, startPoint x: 791, startPoint y: 176, endPoint x: 514, endPoint y: 185, distance: 277.1
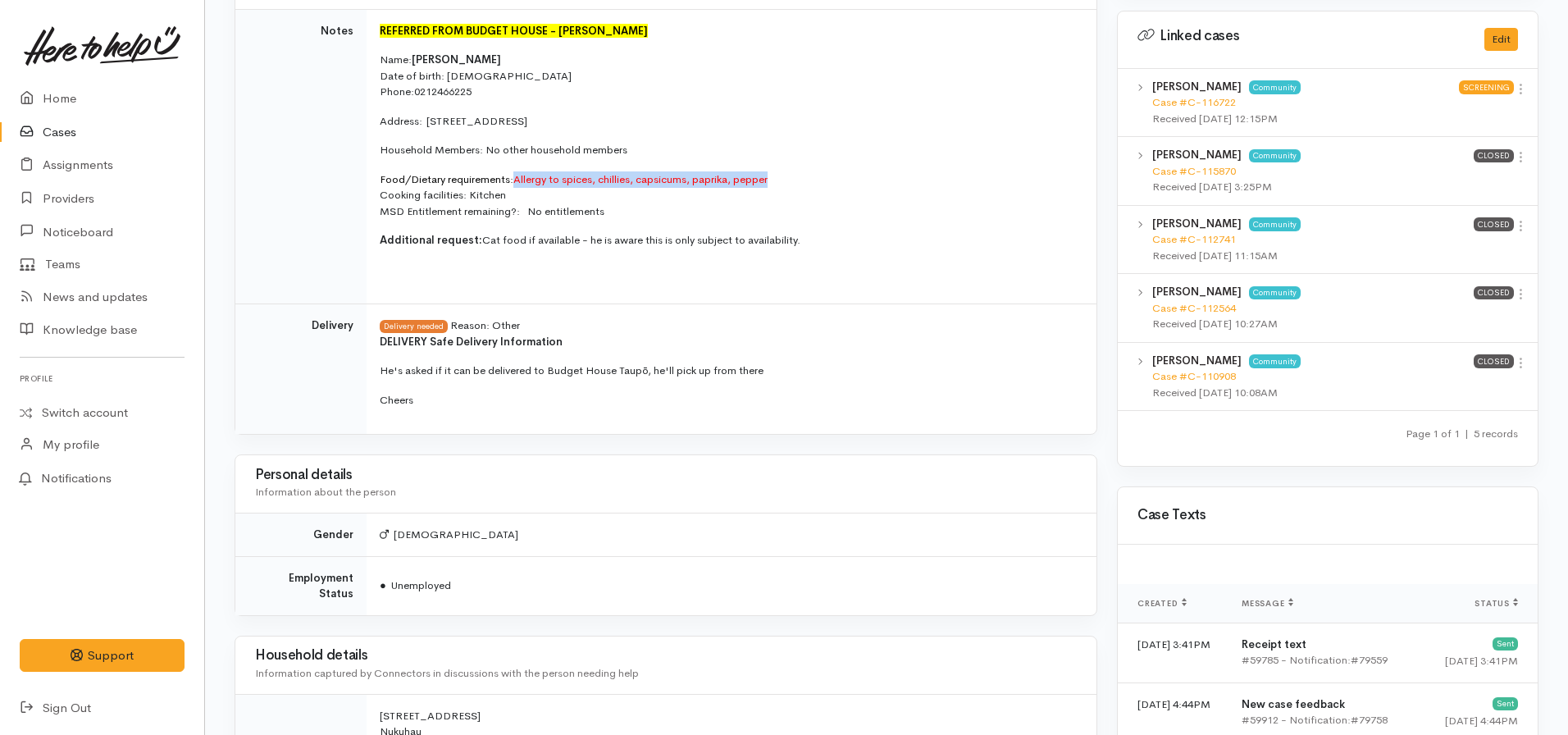
click at [514, 185] on p "Food/Dietary requirements: Allergy to spices, chillies, capsicums, paprika, pep…" at bounding box center [728, 195] width 697 height 48
click at [748, 173] on font "Allergy to spices, chillies, capsicums, paprika, pepper" at bounding box center [639, 179] width 254 height 14
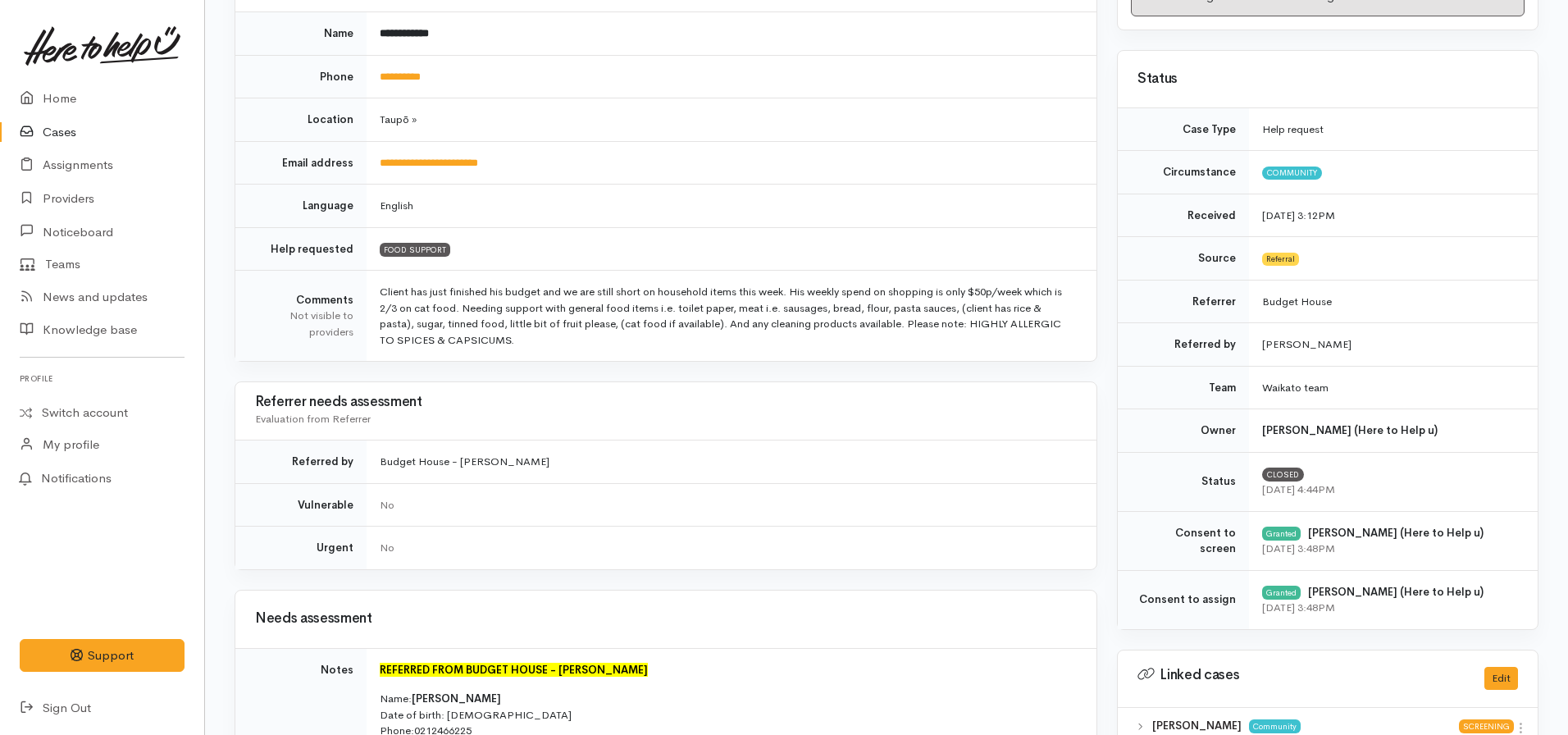
scroll to position [82, 0]
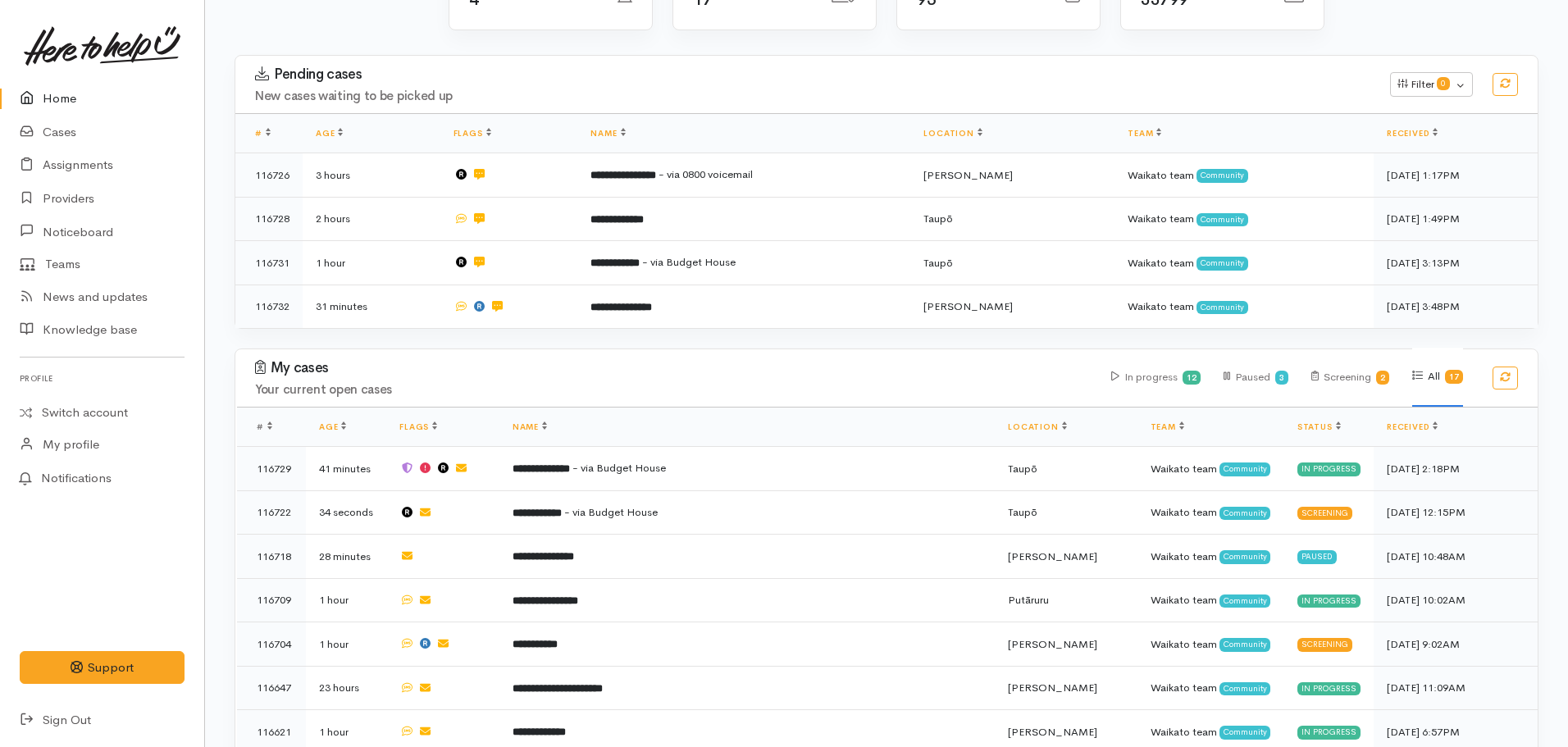
scroll to position [410, 0]
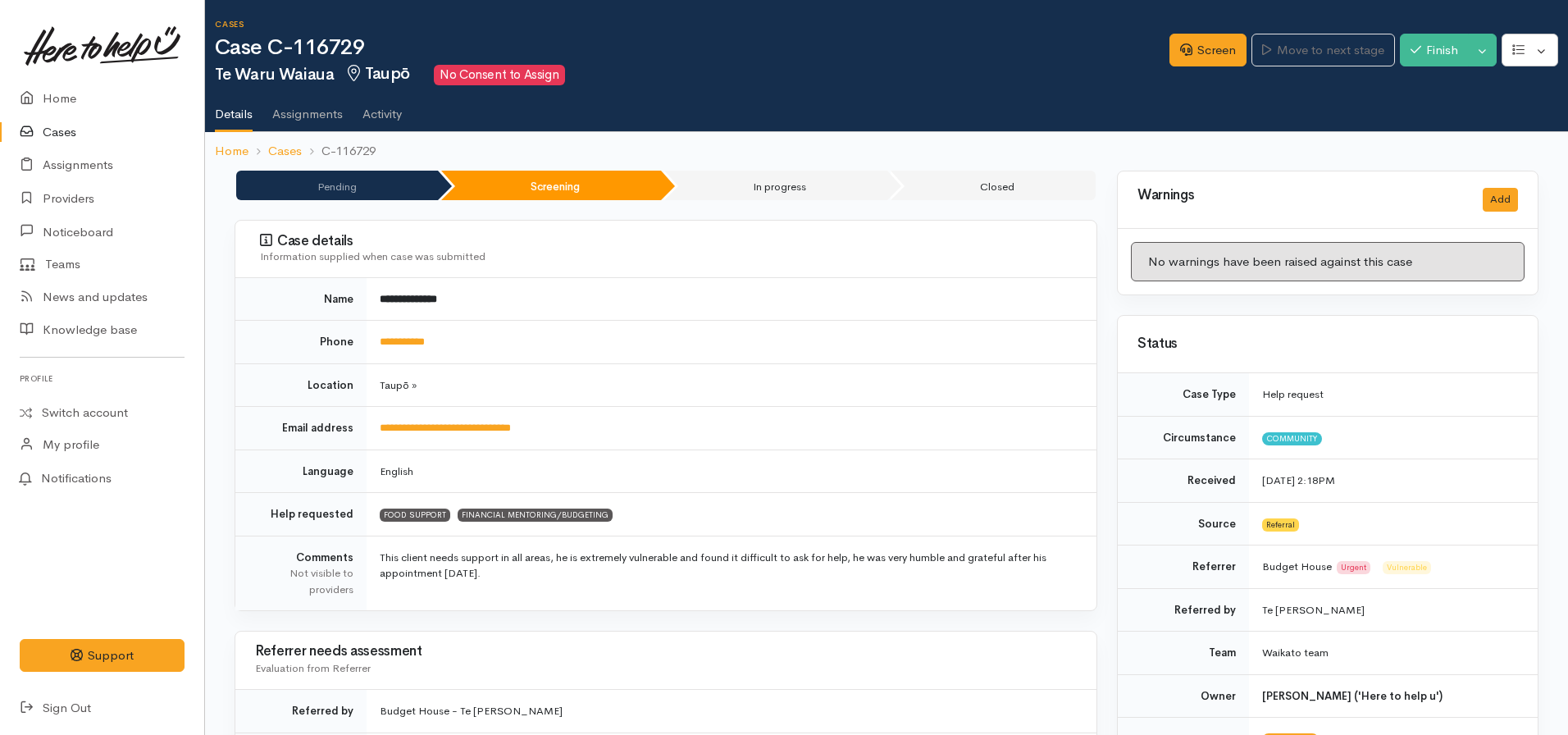
scroll to position [410, 0]
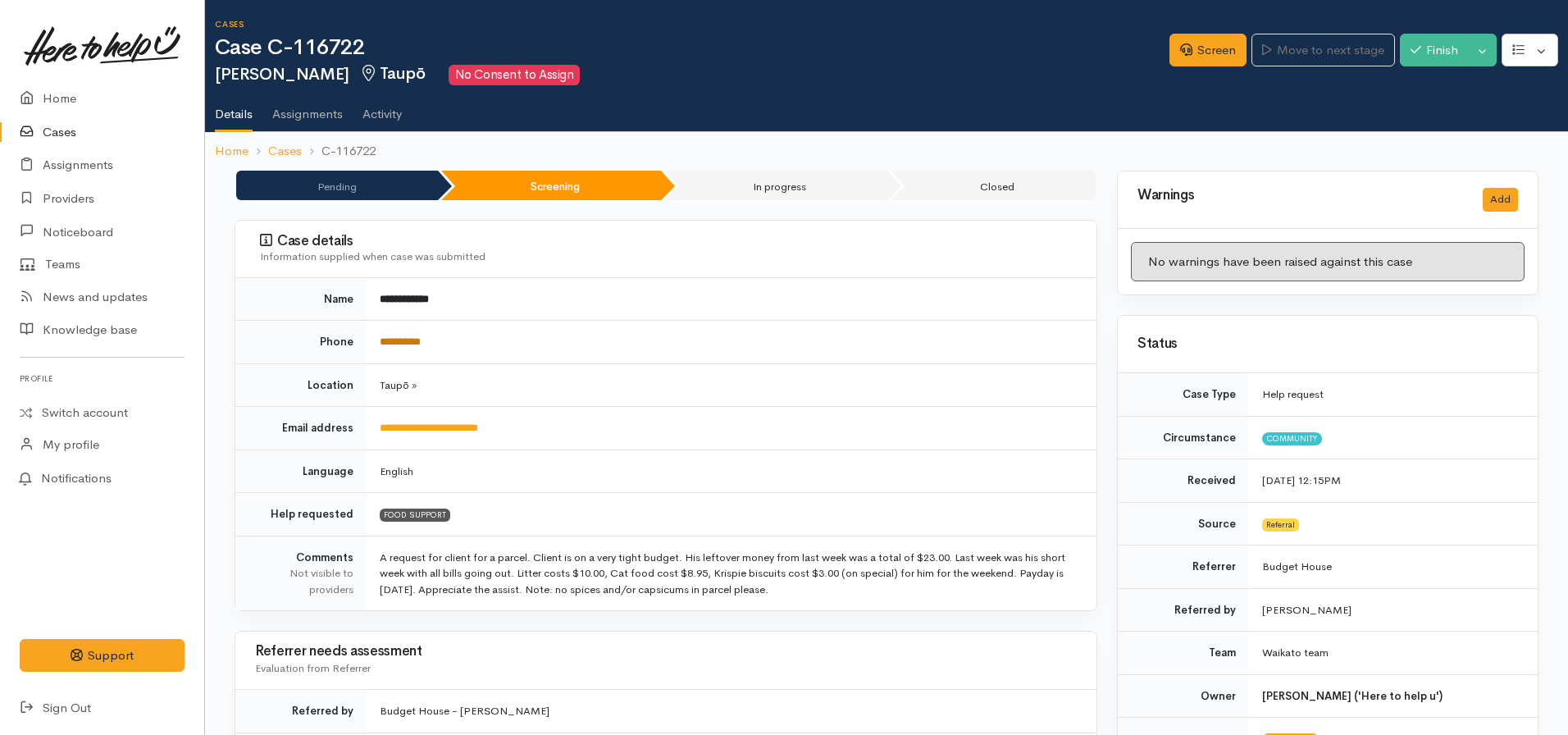
click at [408, 343] on link "**********" at bounding box center [400, 342] width 41 height 10
click at [1187, 56] on link "Screen" at bounding box center [1208, 50] width 77 height 34
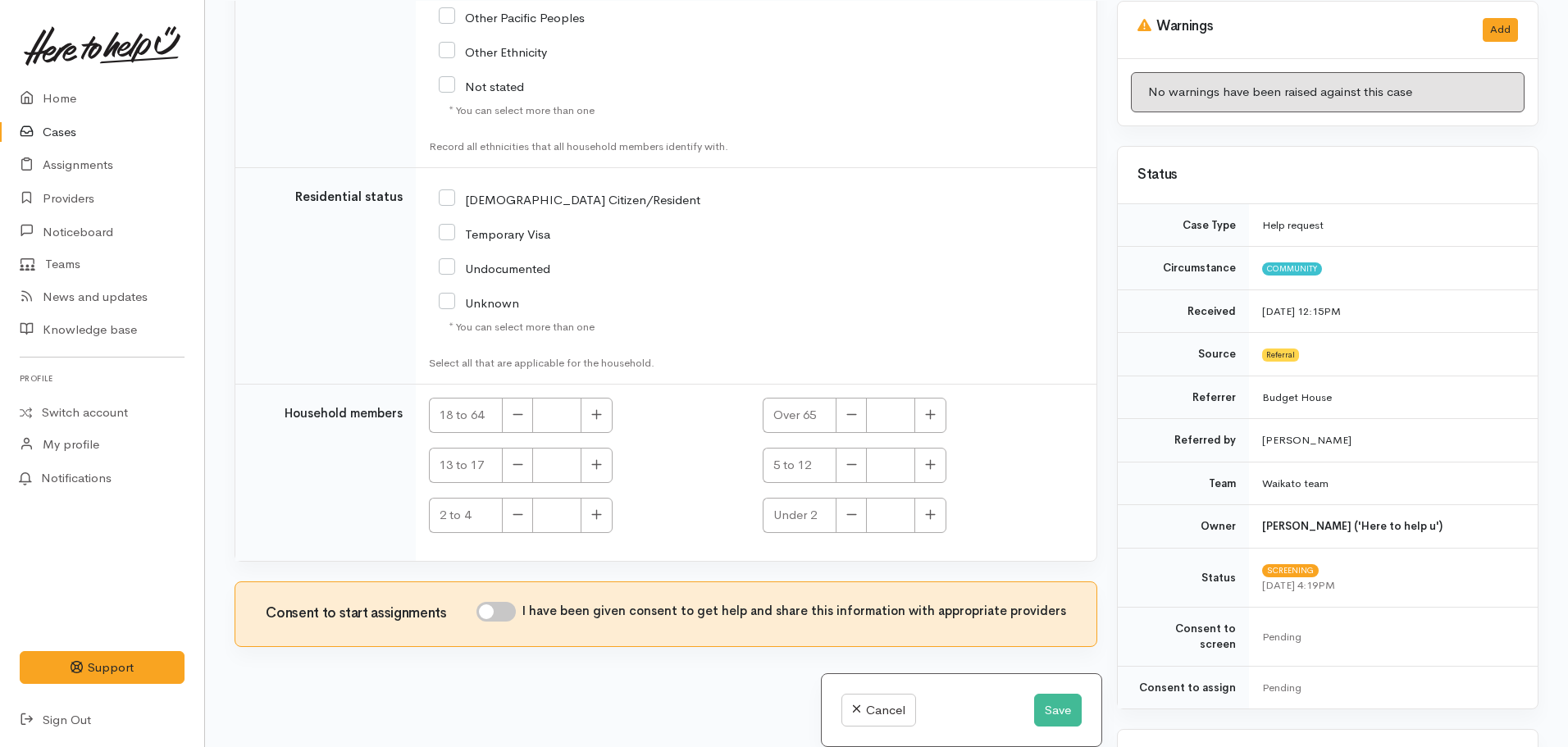
scroll to position [144, 0]
click at [583, 418] on button "button" at bounding box center [596, 414] width 32 height 35
type input "1"
click at [502, 619] on input "I have been given consent to get help and share this information with appropria…" at bounding box center [497, 610] width 40 height 20
checkbox input "true"
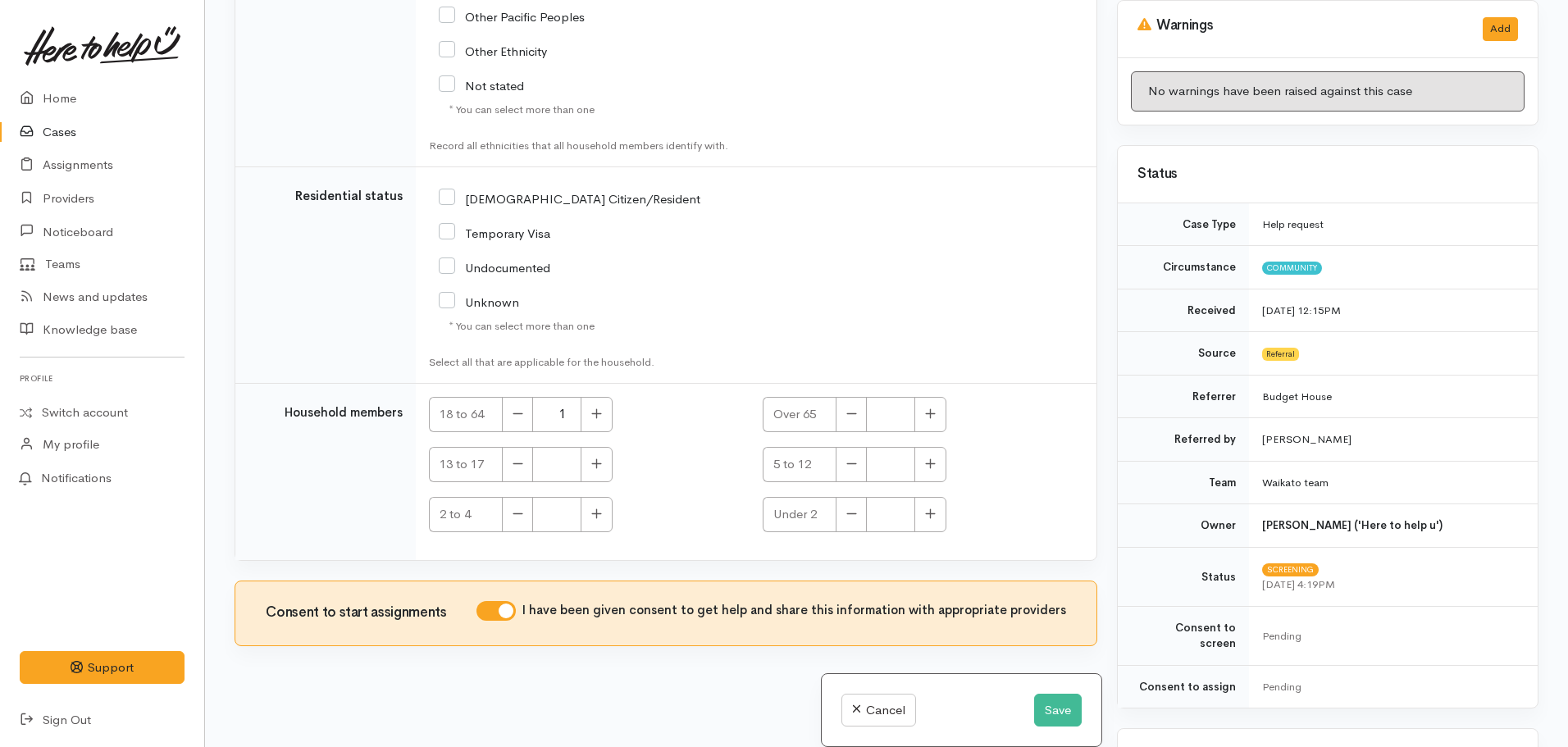
click at [447, 195] on input "[DEMOGRAPHIC_DATA] Citizen/Resident" at bounding box center [570, 197] width 262 height 15
checkbox input "true"
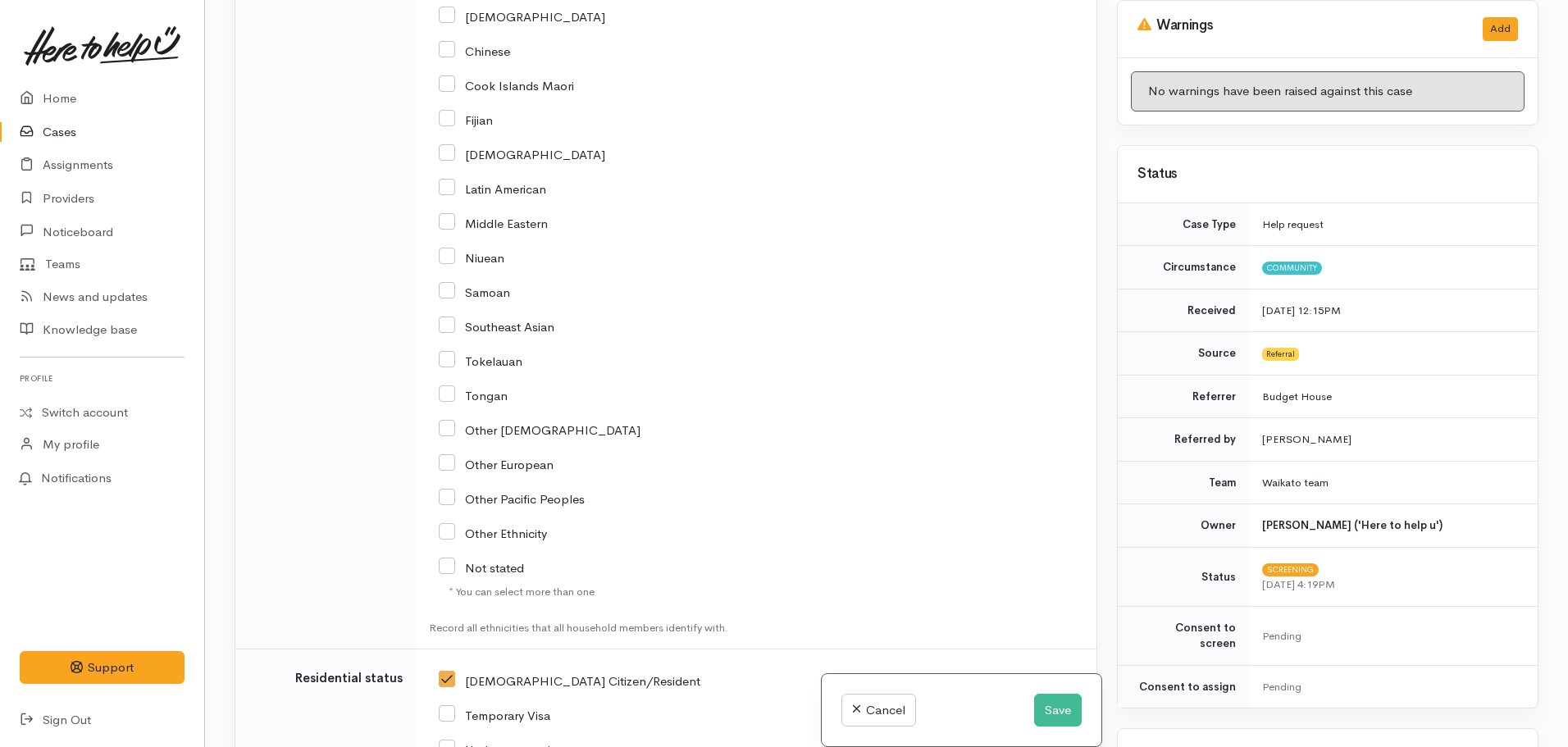
scroll to position [2379, 0]
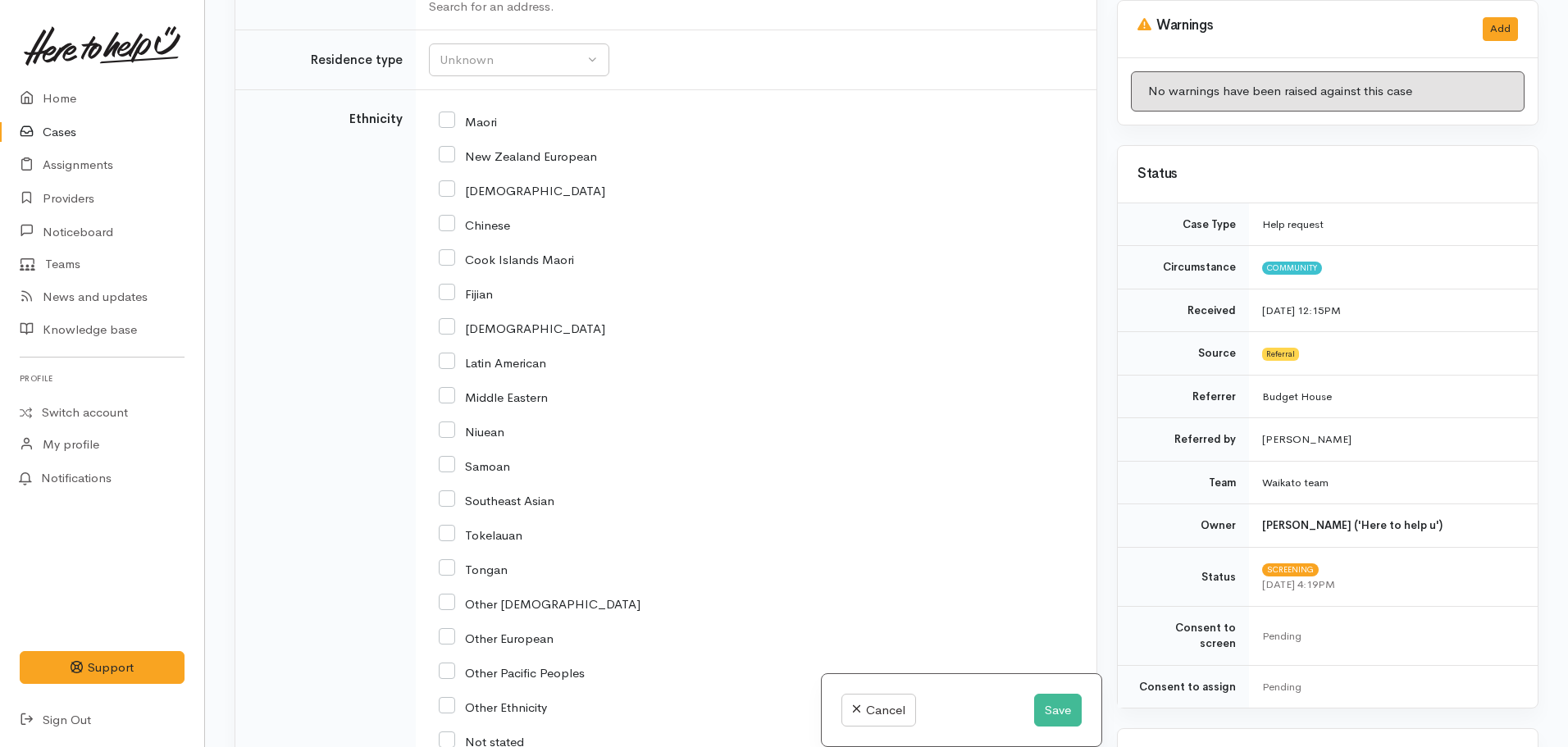
click at [440, 153] on input "New Zealand European" at bounding box center [518, 155] width 158 height 15
checkbox input "true"
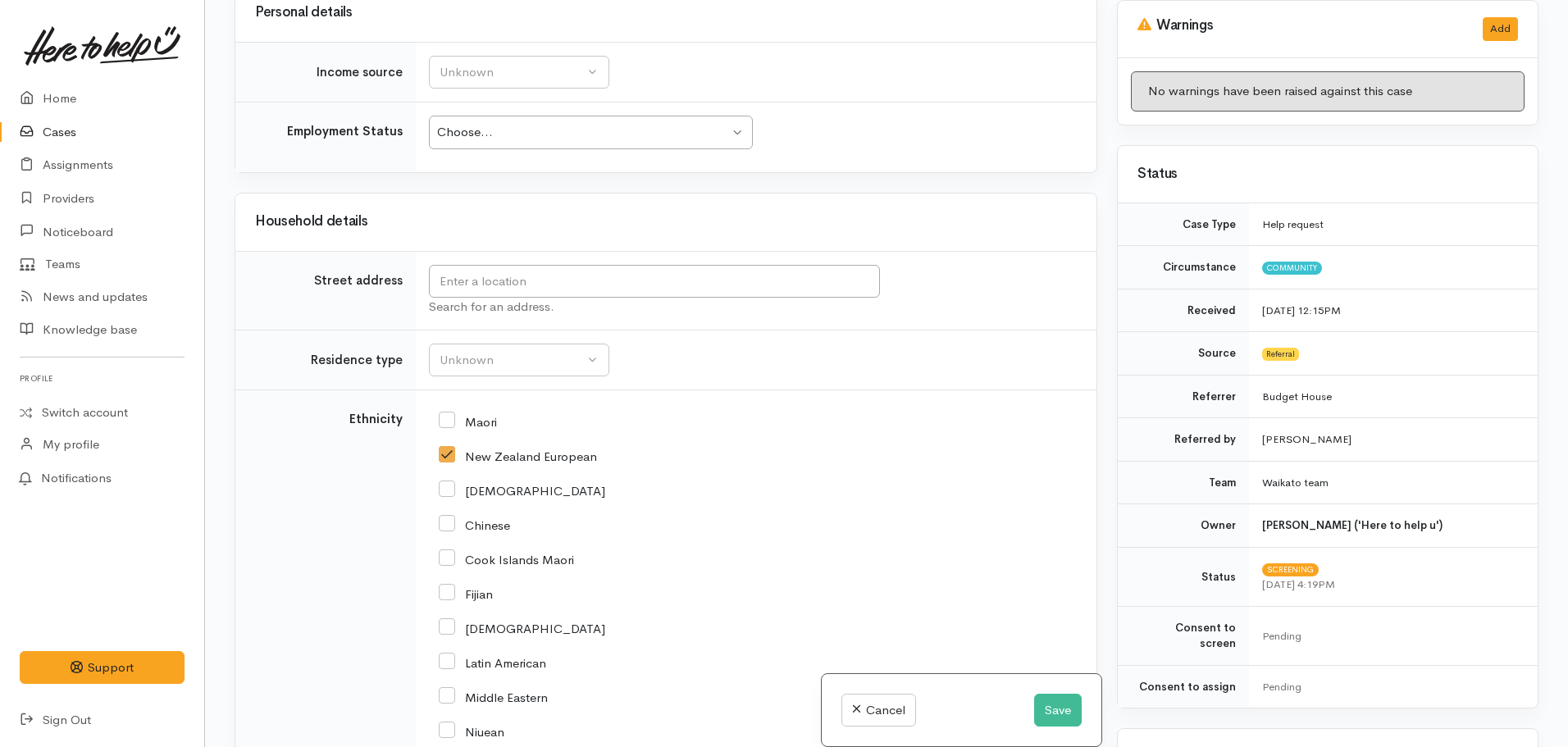
scroll to position [2051, 0]
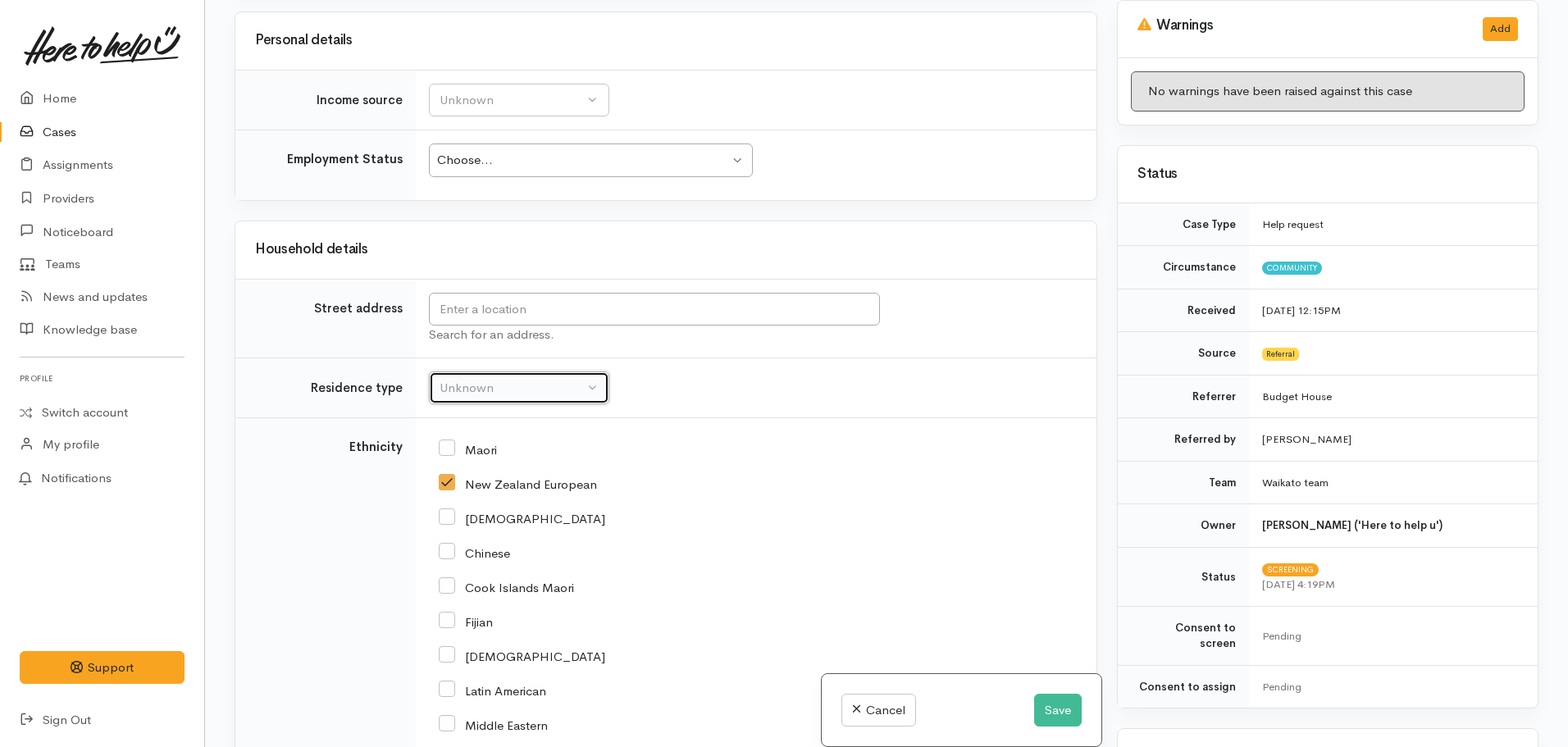
click at [529, 391] on div "Unknown" at bounding box center [512, 388] width 145 height 19
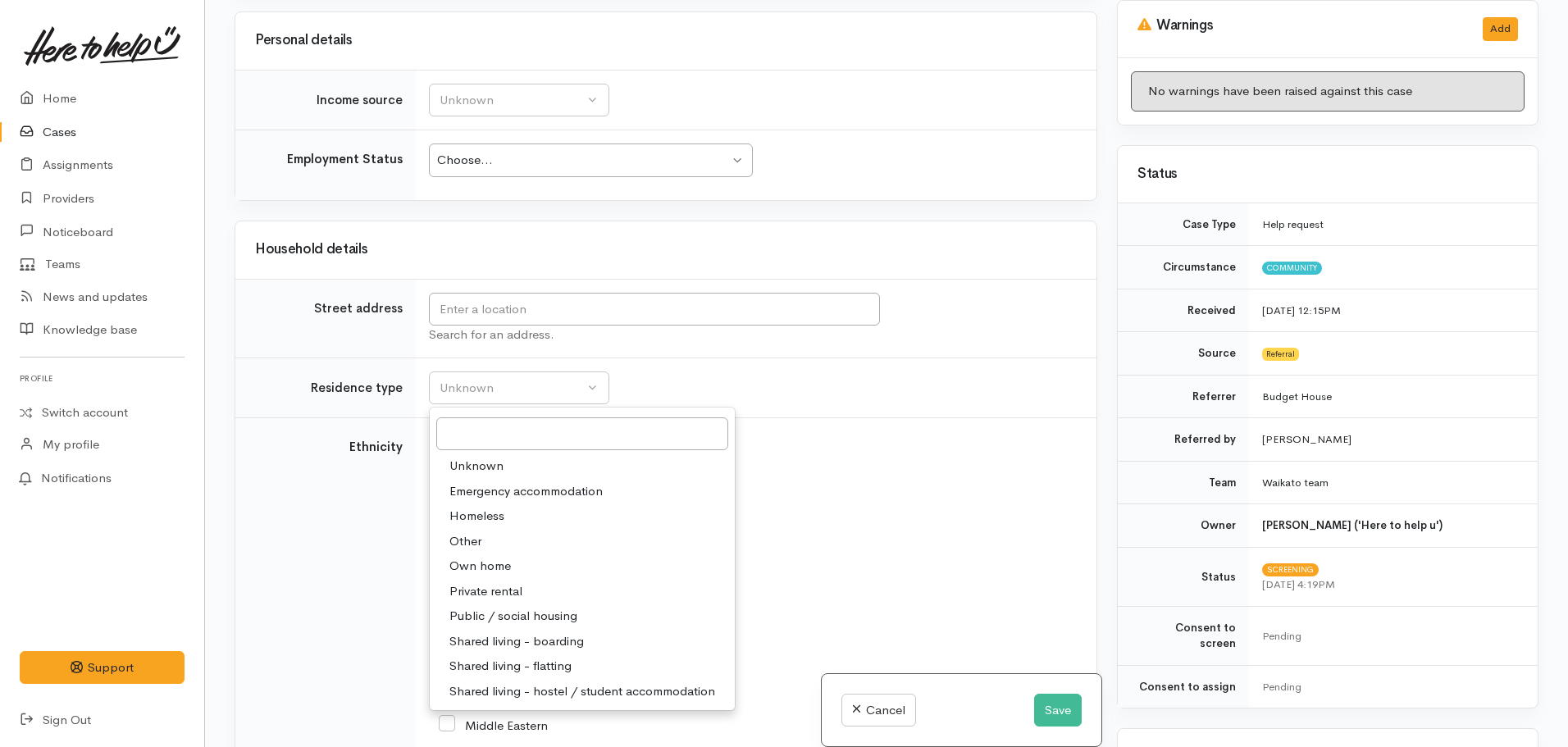
click at [486, 598] on span "Private rental" at bounding box center [485, 592] width 73 height 19
select select "2"
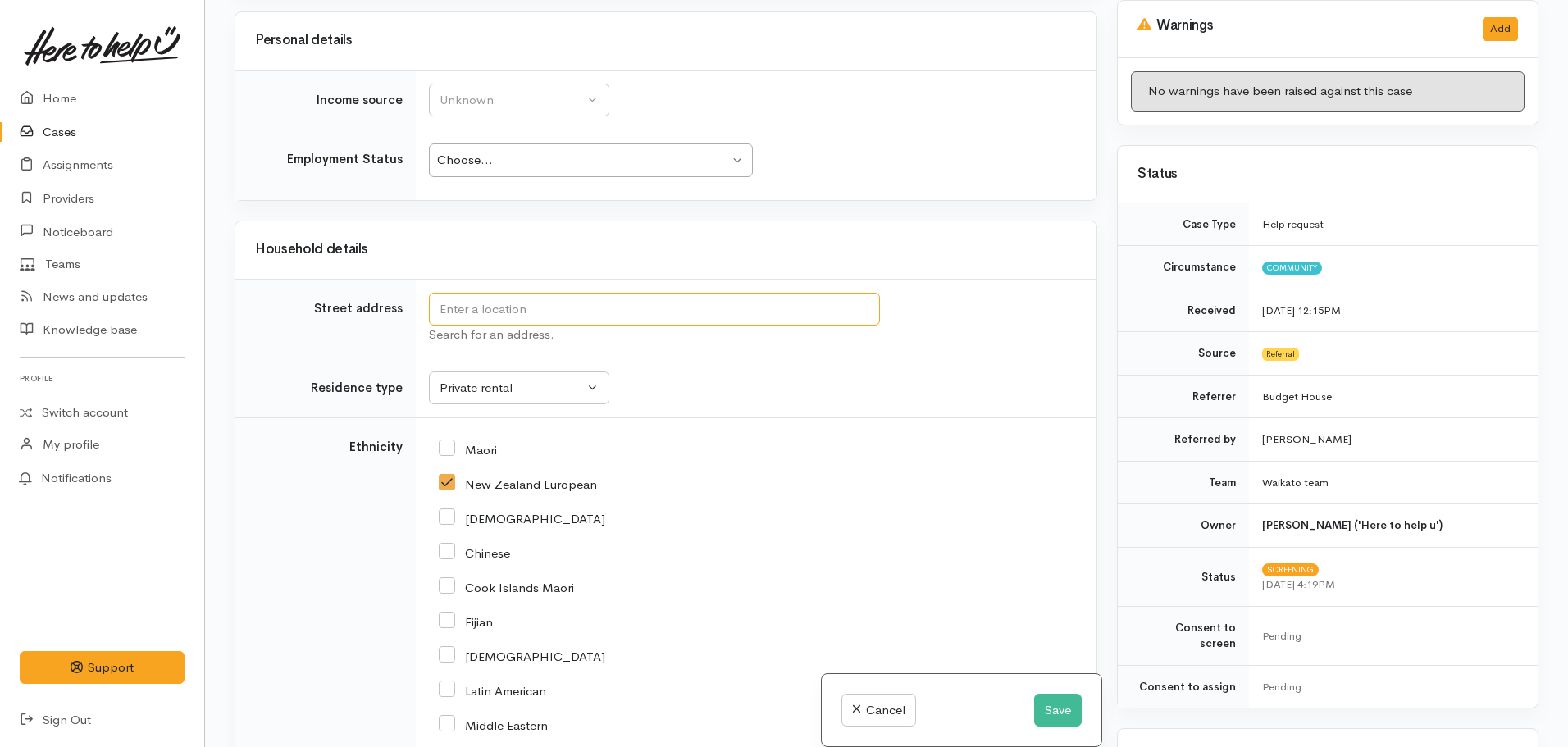
click at [544, 313] on input "text" at bounding box center [654, 309] width 451 height 34
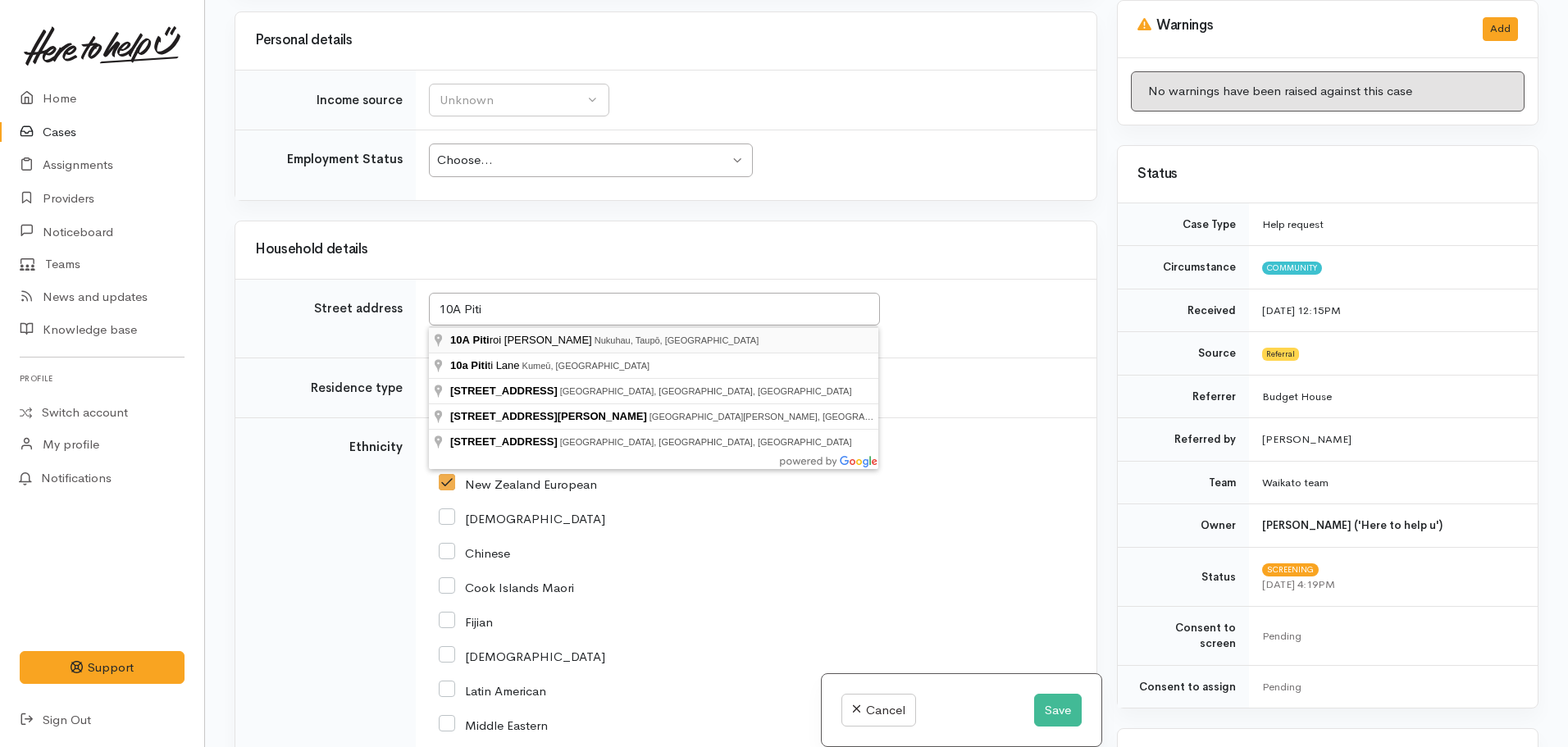
type input "[STREET_ADDRESS]"
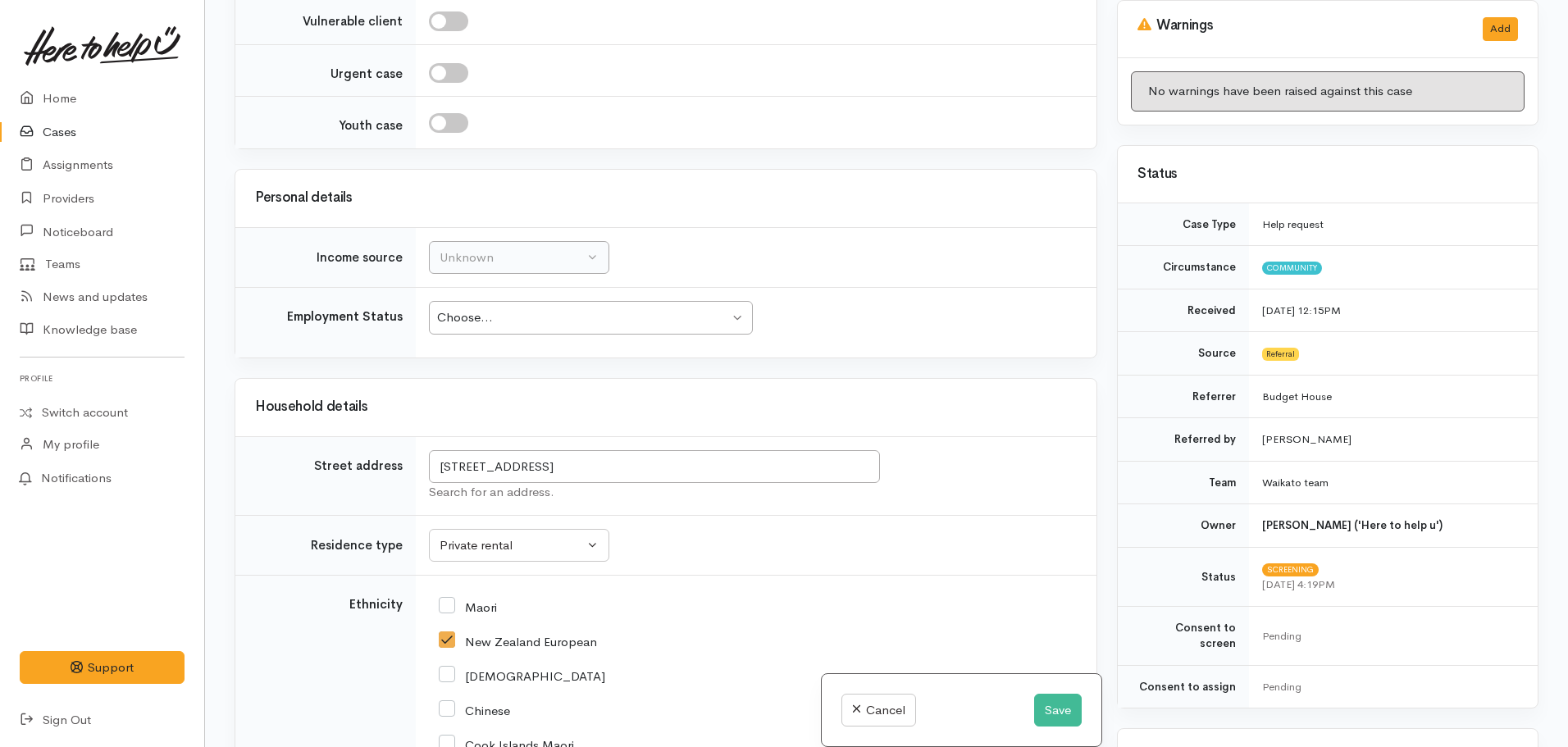
scroll to position [1886, 0]
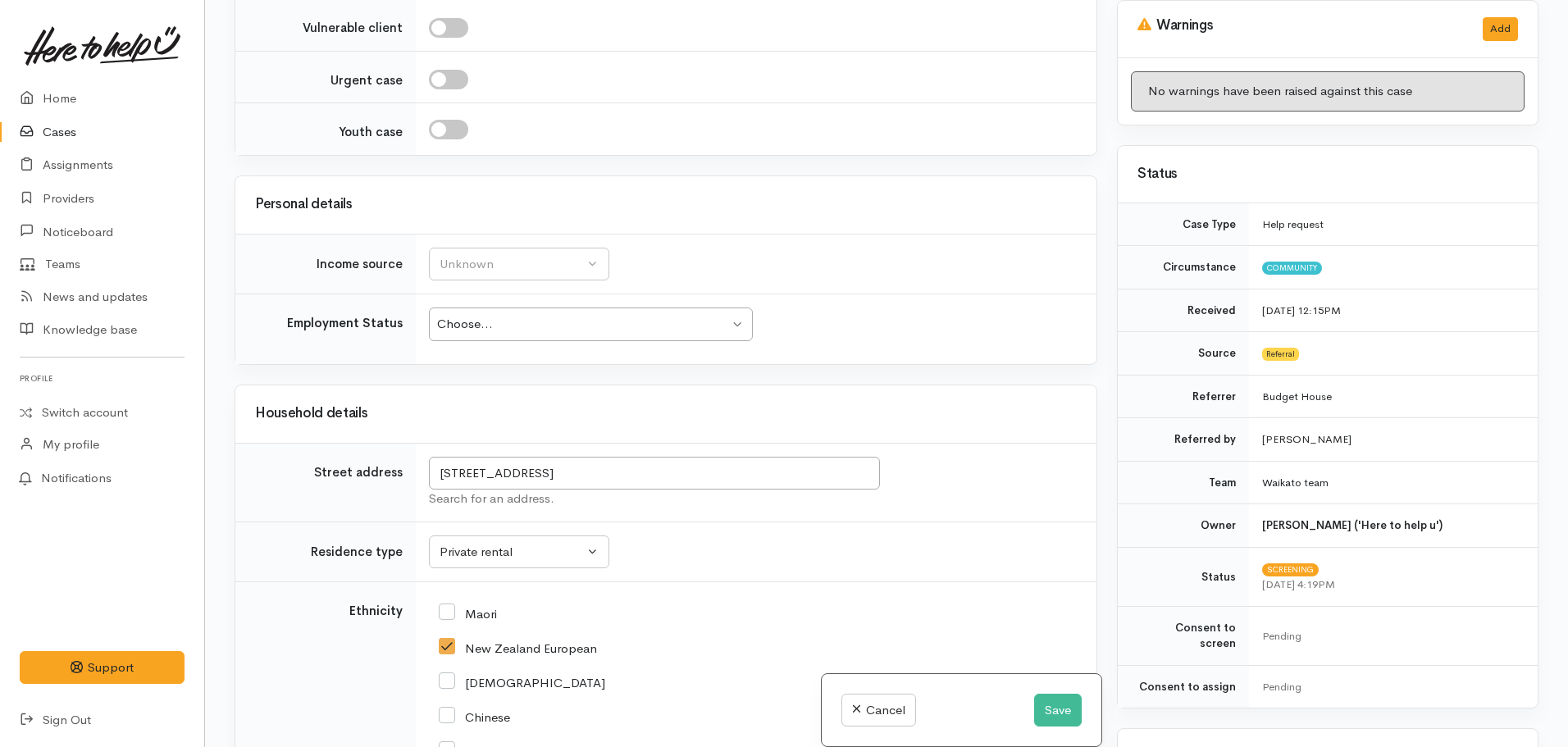
click at [478, 318] on div "Choose..." at bounding box center [583, 324] width 292 height 19
drag, startPoint x: 465, startPoint y: 530, endPoint x: 468, endPoint y: 467, distance: 63.1
click at [460, 274] on button "Unknown" at bounding box center [519, 264] width 181 height 34
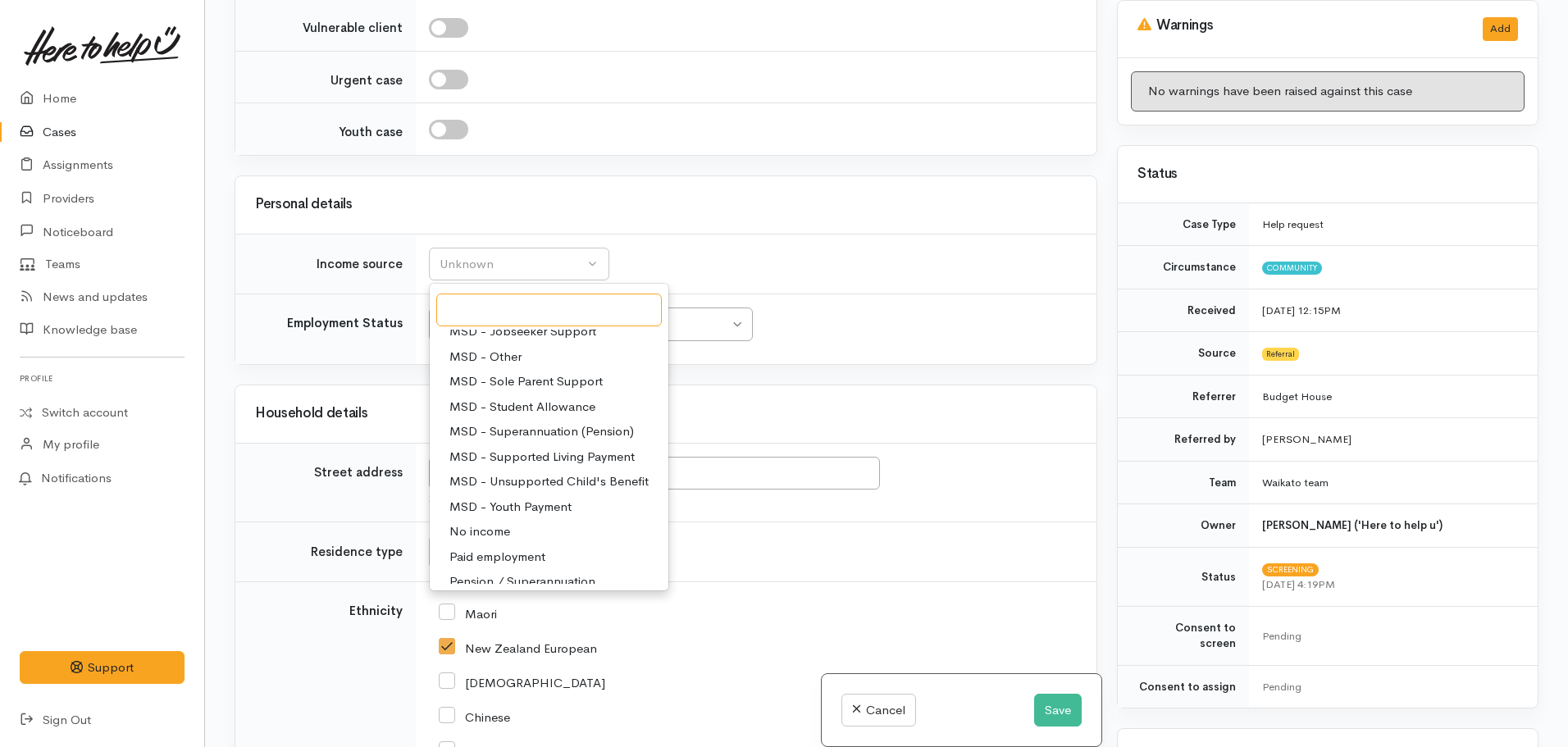
scroll to position [164, 0]
click at [552, 456] on span "MSD - Supported Living Payment" at bounding box center [541, 454] width 185 height 19
select select "3"
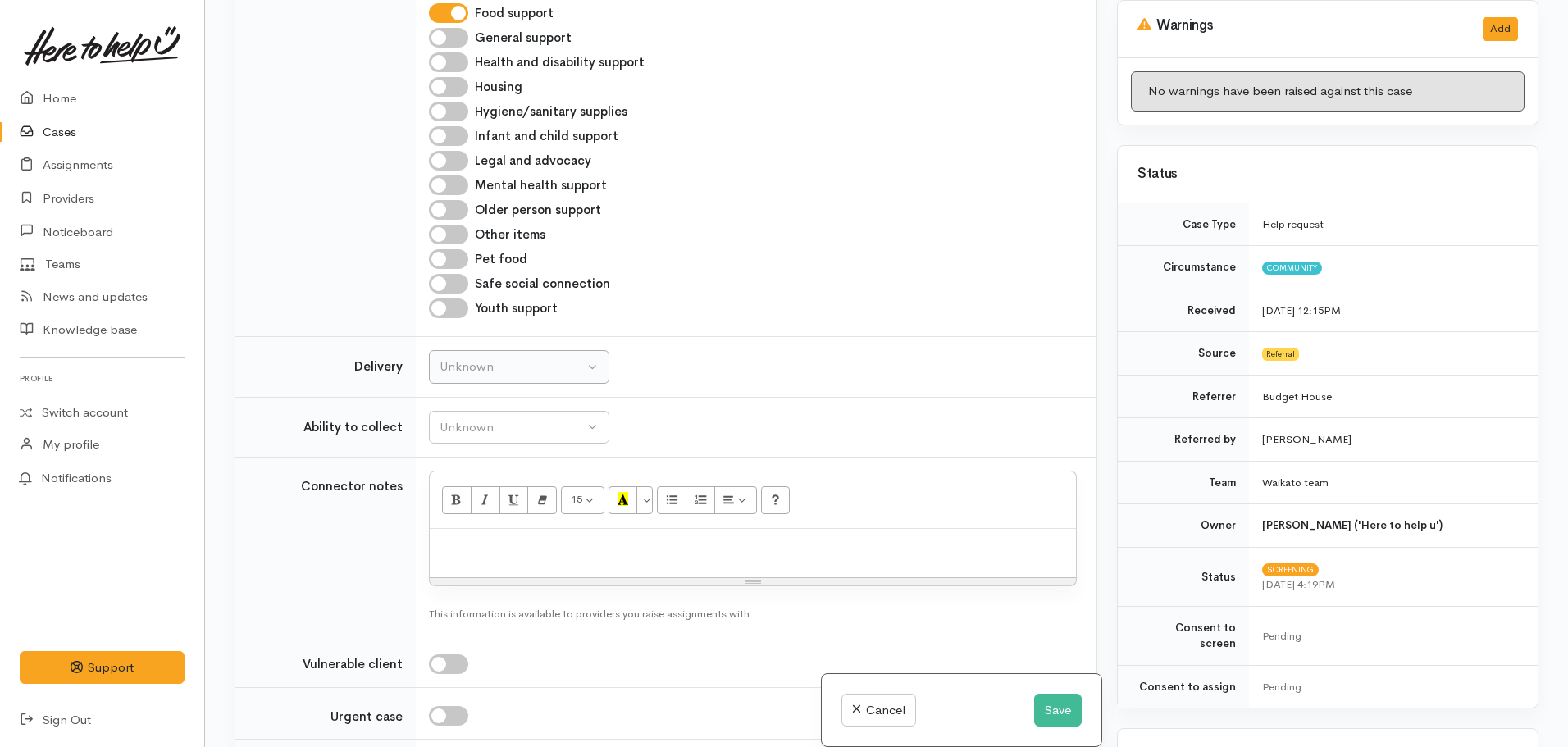
scroll to position [1231, 0]
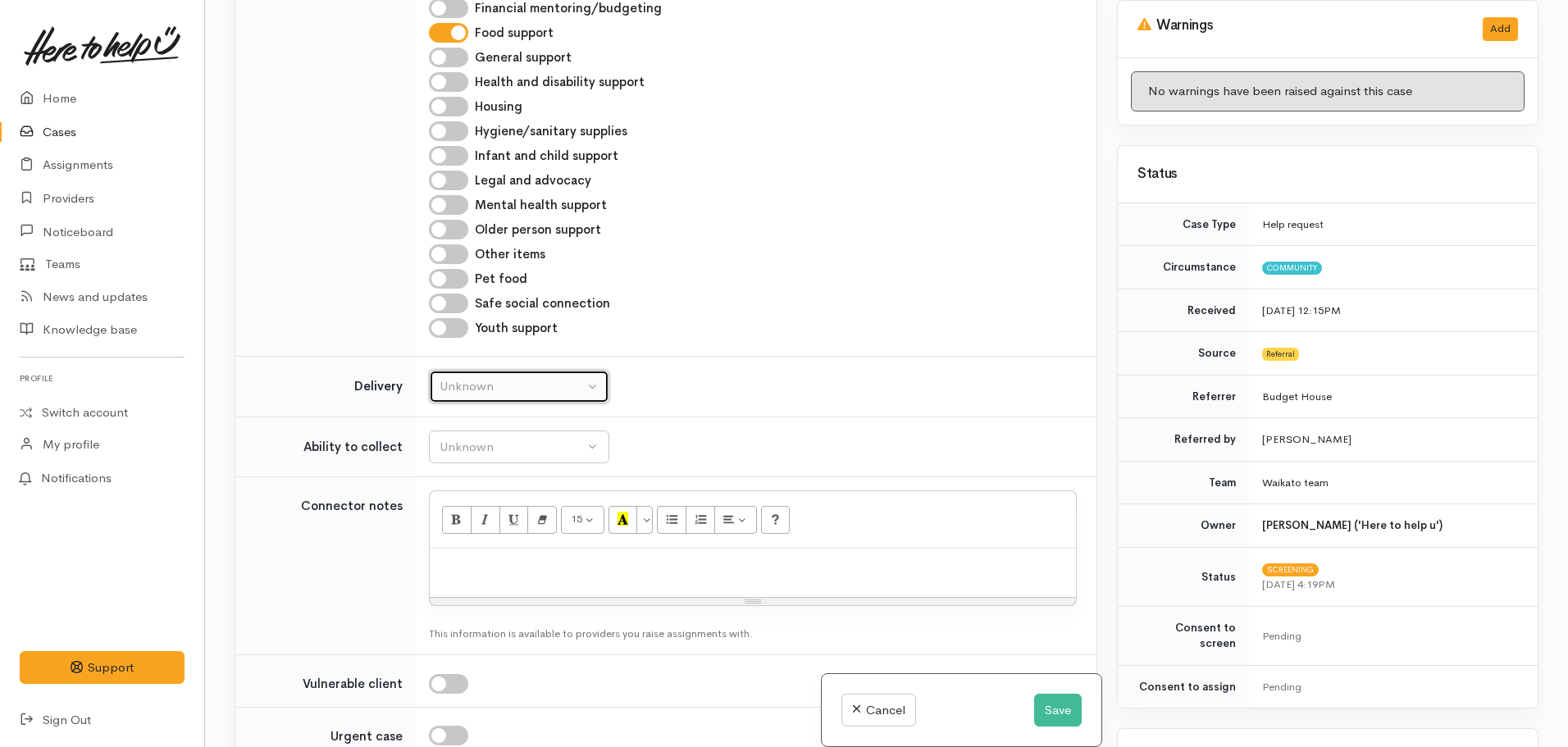
click at [474, 387] on div "Unknown" at bounding box center [512, 386] width 145 height 19
click at [496, 496] on span "Delivery needed" at bounding box center [493, 490] width 89 height 19
select select "3"
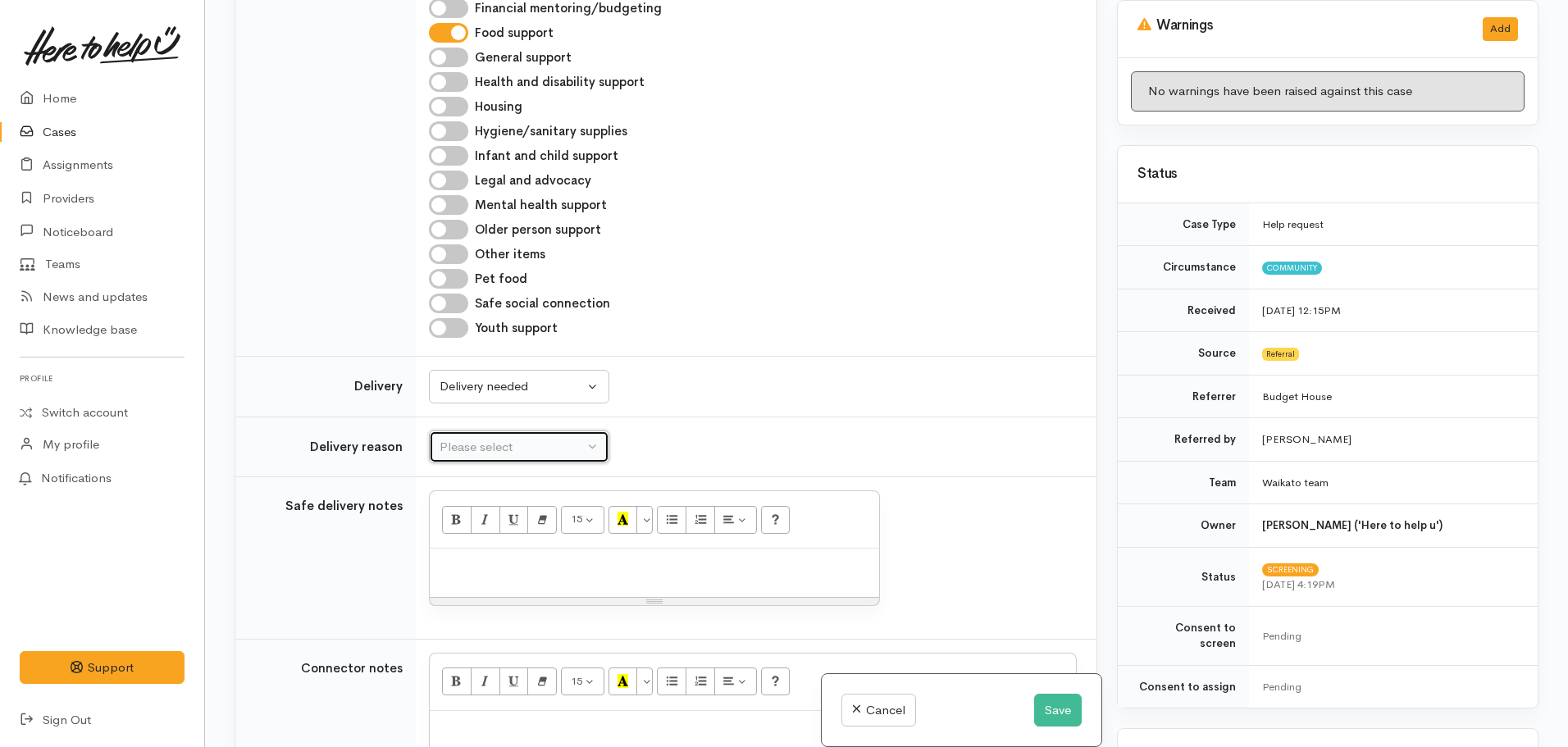
click at [475, 440] on div "Please select" at bounding box center [512, 448] width 145 height 19
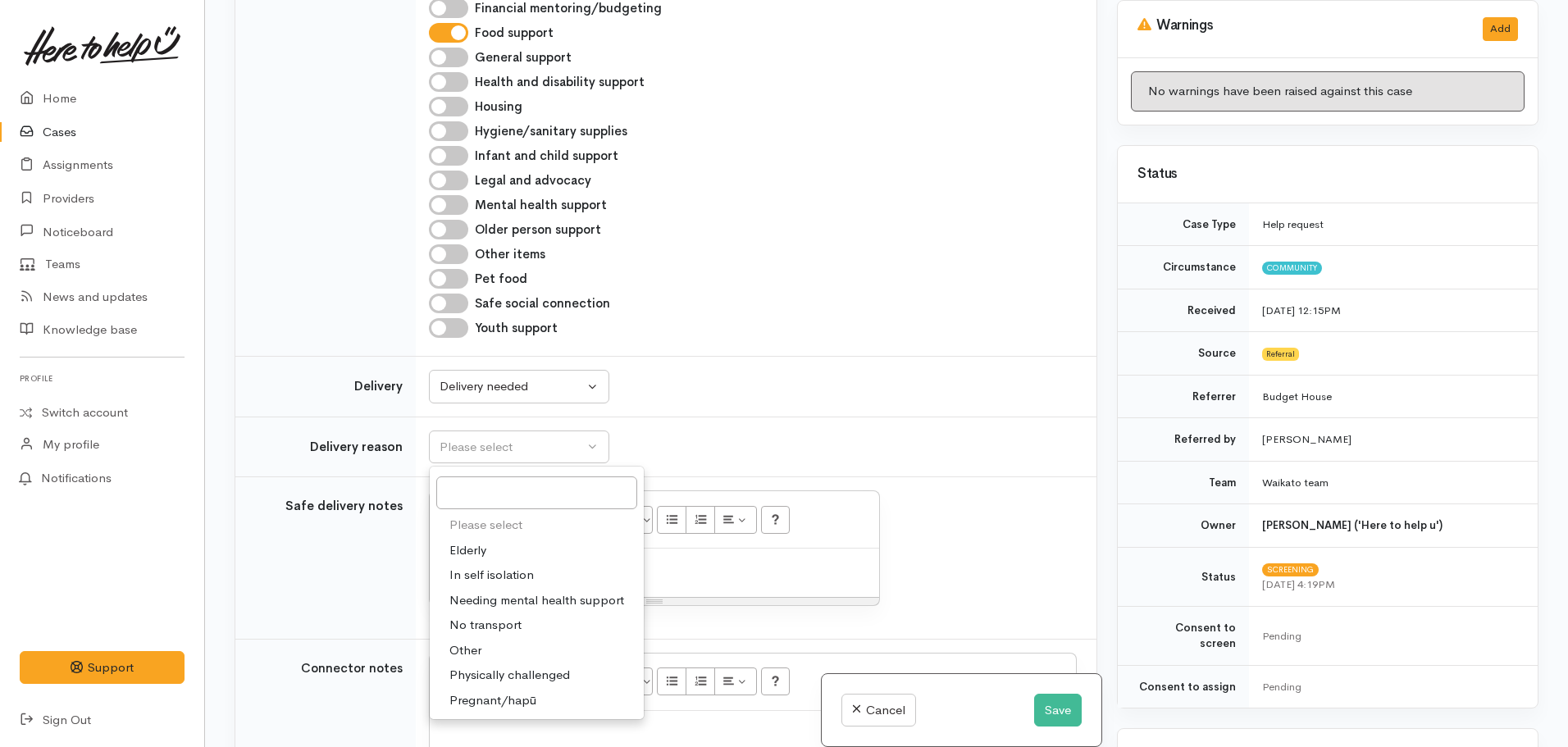
click at [486, 642] on link "Other" at bounding box center [536, 651] width 214 height 26
select select "7"
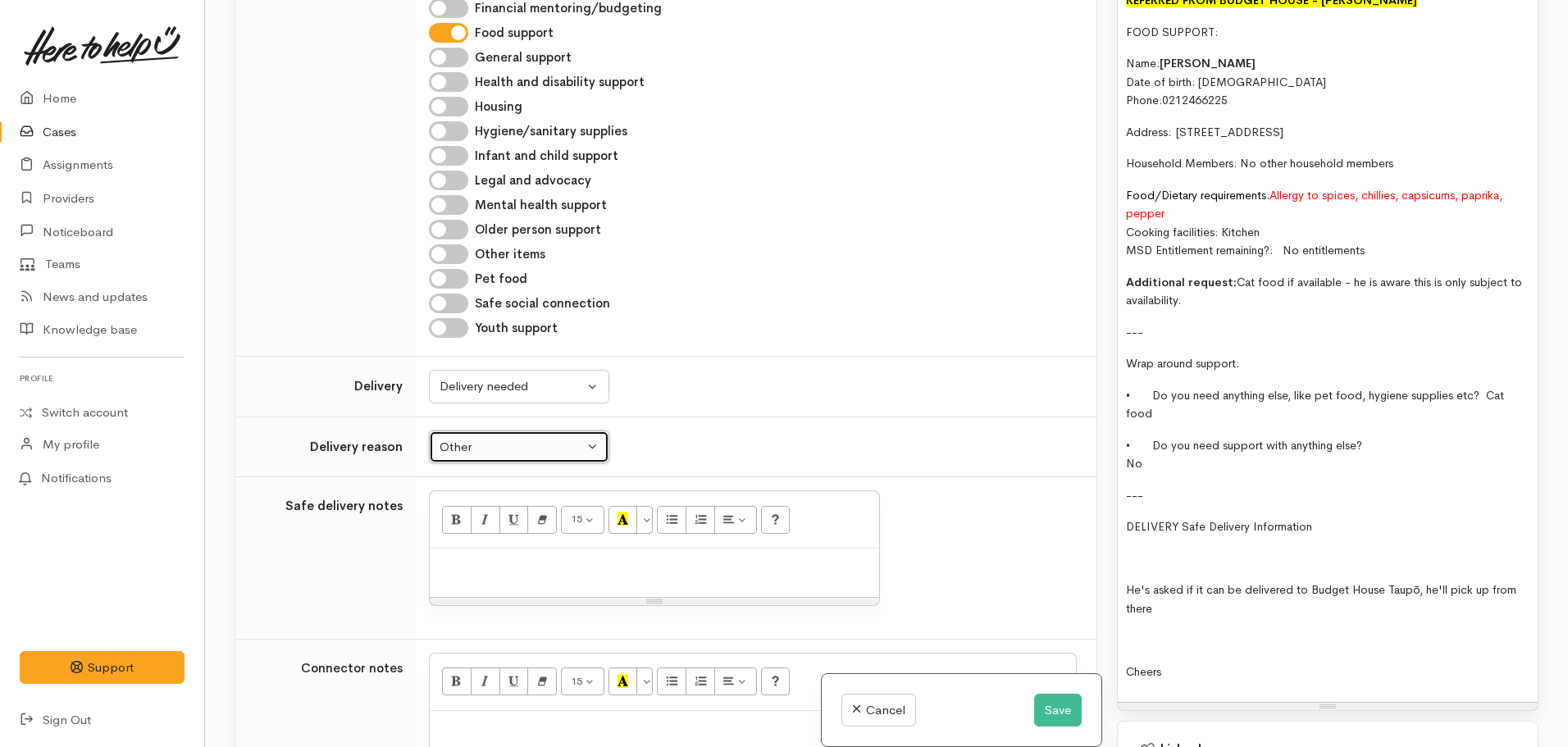
scroll to position [1476, 0]
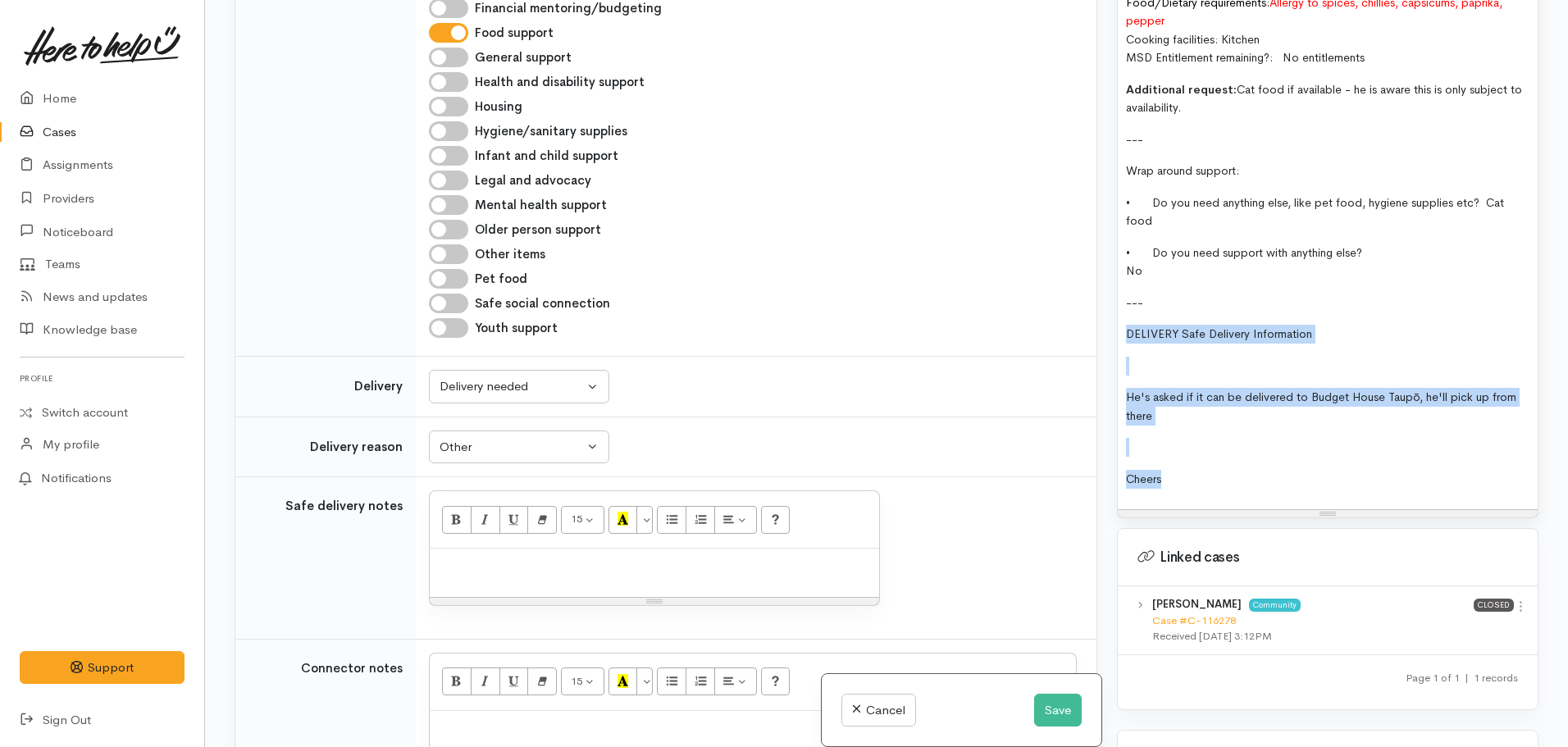
drag, startPoint x: 1190, startPoint y: 459, endPoint x: 1111, endPoint y: 318, distance: 161.6
click at [1111, 318] on div "Warnings Add No warnings have been raised against this case Add Warning Title ●…" at bounding box center [1327, 374] width 441 height 747
click at [1261, 326] on span "DELIVERY Safe Delivery Information" at bounding box center [1219, 333] width 186 height 15
drag, startPoint x: 1332, startPoint y: 316, endPoint x: 1109, endPoint y: 299, distance: 223.6
click at [1109, 299] on div "Warnings Add No warnings have been raised against this case Add Warning Title ●…" at bounding box center [1327, 374] width 441 height 747
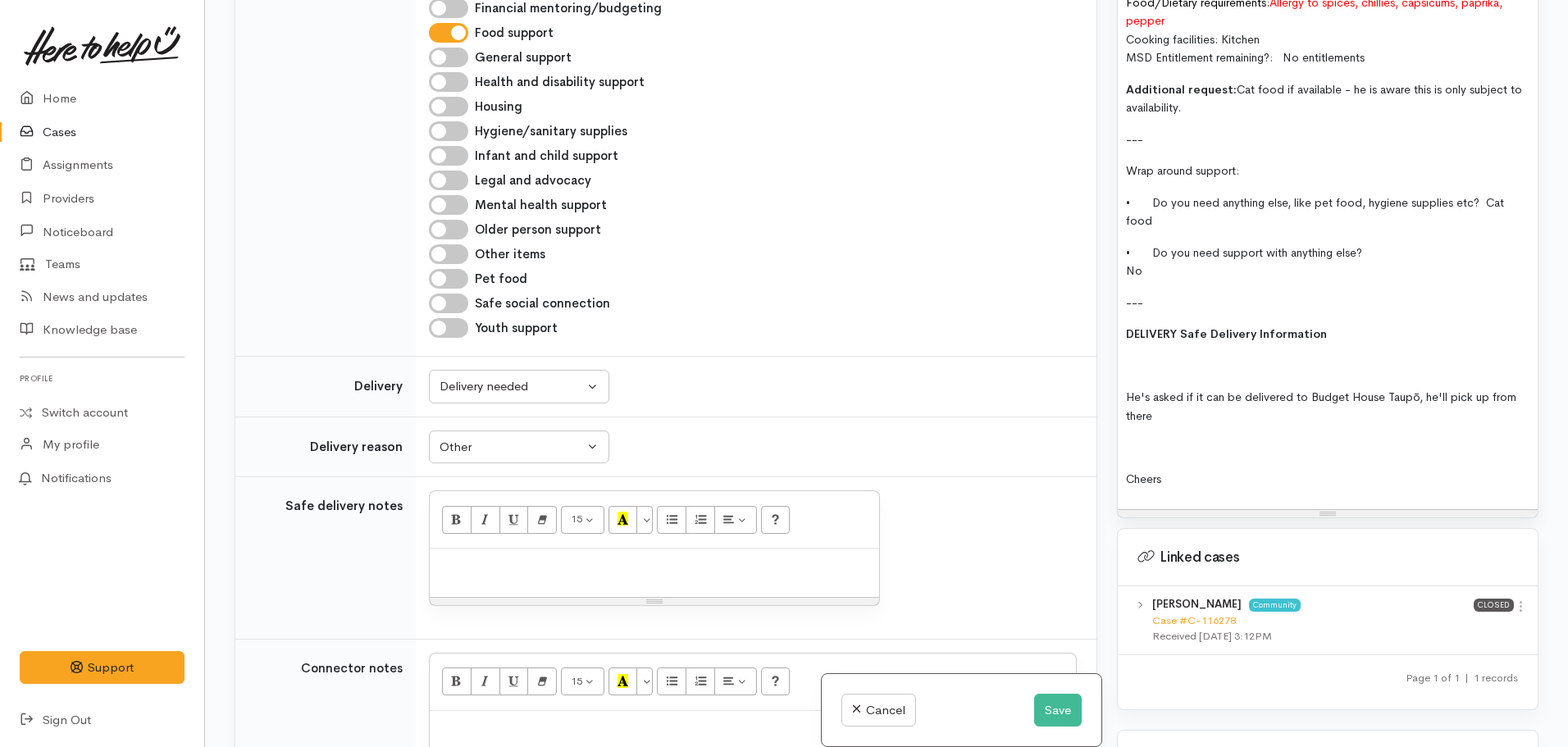
click at [1125, 384] on div "REFERRED FROM BUDGET HOUSE - [PERSON_NAME] FOOD SUPPORT: Name: [PERSON_NAME] Da…" at bounding box center [1328, 150] width 420 height 719
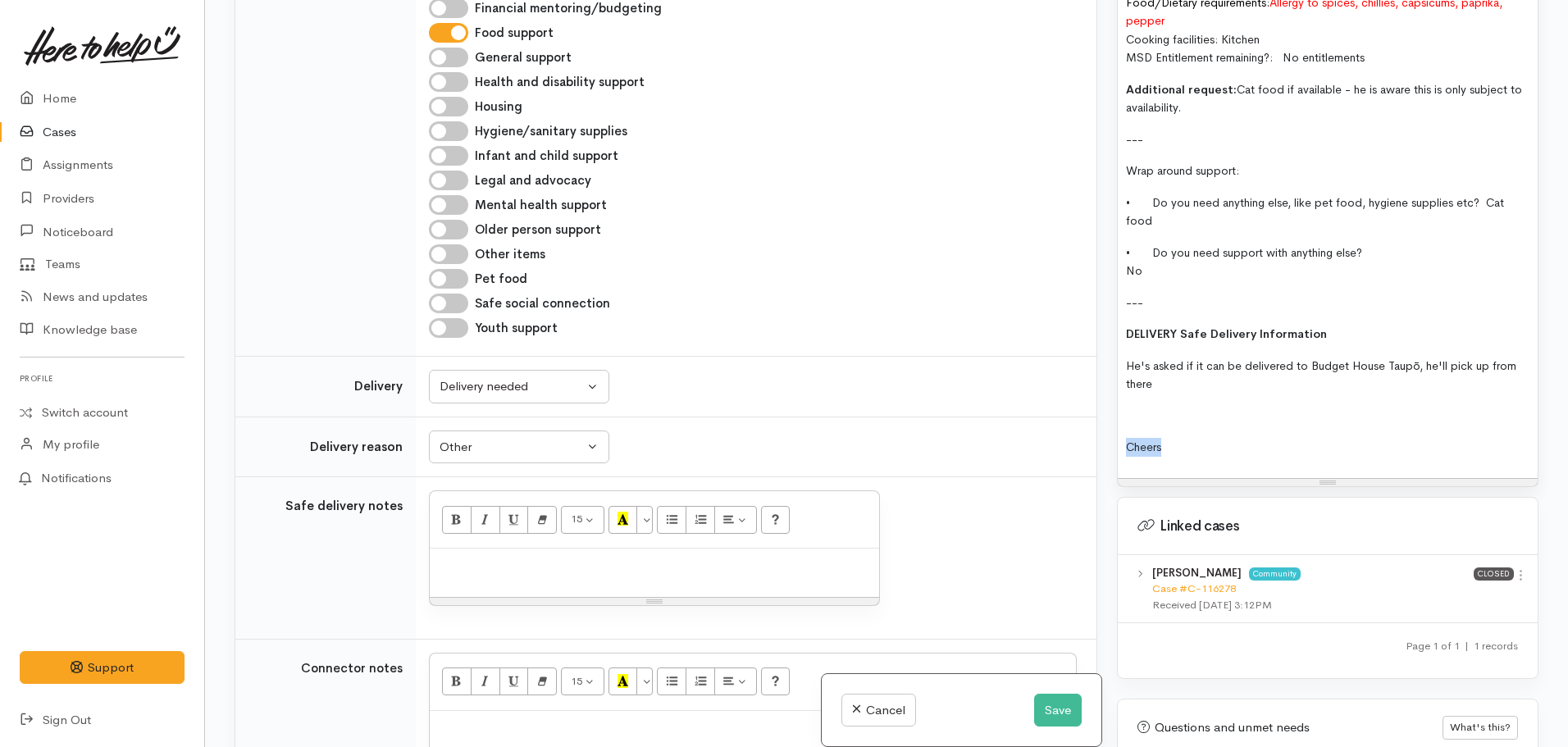
drag, startPoint x: 1198, startPoint y: 430, endPoint x: 1105, endPoint y: 426, distance: 93.1
click at [1105, 426] on div "Related cases There are other cases potentially from the same person, address o…" at bounding box center [886, 374] width 1324 height 747
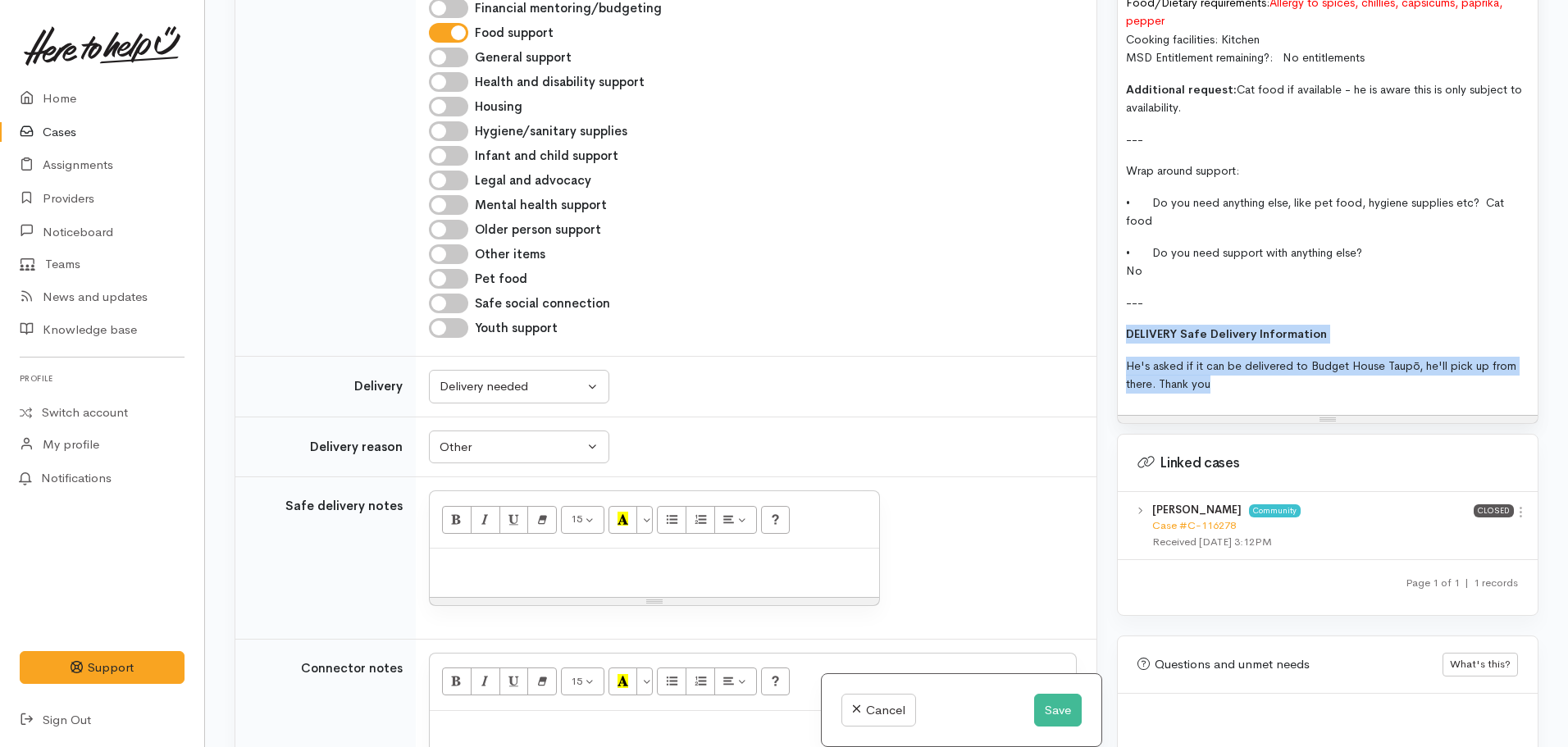
drag, startPoint x: 1231, startPoint y: 373, endPoint x: 1109, endPoint y: 322, distance: 132.2
click at [1109, 322] on div "Warnings Add No warnings have been raised against this case Add Warning Title ●…" at bounding box center [1327, 374] width 441 height 747
copy div "DELIVERY Safe Delivery Information   He's asked if it can be delivered to Budge…"
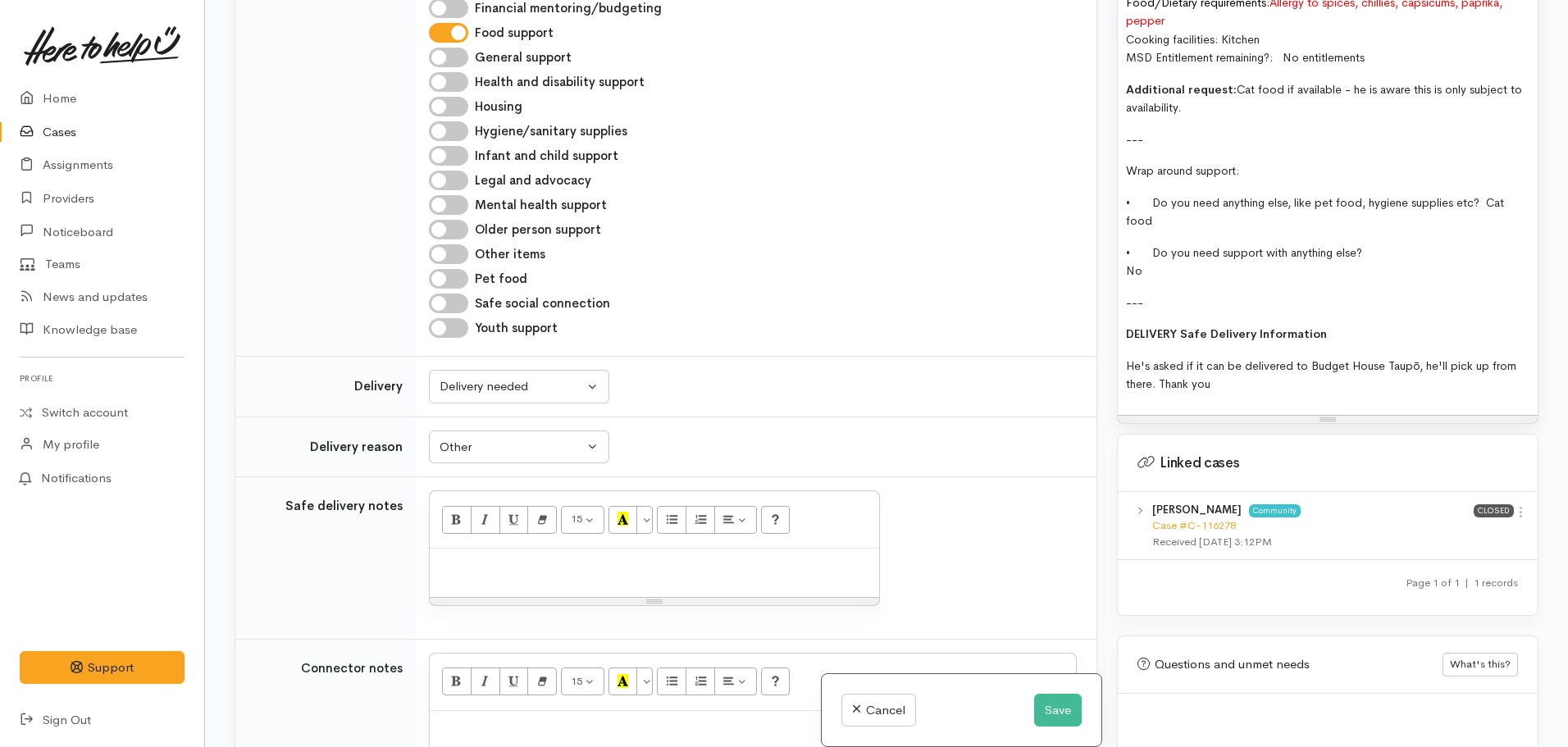
click at [457, 580] on div at bounding box center [654, 572] width 449 height 48
paste div
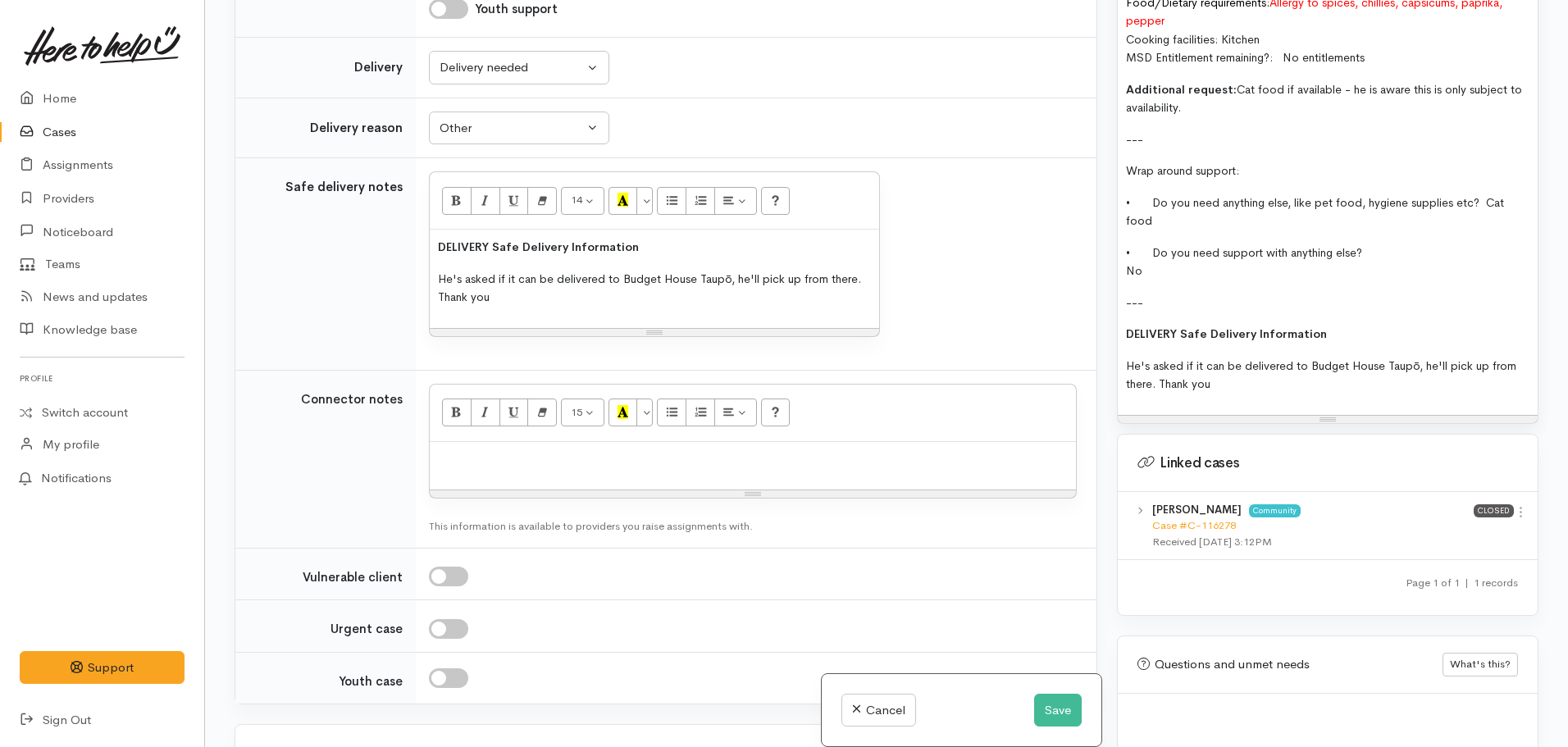
scroll to position [1559, 0]
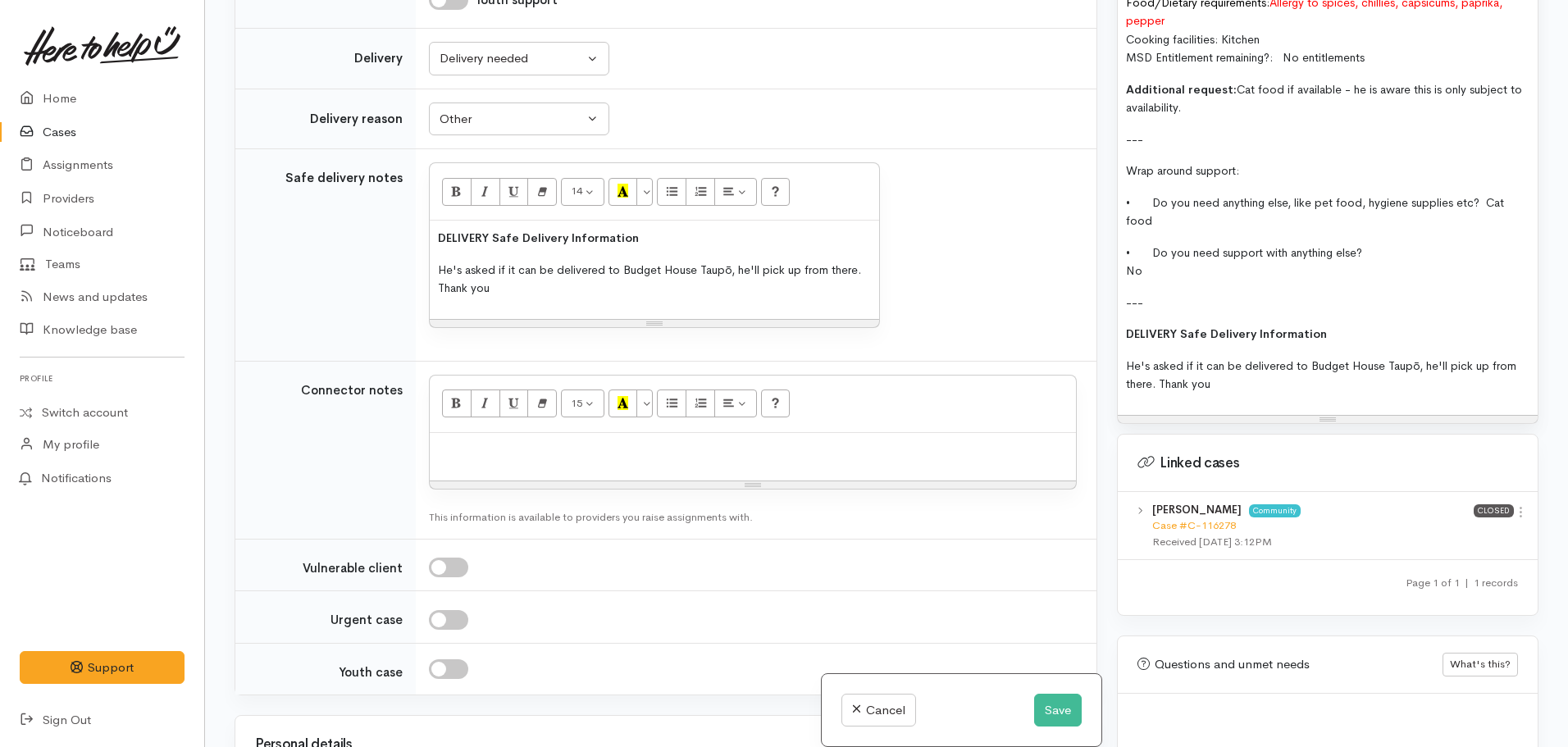
click at [590, 440] on div at bounding box center [752, 457] width 646 height 48
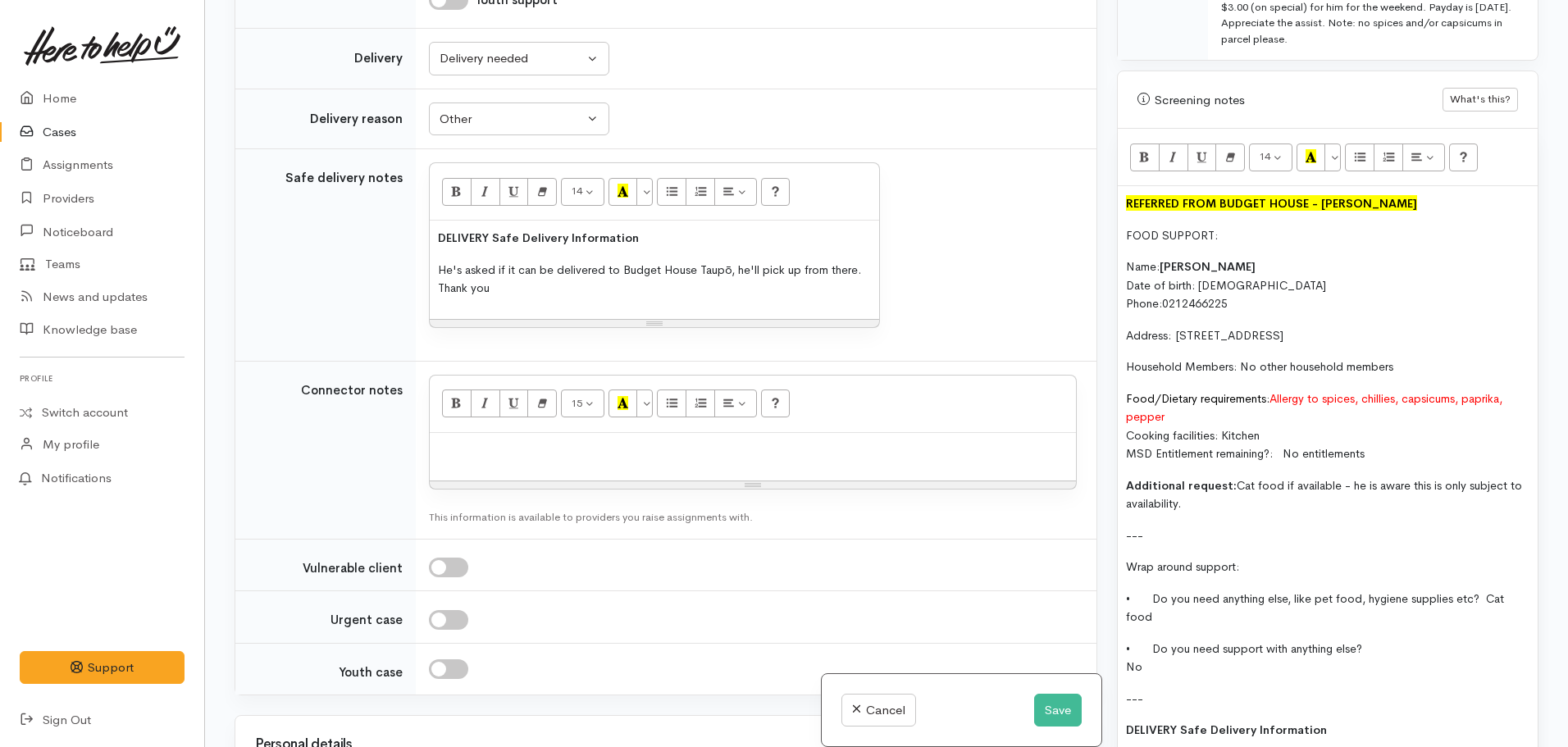
scroll to position [1066, 0]
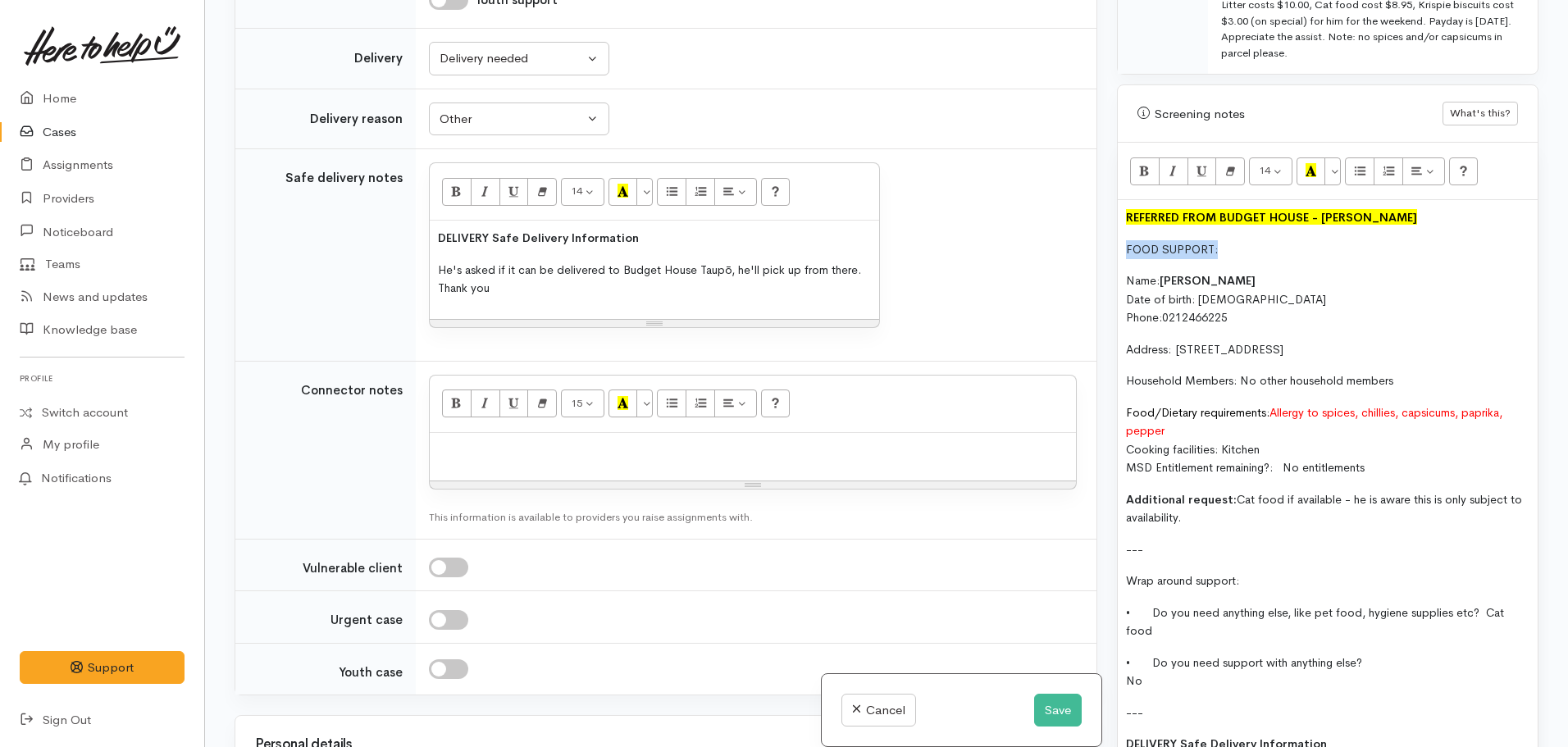
drag, startPoint x: 1226, startPoint y: 232, endPoint x: 1098, endPoint y: 225, distance: 128.2
click at [1098, 225] on div "Related cases There are other cases potentially from the same person, address o…" at bounding box center [886, 374] width 1324 height 747
click at [1142, 164] on icon "Bold (CTRL+B)" at bounding box center [1144, 170] width 10 height 14
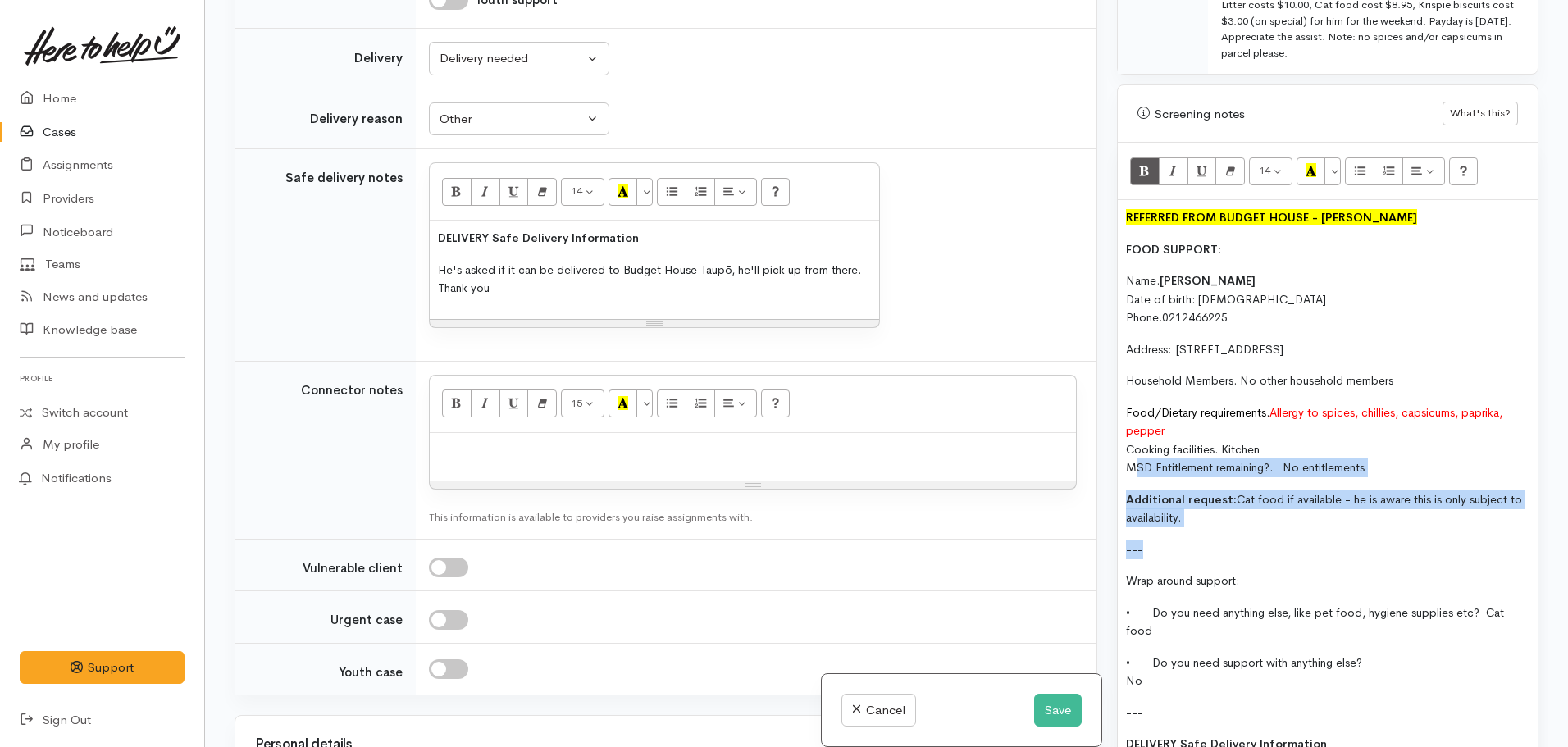
drag, startPoint x: 1206, startPoint y: 513, endPoint x: 1139, endPoint y: 443, distance: 96.9
click at [1139, 443] on div "REFERRED FROM BUDGET HOUSE - [PERSON_NAME] FOOD SUPPORT: Name: [PERSON_NAME] Da…" at bounding box center [1328, 512] width 420 height 625
click at [1214, 496] on p "Additional request: Cat food if available - he is aware this is only subject to…" at bounding box center [1327, 509] width 404 height 37
drag, startPoint x: 1215, startPoint y: 497, endPoint x: 1113, endPoint y: 201, distance: 313.1
click at [1113, 201] on div "Warnings Add No warnings have been raised against this case Add Warning Title ●…" at bounding box center [1327, 374] width 441 height 747
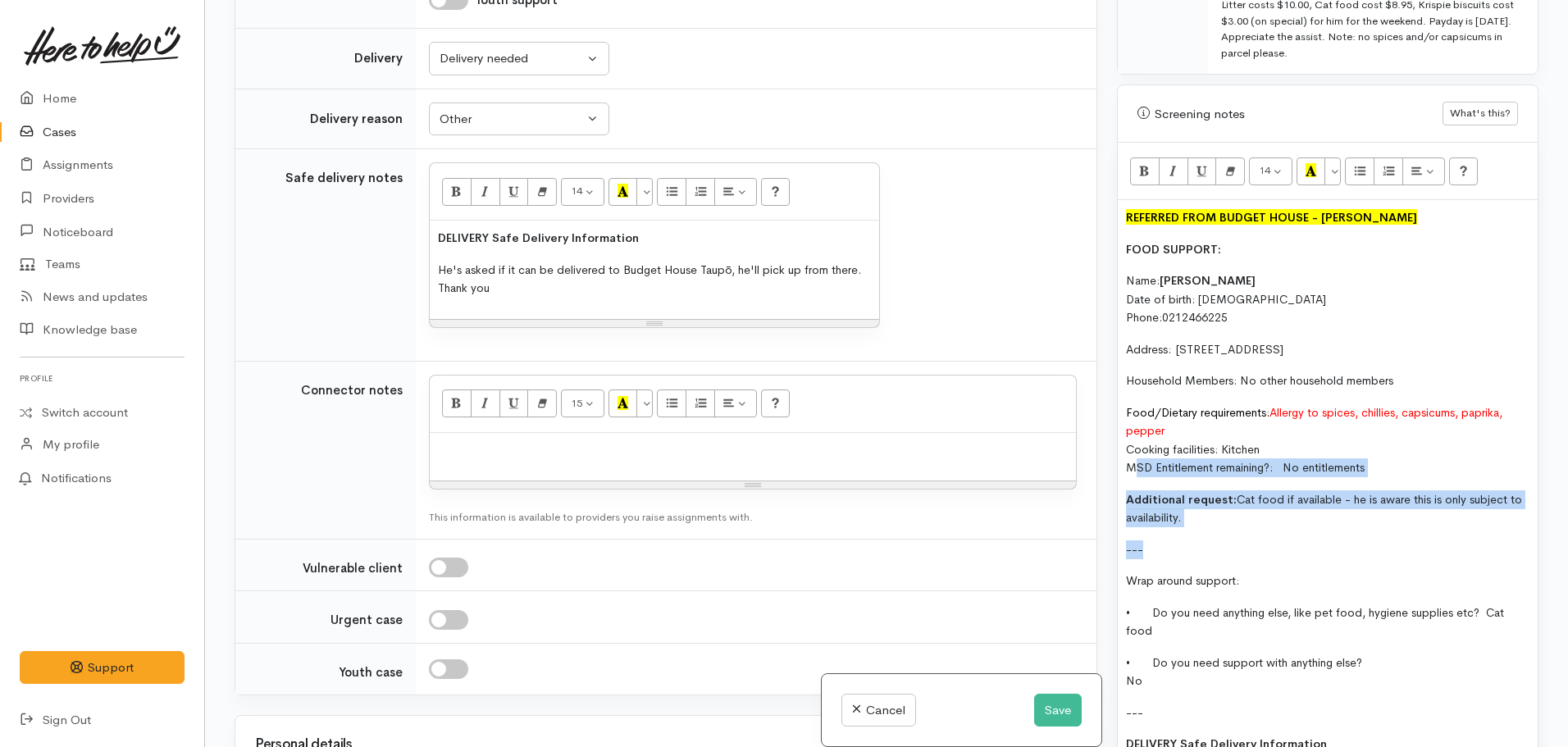
copy div "REFERRED FROM BUDGET HOUSE - [PERSON_NAME] FOOD SUPPORT: Name: [PERSON_NAME] Da…"
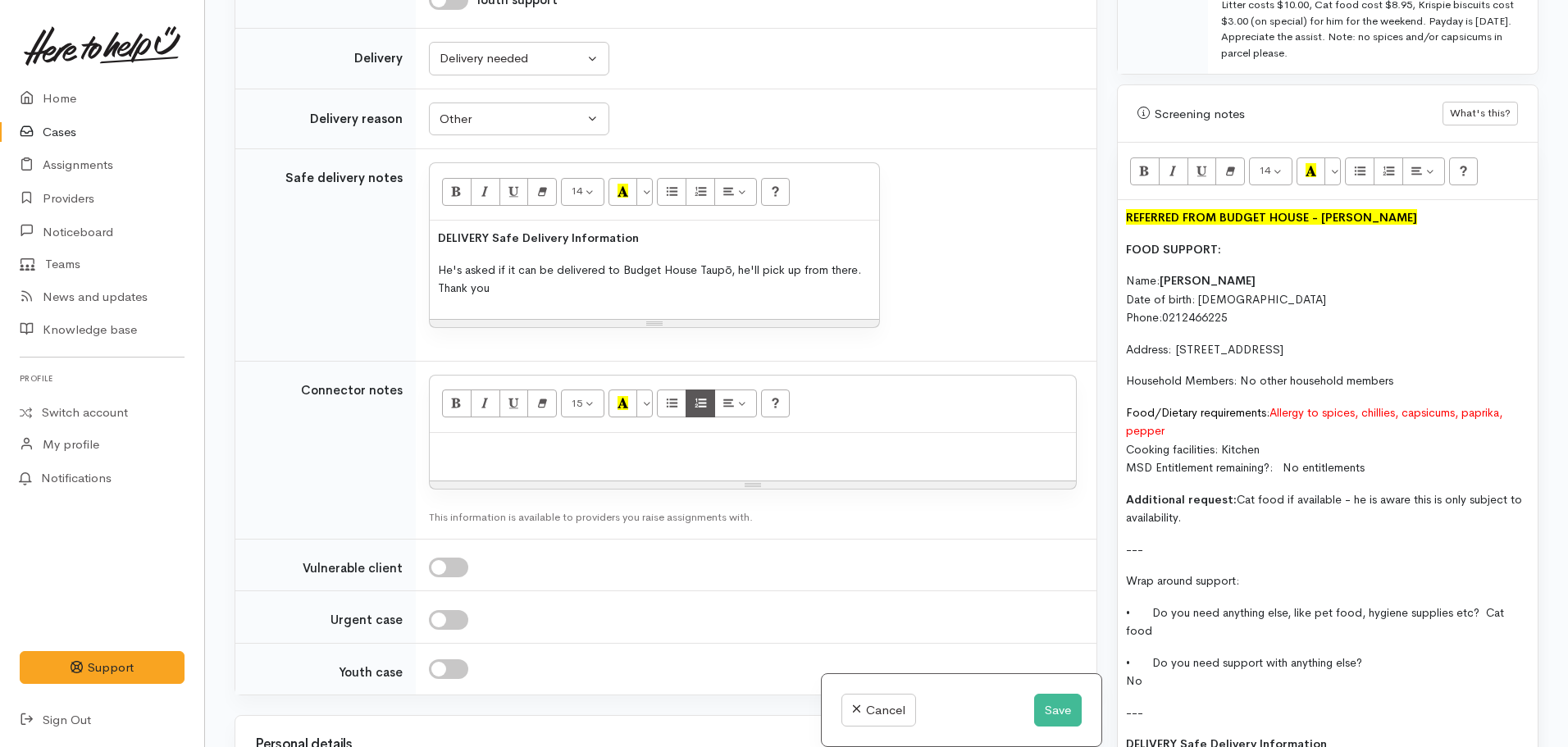
click at [641, 464] on div at bounding box center [752, 457] width 646 height 48
paste div
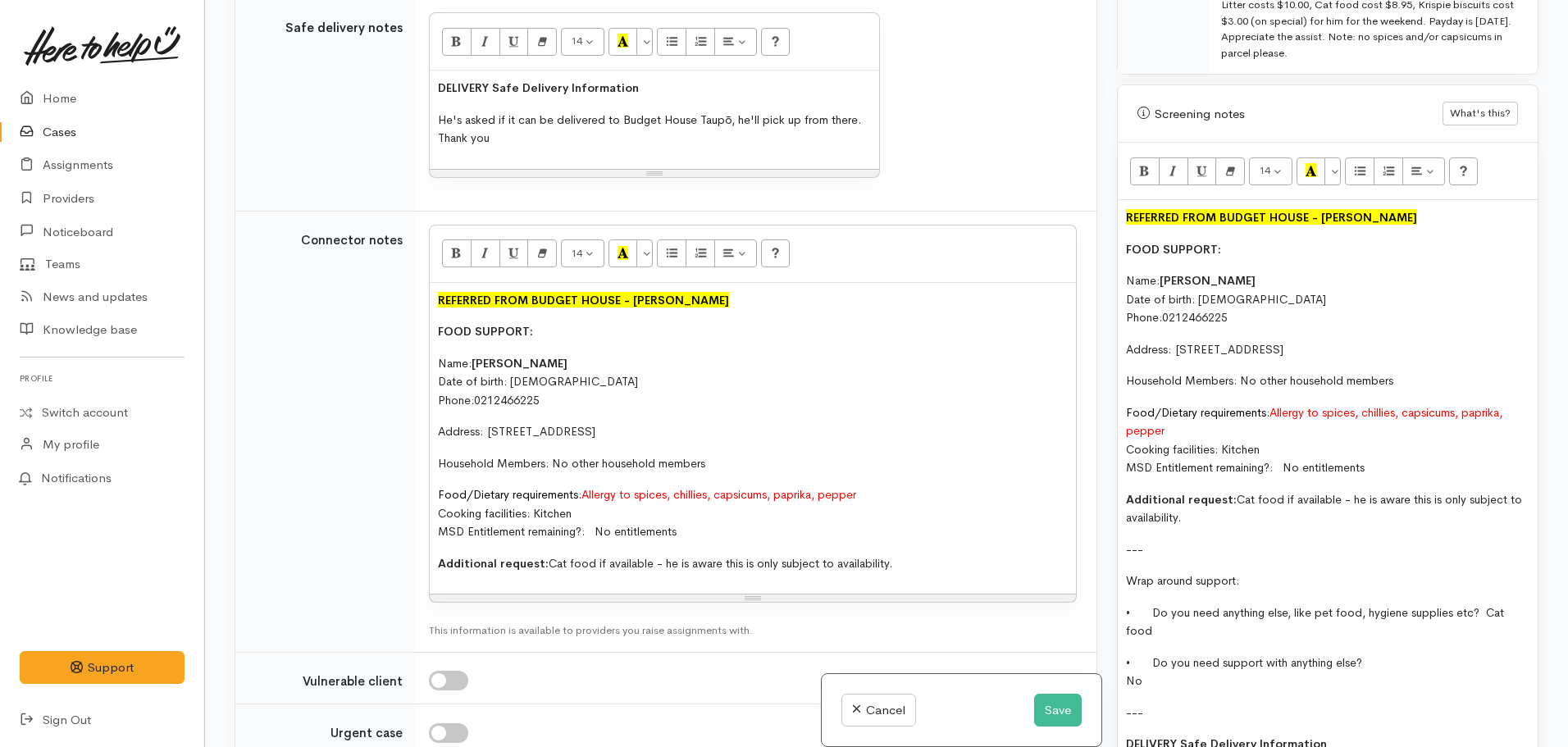
scroll to position [1723, 0]
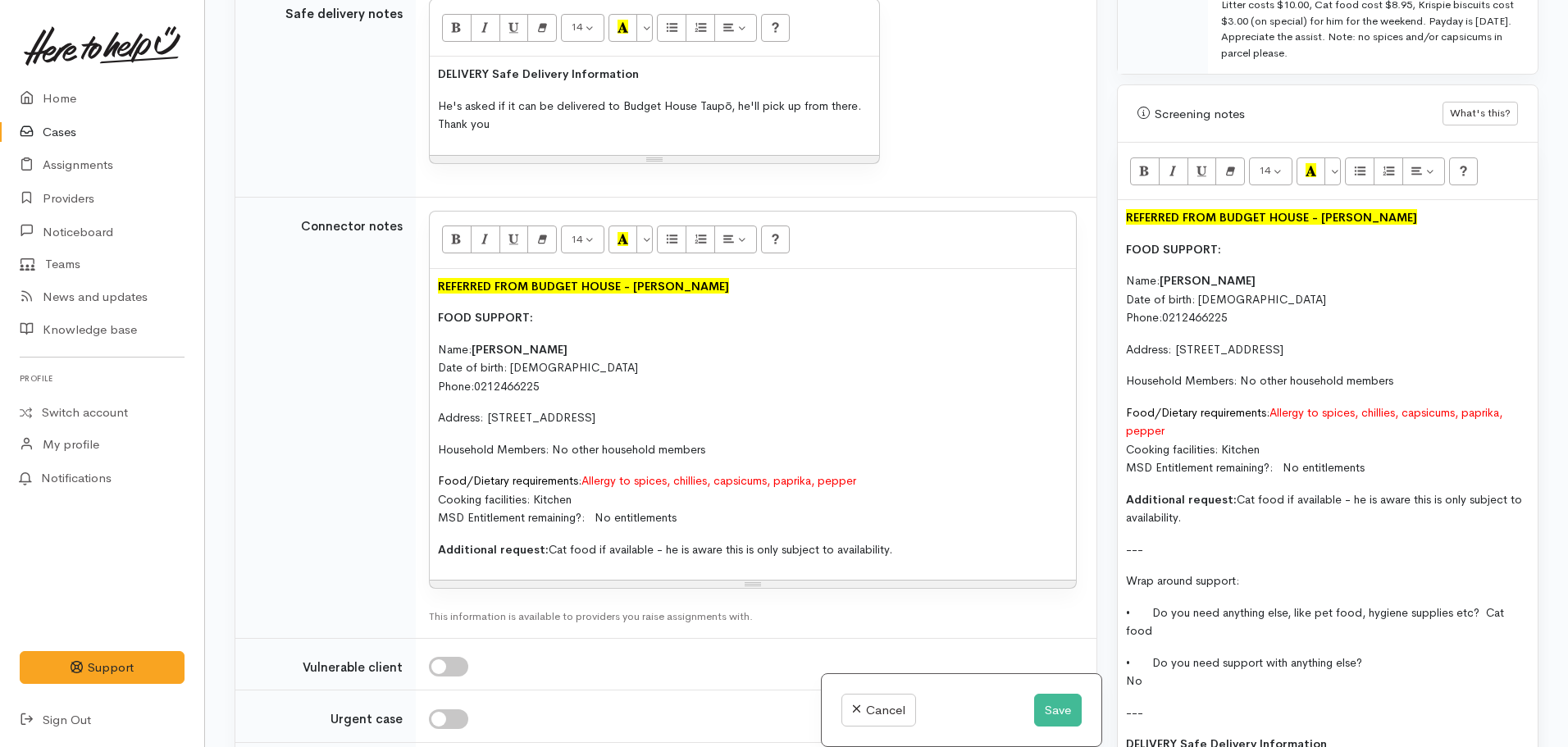
click at [432, 318] on div "REFERRED FROM BUDGET HOUSE - [PERSON_NAME] FOOD SUPPORT: Name: [PERSON_NAME] Da…" at bounding box center [752, 425] width 646 height 312
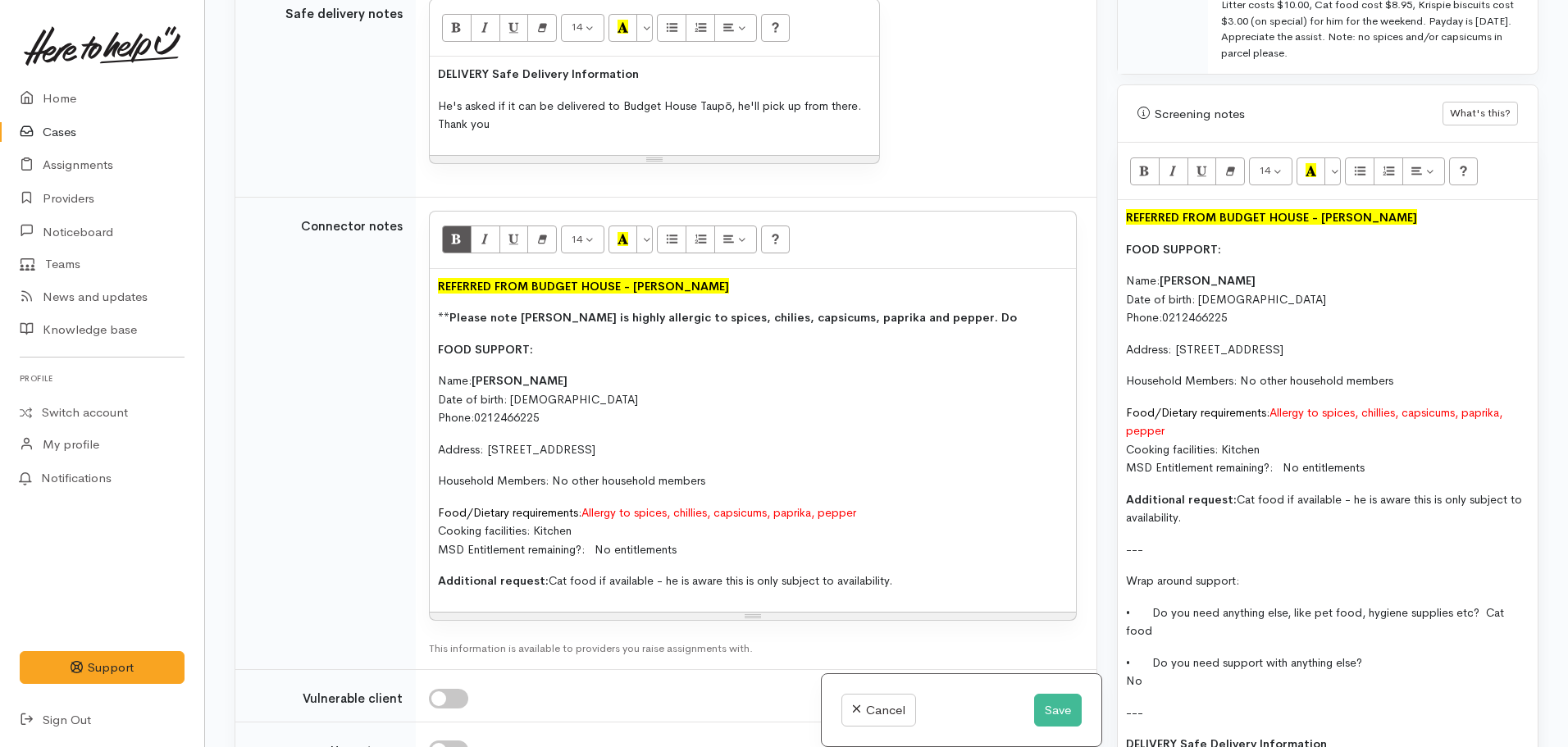
click at [715, 316] on span "**Please note [PERSON_NAME] is highly allergic to spices, chilies, capsicums, p…" at bounding box center [727, 317] width 579 height 15
click at [966, 322] on p "**Please note [PERSON_NAME] is highly allergic to spices, chillies, capsicums, …" at bounding box center [753, 318] width 630 height 19
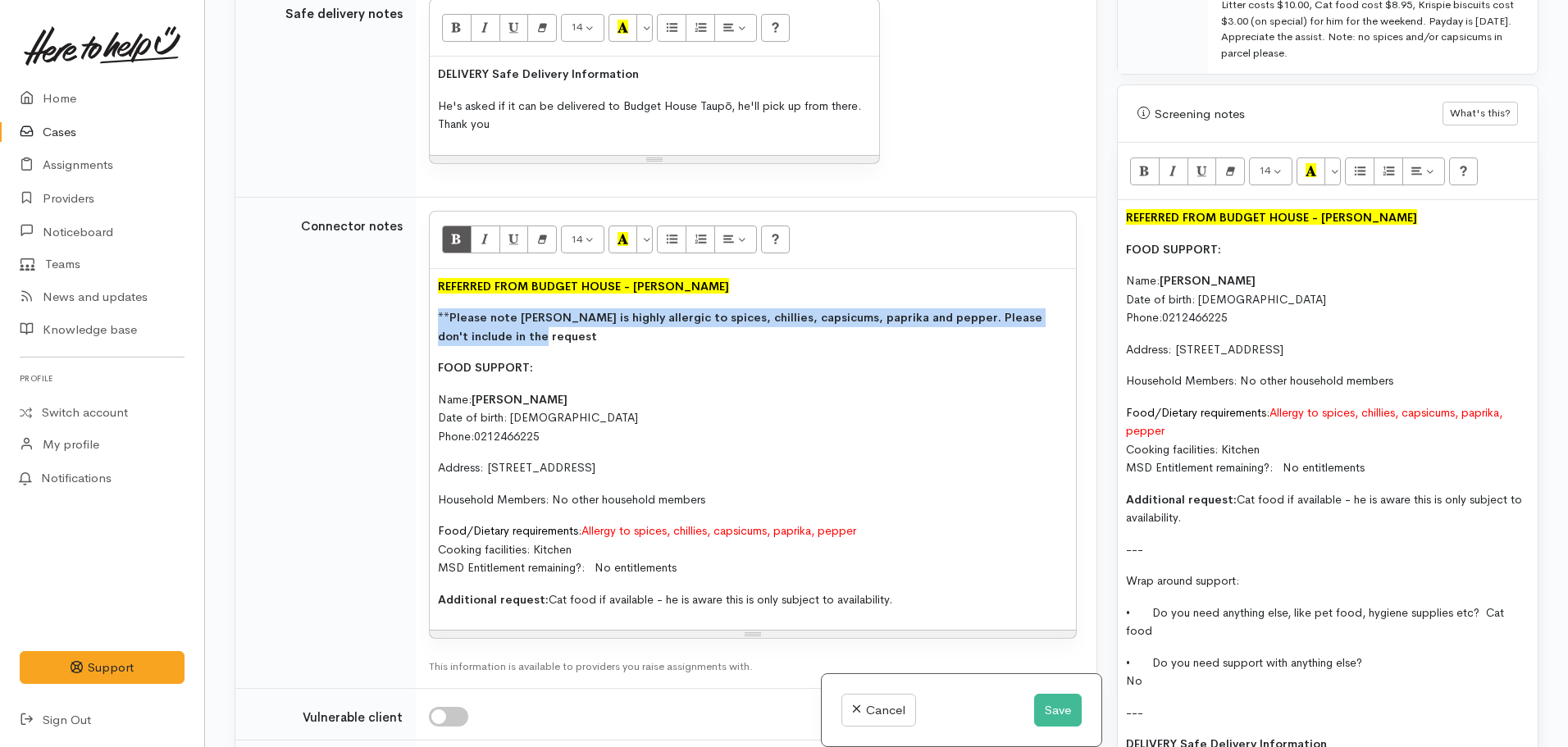
drag, startPoint x: 452, startPoint y: 306, endPoint x: 425, endPoint y: 295, distance: 29.2
click at [426, 296] on td "14 8 9 10 11 12 14 18 24 36 Background Color Transparent Select #ffff00 Text Co…" at bounding box center [756, 442] width 681 height 491
click at [512, 330] on p "**Please note [PERSON_NAME] is highly allergic to spices, chillies, capsicums, …" at bounding box center [753, 326] width 630 height 37
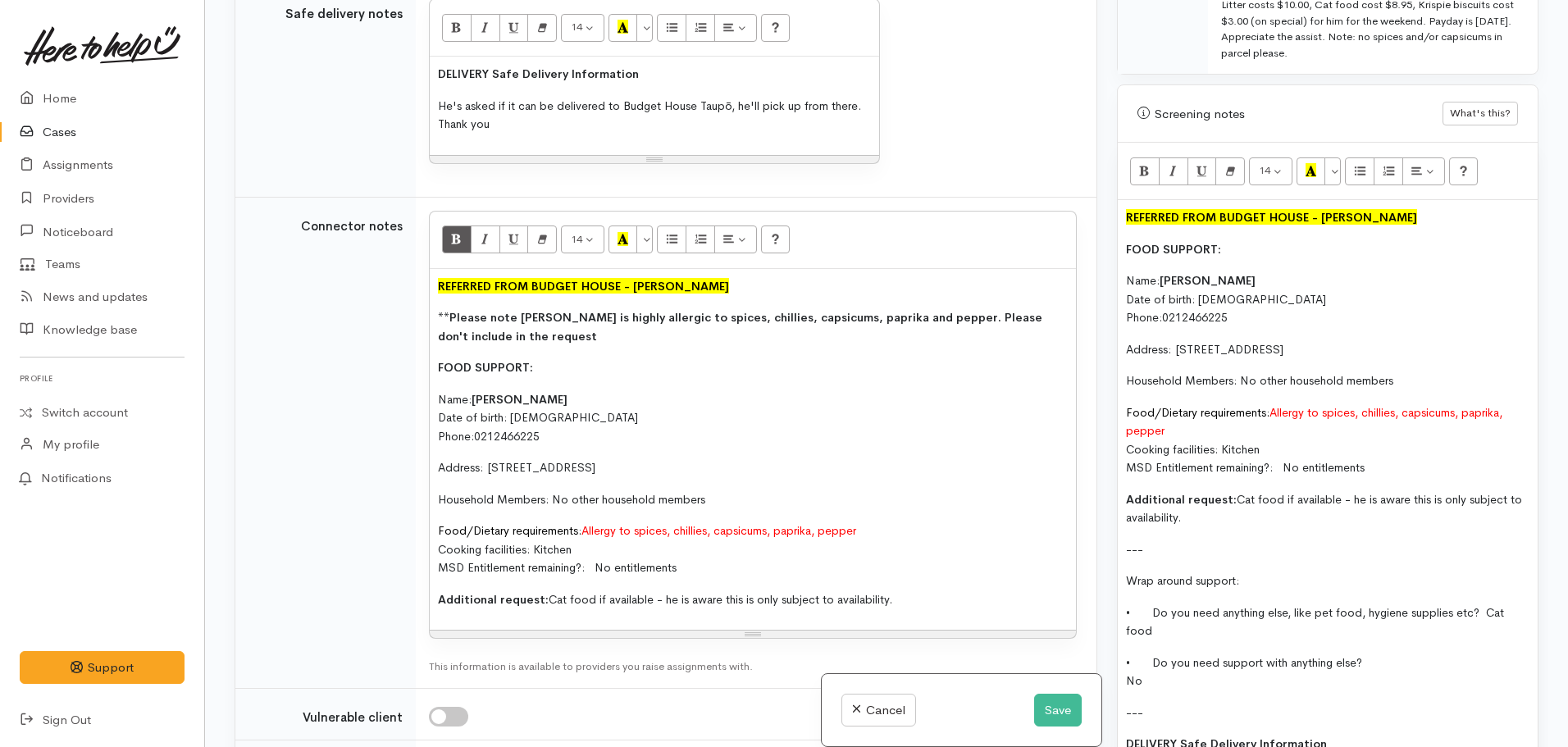
click at [484, 316] on span "**Please note [PERSON_NAME] is highly allergic to spices, chillies, capsicums, …" at bounding box center [740, 326] width 604 height 34
drag, startPoint x: 495, startPoint y: 316, endPoint x: 452, endPoint y: 311, distance: 43.3
click at [452, 311] on span "**Please note [PERSON_NAME] is highly allergic to spices, chillies, capsicums, …" at bounding box center [740, 326] width 604 height 34
drag, startPoint x: 478, startPoint y: 318, endPoint x: 454, endPoint y: 322, distance: 24.3
click at [454, 322] on span "**Note [PERSON_NAME] is highly allergic to spices, chillies, capsicums, paprika…" at bounding box center [738, 326] width 600 height 34
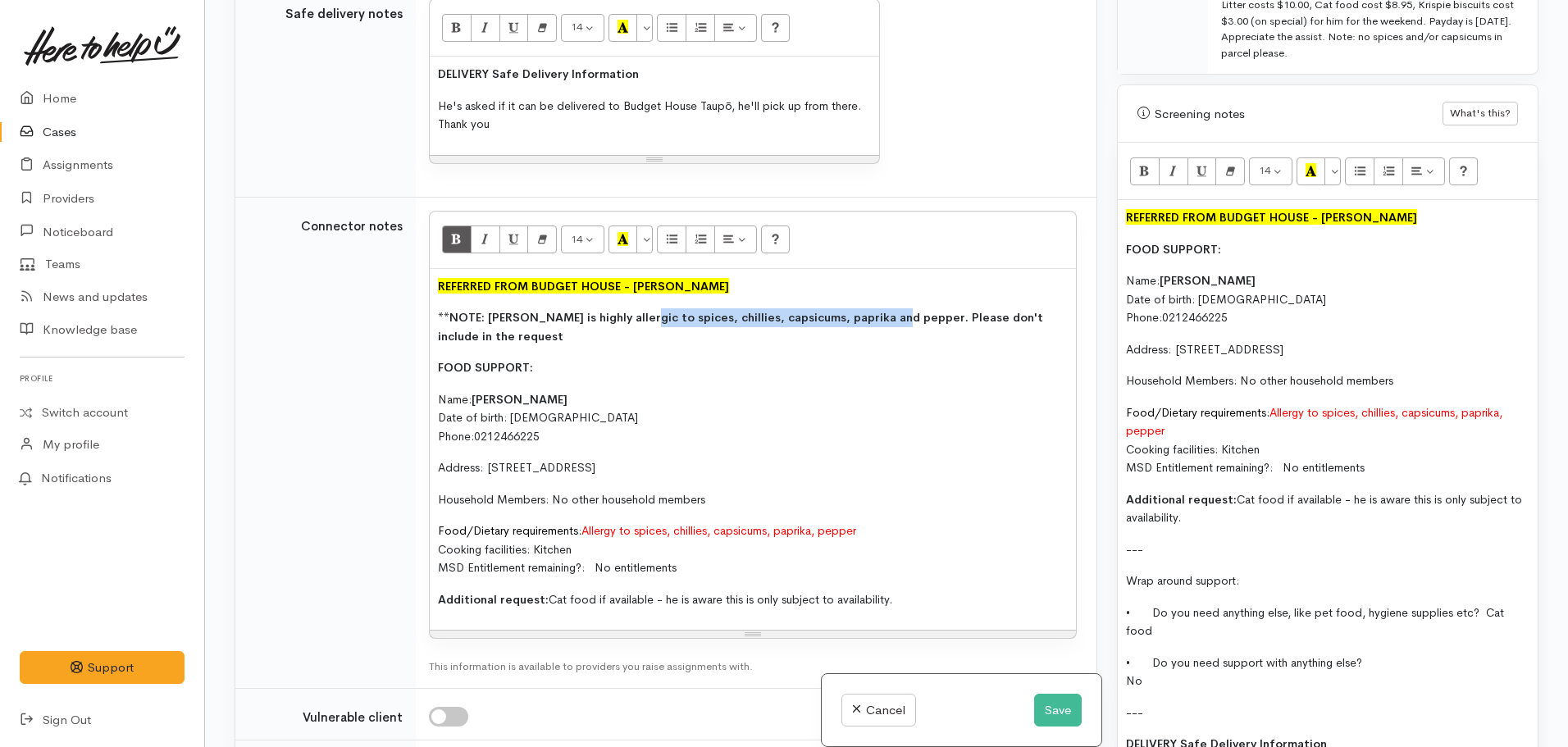
drag, startPoint x: 635, startPoint y: 319, endPoint x: 880, endPoint y: 318, distance: 245.0
click at [880, 318] on span "**NOTE: [PERSON_NAME] is highly allergic to spices, chillies, capsicums, paprik…" at bounding box center [740, 326] width 605 height 34
click at [645, 236] on button "More Color" at bounding box center [644, 239] width 16 height 28
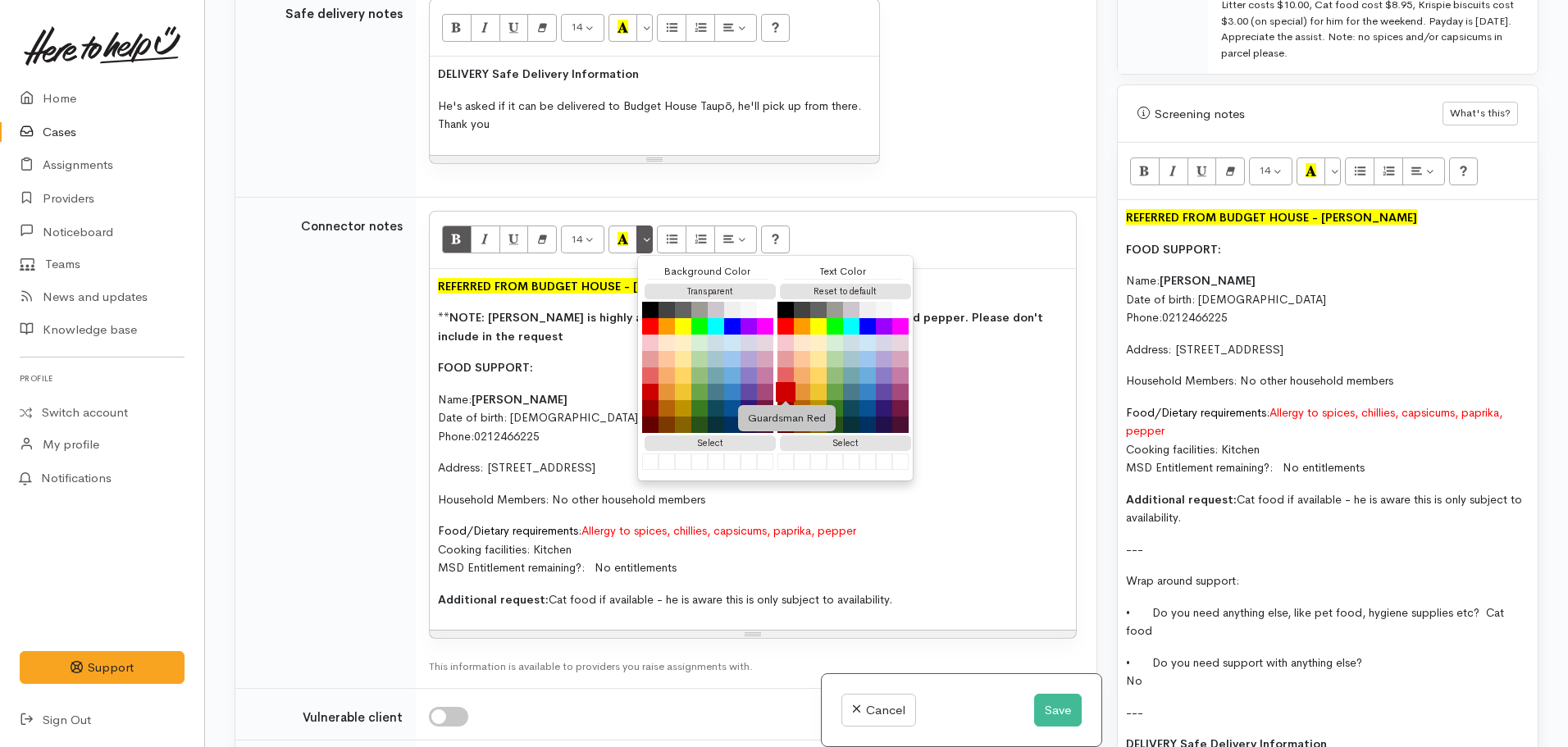
click at [787, 391] on button "Guardsman Red" at bounding box center [785, 392] width 20 height 20
click at [950, 374] on p "FOOD SUPPORT:" at bounding box center [753, 367] width 630 height 19
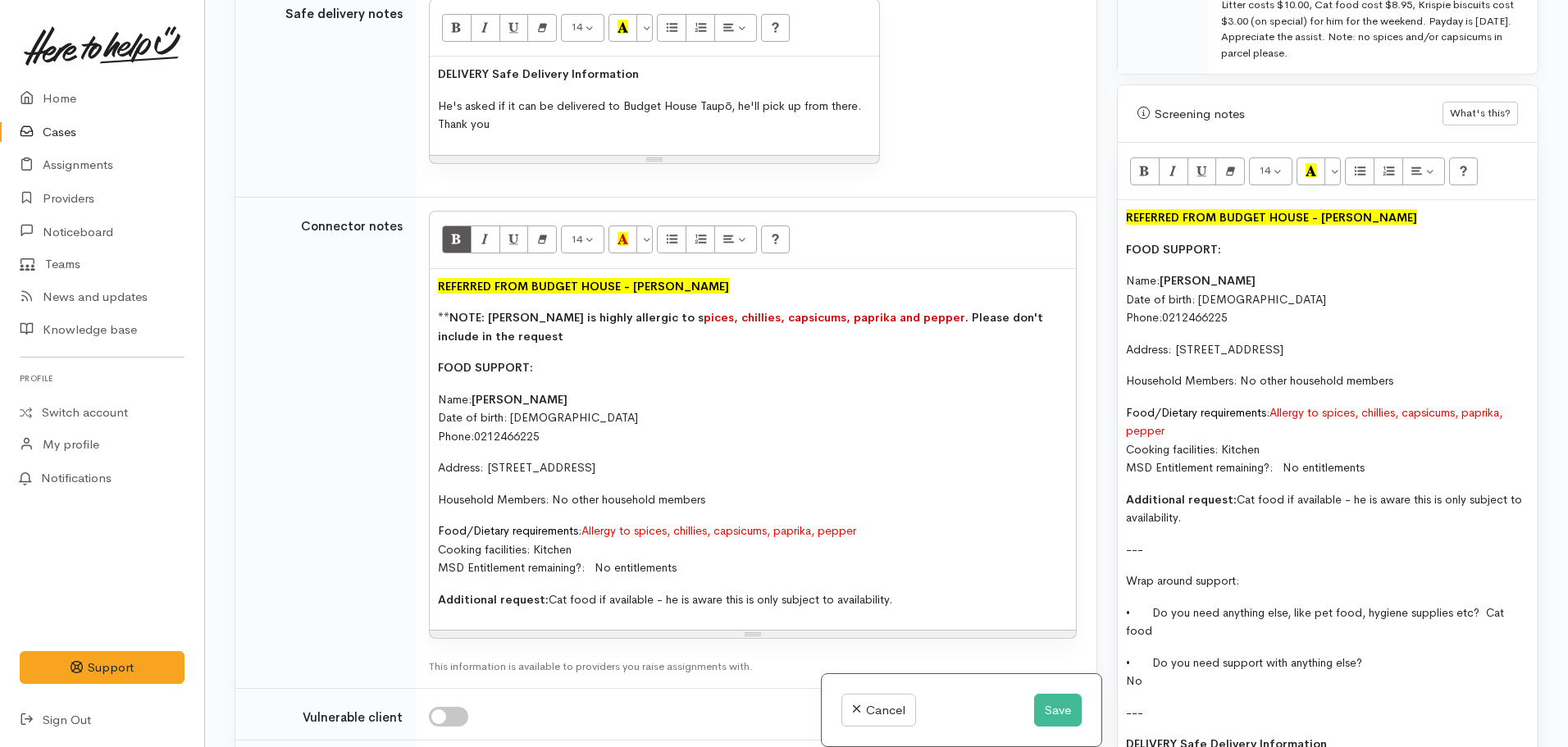
click at [726, 534] on span "Allergy to spices, chillies, capsicums, paprika, pepper" at bounding box center [719, 530] width 275 height 15
click at [884, 315] on span "**NOTE: [PERSON_NAME] is highly allergic to s pices, chillies, capsicums, papri…" at bounding box center [740, 326] width 605 height 34
click at [857, 323] on font "pices, chillies, capsicums, paprika and pepper" at bounding box center [835, 317] width 262 height 15
click at [626, 319] on span "**NOTE: [PERSON_NAME] is highly allergic to s pices, chillies, capsicums, papri…" at bounding box center [740, 326] width 605 height 34
click at [671, 308] on p "**NOTE: [PERSON_NAME] is highly allergic to spices, chillies, capsicums, paprik…" at bounding box center [753, 326] width 630 height 37
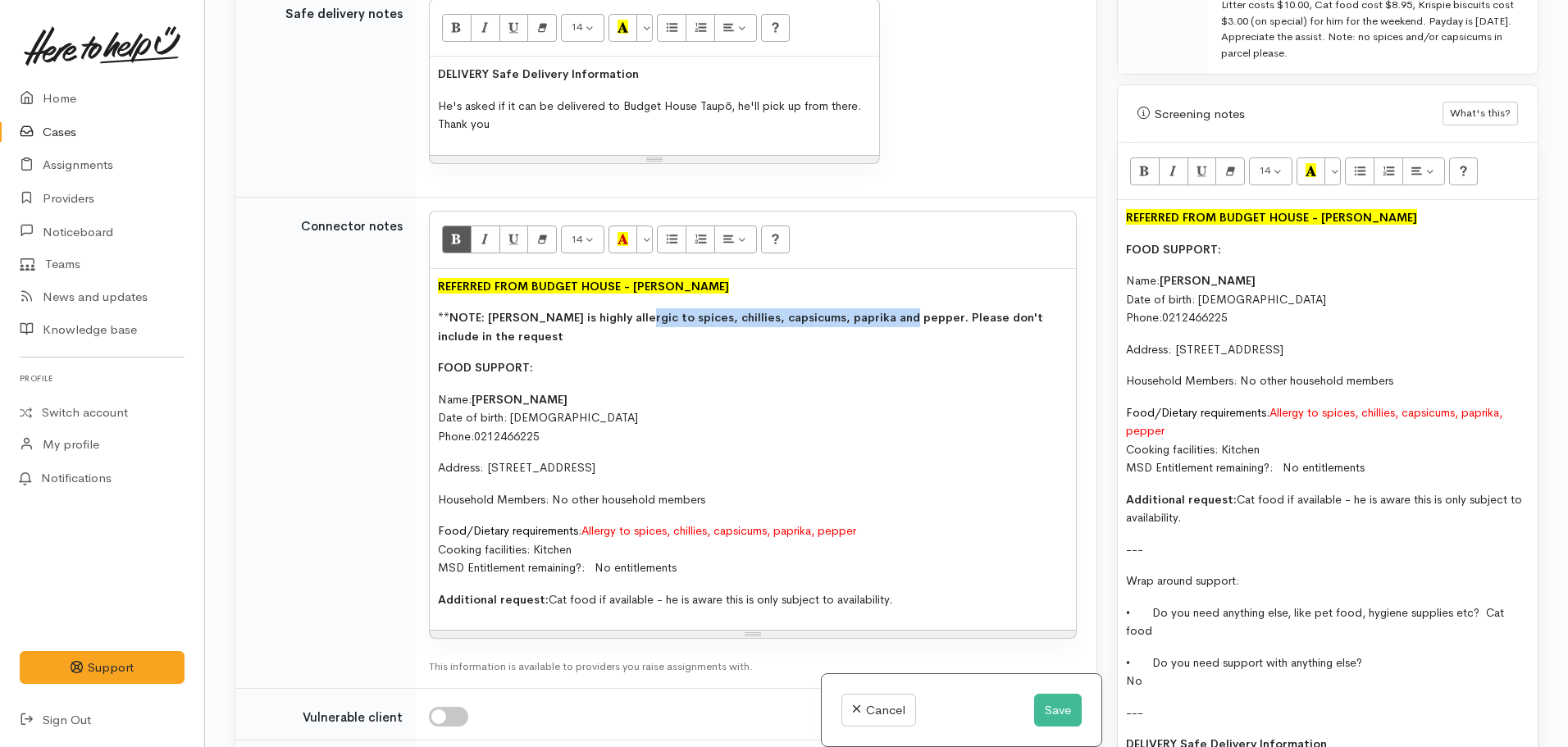
drag, startPoint x: 885, startPoint y: 315, endPoint x: 628, endPoint y: 323, distance: 257.1
click at [628, 323] on span "**NOTE: [PERSON_NAME] is highly allergic to spices, chillies, capsicums, paprik…" at bounding box center [740, 326] width 605 height 34
click at [652, 239] on button "More Color" at bounding box center [644, 239] width 16 height 28
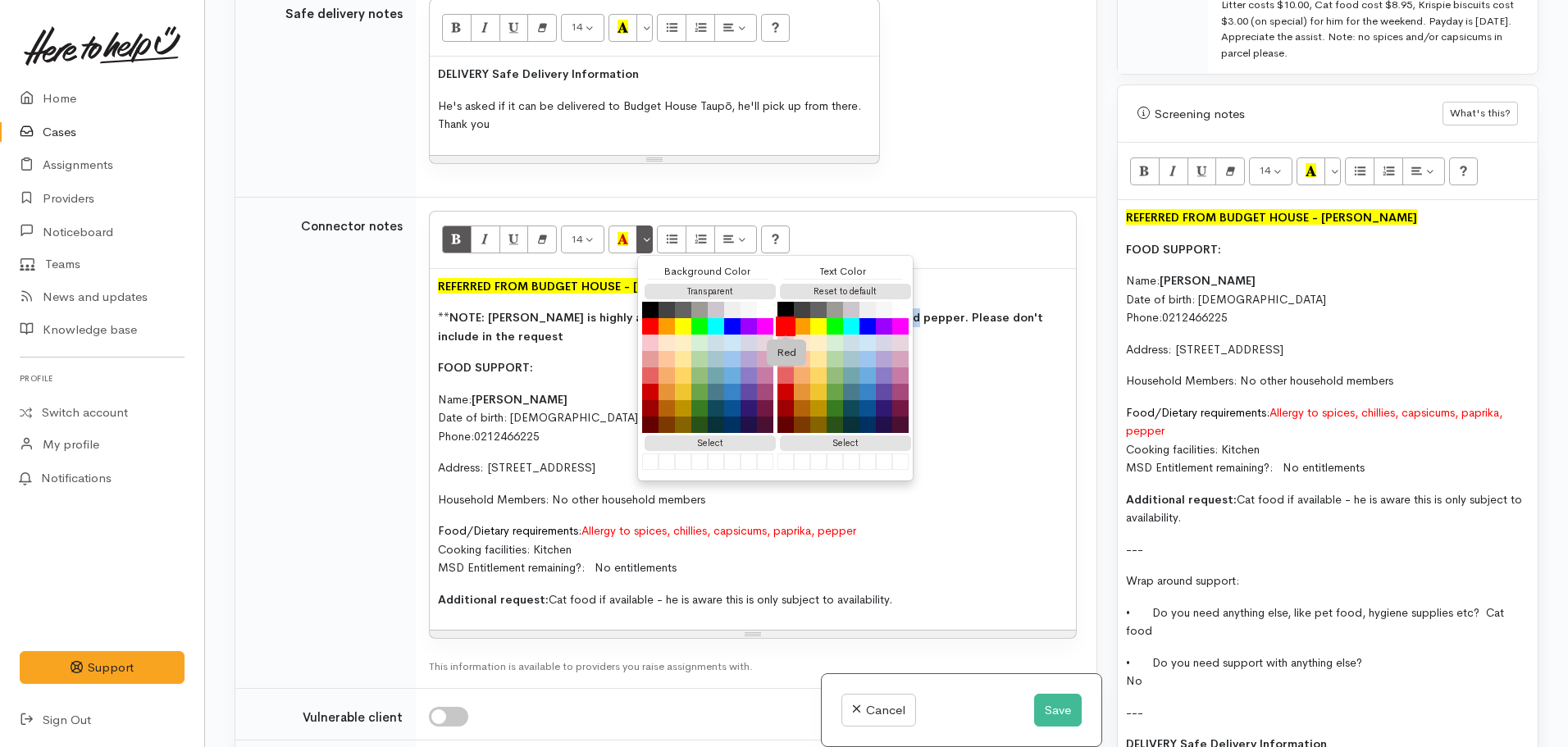
click at [783, 324] on button "Red" at bounding box center [785, 326] width 20 height 20
click at [603, 349] on div "REFERRED FROM BUDGET HOUSE - [PERSON_NAME] **NOTE: [PERSON_NAME] is highly alle…" at bounding box center [752, 450] width 646 height 361
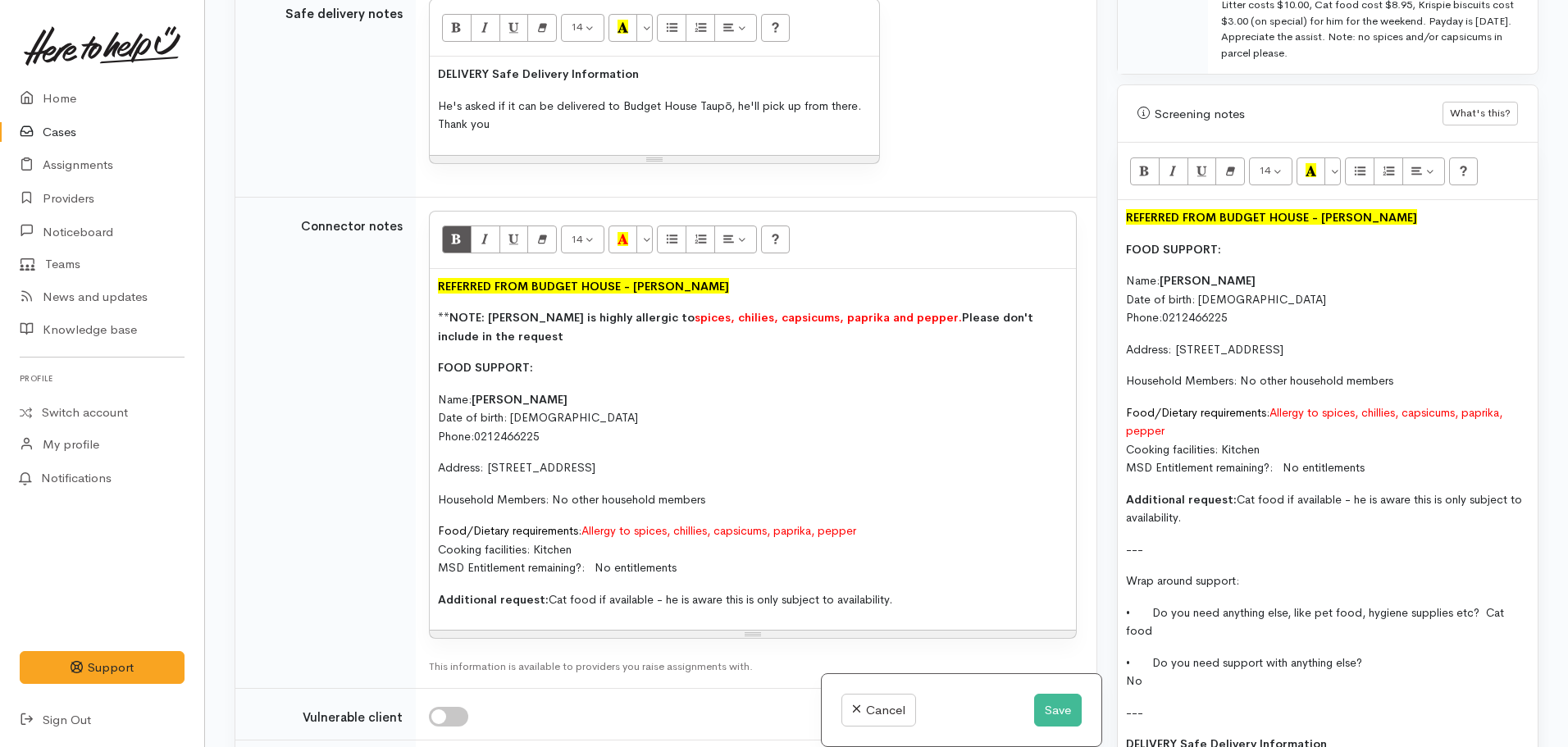
click at [697, 528] on span "Allergy to spices, chillies, capsicums, paprika, pepper" at bounding box center [719, 530] width 275 height 15
drag, startPoint x: 565, startPoint y: 366, endPoint x: 409, endPoint y: 359, distance: 156.2
click at [409, 359] on tr "Connector notes 14 8 9 10 11 12 14 18 24 36 Background Color Transparent Select…" at bounding box center [665, 442] width 861 height 491
click at [509, 238] on icon "Underline (CTRL+U)" at bounding box center [514, 239] width 10 height 14
click at [612, 426] on p "Name: [PERSON_NAME] Date of birth: [DEMOGRAPHIC_DATA] Phone:  [PHONE_NUMBER]" at bounding box center [753, 418] width 630 height 56
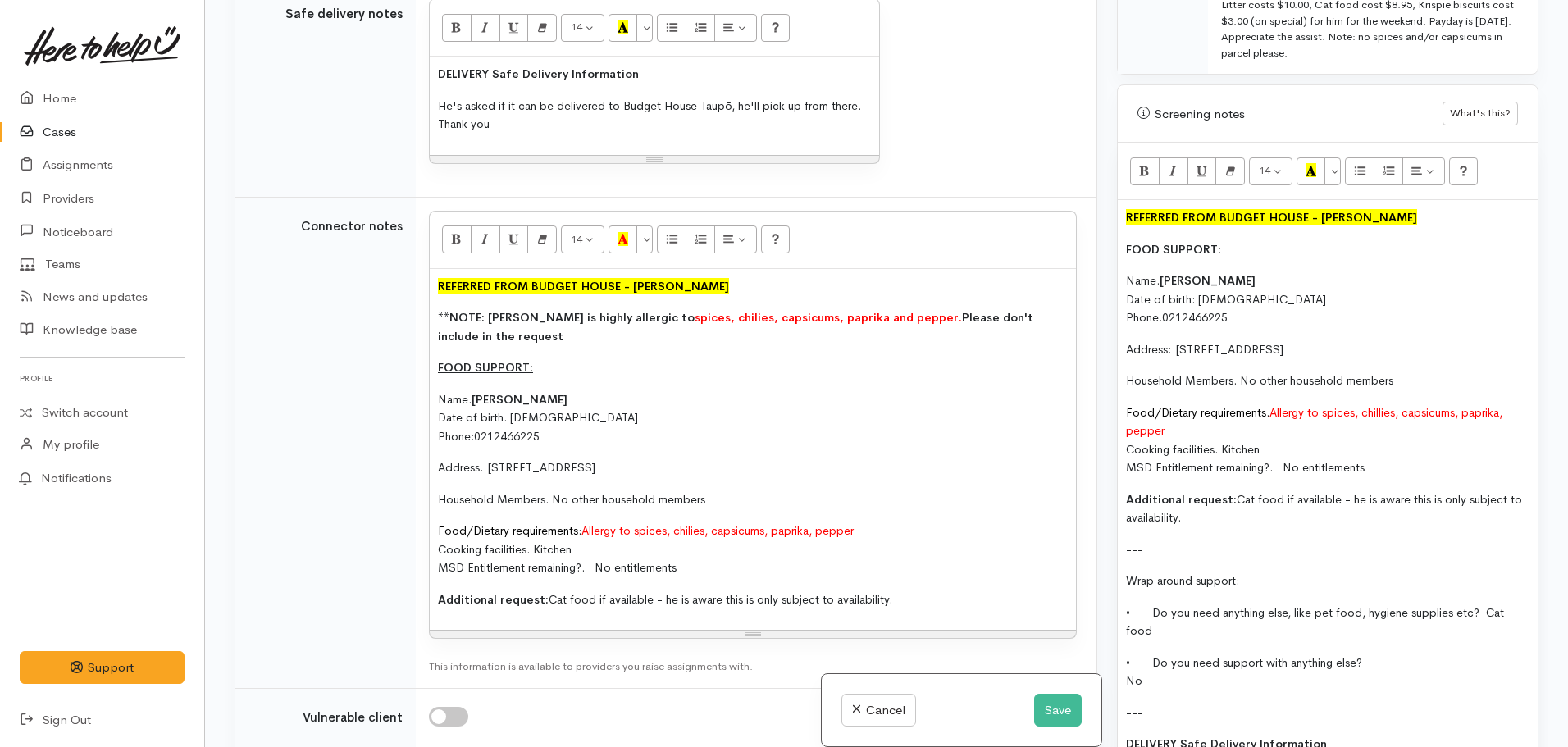
drag, startPoint x: 1213, startPoint y: 509, endPoint x: 1057, endPoint y: 188, distance: 356.9
click at [1057, 188] on div "Related cases There are other cases potentially from the same person, address o…" at bounding box center [886, 374] width 1324 height 747
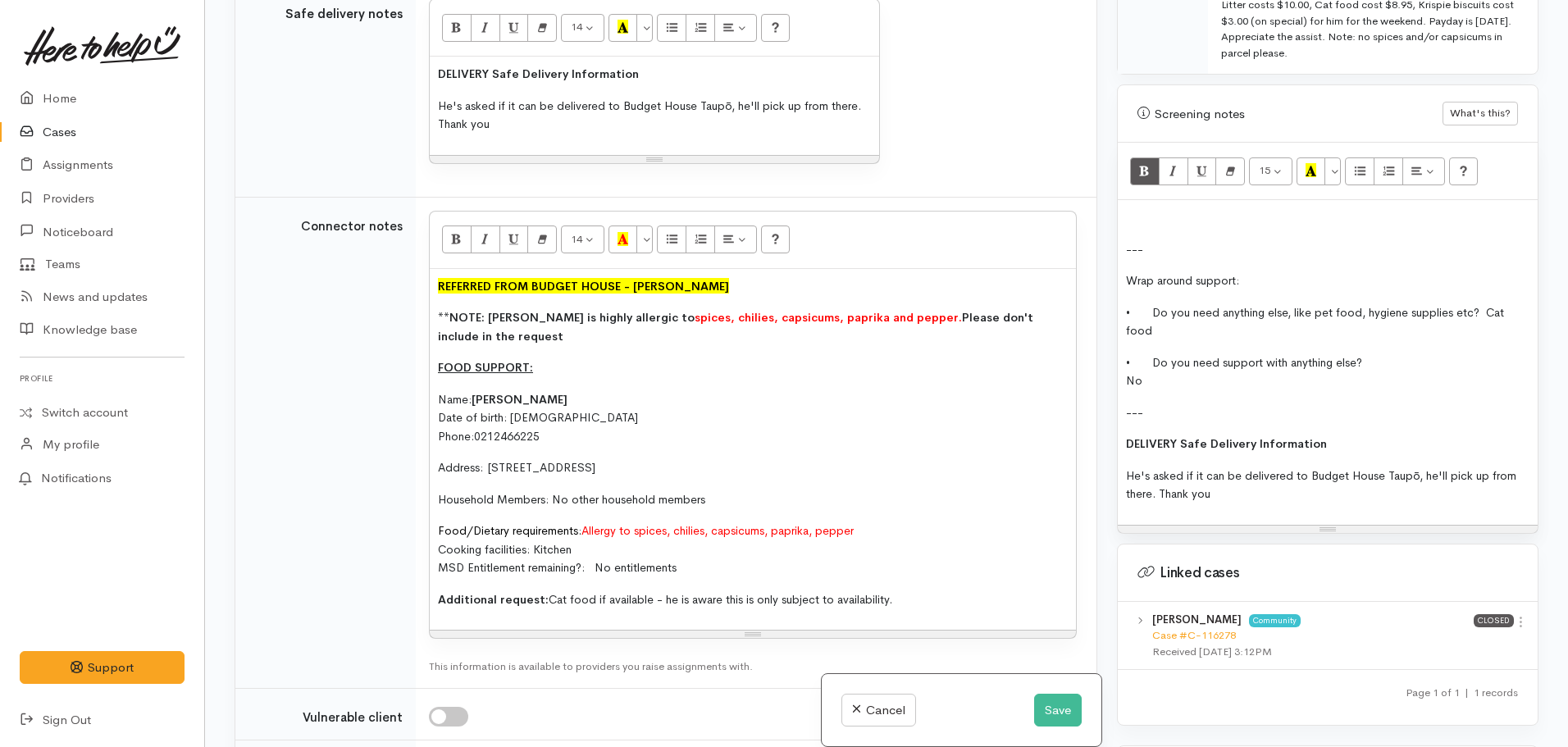
drag, startPoint x: 919, startPoint y: 591, endPoint x: 392, endPoint y: 276, distance: 614.0
click at [389, 277] on tr "Connector notes 14 8 9 10 11 12 14 18 24 36 Background Color Transparent Select…" at bounding box center [665, 442] width 861 height 491
copy div "REFERRED FROM BUDGET HOUSE - [PERSON_NAME] **NOTE: [PERSON_NAME] is highly alle…"
click at [1138, 208] on p at bounding box center [1327, 218] width 404 height 19
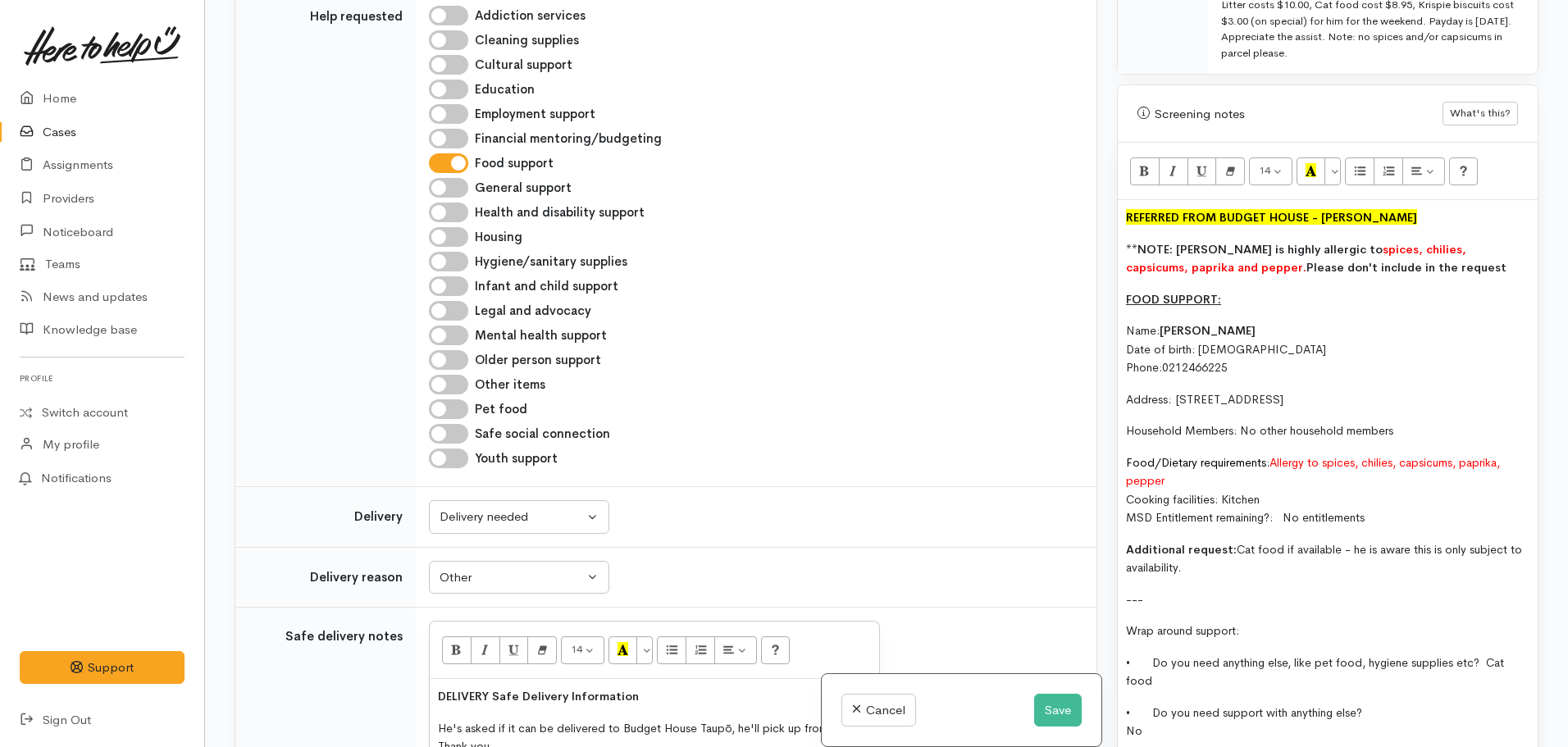
scroll to position [690, 0]
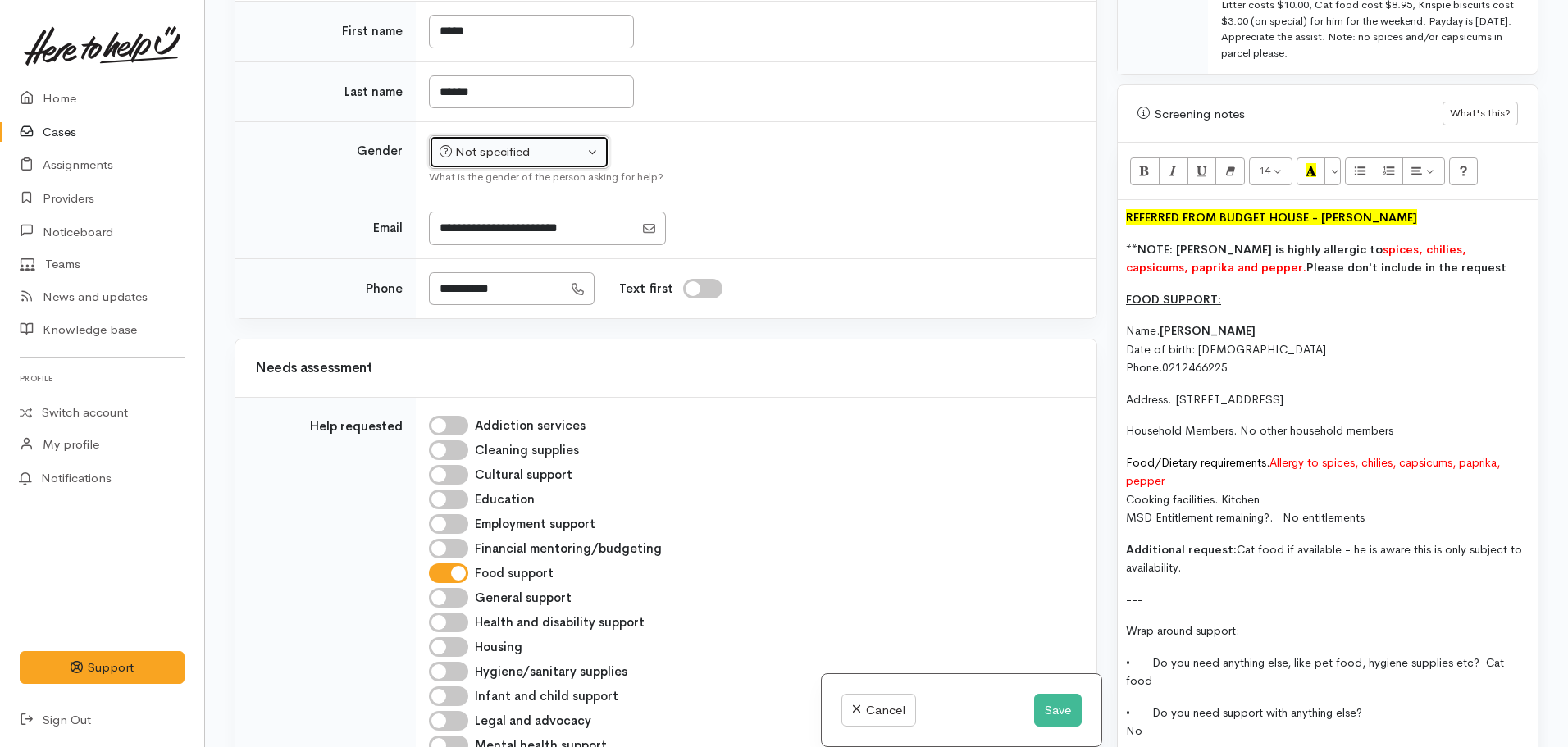
drag, startPoint x: 498, startPoint y: 156, endPoint x: 502, endPoint y: 177, distance: 21.4
click at [499, 156] on div "Not specified" at bounding box center [512, 152] width 145 height 19
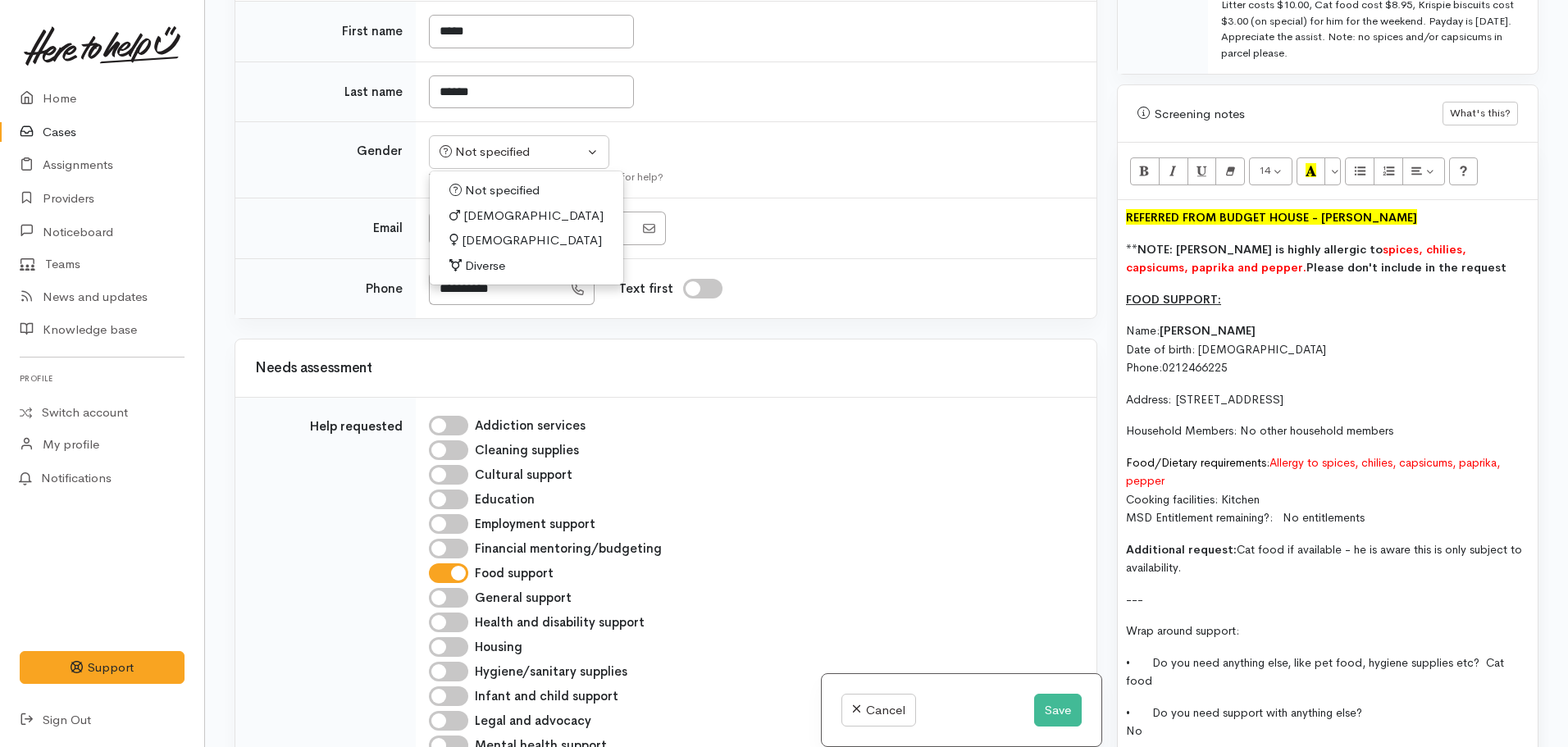
drag, startPoint x: 476, startPoint y: 219, endPoint x: 541, endPoint y: 262, distance: 77.9
click at [477, 218] on span "[DEMOGRAPHIC_DATA]" at bounding box center [533, 216] width 140 height 19
select select "[DEMOGRAPHIC_DATA]"
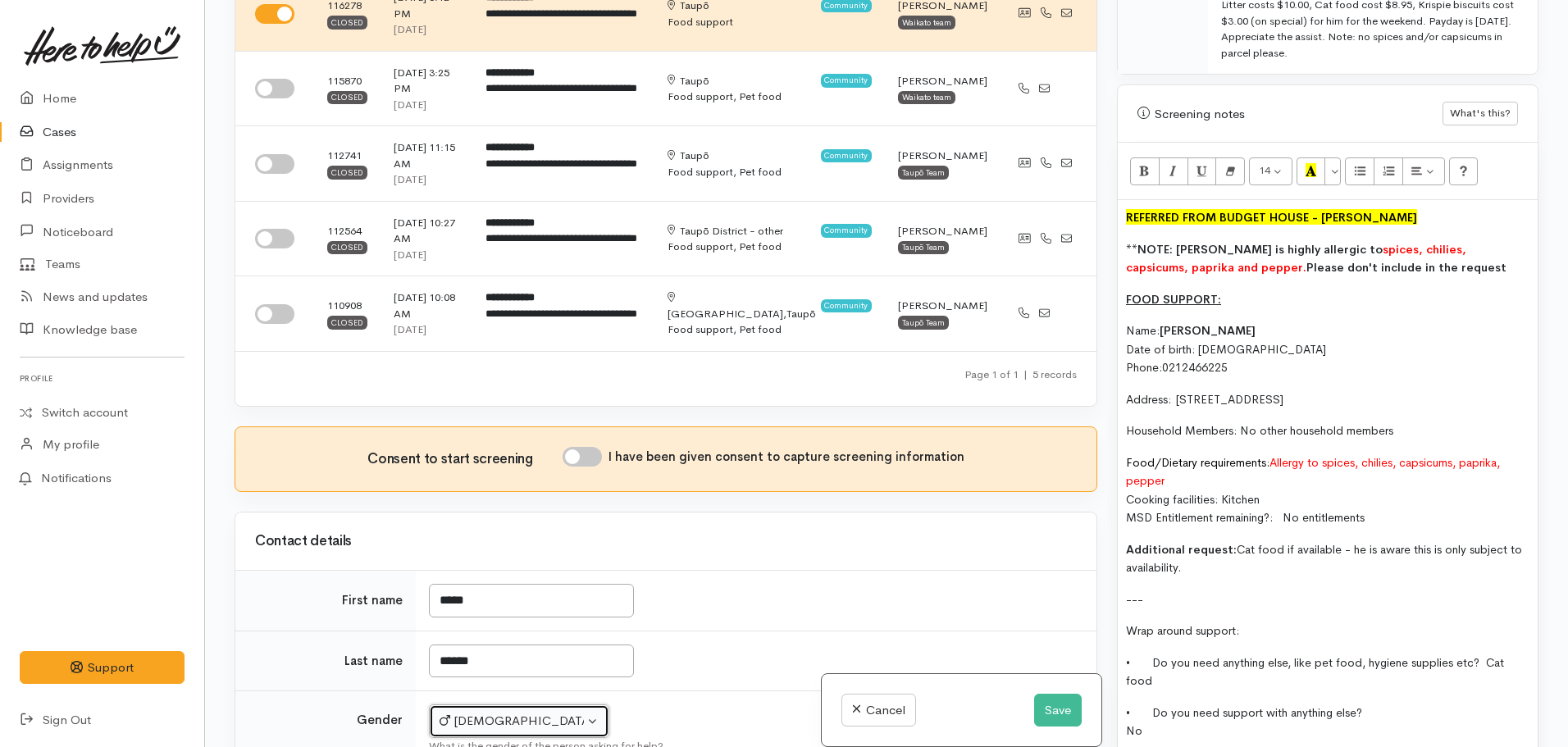
scroll to position [0, 0]
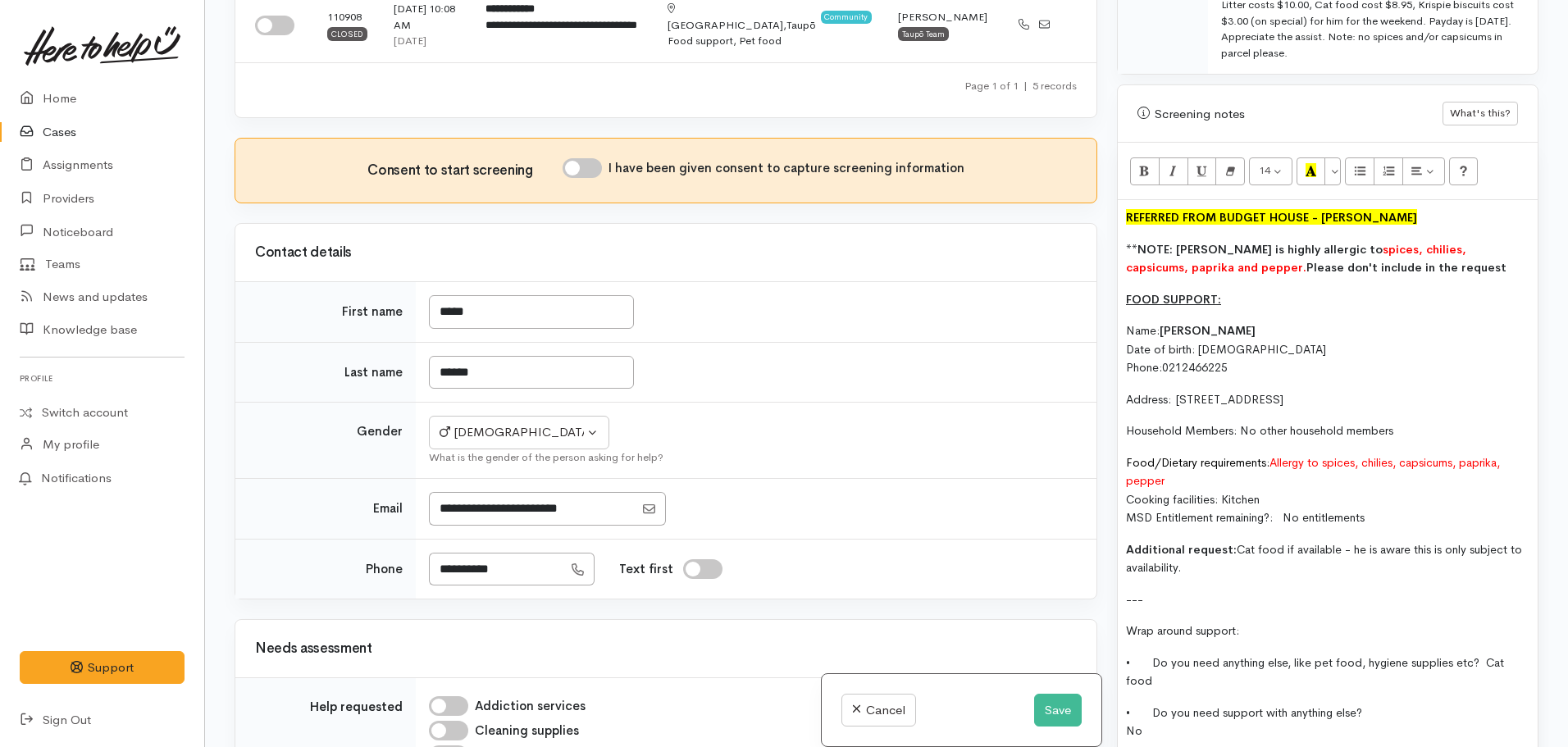
click at [585, 170] on input "I have been given consent to capture screening information" at bounding box center [583, 168] width 40 height 20
checkbox input "true"
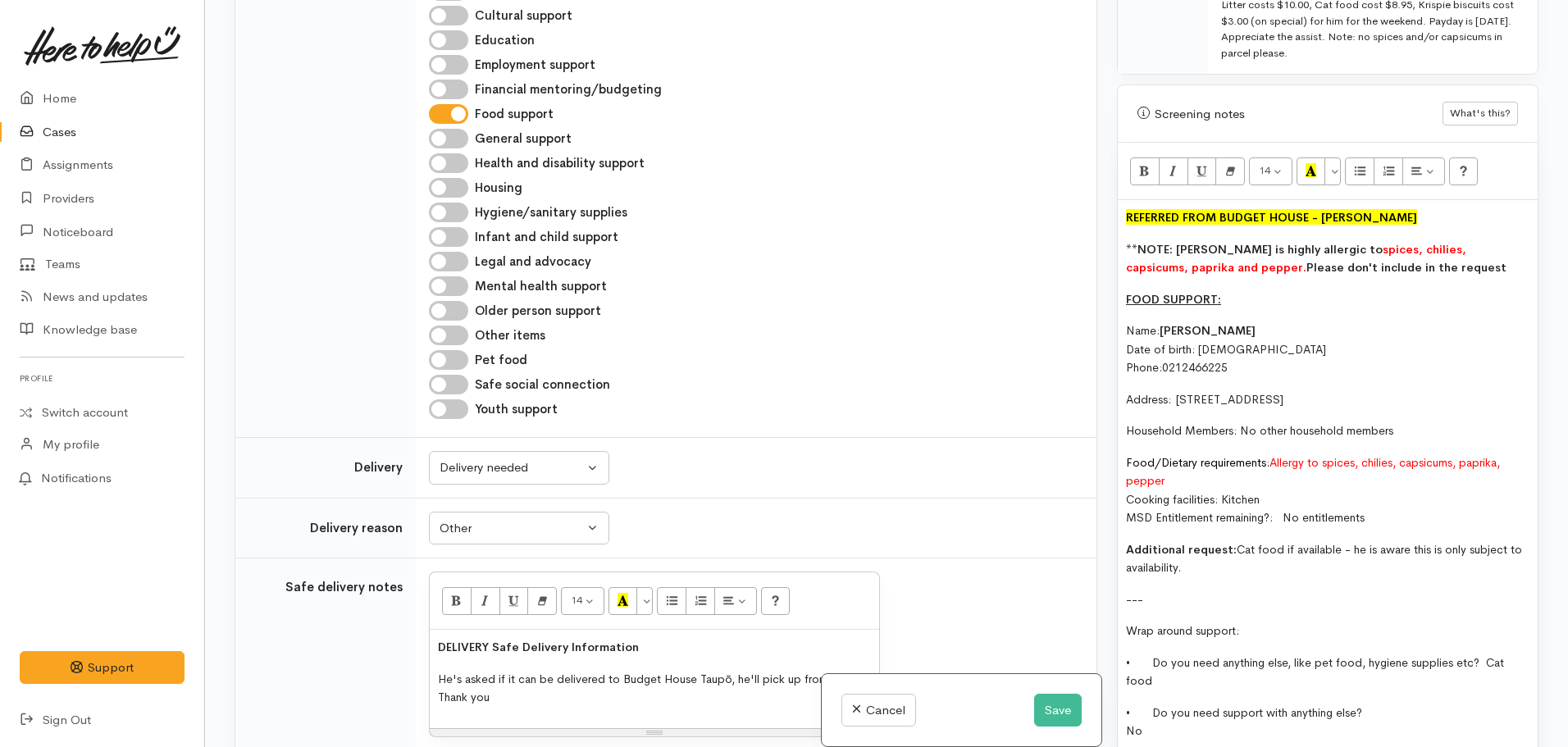
scroll to position [984, 0]
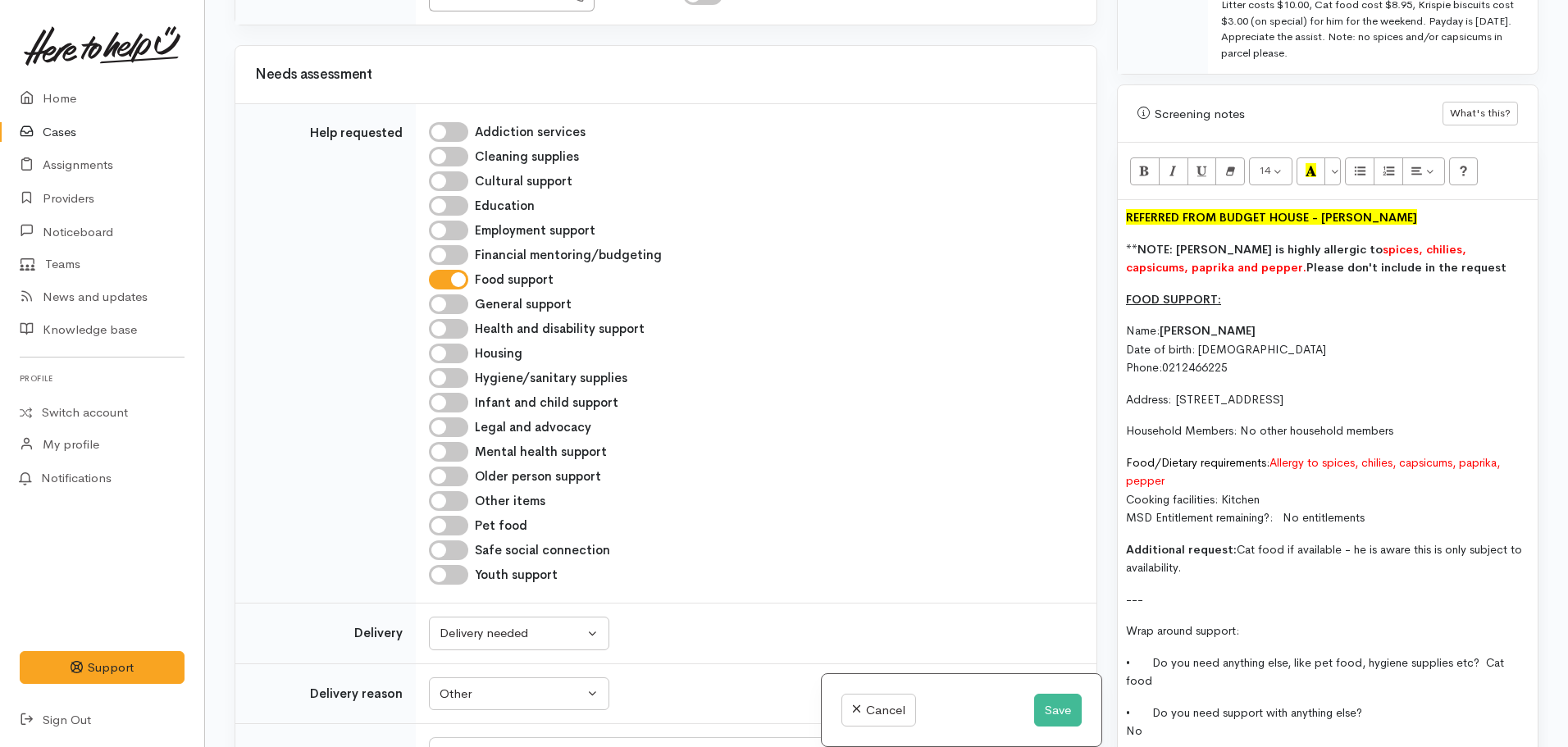
click at [439, 527] on input "Pet food" at bounding box center [448, 525] width 40 height 20
checkbox input "true"
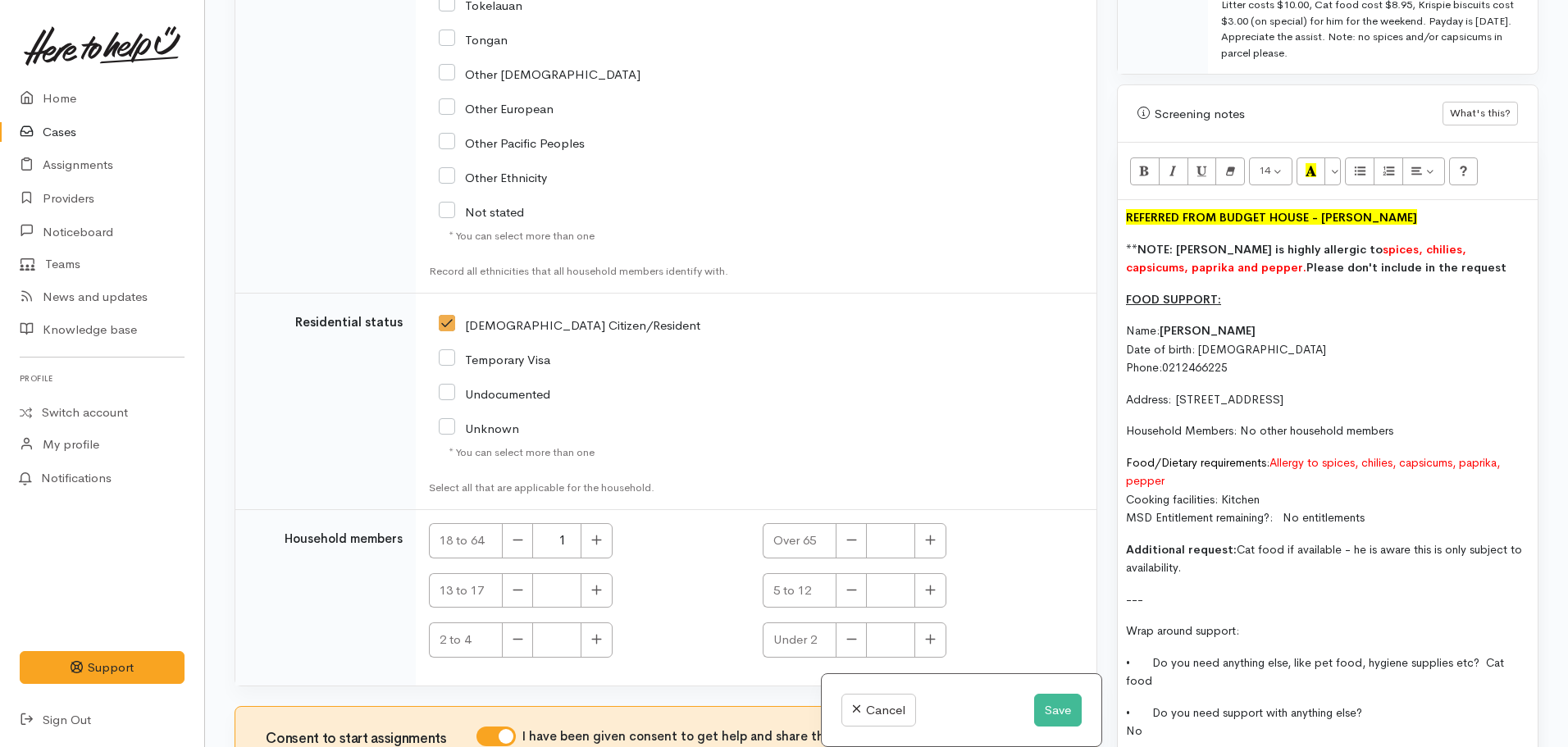
scroll to position [3560, 0]
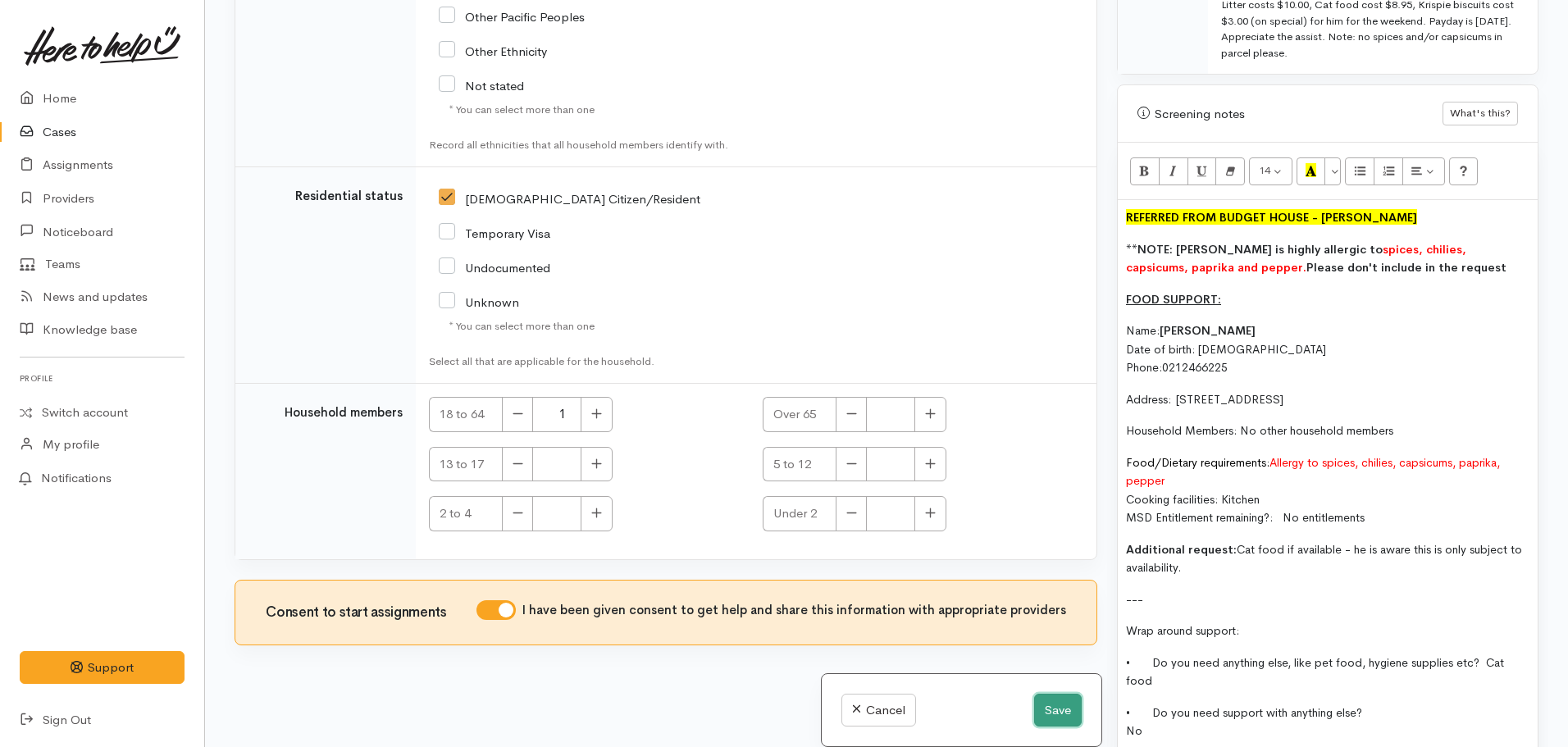
click at [1040, 715] on button "Save" at bounding box center [1058, 710] width 47 height 34
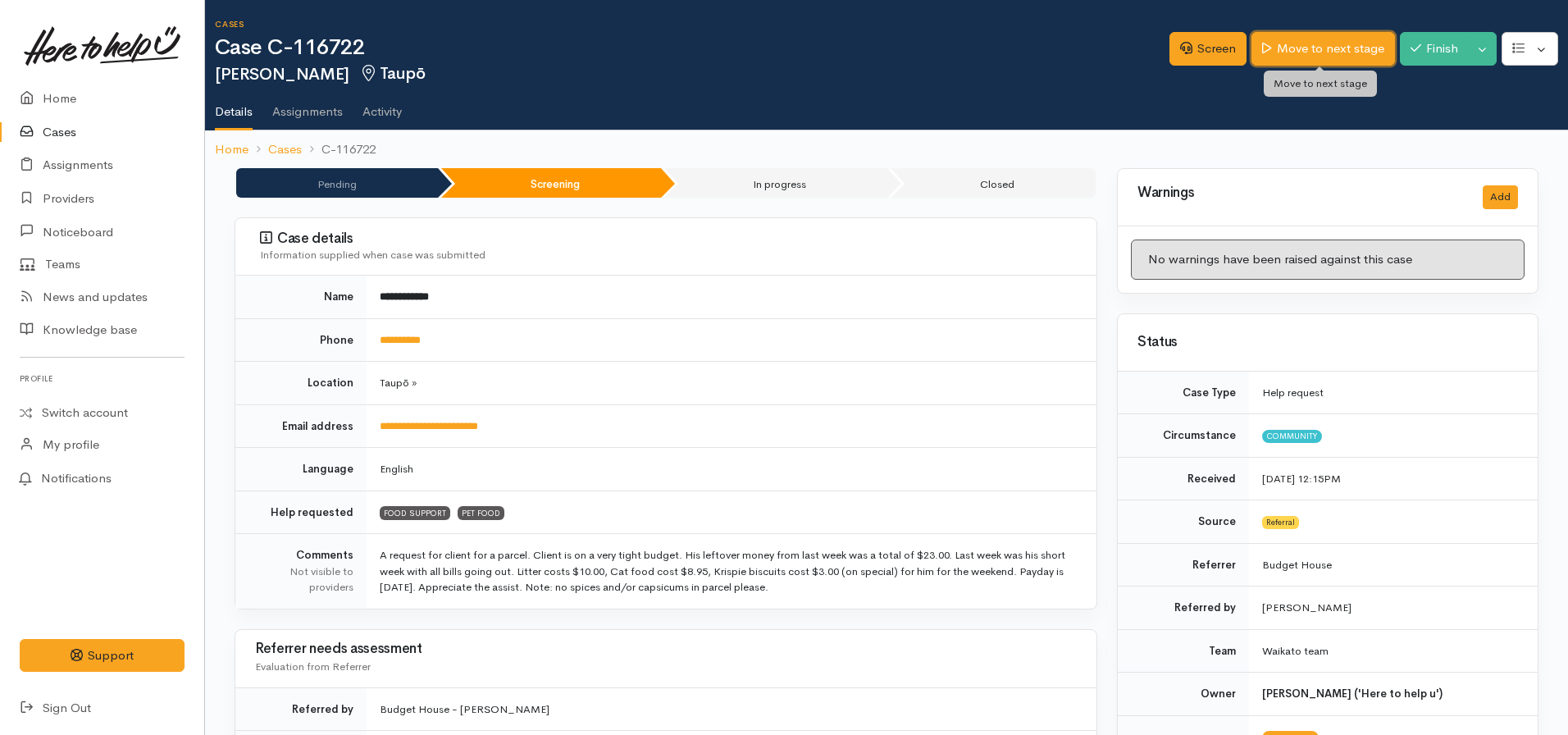
click at [1348, 50] on link "Move to next stage" at bounding box center [1323, 48] width 143 height 34
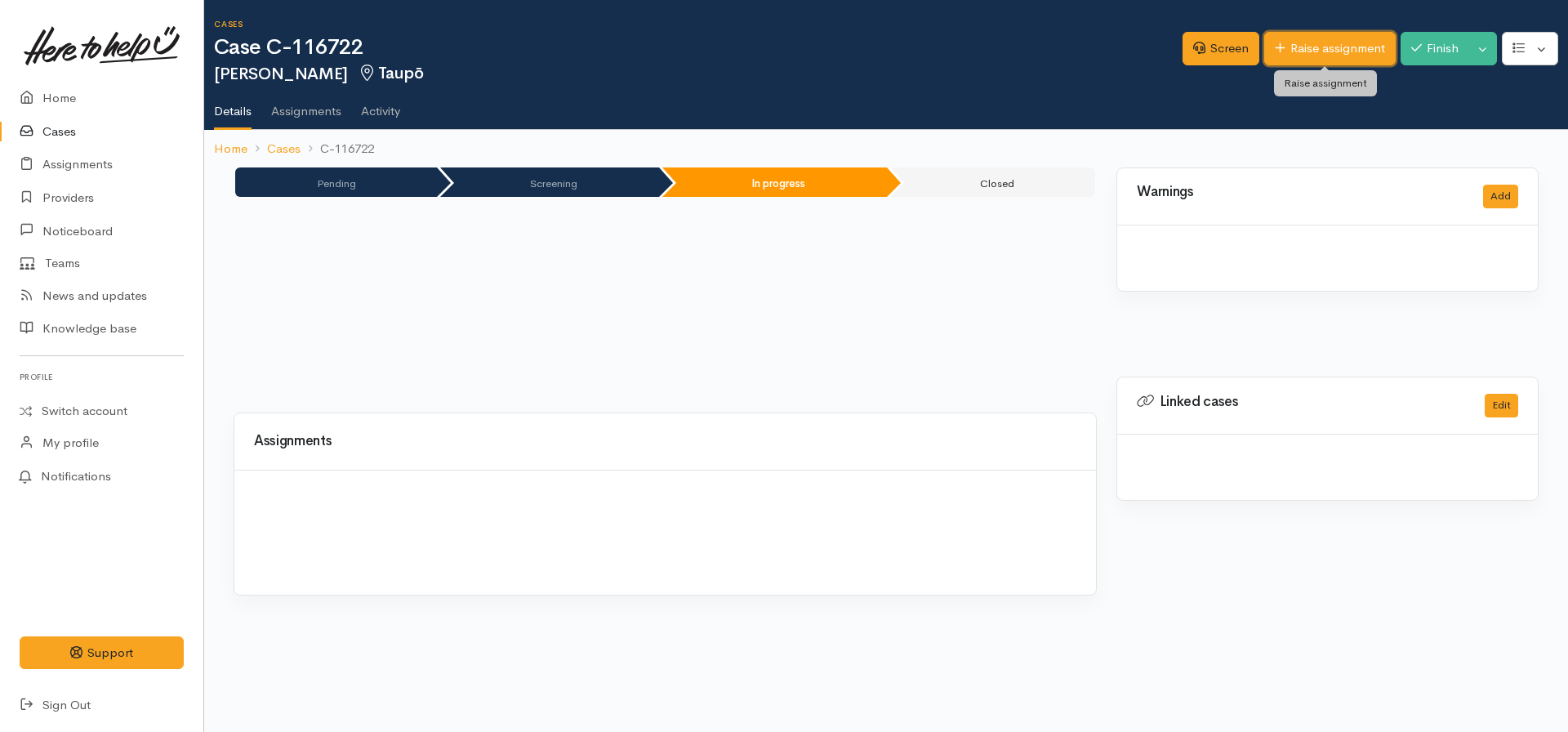
click at [1329, 54] on link "Raise assignment" at bounding box center [1330, 48] width 131 height 33
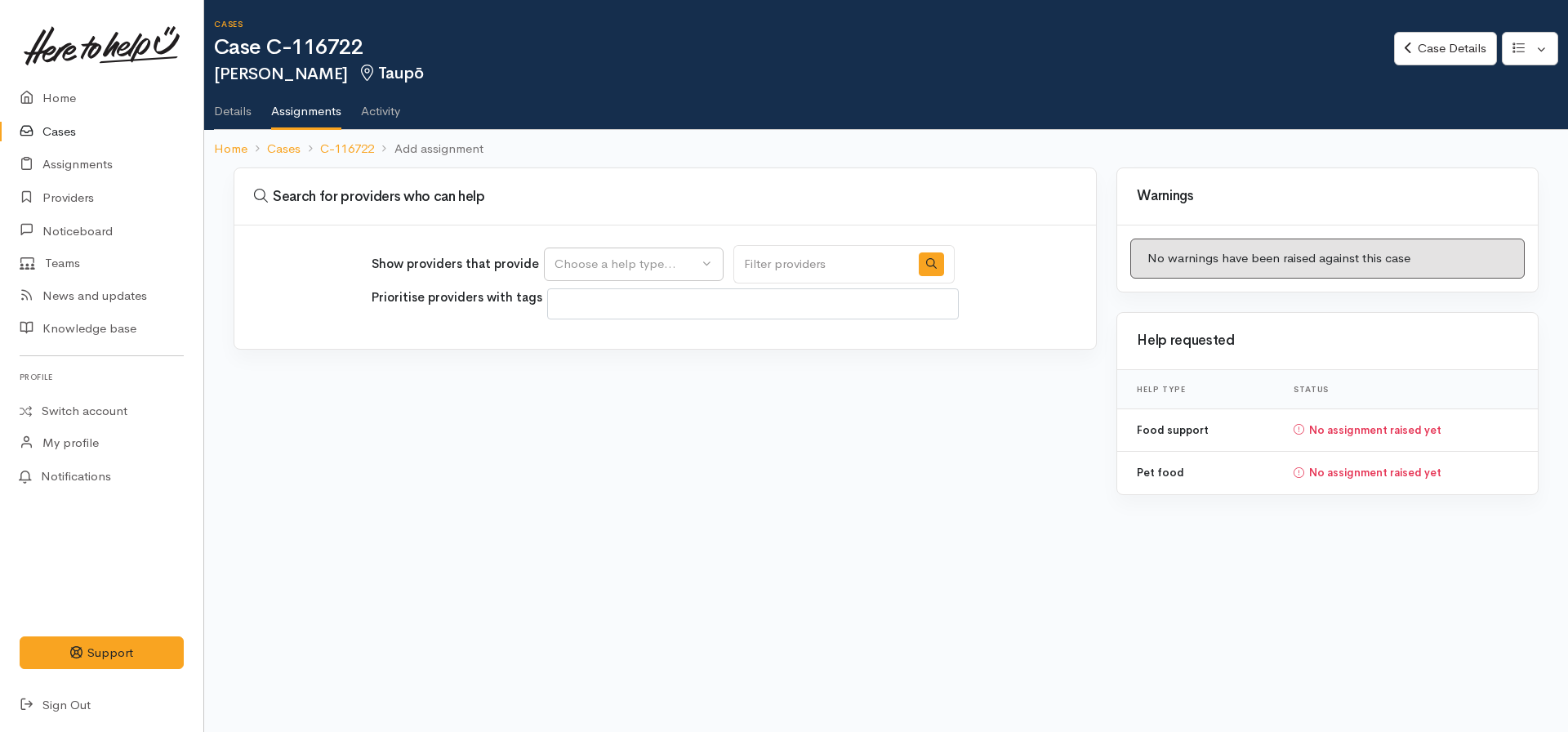
select select
click at [603, 251] on button "Choose a help type..." at bounding box center [634, 264] width 180 height 33
click at [592, 342] on span "Food support" at bounding box center [602, 343] width 76 height 19
select select "3"
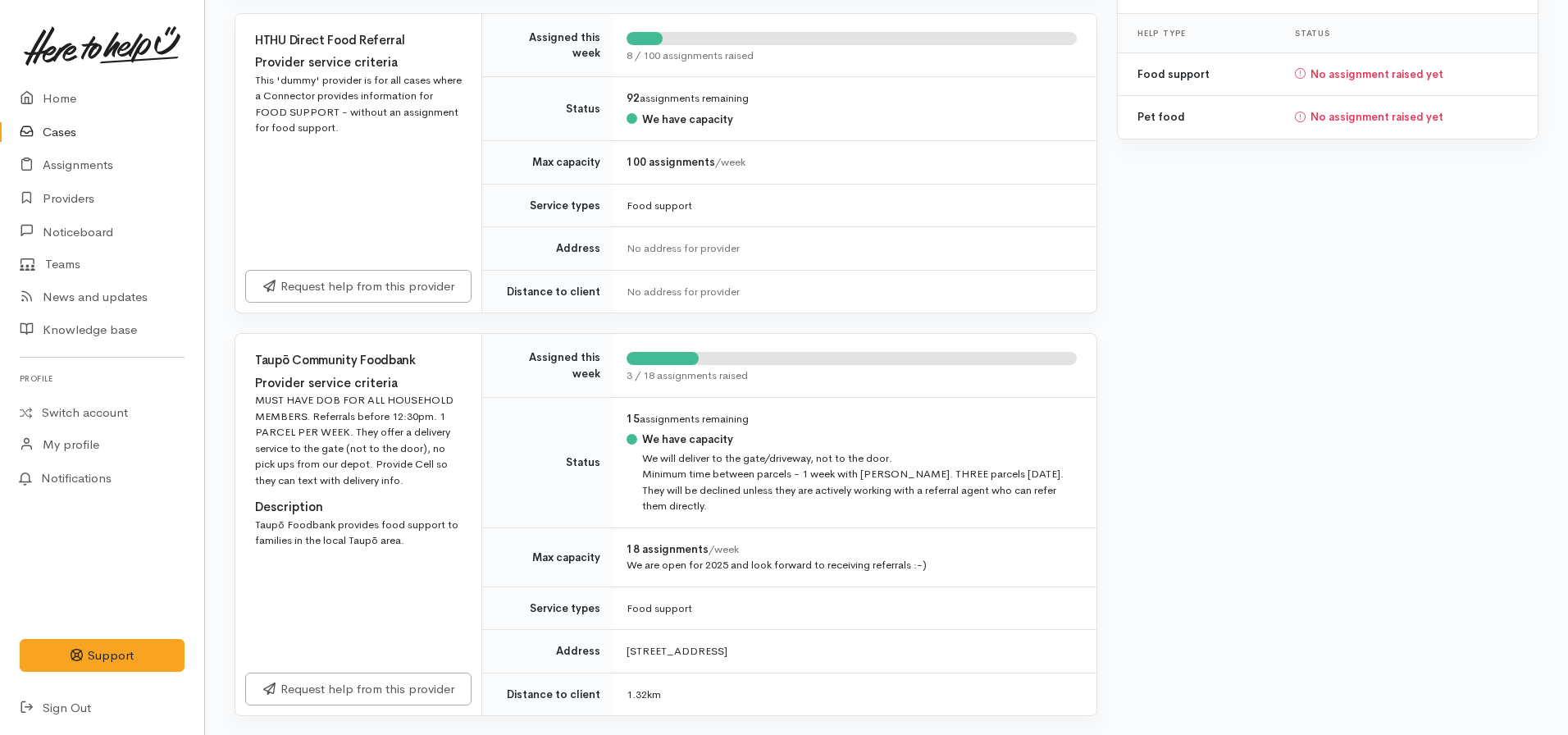
scroll to position [387, 0]
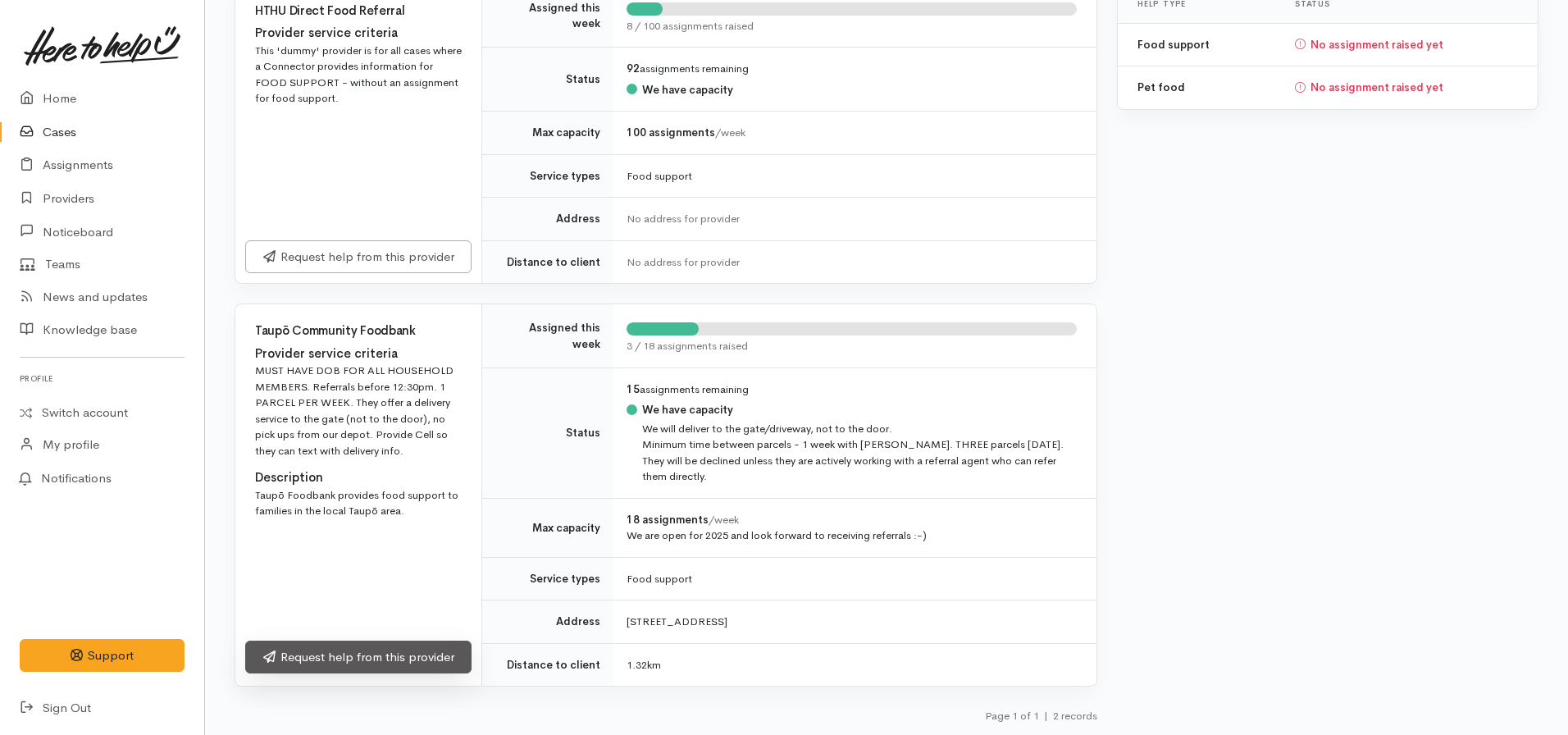
click at [352, 647] on link "Request help from this provider" at bounding box center [358, 657] width 226 height 34
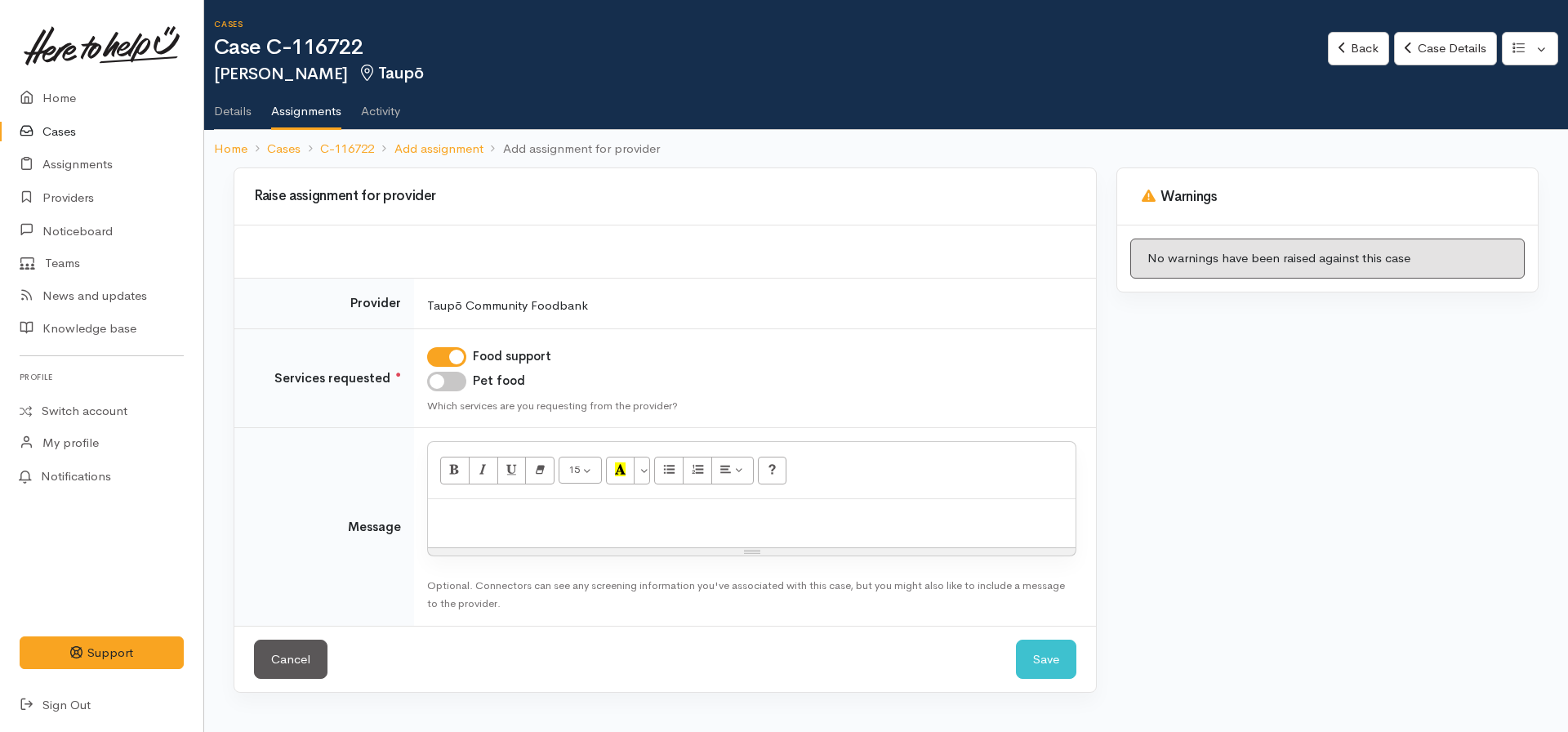
click at [442, 380] on input "Pet food" at bounding box center [447, 381] width 39 height 20
checkbox input "true"
click at [460, 502] on div at bounding box center [752, 523] width 648 height 48
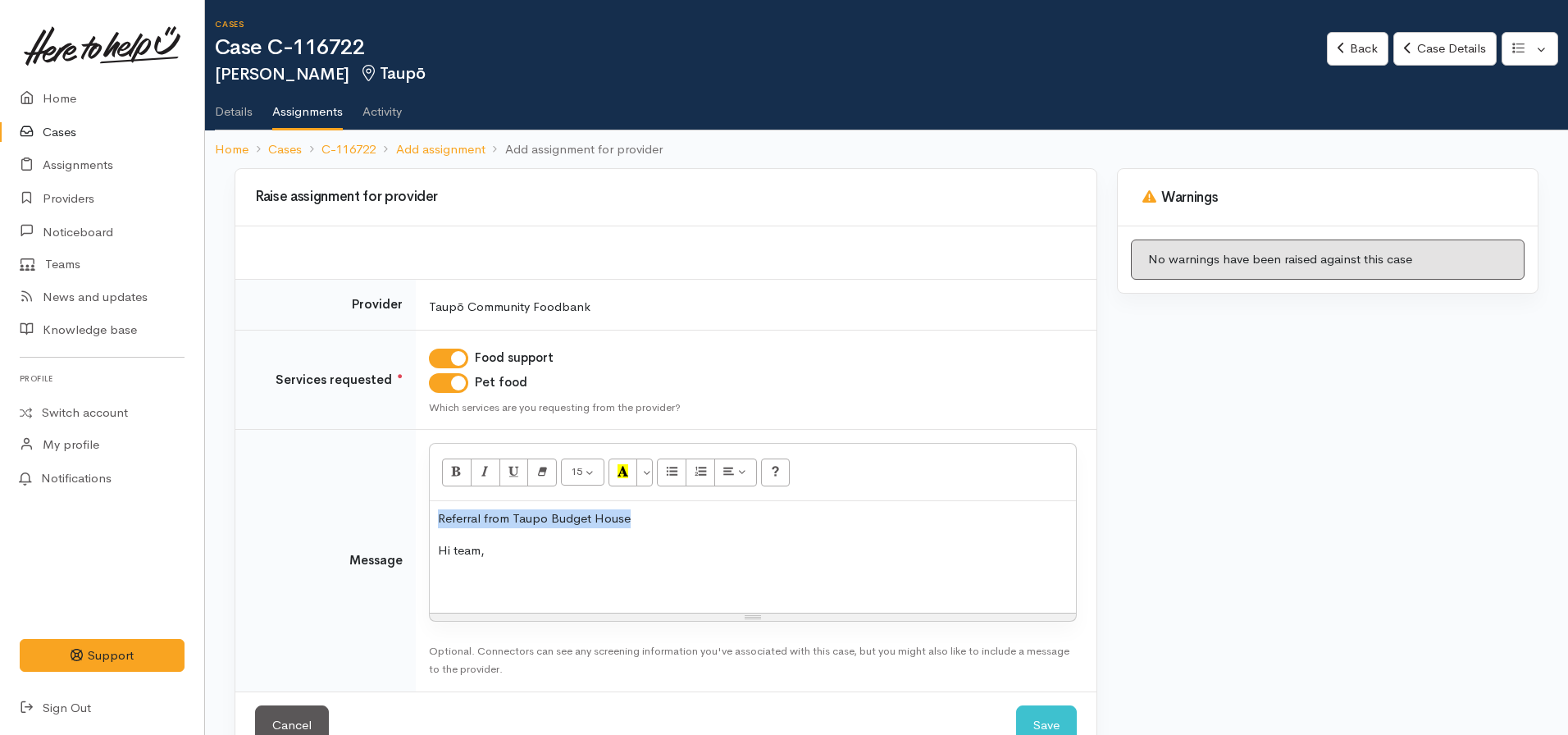
drag, startPoint x: 653, startPoint y: 514, endPoint x: 396, endPoint y: 513, distance: 257.0
click at [396, 514] on tr "Message <p>Referral from Taupo Budget House</p><p>Hi team,</p><p><br></p> 15 8 …" at bounding box center [665, 560] width 861 height 262
click at [624, 469] on icon "Recent Color" at bounding box center [622, 471] width 10 height 14
click at [454, 475] on icon "Bold (CTRL+B)" at bounding box center [456, 471] width 10 height 14
click at [441, 584] on p at bounding box center [753, 582] width 630 height 19
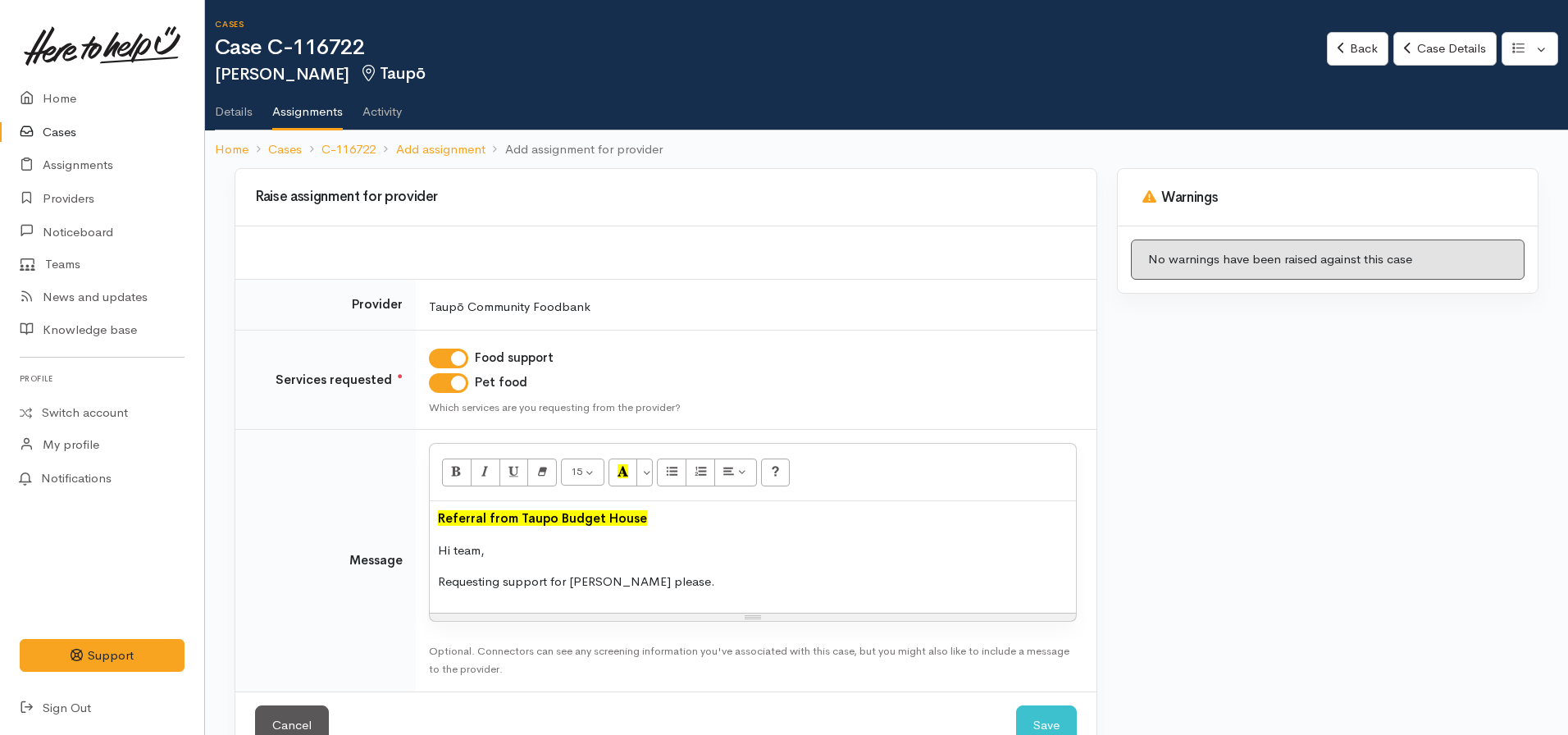
click at [434, 553] on div "Referral from Taupo Budget House Hi team, Requesting support for [PERSON_NAME] …" at bounding box center [752, 557] width 646 height 112
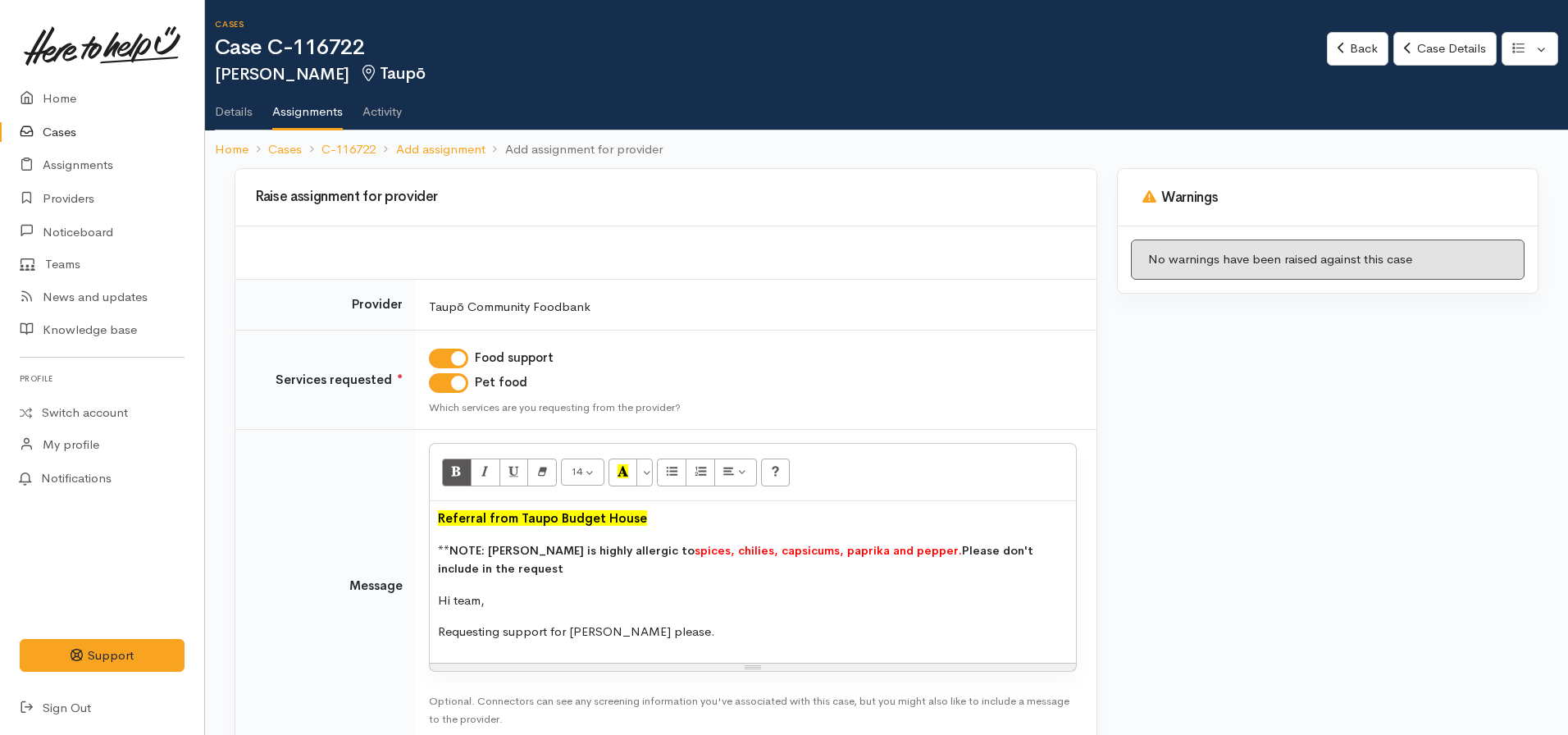
click at [693, 621] on div "Referral from Taupo Budget House **NOTE: [PERSON_NAME] is highly allergic to sp…" at bounding box center [752, 582] width 646 height 162
click at [491, 571] on p "**NOTE: [PERSON_NAME] is highly allergic to spices, chilies, capsicums, paprika…" at bounding box center [753, 559] width 630 height 37
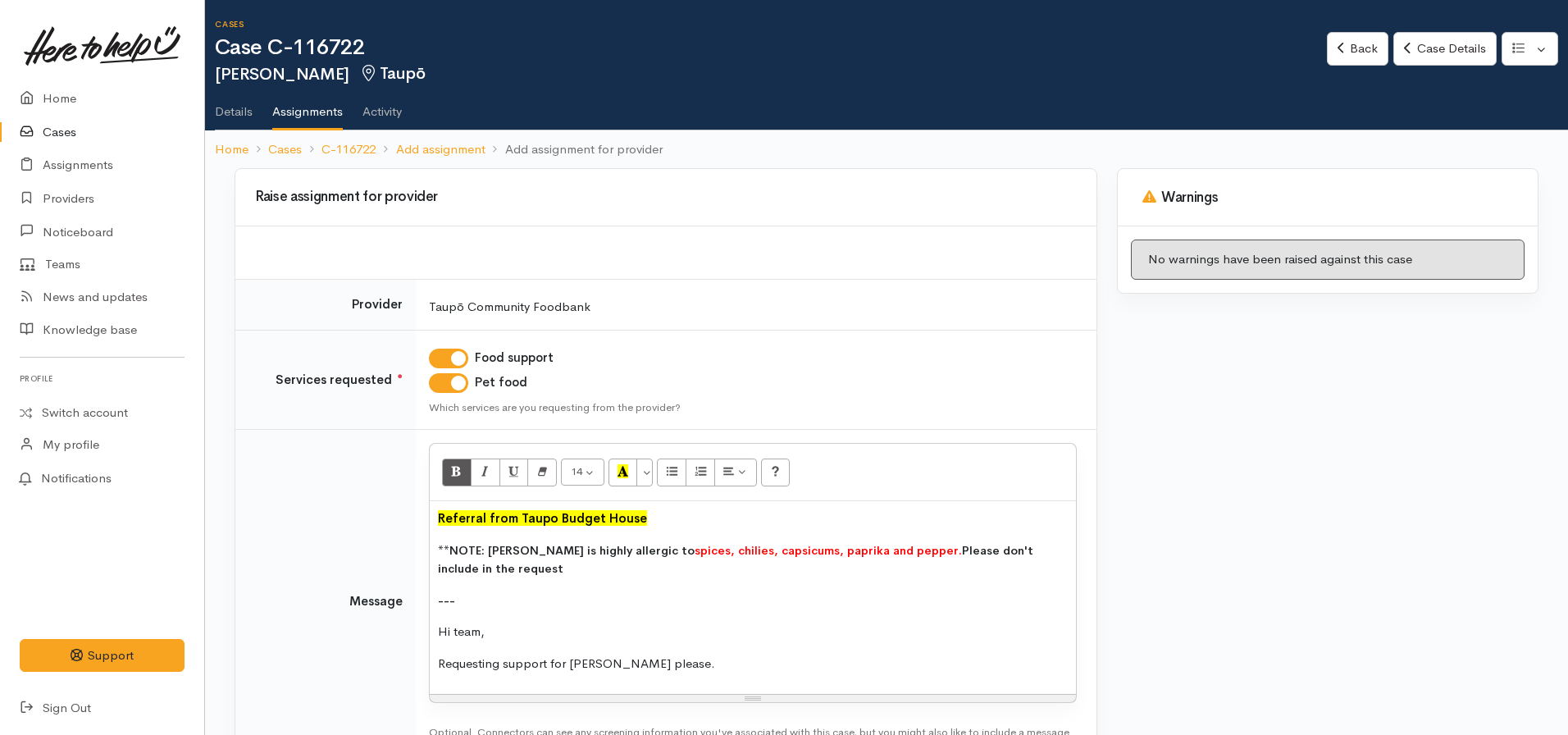
click at [660, 664] on p "Requesting support for [PERSON_NAME] please." at bounding box center [753, 664] width 630 height 19
click at [504, 665] on p "Requesting support for [PERSON_NAME] please. Would greatly appreciate a food pa…" at bounding box center [753, 664] width 630 height 19
click at [933, 667] on p "Requesting food support for [PERSON_NAME] please. Would greatly appreciate a fo…" at bounding box center [753, 664] width 630 height 19
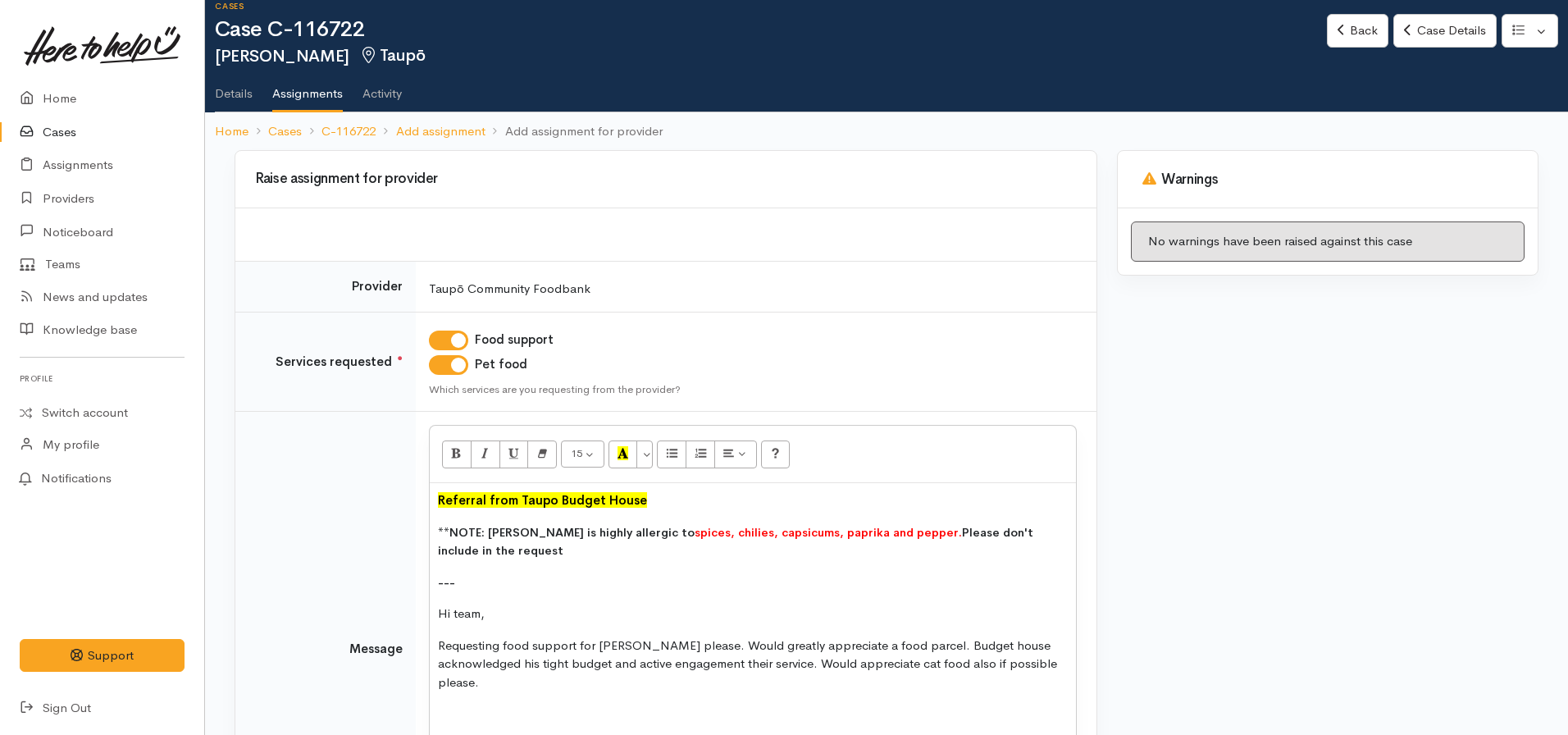
scroll to position [49, 0]
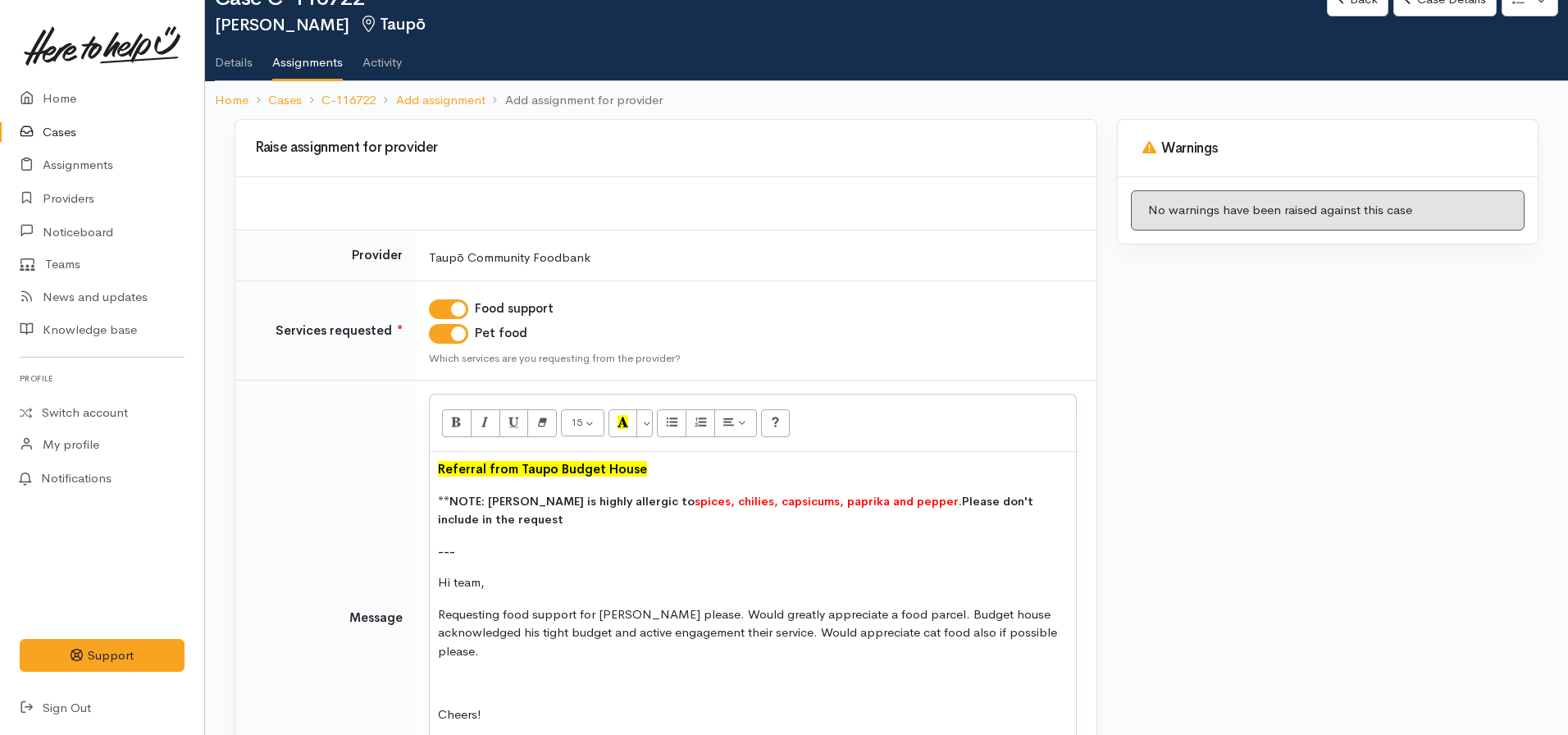
click at [1028, 627] on p "Requesting food support for [PERSON_NAME] please. Would greatly appreciate a fo…" at bounding box center [753, 633] width 630 height 56
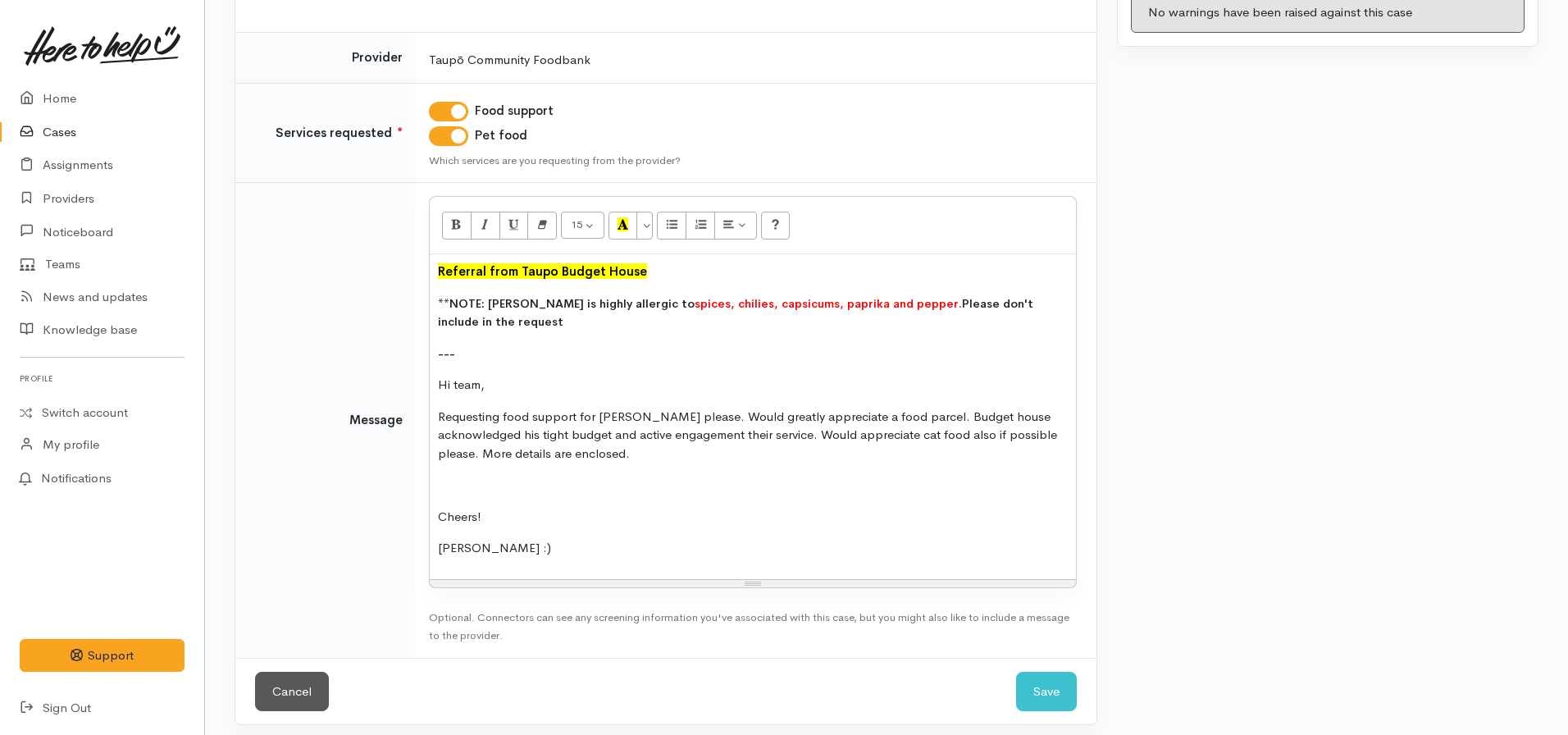
scroll to position [256, 0]
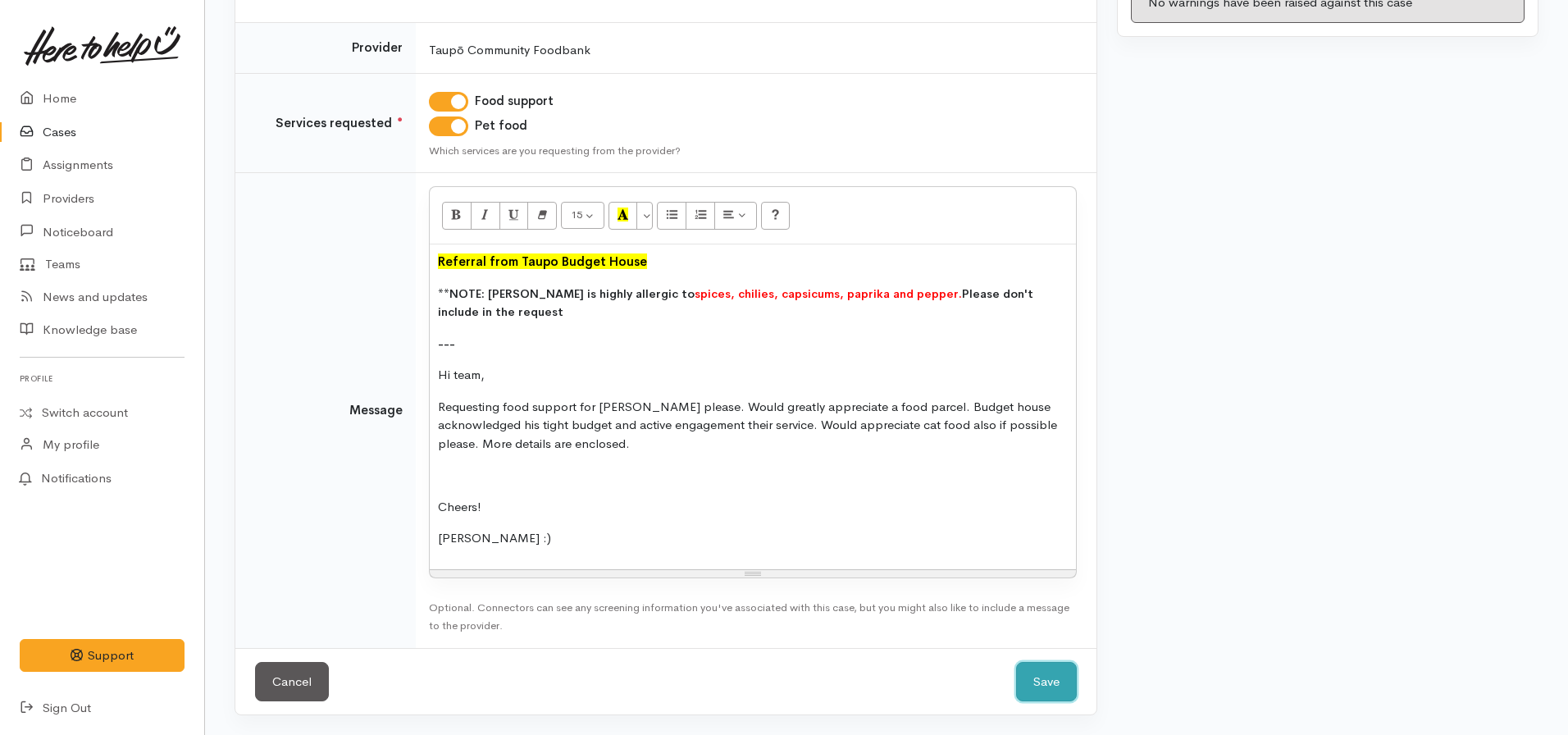
click at [1052, 685] on button "Save" at bounding box center [1046, 682] width 61 height 40
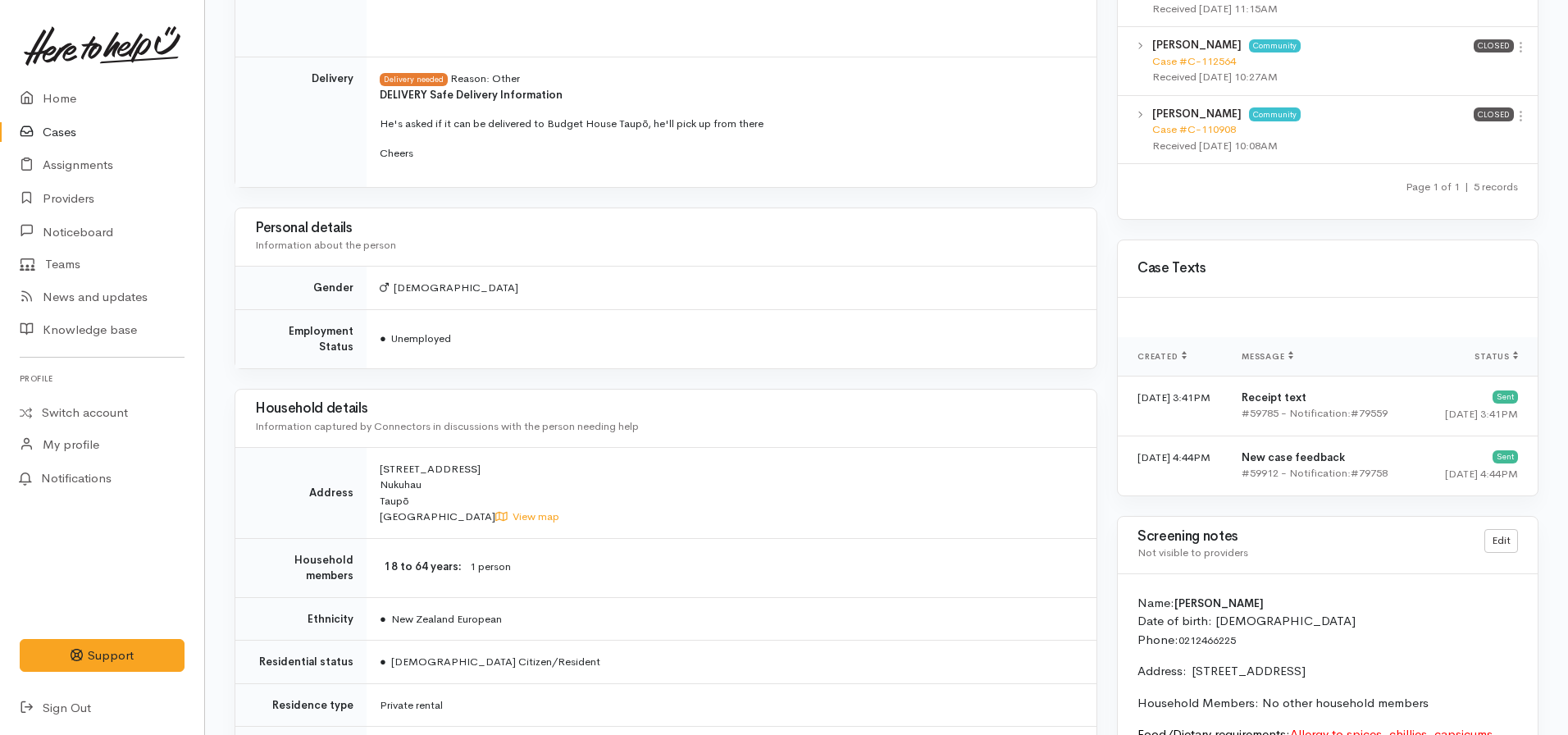
scroll to position [1641, 0]
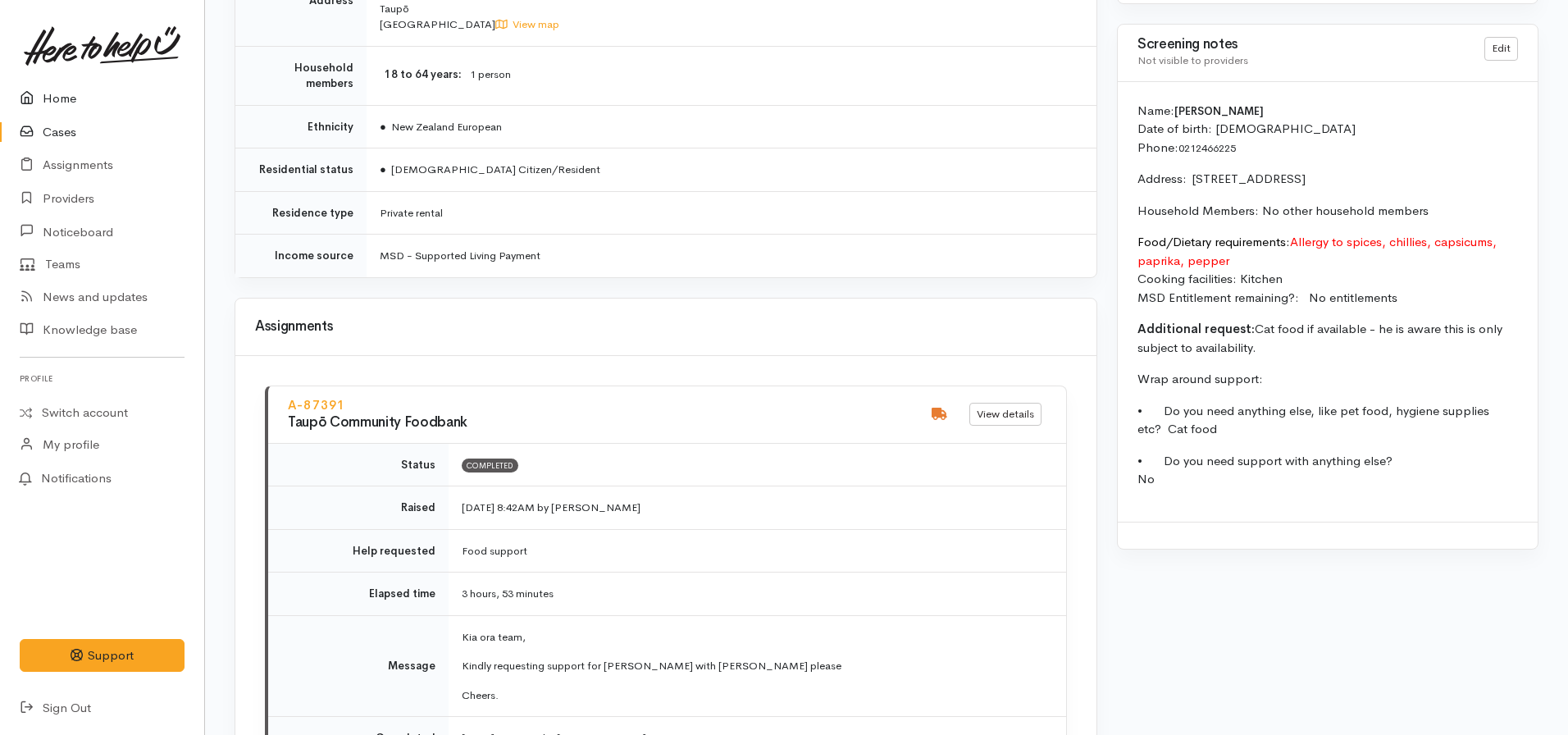
click at [66, 89] on link "Home" at bounding box center [102, 98] width 204 height 34
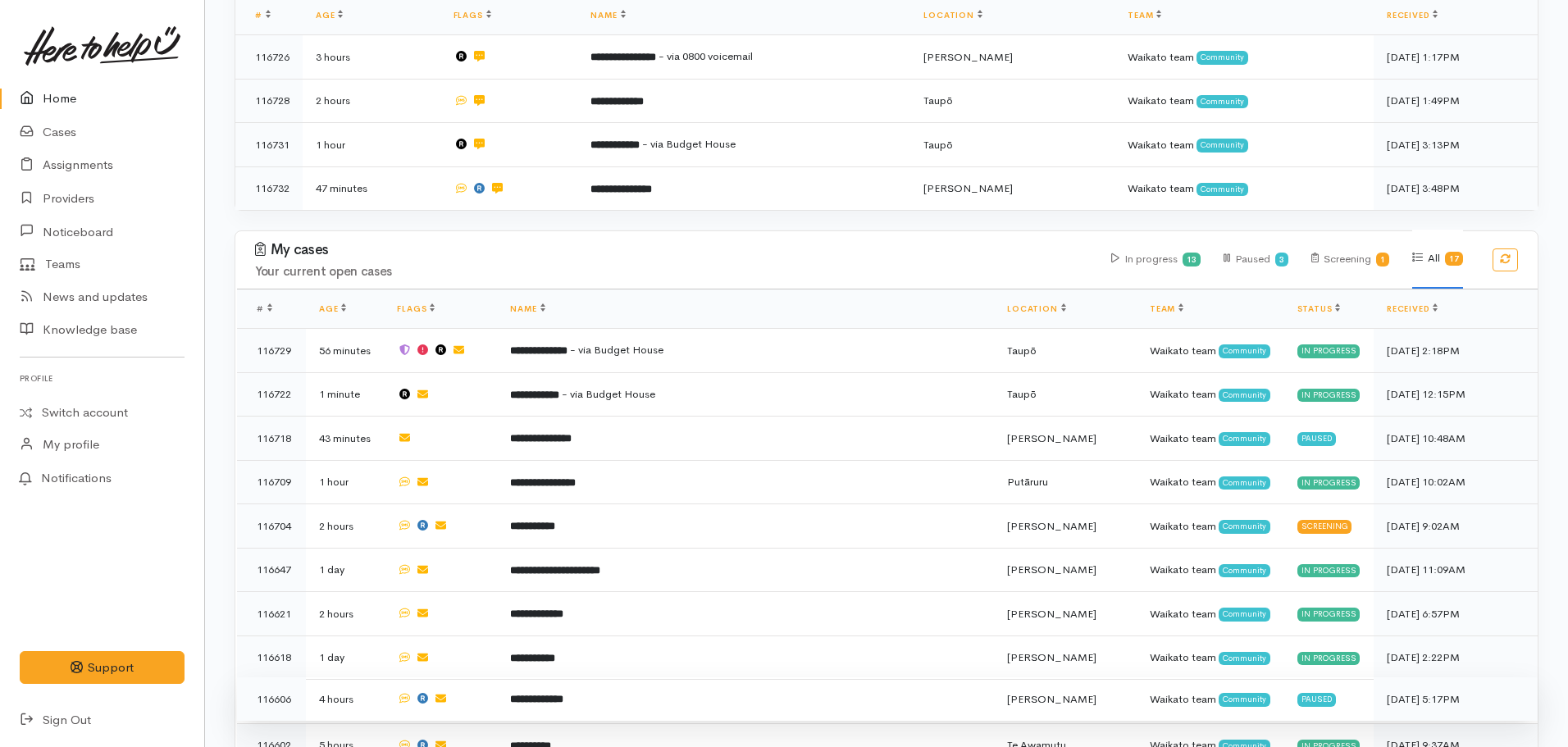
scroll to position [492, 0]
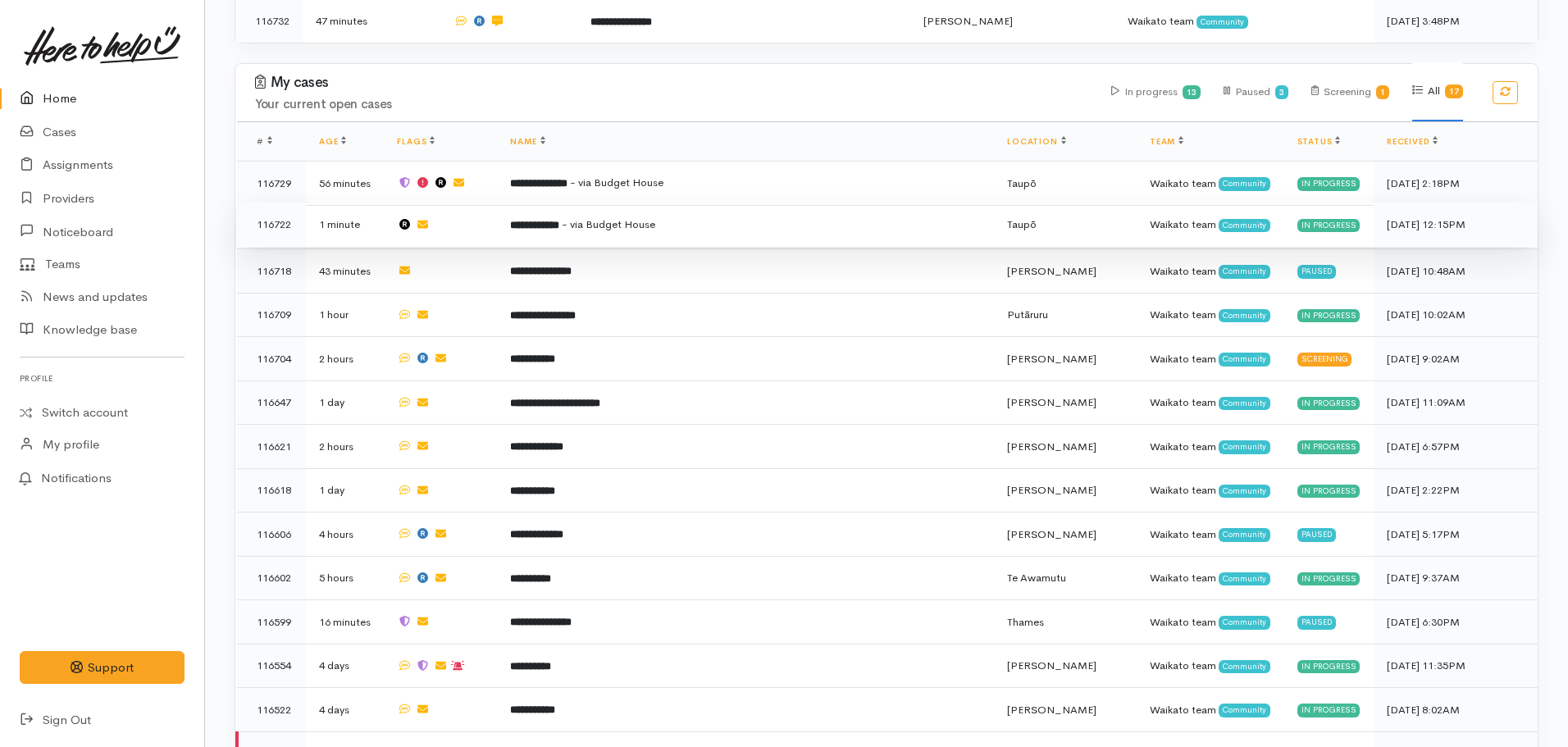
click at [648, 228] on td "**********" at bounding box center [744, 224] width 497 height 44
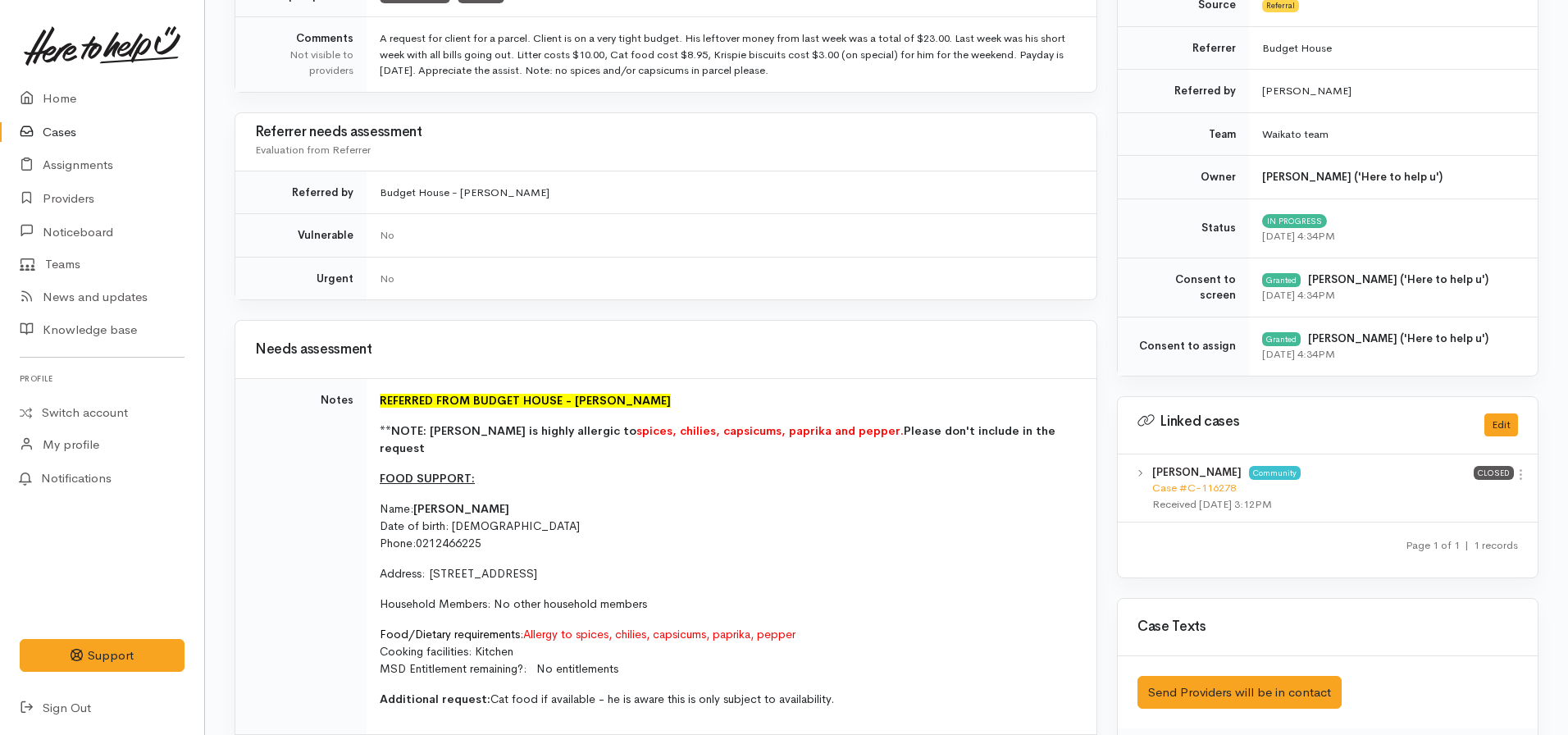
scroll to position [574, 0]
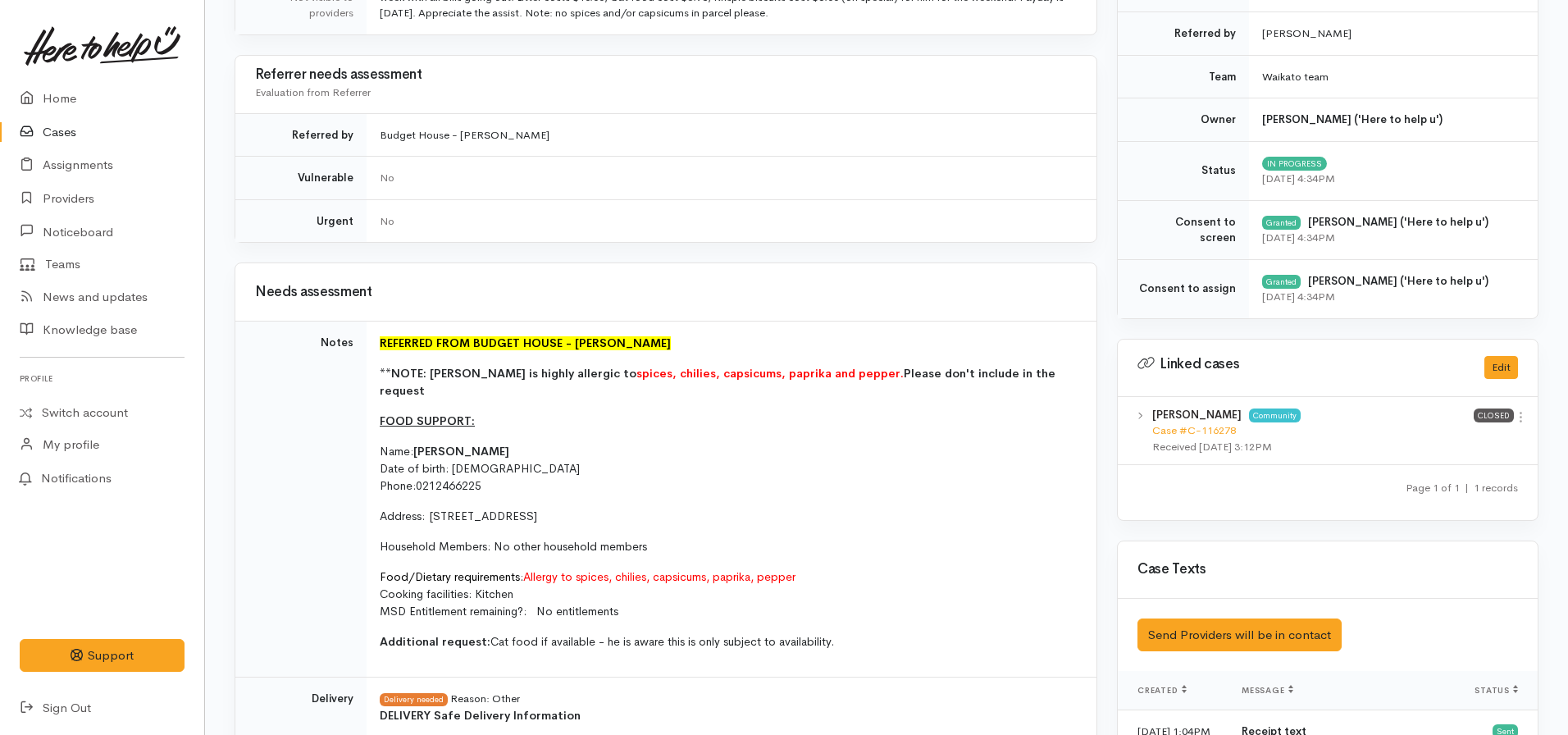
drag, startPoint x: 1022, startPoint y: 368, endPoint x: 423, endPoint y: 368, distance: 599.0
click at [373, 369] on td "REFERRED FROM BUDGET HOUSE - [PERSON_NAME] **NOTE: [PERSON_NAME] is highly alle…" at bounding box center [732, 500] width 730 height 356
copy span "**NOTE: [PERSON_NAME] is highly allergic to spices, chilies, capsicums, paprika…"
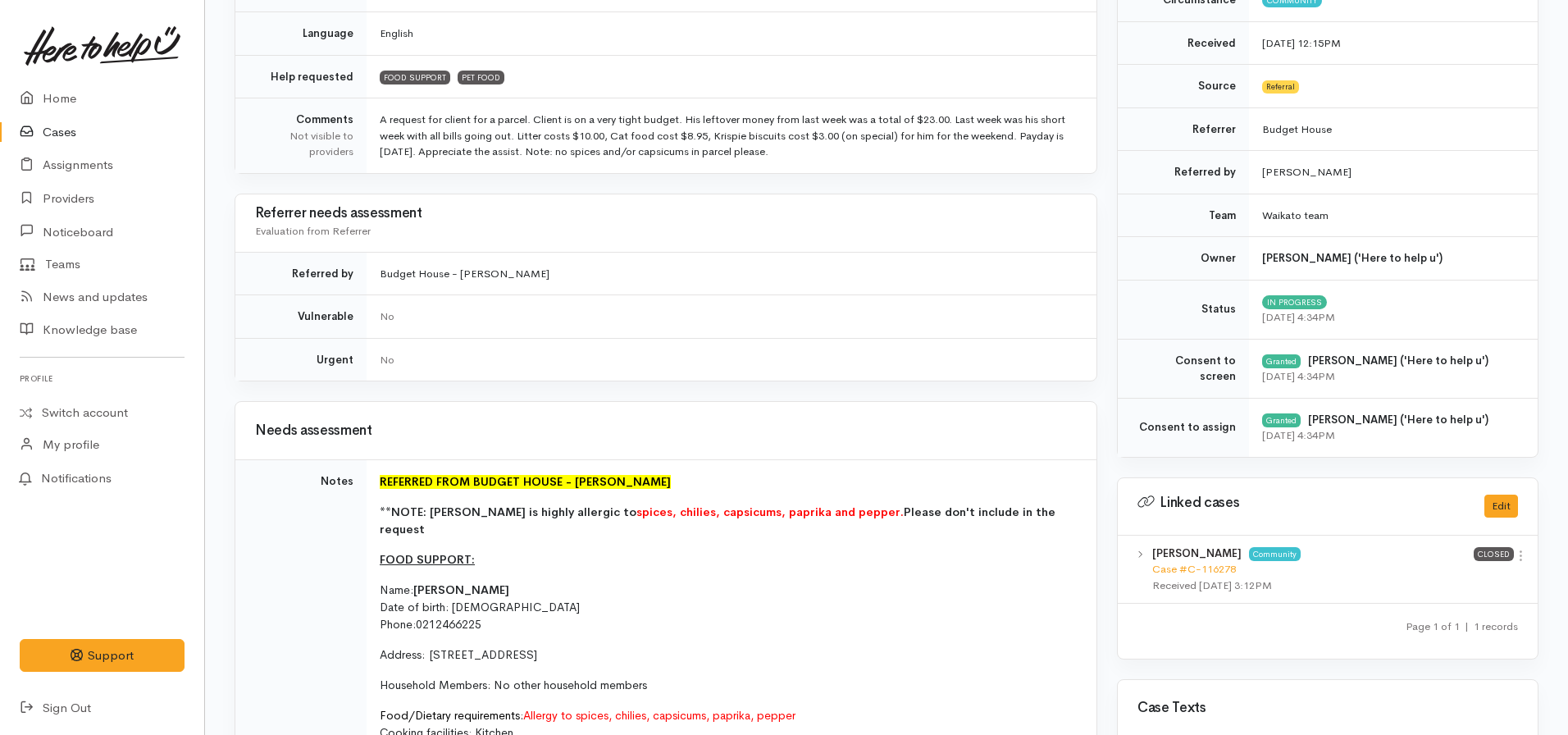
scroll to position [492, 0]
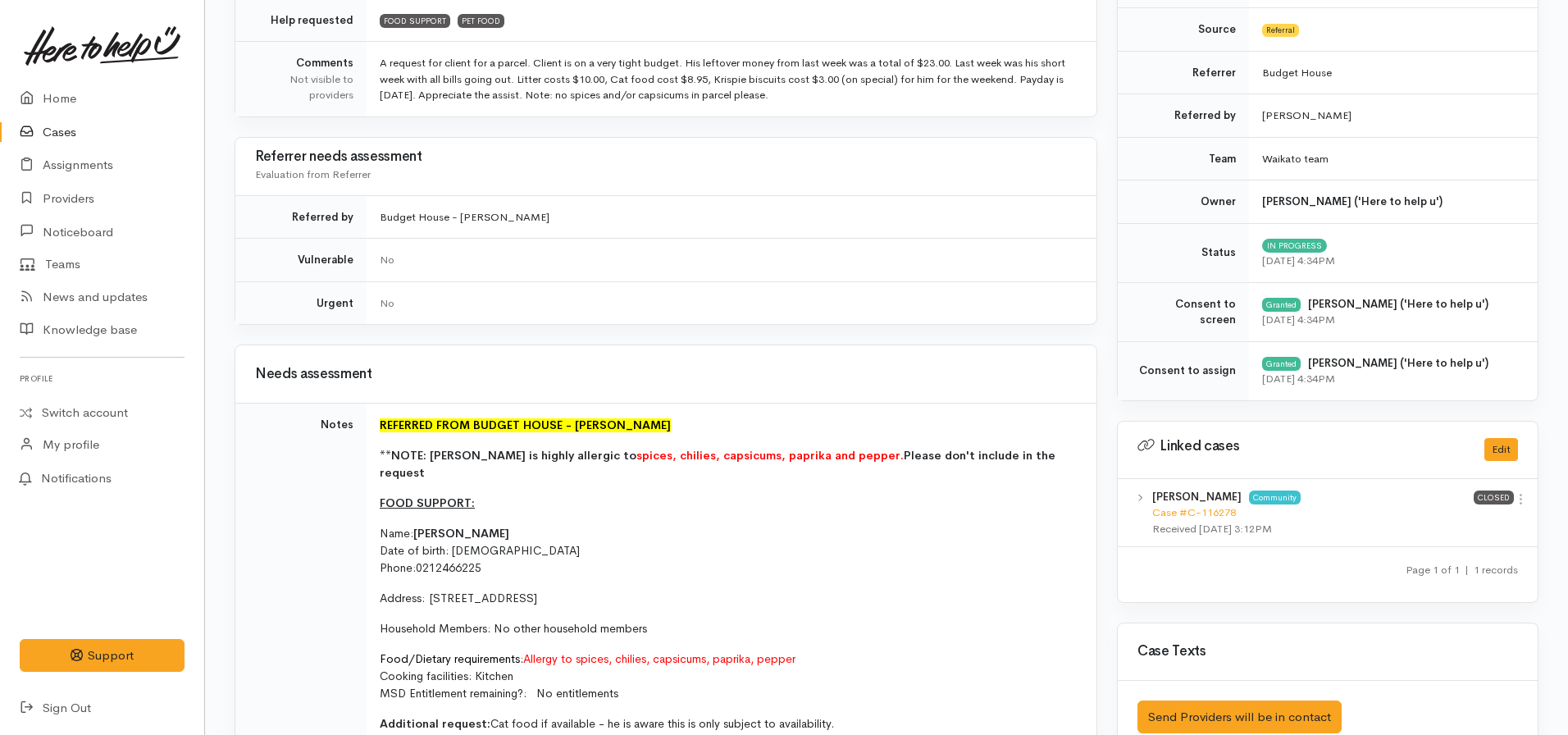
click at [999, 455] on span "**NOTE: [PERSON_NAME] is highly allergic to spices, chilies, capsicums, paprika…" at bounding box center [717, 463] width 676 height 32
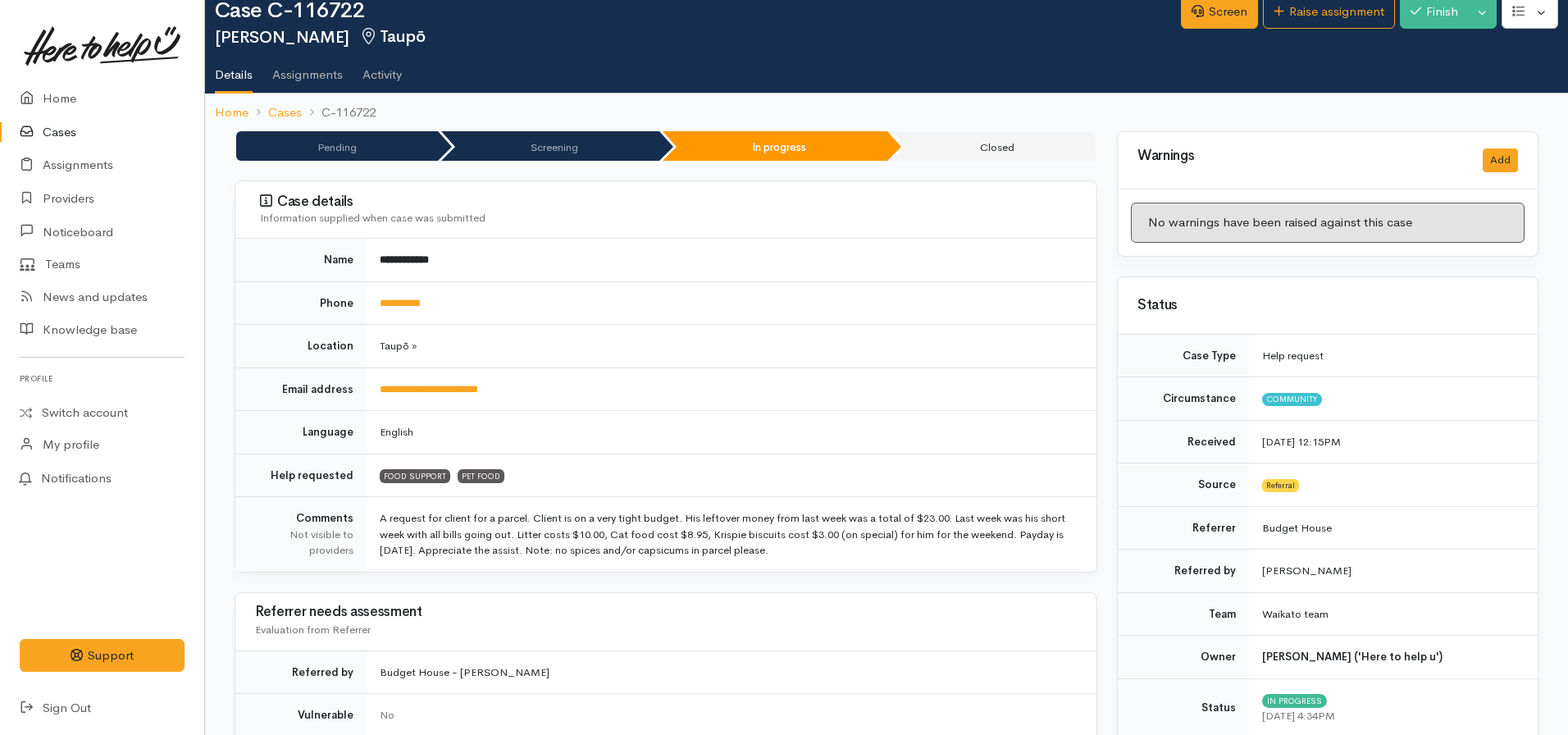
scroll to position [0, 0]
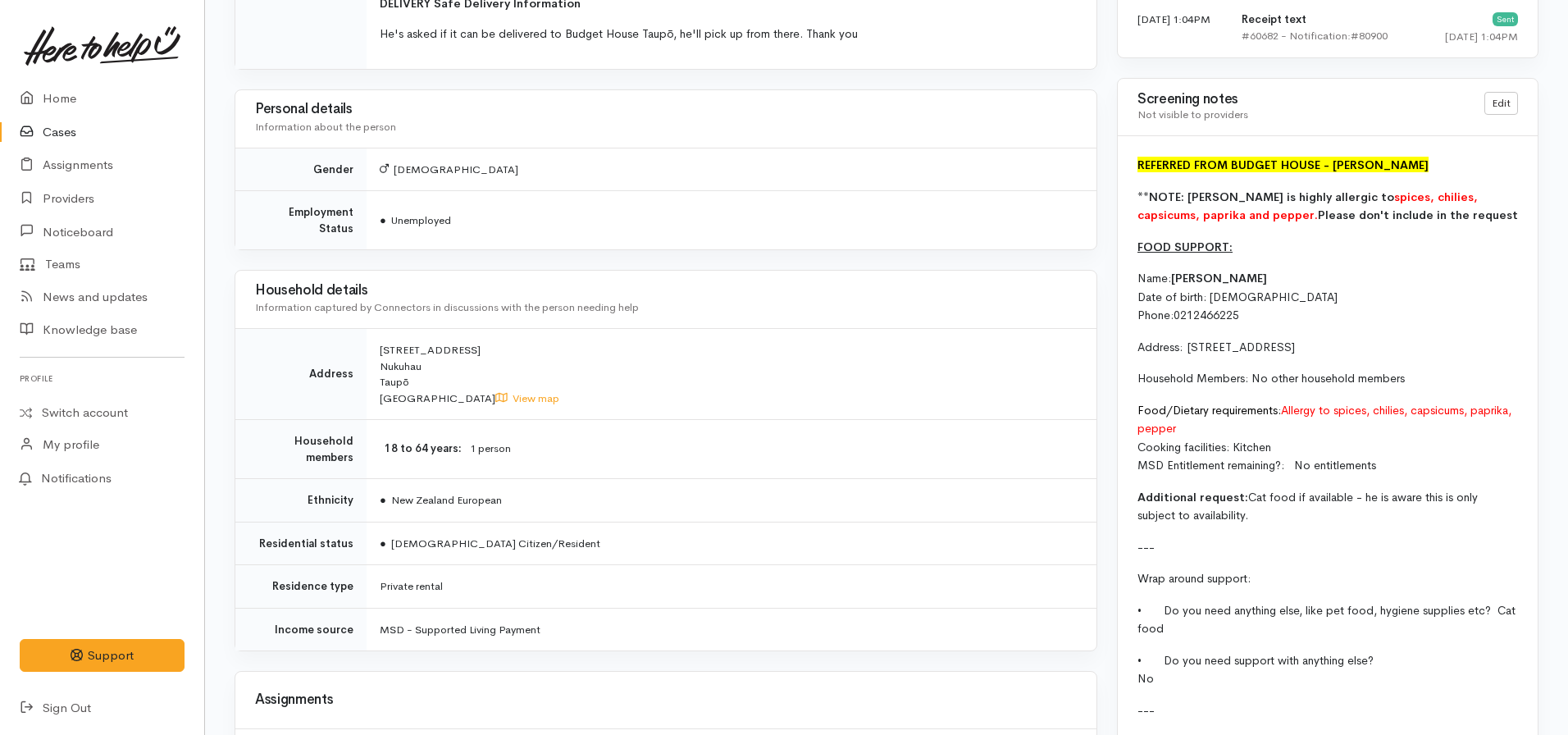
scroll to position [1722, 0]
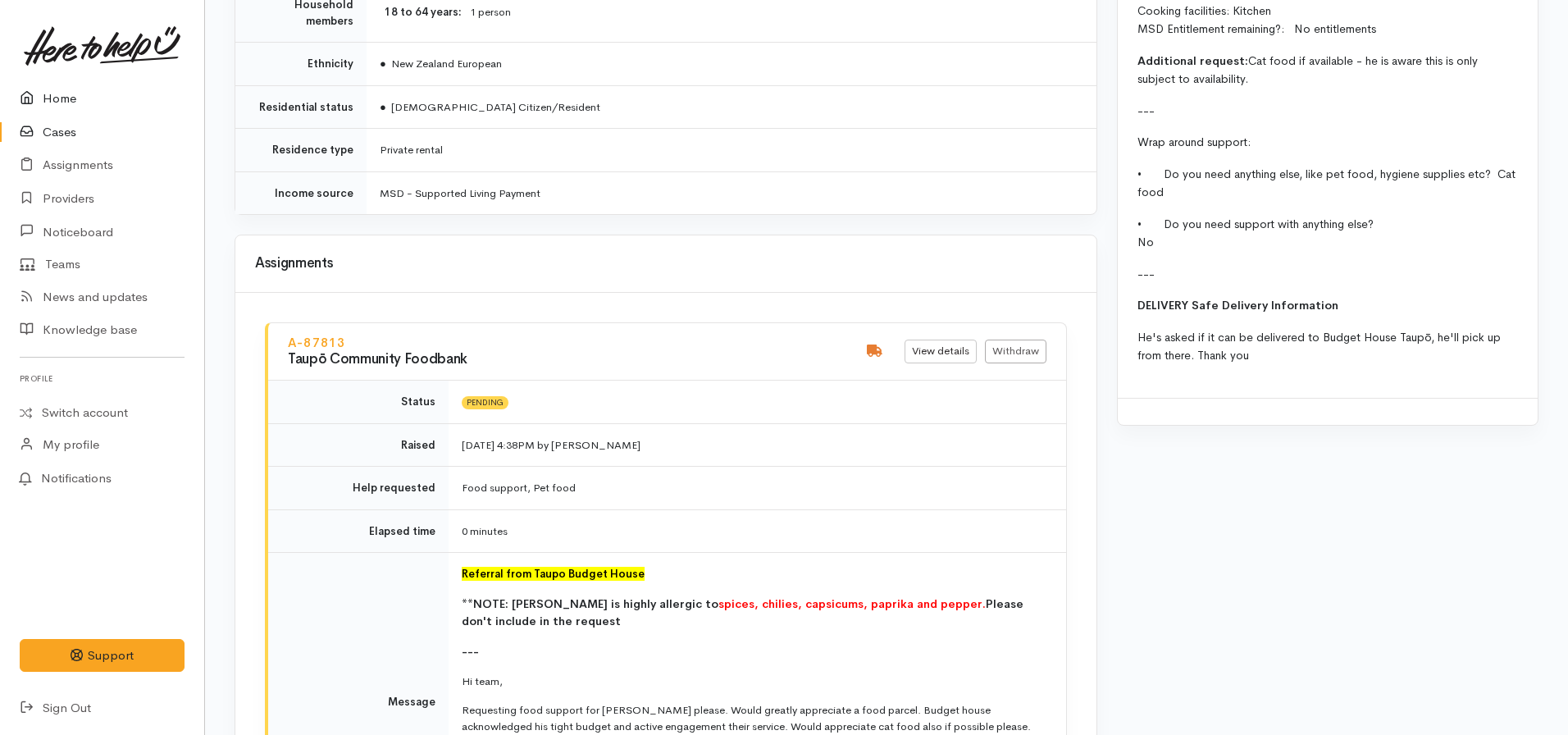
click at [95, 96] on link "Home" at bounding box center [102, 98] width 204 height 34
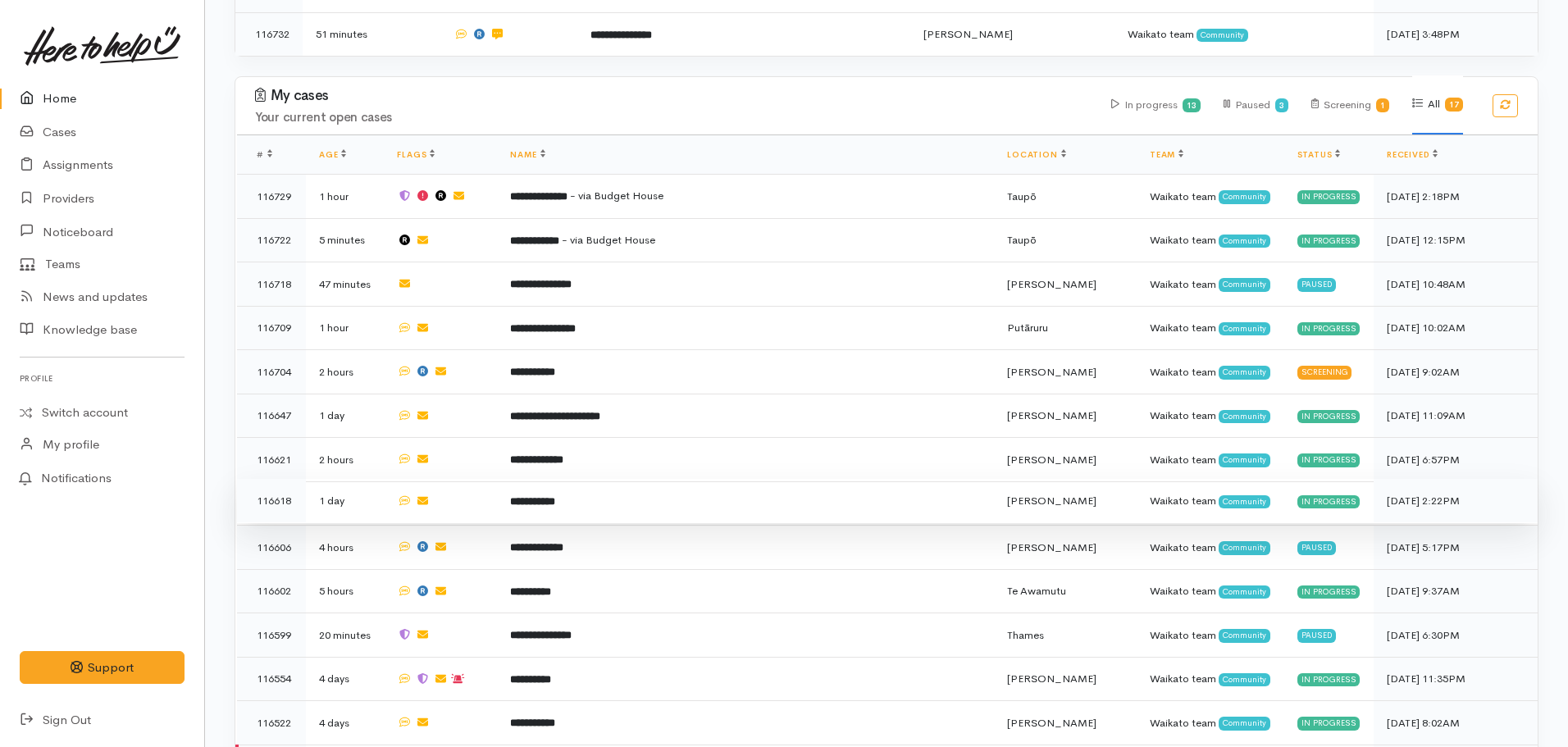
scroll to position [492, 0]
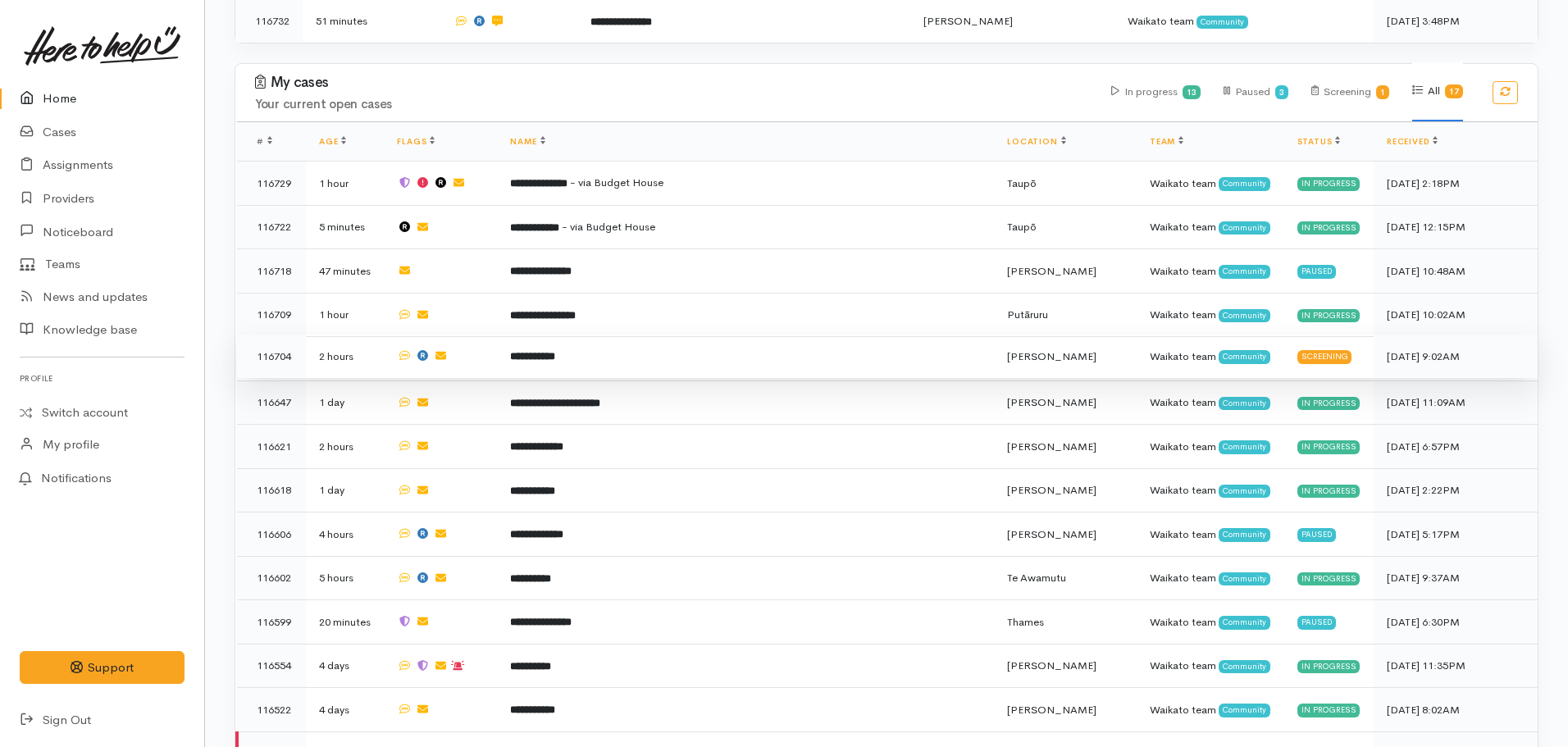
click at [555, 351] on b "**********" at bounding box center [533, 356] width 45 height 10
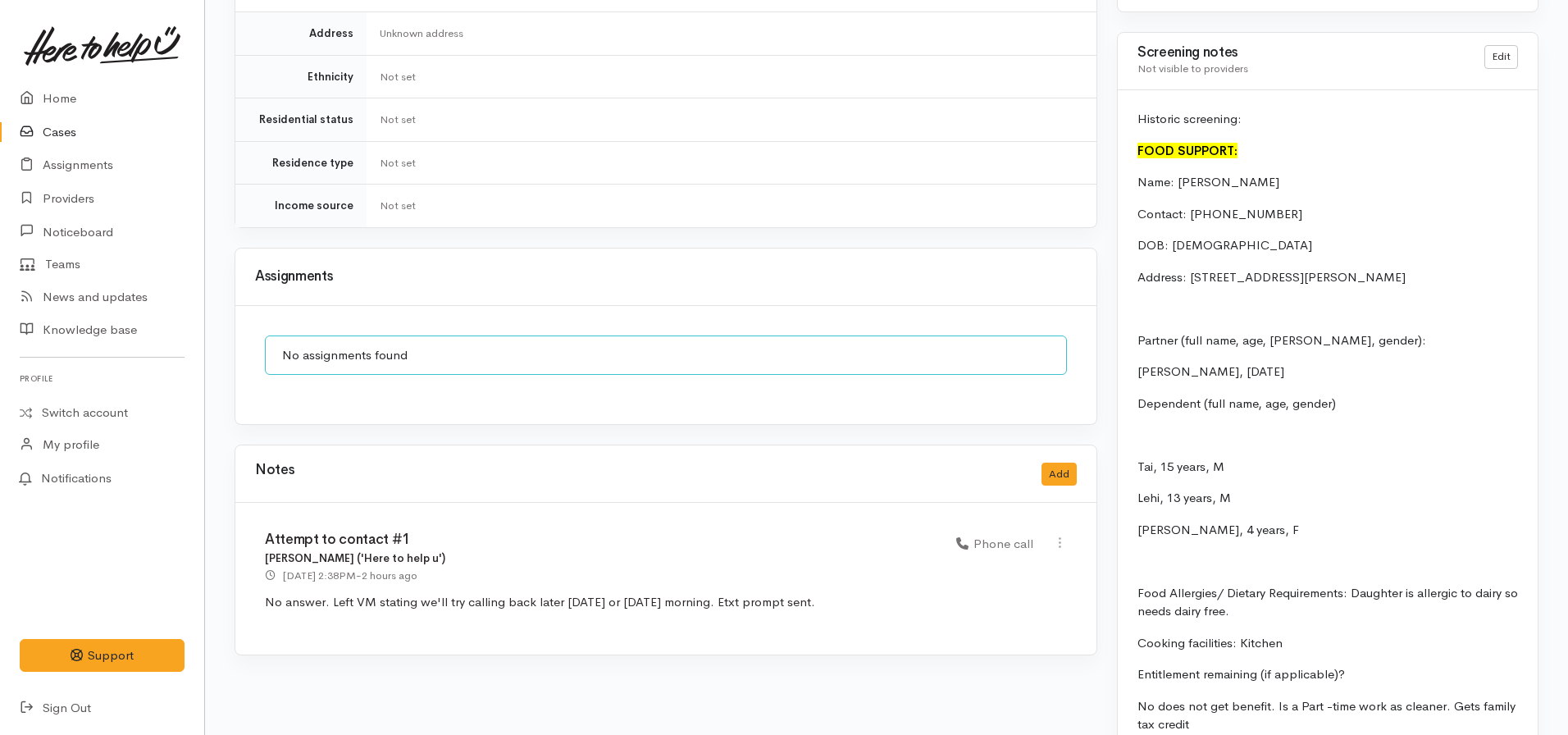
scroll to position [1484, 0]
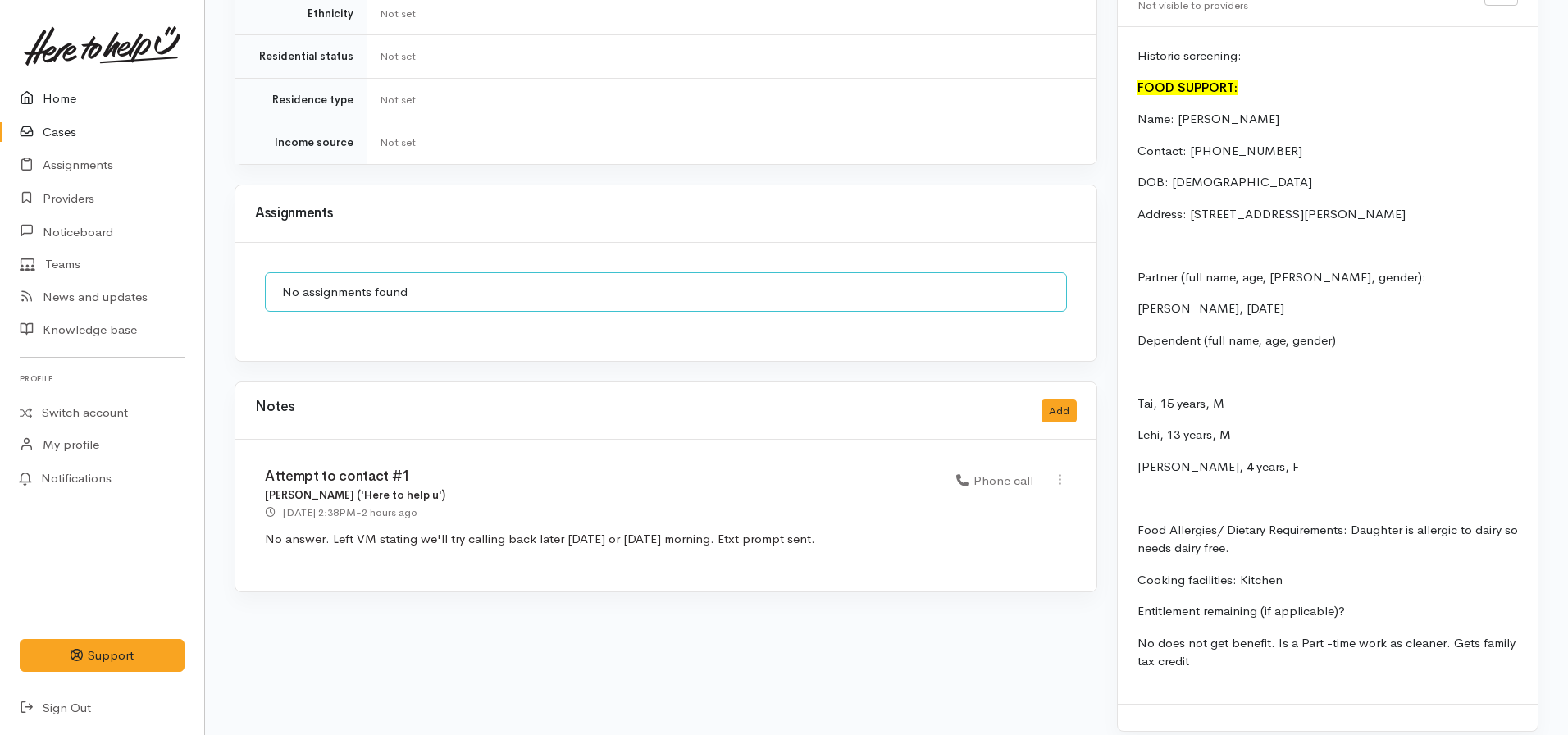
click at [60, 90] on link "Home" at bounding box center [102, 98] width 204 height 34
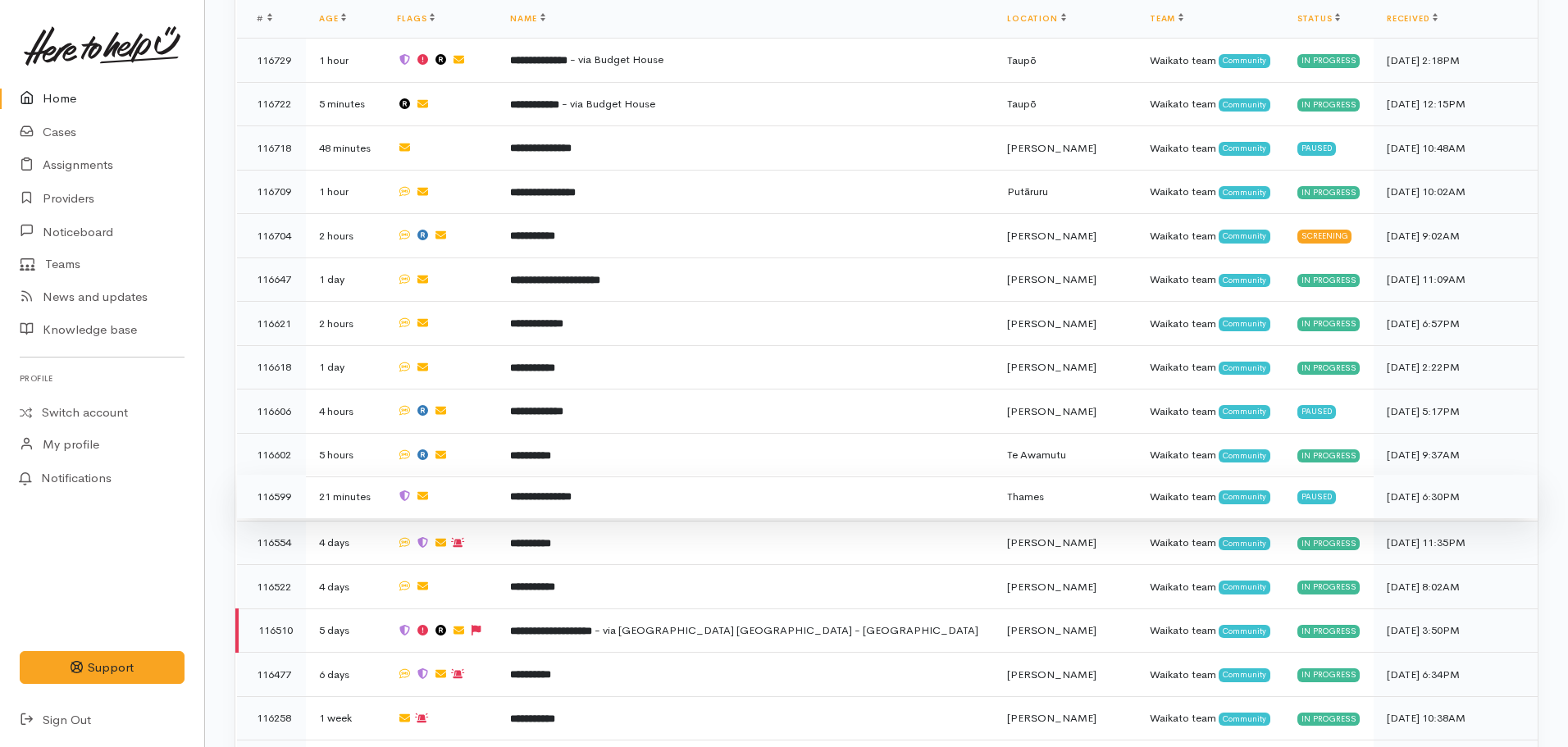
scroll to position [451, 0]
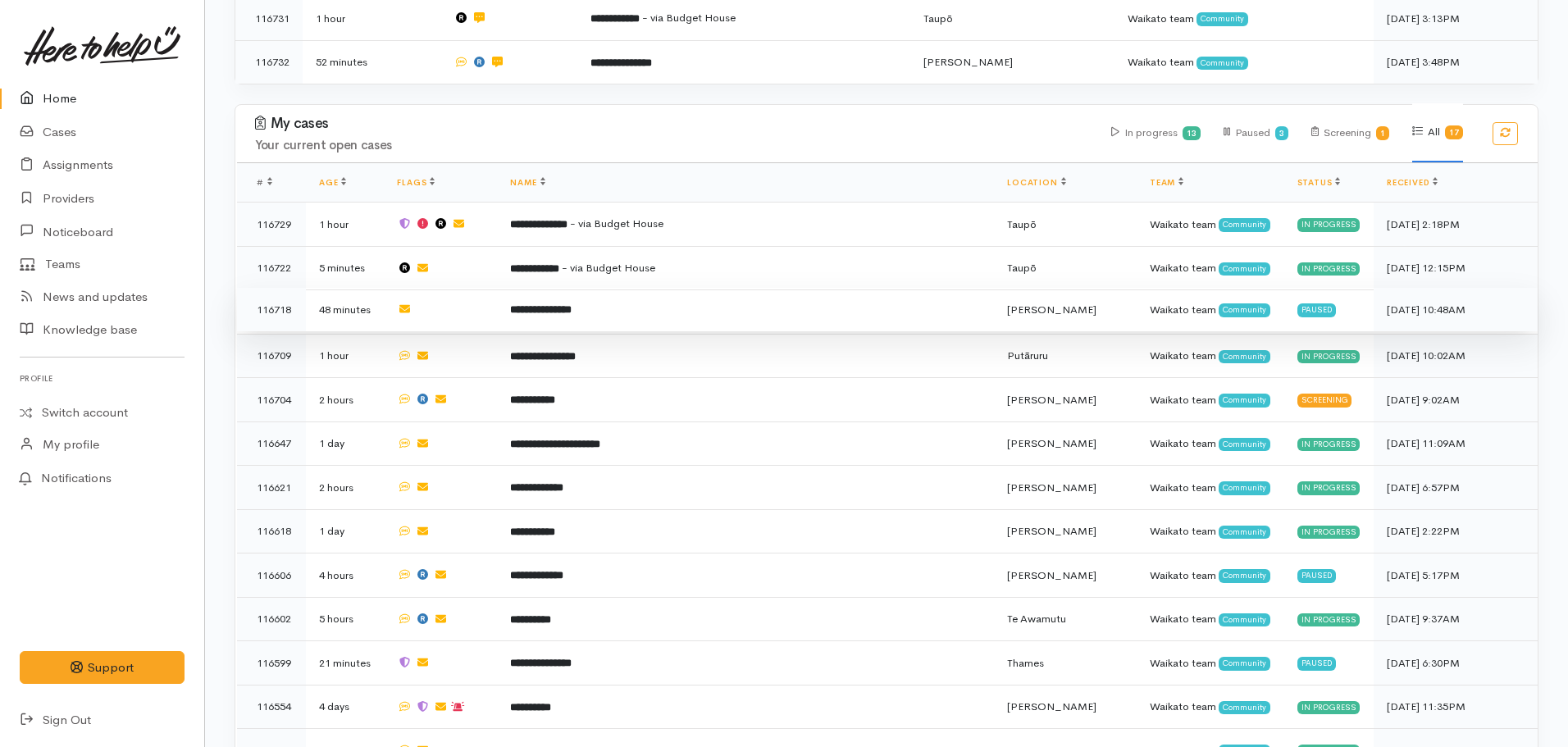
click at [627, 313] on td "**********" at bounding box center [744, 309] width 497 height 44
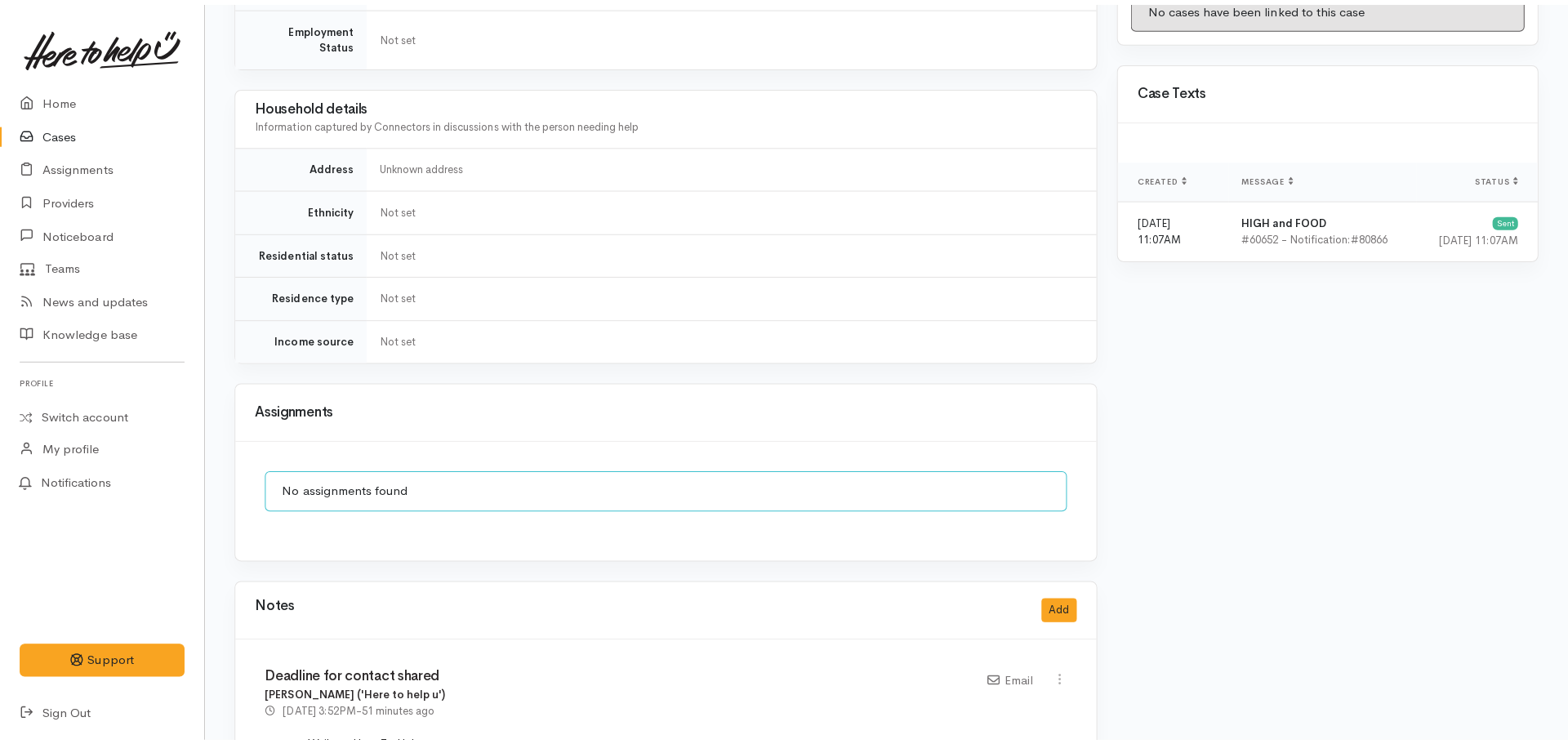
scroll to position [1307, 0]
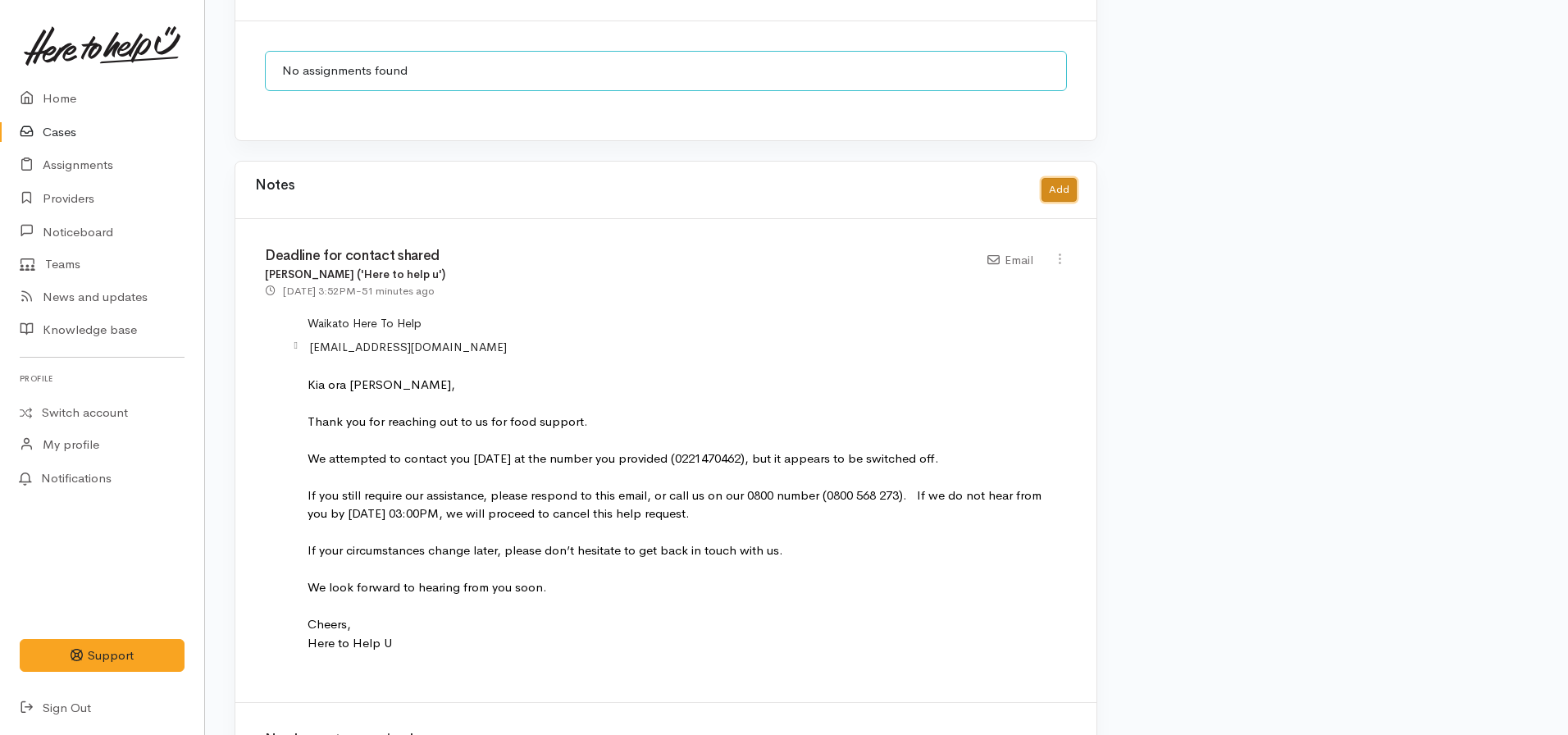
click at [1069, 178] on button "Add" at bounding box center [1059, 190] width 35 height 24
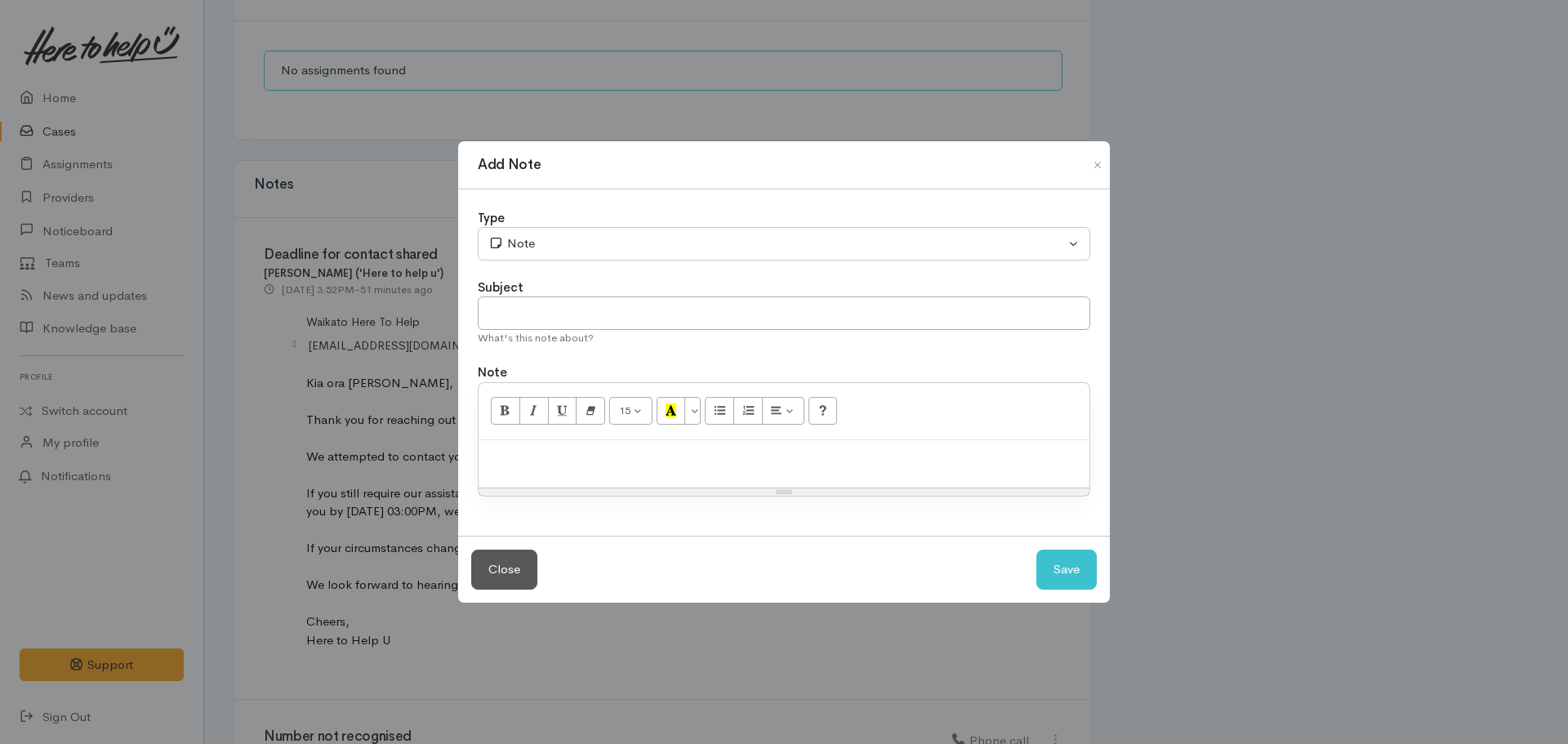
click at [588, 459] on p at bounding box center [784, 458] width 595 height 19
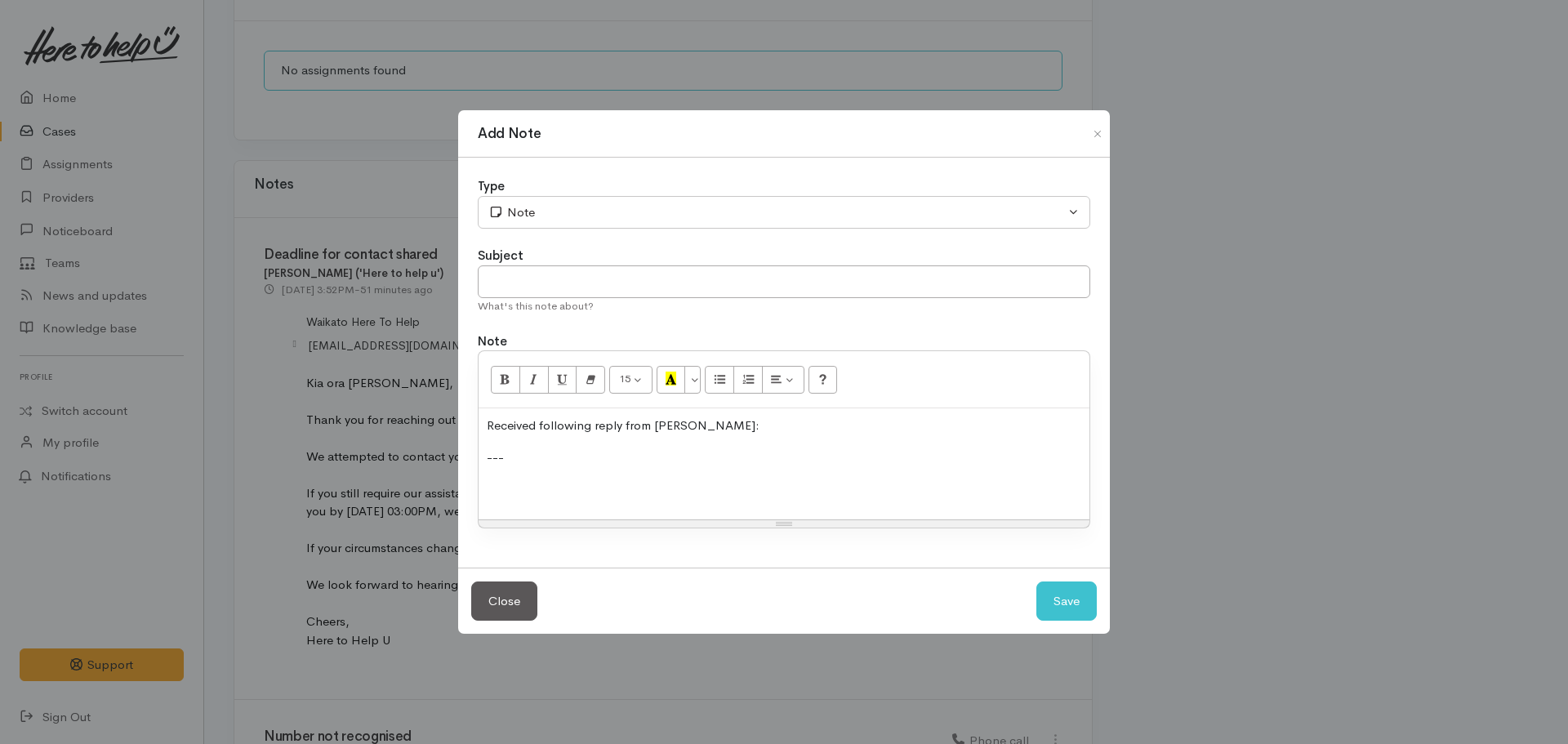
scroll to position [43, 0]
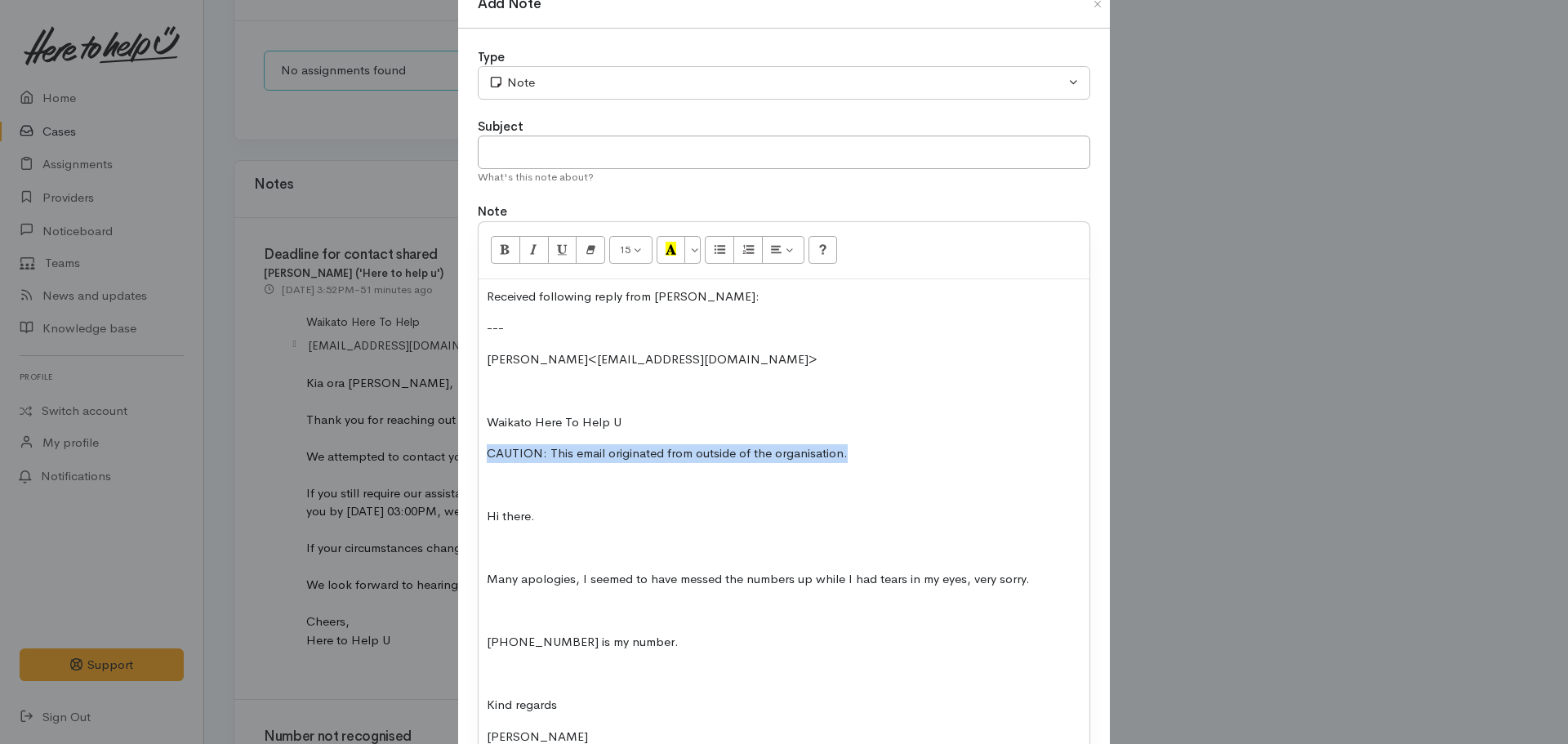
drag, startPoint x: 884, startPoint y: 454, endPoint x: 443, endPoint y: 452, distance: 441.0
click at [443, 452] on div "Add Note Type Correspondence Discussion Email Note Phone call SMS text message …" at bounding box center [784, 372] width 1568 height 744
click at [480, 417] on div "Received following reply from [PERSON_NAME]: --- [PERSON_NAME]<[EMAIL_ADDRESS][…" at bounding box center [784, 524] width 611 height 489
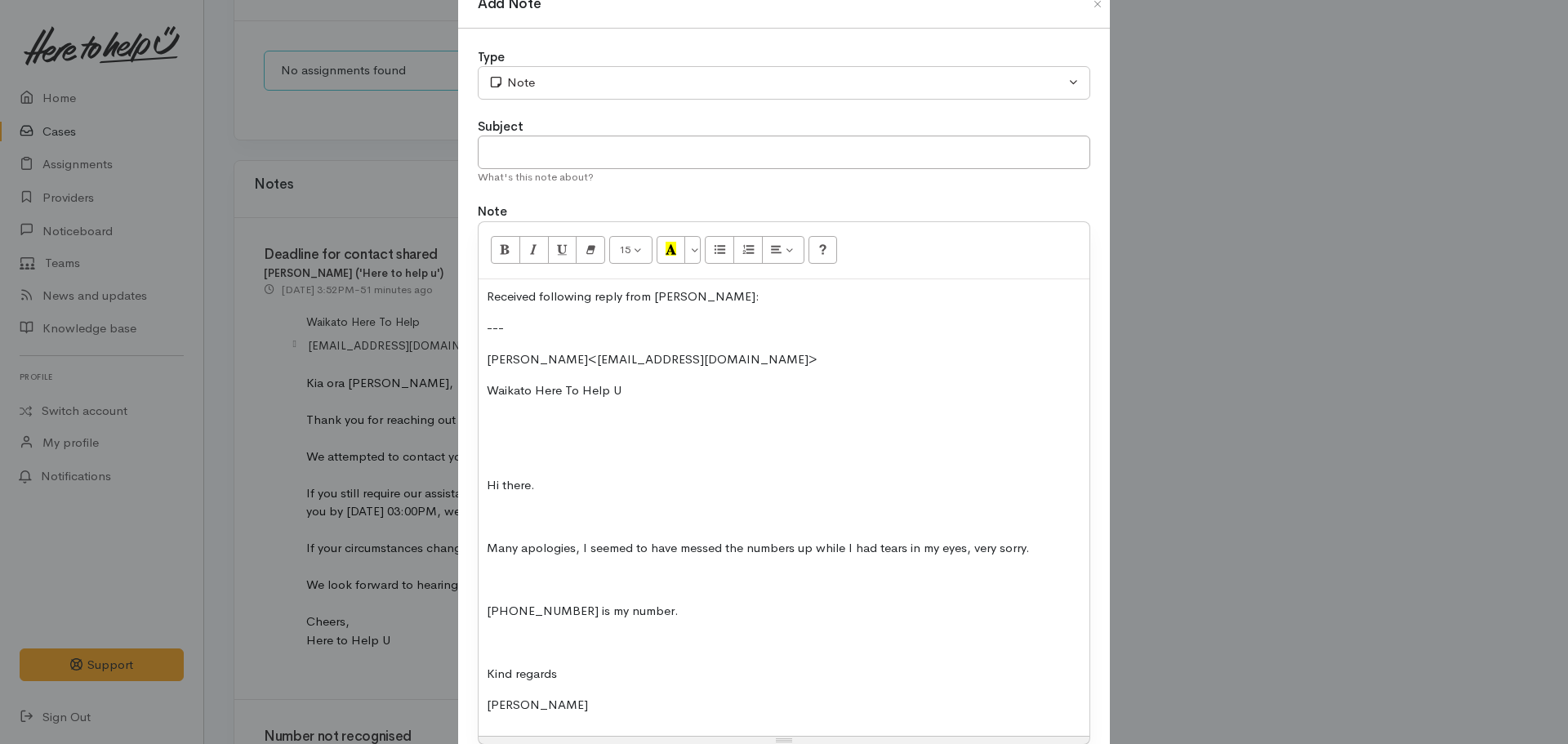
click at [502, 405] on div "Received following reply from [PERSON_NAME]: --- [PERSON_NAME]<[EMAIL_ADDRESS][…" at bounding box center [784, 507] width 611 height 457
click at [491, 407] on div "Received following reply from [PERSON_NAME]: --- [PERSON_NAME]<[EMAIL_ADDRESS][…" at bounding box center [784, 507] width 611 height 457
drag, startPoint x: 677, startPoint y: 423, endPoint x: 494, endPoint y: 320, distance: 210.0
click at [459, 407] on div "Type Correspondence Discussion Email Note Phone call SMS text message Note Subj…" at bounding box center [784, 405] width 652 height 755
click at [500, 244] on icon "Bold (CTRL+B)" at bounding box center [505, 249] width 10 height 14
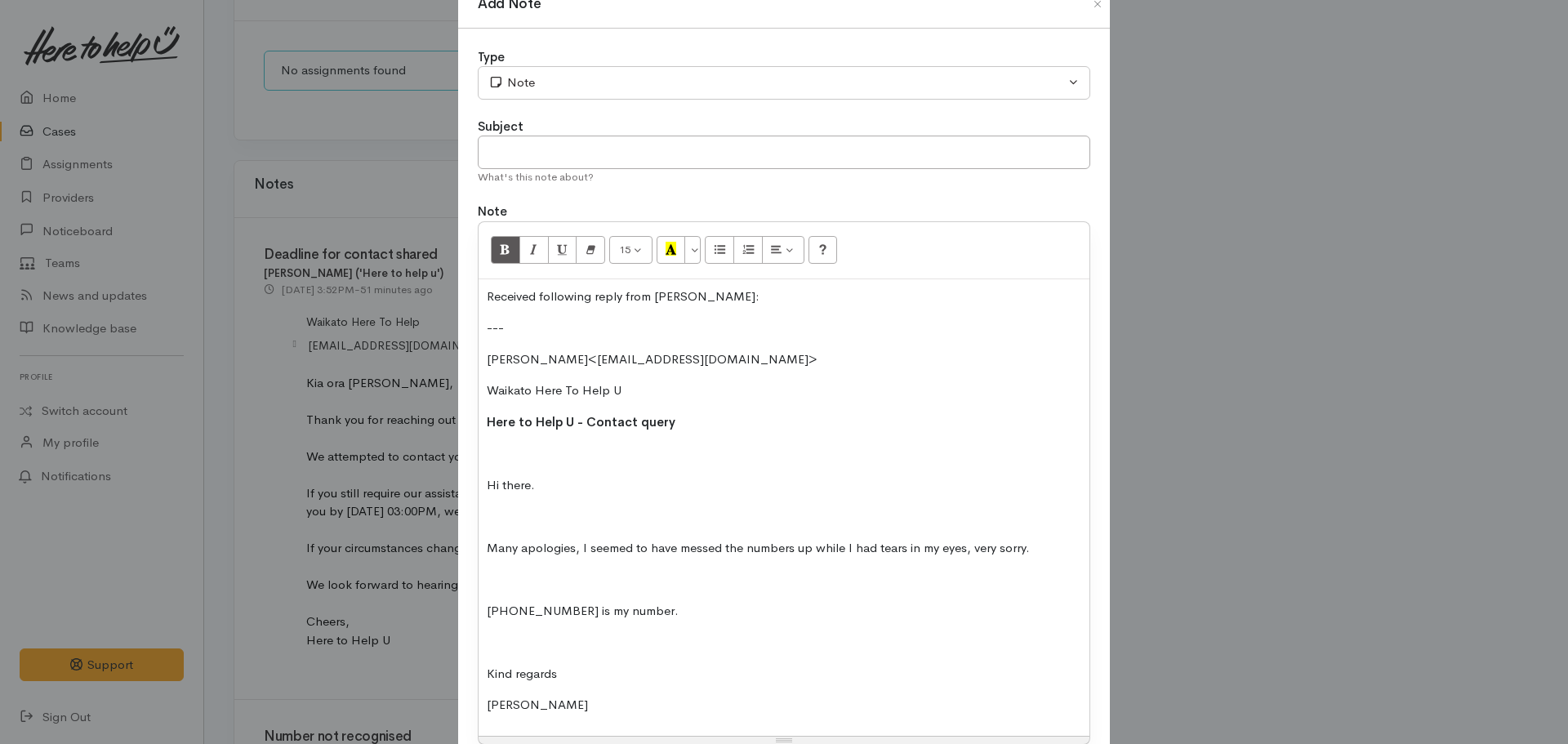
click at [487, 423] on b "Here to Help U - Contact query" at bounding box center [581, 422] width 189 height 15
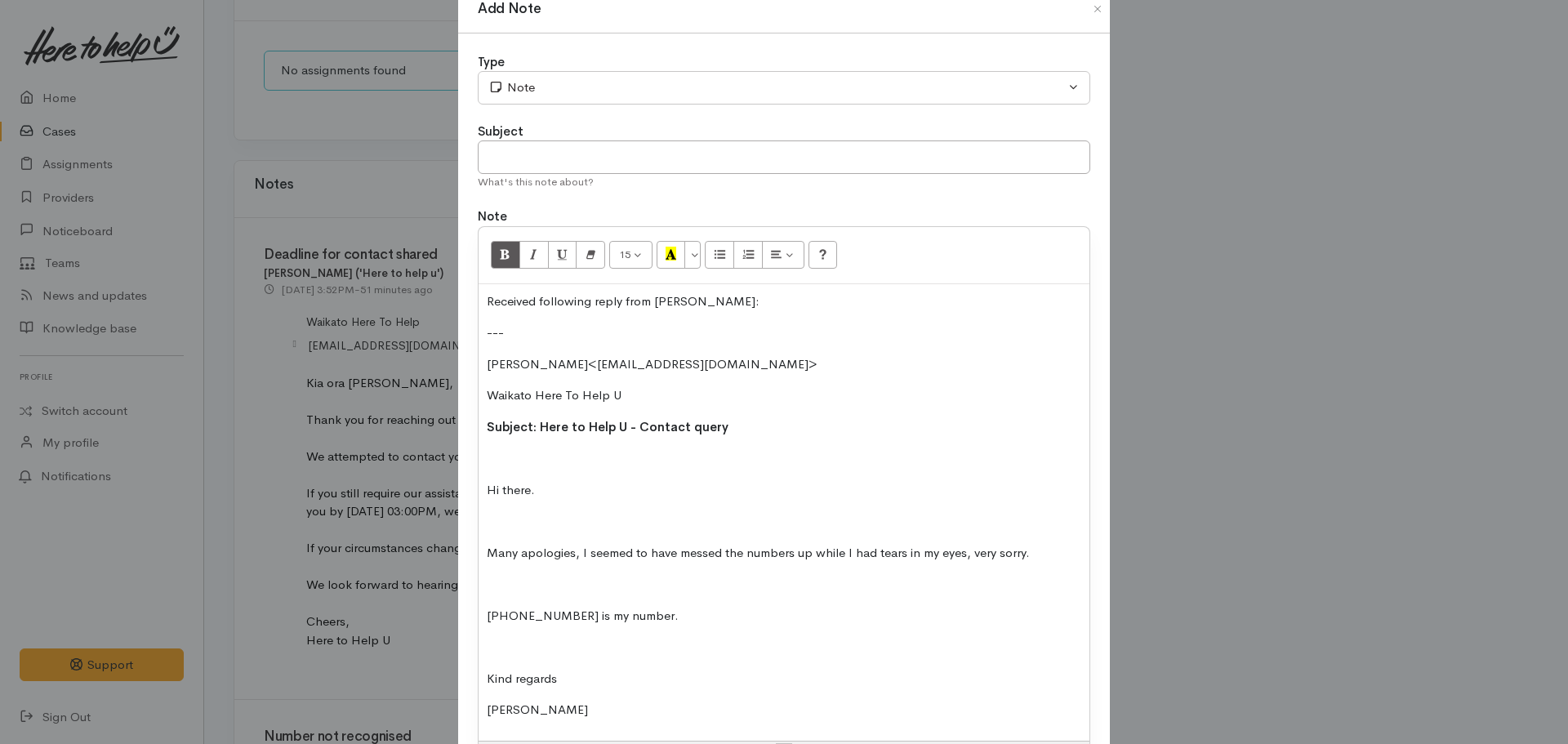
scroll to position [0, 0]
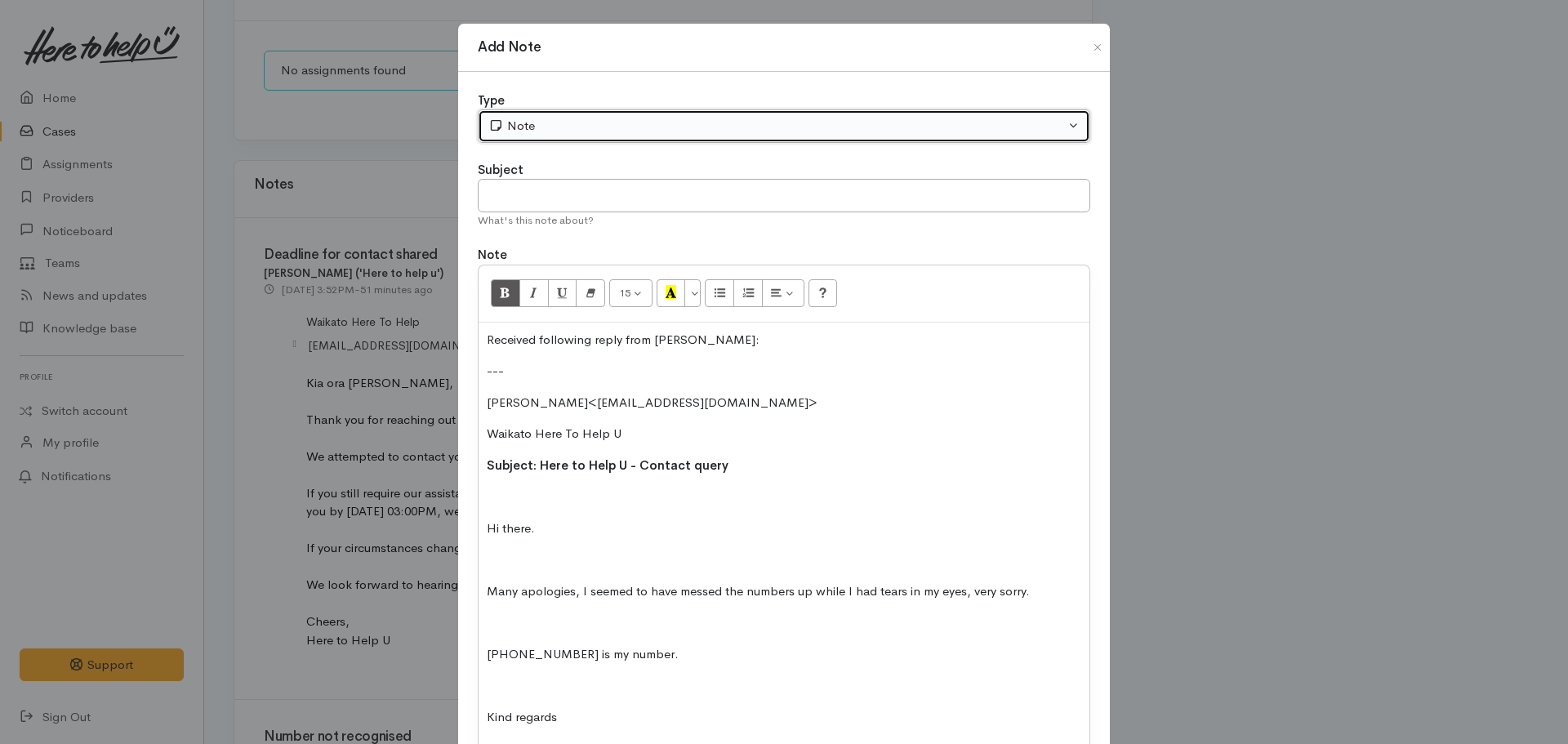
click at [520, 124] on div "Note" at bounding box center [777, 126] width 577 height 19
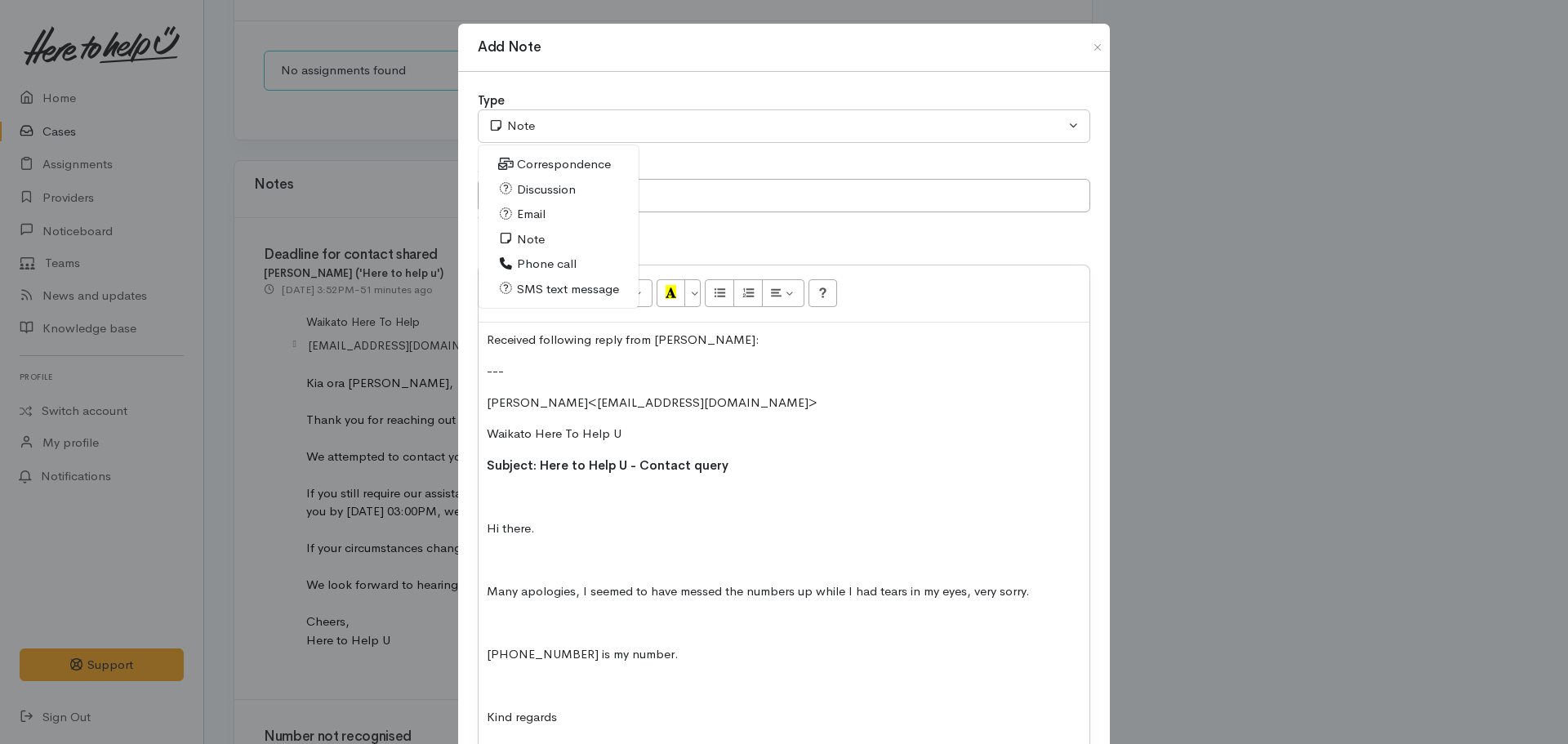
drag, startPoint x: 523, startPoint y: 212, endPoint x: 602, endPoint y: 247, distance: 86.4
click at [523, 211] on span "Email" at bounding box center [531, 214] width 28 height 19
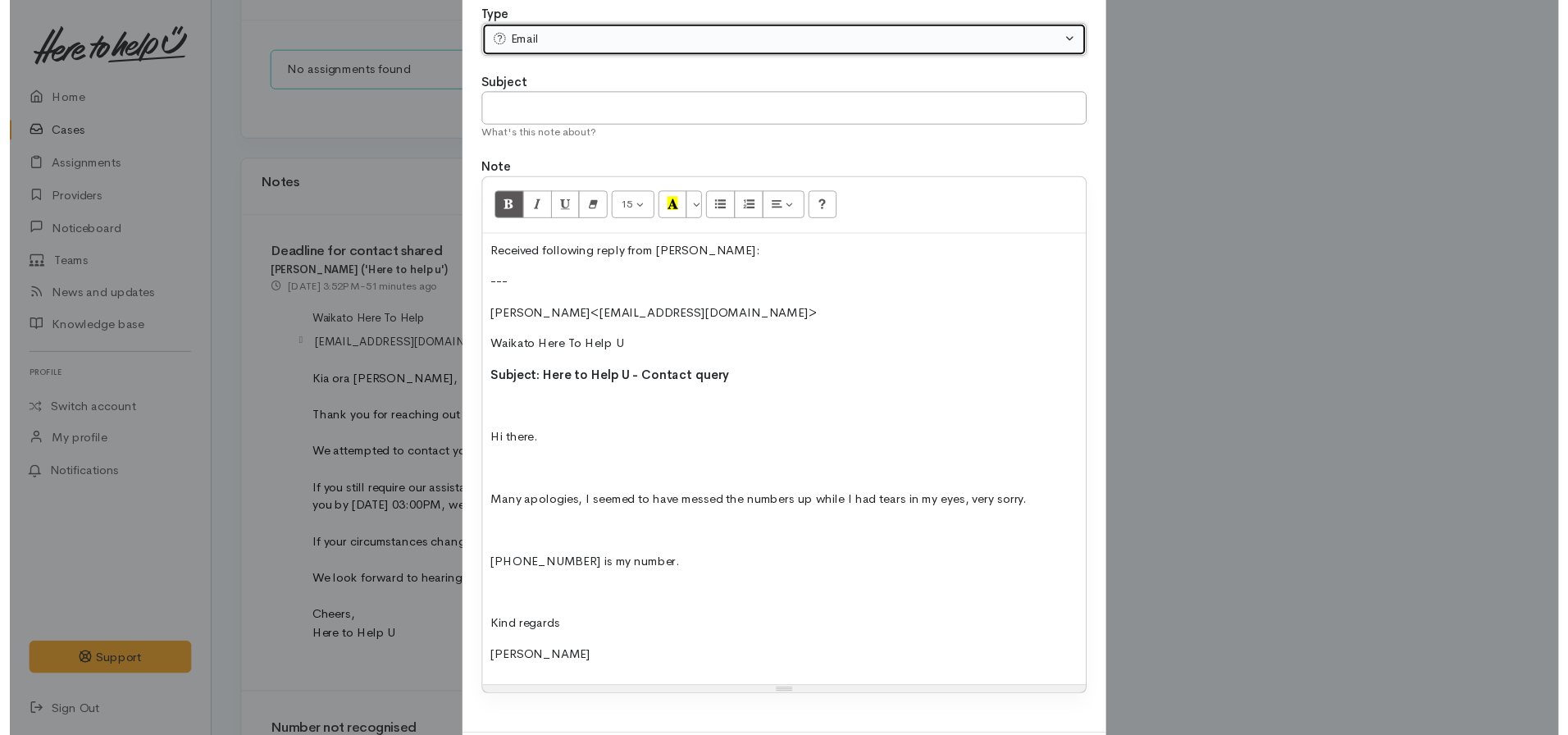
scroll to position [174, 0]
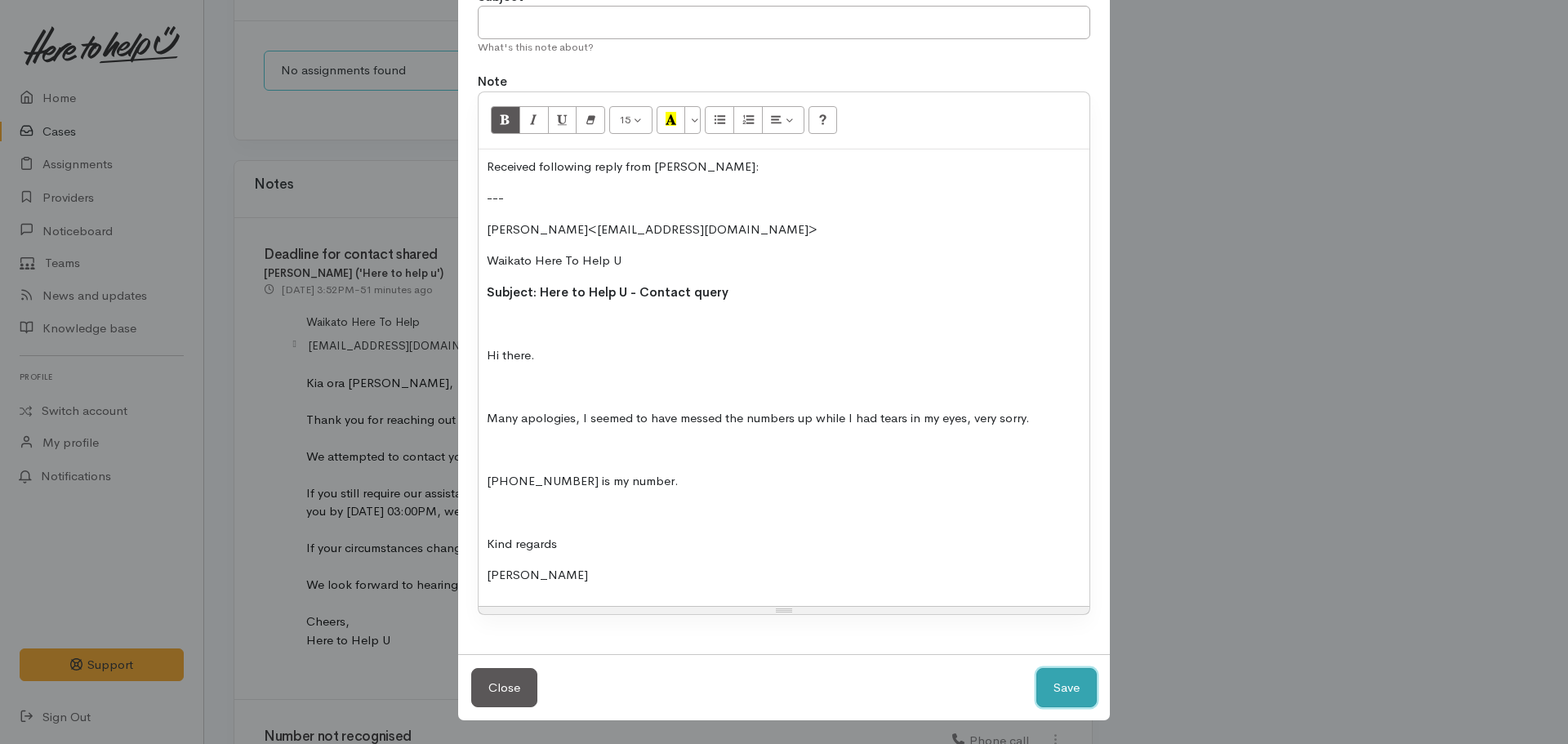
click at [1051, 683] on button "Save" at bounding box center [1066, 687] width 61 height 40
select select "1"
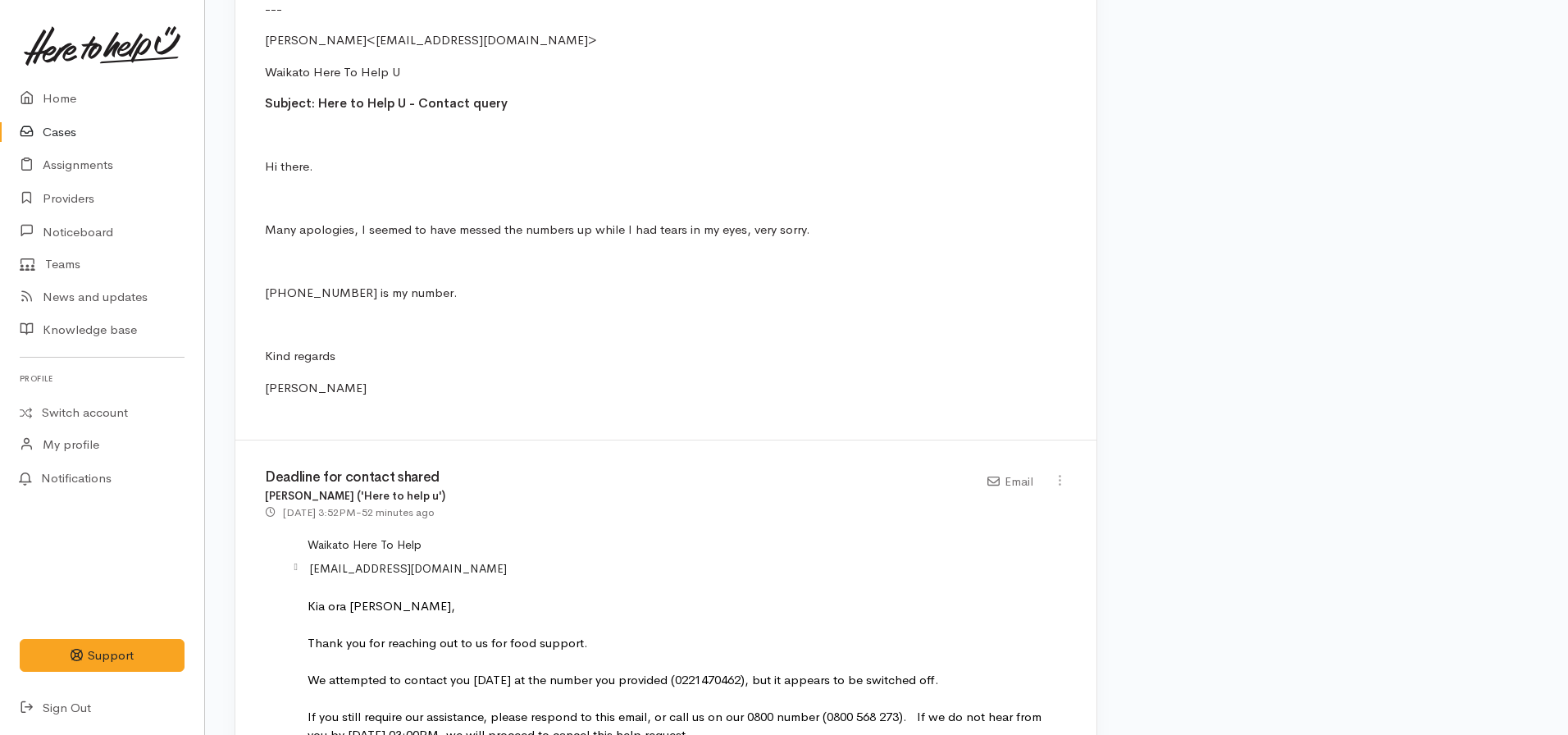
scroll to position [1640, 0]
drag, startPoint x: 338, startPoint y: 270, endPoint x: 258, endPoint y: 274, distance: 80.1
click at [258, 274] on div "[PERSON_NAME] ('Here to help u') [DATE] 4:45PM - now Email ---" at bounding box center [665, 164] width 861 height 547
copy p "022 417 0462"
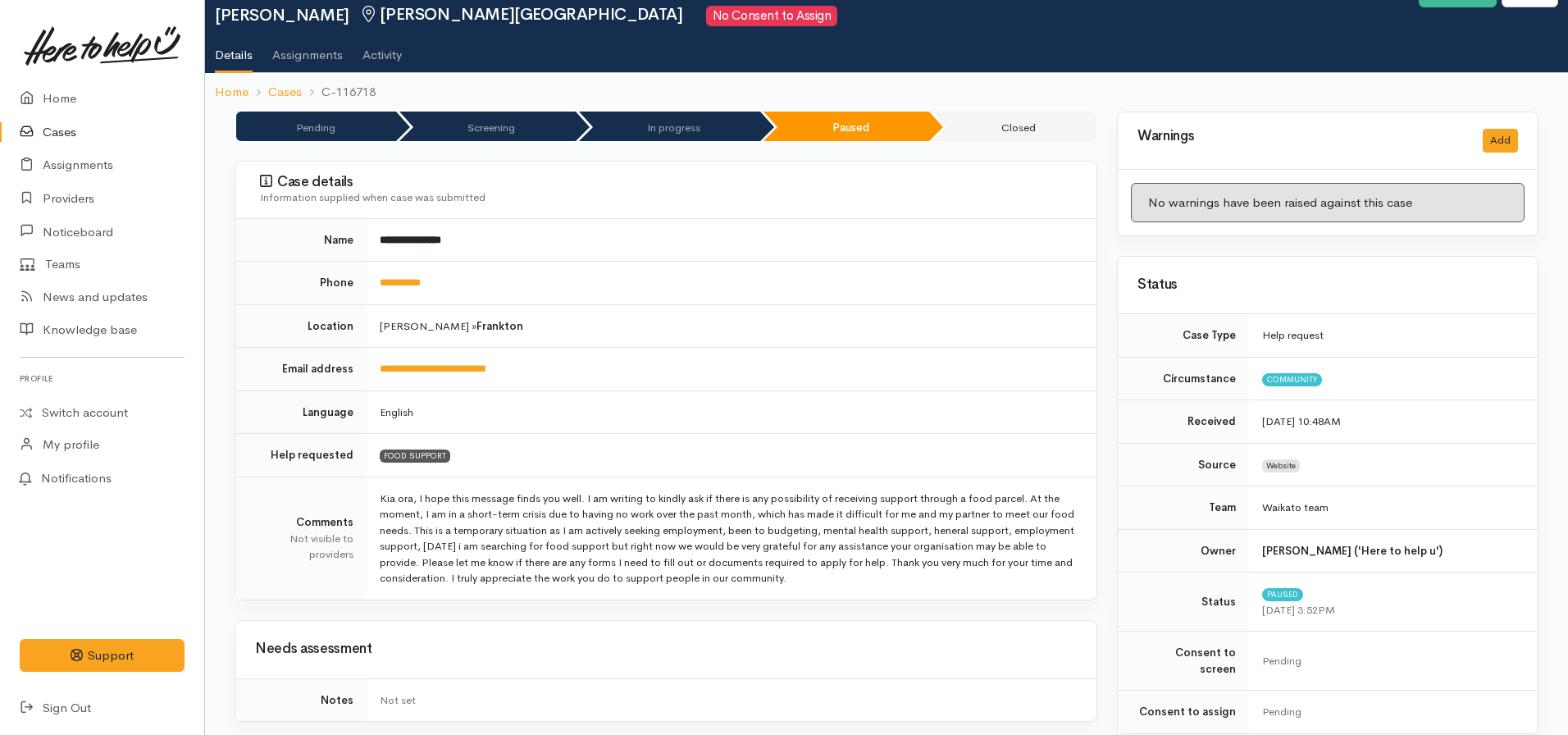
scroll to position [0, 0]
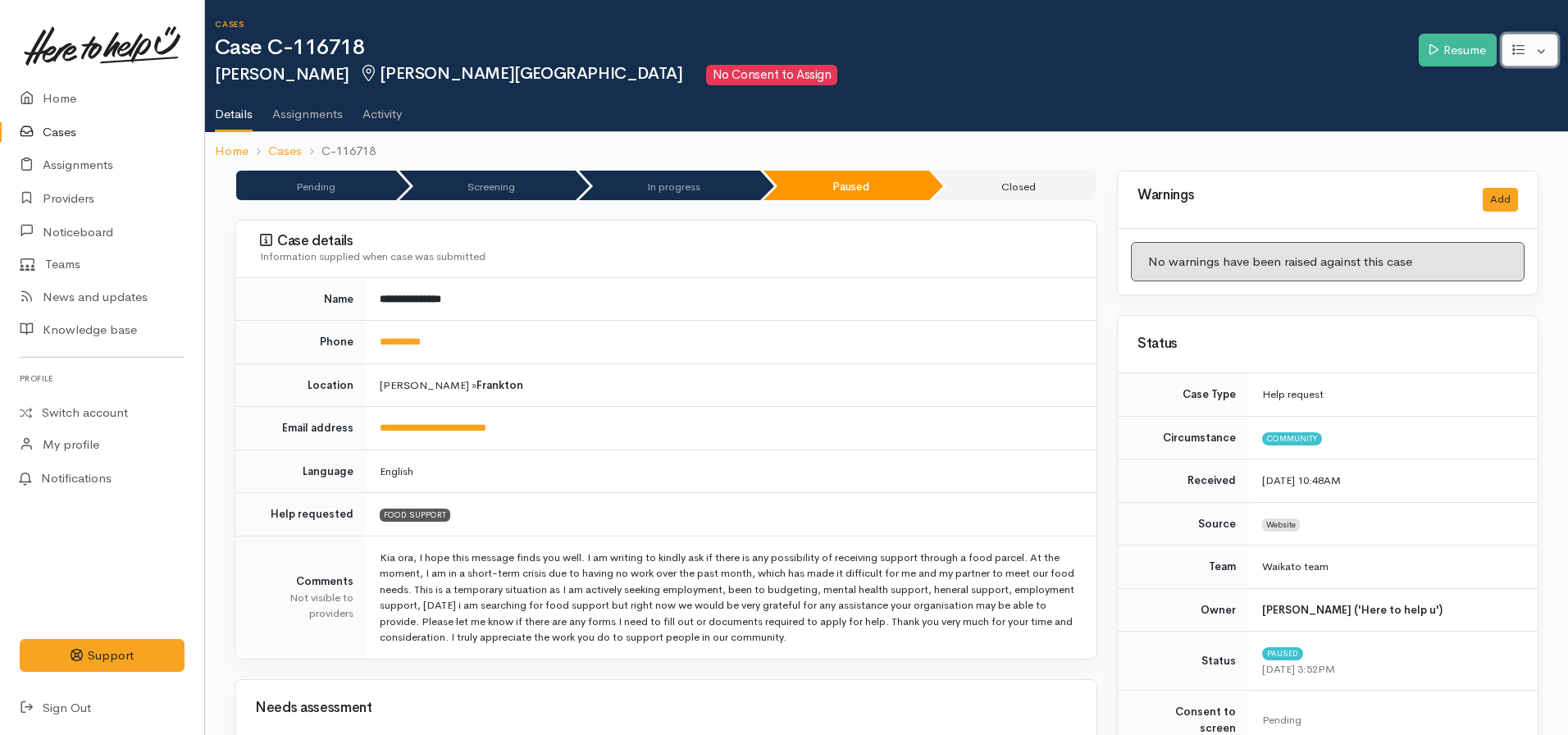
click at [1527, 50] on button "button" at bounding box center [1530, 50] width 57 height 34
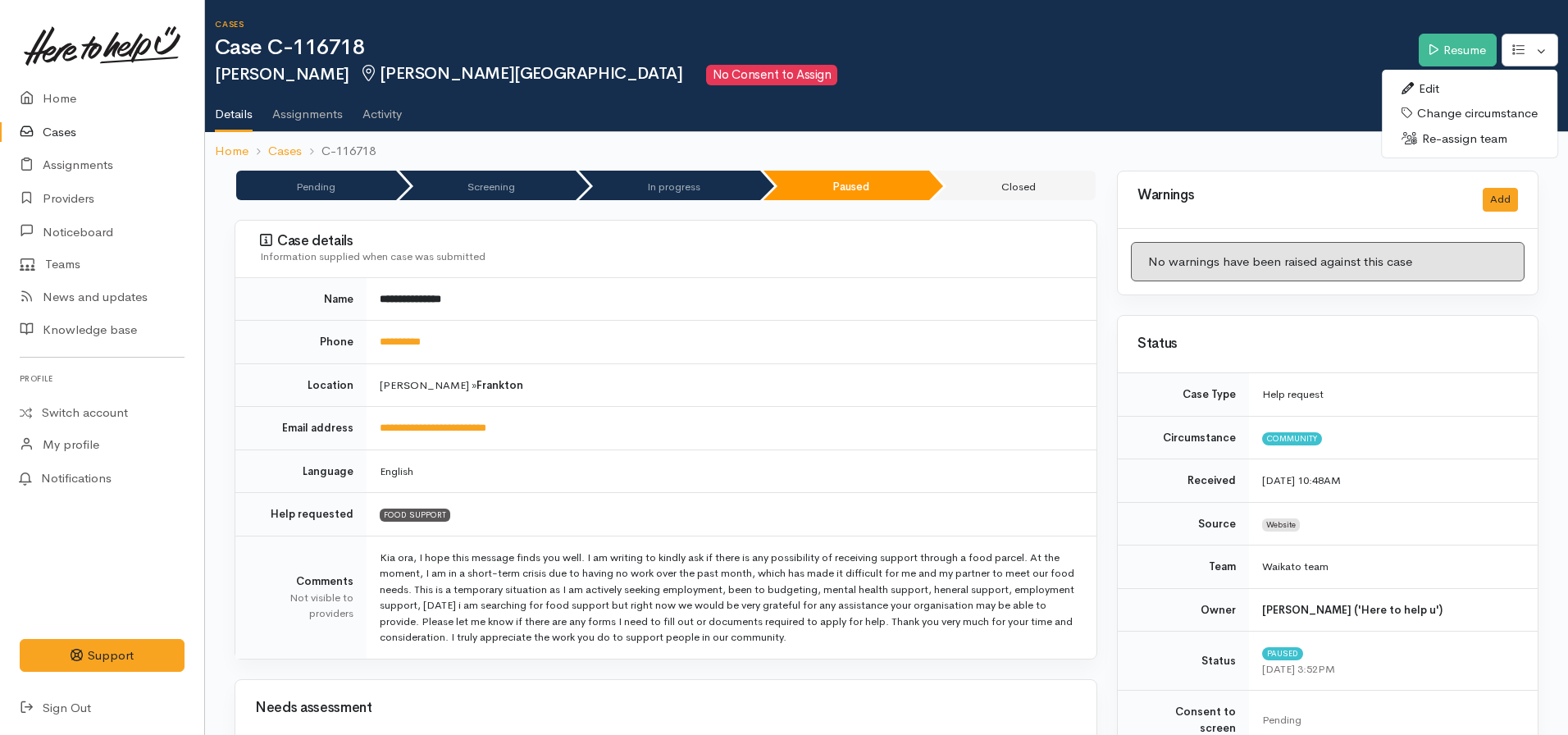
click at [1435, 75] on ul "Edit Change circumstance Re-assign team" at bounding box center [1470, 114] width 177 height 90
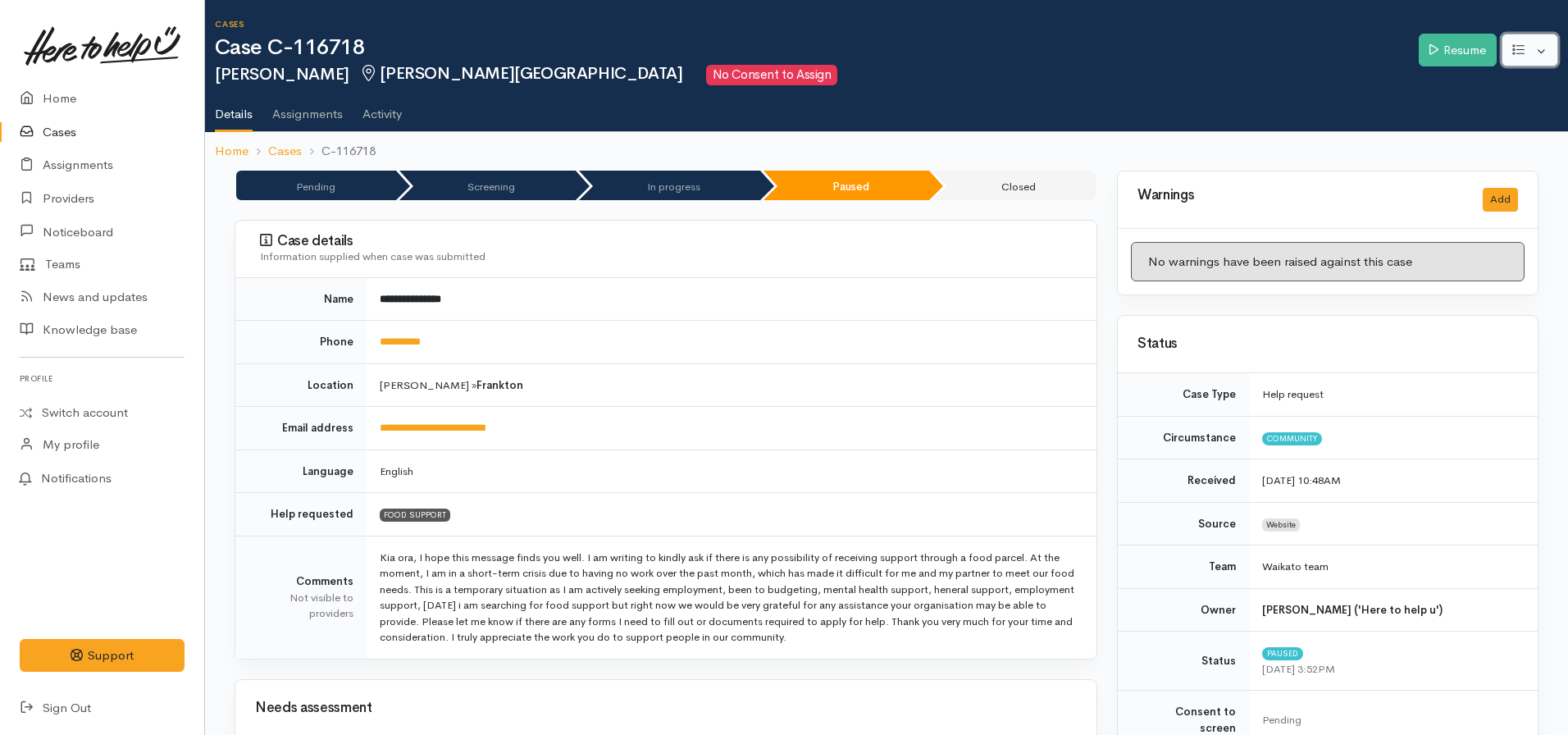
click at [1515, 46] on icon "button" at bounding box center [1518, 49] width 12 height 12
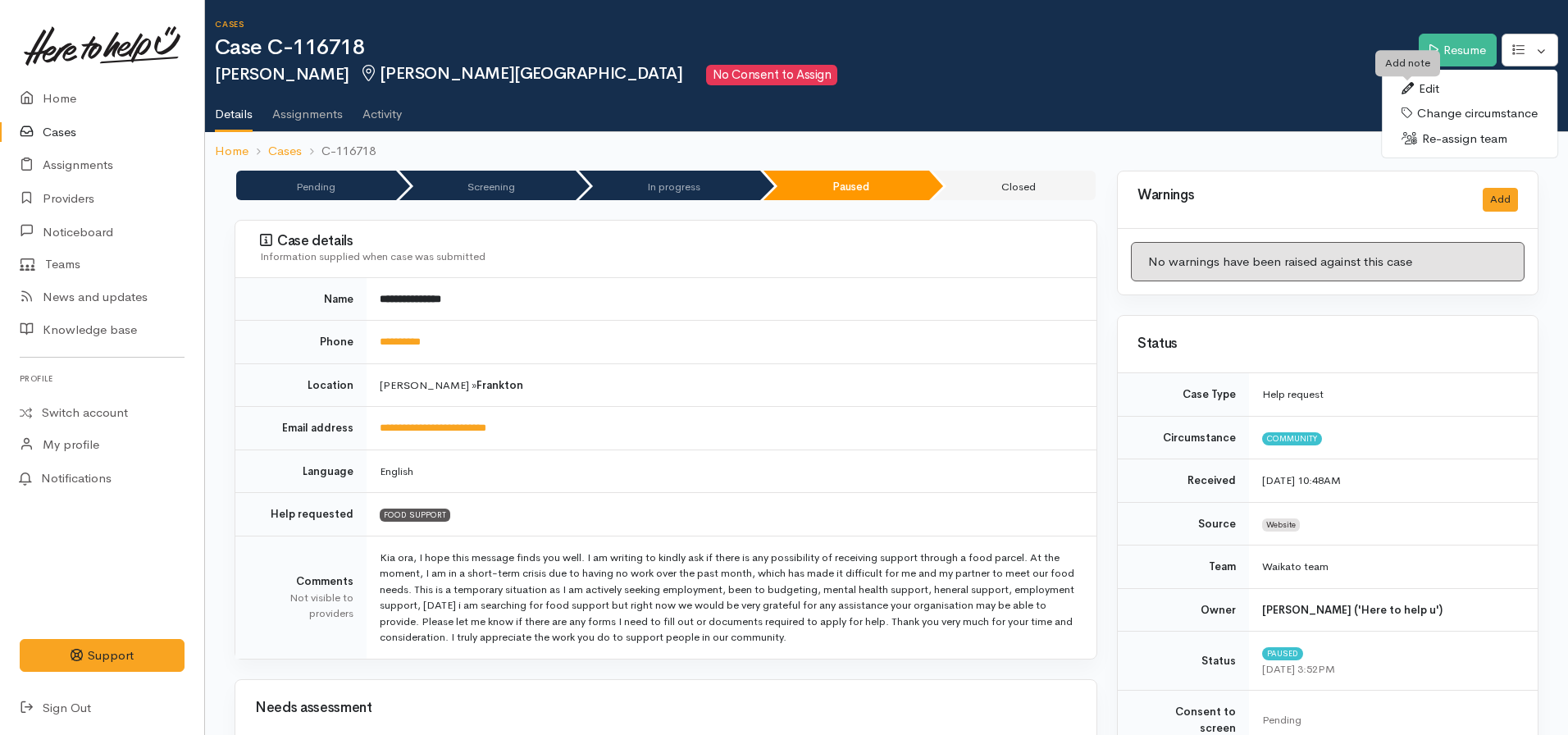
click at [1407, 89] on icon at bounding box center [1407, 88] width 12 height 12
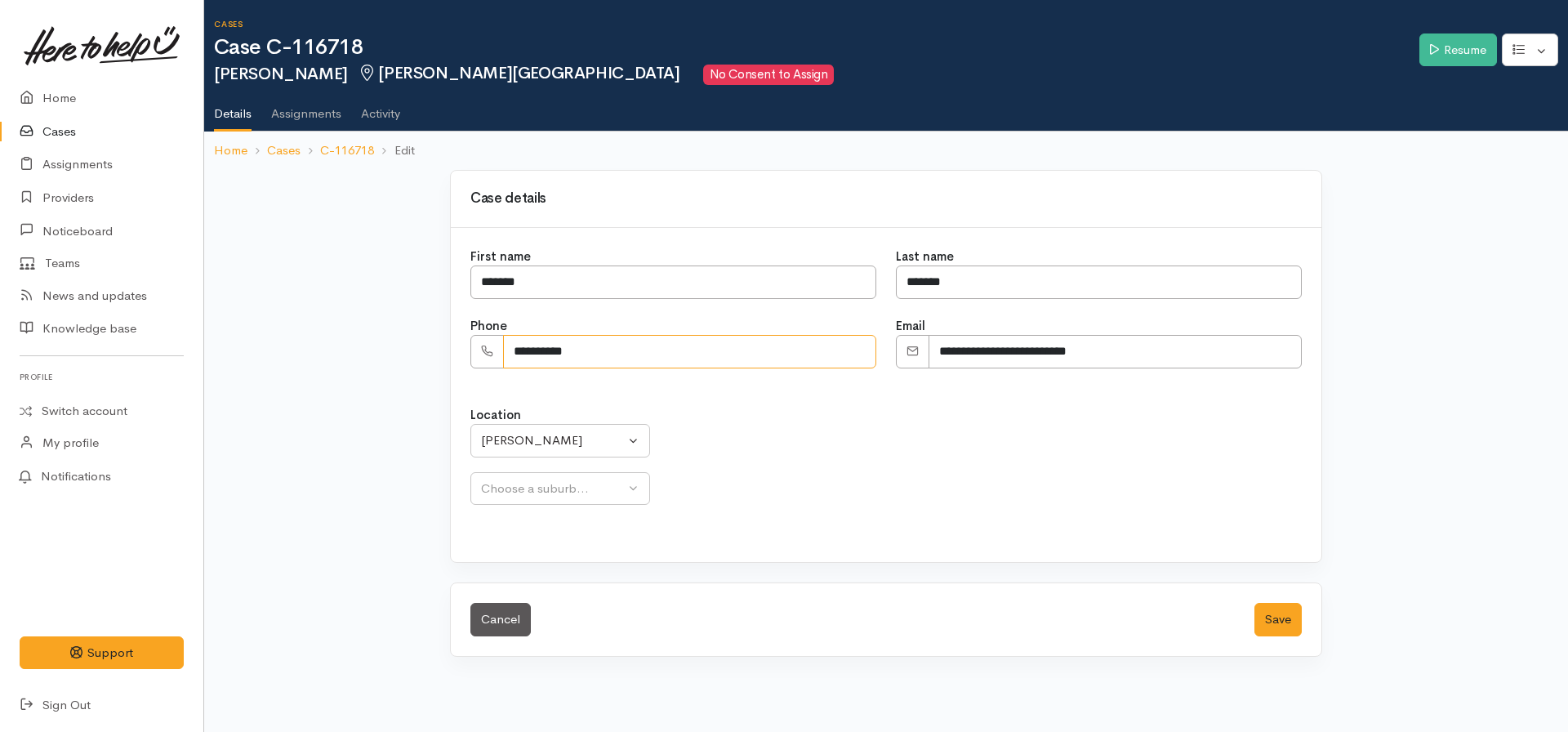
drag, startPoint x: 549, startPoint y: 370, endPoint x: 338, endPoint y: 381, distance: 211.3
click at [338, 381] on div "**********" at bounding box center [886, 423] width 1364 height 507
select select "17"
paste input "**********"
click at [562, 351] on input "**********" at bounding box center [689, 351] width 373 height 33
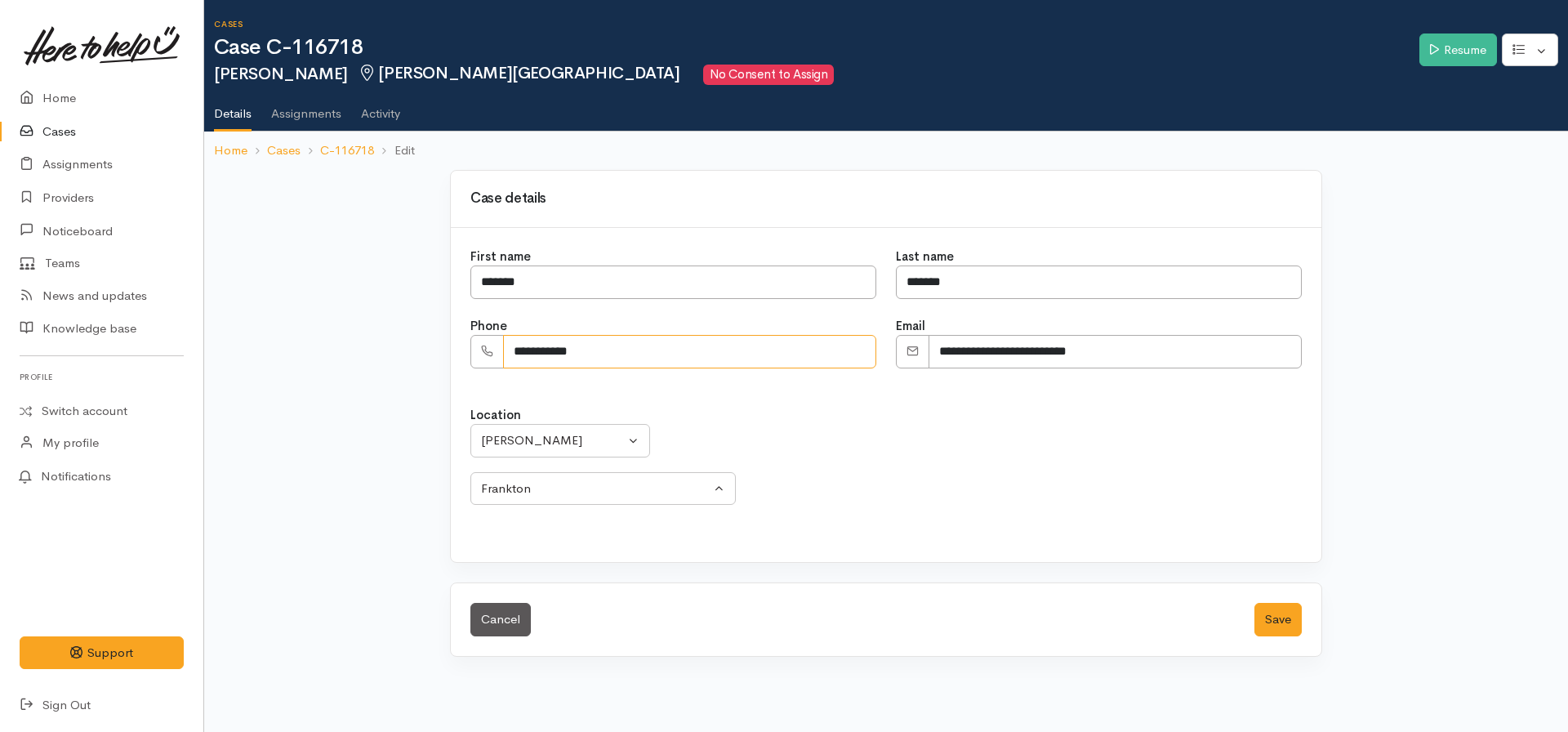
click at [538, 352] on input "**********" at bounding box center [689, 351] width 373 height 33
type input "**********"
click at [1261, 619] on button "Save" at bounding box center [1278, 619] width 47 height 33
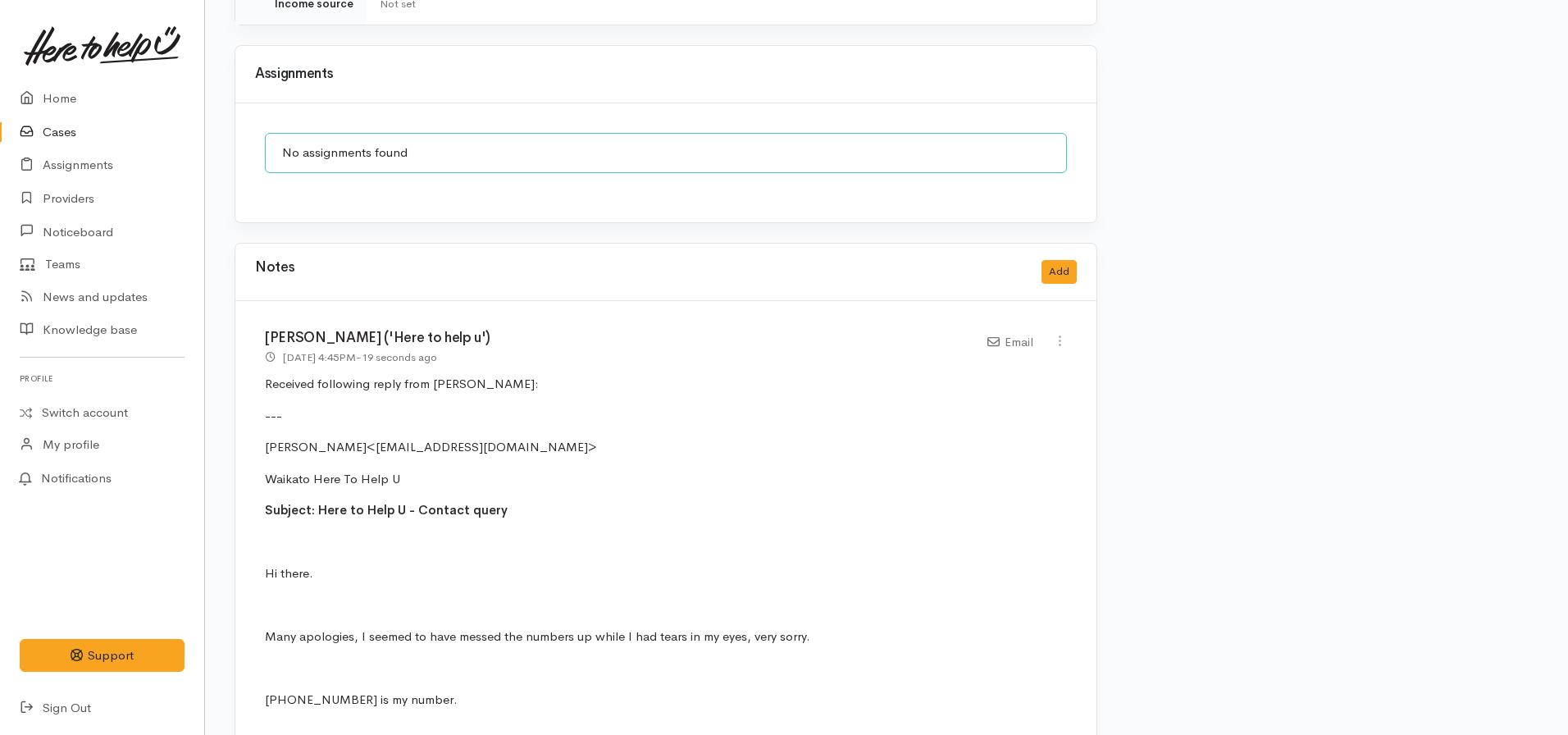
scroll to position [1640, 0]
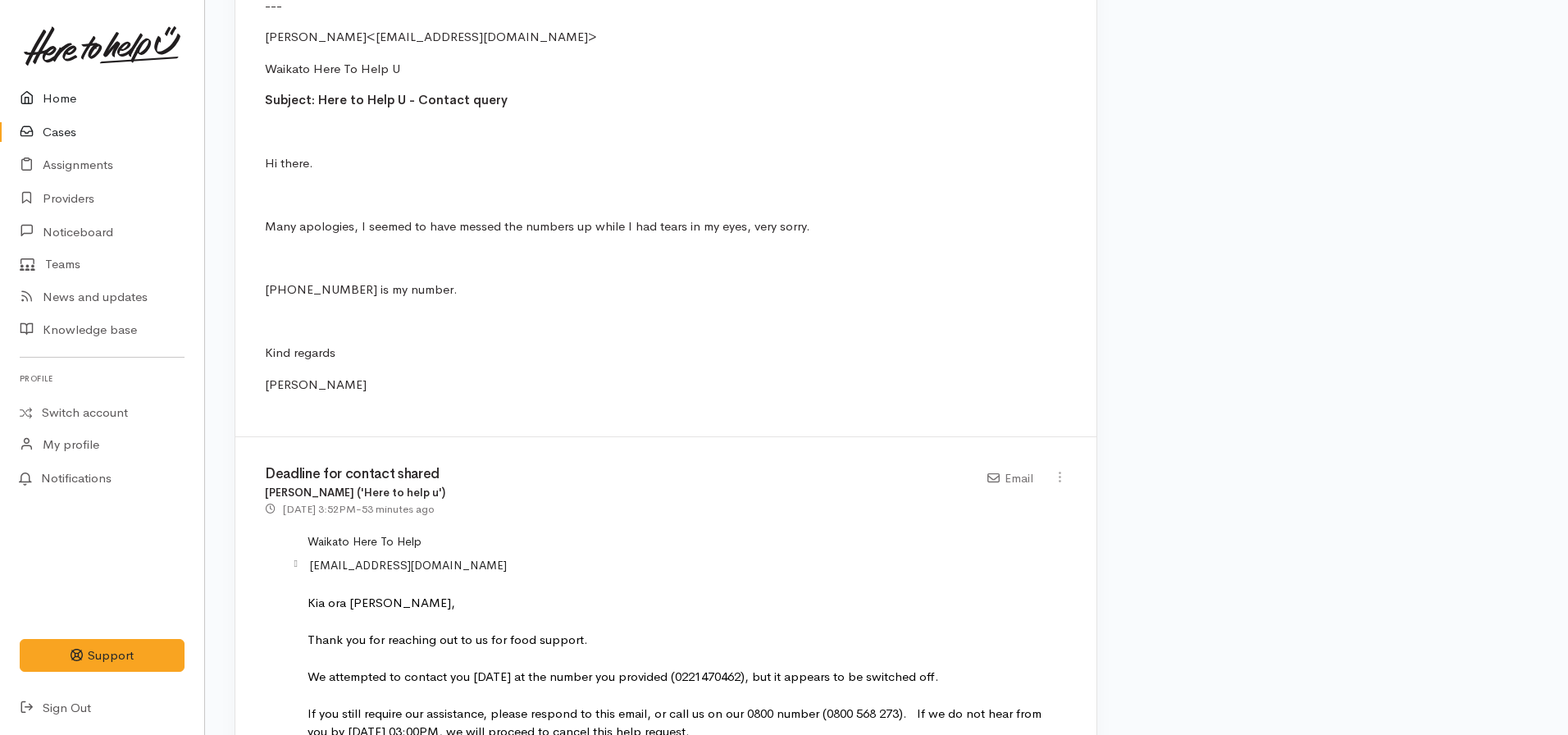
click at [61, 96] on link "Home" at bounding box center [102, 98] width 204 height 34
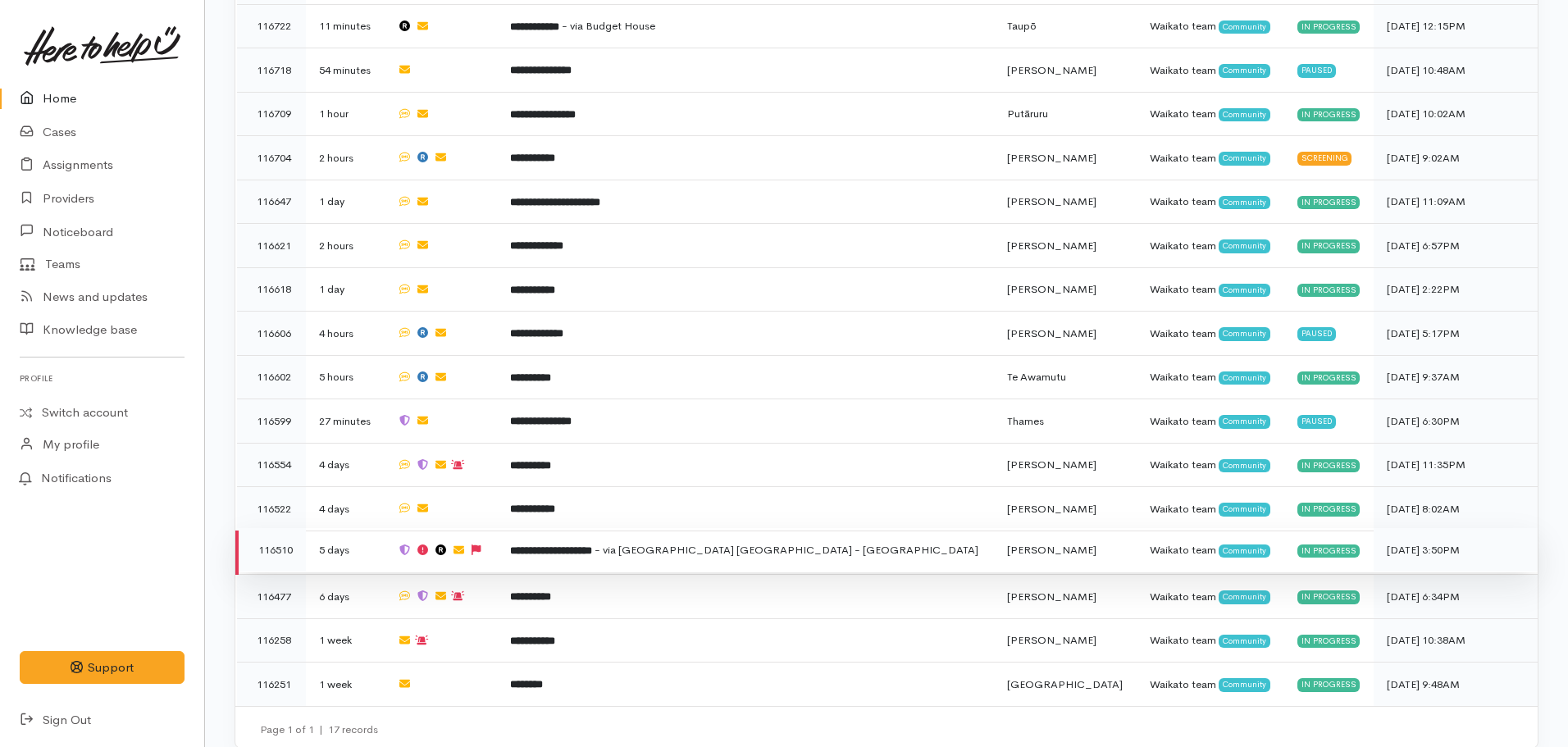
scroll to position [697, 0]
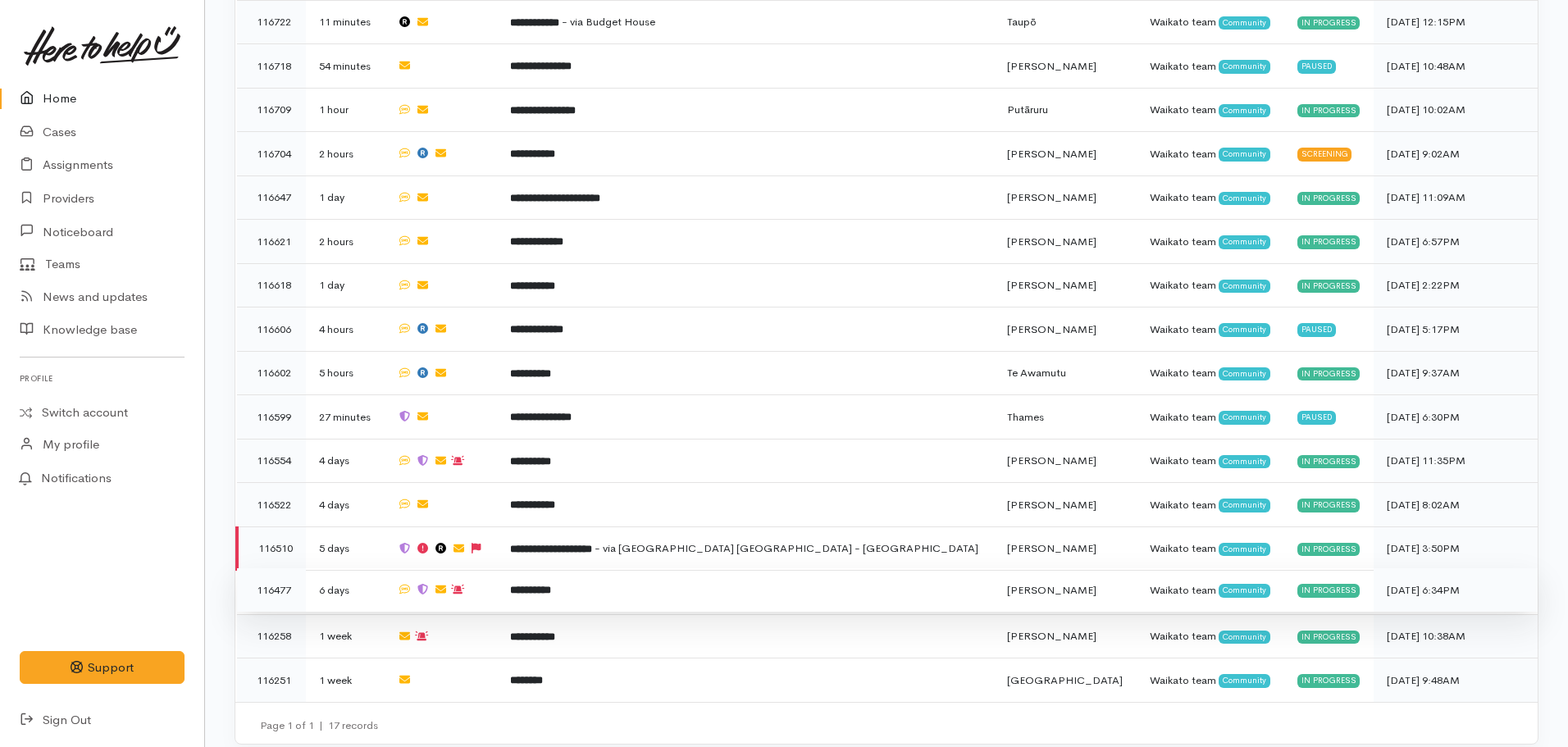
click at [551, 584] on b "**********" at bounding box center [531, 590] width 41 height 10
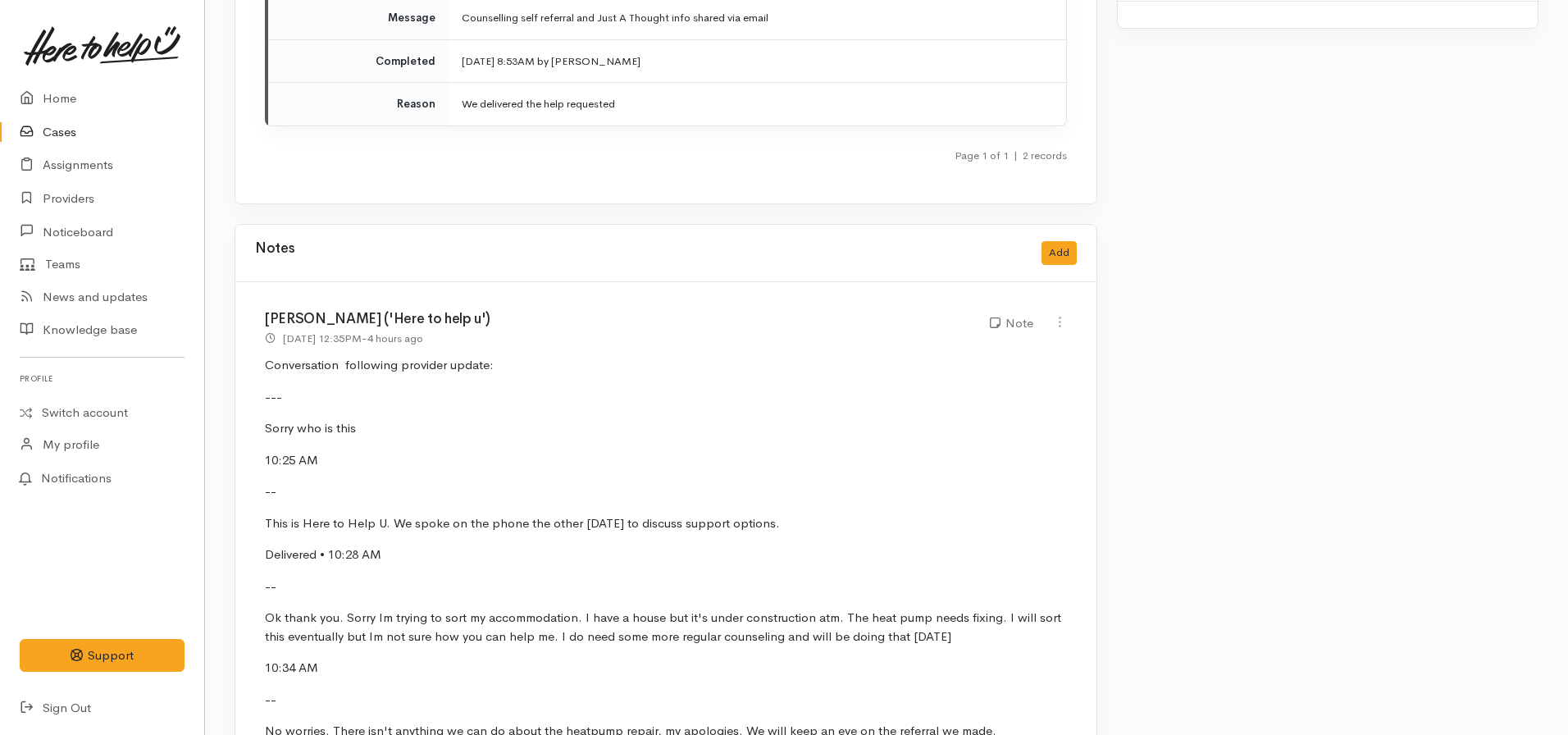
scroll to position [2789, 0]
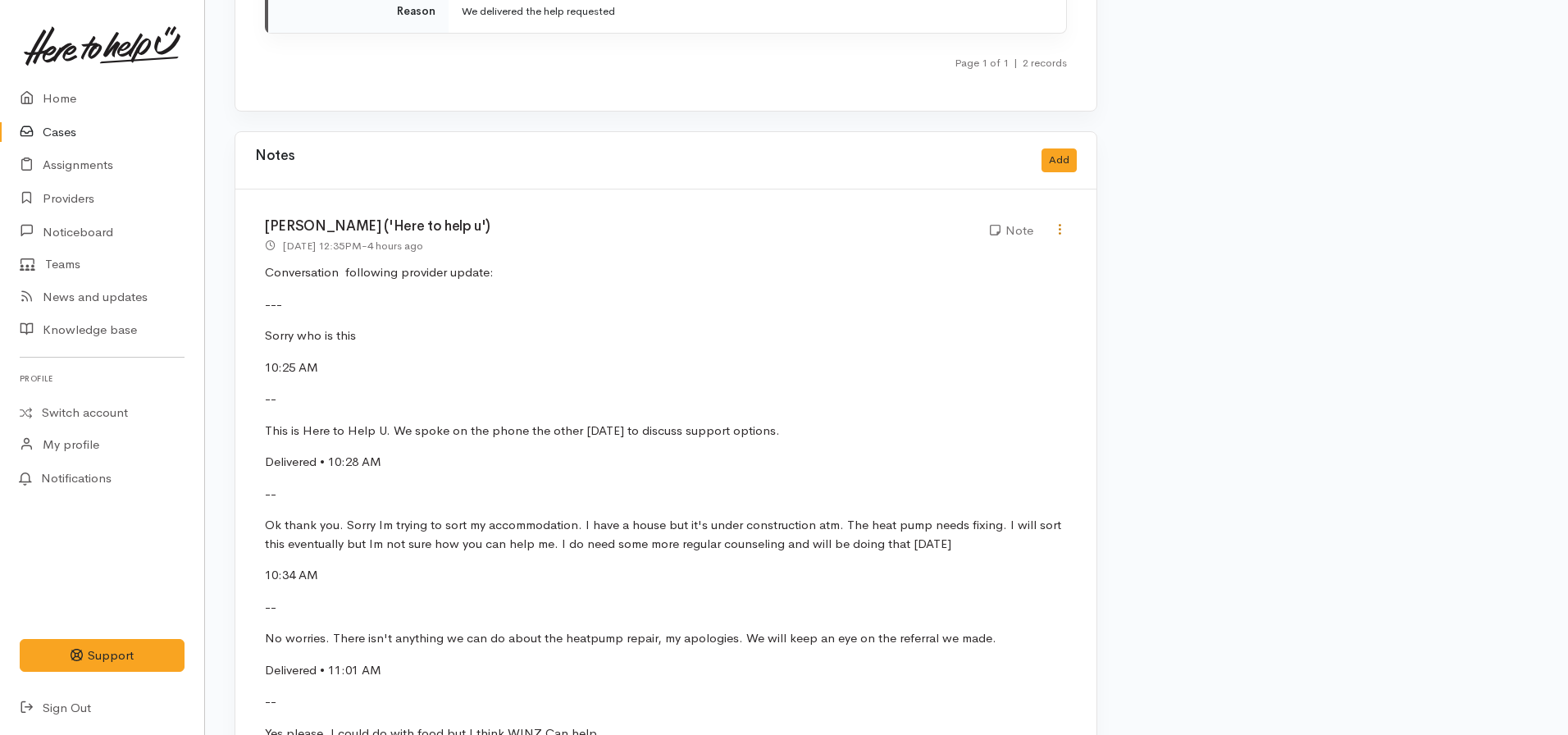
click at [1062, 222] on icon at bounding box center [1059, 229] width 14 height 14
click at [979, 249] on link "Edit" at bounding box center [1001, 262] width 130 height 26
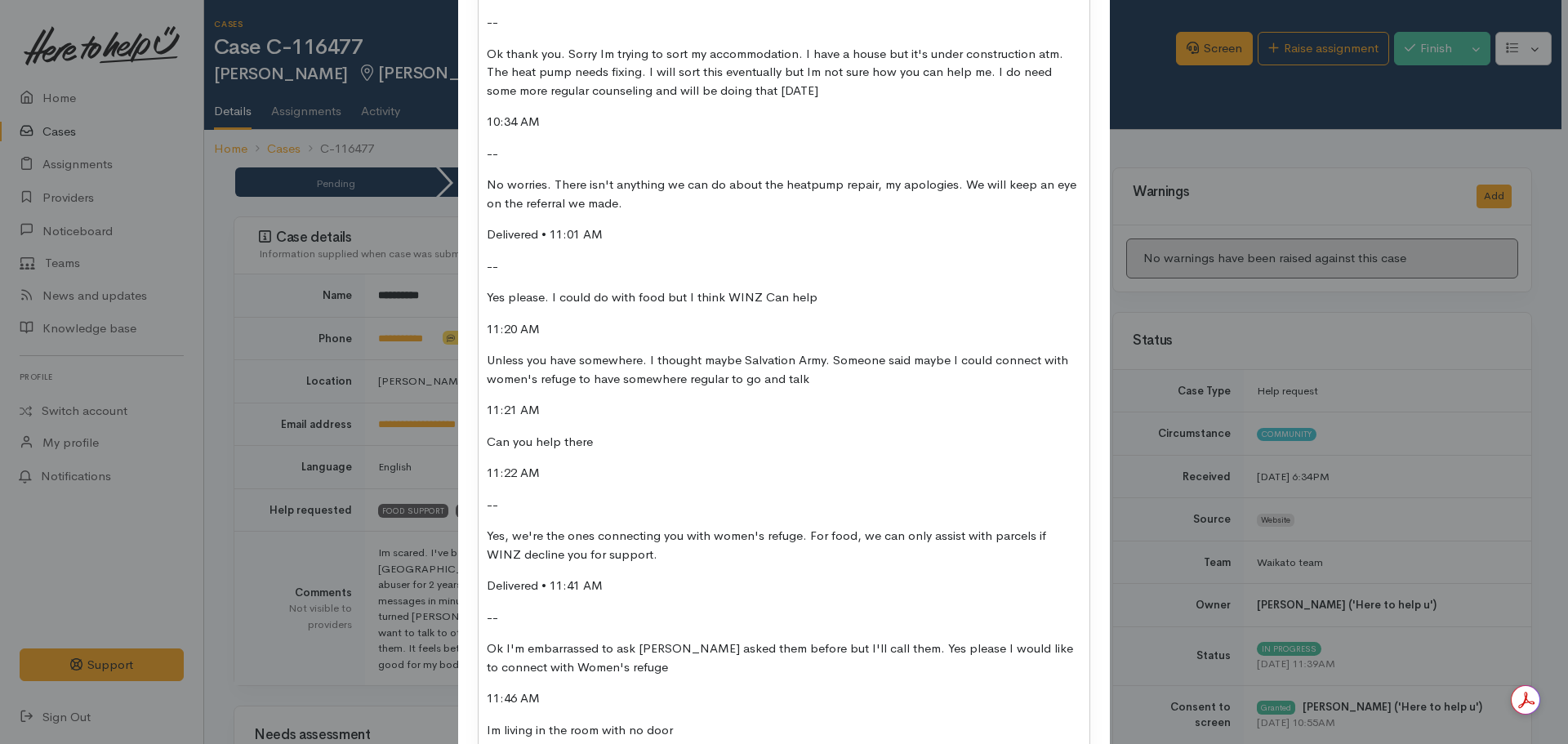
scroll to position [723, 0]
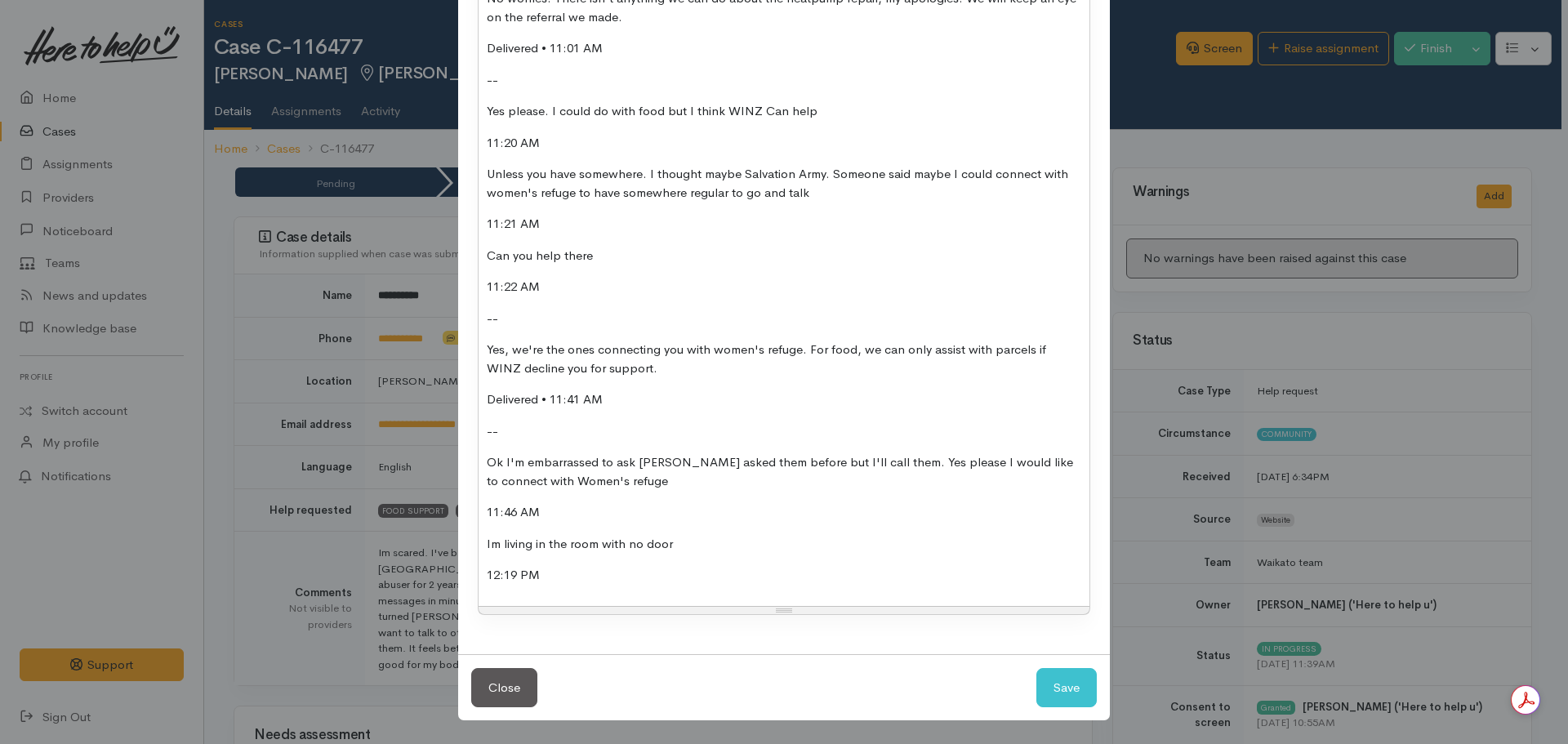
click at [562, 569] on p "12:19 PM" at bounding box center [784, 575] width 595 height 19
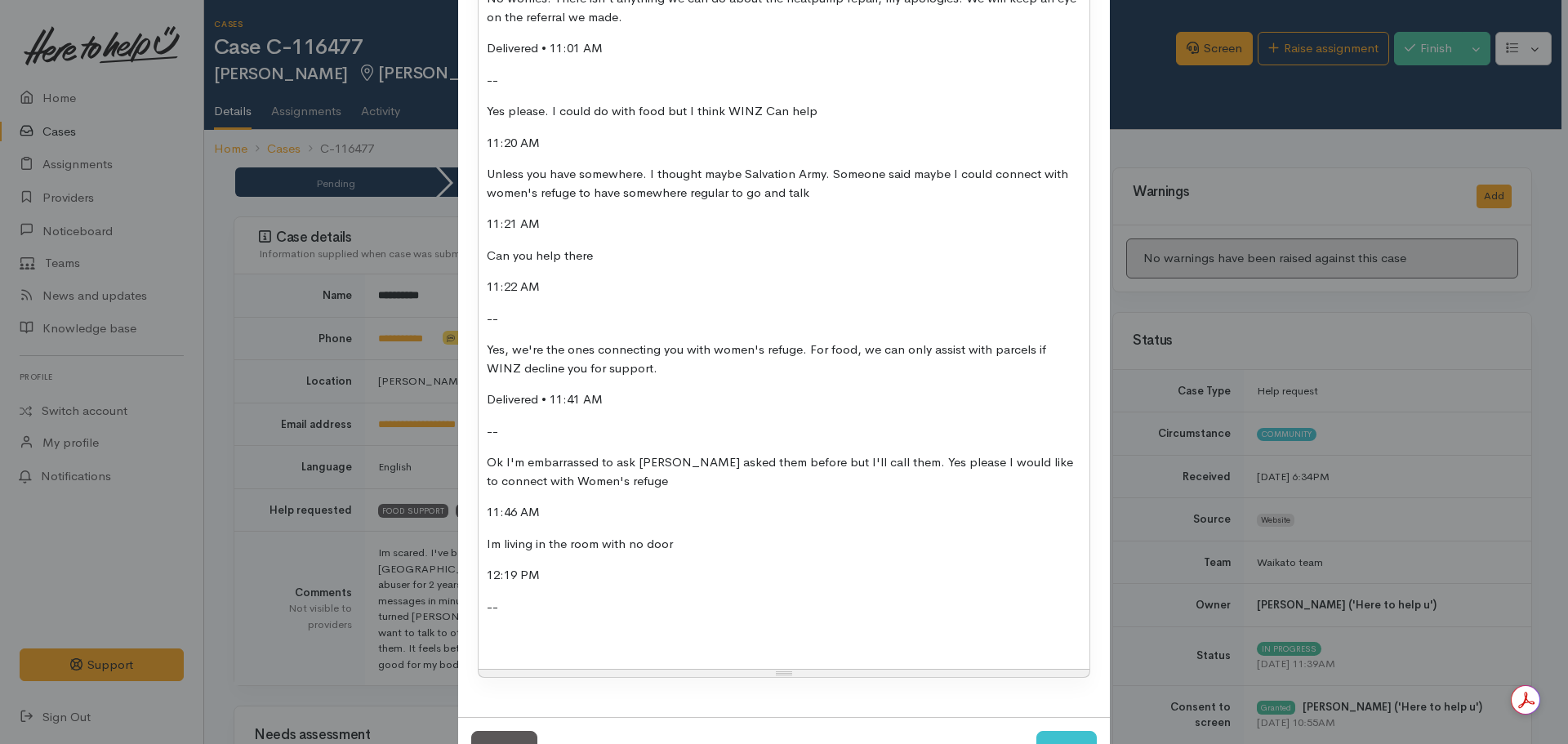
scroll to position [770, 0]
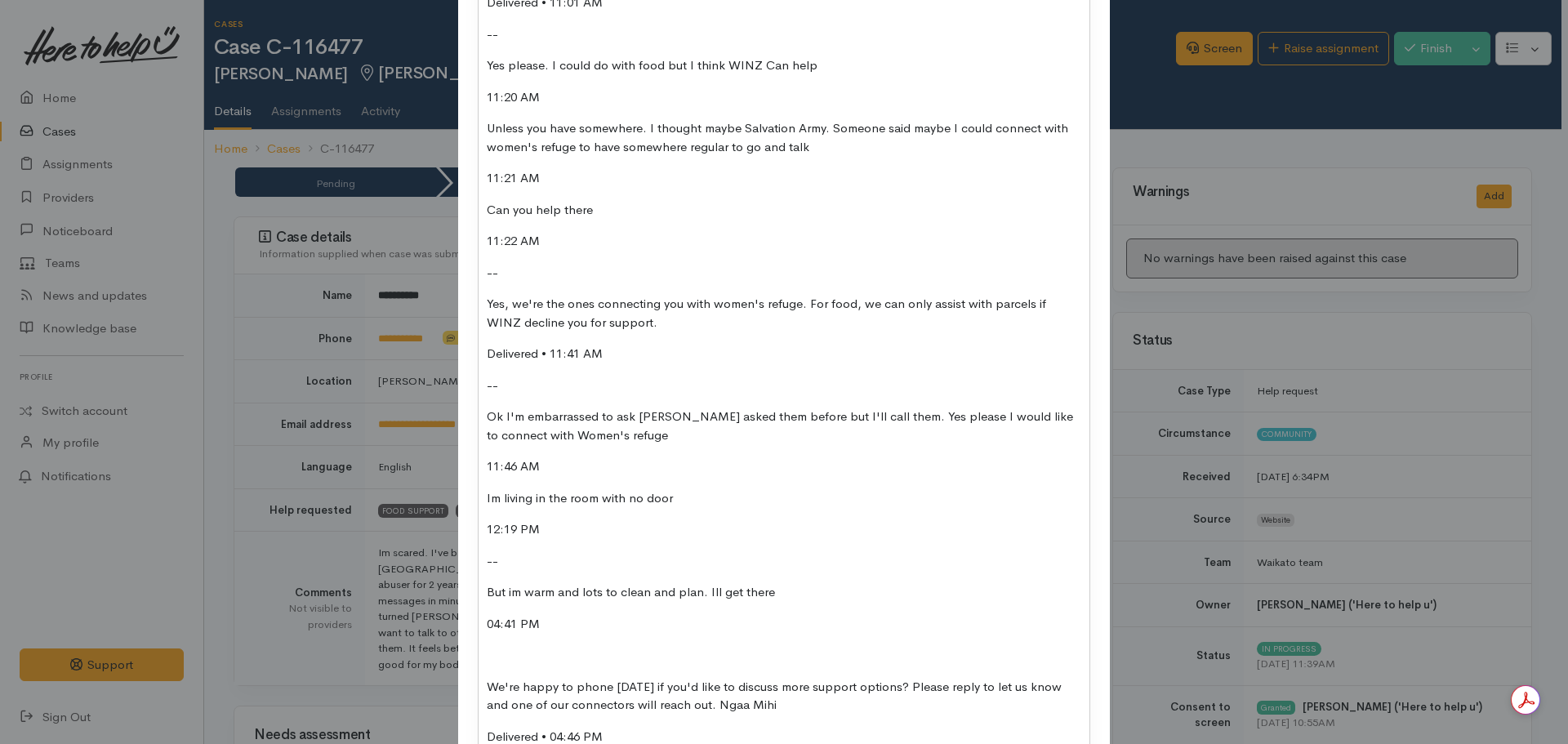
click at [502, 550] on div "Conversation following provider update: --- Sorry who is this 10:25 AM -- This …" at bounding box center [784, 160] width 611 height 1215
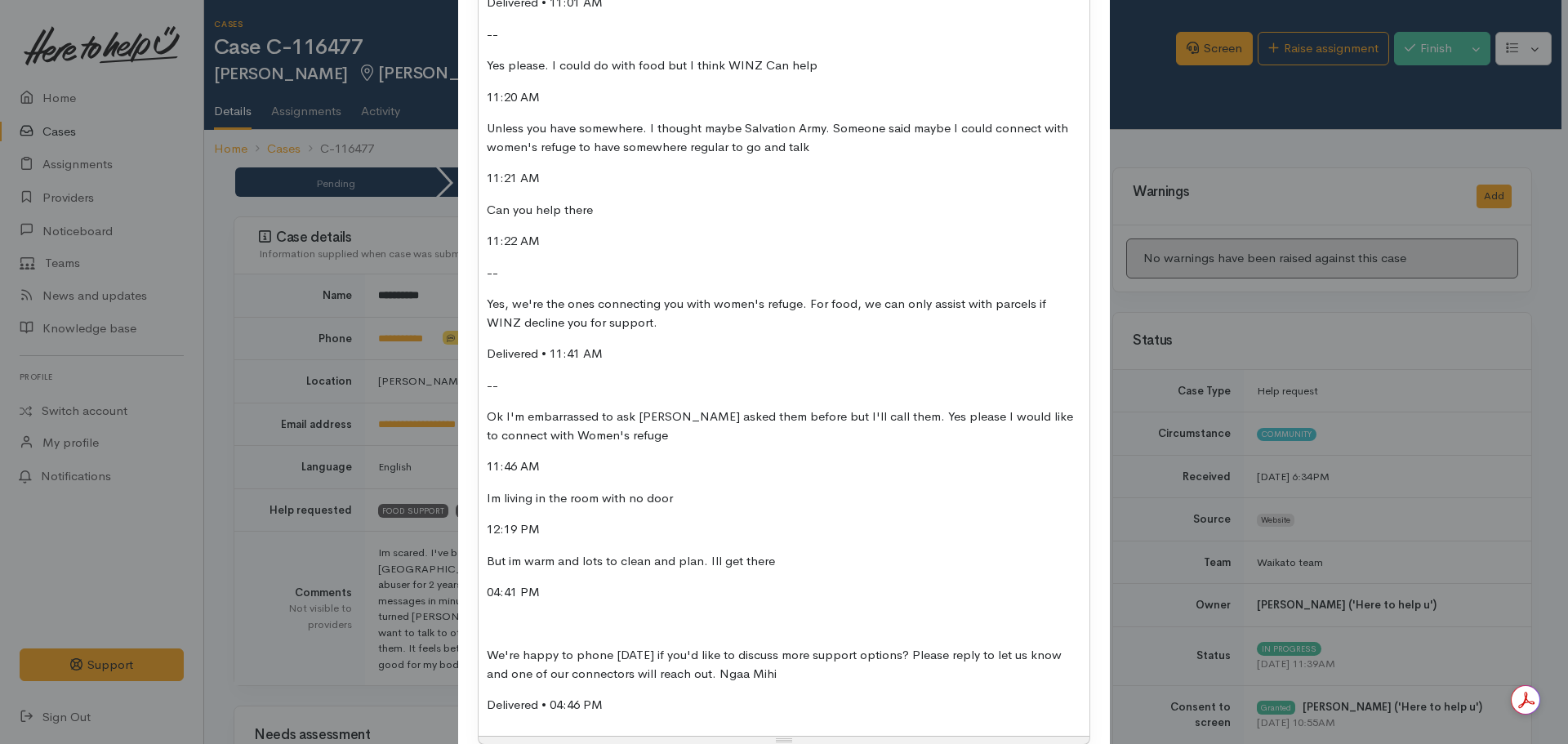
click at [487, 624] on p at bounding box center [784, 624] width 595 height 19
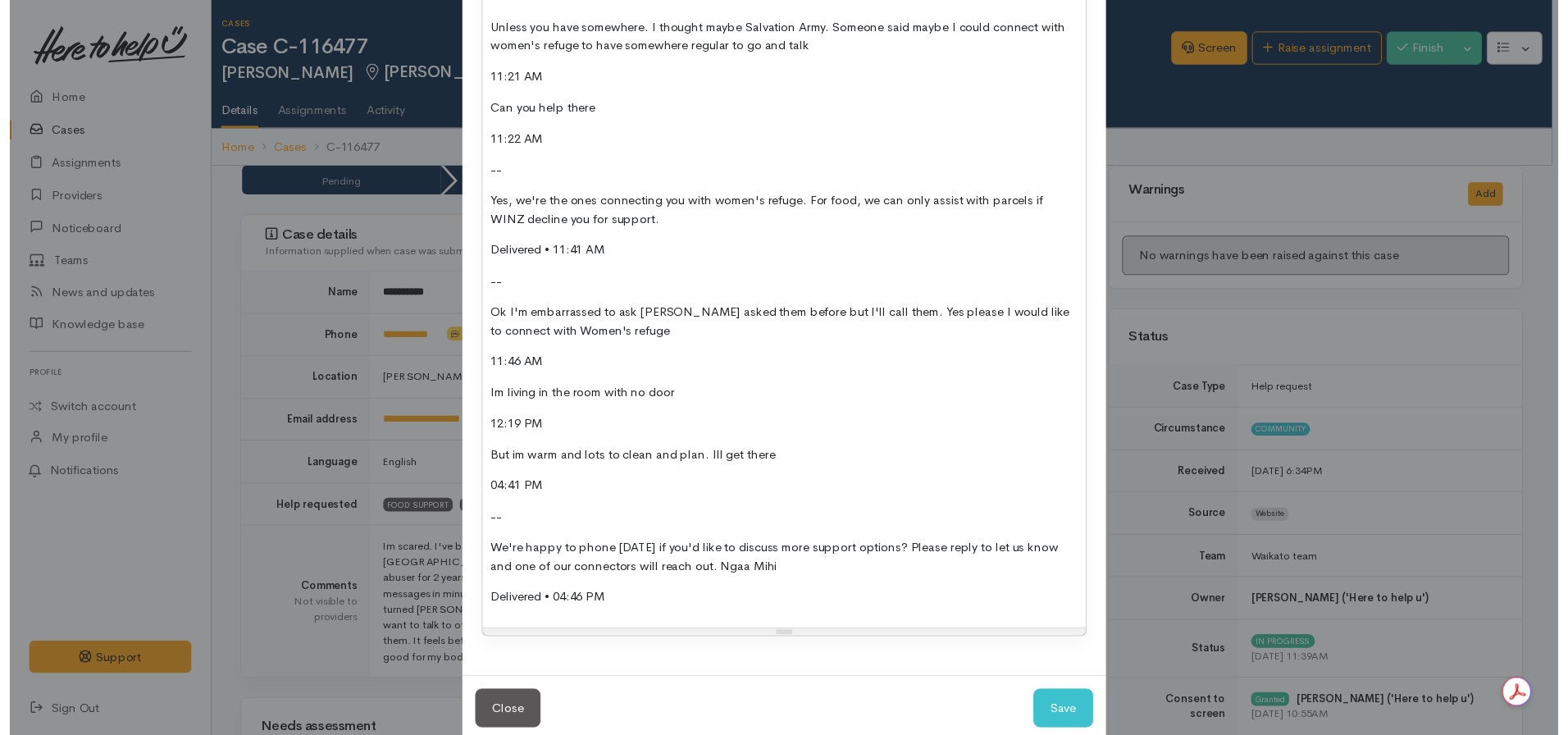
scroll to position [903, 0]
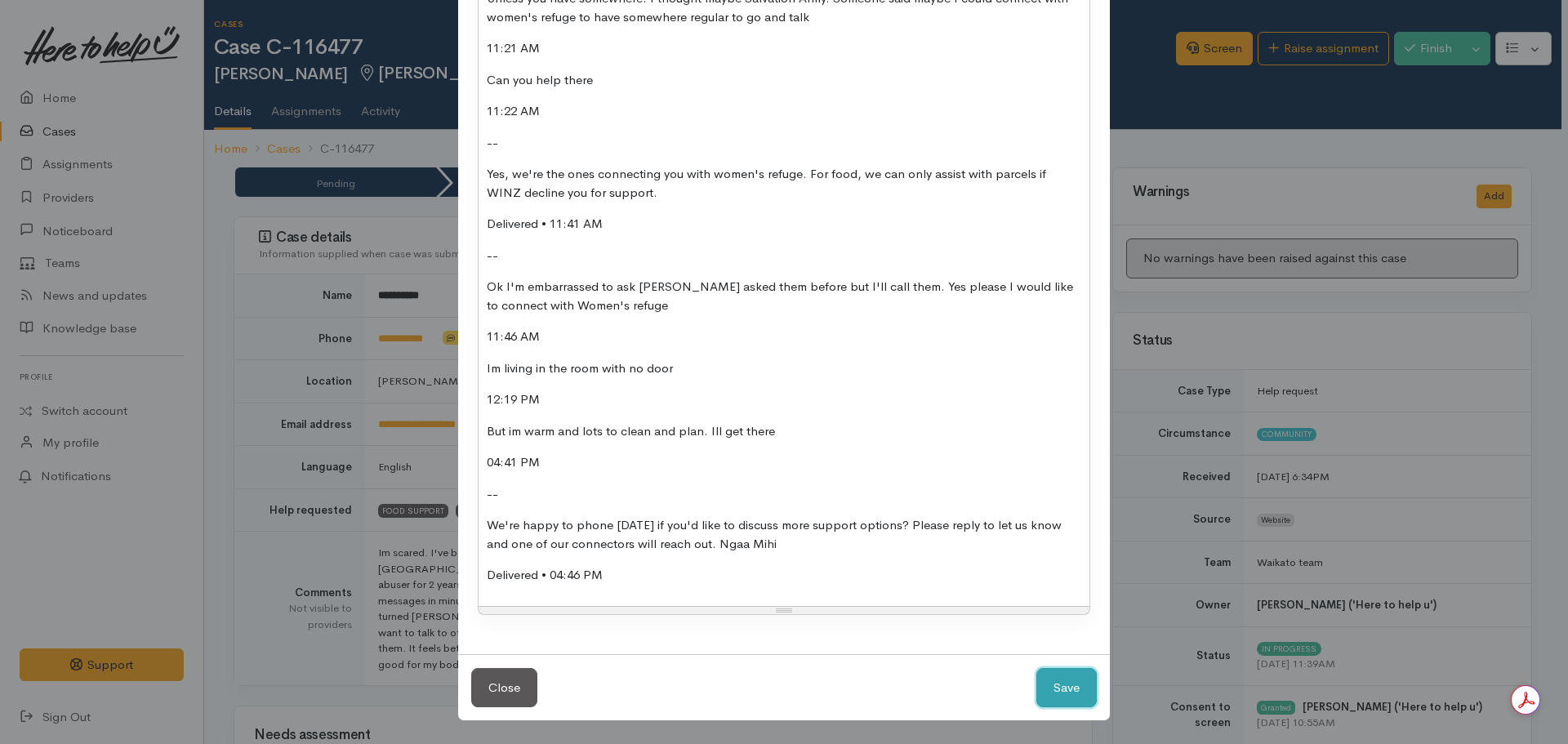
click at [1060, 693] on button "Save" at bounding box center [1066, 687] width 61 height 40
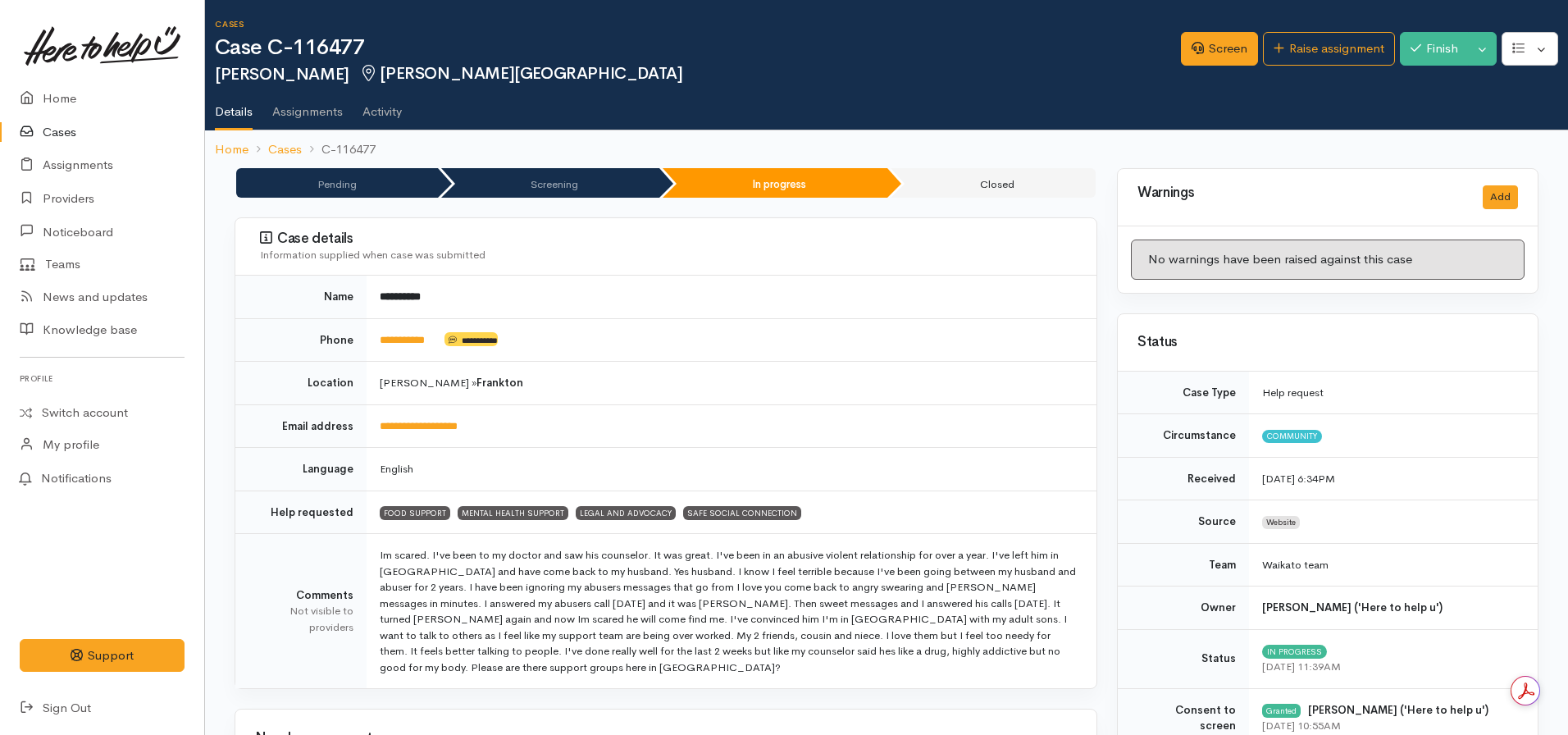
click at [1298, 113] on ul "Details Assignments Activity" at bounding box center [892, 106] width 1353 height 46
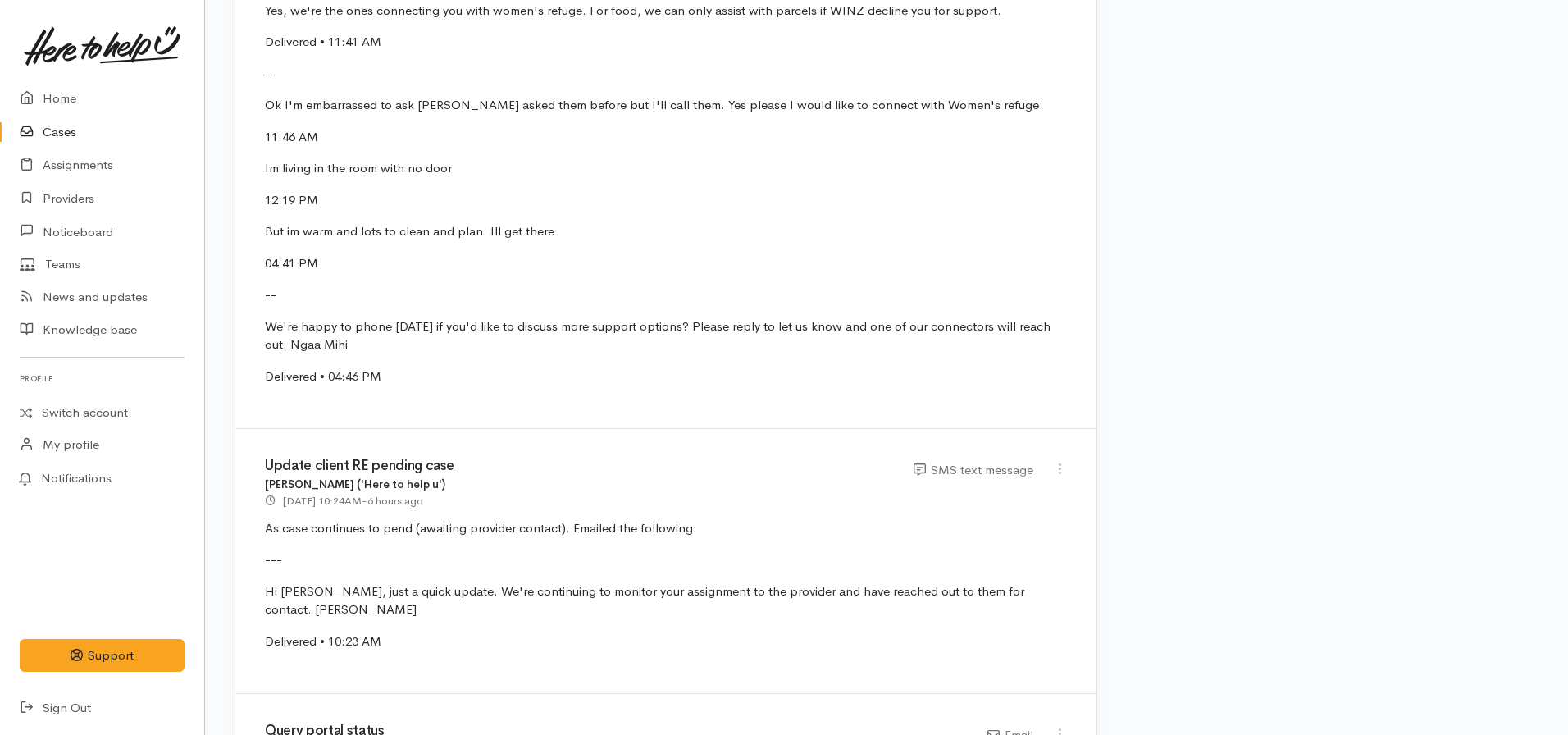
scroll to position [3772, 0]
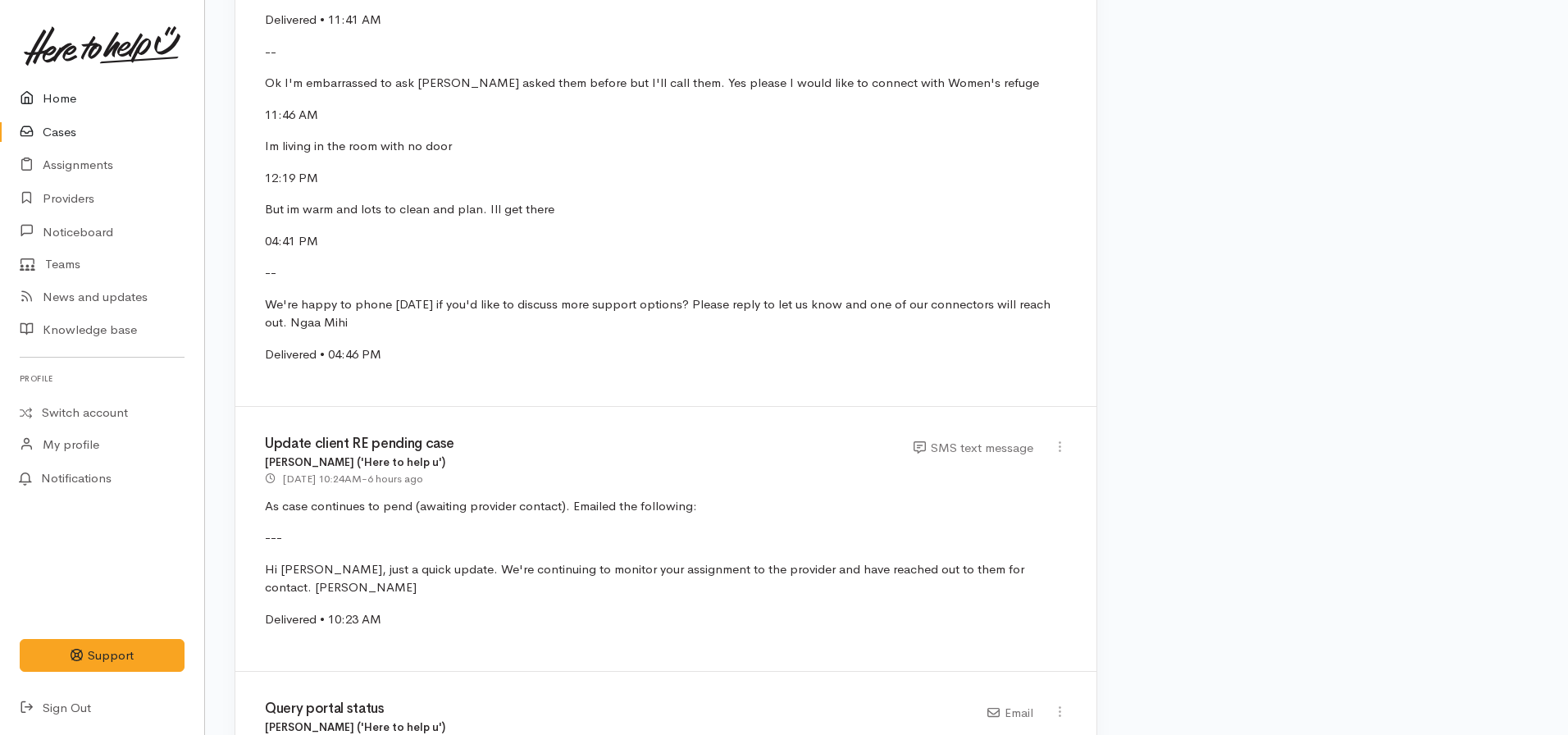
click at [49, 102] on link "Home" at bounding box center [102, 98] width 204 height 34
